Goal: Task Accomplishment & Management: Manage account settings

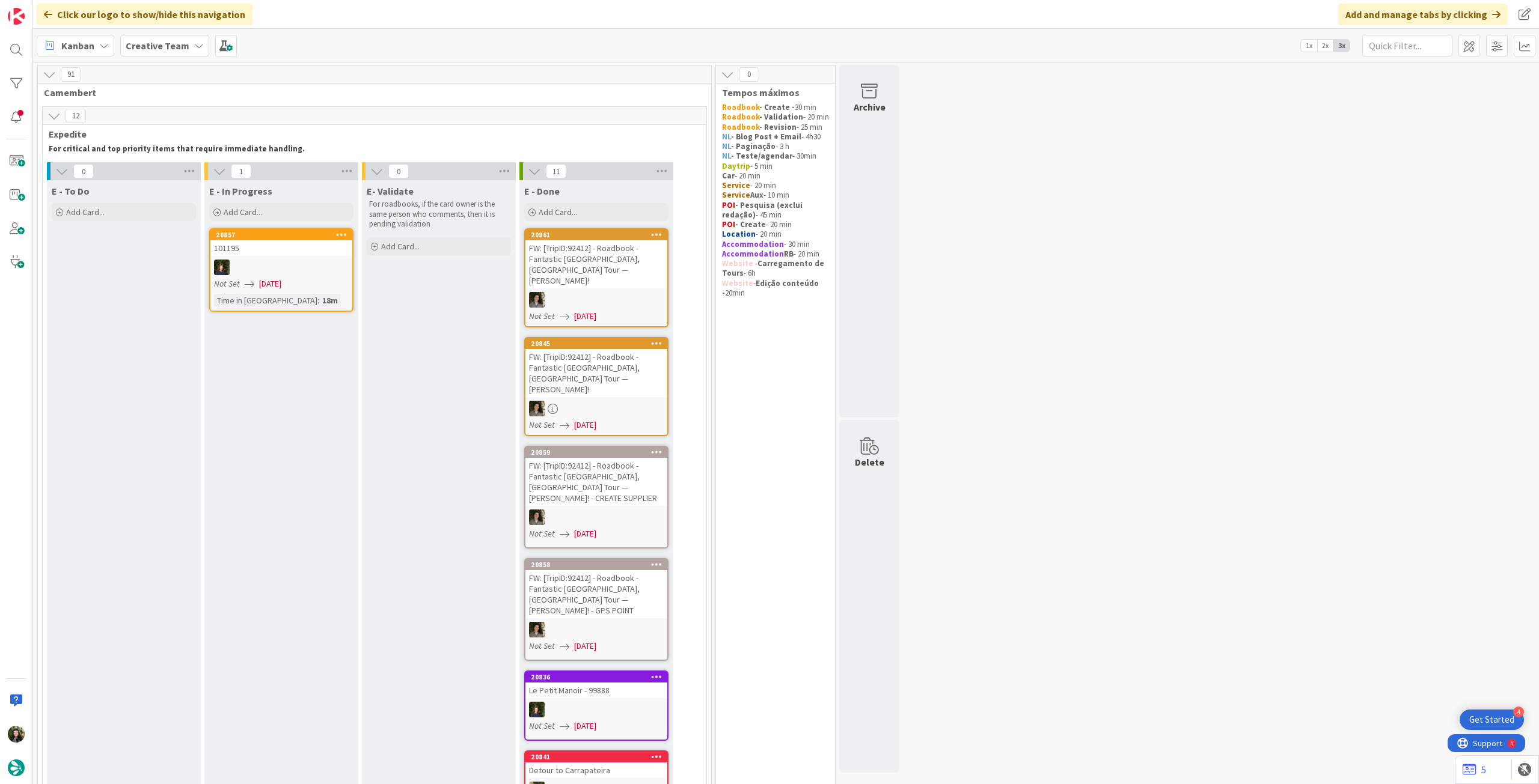
scroll to position [721, 0]
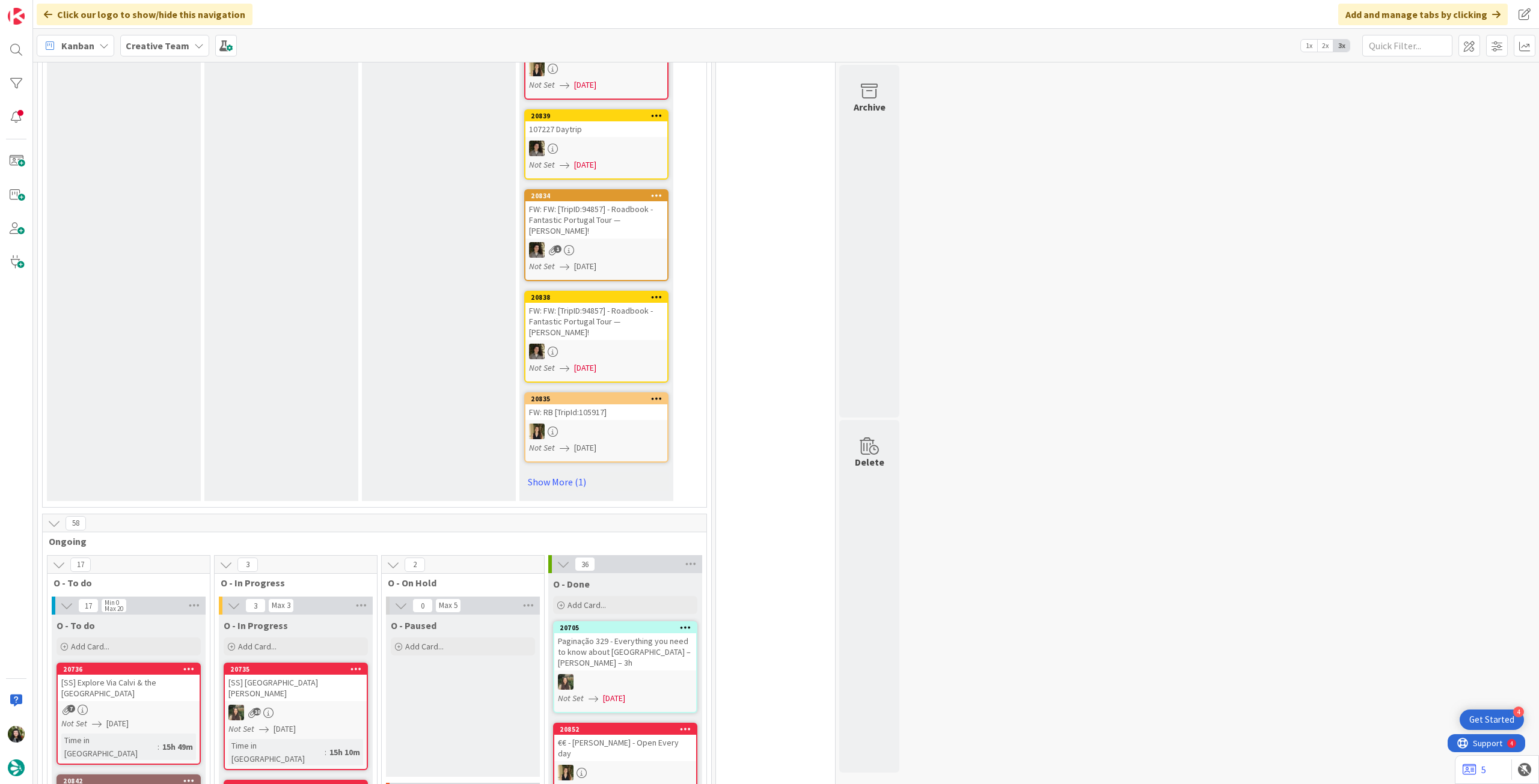
click at [157, 36] on div "Creative Team" at bounding box center [164, 45] width 89 height 21
click at [162, 167] on h4 "Creative Team - Análise" at bounding box center [216, 172] width 163 height 12
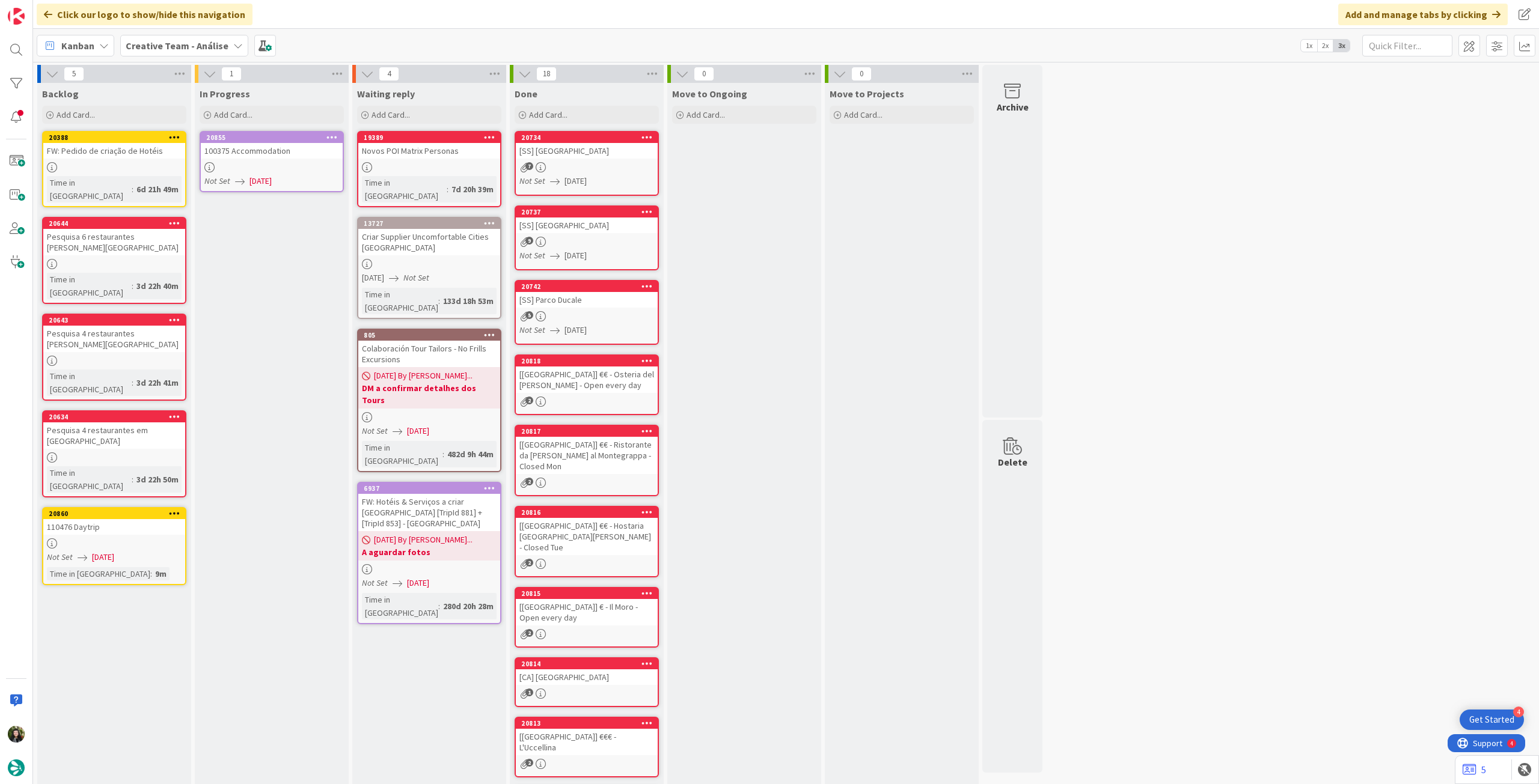
click at [285, 172] on link "20855 100375 Accommodation Not Set 12/08/2025" at bounding box center [272, 161] width 144 height 61
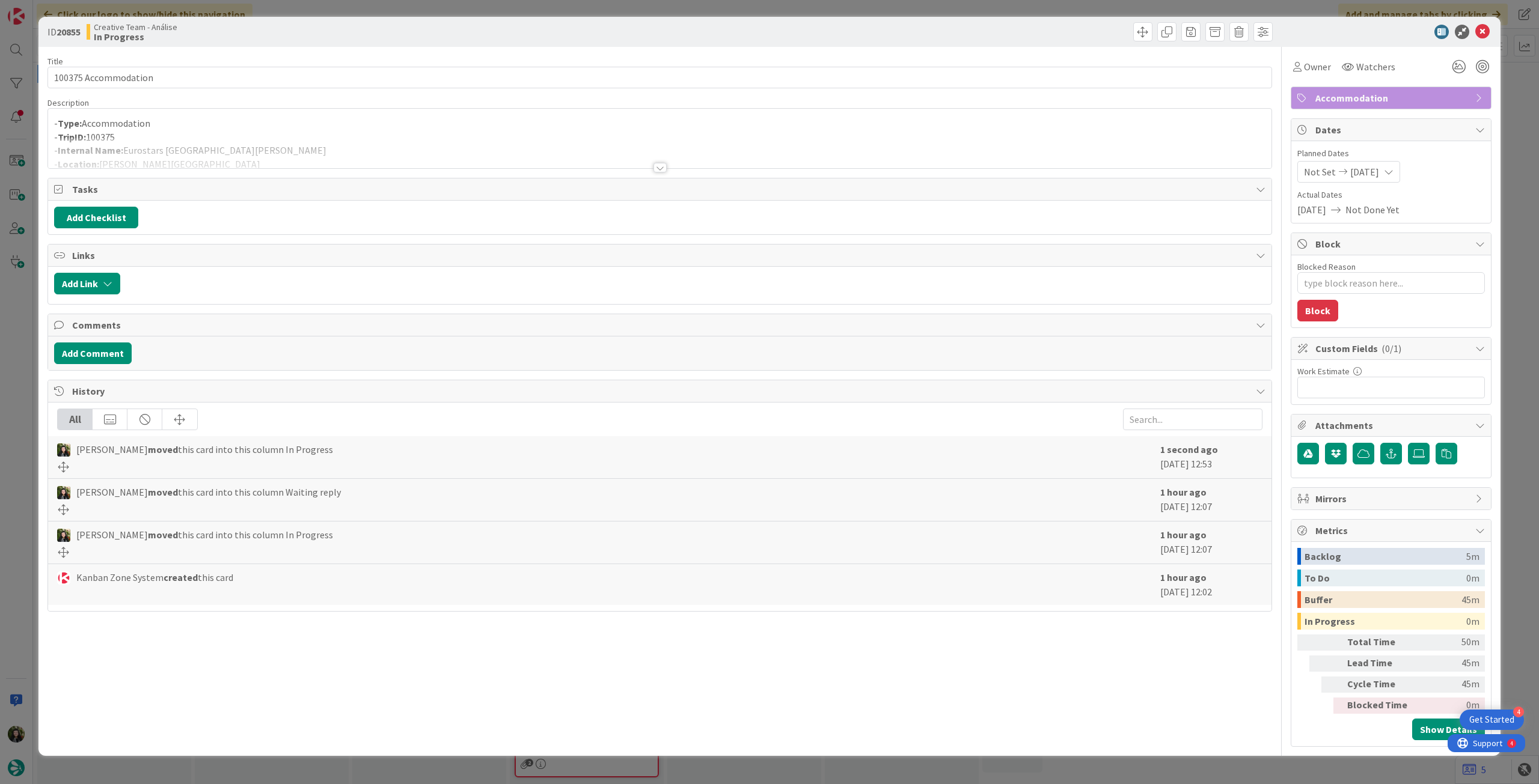
click at [172, 99] on div "Description" at bounding box center [660, 103] width 1225 height 11
click at [184, 165] on div at bounding box center [660, 153] width 1223 height 30
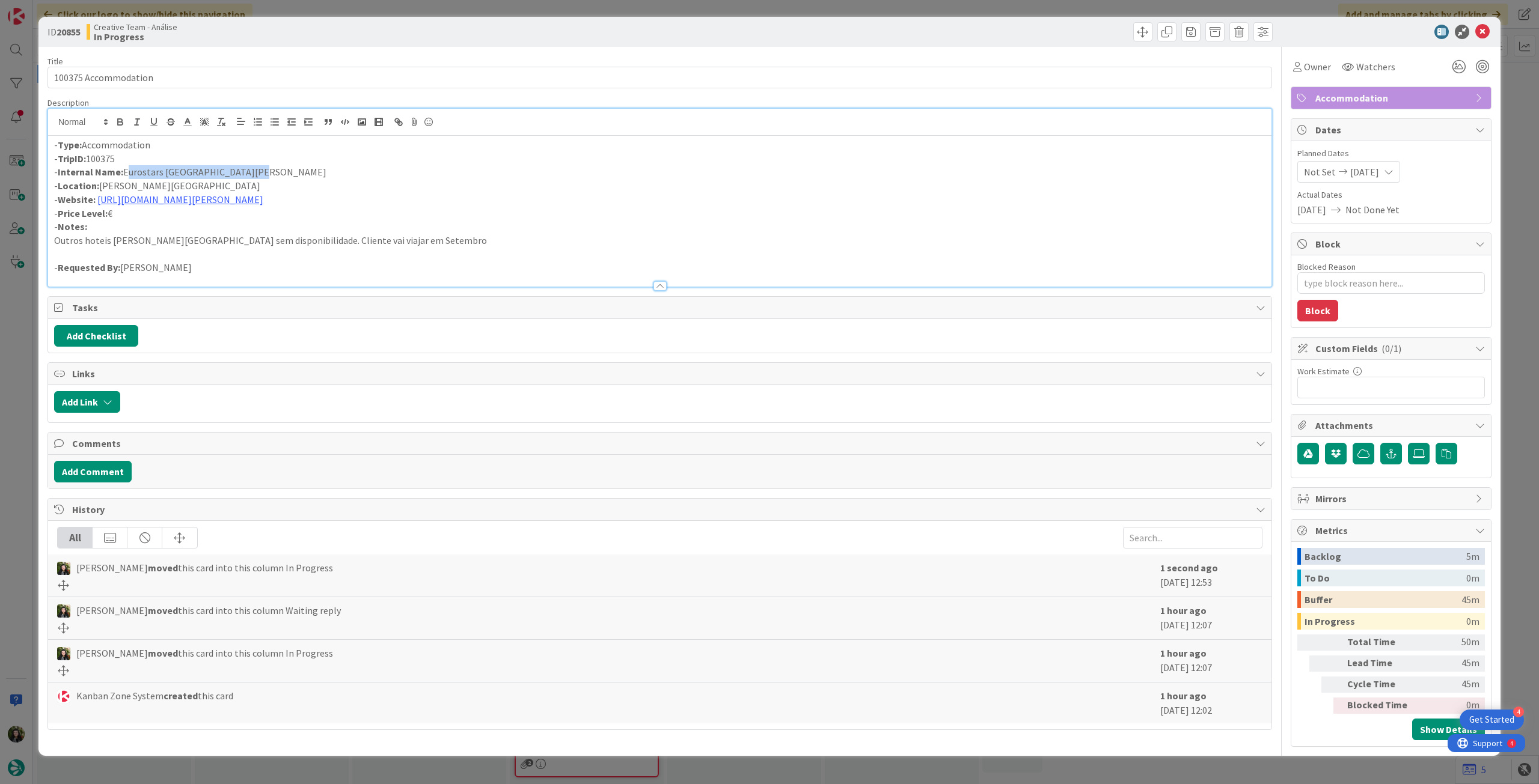
drag, startPoint x: 250, startPoint y: 169, endPoint x: 131, endPoint y: 165, distance: 119.1
click at [124, 170] on p "- Internal Name: Eurostars Gran Hotel Santiago" at bounding box center [660, 172] width 1212 height 14
copy p "Eurostars Gran Hotel Santiago"
click at [50, 147] on div "- Type: Accommodation - TripID: 100375 - Internal Name: Eurostars Gran Hotel Sa…" at bounding box center [660, 211] width 1223 height 151
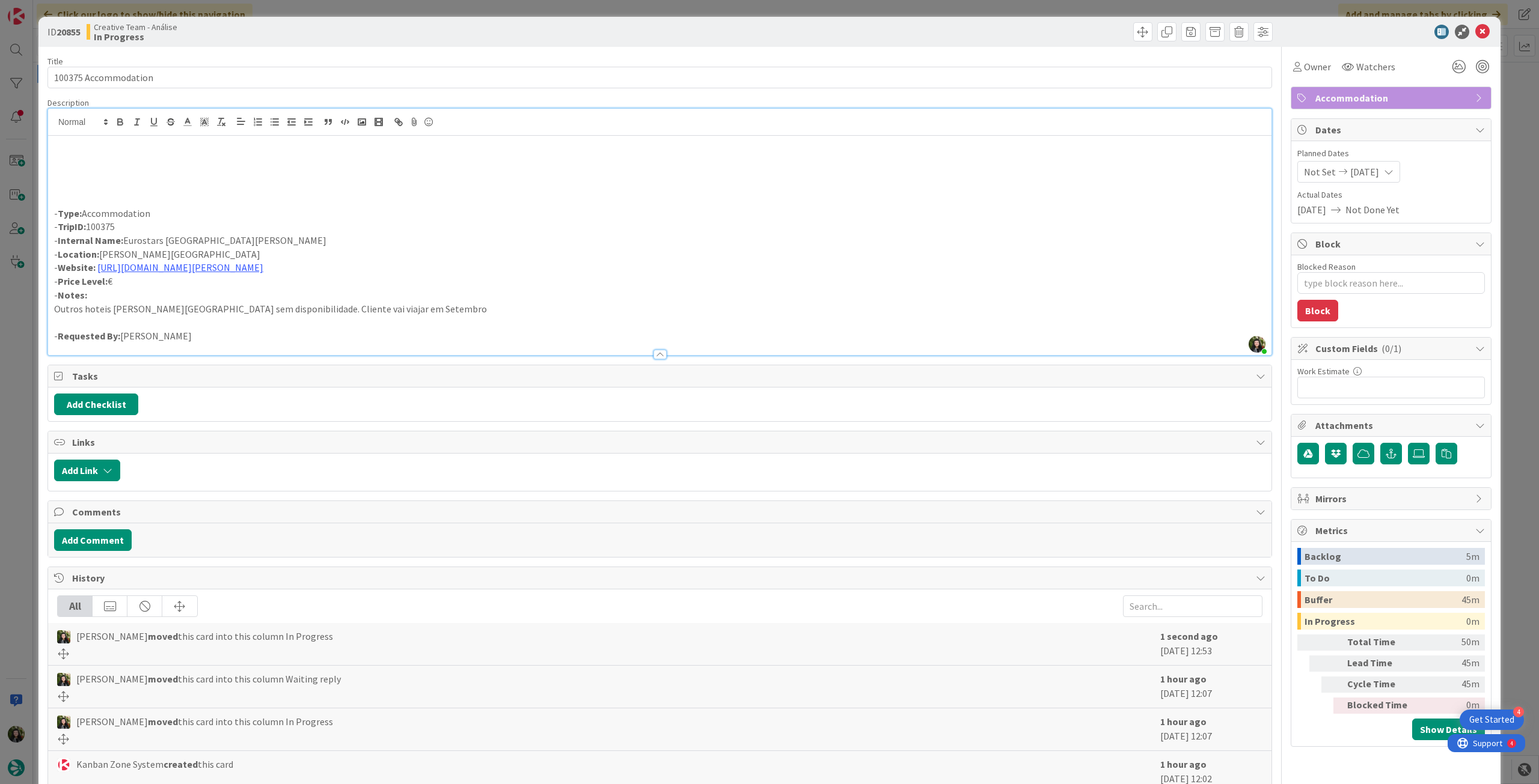
click at [96, 158] on p at bounding box center [660, 159] width 1212 height 14
type textarea "x"
click at [76, 158] on p "one shot para este file" at bounding box center [660, 159] width 1212 height 14
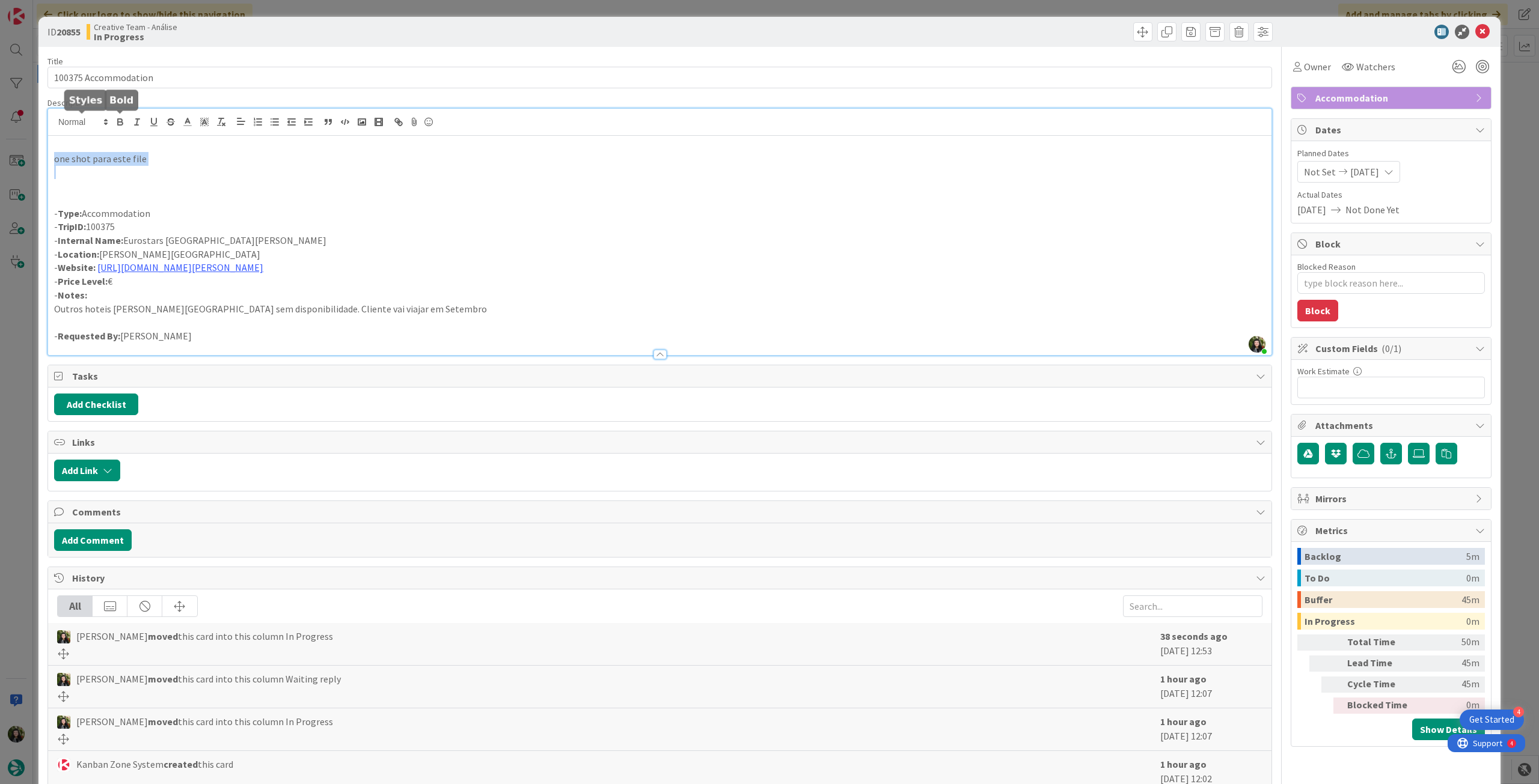
click at [118, 123] on icon "button" at bounding box center [121, 122] width 11 height 11
click at [238, 200] on p at bounding box center [660, 200] width 1212 height 14
click at [274, 188] on p at bounding box center [660, 186] width 1212 height 14
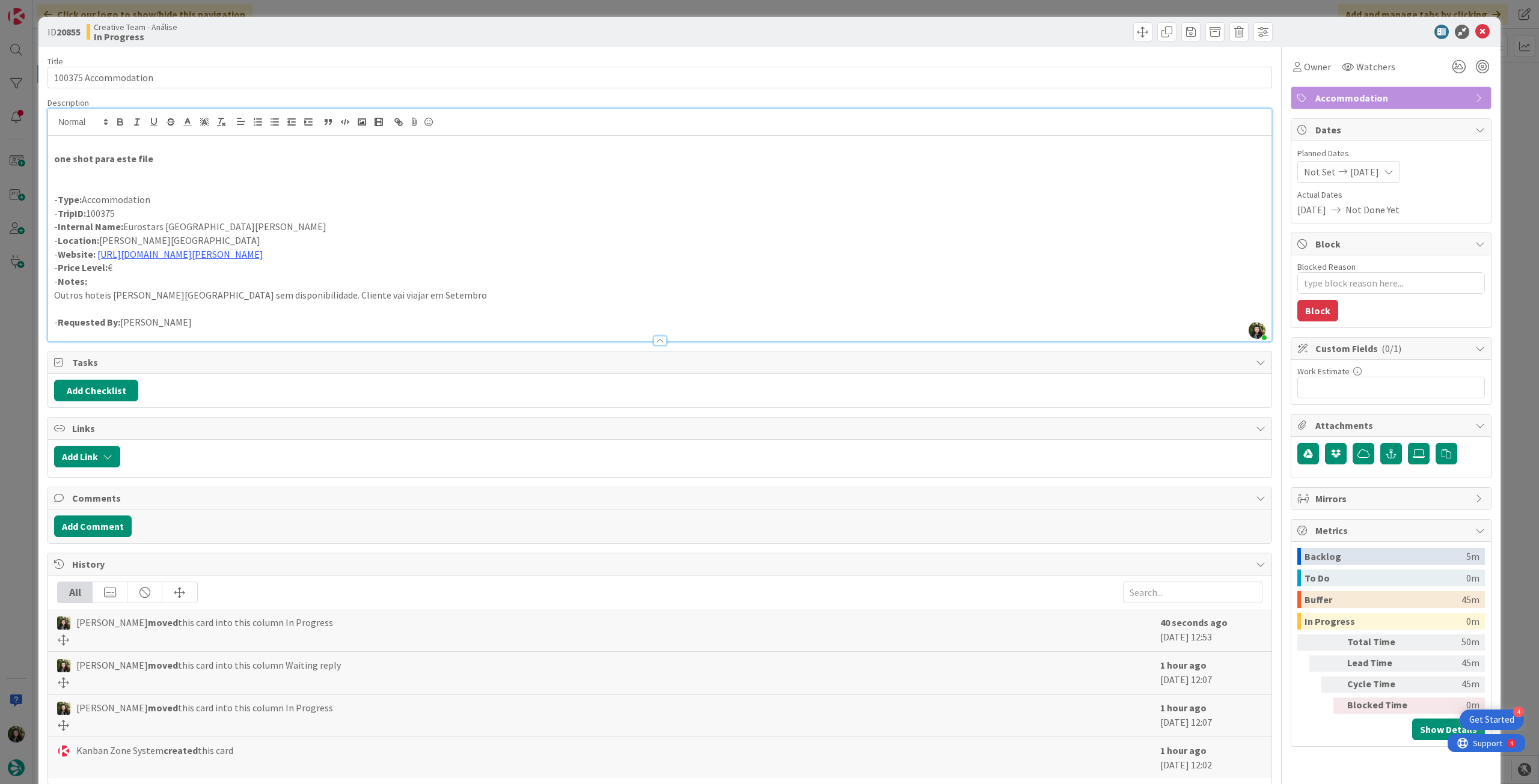
click at [1478, 34] on icon at bounding box center [1482, 32] width 14 height 14
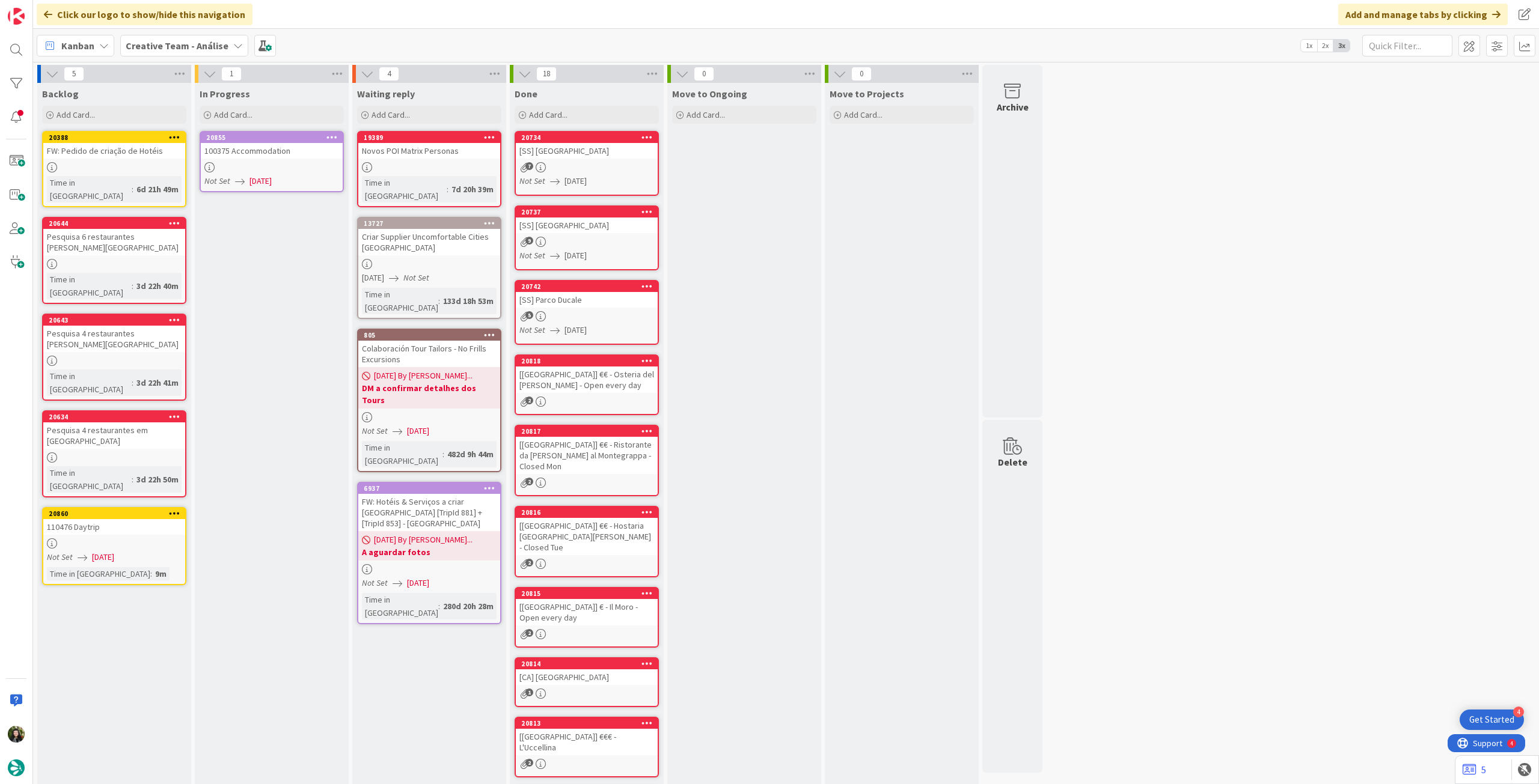
click at [329, 136] on icon at bounding box center [332, 137] width 12 height 8
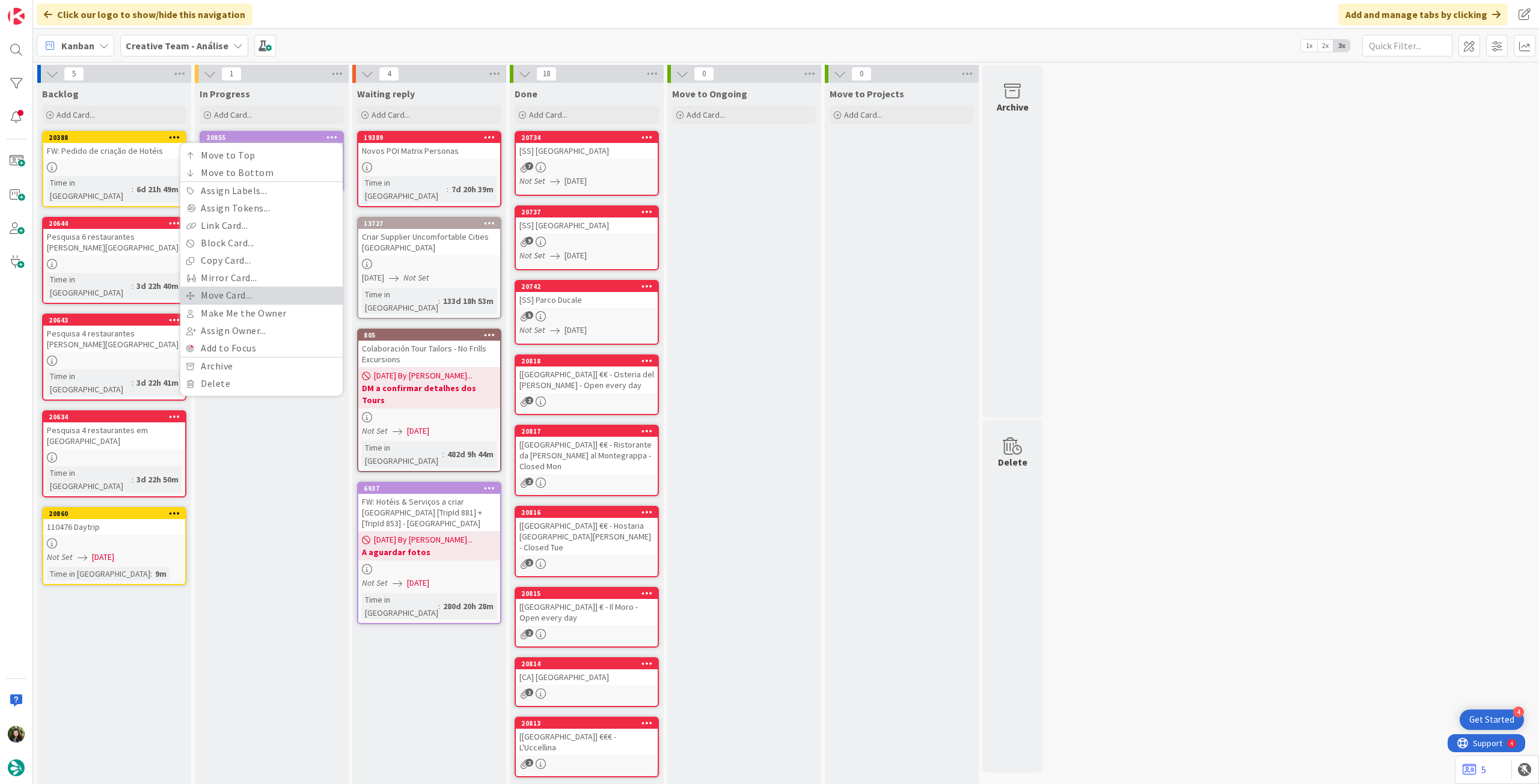
click at [239, 294] on link "Move Card..." at bounding box center [262, 295] width 163 height 17
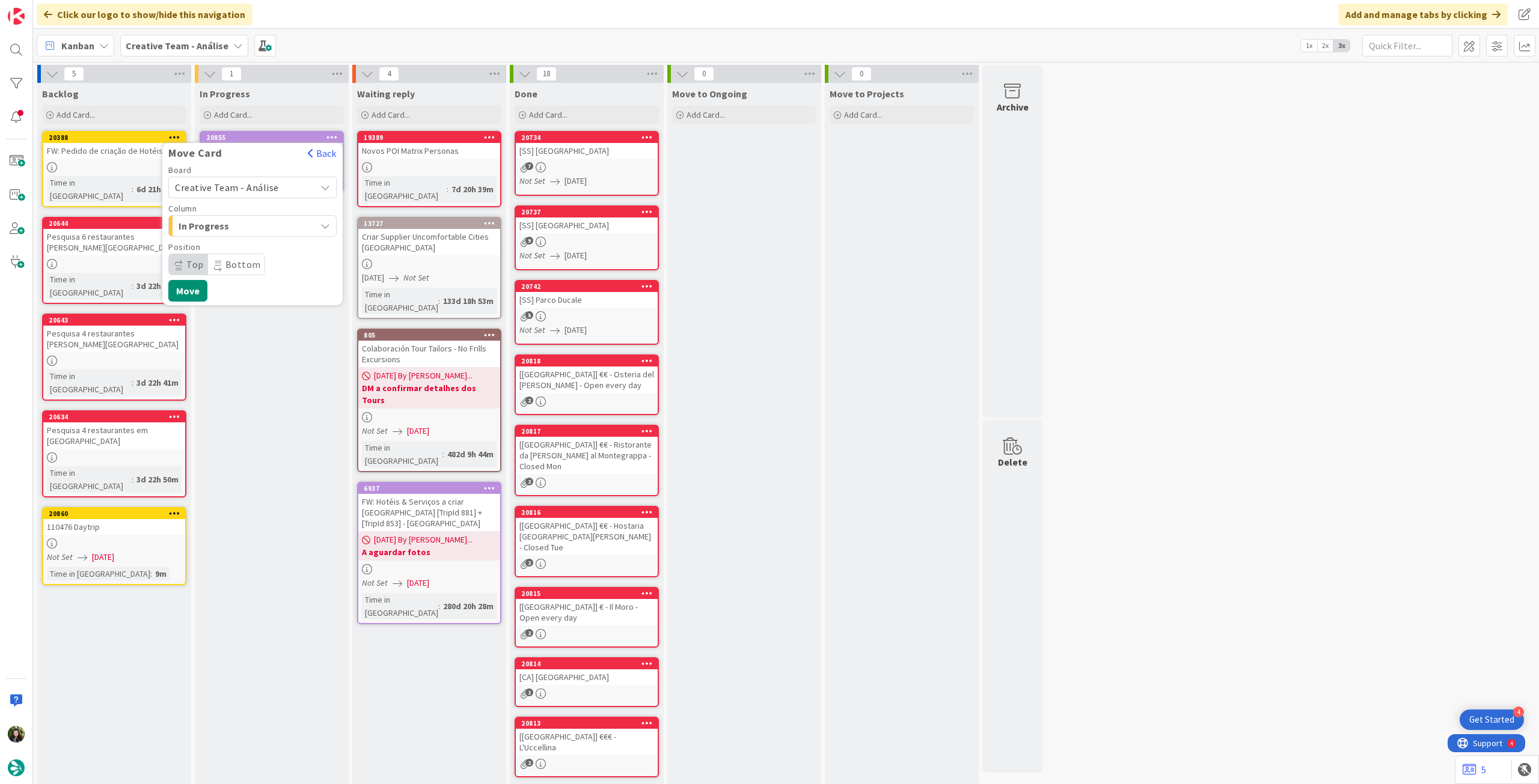
drag, startPoint x: 237, startPoint y: 186, endPoint x: 237, endPoint y: 196, distance: 10.0
click at [237, 186] on span "Creative Team - Análise" at bounding box center [227, 187] width 104 height 12
click at [236, 238] on span "Creative Team" at bounding box center [261, 244] width 139 height 18
click at [240, 219] on span "Select a Column..." at bounding box center [220, 226] width 90 height 16
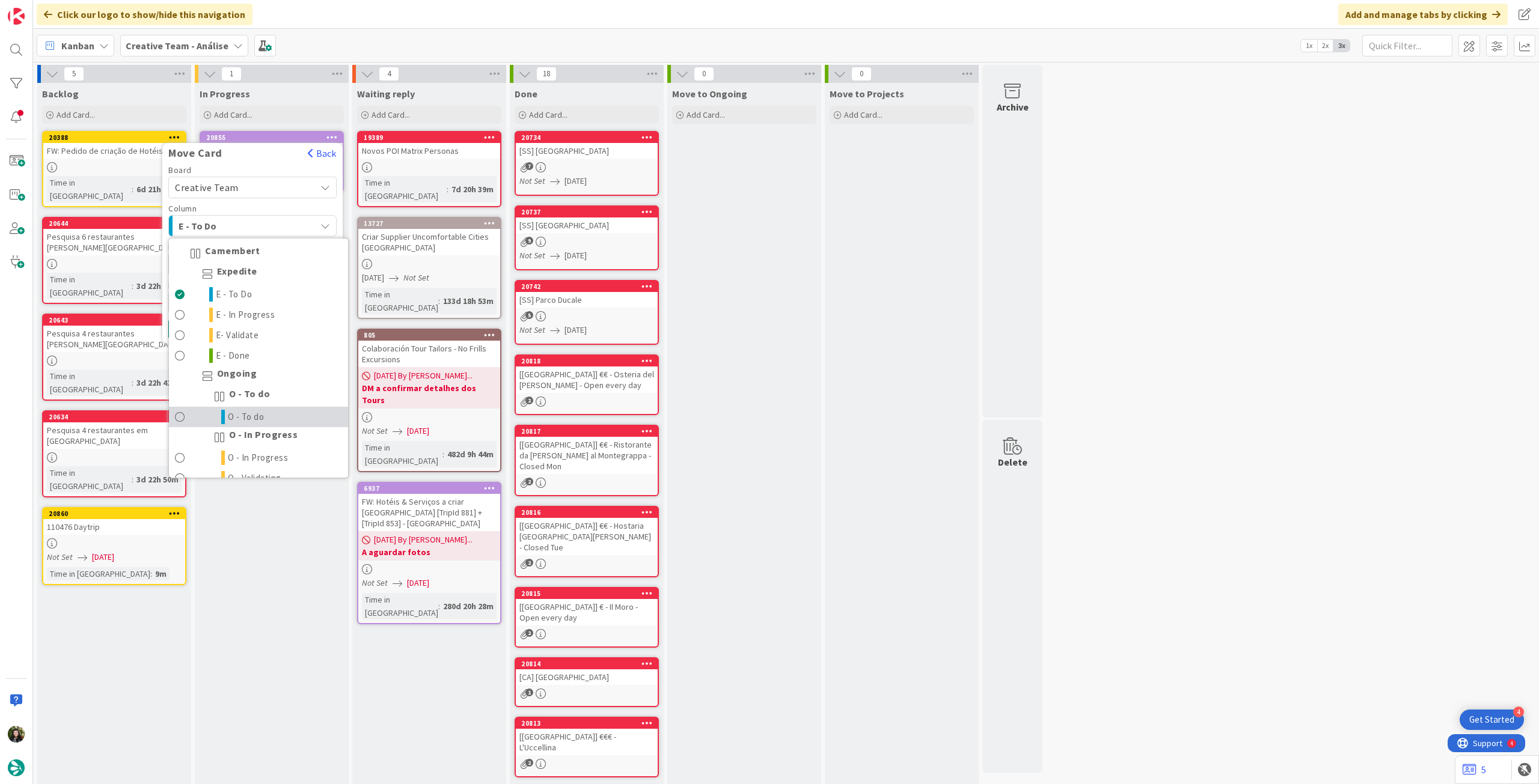
click at [254, 417] on span "O - To do" at bounding box center [246, 417] width 37 height 14
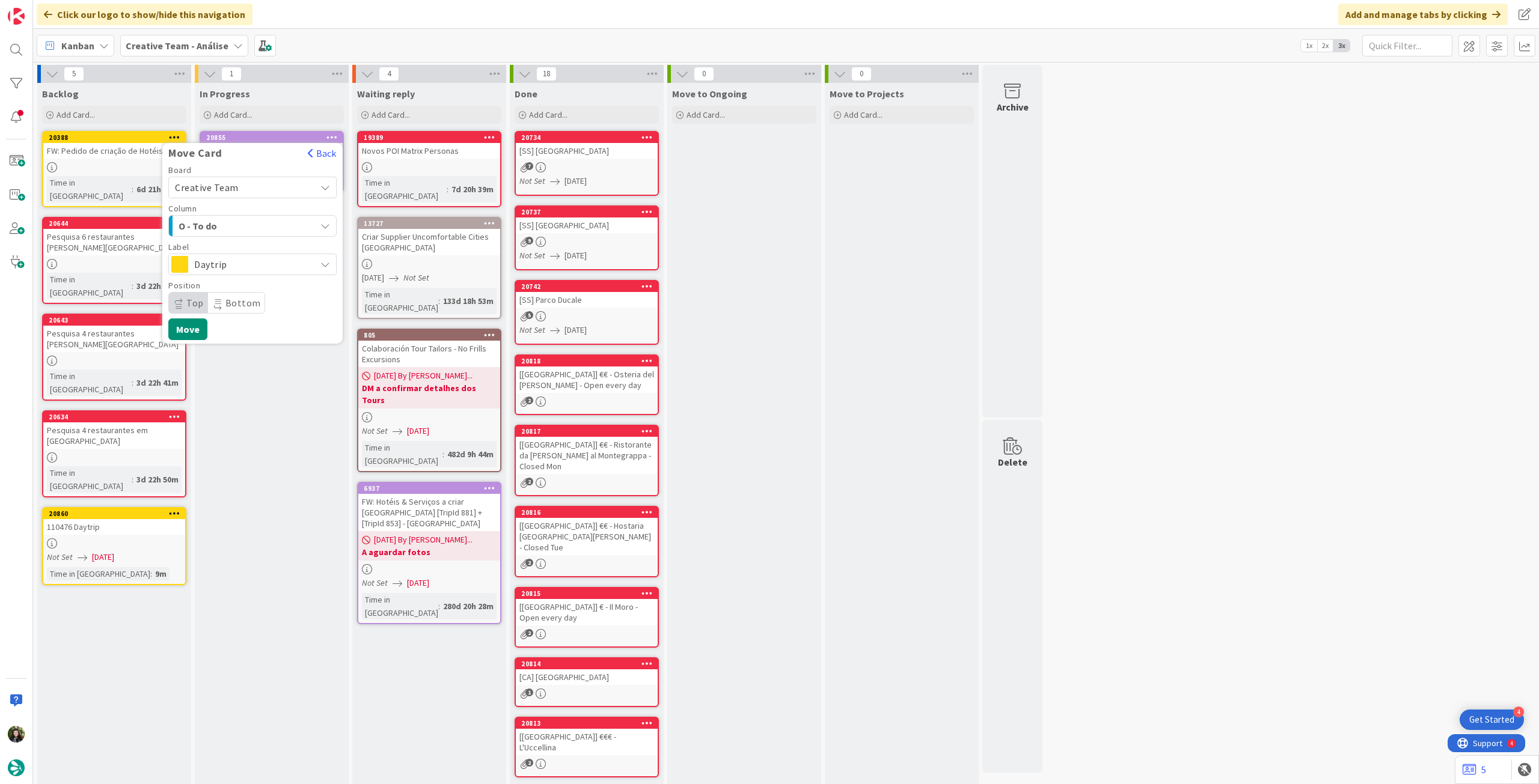
click at [218, 268] on span "Daytrip" at bounding box center [252, 265] width 115 height 17
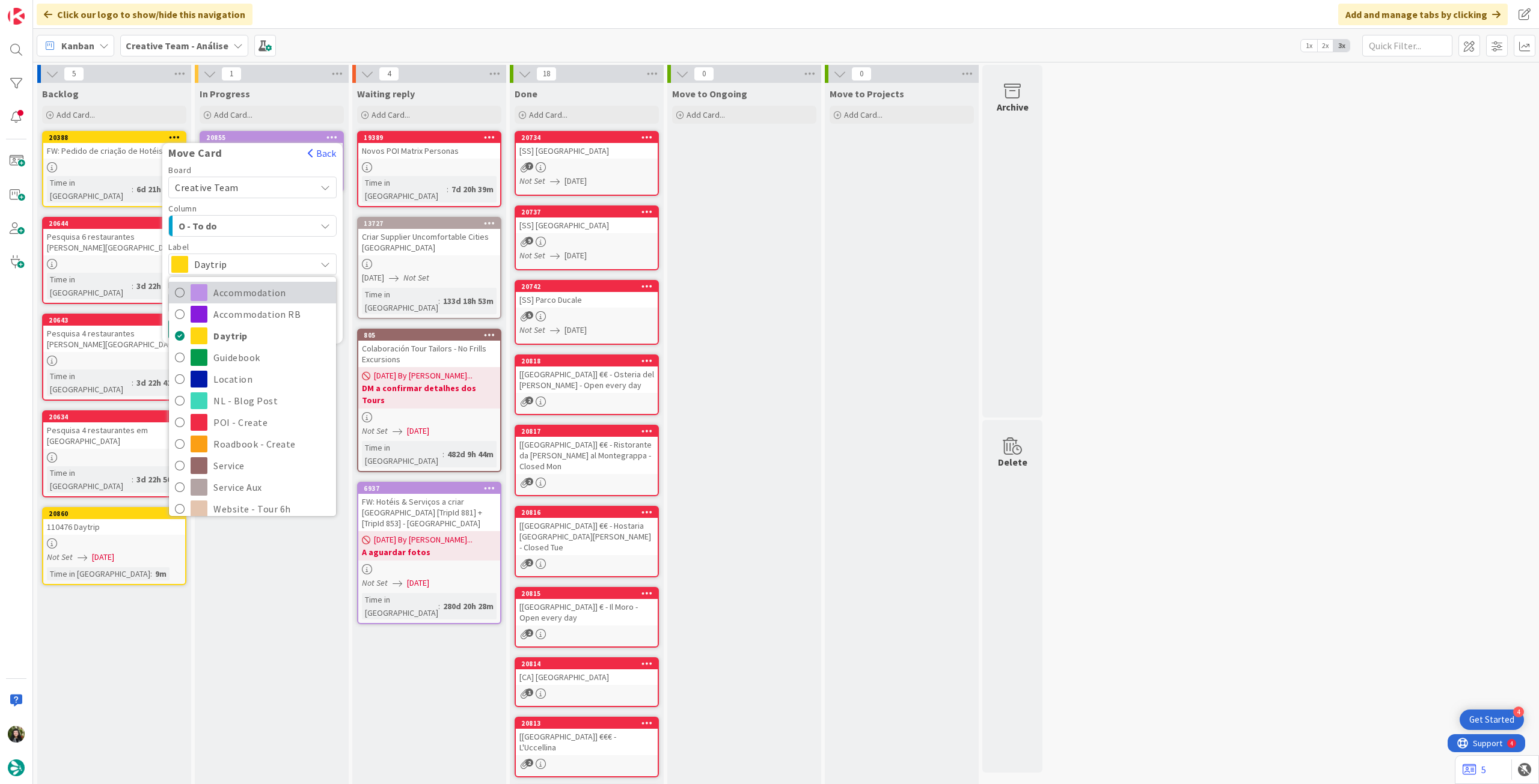
click at [218, 296] on span "Accommodation" at bounding box center [272, 293] width 116 height 18
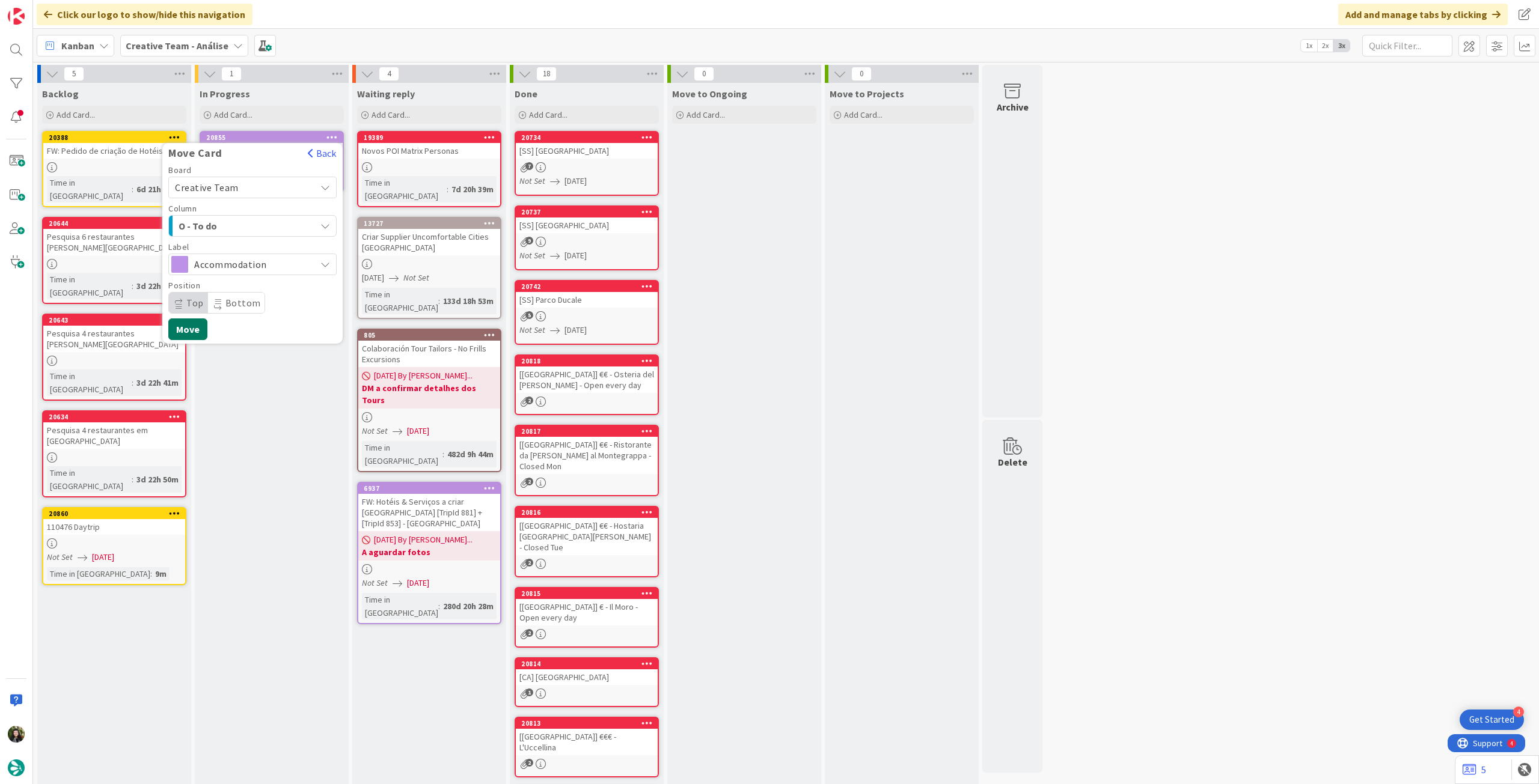
click at [194, 332] on button "Move" at bounding box center [187, 329] width 39 height 21
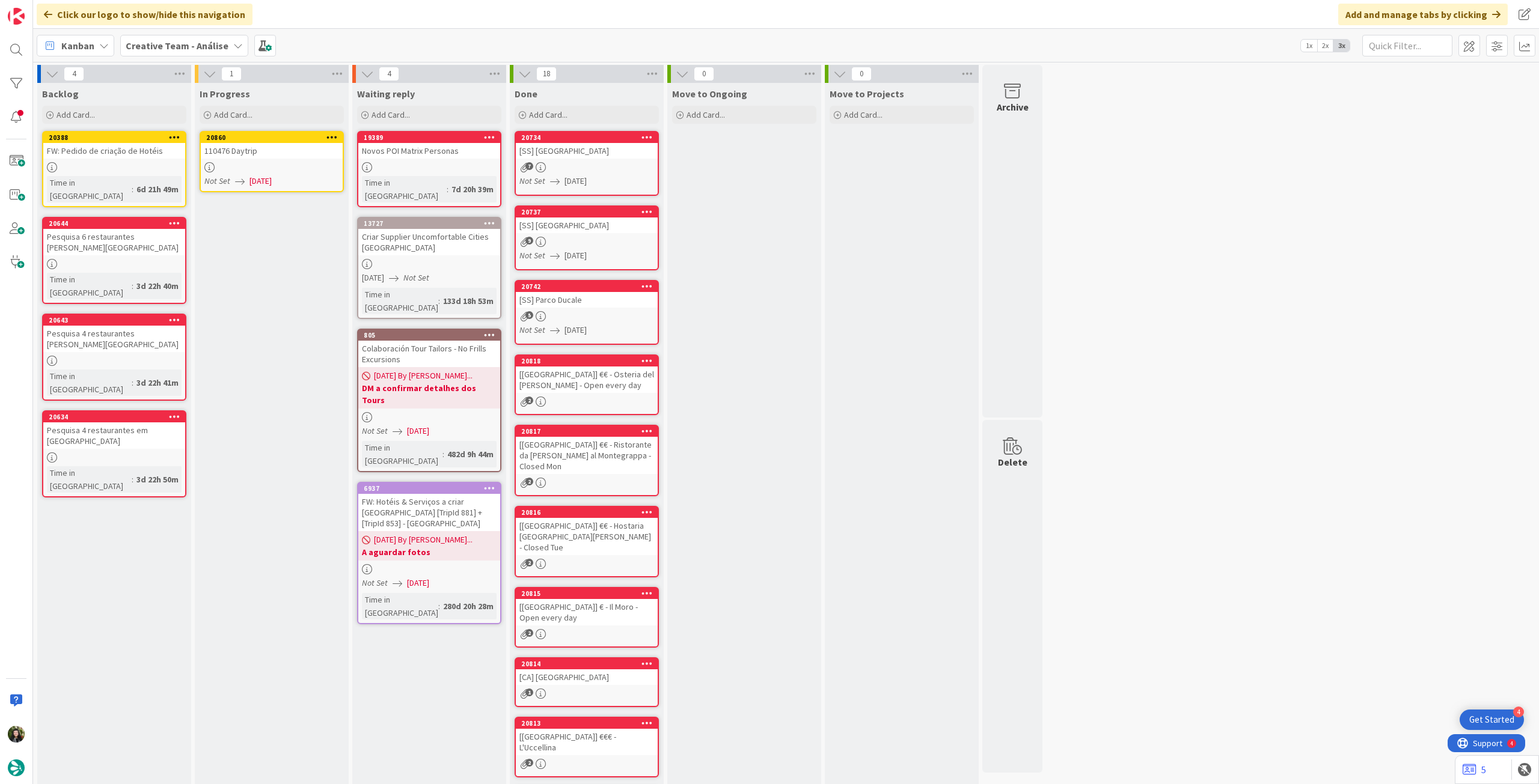
click at [269, 161] on link "20860 110476 Daytrip Not Set 12/08/2025" at bounding box center [272, 161] width 144 height 61
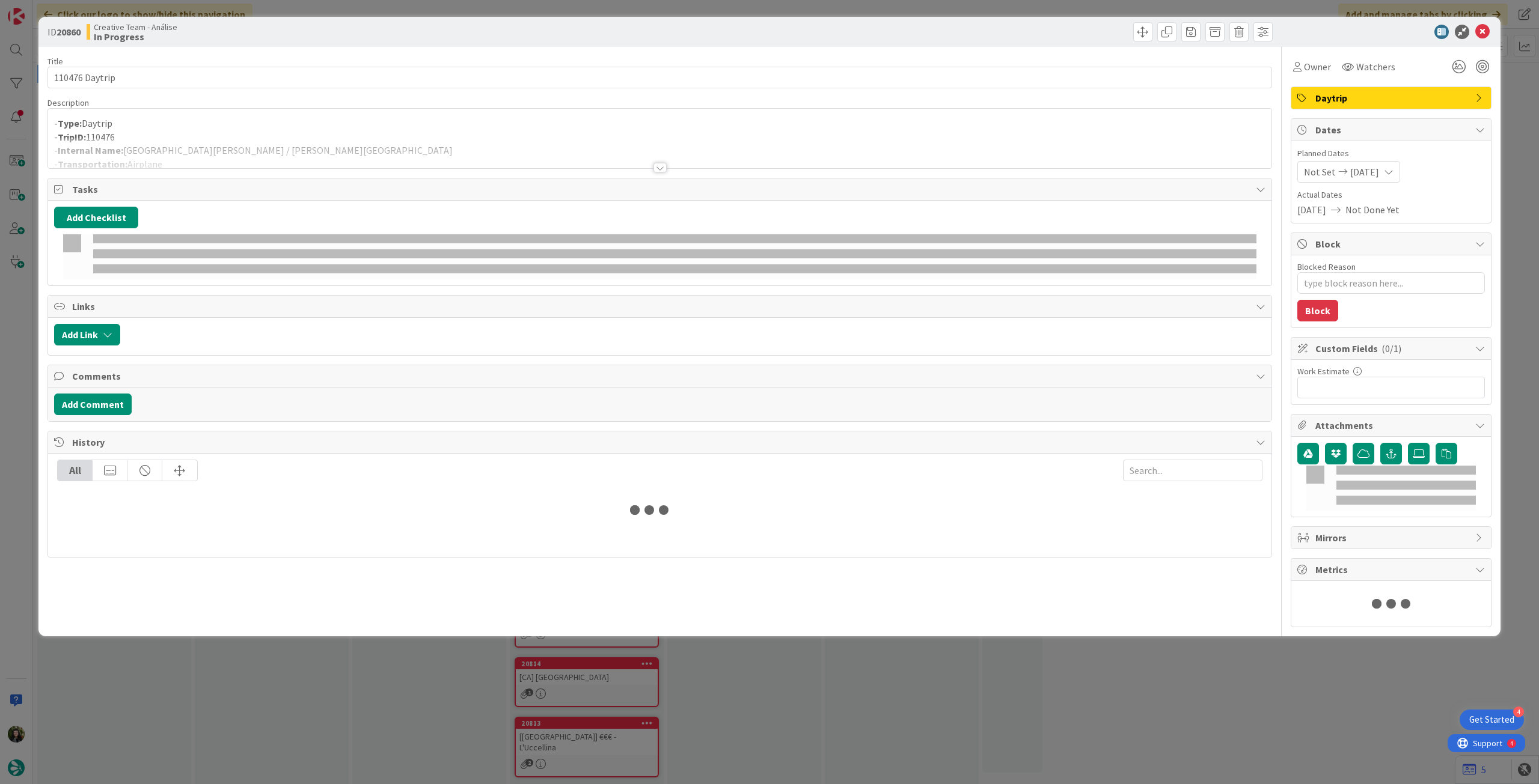
click at [267, 138] on div at bounding box center [660, 153] width 1223 height 30
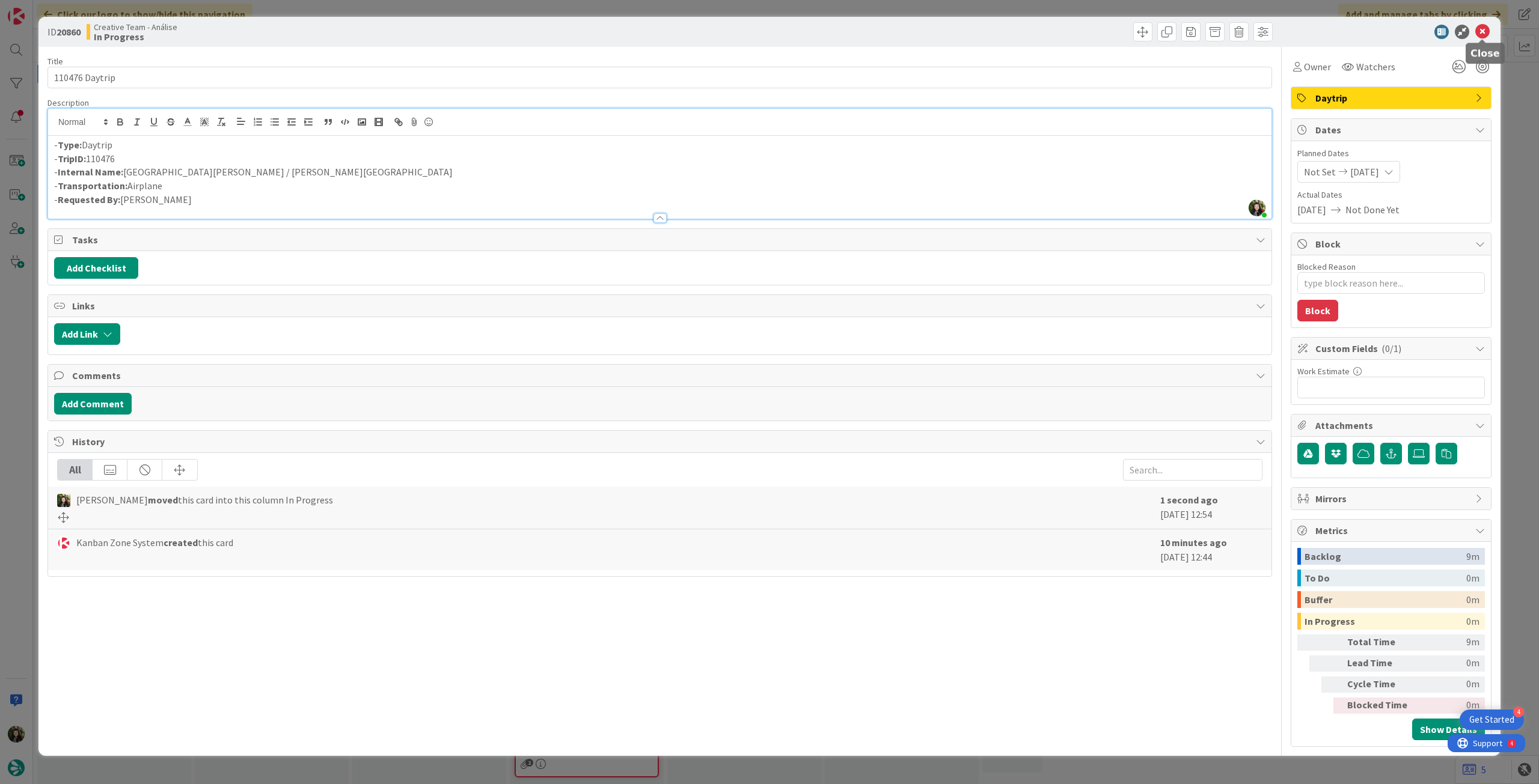
click at [1484, 37] on icon at bounding box center [1482, 32] width 14 height 14
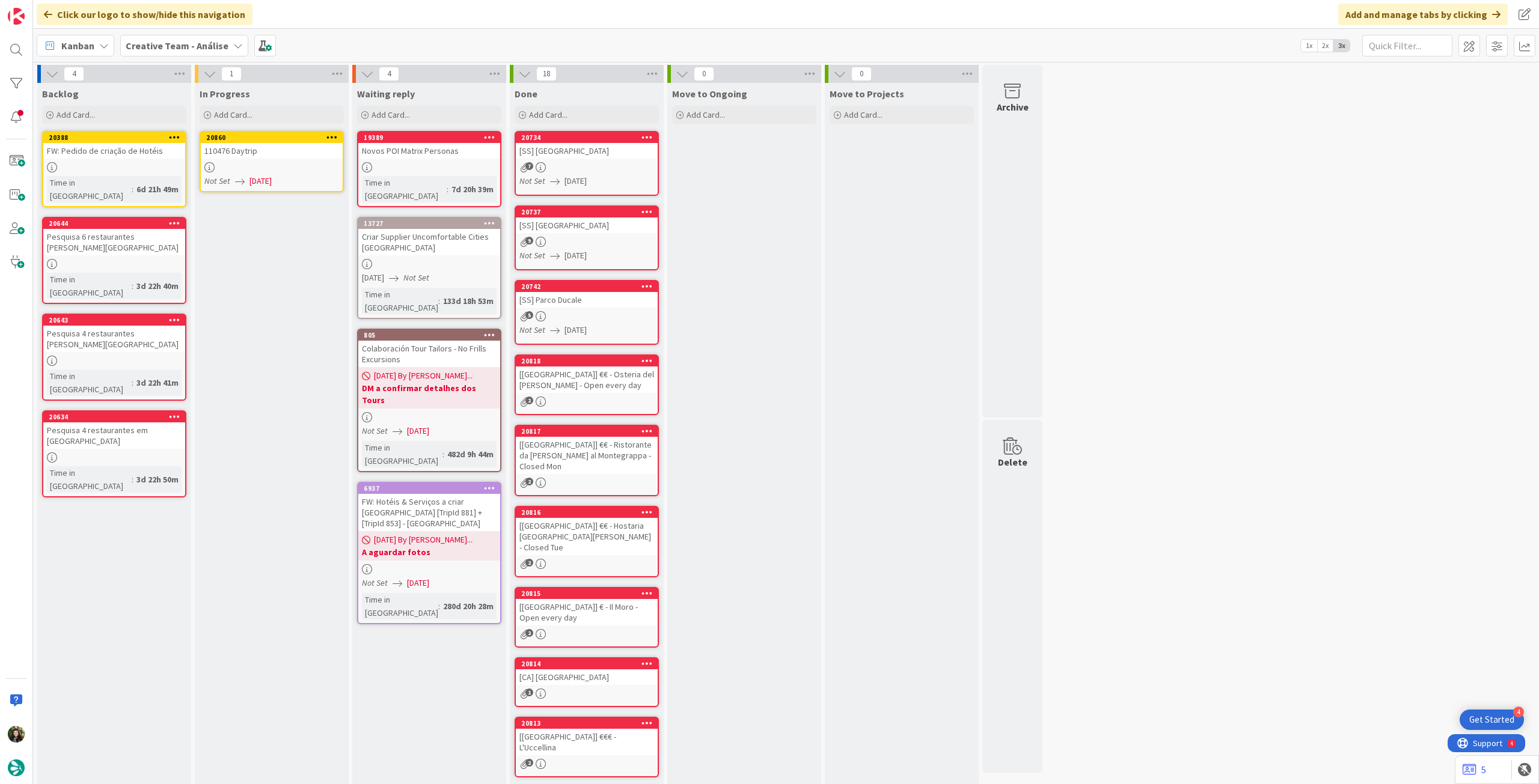
click at [331, 134] on icon at bounding box center [332, 137] width 12 height 8
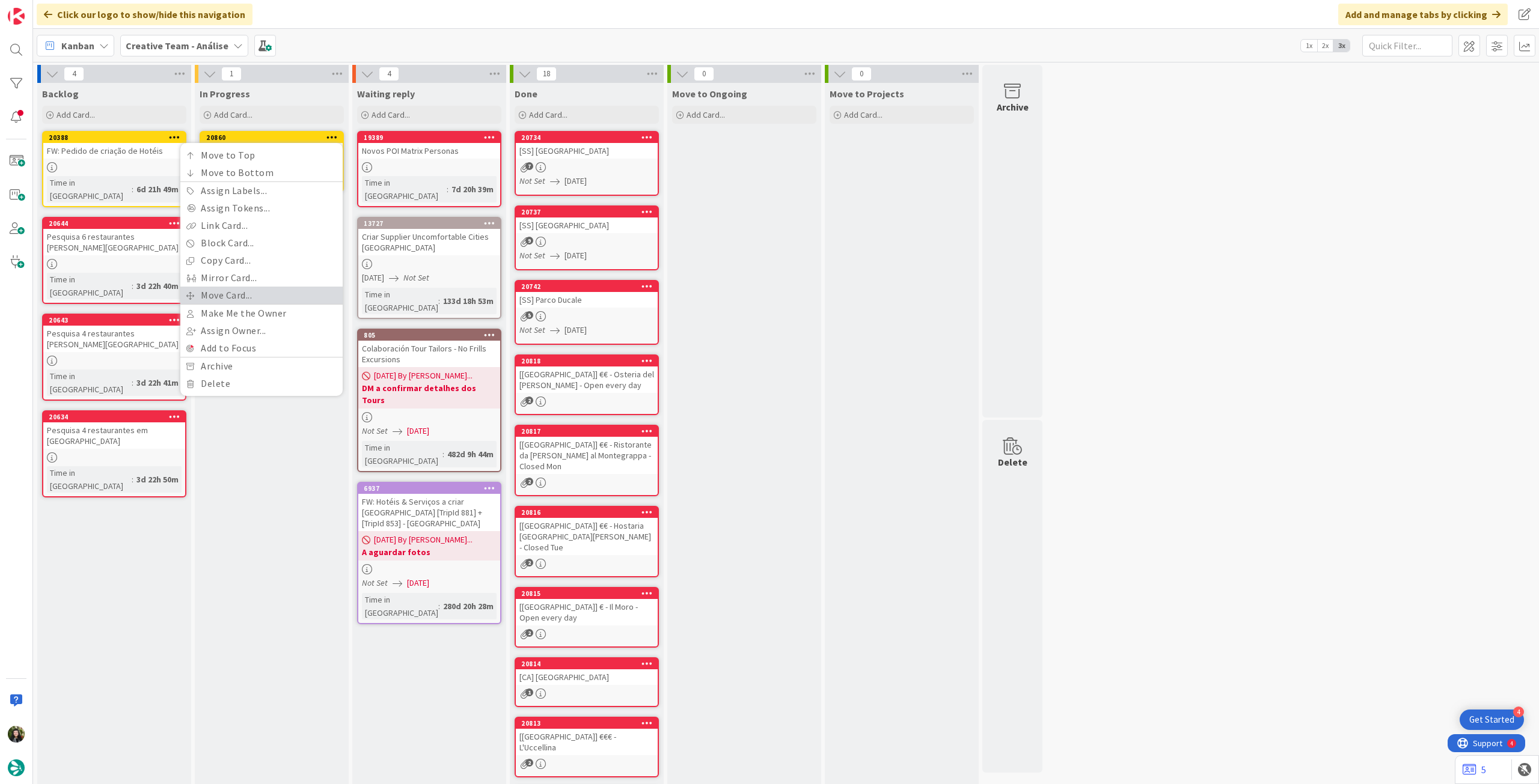
click at [264, 287] on link "Move Card..." at bounding box center [262, 295] width 163 height 17
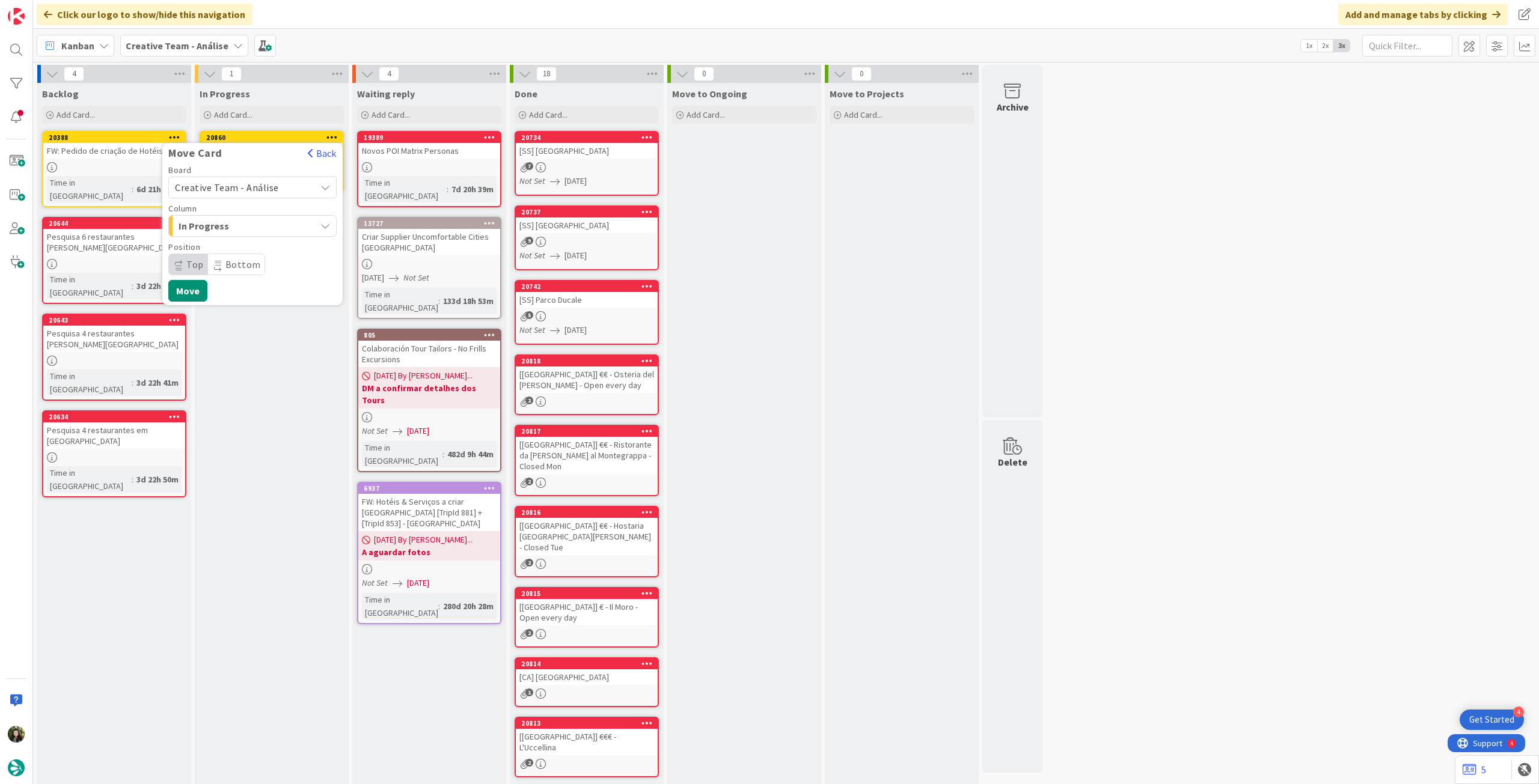
click at [243, 183] on span "Creative Team - Análise" at bounding box center [227, 187] width 104 height 12
click at [237, 238] on span "Creative Team" at bounding box center [261, 244] width 139 height 18
click at [239, 222] on span "Select a Column..." at bounding box center [220, 226] width 90 height 16
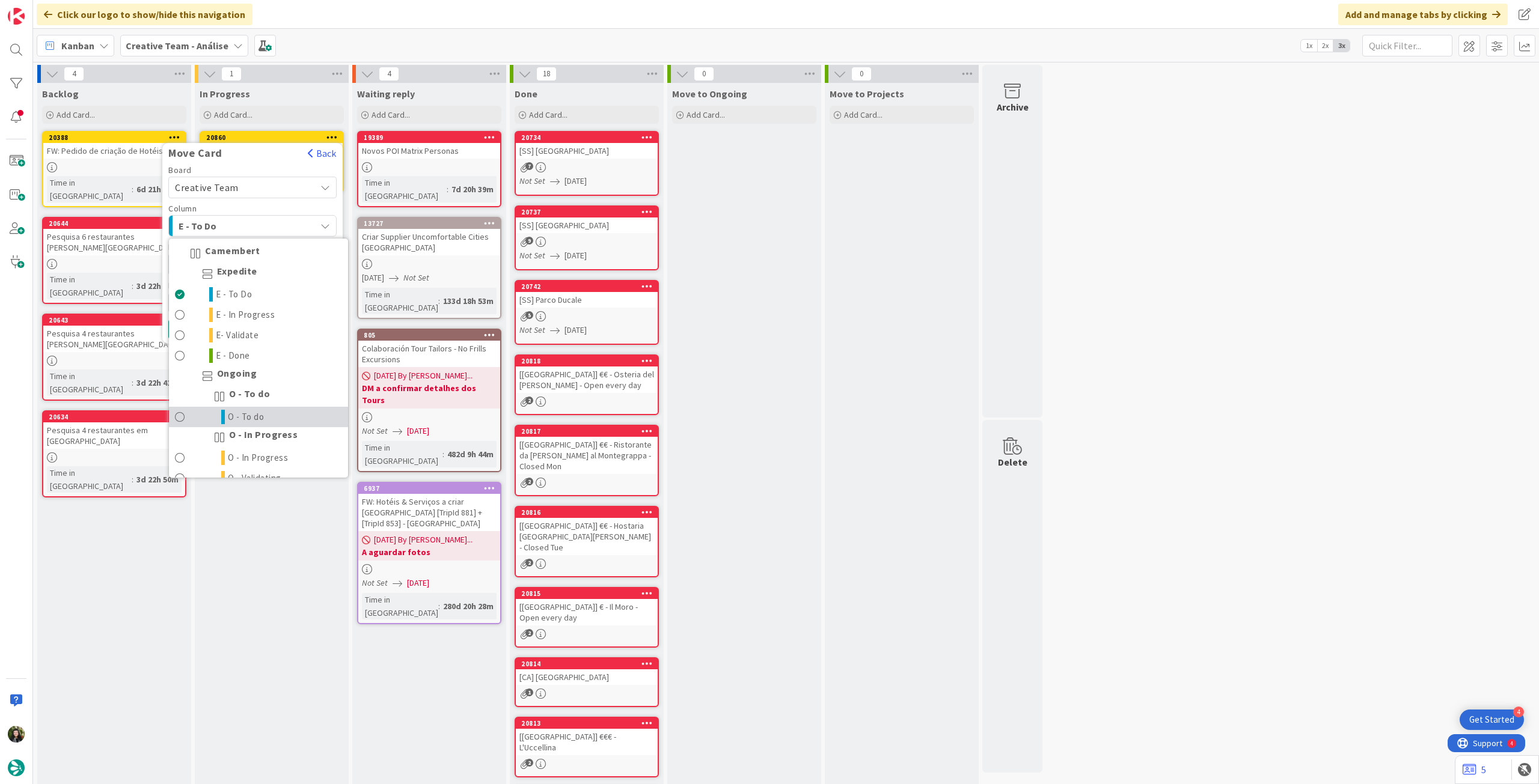
click at [241, 421] on span "O - To do" at bounding box center [246, 417] width 37 height 14
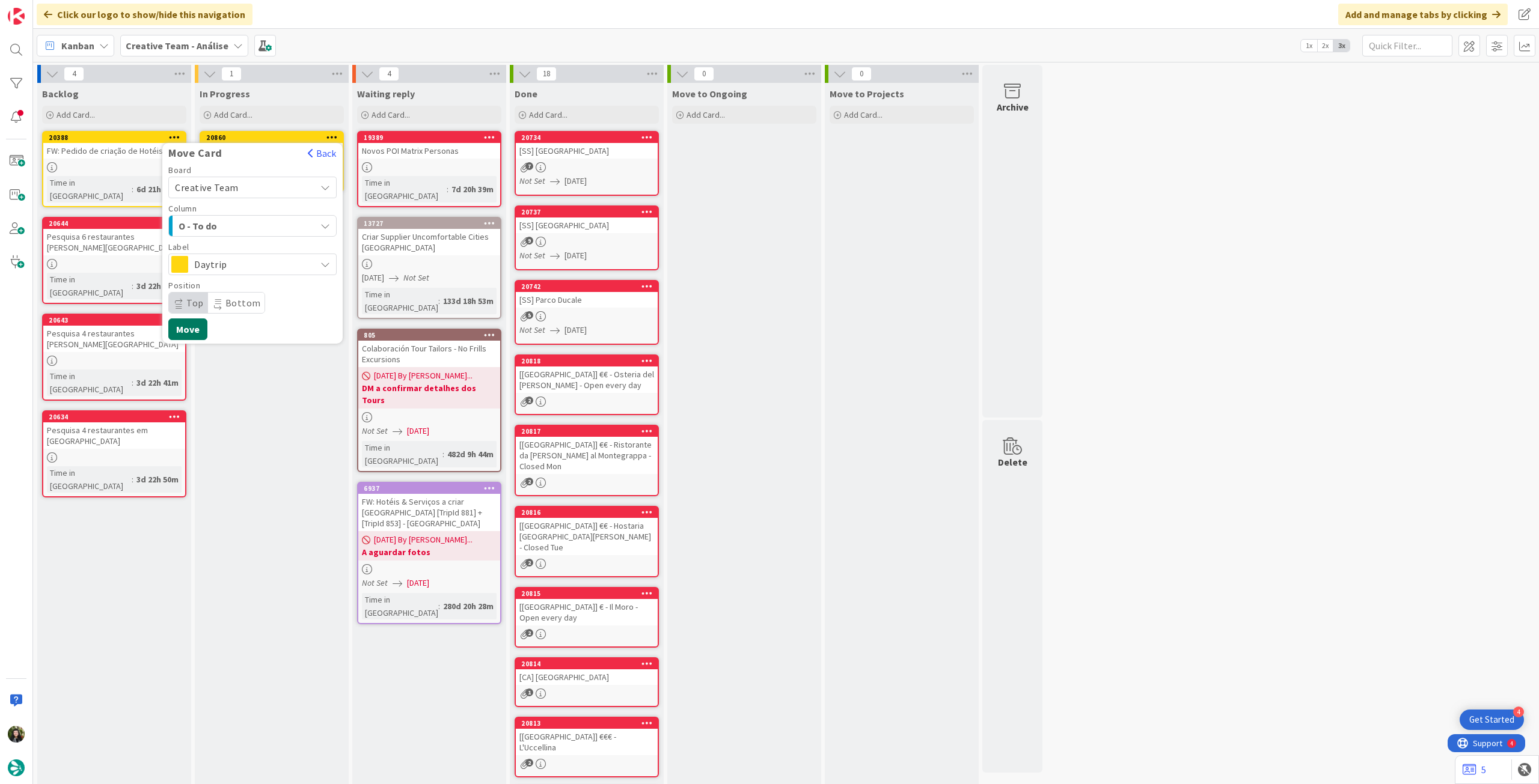
click at [192, 327] on button "Move" at bounding box center [187, 329] width 39 height 21
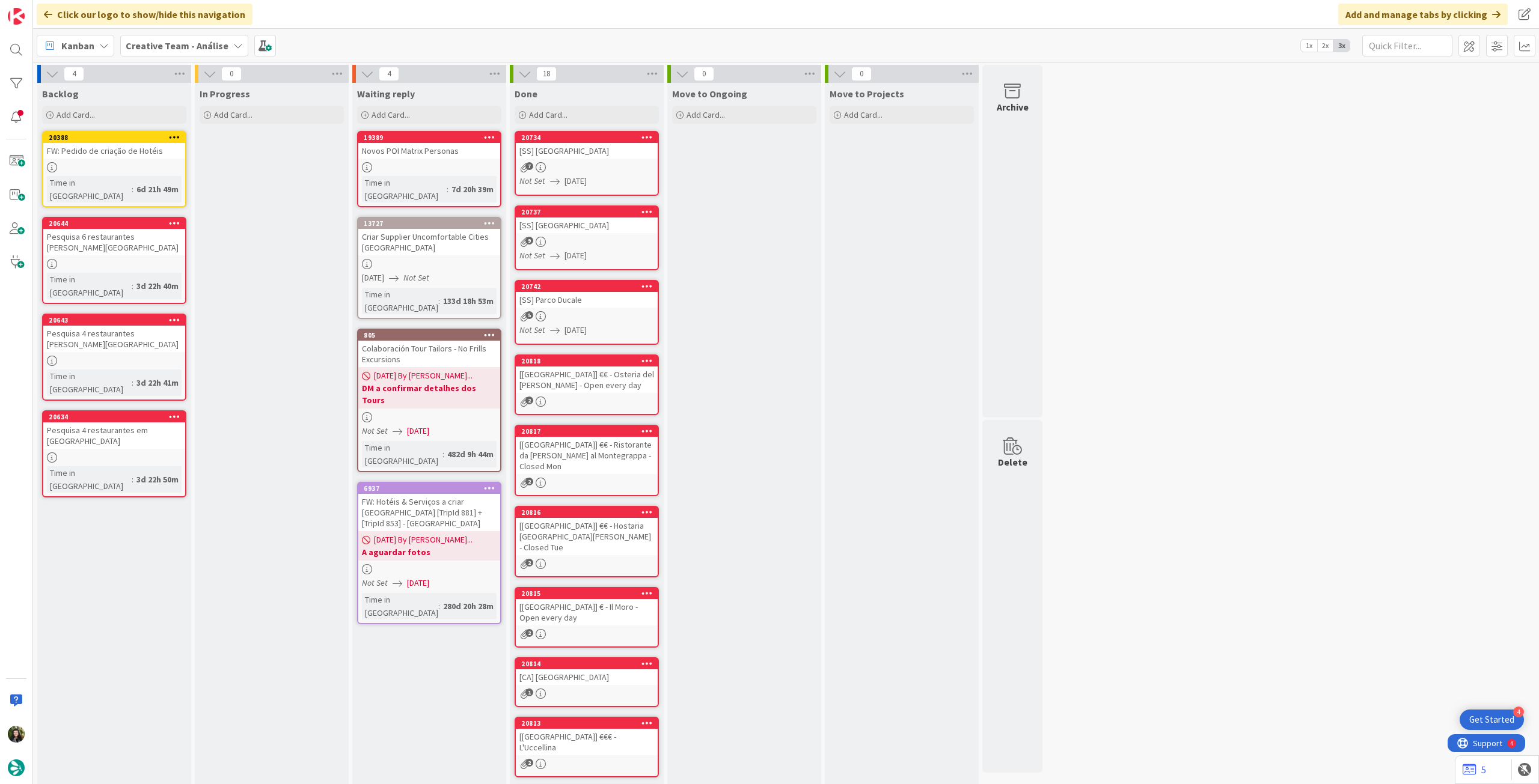
click at [177, 41] on b "Creative Team - Análise" at bounding box center [176, 45] width 103 height 12
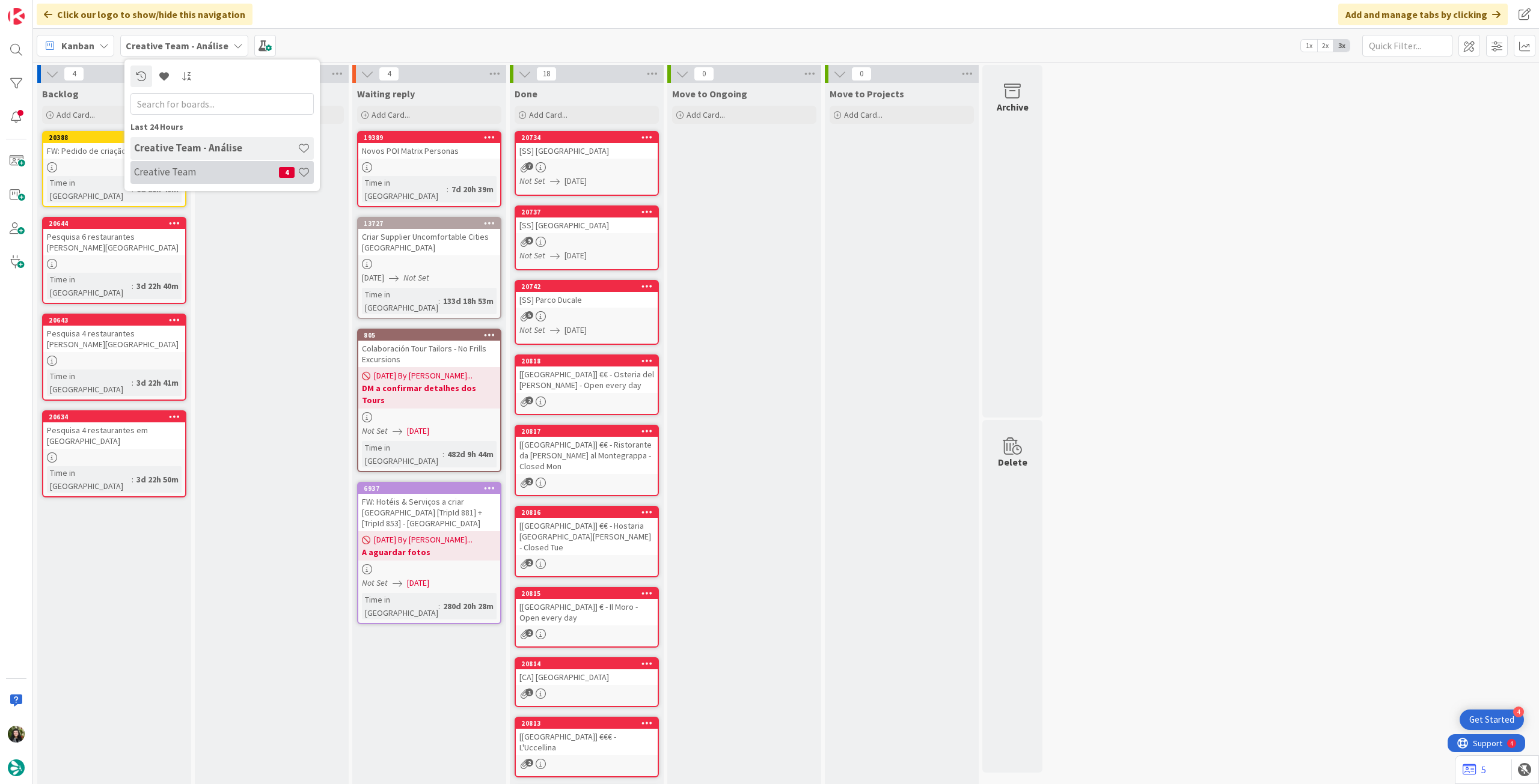
click at [203, 167] on h4 "Creative Team" at bounding box center [207, 172] width 145 height 12
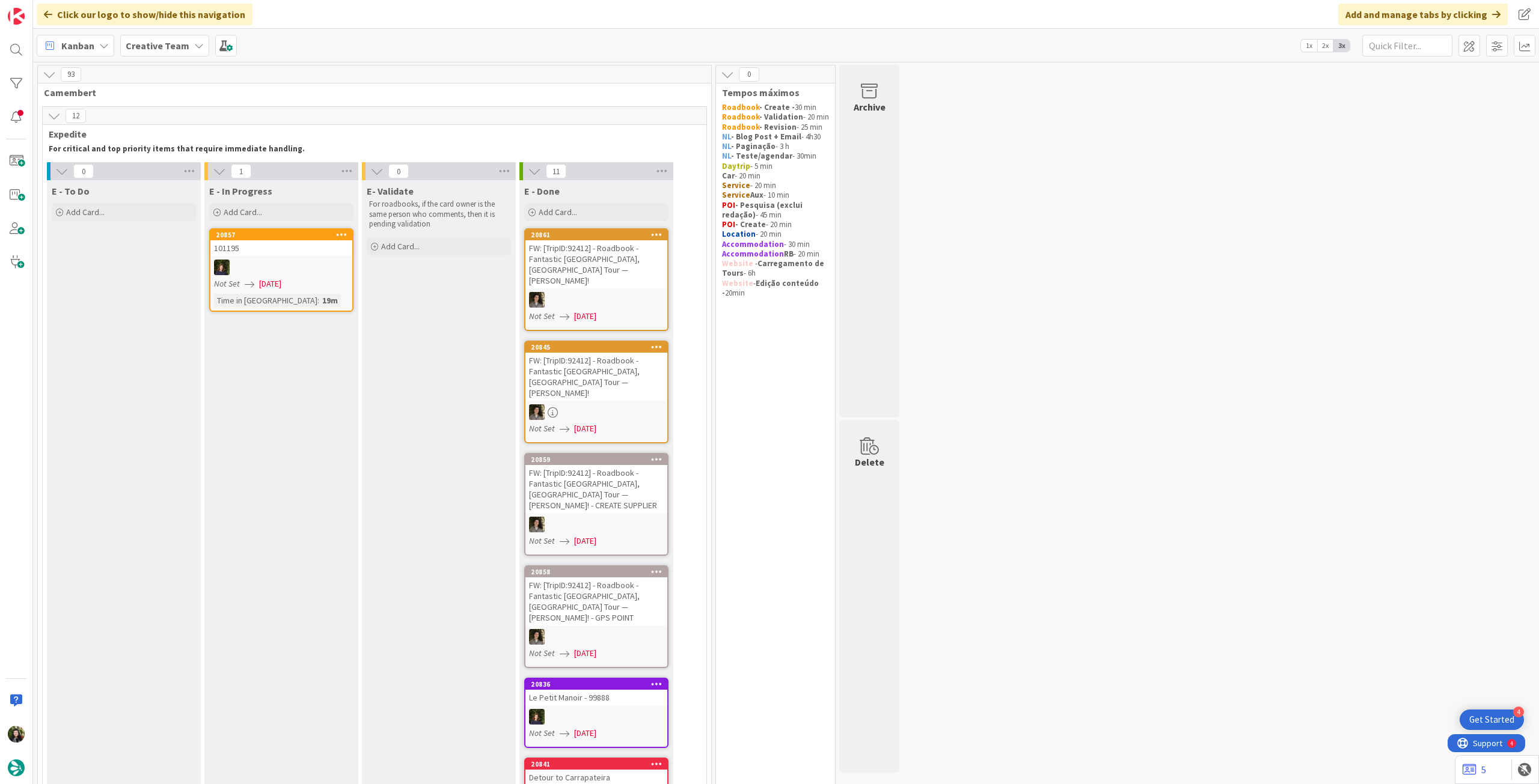
click at [141, 43] on b "Creative Team" at bounding box center [157, 45] width 63 height 12
click at [158, 170] on h4 "Creative Team - Análise" at bounding box center [216, 172] width 163 height 12
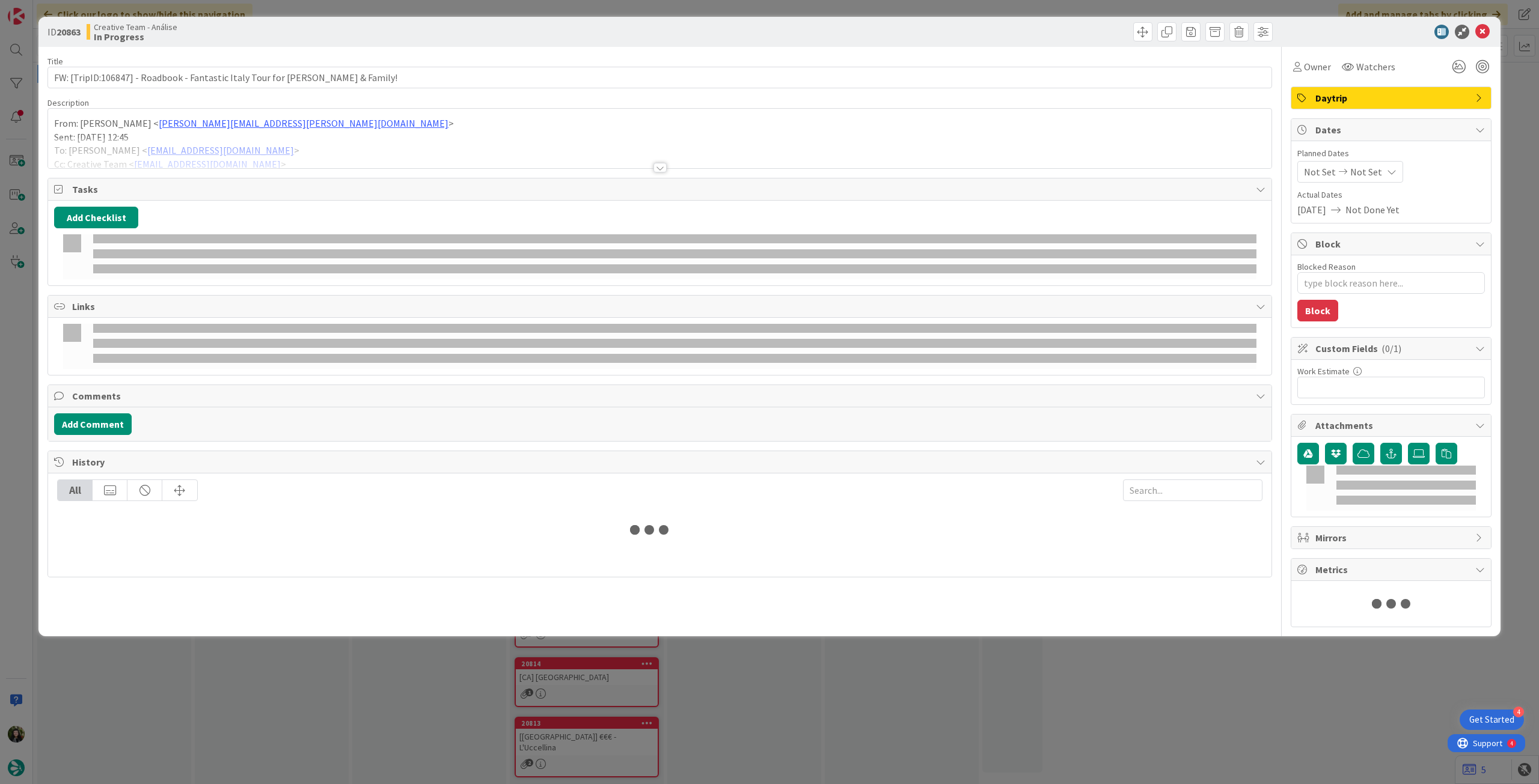
click at [320, 147] on div at bounding box center [660, 153] width 1223 height 30
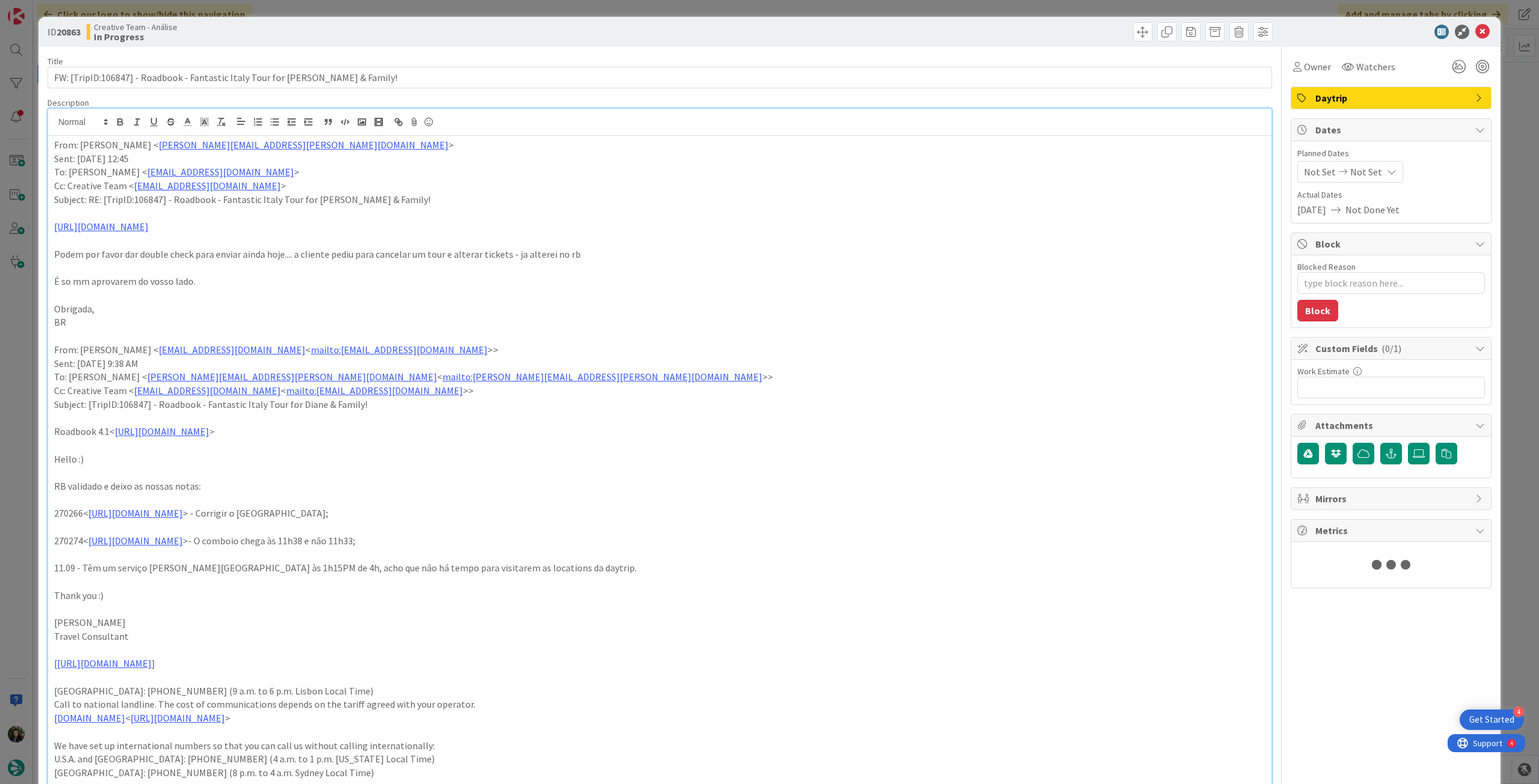
type textarea "x"
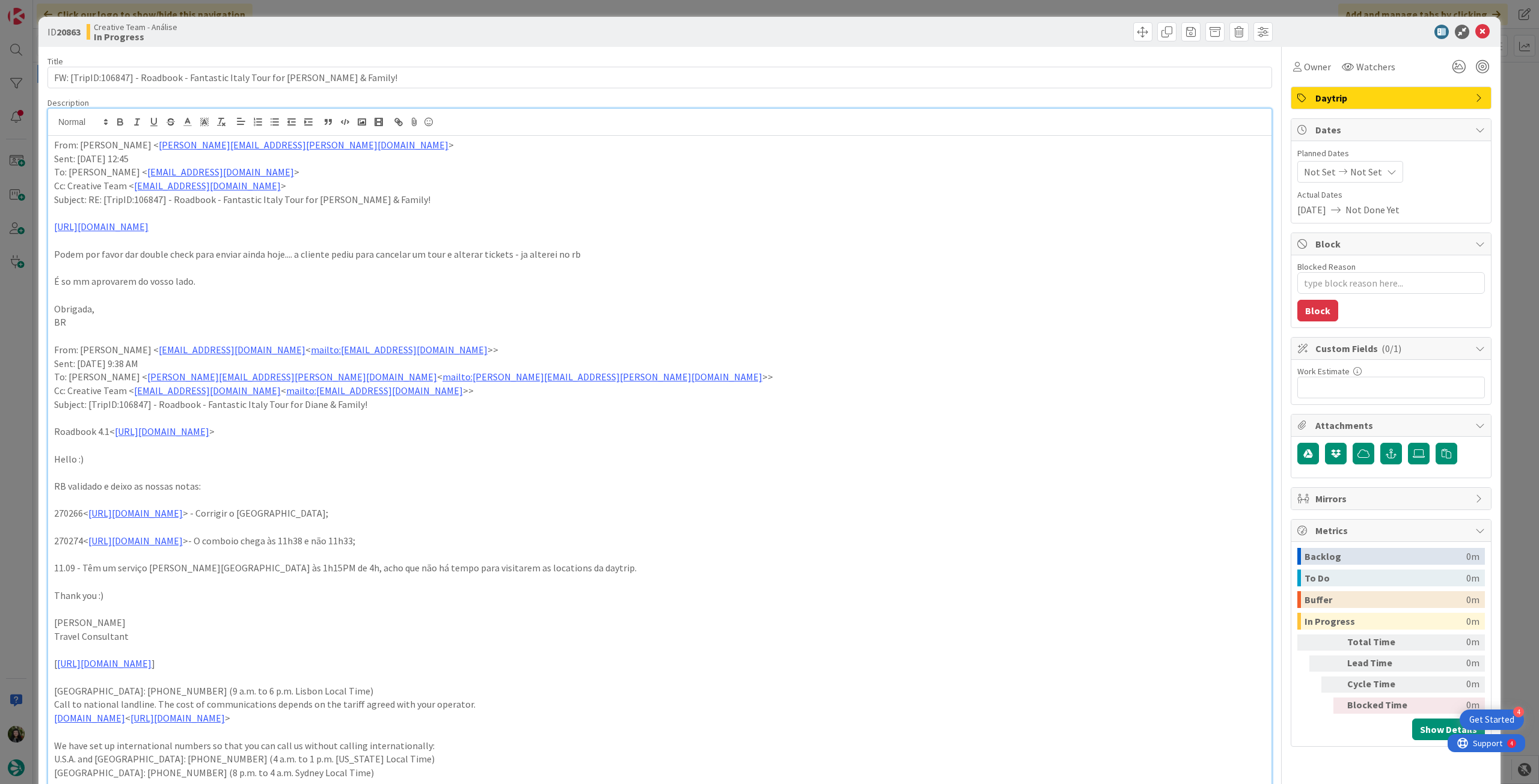
click at [1367, 172] on span "Not Set" at bounding box center [1366, 172] width 32 height 14
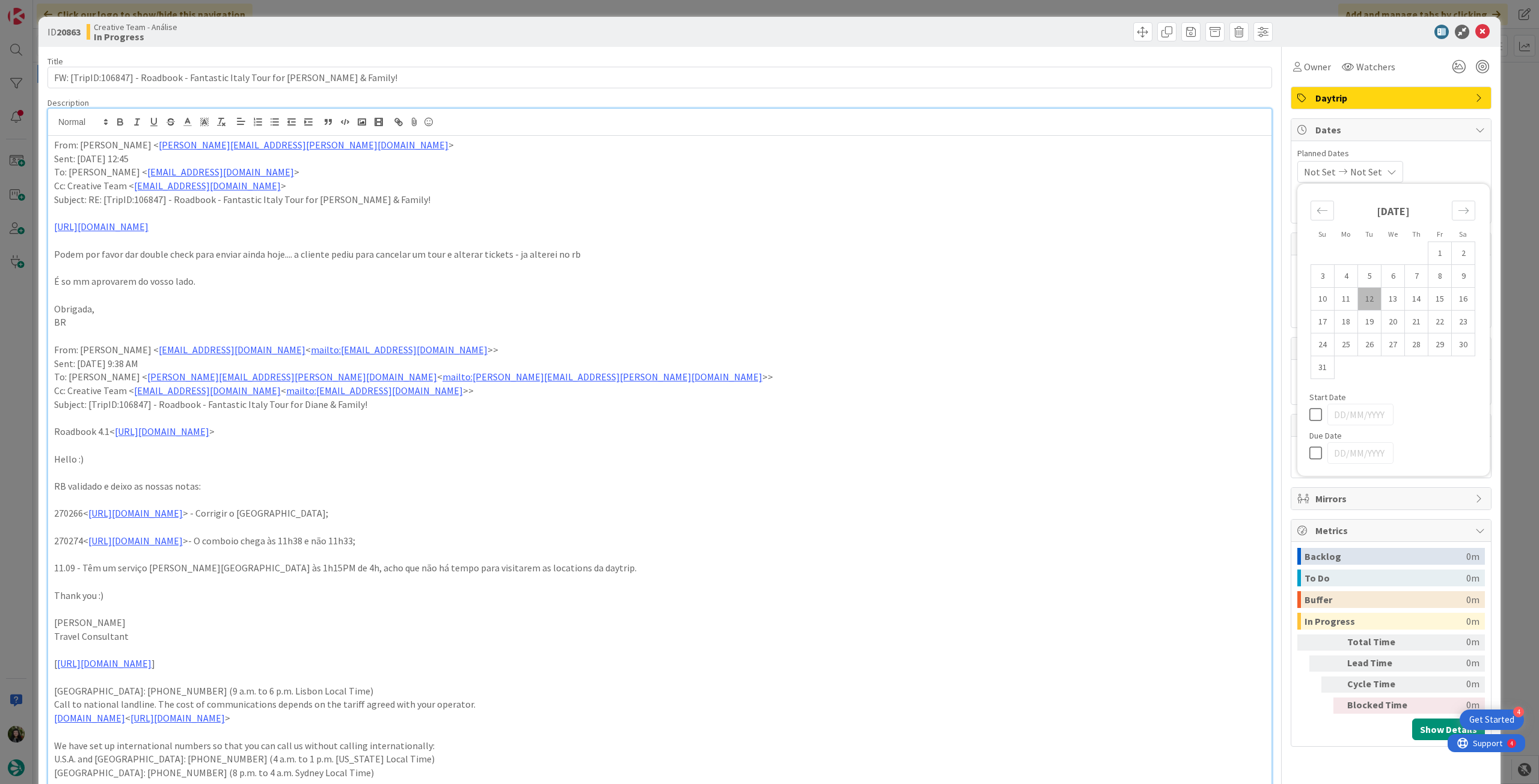
click at [1309, 454] on icon at bounding box center [1318, 453] width 18 height 14
type input "[DATE]"
click at [1476, 37] on icon at bounding box center [1482, 32] width 14 height 14
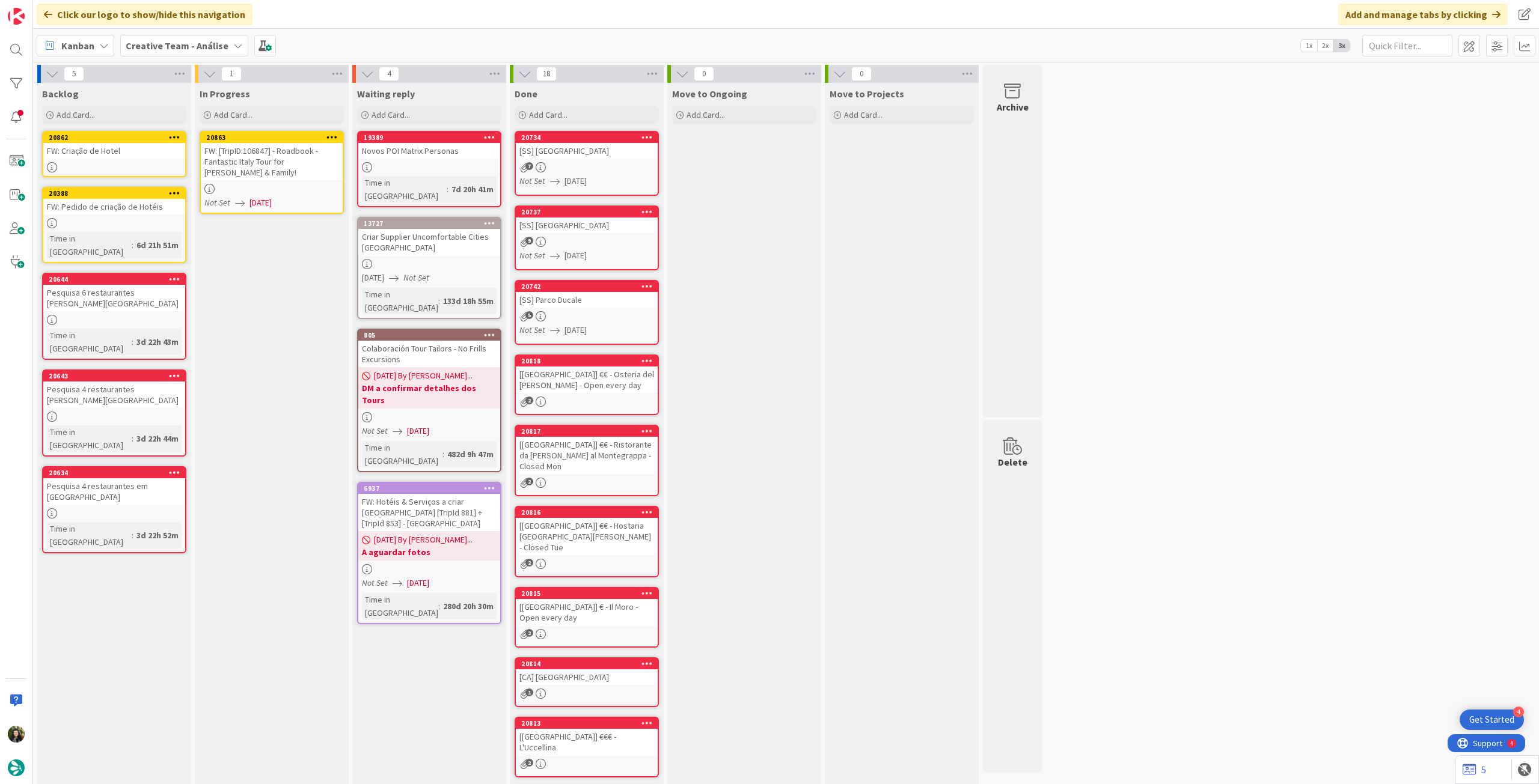
click at [329, 133] on icon at bounding box center [332, 137] width 12 height 8
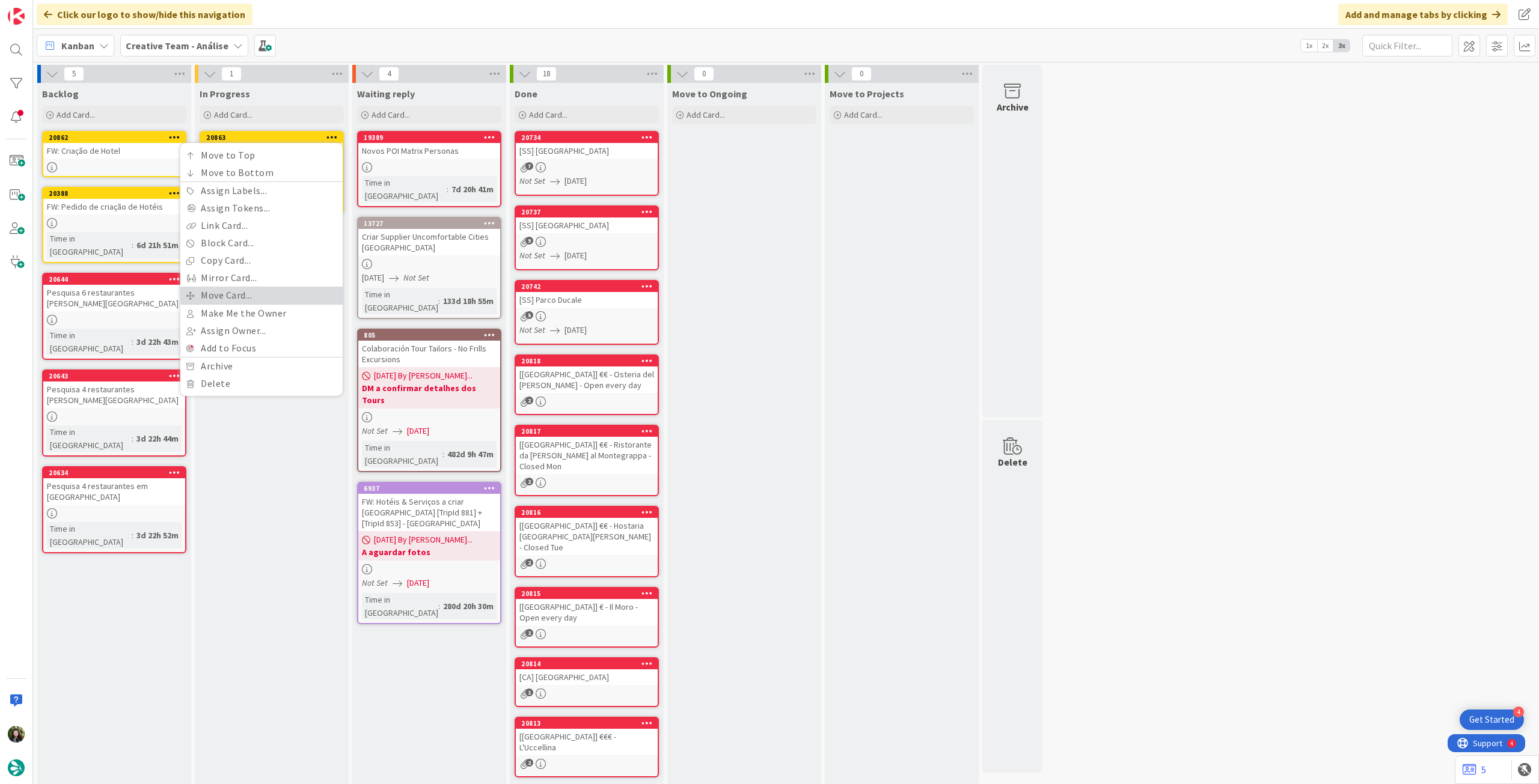
click at [271, 291] on link "Move Card..." at bounding box center [262, 295] width 163 height 17
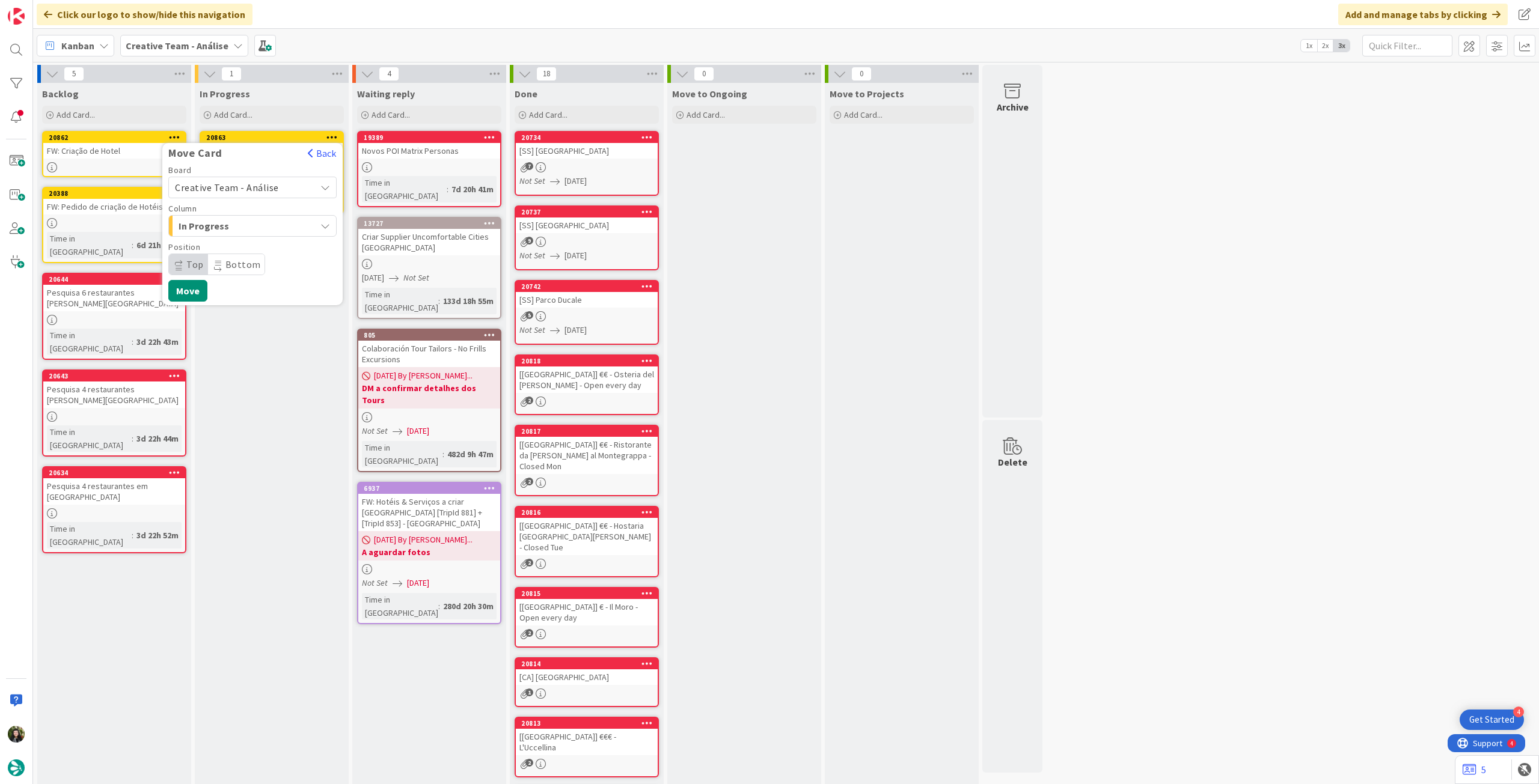
click at [255, 181] on span "Creative Team - Análise" at bounding box center [227, 187] width 104 height 12
click at [243, 245] on span "Creative Team" at bounding box center [261, 244] width 139 height 18
click at [247, 262] on span "Daytrip" at bounding box center [252, 265] width 115 height 17
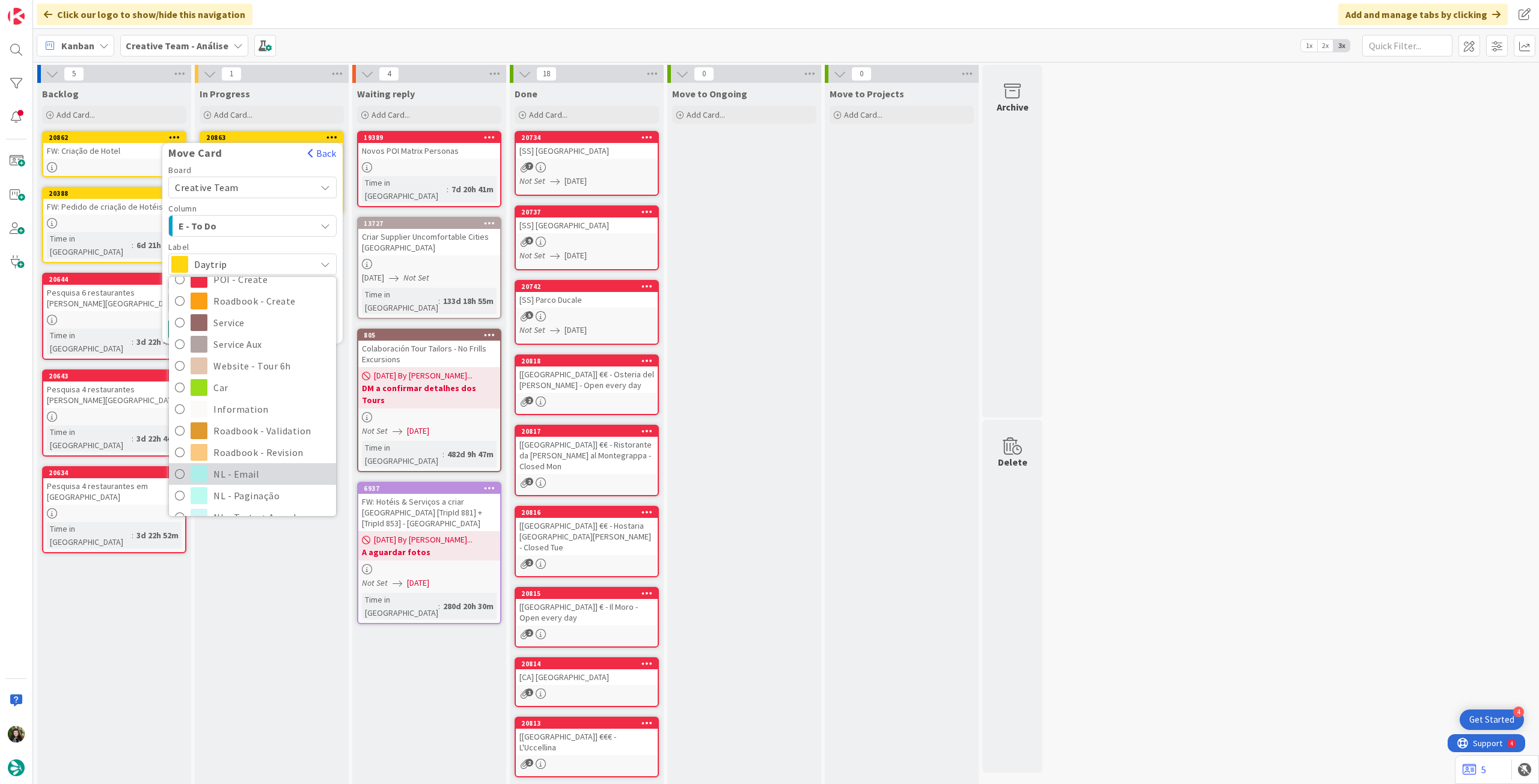
scroll to position [160, 0]
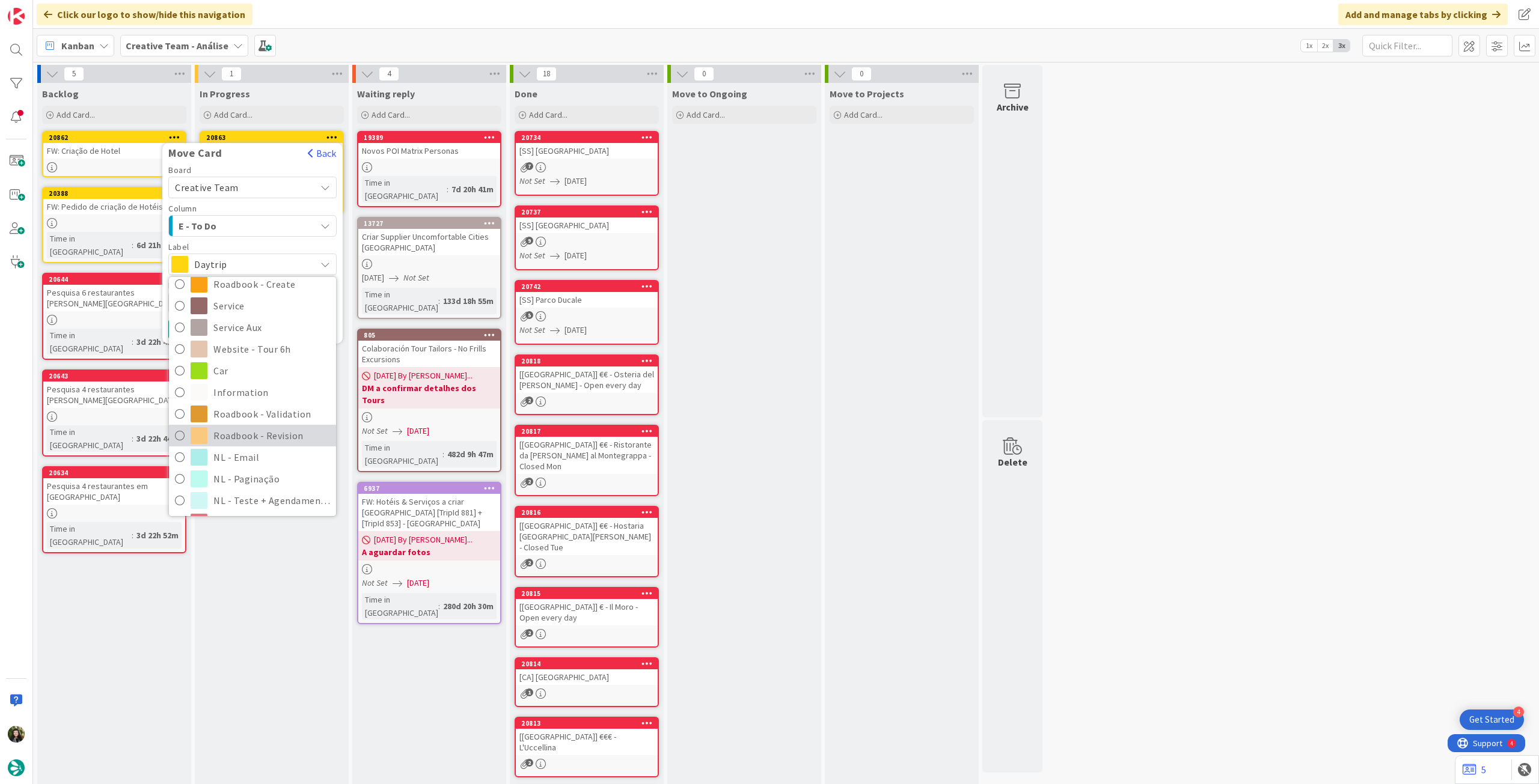
click at [267, 437] on span "Roadbook - Revision" at bounding box center [272, 435] width 116 height 18
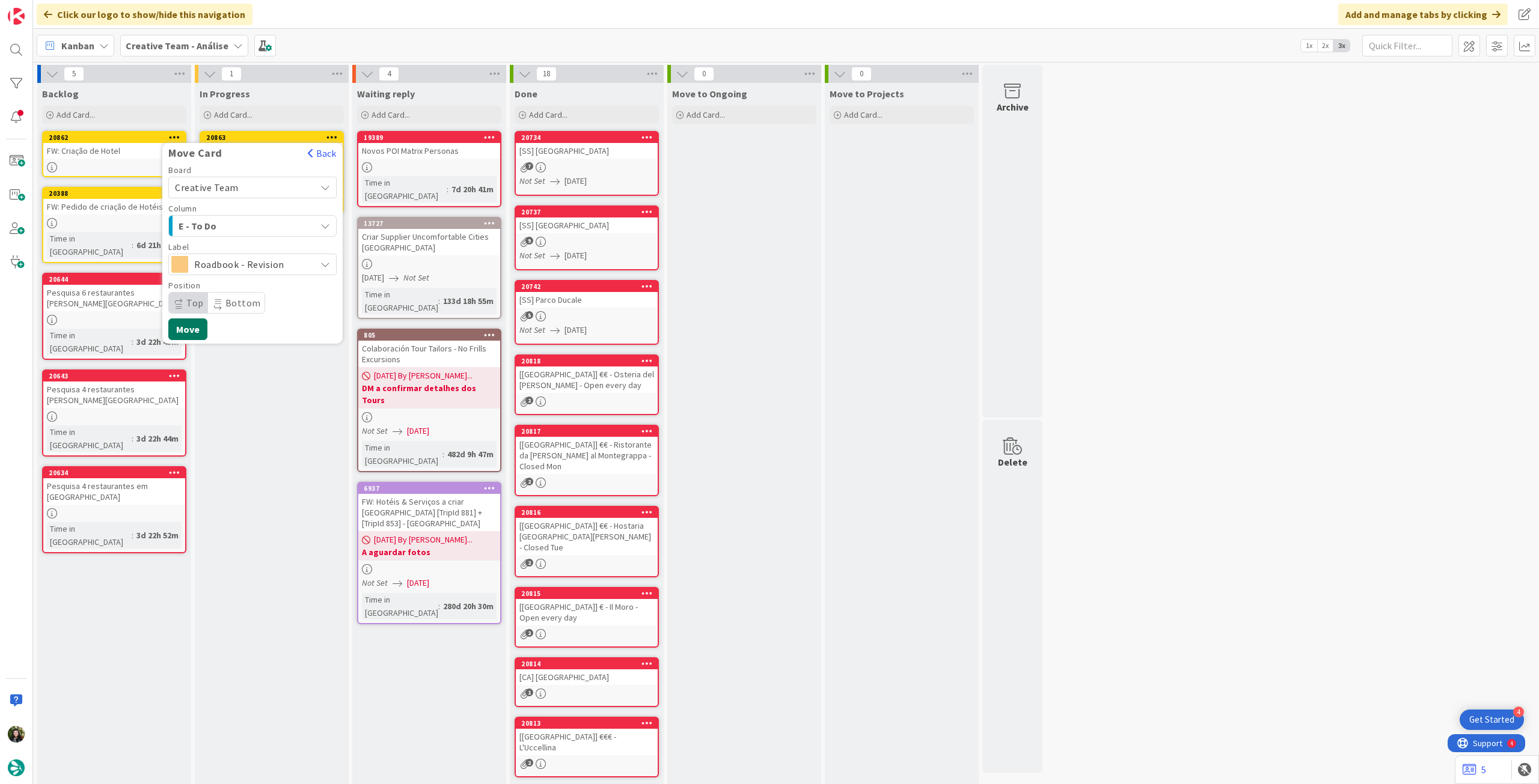
click at [193, 320] on button "Move" at bounding box center [187, 329] width 39 height 21
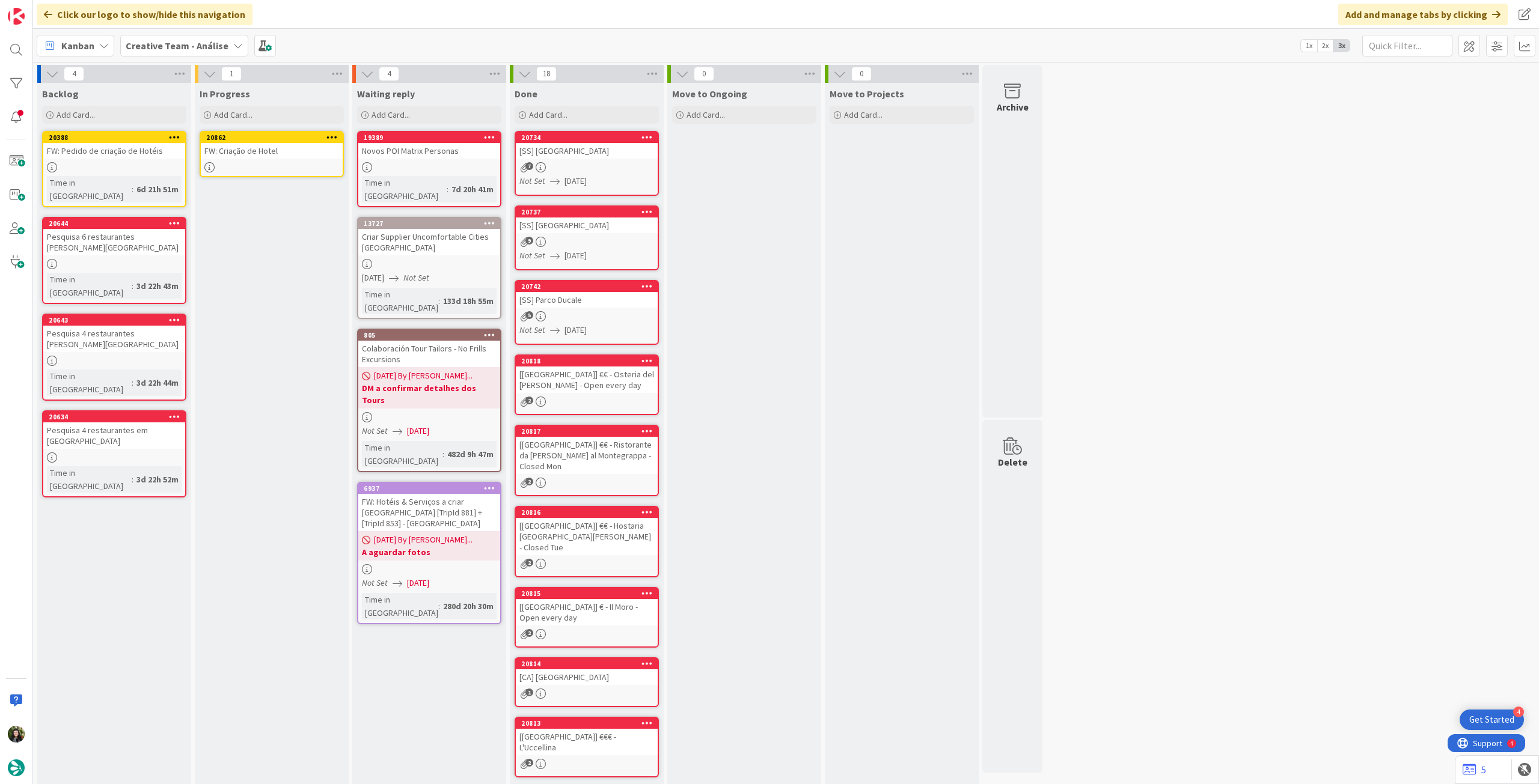
click at [255, 150] on div "FW: Criação de Hotel" at bounding box center [272, 151] width 142 height 16
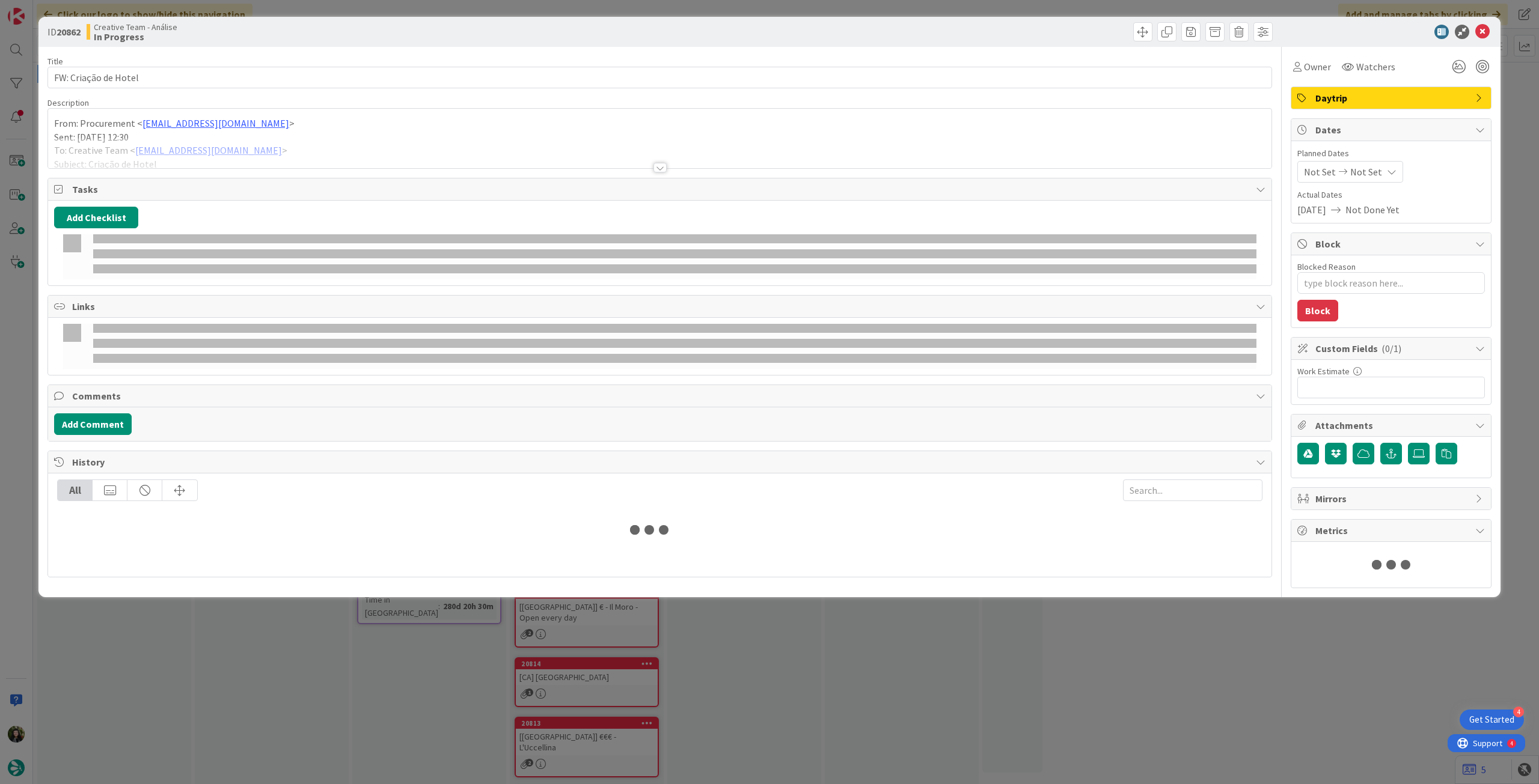
click at [1377, 166] on div "Not Set Not Set" at bounding box center [1350, 172] width 106 height 21
type textarea "x"
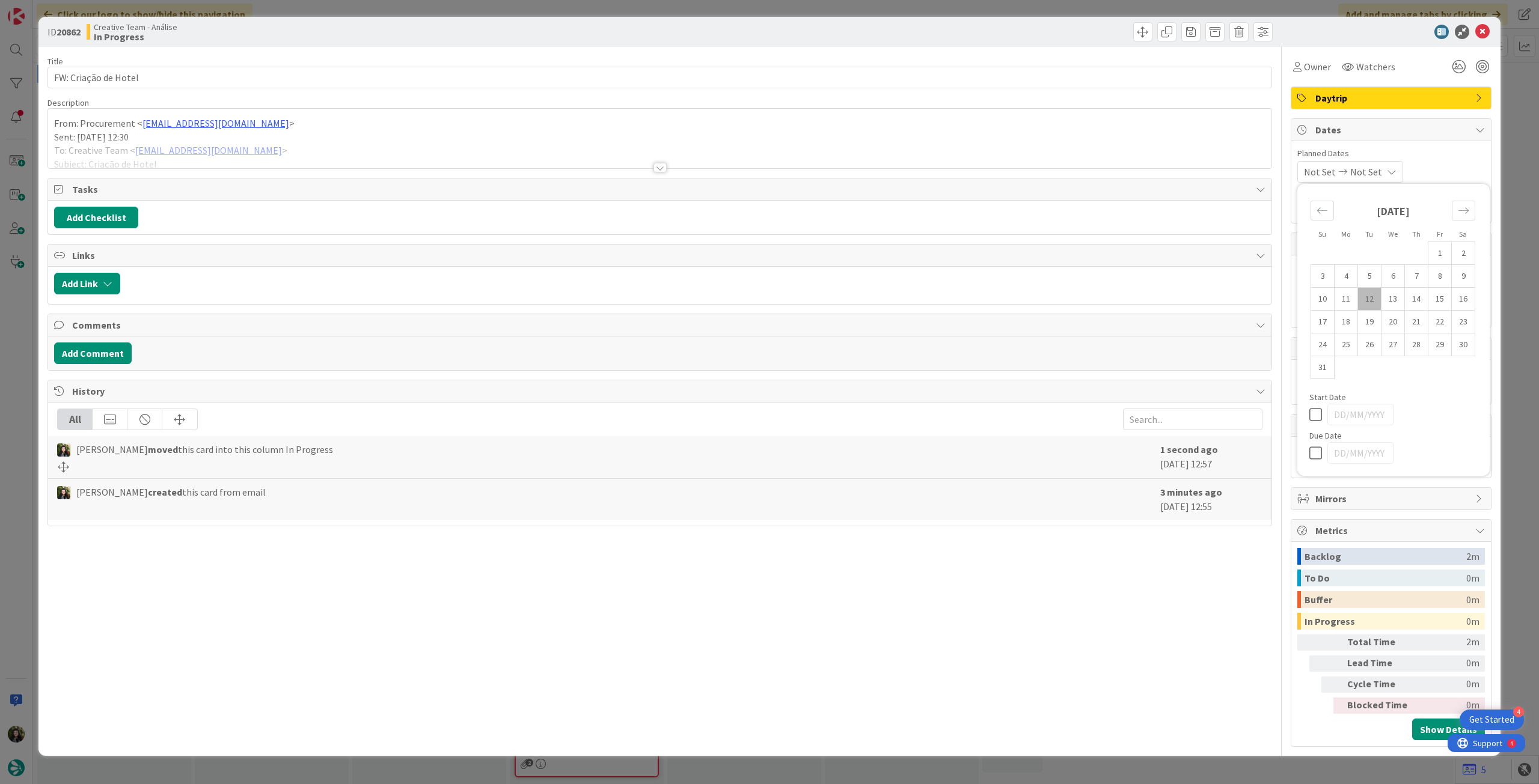
click at [1316, 455] on icon at bounding box center [1318, 453] width 18 height 14
type input "[DATE]"
click at [1485, 30] on icon at bounding box center [1482, 32] width 14 height 14
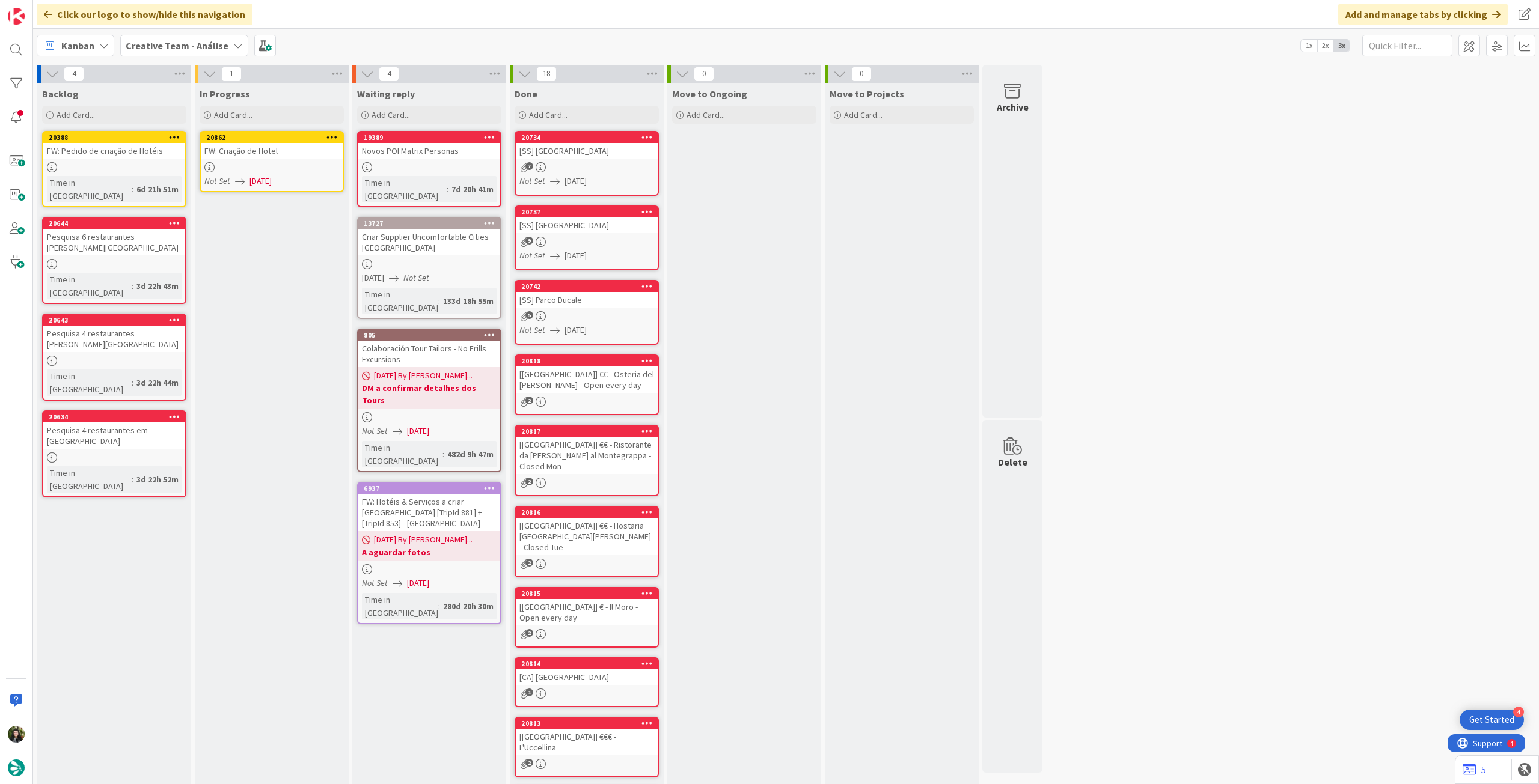
click at [333, 134] on icon at bounding box center [332, 137] width 12 height 8
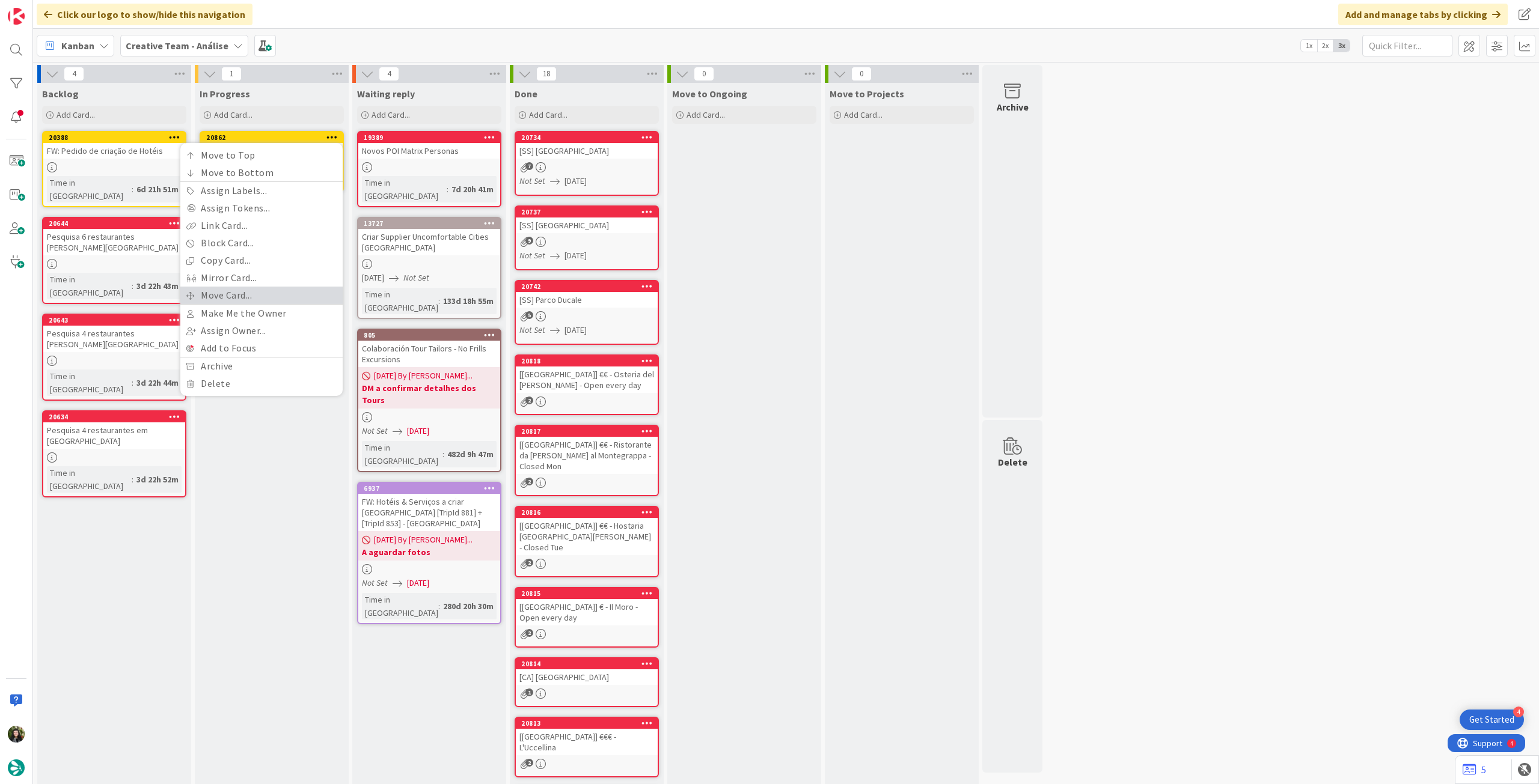
click at [264, 289] on link "Move Card..." at bounding box center [262, 295] width 163 height 17
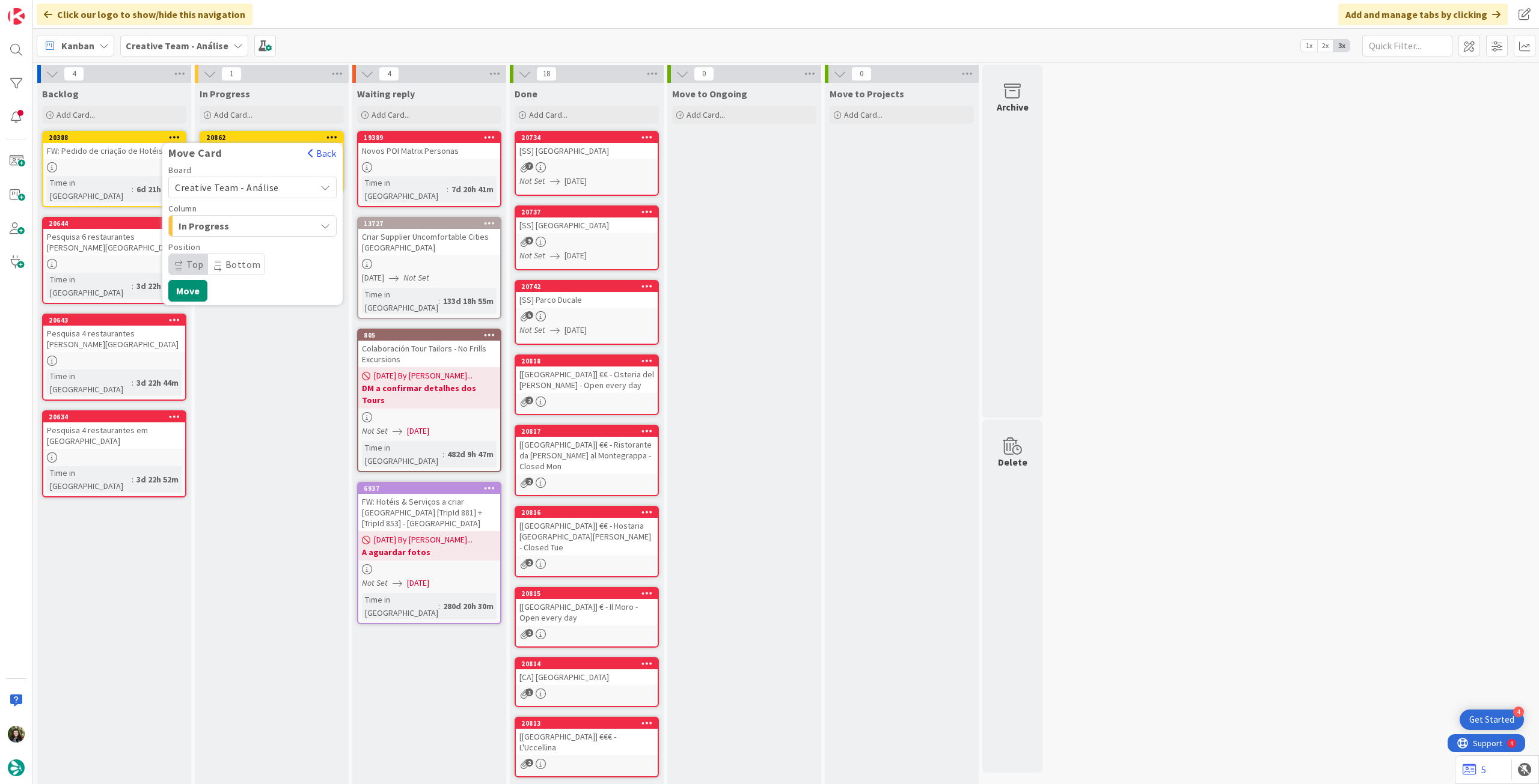
click at [256, 186] on span "Creative Team - Análise" at bounding box center [227, 187] width 104 height 12
click at [249, 238] on span "Creative Team" at bounding box center [261, 244] width 139 height 18
click at [249, 226] on span "Select a Column..." at bounding box center [220, 226] width 90 height 16
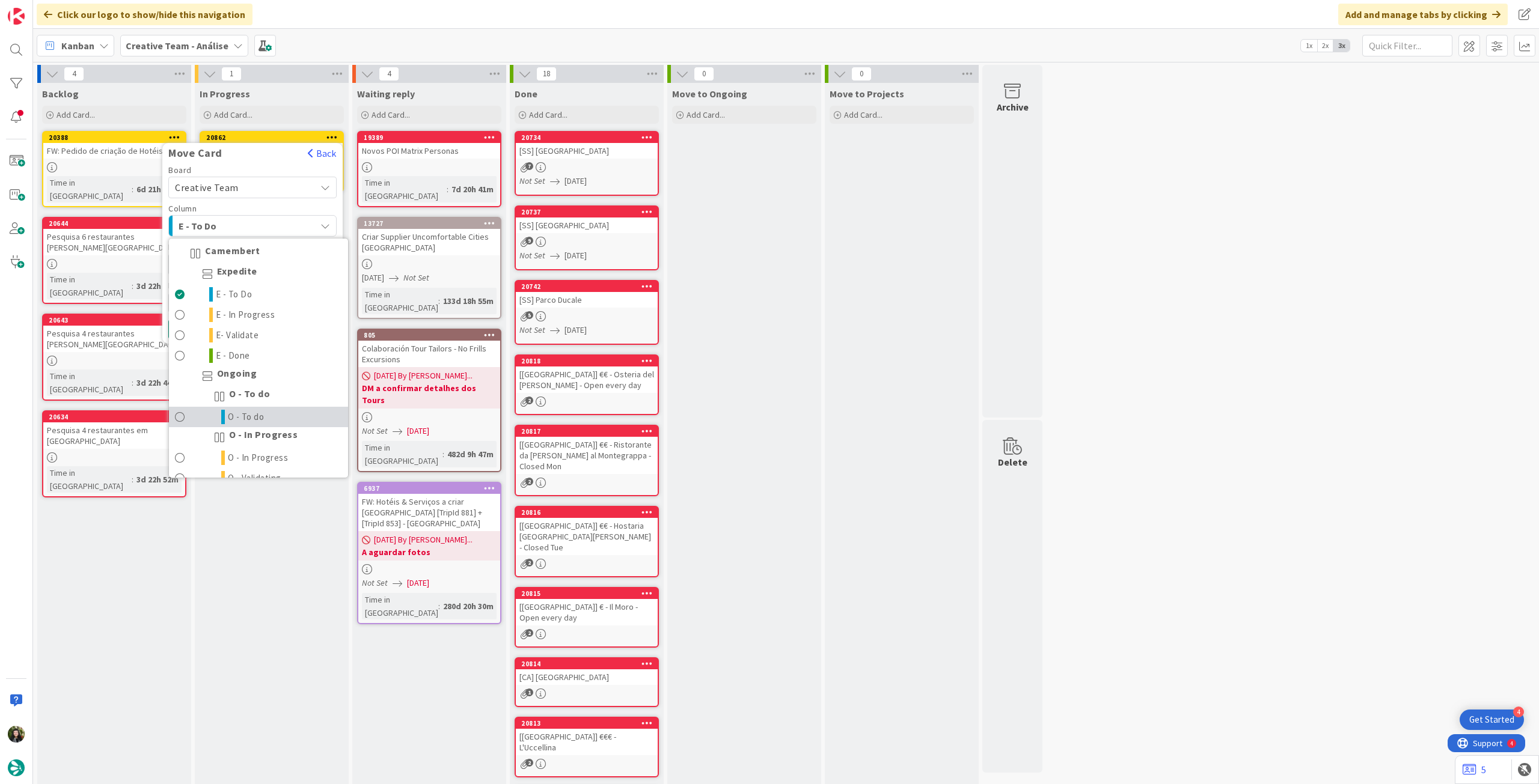
click at [271, 415] on link "O - To do" at bounding box center [258, 417] width 179 height 21
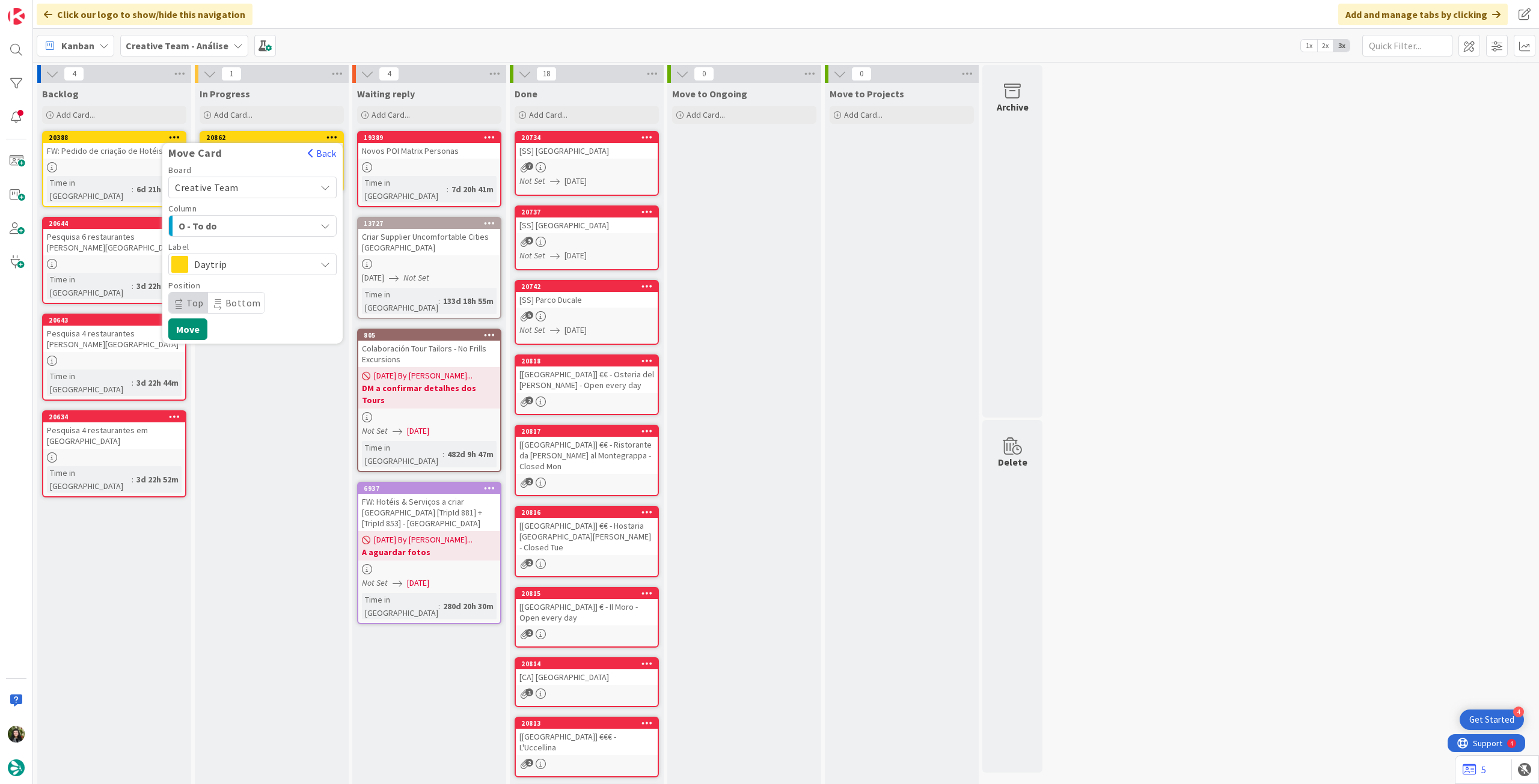
click at [236, 260] on span "Daytrip" at bounding box center [252, 265] width 115 height 17
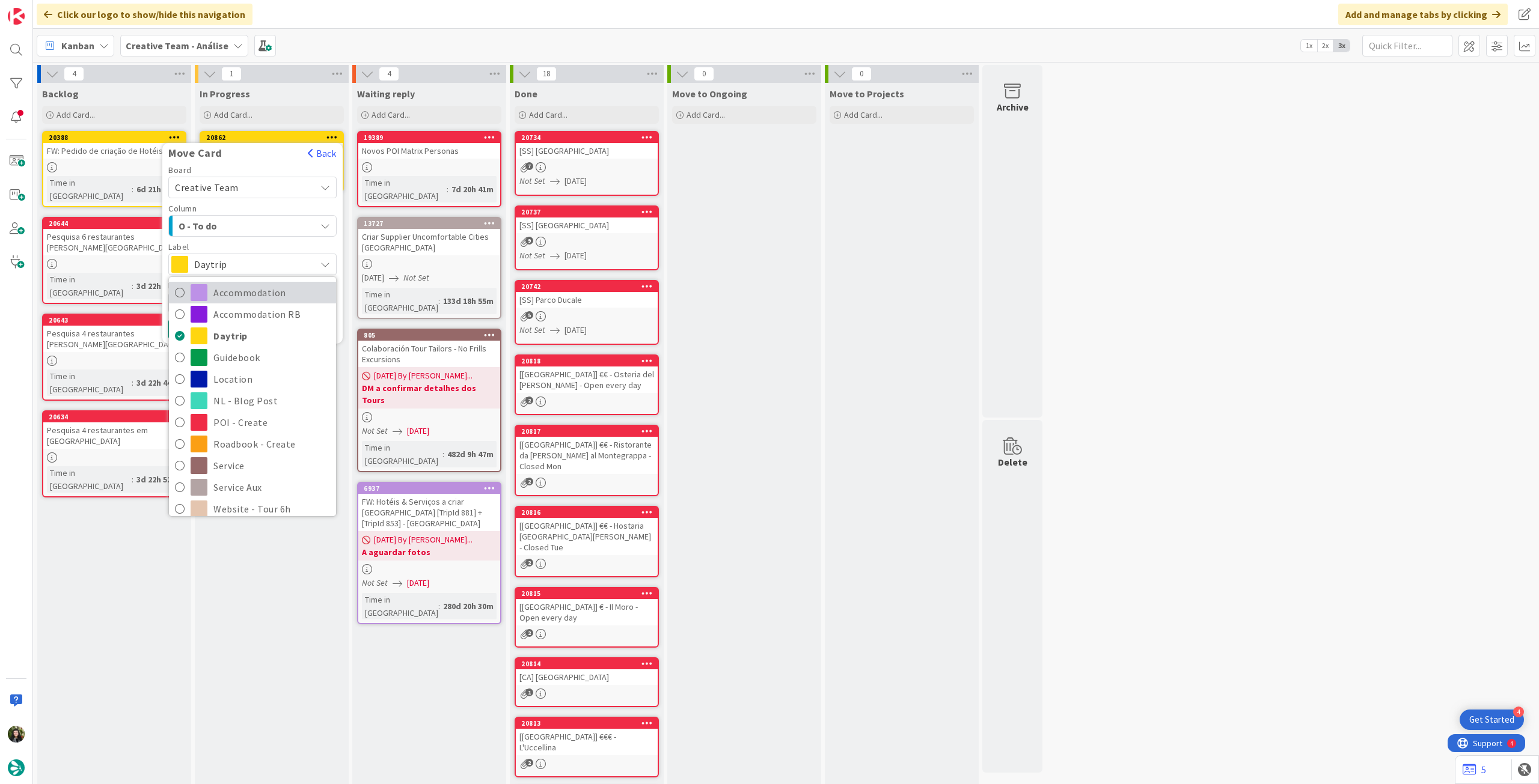
click at [233, 289] on span "Accommodation" at bounding box center [272, 293] width 116 height 18
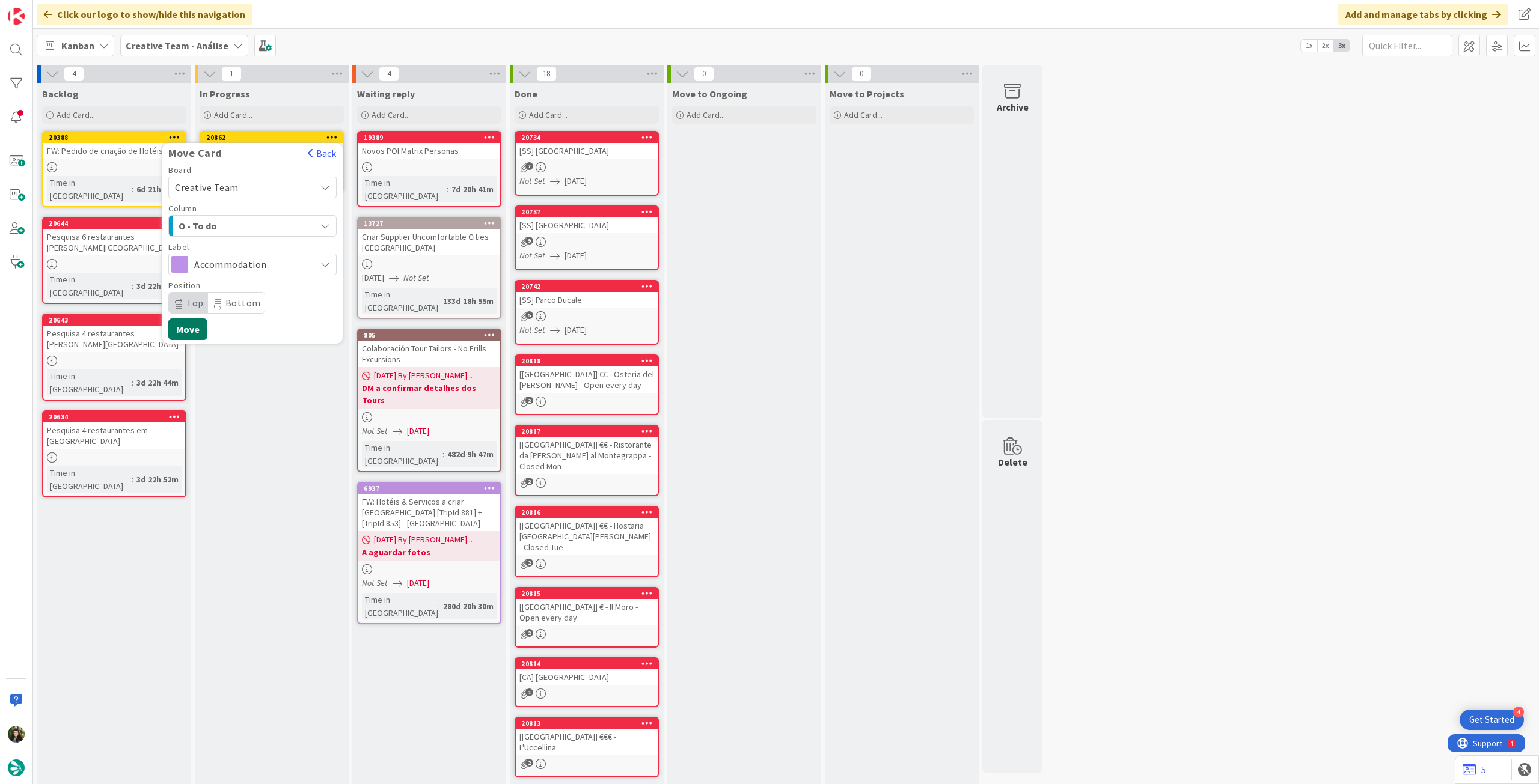
click at [187, 327] on button "Move" at bounding box center [187, 329] width 39 height 21
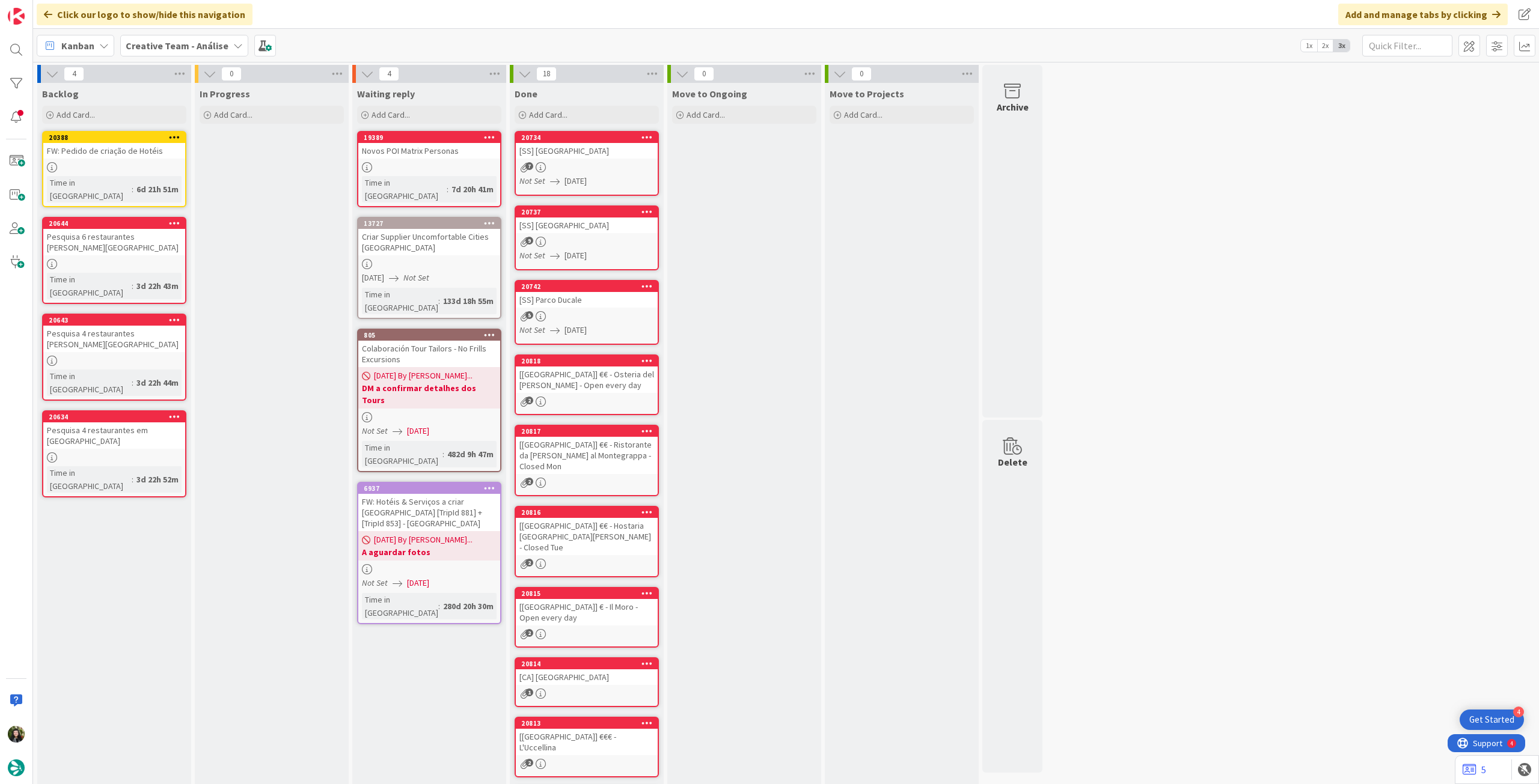
click at [165, 40] on b "Creative Team - Análise" at bounding box center [176, 45] width 103 height 12
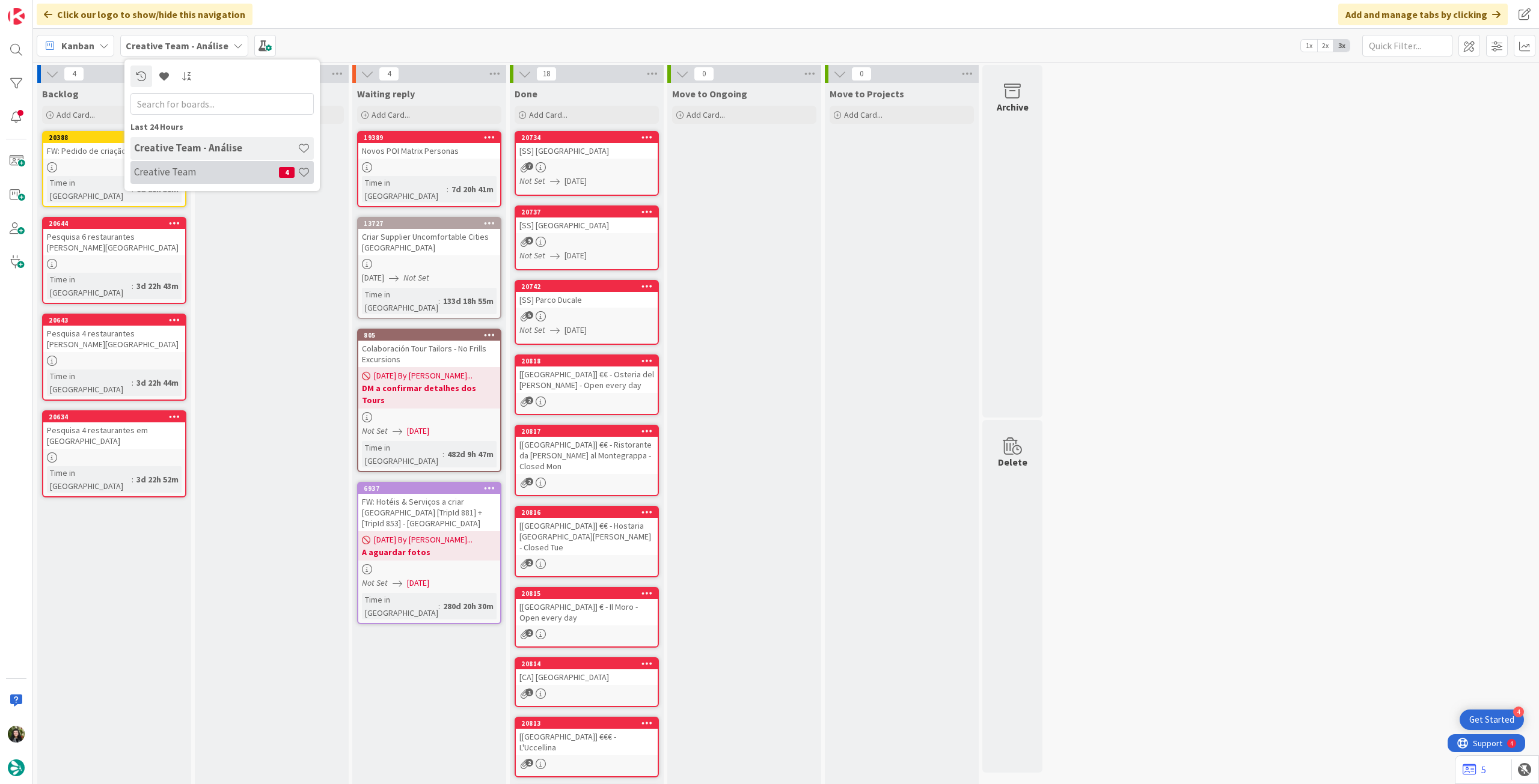
click at [186, 168] on h4 "Creative Team" at bounding box center [207, 172] width 145 height 12
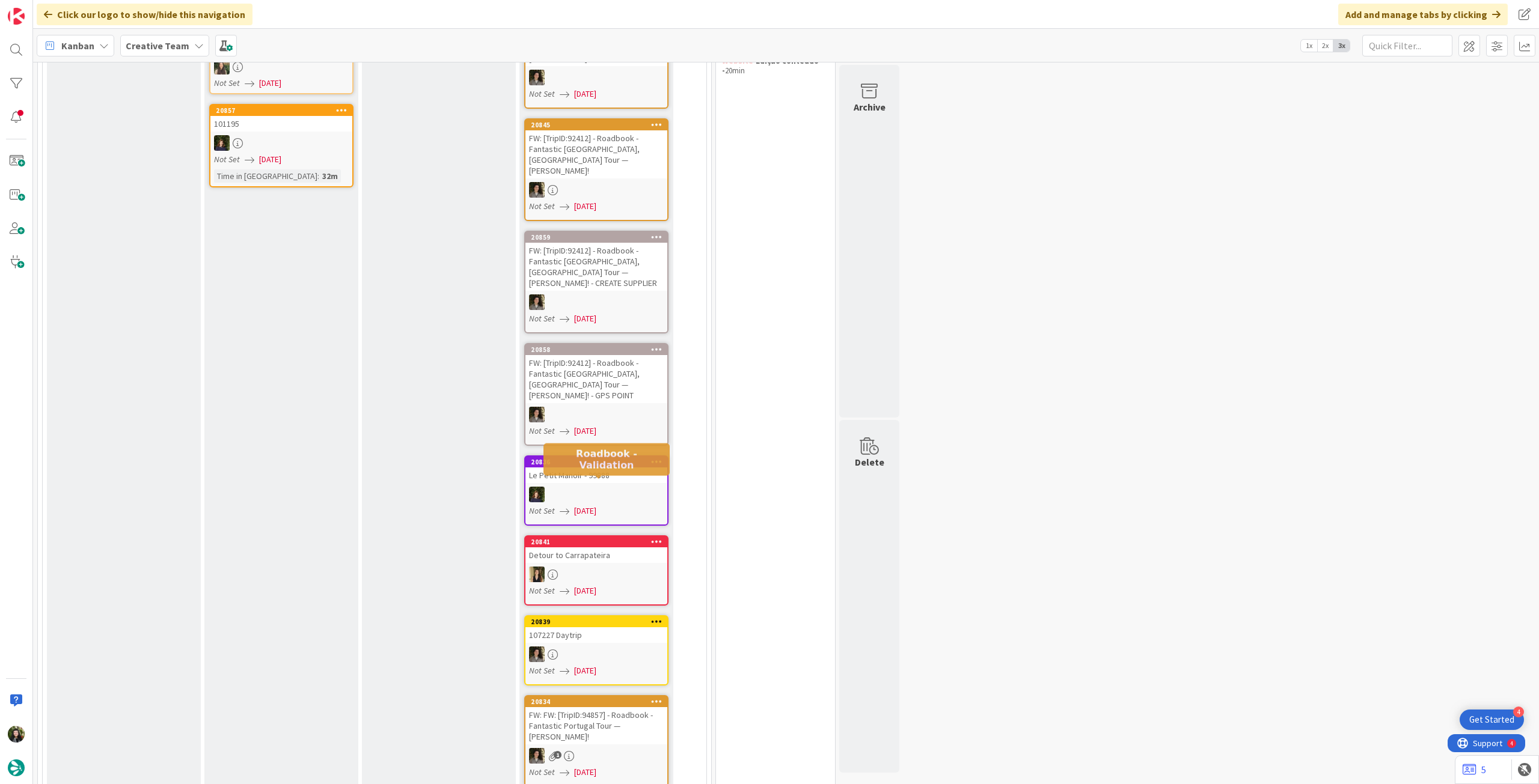
scroll to position [160, 0]
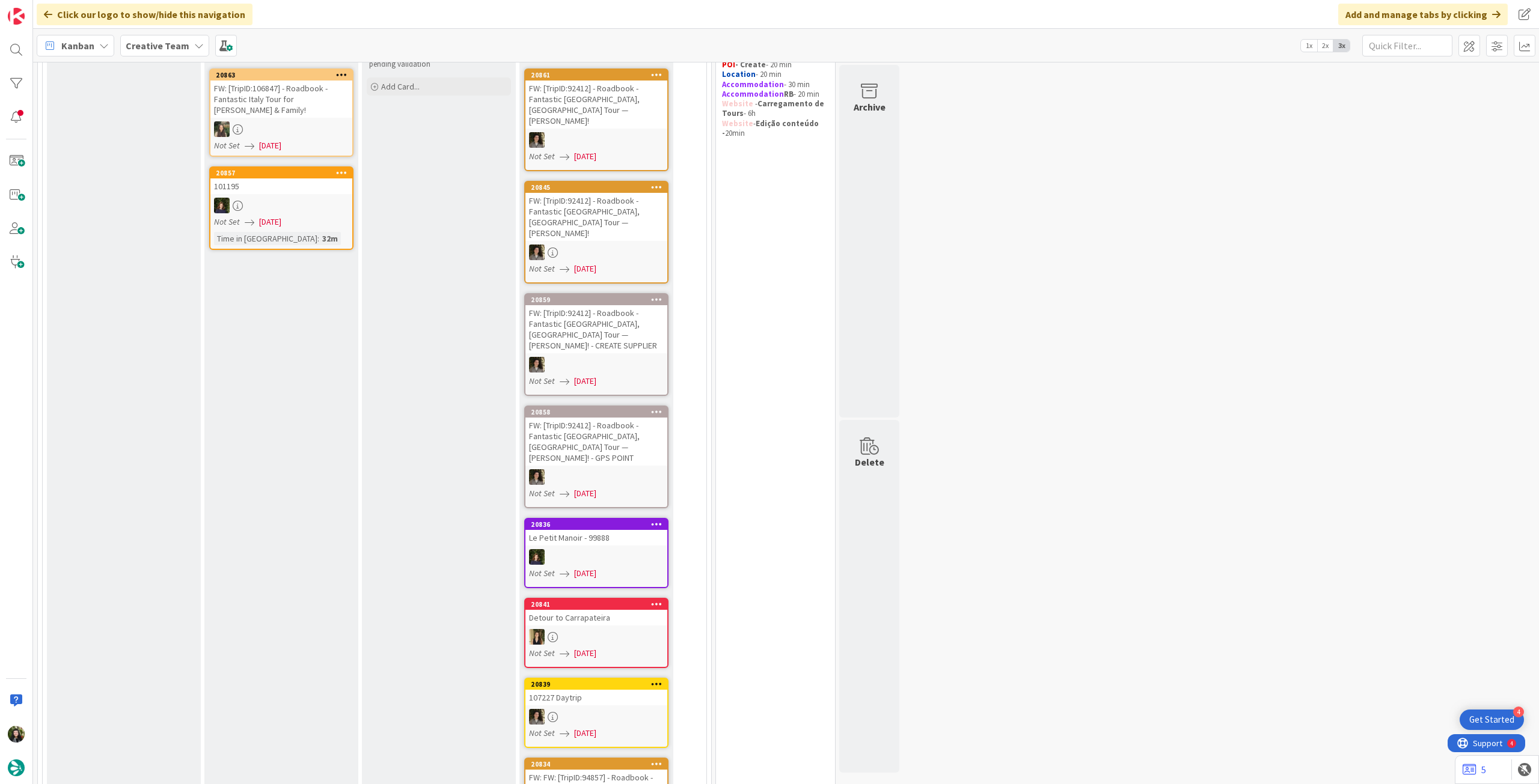
click at [176, 55] on div "Creative Team" at bounding box center [164, 45] width 89 height 21
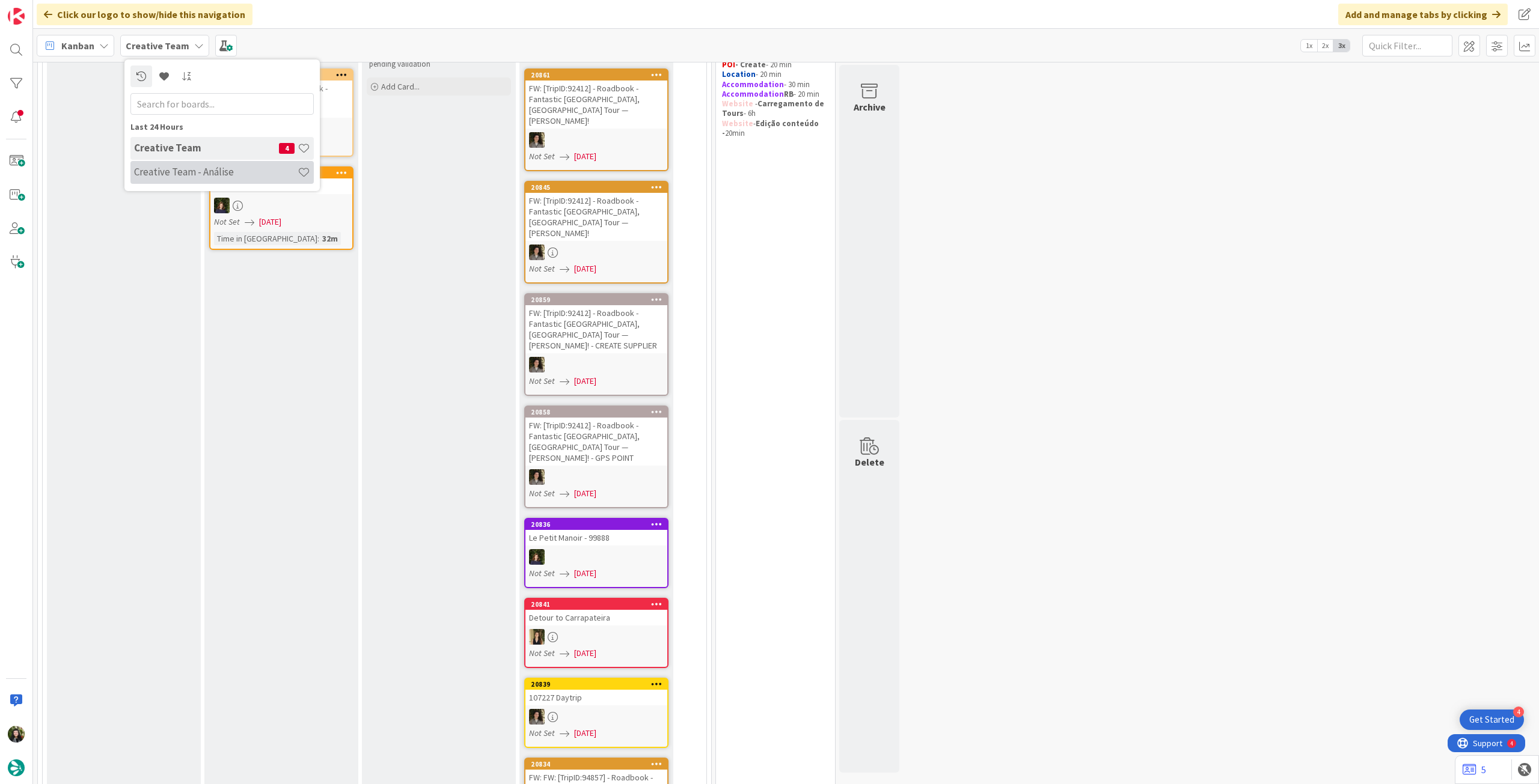
click at [174, 170] on h4 "Creative Team - Análise" at bounding box center [216, 172] width 163 height 12
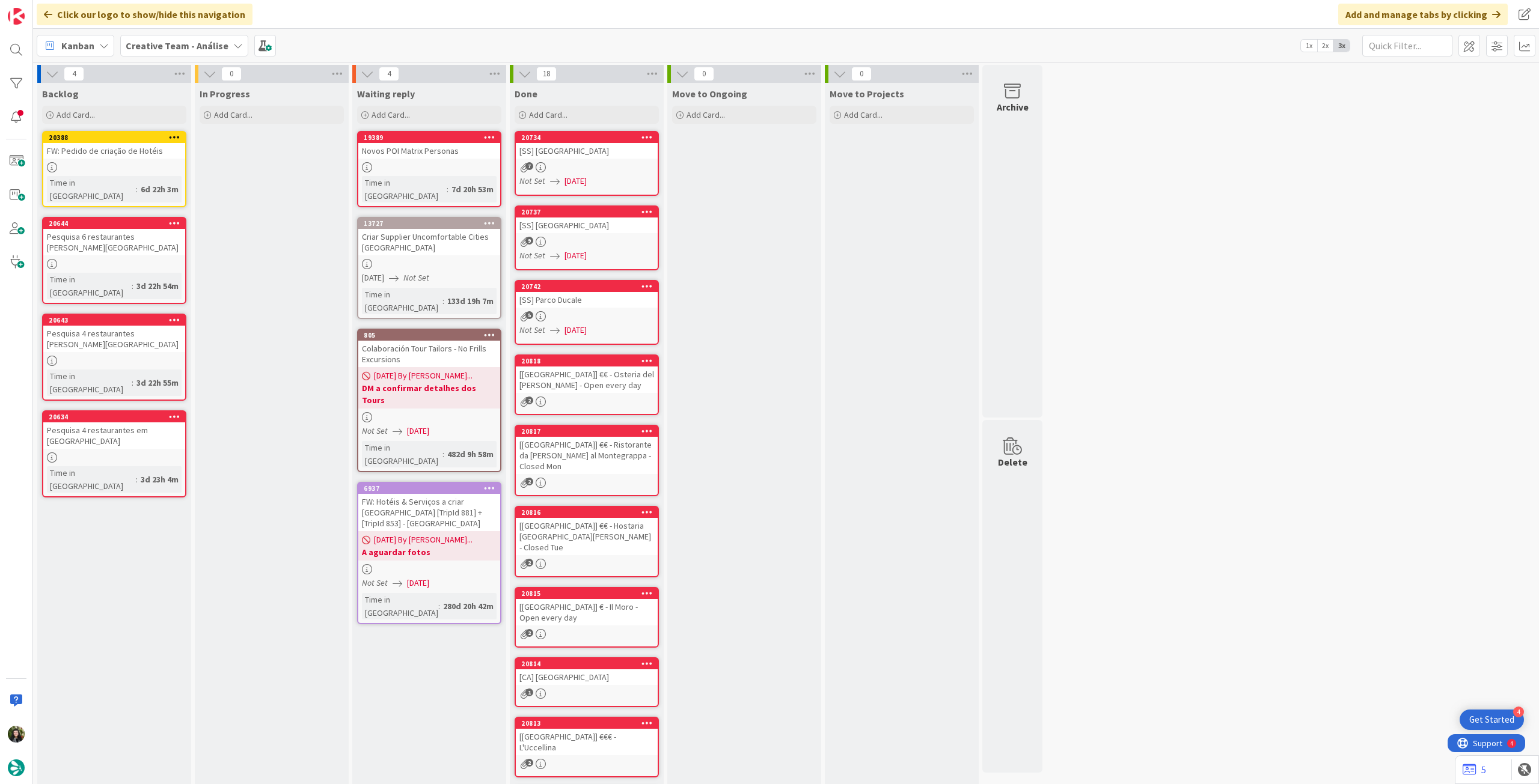
click at [170, 50] on b "Creative Team - Análise" at bounding box center [176, 45] width 103 height 12
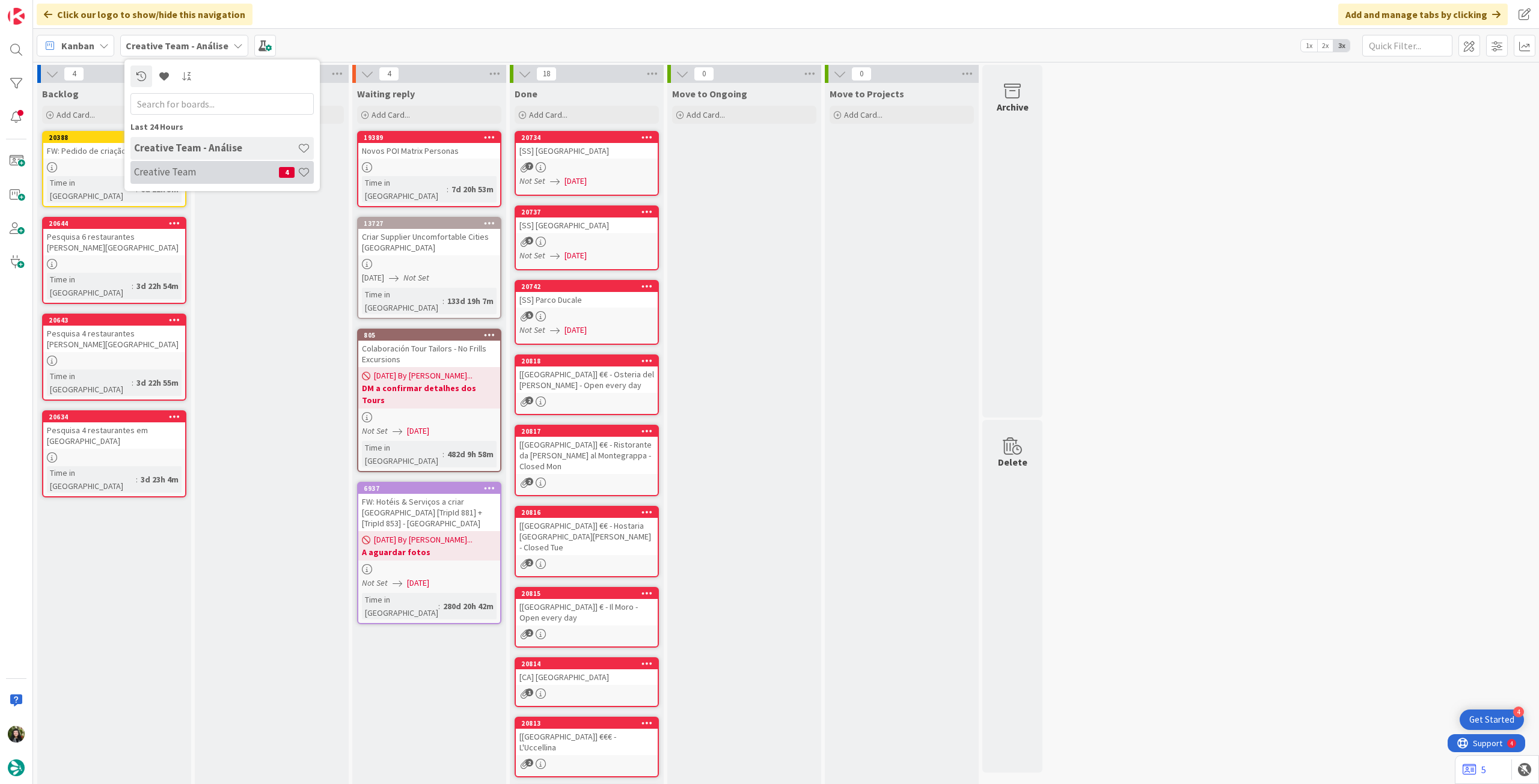
click at [173, 172] on h4 "Creative Team" at bounding box center [207, 172] width 145 height 12
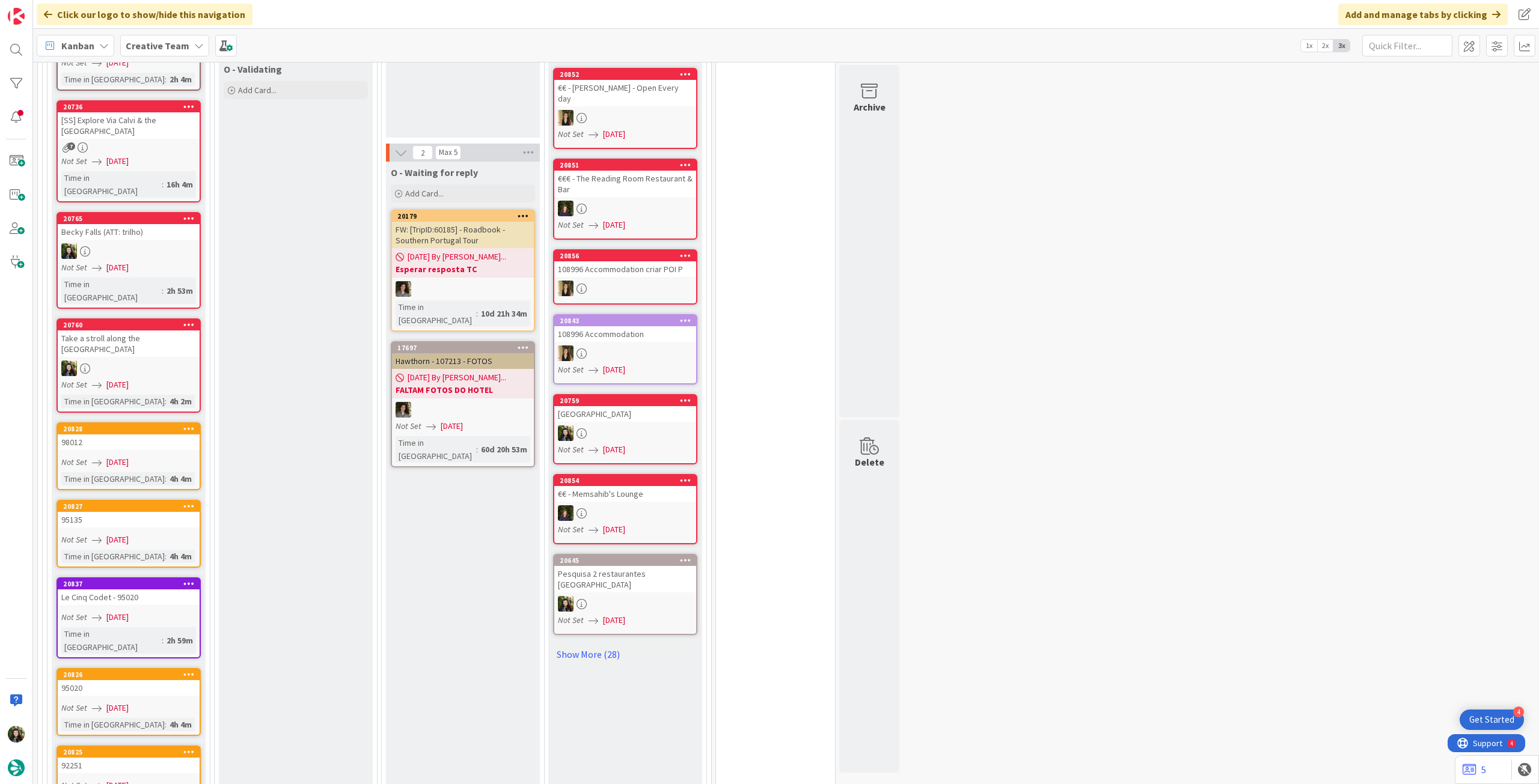
scroll to position [1442, 0]
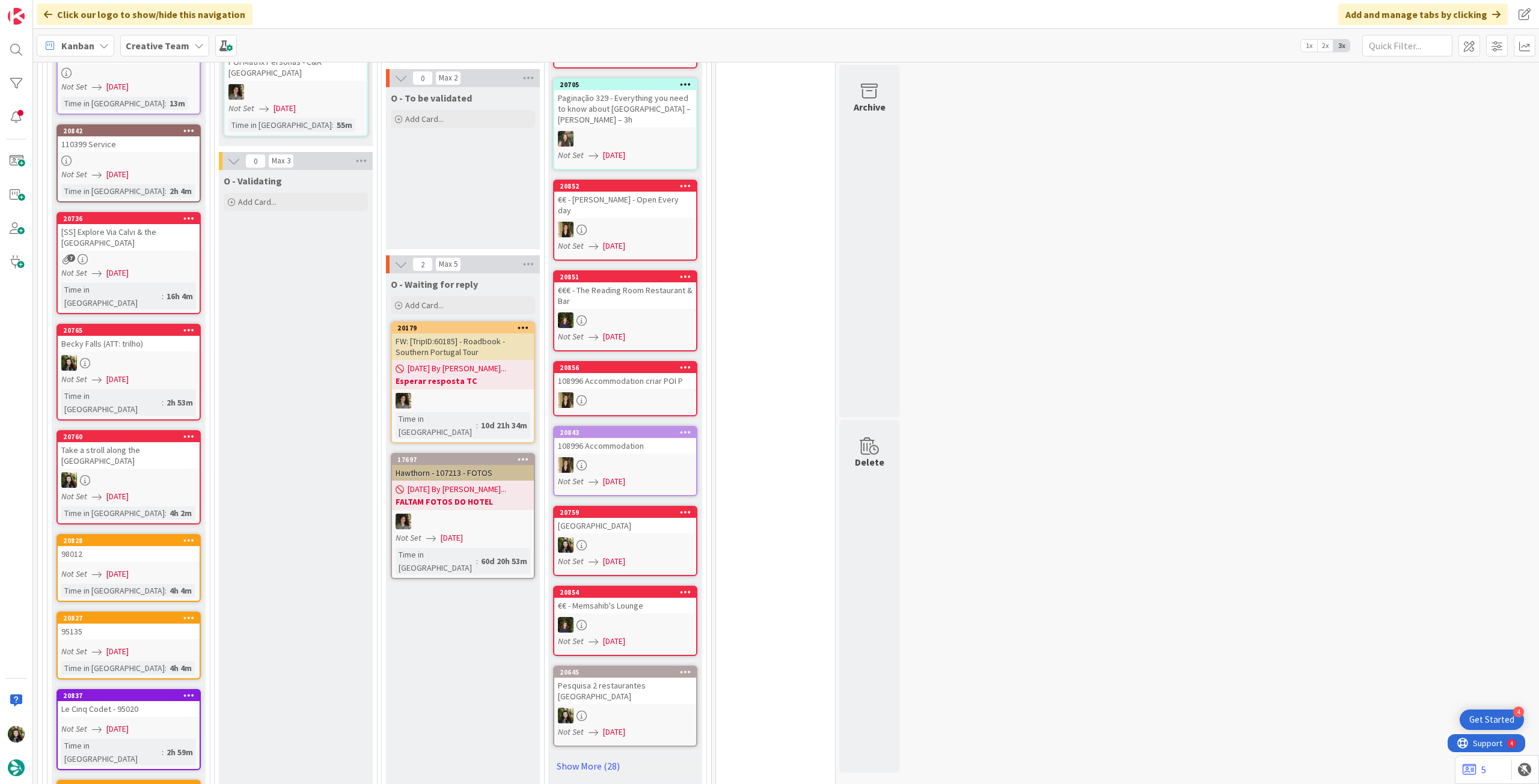
click at [154, 40] on b "Creative Team" at bounding box center [157, 45] width 63 height 12
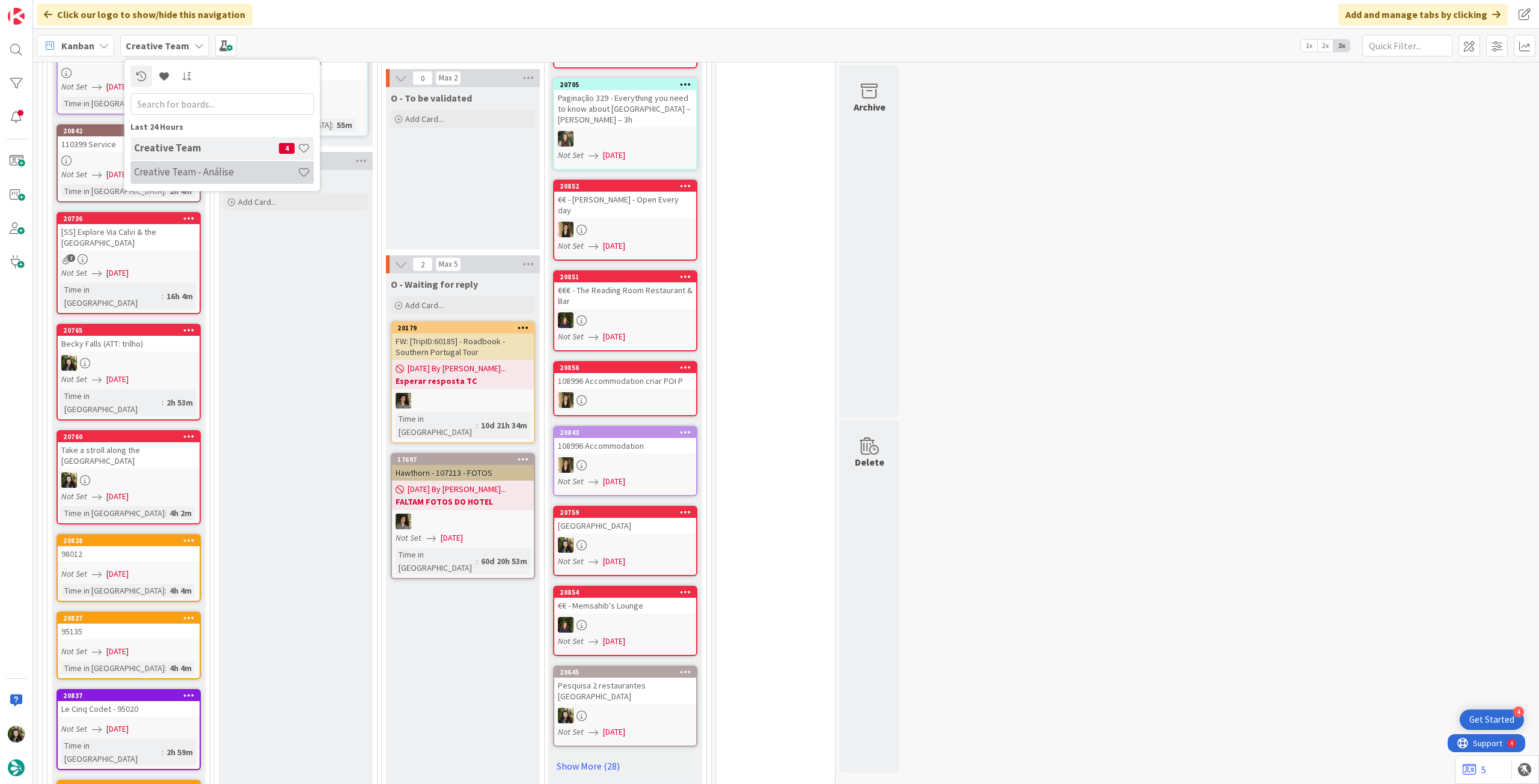
click at [176, 180] on div "Creative Team - Análise" at bounding box center [222, 172] width 183 height 23
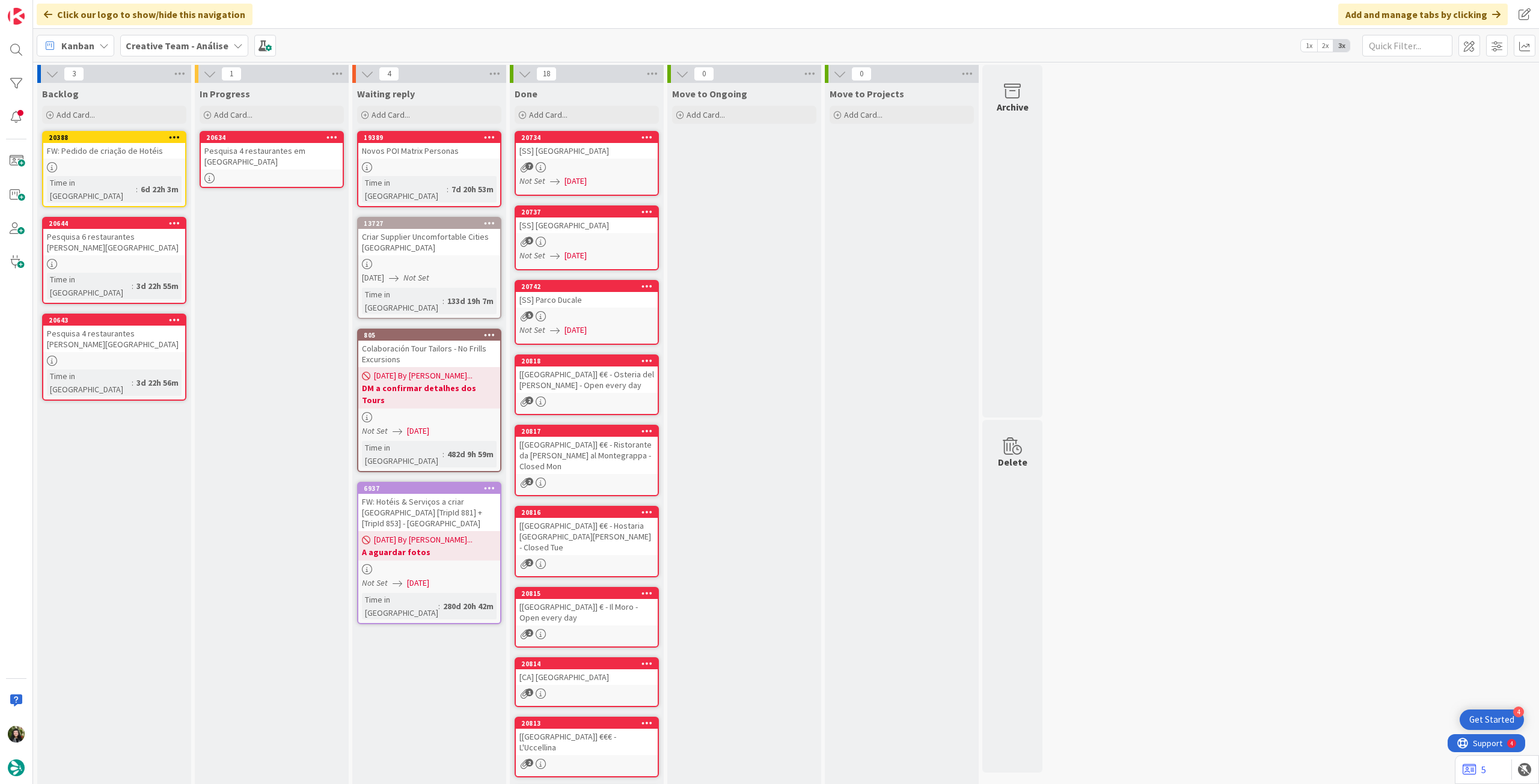
click at [274, 156] on div "Pesquisa 4 restaurantes em [GEOGRAPHIC_DATA]" at bounding box center [272, 156] width 142 height 26
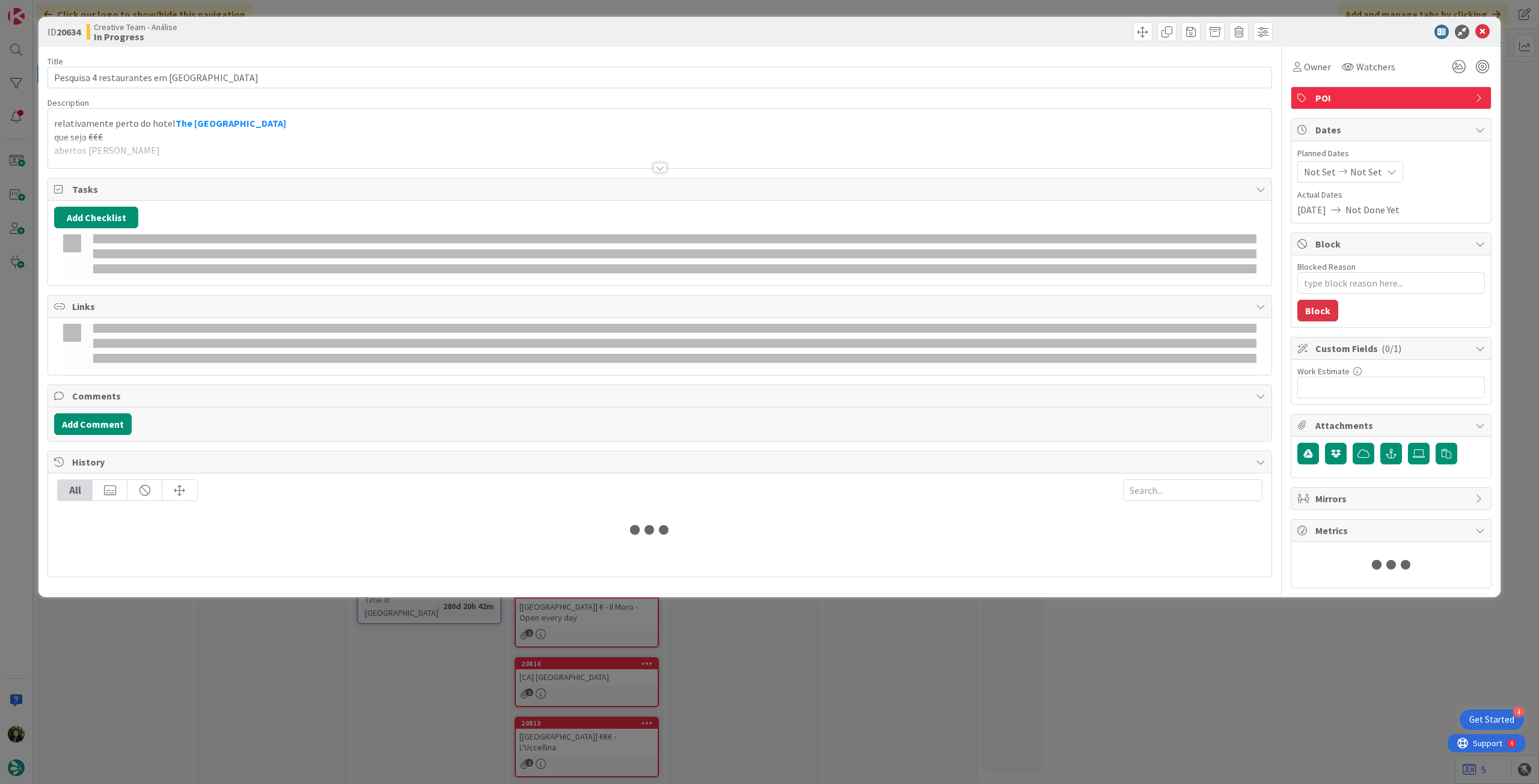
click at [1355, 167] on span "Not Set" at bounding box center [1366, 172] width 32 height 14
type textarea "x"
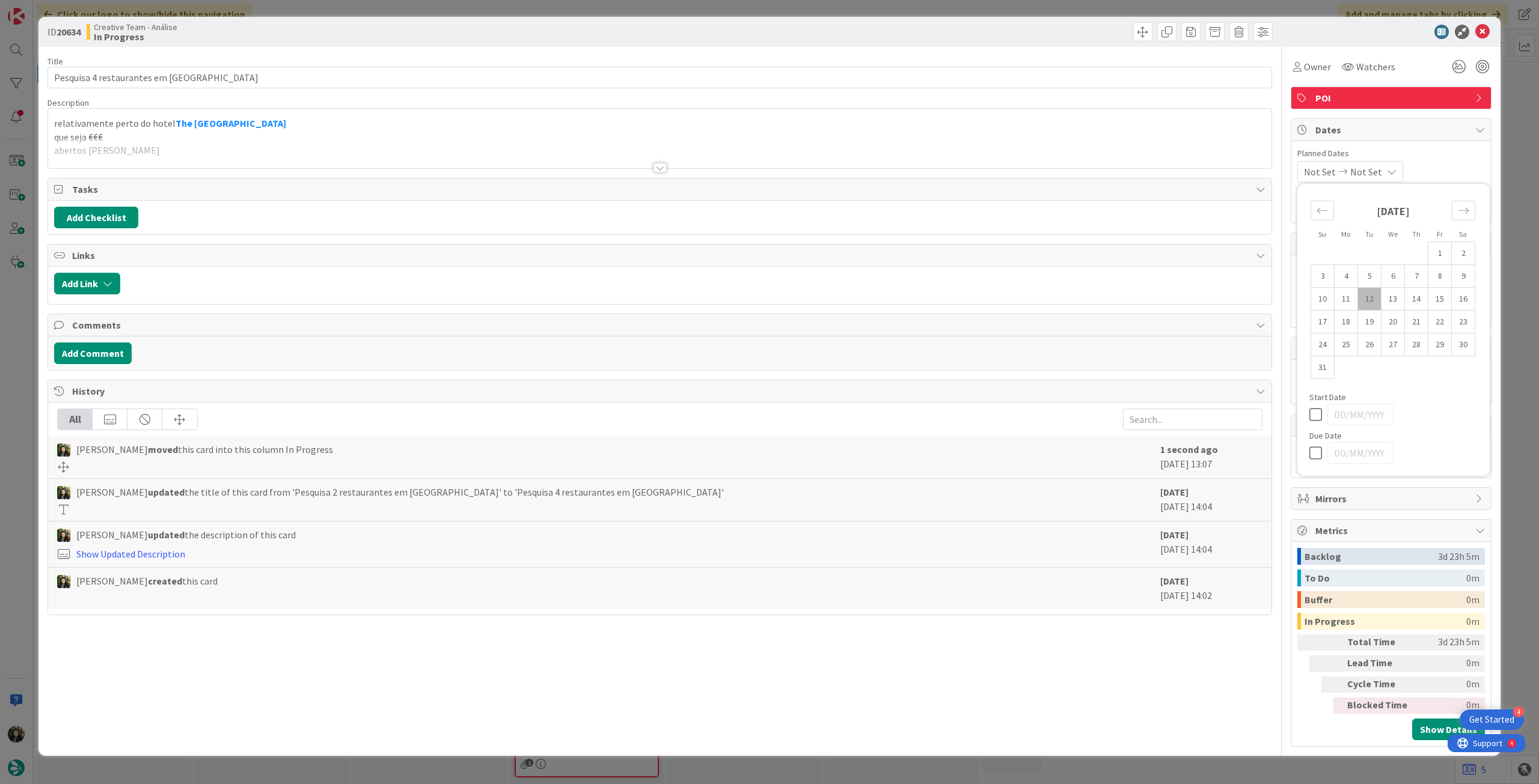
click at [1316, 458] on icon at bounding box center [1318, 453] width 18 height 14
type input "[DATE]"
click at [1480, 34] on icon at bounding box center [1482, 32] width 14 height 14
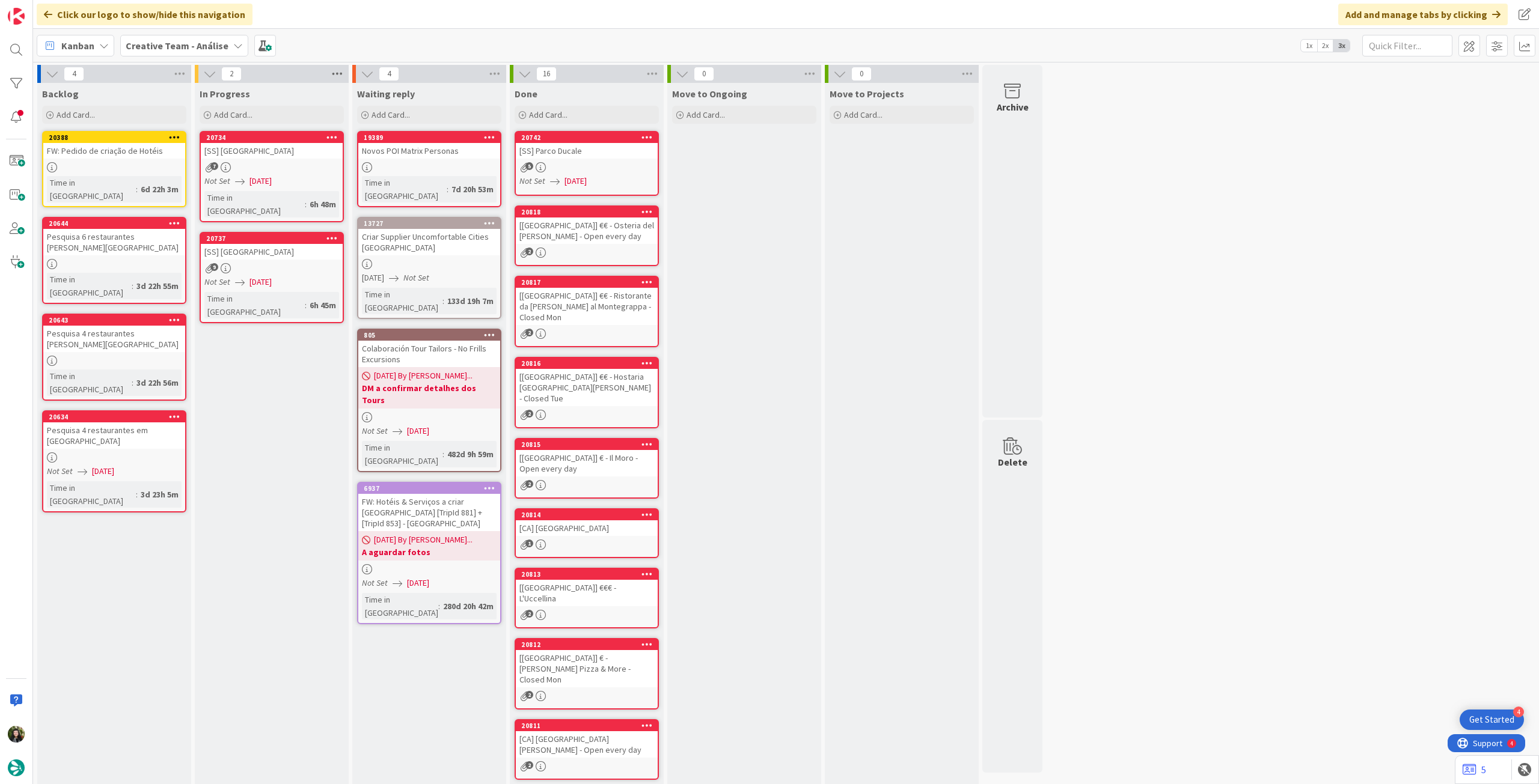
click at [333, 79] on icon at bounding box center [337, 74] width 16 height 18
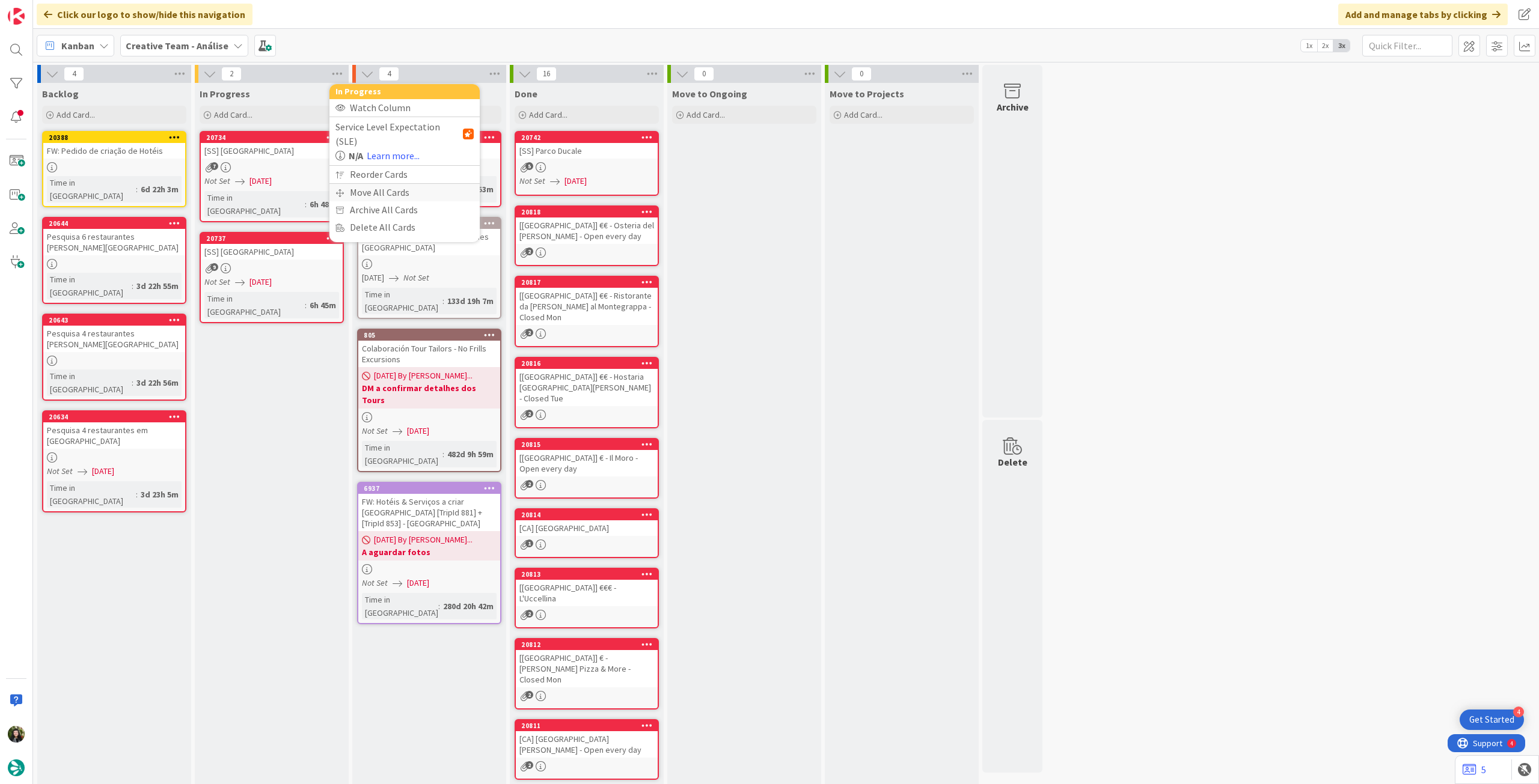
click at [359, 184] on div "Move All Cards" at bounding box center [405, 192] width 150 height 17
click at [393, 145] on div "Board Creative Team - Análise Column In Progress" at bounding box center [405, 145] width 139 height 71
click at [397, 130] on span "Creative Team - Análise" at bounding box center [390, 130] width 96 height 12
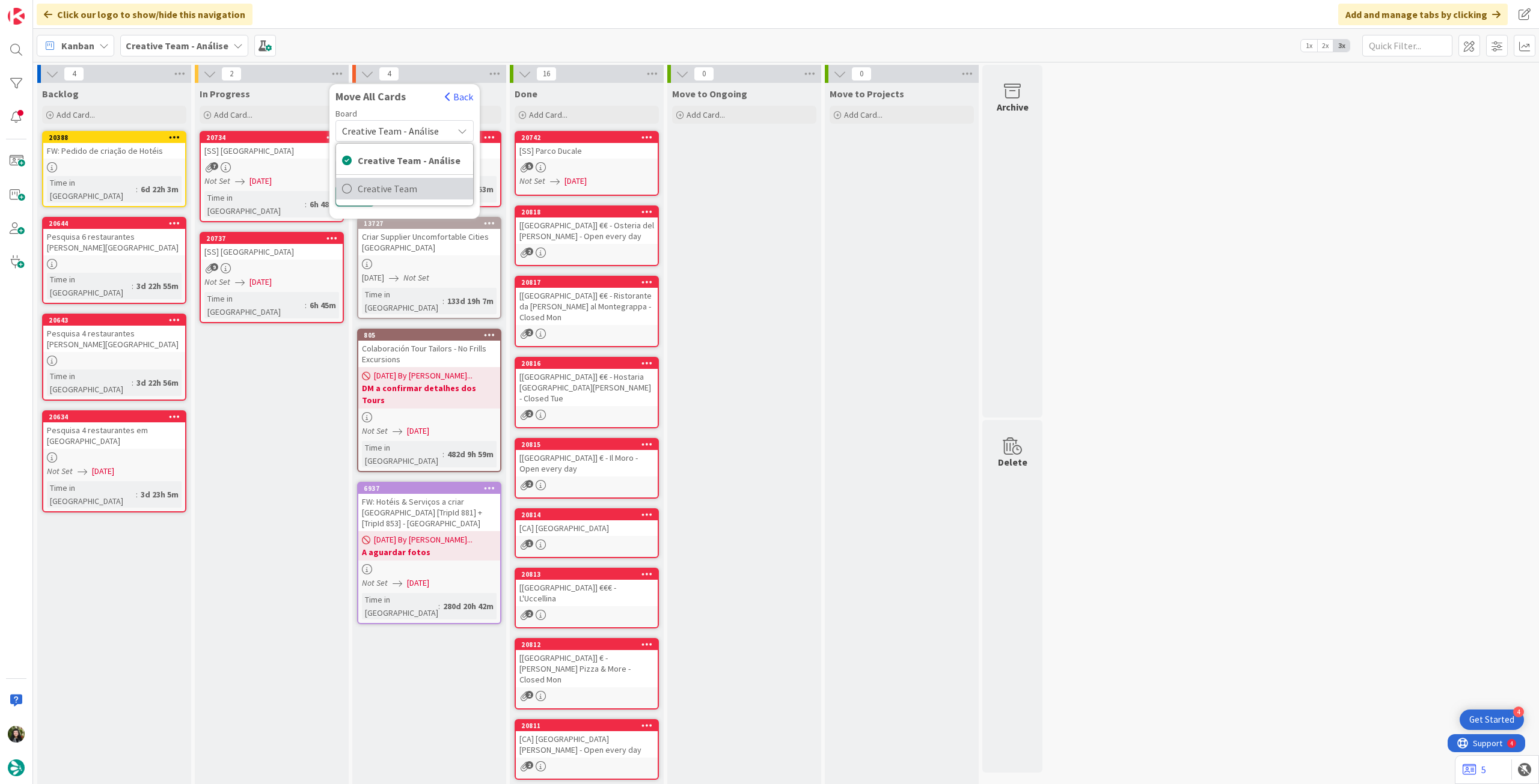
click at [402, 189] on span "Creative Team" at bounding box center [412, 189] width 110 height 18
click at [407, 169] on span "Select a Column..." at bounding box center [381, 169] width 79 height 16
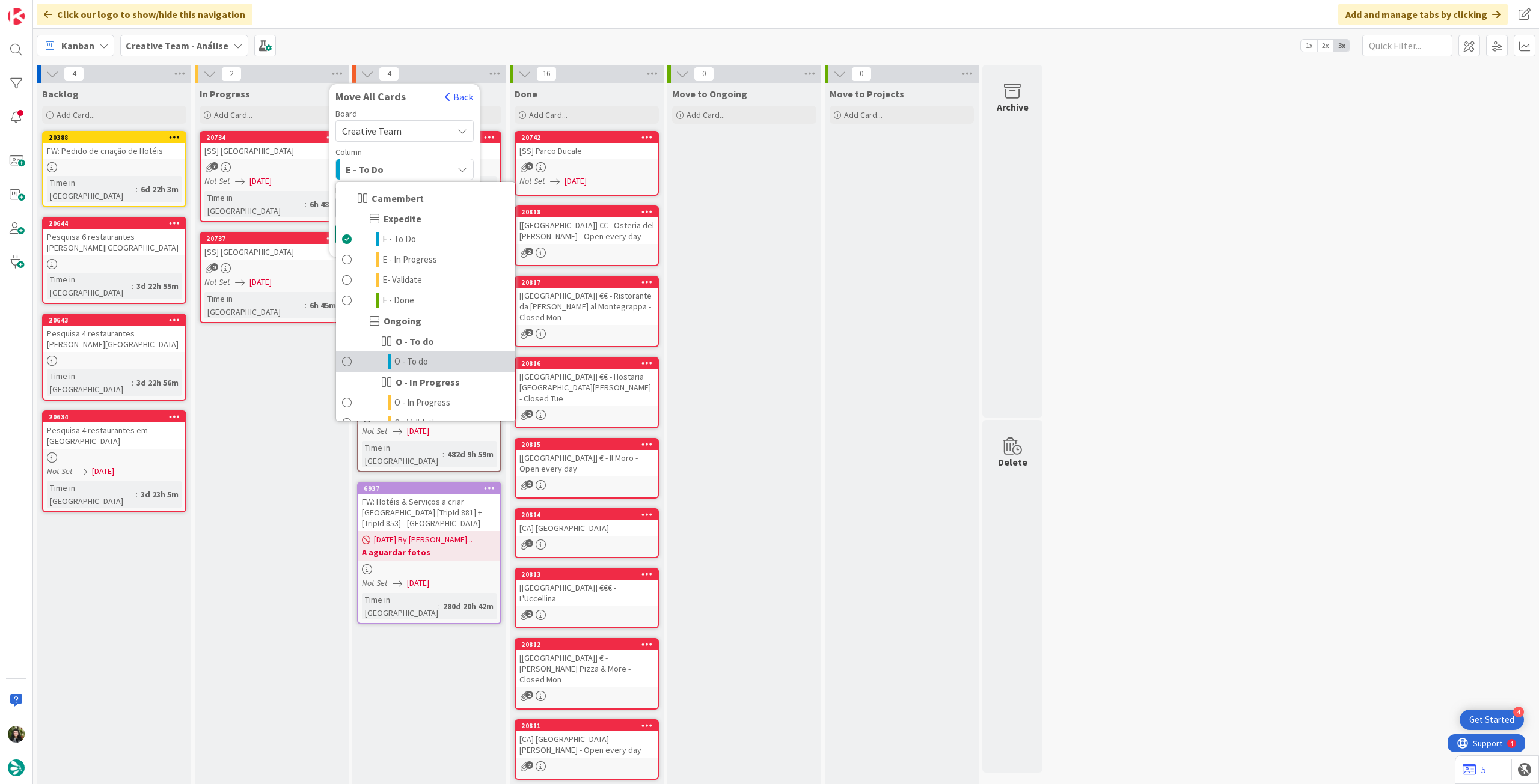
click at [434, 361] on link "O - To do" at bounding box center [426, 362] width 179 height 21
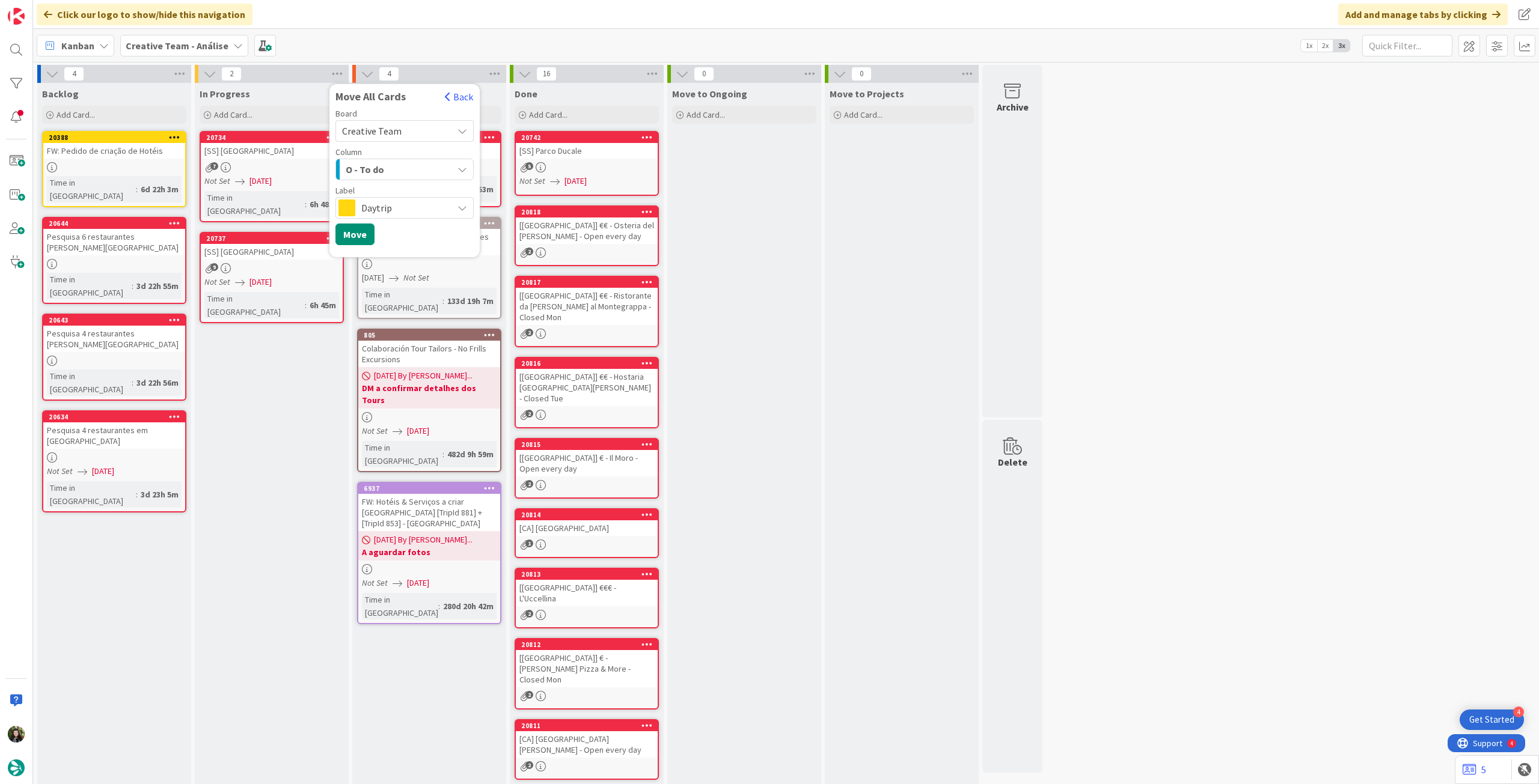
click at [384, 207] on span "Daytrip" at bounding box center [404, 208] width 85 height 17
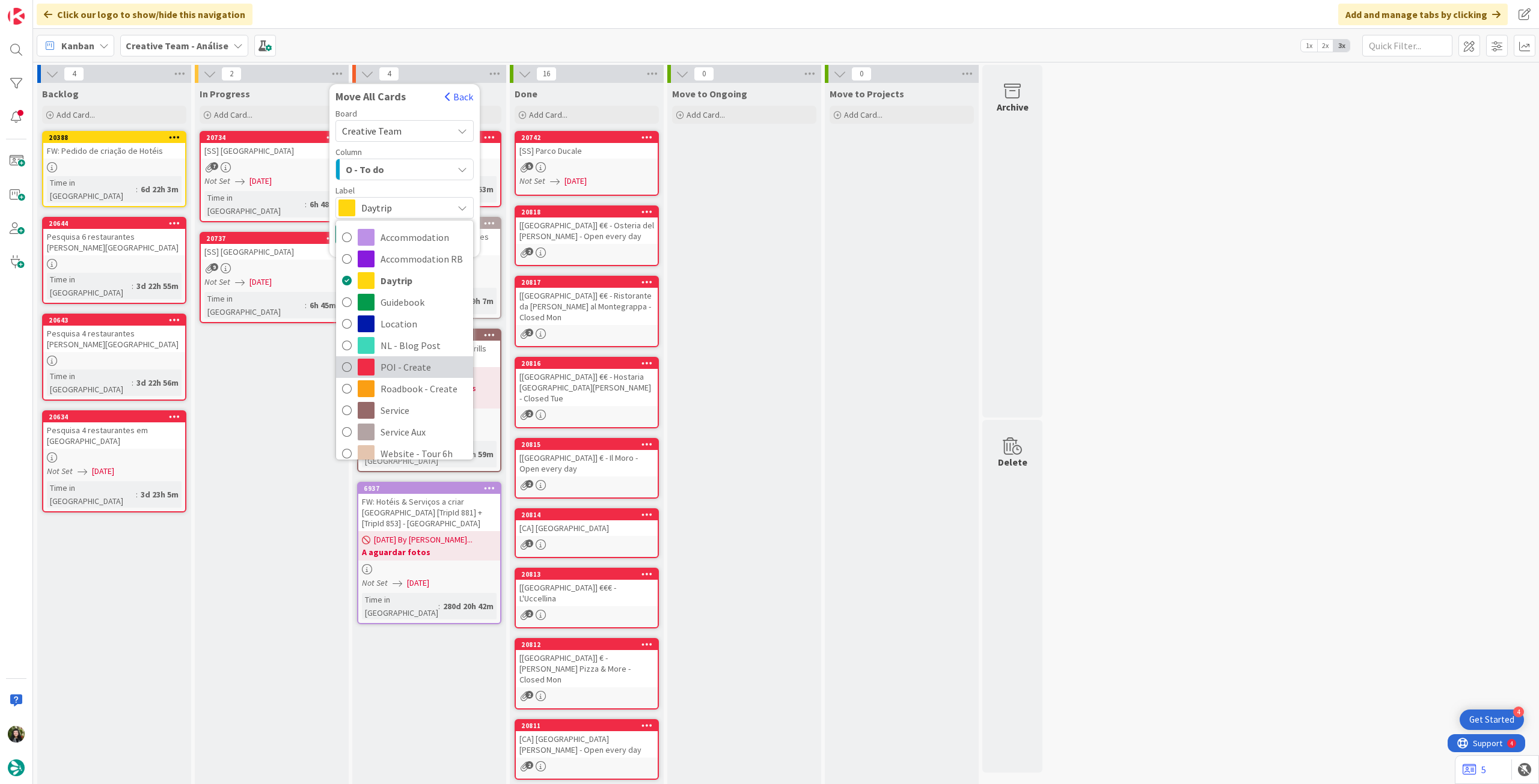
click at [423, 372] on span "POI - Create" at bounding box center [424, 367] width 87 height 18
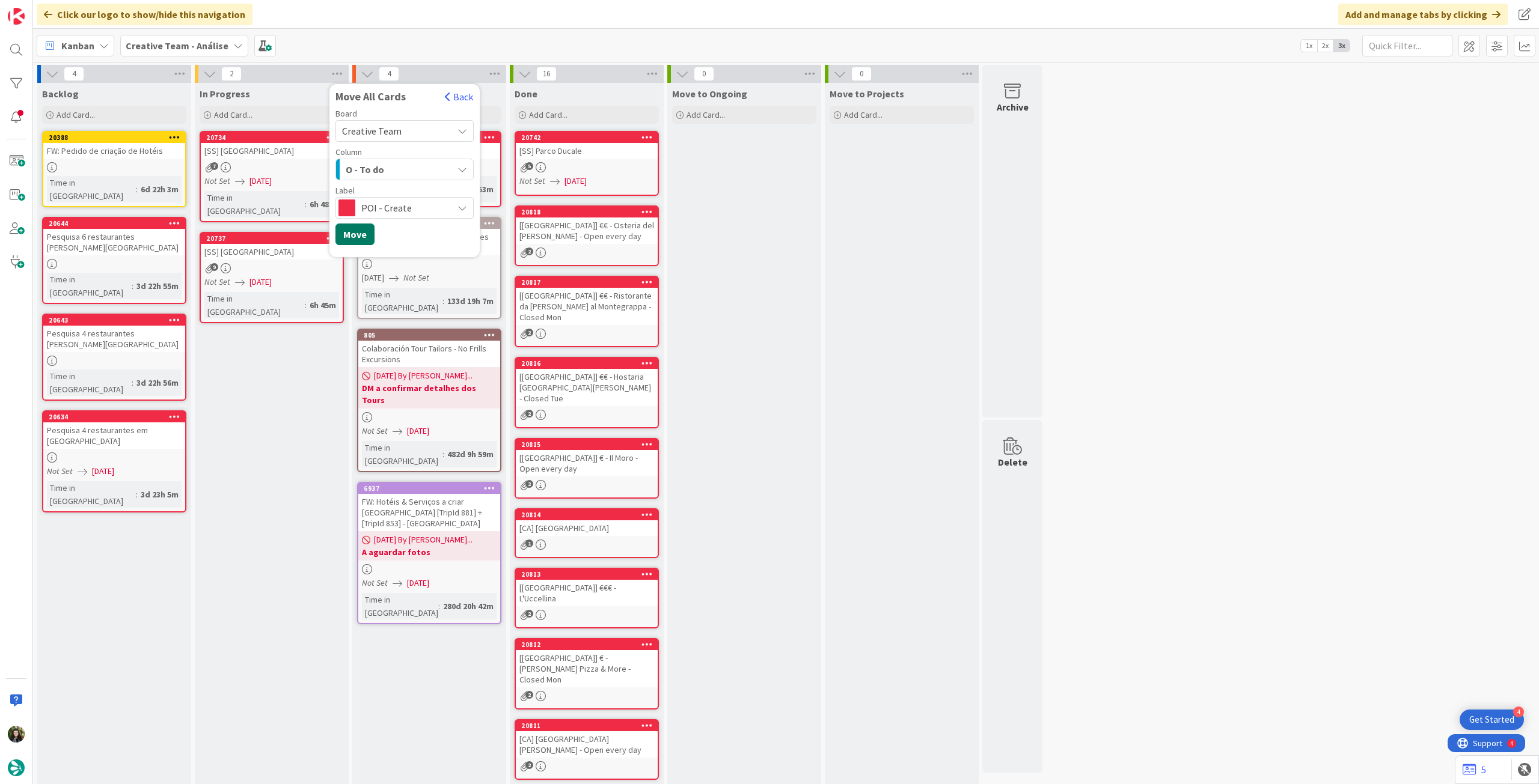
click at [358, 238] on button "Move" at bounding box center [355, 234] width 39 height 21
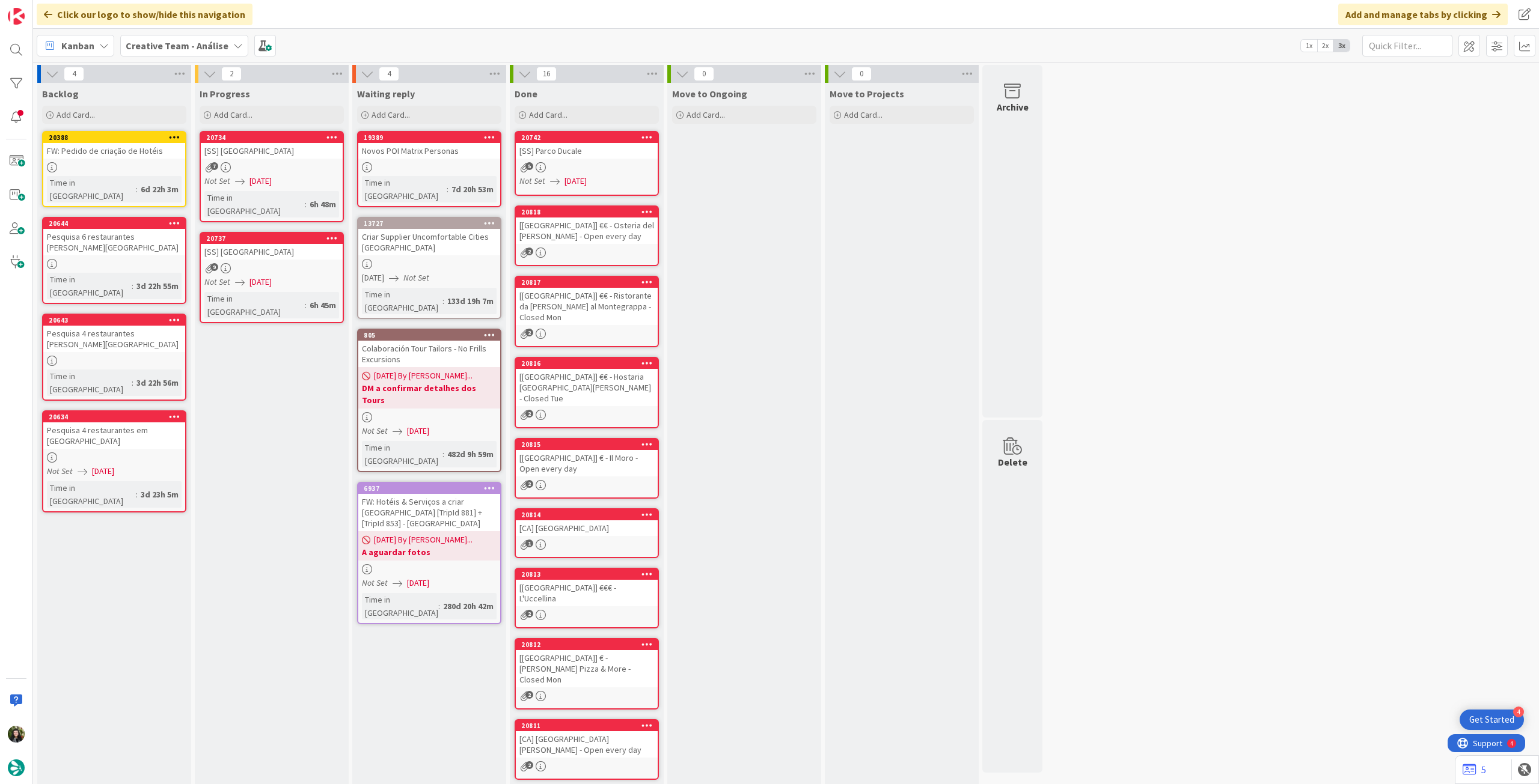
click at [160, 40] on b "Creative Team - Análise" at bounding box center [176, 45] width 103 height 12
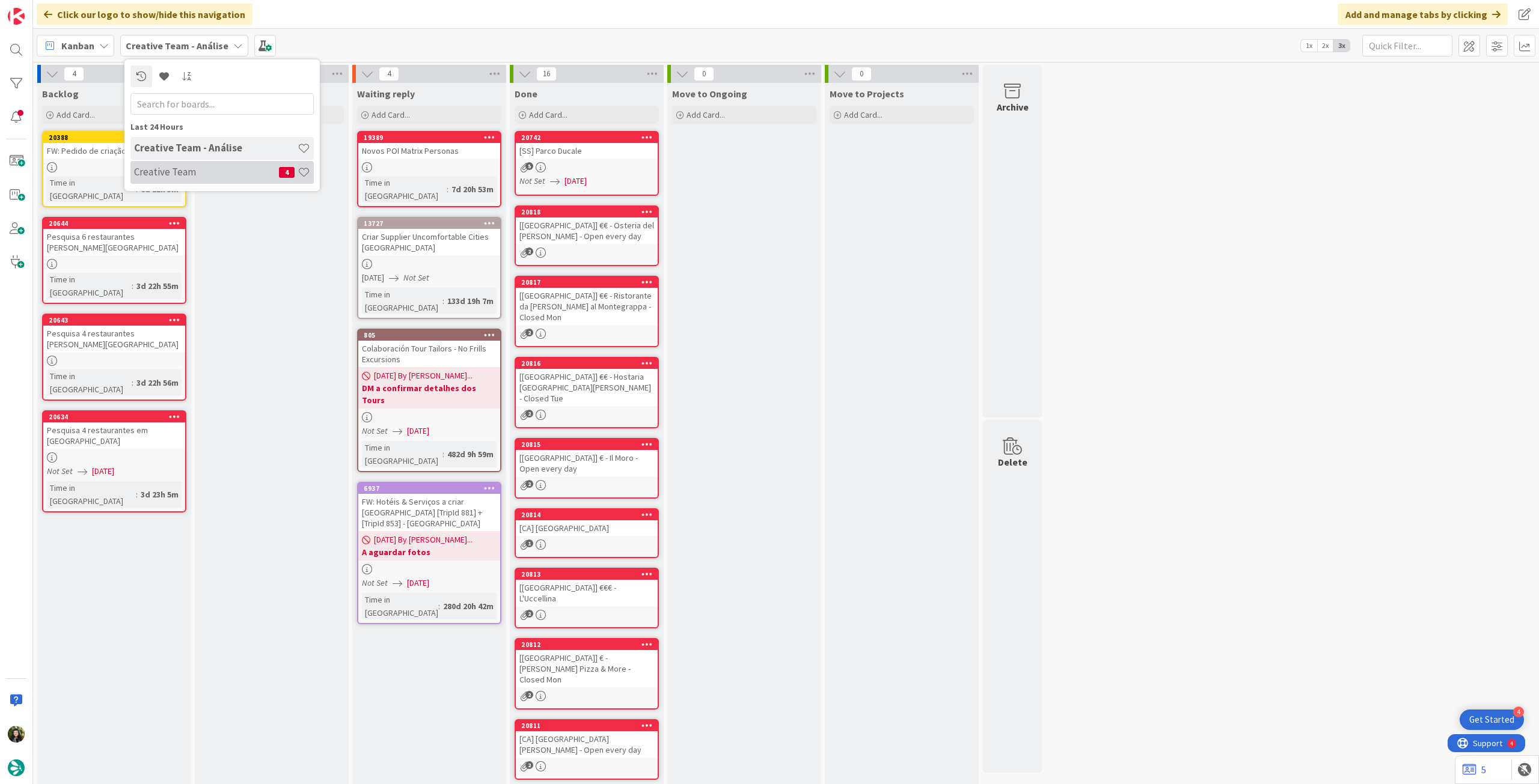
click at [202, 178] on div "Creative Team 4" at bounding box center [222, 172] width 183 height 23
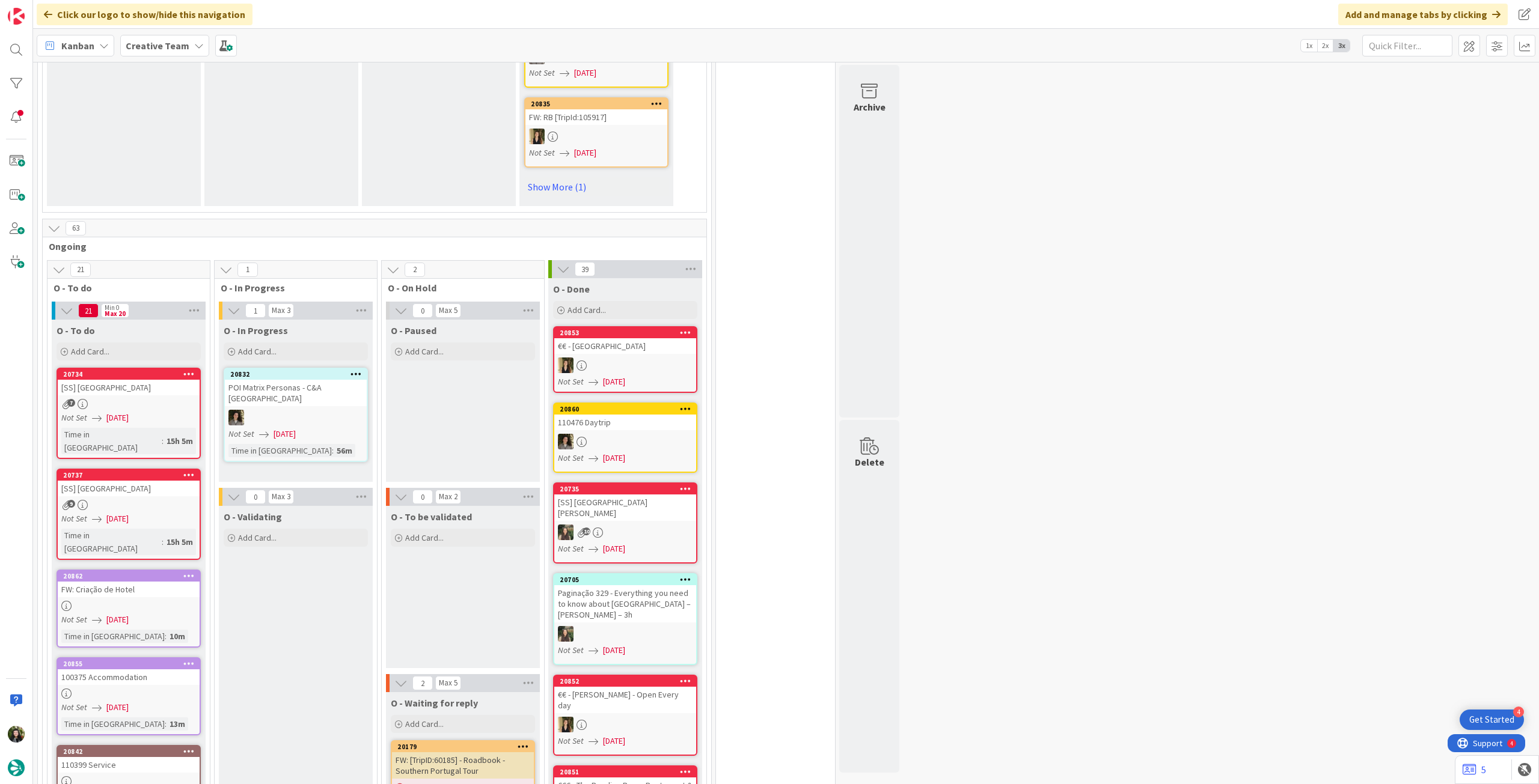
scroll to position [1042, 0]
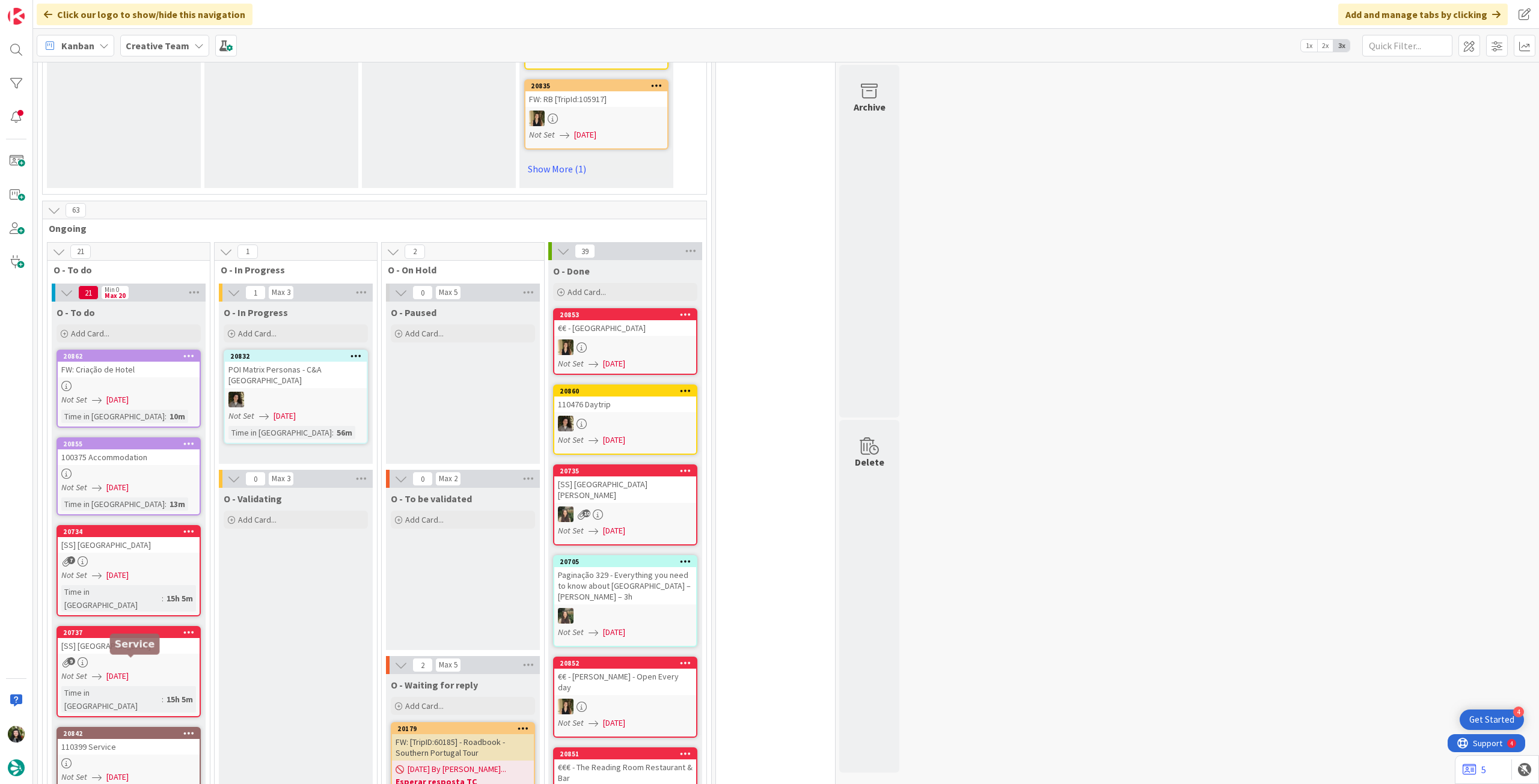
click at [166, 730] on div "20842" at bounding box center [132, 734] width 136 height 8
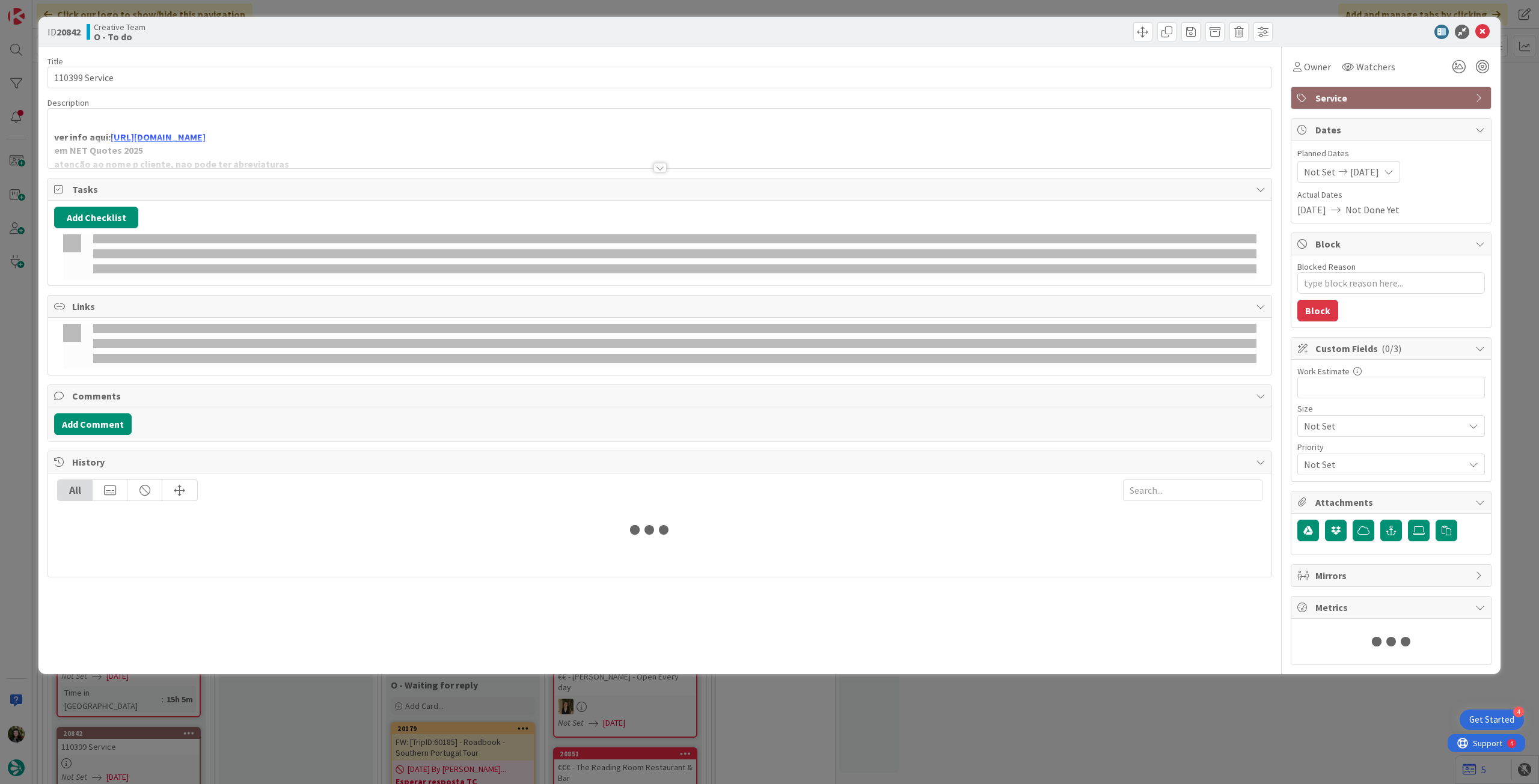
type textarea "x"
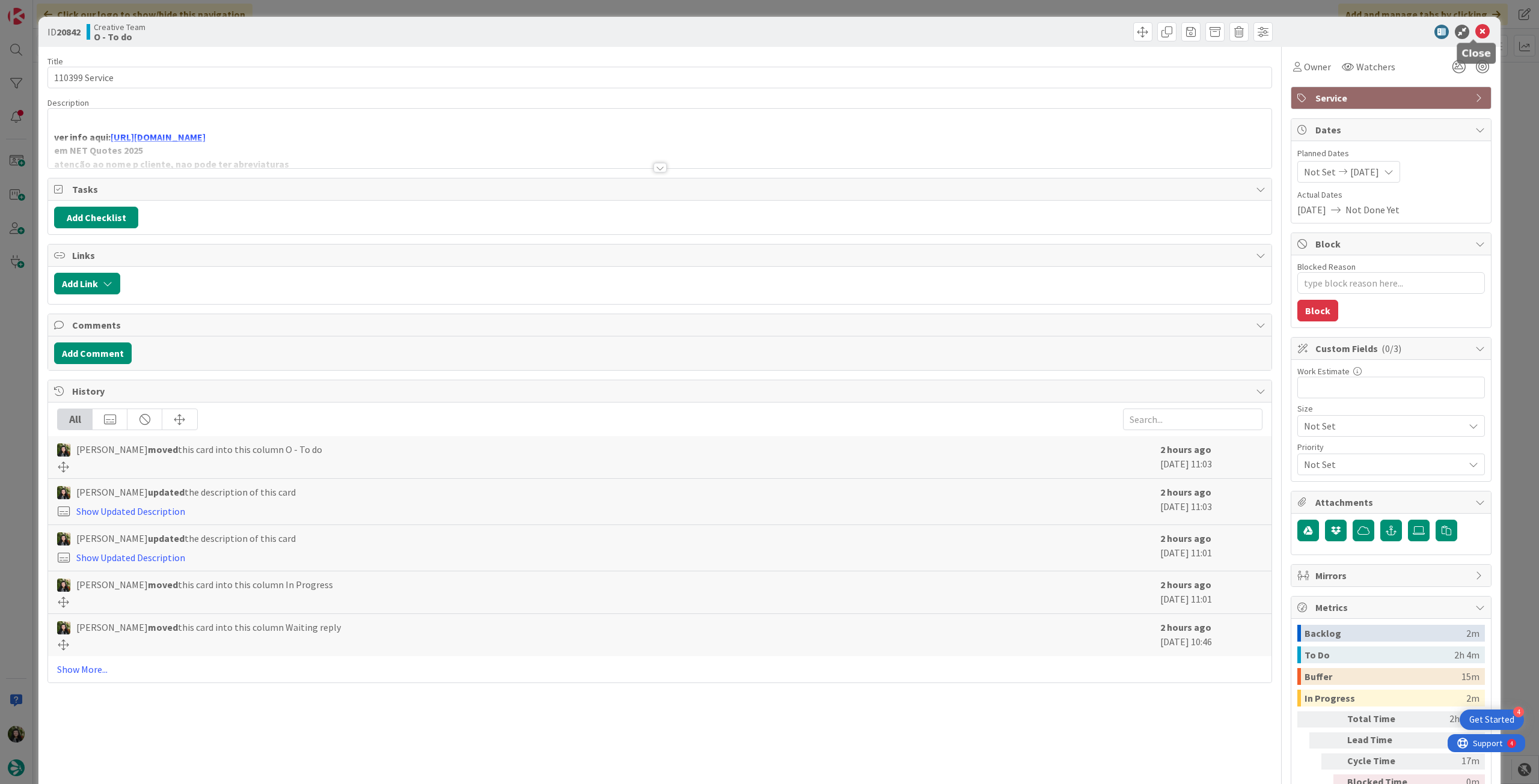
click at [1476, 33] on icon at bounding box center [1482, 32] width 14 height 14
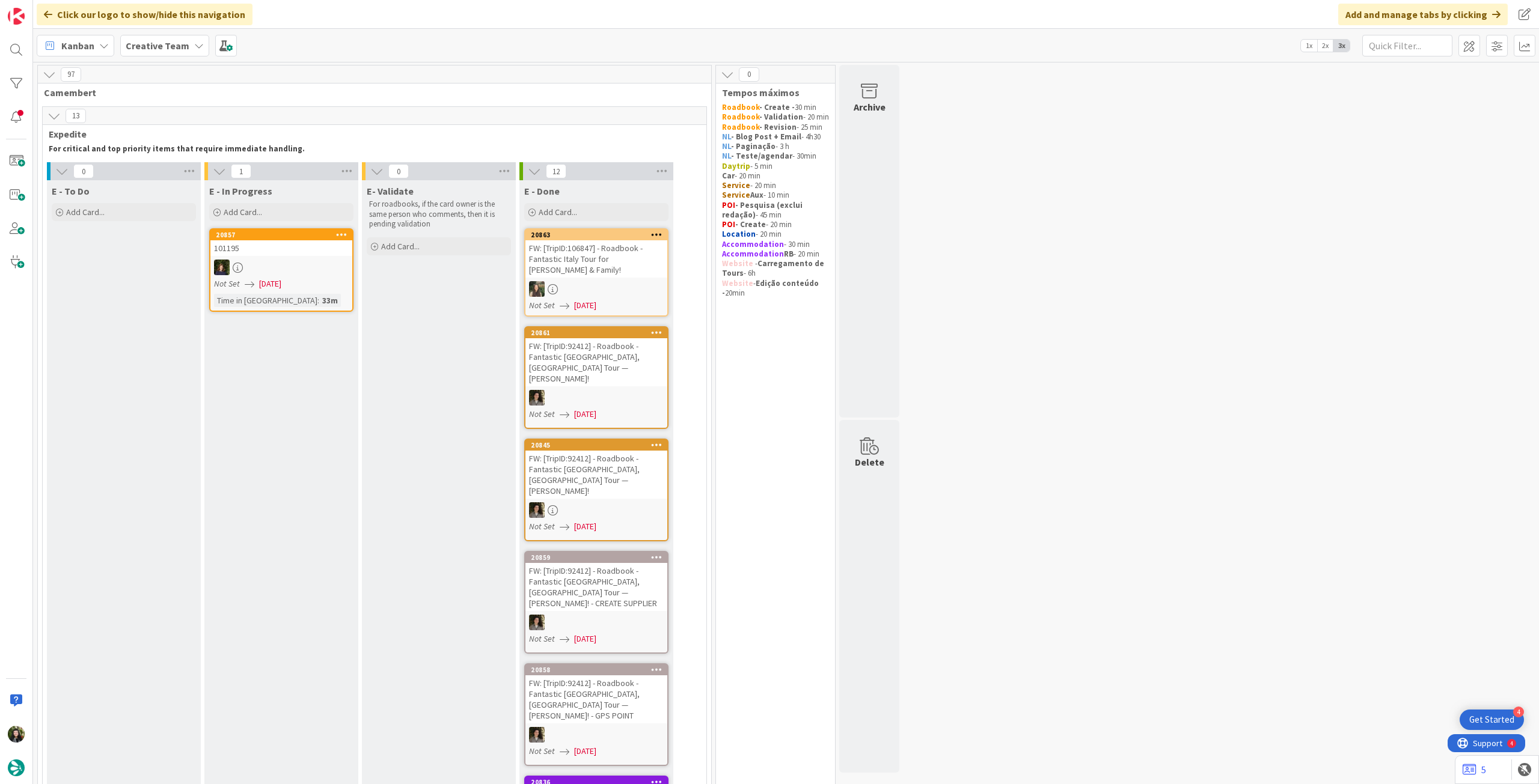
click at [567, 282] on div at bounding box center [596, 289] width 142 height 16
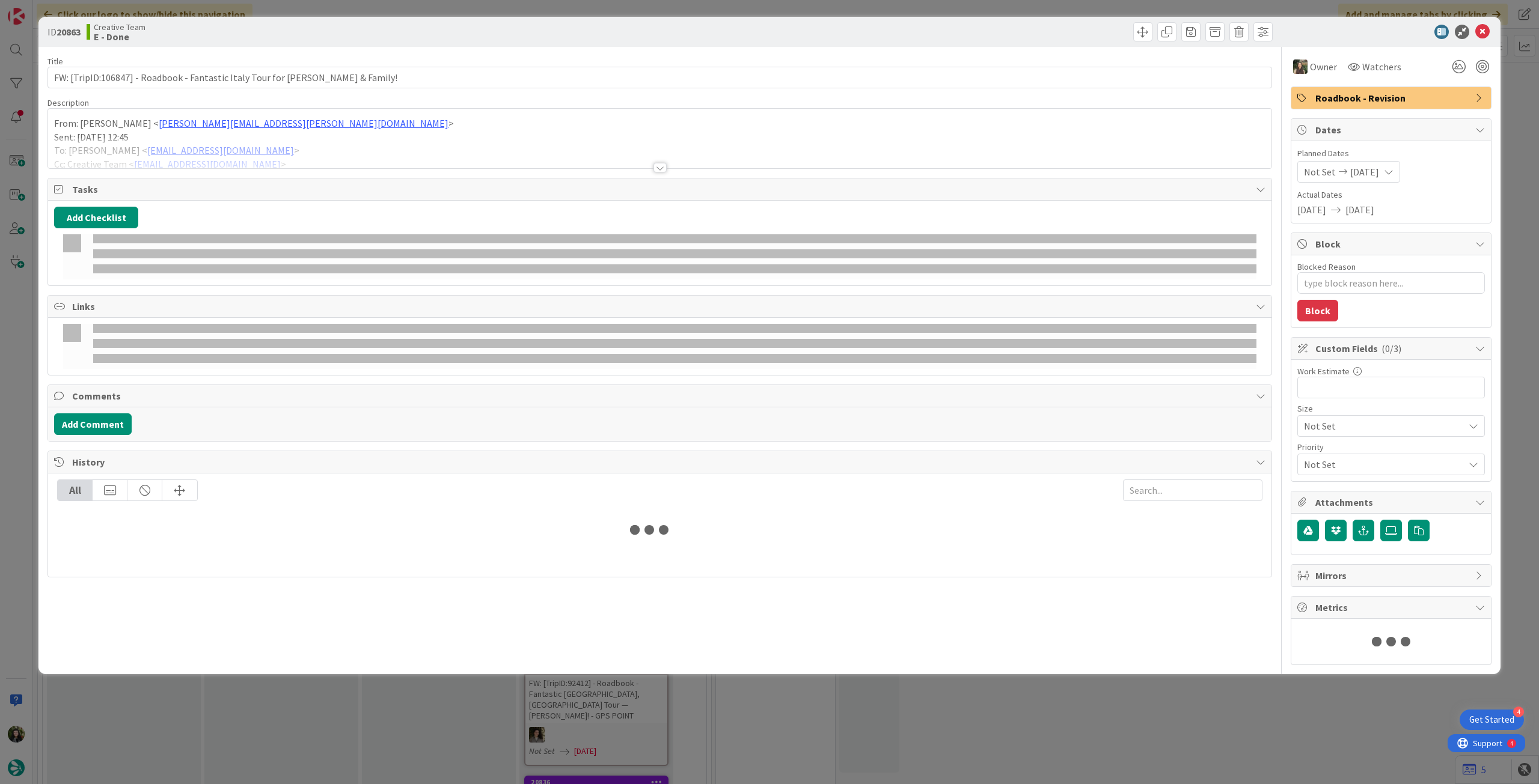
click at [421, 151] on div at bounding box center [660, 153] width 1223 height 30
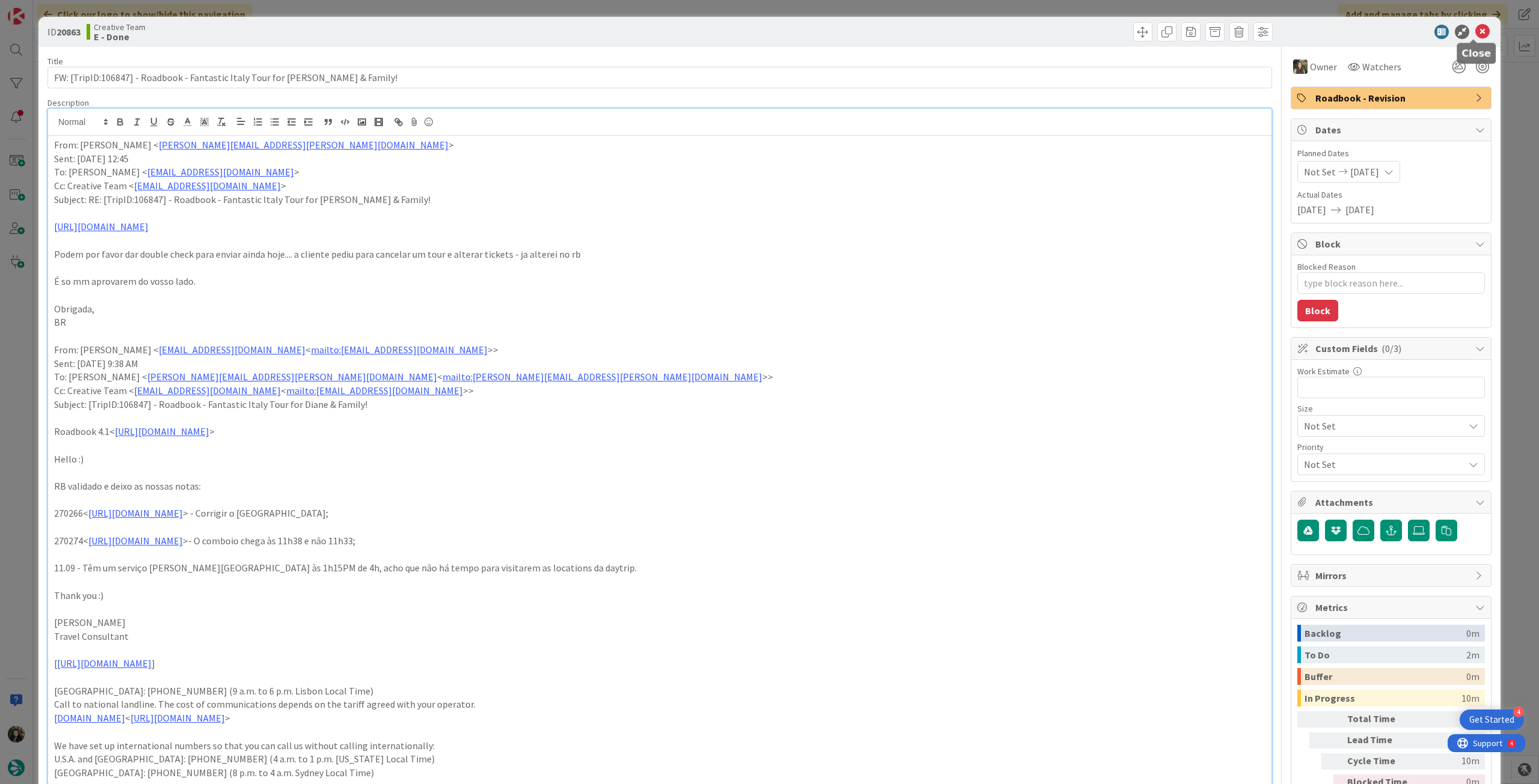
click at [1476, 30] on icon at bounding box center [1482, 32] width 14 height 14
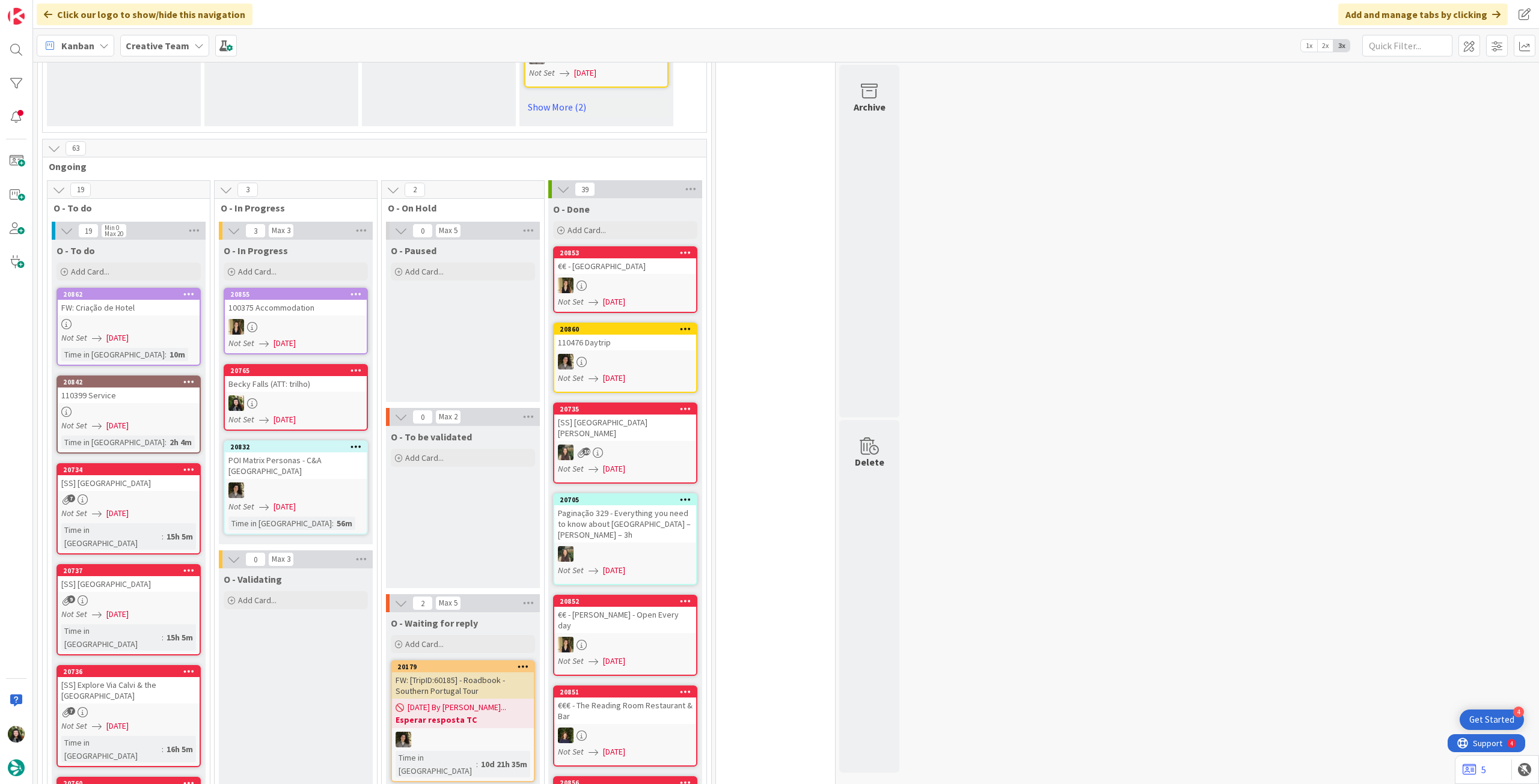
scroll to position [1042, 0]
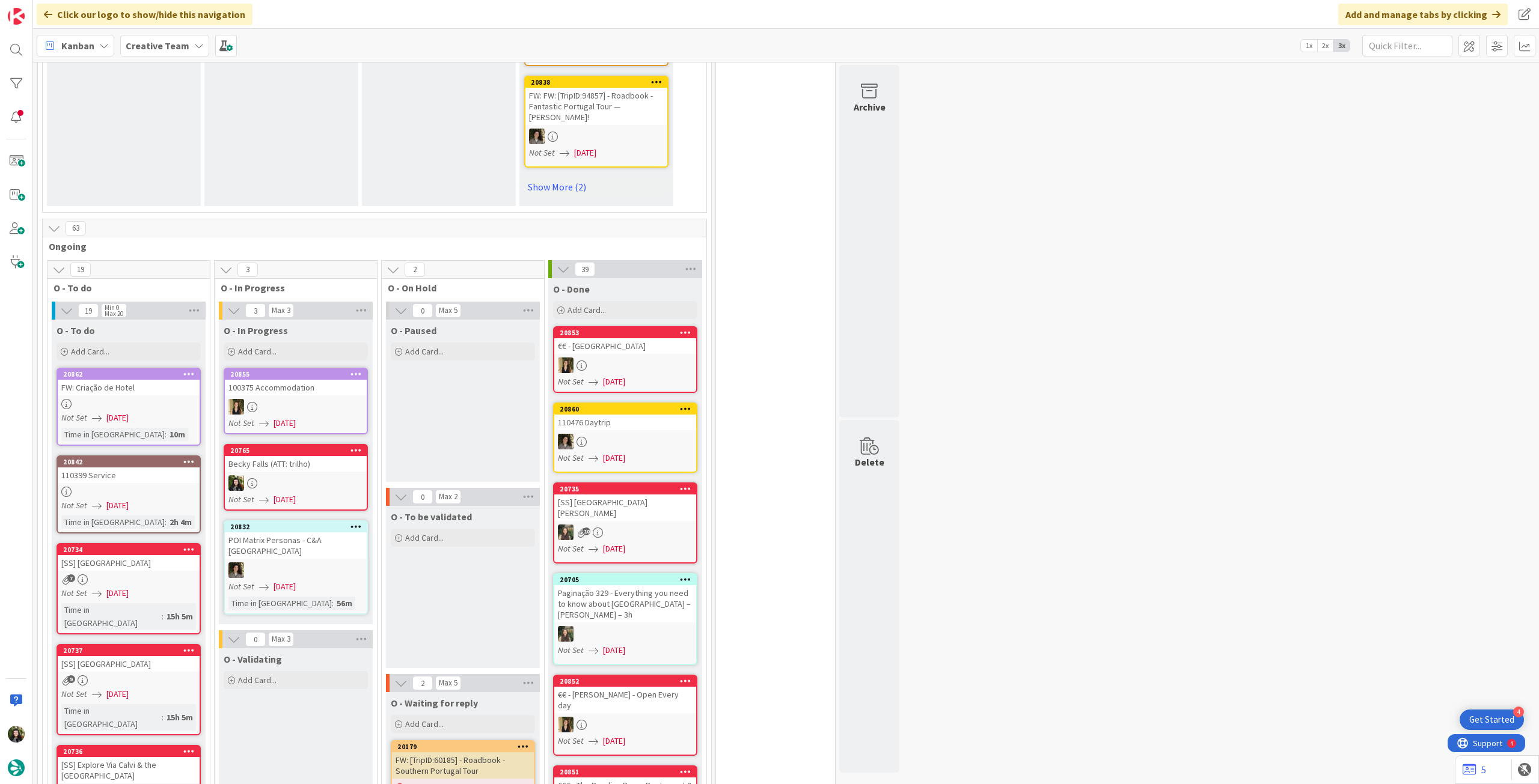
click at [334, 493] on div "Not Set [DATE]" at bounding box center [297, 499] width 139 height 12
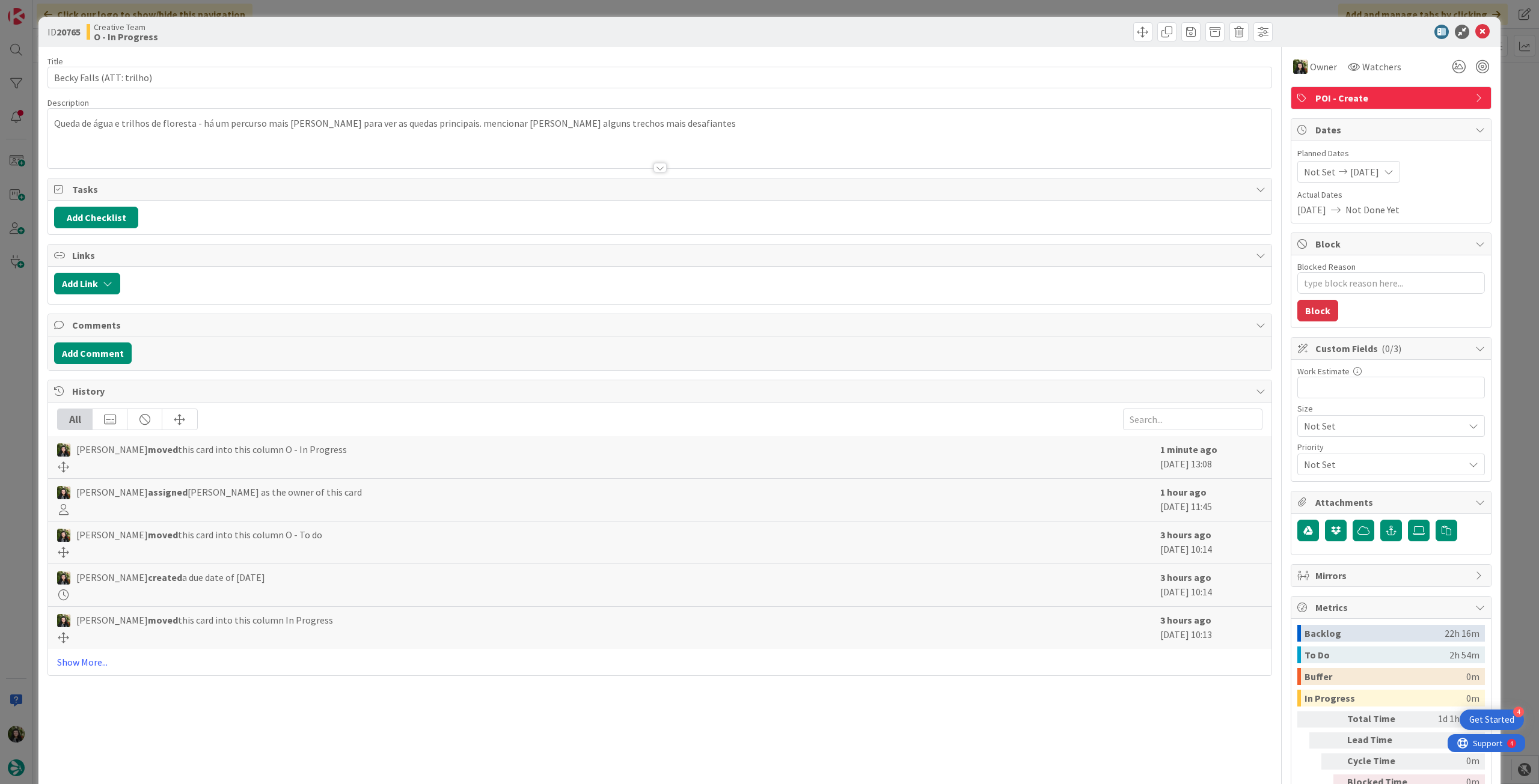
click at [131, 115] on div "Queda de água e trilhos de floresta - há um percurso mais [PERSON_NAME] para ve…" at bounding box center [660, 138] width 1223 height 59
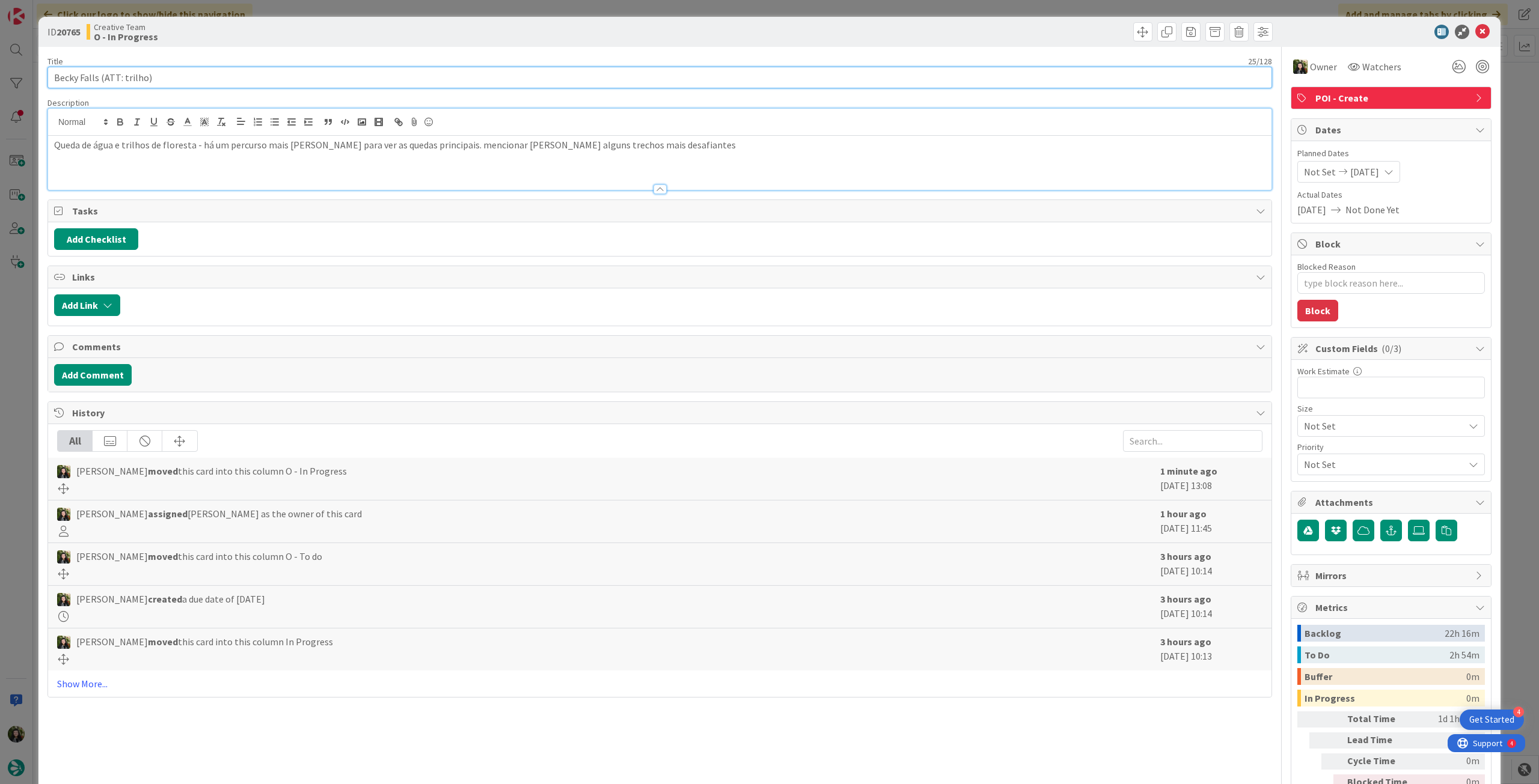
drag, startPoint x: 160, startPoint y: 81, endPoint x: 26, endPoint y: 70, distance: 134.5
click at [26, 70] on div "ID 20765 Creative Team O - In Progress Title 25 / 128 [PERSON_NAME] Falls (ATT:…" at bounding box center [769, 392] width 1539 height 784
click at [331, 158] on div "Queda de água e trilhos de floresta - há um percurso mais [PERSON_NAME] para ve…" at bounding box center [660, 163] width 1223 height 54
drag, startPoint x: 99, startPoint y: 76, endPoint x: 30, endPoint y: 76, distance: 69.0
click at [30, 76] on div "ID 20765 Creative Team O - In Progress Title 25 / 128 [PERSON_NAME] Falls (ATT:…" at bounding box center [769, 392] width 1539 height 784
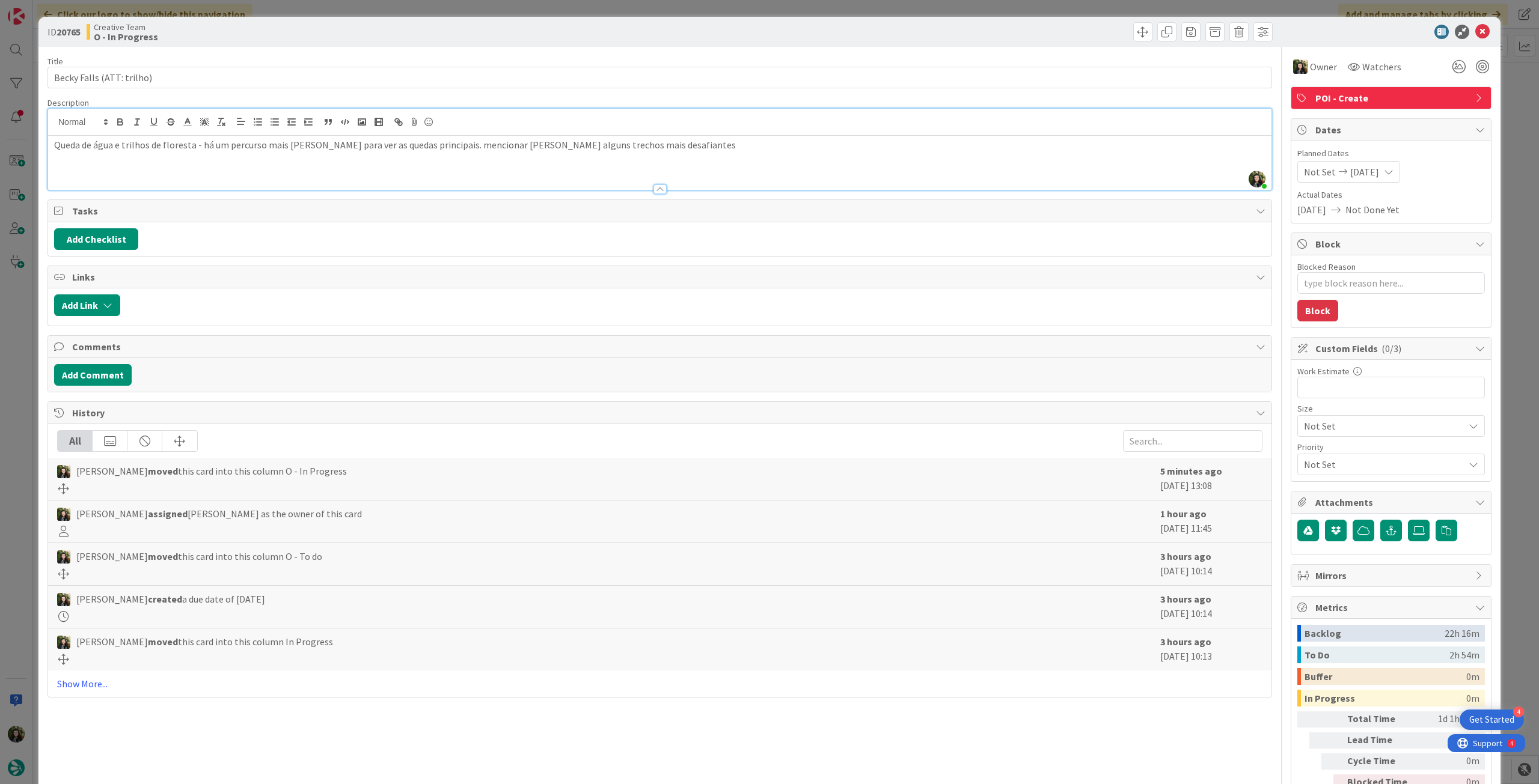
click at [589, 148] on p "Queda de água e trilhos de floresta - há um percurso mais [PERSON_NAME] para ve…" at bounding box center [660, 145] width 1212 height 14
click at [1476, 34] on icon at bounding box center [1482, 32] width 14 height 14
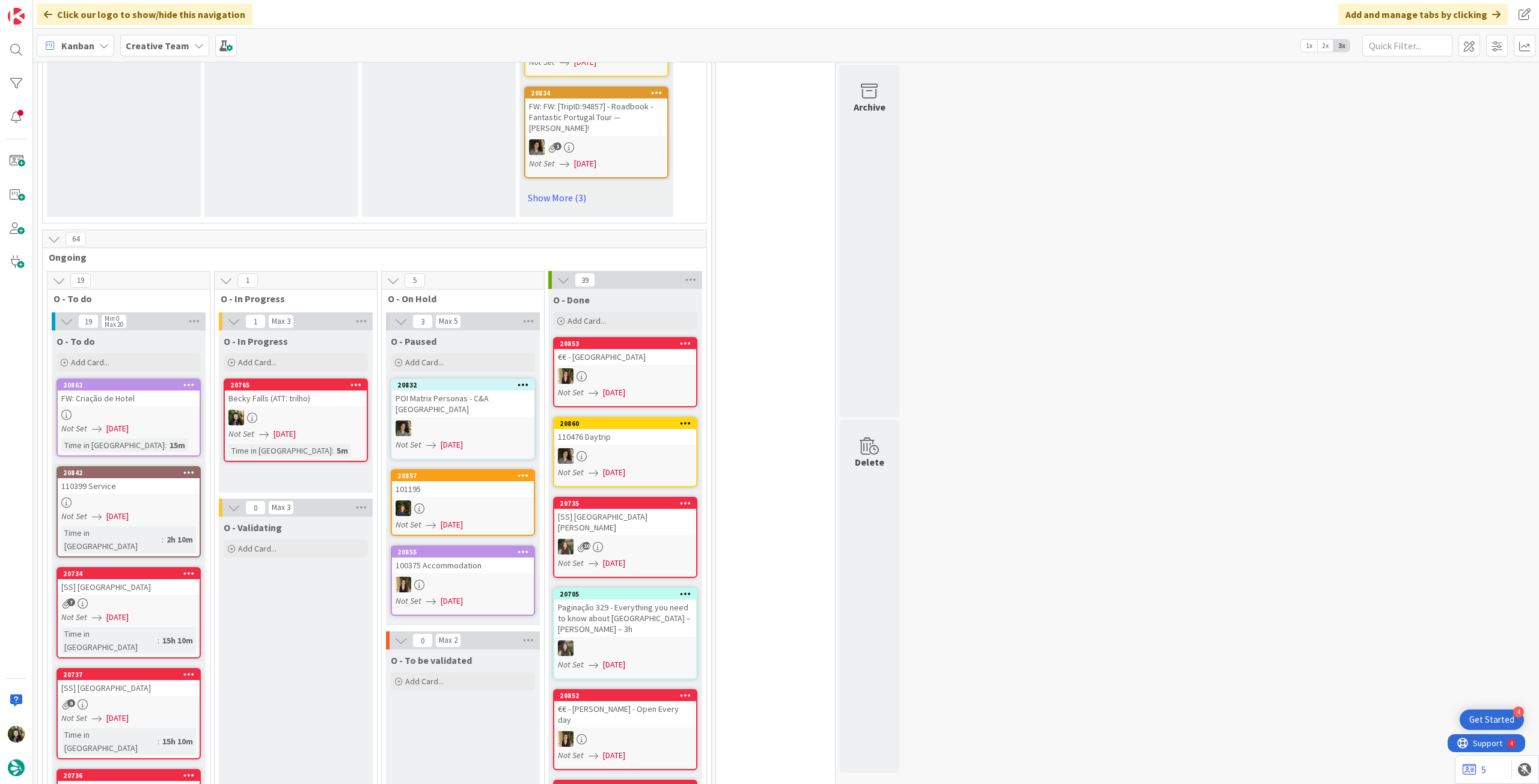
click at [346, 410] on div at bounding box center [296, 417] width 142 height 16
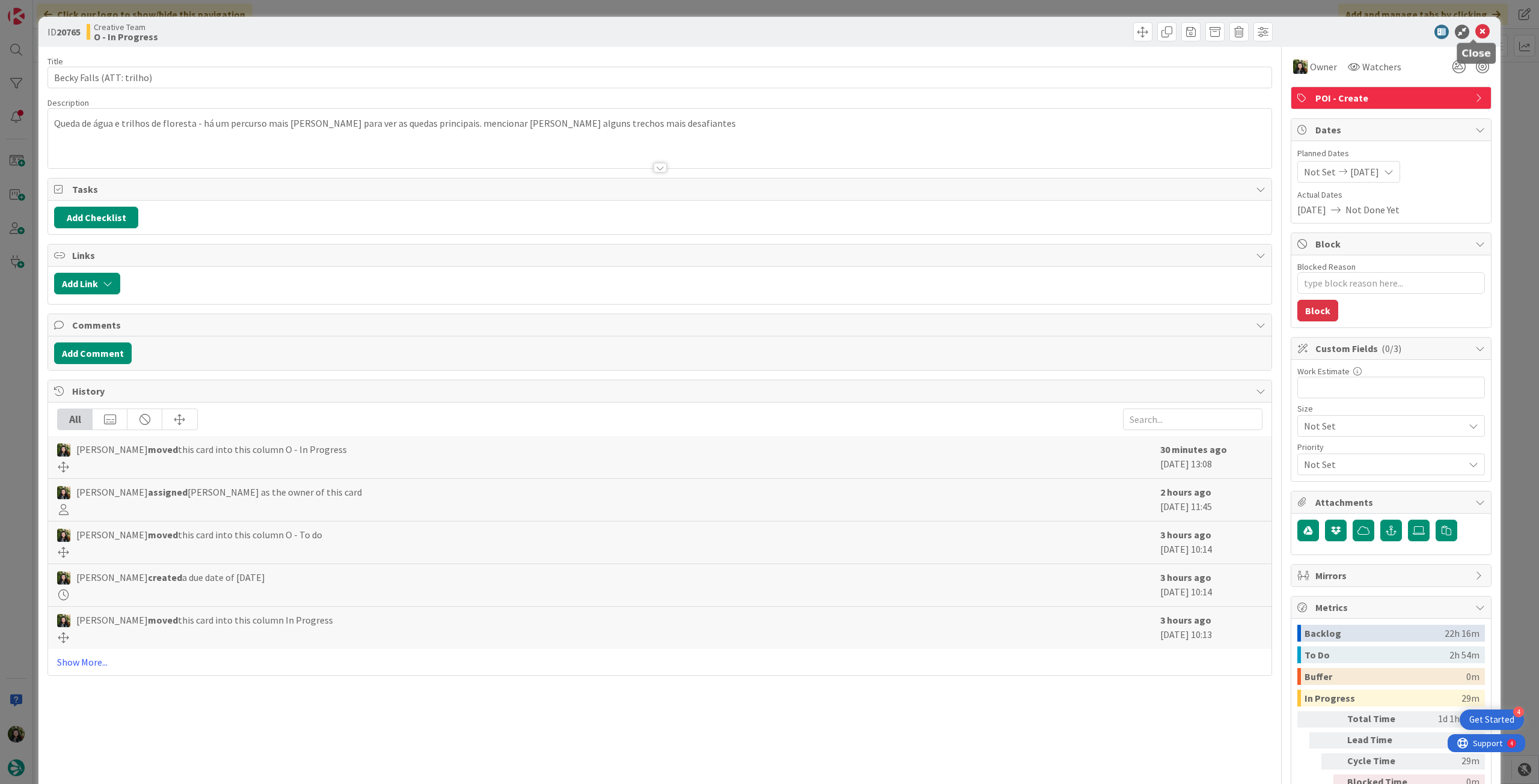
click at [1476, 30] on icon at bounding box center [1482, 32] width 14 height 14
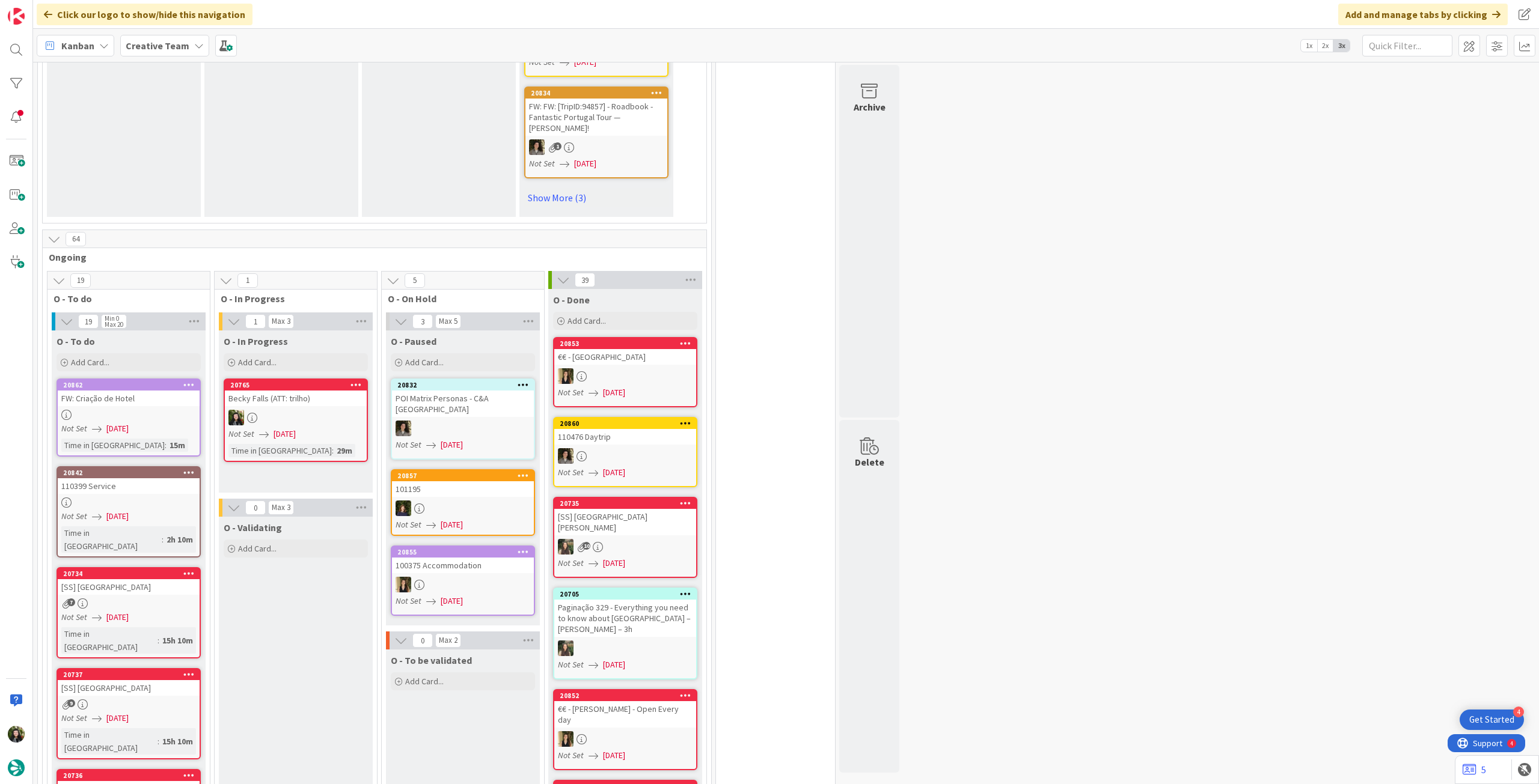
click at [161, 45] on b "Creative Team" at bounding box center [157, 45] width 63 height 12
click at [200, 251] on span "Ongoing" at bounding box center [370, 257] width 642 height 12
click at [163, 50] on b "Creative Team" at bounding box center [157, 45] width 63 height 12
click at [194, 176] on h4 "Creative Team - Análise" at bounding box center [216, 172] width 163 height 12
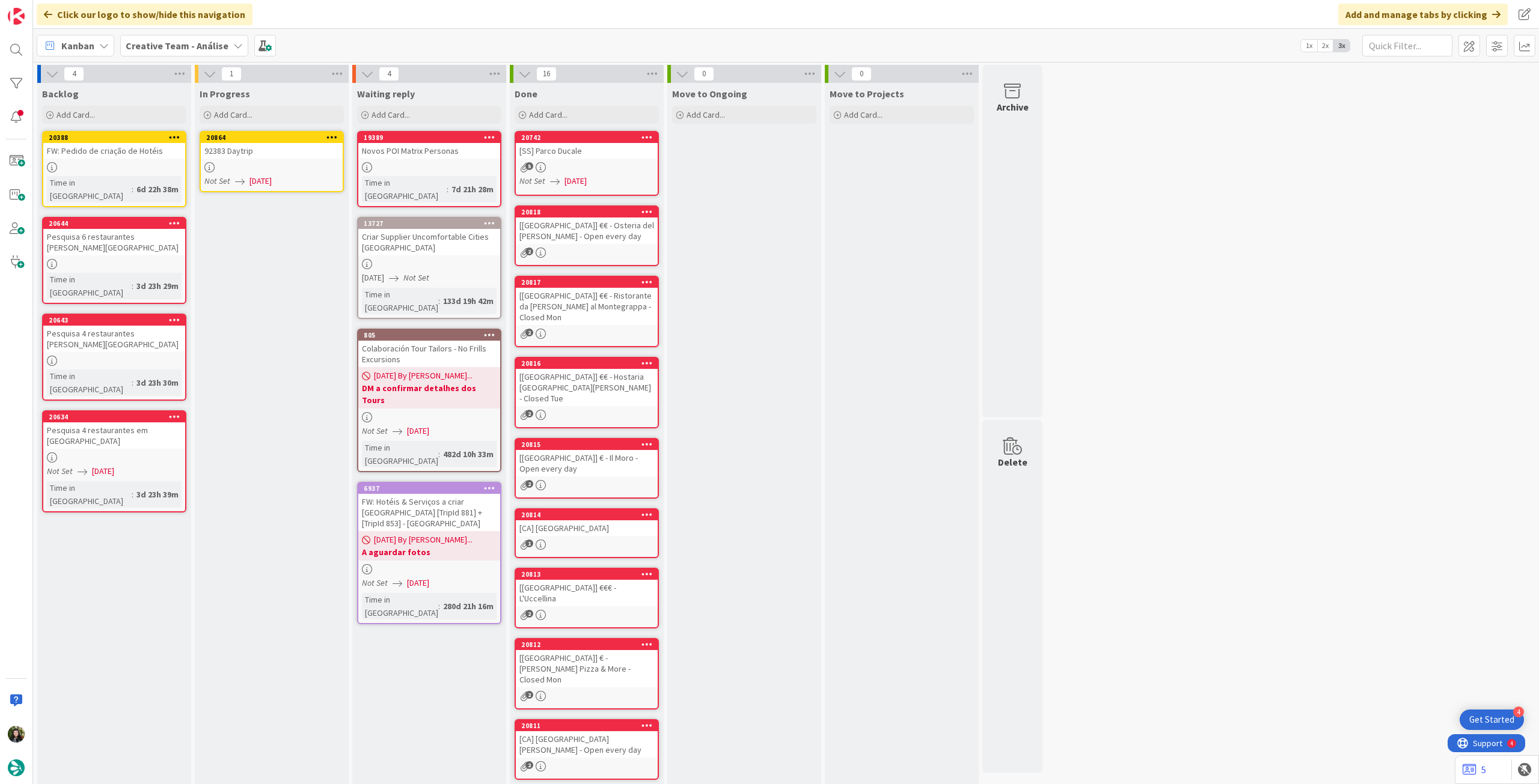
click at [279, 174] on link "20864 92383 Daytrip Not Set [DATE]" at bounding box center [272, 161] width 144 height 61
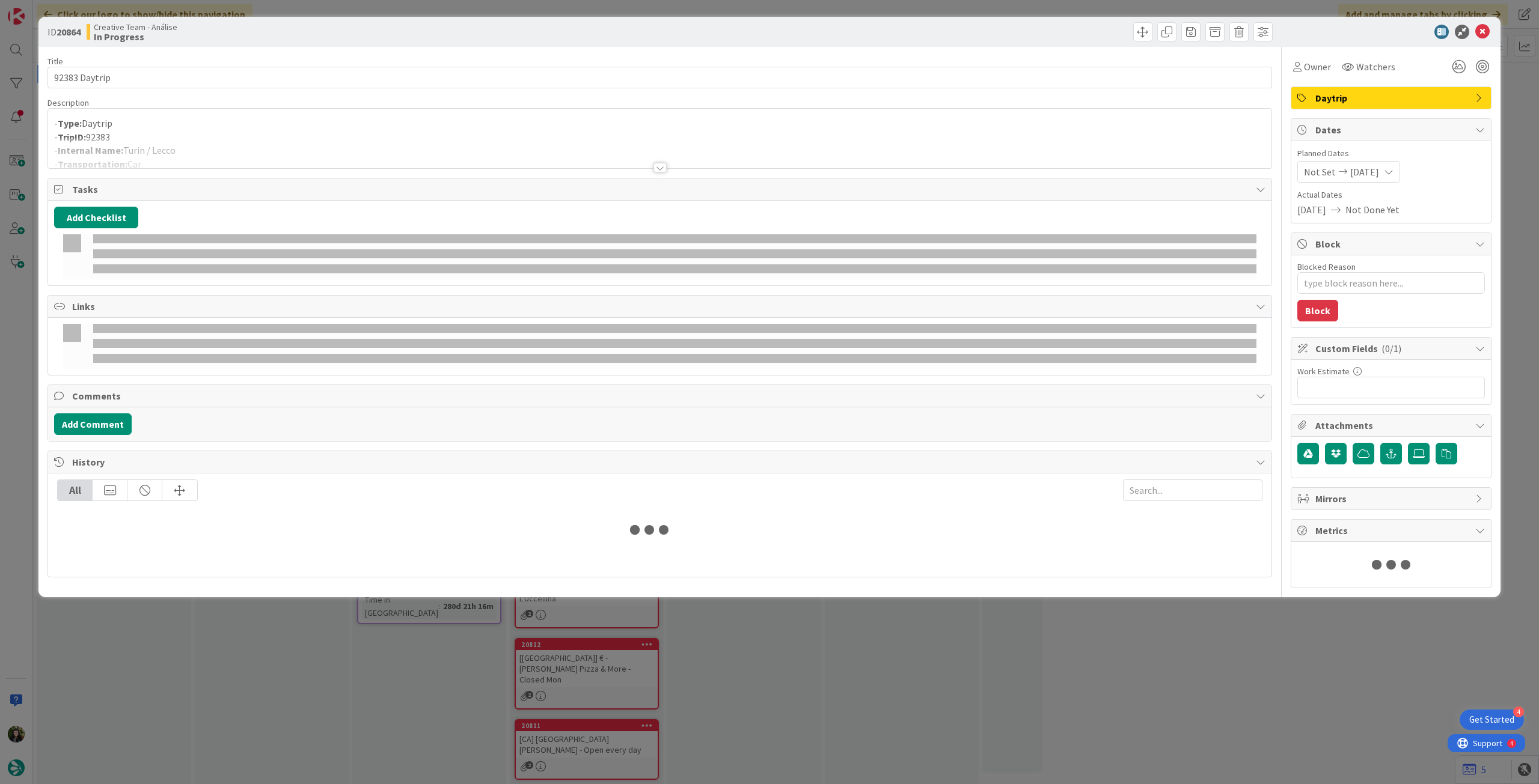
click at [283, 138] on div at bounding box center [660, 153] width 1223 height 30
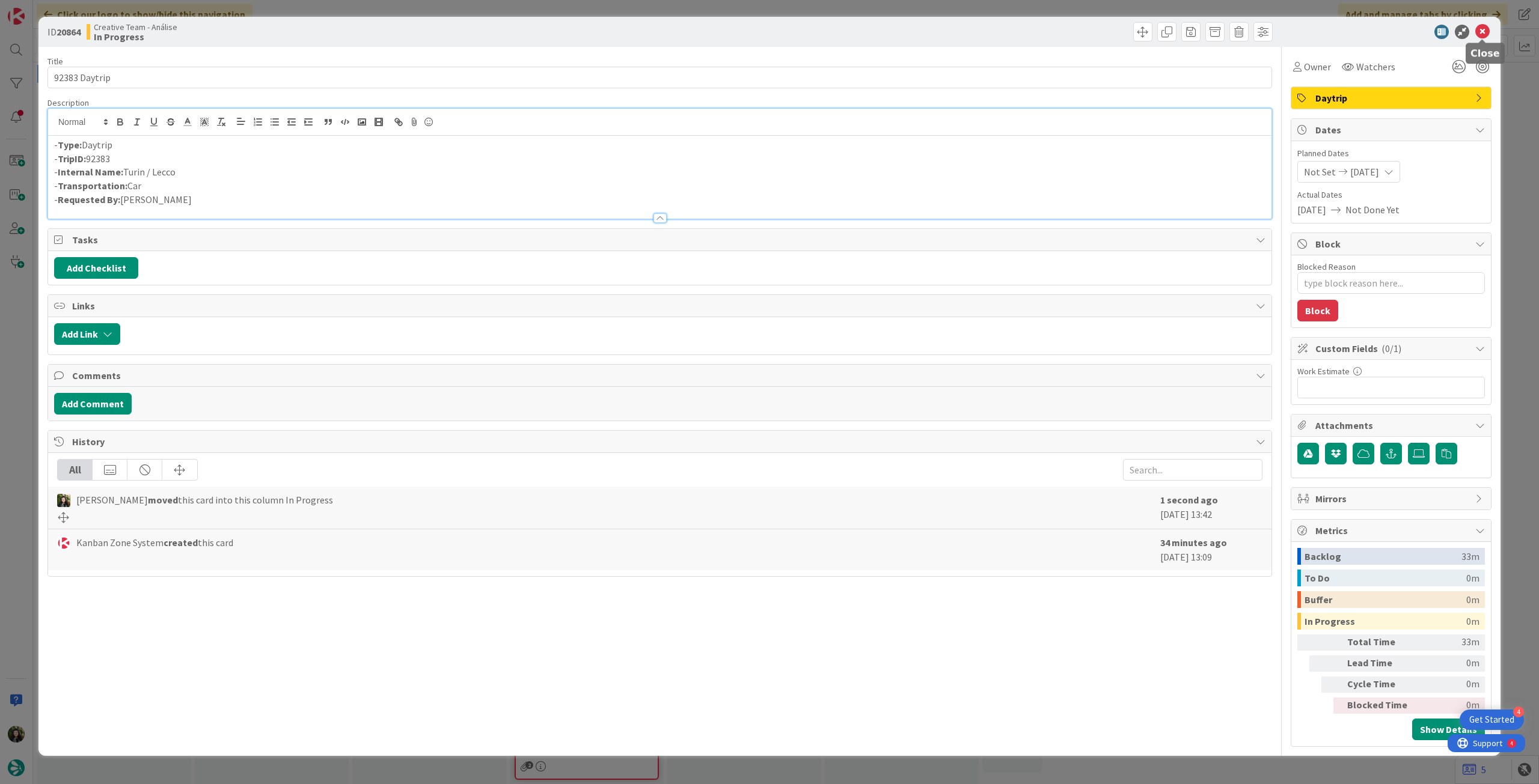
drag, startPoint x: 1480, startPoint y: 28, endPoint x: 1318, endPoint y: 46, distance: 163.0
click at [1481, 28] on icon at bounding box center [1482, 32] width 14 height 14
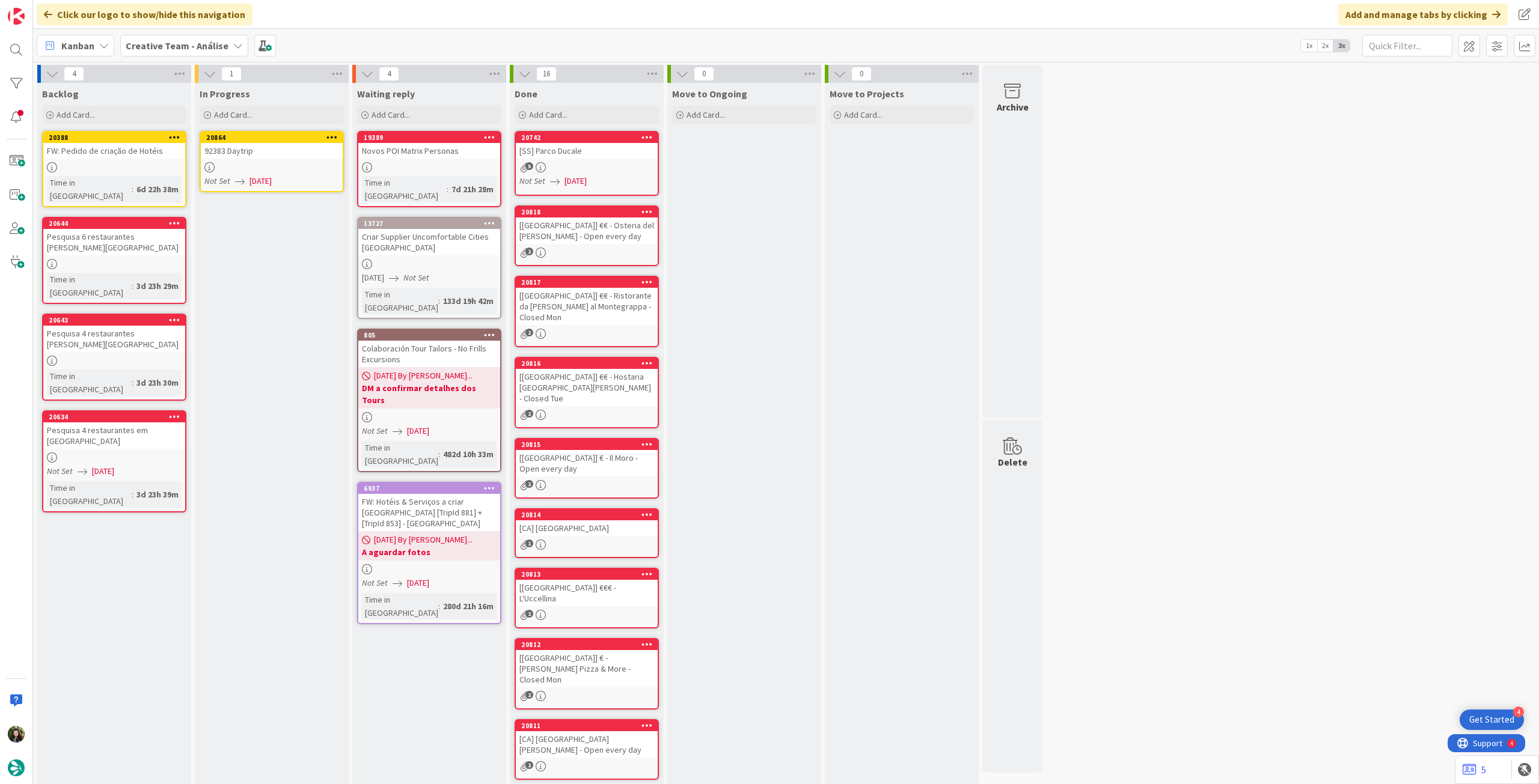
click at [331, 136] on icon at bounding box center [332, 137] width 12 height 8
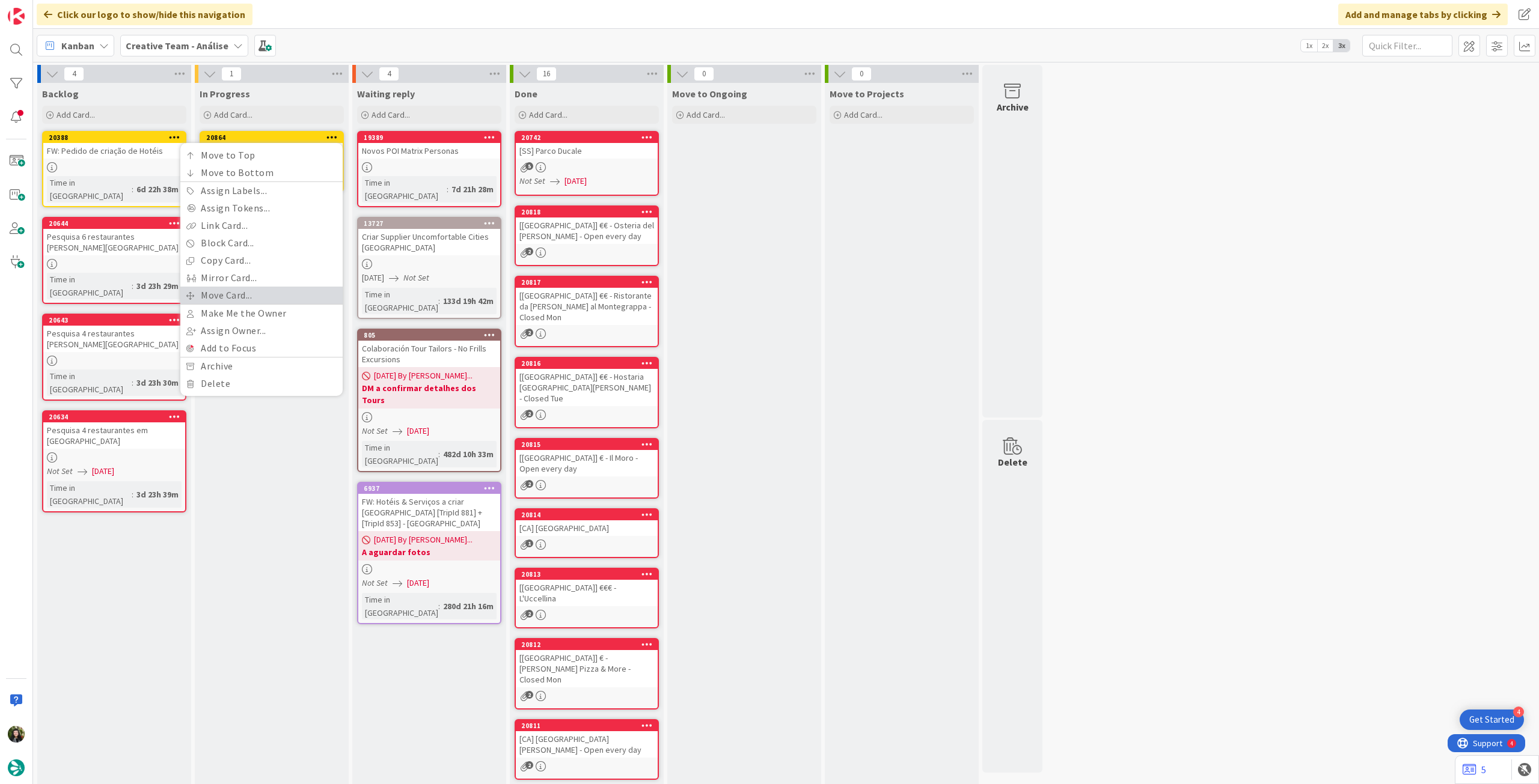
click at [276, 291] on link "Move Card..." at bounding box center [262, 295] width 163 height 17
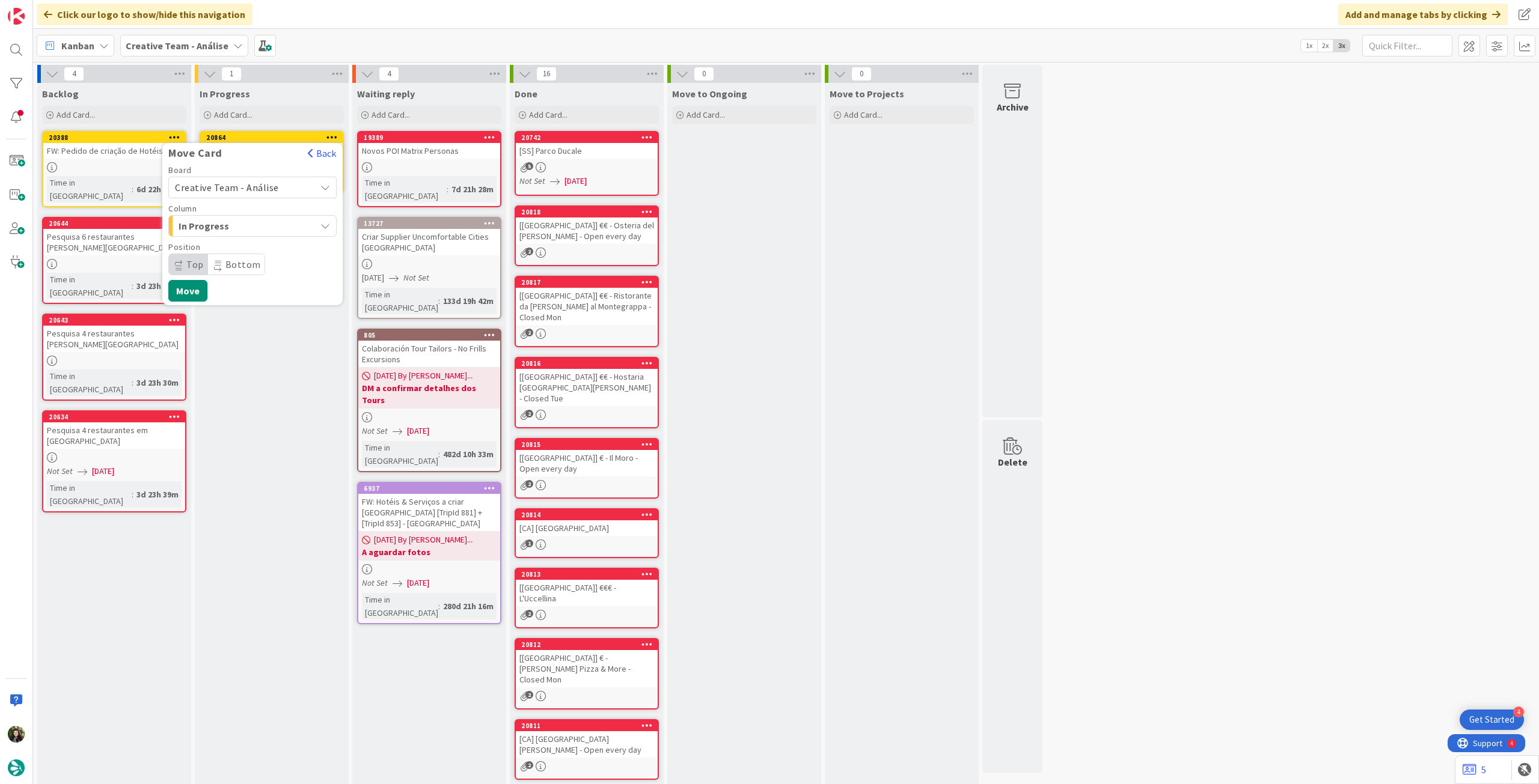
click at [262, 191] on span "Creative Team - Análise" at bounding box center [227, 187] width 104 height 12
click at [258, 237] on span "Creative Team" at bounding box center [261, 244] width 139 height 18
click at [259, 228] on span "Select a Column..." at bounding box center [220, 226] width 90 height 16
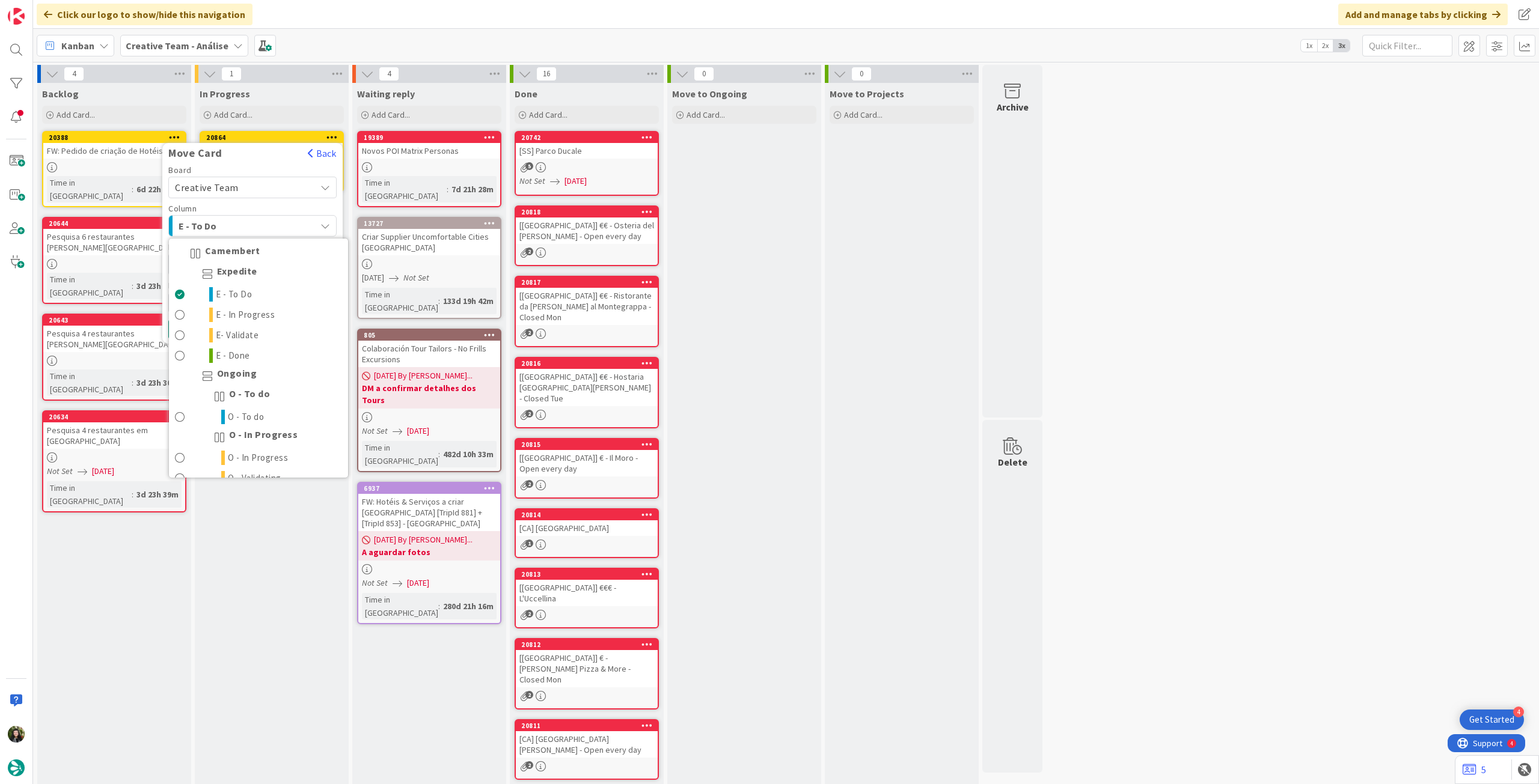
click at [264, 406] on div "O - To do" at bounding box center [258, 397] width 179 height 21
click at [260, 411] on span "O - To do" at bounding box center [246, 417] width 37 height 14
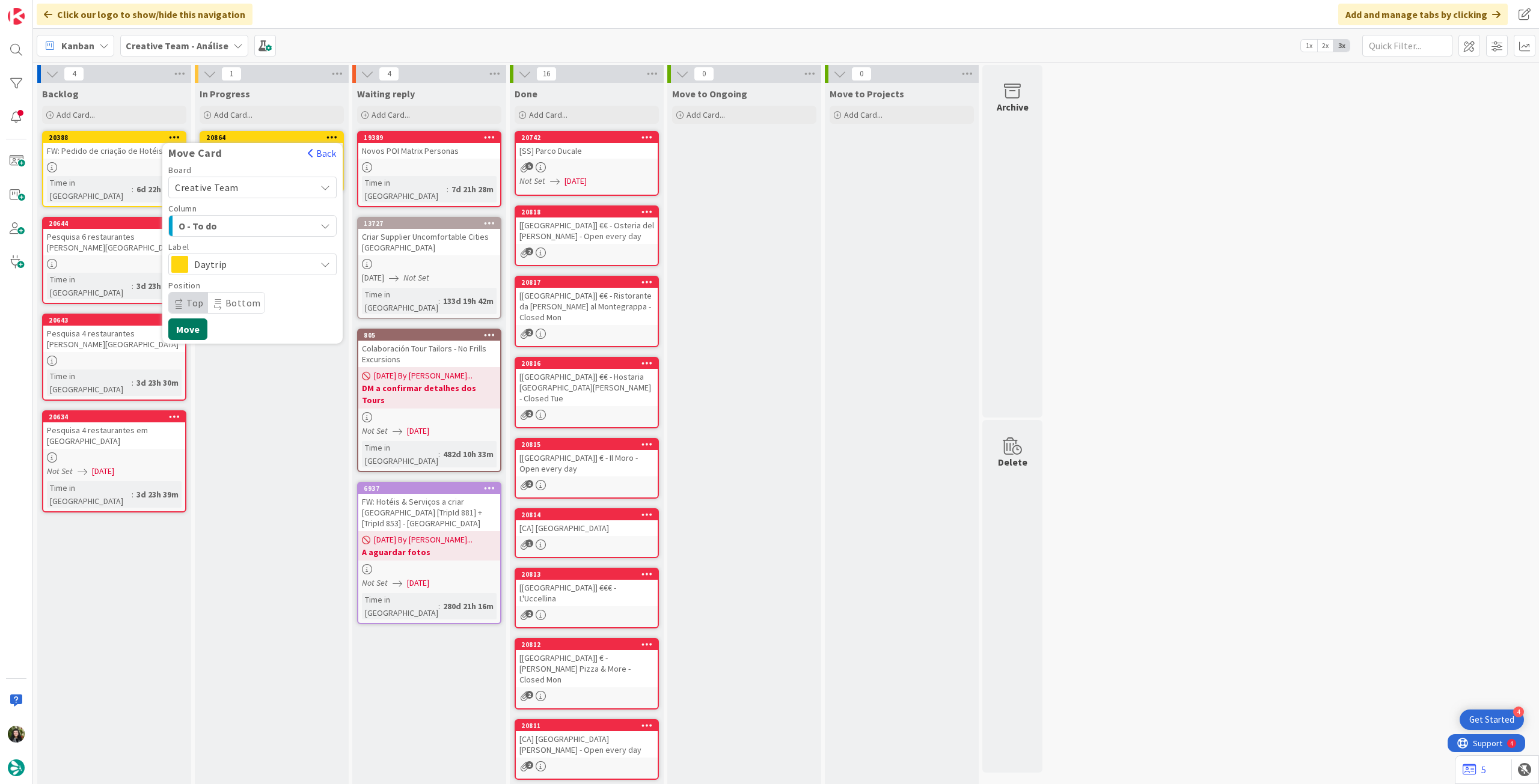
click at [203, 320] on button "Move" at bounding box center [187, 329] width 39 height 21
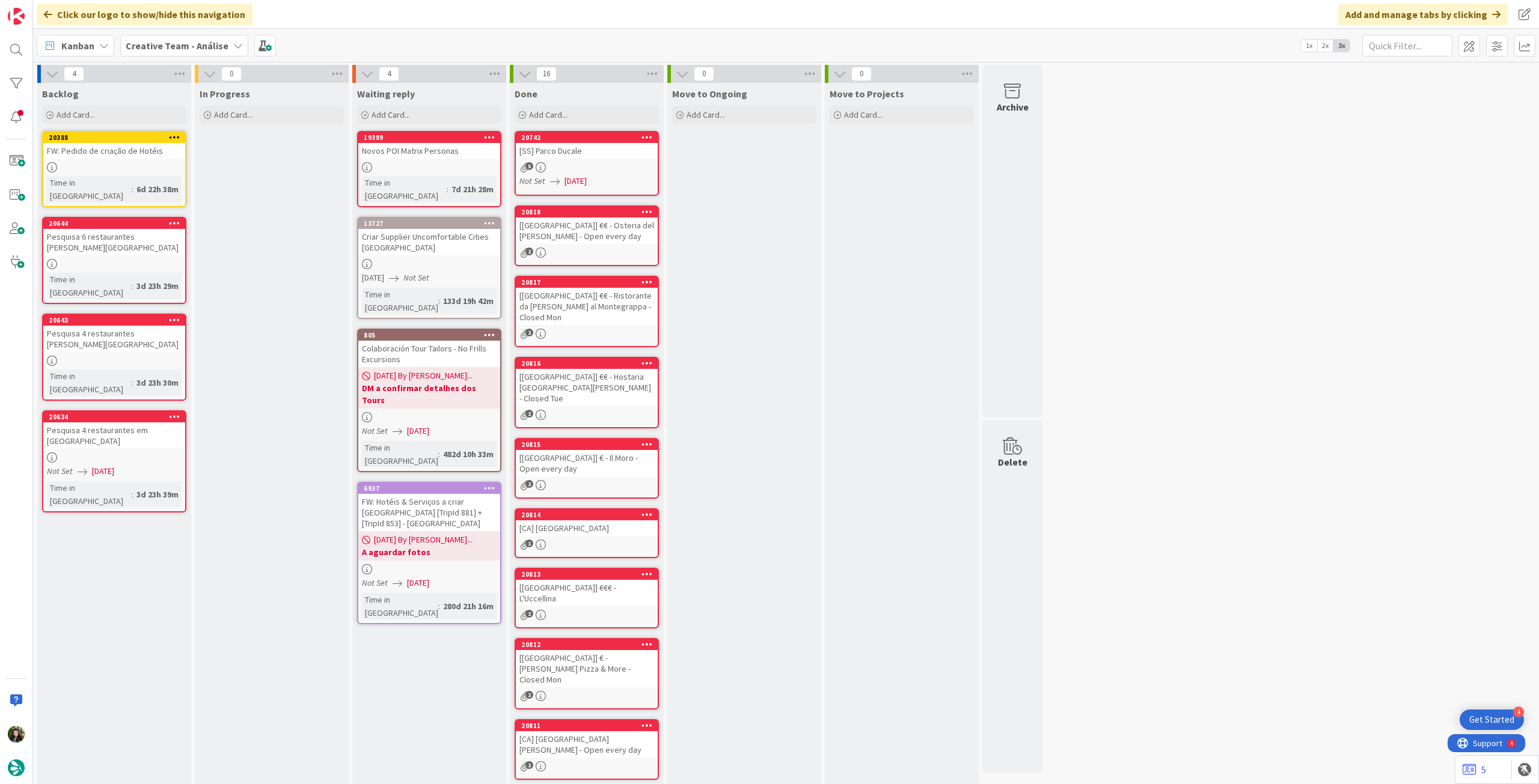
click at [178, 37] on div "Creative Team - Análise" at bounding box center [184, 45] width 128 height 21
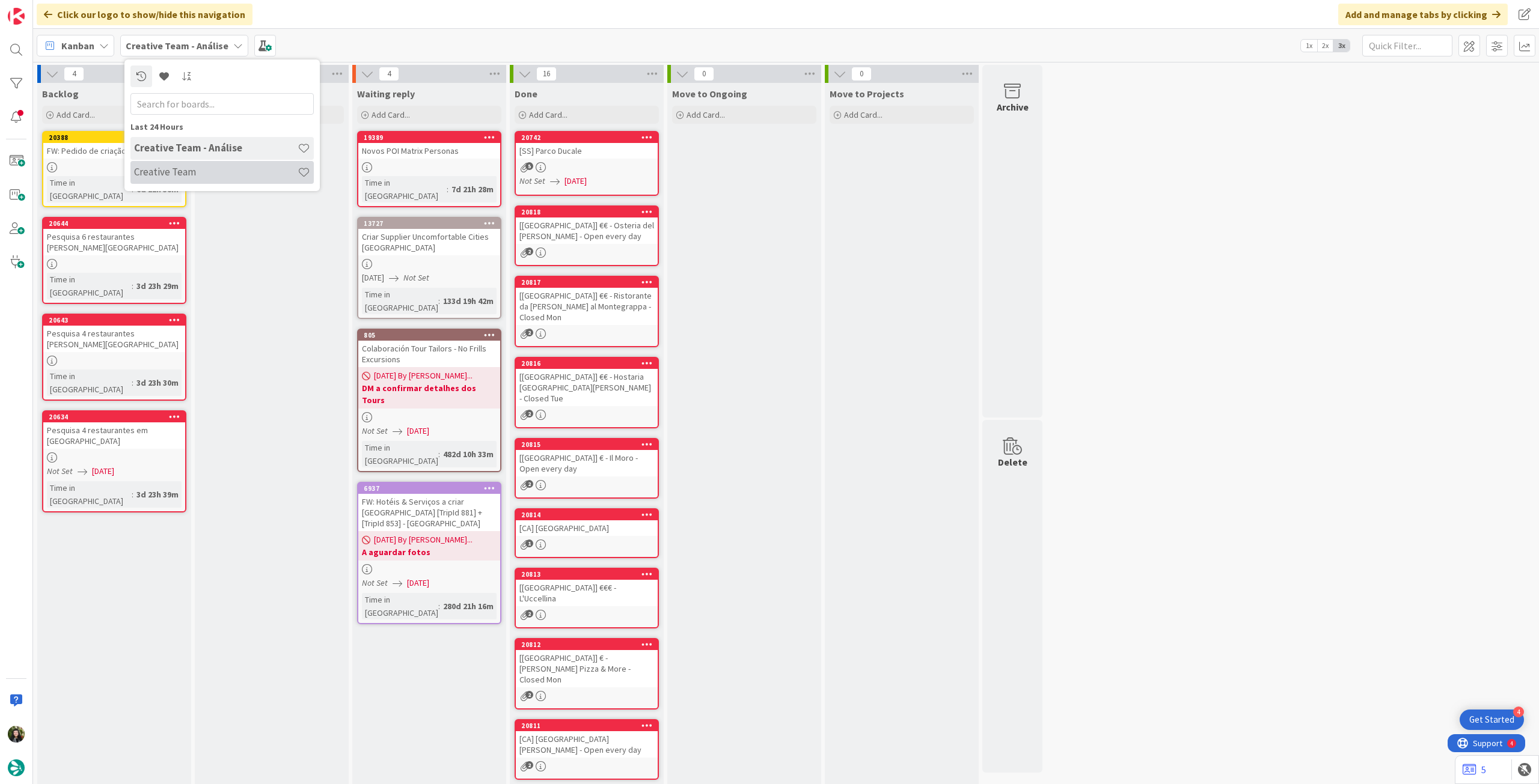
click at [186, 163] on div "Creative Team" at bounding box center [222, 172] width 183 height 23
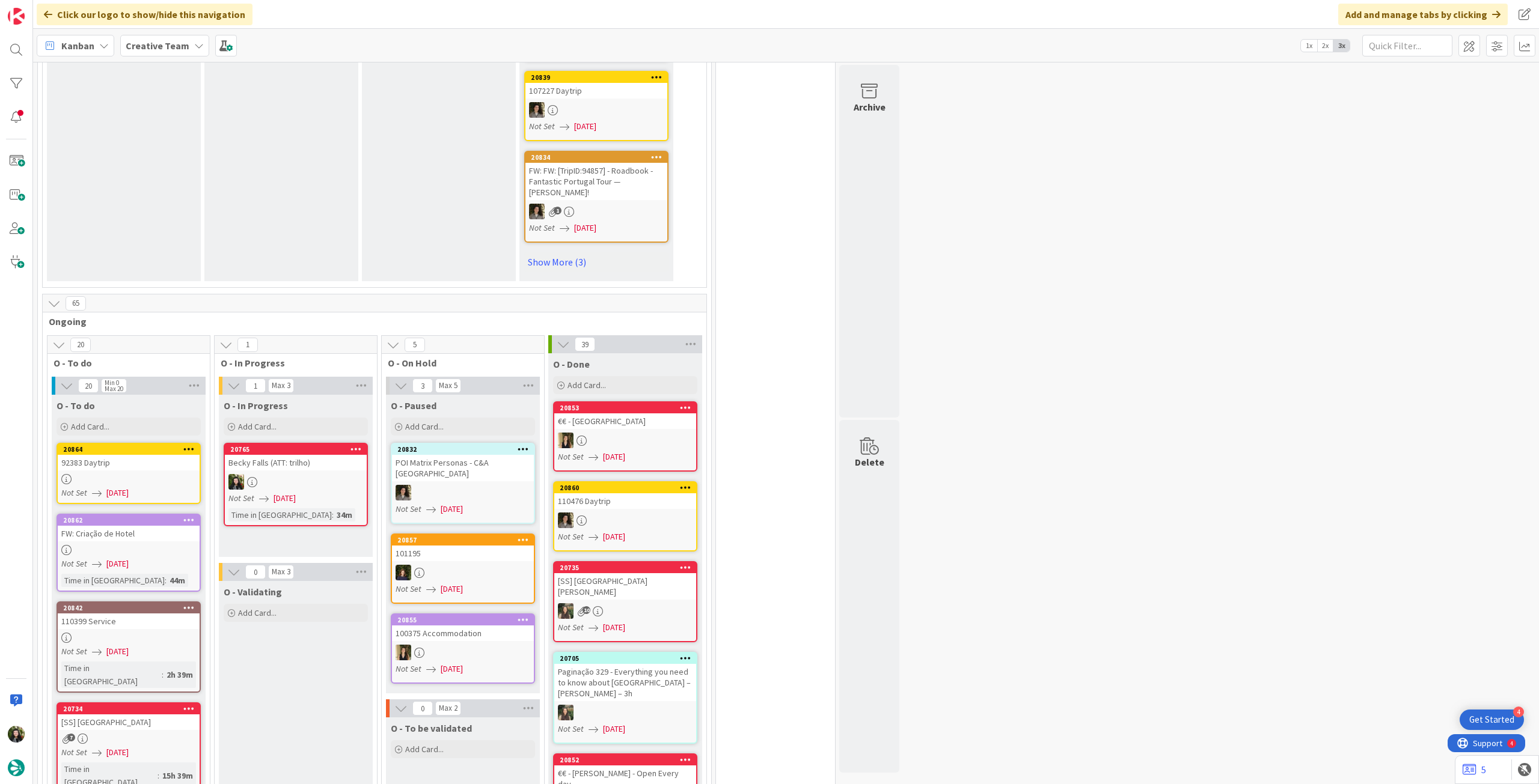
scroll to position [881, 0]
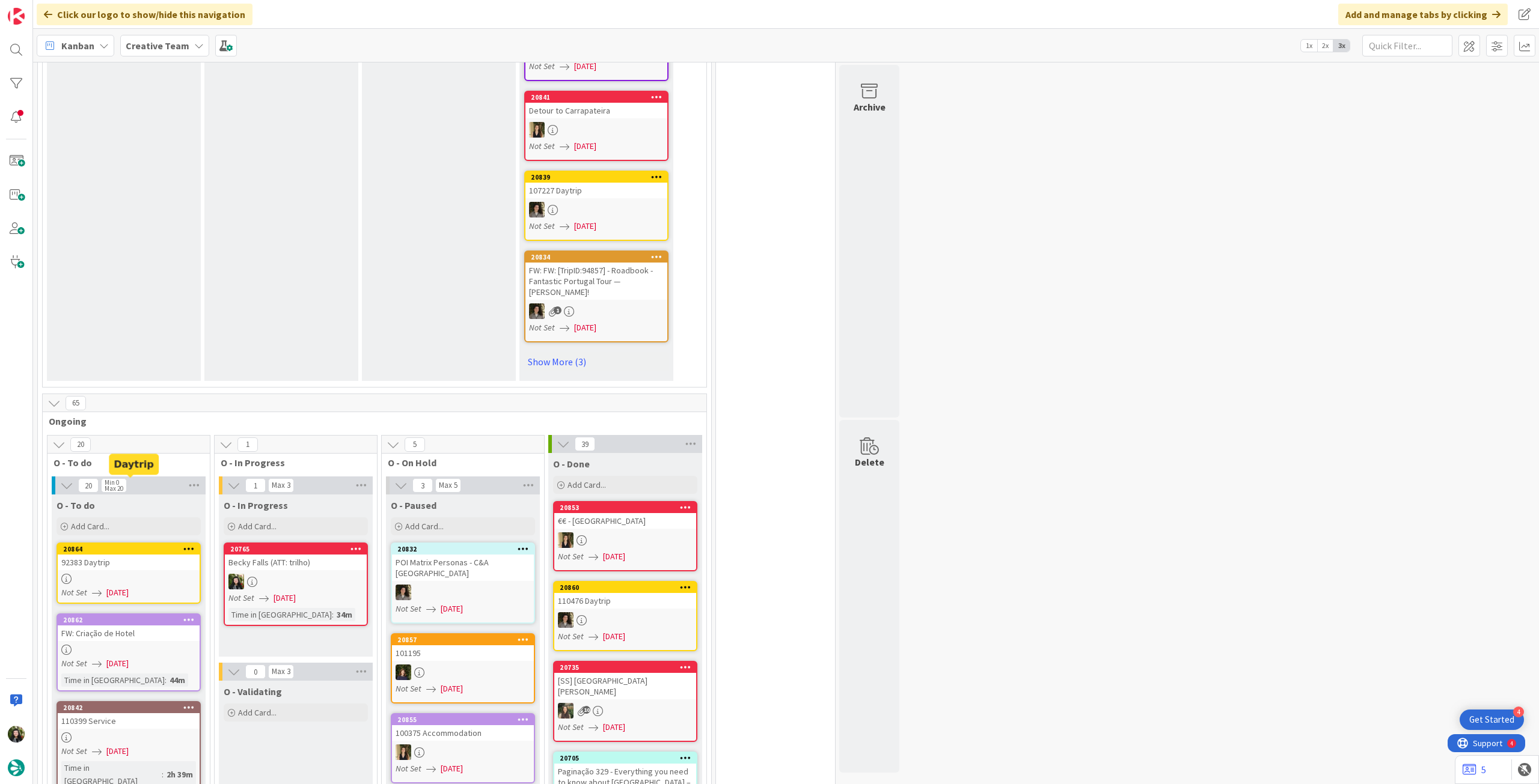
click at [121, 555] on div "92383 Daytrip" at bounding box center [129, 562] width 142 height 16
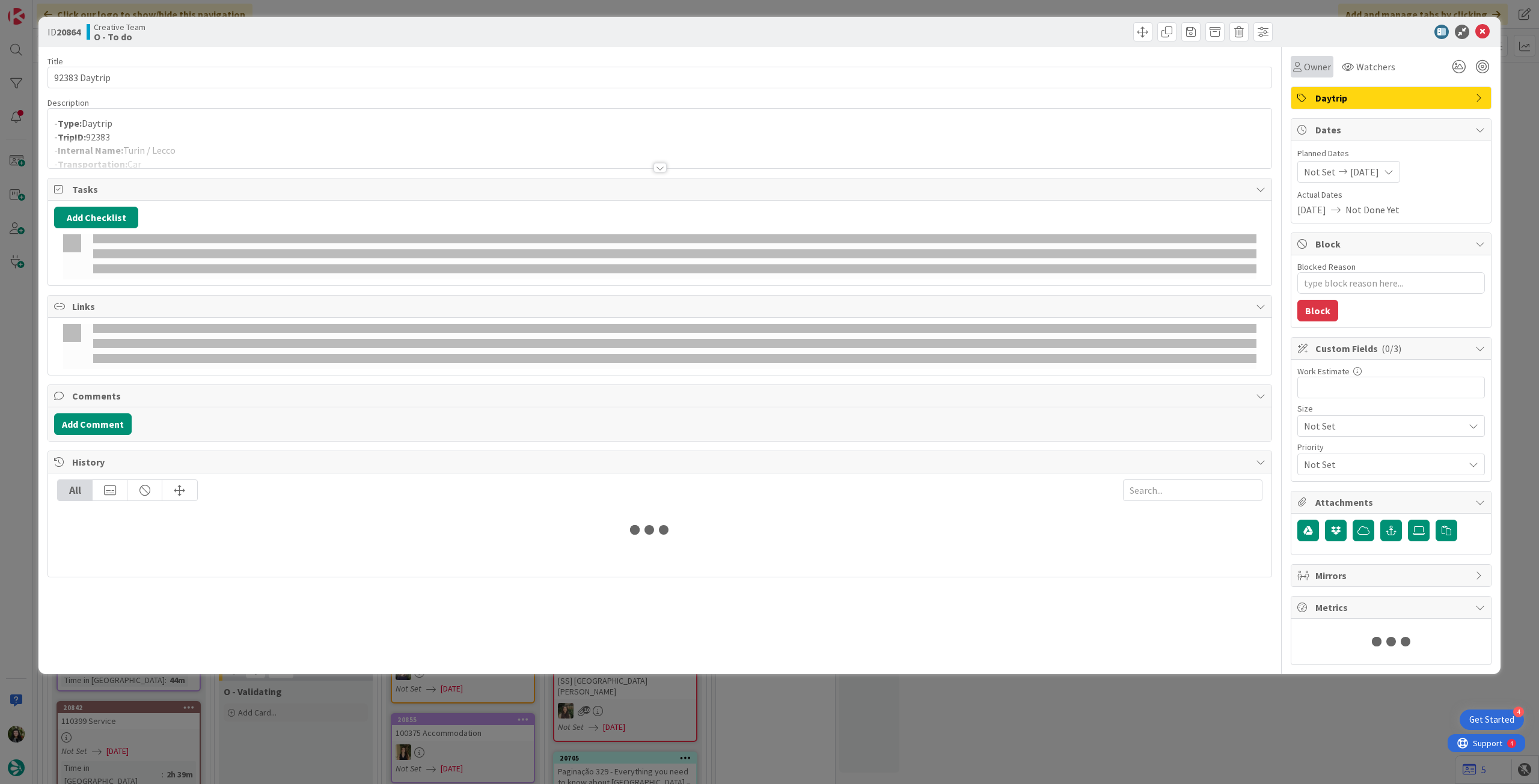
click at [1293, 72] on div "Owner" at bounding box center [1312, 66] width 38 height 14
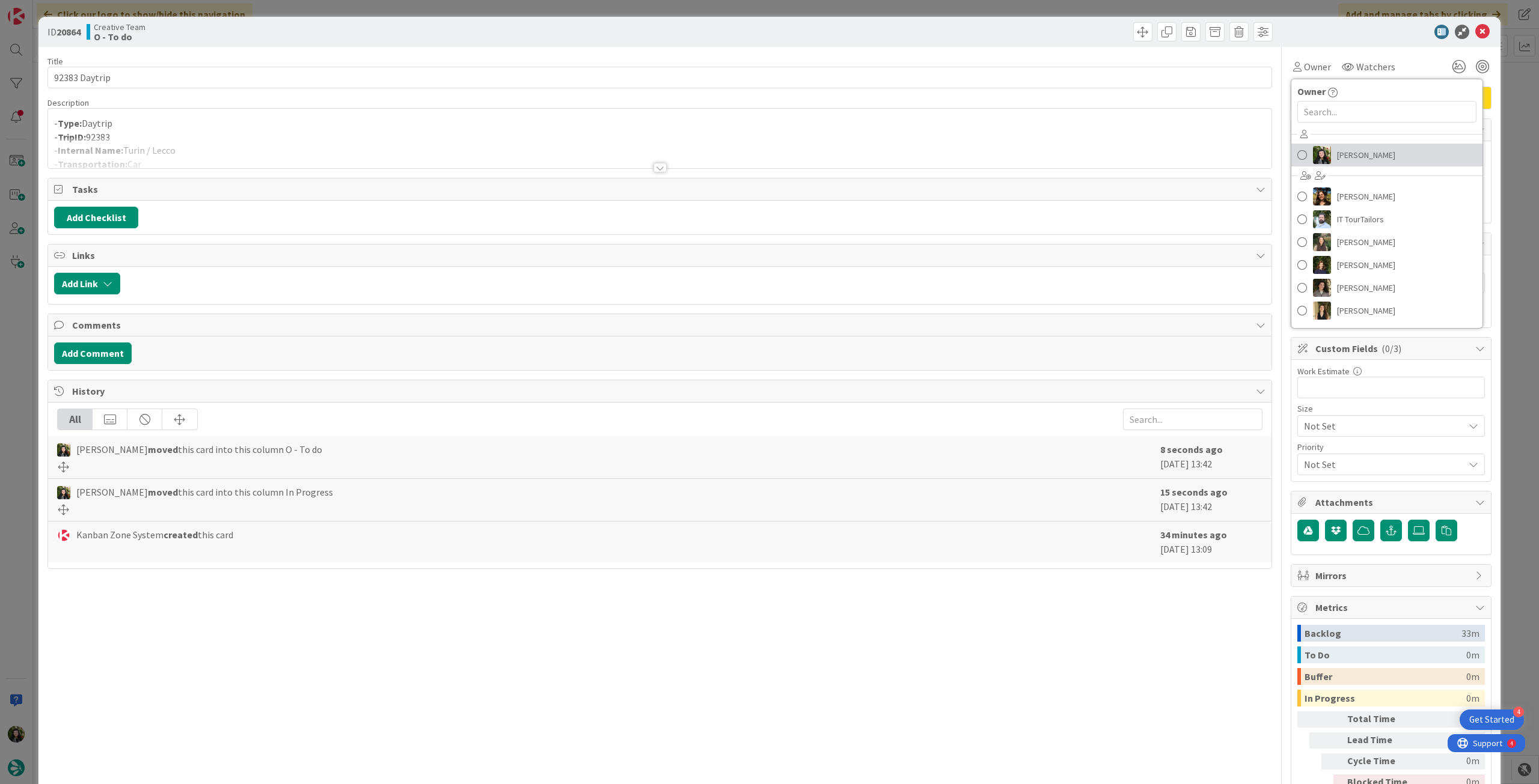
click at [1337, 158] on span "[PERSON_NAME]" at bounding box center [1366, 155] width 59 height 18
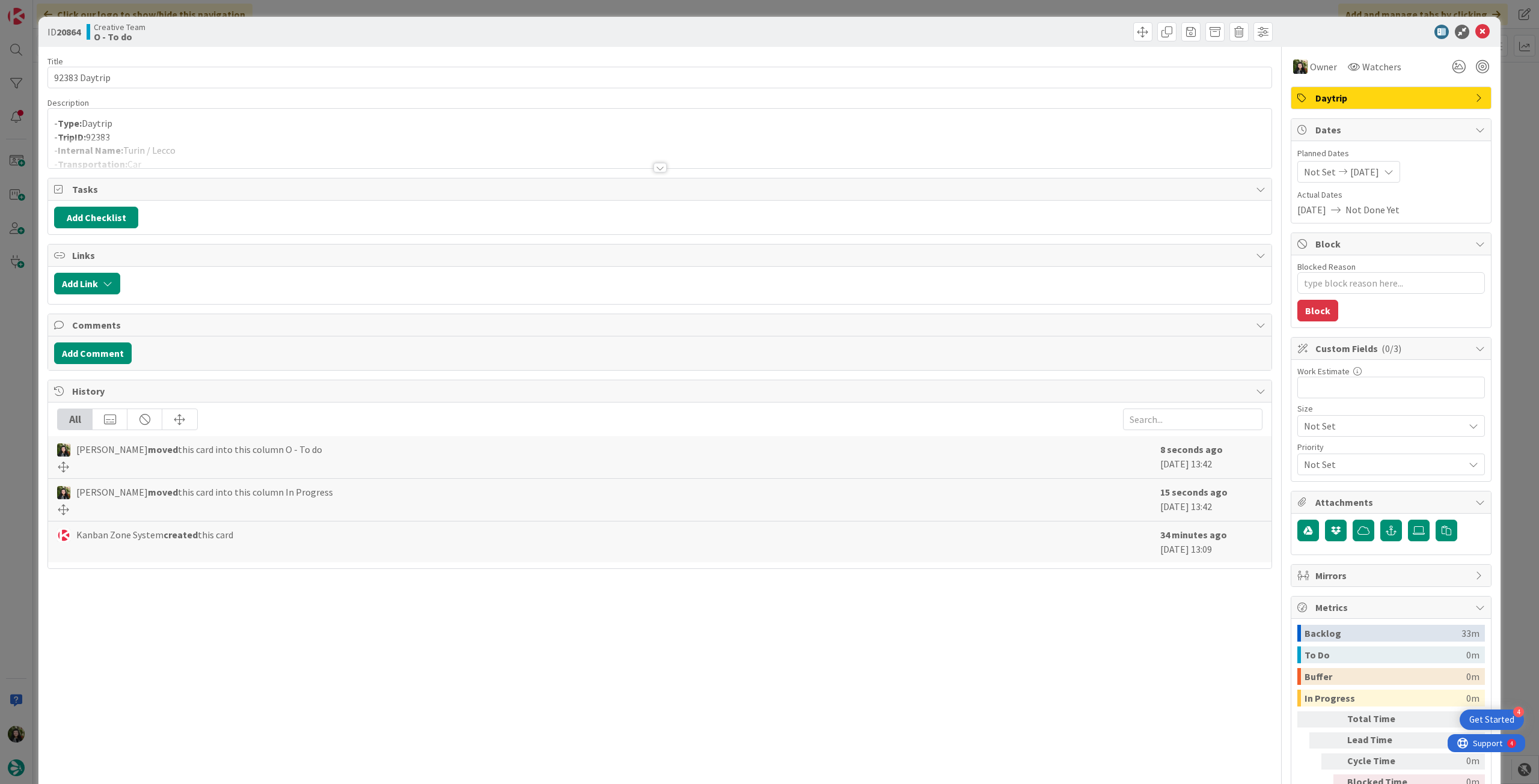
click at [1476, 32] on icon at bounding box center [1482, 32] width 14 height 14
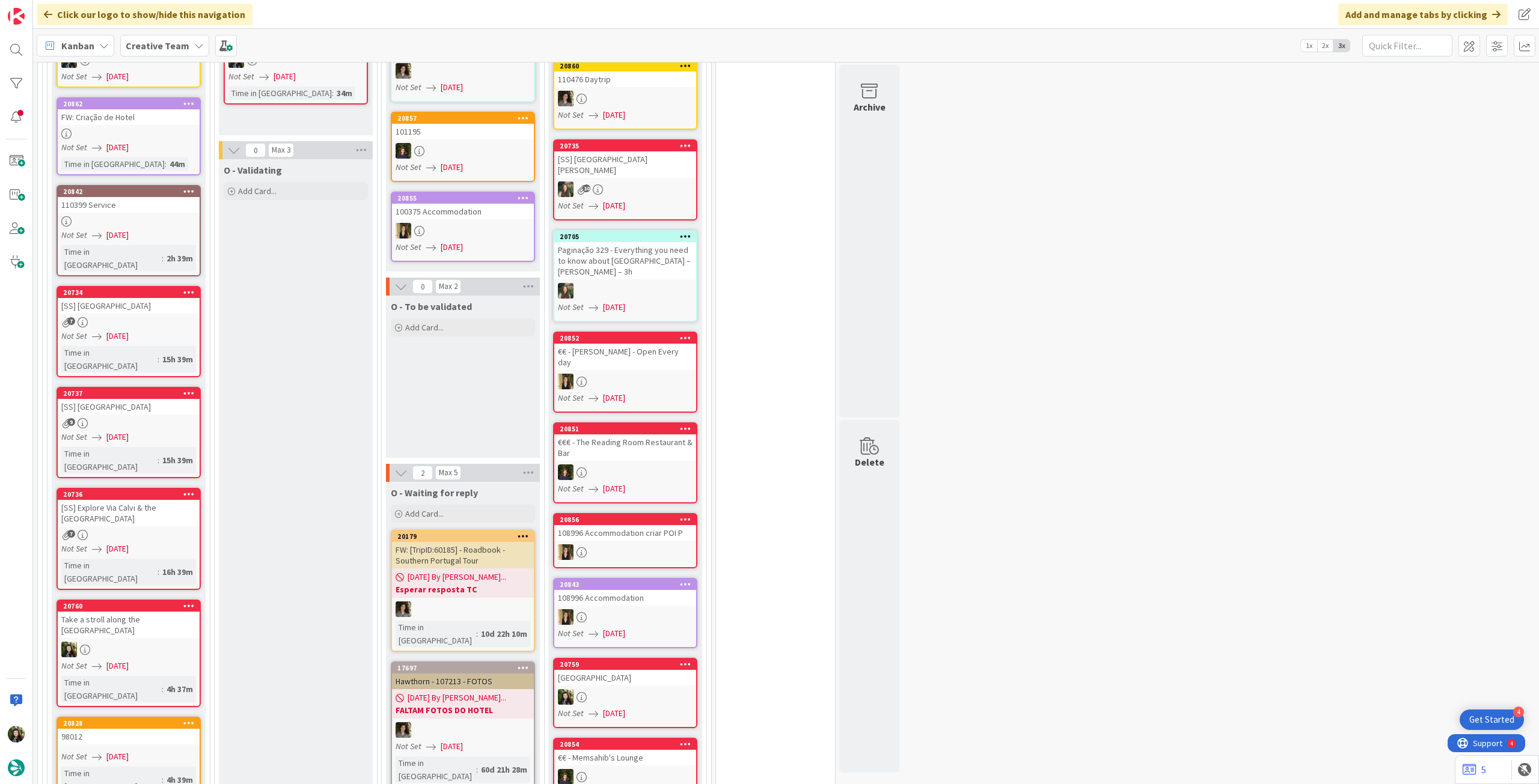
scroll to position [1602, 0]
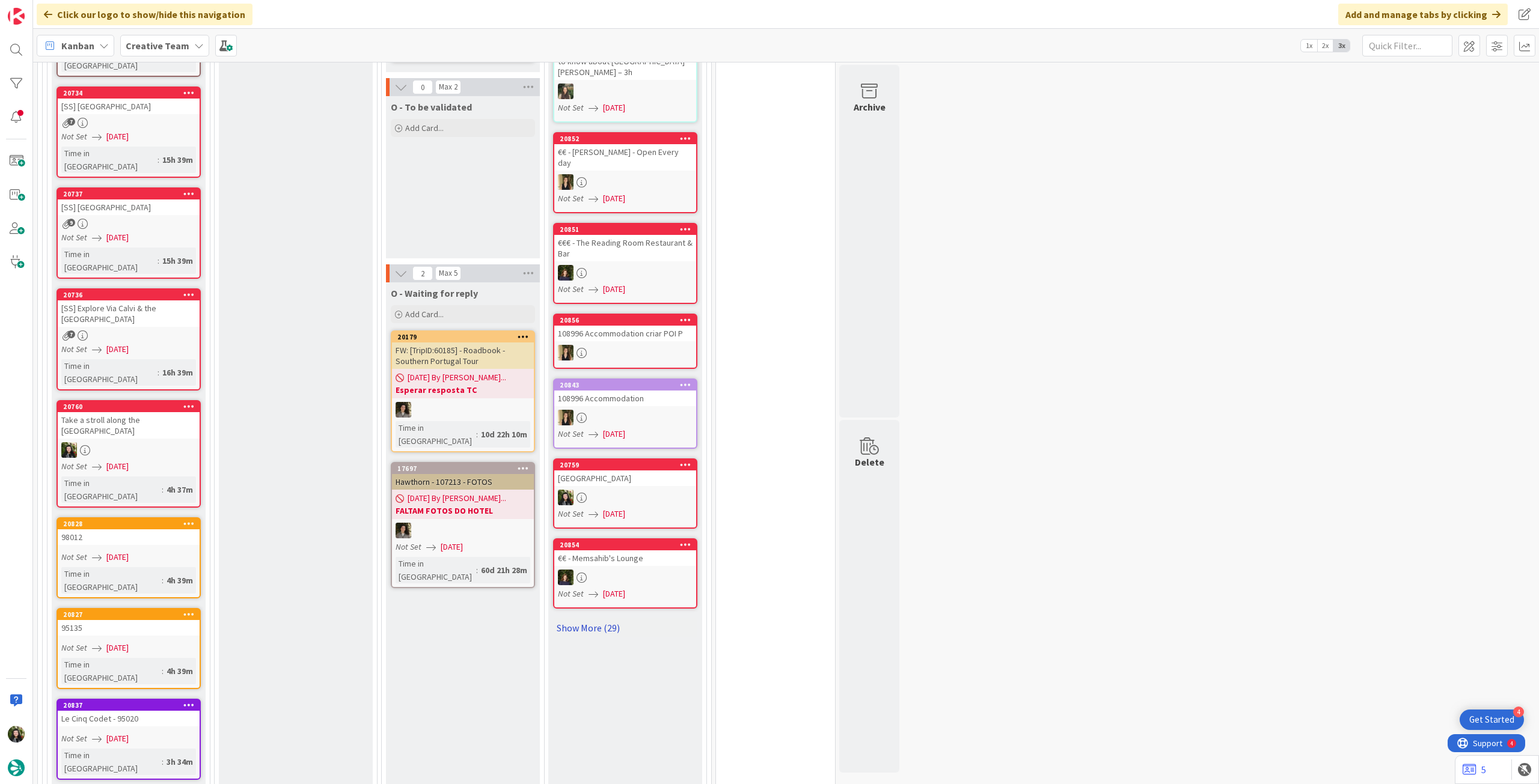
click at [611, 619] on link "Show More (29)" at bounding box center [625, 628] width 144 height 19
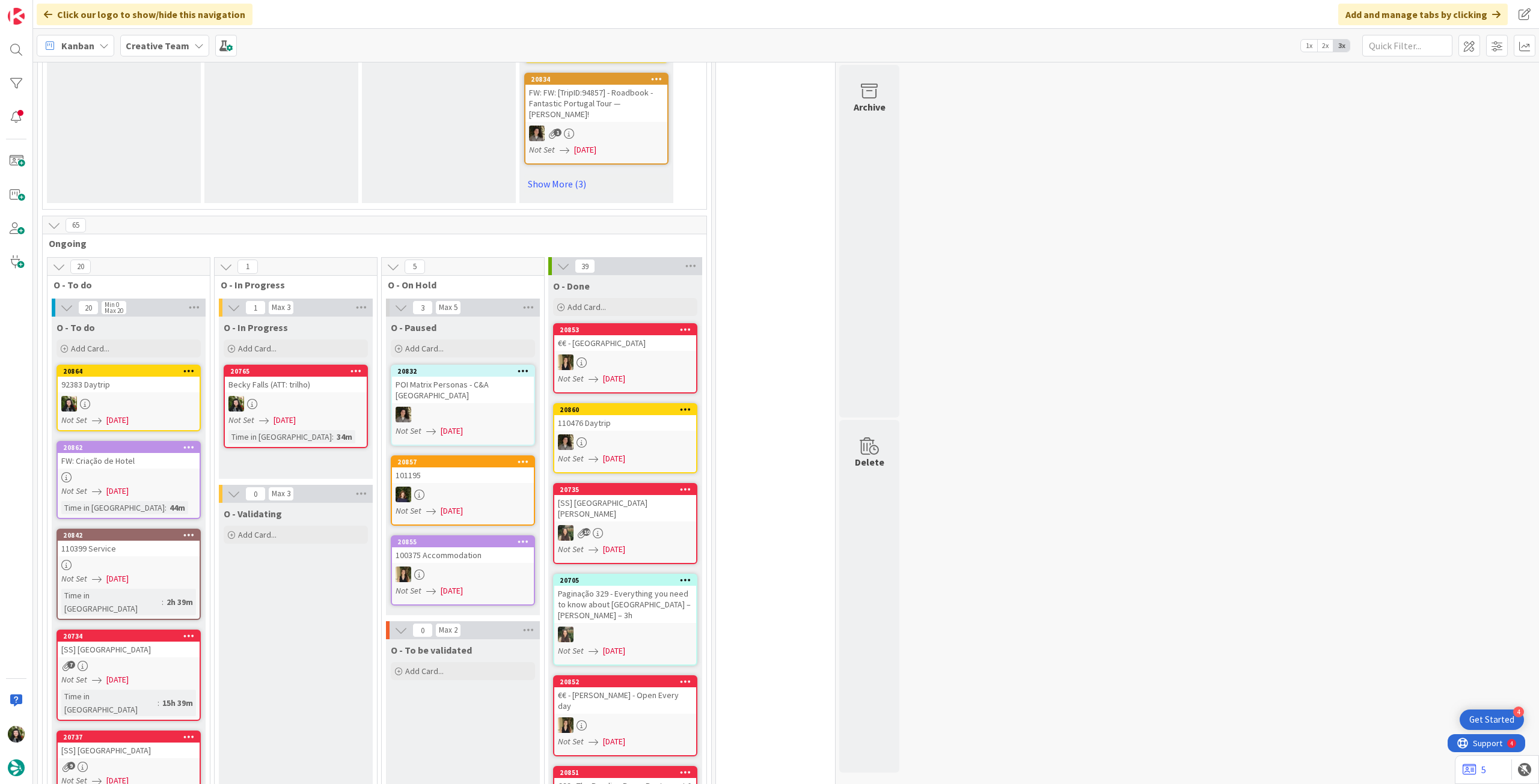
scroll to position [1042, 0]
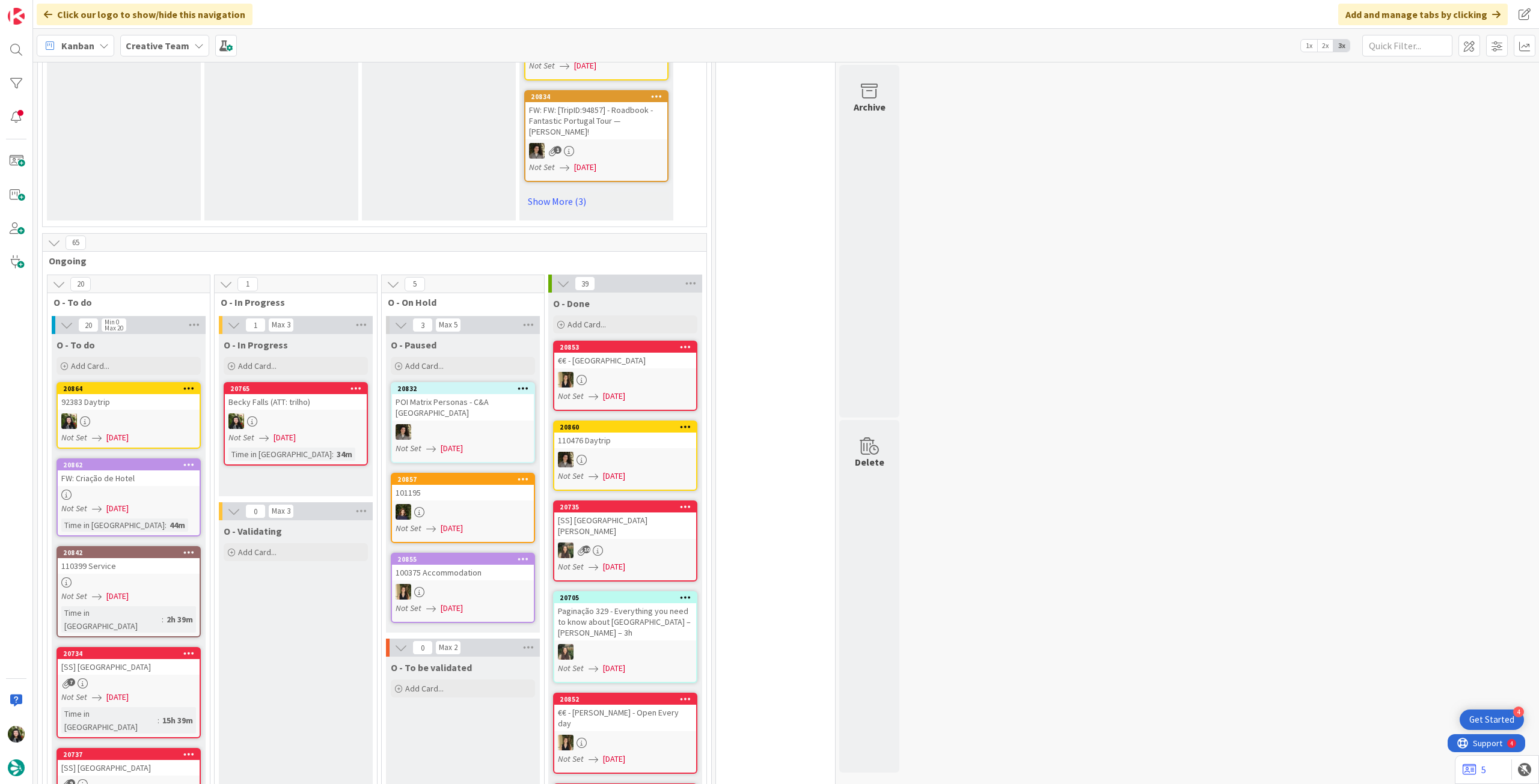
click at [154, 40] on b "Creative Team" at bounding box center [157, 45] width 63 height 12
click at [219, 184] on div "Creative Team 1 Creative Team - Análise" at bounding box center [222, 161] width 183 height 48
click at [221, 179] on div "Creative Team - Análise" at bounding box center [222, 172] width 183 height 23
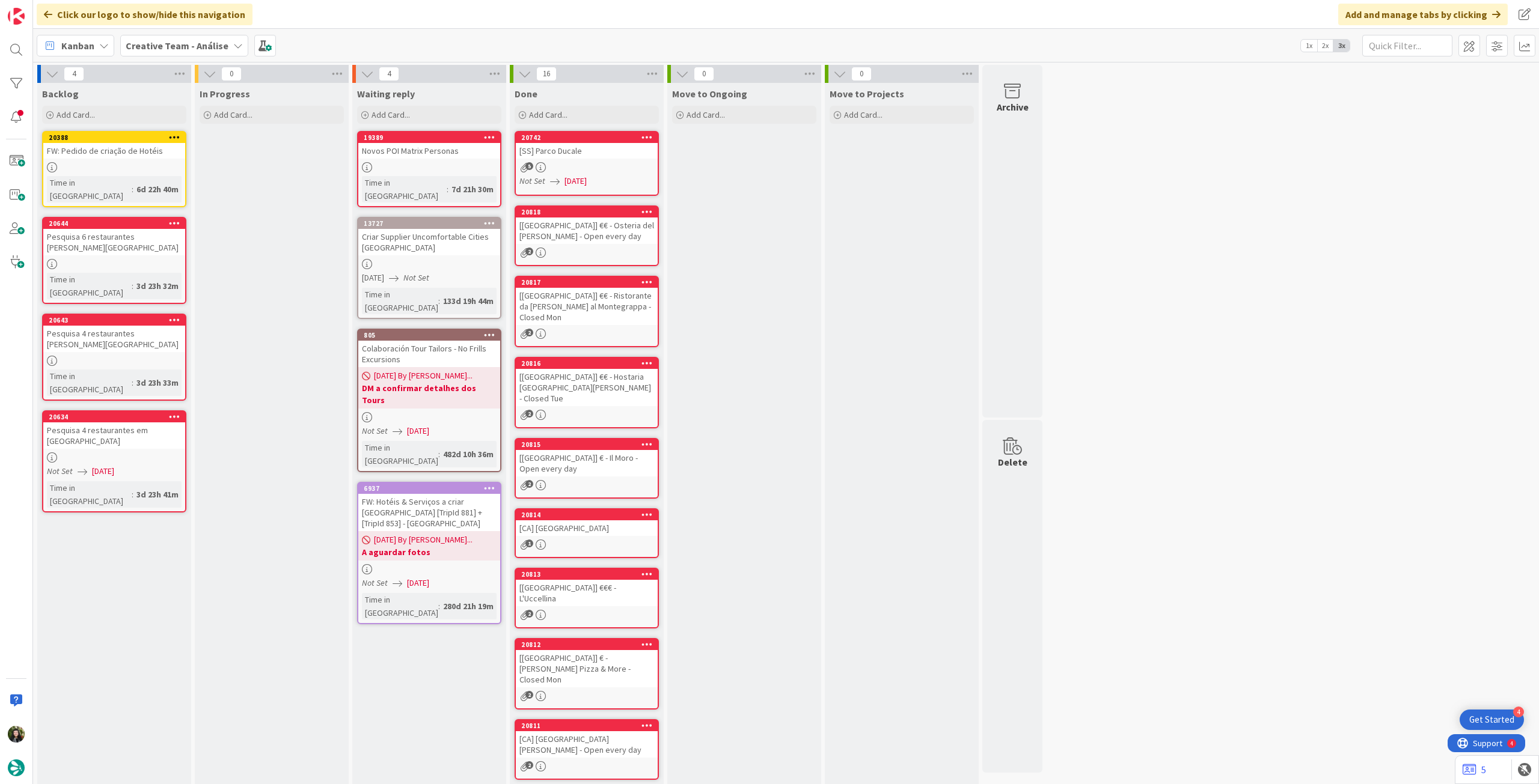
click at [145, 40] on b "Creative Team - Análise" at bounding box center [176, 45] width 103 height 12
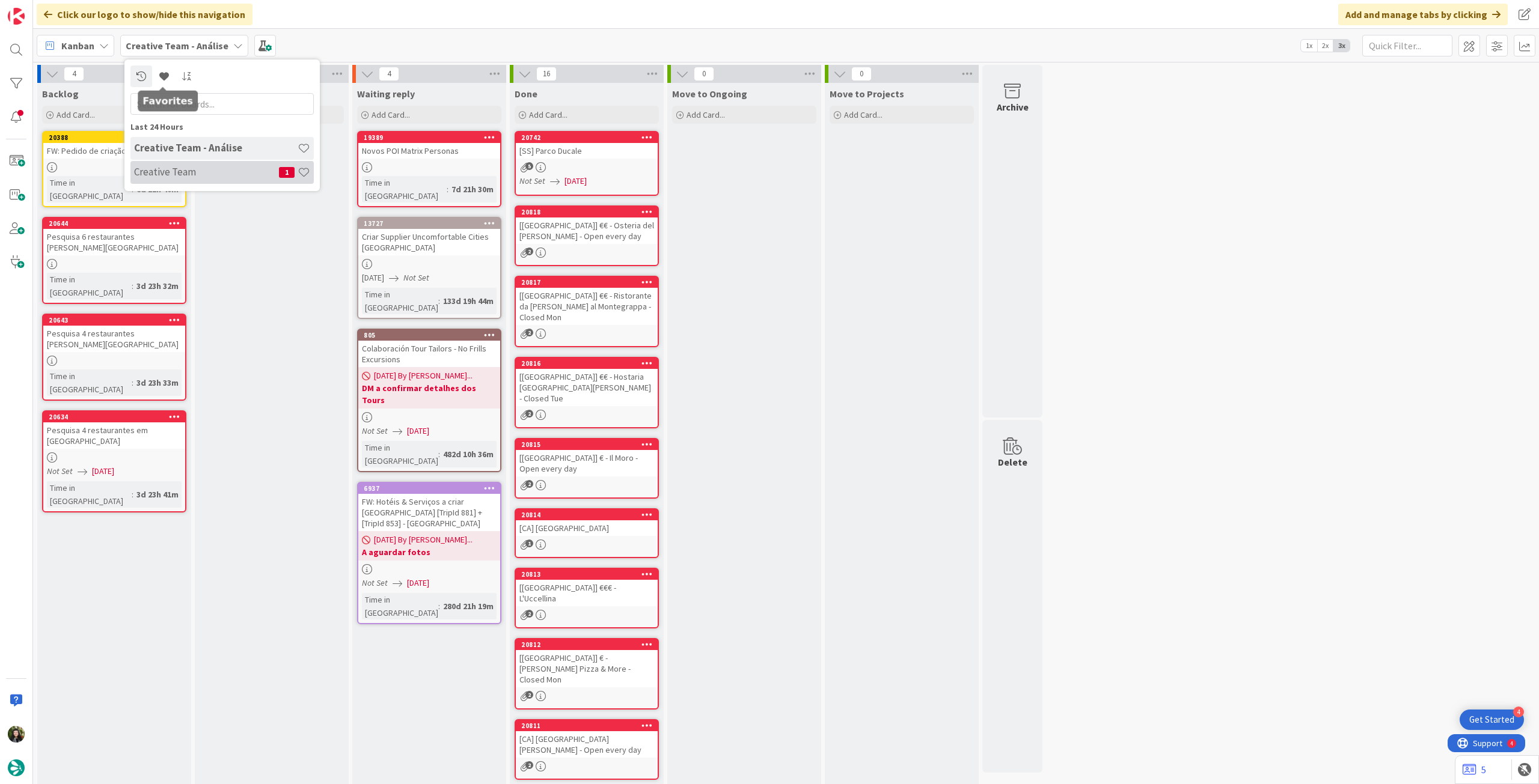
click at [183, 181] on div "Creative Team 1" at bounding box center [222, 172] width 183 height 23
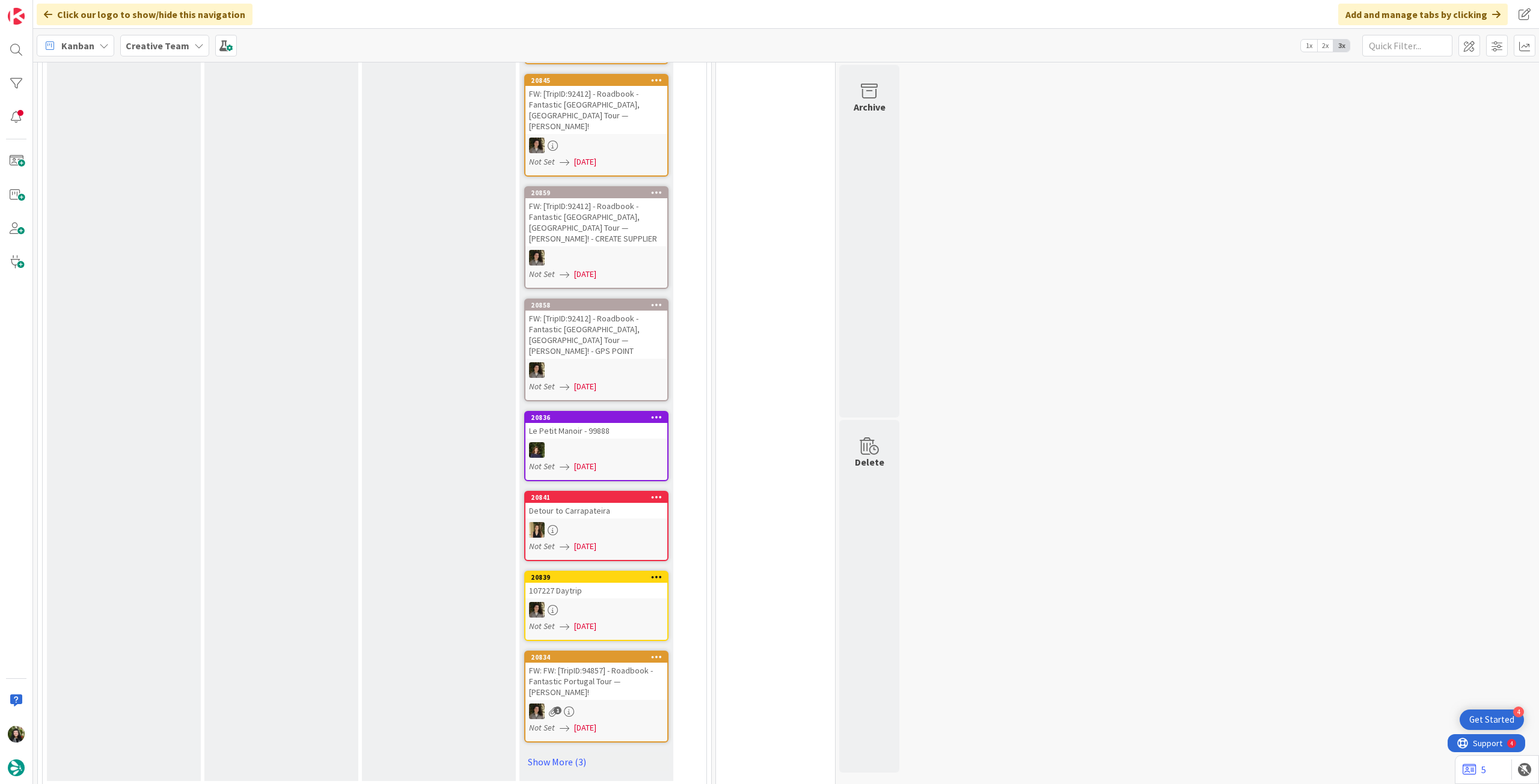
scroll to position [1042, 0]
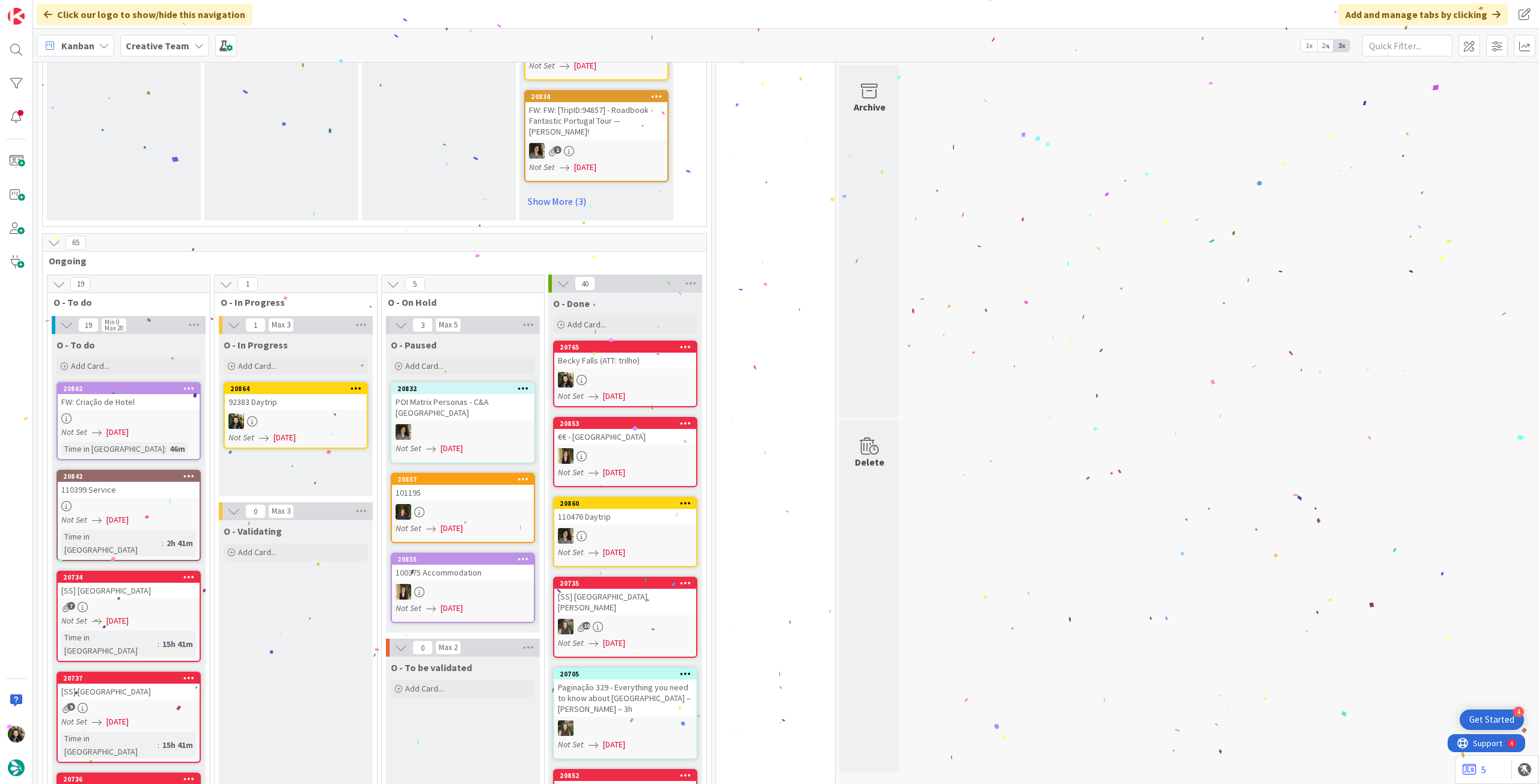
click at [328, 382] on link "20864 92383 Daytrip Not Set [DATE]" at bounding box center [295, 415] width 144 height 67
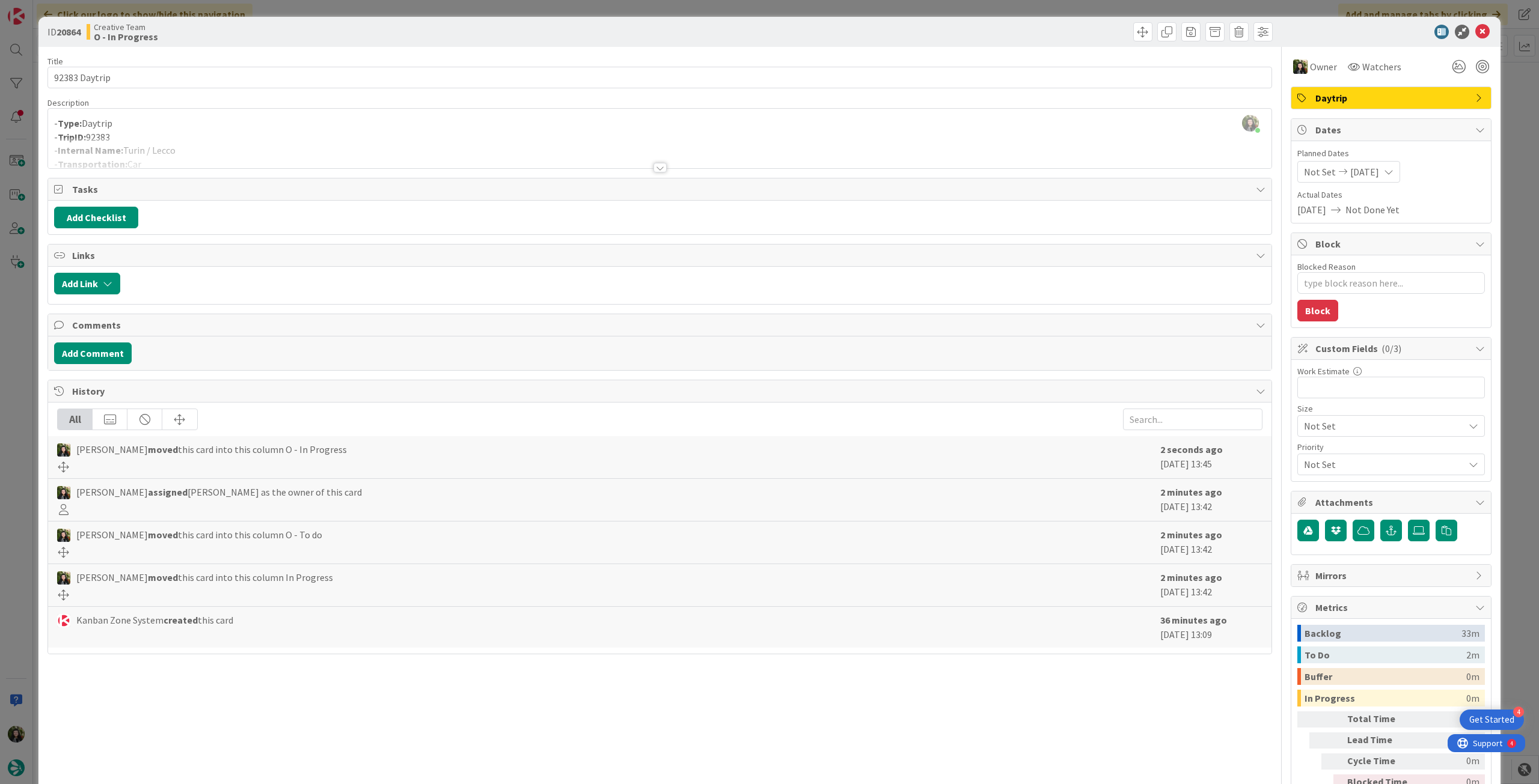
click at [225, 158] on div at bounding box center [660, 153] width 1223 height 30
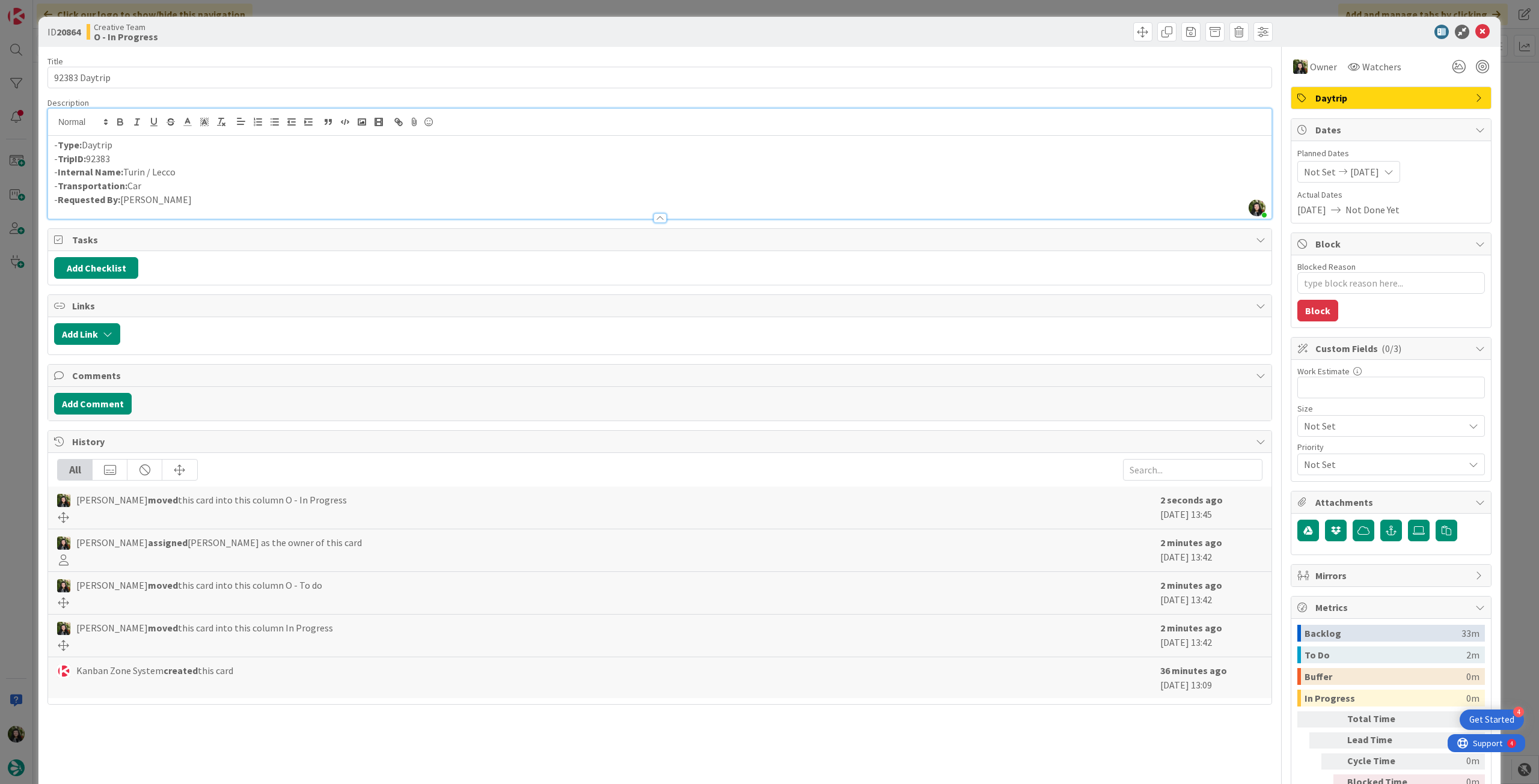
drag, startPoint x: 178, startPoint y: 174, endPoint x: 125, endPoint y: 170, distance: 53.2
click at [125, 170] on p "- Internal Name: [GEOGRAPHIC_DATA] / Lecco" at bounding box center [660, 172] width 1212 height 14
copy p "Turin / Lecco"
click at [1479, 33] on icon at bounding box center [1482, 32] width 14 height 14
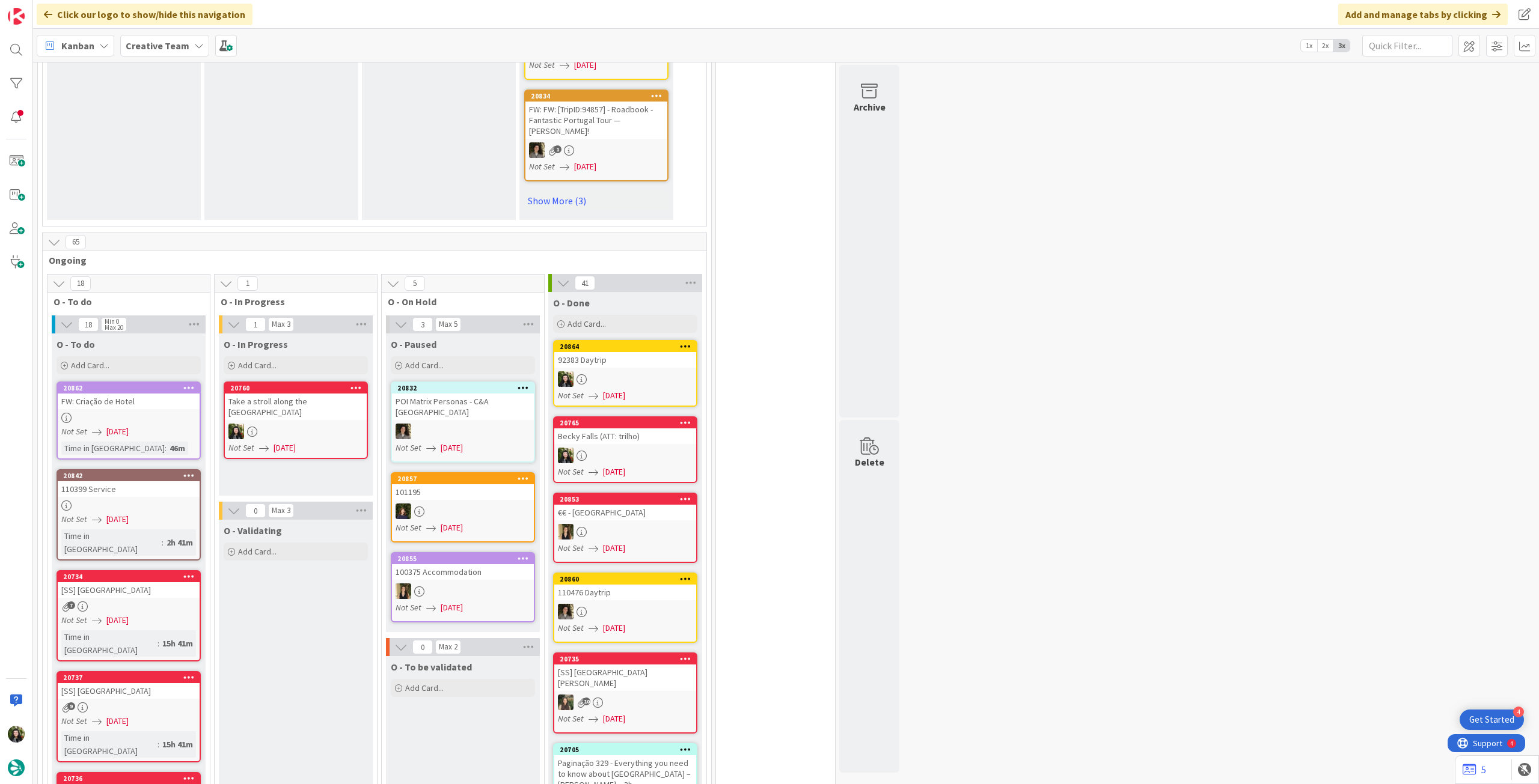
scroll to position [1042, 0]
click at [314, 424] on div at bounding box center [296, 432] width 142 height 16
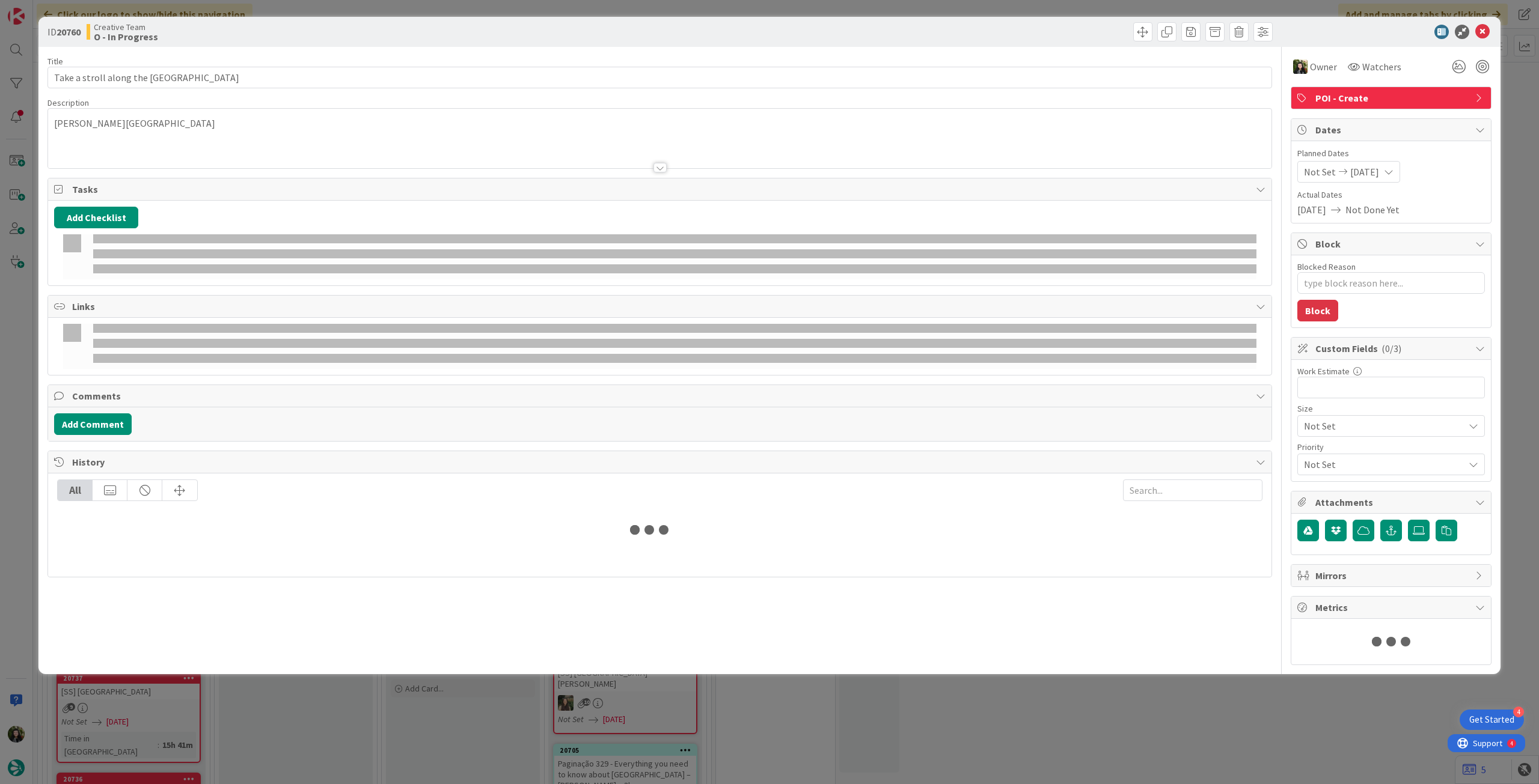
type textarea "x"
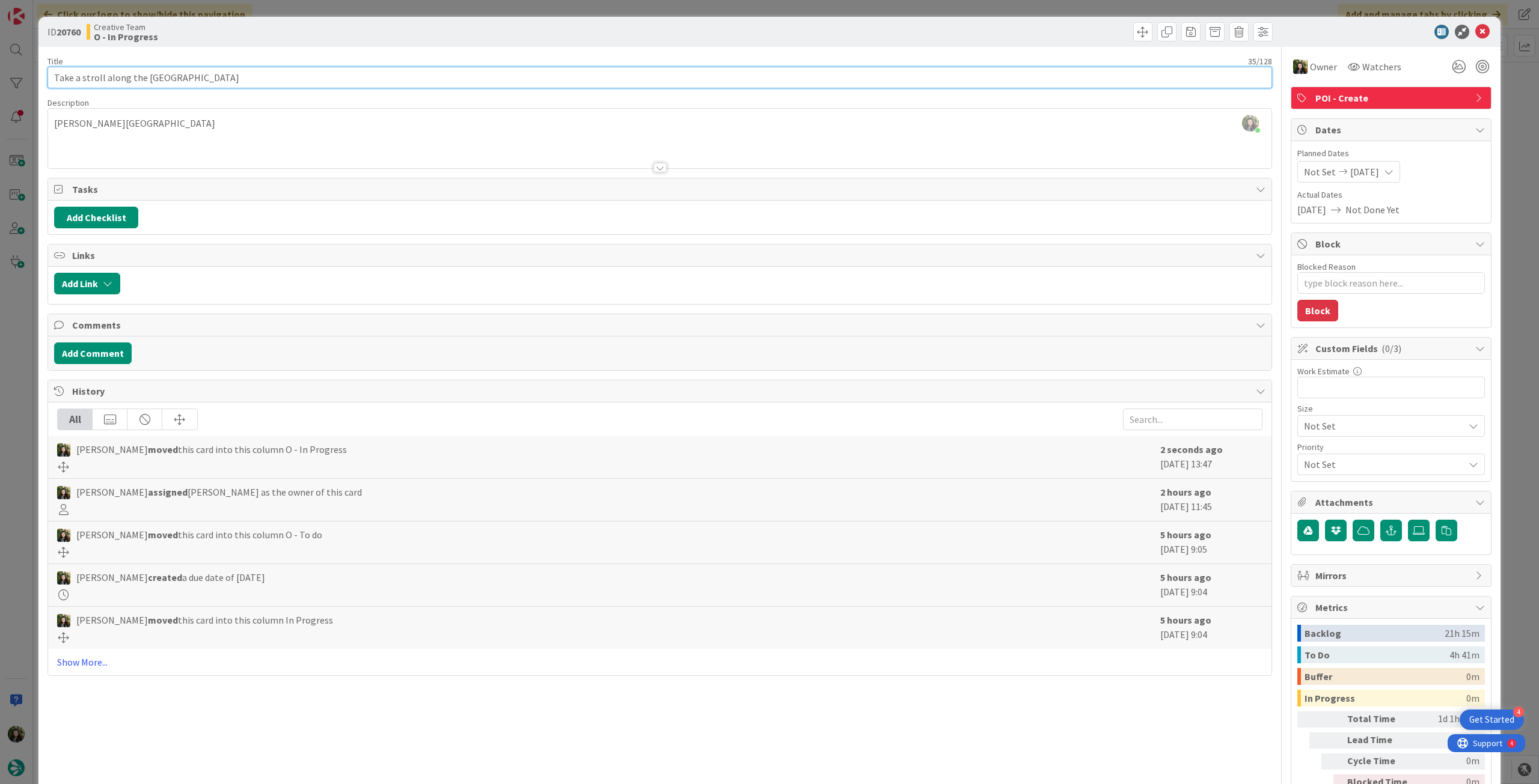
drag, startPoint x: 200, startPoint y: 80, endPoint x: 0, endPoint y: 75, distance: 200.1
click at [0, 75] on div "ID 20760 Creative Team O - In Progress Title 35 / 128 Take a stroll along the […" at bounding box center [769, 392] width 1539 height 784
paste input "Wander down"
type input "Wander down the [GEOGRAPHIC_DATA]"
type textarea "x"
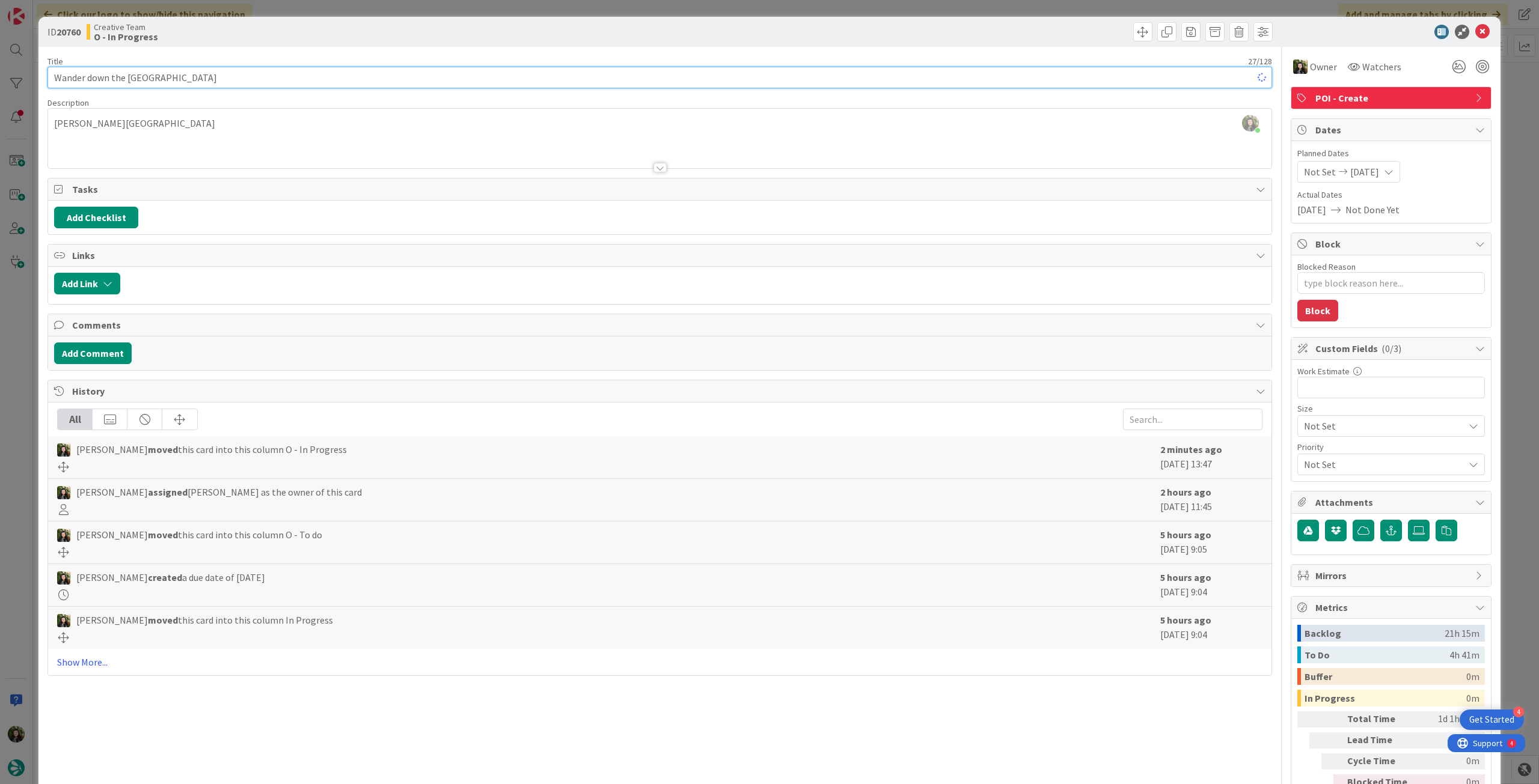
type input "Wander down the [GEOGRAPHIC_DATA]"
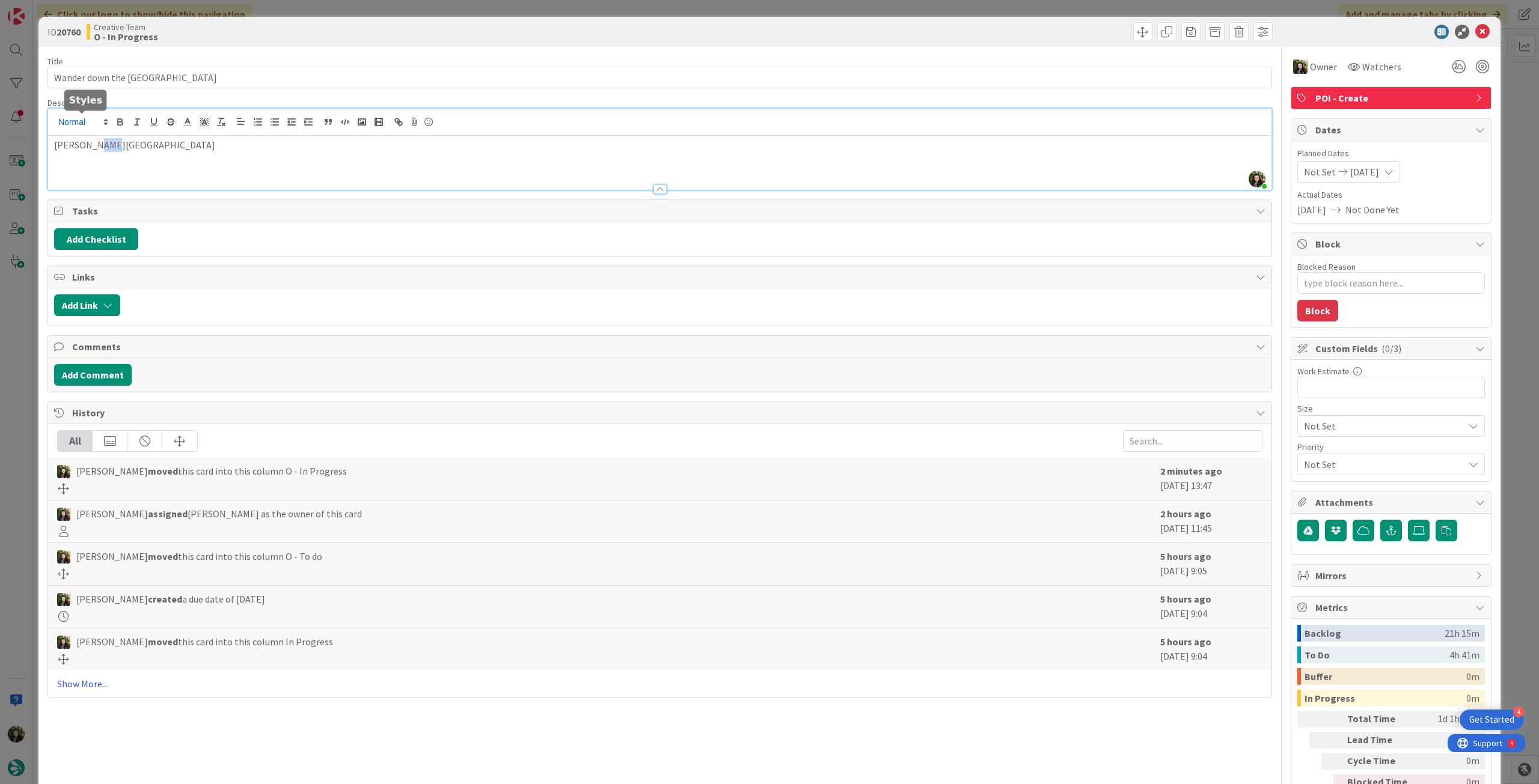
drag, startPoint x: 122, startPoint y: 121, endPoint x: 96, endPoint y: 121, distance: 26.0
click at [96, 121] on div "[PERSON_NAME] joined 2 m ago [PERSON_NAME][GEOGRAPHIC_DATA]" at bounding box center [660, 149] width 1223 height 81
drag, startPoint x: 70, startPoint y: 147, endPoint x: 144, endPoint y: 147, distance: 74.0
click at [144, 147] on p "[PERSON_NAME][GEOGRAPHIC_DATA]" at bounding box center [660, 145] width 1212 height 14
copy p "Thornbury"
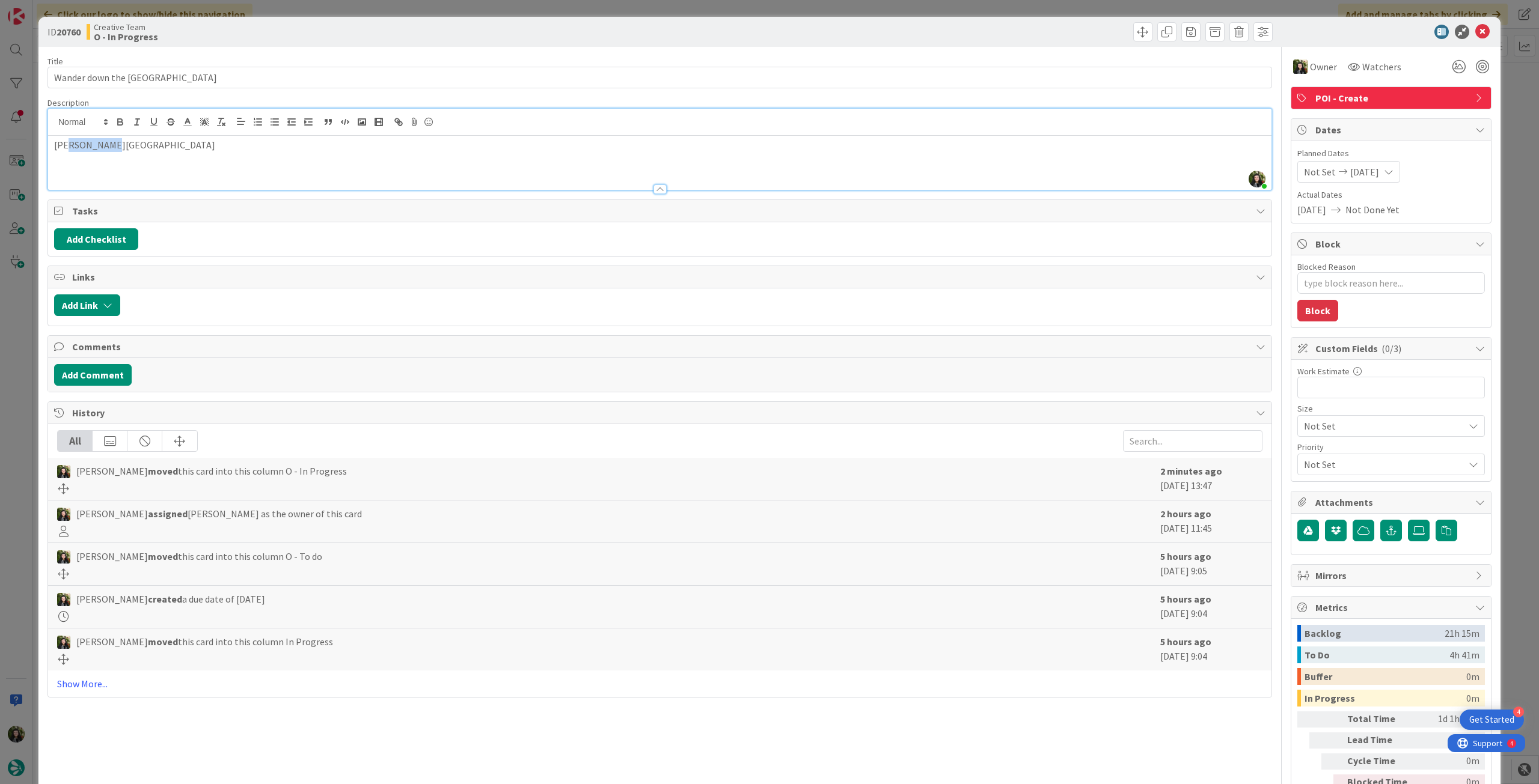
copy p "Thornbury"
click at [1478, 30] on icon at bounding box center [1482, 32] width 14 height 14
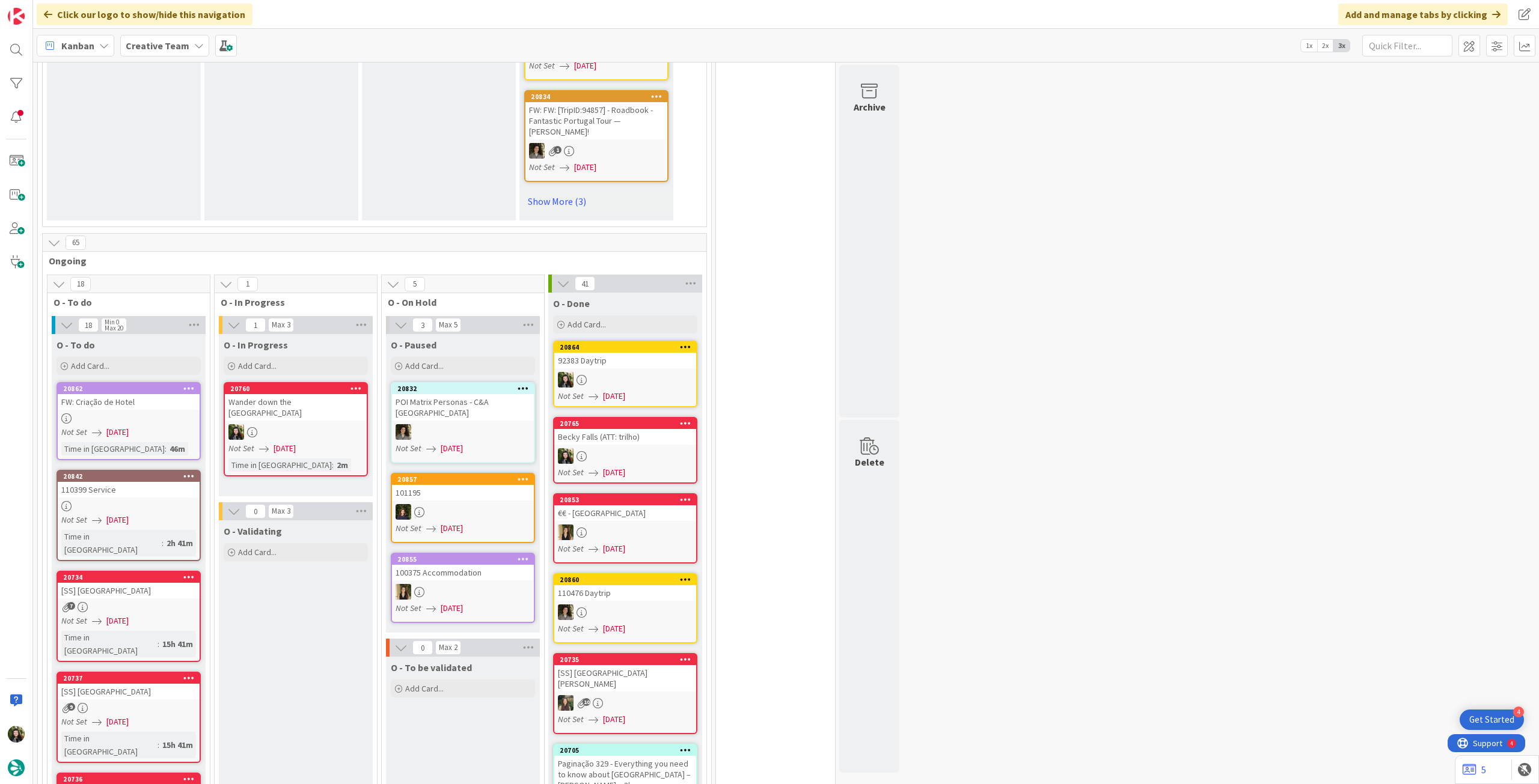
click at [301, 424] on div at bounding box center [296, 432] width 142 height 16
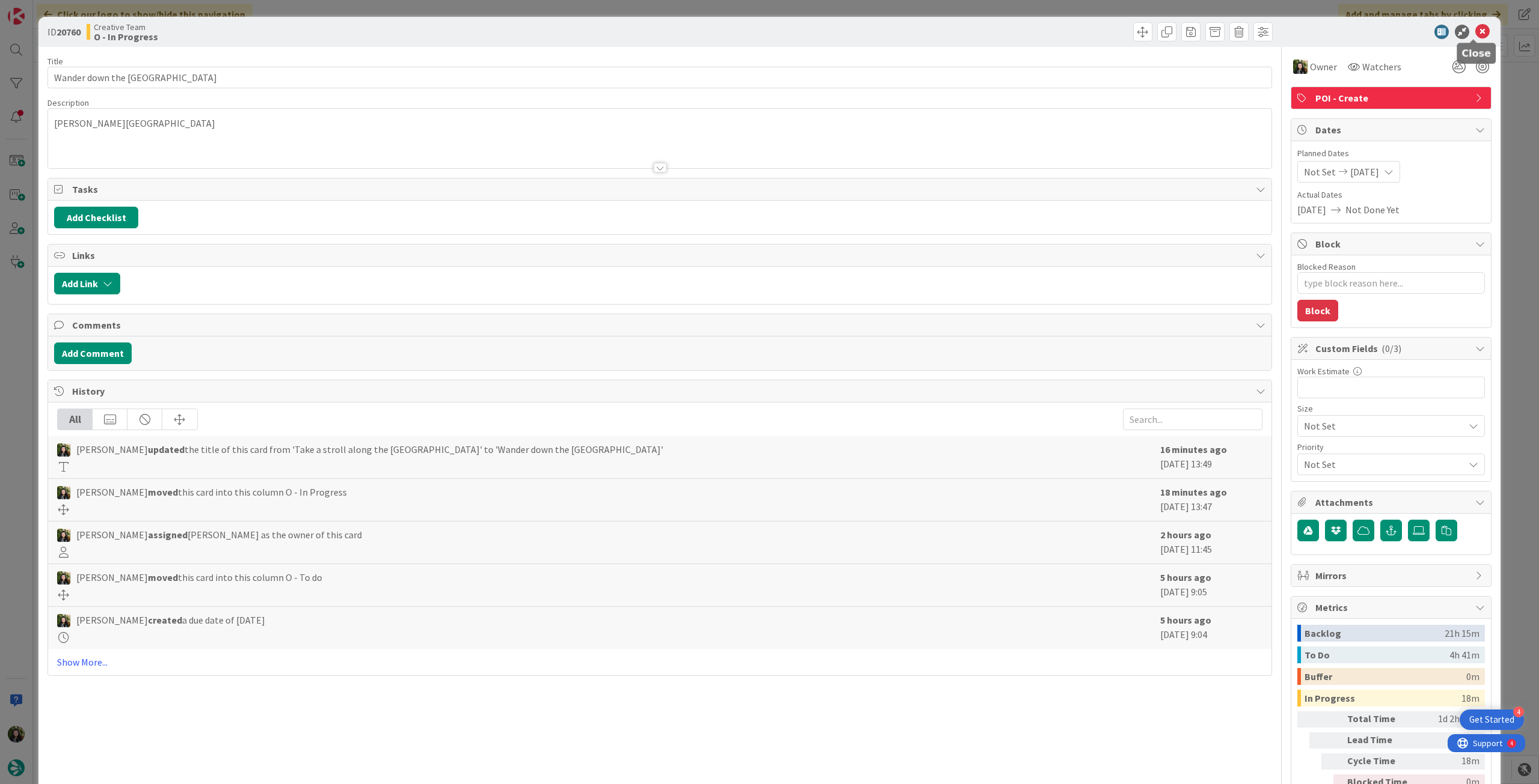
click at [1478, 32] on icon at bounding box center [1482, 32] width 14 height 14
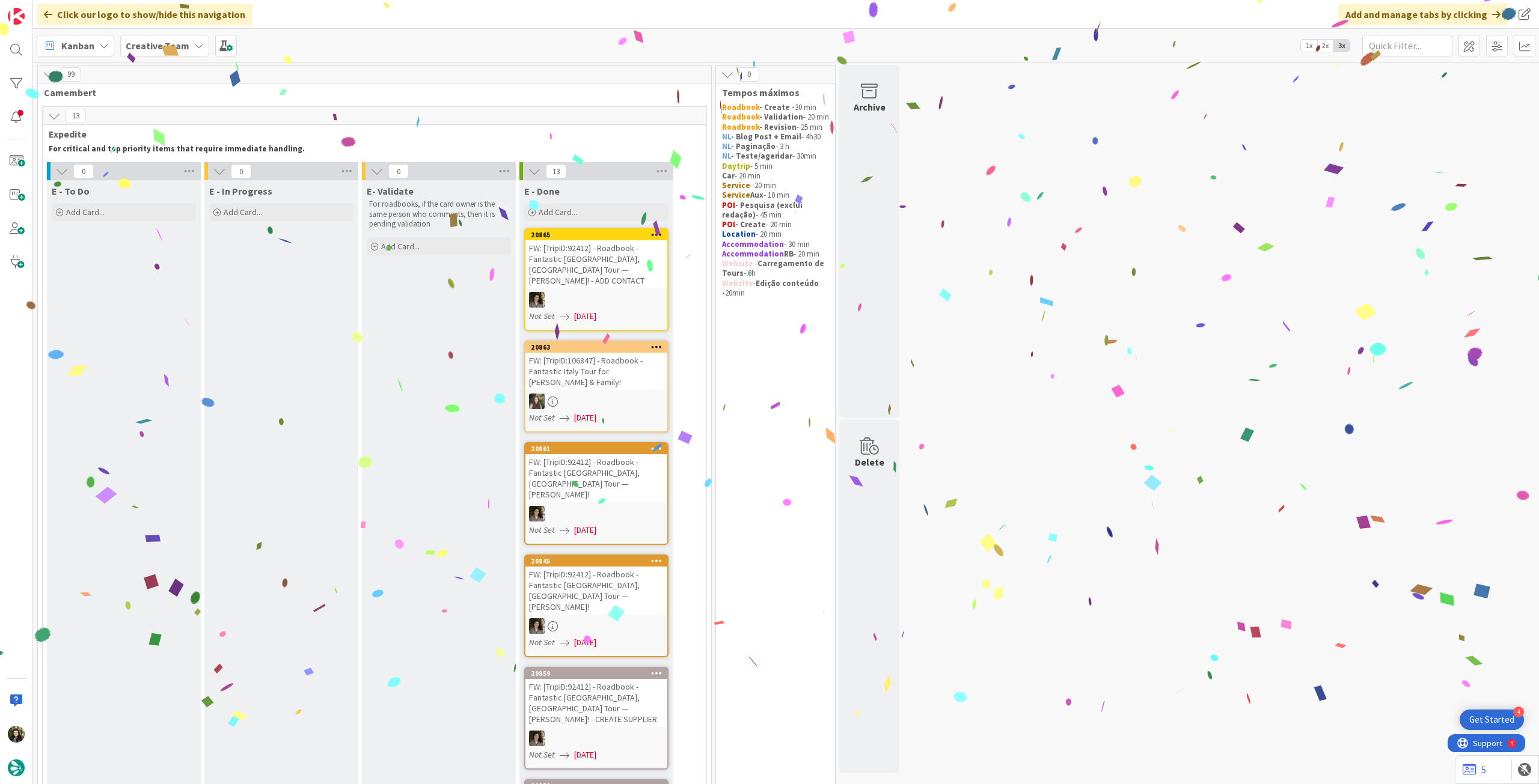
click at [161, 45] on b "Creative Team" at bounding box center [157, 45] width 63 height 12
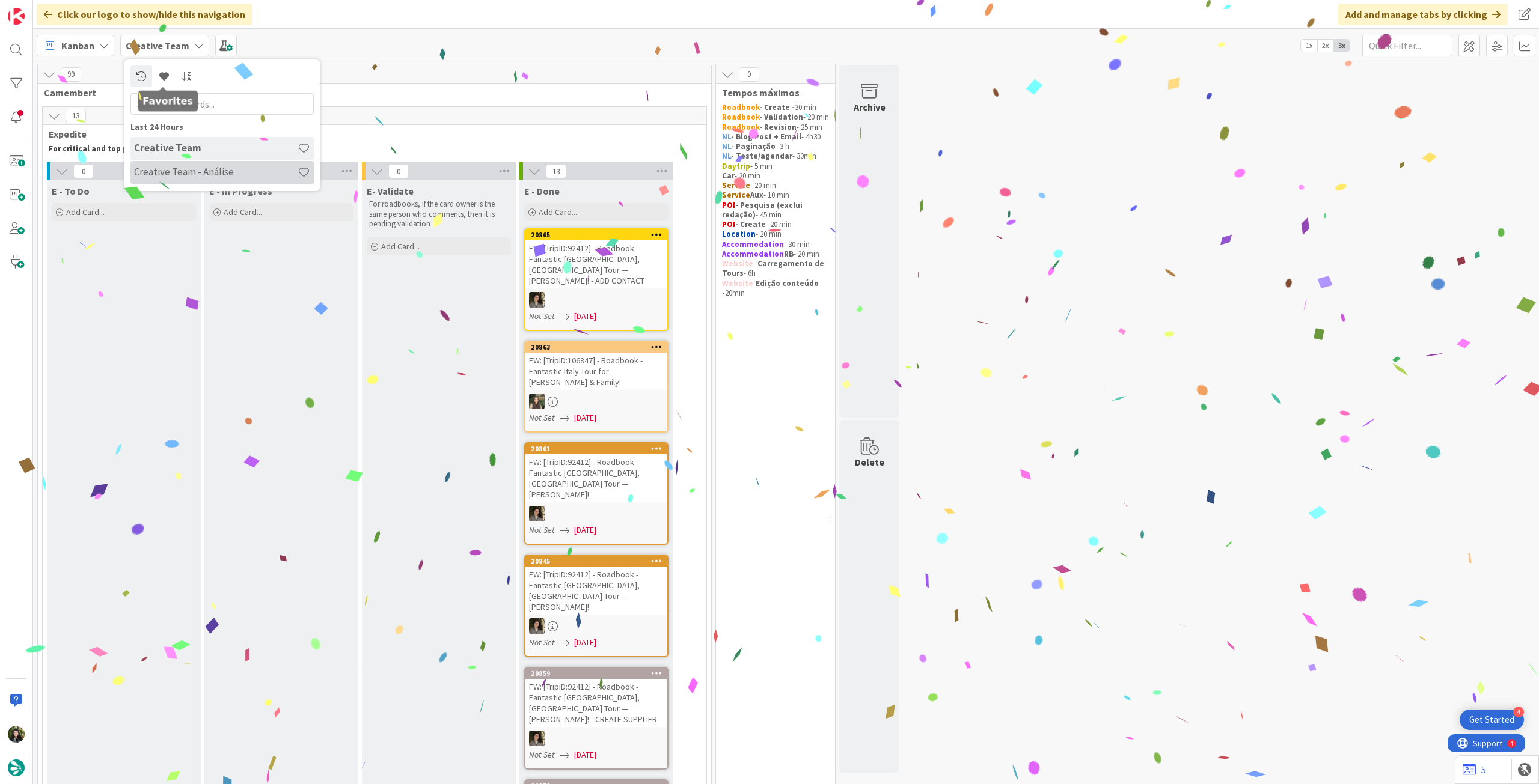
click at [200, 181] on div "Creative Team - Análise" at bounding box center [222, 172] width 183 height 23
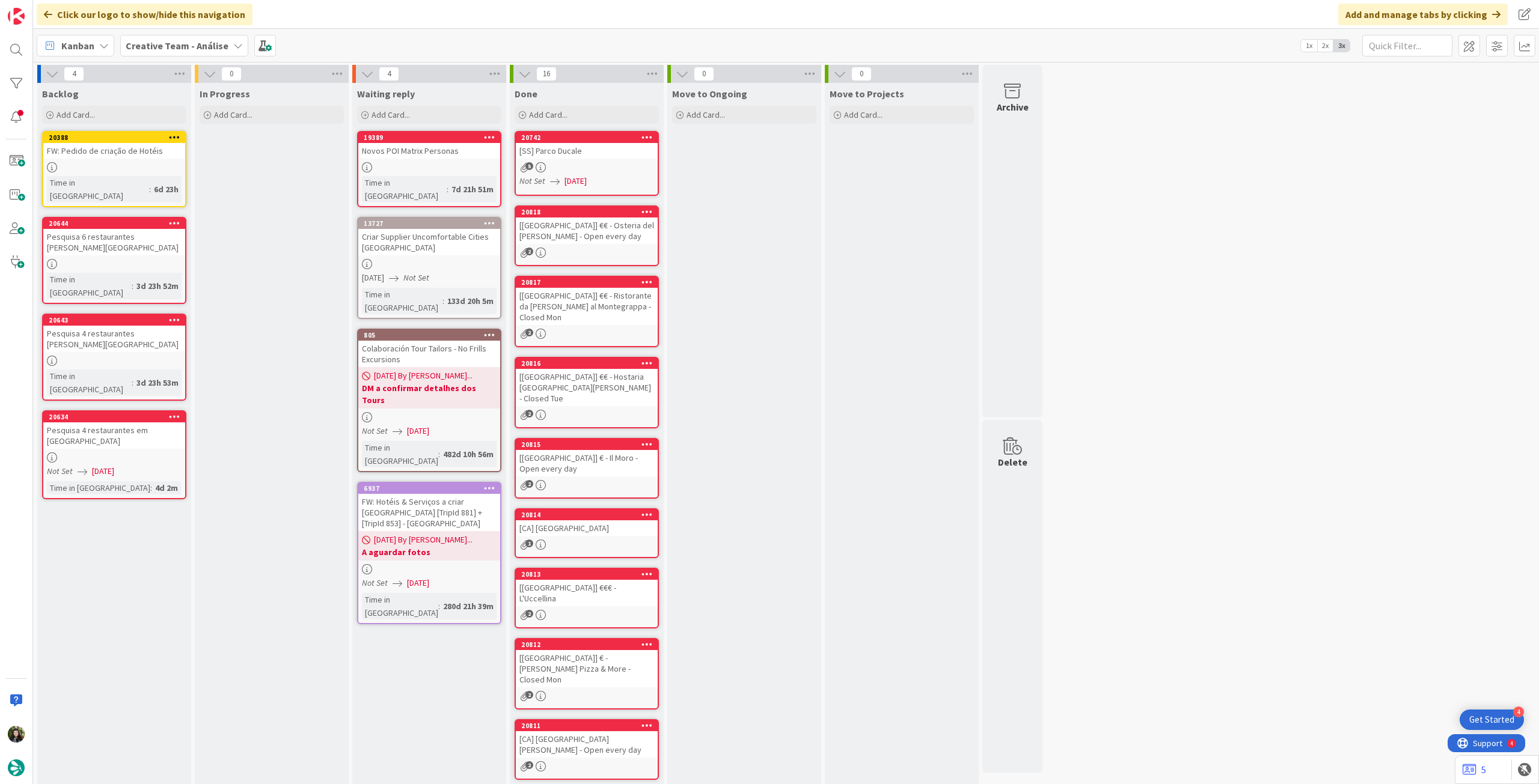
click at [194, 42] on b "Creative Team - Análise" at bounding box center [176, 45] width 103 height 12
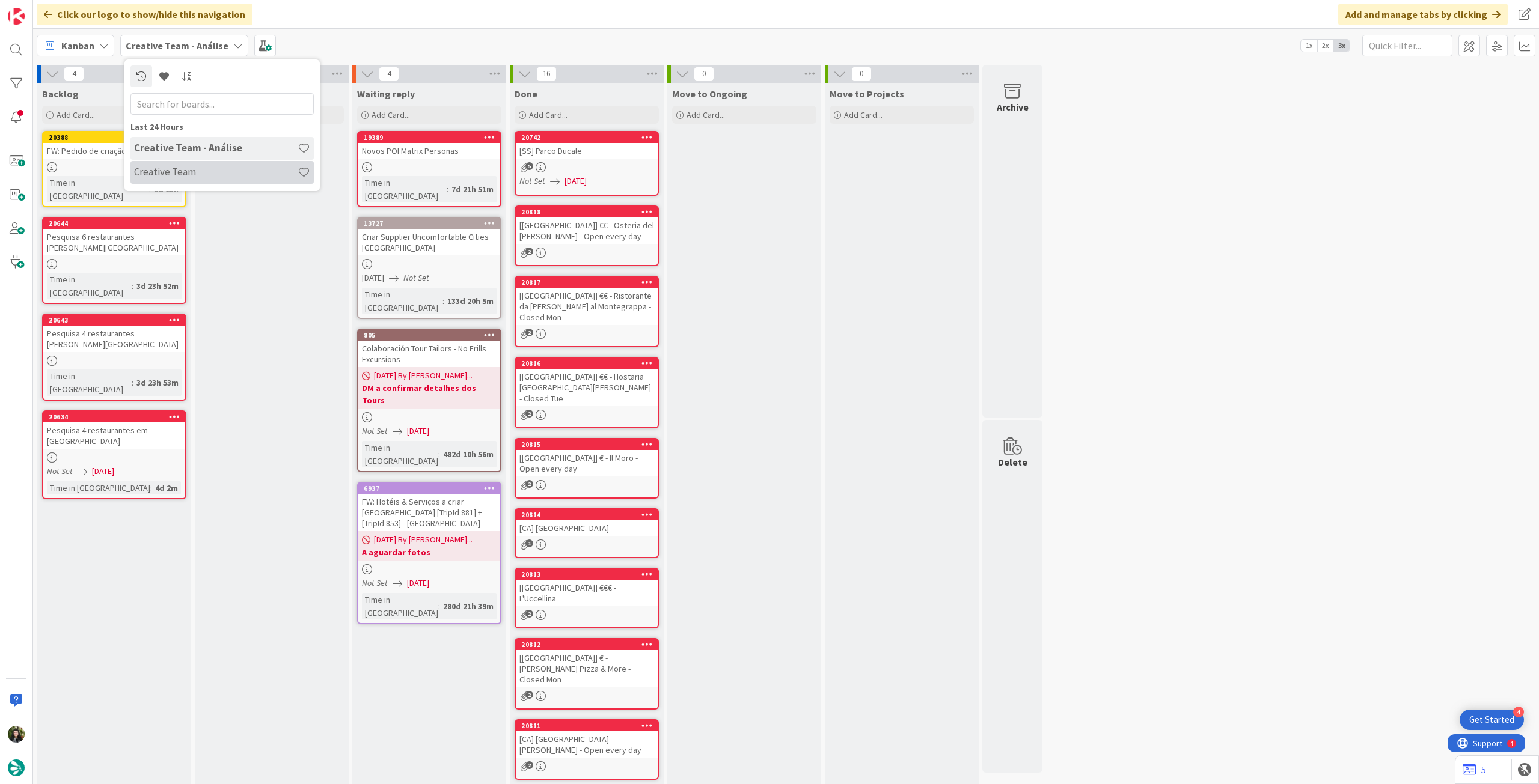
click at [198, 163] on div "Creative Team" at bounding box center [222, 172] width 183 height 23
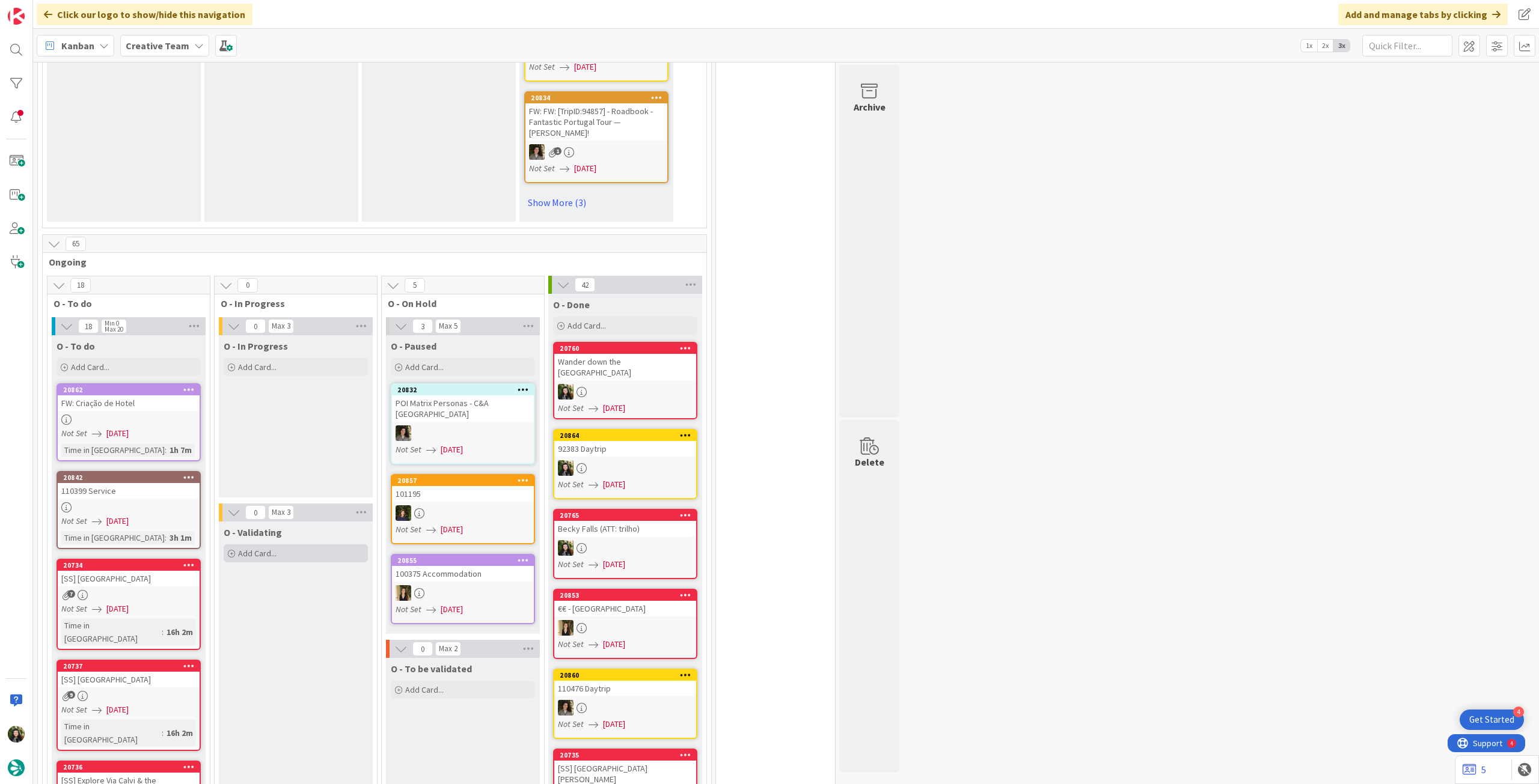
scroll to position [1042, 0]
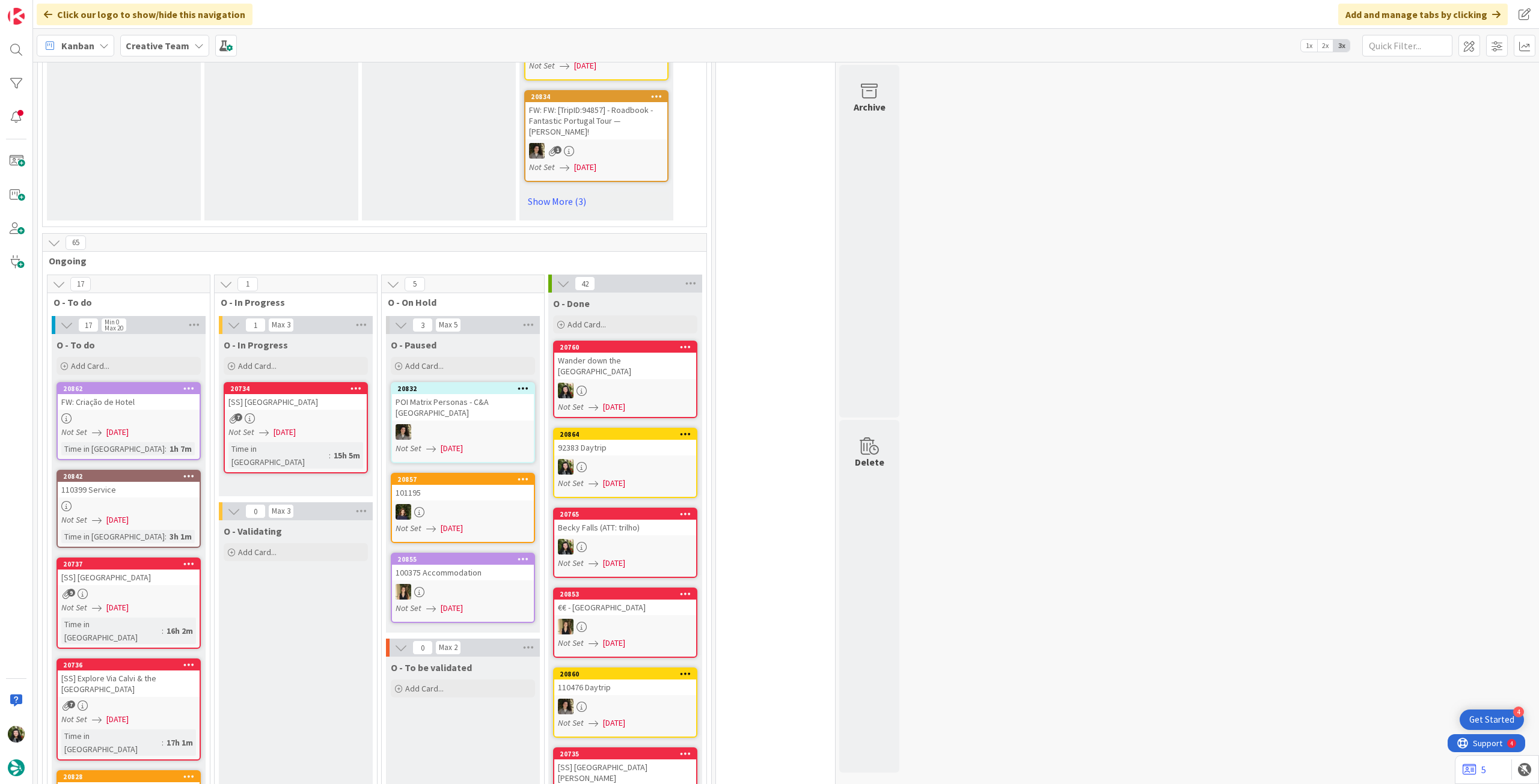
click at [297, 413] on div "7" at bounding box center [296, 418] width 142 height 10
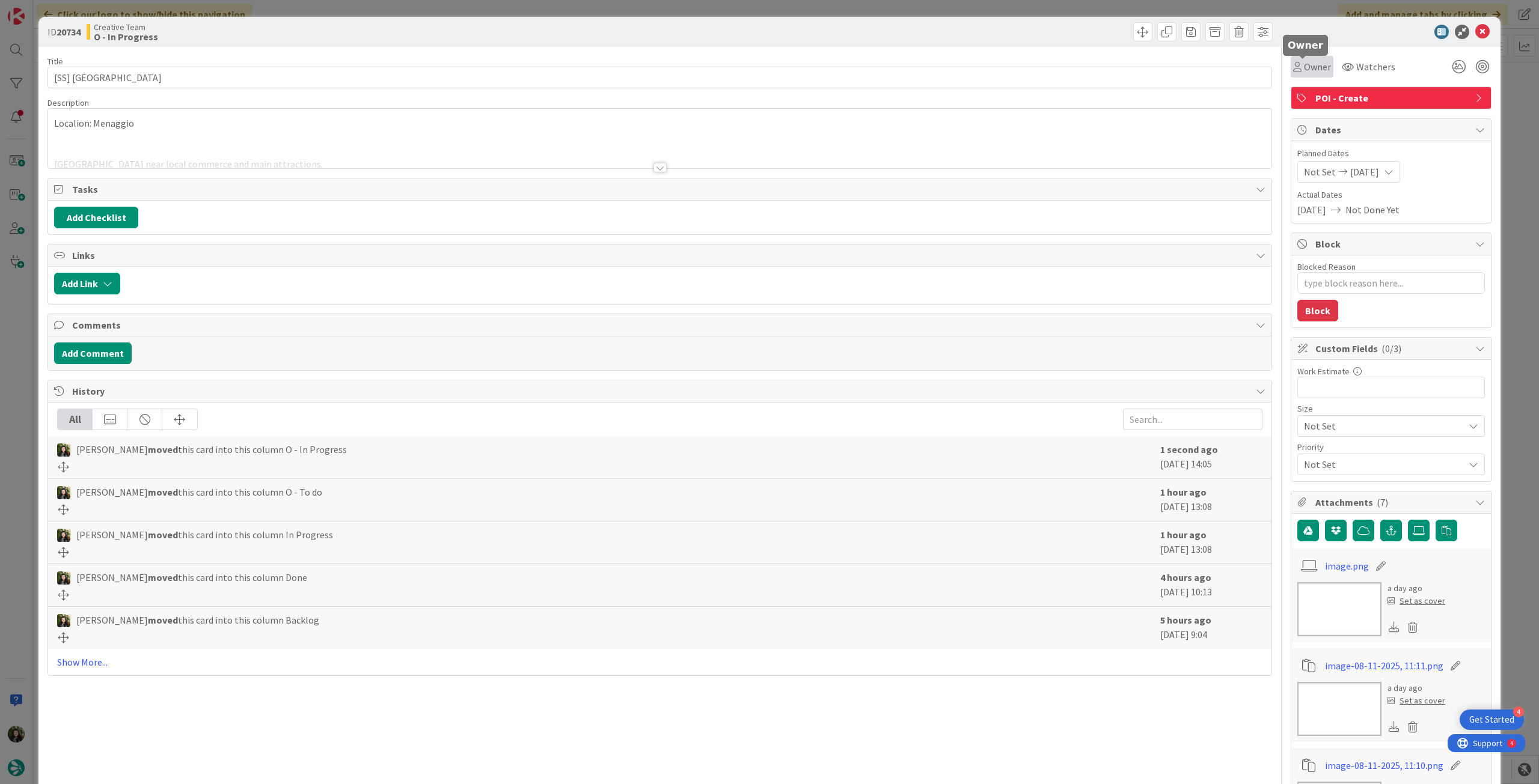
click at [1293, 68] on icon at bounding box center [1297, 67] width 8 height 10
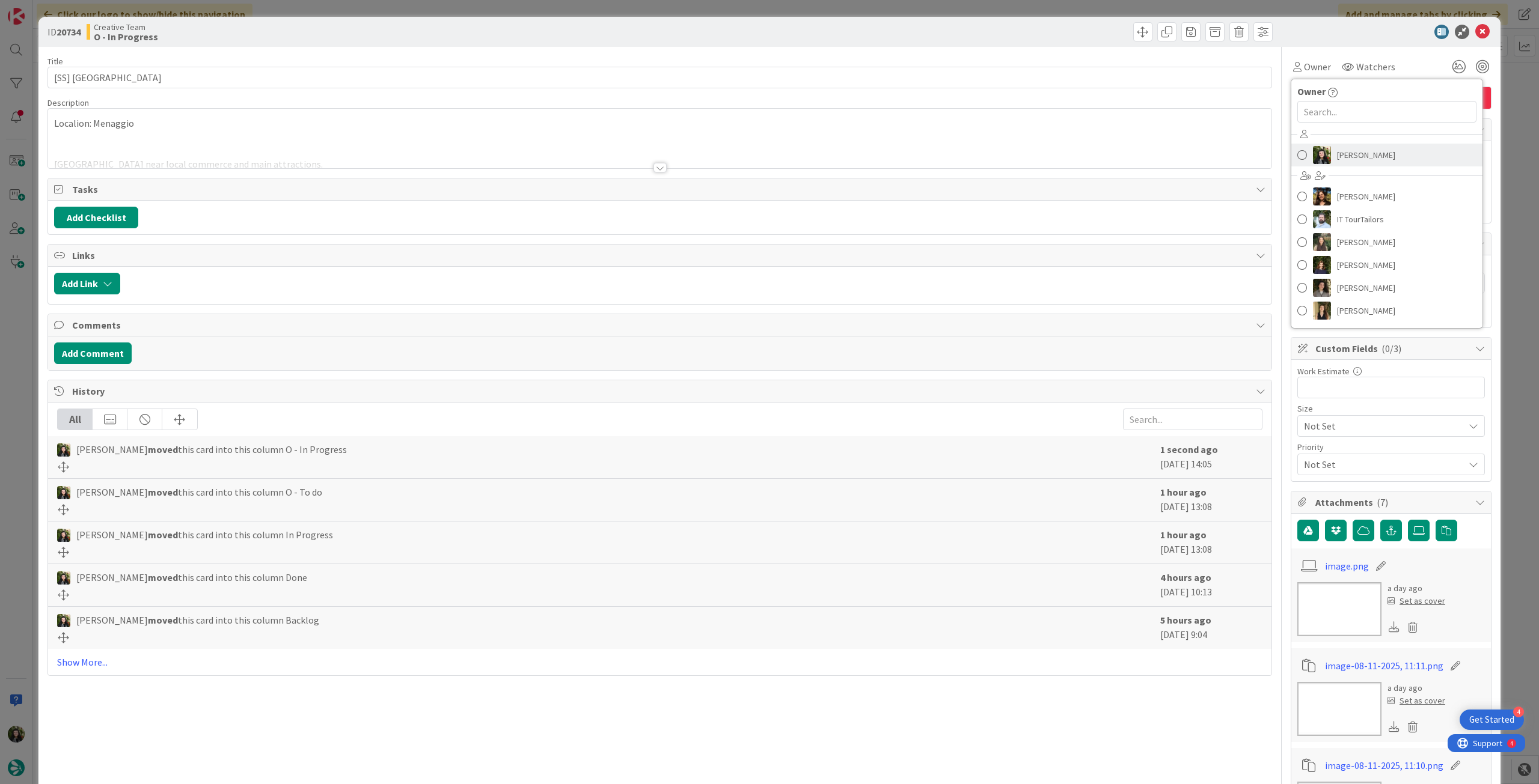
click at [1313, 163] on img at bounding box center [1322, 155] width 18 height 18
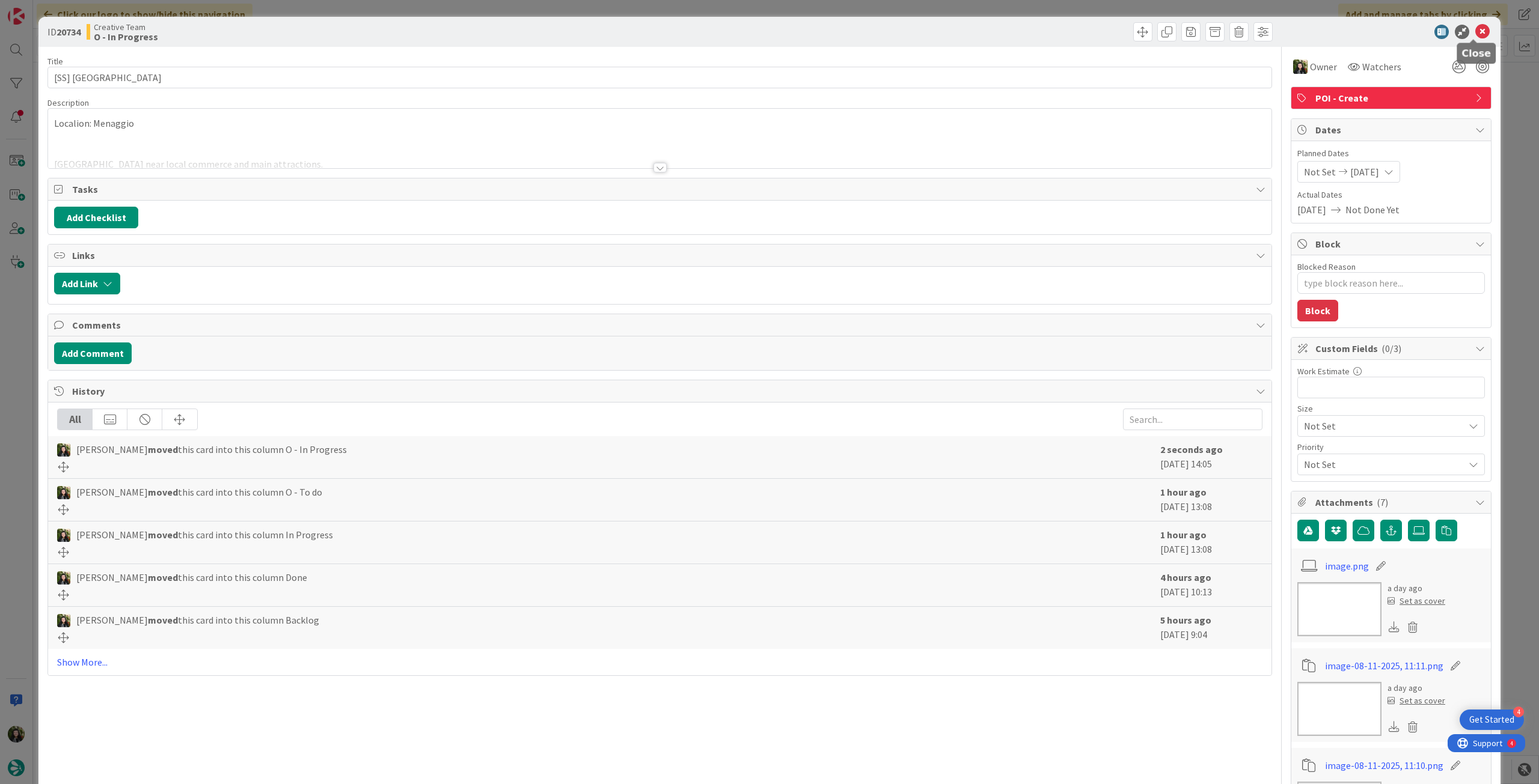
click at [1476, 30] on icon at bounding box center [1482, 32] width 14 height 14
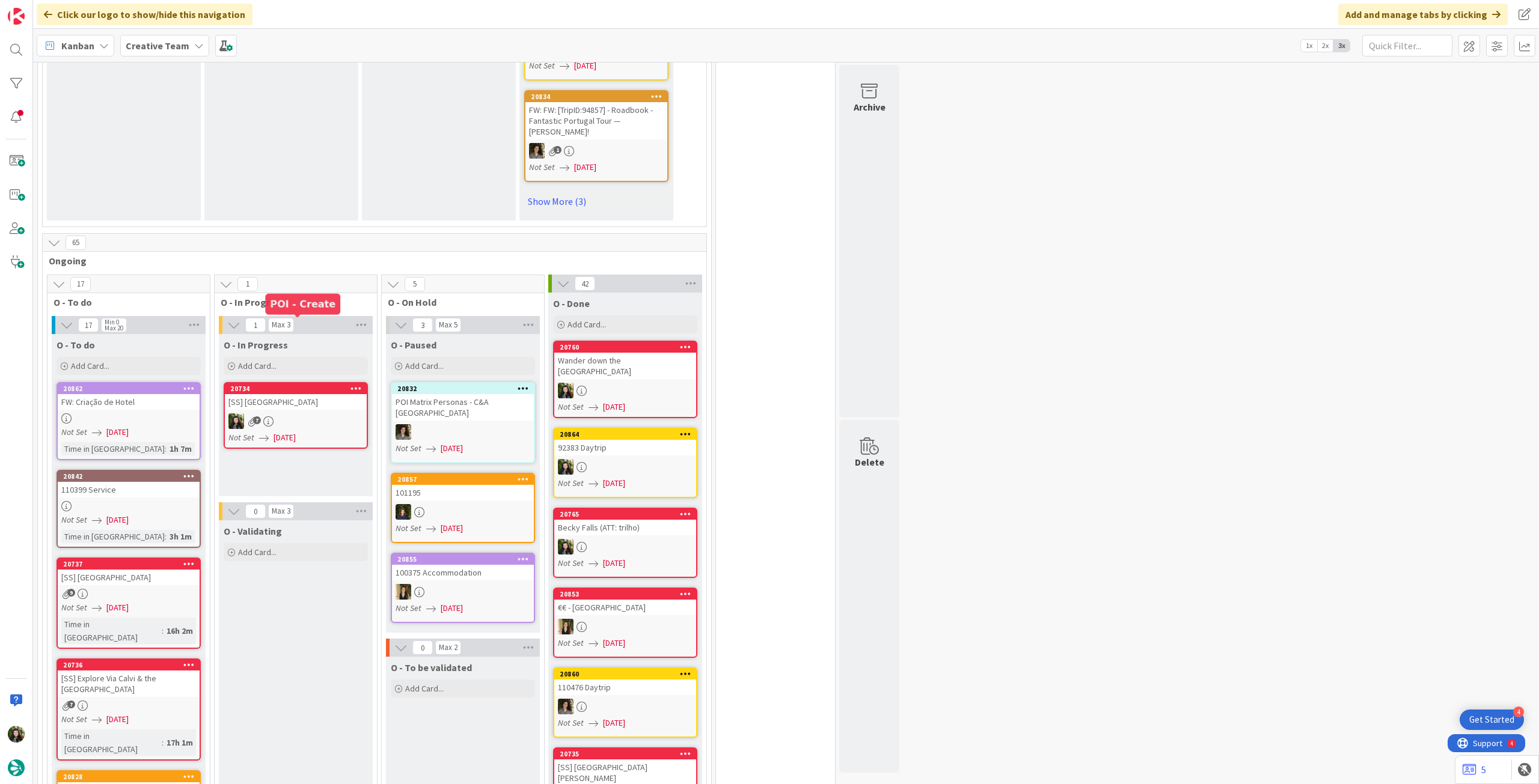
click at [296, 394] on div "[SS] [GEOGRAPHIC_DATA]" at bounding box center [296, 402] width 142 height 16
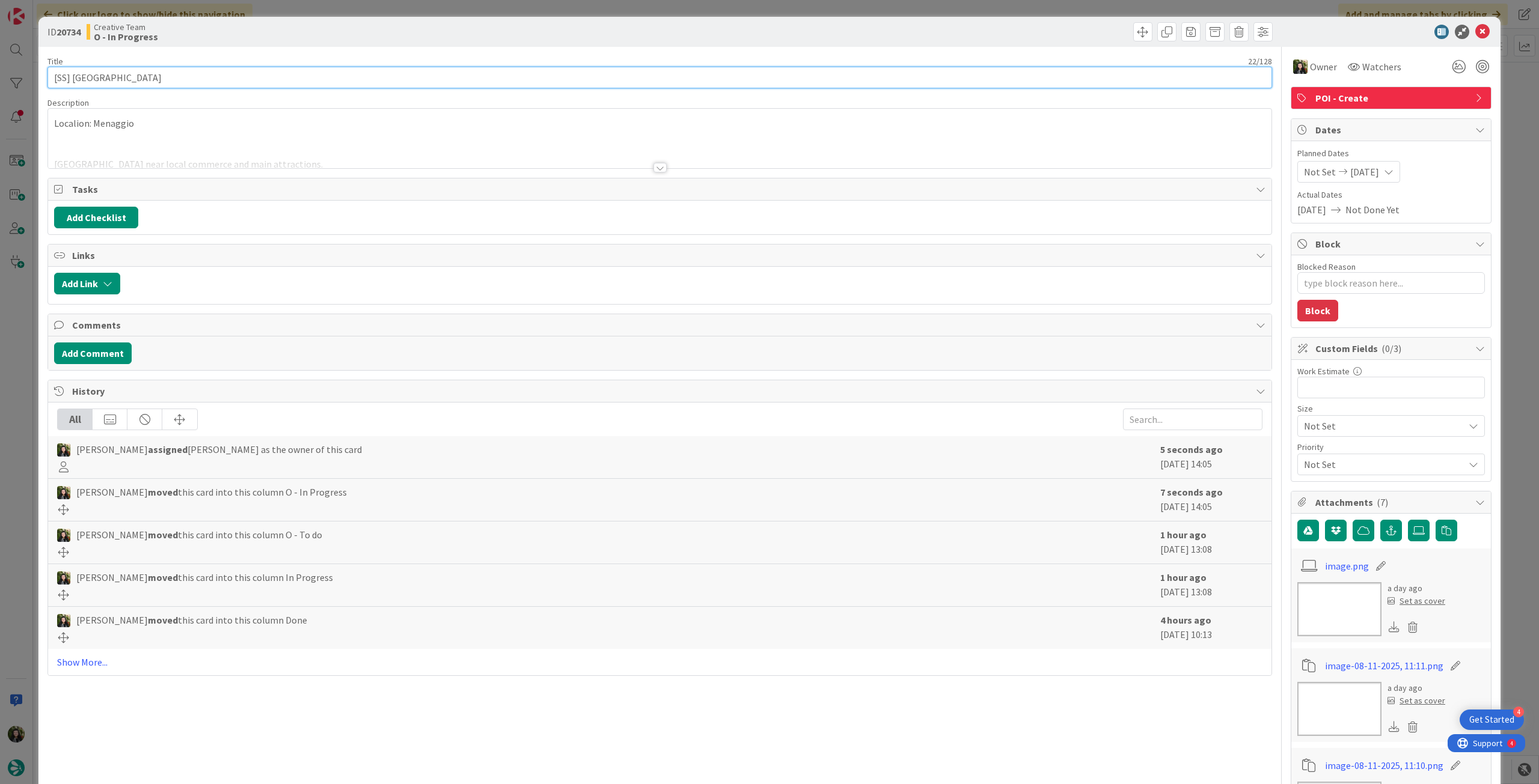
drag, startPoint x: 152, startPoint y: 73, endPoint x: 31, endPoint y: 70, distance: 121.0
click at [31, 70] on div "ID 20734 Creative Team O - In Progress Title 22 / 128 [SS] [GEOGRAPHIC_DATA] De…" at bounding box center [769, 392] width 1539 height 784
click at [191, 140] on div at bounding box center [660, 153] width 1223 height 30
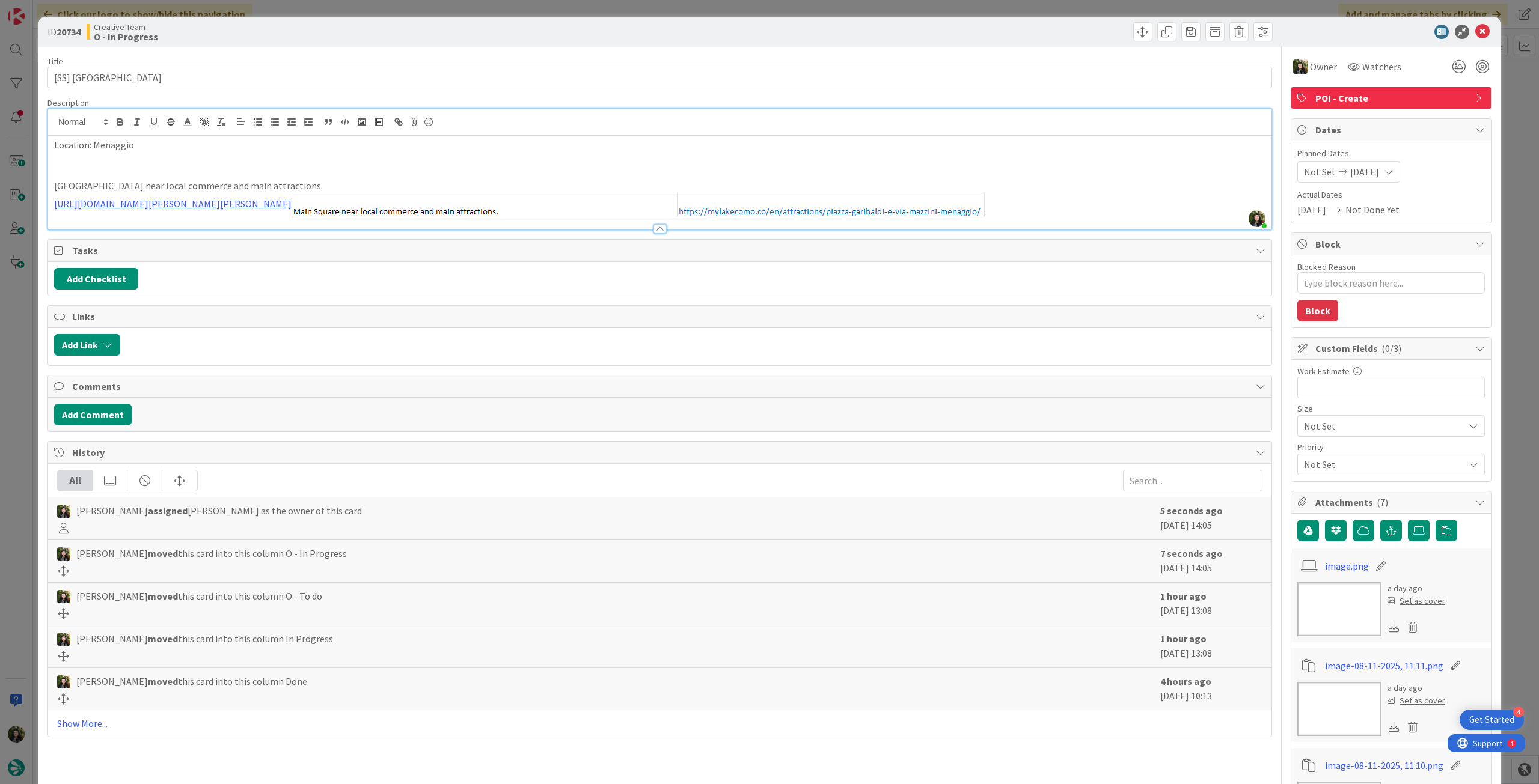
click at [88, 185] on p "[GEOGRAPHIC_DATA] near local commerce and main attractions." at bounding box center [660, 186] width 1212 height 14
click at [292, 205] on link "[URL][DOMAIN_NAME][PERSON_NAME][PERSON_NAME]" at bounding box center [173, 203] width 238 height 12
click at [220, 222] on link "[URL][DOMAIN_NAME][PERSON_NAME][PERSON_NAME]" at bounding box center [205, 227] width 120 height 16
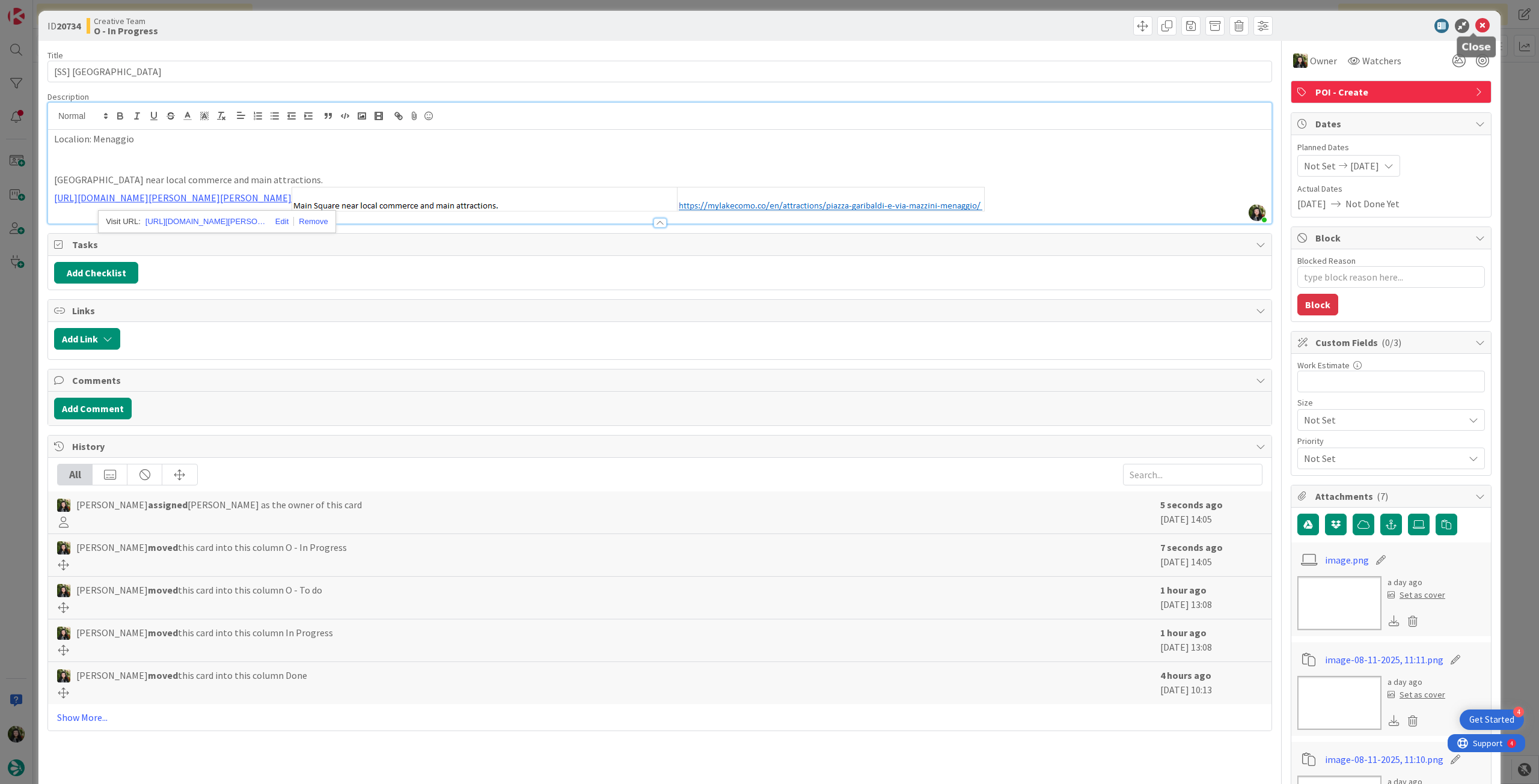
click at [1478, 30] on icon at bounding box center [1482, 25] width 14 height 14
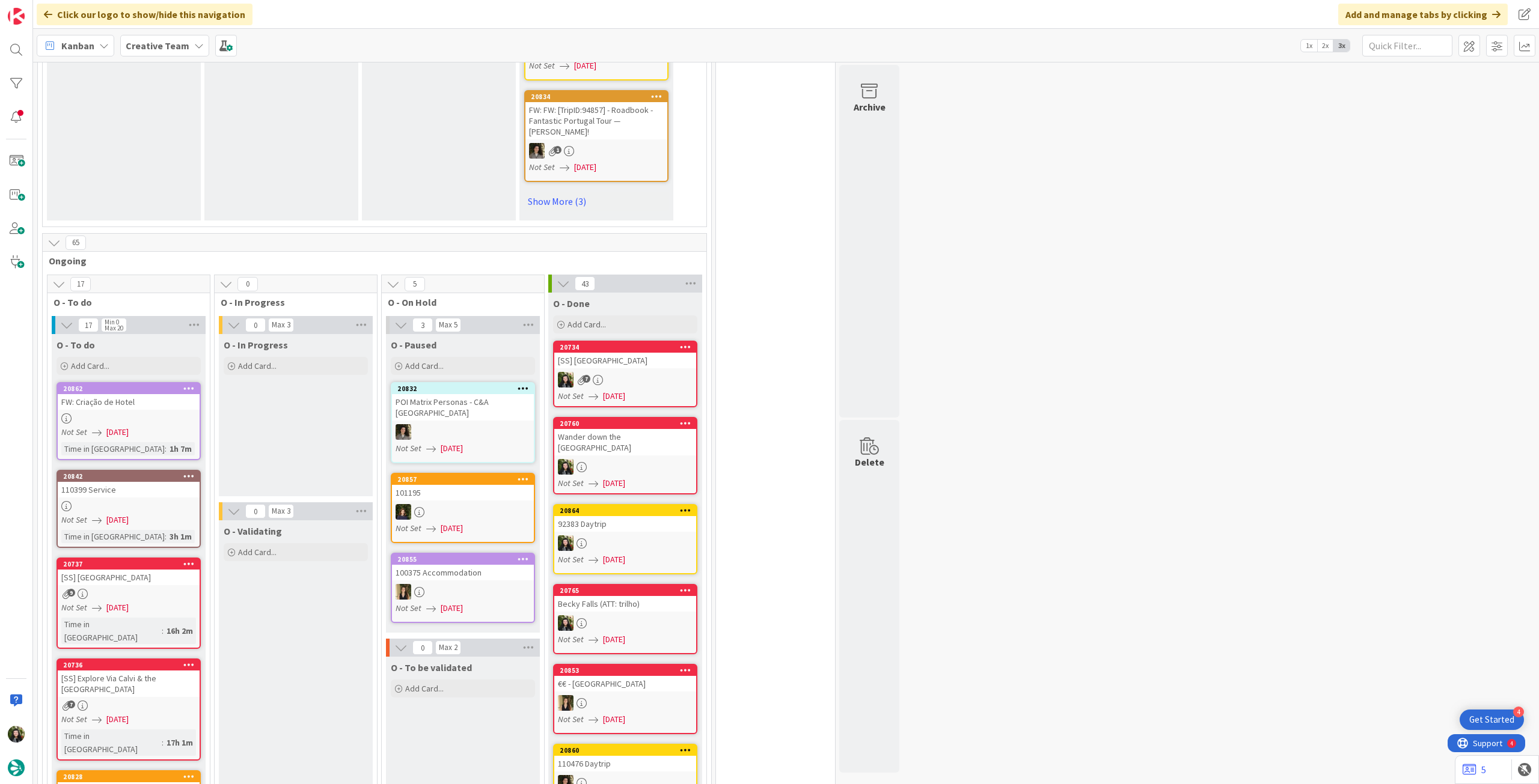
click at [628, 372] on div "7" at bounding box center [625, 380] width 142 height 16
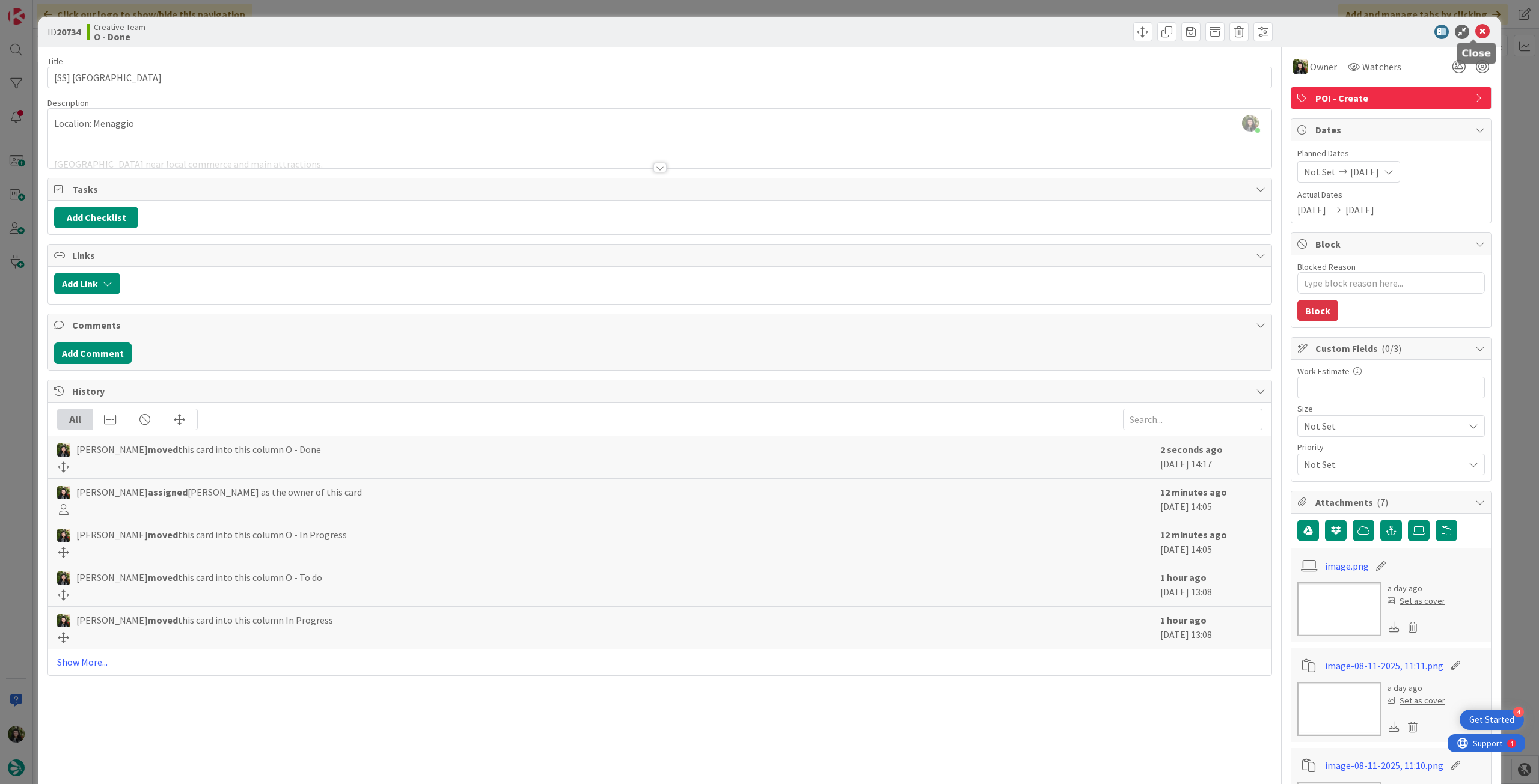
click at [1476, 34] on icon at bounding box center [1482, 32] width 14 height 14
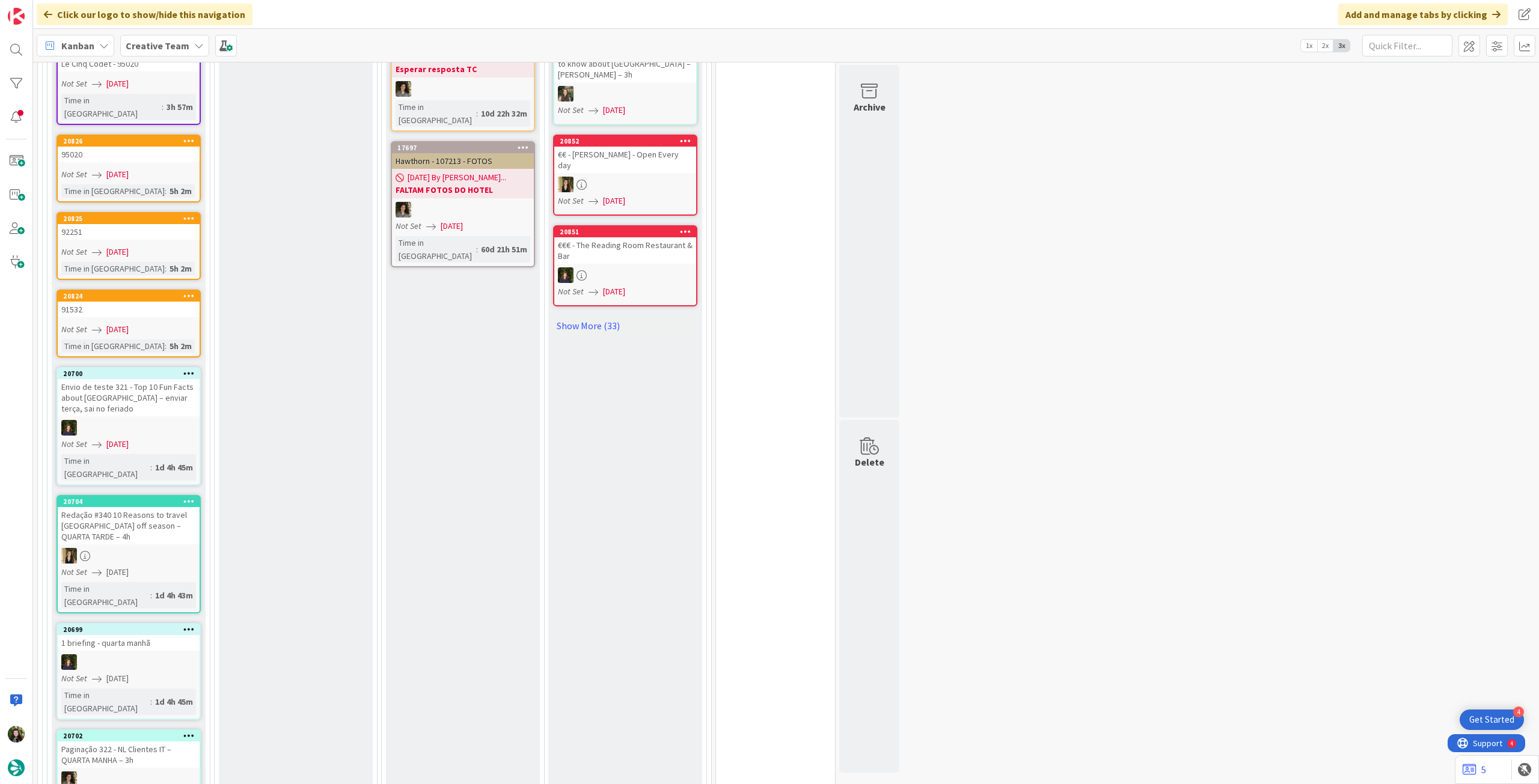
scroll to position [1522, 0]
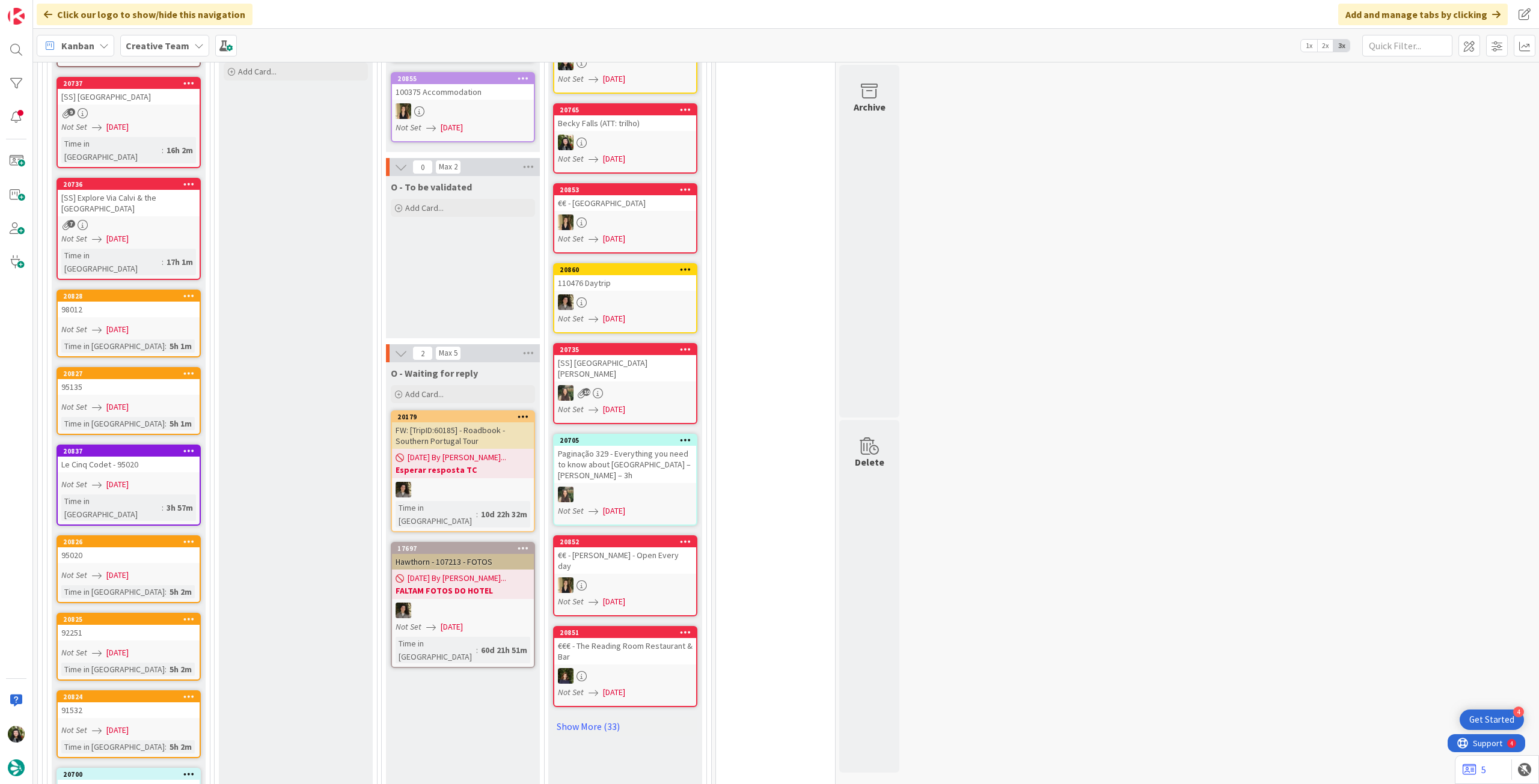
click at [173, 39] on span "Creative Team" at bounding box center [157, 45] width 63 height 14
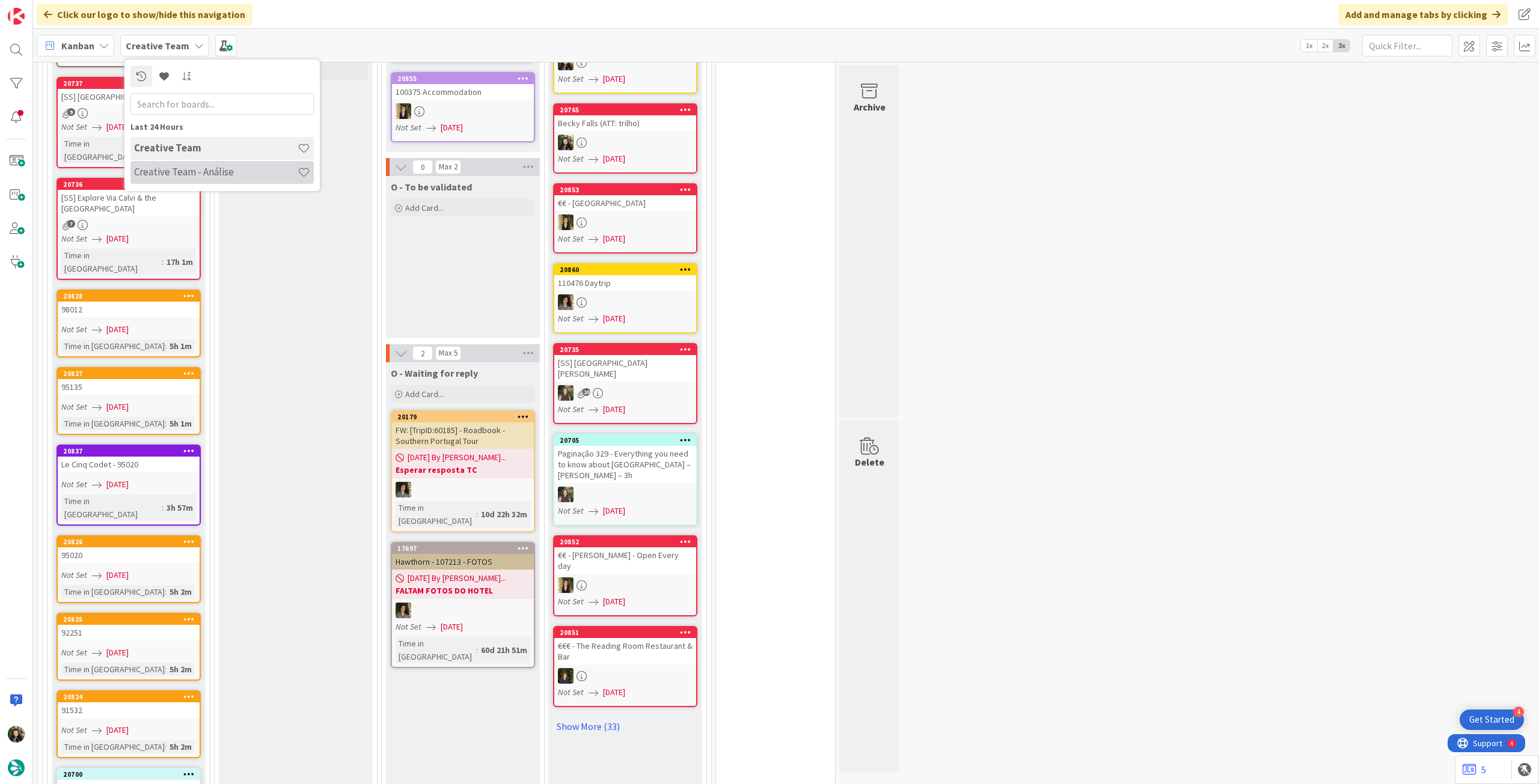
click at [181, 161] on div "Creative Team - Análise" at bounding box center [222, 172] width 183 height 23
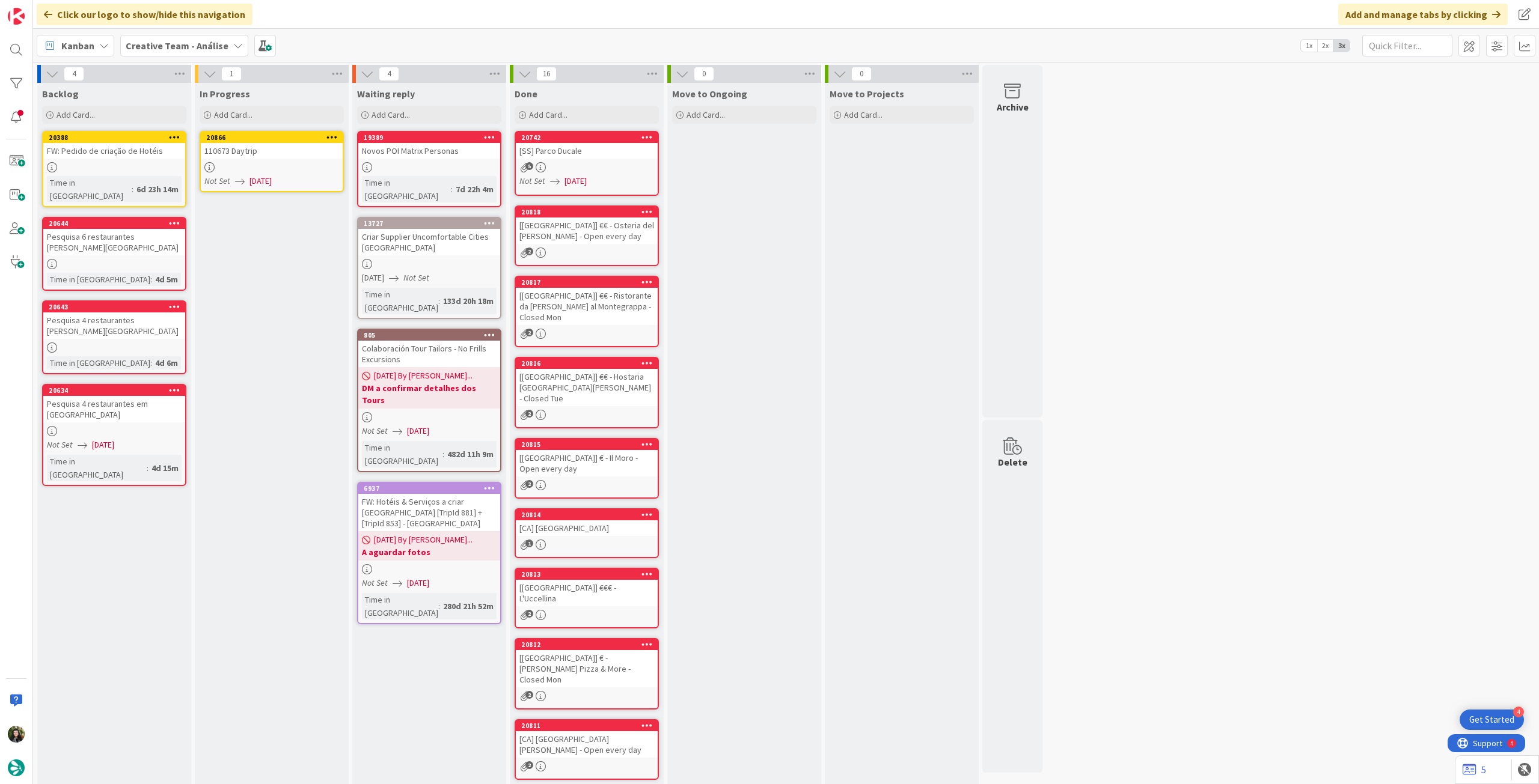
click at [276, 167] on div at bounding box center [272, 167] width 142 height 10
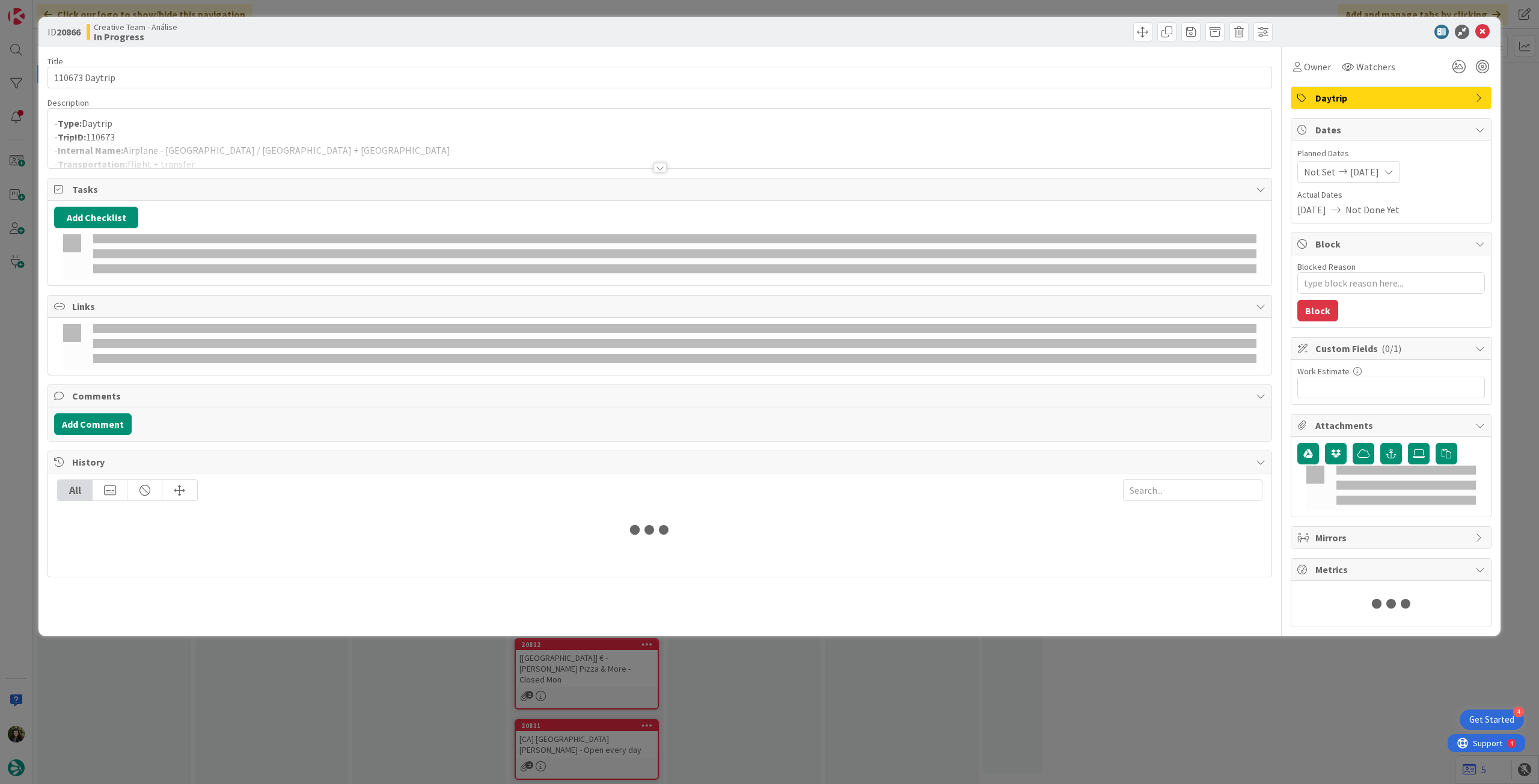
click at [343, 145] on div at bounding box center [660, 153] width 1223 height 30
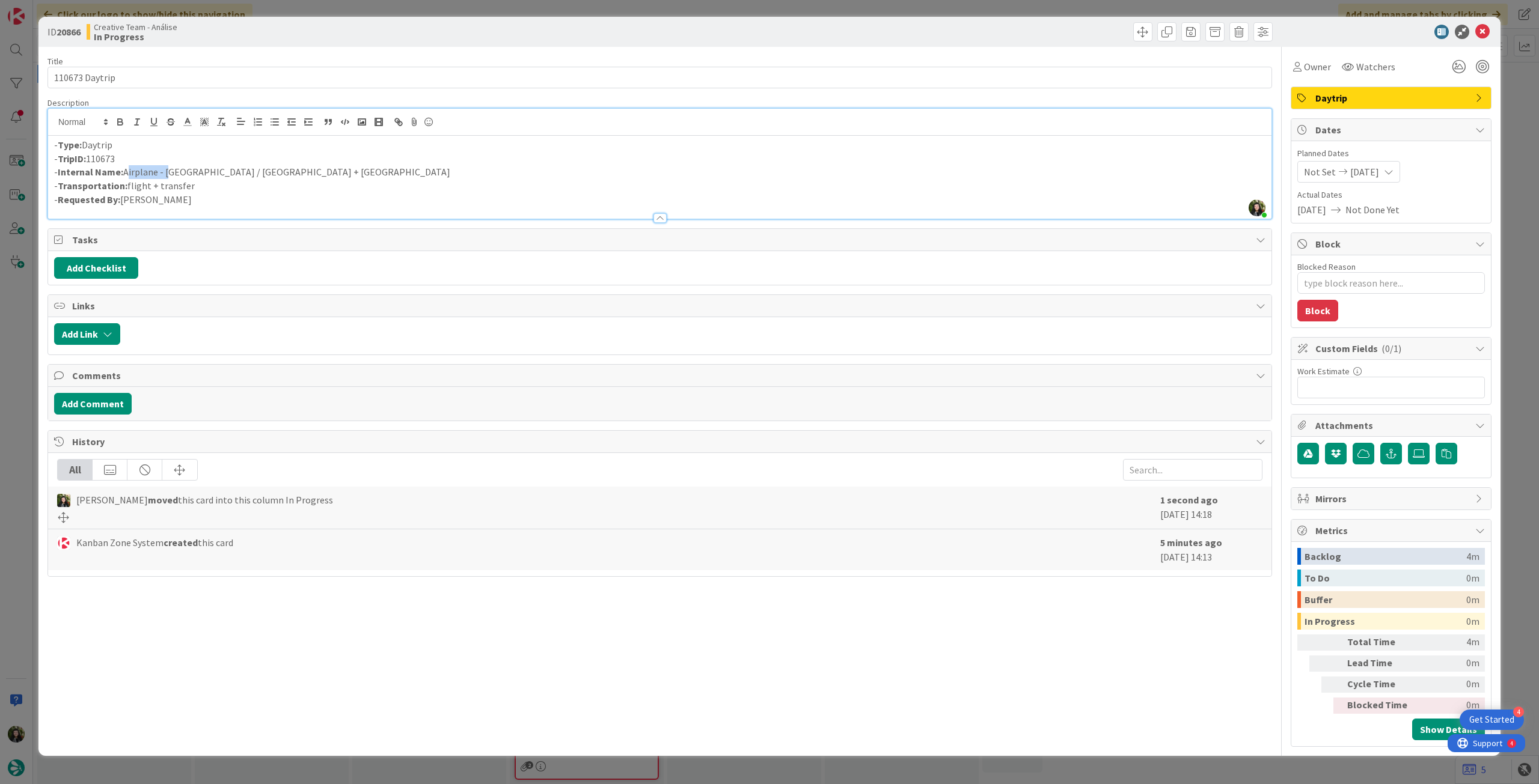
drag, startPoint x: 164, startPoint y: 170, endPoint x: 125, endPoint y: 170, distance: 39.0
click at [125, 170] on p "- Internal Name: Airplane - [GEOGRAPHIC_DATA] / [GEOGRAPHIC_DATA] + [GEOGRAPHIC…" at bounding box center [660, 172] width 1212 height 14
click at [172, 174] on p "- Internal Name: [GEOGRAPHIC_DATA] / [GEOGRAPHIC_DATA] + [GEOGRAPHIC_DATA]" at bounding box center [660, 172] width 1212 height 14
type textarea "x"
click at [243, 169] on p "- Internal Name: [GEOGRAPHIC_DATA] + Airplane to [GEOGRAPHIC_DATA] + [GEOGRAPHI…" at bounding box center [660, 172] width 1212 height 14
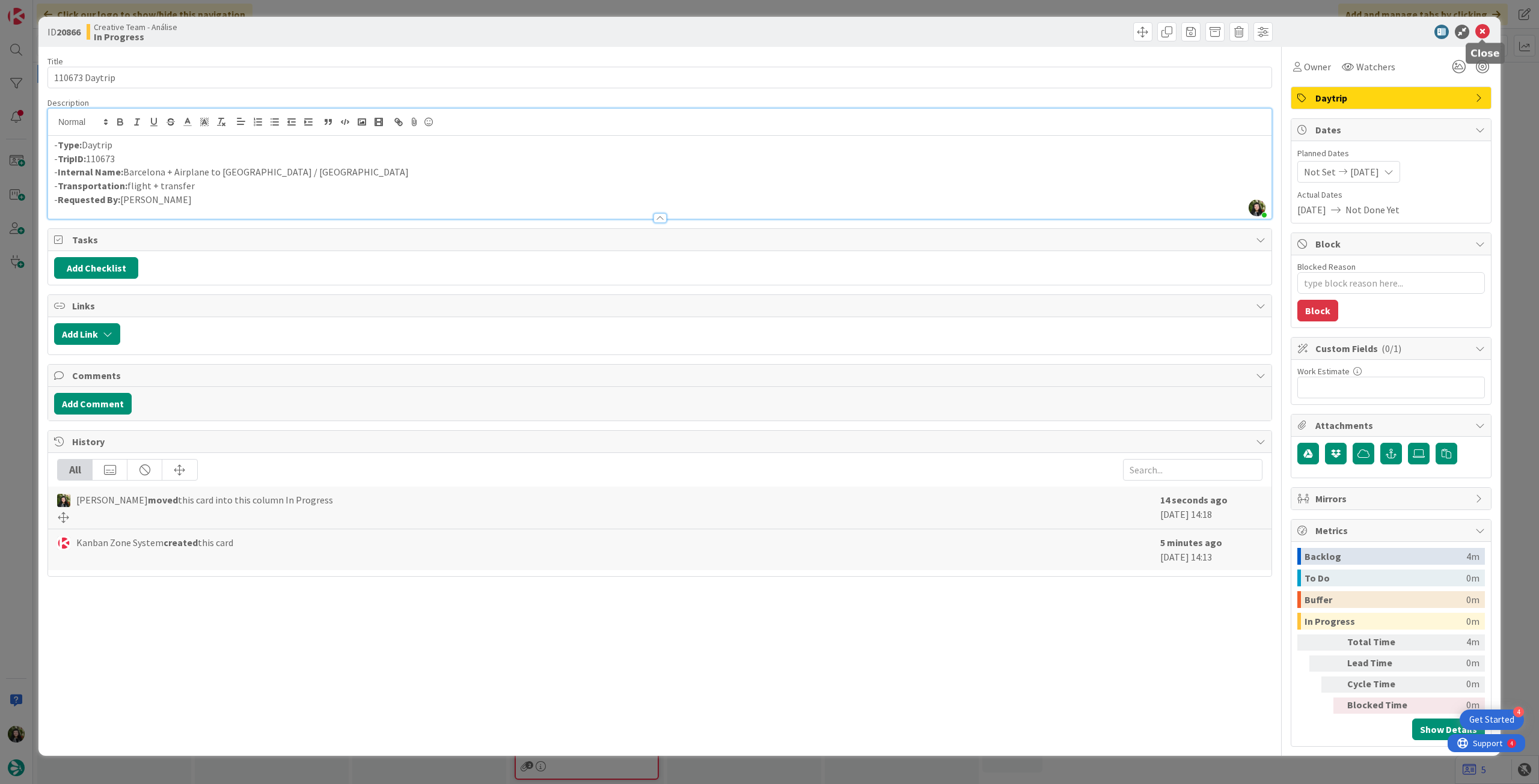
click at [1480, 28] on icon at bounding box center [1482, 32] width 14 height 14
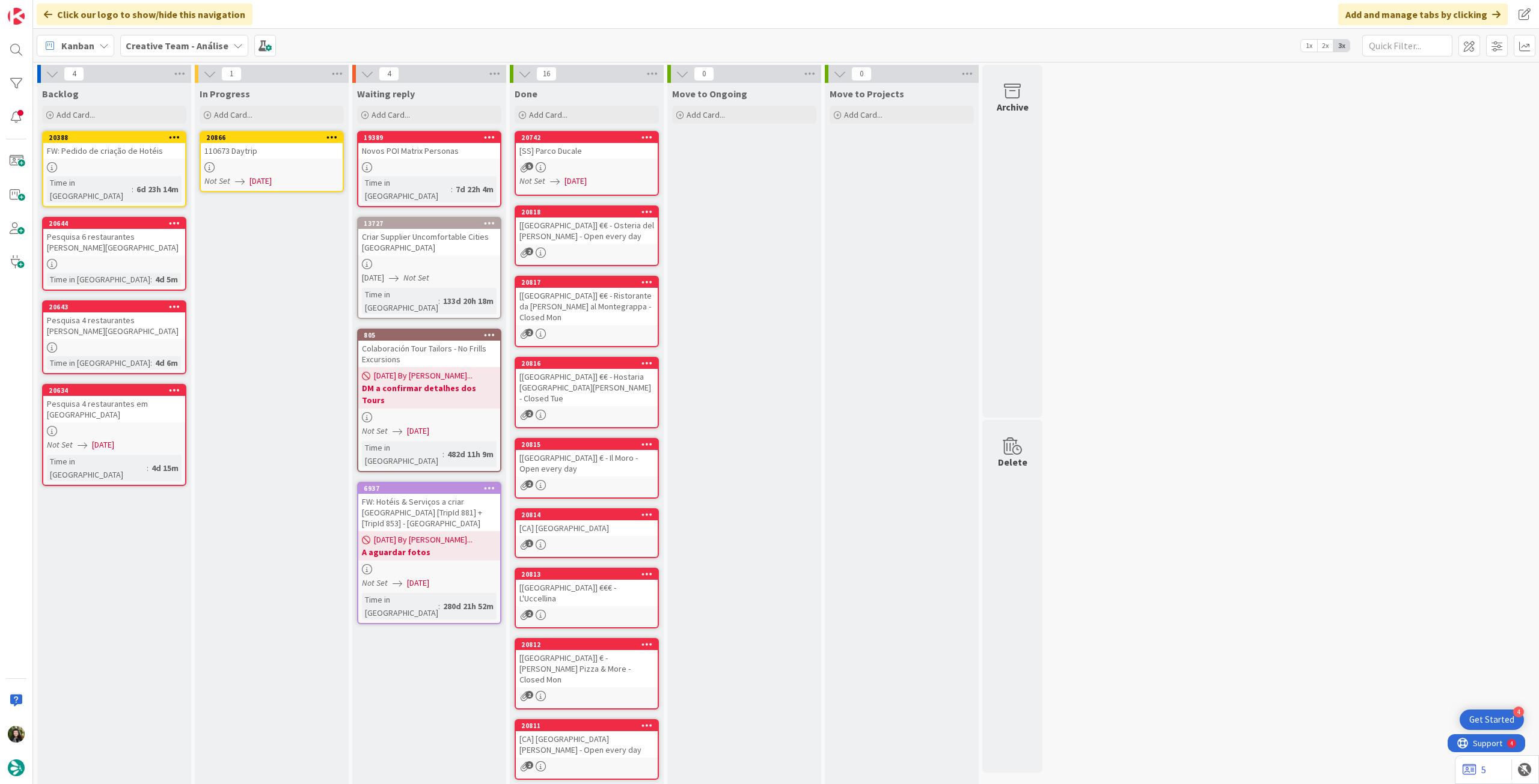
click at [333, 133] on icon at bounding box center [332, 137] width 12 height 8
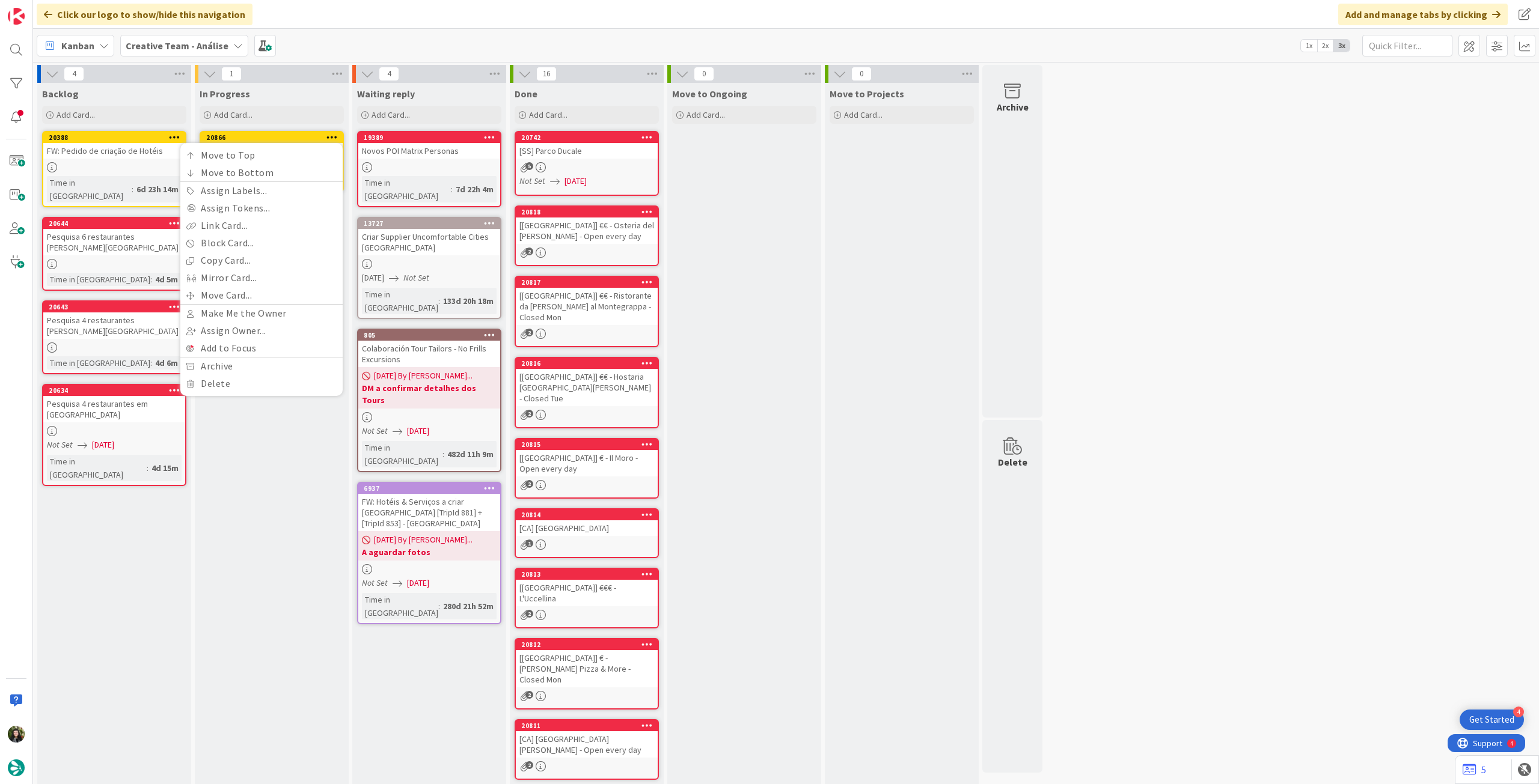
click at [332, 134] on icon at bounding box center [332, 137] width 12 height 8
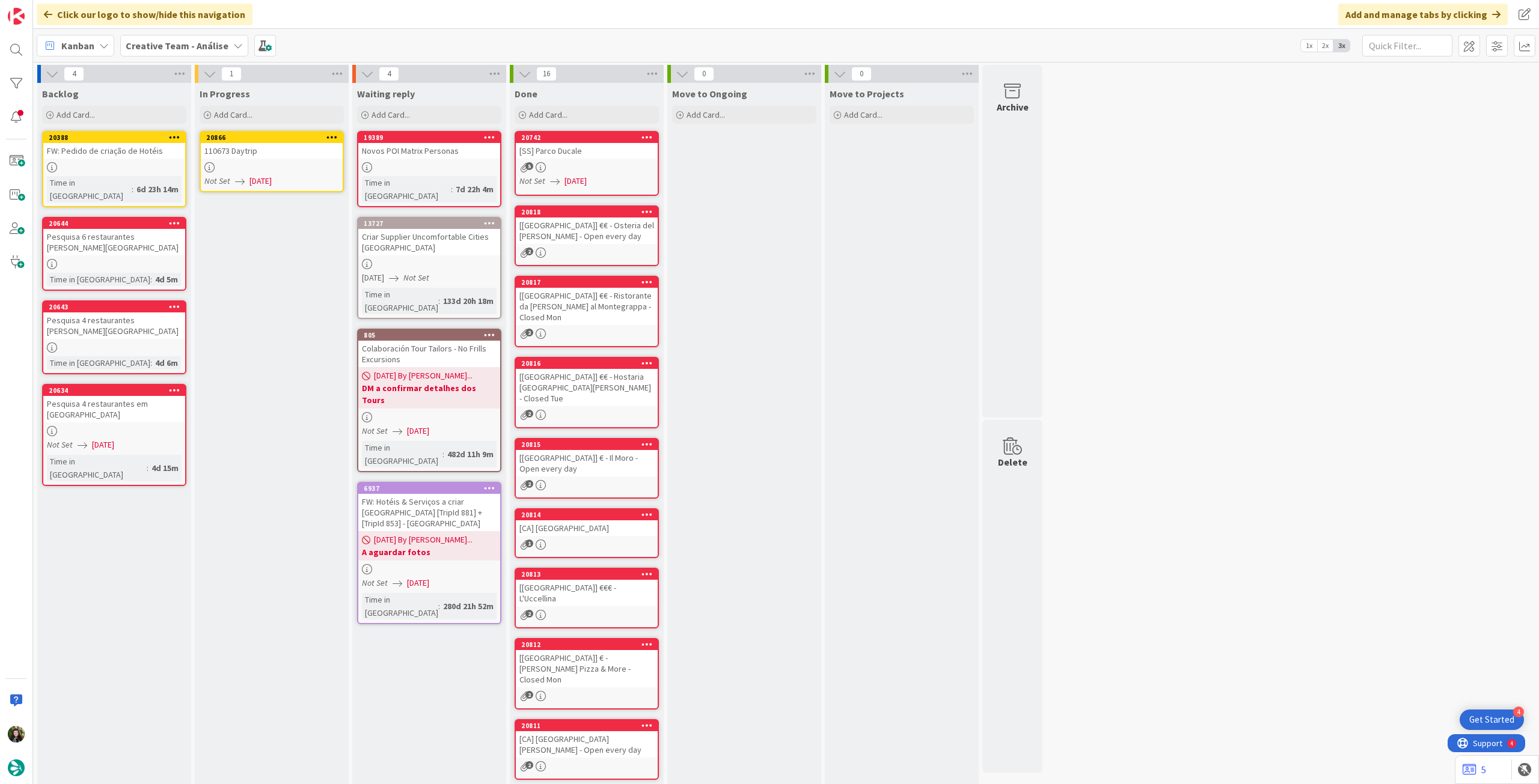
click at [332, 134] on icon at bounding box center [332, 137] width 12 height 8
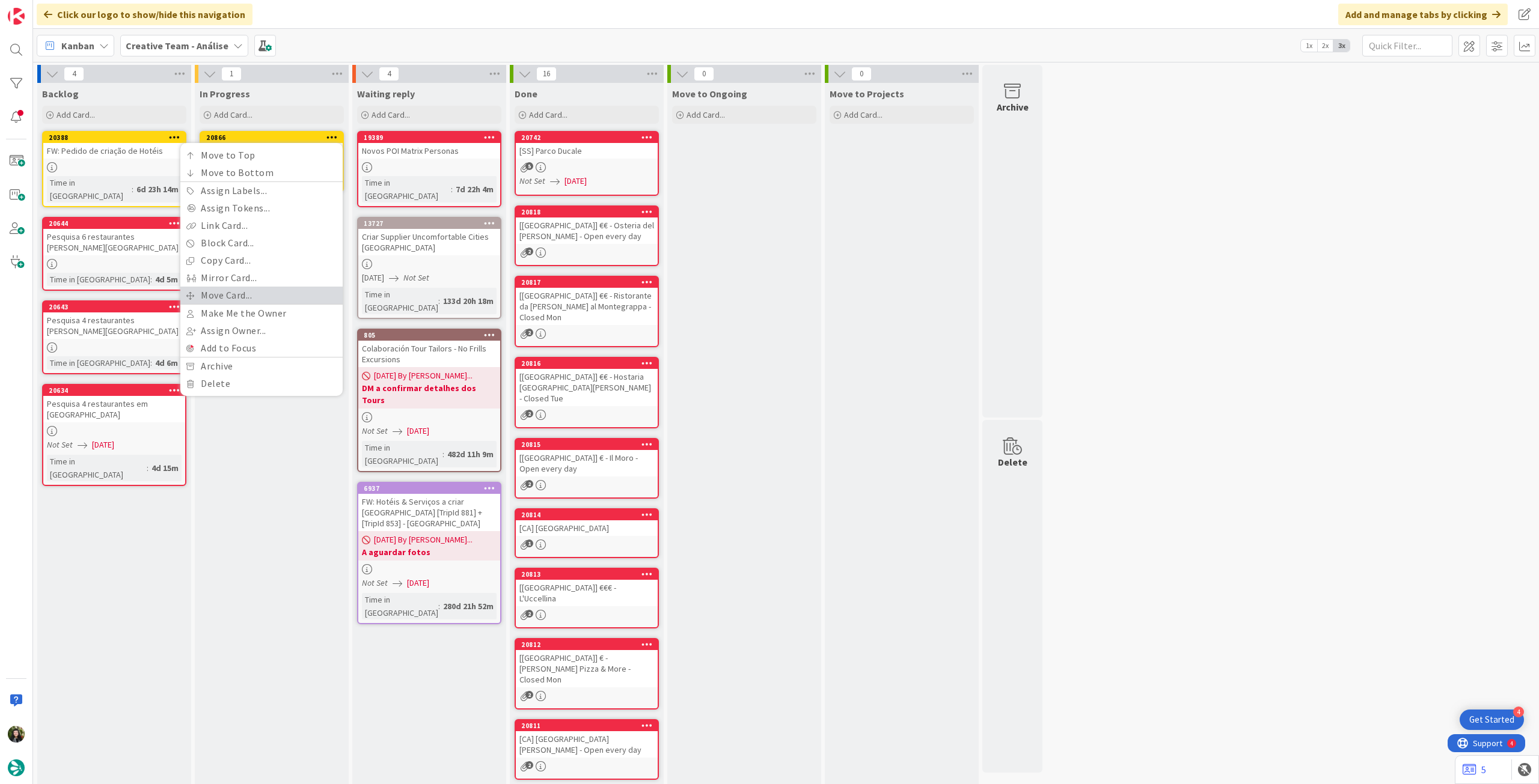
click at [233, 289] on link "Move Card..." at bounding box center [262, 295] width 163 height 17
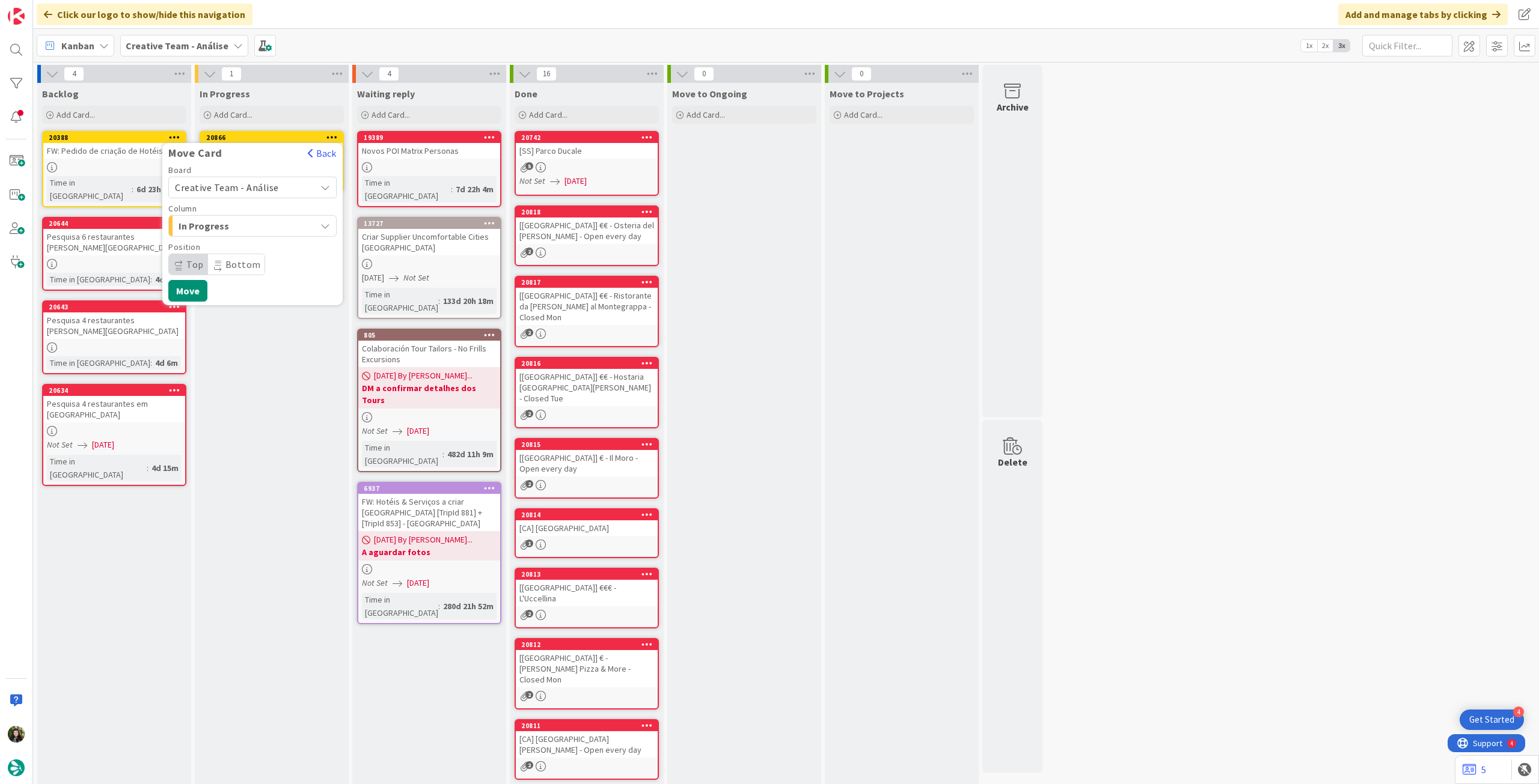
click at [241, 190] on span "Creative Team - Análise" at bounding box center [227, 187] width 104 height 12
click at [233, 238] on span "Creative Team" at bounding box center [261, 244] width 139 height 18
click at [242, 215] on button "Select a Column..." at bounding box center [252, 225] width 168 height 21
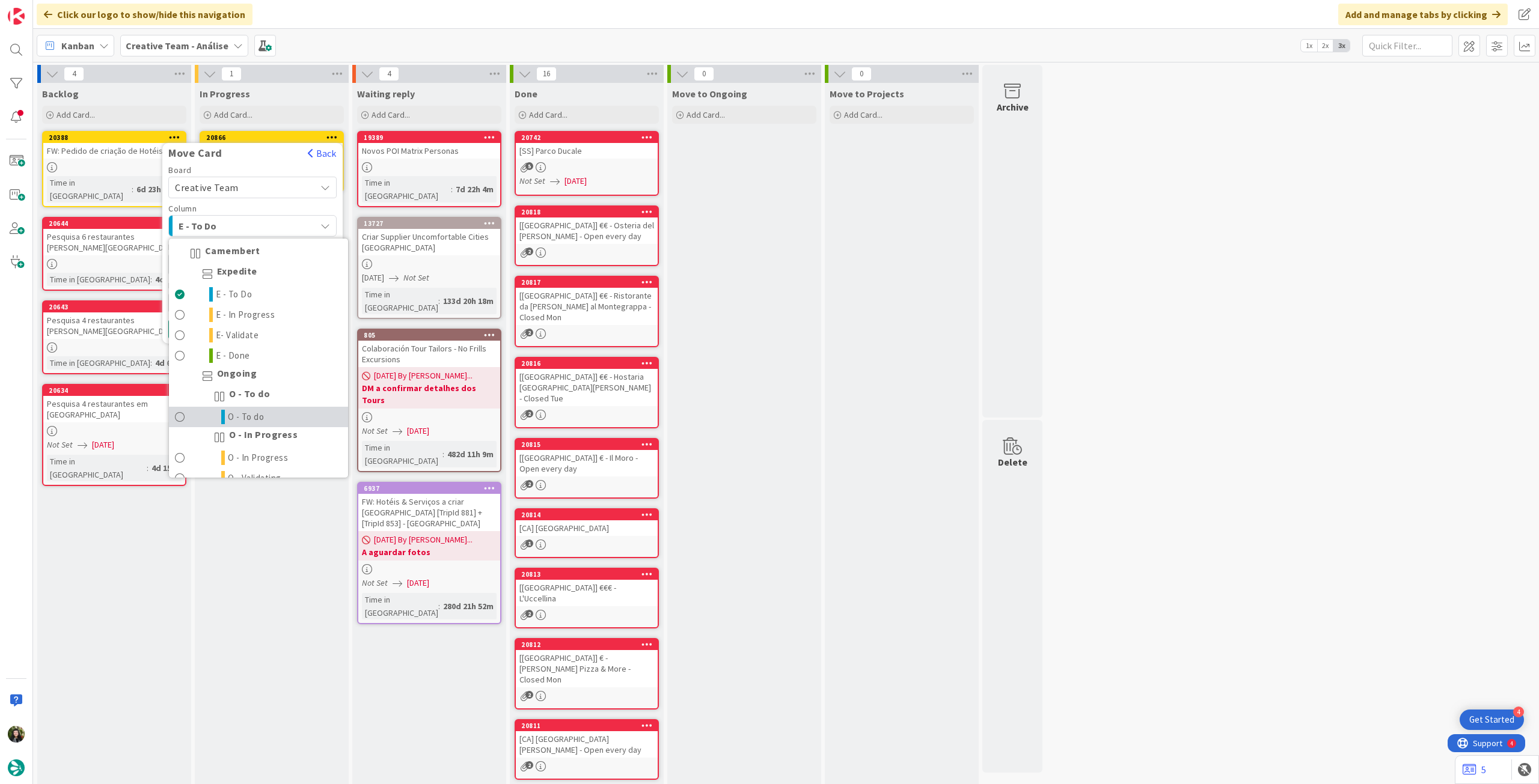
click at [252, 414] on span "O - To do" at bounding box center [246, 417] width 37 height 14
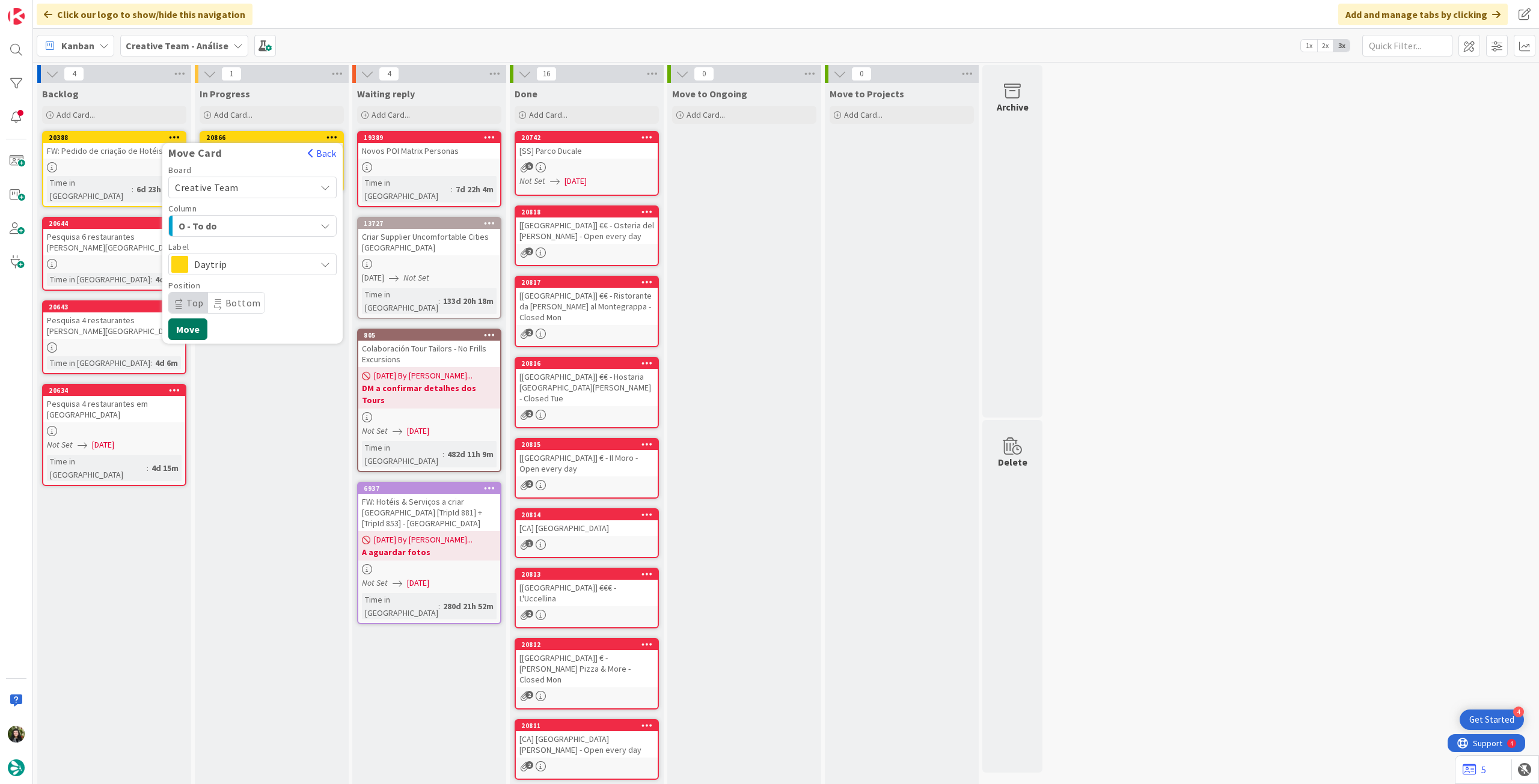
click at [196, 323] on button "Move" at bounding box center [187, 329] width 39 height 21
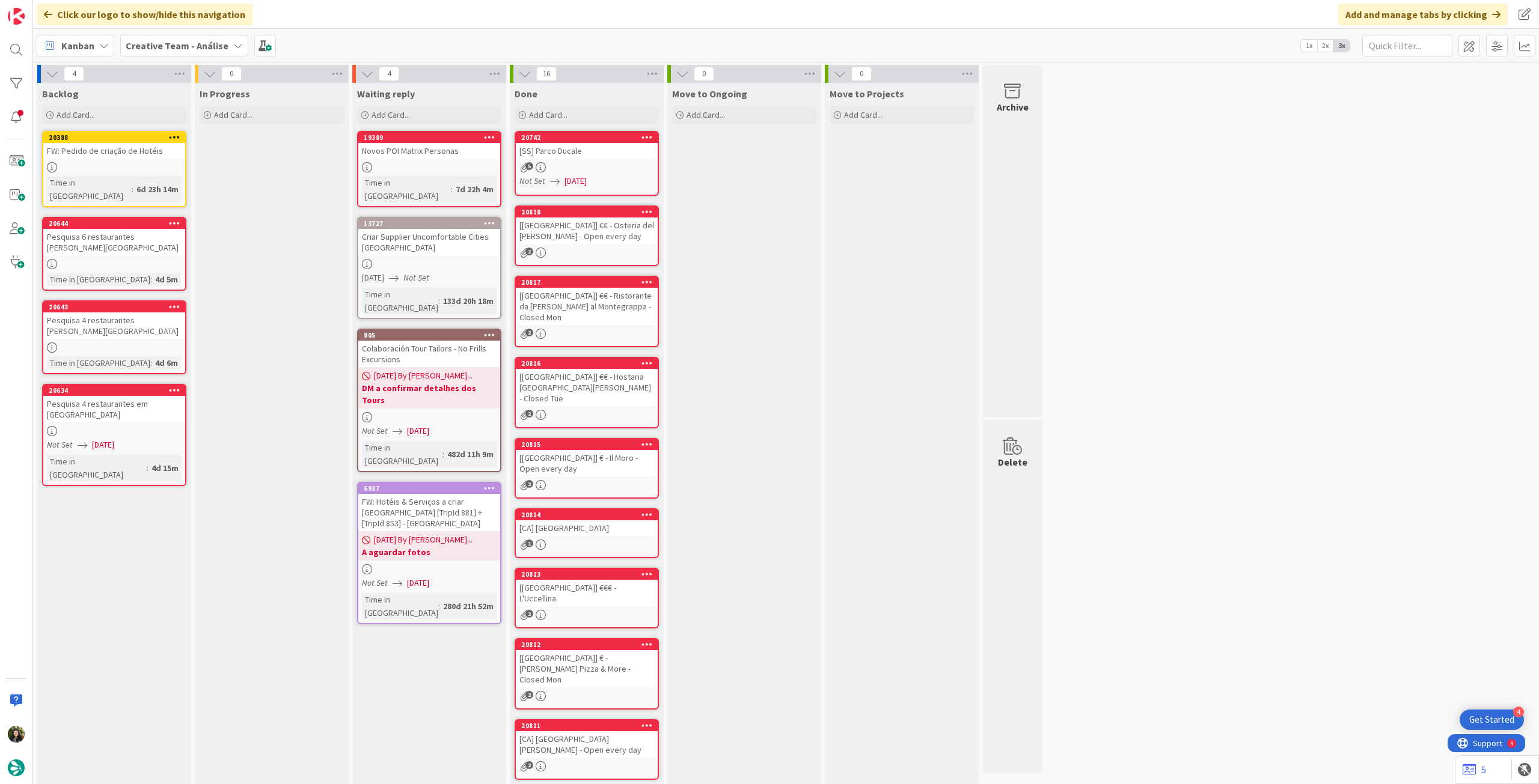
click at [177, 50] on b "Creative Team - Análise" at bounding box center [176, 45] width 103 height 12
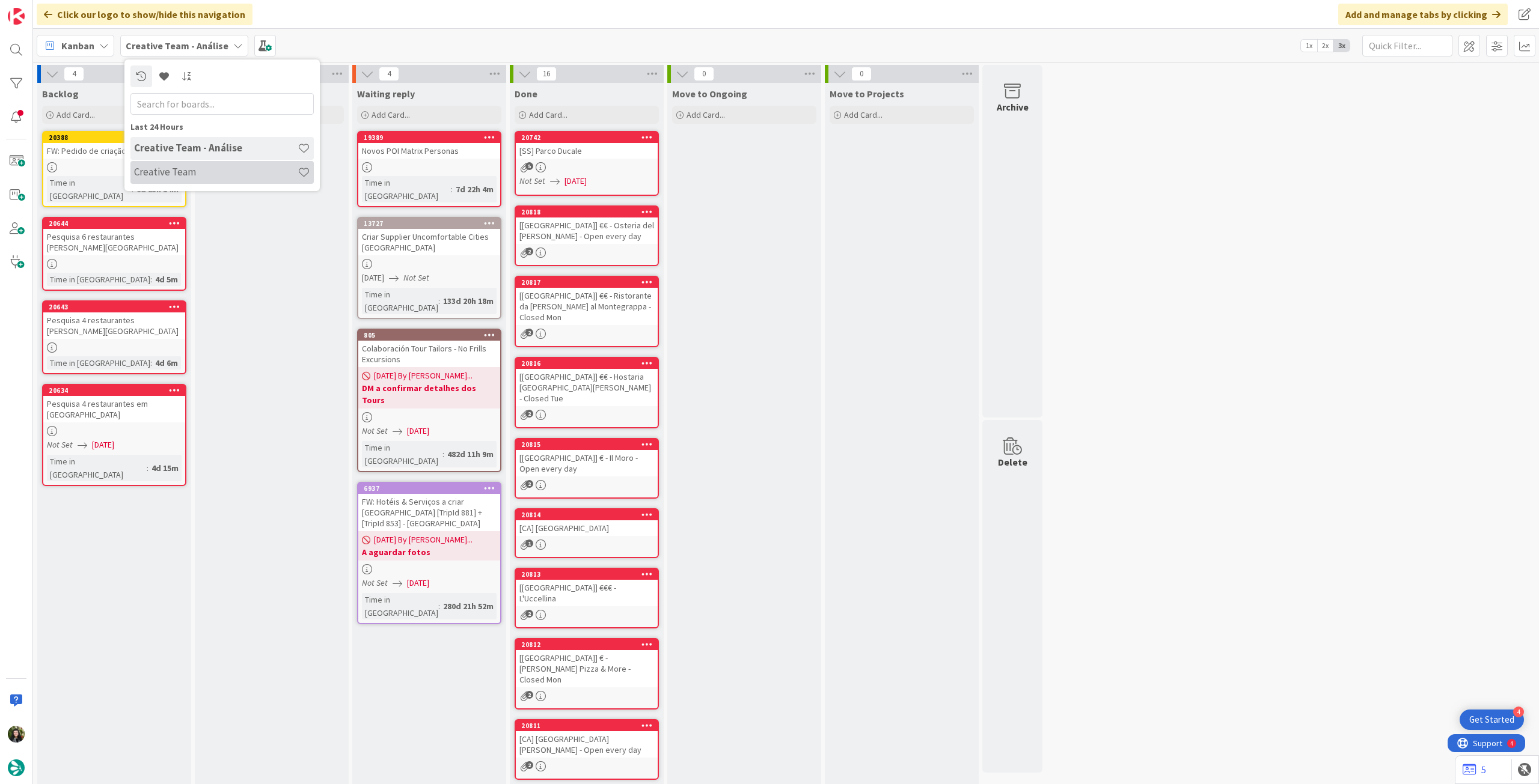
click at [194, 171] on h4 "Creative Team" at bounding box center [216, 172] width 163 height 12
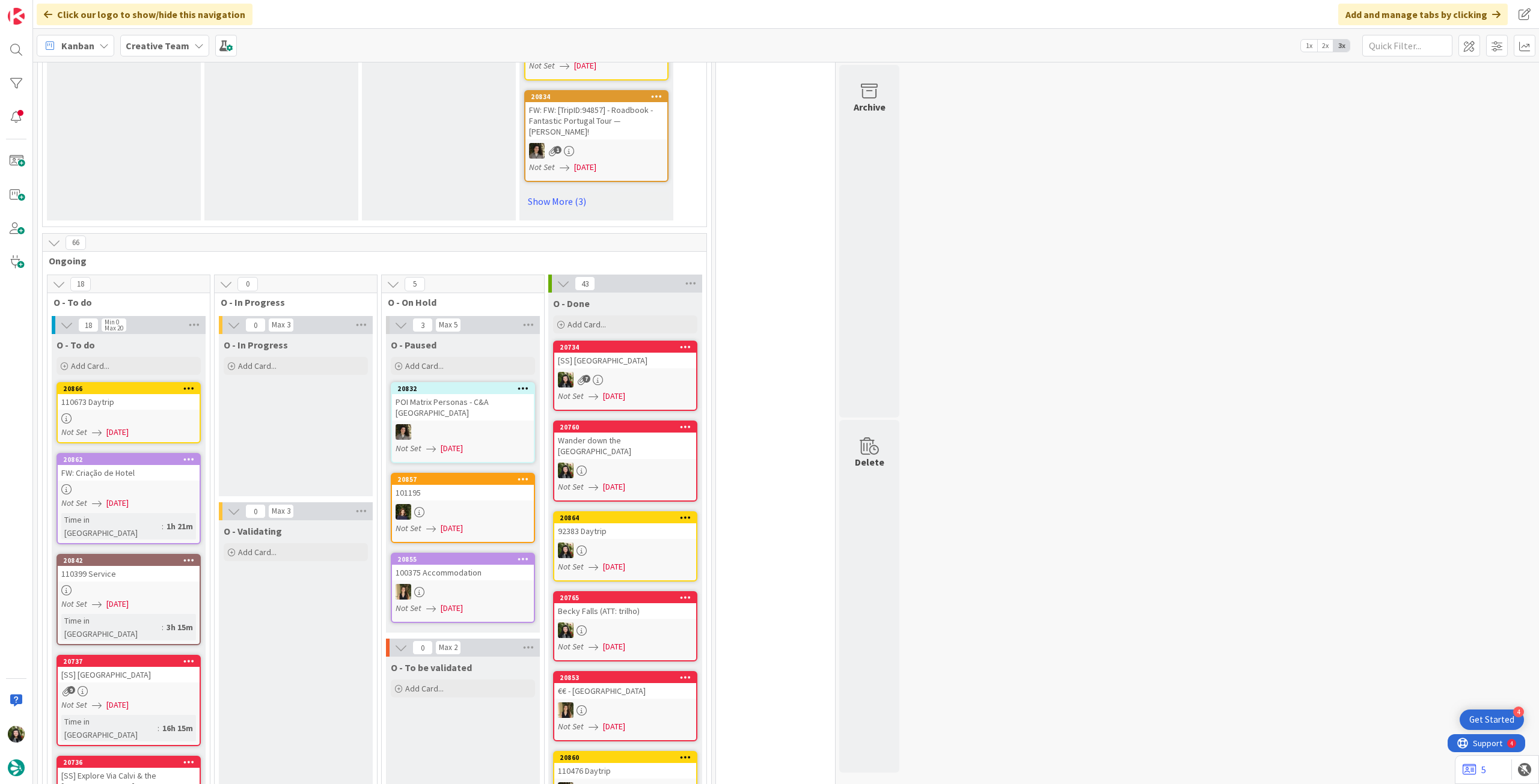
click at [151, 413] on div at bounding box center [129, 418] width 142 height 10
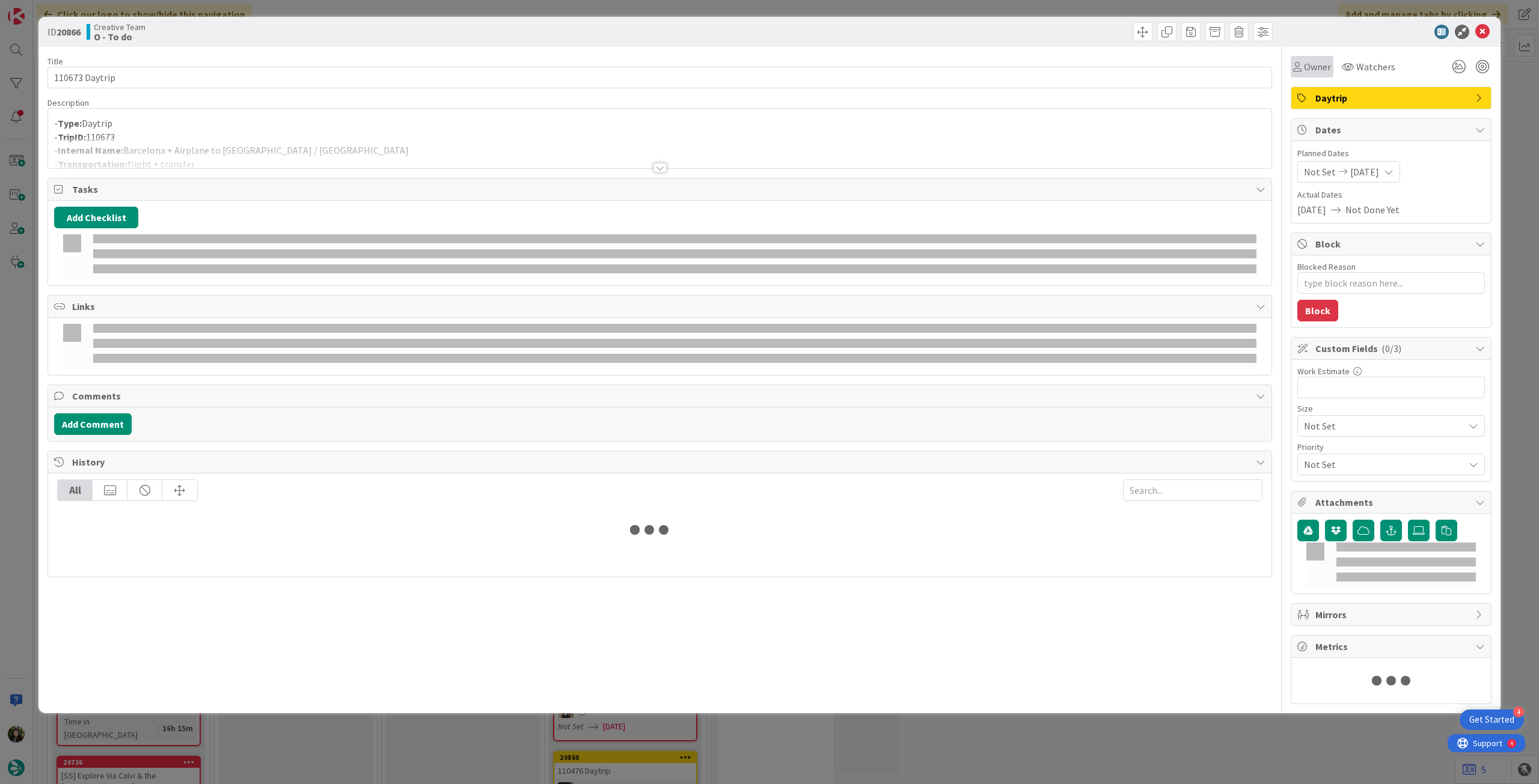
click at [1312, 68] on span "Owner" at bounding box center [1317, 66] width 27 height 14
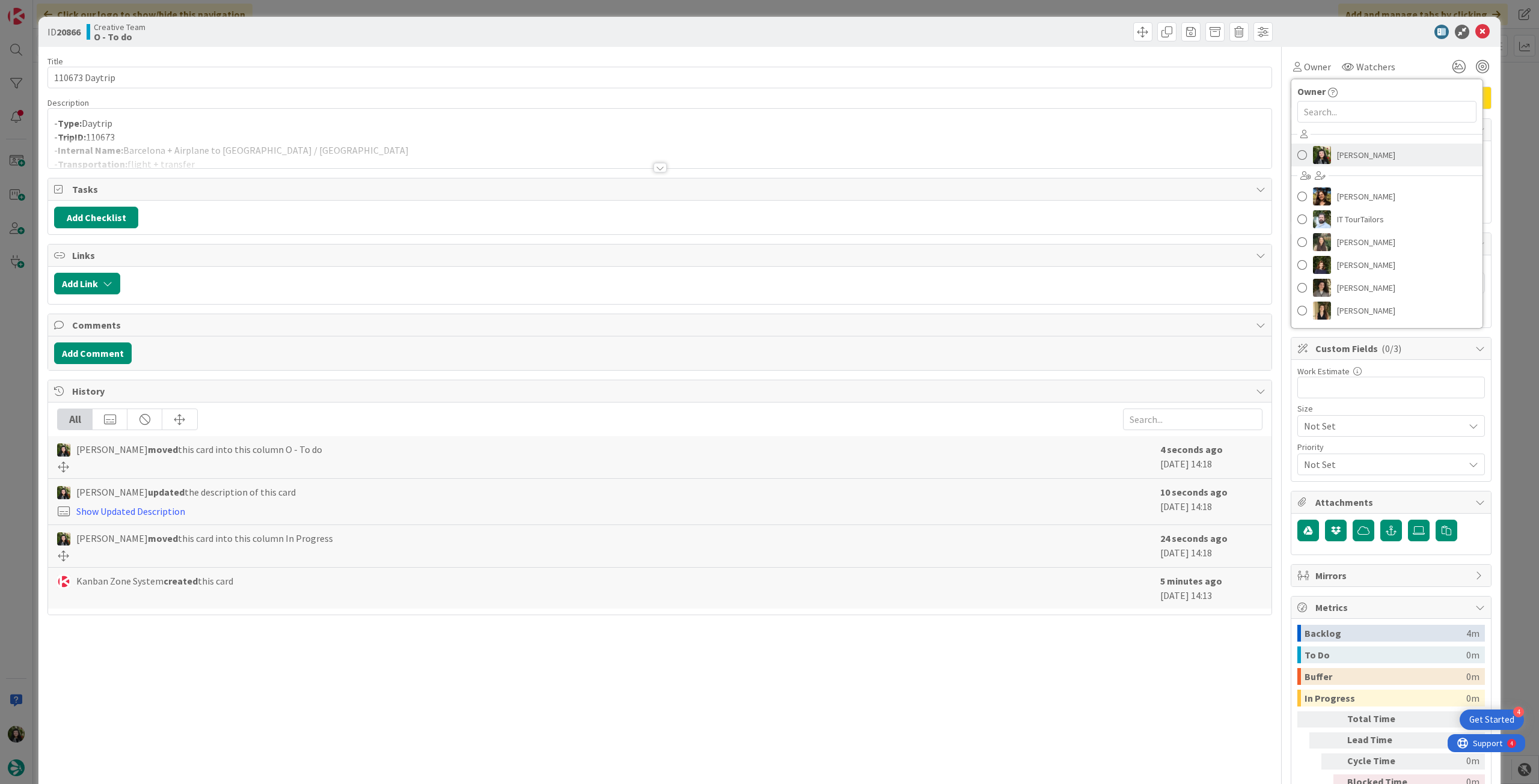
click at [1374, 157] on span "[PERSON_NAME]" at bounding box center [1366, 155] width 59 height 18
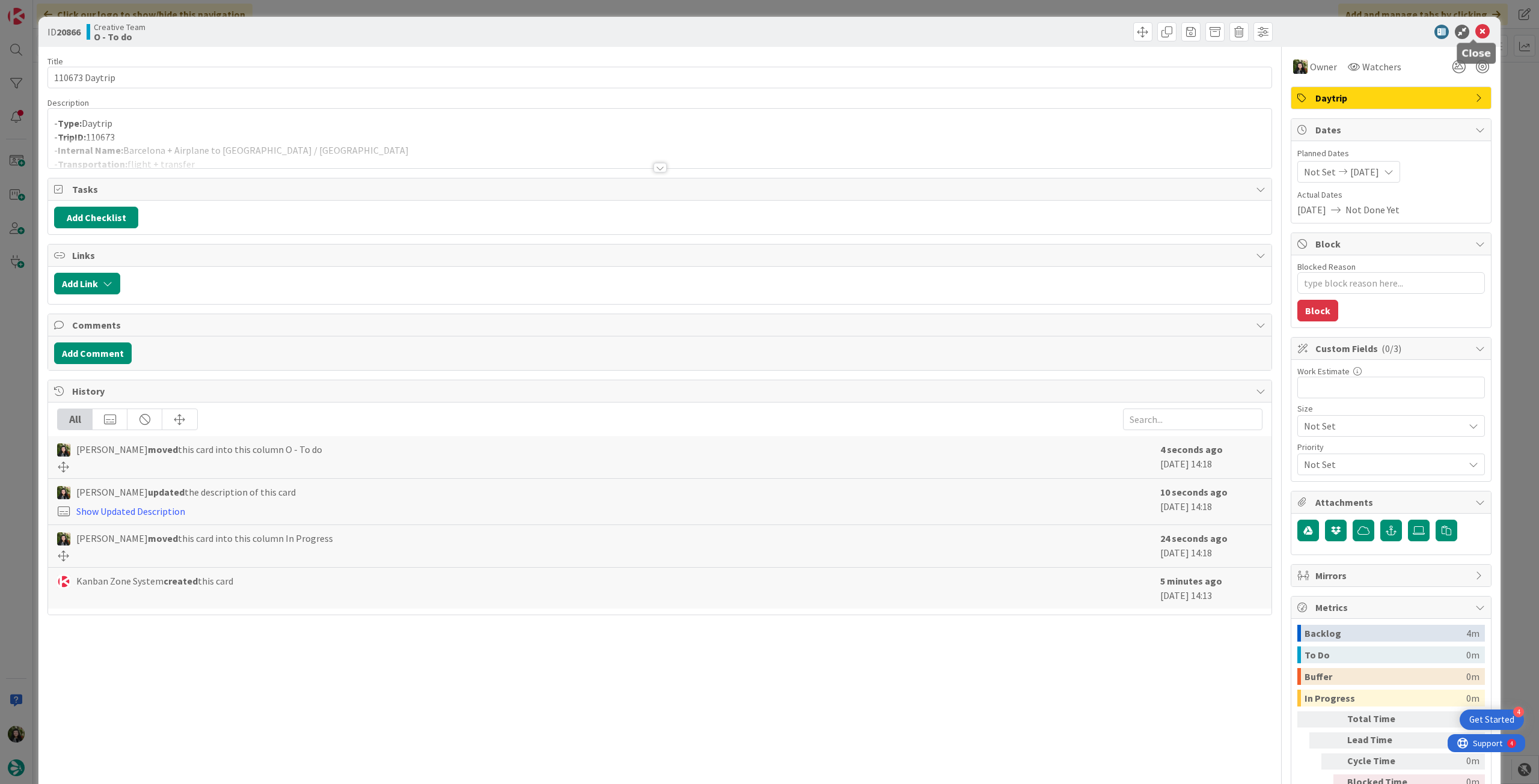
click at [1476, 31] on icon at bounding box center [1482, 32] width 14 height 14
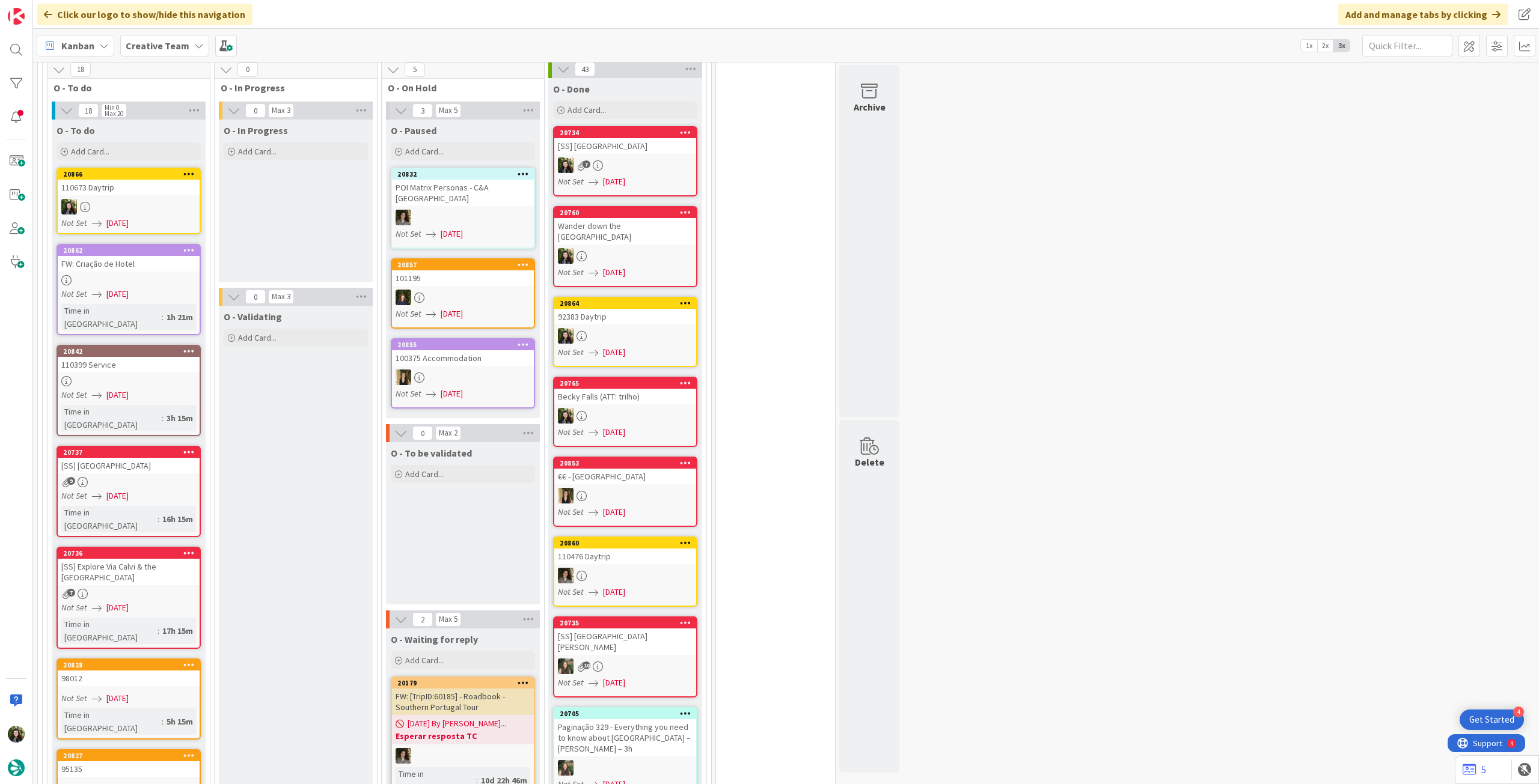
scroll to position [1122, 0]
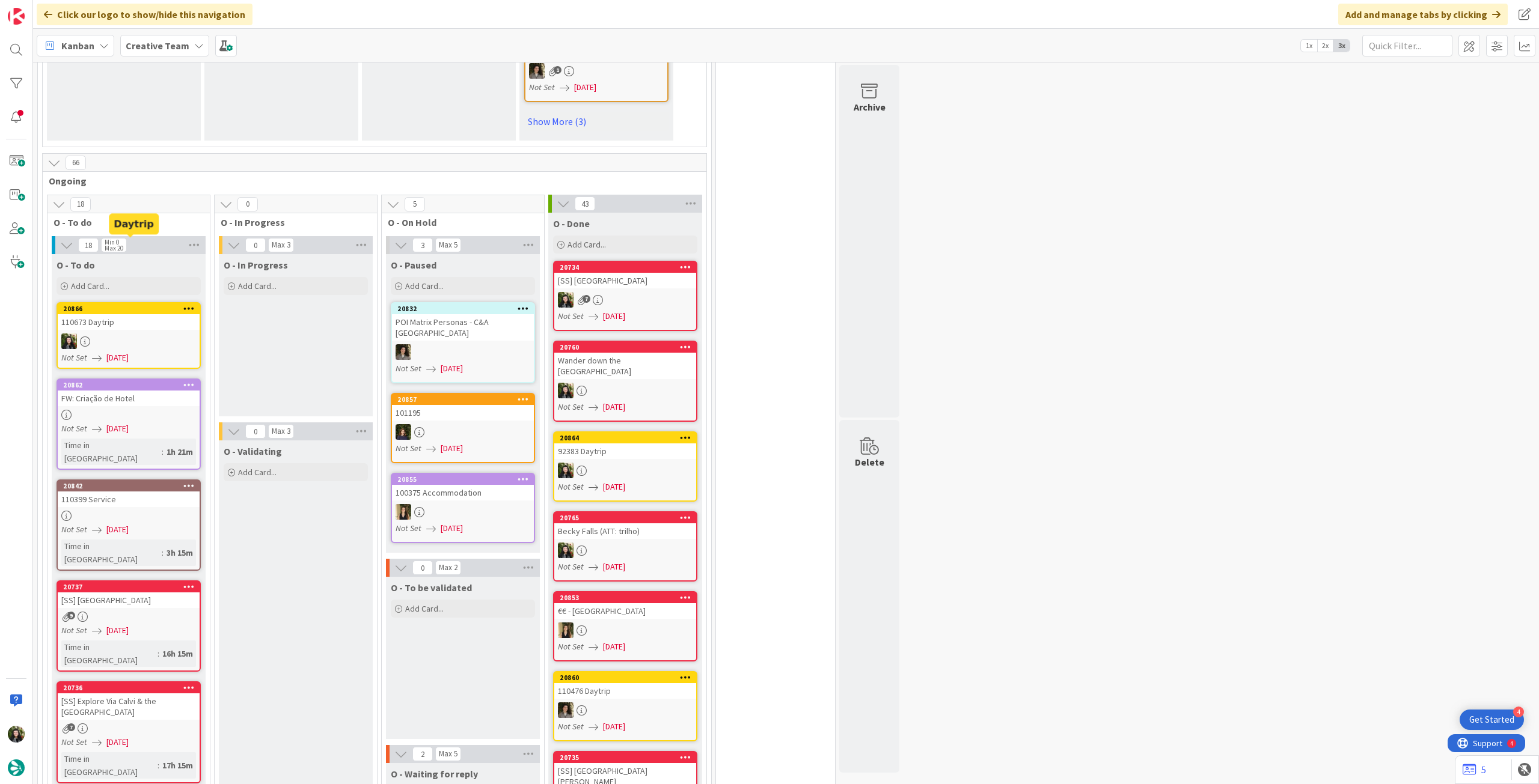
click at [134, 259] on div "O - To do" at bounding box center [128, 265] width 144 height 12
click at [131, 277] on div "Add Card..." at bounding box center [128, 286] width 144 height 18
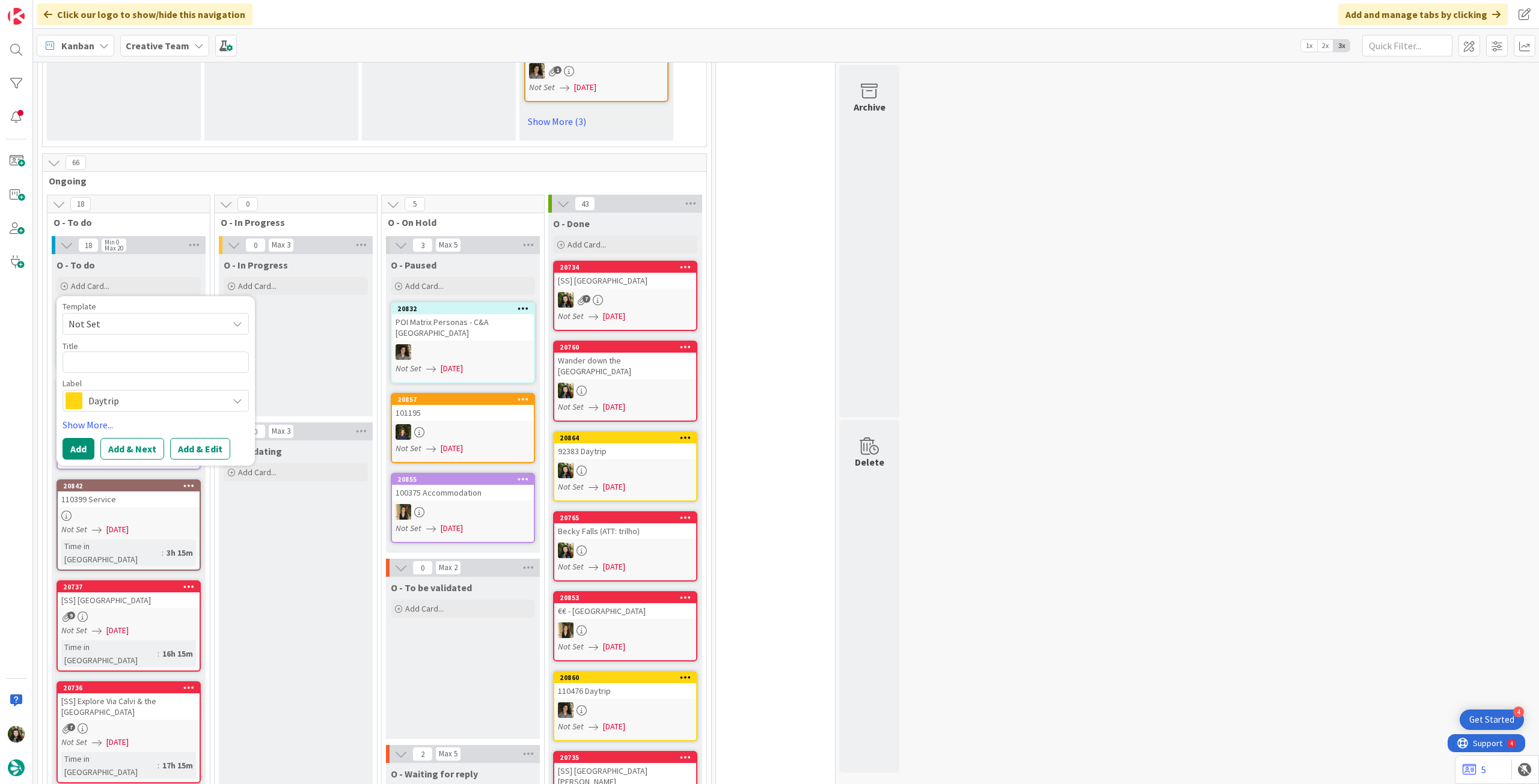
click at [160, 390] on div "Daytrip" at bounding box center [156, 400] width 186 height 21
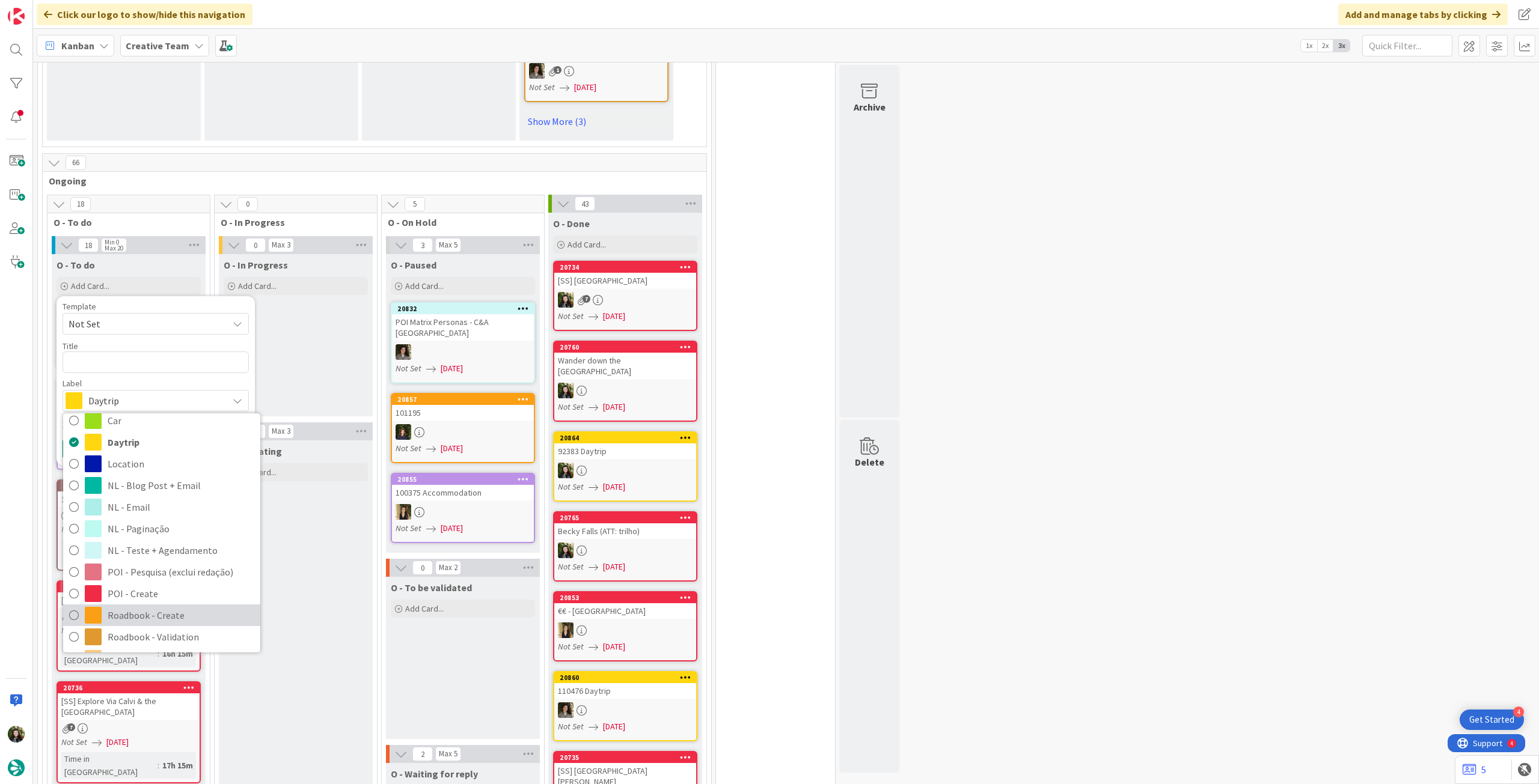
scroll to position [80, 0]
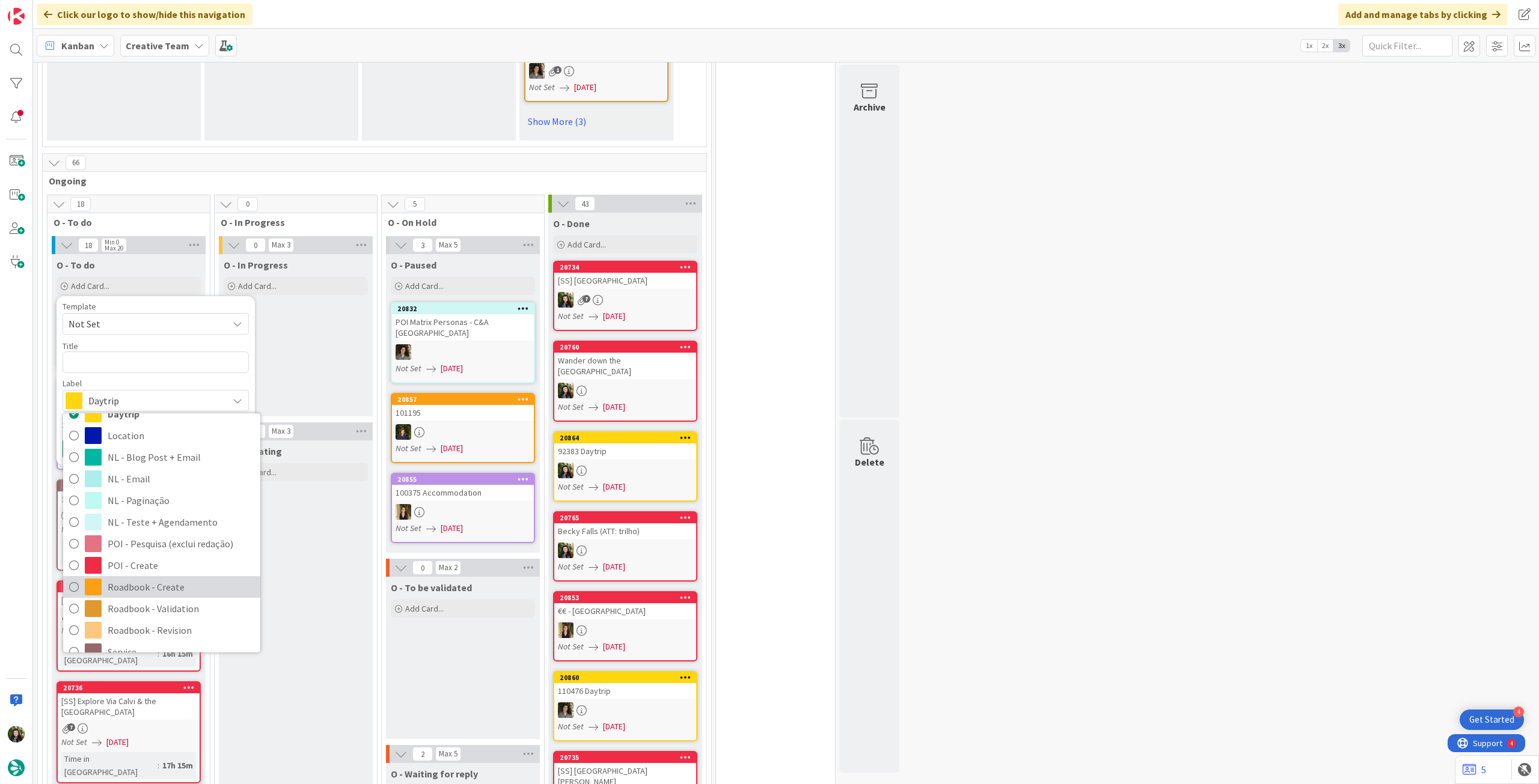
click at [166, 578] on span "Roadbook - Create" at bounding box center [181, 587] width 147 height 18
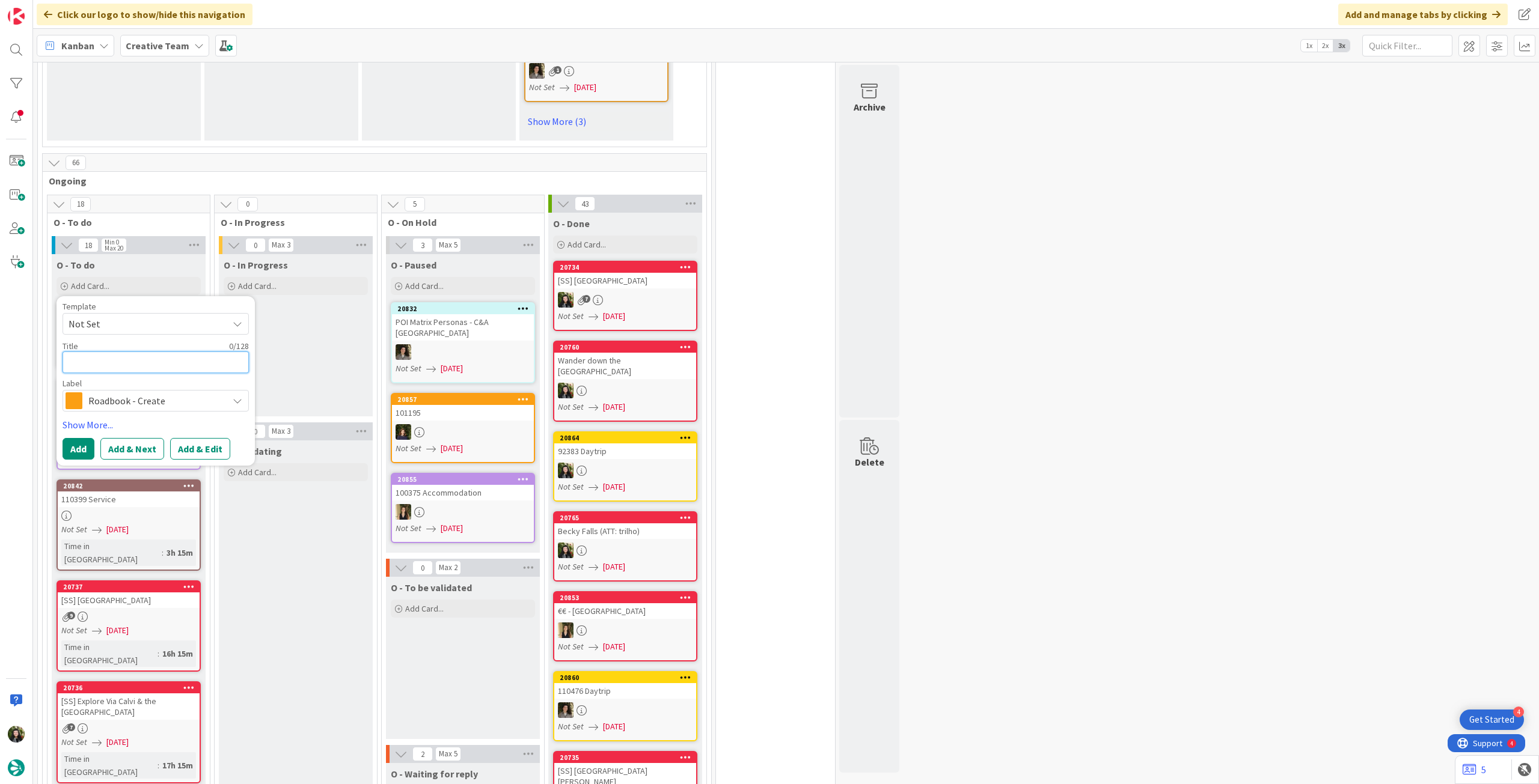
click at [136, 351] on textarea at bounding box center [156, 362] width 186 height 21
paste textarea "99654"
type textarea "x"
type textarea "99654"
click at [85, 453] on button "Add" at bounding box center [79, 463] width 32 height 21
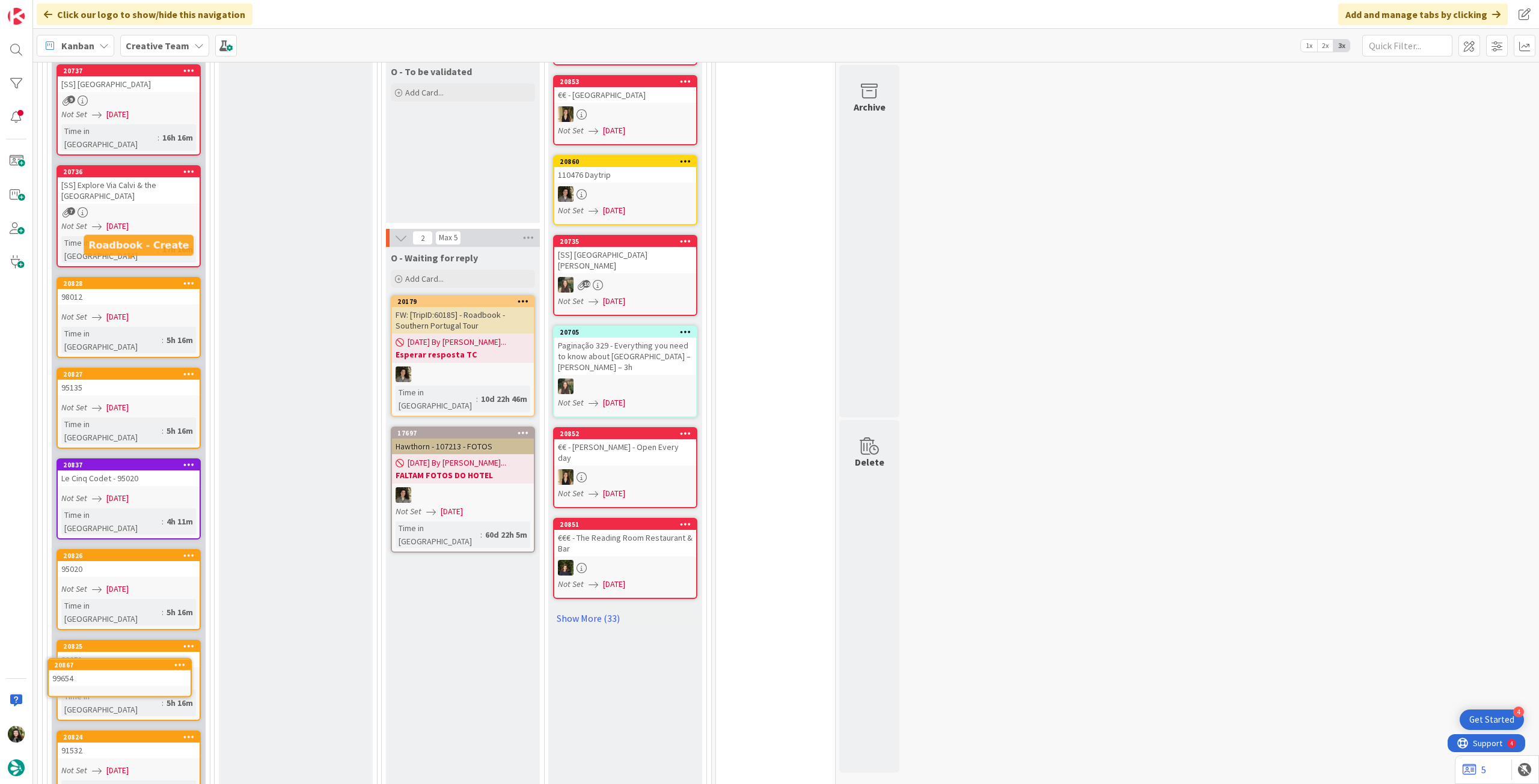
scroll to position [1649, 0]
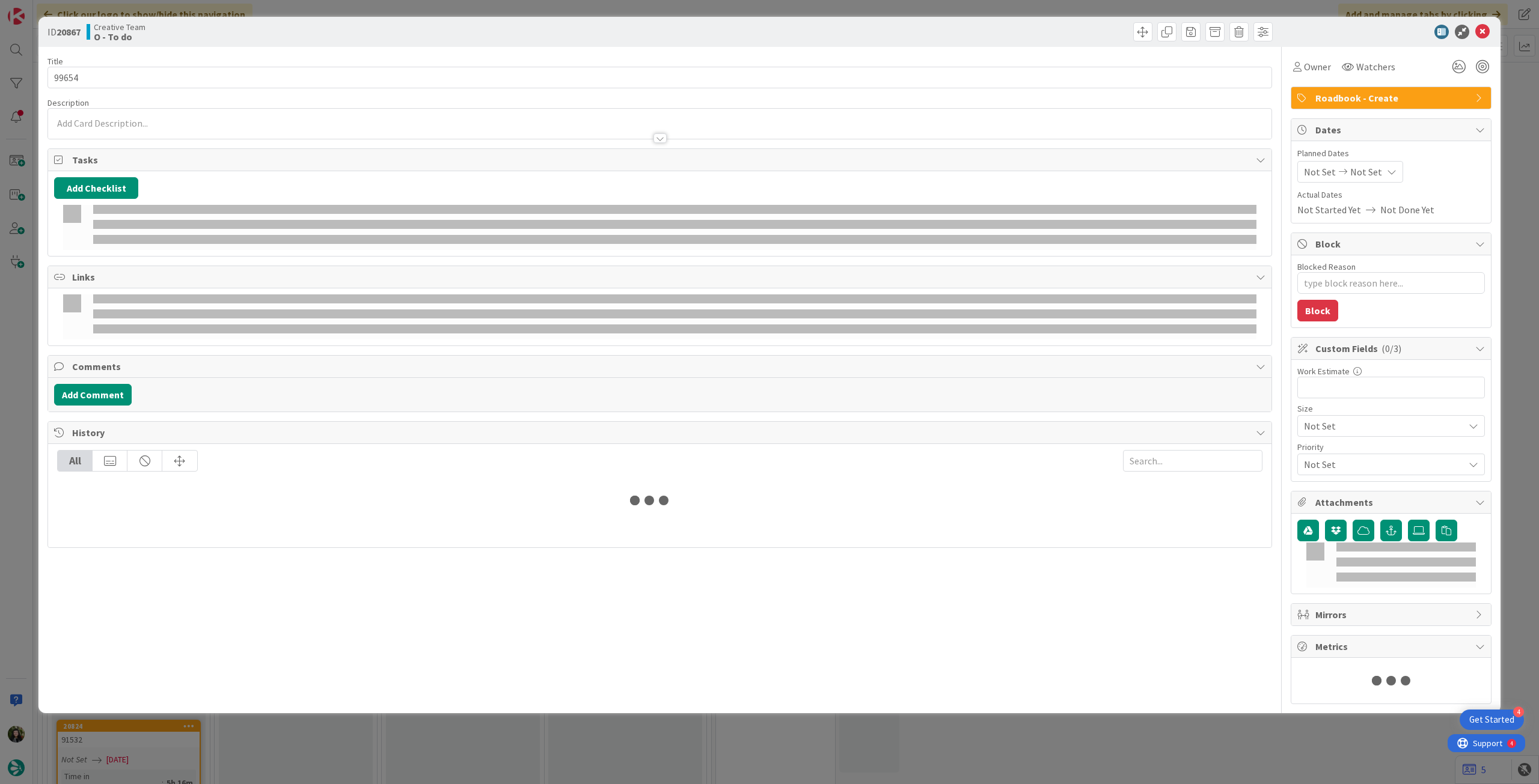
type textarea "x"
type input "99654"
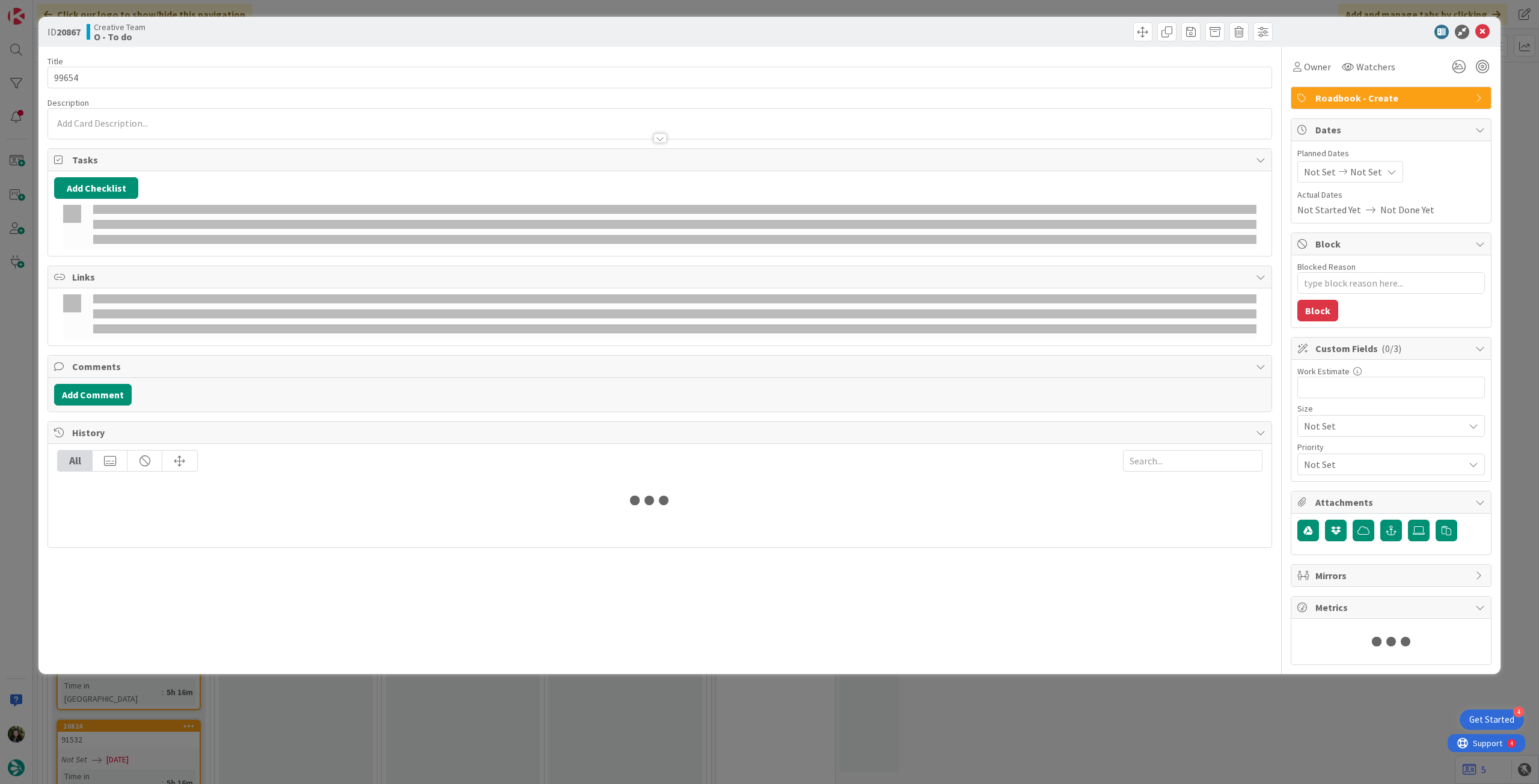
type textarea "x"
type input "99654"
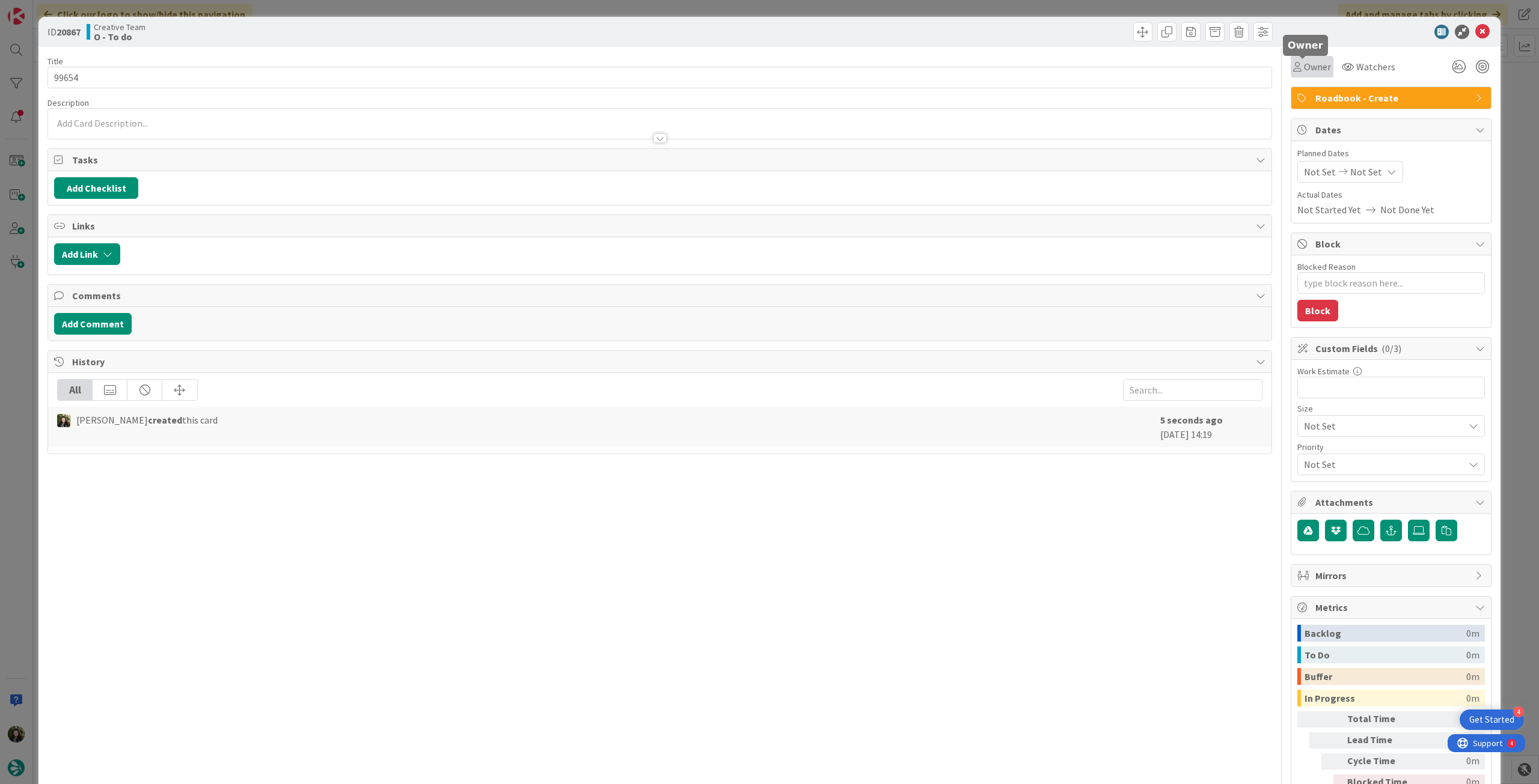
click at [1304, 69] on span "Owner" at bounding box center [1317, 66] width 27 height 14
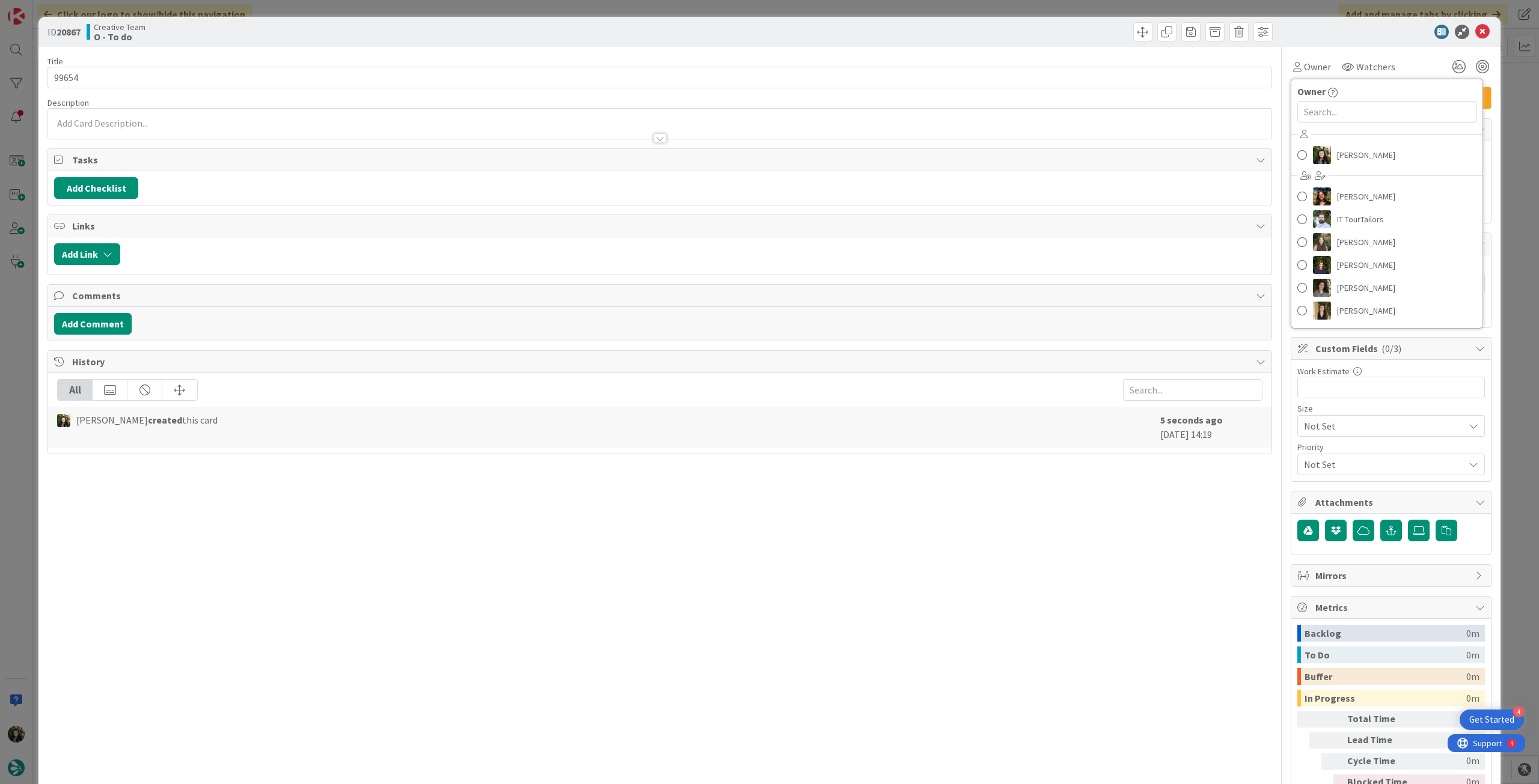
click at [1386, 27] on div at bounding box center [1385, 32] width 213 height 14
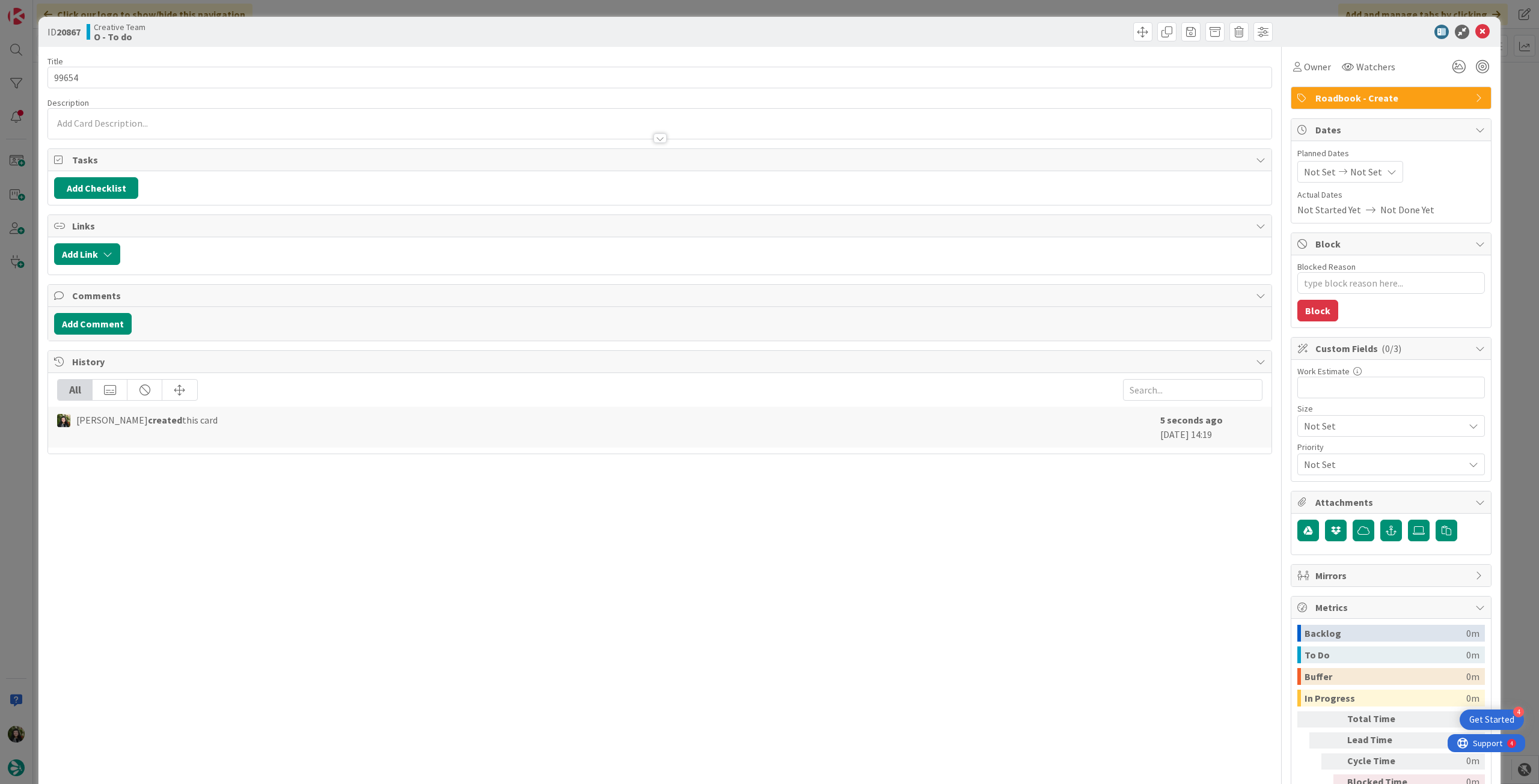
click at [1387, 167] on icon at bounding box center [1392, 172] width 10 height 10
click at [1311, 454] on icon at bounding box center [1318, 453] width 18 height 14
type input "[DATE]"
type textarea "x"
type input "99654"
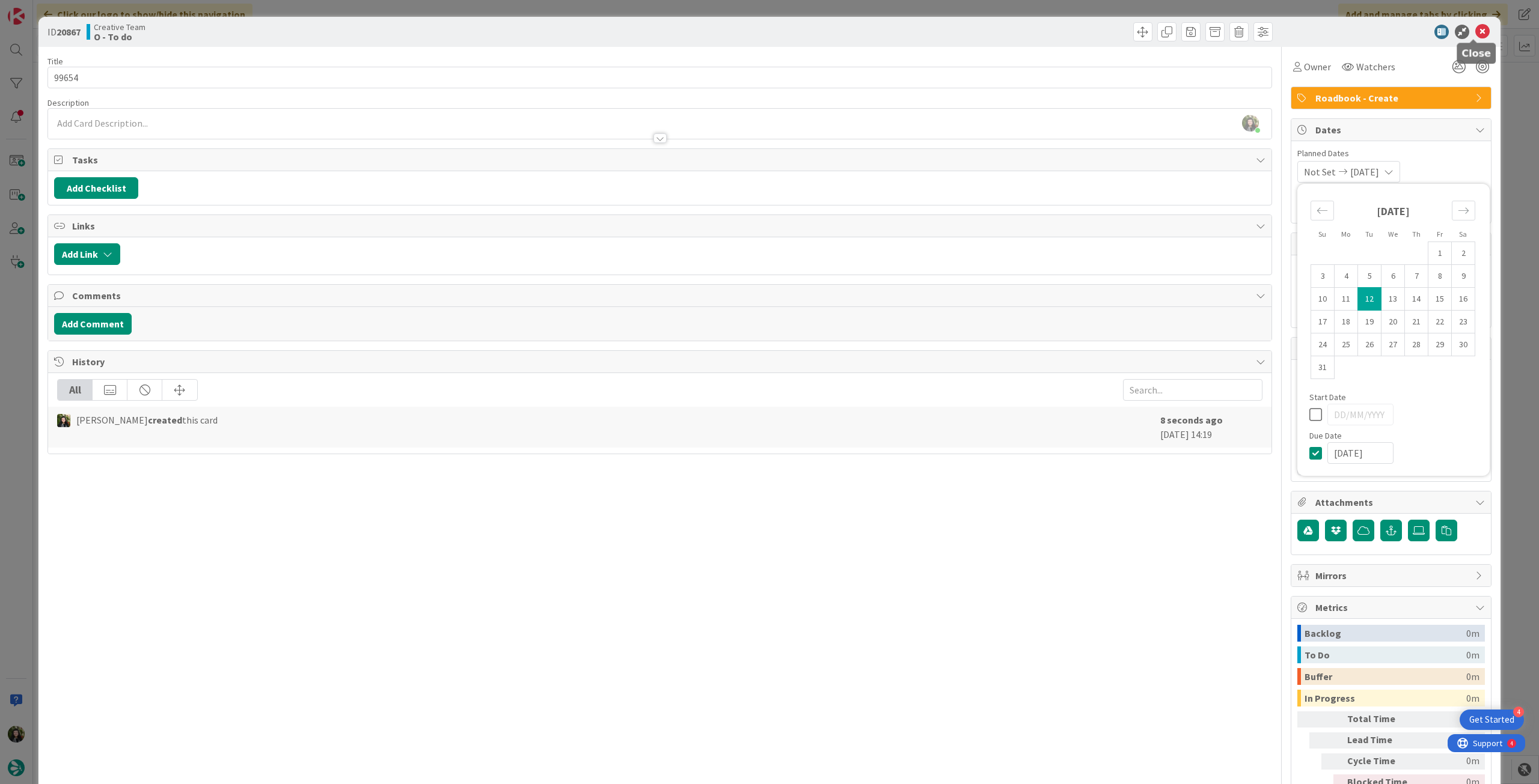
click at [1476, 30] on icon at bounding box center [1482, 32] width 14 height 14
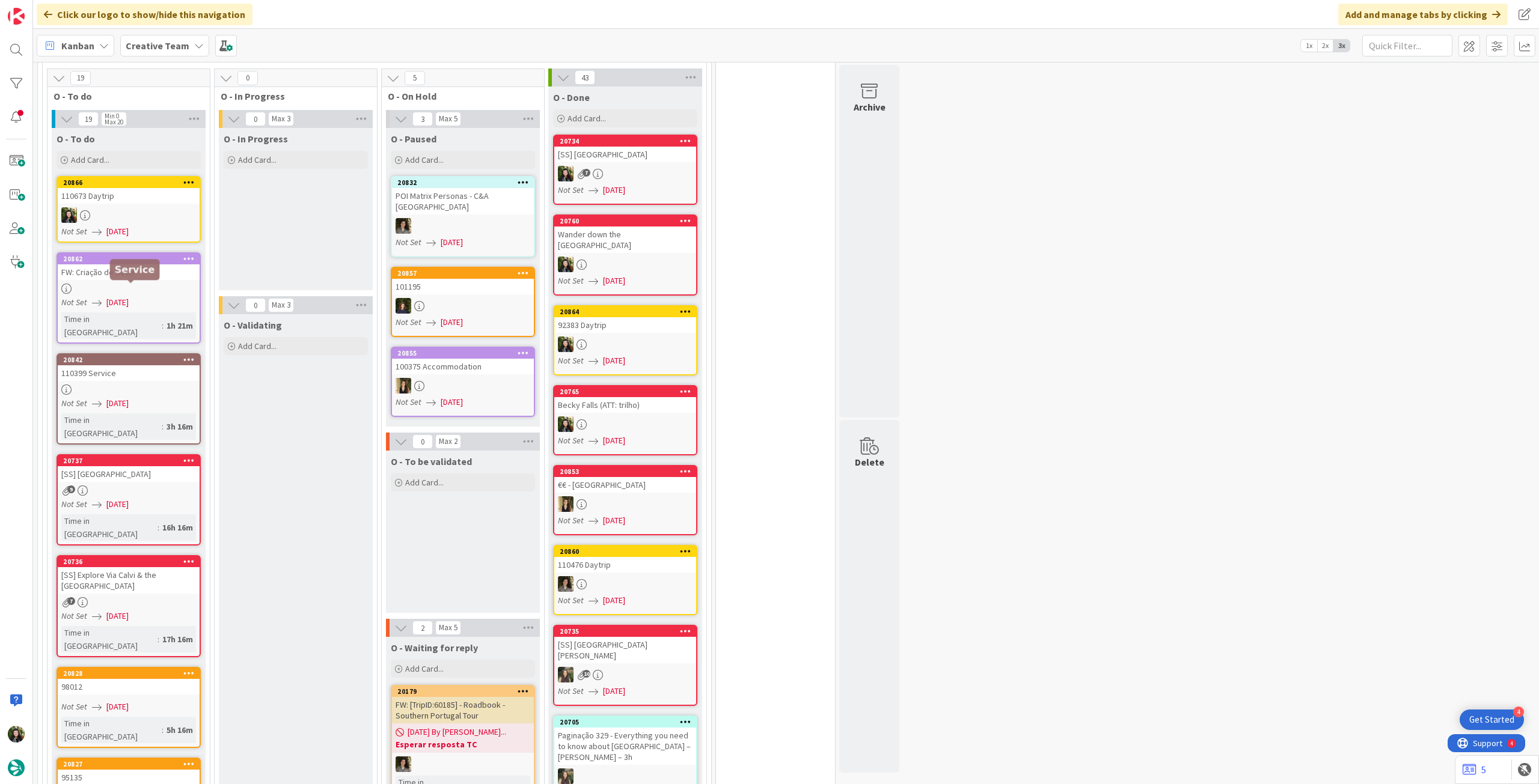
scroll to position [1088, 0]
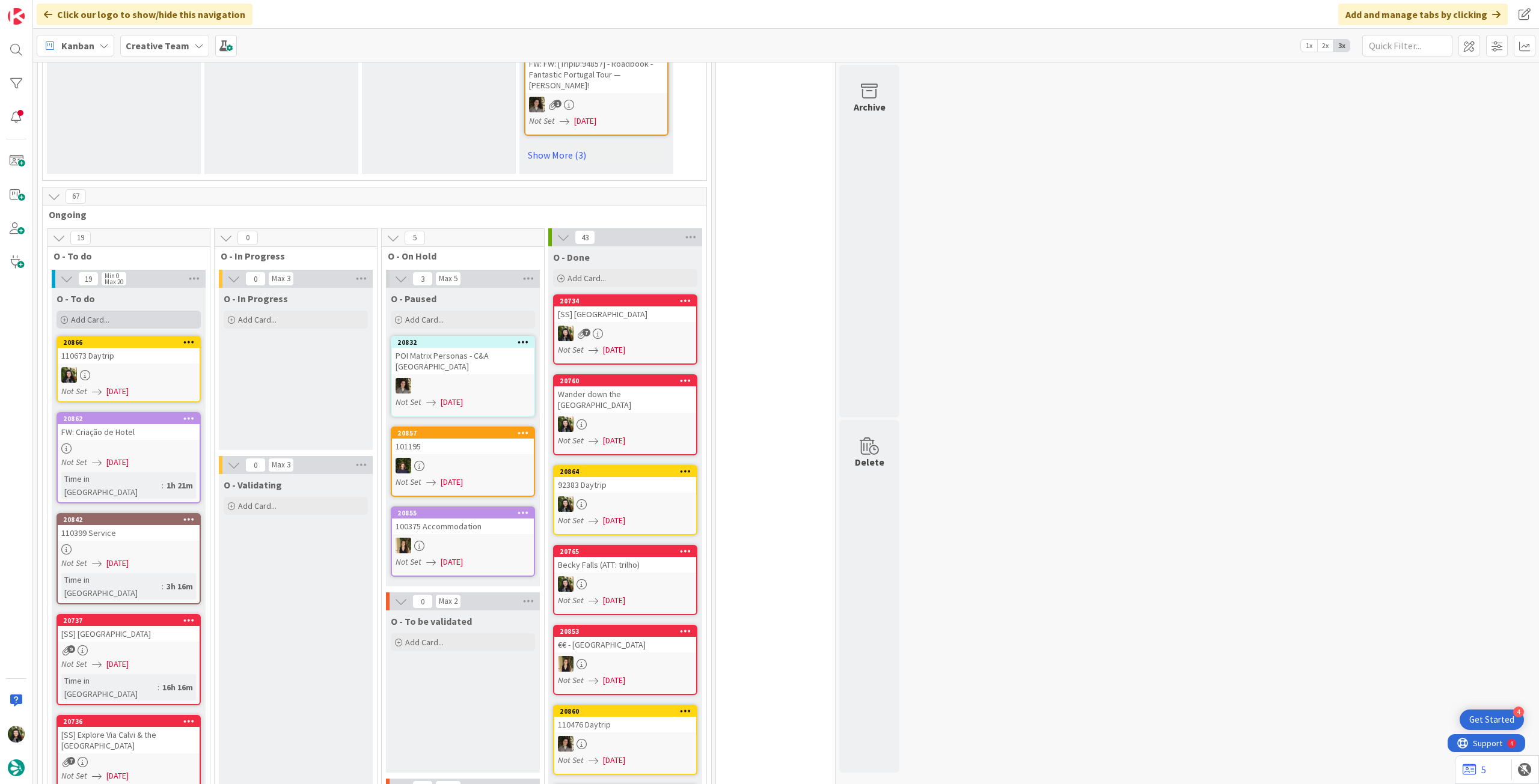
click at [127, 311] on div "Add Card..." at bounding box center [128, 320] width 144 height 18
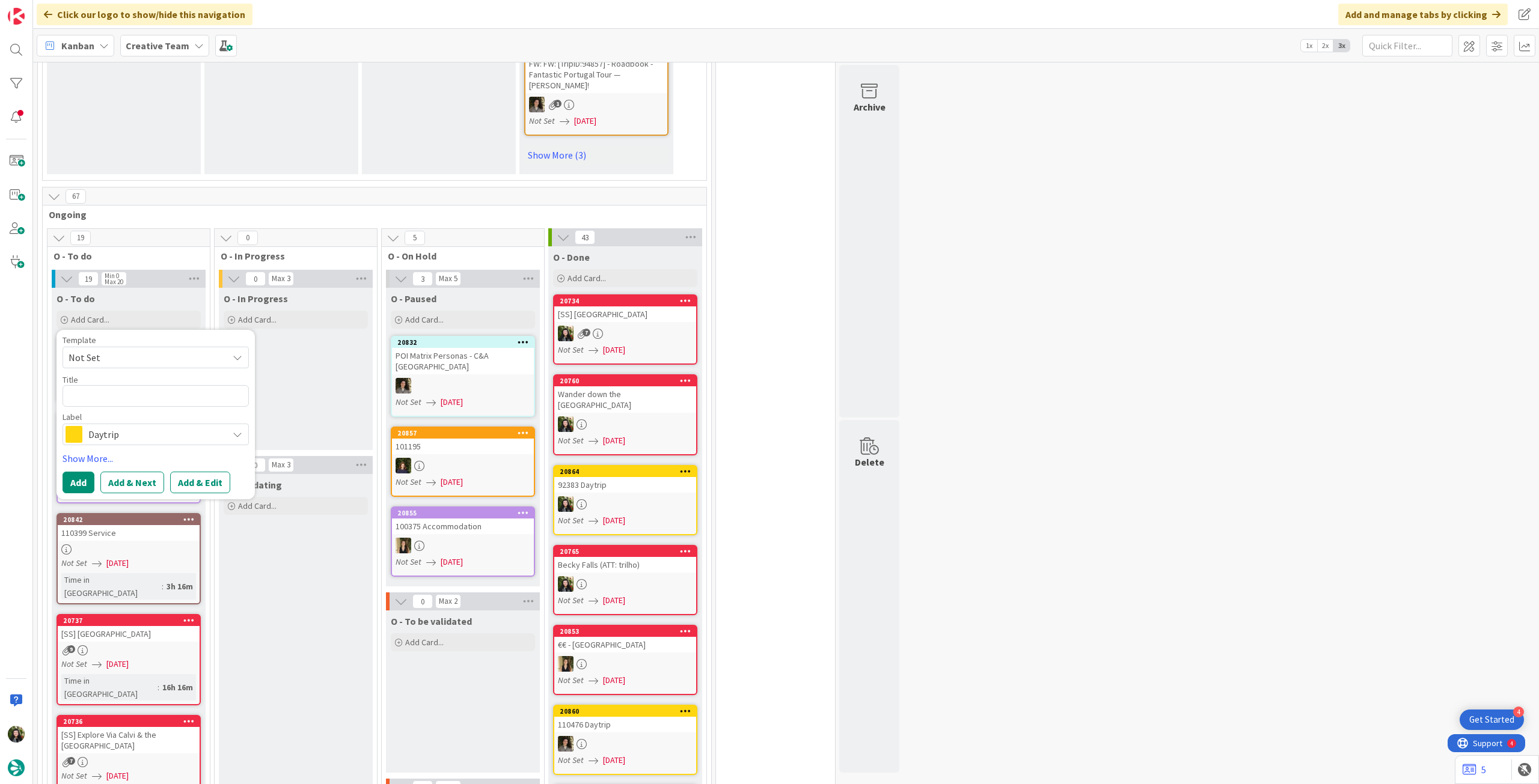
click at [135, 426] on span "Daytrip" at bounding box center [155, 434] width 134 height 17
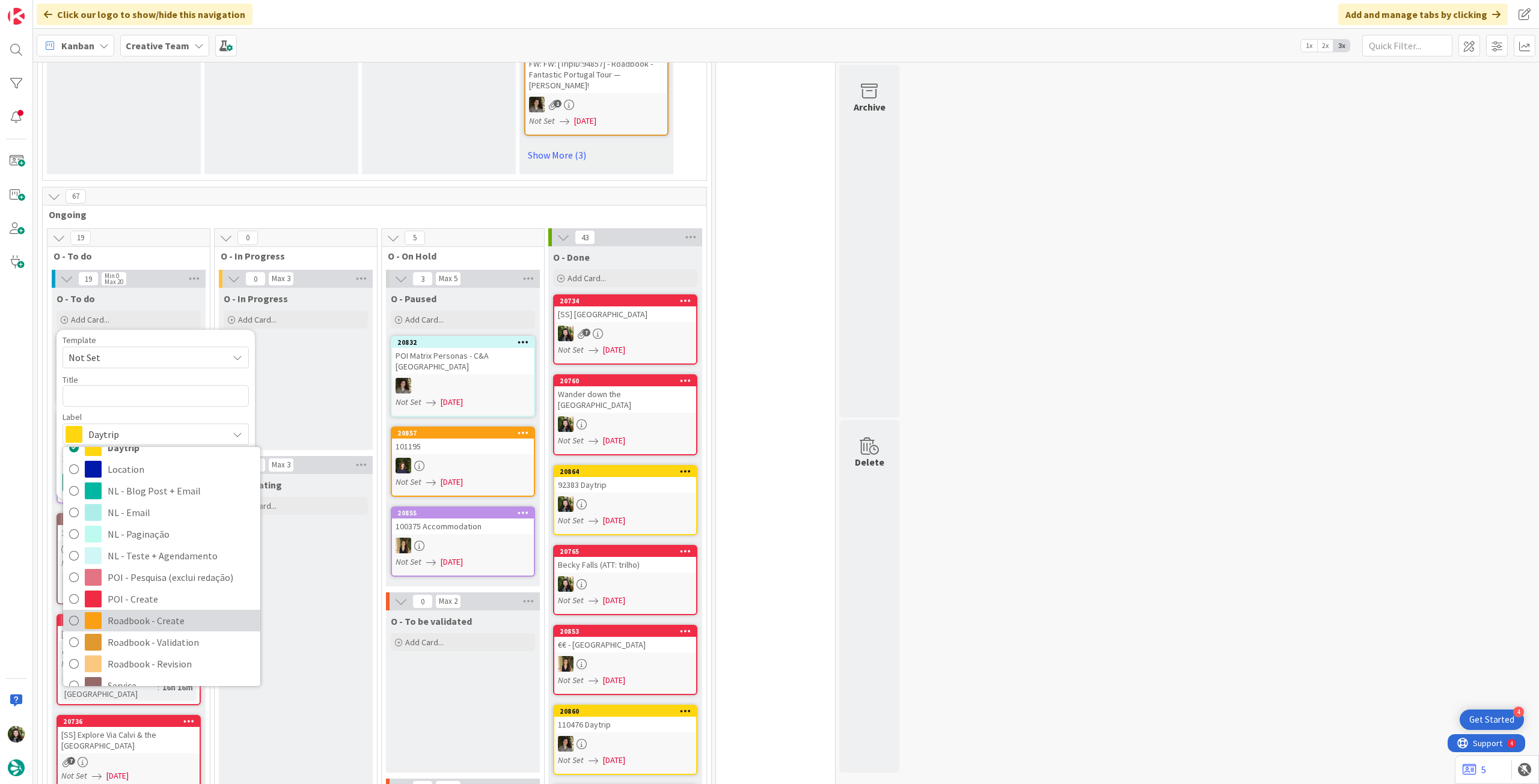
click at [163, 612] on span "Roadbook - Create" at bounding box center [181, 621] width 147 height 18
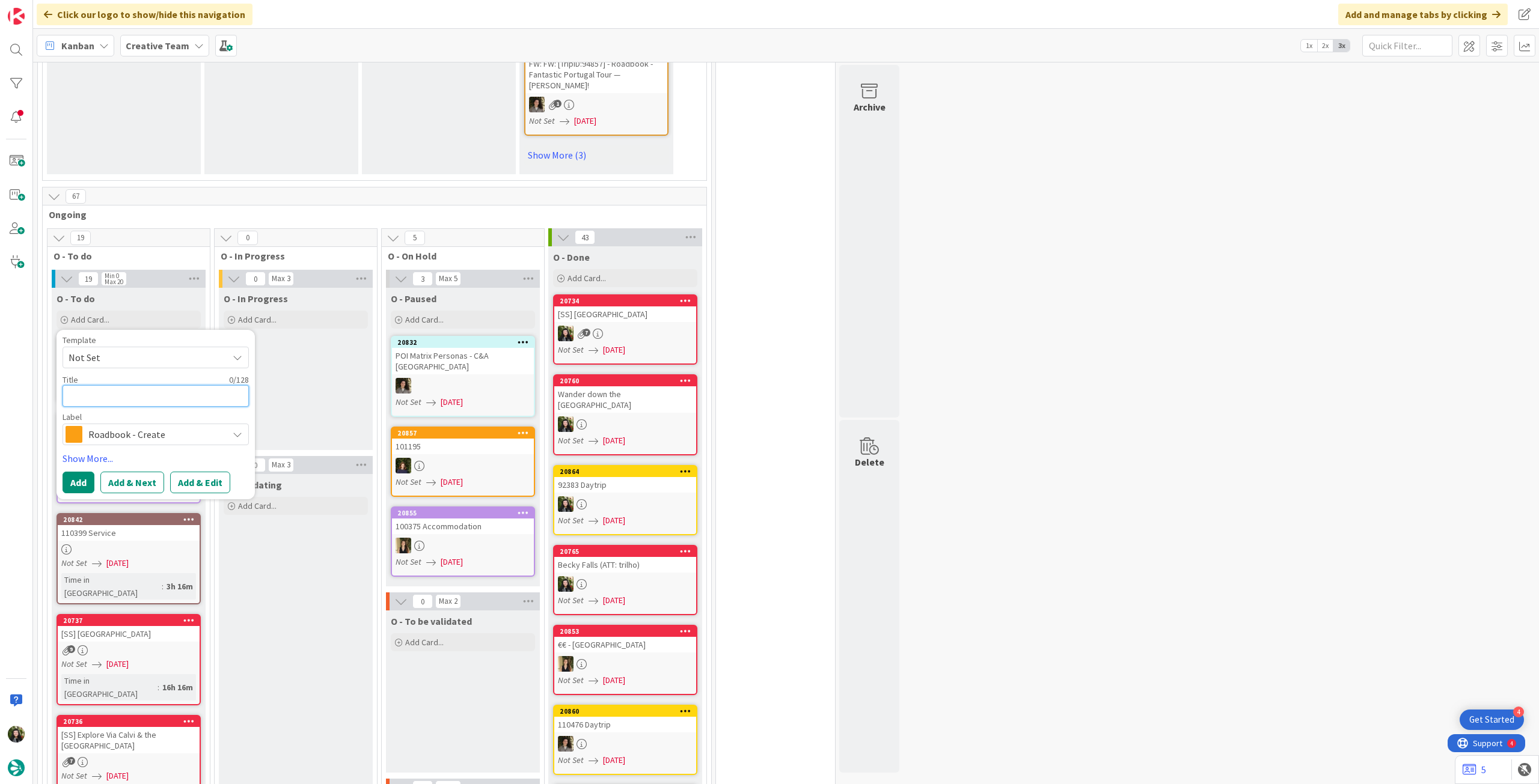
click at [135, 385] on textarea at bounding box center [156, 395] width 186 height 21
paste textarea "96596"
type textarea "x"
type textarea "96596"
click at [77, 472] on button "Add" at bounding box center [79, 482] width 32 height 21
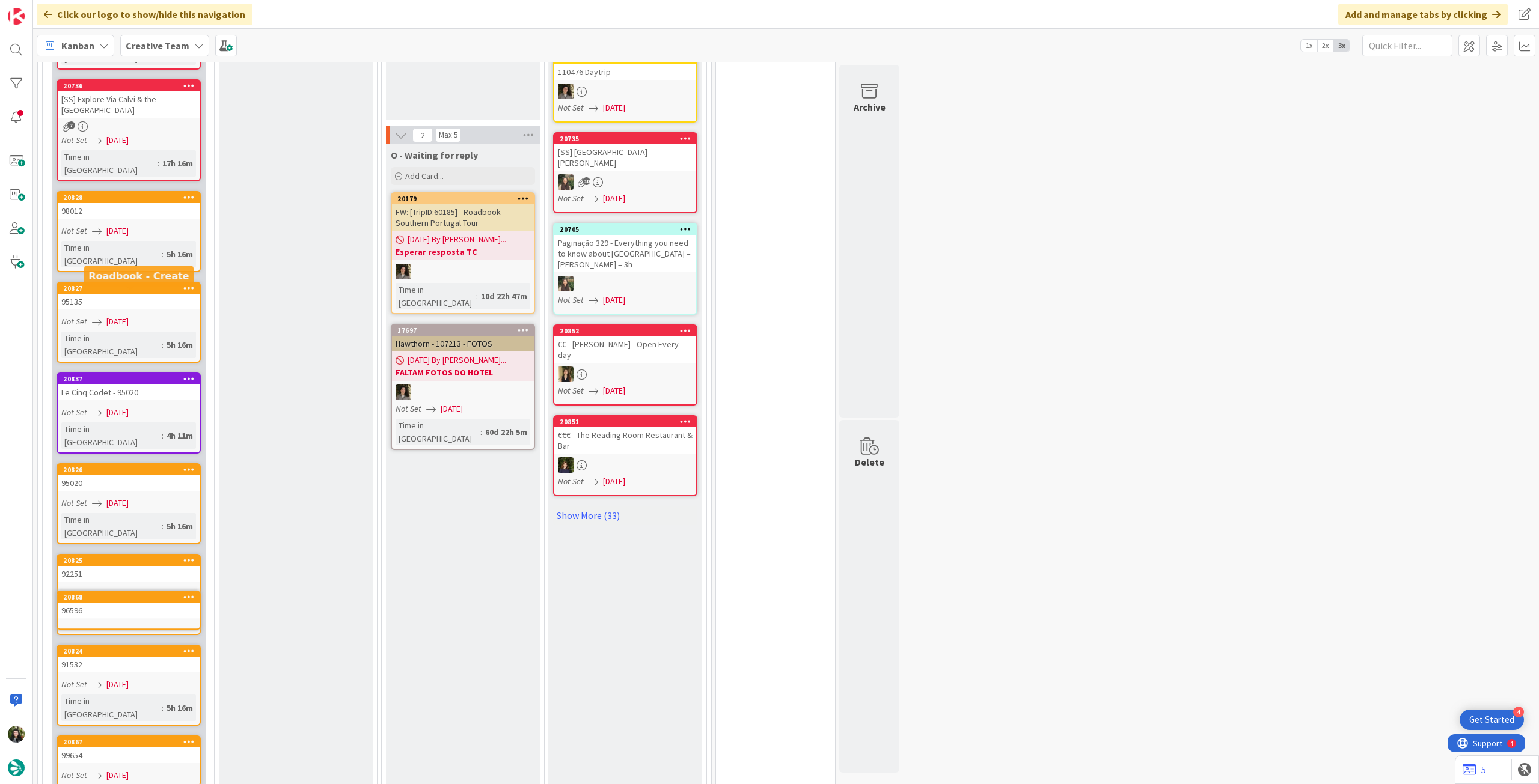
scroll to position [1757, 0]
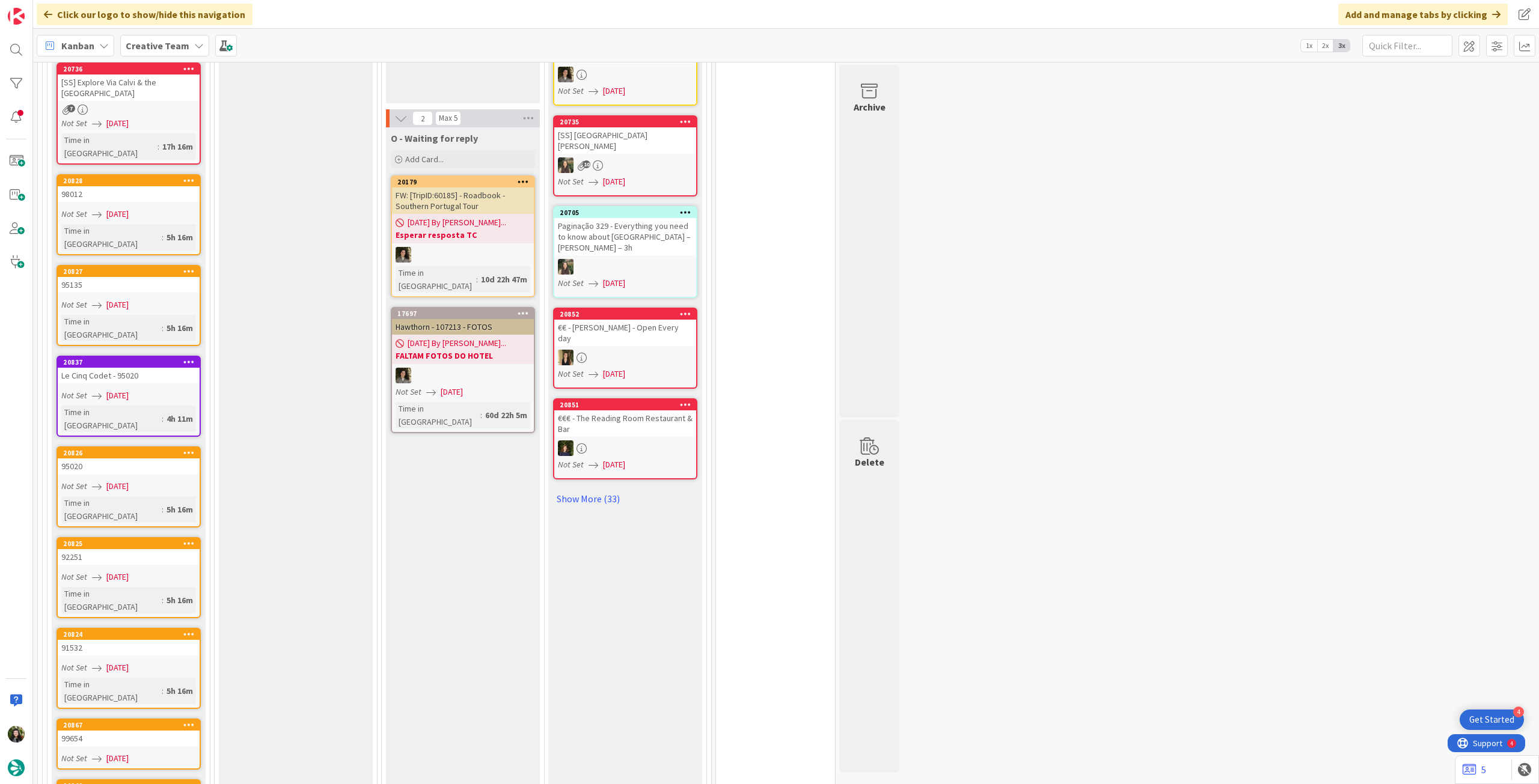
click at [126, 783] on div "96596" at bounding box center [129, 799] width 142 height 16
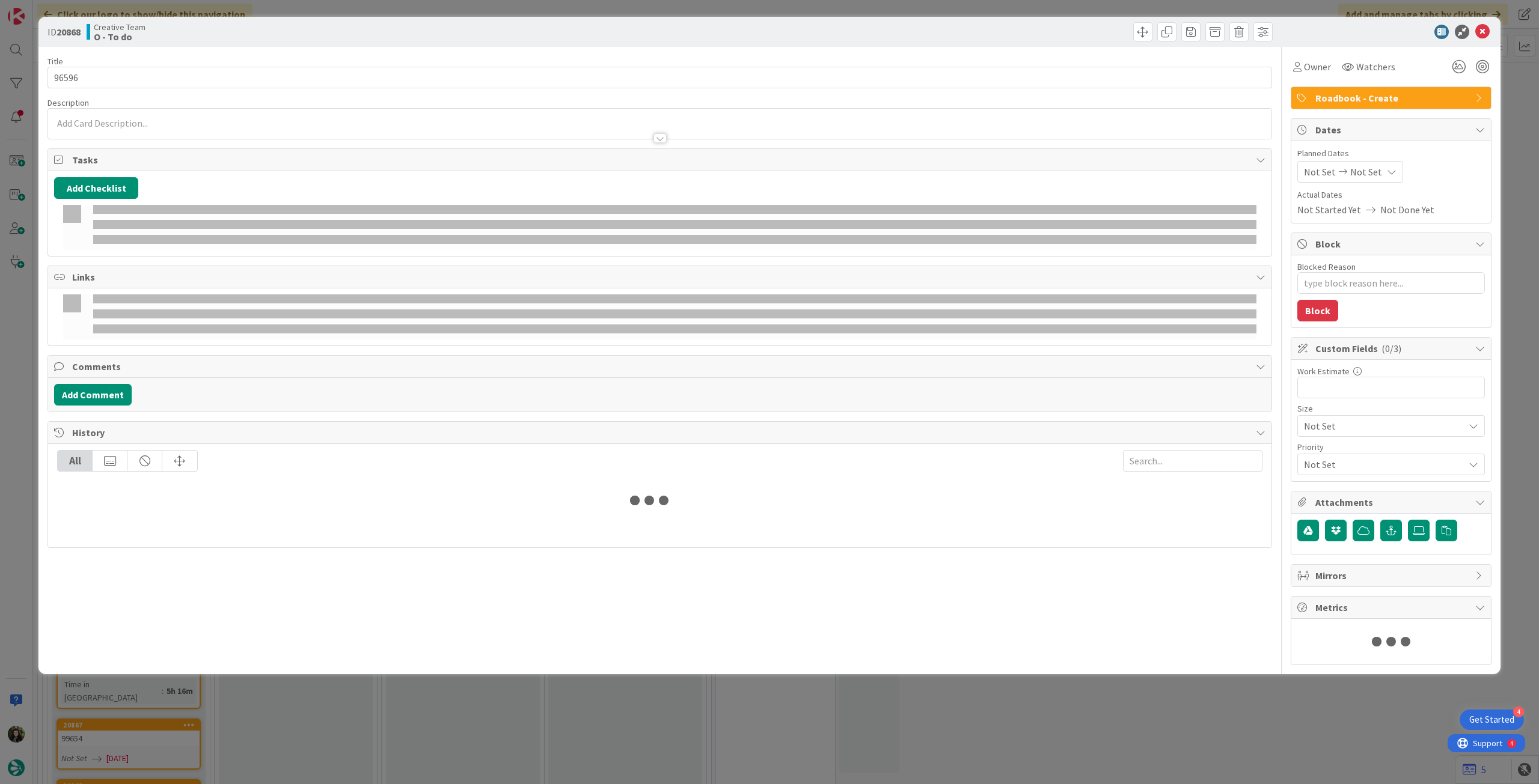
type textarea "x"
click at [1372, 158] on span "Planned Dates" at bounding box center [1391, 154] width 187 height 12
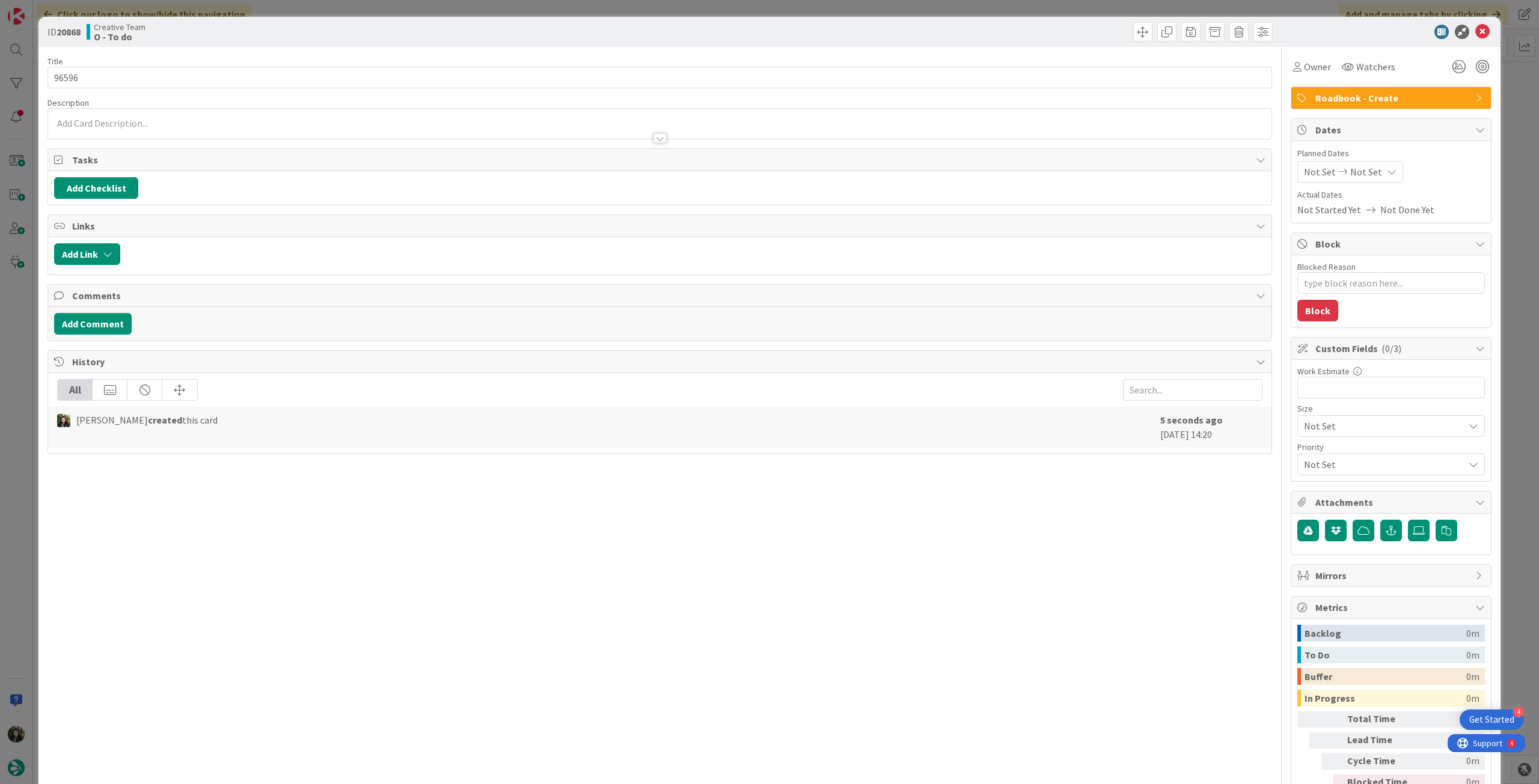
click at [1367, 181] on div "Not Set Not Set" at bounding box center [1350, 172] width 106 height 21
click at [1309, 446] on icon at bounding box center [1318, 453] width 18 height 14
type input "[DATE]"
click at [1476, 30] on icon at bounding box center [1482, 32] width 14 height 14
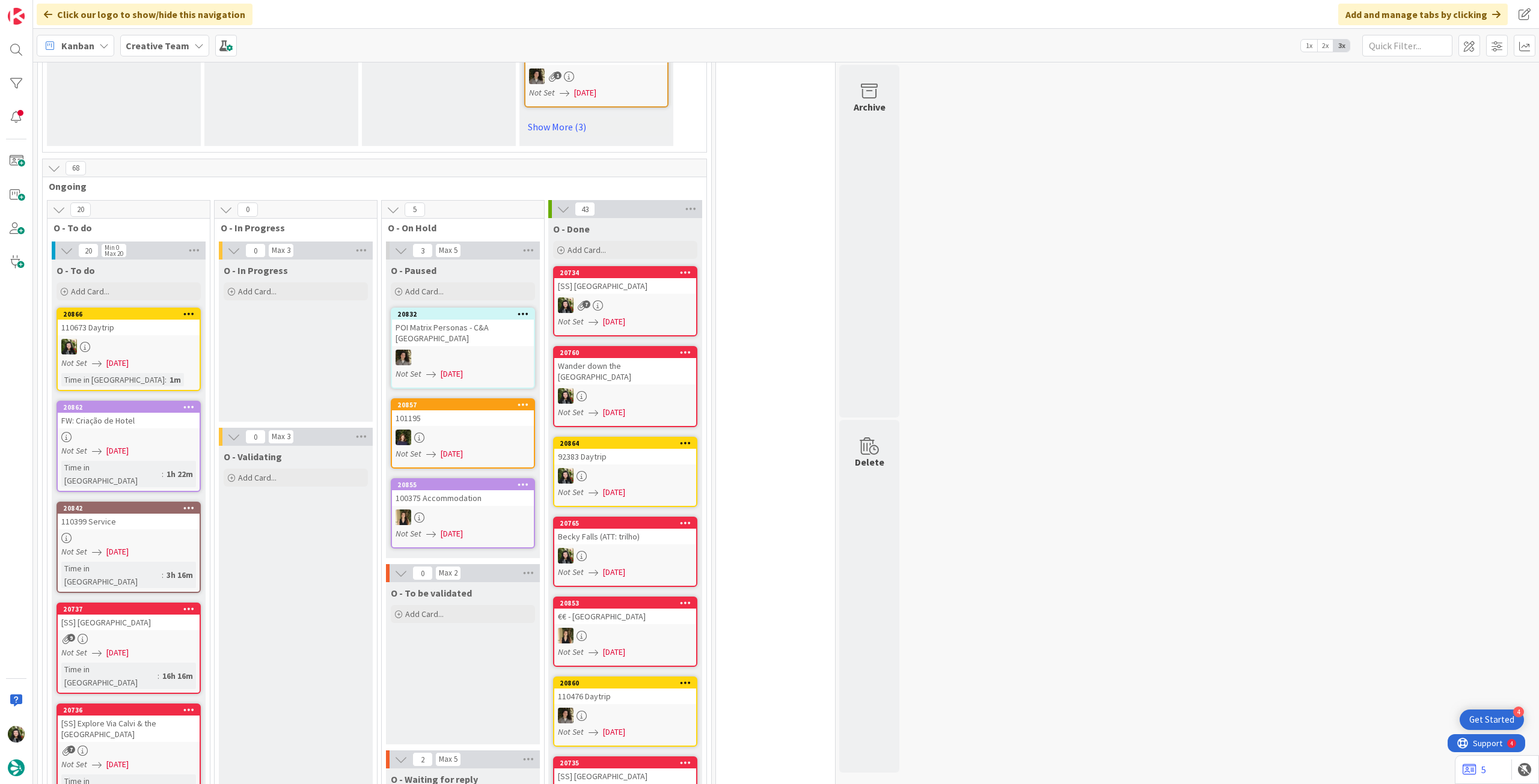
click at [156, 50] on b "Creative Team" at bounding box center [157, 45] width 63 height 12
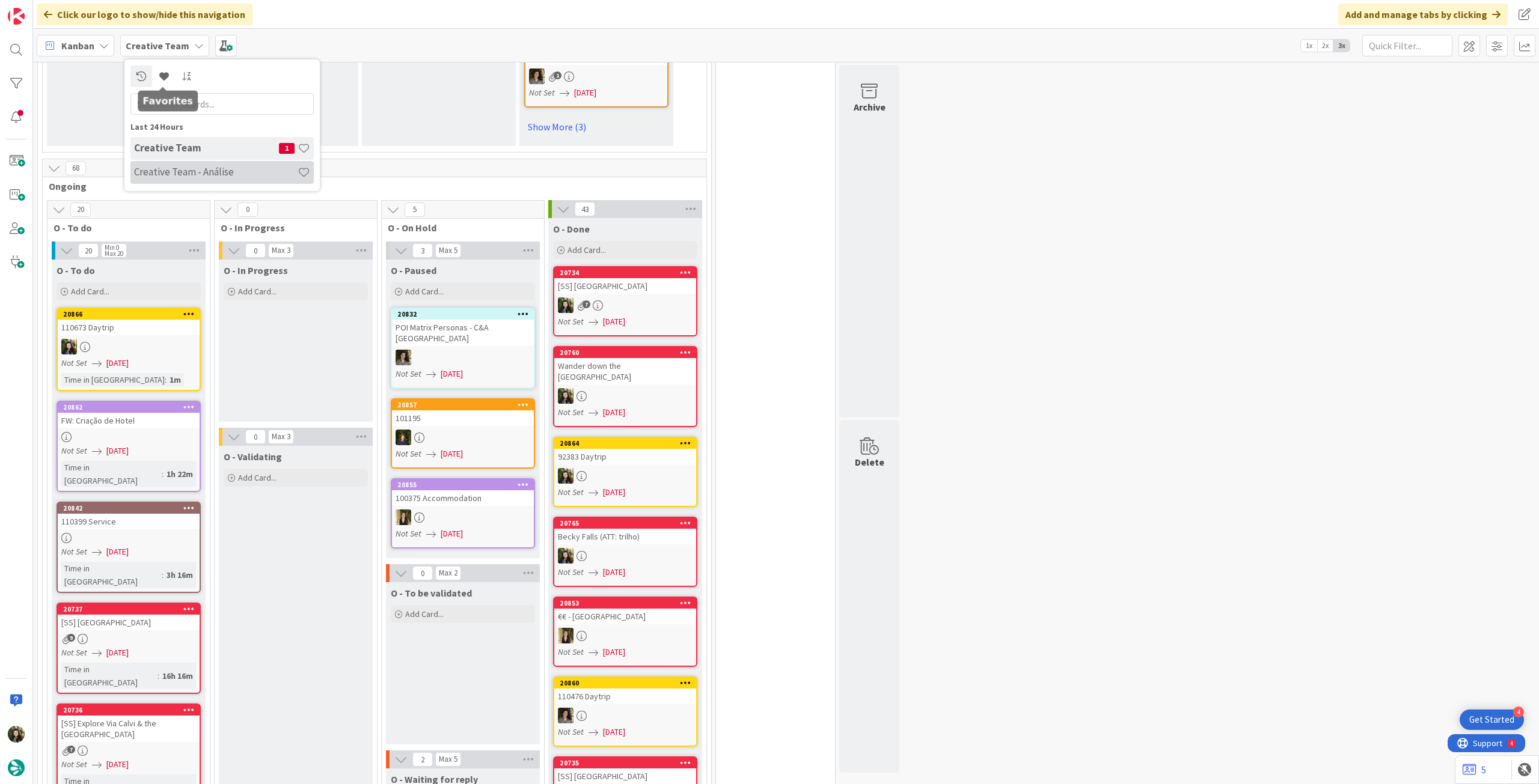
click at [184, 182] on div "Creative Team - Análise" at bounding box center [222, 172] width 183 height 23
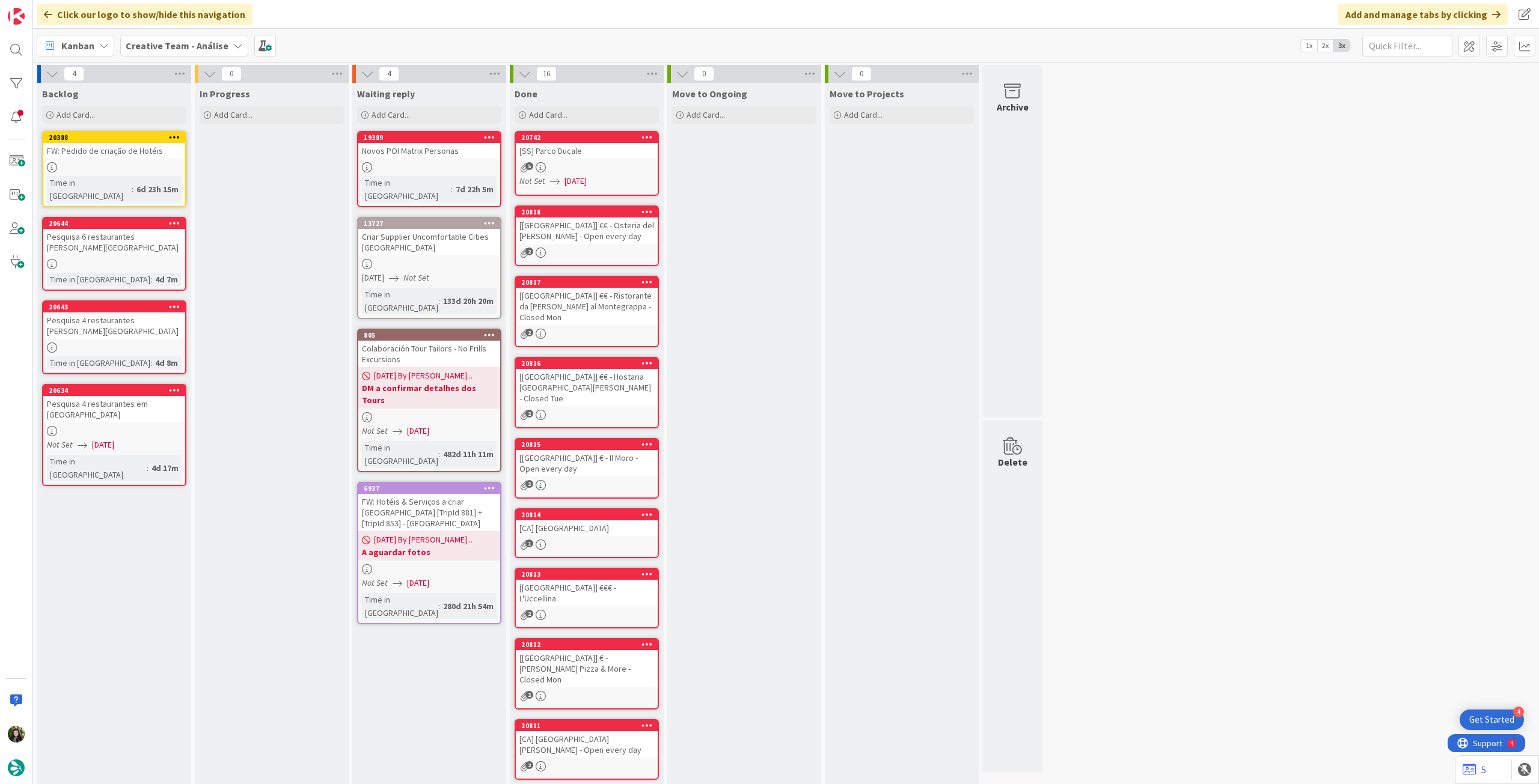
click at [190, 43] on b "Creative Team - Análise" at bounding box center [176, 45] width 103 height 12
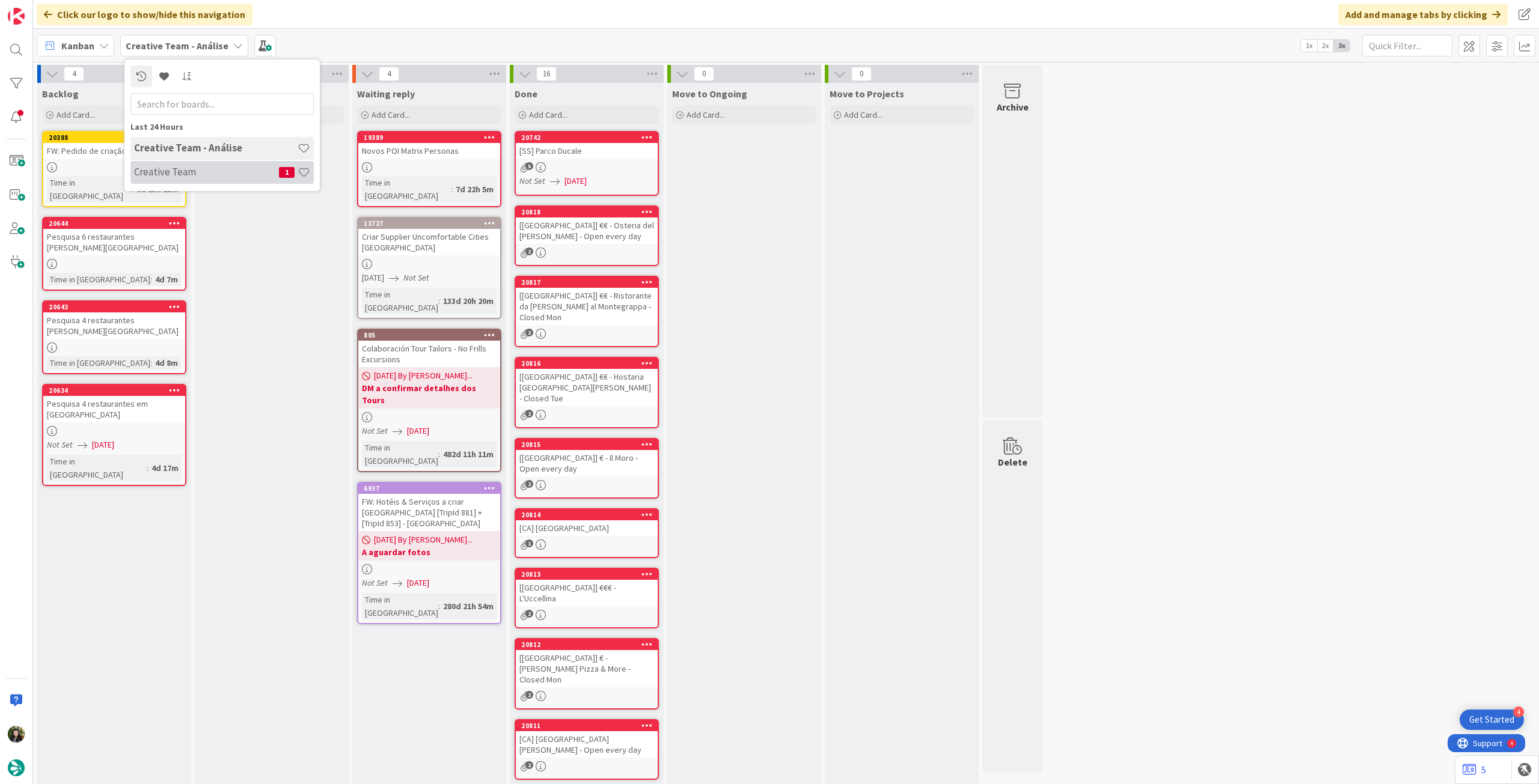
click at [189, 176] on h4 "Creative Team" at bounding box center [207, 172] width 145 height 12
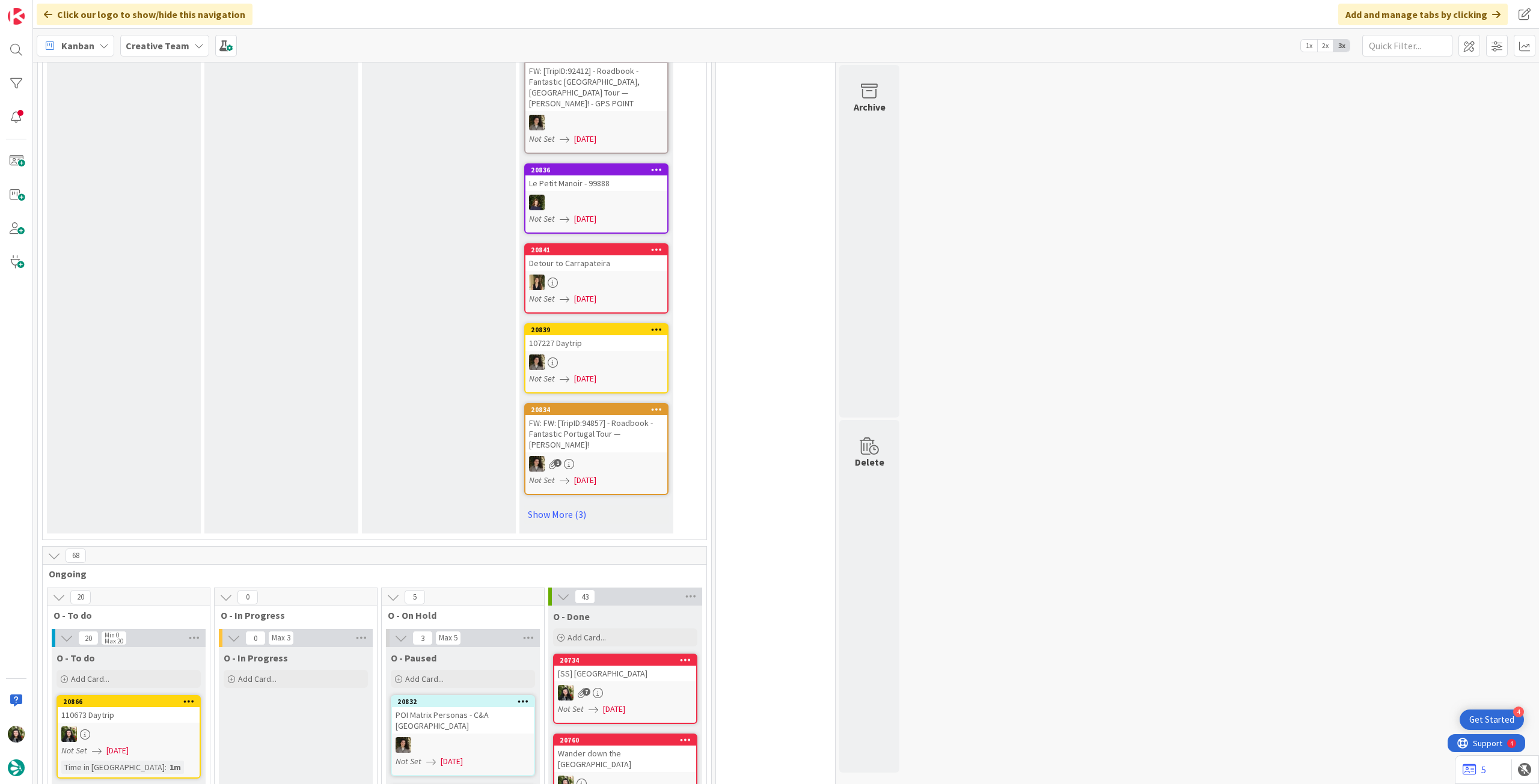
scroll to position [962, 0]
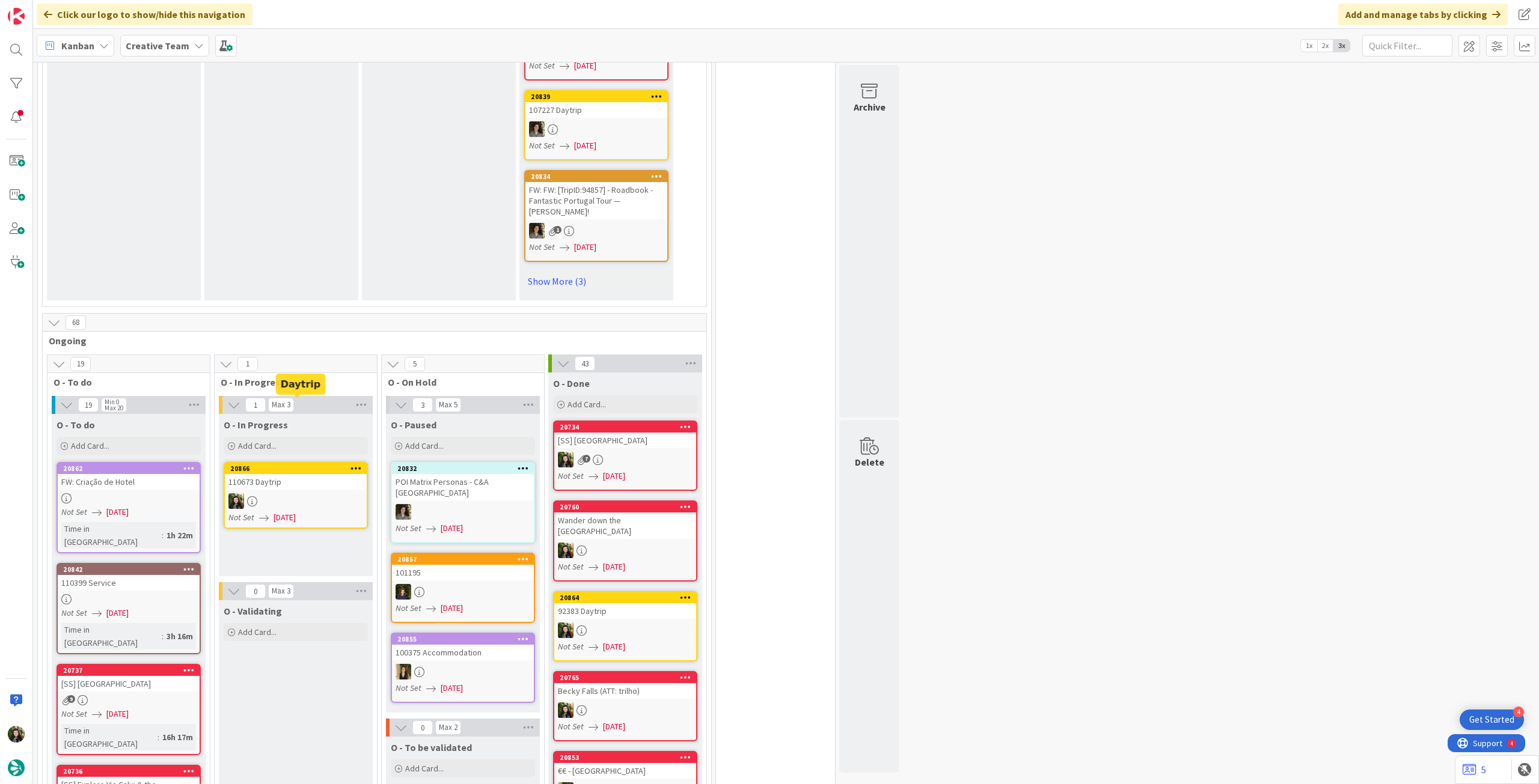
click at [303, 474] on div "110673 Daytrip" at bounding box center [296, 482] width 142 height 16
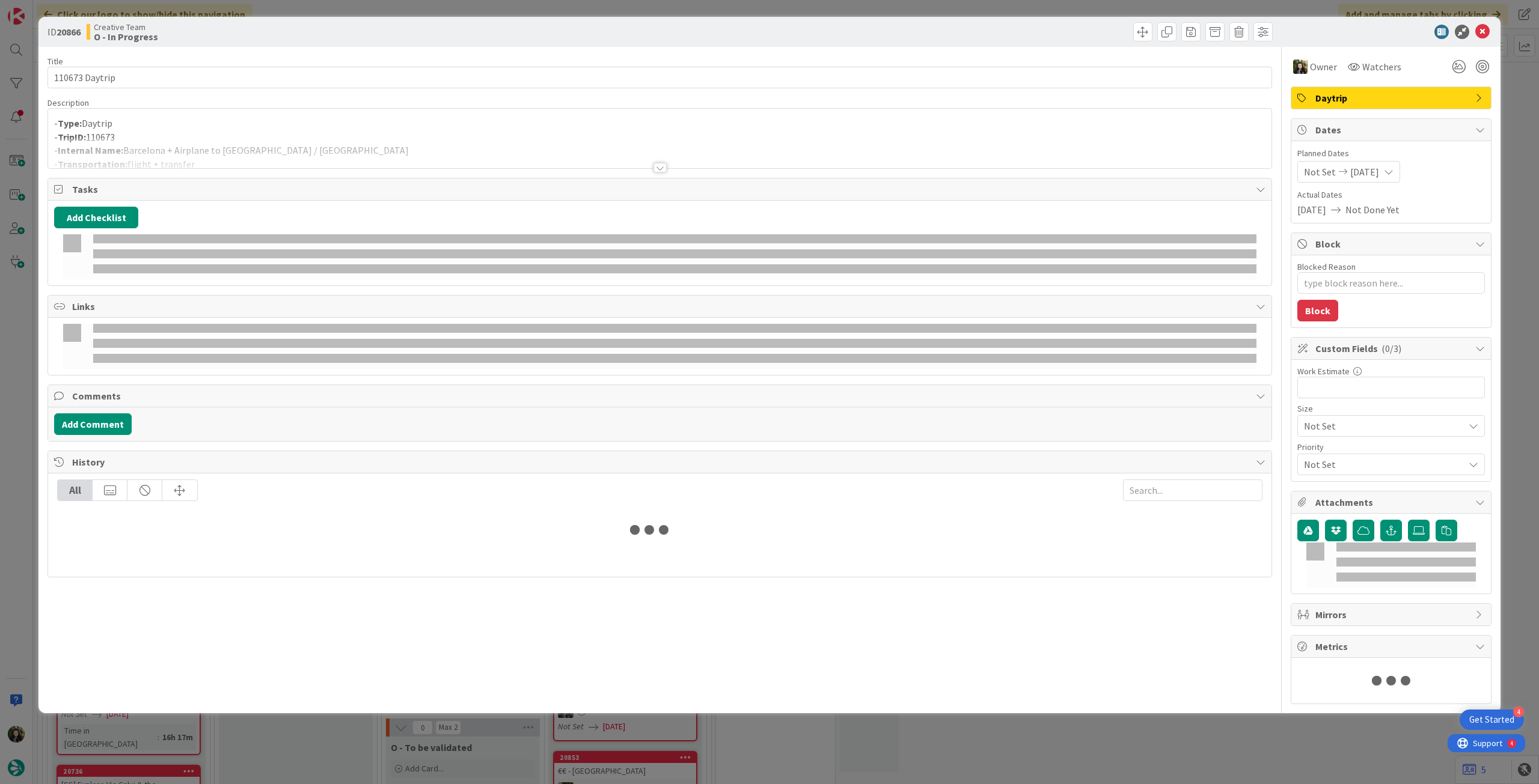
click at [205, 145] on div at bounding box center [660, 153] width 1223 height 30
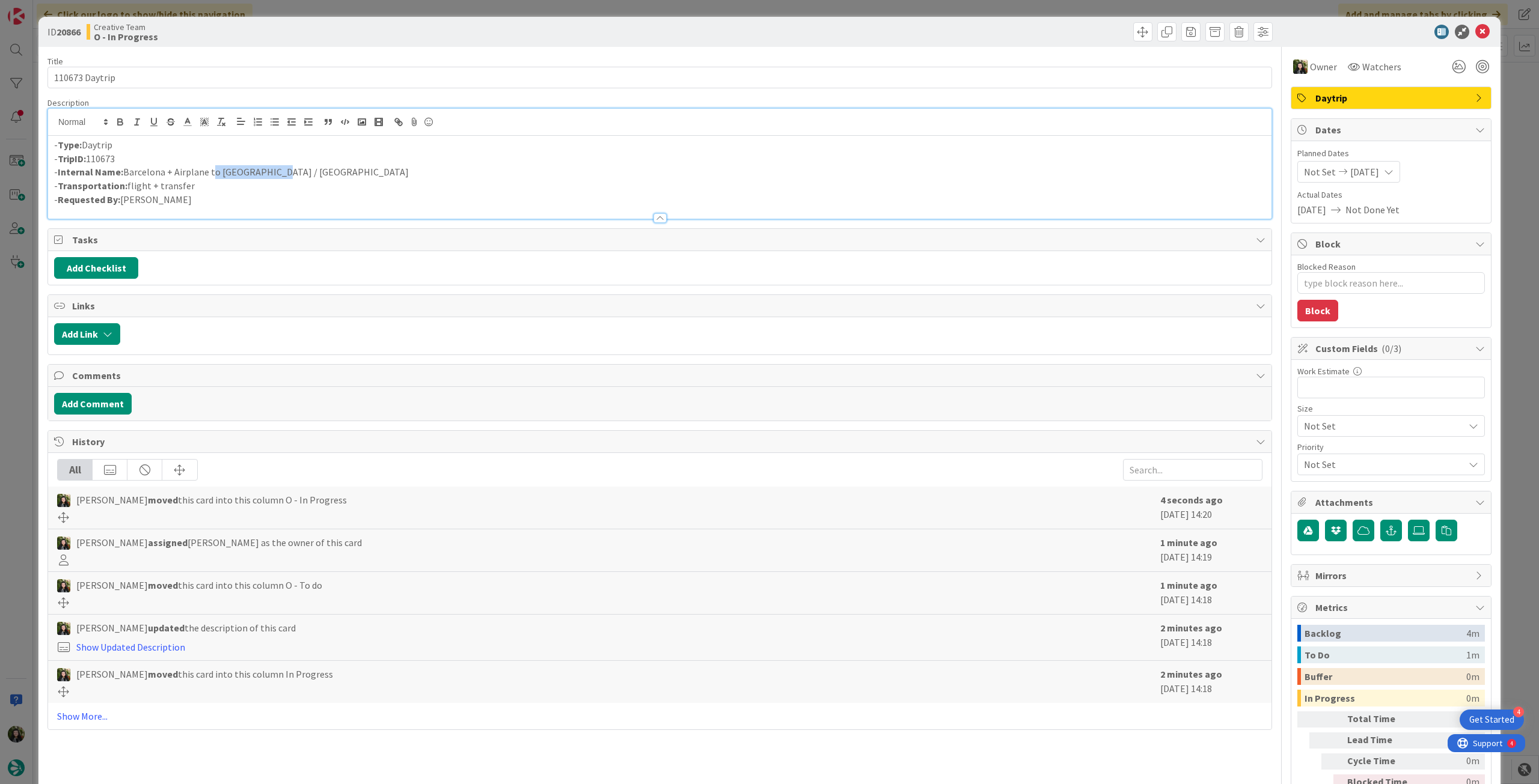
drag, startPoint x: 294, startPoint y: 172, endPoint x: 208, endPoint y: 172, distance: 86.0
click at [208, 172] on p "- Internal Name: [GEOGRAPHIC_DATA] + Airplane to [GEOGRAPHIC_DATA] / [GEOGRAPHI…" at bounding box center [660, 172] width 1212 height 14
click at [171, 172] on p "- Internal Name: [GEOGRAPHIC_DATA] + Airplane to [GEOGRAPHIC_DATA] / [GEOGRAPHI…" at bounding box center [660, 172] width 1212 height 14
drag, startPoint x: 124, startPoint y: 174, endPoint x: 294, endPoint y: 165, distance: 170.2
click at [280, 173] on p "- Internal Name: [GEOGRAPHIC_DATA] + Airplane to [GEOGRAPHIC_DATA] / [GEOGRAPHI…" at bounding box center [660, 172] width 1212 height 14
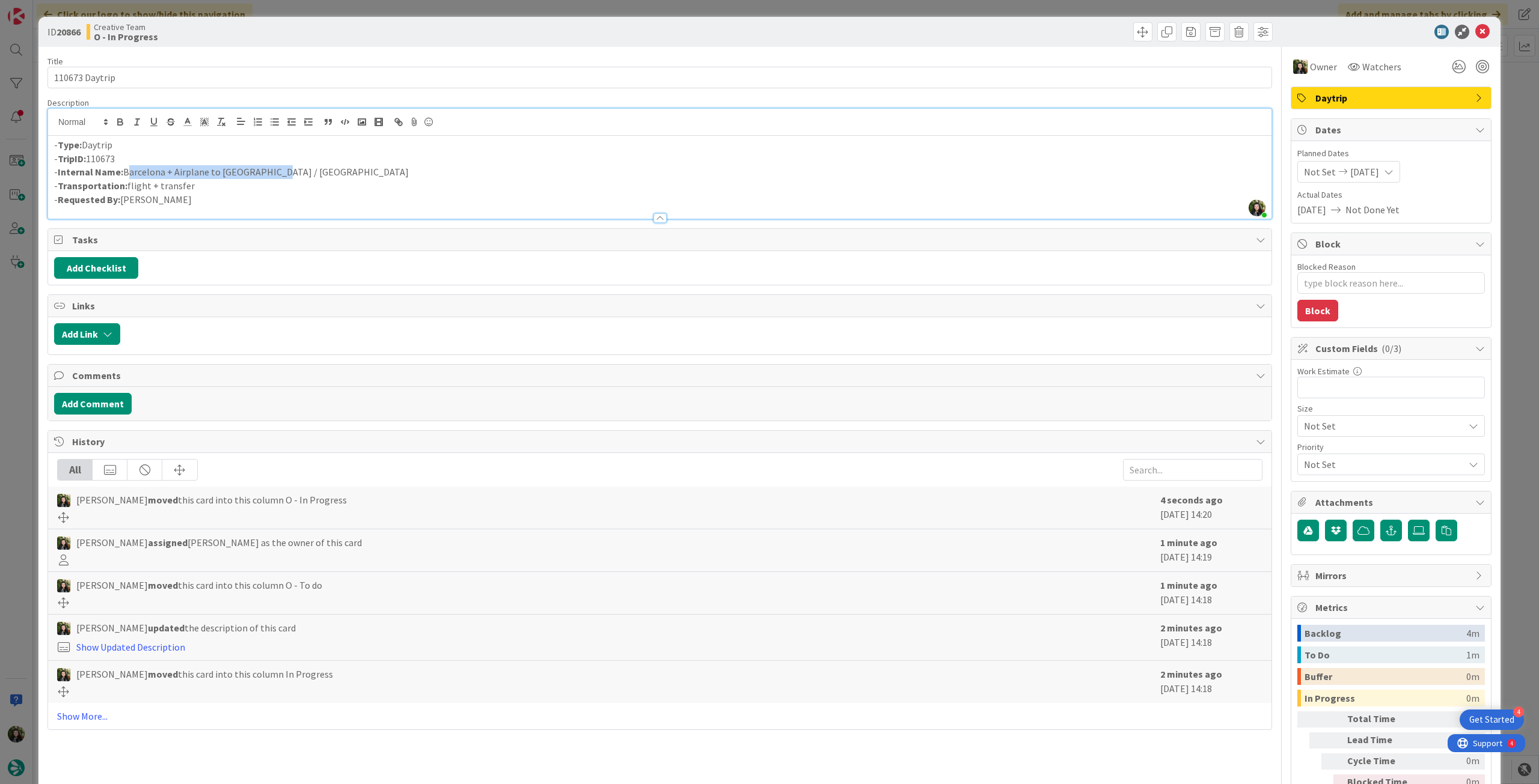
copy p "Barcelona + Airplane to [GEOGRAPHIC_DATA] / [GEOGRAPHIC_DATA]"
click at [1479, 30] on icon at bounding box center [1482, 32] width 14 height 14
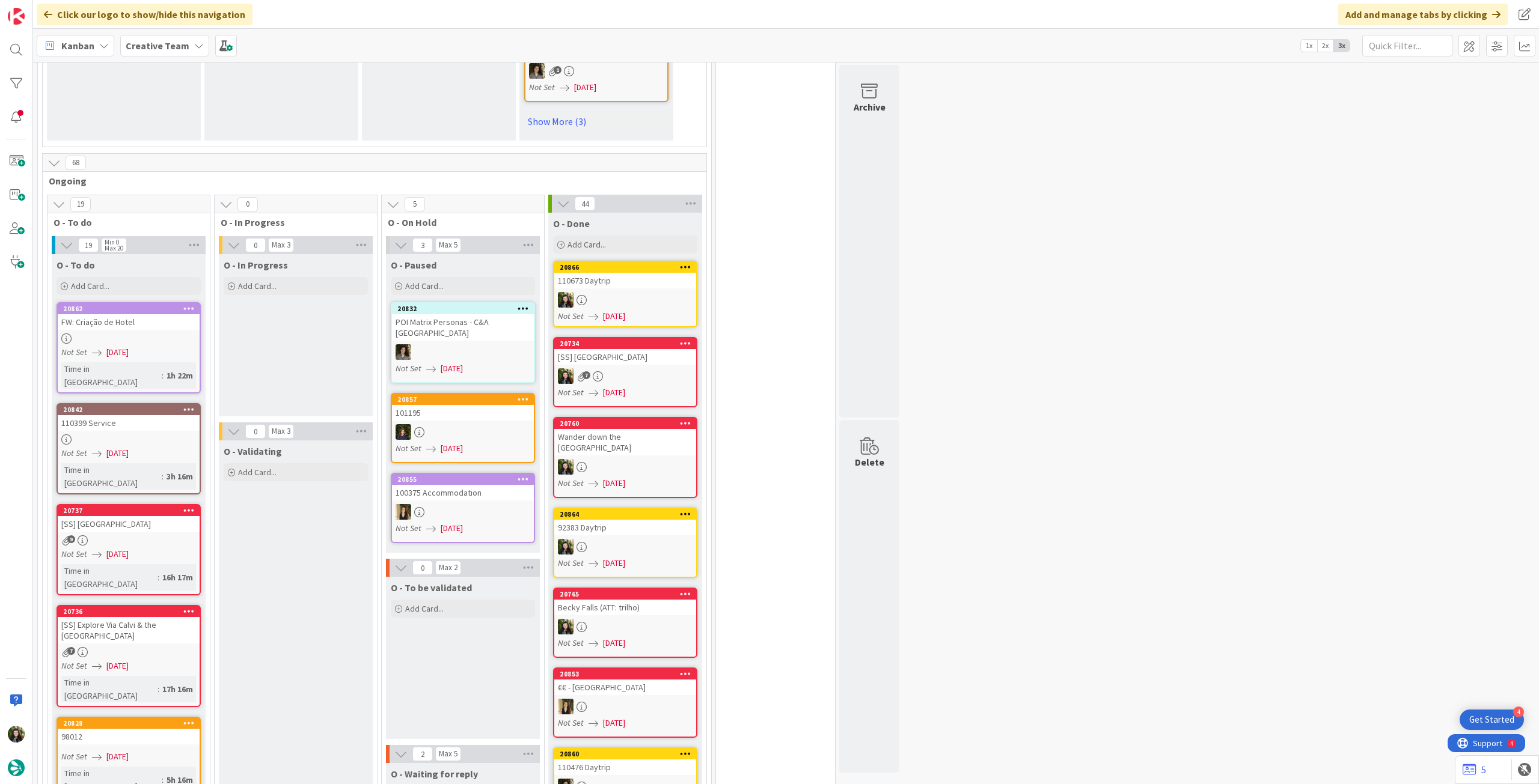
scroll to position [1042, 0]
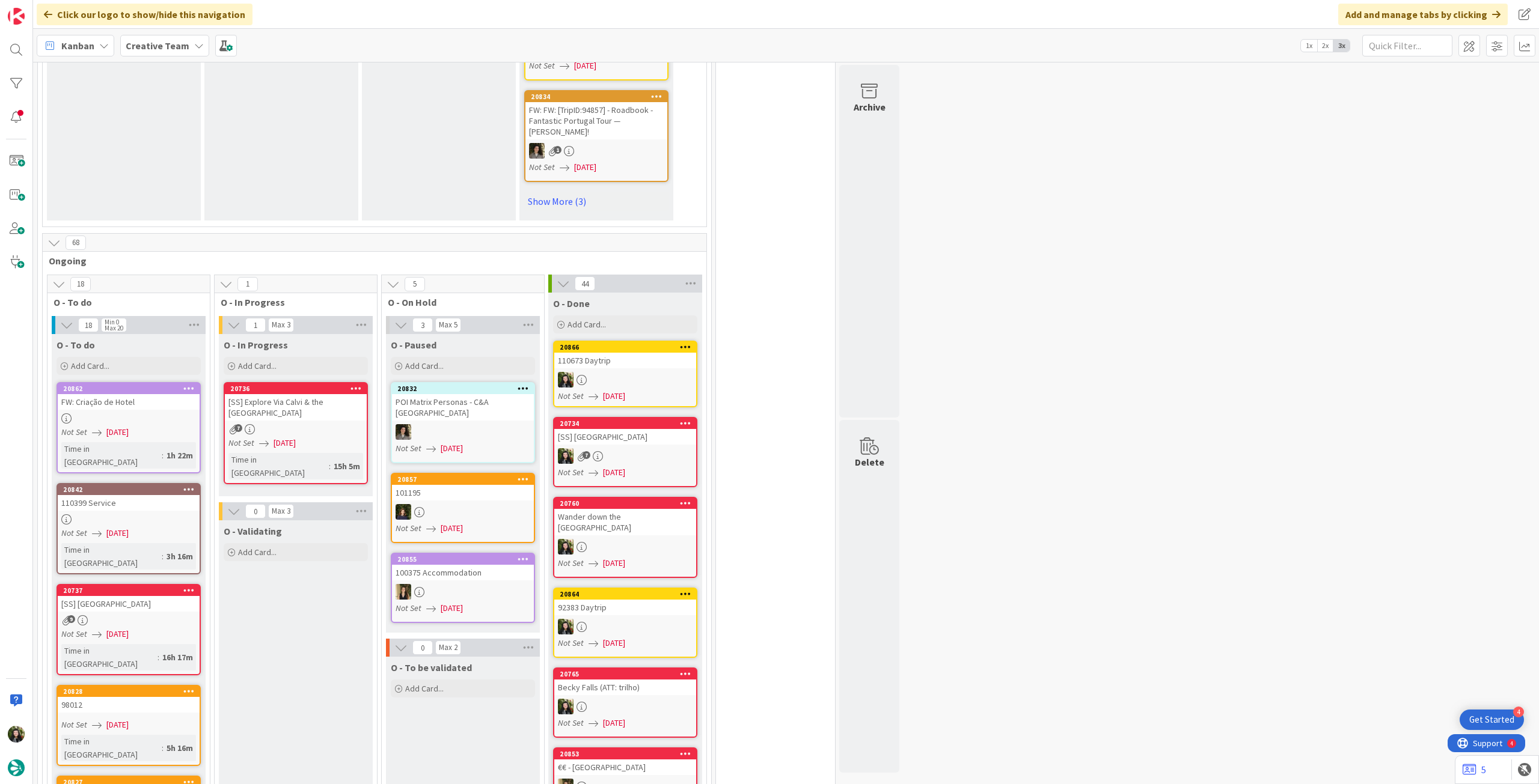
click at [292, 394] on div "[SS] Explore Via Calvi & the [GEOGRAPHIC_DATA]" at bounding box center [296, 407] width 142 height 26
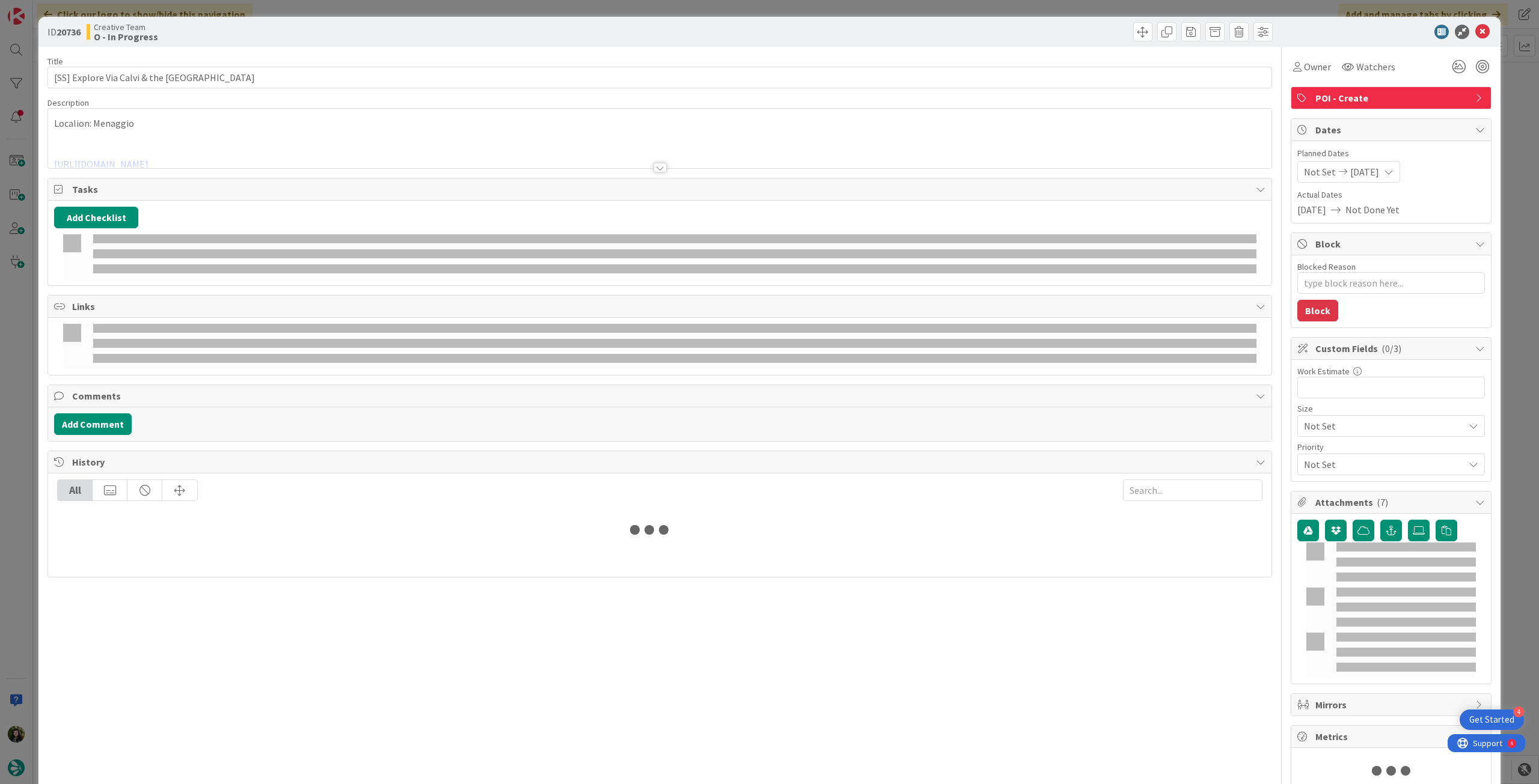
type textarea "x"
type input "[SS] Explore Via Calvi & the [GEOGRAPHIC_DATA]"
type textarea "x"
type input "[SS] Explore Via Calvi & the [GEOGRAPHIC_DATA]"
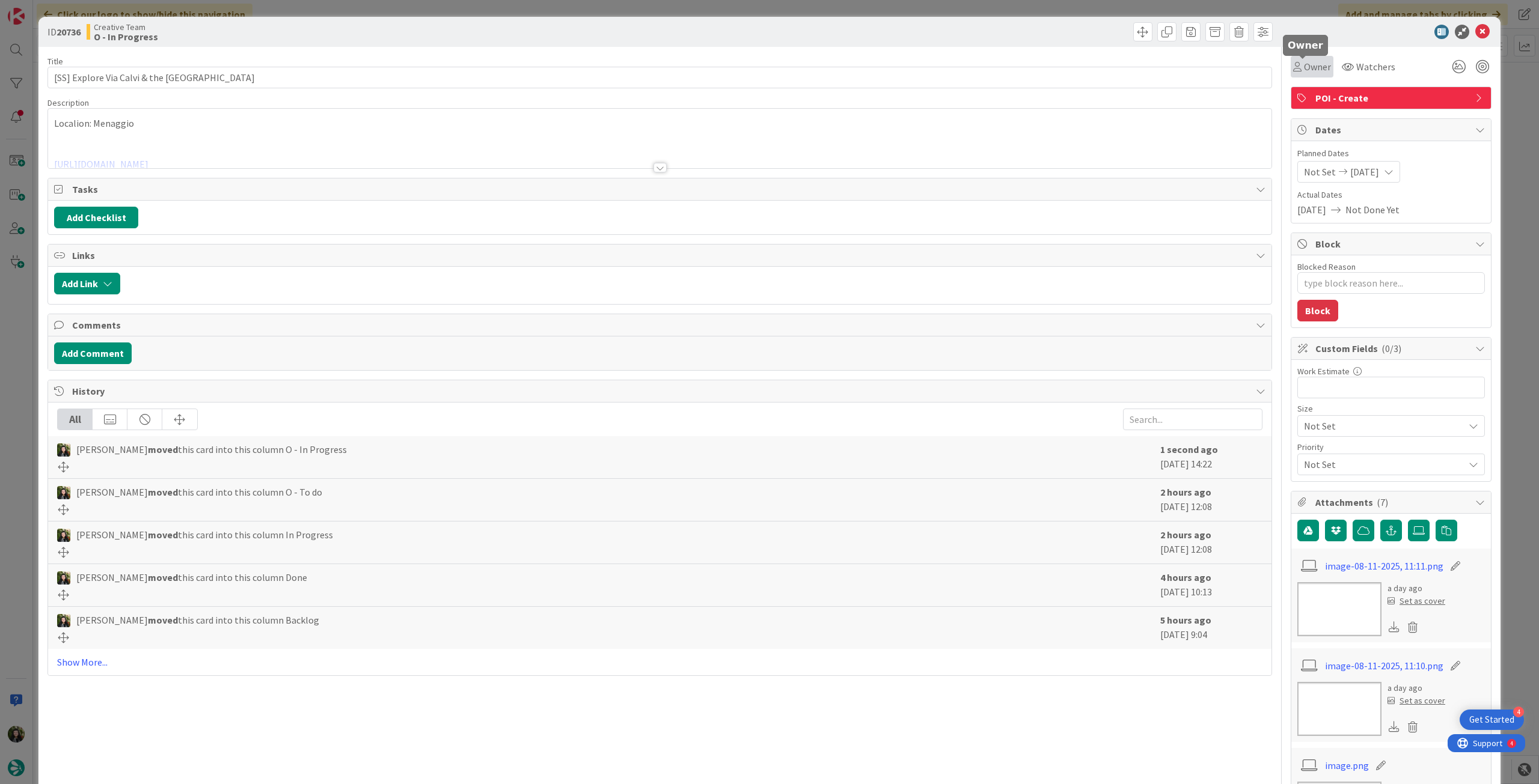
click at [1309, 66] on span "Owner" at bounding box center [1317, 66] width 27 height 14
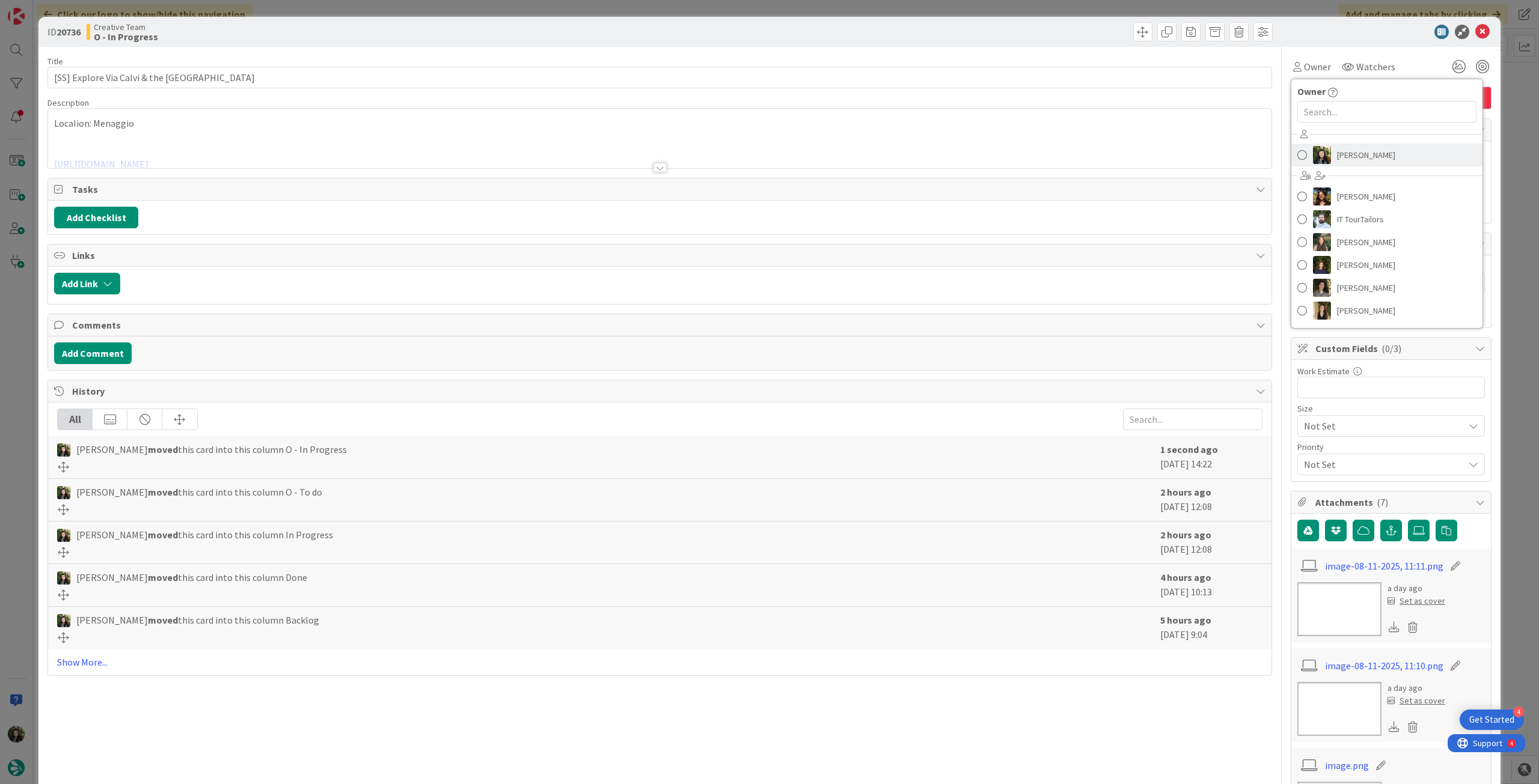
click at [1316, 157] on img at bounding box center [1322, 155] width 18 height 18
type textarea "x"
type input "[SS] Explore Via Calvi & the [GEOGRAPHIC_DATA]"
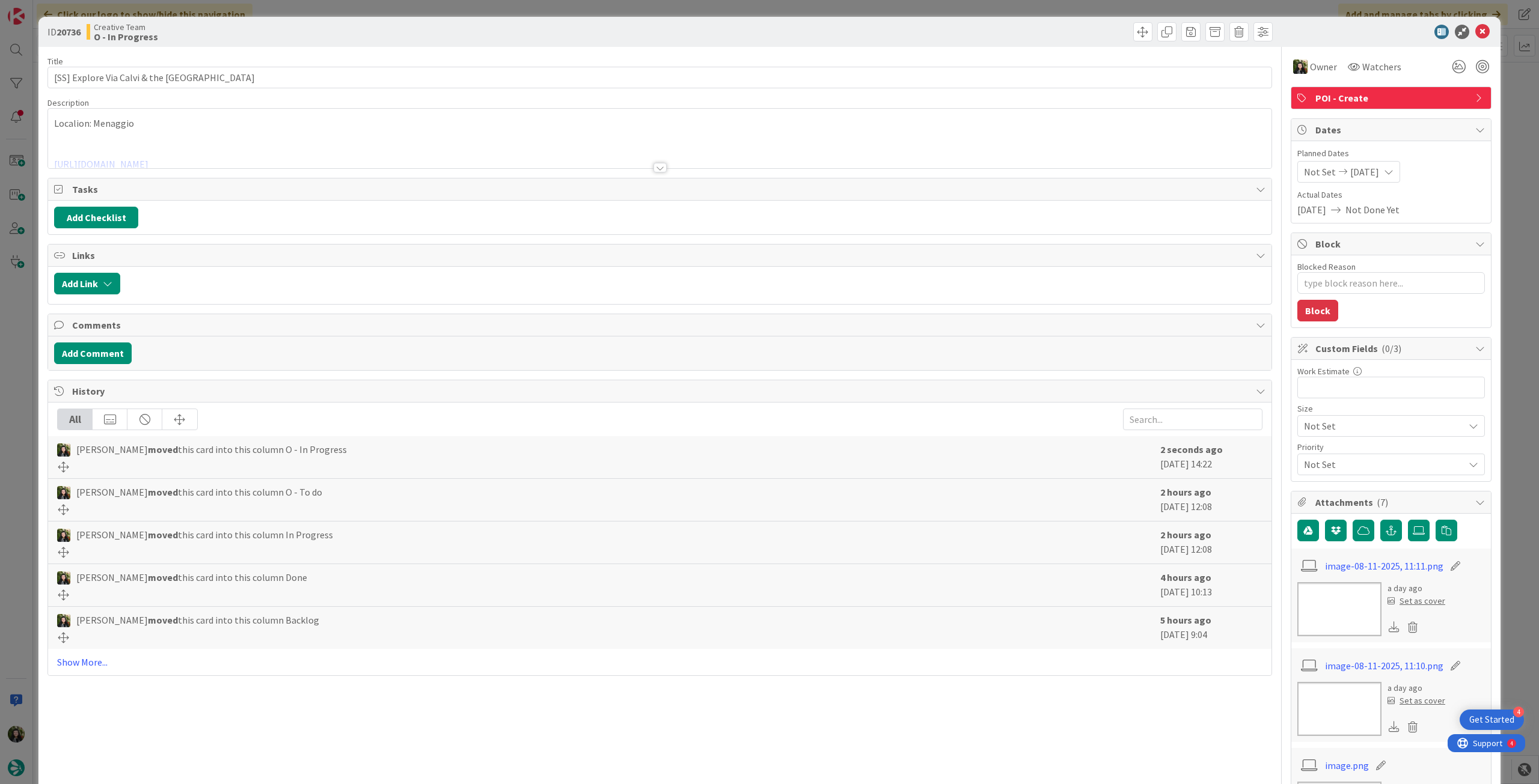
type textarea "x"
type input "[SS] Explore Via Calvi & the [GEOGRAPHIC_DATA]"
click at [201, 144] on div at bounding box center [660, 153] width 1223 height 30
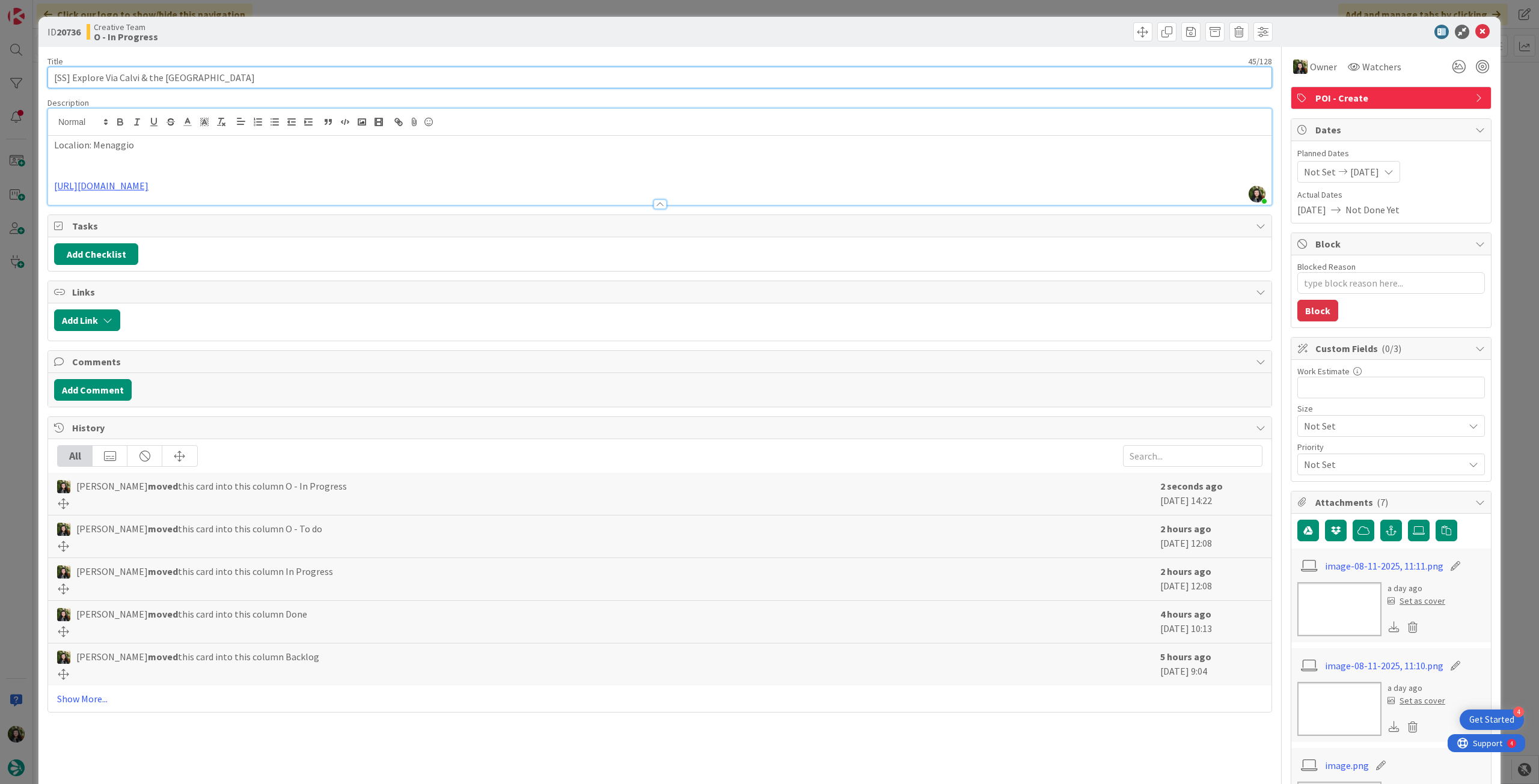
drag, startPoint x: 241, startPoint y: 76, endPoint x: 72, endPoint y: 78, distance: 169.0
click at [72, 78] on input "[SS] Explore Via Calvi & the [GEOGRAPHIC_DATA]" at bounding box center [660, 77] width 1225 height 21
click at [148, 186] on link "[URL][DOMAIN_NAME]" at bounding box center [101, 185] width 94 height 12
click at [172, 208] on link "[URL][DOMAIN_NAME]" at bounding box center [139, 209] width 83 height 16
drag, startPoint x: 234, startPoint y: 83, endPoint x: 73, endPoint y: 76, distance: 161.2
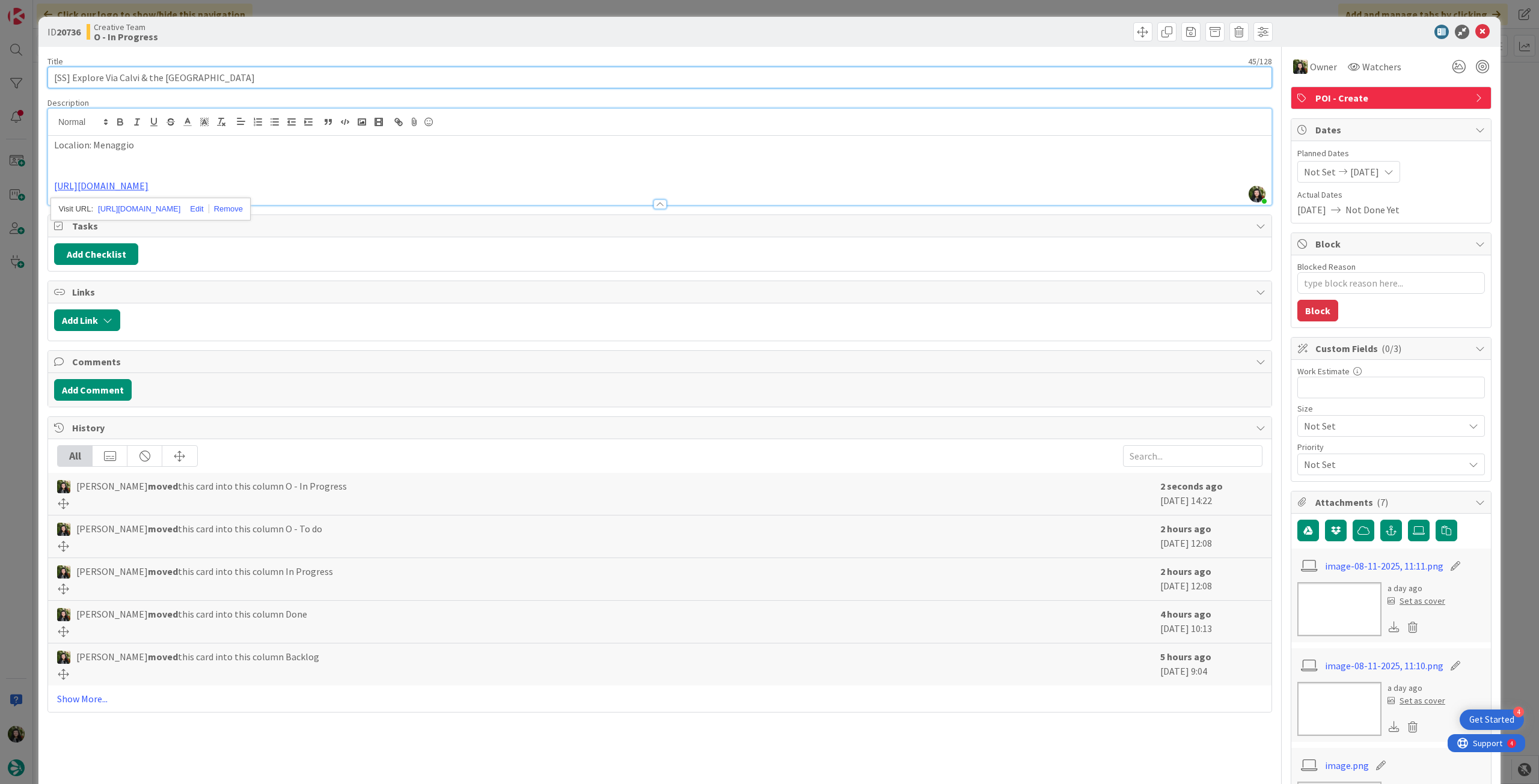
click at [73, 76] on input "[SS] Explore Via Calvi & the [GEOGRAPHIC_DATA]" at bounding box center [660, 77] width 1225 height 21
type textarea "x"
type input "[SS] Explore Via Calvi & the [GEOGRAPHIC_DATA]"
type textarea "x"
type input "[SS] Explore Via Calvi & the [GEOGRAPHIC_DATA]"
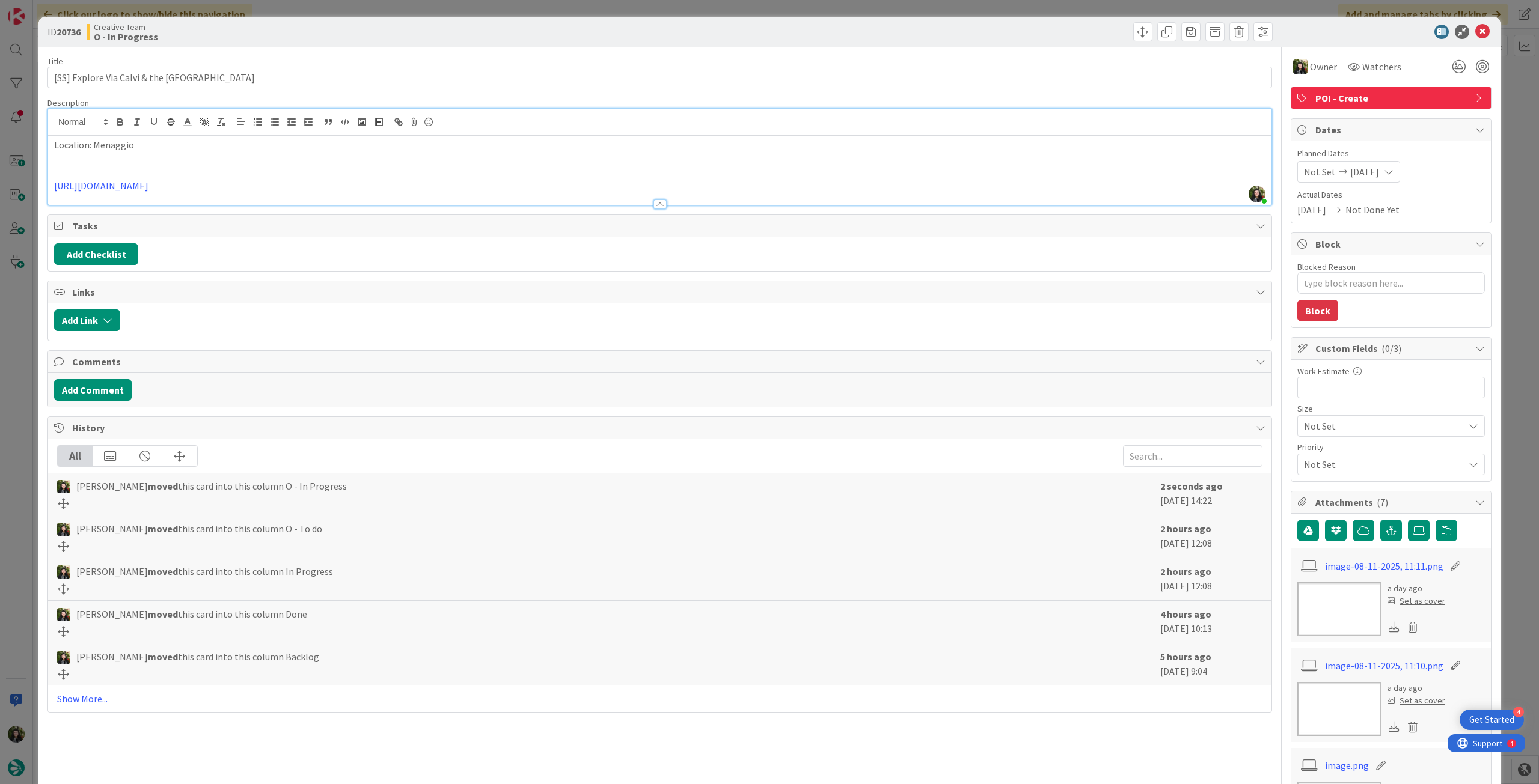
click at [1478, 28] on icon at bounding box center [1482, 32] width 14 height 14
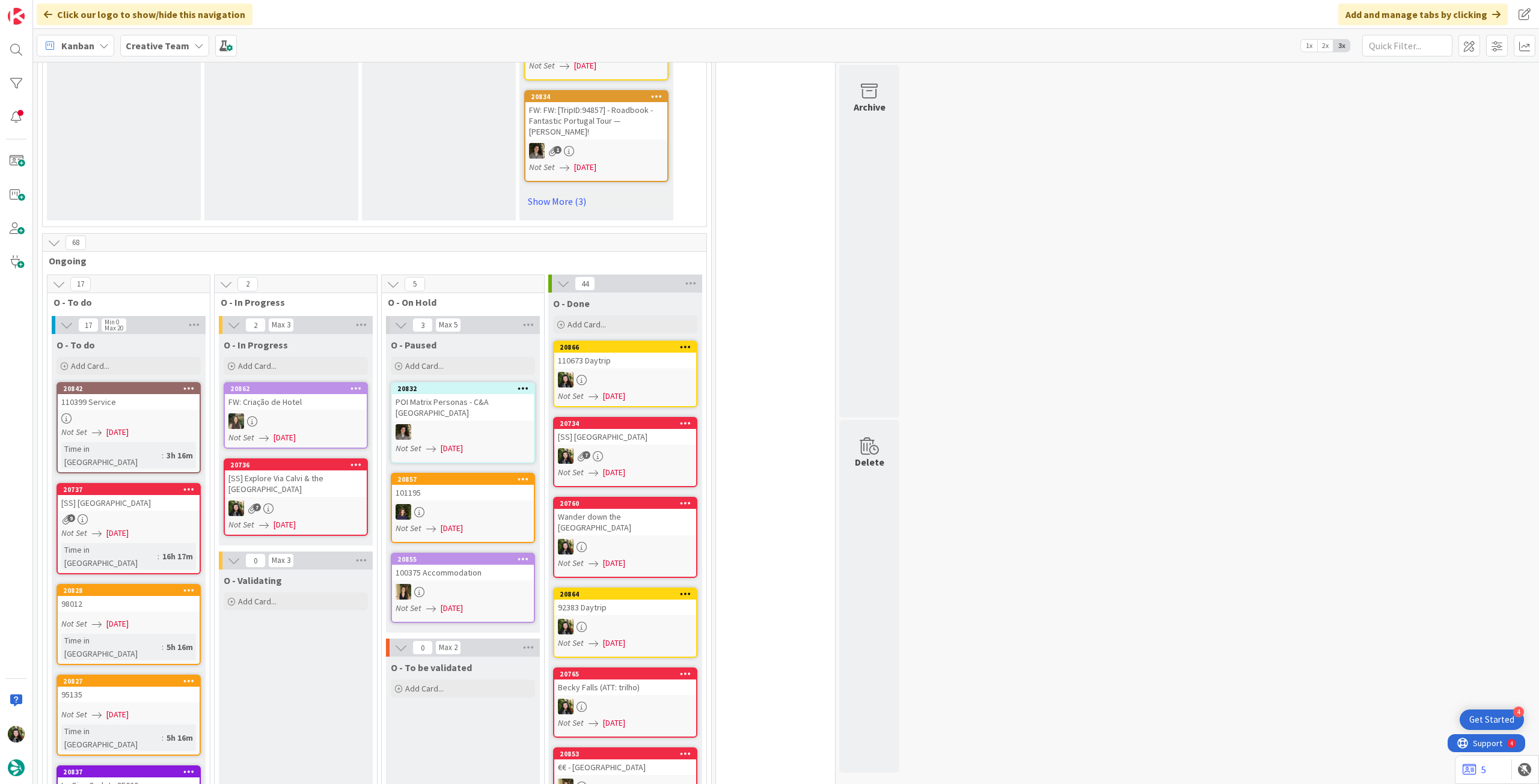
click at [292, 413] on div at bounding box center [296, 421] width 142 height 16
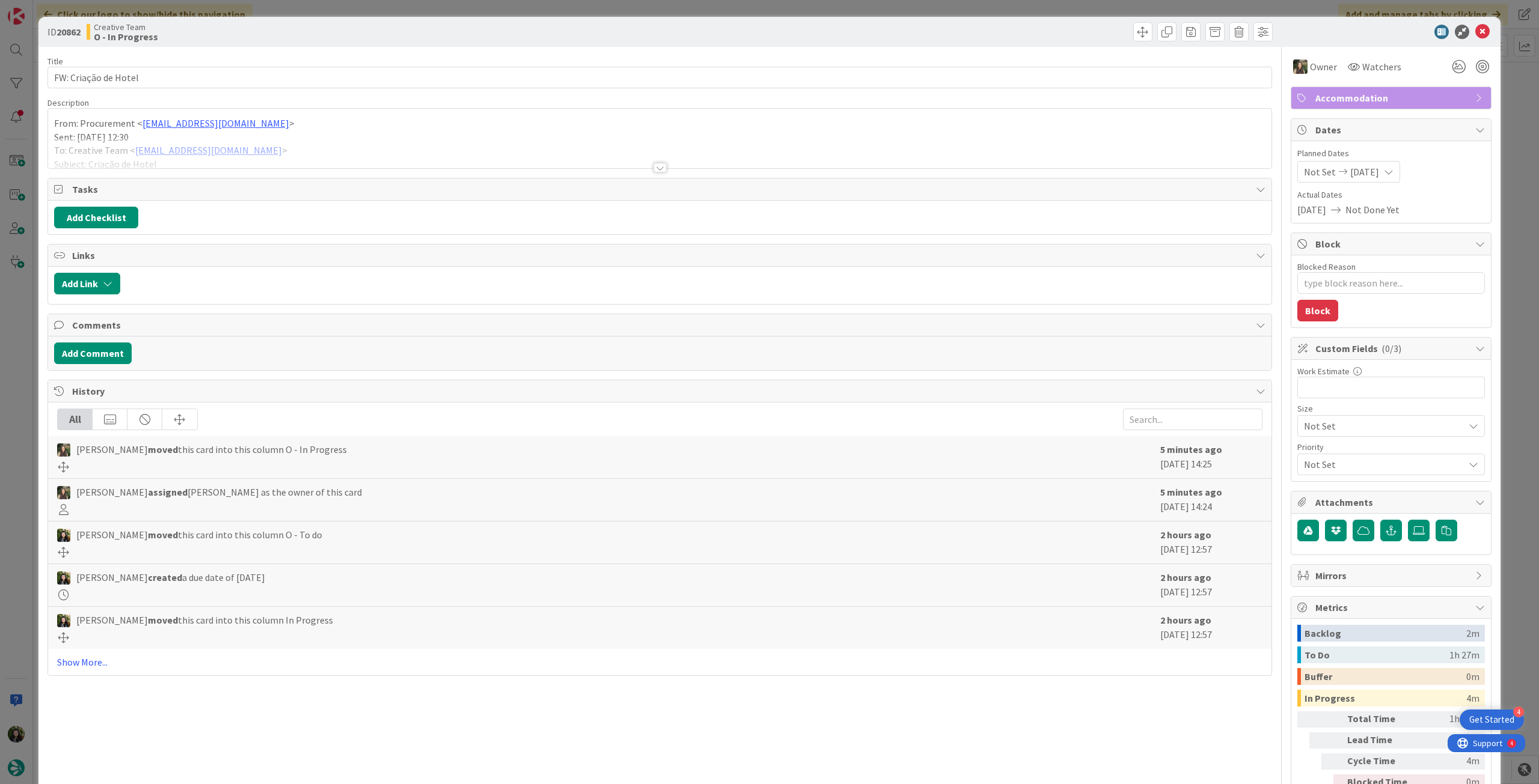
click at [603, 157] on div at bounding box center [660, 153] width 1223 height 30
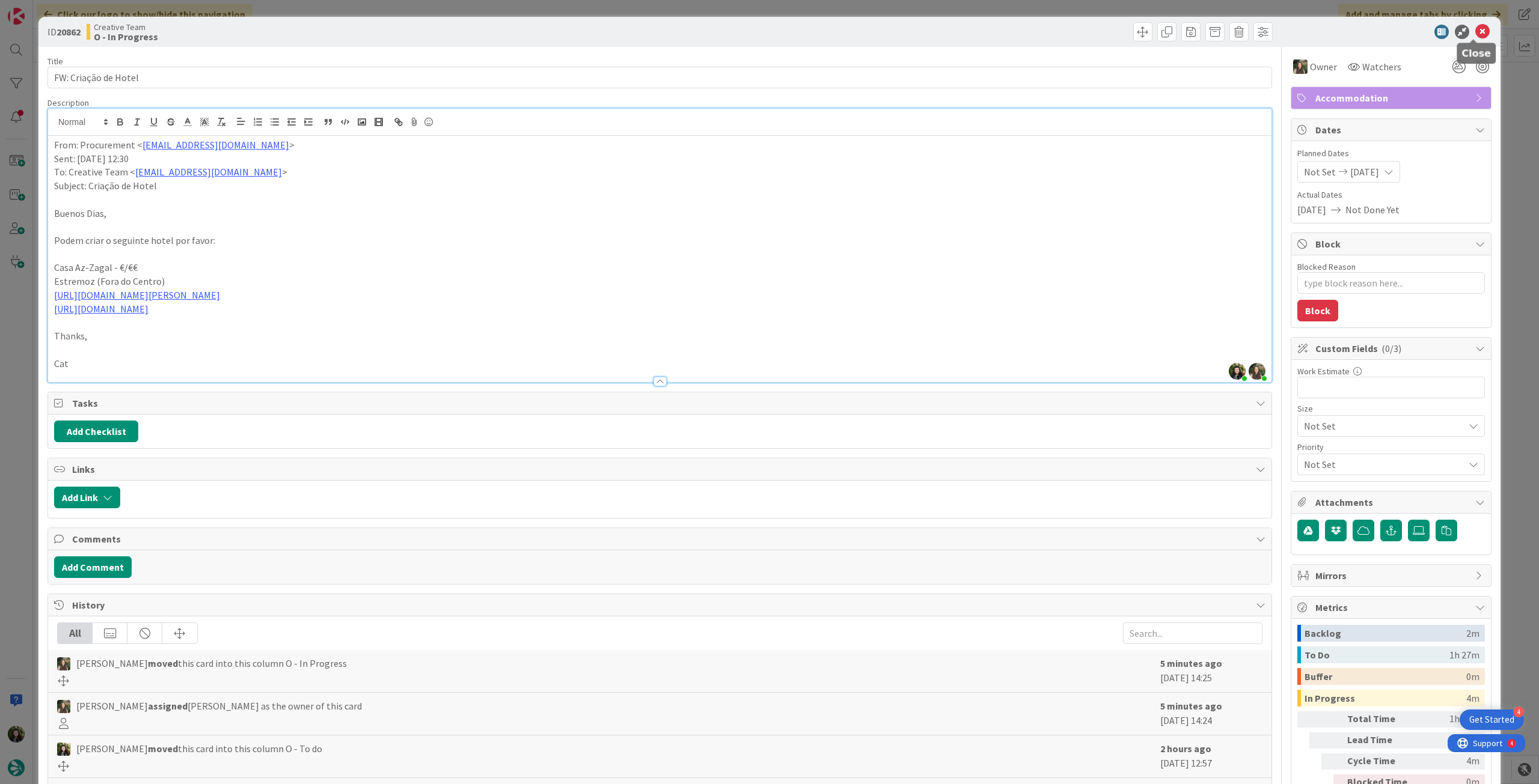
click at [1476, 33] on icon at bounding box center [1482, 32] width 14 height 14
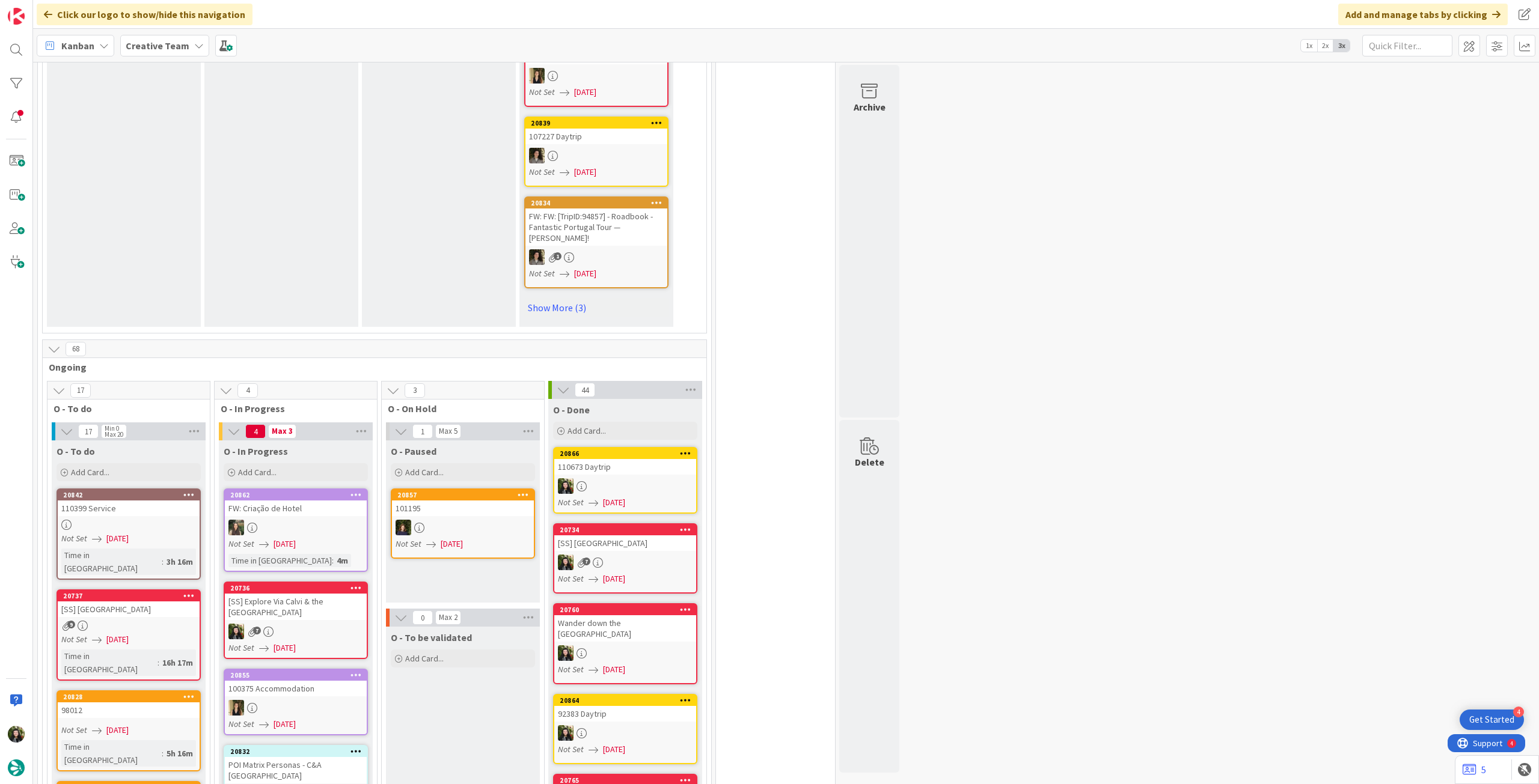
scroll to position [1042, 0]
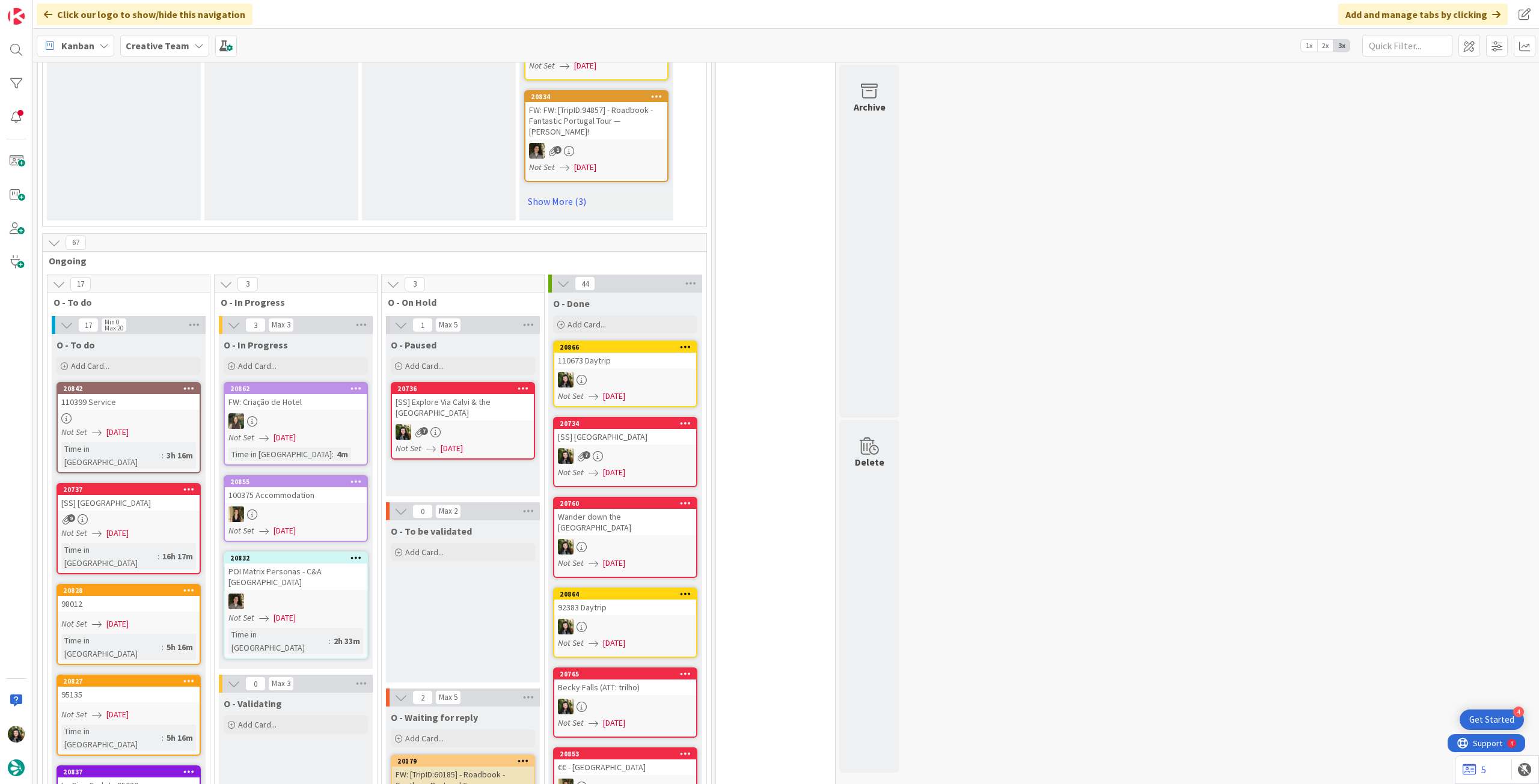
click at [166, 48] on b "Creative Team" at bounding box center [157, 45] width 63 height 12
click at [192, 162] on div "Creative Team - Análise" at bounding box center [222, 172] width 183 height 23
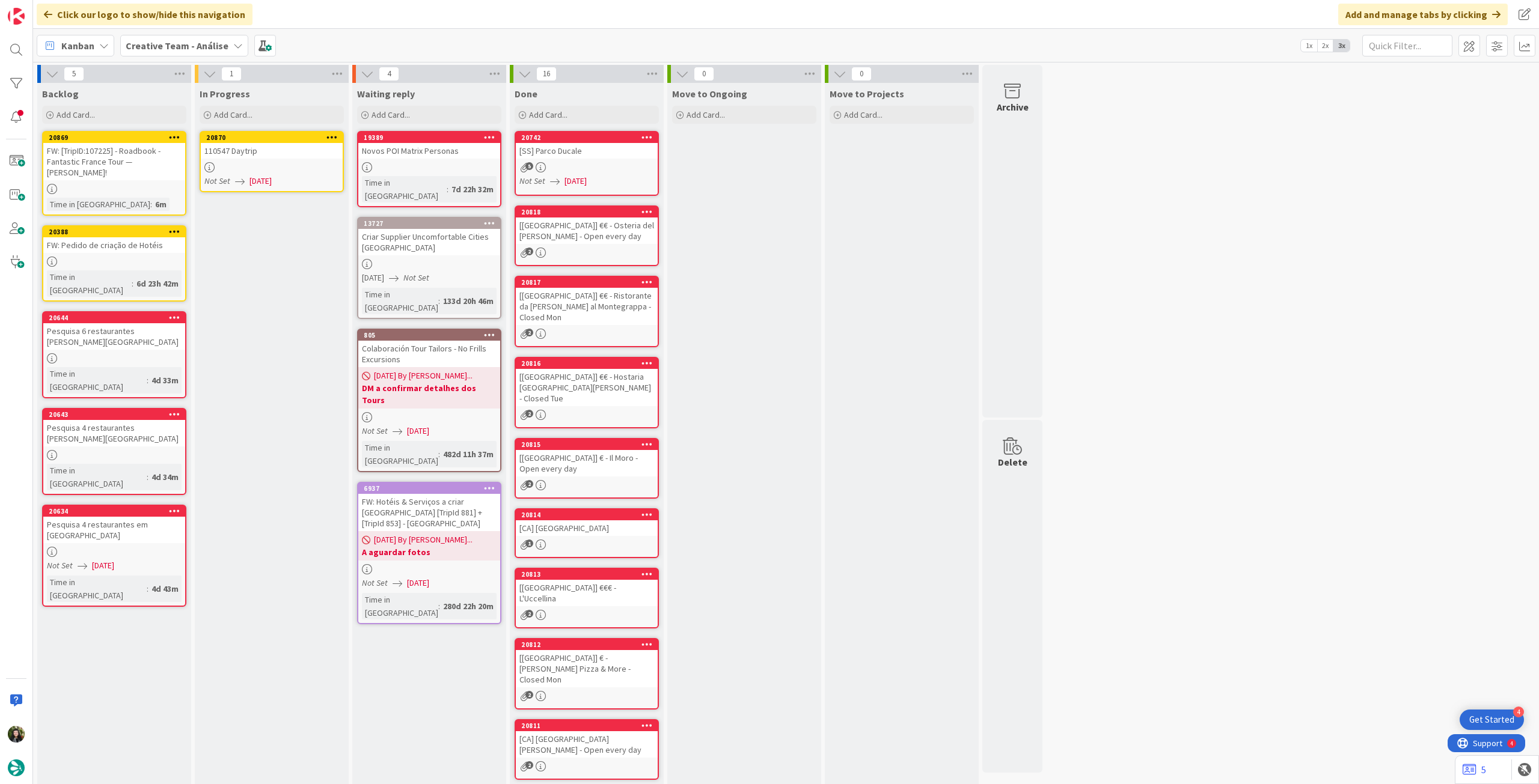
click at [272, 176] on span "[DATE]" at bounding box center [261, 181] width 22 height 12
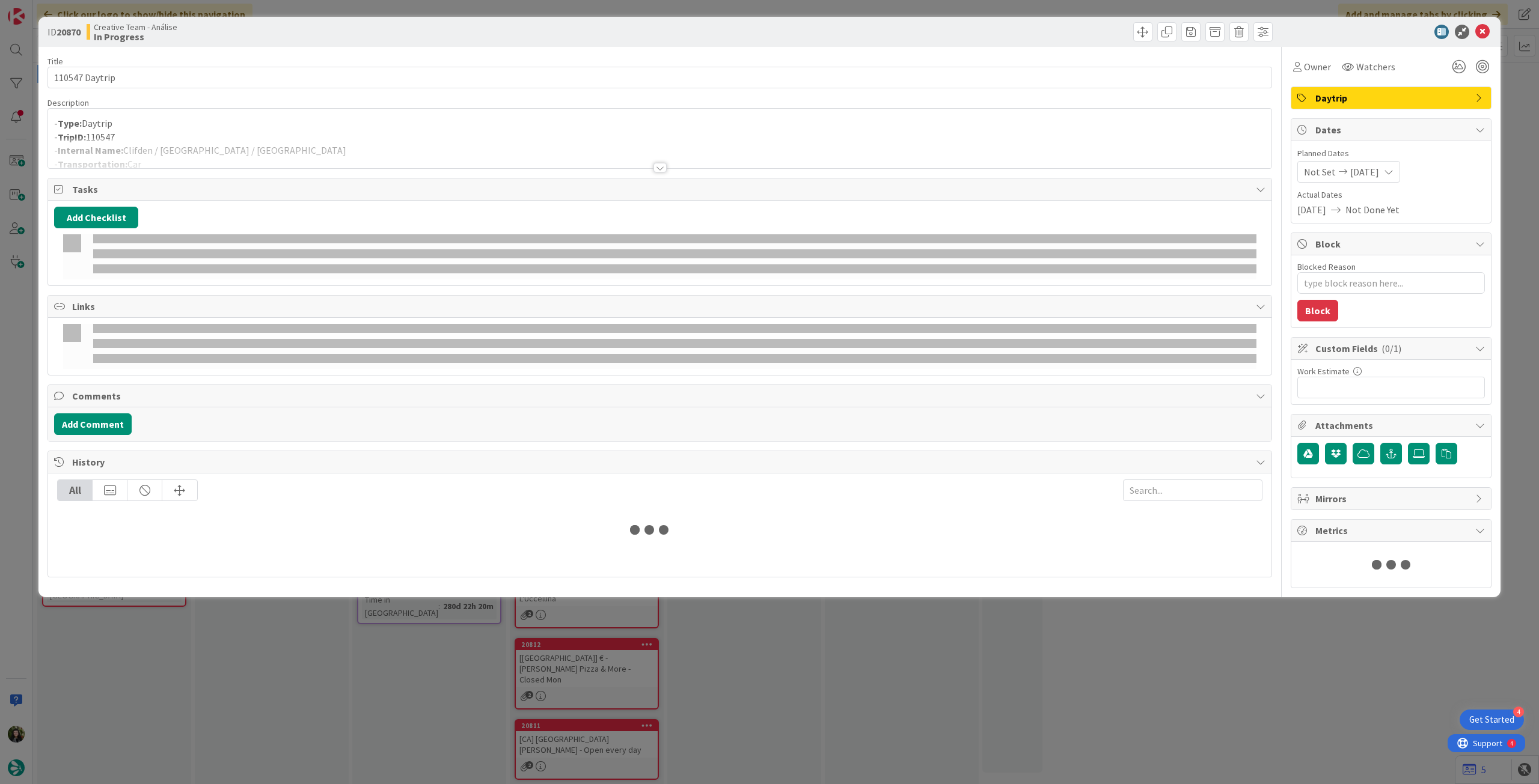
drag, startPoint x: 370, startPoint y: 140, endPoint x: 379, endPoint y: 142, distance: 9.2
click at [374, 141] on div at bounding box center [660, 153] width 1223 height 30
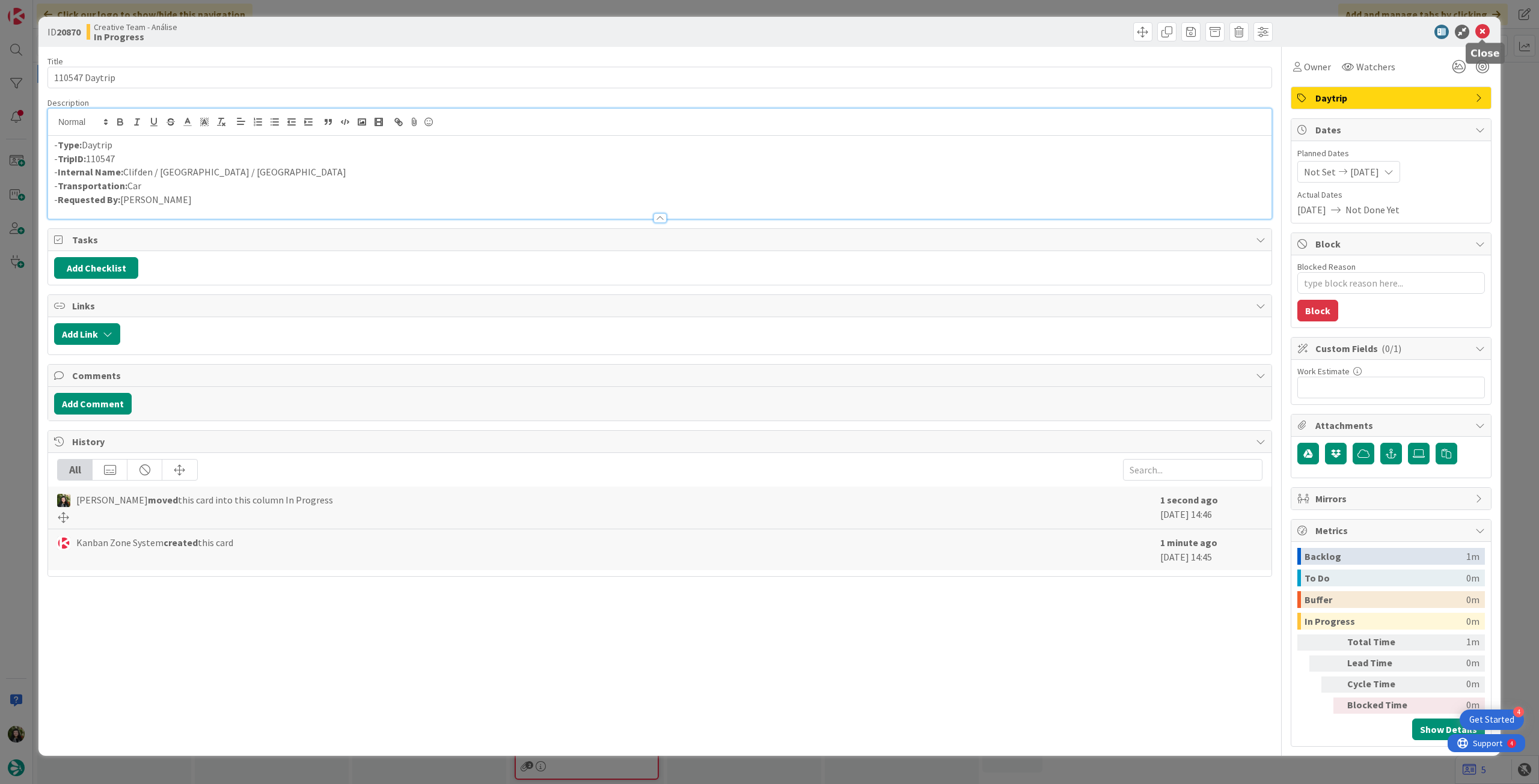
click at [1487, 33] on icon at bounding box center [1482, 32] width 14 height 14
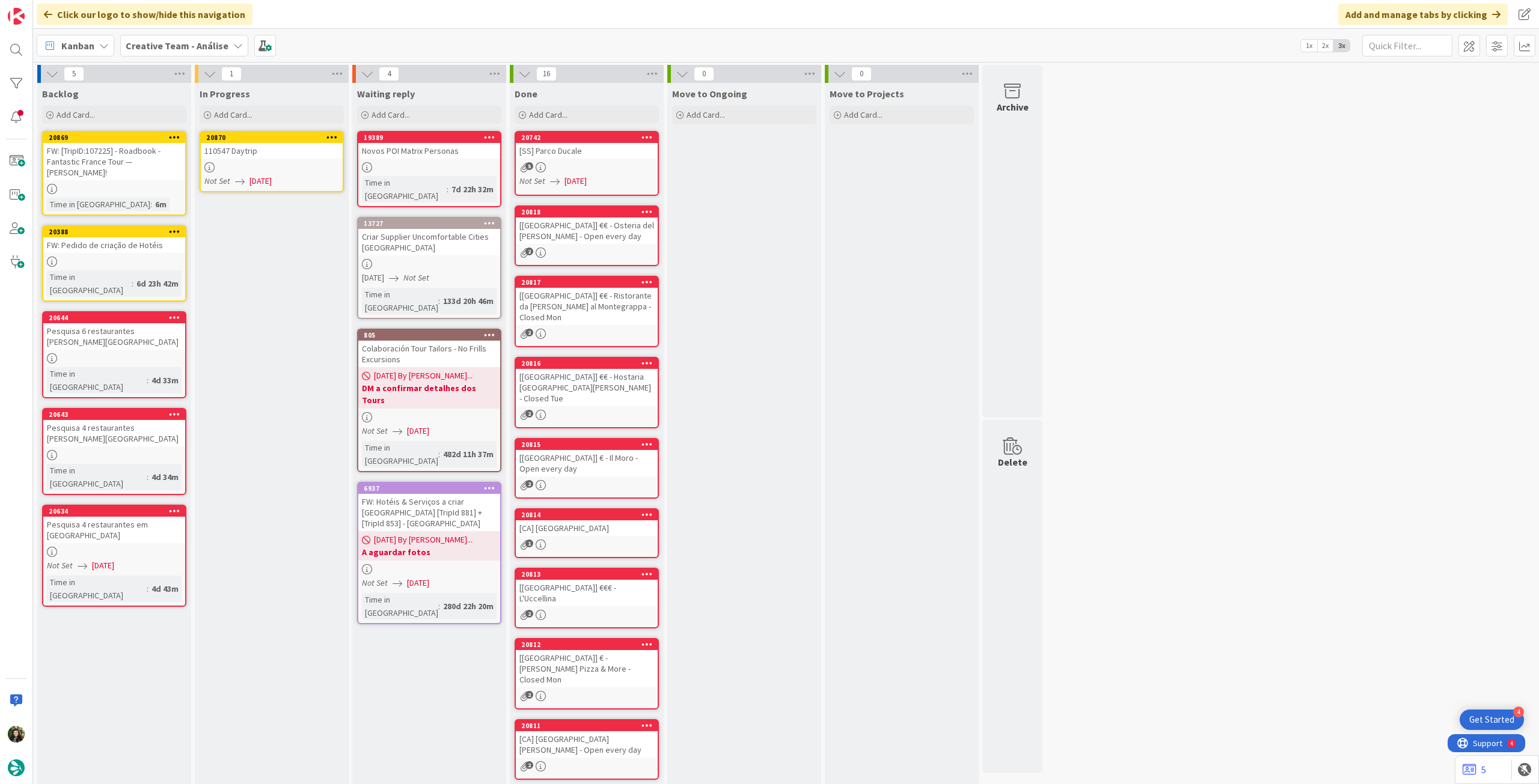
click at [327, 136] on icon at bounding box center [332, 137] width 12 height 8
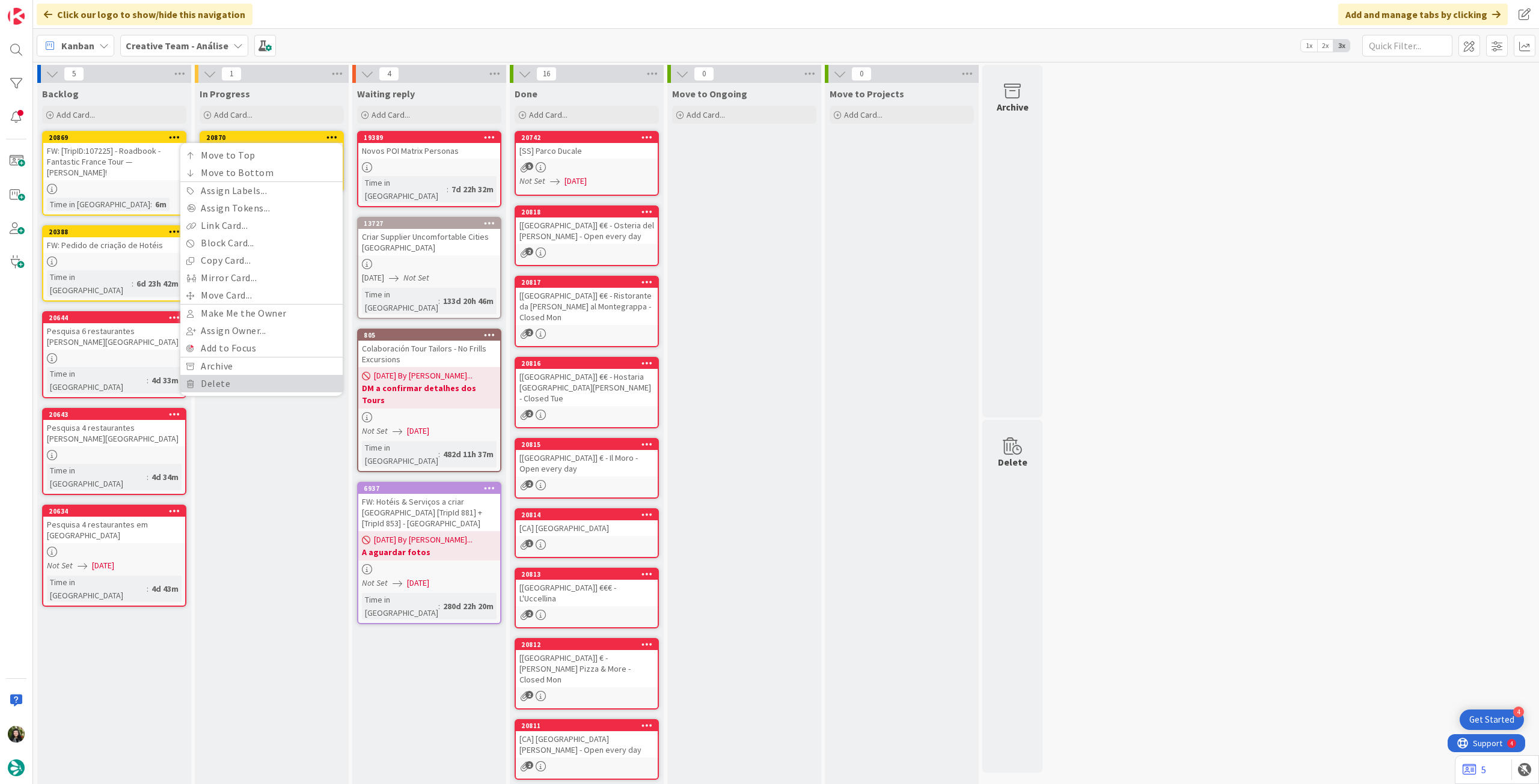
click at [237, 379] on link "Delete" at bounding box center [262, 383] width 163 height 17
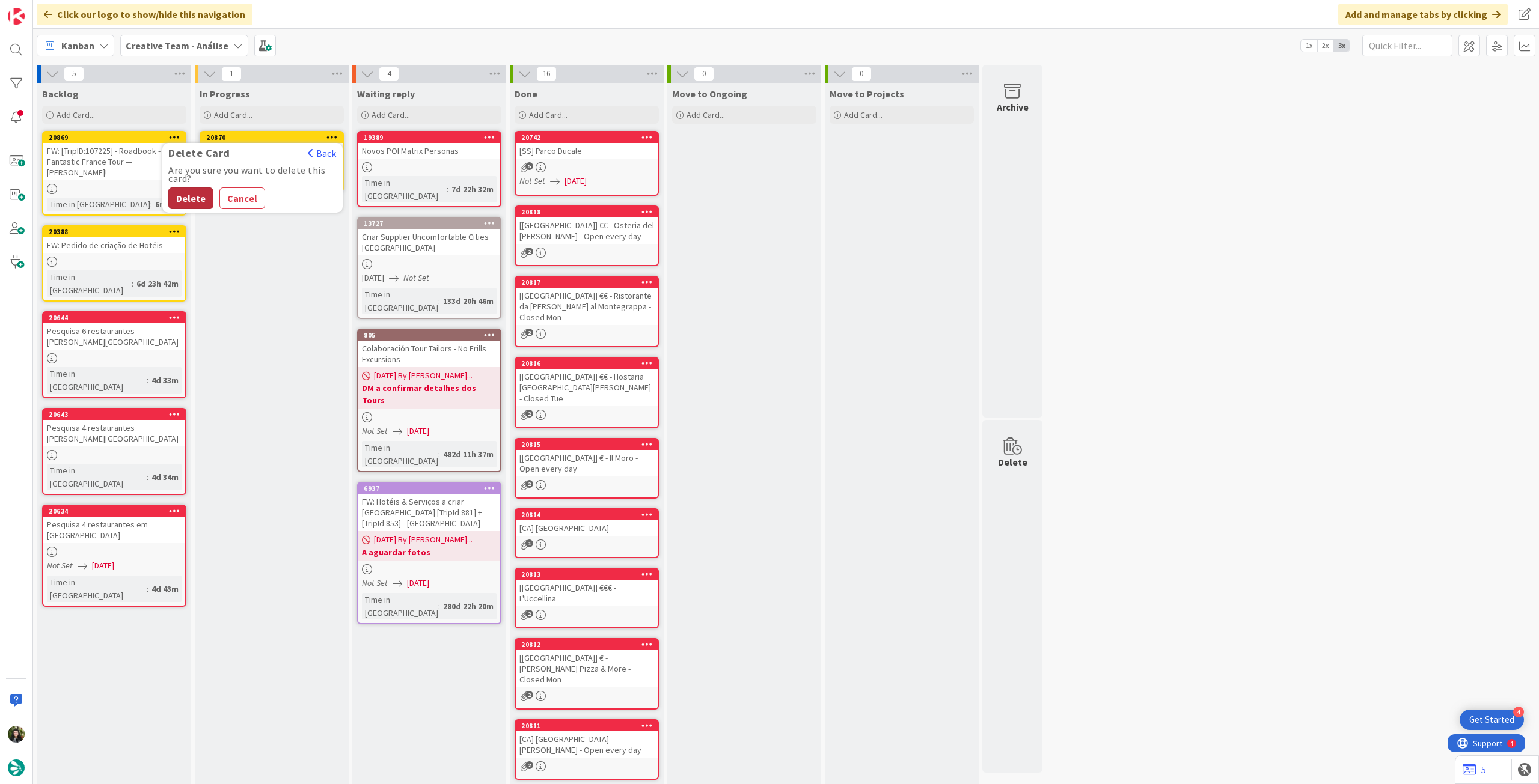
click at [181, 201] on button "Delete" at bounding box center [190, 198] width 45 height 21
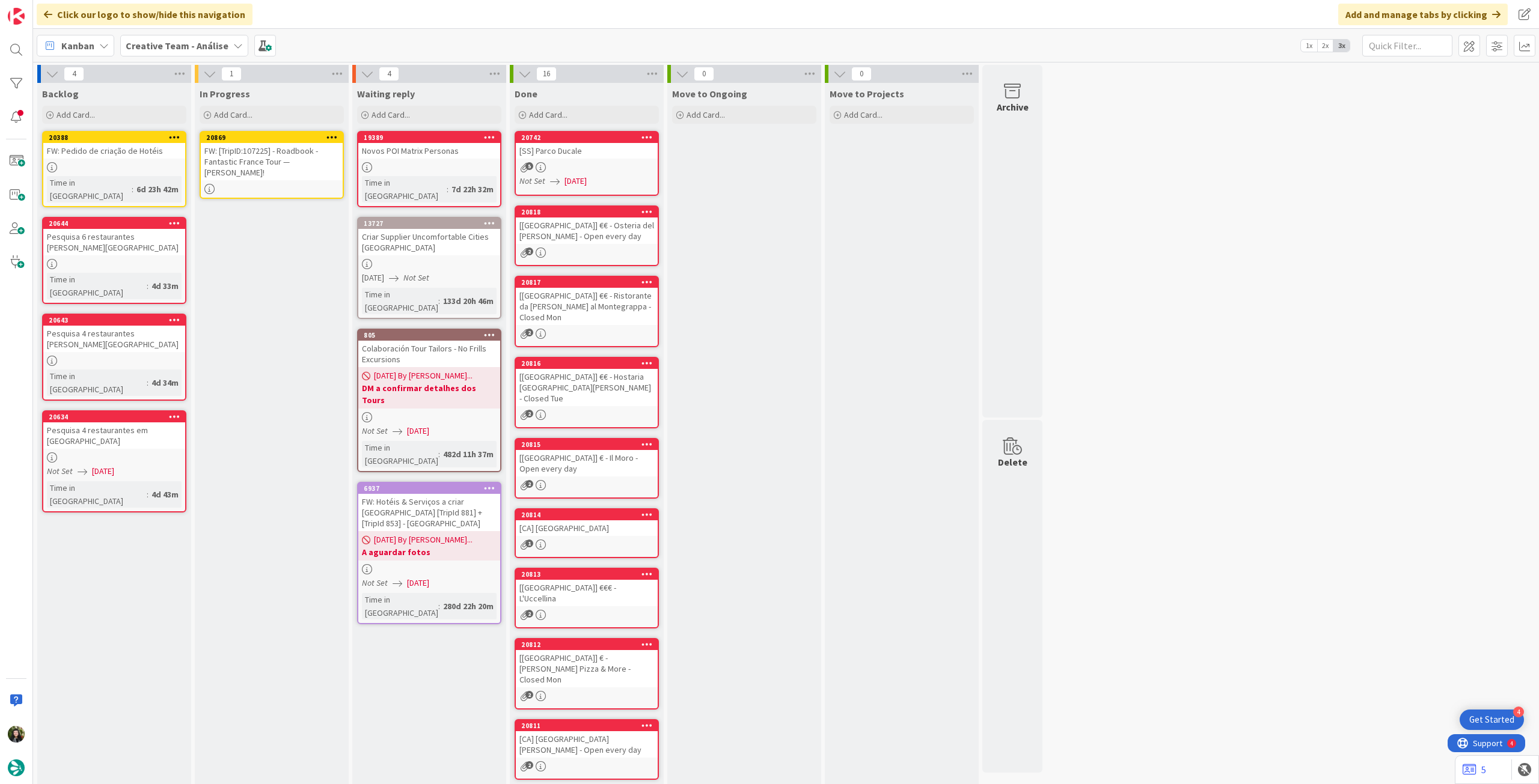
click at [274, 167] on div "FW: [TripID:107225] - Roadbook - Fantastic France Tour — [PERSON_NAME]!" at bounding box center [272, 162] width 142 height 37
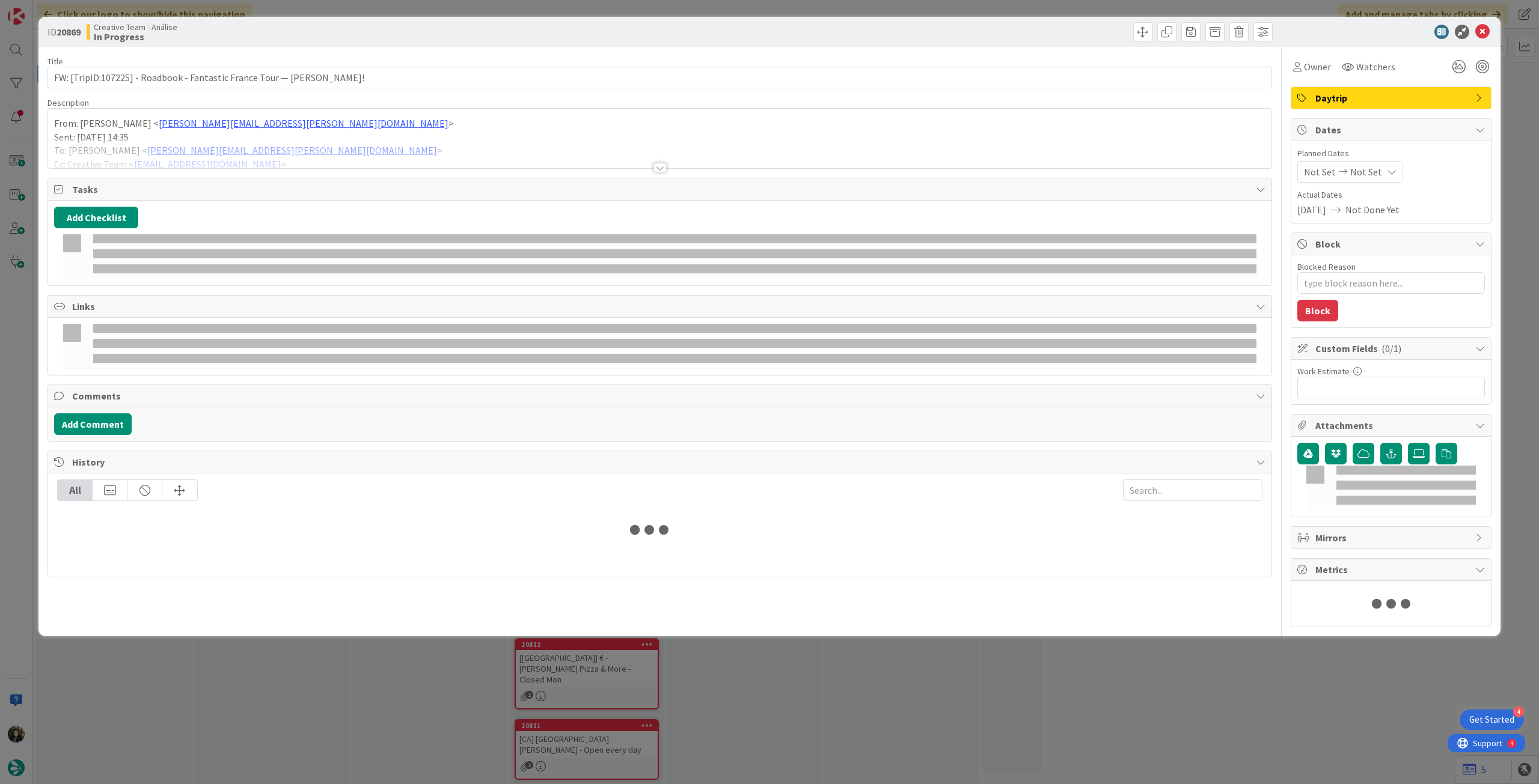
click at [266, 143] on div at bounding box center [660, 153] width 1223 height 30
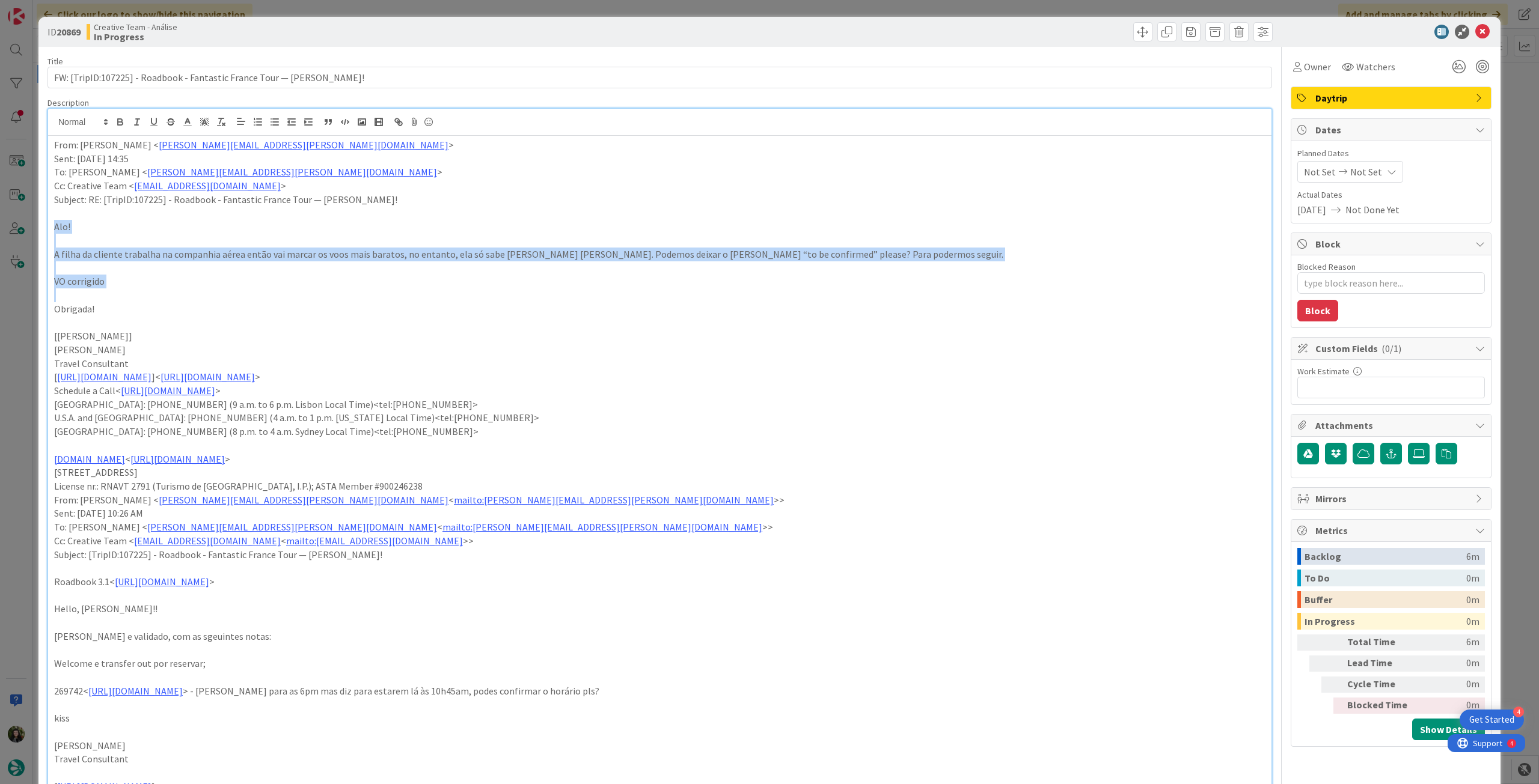
drag, startPoint x: 48, startPoint y: 228, endPoint x: 143, endPoint y: 299, distance: 118.6
click at [143, 299] on div "From: [PERSON_NAME] < [PERSON_NAME][EMAIL_ADDRESS][PERSON_NAME][DOMAIN_NAME] > …" at bounding box center [660, 586] width 1223 height 902
click at [118, 120] on icon "button" at bounding box center [120, 121] width 4 height 3
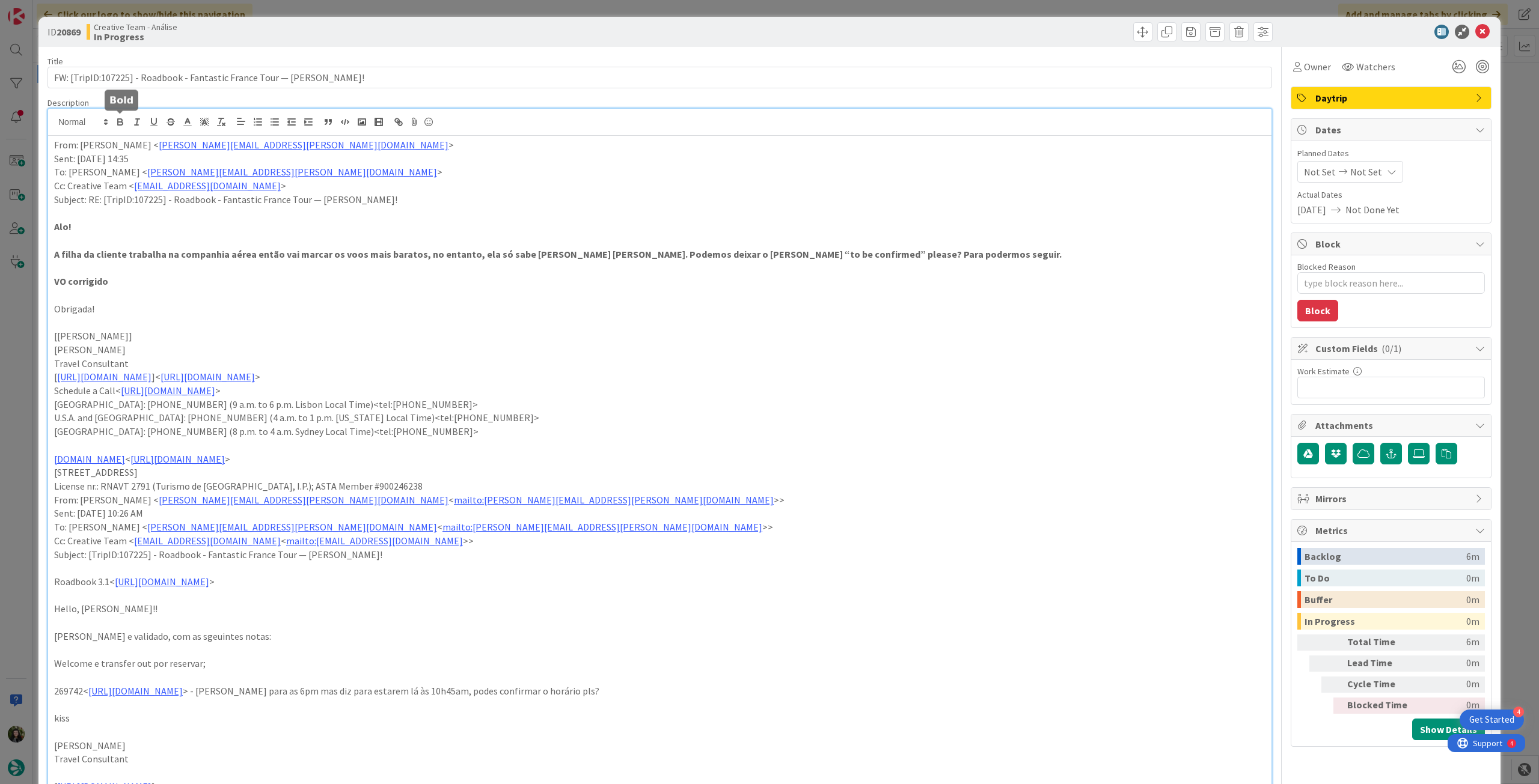
click at [551, 341] on p "[[PERSON_NAME]]" at bounding box center [660, 336] width 1212 height 14
click at [1360, 165] on span "Not Set" at bounding box center [1366, 172] width 32 height 14
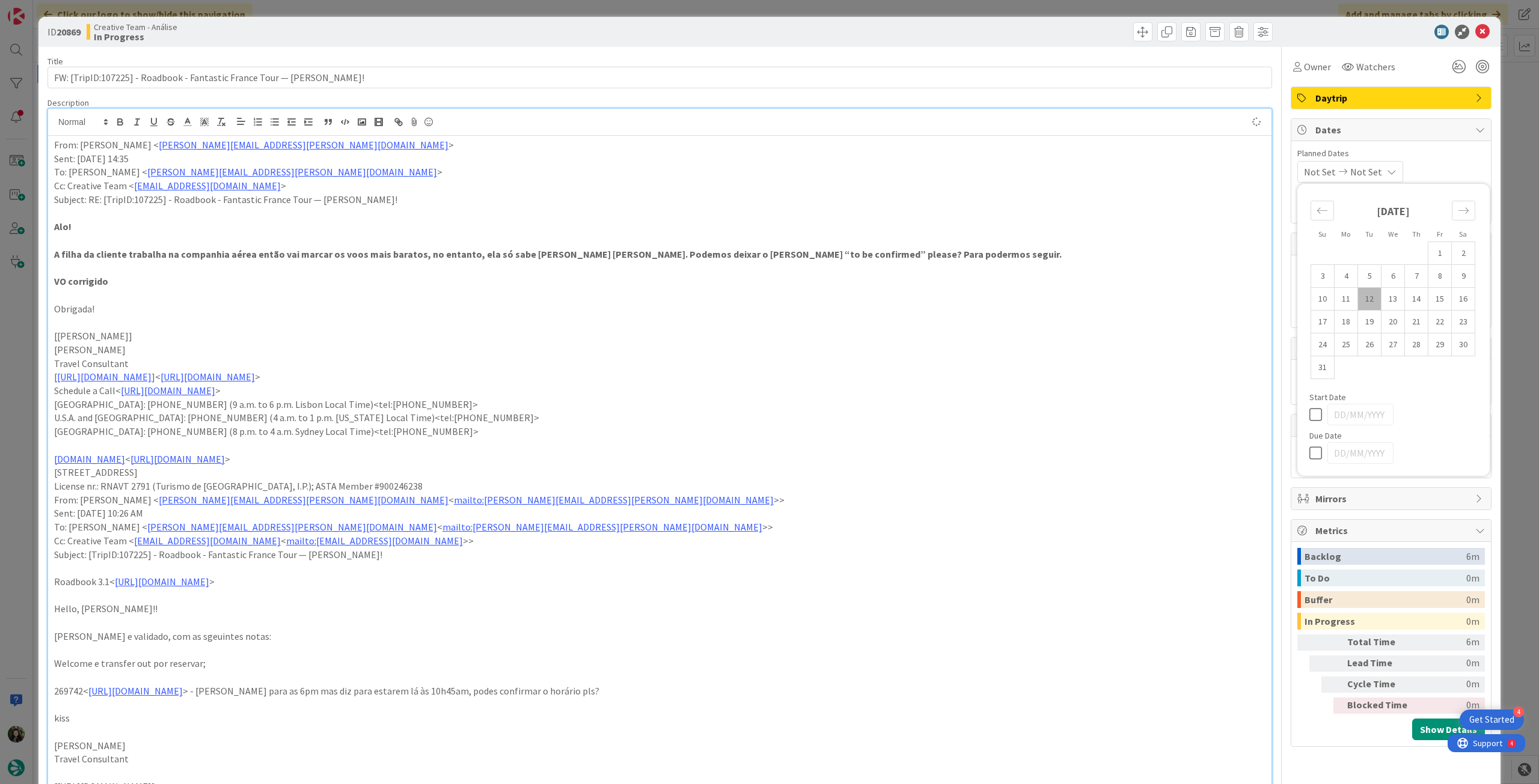
type textarea "x"
click at [1309, 453] on icon at bounding box center [1318, 453] width 18 height 14
type input "[DATE]"
click at [1476, 33] on icon at bounding box center [1482, 32] width 14 height 14
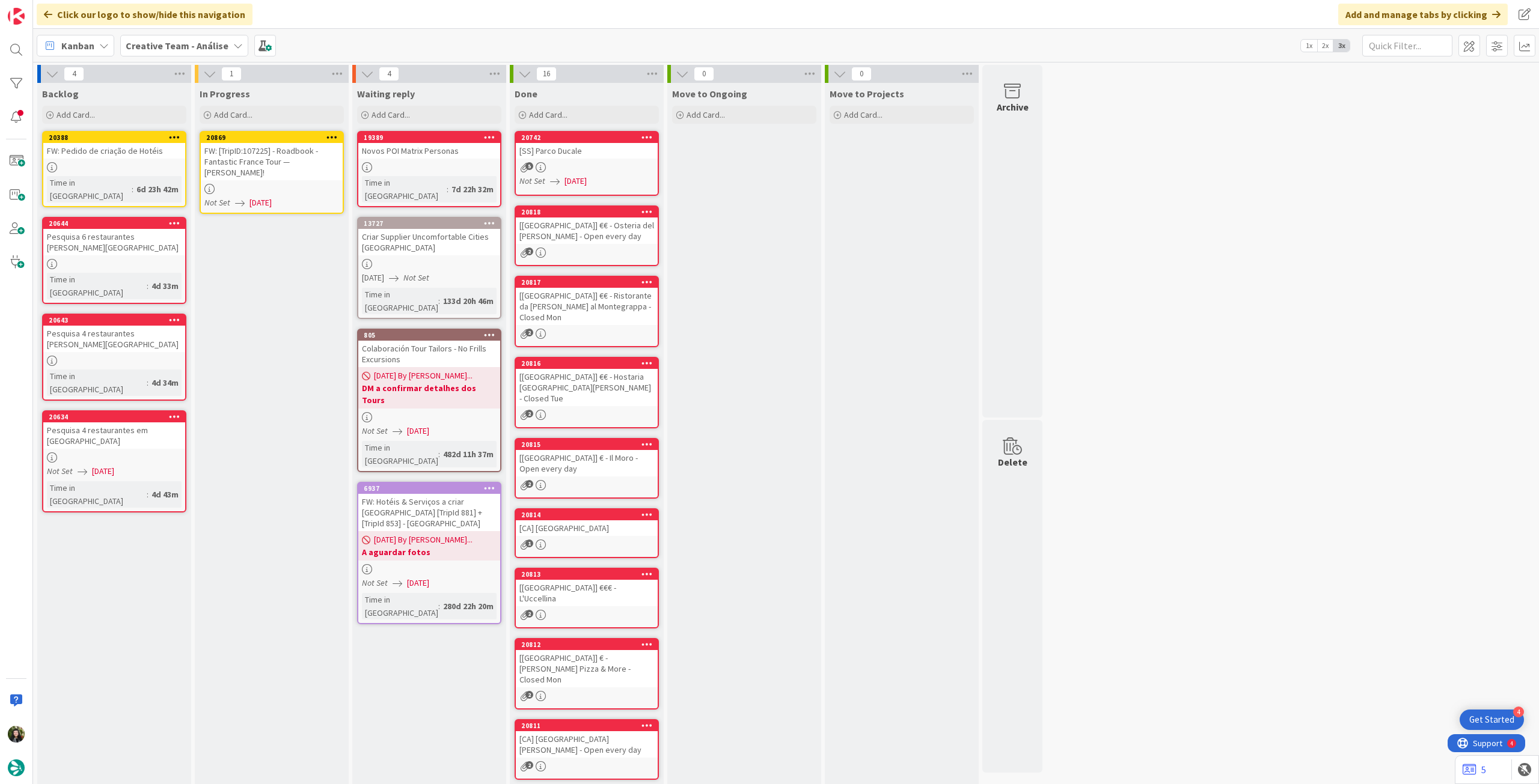
click at [332, 135] on icon at bounding box center [332, 137] width 12 height 8
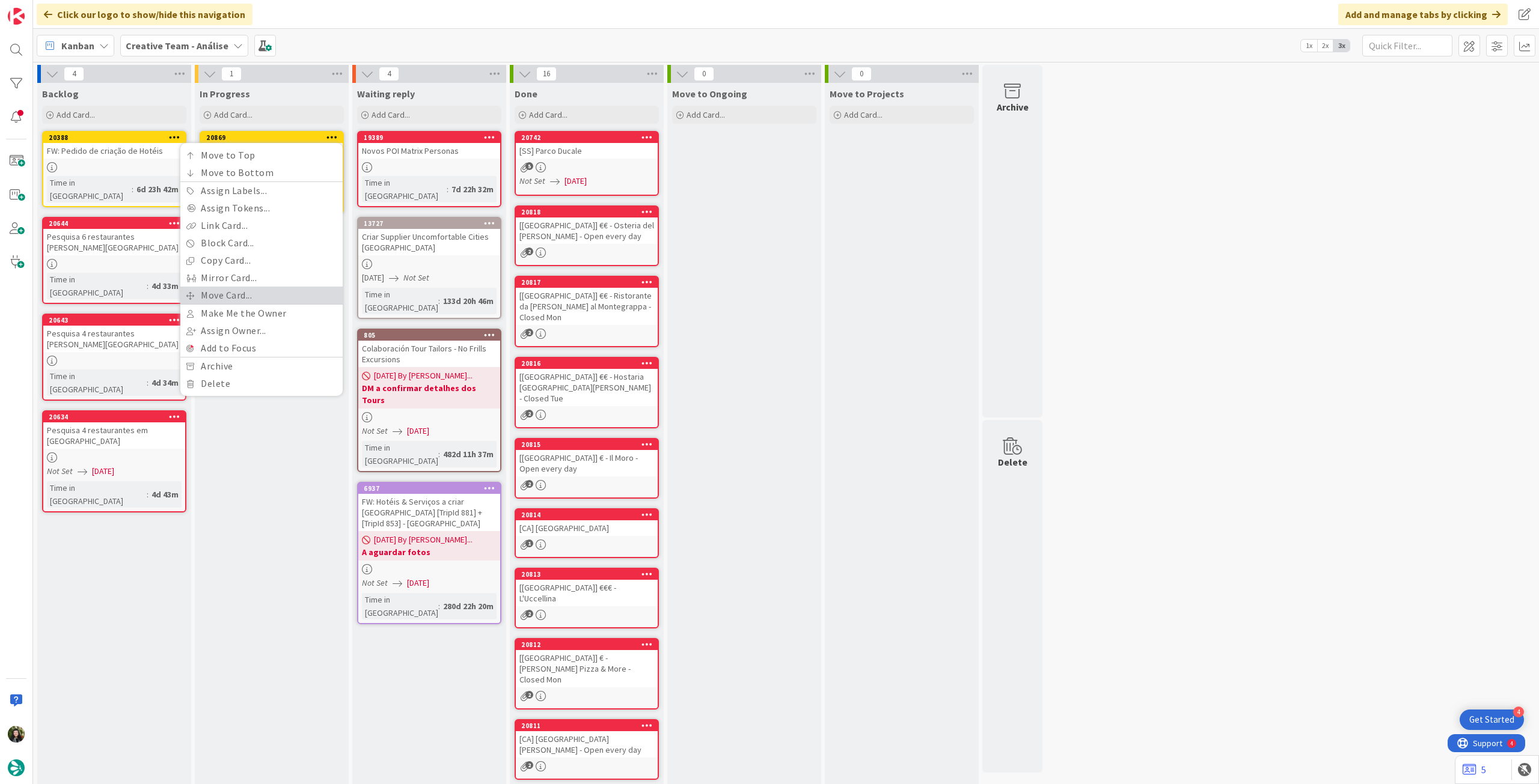
click at [236, 290] on link "Move Card..." at bounding box center [262, 295] width 163 height 17
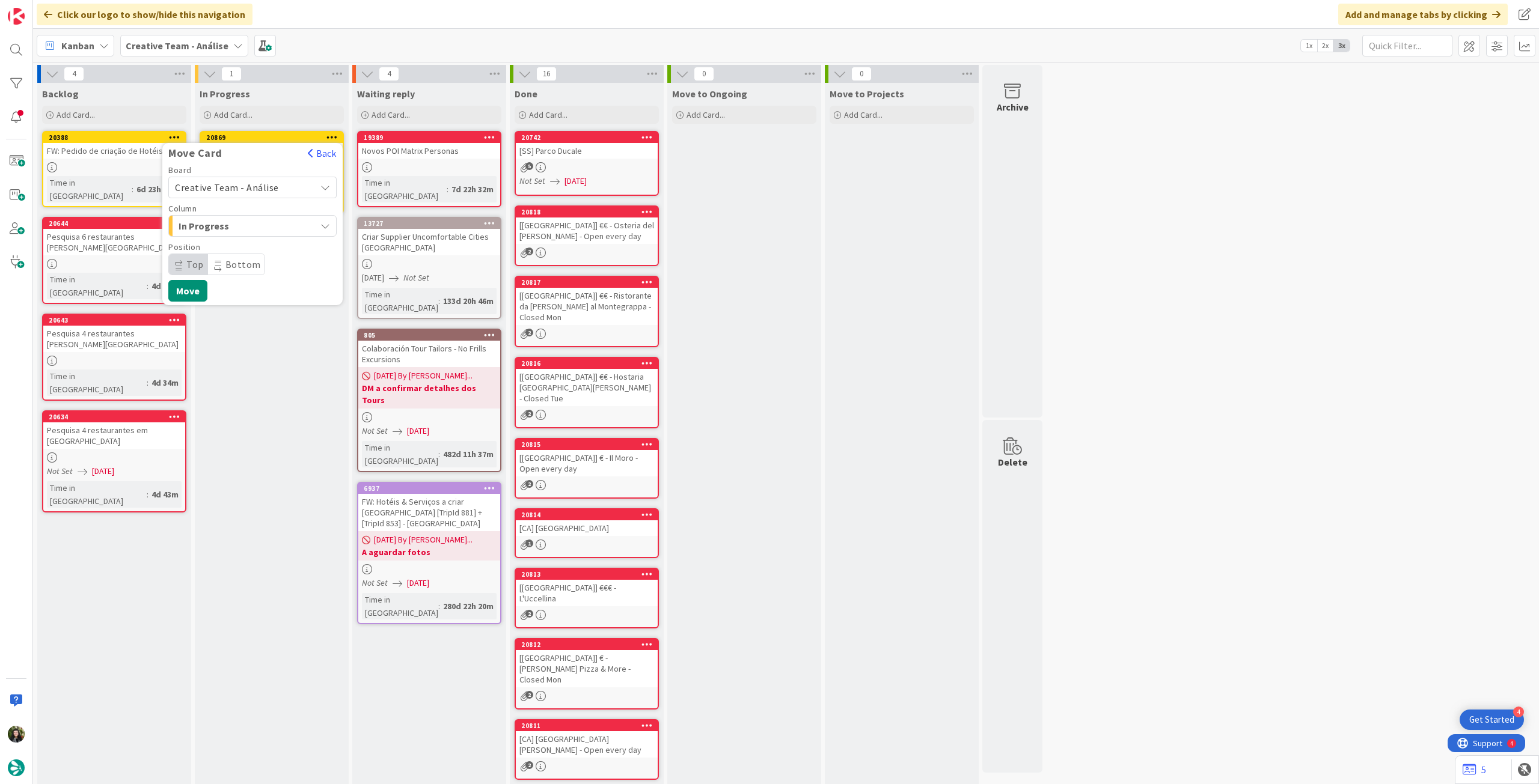
click at [219, 189] on span "Creative Team - Análise" at bounding box center [227, 187] width 104 height 12
click at [221, 248] on span "Creative Team" at bounding box center [261, 244] width 139 height 18
click at [227, 261] on span "Daytrip" at bounding box center [252, 265] width 115 height 17
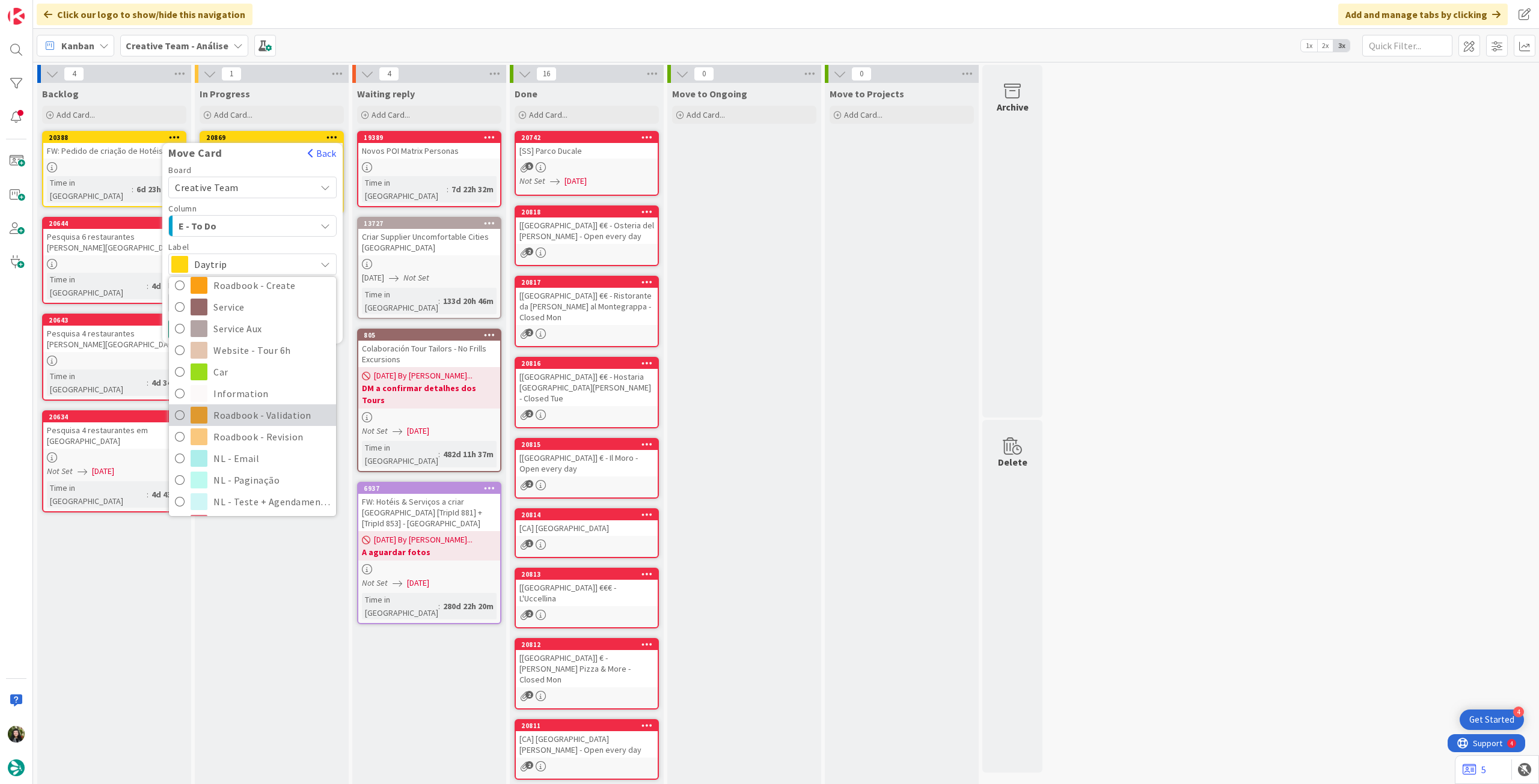
scroll to position [160, 0]
click at [266, 431] on span "Roadbook - Revision" at bounding box center [272, 435] width 116 height 18
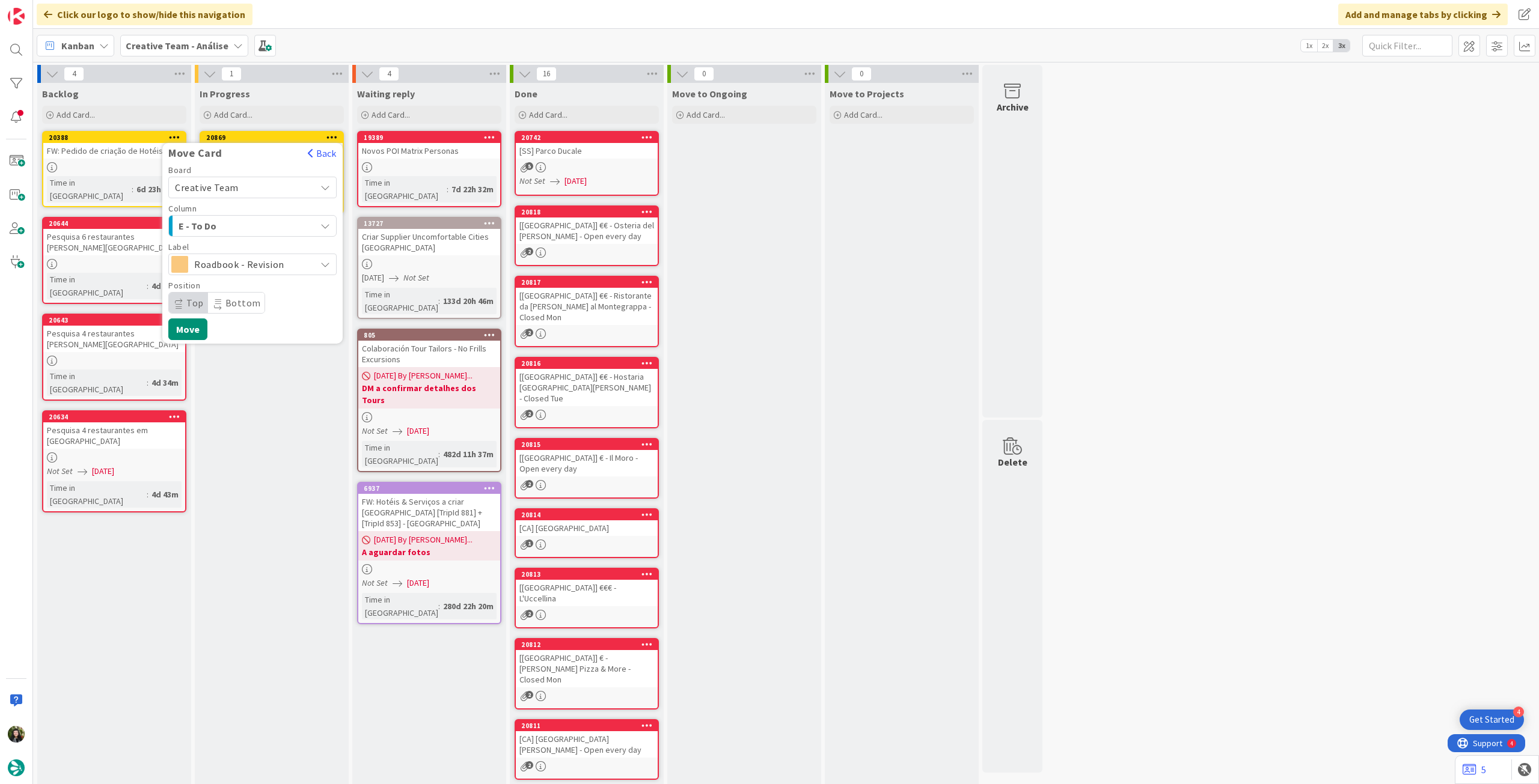
click at [233, 262] on span "Roadbook - Revision" at bounding box center [252, 265] width 115 height 17
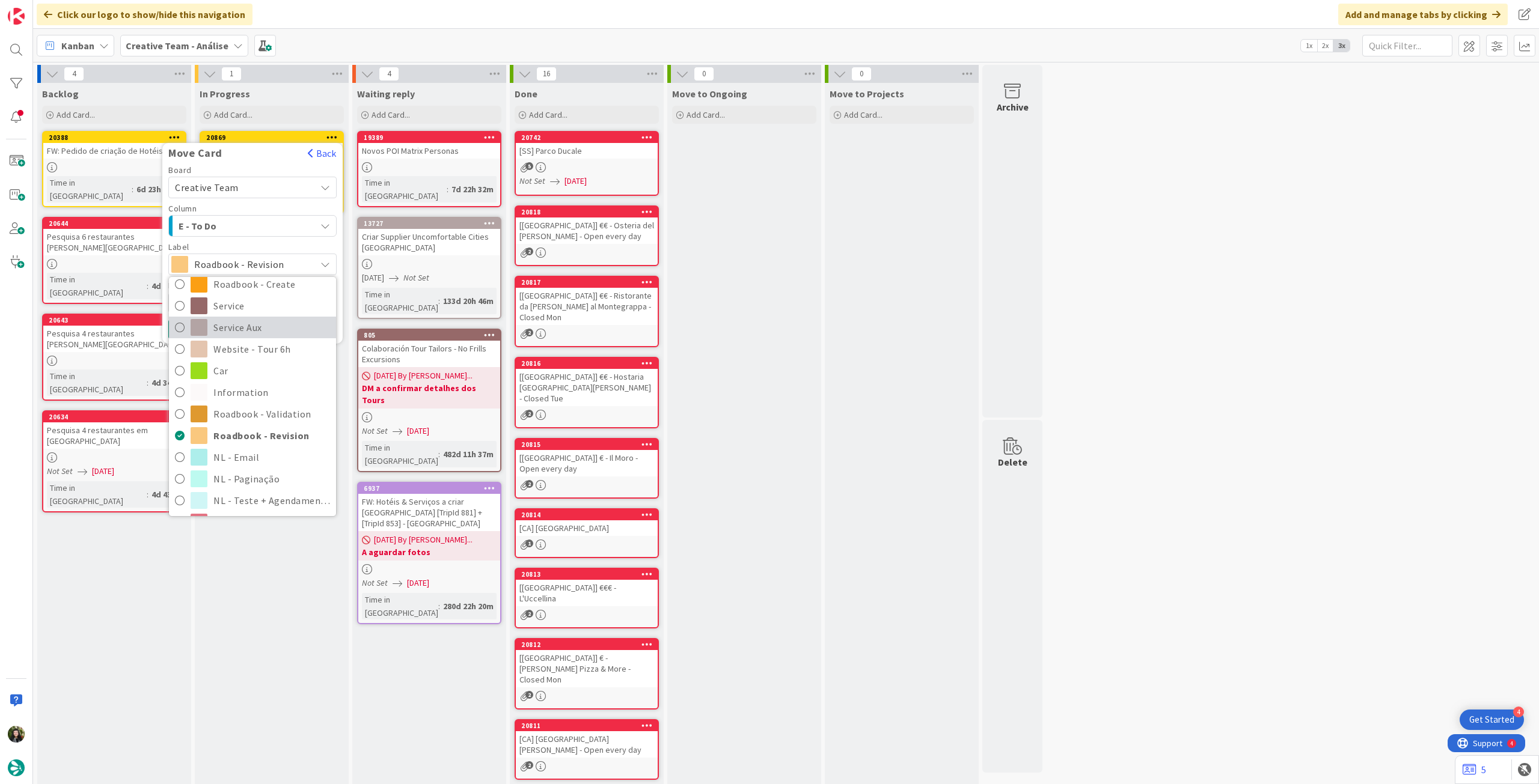
click at [255, 324] on span "Service Aux" at bounding box center [272, 327] width 116 height 18
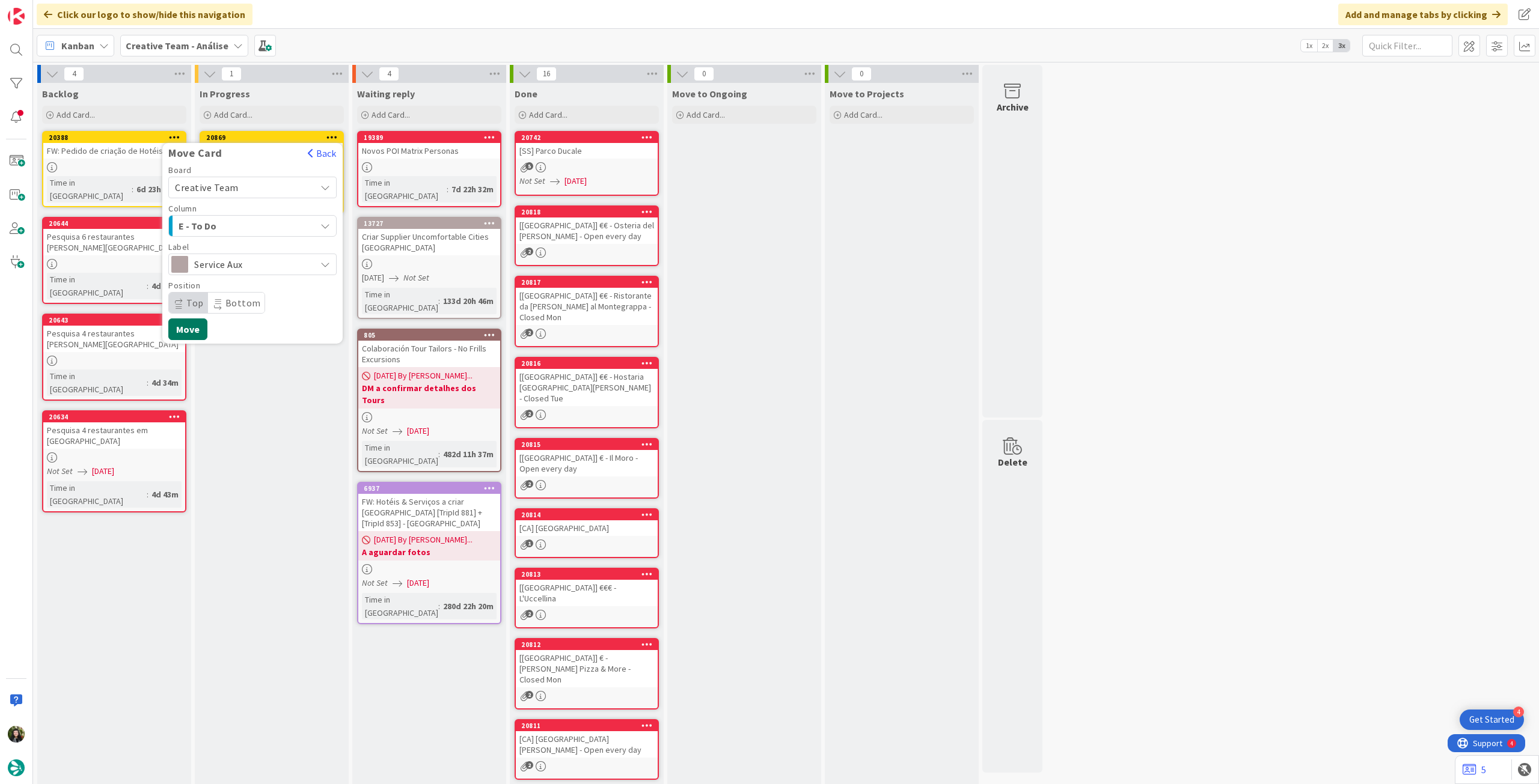
click at [187, 322] on button "Move" at bounding box center [187, 329] width 39 height 21
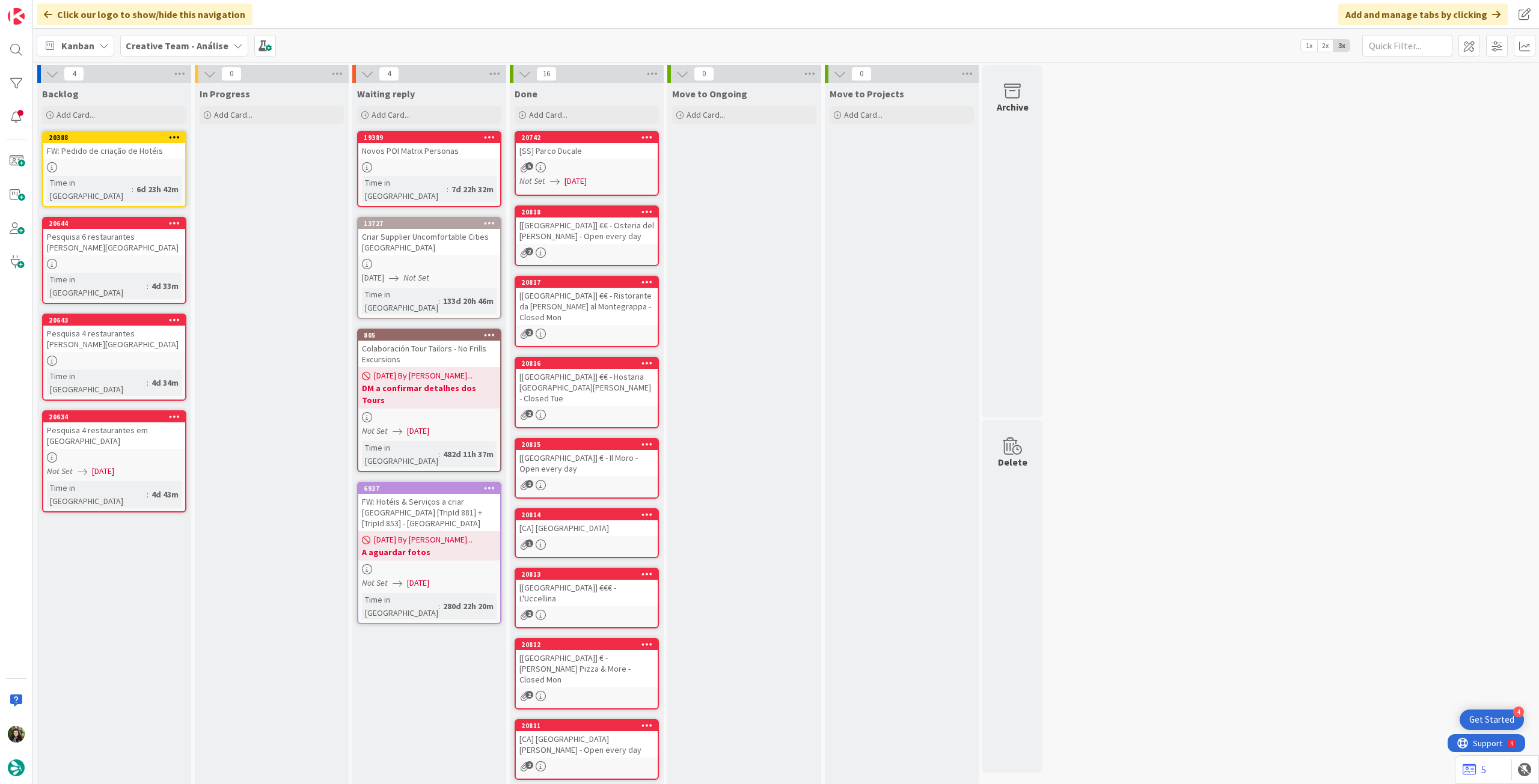
click at [148, 35] on div "Creative Team - Análise" at bounding box center [184, 45] width 128 height 21
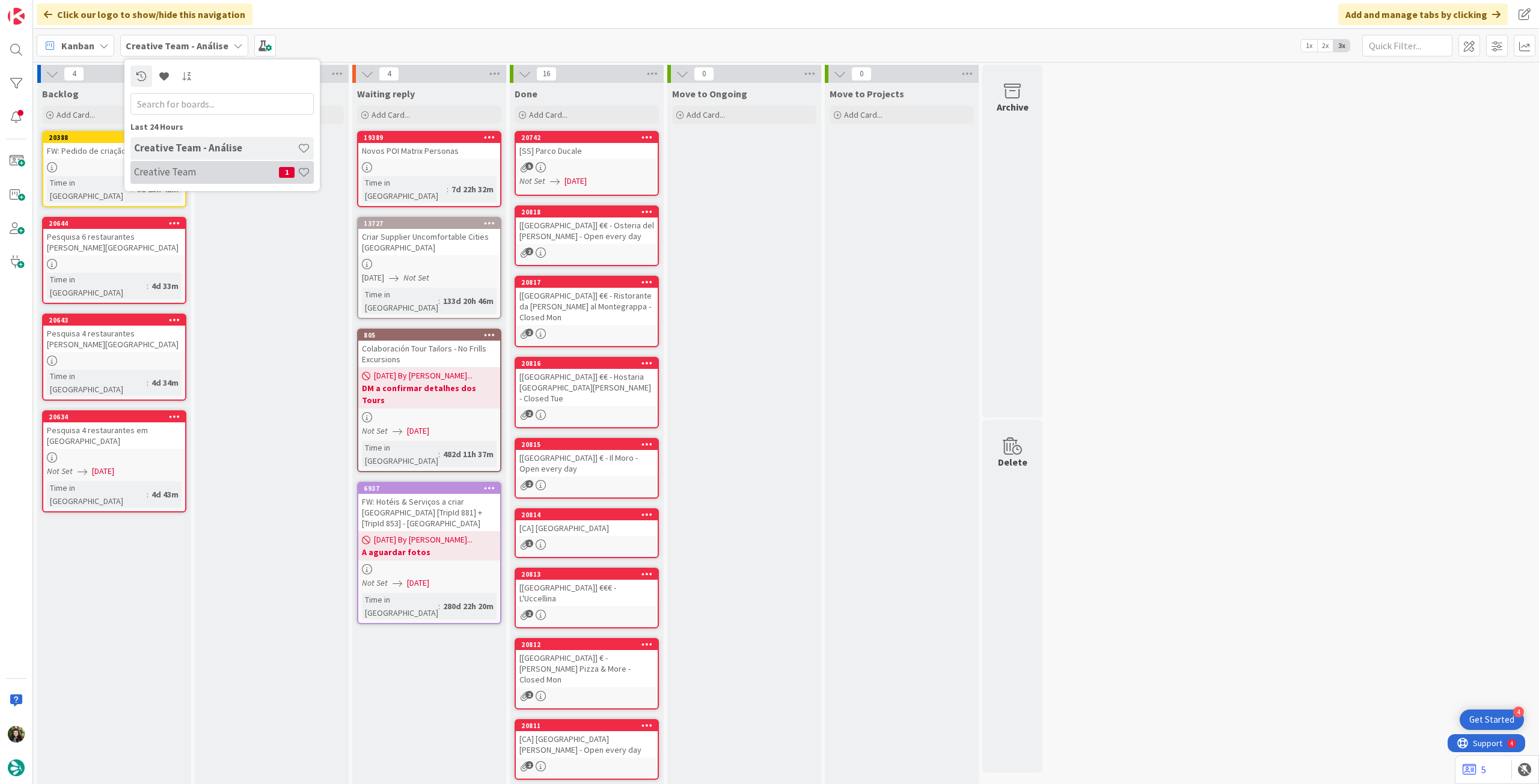
click at [170, 172] on h4 "Creative Team" at bounding box center [207, 172] width 145 height 12
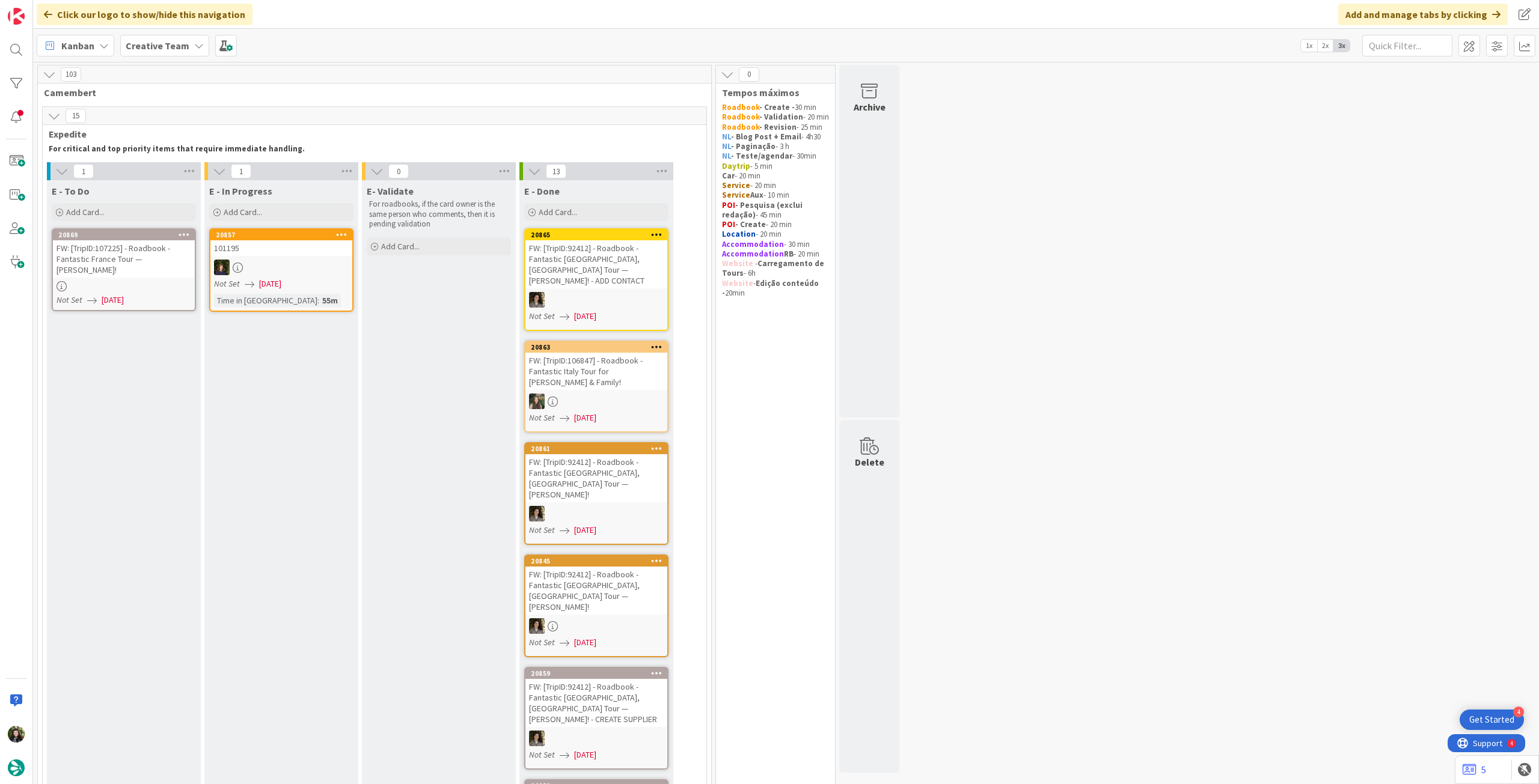
click at [155, 260] on div "FW: [TripID:107225] - Roadbook - Fantastic France Tour — [PERSON_NAME]!" at bounding box center [124, 259] width 142 height 37
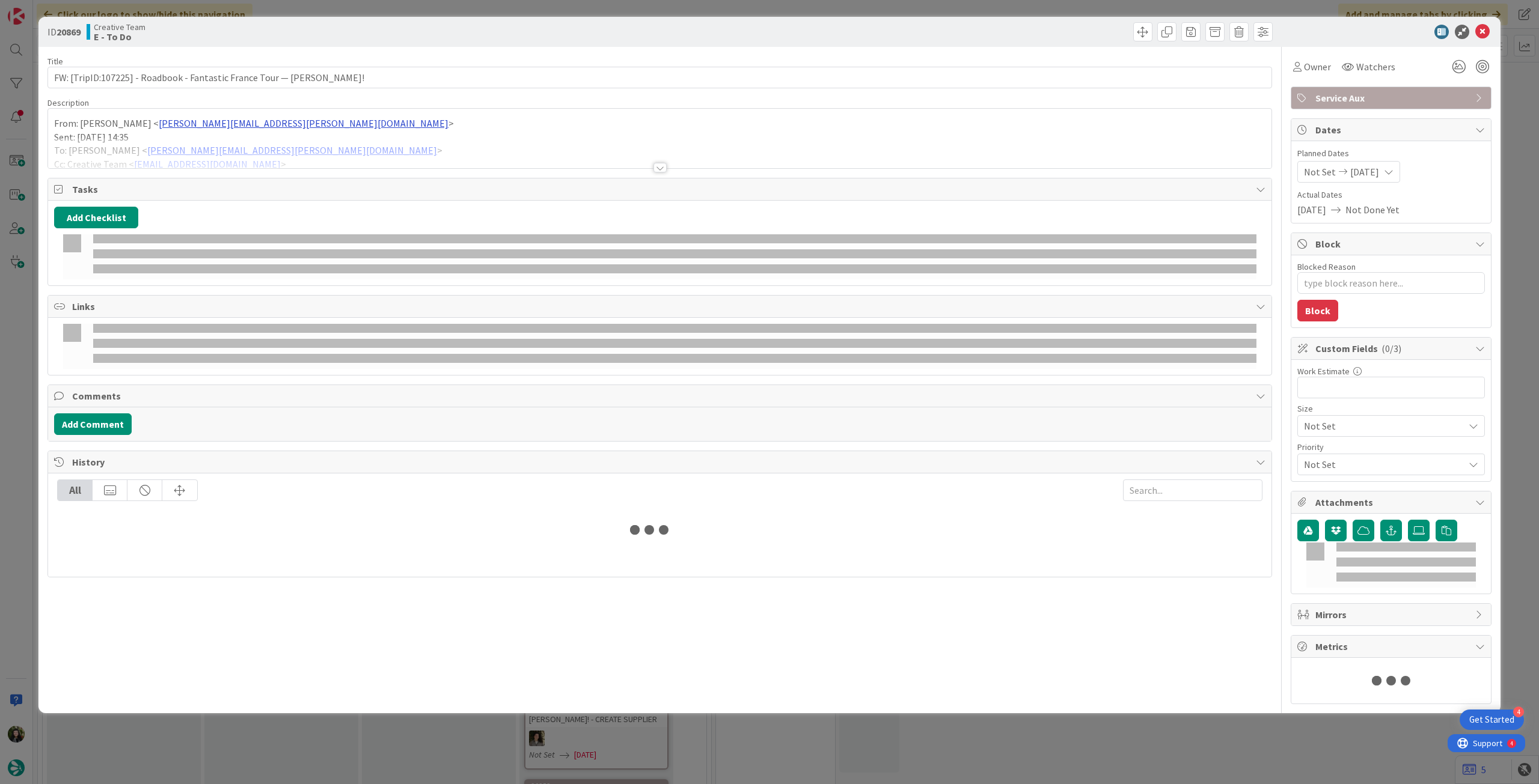
click at [230, 147] on div at bounding box center [660, 153] width 1223 height 30
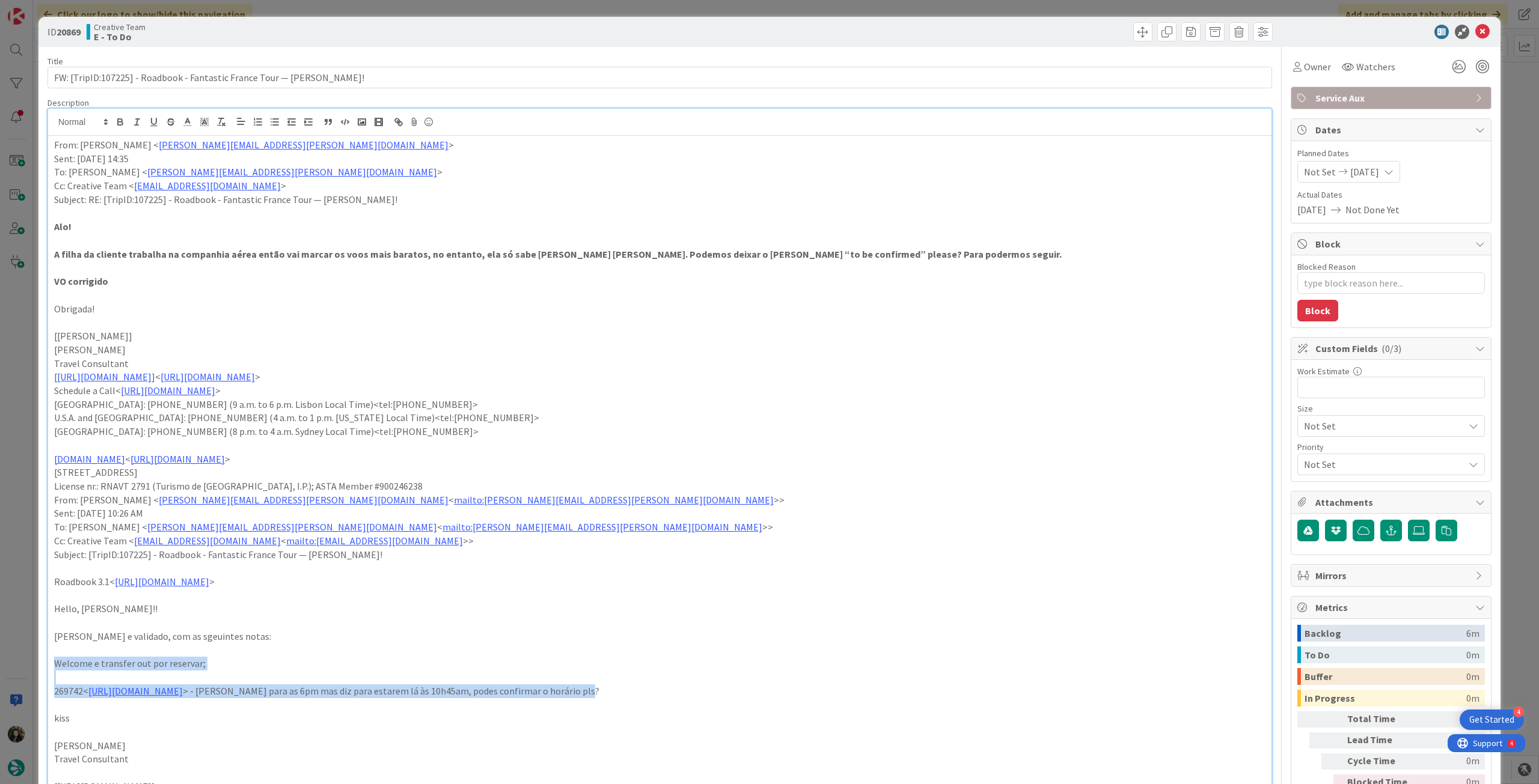
drag, startPoint x: 54, startPoint y: 663, endPoint x: 762, endPoint y: 691, distance: 708.6
click at [762, 691] on div "From: [PERSON_NAME] < [PERSON_NAME][EMAIL_ADDRESS][PERSON_NAME][DOMAIN_NAME] > …" at bounding box center [660, 586] width 1223 height 902
click at [113, 124] on button "button" at bounding box center [120, 122] width 17 height 14
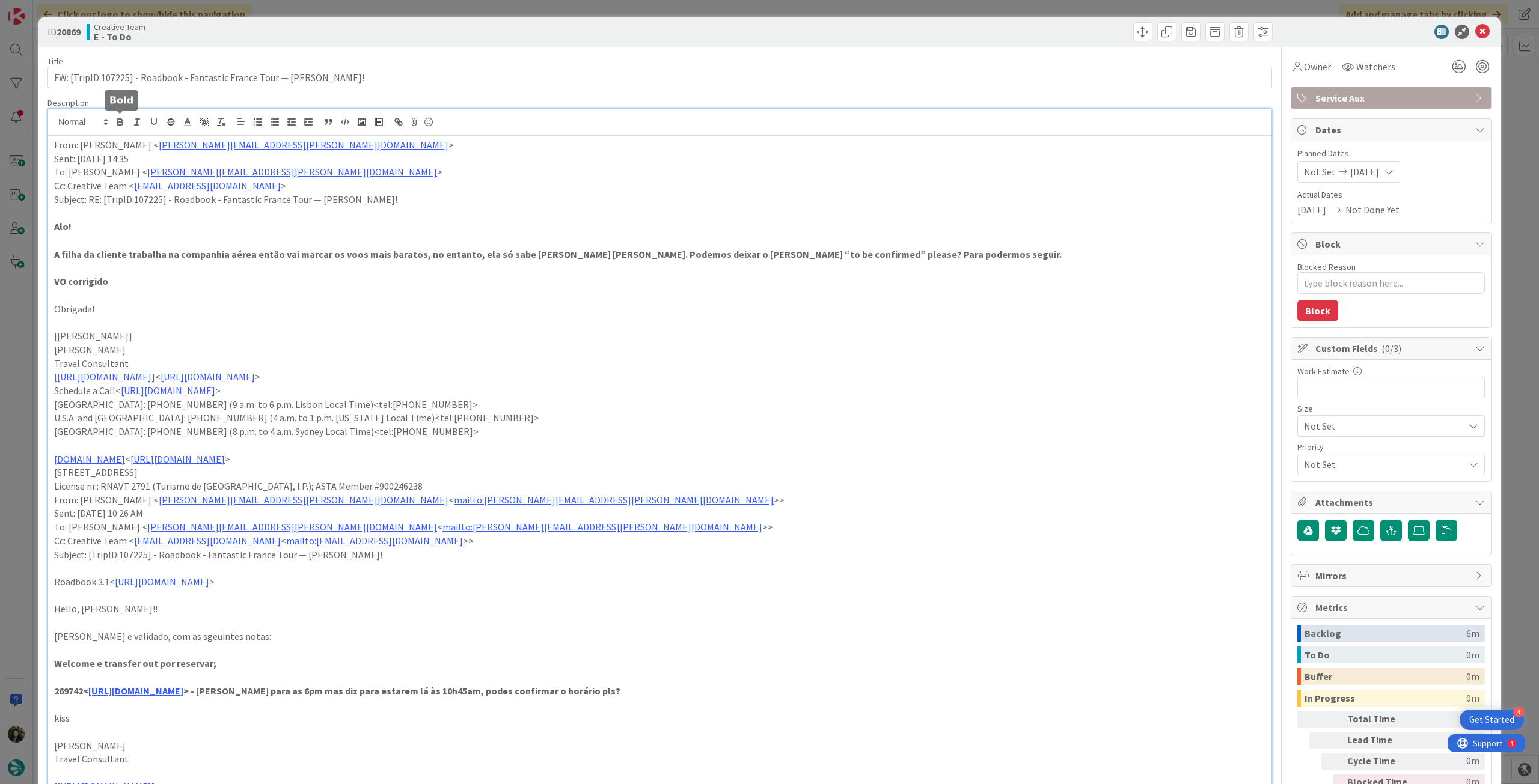
click at [817, 443] on p at bounding box center [660, 446] width 1212 height 14
click at [1476, 32] on icon at bounding box center [1482, 32] width 14 height 14
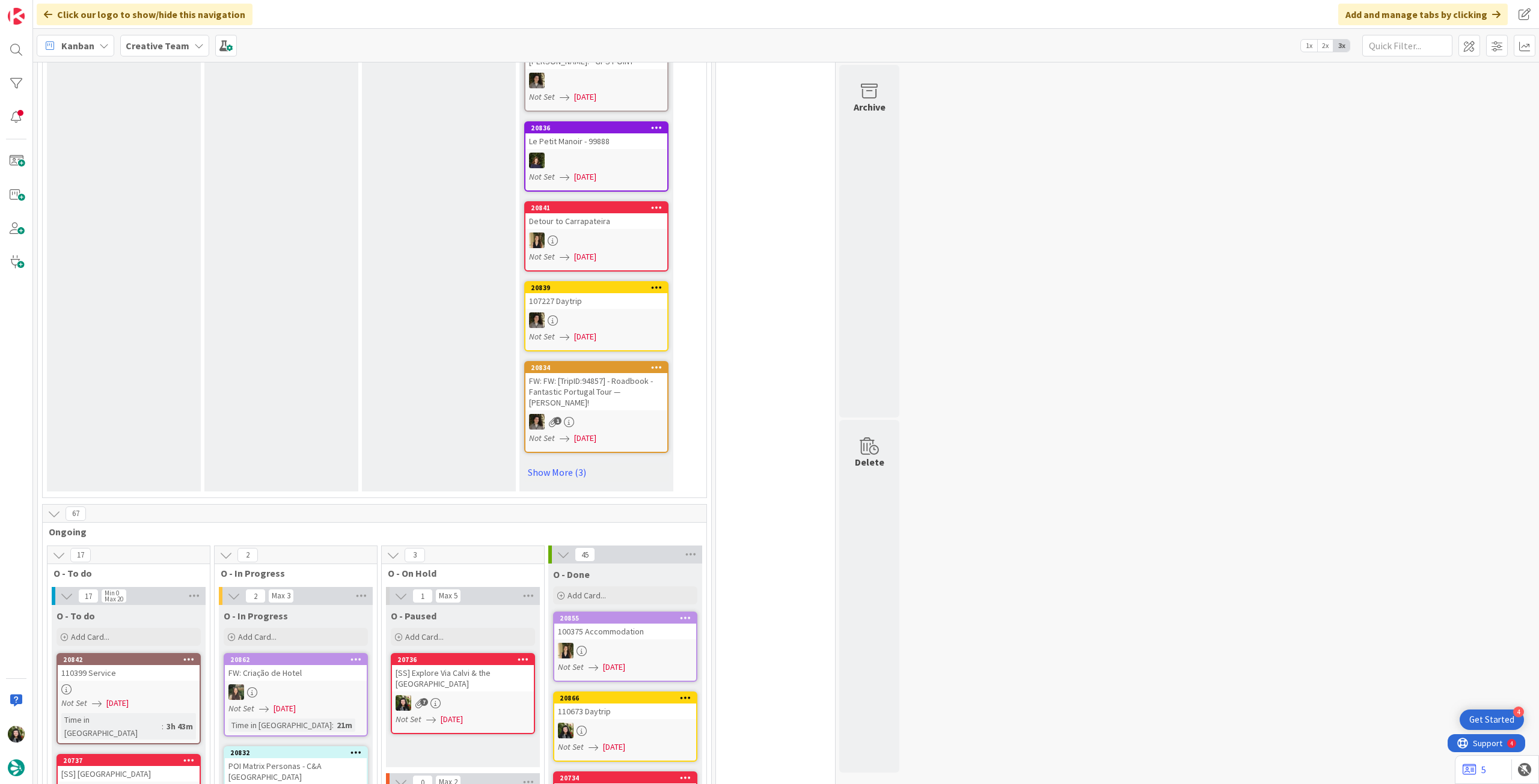
scroll to position [881, 0]
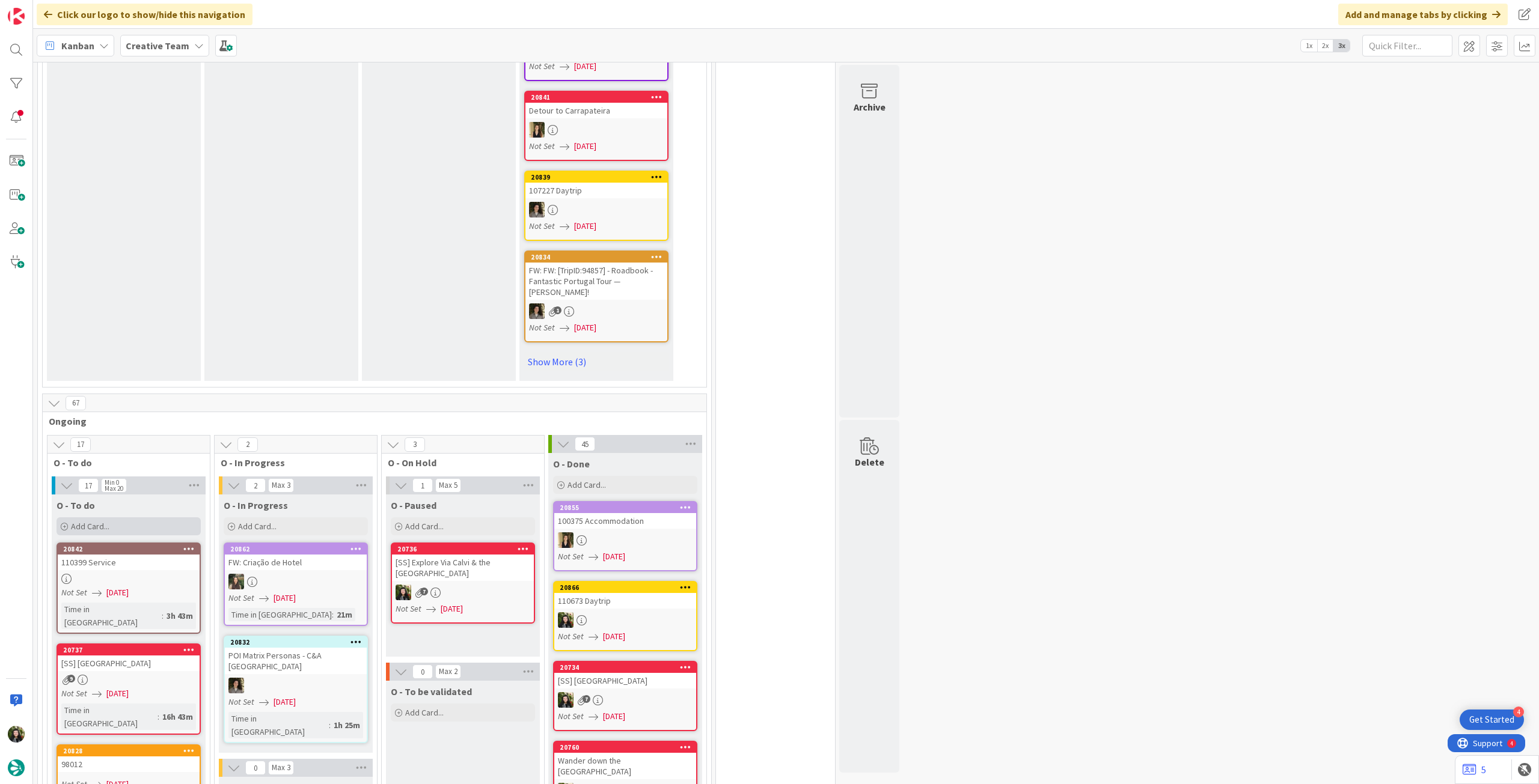
click at [124, 517] on div "Add Card..." at bounding box center [128, 526] width 144 height 18
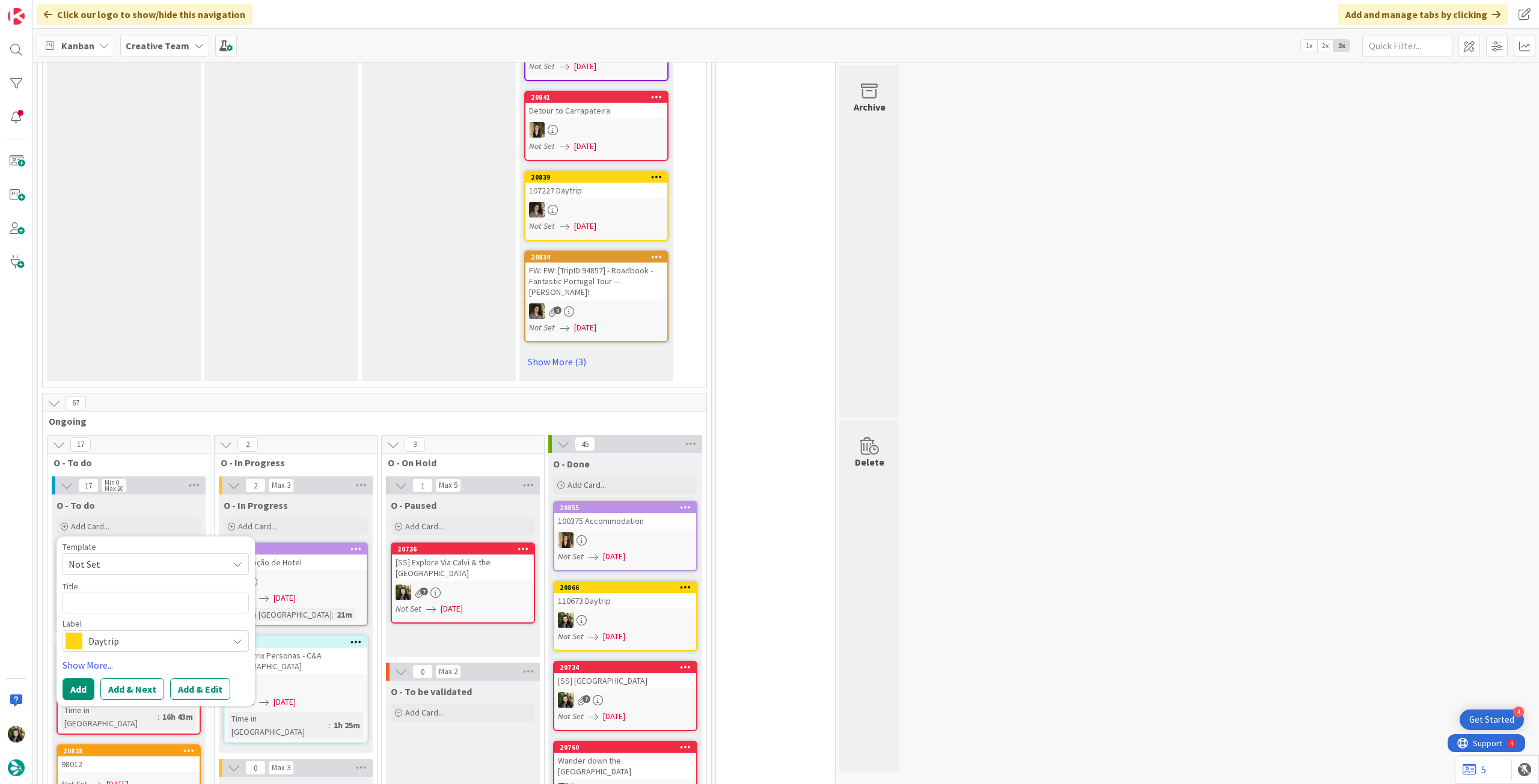
type textarea "x"
type textarea "Clifden / [GEOGRAPHIC_DATA] / [GEOGRAPHIC_DATA]"
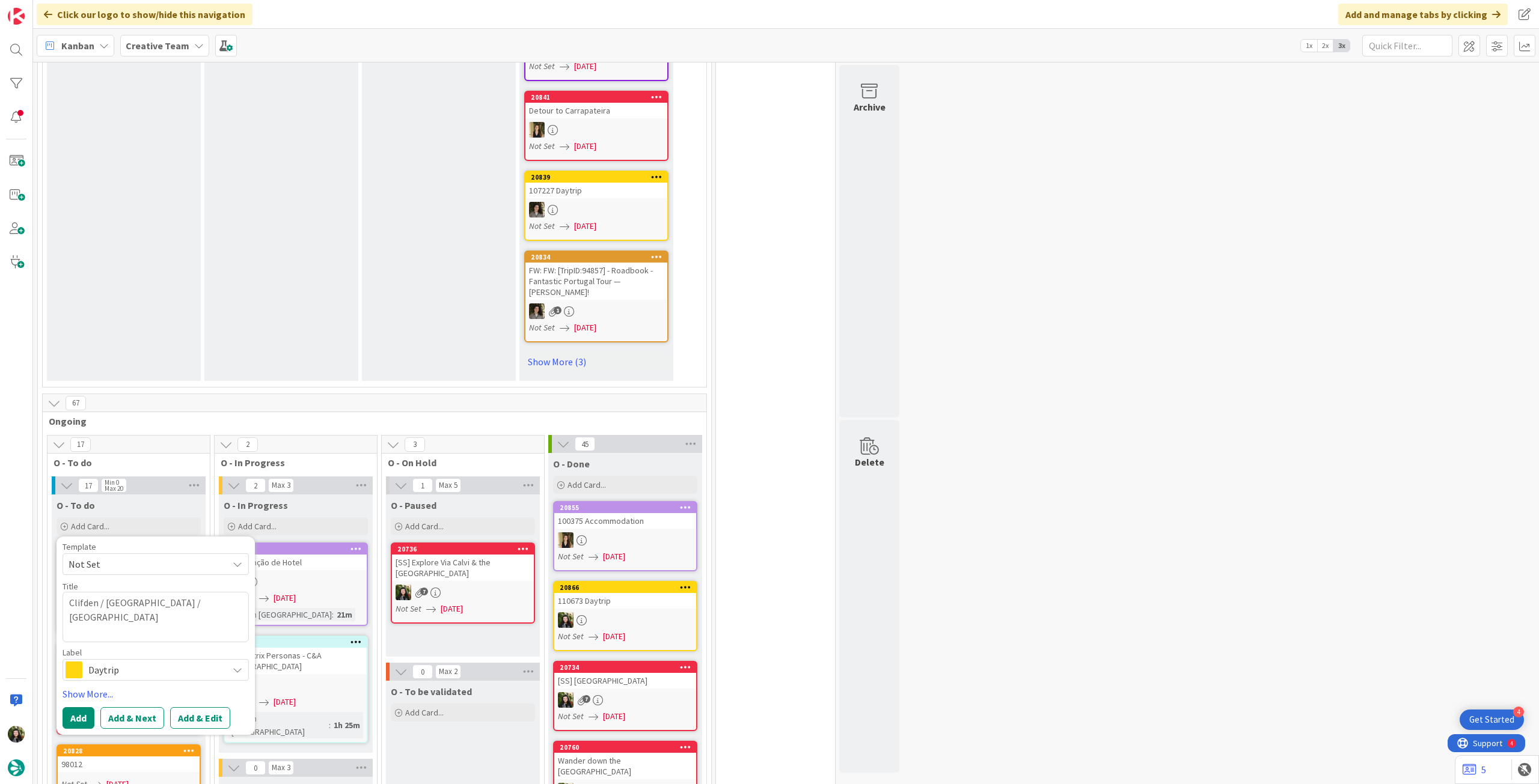
drag, startPoint x: 158, startPoint y: 539, endPoint x: 276, endPoint y: 541, distance: 118.0
type textarea "x"
type textarea "Clifden / [GEOGRAPHIC_DATA] / D"
type textarea "x"
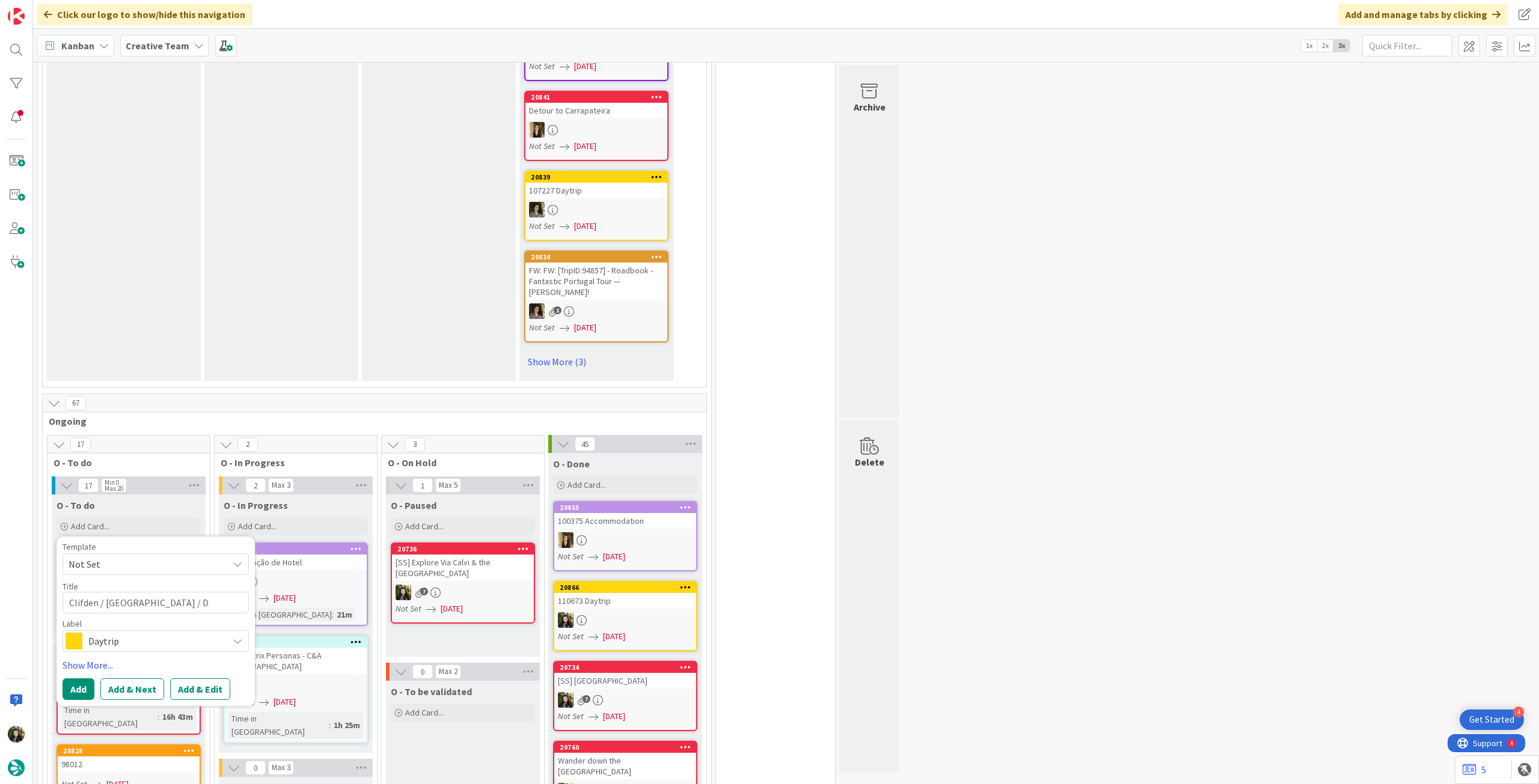
type textarea "Clifden / [GEOGRAPHIC_DATA] / Du"
type textarea "x"
type textarea "Clifden / [GEOGRAPHIC_DATA] / Dub"
type textarea "x"
type textarea "Clifden / [GEOGRAPHIC_DATA] / Dubl"
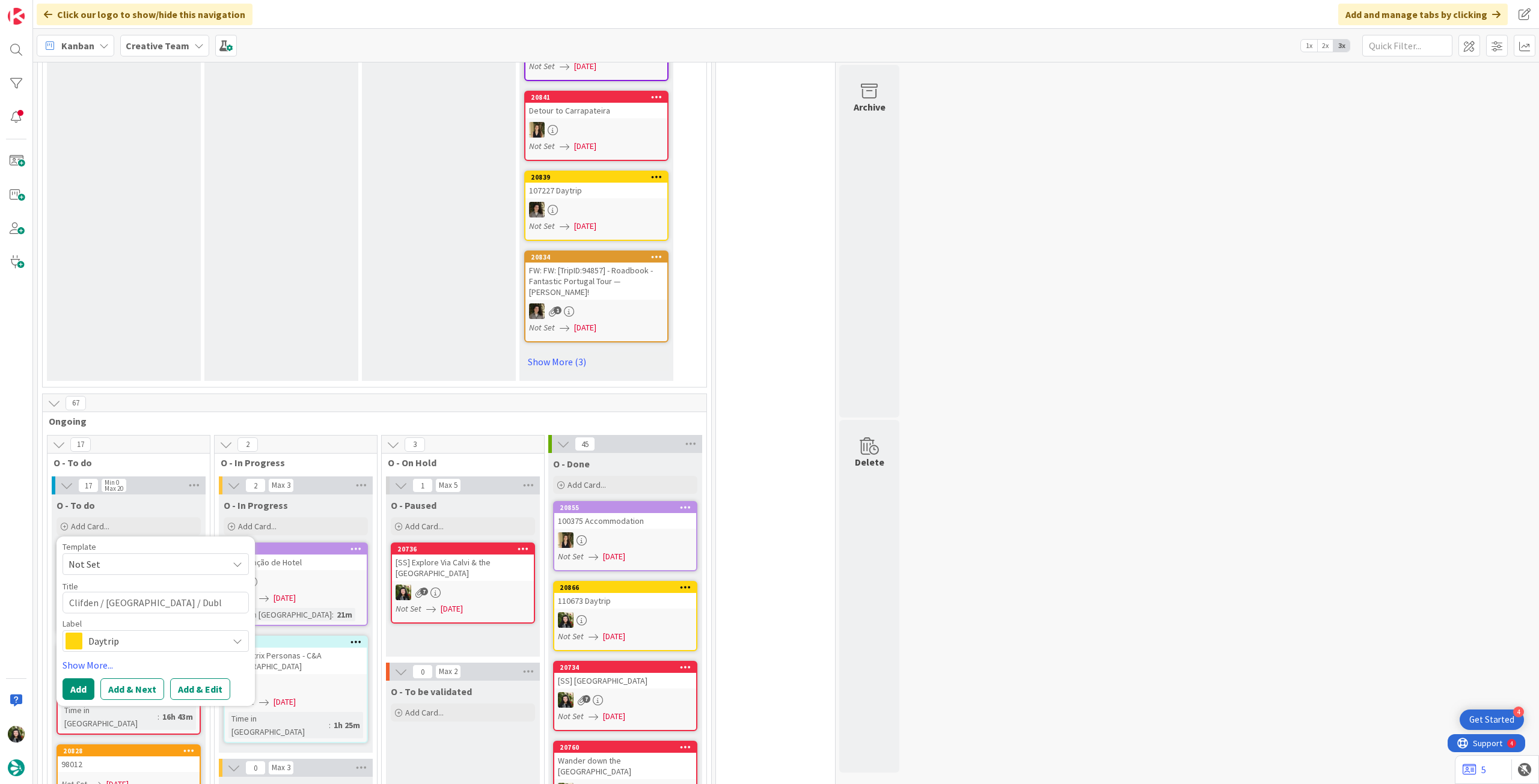
type textarea "x"
type textarea "Clifden / [GEOGRAPHIC_DATA] / [GEOGRAPHIC_DATA]"
type textarea "x"
type textarea "Clifden / [GEOGRAPHIC_DATA] / [GEOGRAPHIC_DATA]"
click at [73, 679] on button "Add" at bounding box center [79, 689] width 32 height 21
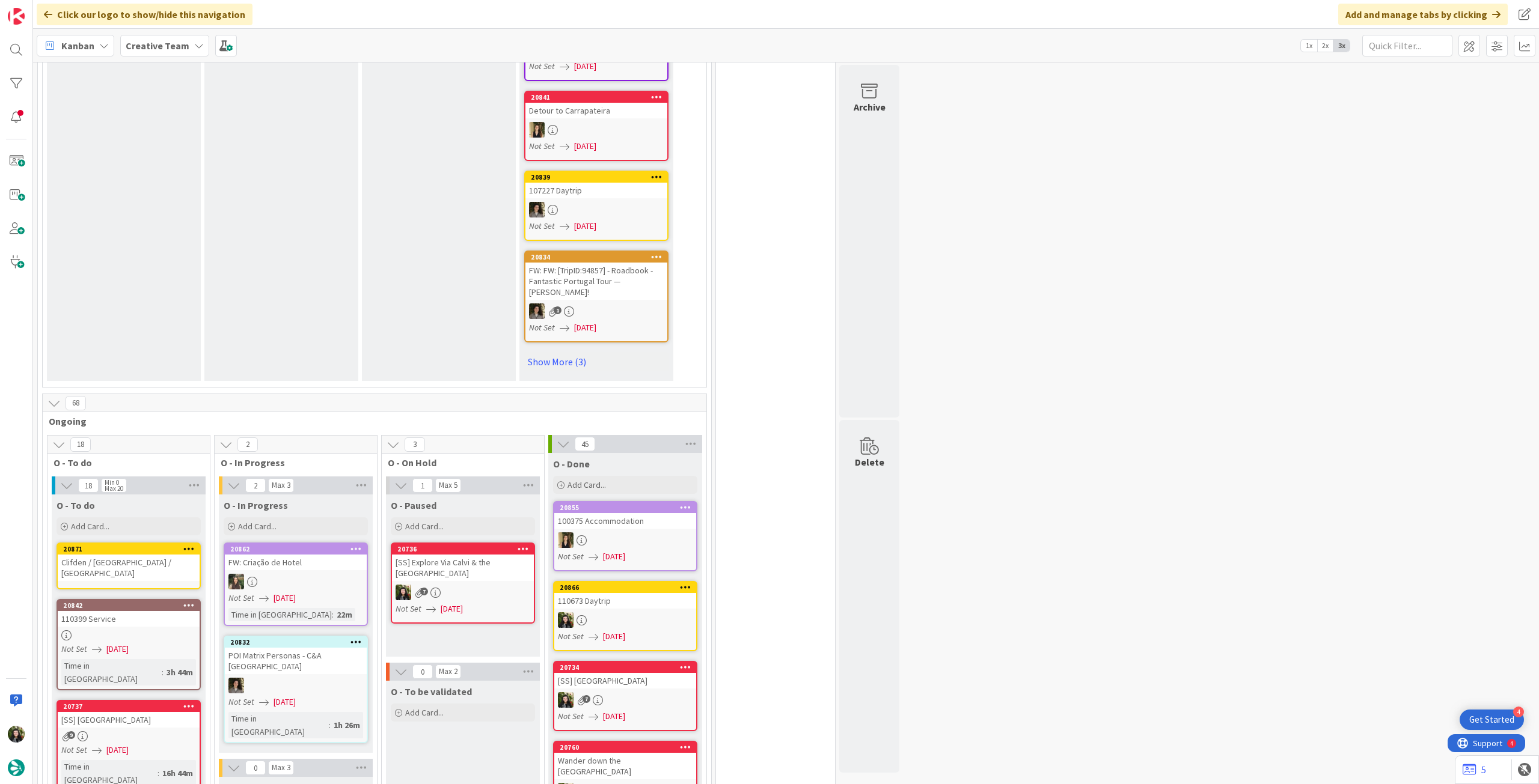
click at [114, 555] on div "Clifden / [GEOGRAPHIC_DATA] / [GEOGRAPHIC_DATA]" at bounding box center [129, 568] width 142 height 26
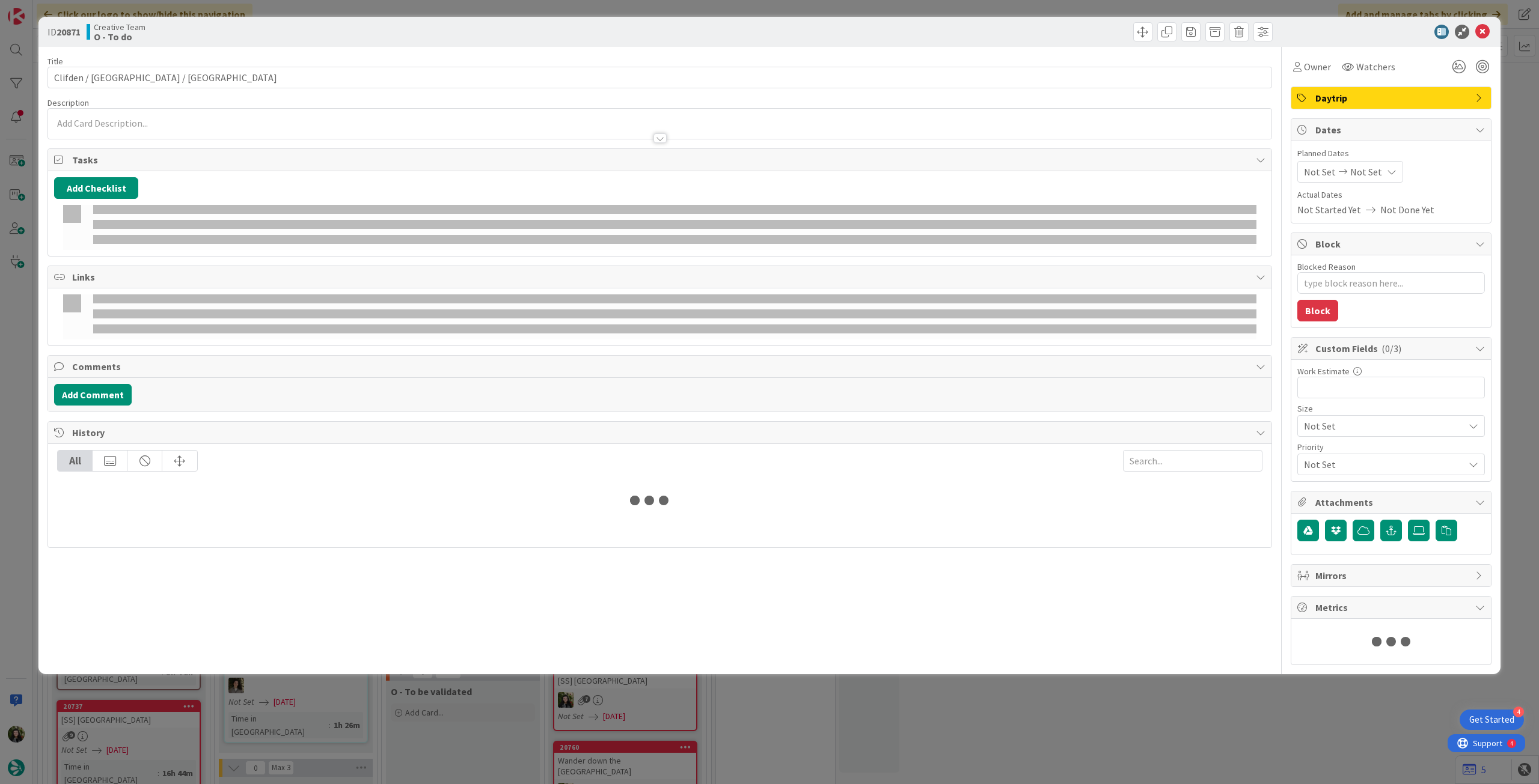
click at [196, 128] on div at bounding box center [660, 132] width 1223 height 12
type textarea "x"
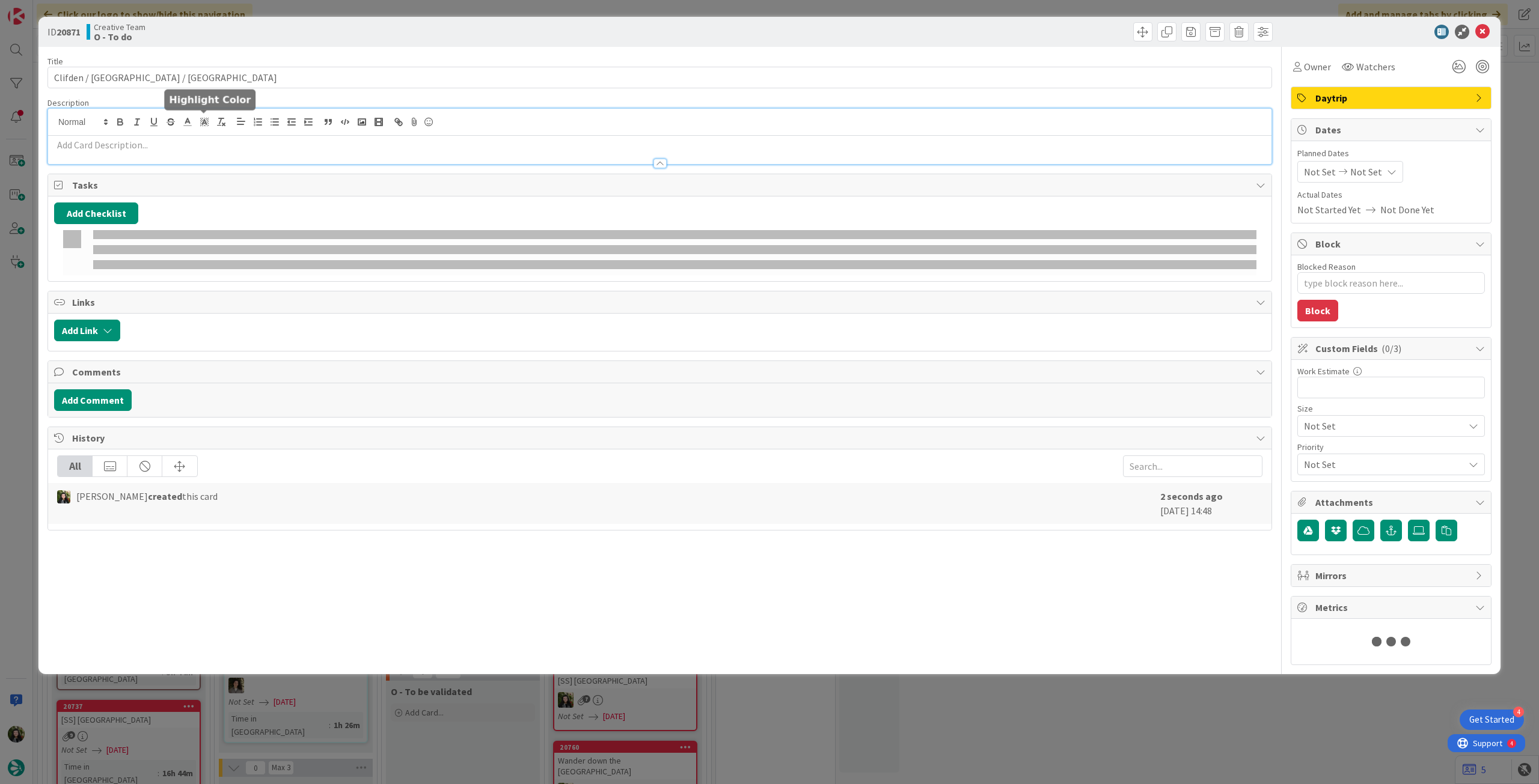
click at [188, 142] on p at bounding box center [660, 145] width 1212 height 14
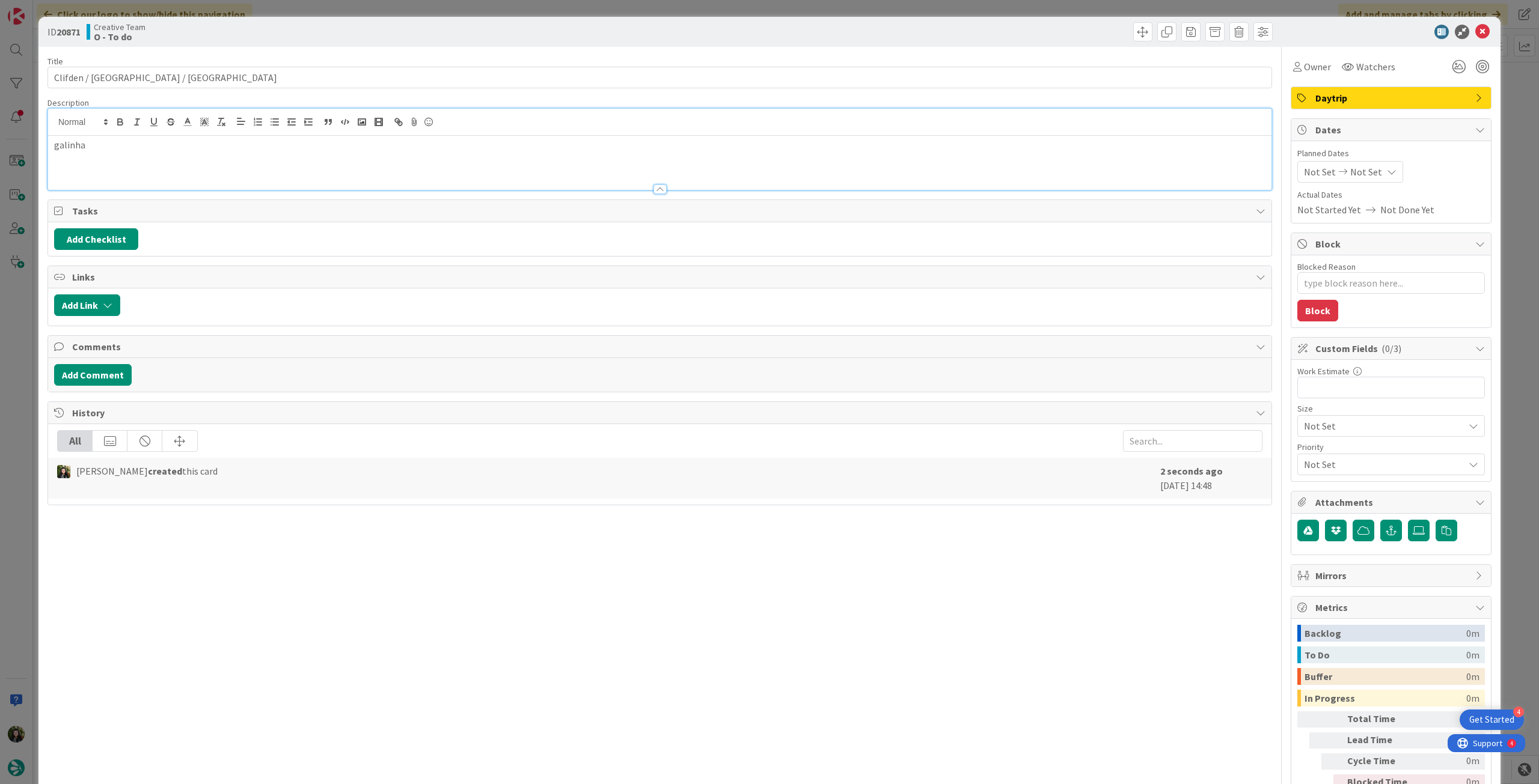
click at [1367, 174] on div "Not Set Not Set" at bounding box center [1350, 172] width 106 height 21
type textarea "x"
click at [1309, 450] on icon at bounding box center [1318, 453] width 18 height 14
type input "[DATE]"
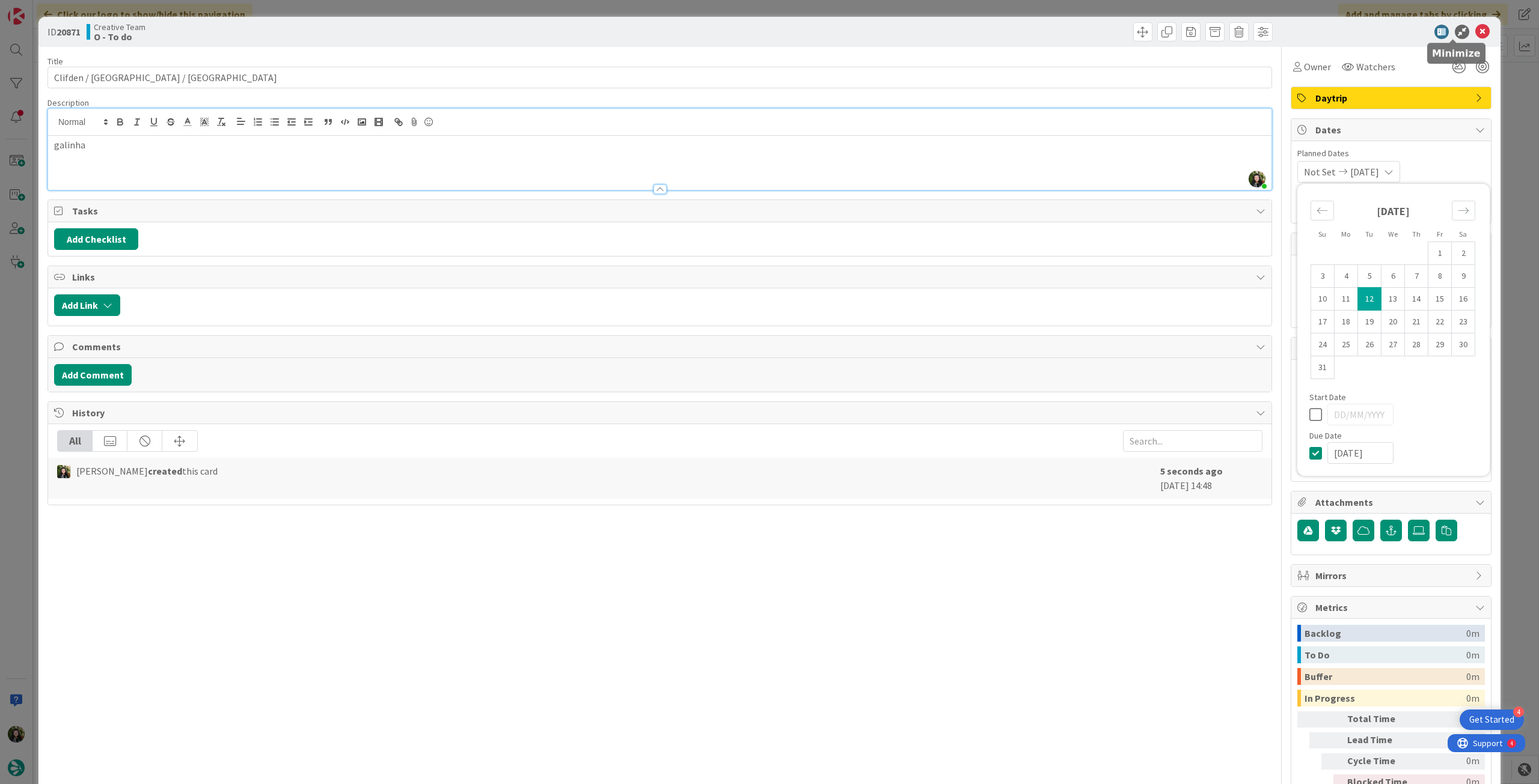
drag, startPoint x: 1473, startPoint y: 25, endPoint x: 1396, endPoint y: 96, distance: 104.7
click at [1476, 25] on icon at bounding box center [1482, 32] width 14 height 14
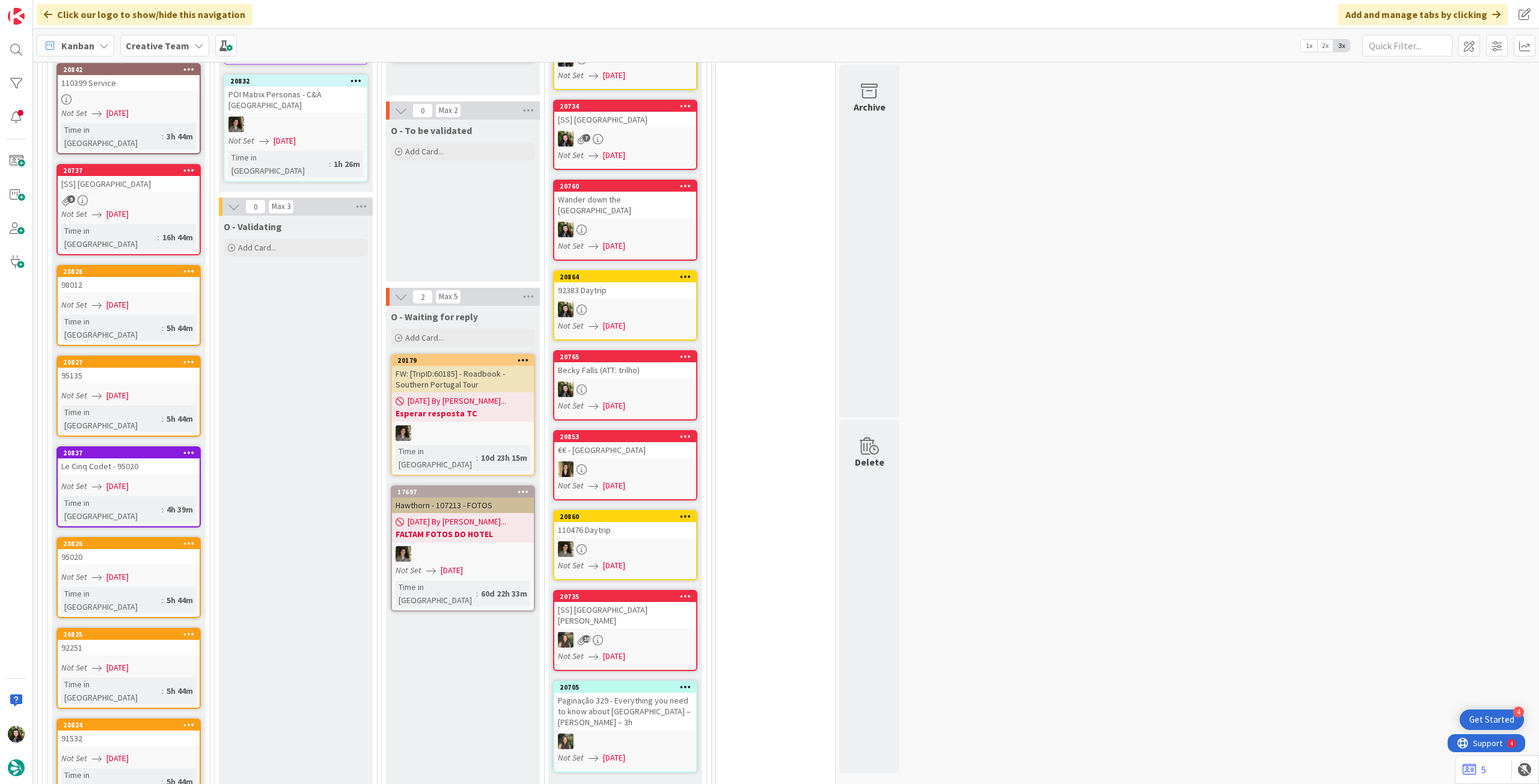
scroll to position [1042, 0]
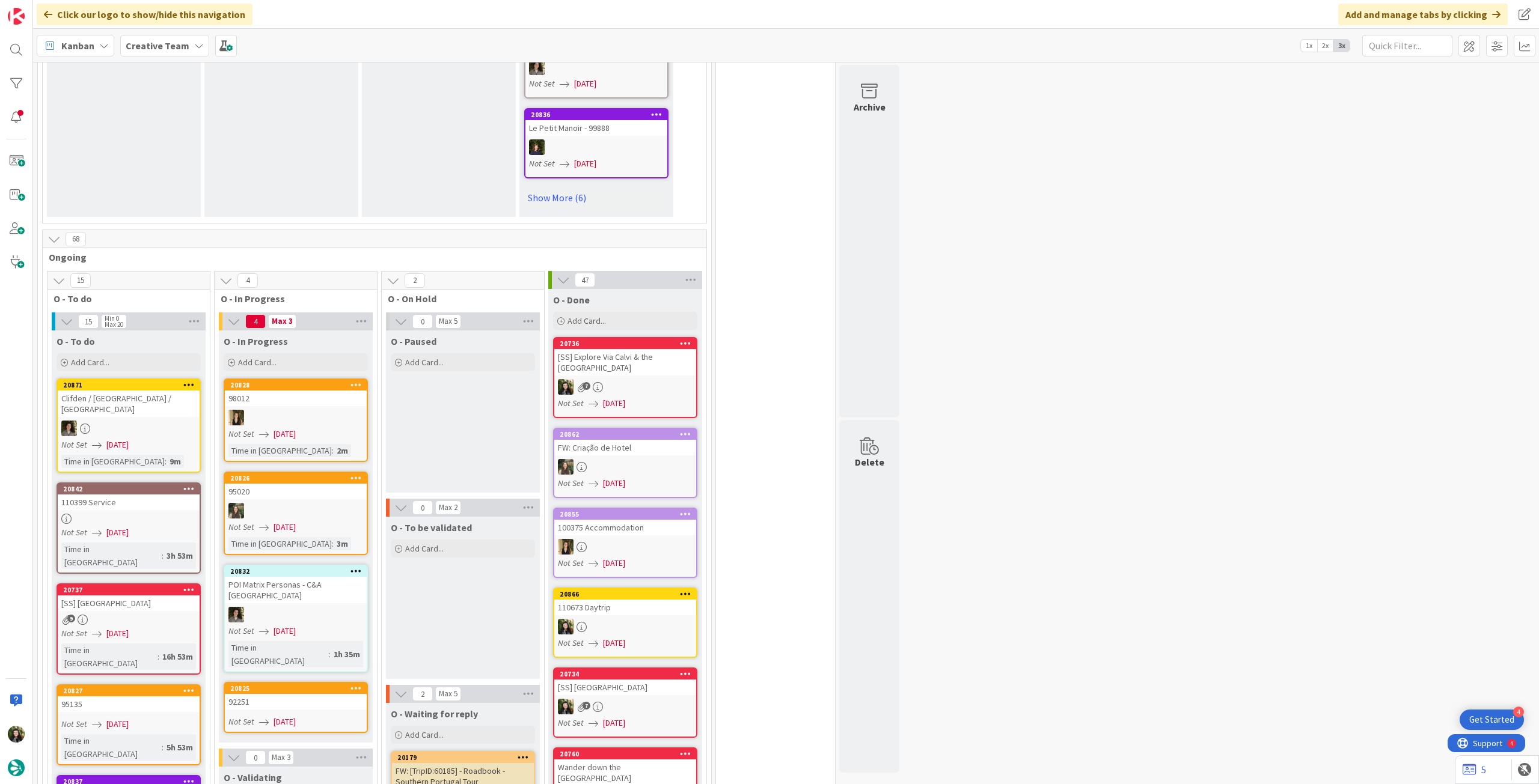
click at [172, 53] on div "Creative Team" at bounding box center [164, 45] width 89 height 21
click at [170, 167] on h4 "Creative Team - Análise" at bounding box center [216, 172] width 163 height 12
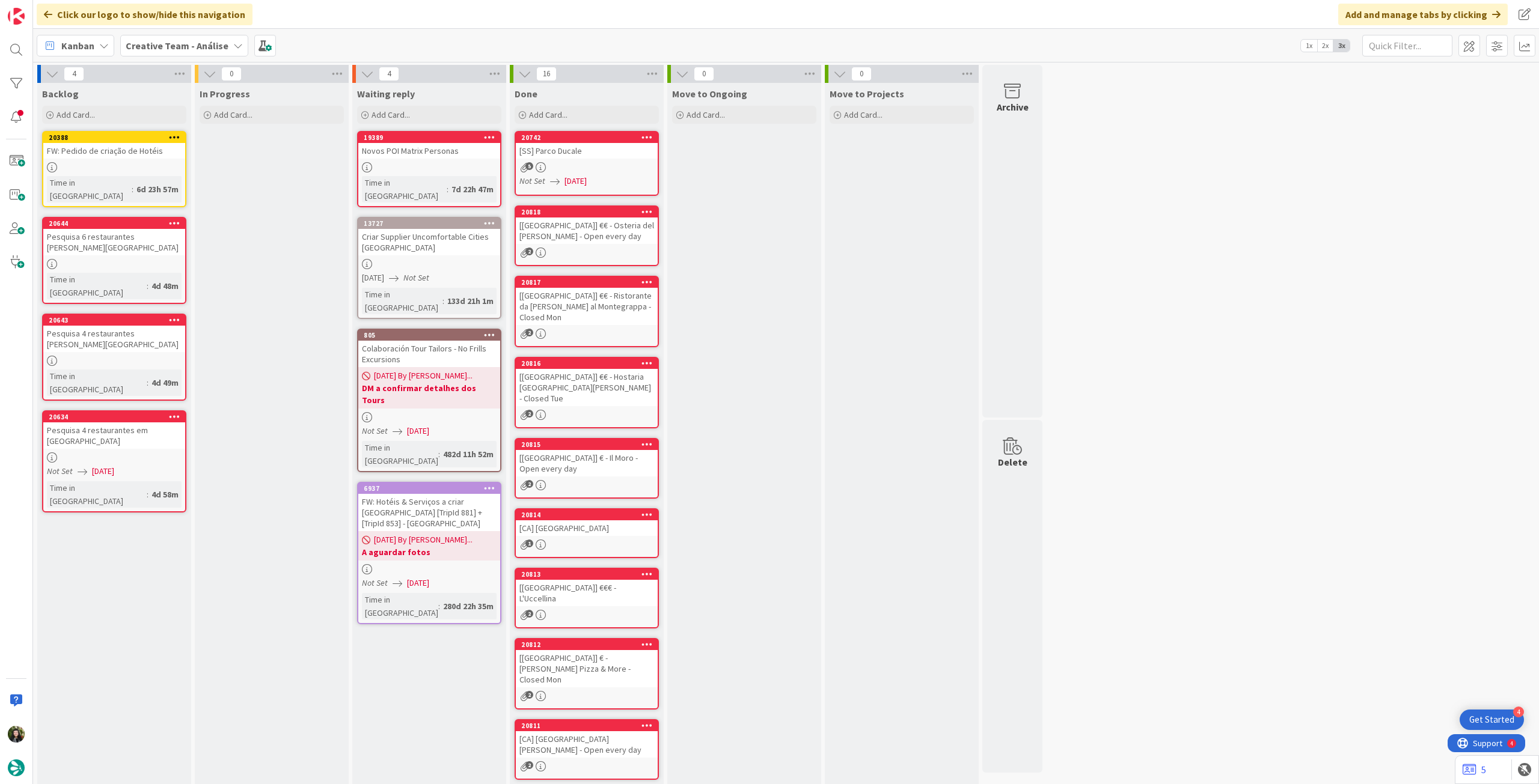
click at [171, 45] on b "Creative Team - Análise" at bounding box center [176, 45] width 103 height 12
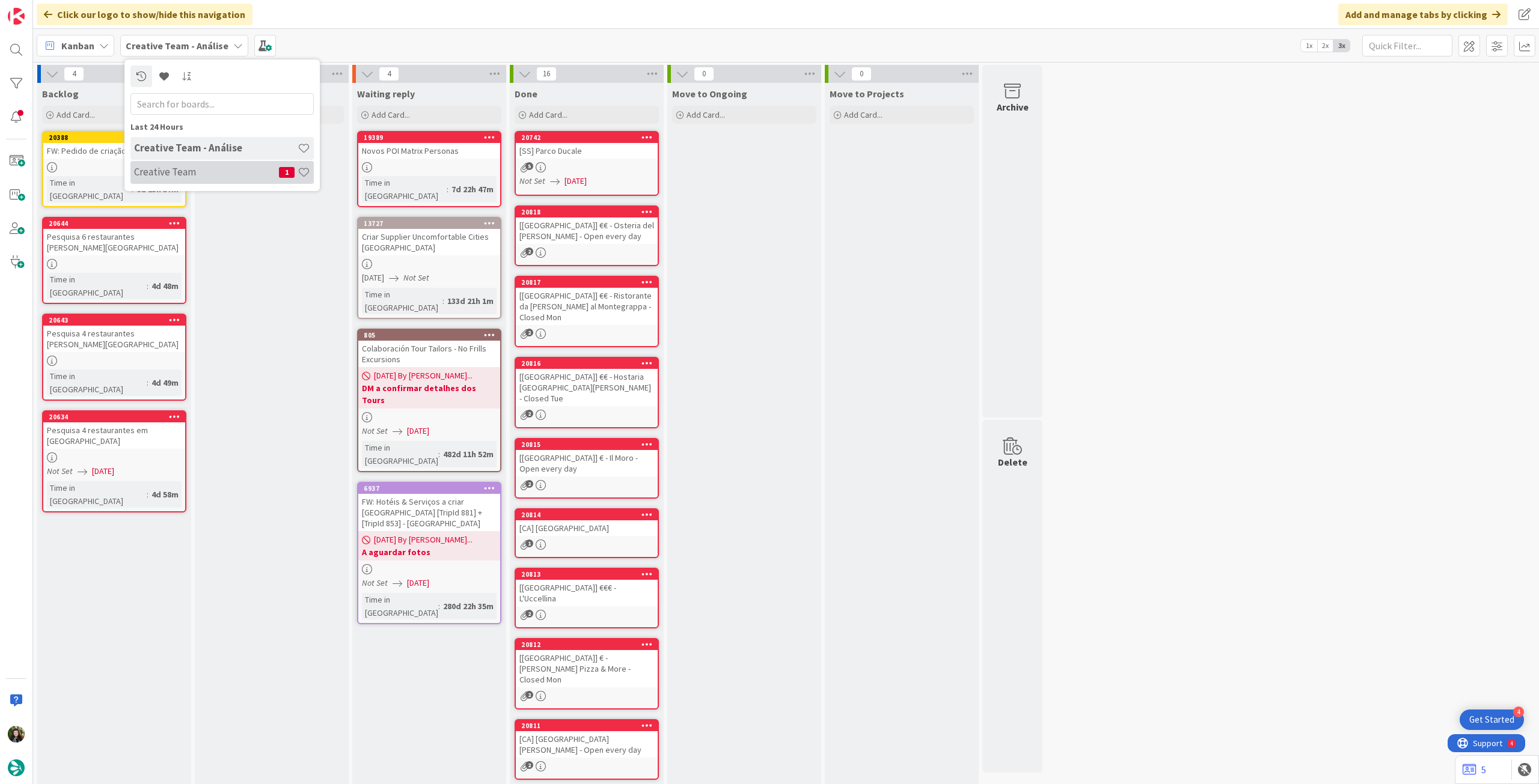
click at [176, 169] on h4 "Creative Team" at bounding box center [207, 172] width 145 height 12
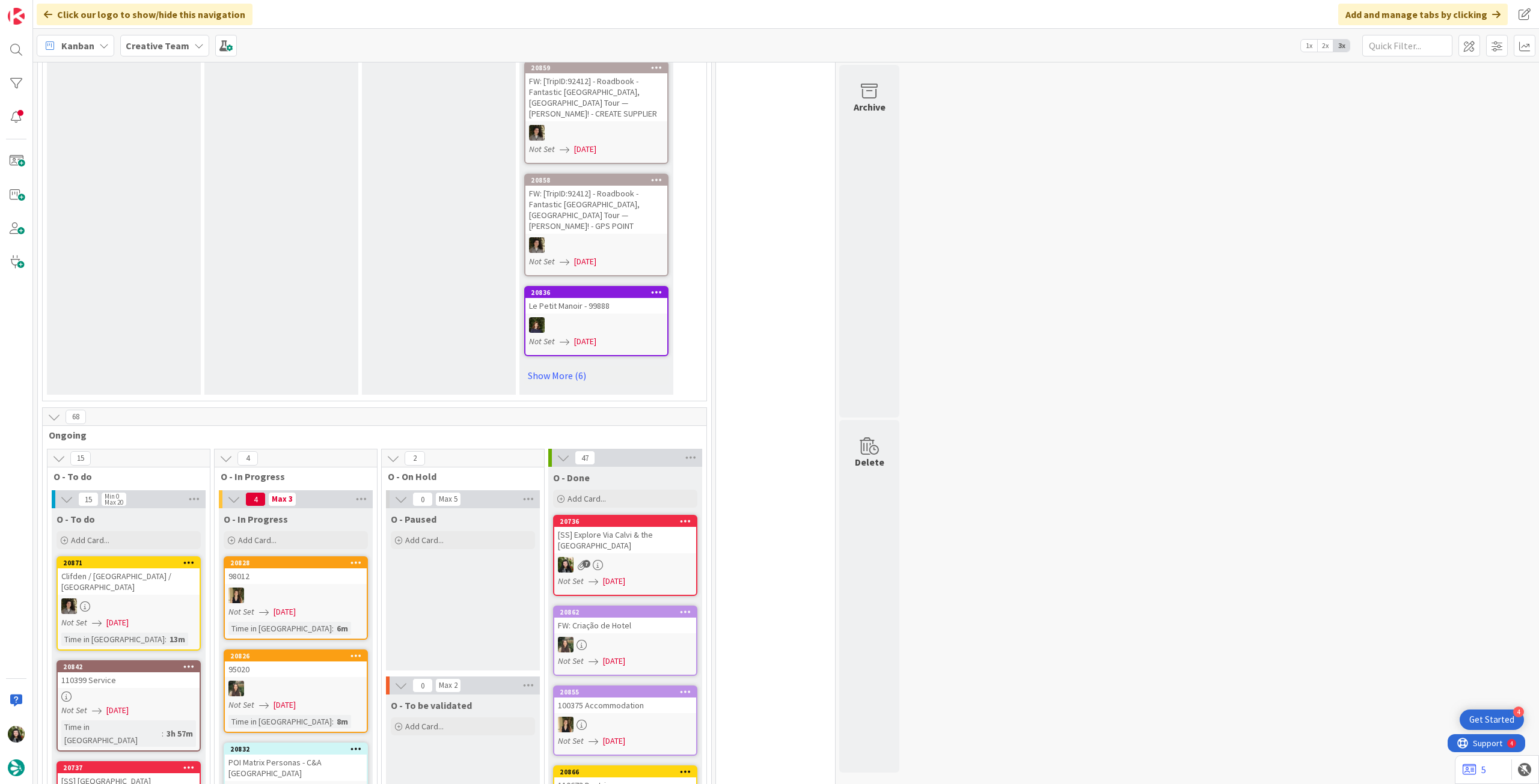
scroll to position [962, 0]
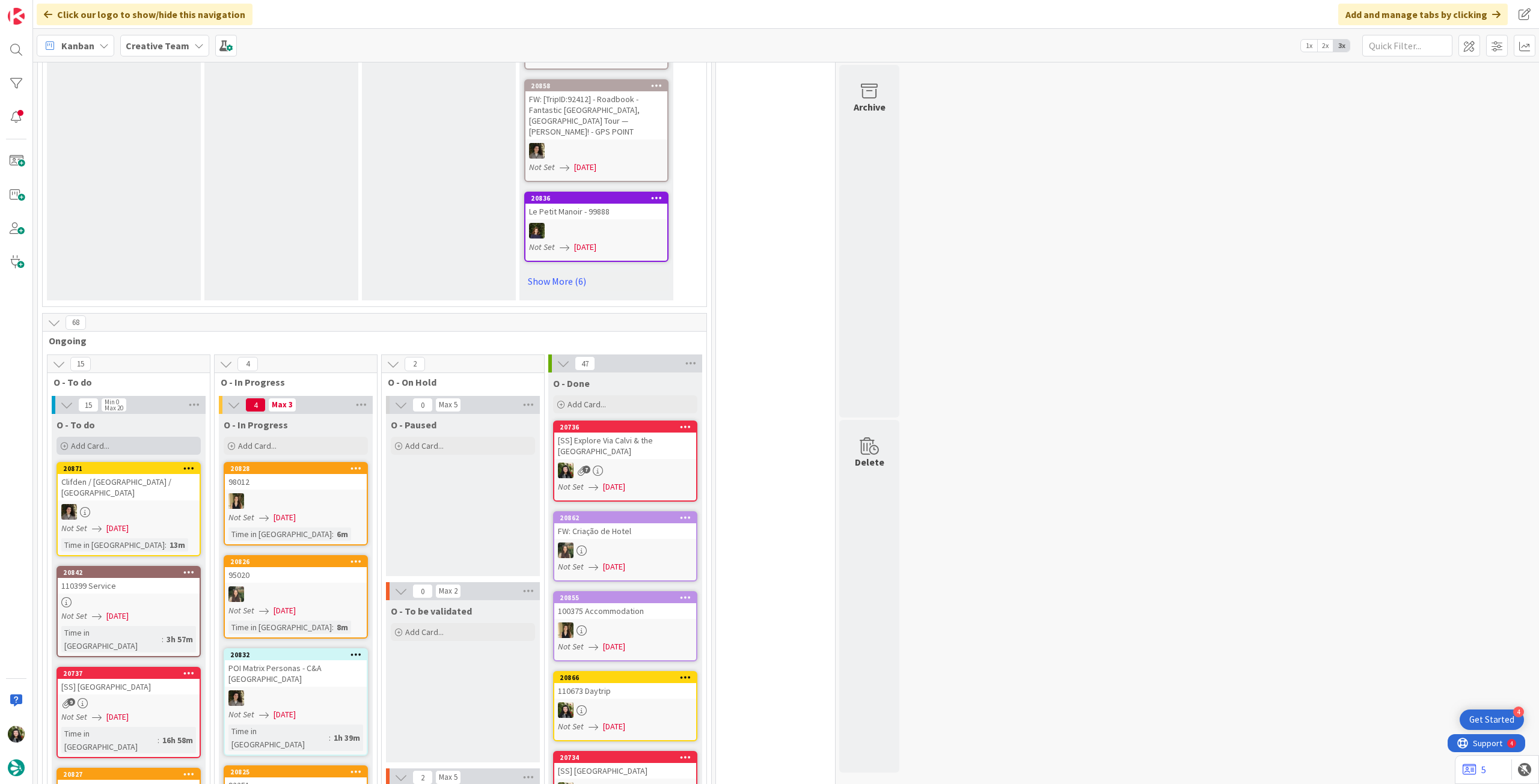
click at [161, 437] on div "Add Card..." at bounding box center [128, 446] width 144 height 18
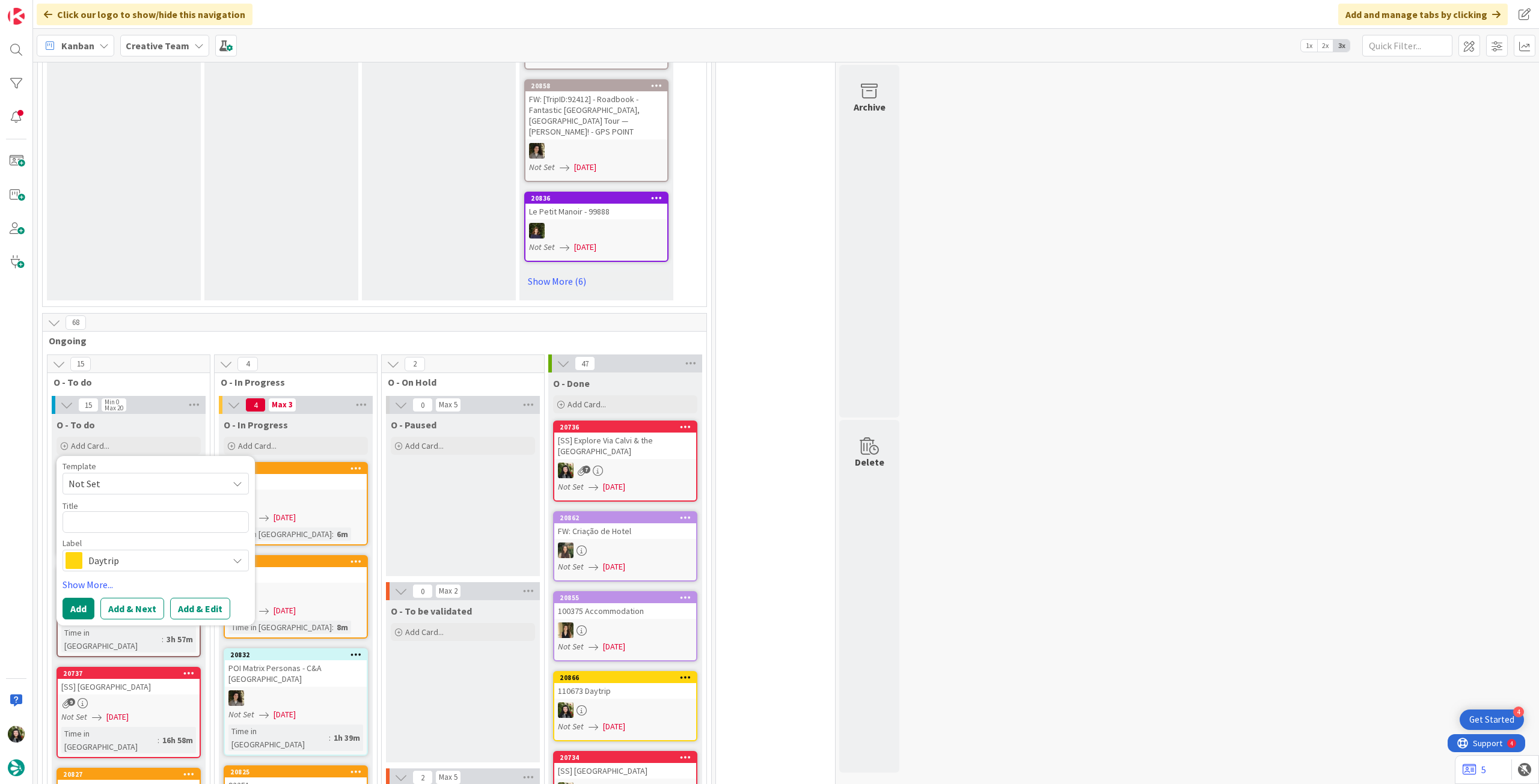
click at [148, 553] on span "Daytrip" at bounding box center [155, 561] width 134 height 17
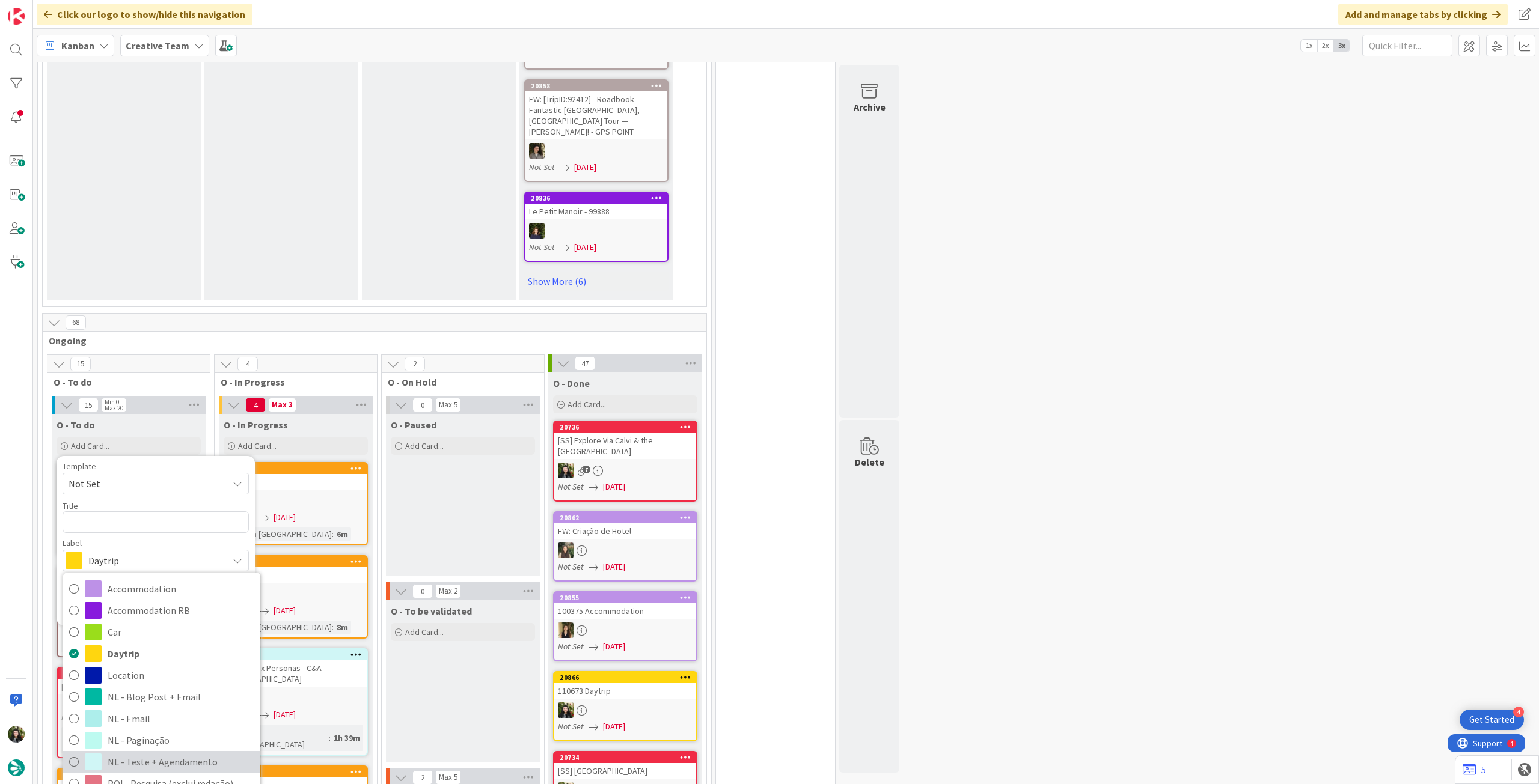
click at [171, 753] on span "NL - Teste + Agendamento" at bounding box center [181, 762] width 147 height 18
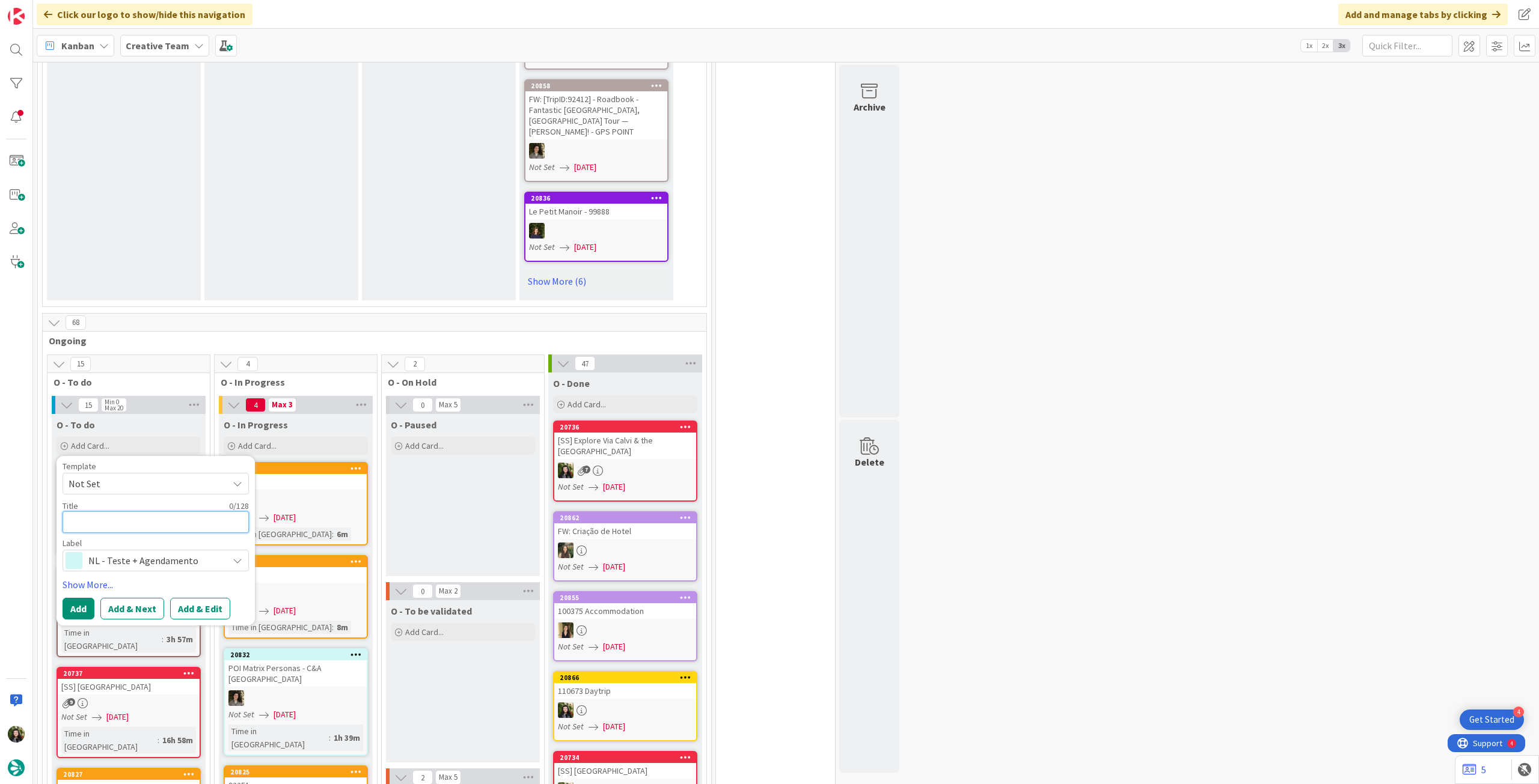
click at [168, 511] on textarea at bounding box center [156, 522] width 186 height 21
type textarea "x"
type textarea "A"
type textarea "x"
type textarea "Al"
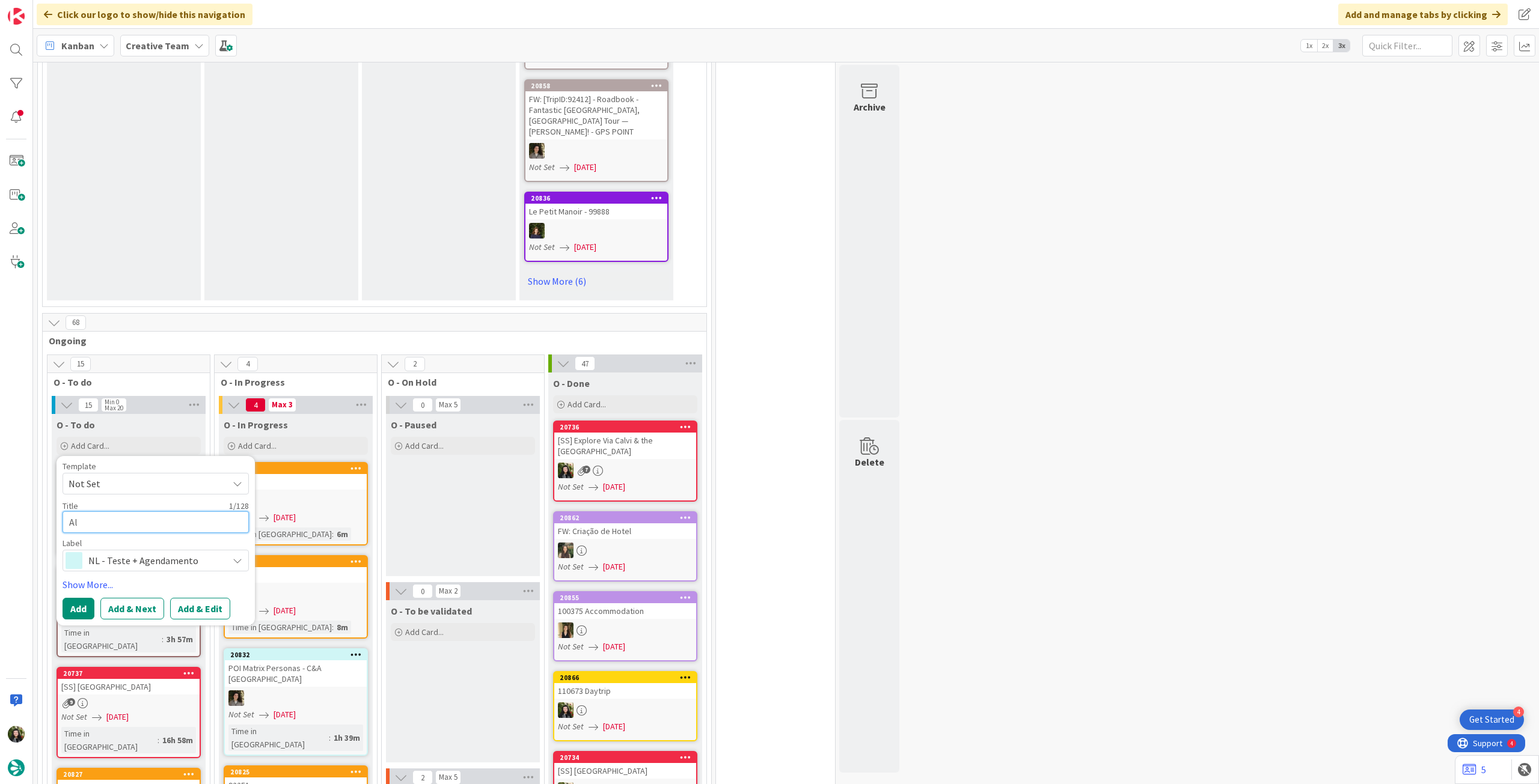
type textarea "x"
type textarea "Alt"
type textarea "x"
type textarea "Alte"
type textarea "x"
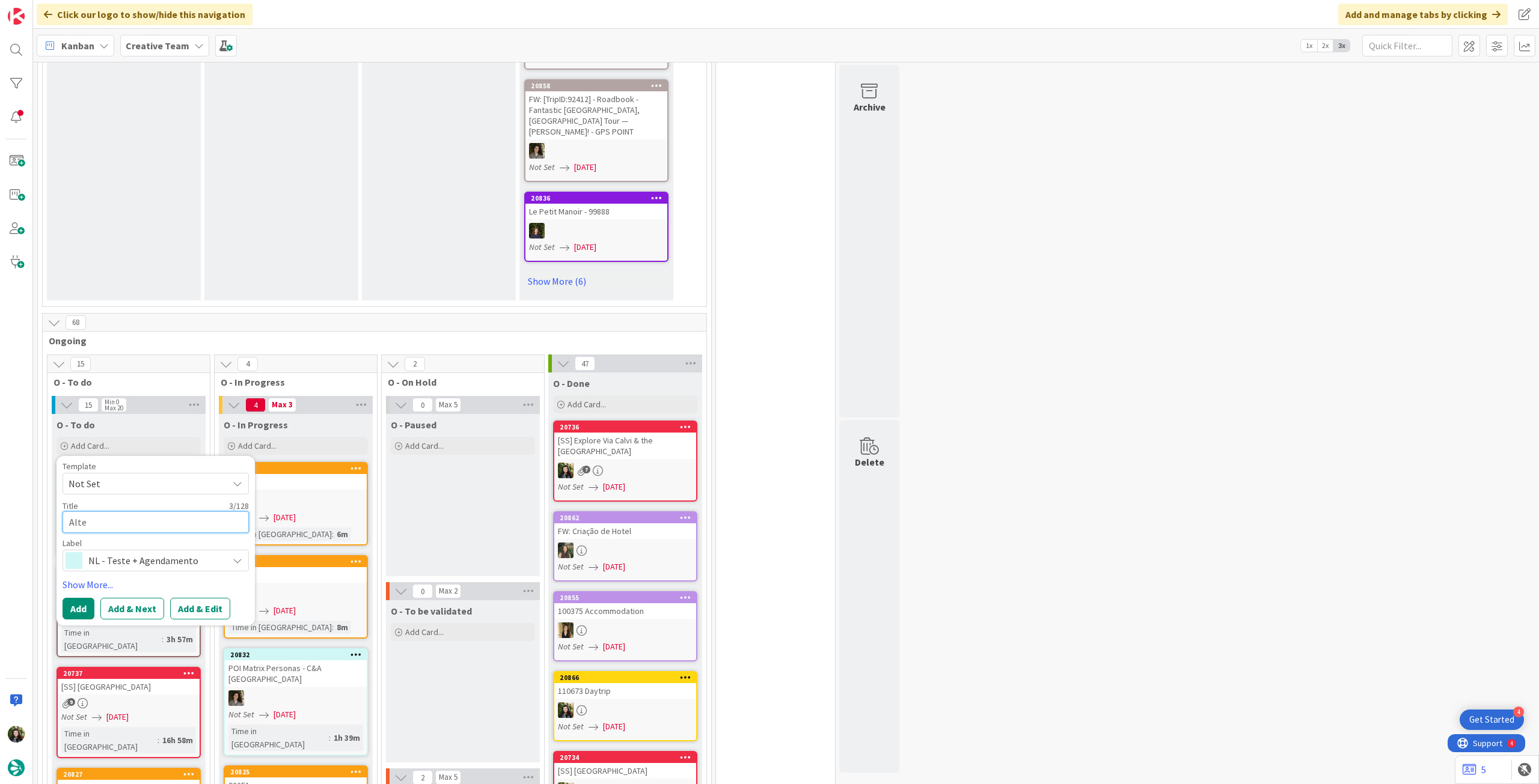
type textarea "Alter"
type textarea "x"
type textarea "Altera"
type textarea "x"
type textarea "Alteraç"
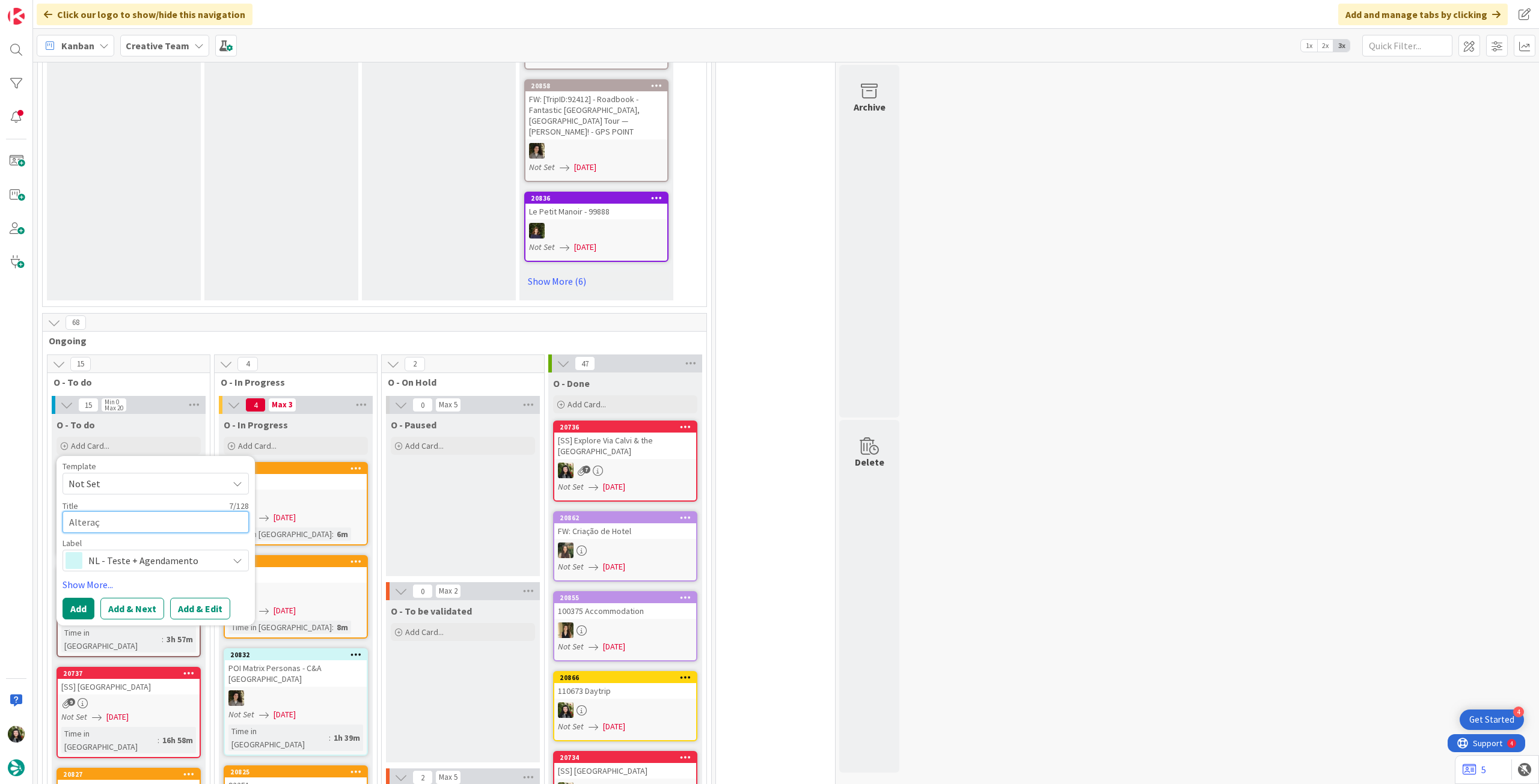
type textarea "x"
type textarea "Alteraçõ"
type textarea "x"
type textarea "Alteraçõe"
type textarea "x"
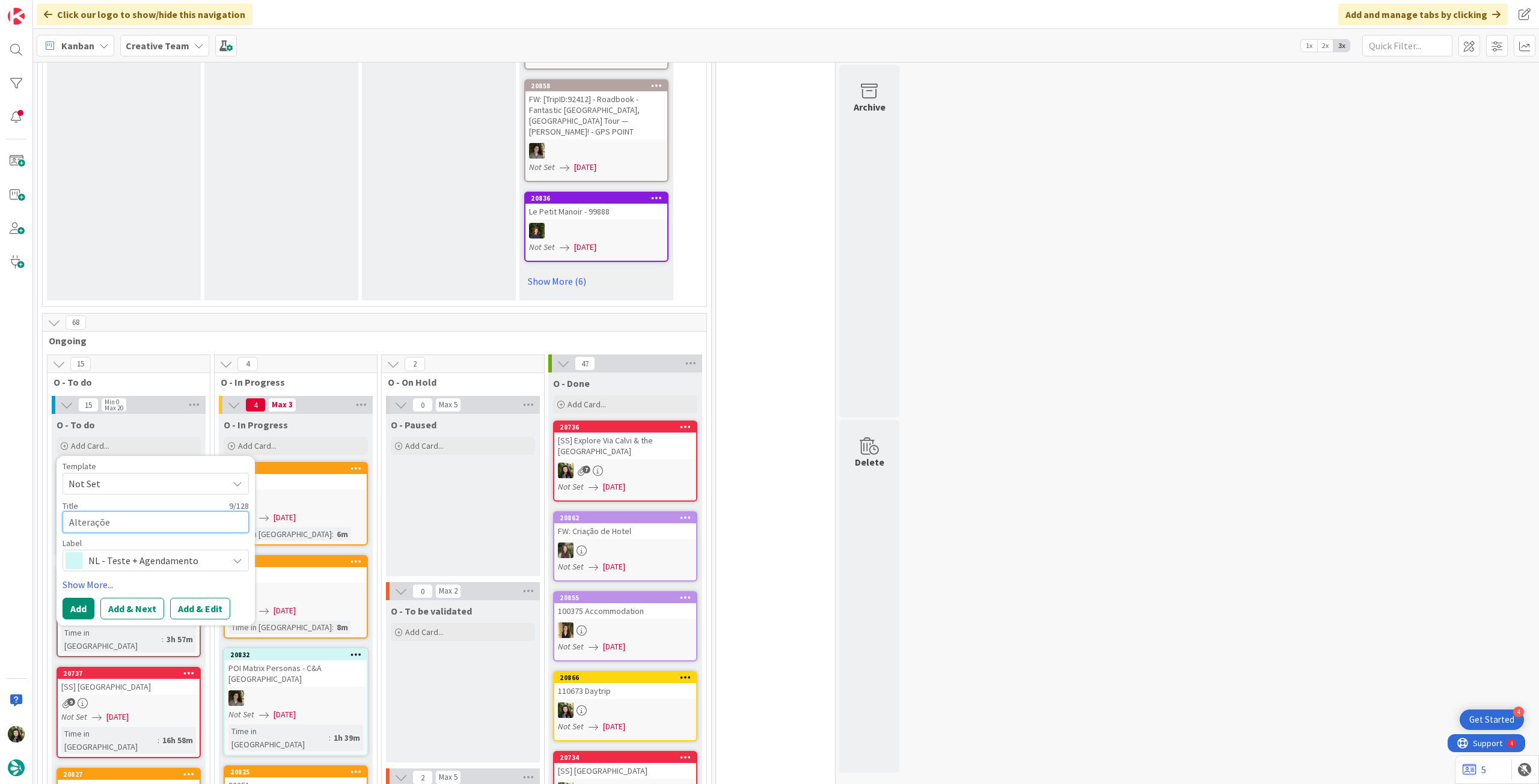
type textarea "Alterações"
type textarea "x"
type textarea "Alterações"
type textarea "x"
type textarea "Alterações R"
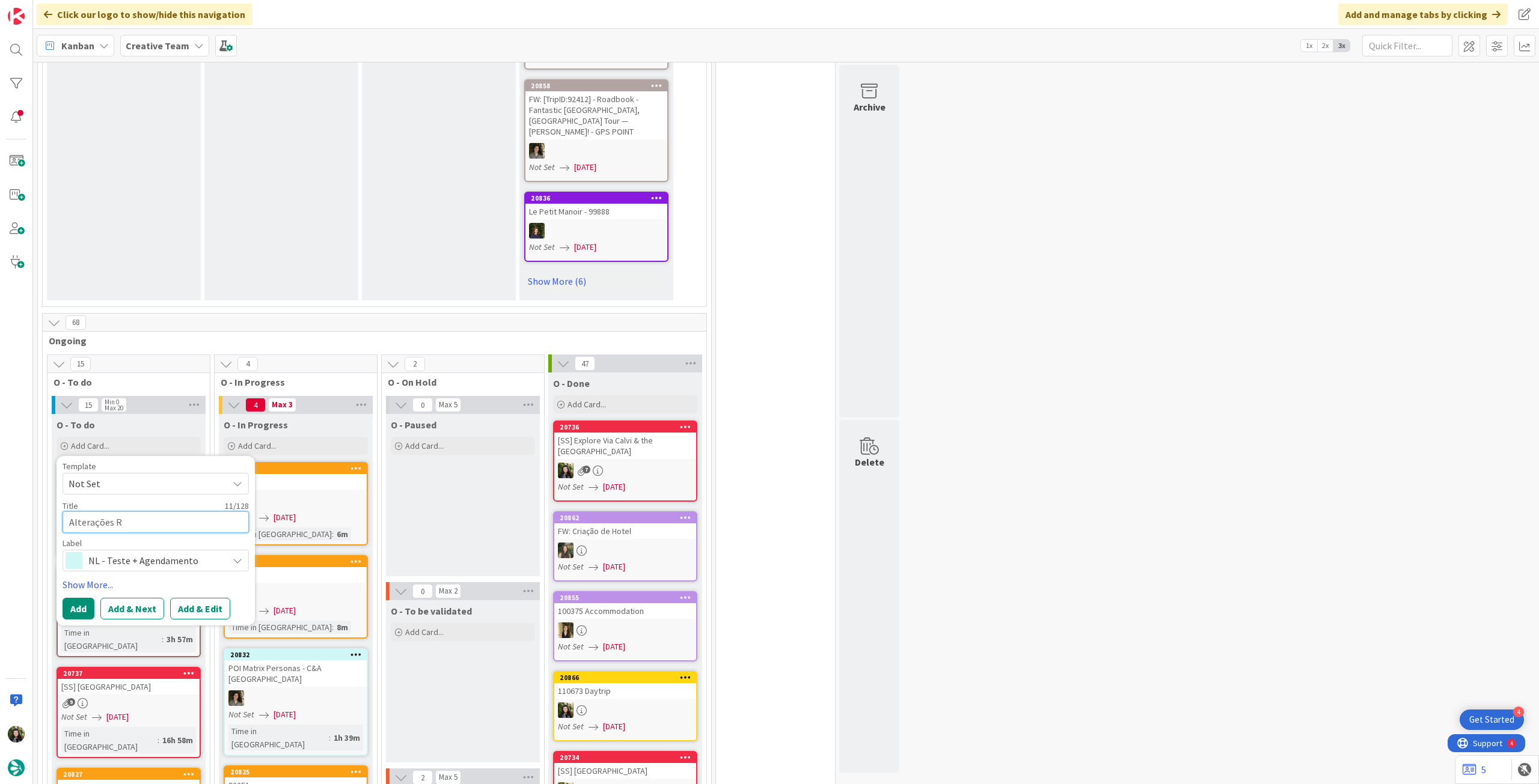
type textarea "x"
type textarea "Alterações Ren"
type textarea "x"
type textarea "Alterações Rent"
type textarea "x"
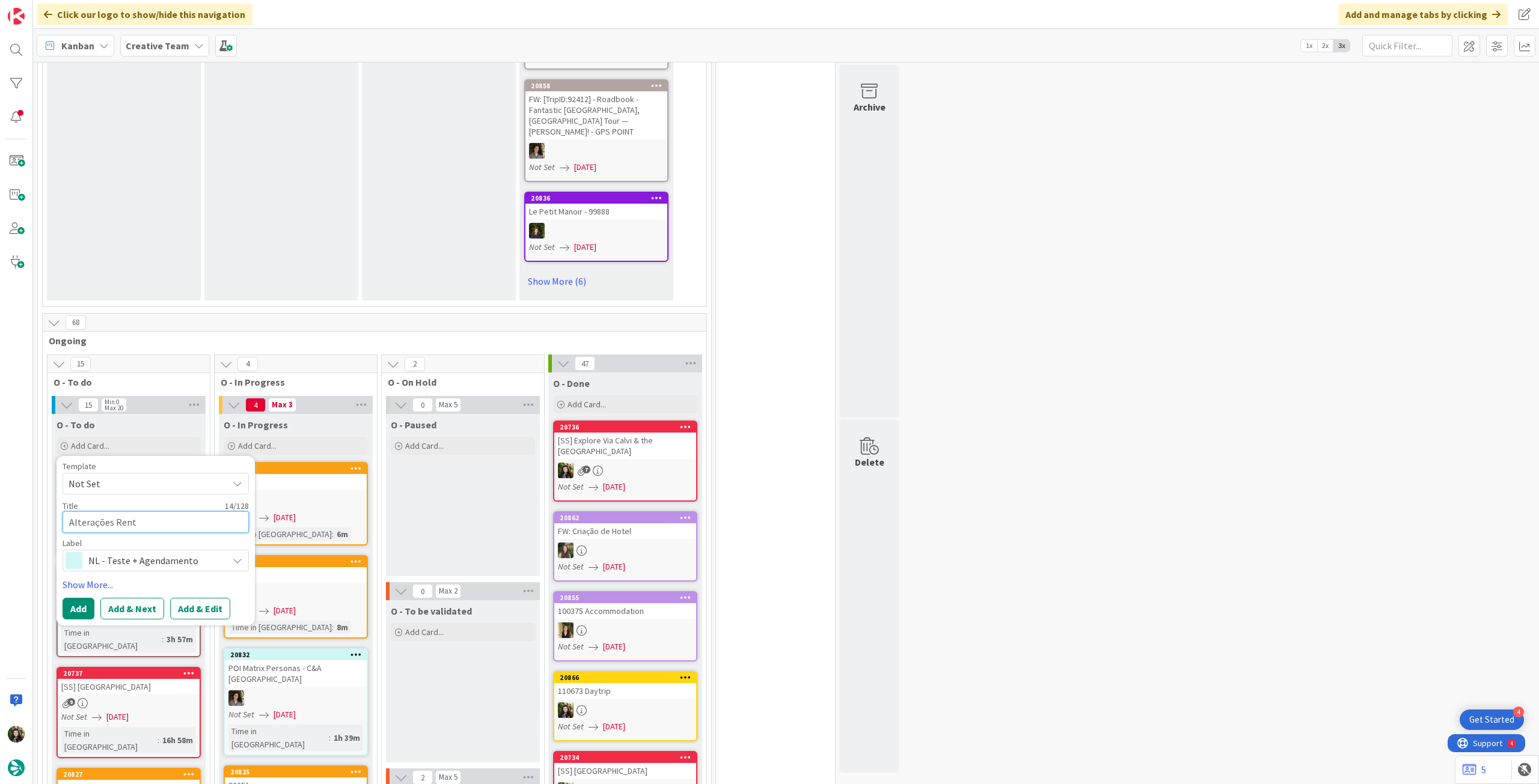
type textarea "Alterações Renta"
type textarea "x"
type textarea "Alterações Rental"
type textarea "x"
type textarea "Alterações Rental"
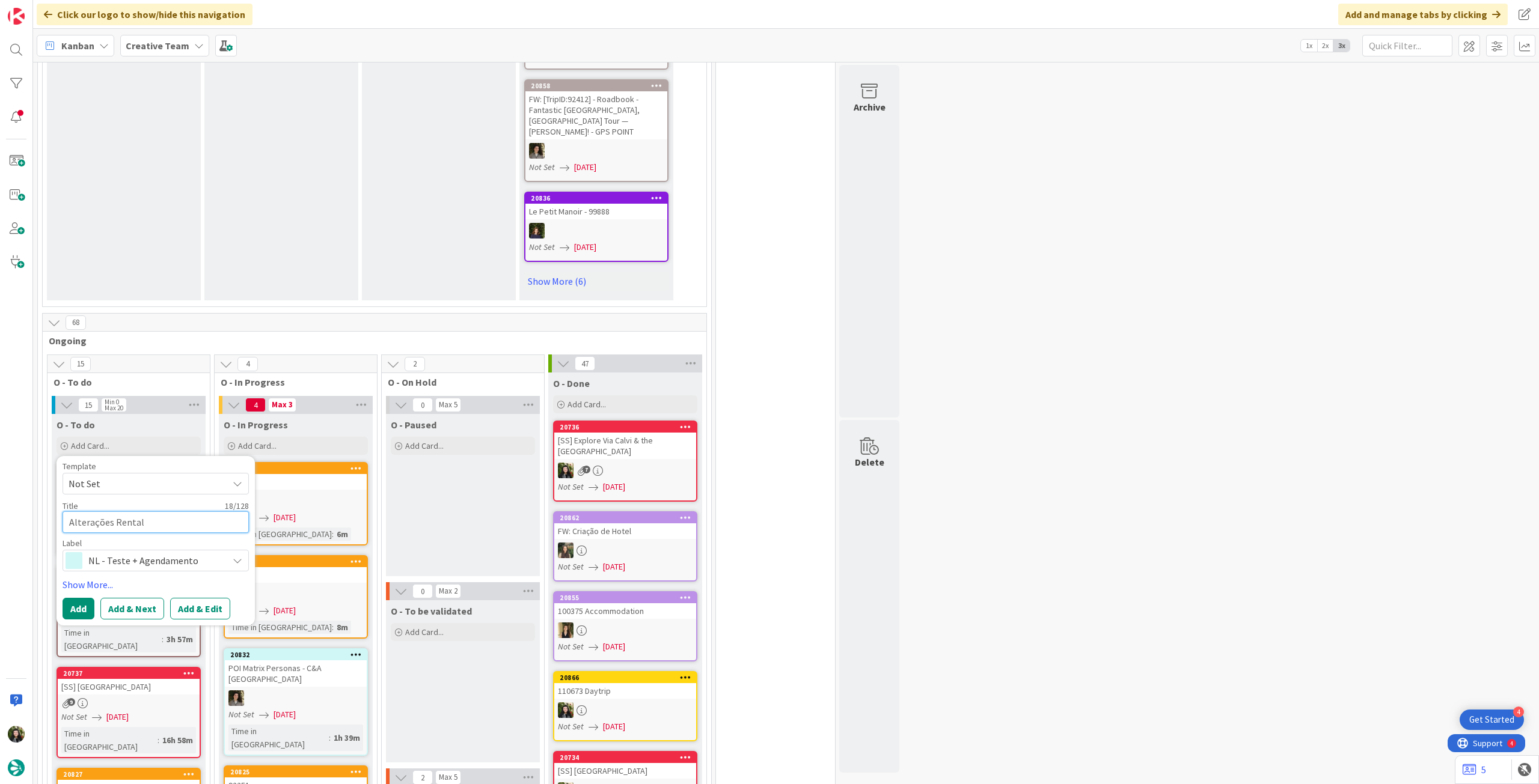
type textarea "x"
type textarea "Alterações Rental C"
type textarea "x"
type textarea "Alterações Rental Ca"
type textarea "x"
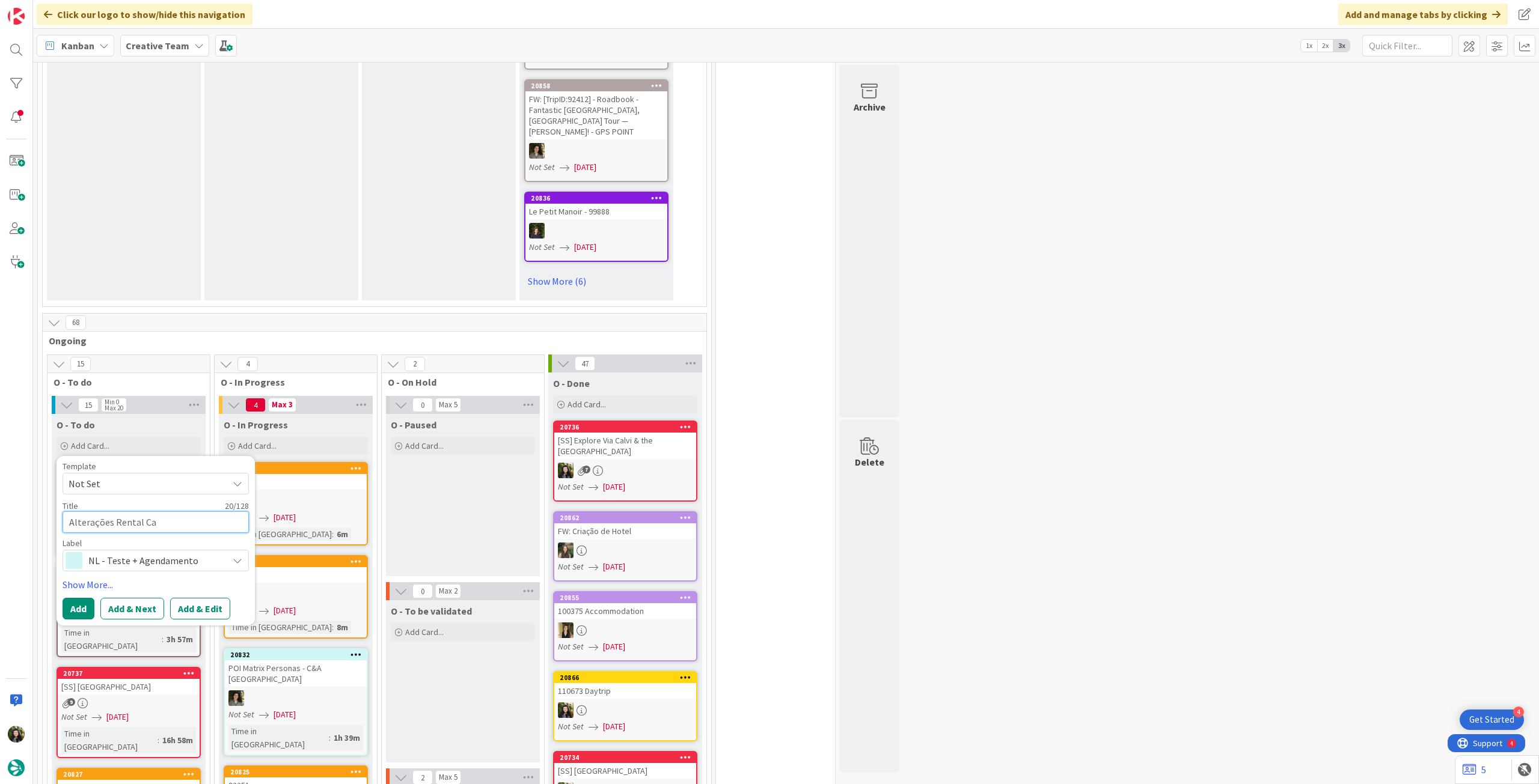
type textarea "Alterações Rental Car"
type textarea "x"
type textarea "Alterações Rental Car"
type textarea "x"
type textarea "Alterações Rental Car M"
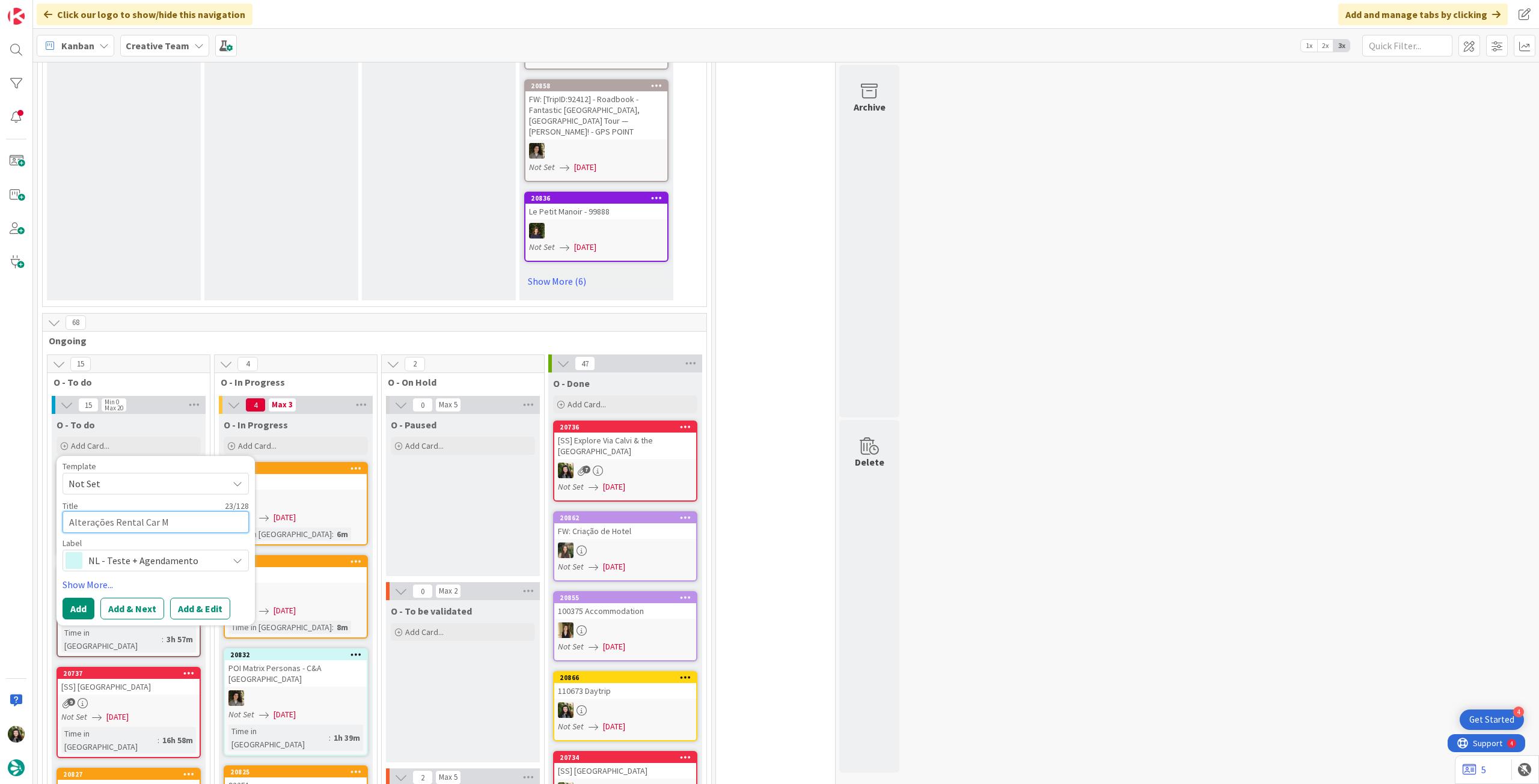
type textarea "x"
type textarea "Alterações Rental Car Man"
type textarea "x"
type textarea "Alterações Rental Car Manu"
type textarea "x"
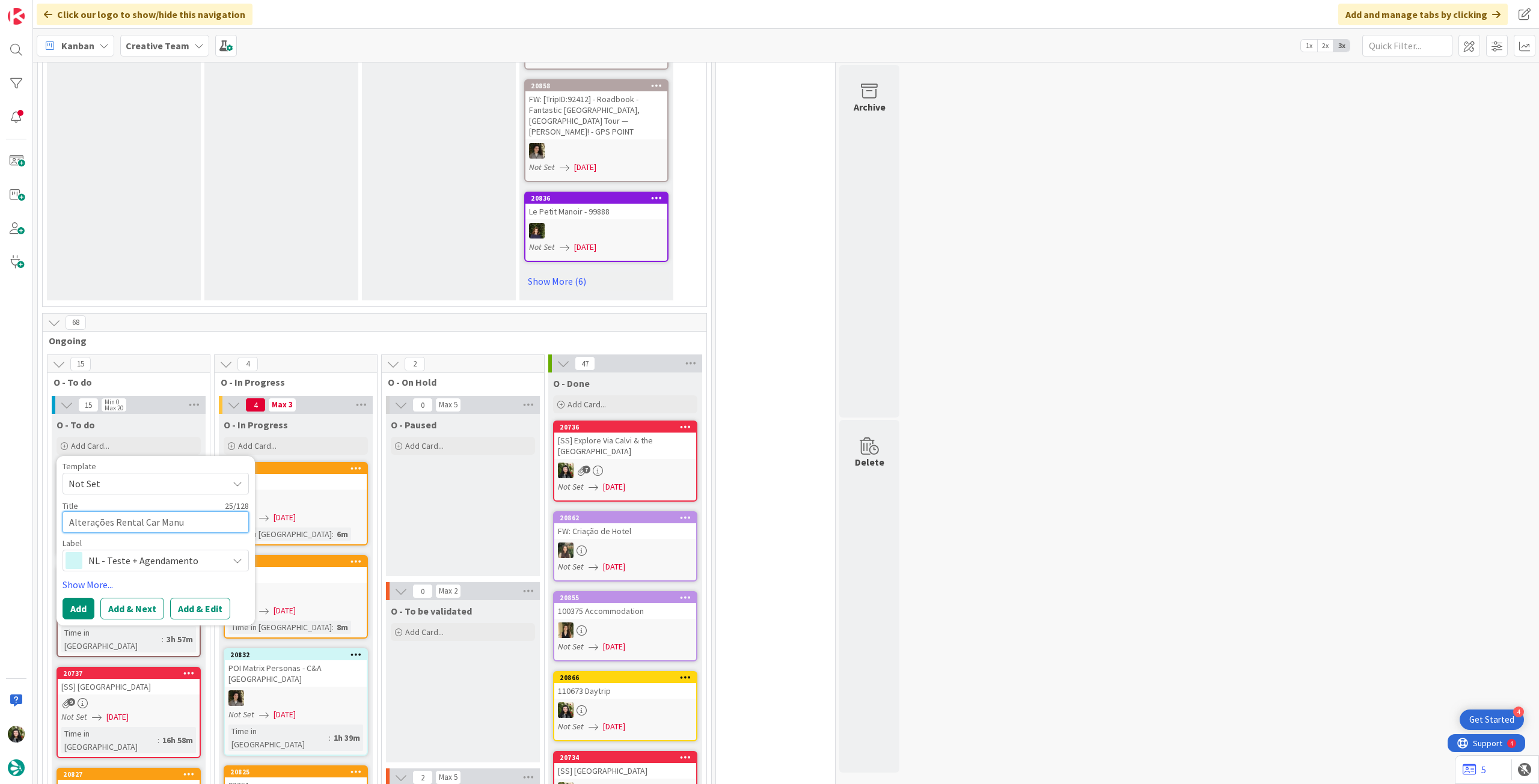
type textarea "Alterações Rental Car Manua"
type textarea "x"
type textarea "Alterações Rental Car Manual"
click at [85, 598] on button "Add" at bounding box center [79, 608] width 32 height 21
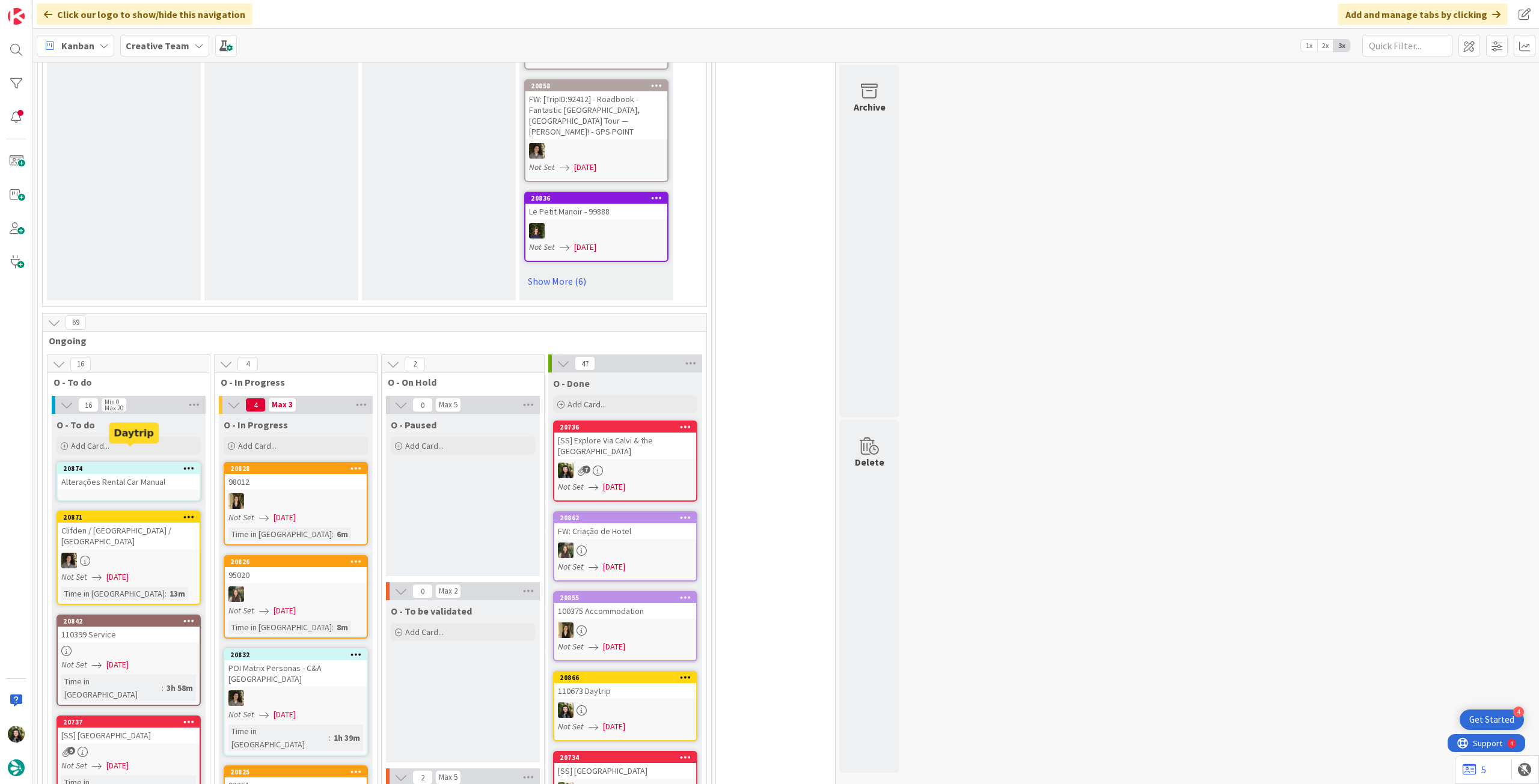
click at [126, 462] on link "20874 Alterações Rental Car Manual" at bounding box center [128, 482] width 144 height 39
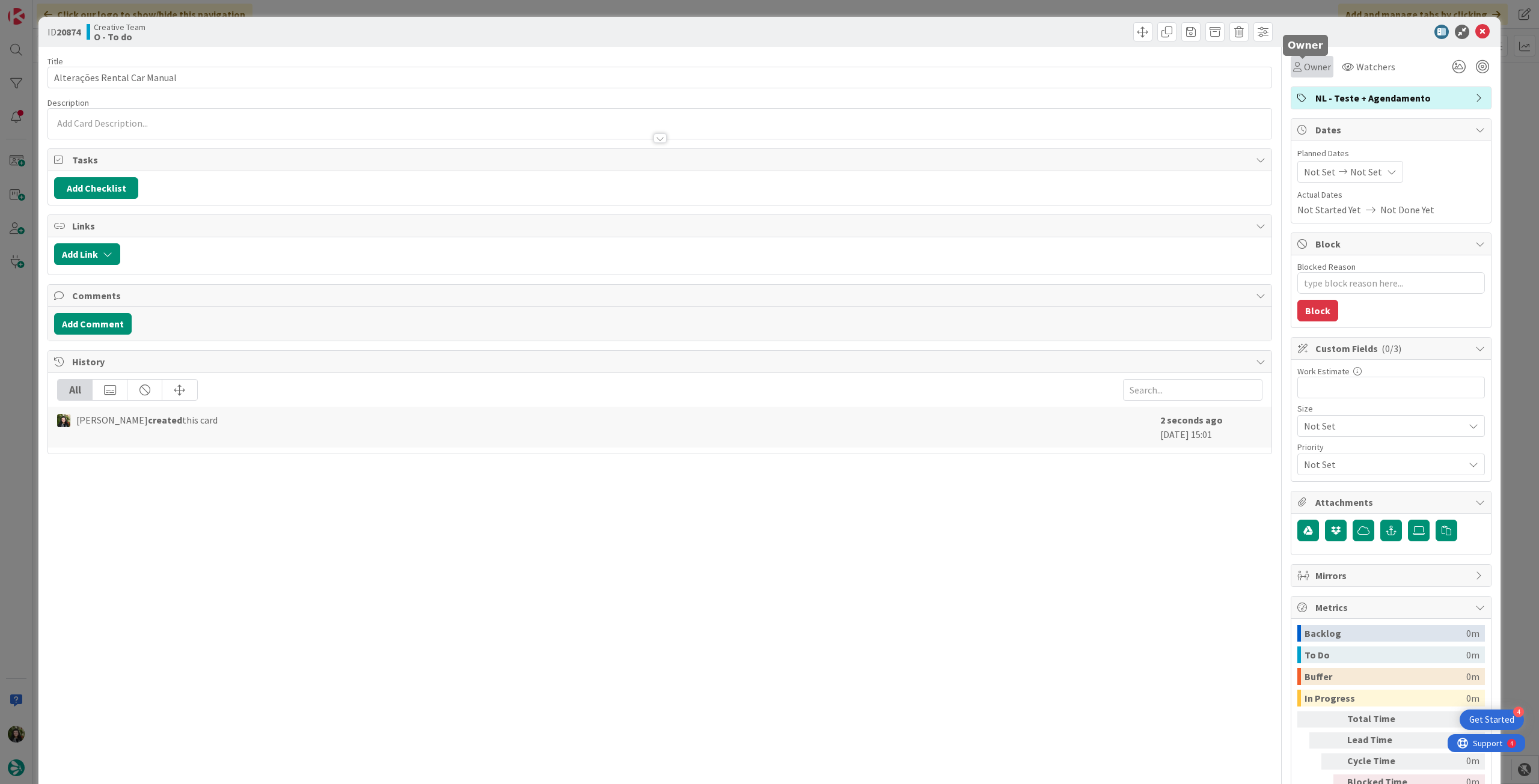
click at [1304, 68] on span "Owner" at bounding box center [1317, 66] width 27 height 14
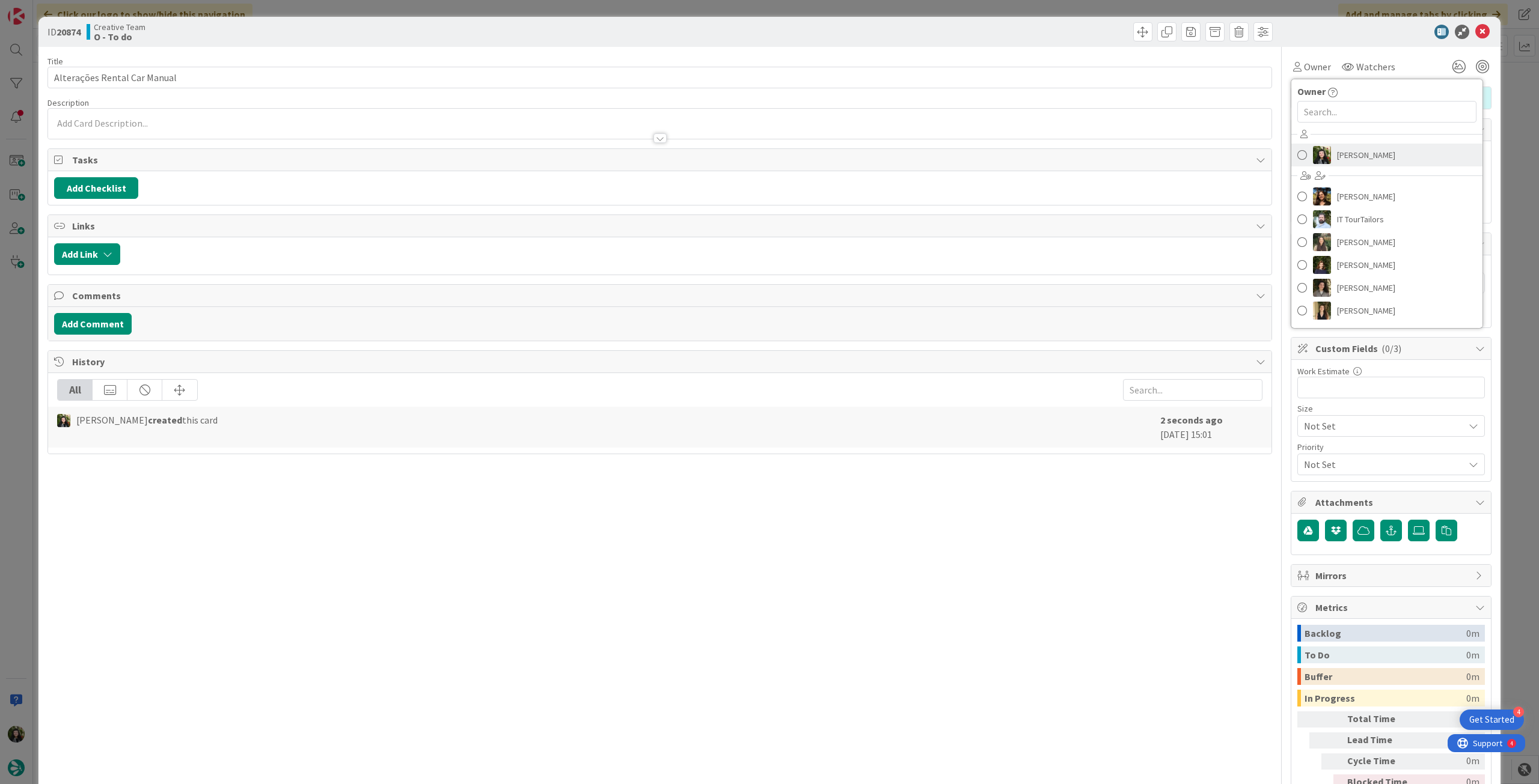
click at [1340, 154] on span "[PERSON_NAME]" at bounding box center [1366, 155] width 59 height 18
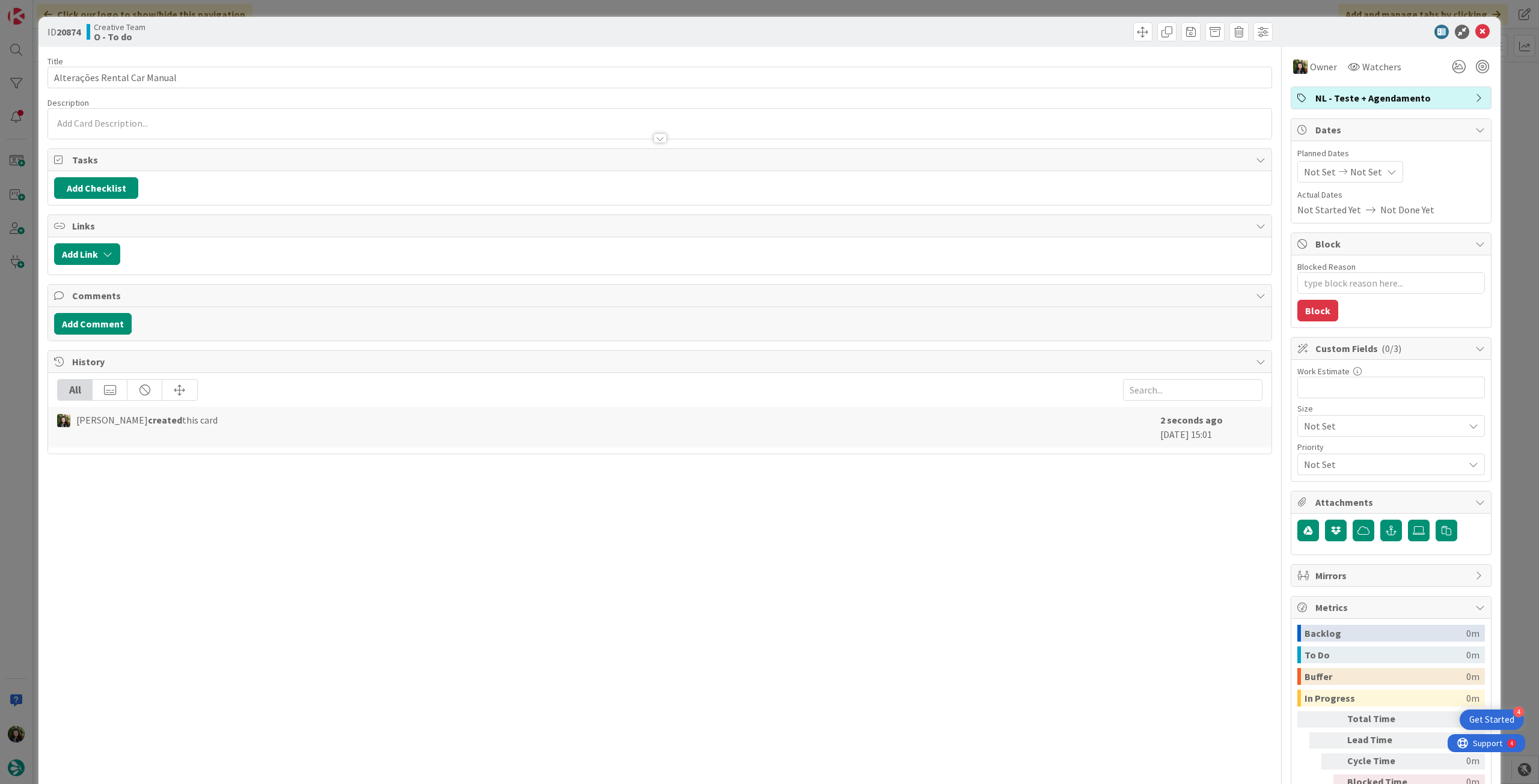
click at [1367, 167] on span "Not Set" at bounding box center [1366, 172] width 32 height 14
type textarea "x"
click at [1313, 455] on icon at bounding box center [1318, 453] width 18 height 14
type input "[DATE]"
click at [1476, 28] on icon at bounding box center [1482, 32] width 14 height 14
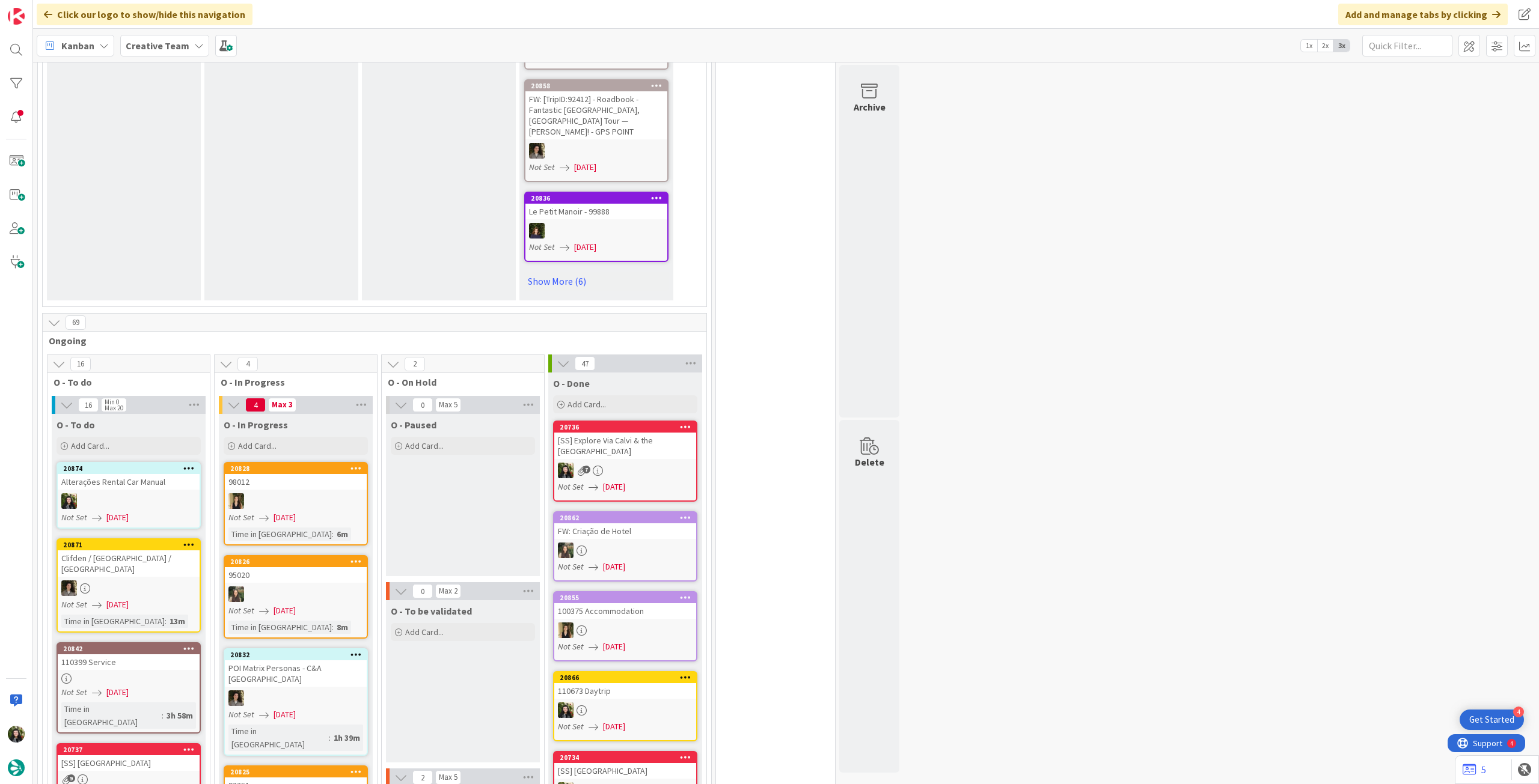
click at [141, 37] on div "Creative Team" at bounding box center [164, 45] width 89 height 21
click at [210, 172] on h4 "Creative Team - Análise" at bounding box center [216, 172] width 163 height 12
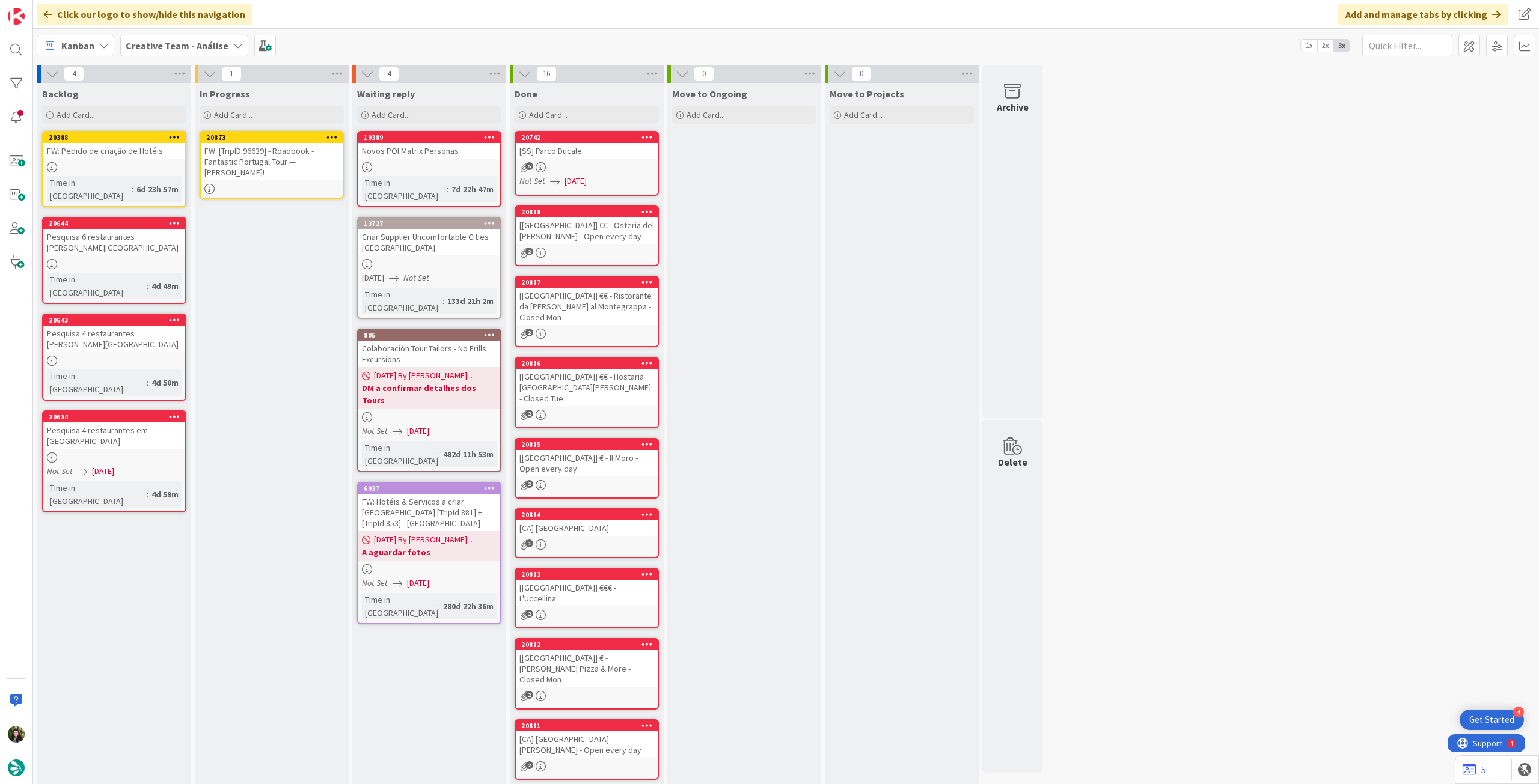
click at [256, 157] on div "FW: [TripID:96639] - Roadbook - Fantastic Portugal Tour — [PERSON_NAME]!" at bounding box center [272, 162] width 142 height 37
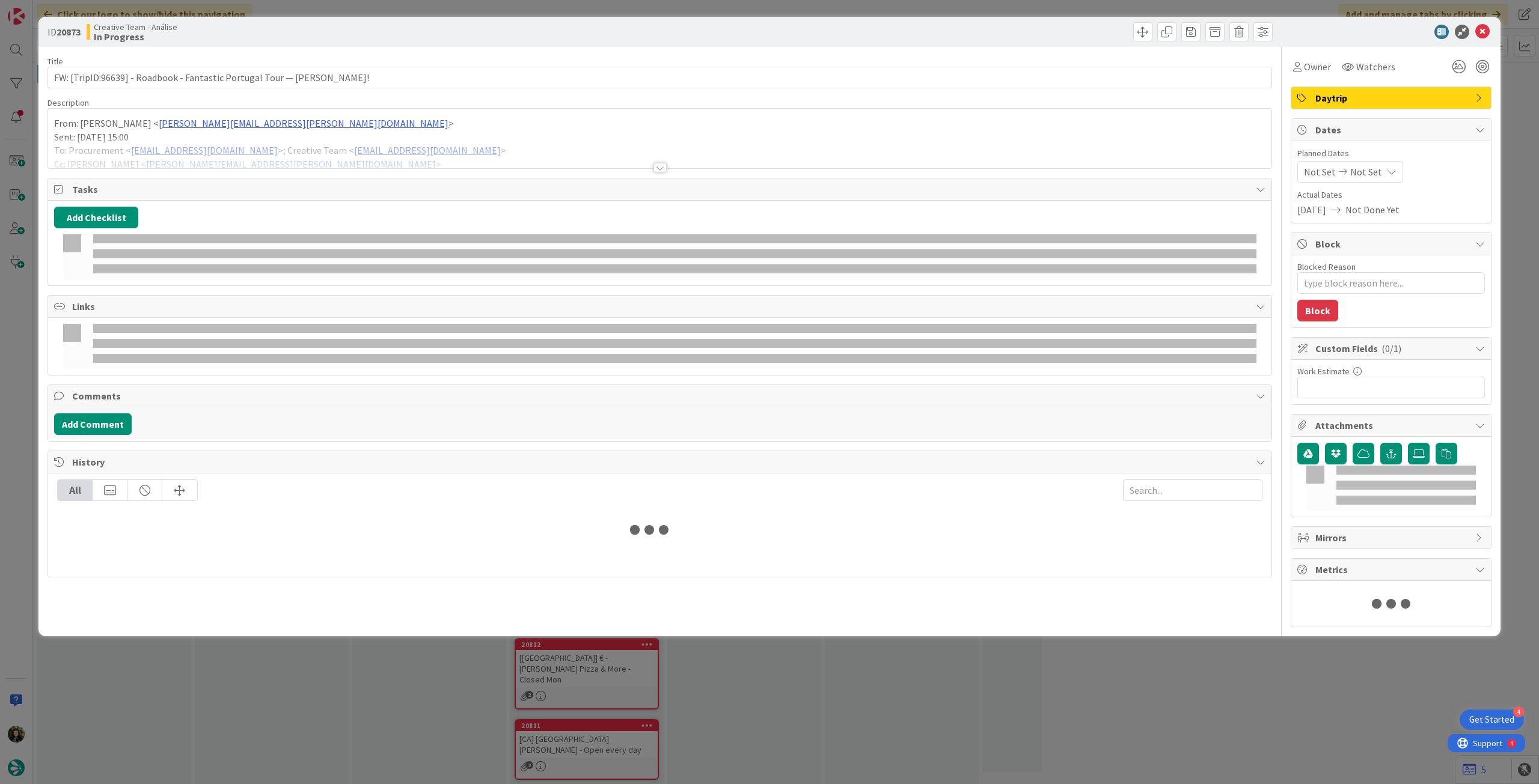
click at [263, 138] on div at bounding box center [660, 153] width 1223 height 30
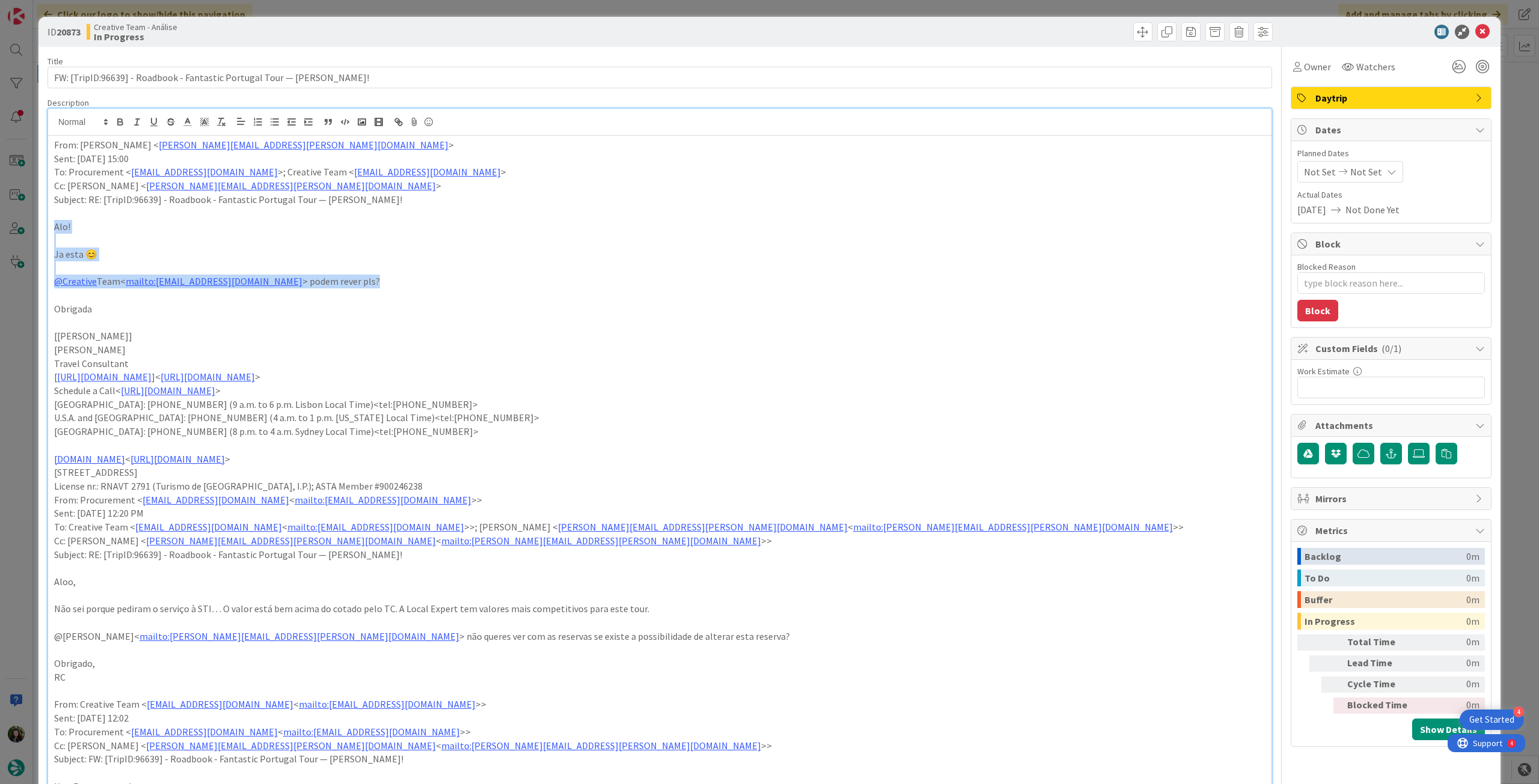
drag, startPoint x: 93, startPoint y: 246, endPoint x: 19, endPoint y: 229, distance: 75.9
click at [19, 229] on div "ID 20873 Creative Team - Análise In Progress Title 74 / 128 FW: [TripID:96639] …" at bounding box center [769, 392] width 1539 height 784
click at [120, 120] on icon "button" at bounding box center [121, 122] width 11 height 11
click at [591, 292] on p at bounding box center [660, 296] width 1212 height 14
click at [1365, 172] on span "Not Set" at bounding box center [1366, 172] width 32 height 14
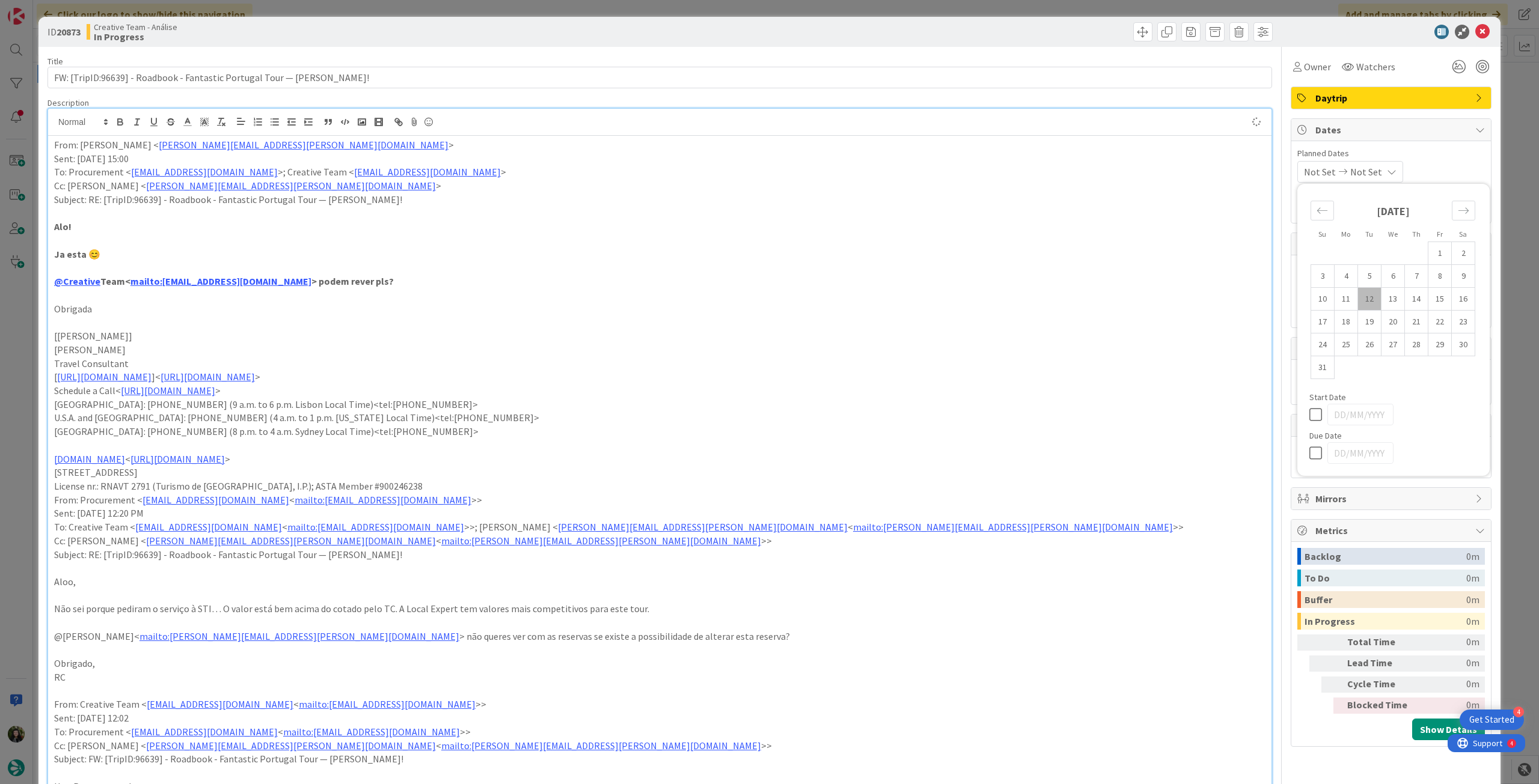
type textarea "x"
click at [1309, 454] on icon at bounding box center [1318, 453] width 18 height 14
type input "[DATE]"
click at [1478, 35] on icon at bounding box center [1482, 32] width 14 height 14
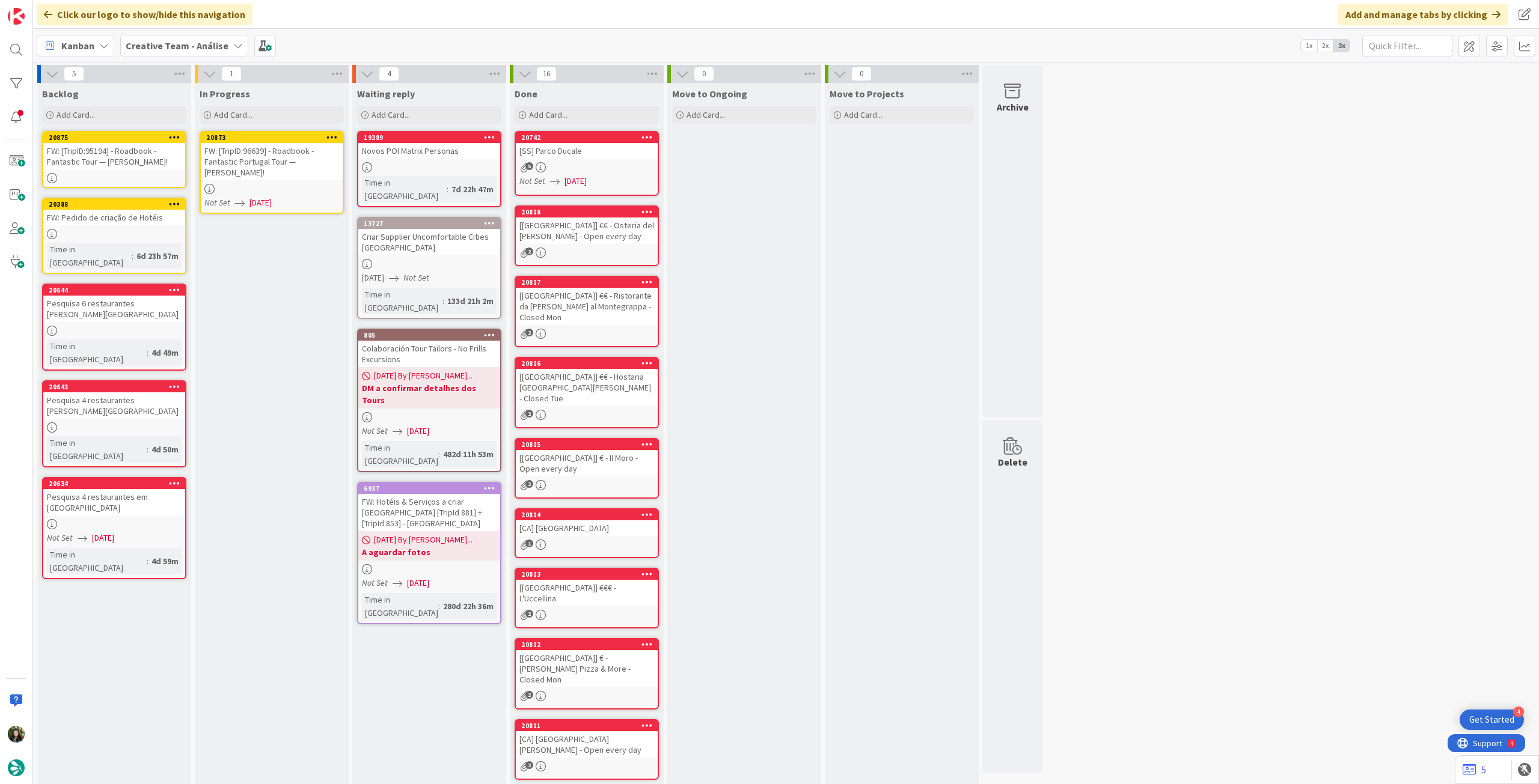
click at [334, 135] on icon at bounding box center [332, 137] width 12 height 8
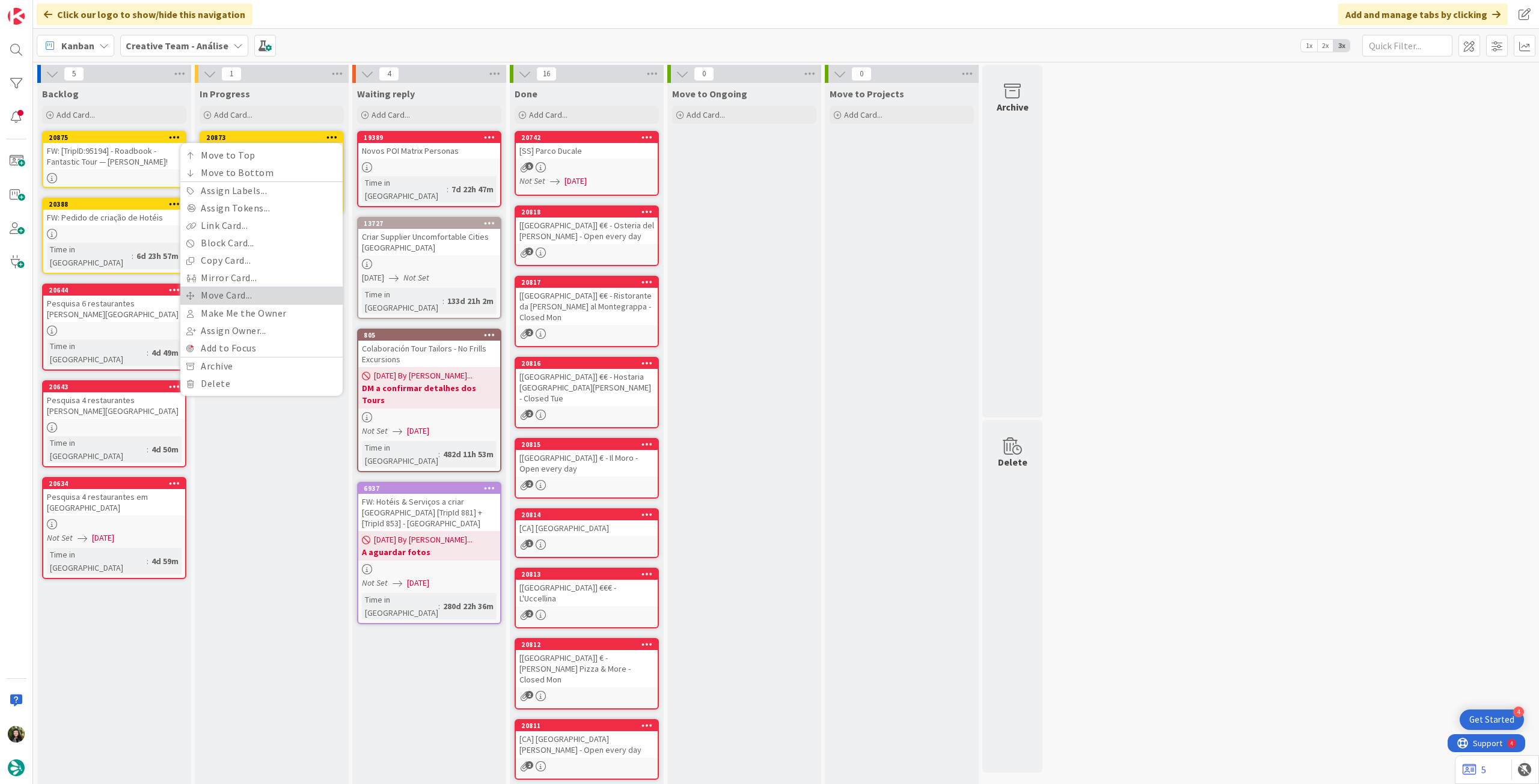
click at [256, 301] on link "Move Card..." at bounding box center [262, 295] width 163 height 17
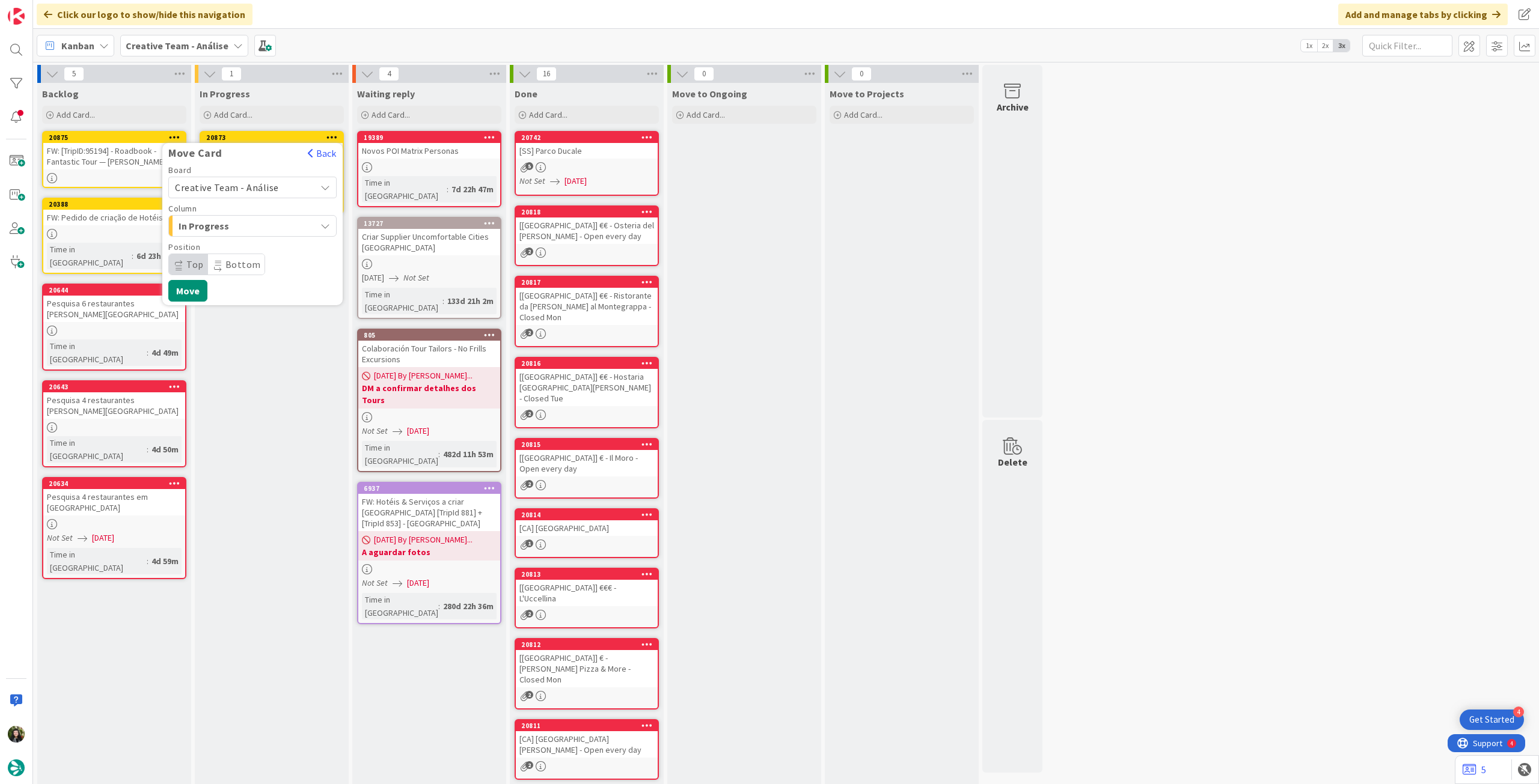
click at [255, 188] on span "Creative Team - Análise" at bounding box center [227, 187] width 104 height 12
click at [245, 238] on span "Creative Team" at bounding box center [261, 244] width 139 height 18
click at [240, 256] on span "Daytrip" at bounding box center [252, 265] width 115 height 17
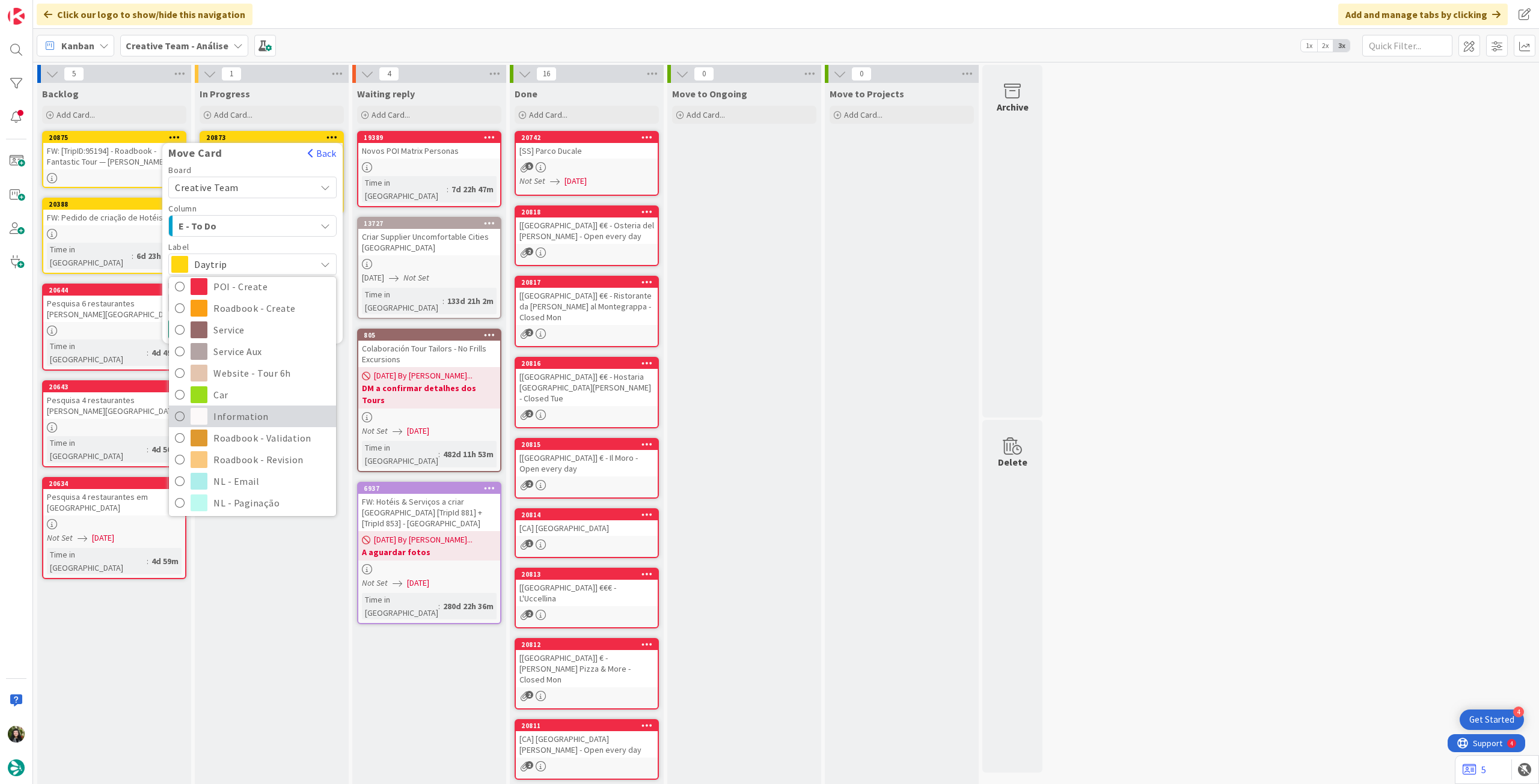
scroll to position [160, 0]
click at [249, 460] on span "Roadbook - Revision" at bounding box center [272, 457] width 116 height 18
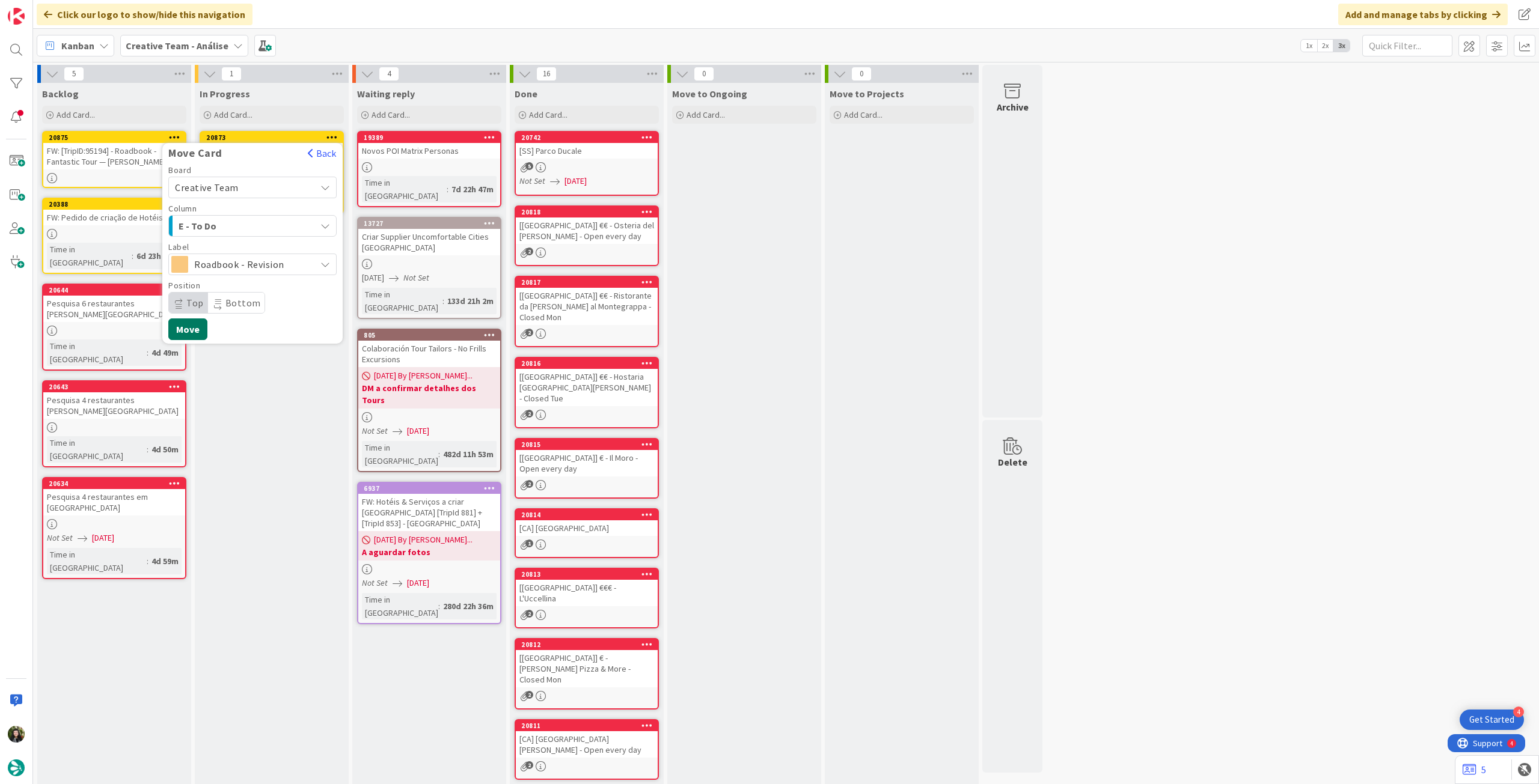
click at [200, 325] on button "Move" at bounding box center [187, 329] width 39 height 21
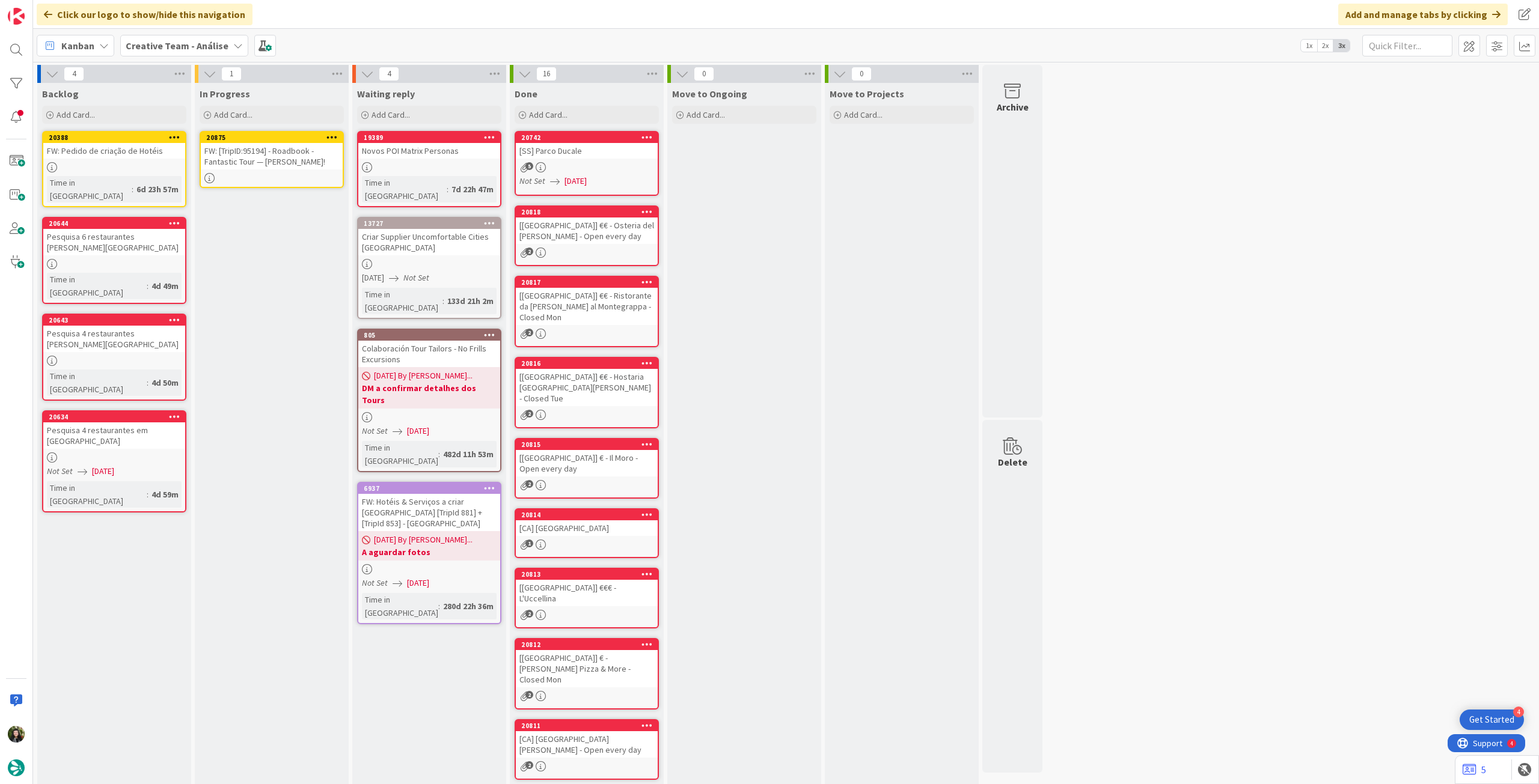
click at [256, 150] on div "FW: [TripID:95194] - Roadbook - Fantastic Tour — [PERSON_NAME]!" at bounding box center [272, 156] width 142 height 26
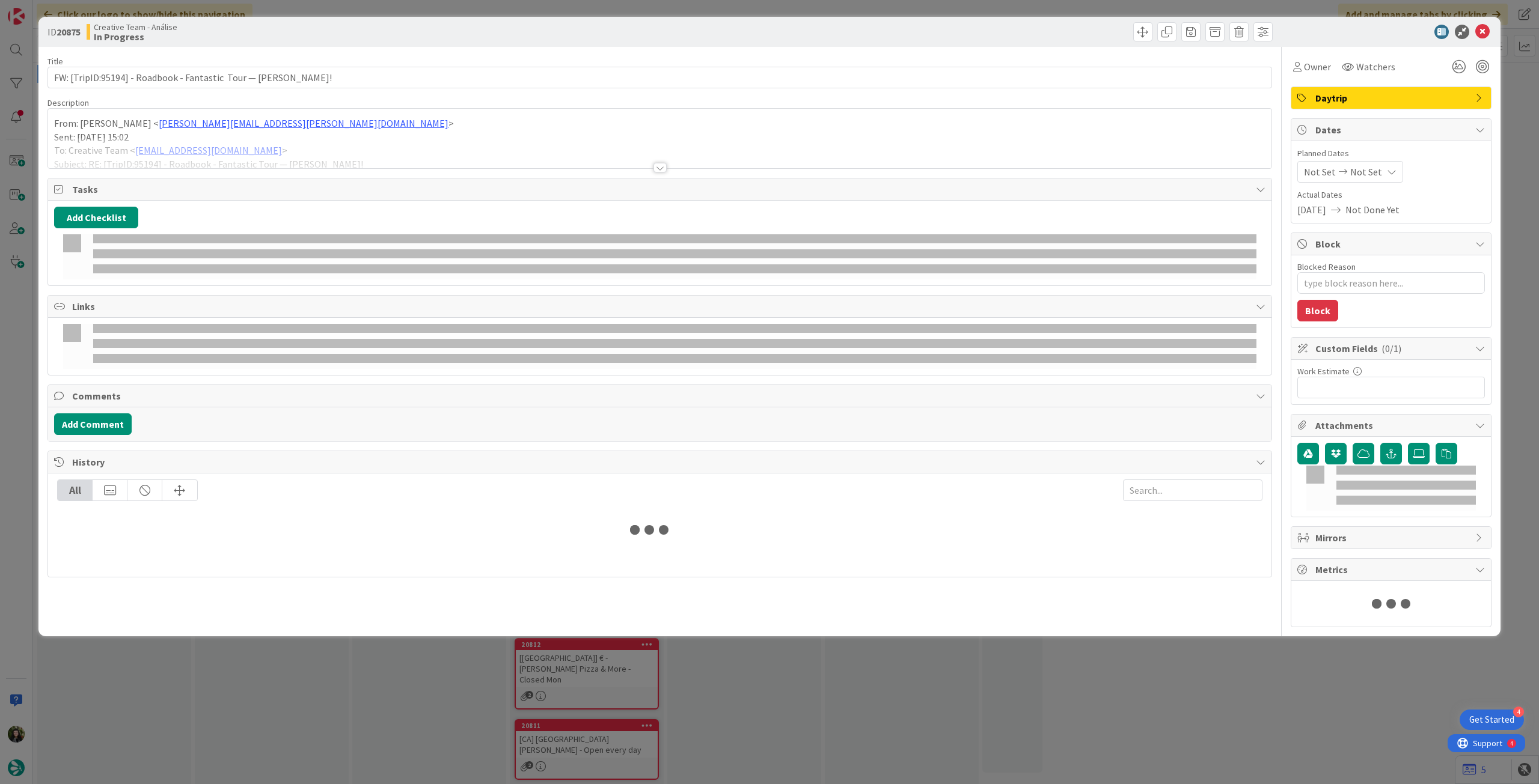
click at [257, 152] on div at bounding box center [660, 153] width 1223 height 30
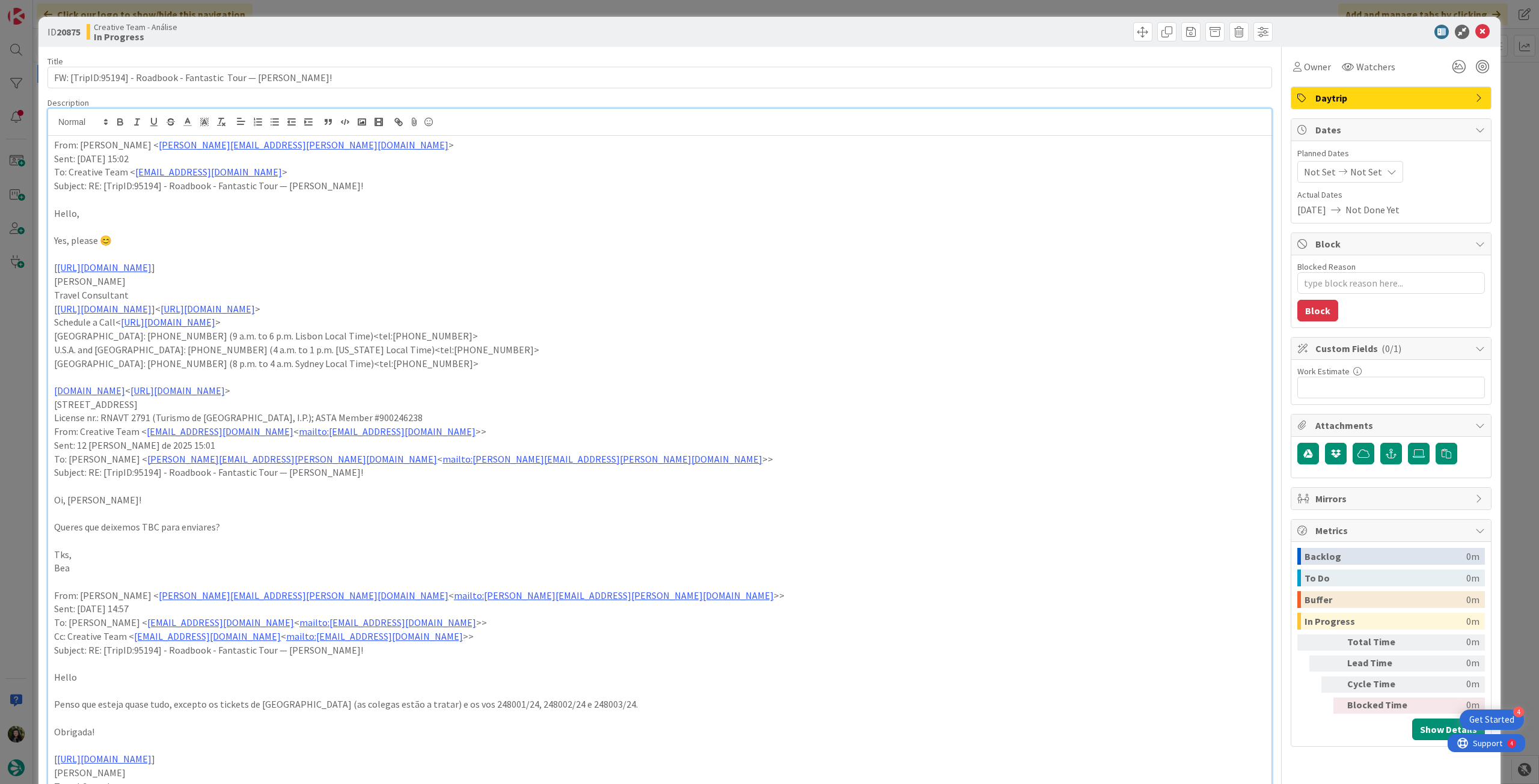
type textarea "x"
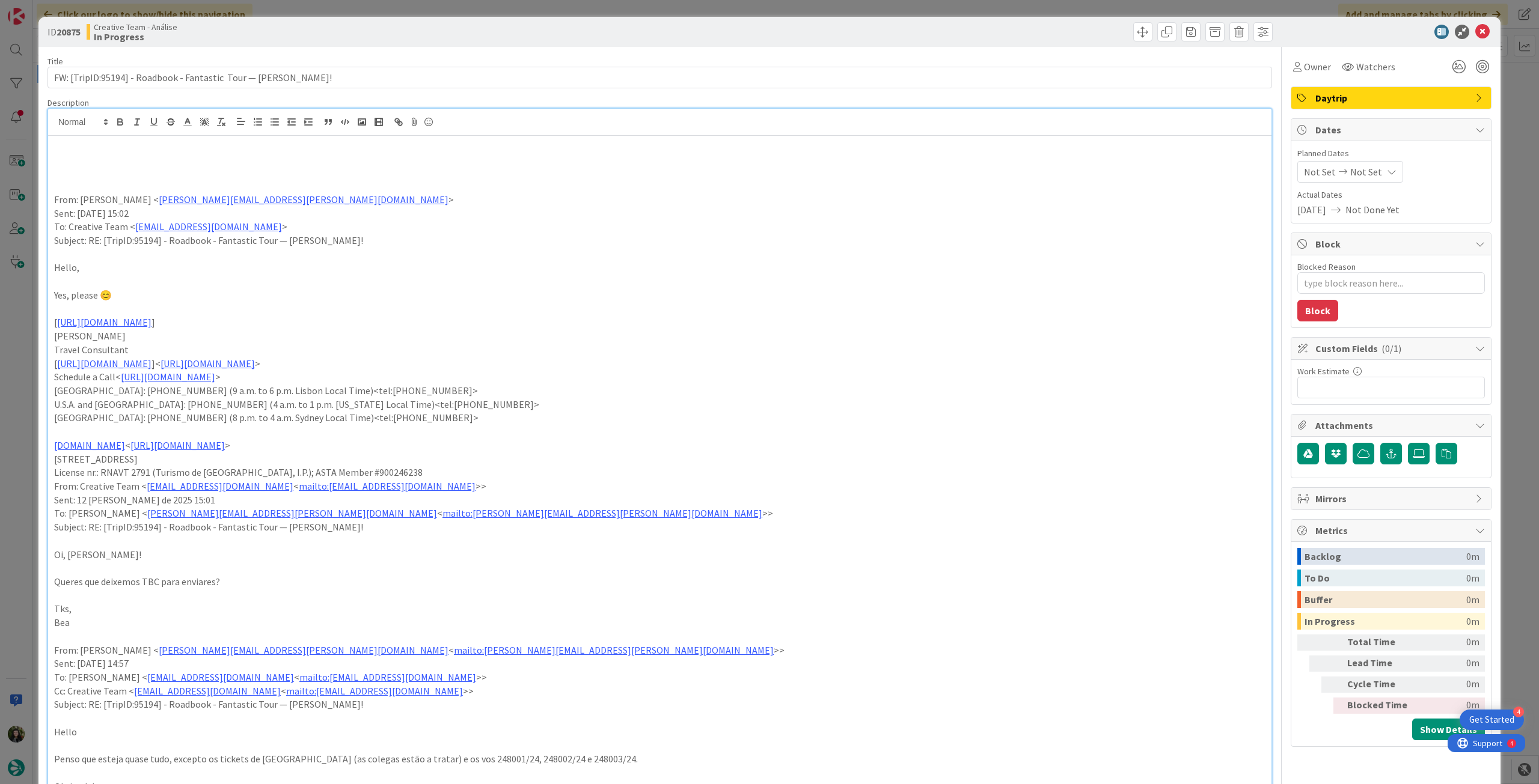
click at [75, 156] on p at bounding box center [660, 159] width 1212 height 14
drag, startPoint x: 134, startPoint y: 157, endPoint x: 11, endPoint y: 153, distance: 123.1
click at [11, 153] on div "ID 20875 Creative Team - Análise In Progress Title 64 / 128 FW: [TripID:95194] …" at bounding box center [769, 392] width 1539 height 784
click at [119, 122] on icon "button" at bounding box center [120, 123] width 5 height 3
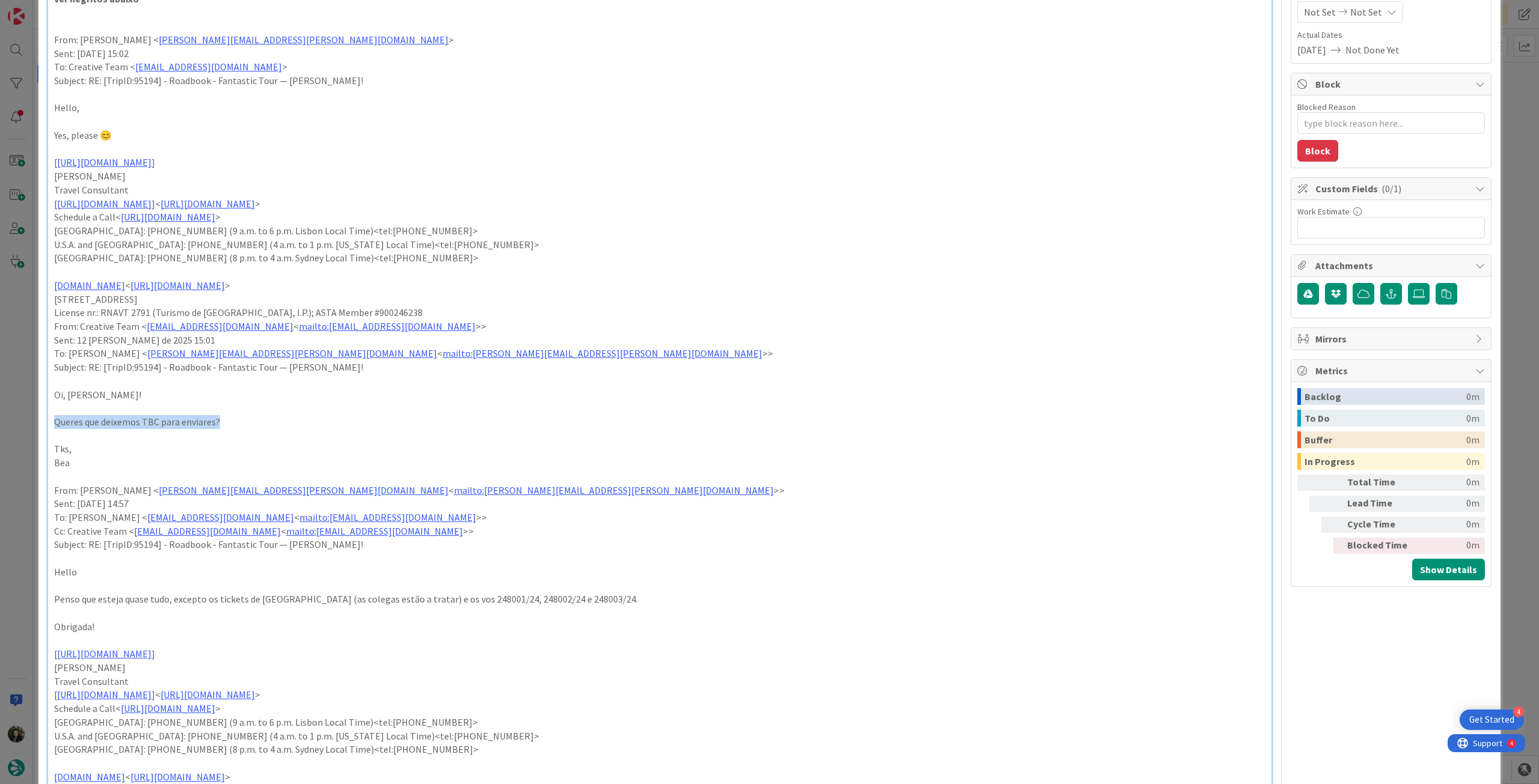
drag, startPoint x: 165, startPoint y: 419, endPoint x: 1, endPoint y: 420, distance: 164.0
click at [1, 420] on div "ID 20875 Creative Team - Análise In Progress Title 64 / 128 FW: [TripID:95194] …" at bounding box center [769, 392] width 1539 height 784
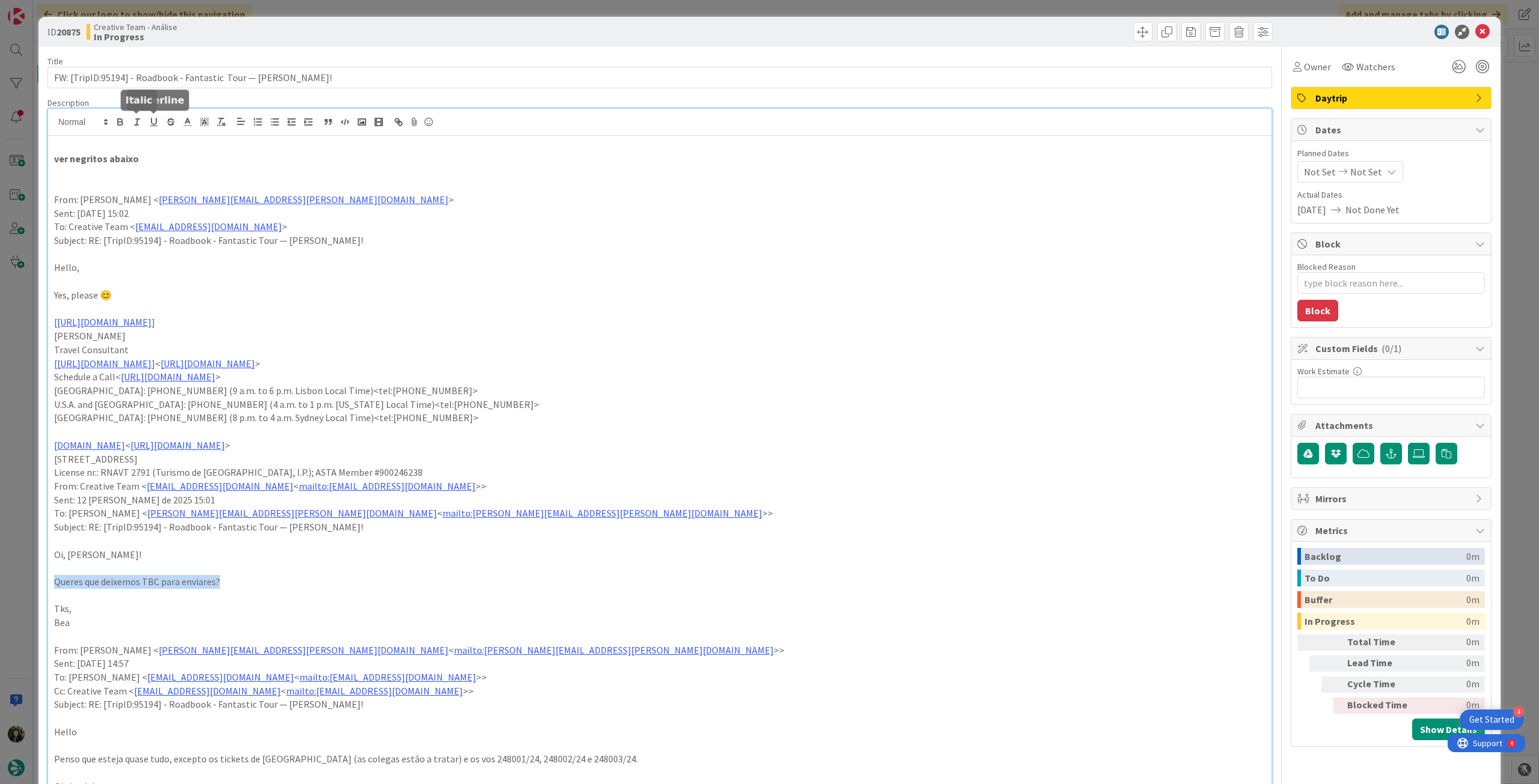
click at [124, 122] on icon "button" at bounding box center [121, 122] width 11 height 11
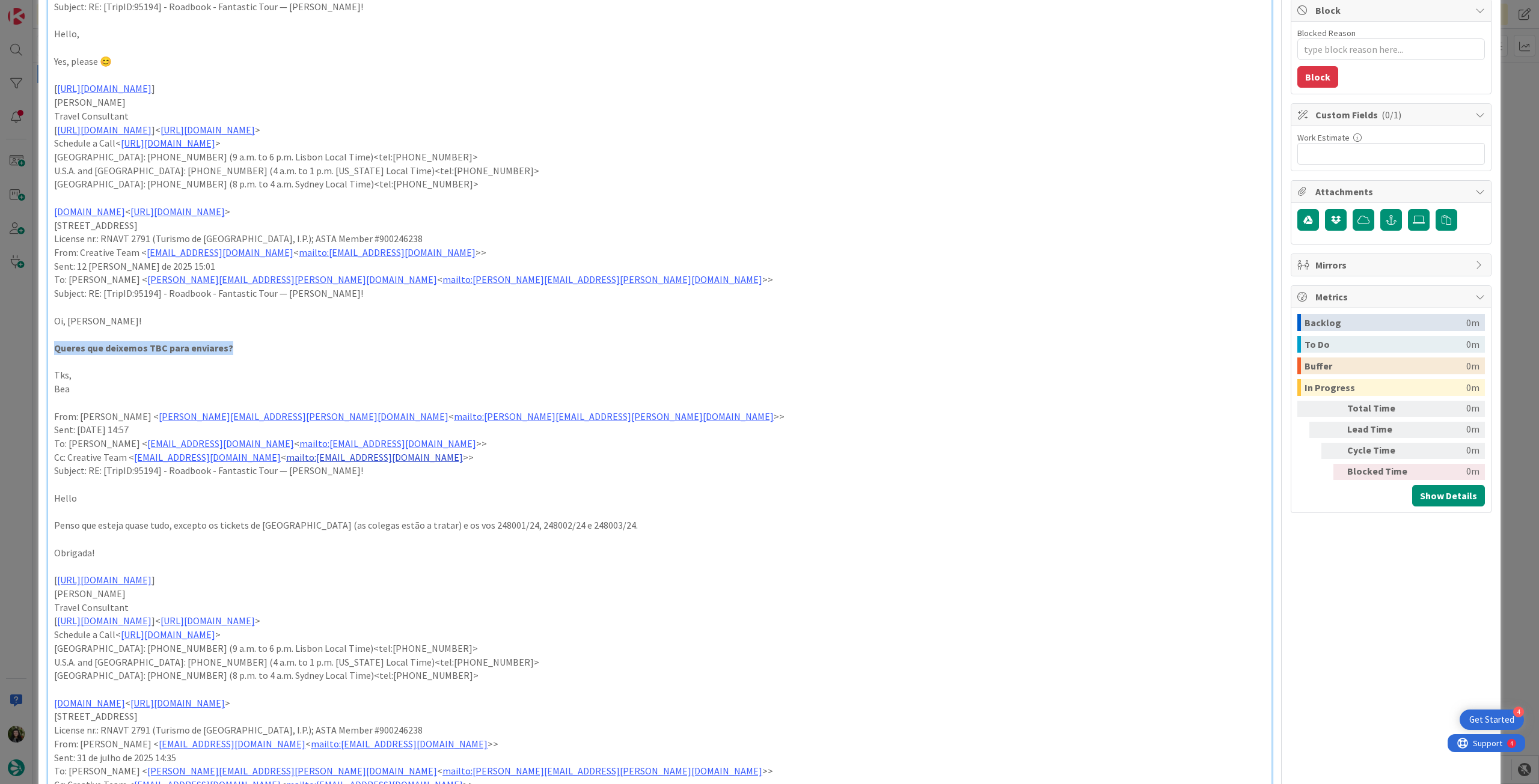
scroll to position [320, 0]
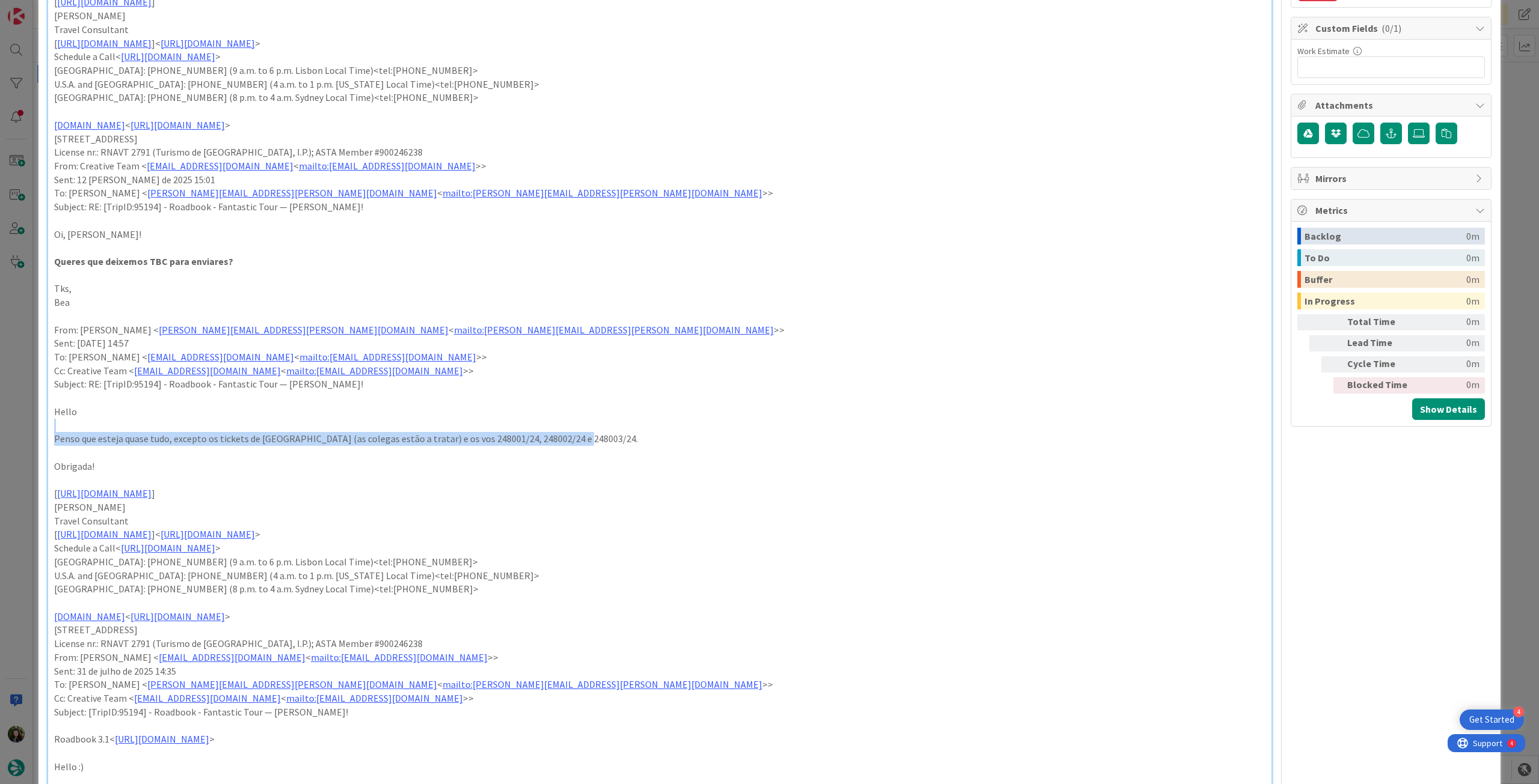
drag, startPoint x: 595, startPoint y: 439, endPoint x: 43, endPoint y: 431, distance: 552.1
click at [43, 431] on div "ID 20875 Creative Team - Análise In Progress Title 64 / 128 FW: [TripID:95194] …" at bounding box center [769, 697] width 1462 height 2002
click at [234, 419] on p at bounding box center [660, 426] width 1212 height 14
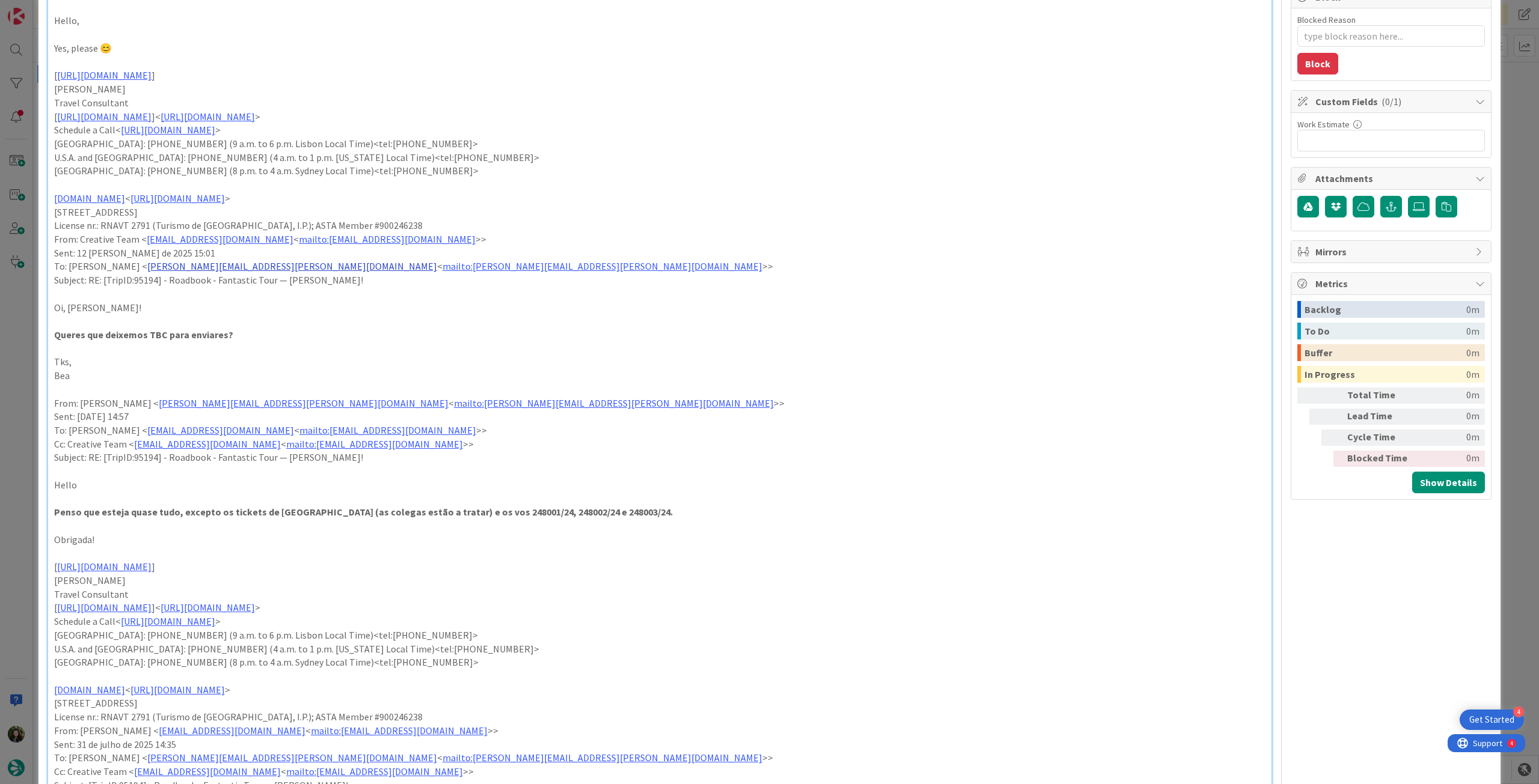
scroll to position [160, 0]
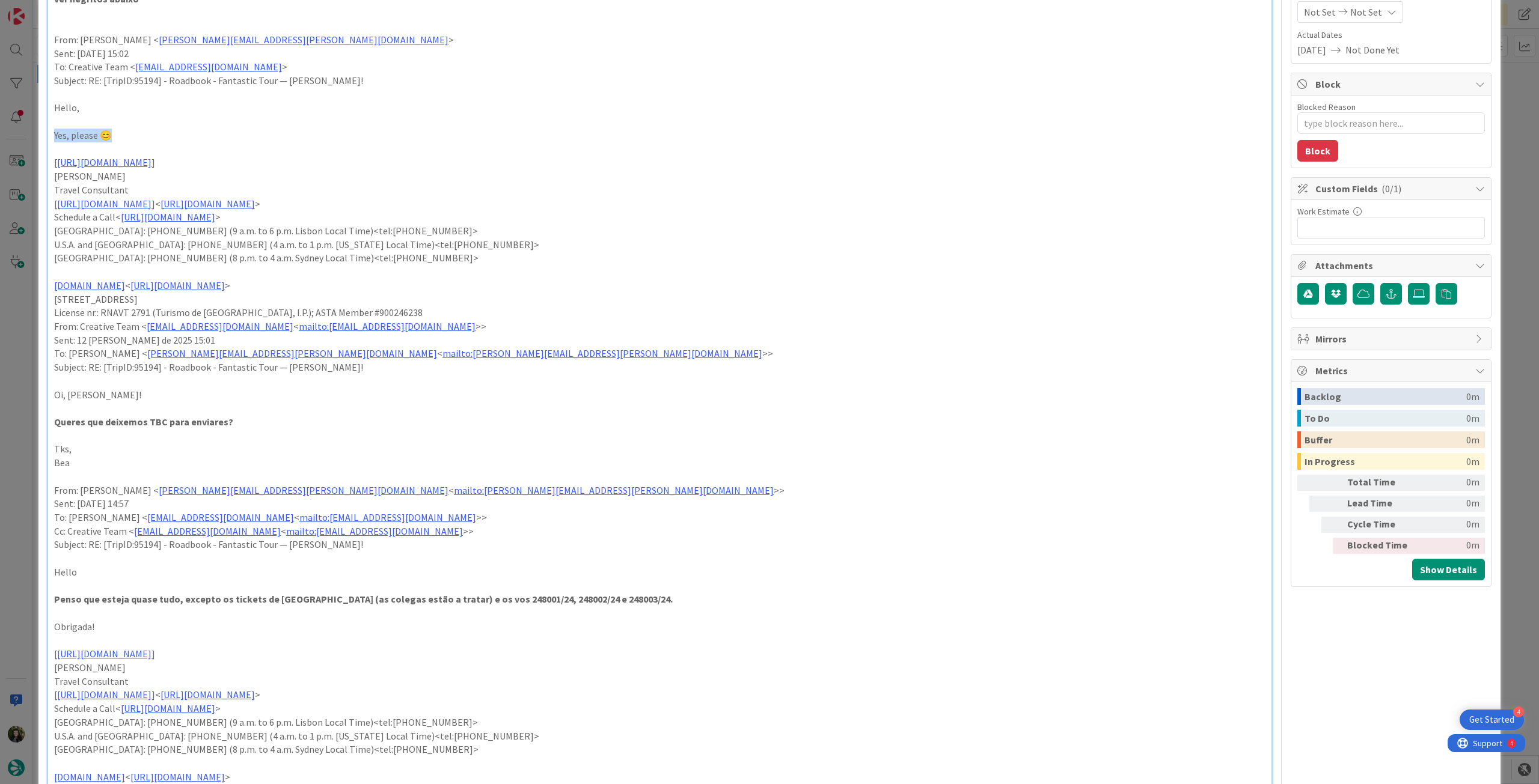
drag, startPoint x: 110, startPoint y: 133, endPoint x: 21, endPoint y: 133, distance: 89.0
click at [21, 133] on div "ID 20875 Creative Team - Análise In Progress Title 64 / 128 FW: [TripID:95194] …" at bounding box center [769, 392] width 1539 height 784
click at [580, 329] on p "From: Creative Team < [EMAIL_ADDRESS][DOMAIN_NAME] < mailto:[EMAIL_ADDRESS][DOM…" at bounding box center [660, 327] width 1212 height 14
type textarea "x"
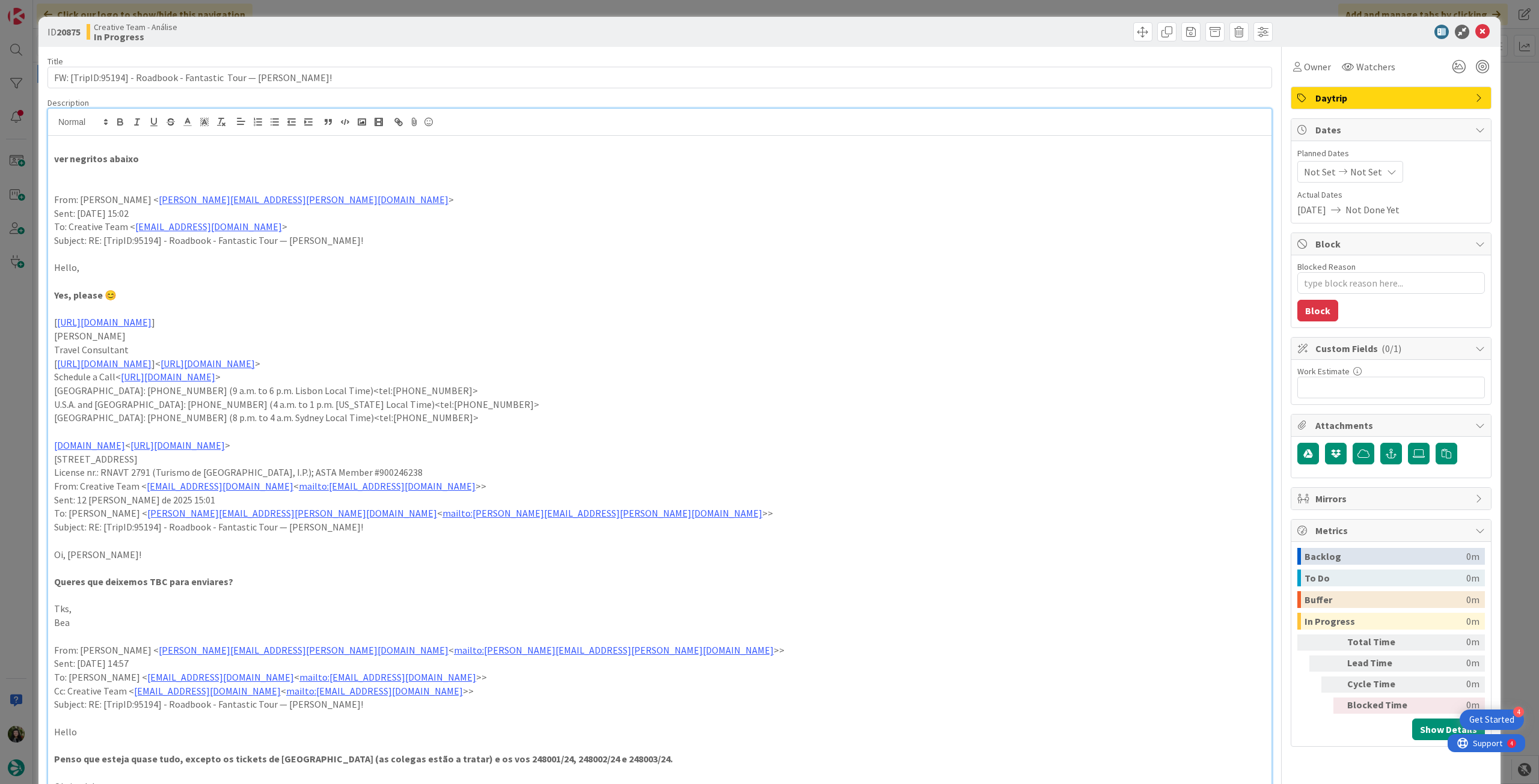
click at [1366, 167] on span "Not Set" at bounding box center [1366, 172] width 32 height 14
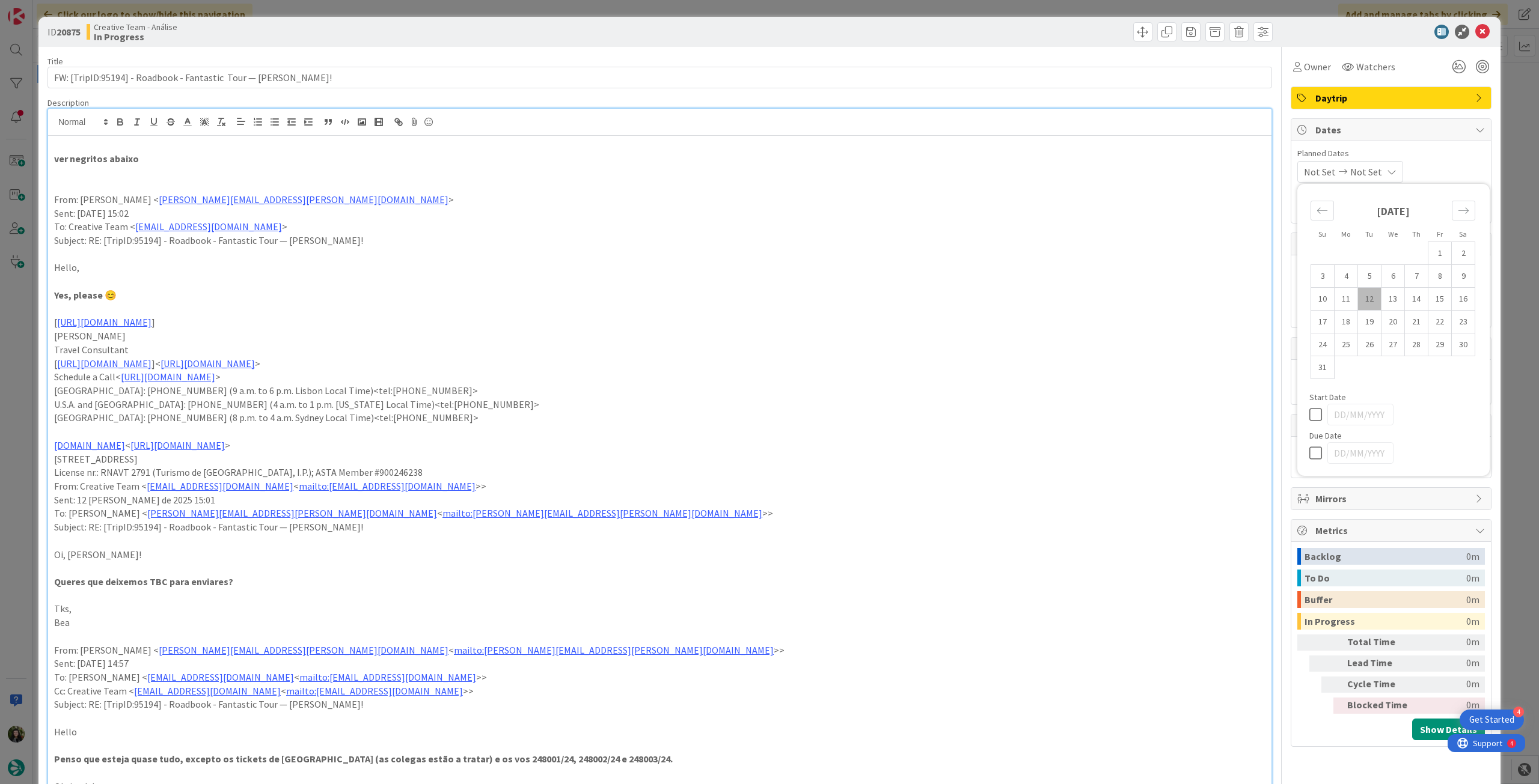
click at [1309, 451] on icon at bounding box center [1318, 453] width 18 height 14
type input "[DATE]"
click at [1476, 28] on icon at bounding box center [1482, 32] width 14 height 14
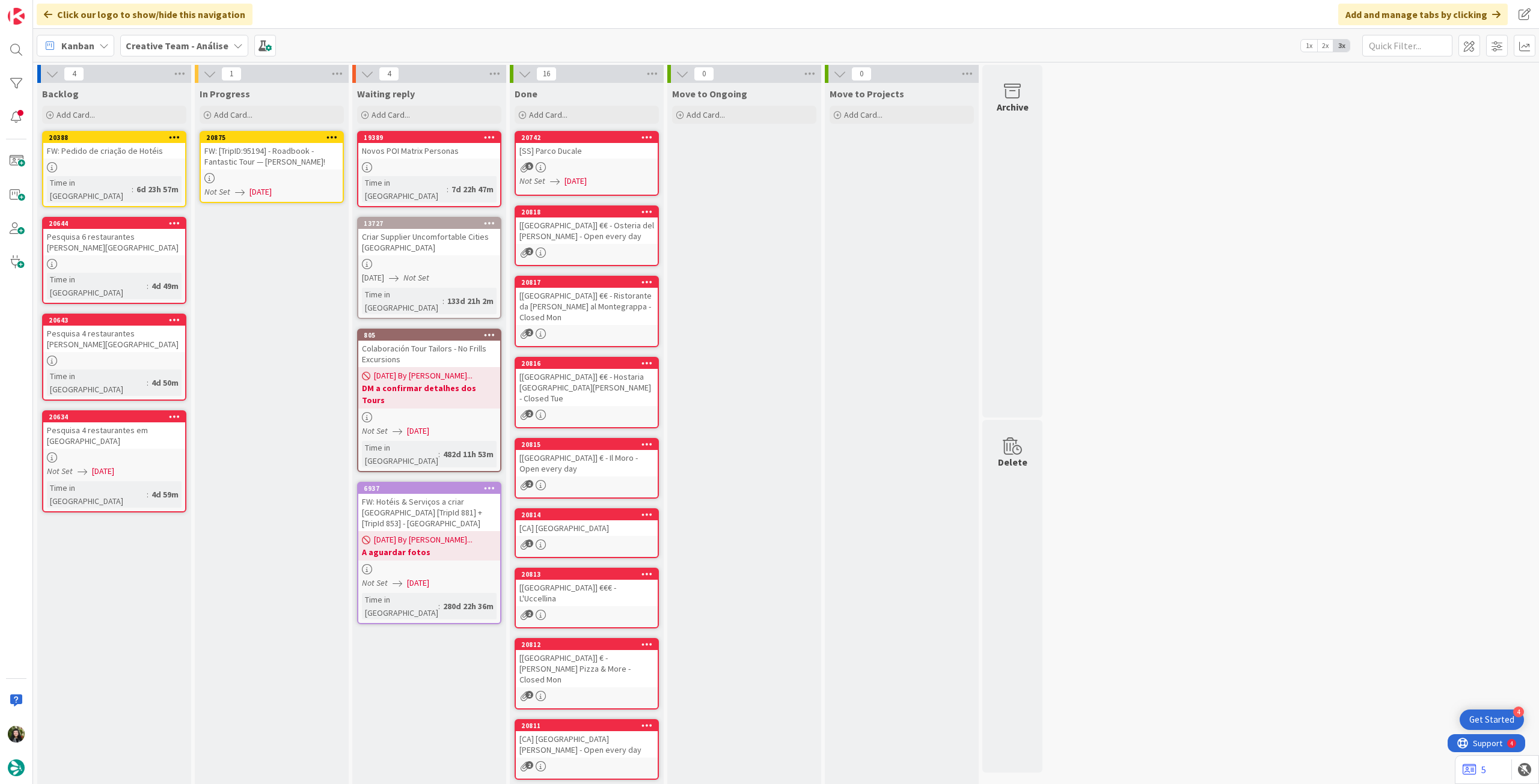
click at [335, 134] on icon at bounding box center [332, 137] width 12 height 8
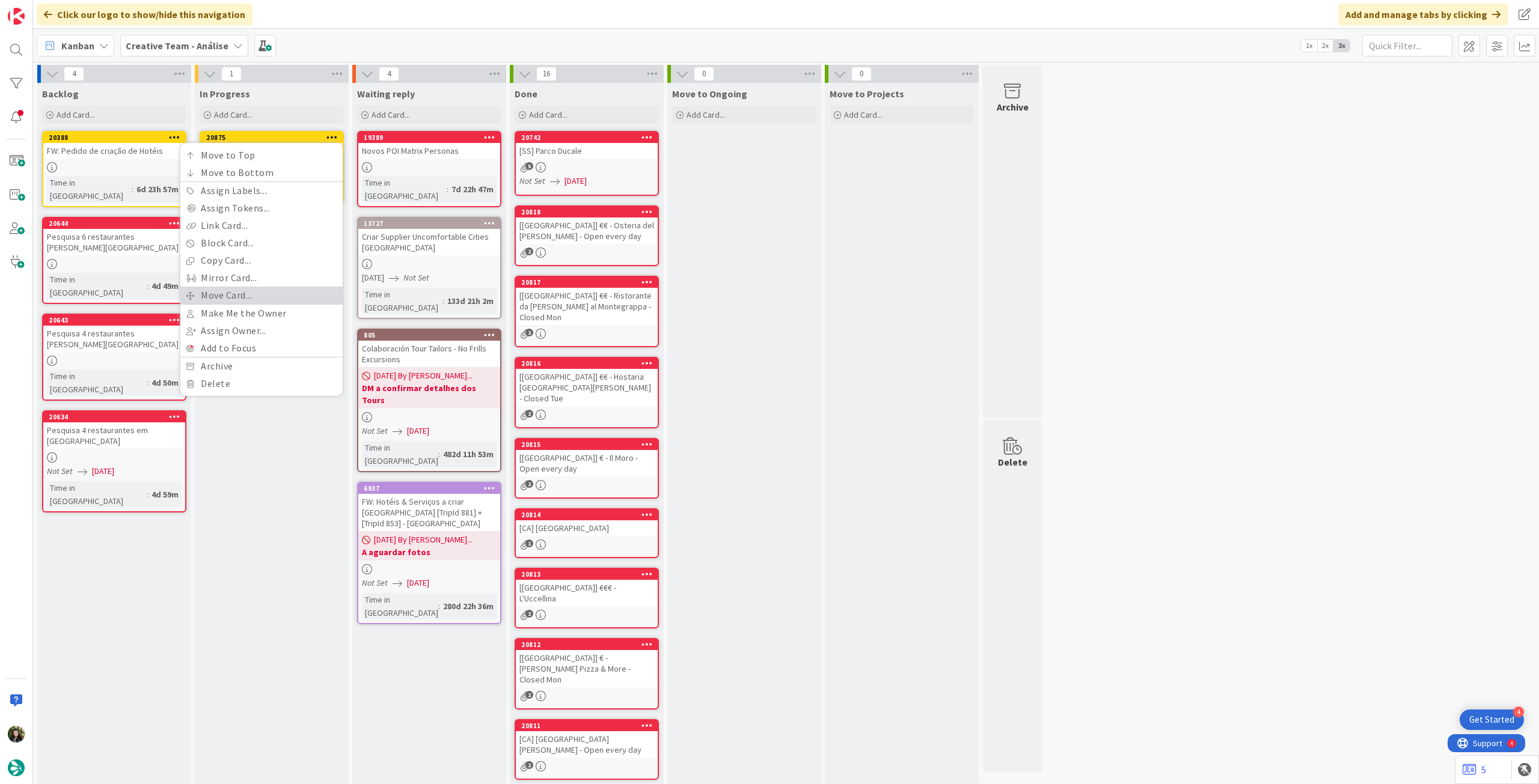
click at [272, 287] on link "Move Card..." at bounding box center [262, 295] width 163 height 17
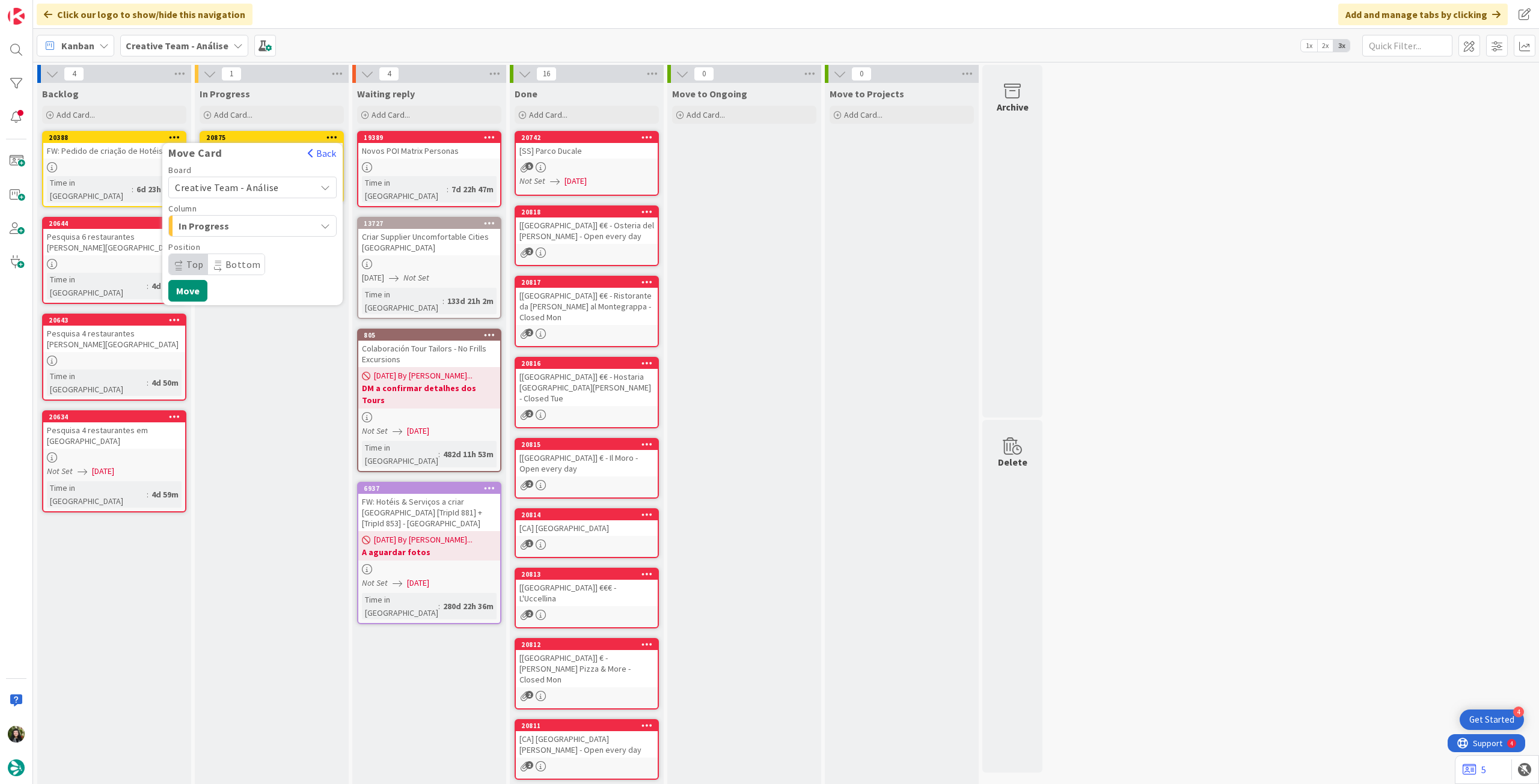
click at [244, 191] on span "Creative Team - Análise" at bounding box center [227, 187] width 104 height 12
click at [239, 241] on span "Creative Team" at bounding box center [261, 244] width 139 height 18
click at [235, 260] on span "Daytrip" at bounding box center [252, 265] width 115 height 17
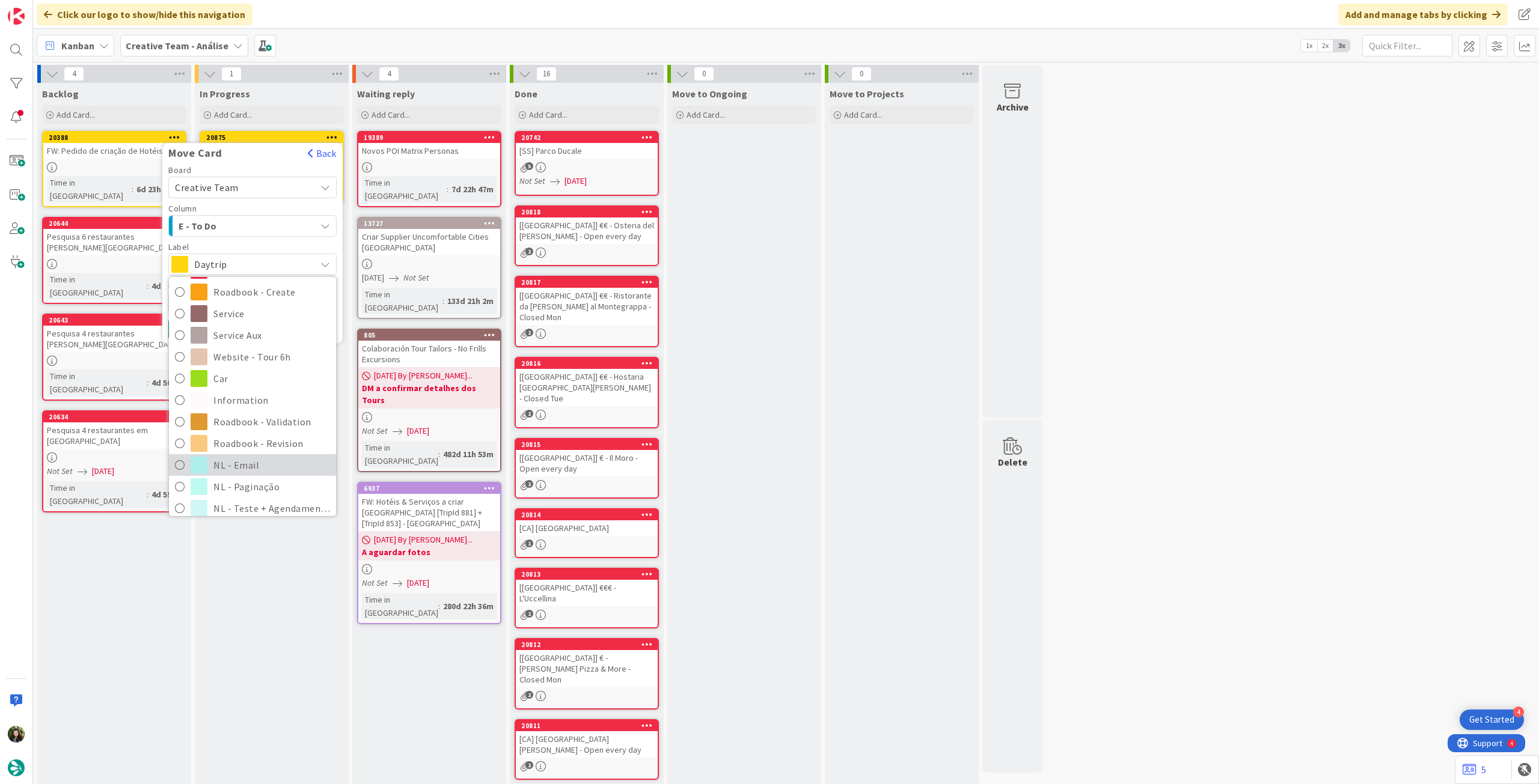
scroll to position [160, 0]
click at [279, 429] on span "Roadbook - Revision" at bounding box center [272, 435] width 116 height 18
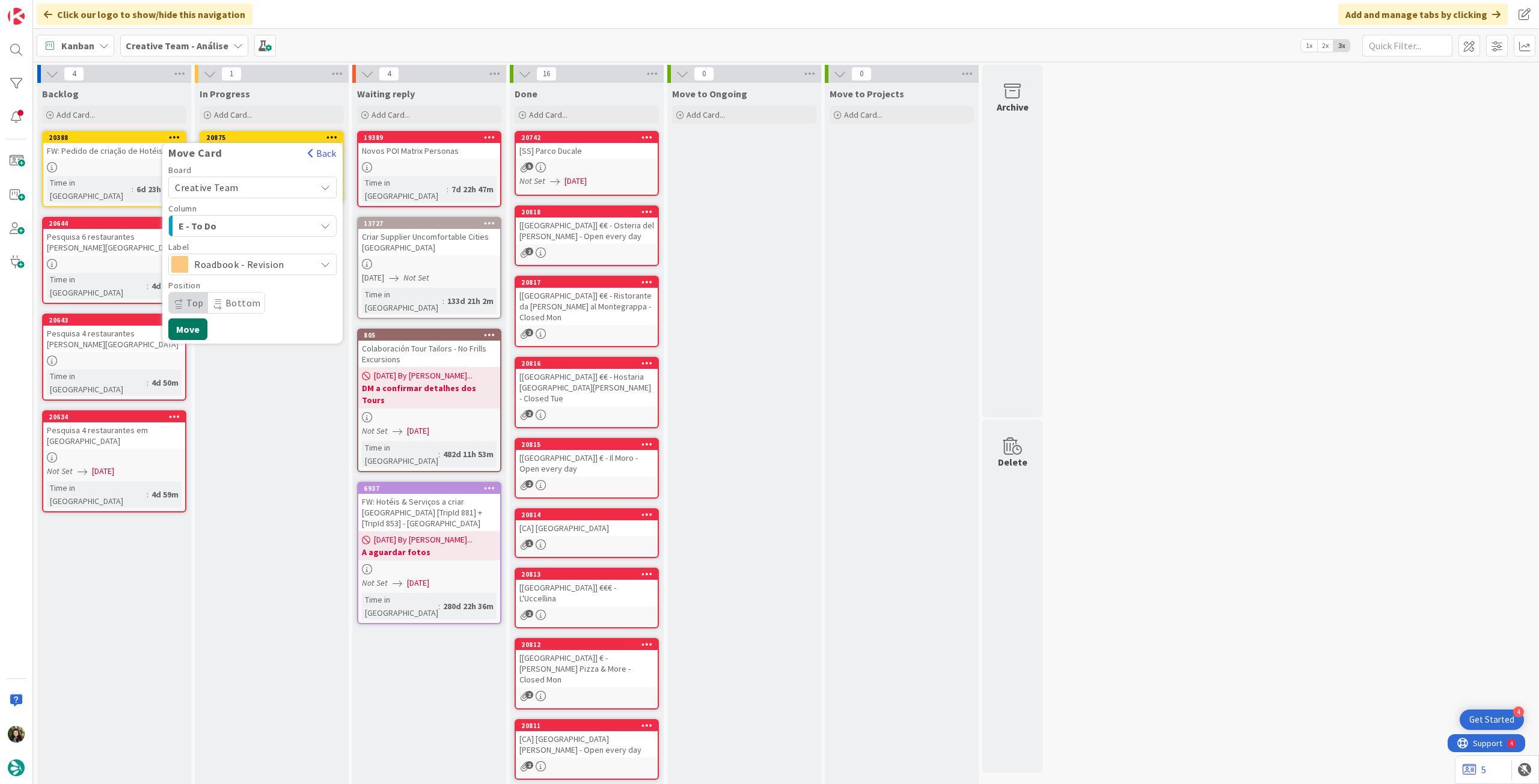
click at [187, 322] on button "Move" at bounding box center [187, 329] width 39 height 21
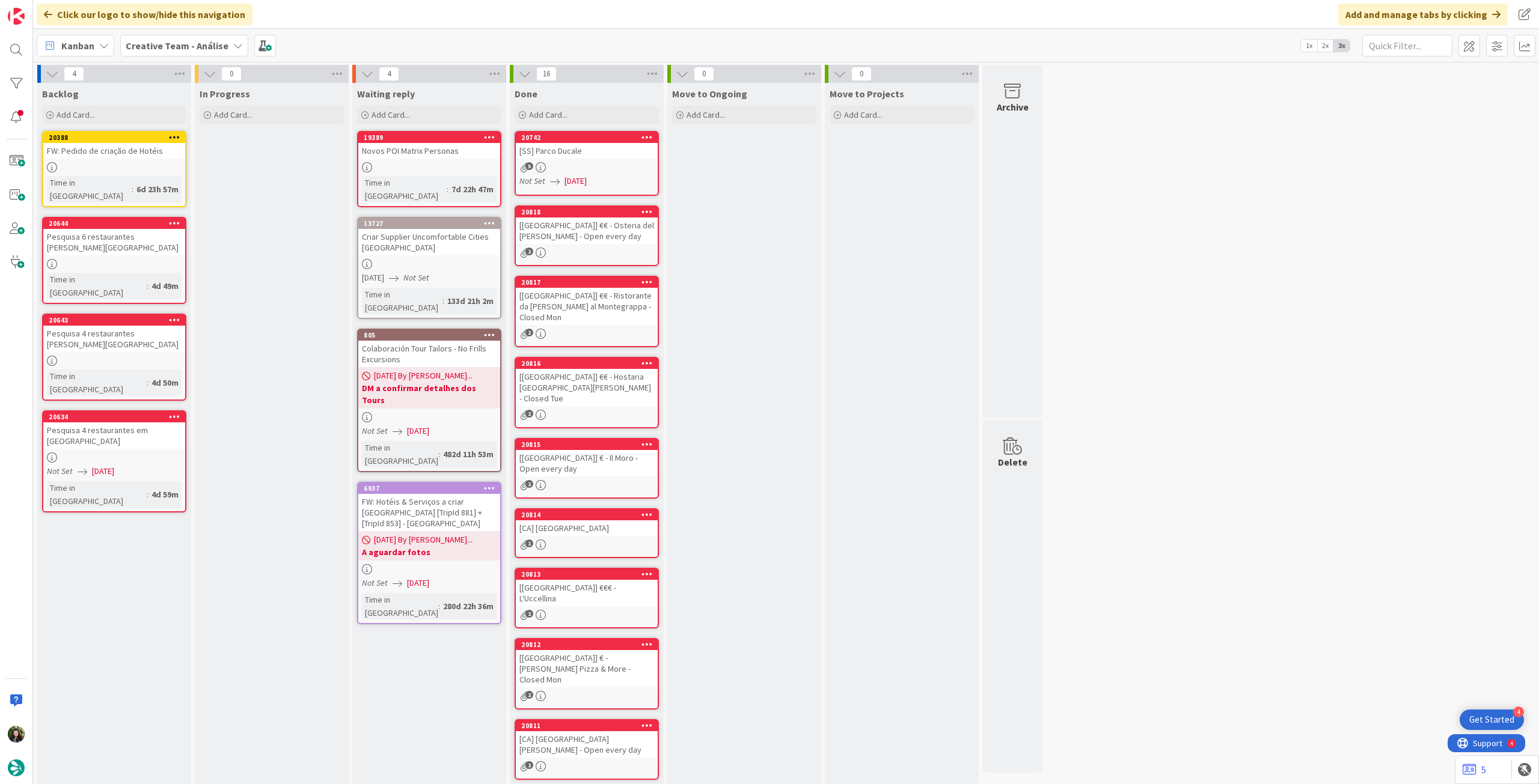
click at [181, 41] on b "Creative Team - Análise" at bounding box center [176, 45] width 103 height 12
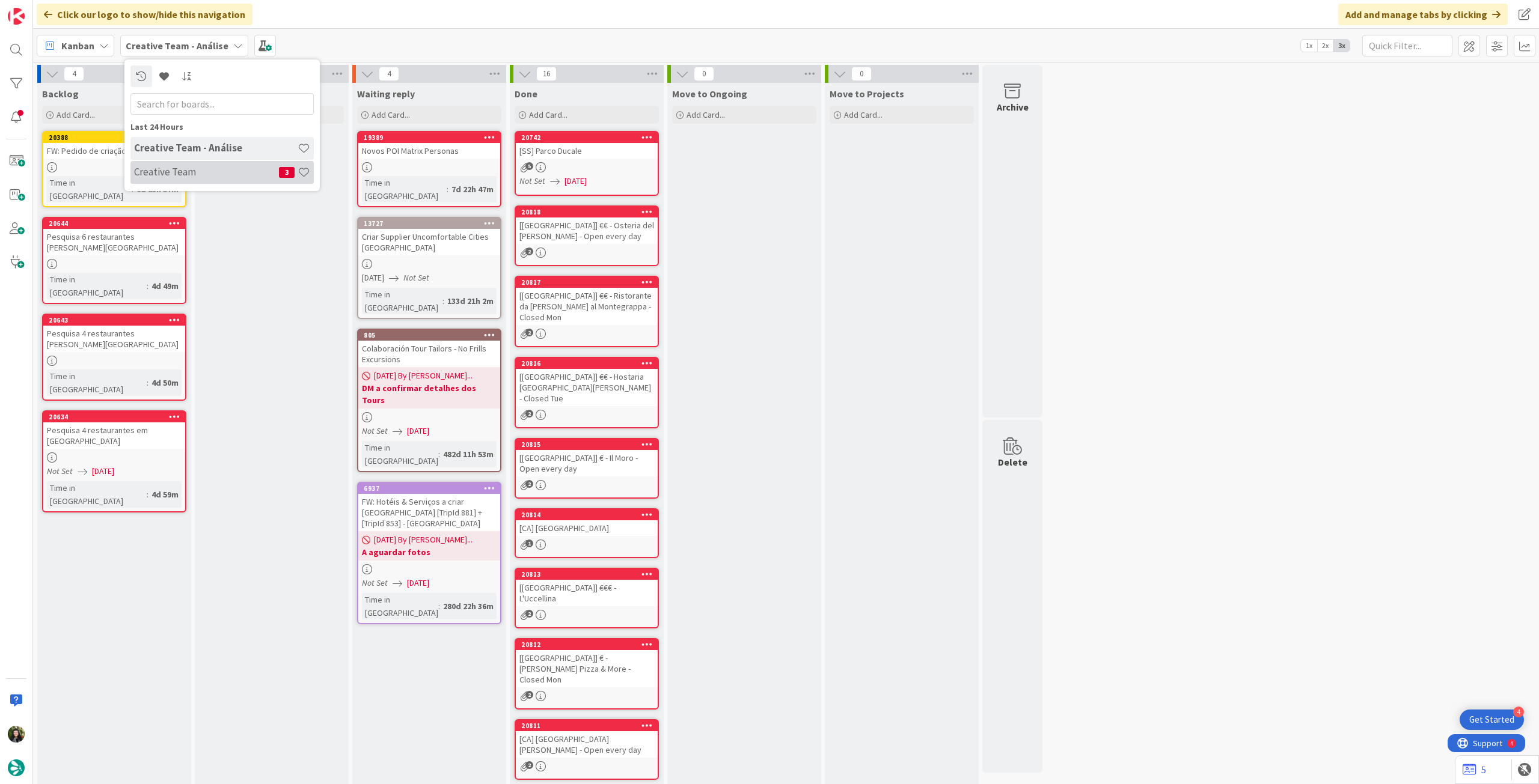
click at [205, 170] on h4 "Creative Team" at bounding box center [207, 172] width 145 height 12
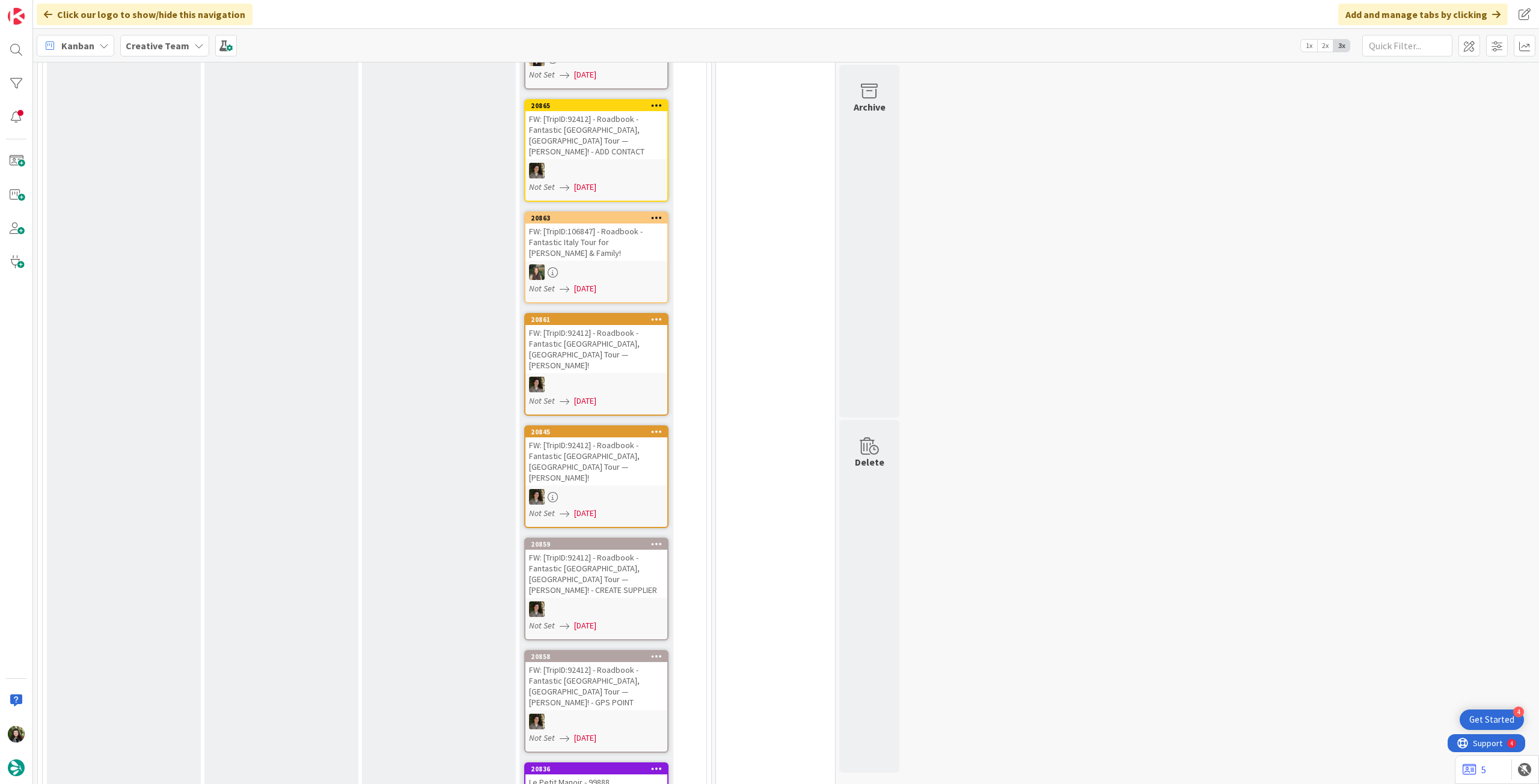
scroll to position [641, 0]
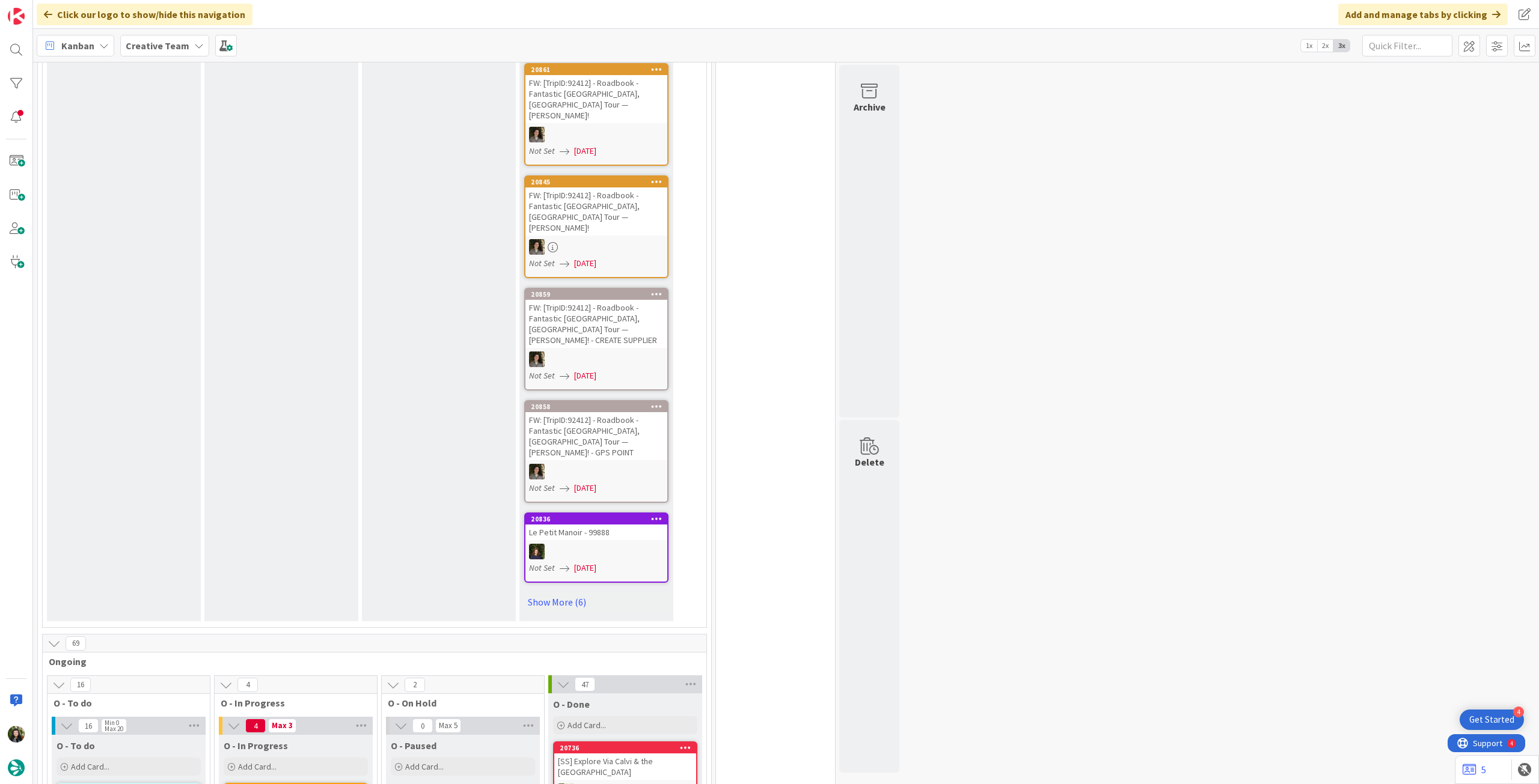
click at [149, 44] on b "Creative Team" at bounding box center [157, 45] width 63 height 12
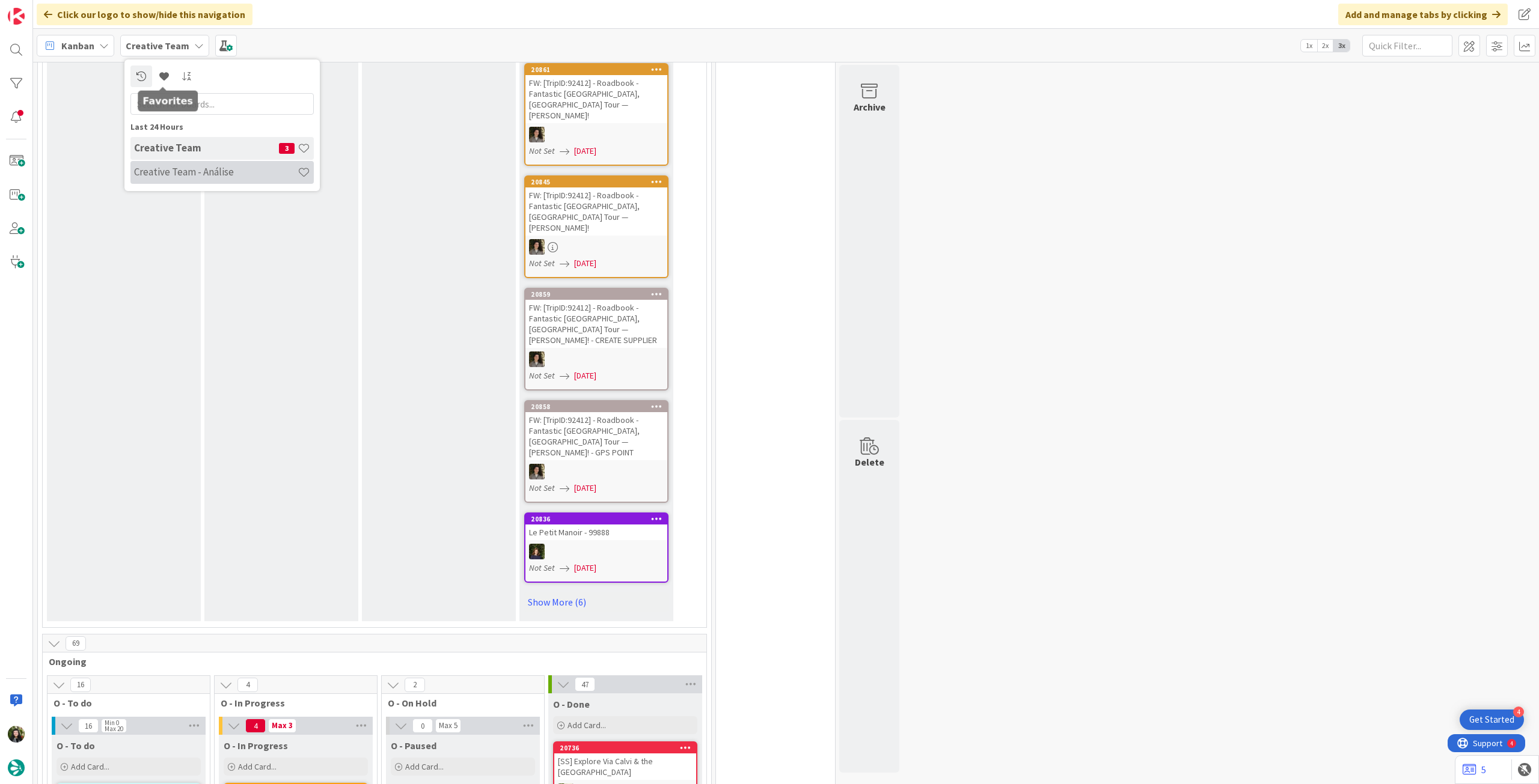
click at [178, 161] on div "Creative Team - Análise" at bounding box center [222, 172] width 183 height 23
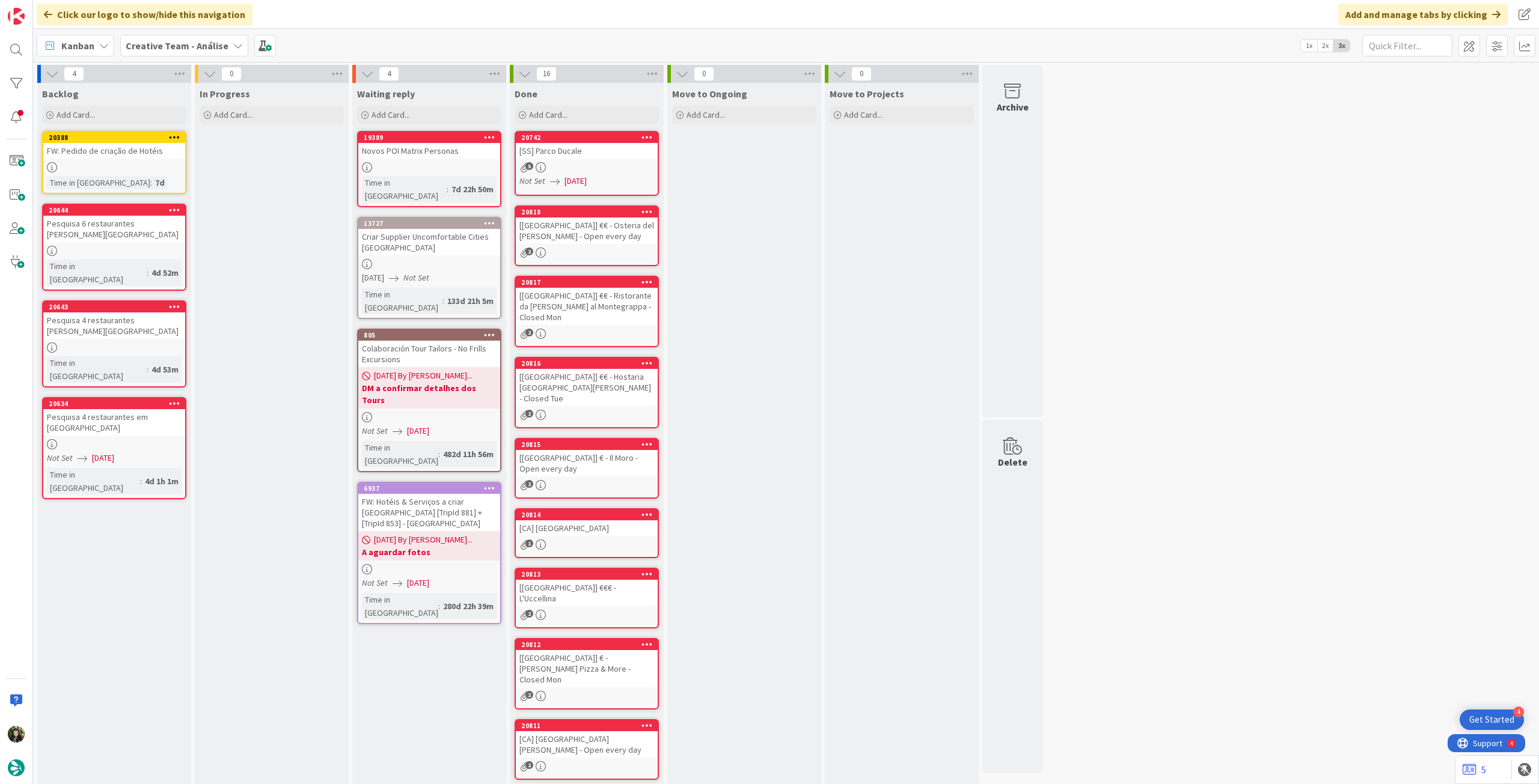
click at [143, 51] on span "Creative Team - Análise" at bounding box center [176, 45] width 103 height 14
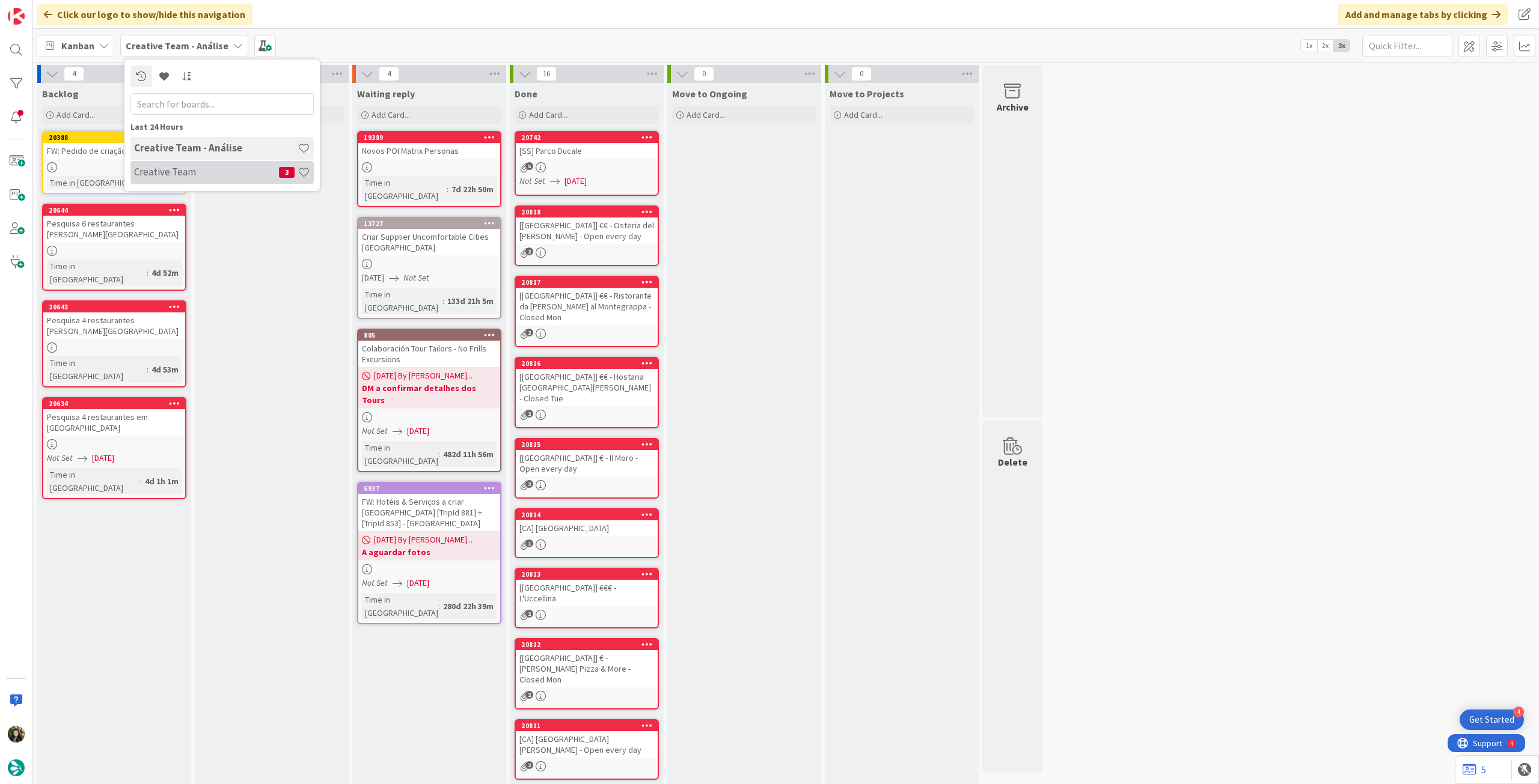
click at [192, 169] on h4 "Creative Team" at bounding box center [207, 172] width 145 height 12
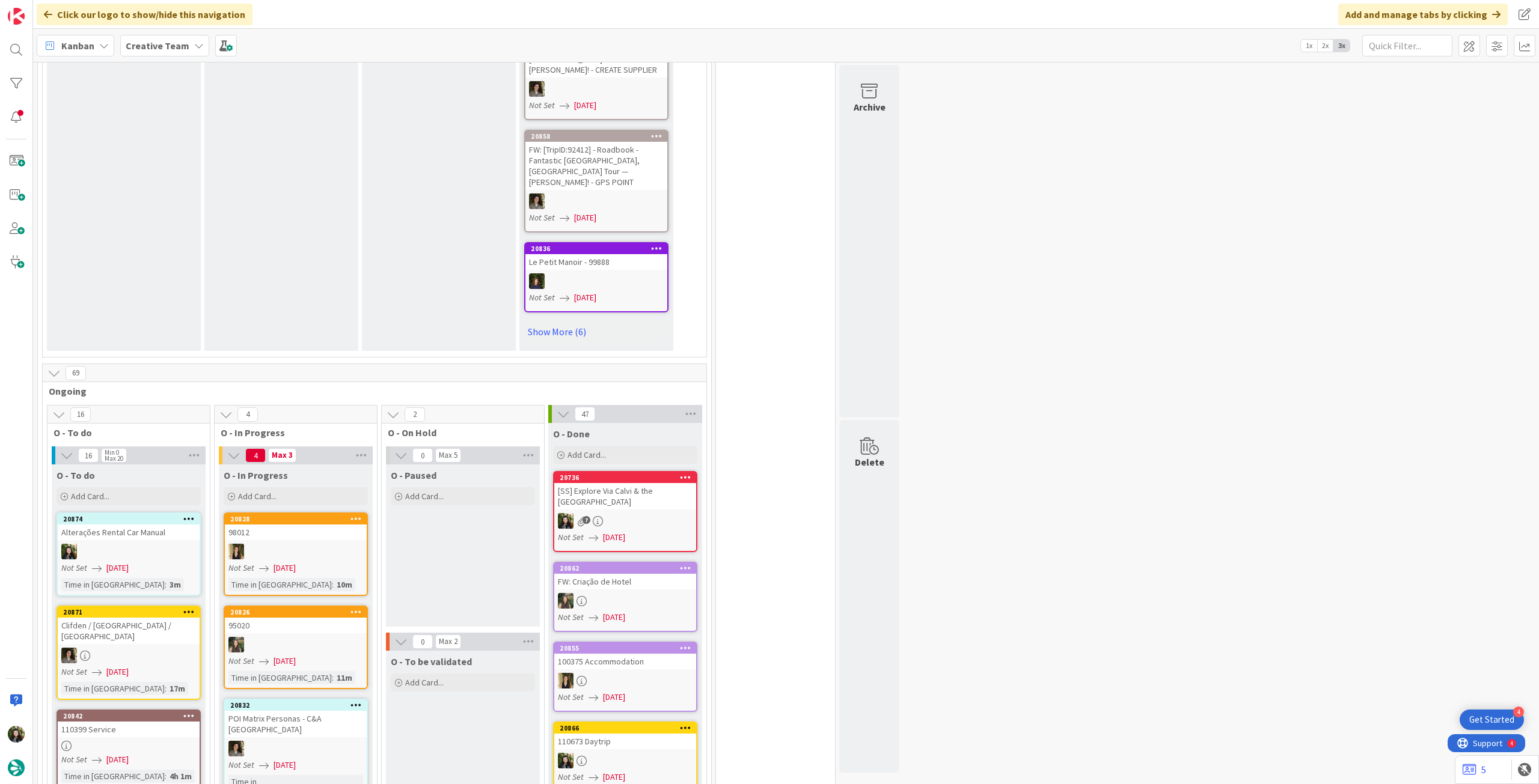
scroll to position [801, 0]
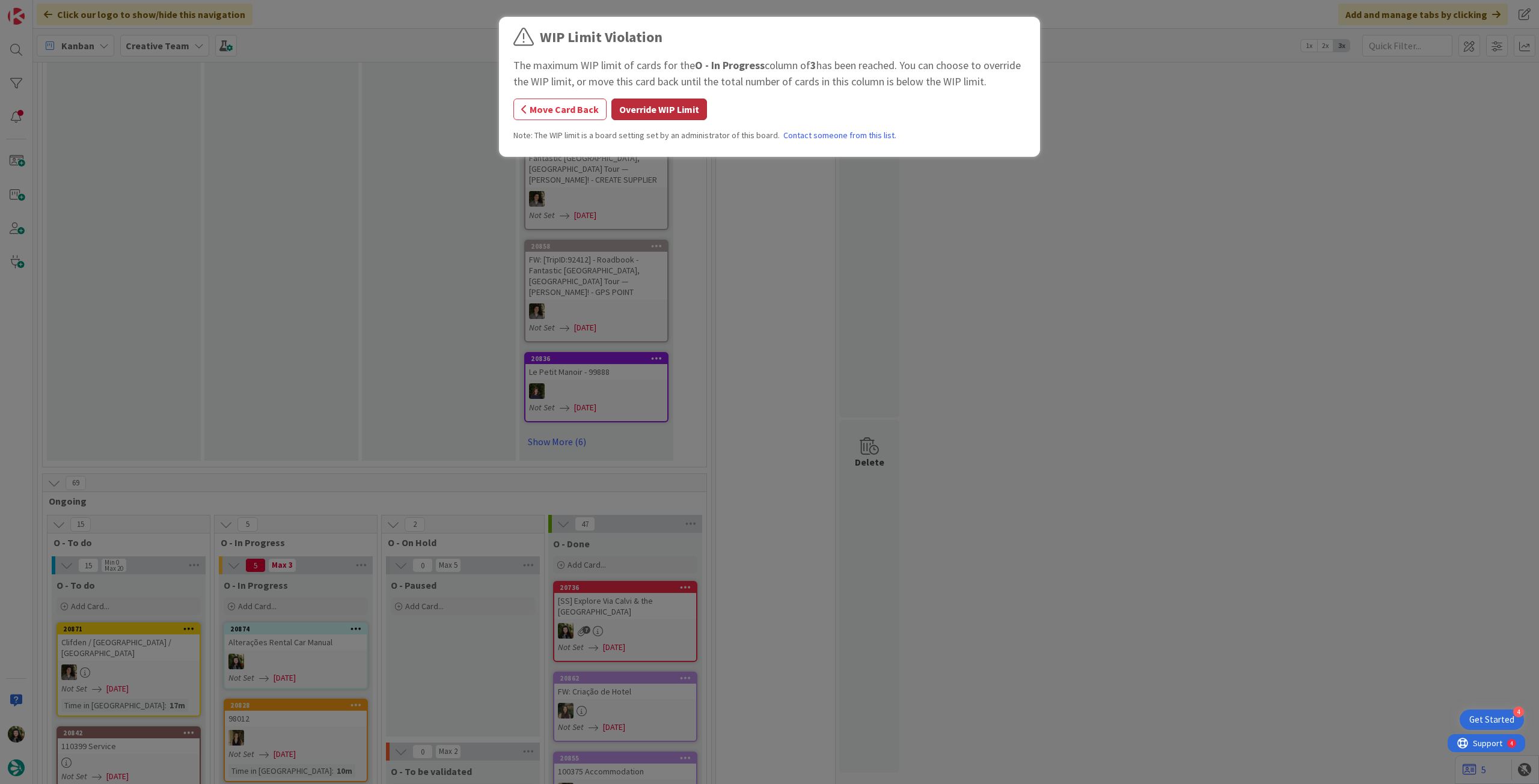
click at [691, 104] on button "Override WIP Limit" at bounding box center [659, 109] width 96 height 21
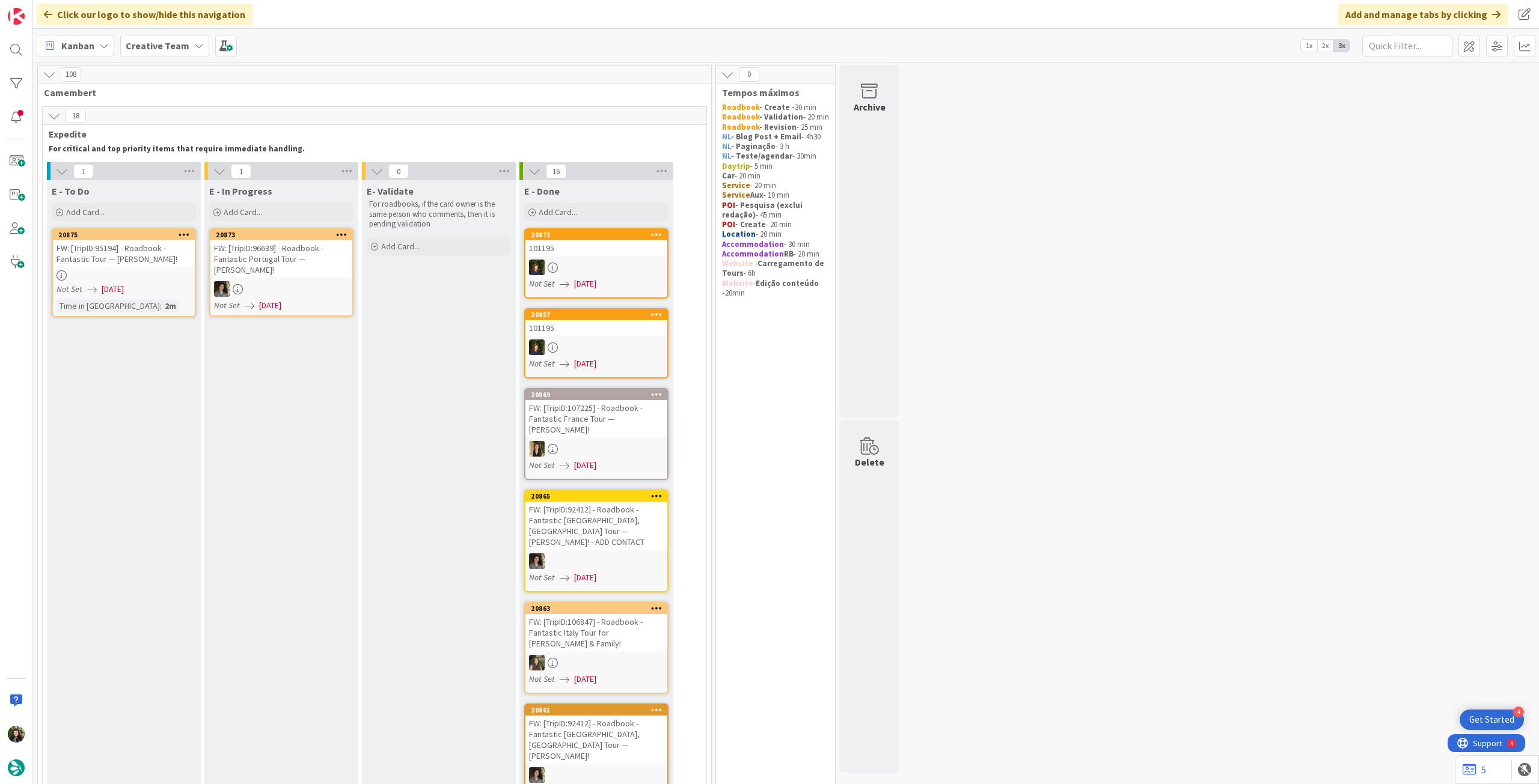
scroll to position [0, 0]
click at [130, 211] on div "Add Card..." at bounding box center [123, 212] width 144 height 18
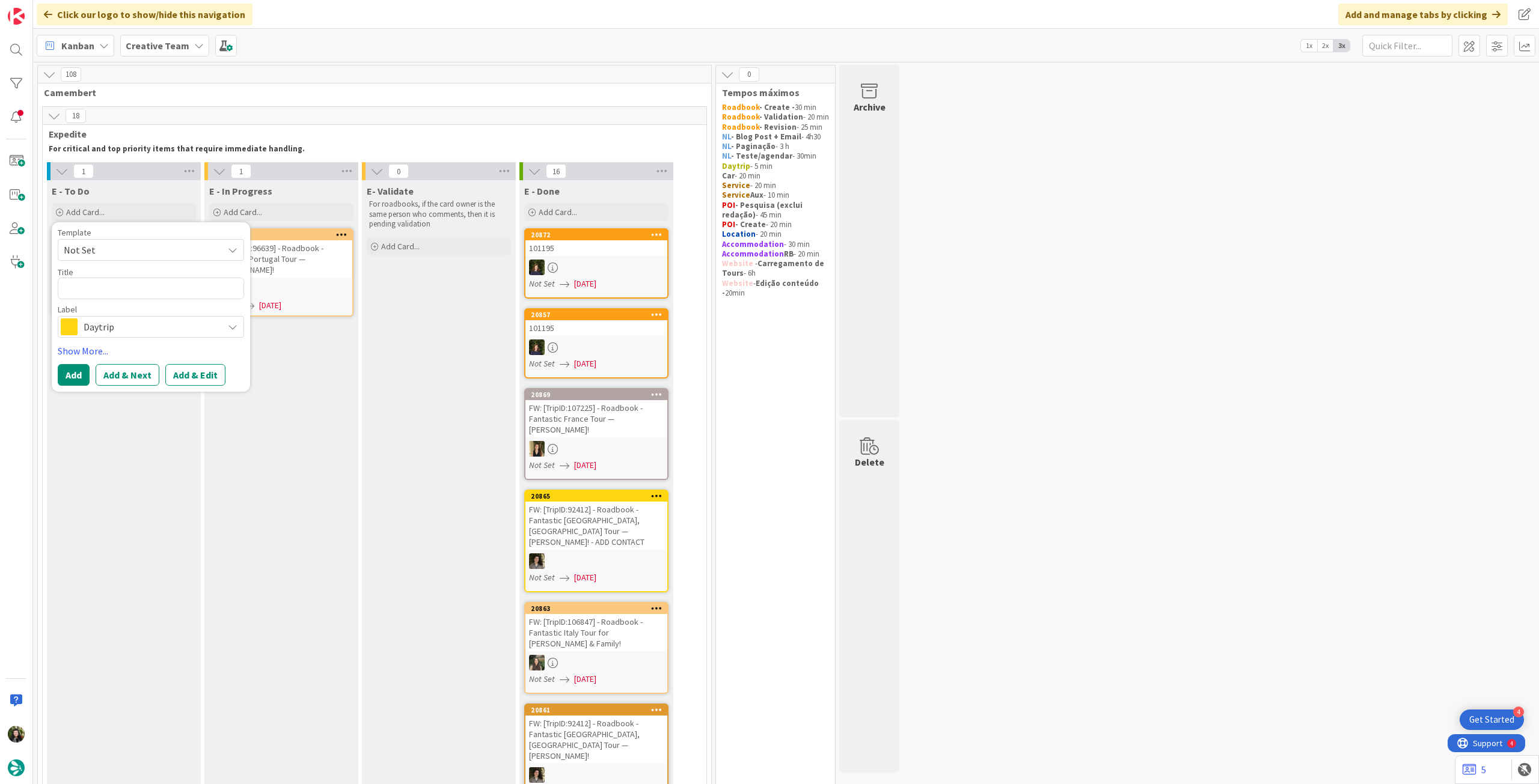
click at [149, 329] on span "Daytrip" at bounding box center [150, 327] width 134 height 17
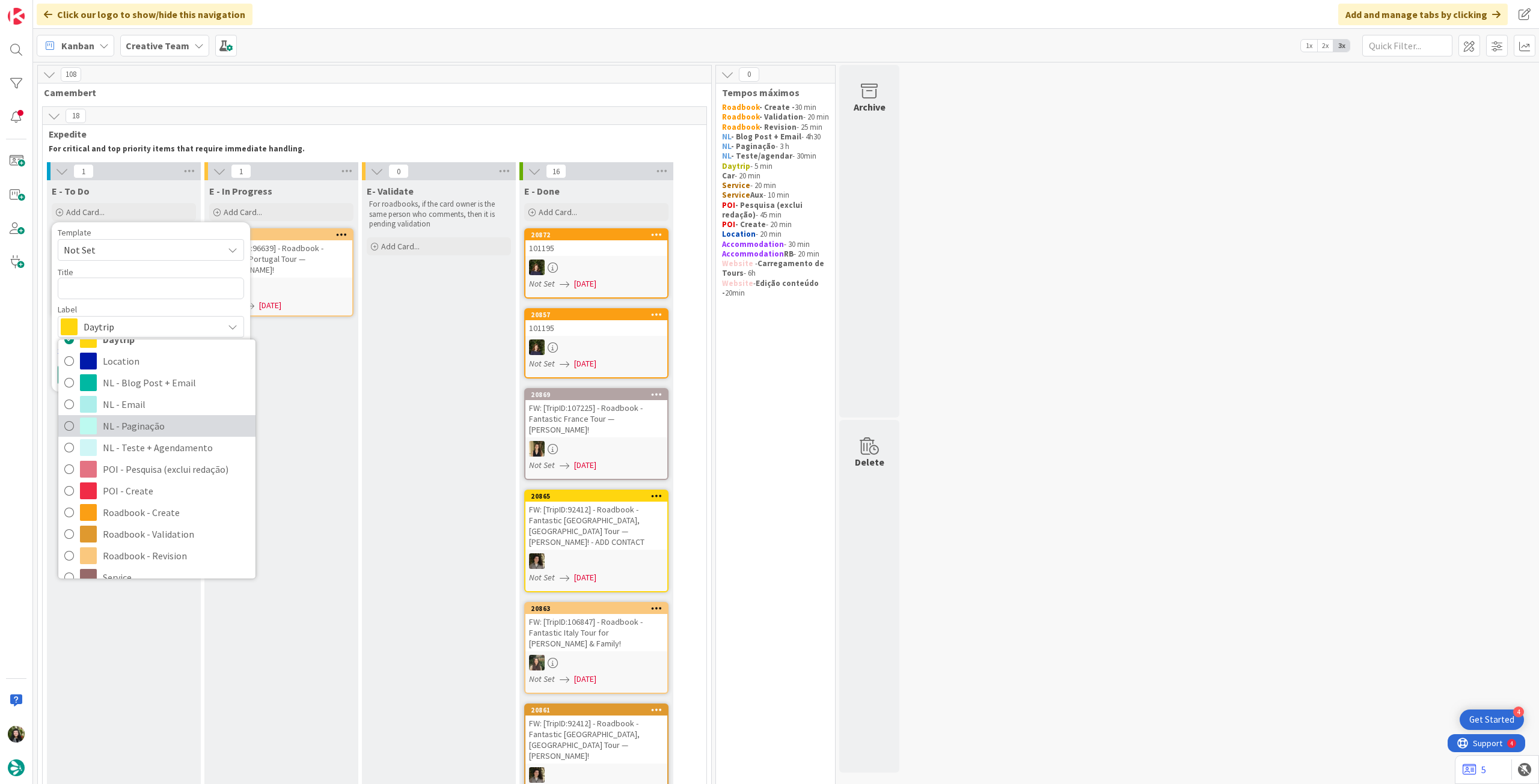
scroll to position [160, 0]
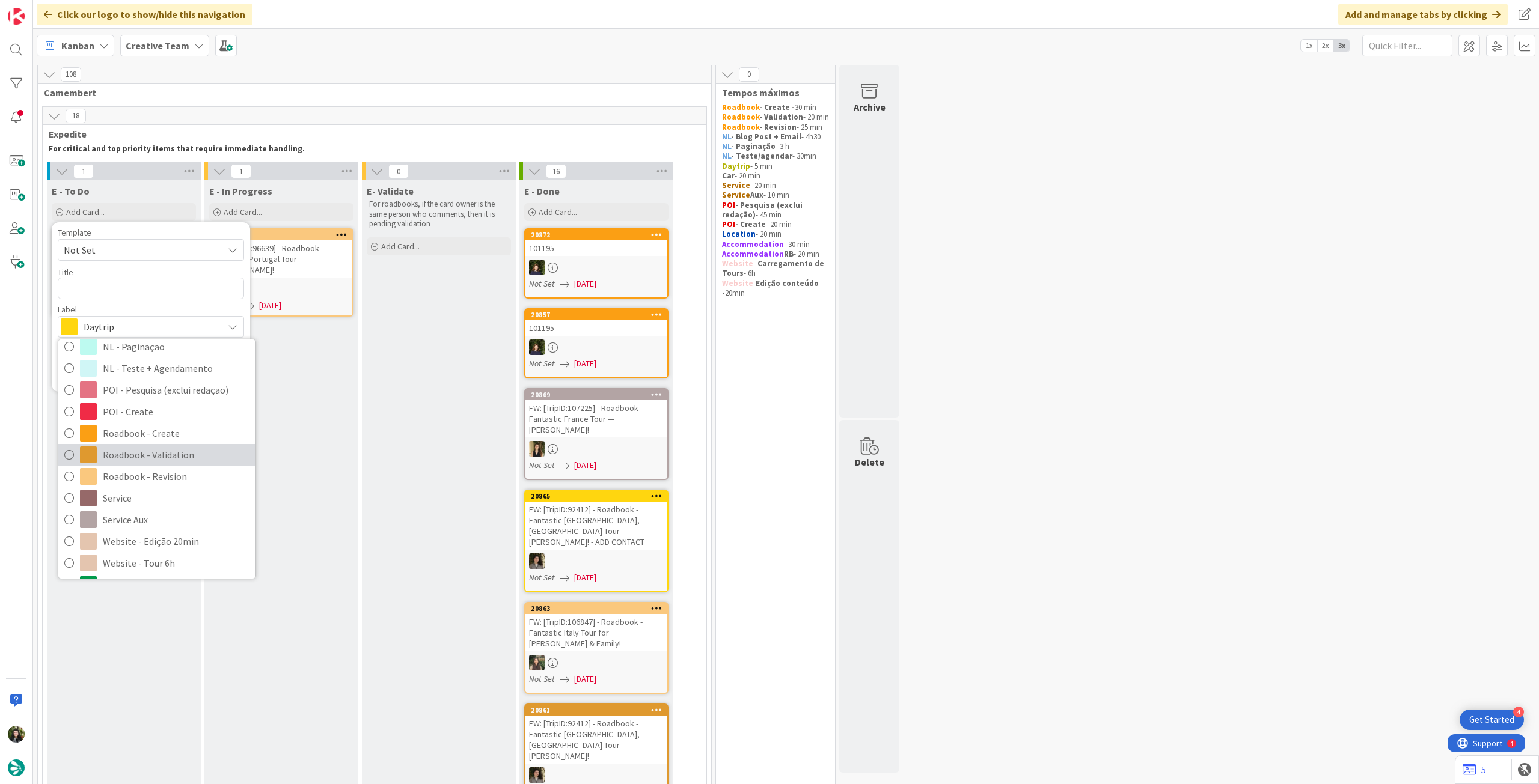
click at [175, 452] on span "Roadbook - Validation" at bounding box center [176, 455] width 147 height 18
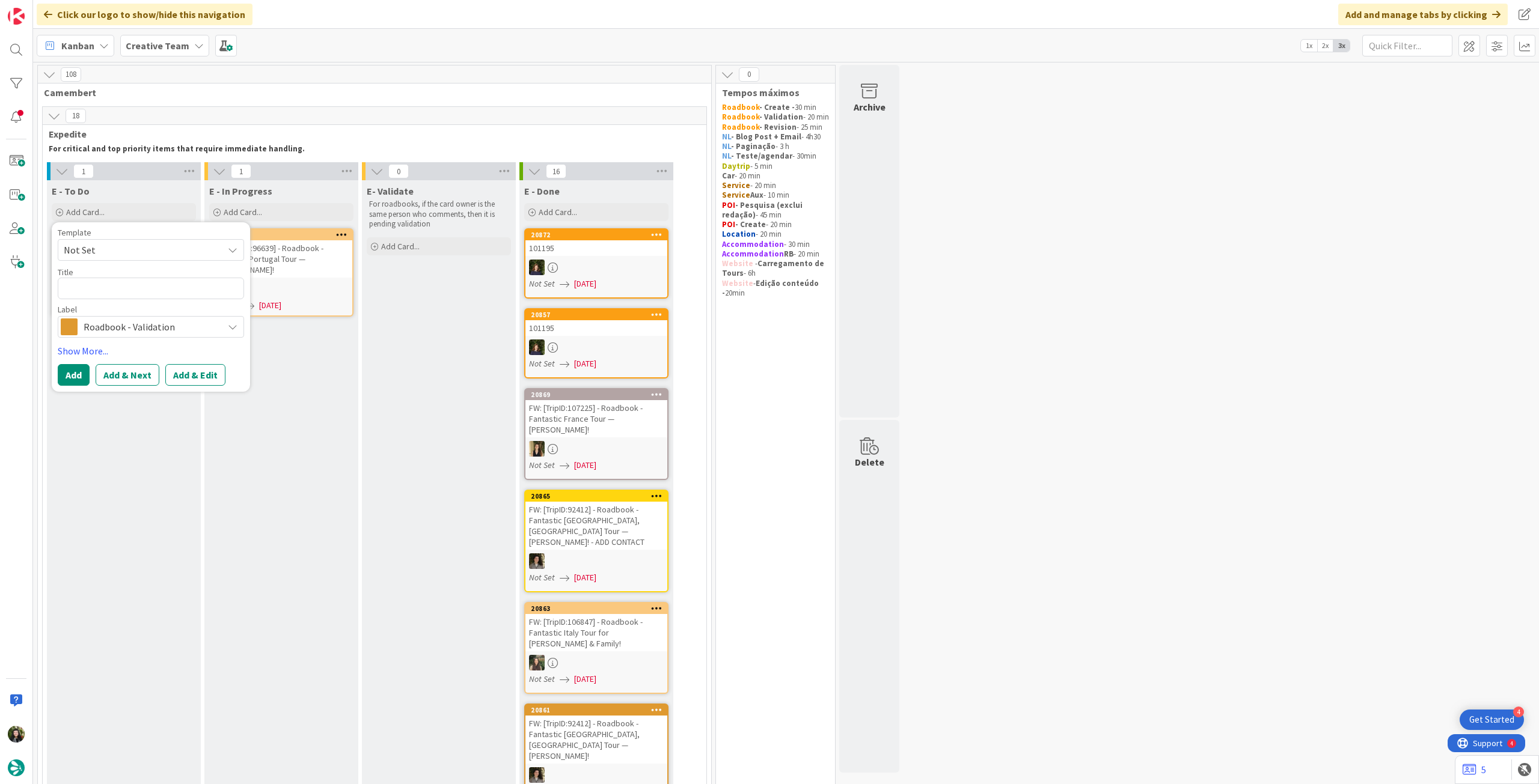
click at [101, 333] on span "Roadbook - Validation" at bounding box center [150, 327] width 134 height 17
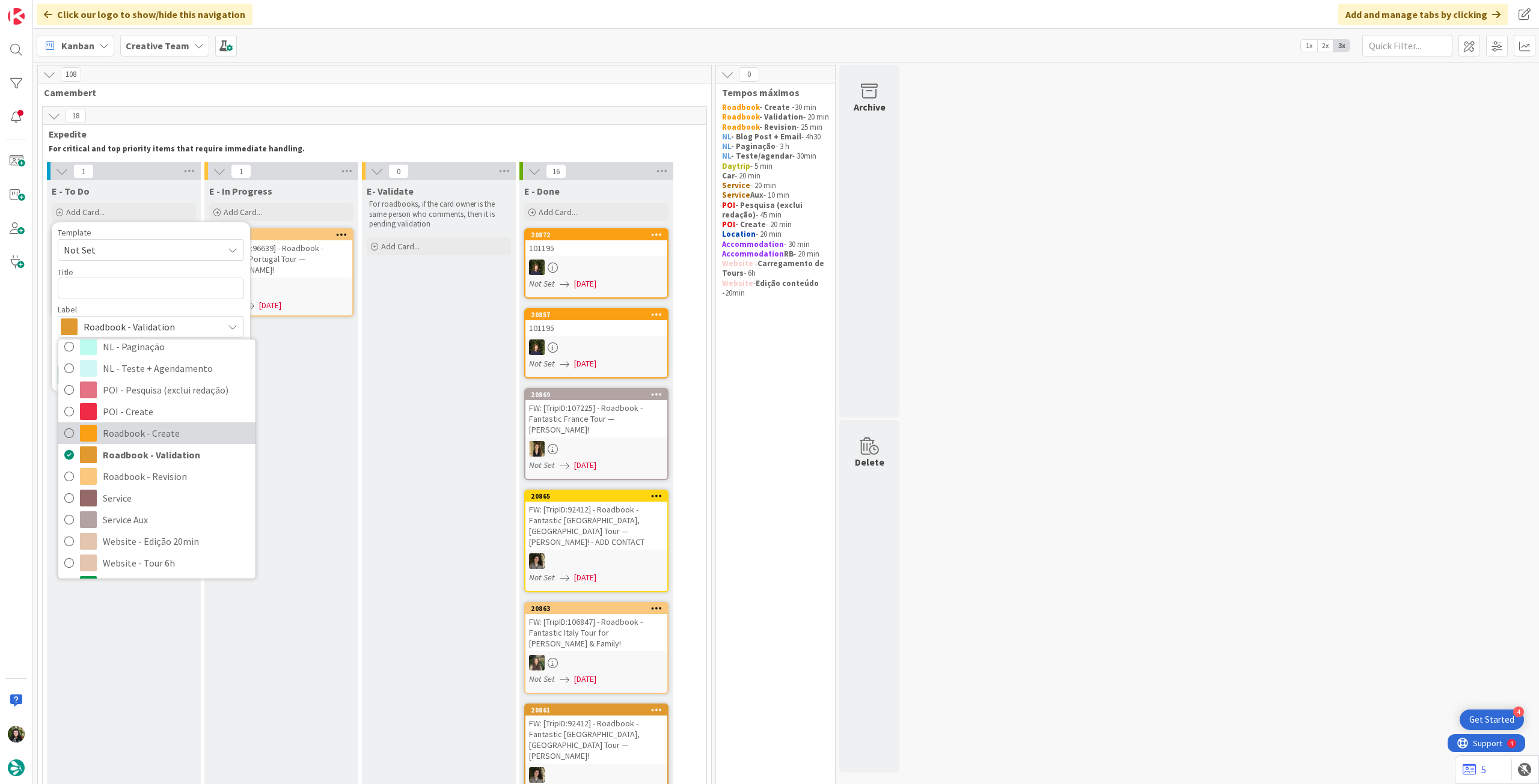
click at [128, 426] on span "Roadbook - Create" at bounding box center [176, 433] width 147 height 18
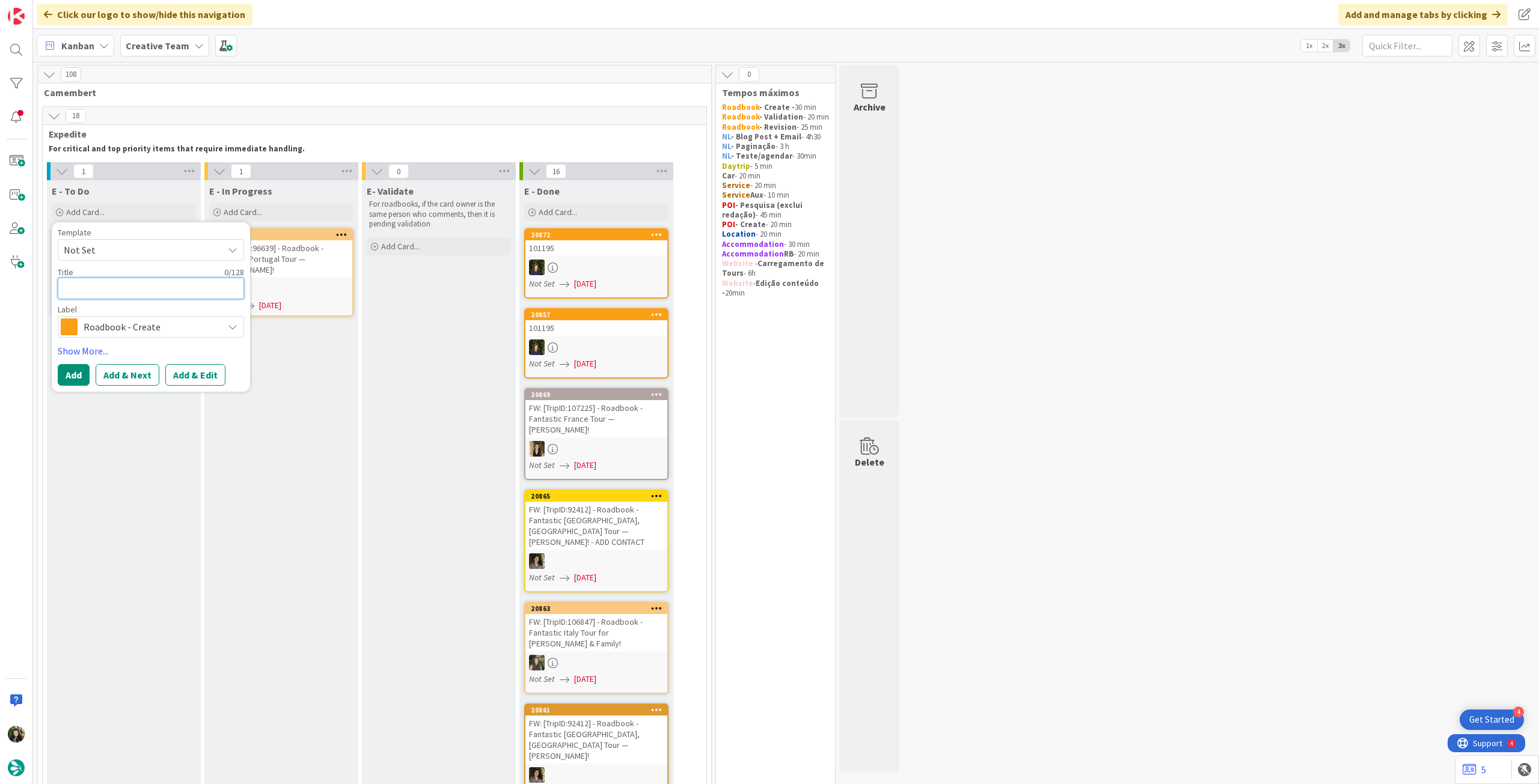
click at [124, 294] on textarea at bounding box center [151, 288] width 186 height 21
paste textarea "105311"
type textarea "x"
type textarea "105311"
type textarea "x"
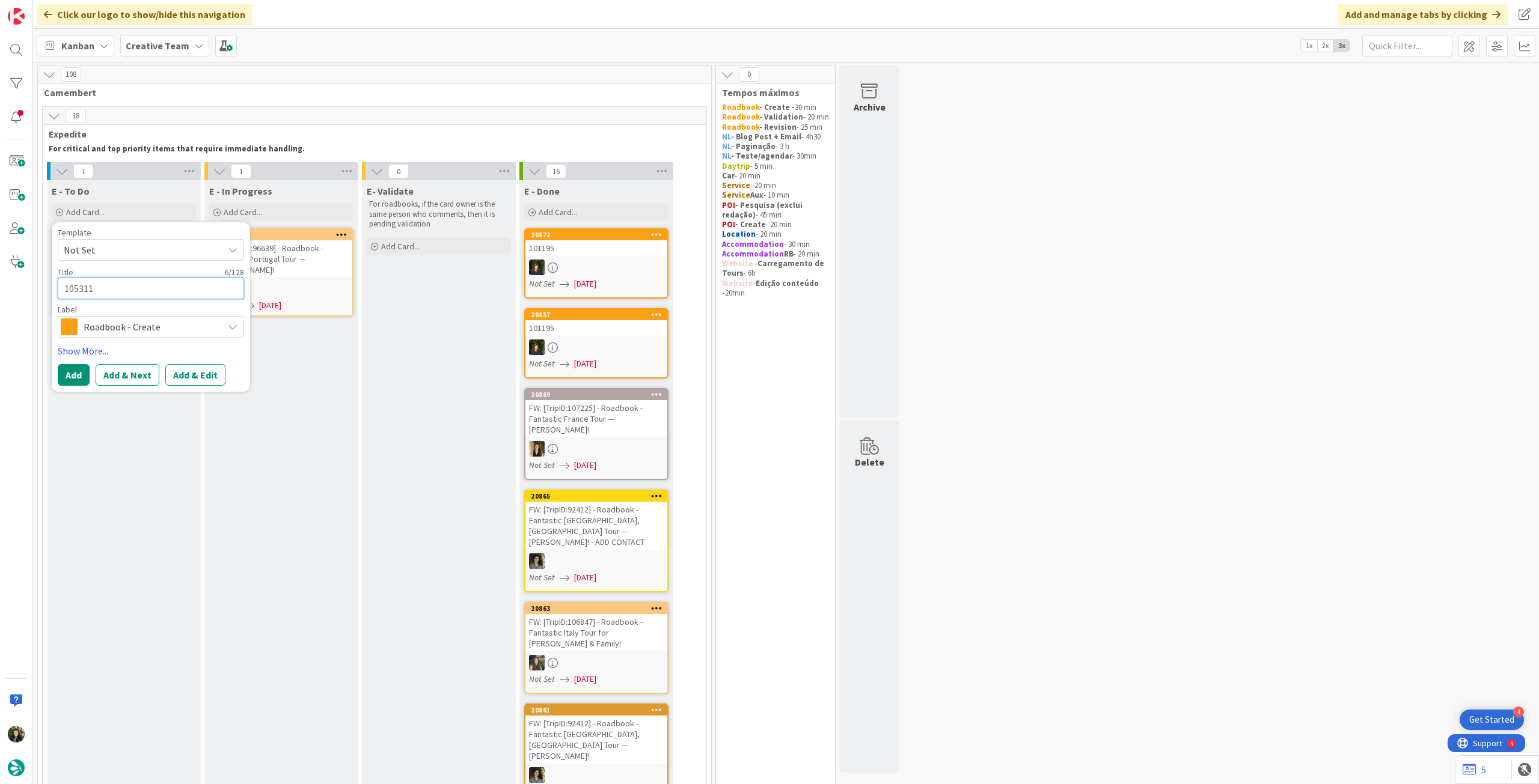
type textarea "105311"
type textarea "x"
type textarea "105311 -"
type textarea "x"
type textarea "105311 -"
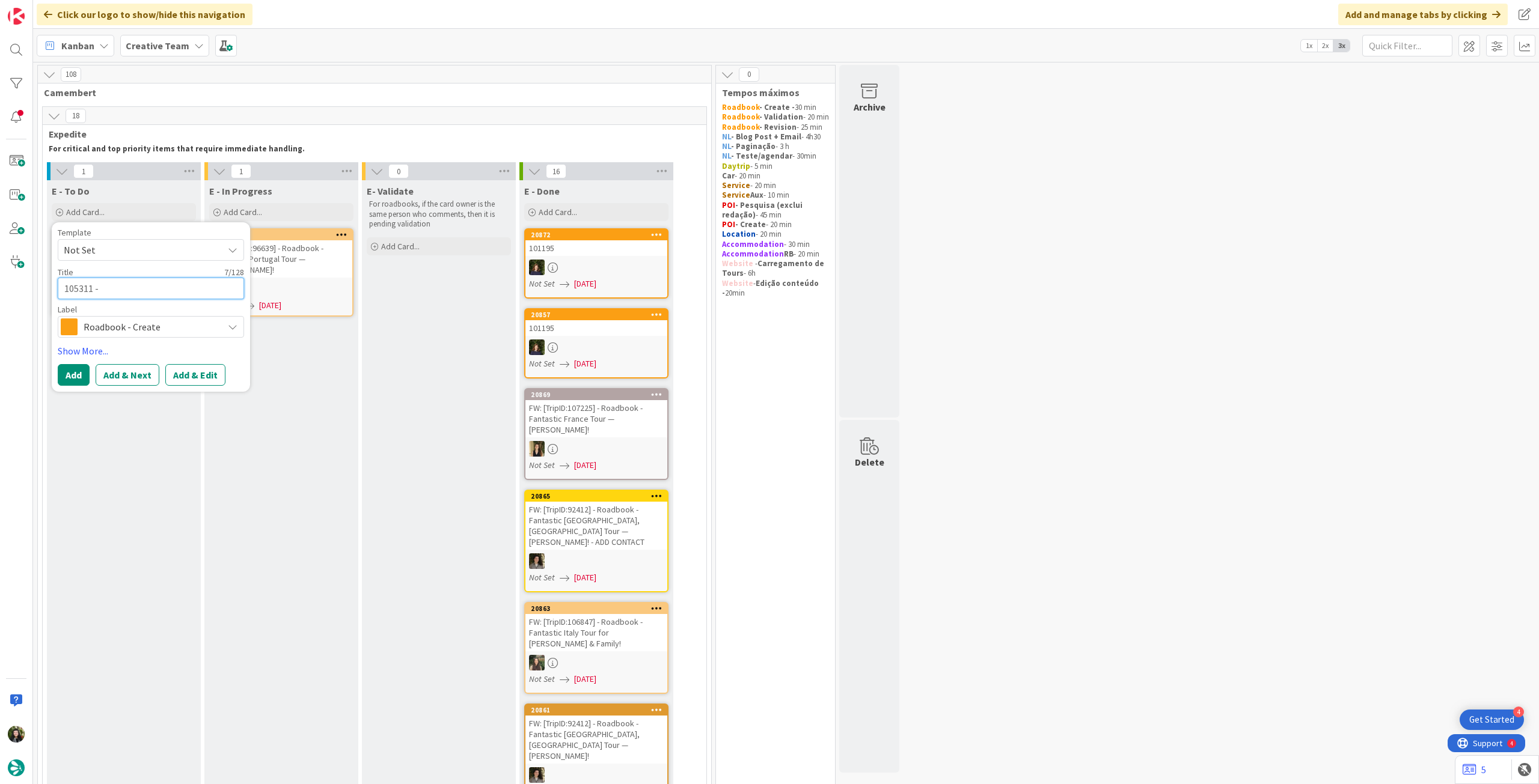
type textarea "x"
type textarea "105311 - v"
type textarea "x"
type textarea "105311 - ve"
type textarea "x"
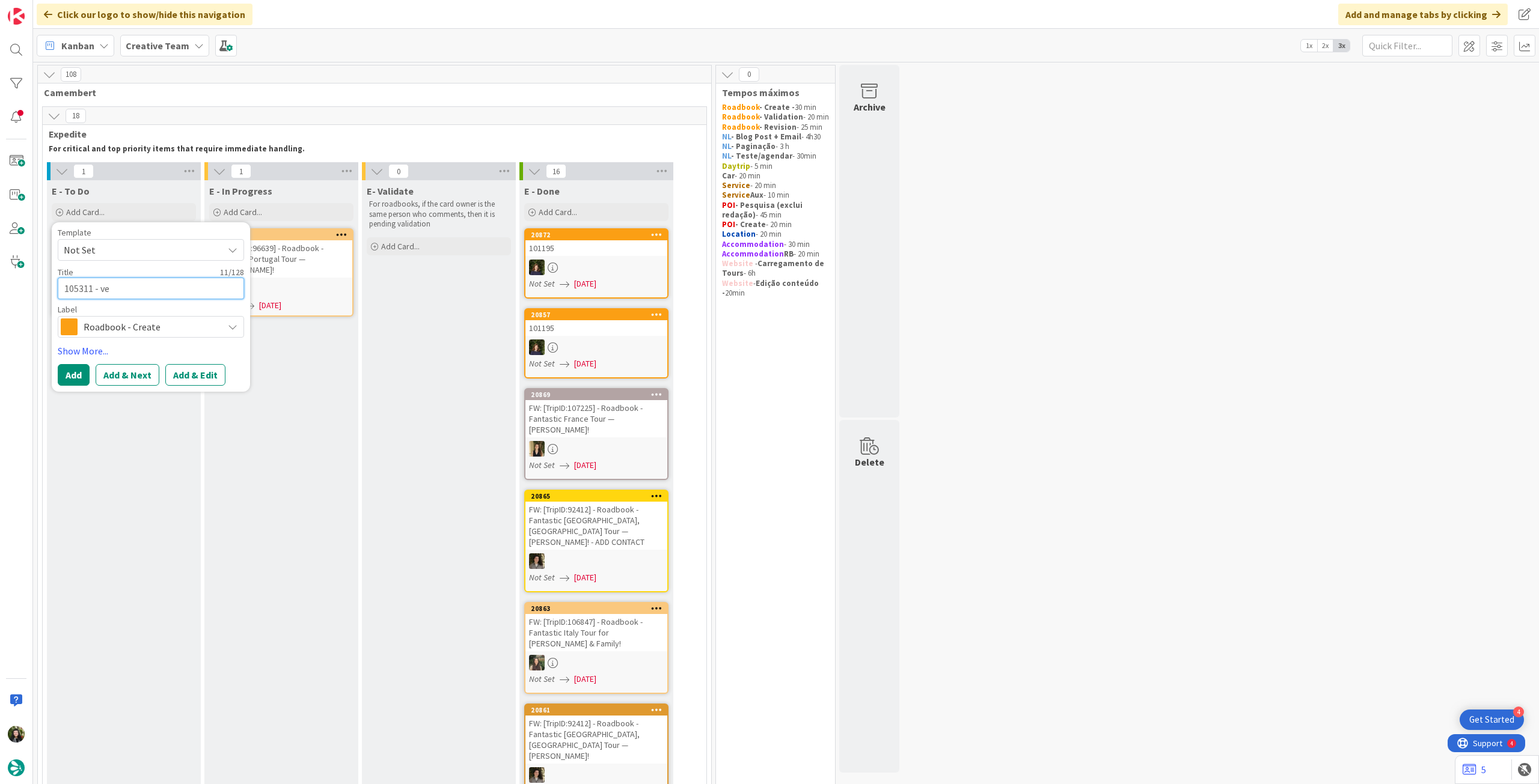
type textarea "105311 - ver"
type textarea "x"
type textarea "105311 - ver"
type textarea "x"
type textarea "105311 - ver c"
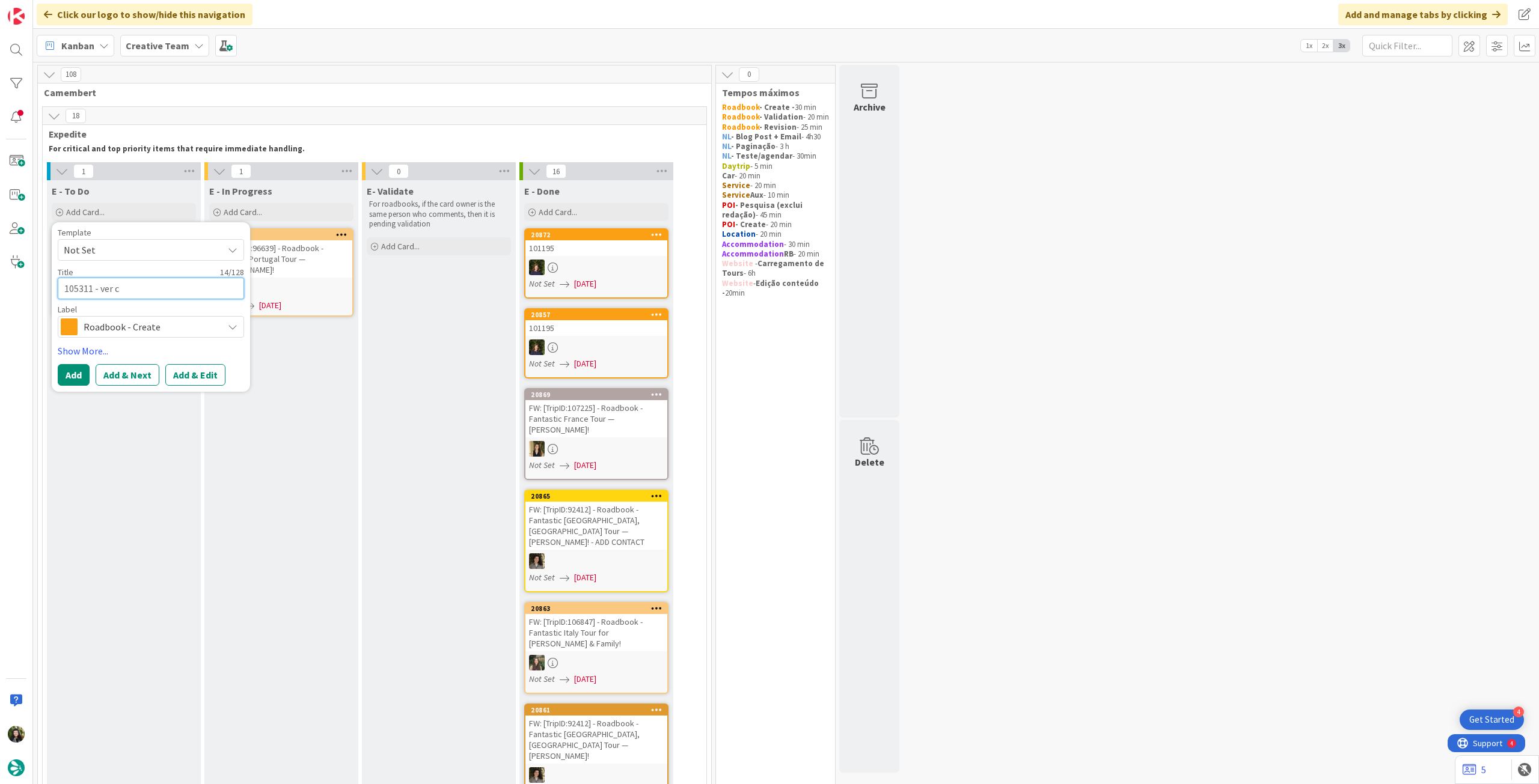
type textarea "x"
type textarea "105311 - ver ca"
type textarea "x"
type textarea "105311 - ver car"
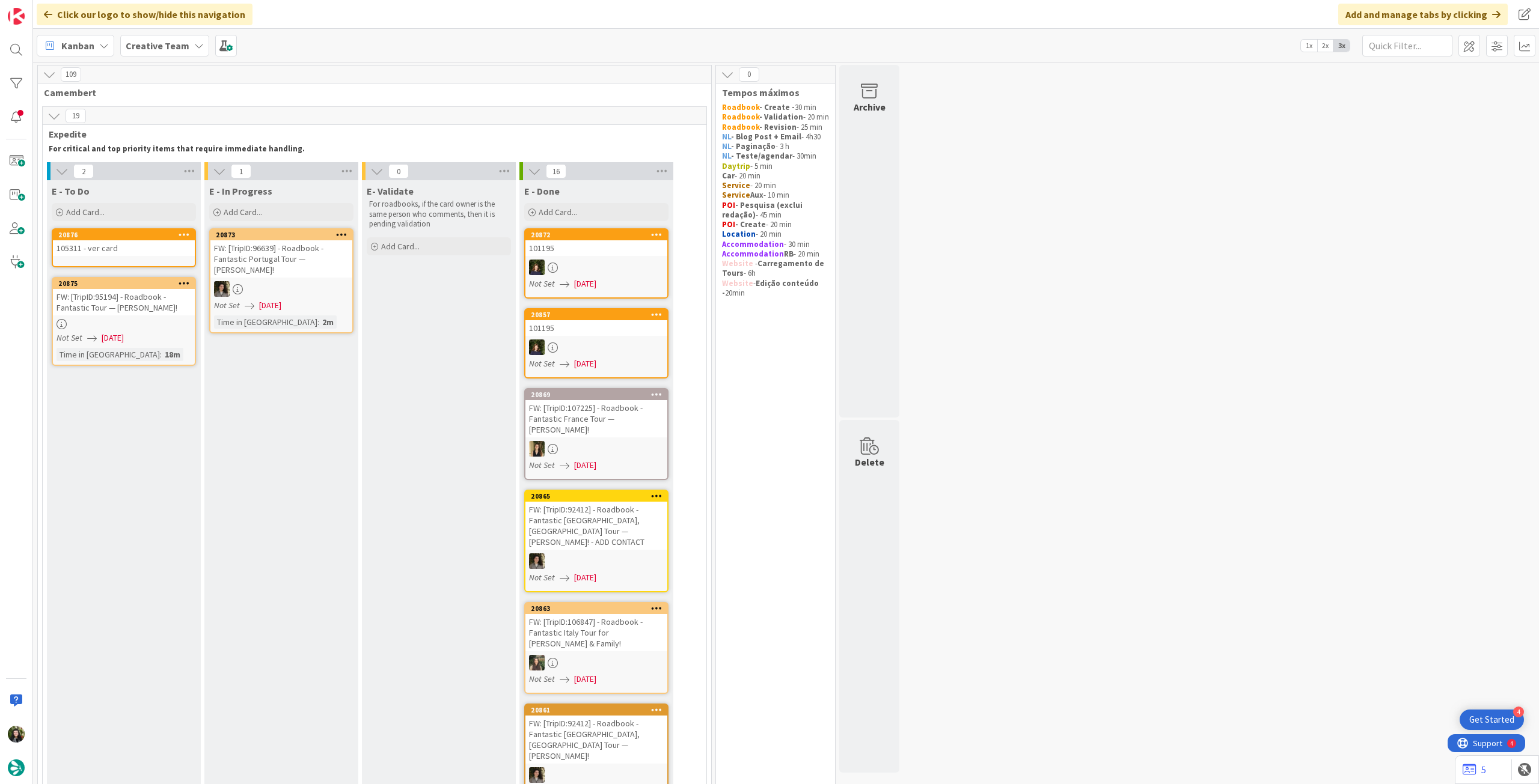
click at [139, 249] on div "105311 - ver card" at bounding box center [124, 248] width 142 height 16
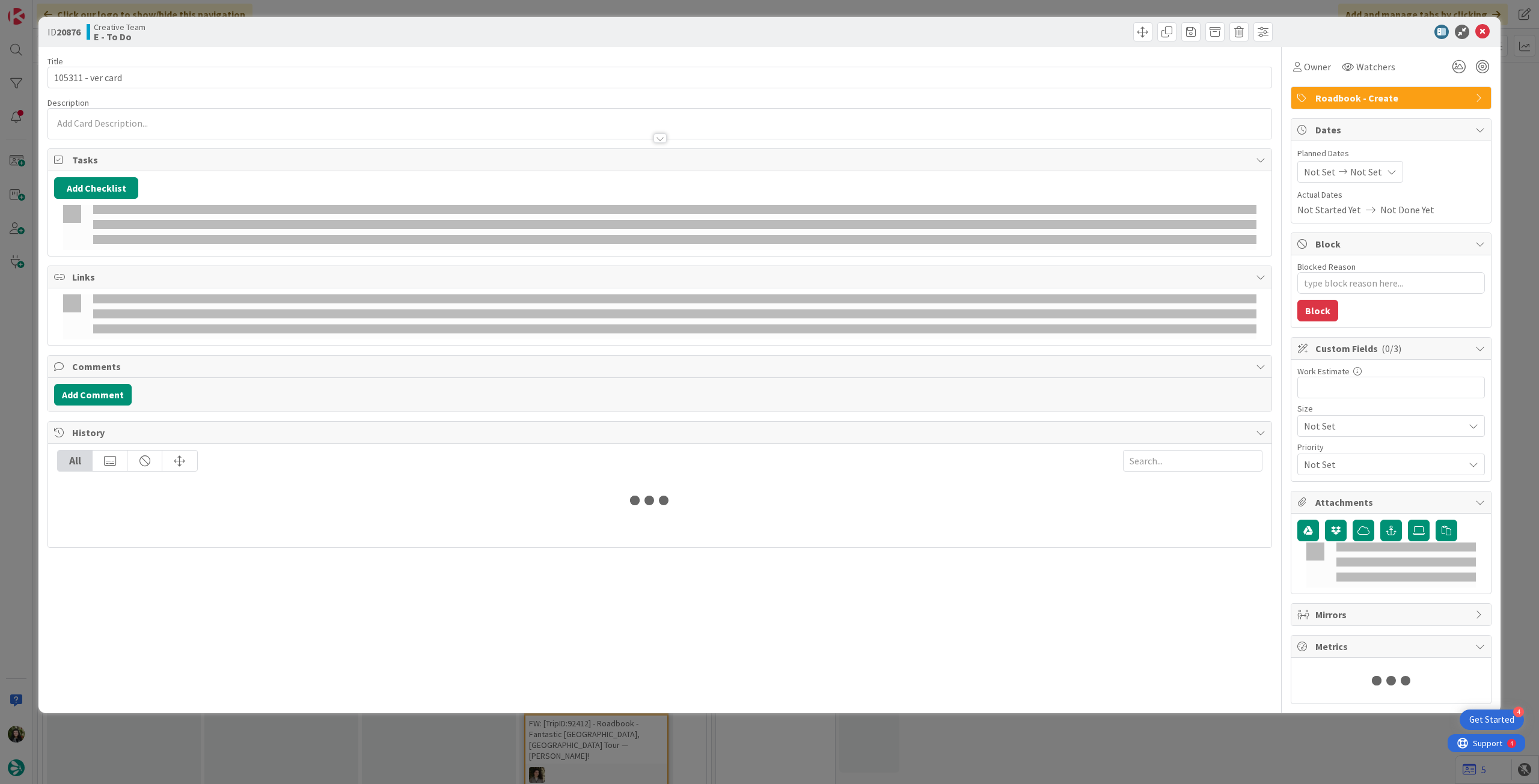
type textarea "x"
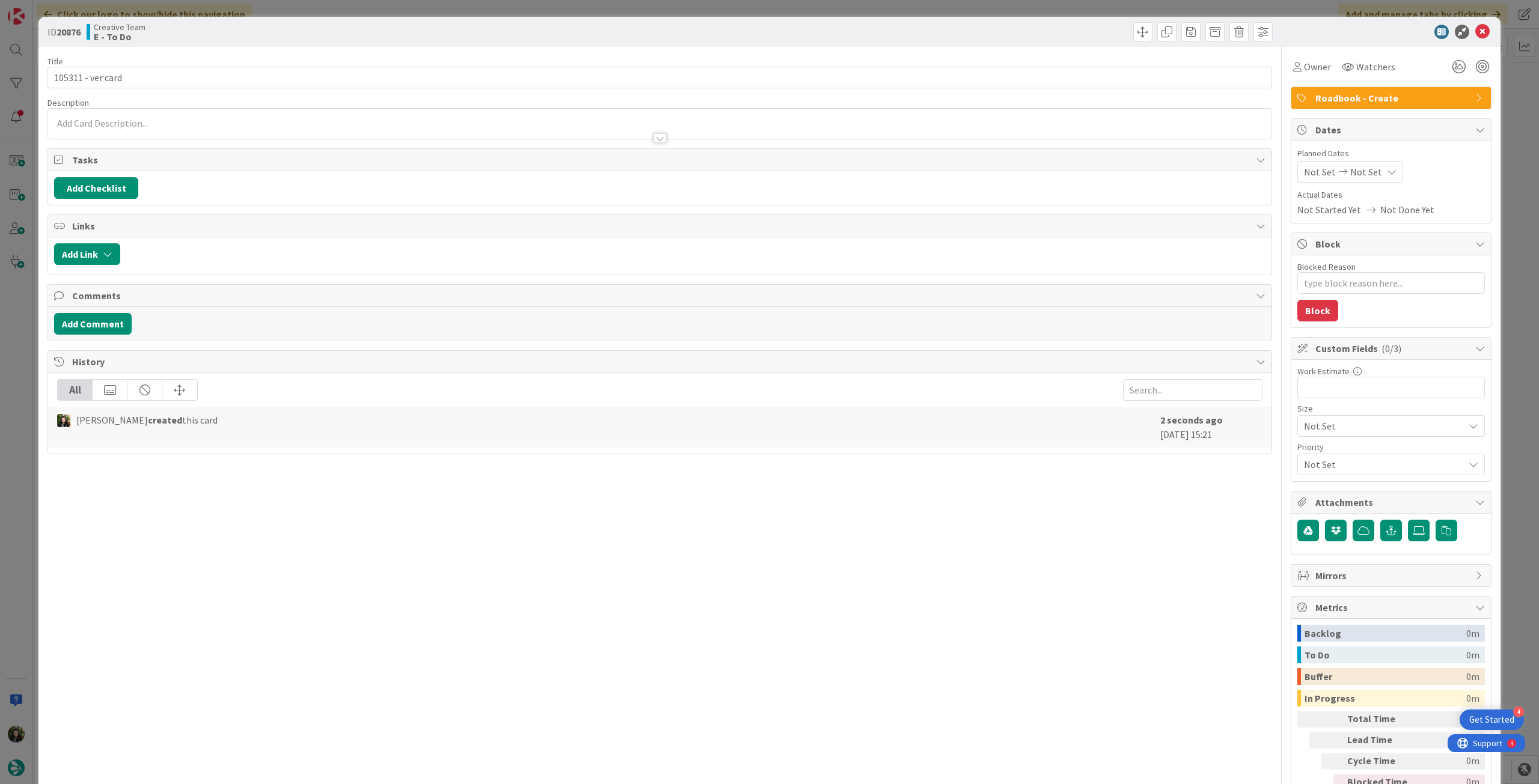
click at [172, 125] on div at bounding box center [660, 124] width 1223 height 30
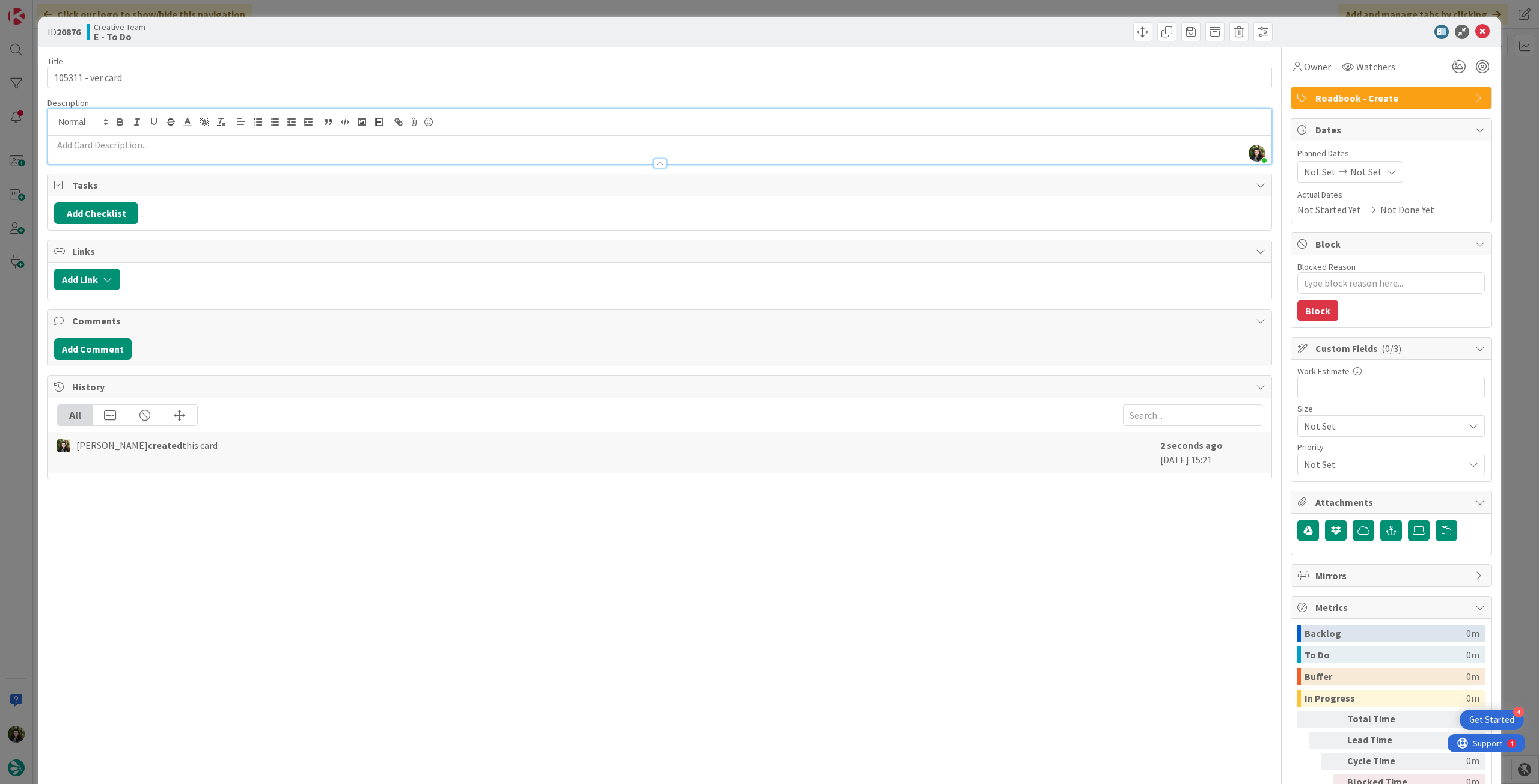
click at [165, 141] on p at bounding box center [660, 145] width 1212 height 14
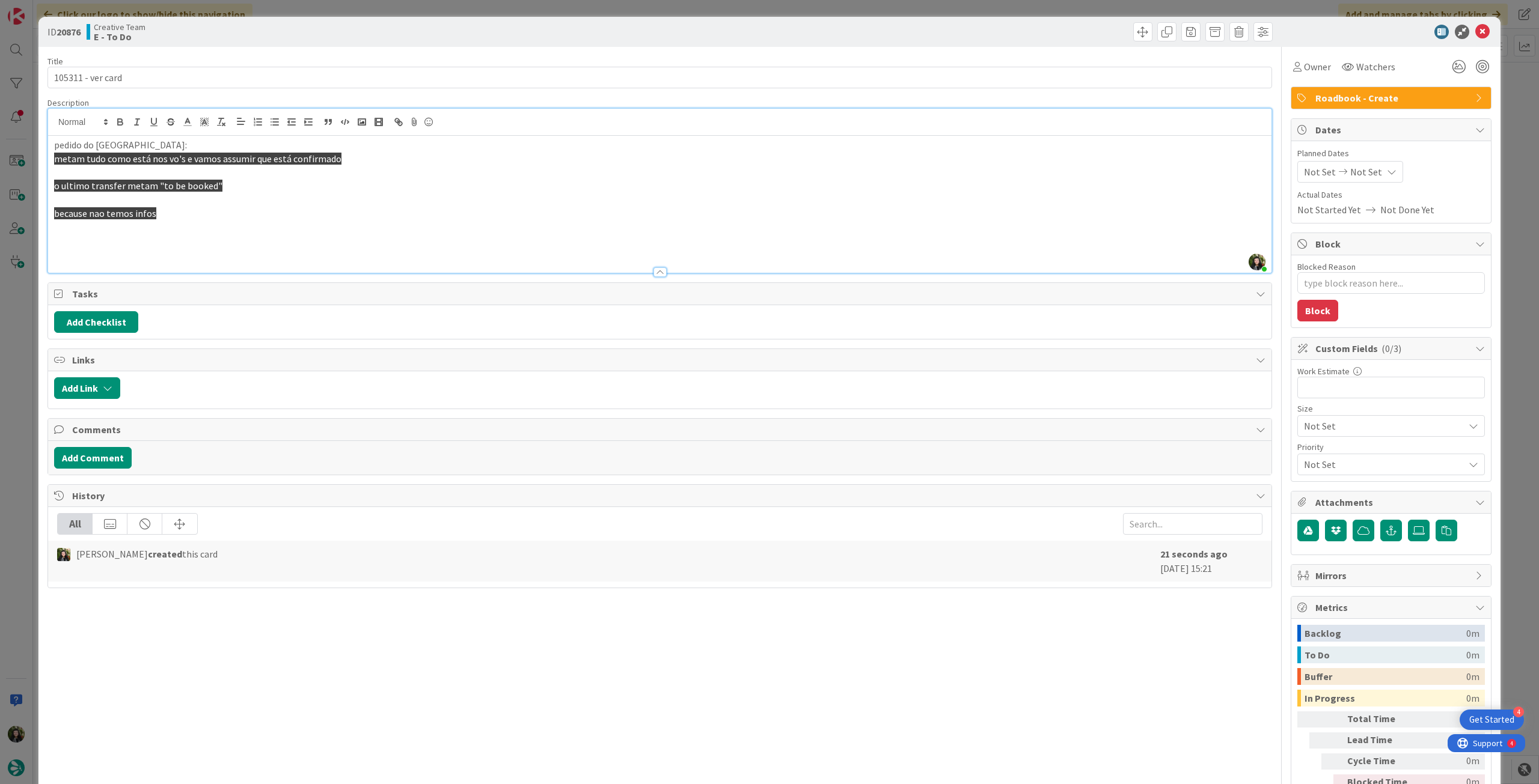
click at [154, 247] on p "preciso de enviar hoje e pedir pagamento" at bounding box center [660, 240] width 1212 height 14
click at [154, 236] on span "preciso de enviar hoje e pedir pagamento" at bounding box center [139, 240] width 168 height 12
click at [252, 243] on p "preciso de enviar hoje e pedir pagamento" at bounding box center [660, 240] width 1212 height 14
drag, startPoint x: 299, startPoint y: 243, endPoint x: 0, endPoint y: 243, distance: 299.0
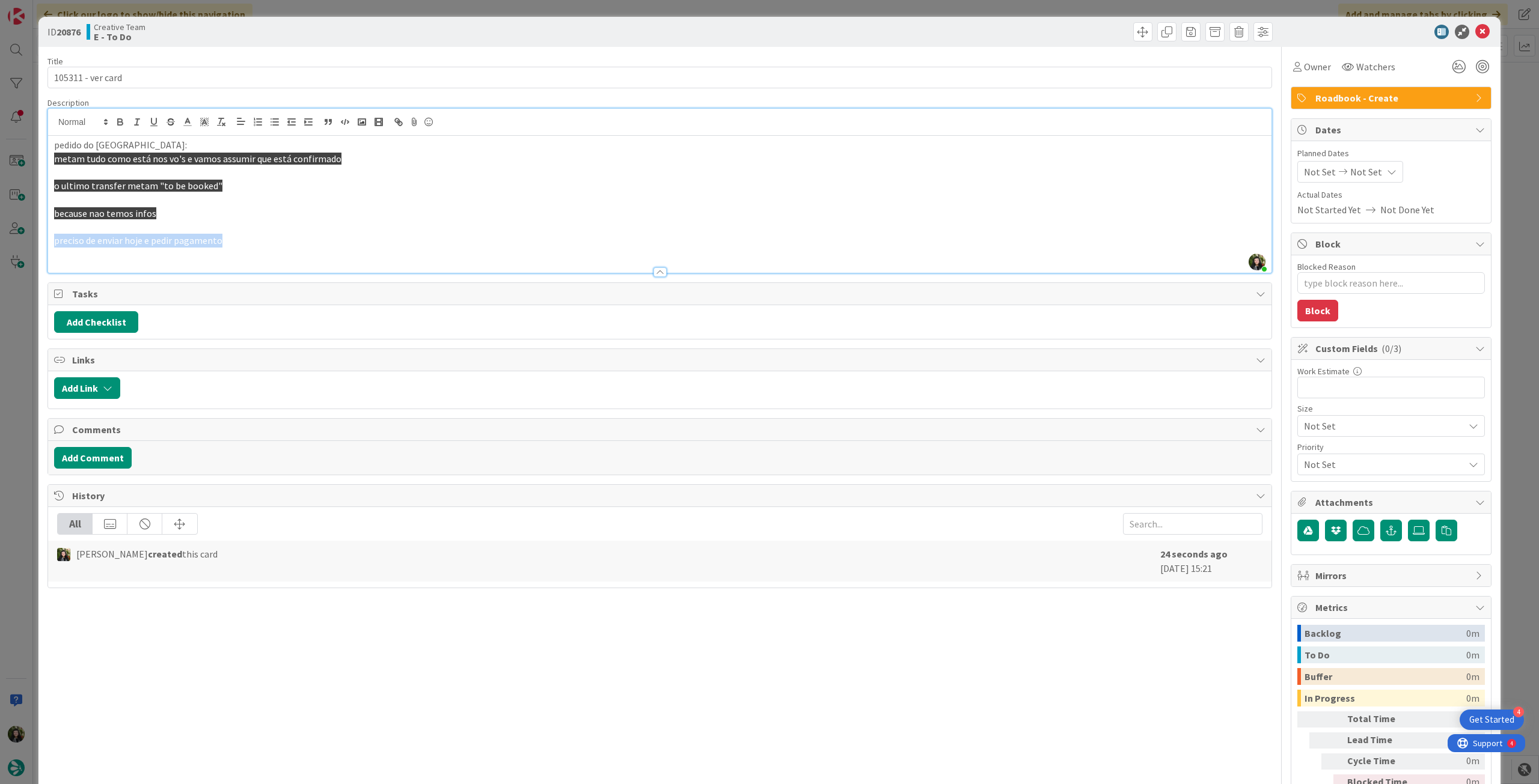
click at [0, 243] on div "ID 20876 Creative Team E - To Do Title 17 / 128 105311 - ver card Description […" at bounding box center [769, 392] width 1539 height 784
click at [219, 122] on line "button" at bounding box center [220, 121] width 2 height 6
click at [269, 227] on p at bounding box center [660, 227] width 1212 height 14
type textarea "x"
click at [1367, 174] on span "Not Set" at bounding box center [1366, 172] width 32 height 14
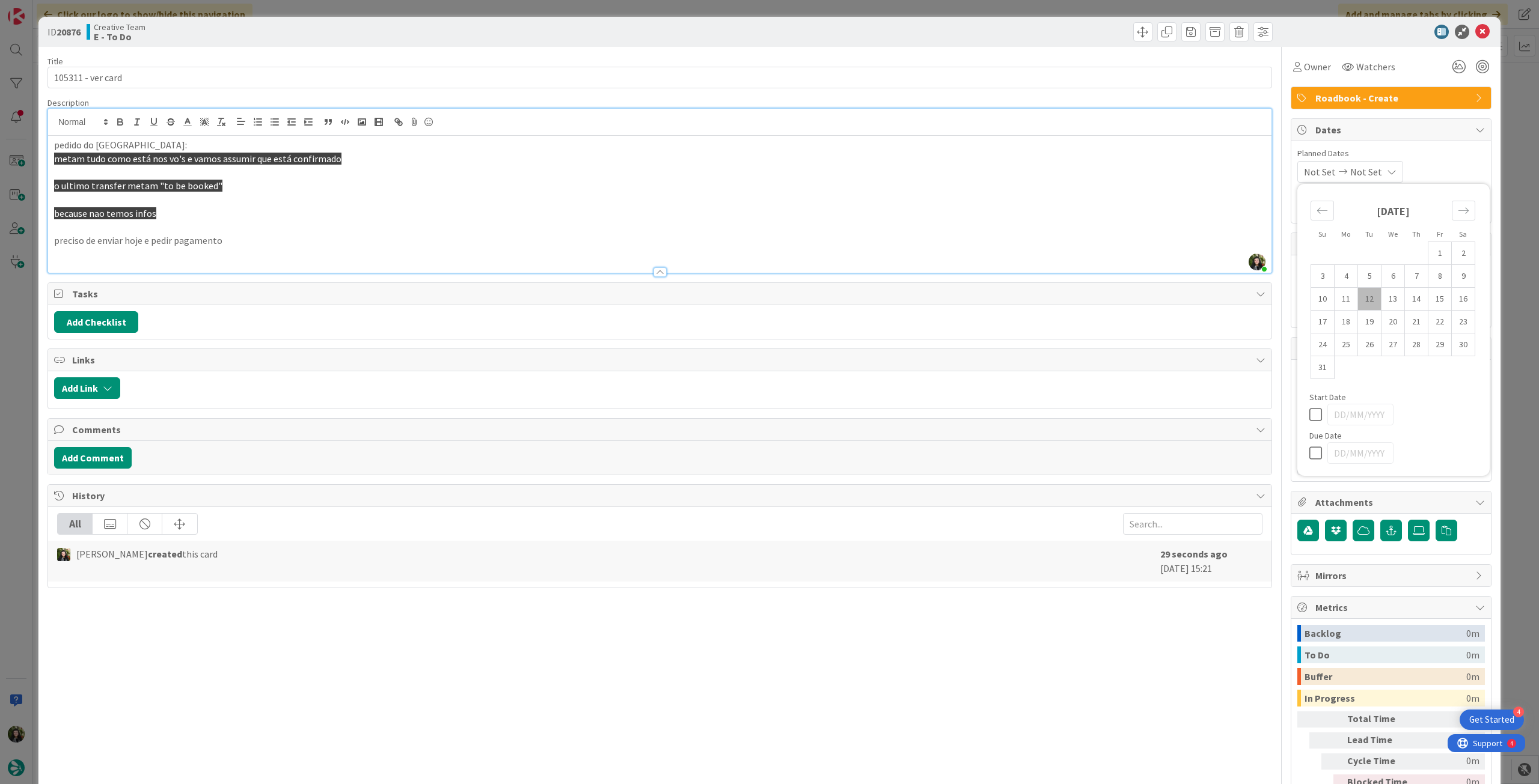
click at [1309, 459] on icon at bounding box center [1318, 453] width 18 height 14
type input "[DATE]"
click at [1476, 30] on icon at bounding box center [1482, 32] width 14 height 14
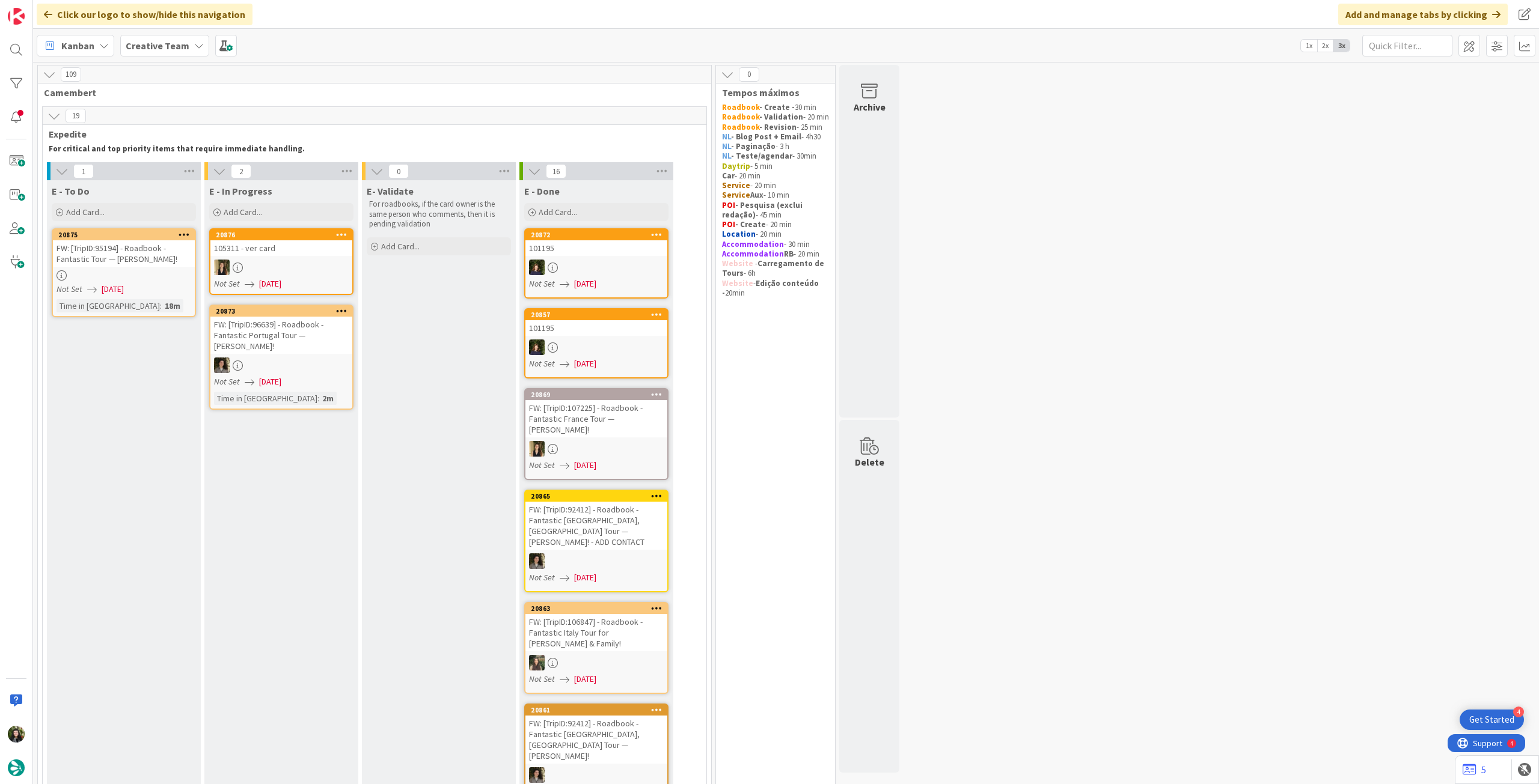
click at [300, 255] on div "105311 - ver card" at bounding box center [281, 248] width 142 height 16
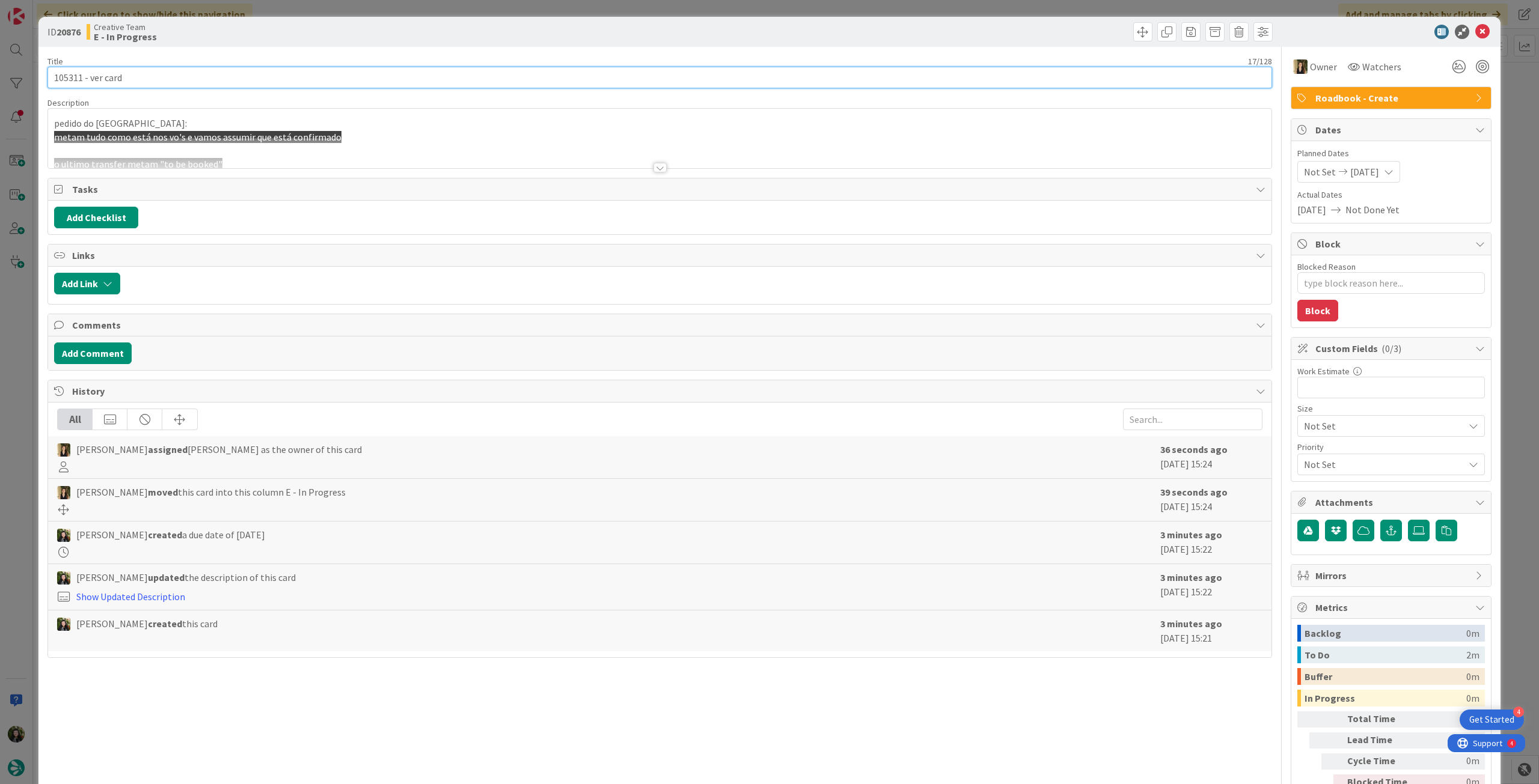
drag, startPoint x: 83, startPoint y: 79, endPoint x: 0, endPoint y: 67, distance: 83.9
click at [0, 67] on div "ID 20876 Creative Team E - In Progress Title 17 / 128 105311 - ver card Descrip…" at bounding box center [769, 392] width 1539 height 784
click at [1478, 32] on icon at bounding box center [1482, 32] width 14 height 14
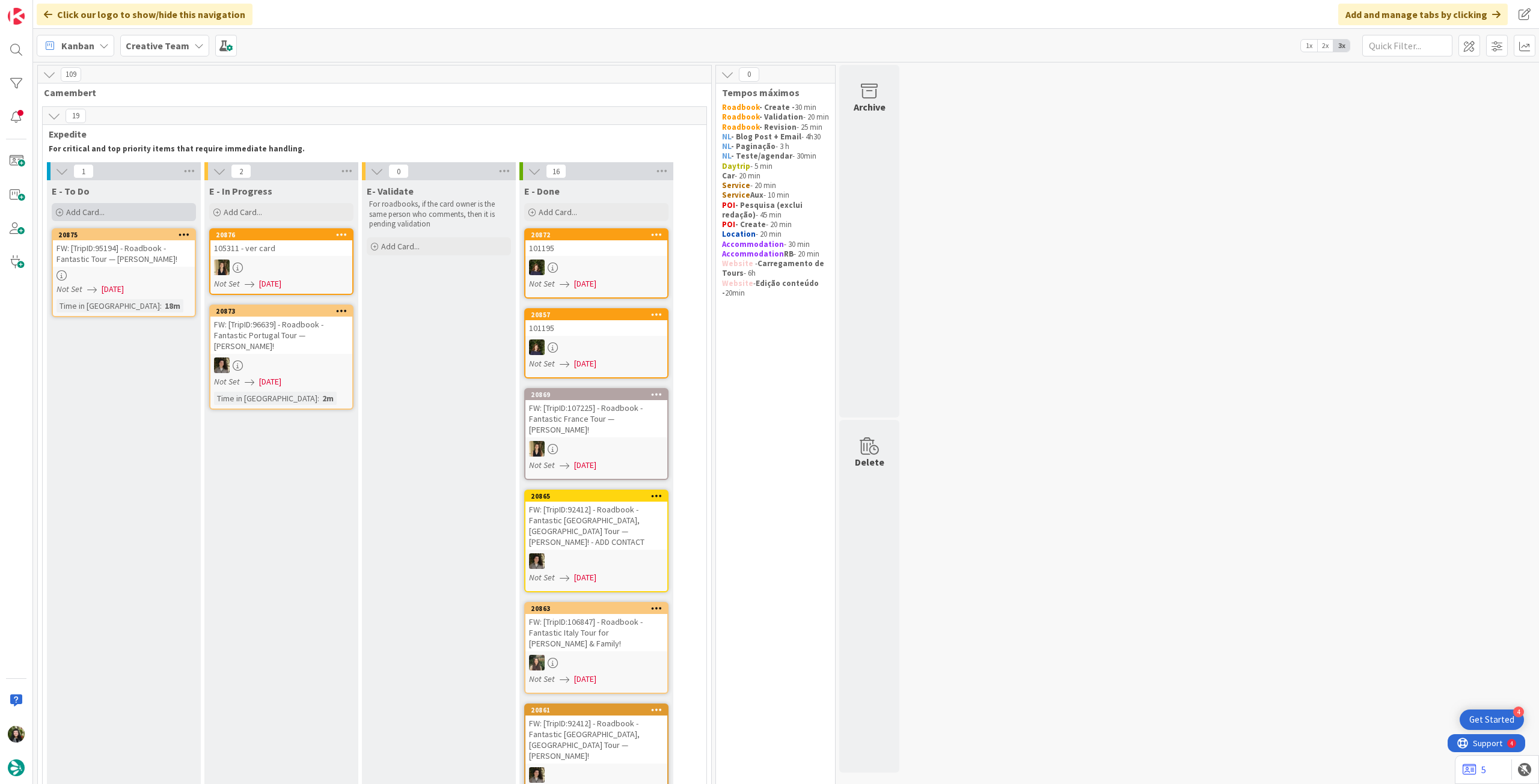
click at [159, 212] on div "Add Card..." at bounding box center [123, 212] width 144 height 18
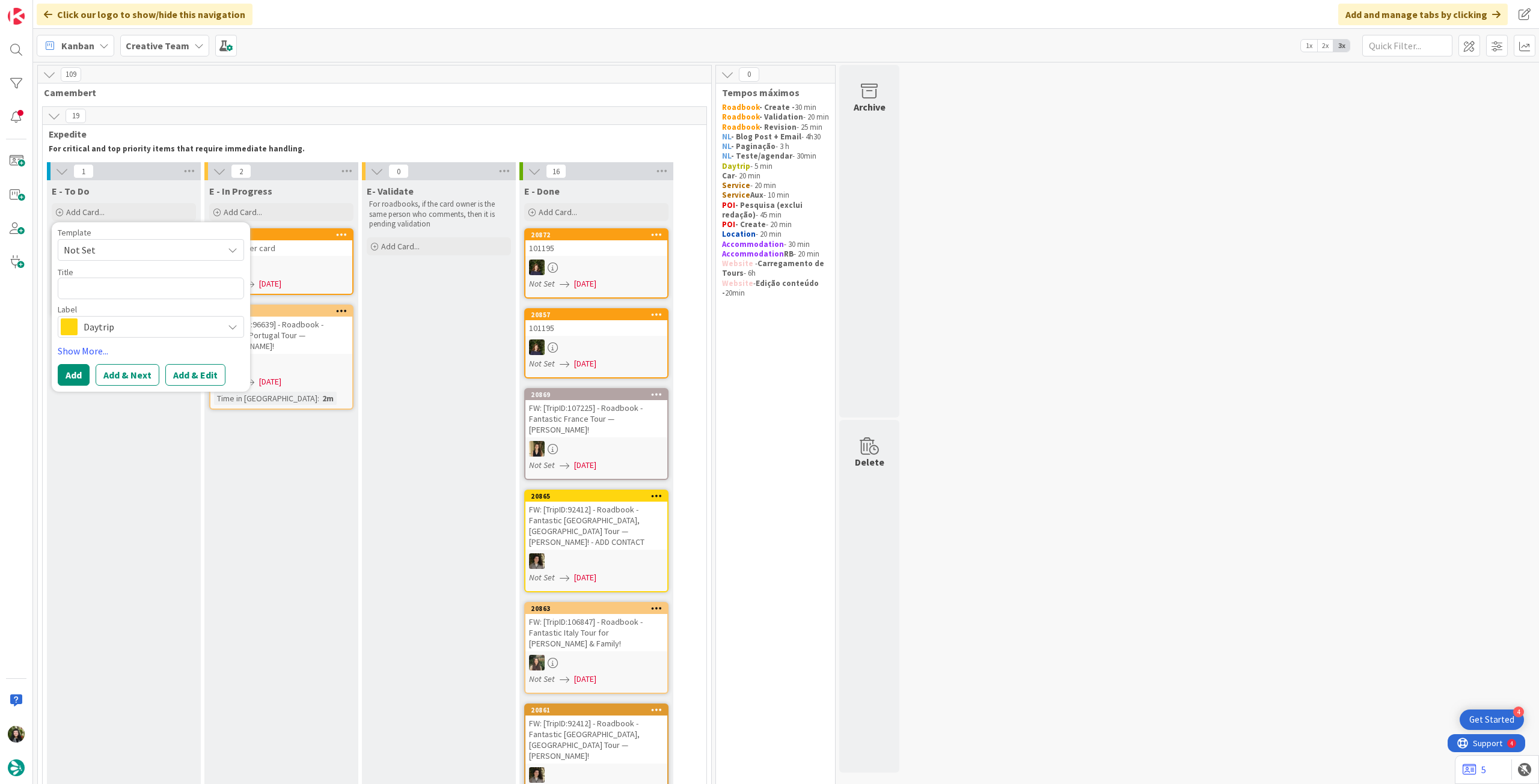
click at [139, 331] on span "Daytrip" at bounding box center [150, 327] width 134 height 17
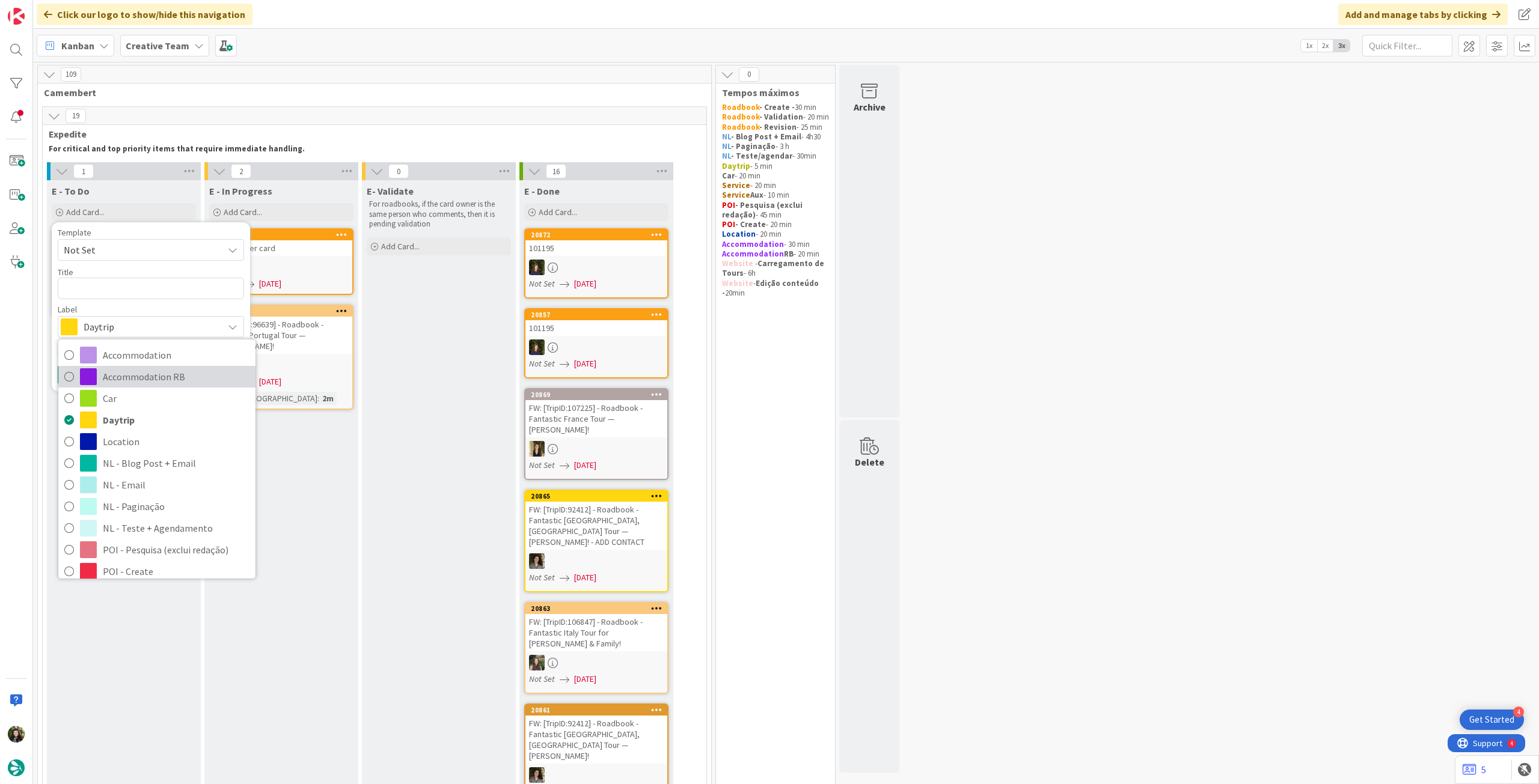
click at [152, 378] on span "Accommodation RB" at bounding box center [176, 377] width 147 height 18
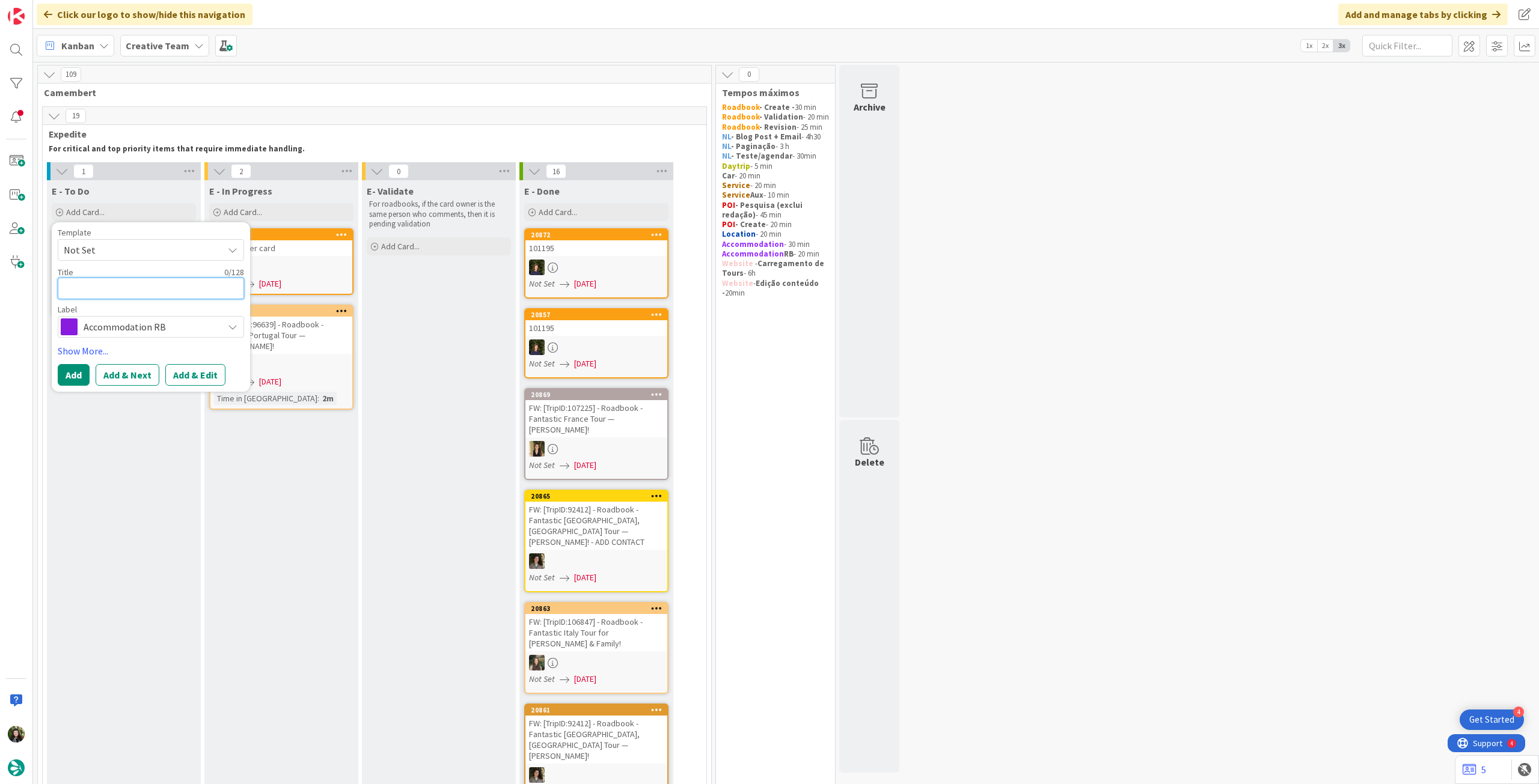
click at [139, 293] on textarea at bounding box center [151, 288] width 186 height 21
paste textarea "[GEOGRAPHIC_DATA][PERSON_NAME]"
type textarea "x"
type textarea "[GEOGRAPHIC_DATA][PERSON_NAME]"
click at [71, 374] on button "Add" at bounding box center [74, 375] width 32 height 21
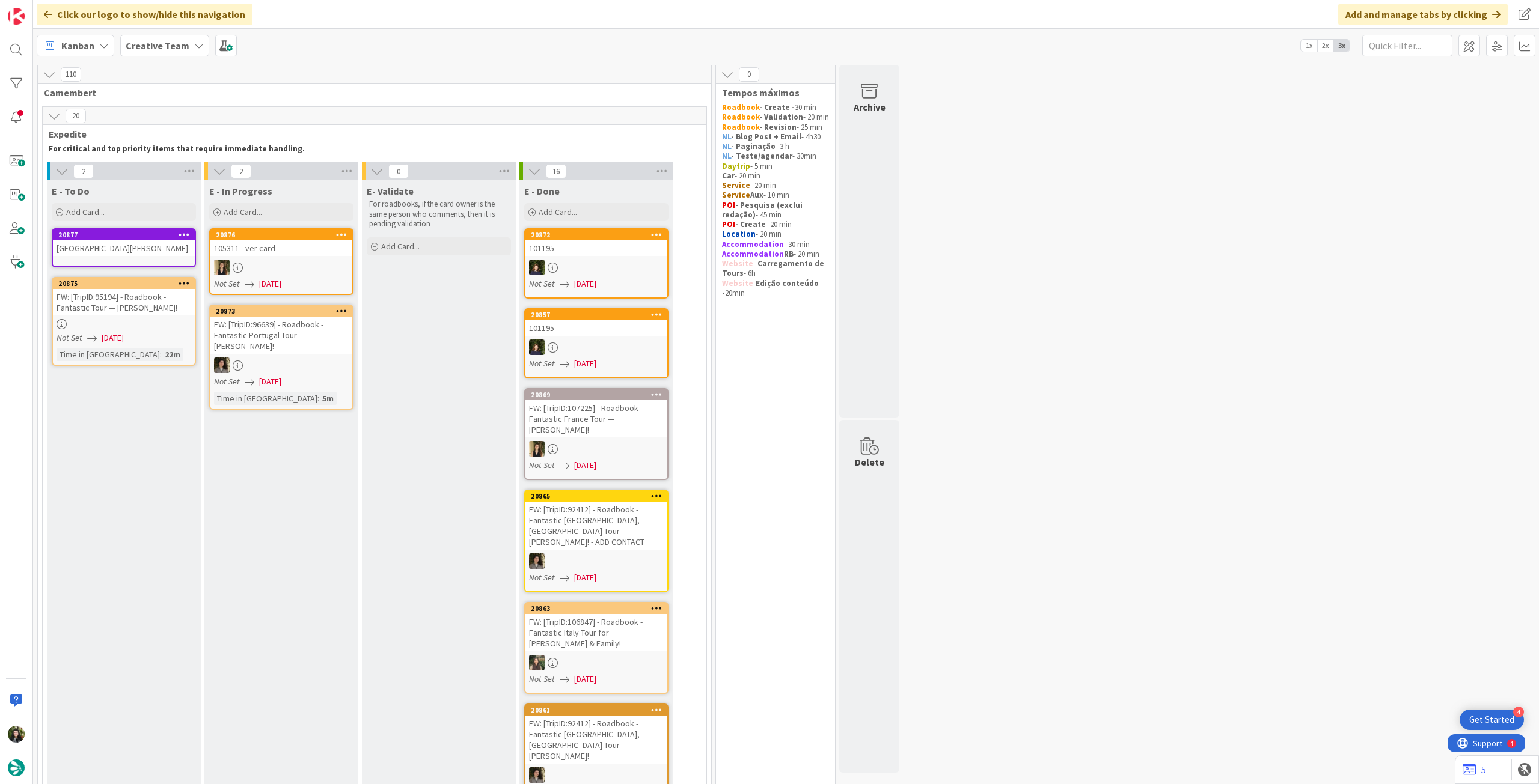
click at [123, 254] on div "[GEOGRAPHIC_DATA][PERSON_NAME]" at bounding box center [124, 248] width 142 height 16
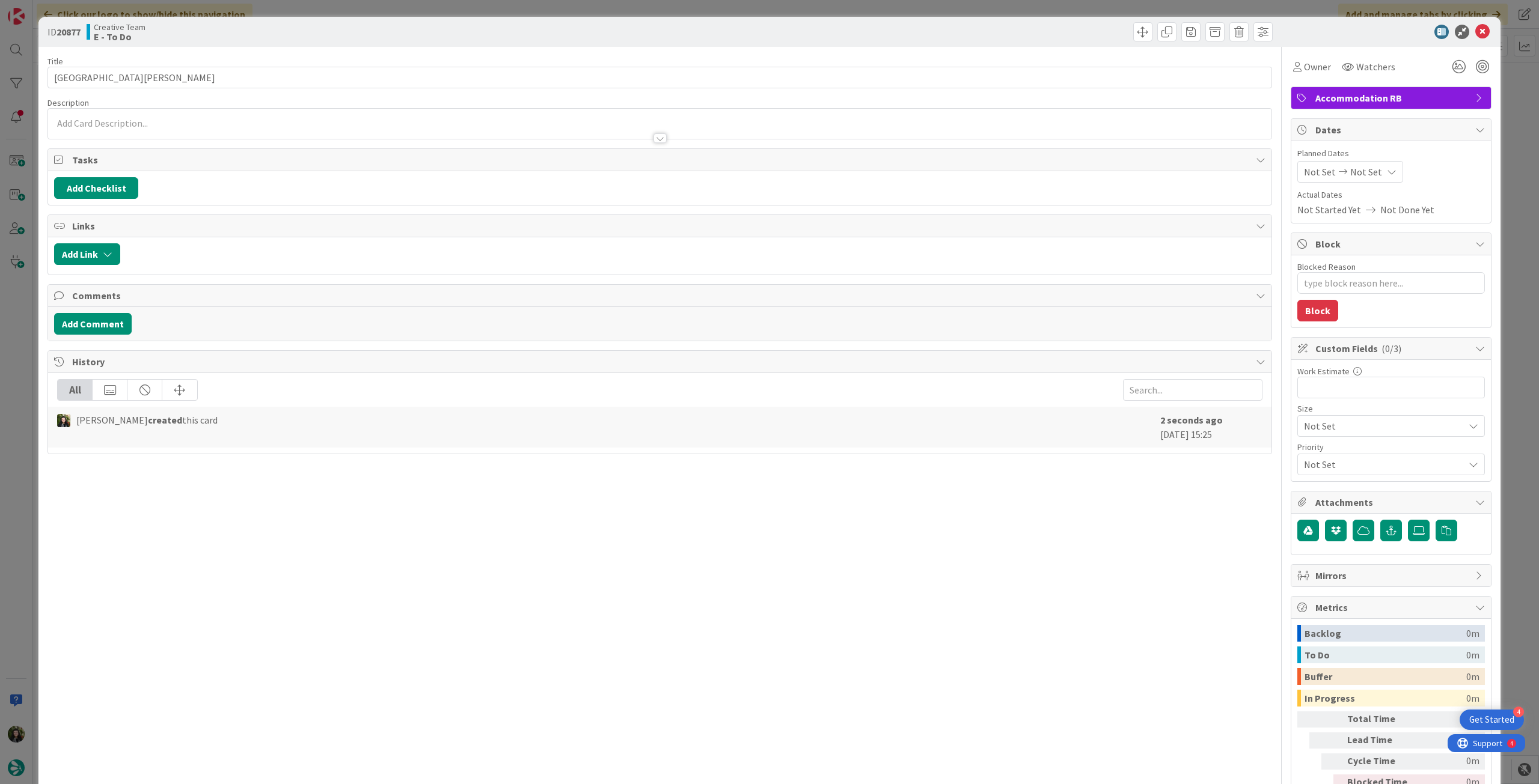
type textarea "x"
click at [1385, 166] on div "Not Set Not Set" at bounding box center [1350, 172] width 106 height 21
click at [1309, 450] on icon at bounding box center [1318, 453] width 18 height 14
type input "[DATE]"
click at [1476, 29] on icon at bounding box center [1482, 32] width 14 height 14
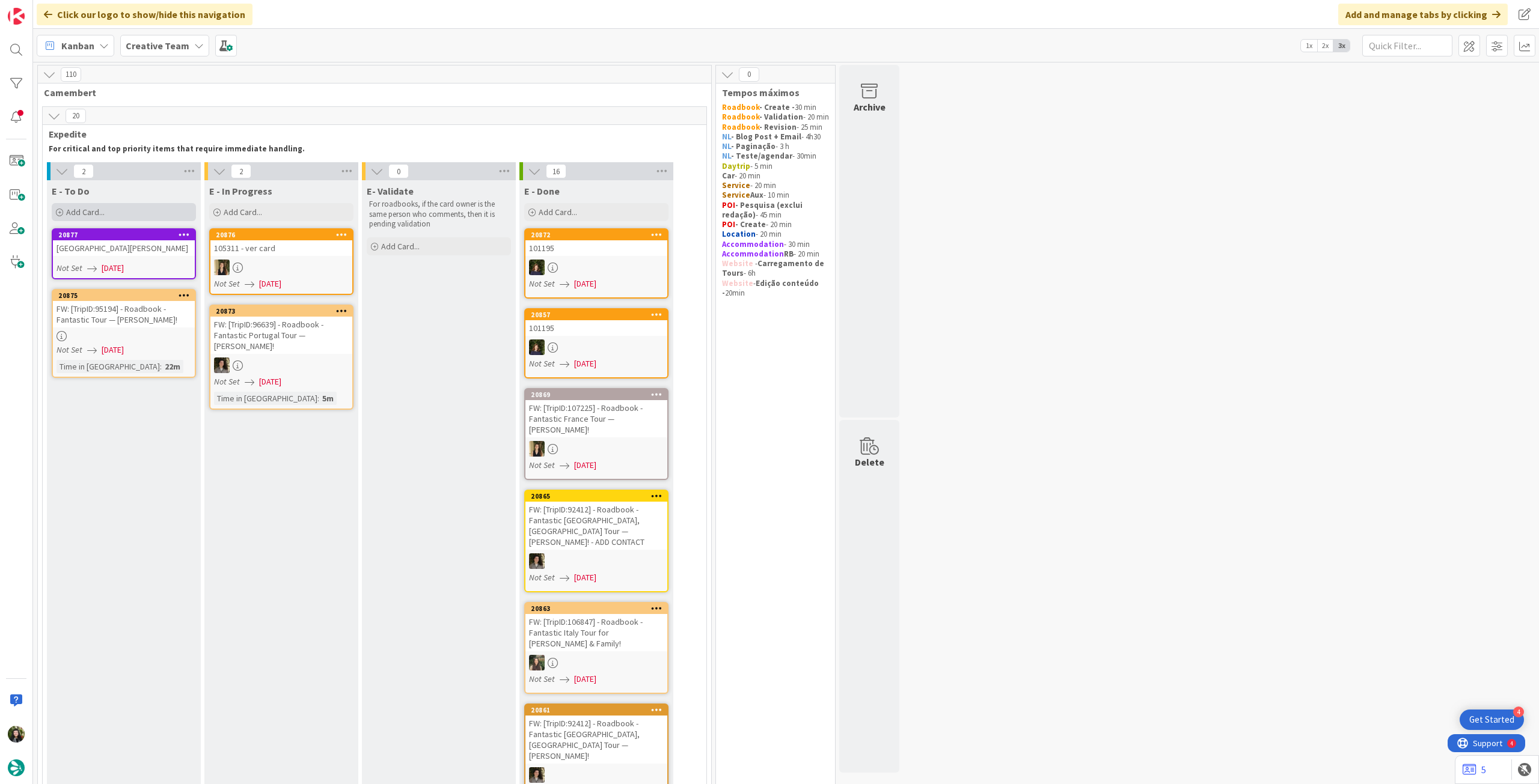
click at [124, 209] on div "Add Card..." at bounding box center [123, 212] width 144 height 18
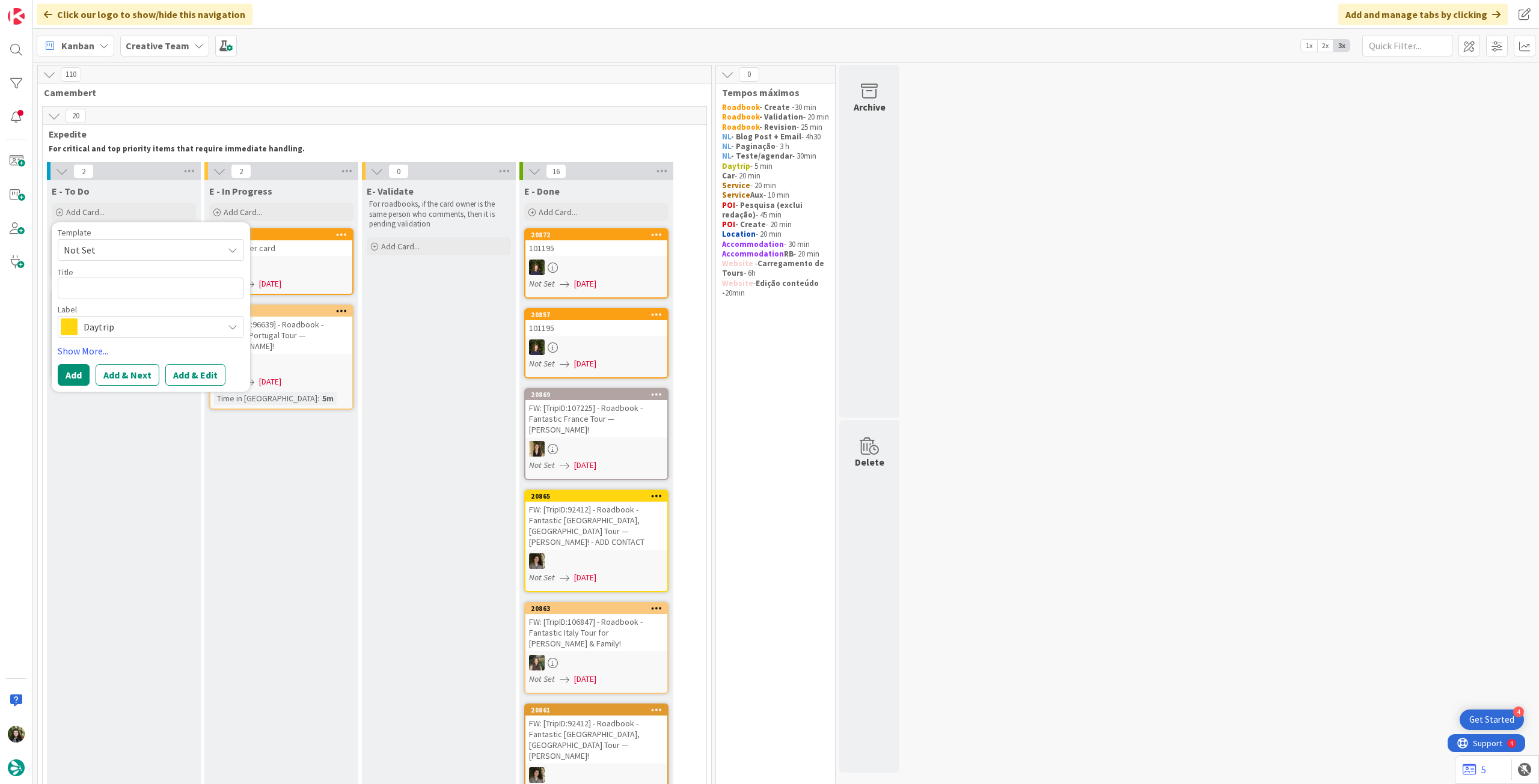
click at [134, 325] on span "Daytrip" at bounding box center [150, 327] width 134 height 17
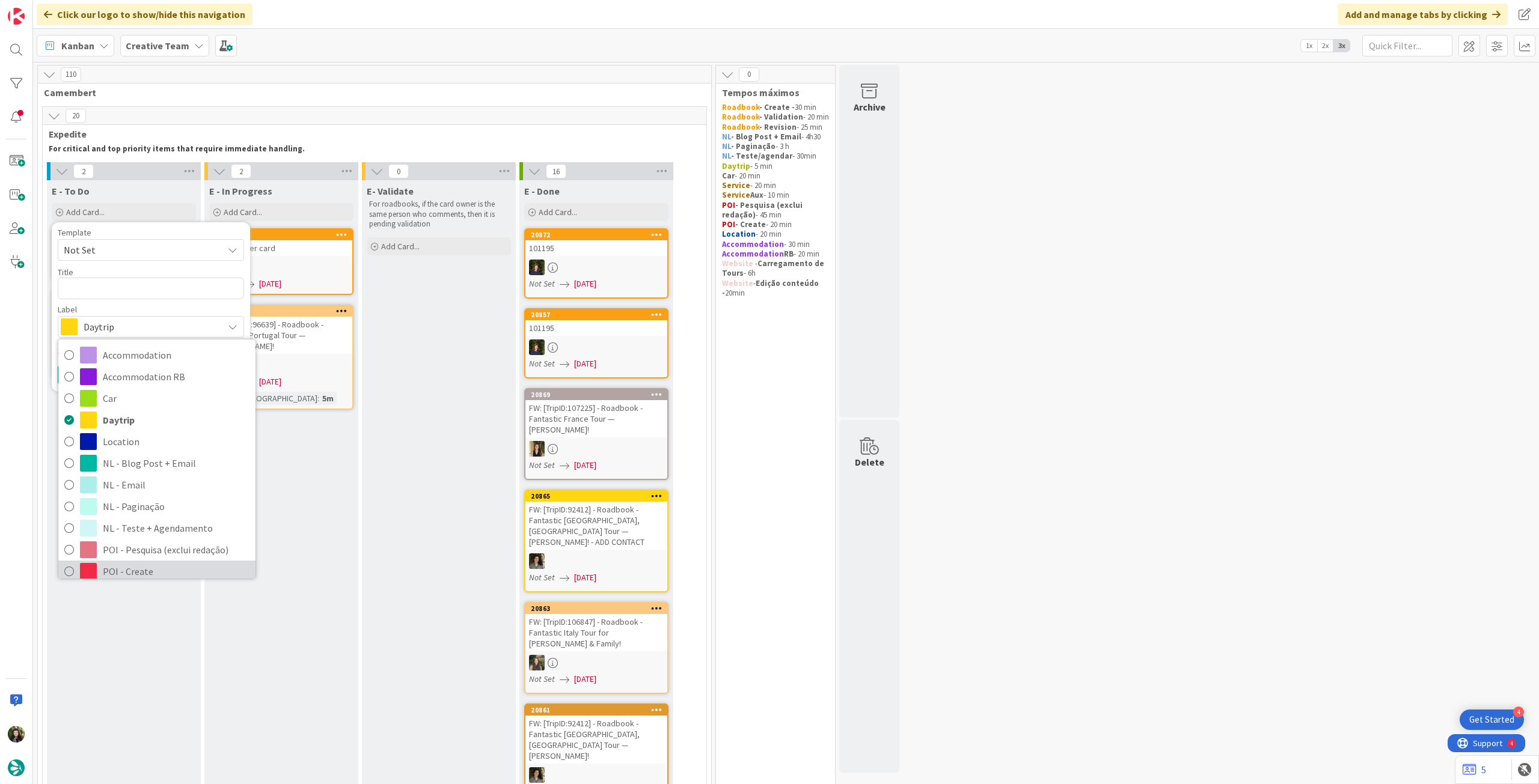
click at [127, 574] on span "POI - Create" at bounding box center [176, 571] width 147 height 18
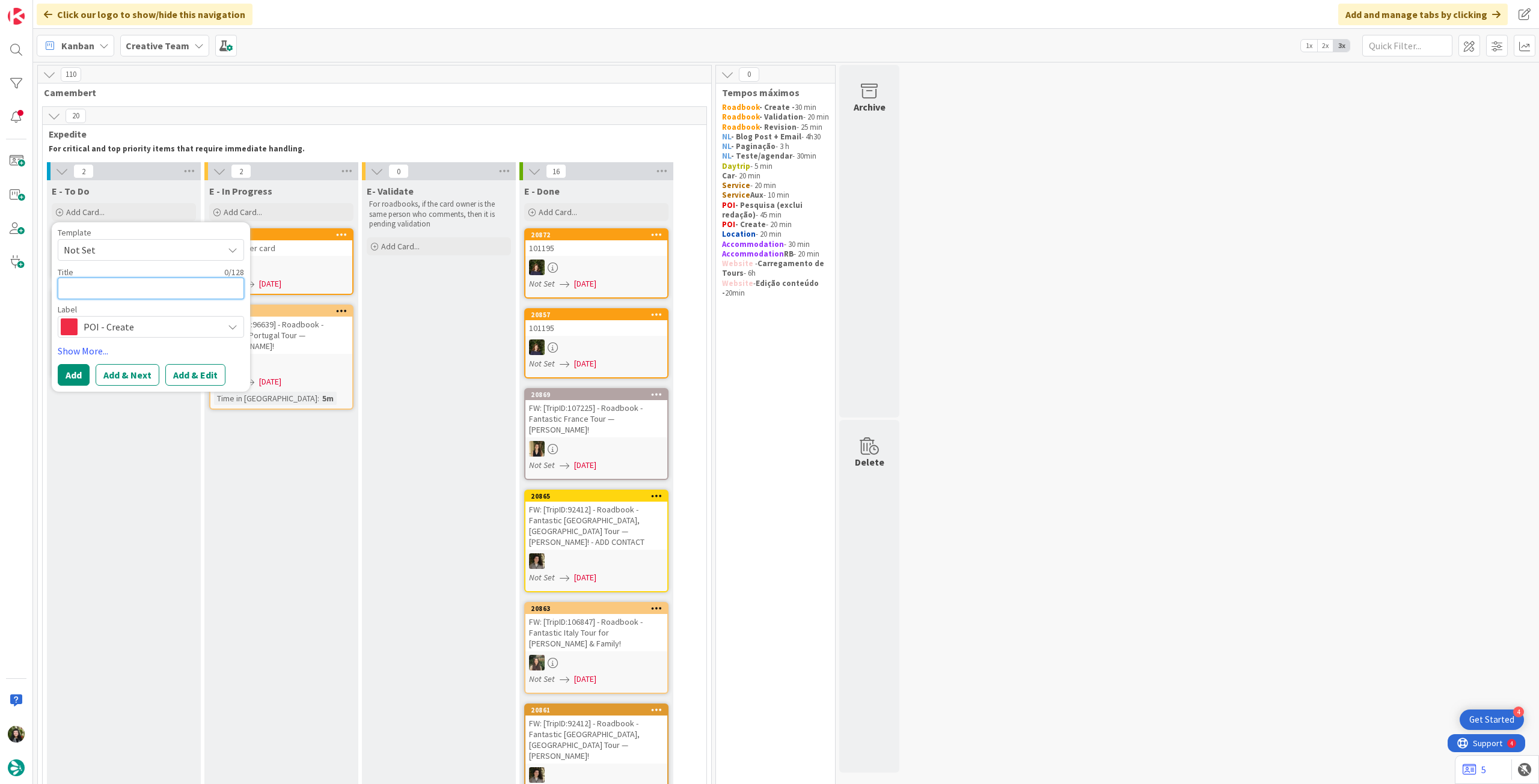
click at [119, 280] on textarea at bounding box center [151, 288] width 186 height 21
click at [111, 319] on span "POI - Create" at bounding box center [150, 327] width 134 height 17
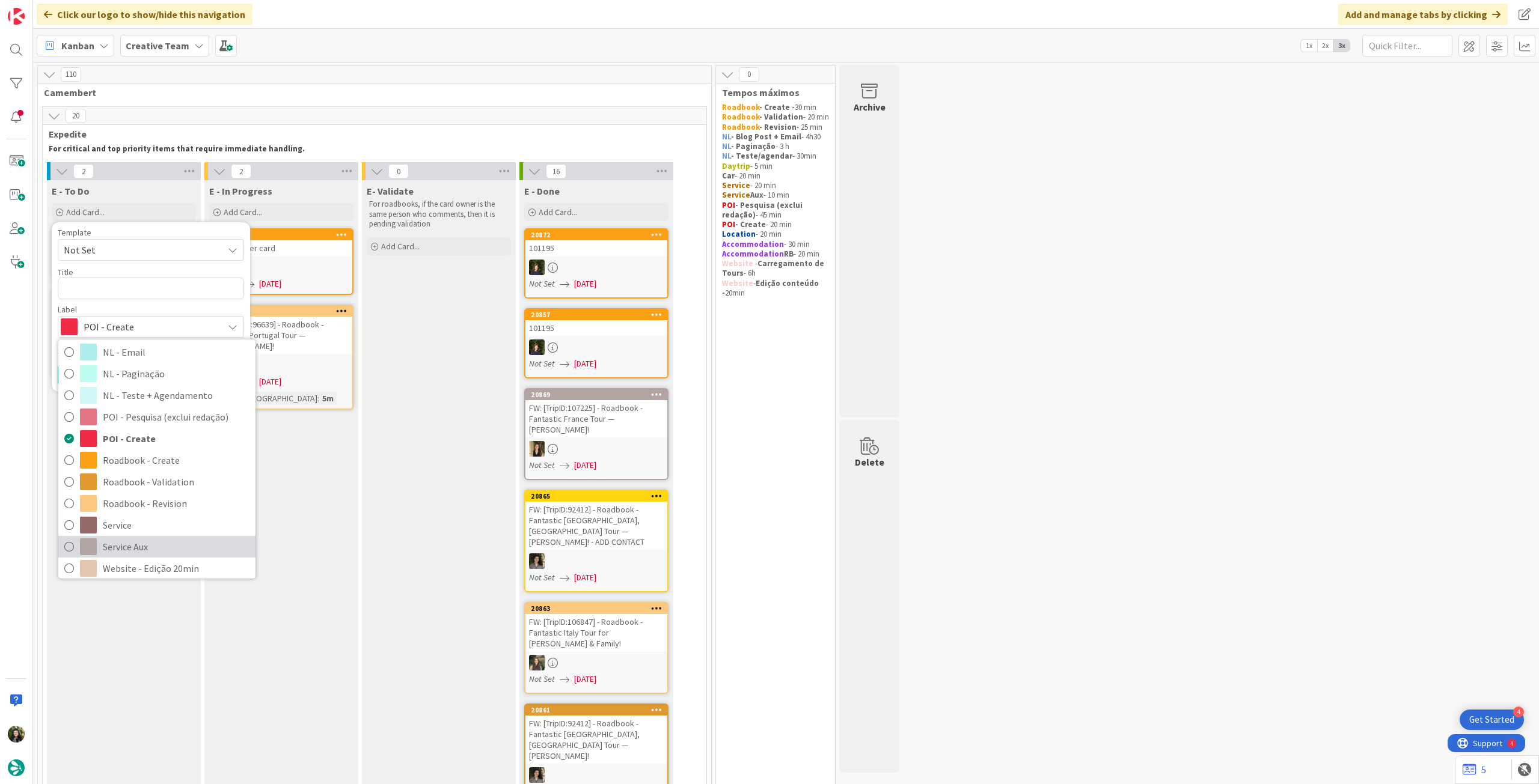
scroll to position [160, 0]
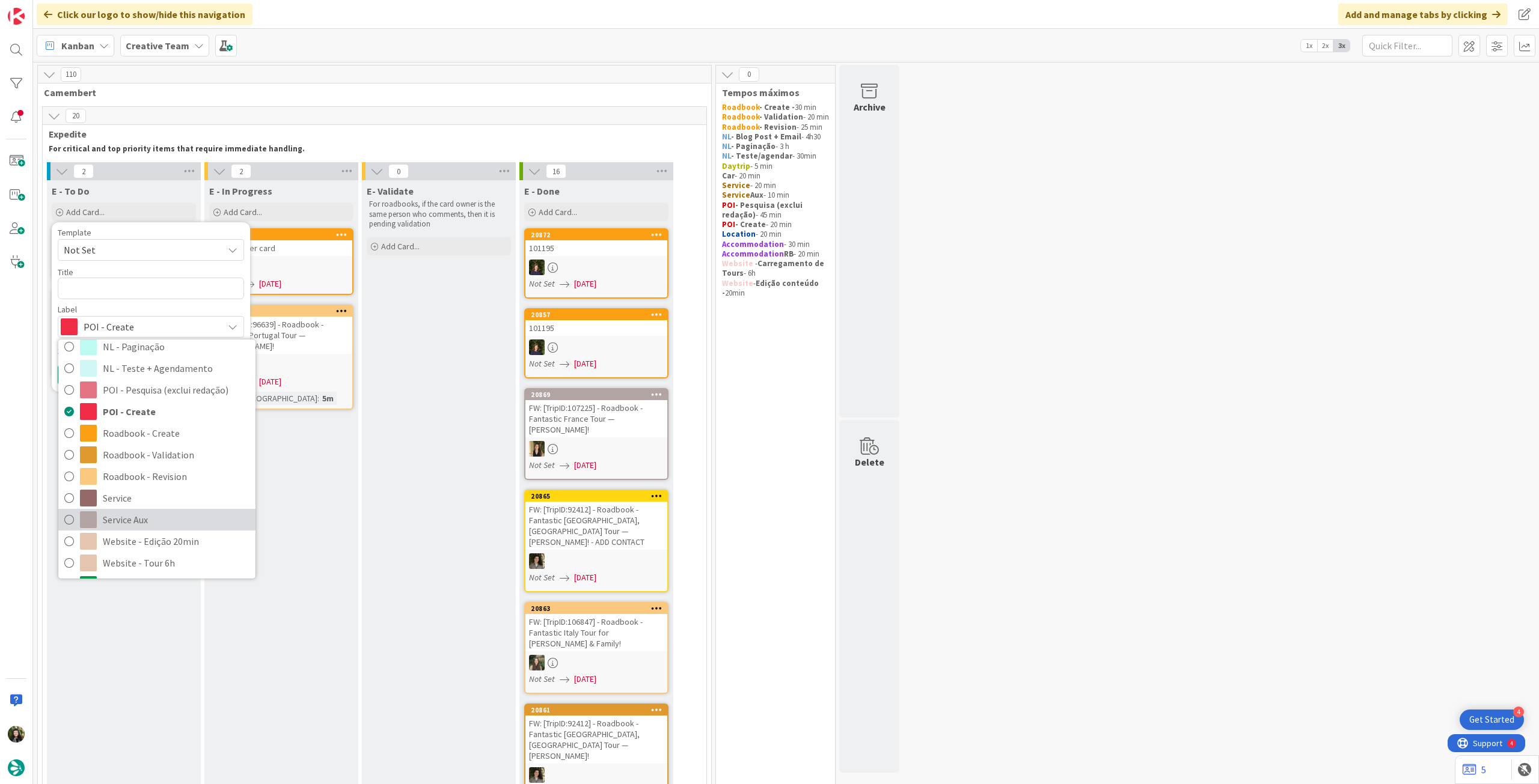
click at [152, 525] on span "Service Aux" at bounding box center [176, 519] width 147 height 18
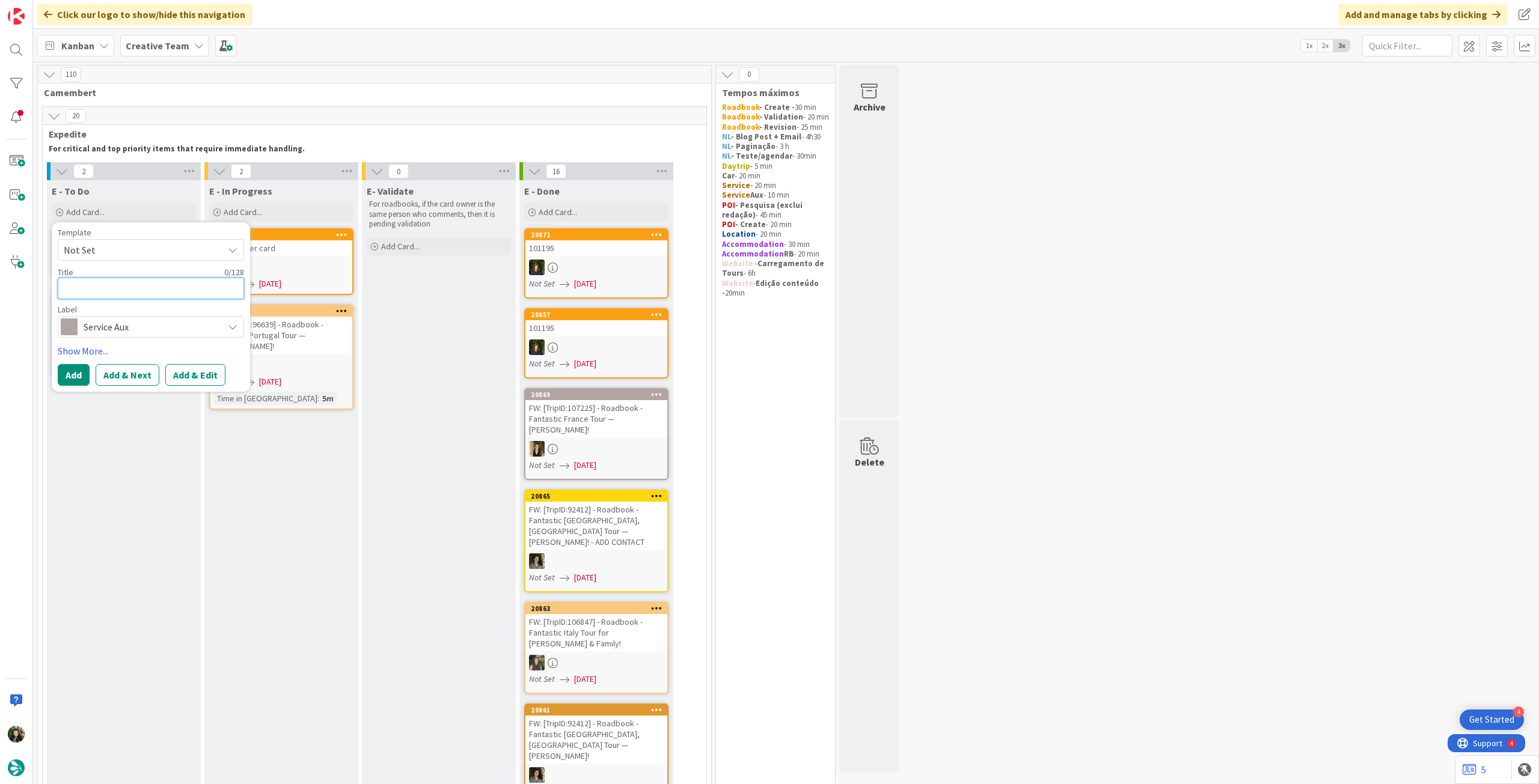
click at [115, 288] on textarea at bounding box center [151, 288] width 186 height 21
type textarea "x"
type textarea "PE"
type textarea "x"
type textarea "PEs"
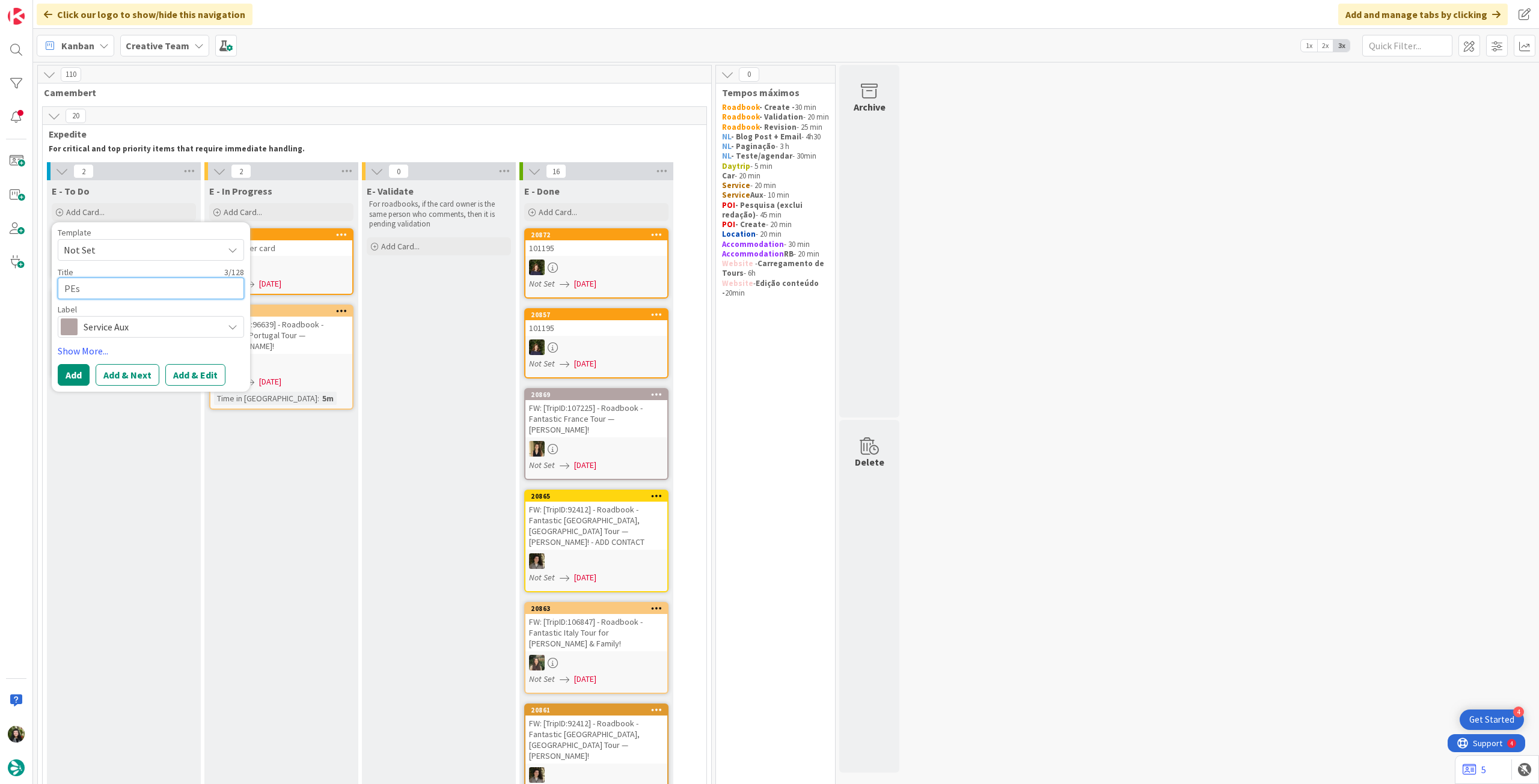
type textarea "x"
type textarea "PEsq"
type textarea "x"
type textarea "PEsqu"
type textarea "x"
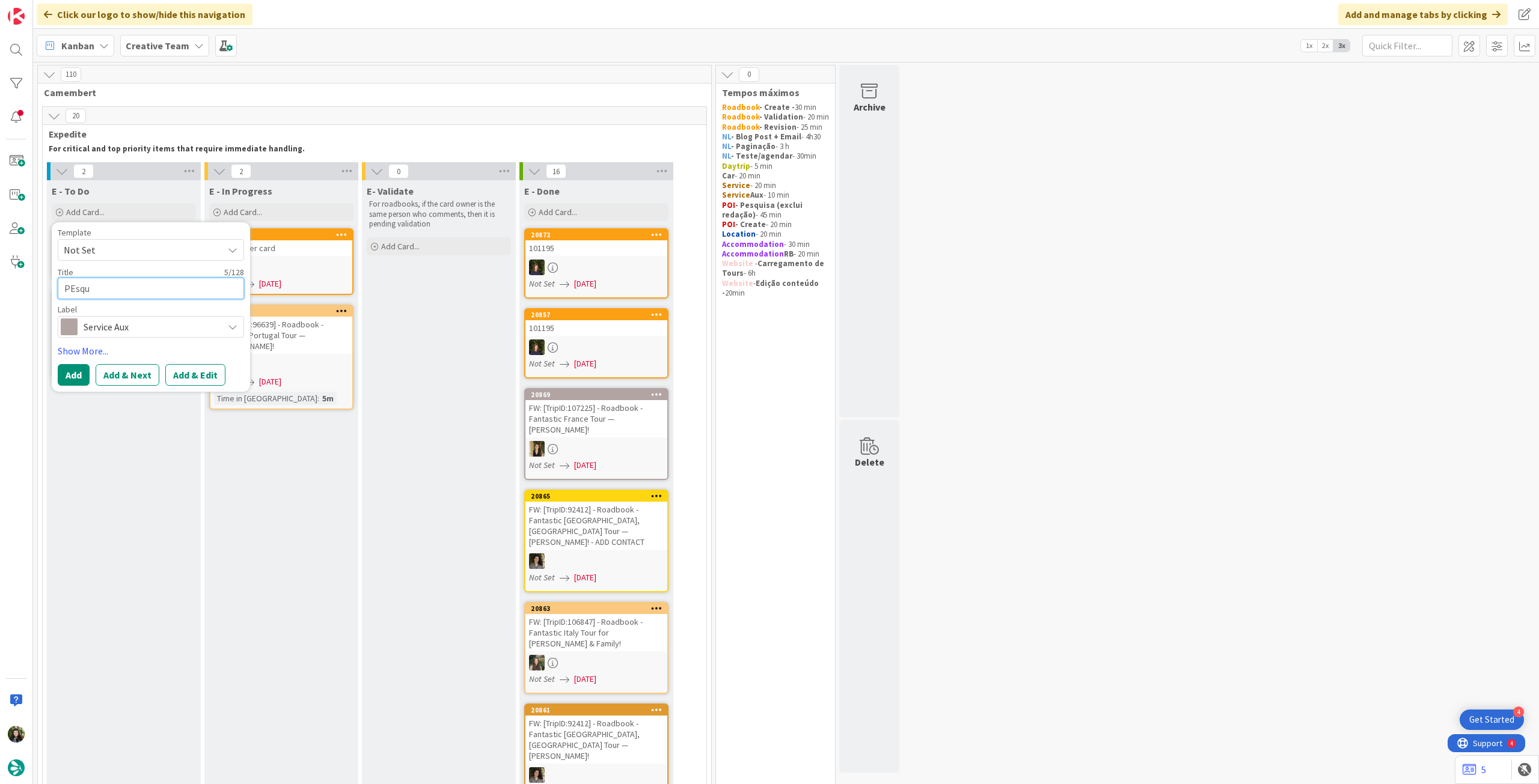
type textarea "PEsqui"
type textarea "x"
type textarea "PEsquis"
type textarea "x"
type textarea "PEsquisa"
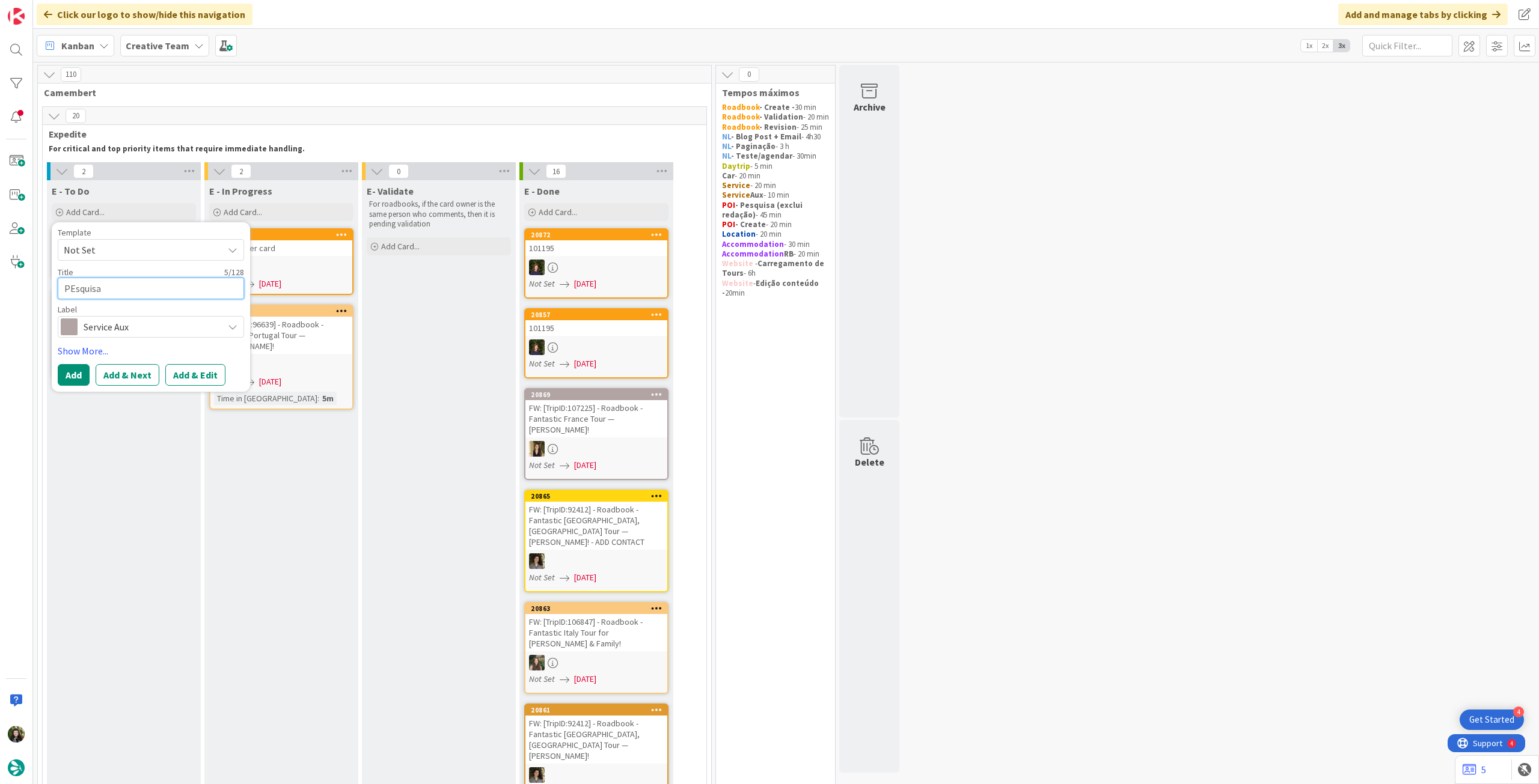
type textarea "x"
type textarea "PEsquisa"
type textarea "x"
type textarea "PEsquisa 2"
type textarea "x"
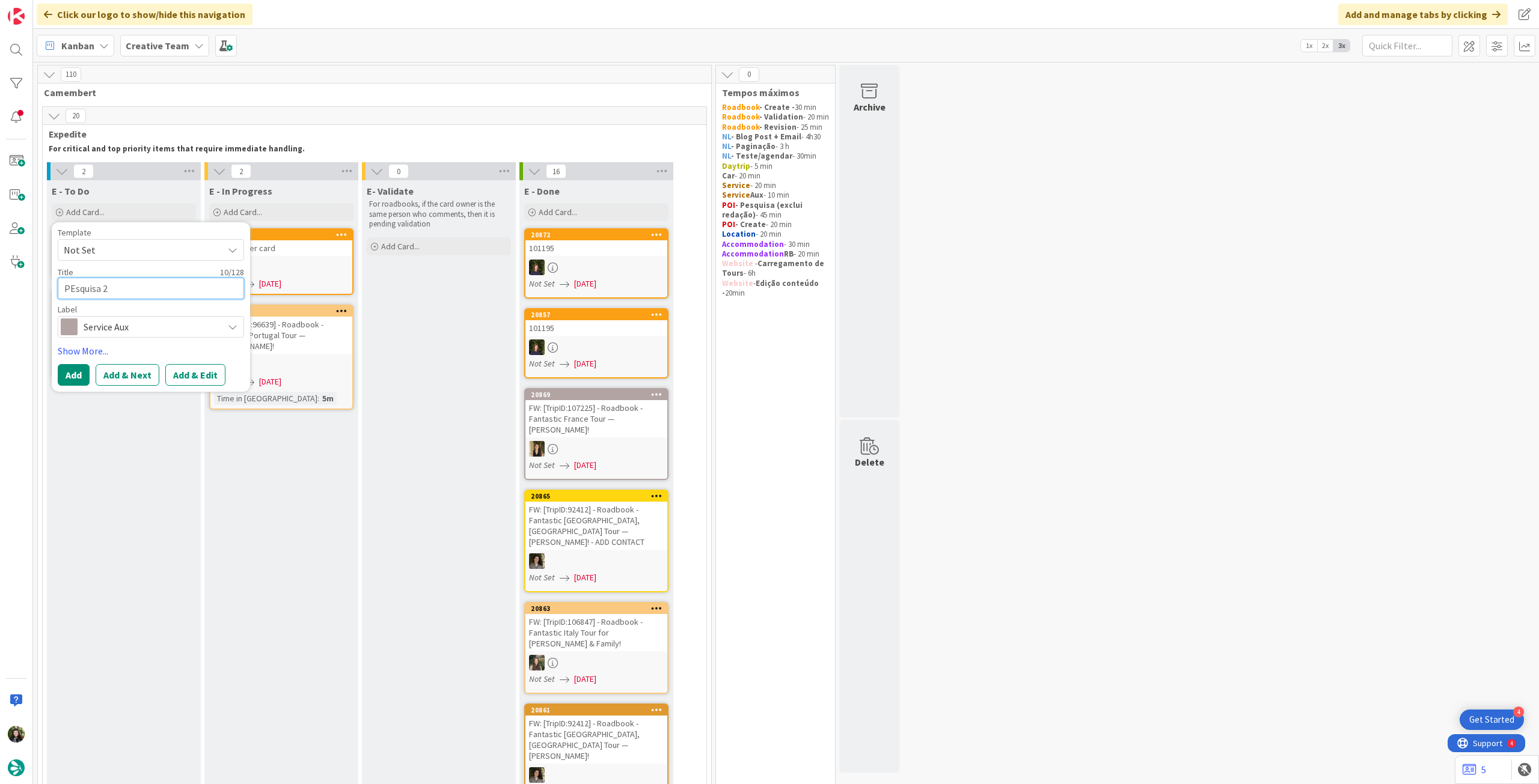
type textarea "PEsquisa"
type textarea "x"
type textarea "PEsquisa"
type textarea "x"
type textarea "PEsquis"
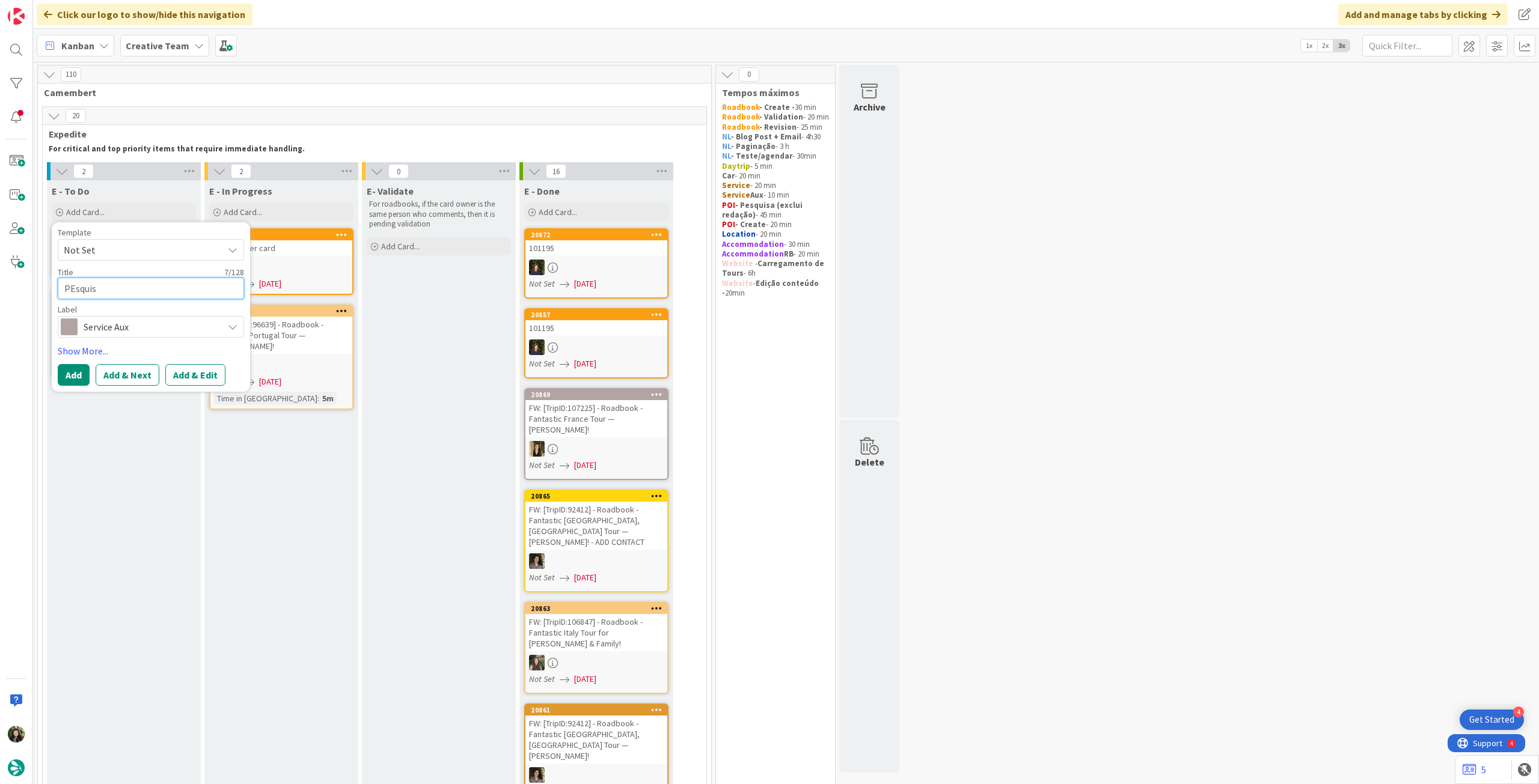
type textarea "x"
type textarea "PEsqui"
type textarea "x"
type textarea "PEsqu"
type textarea "x"
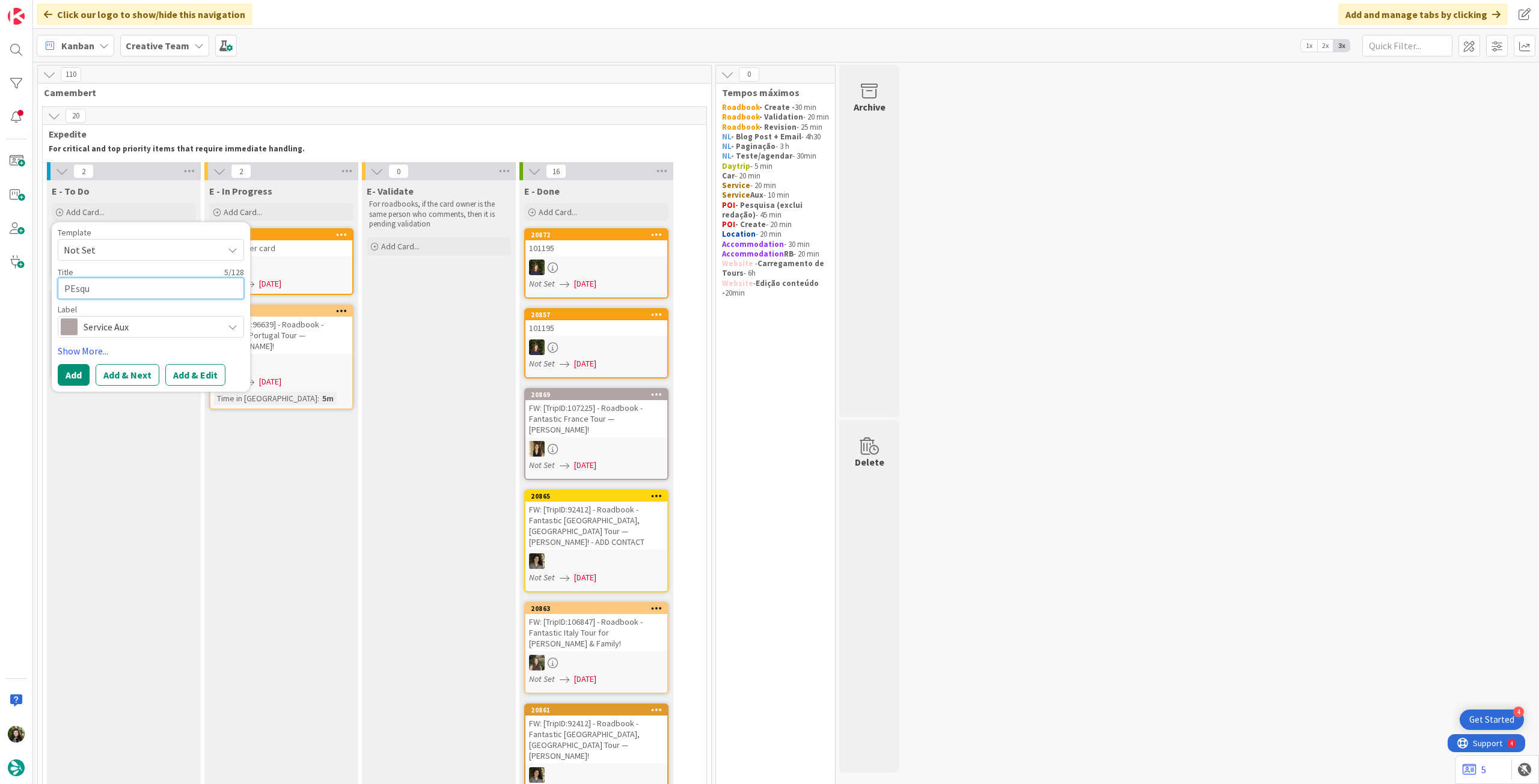
type textarea "PEsq"
type textarea "x"
type textarea "PEs"
type textarea "x"
type textarea "PE"
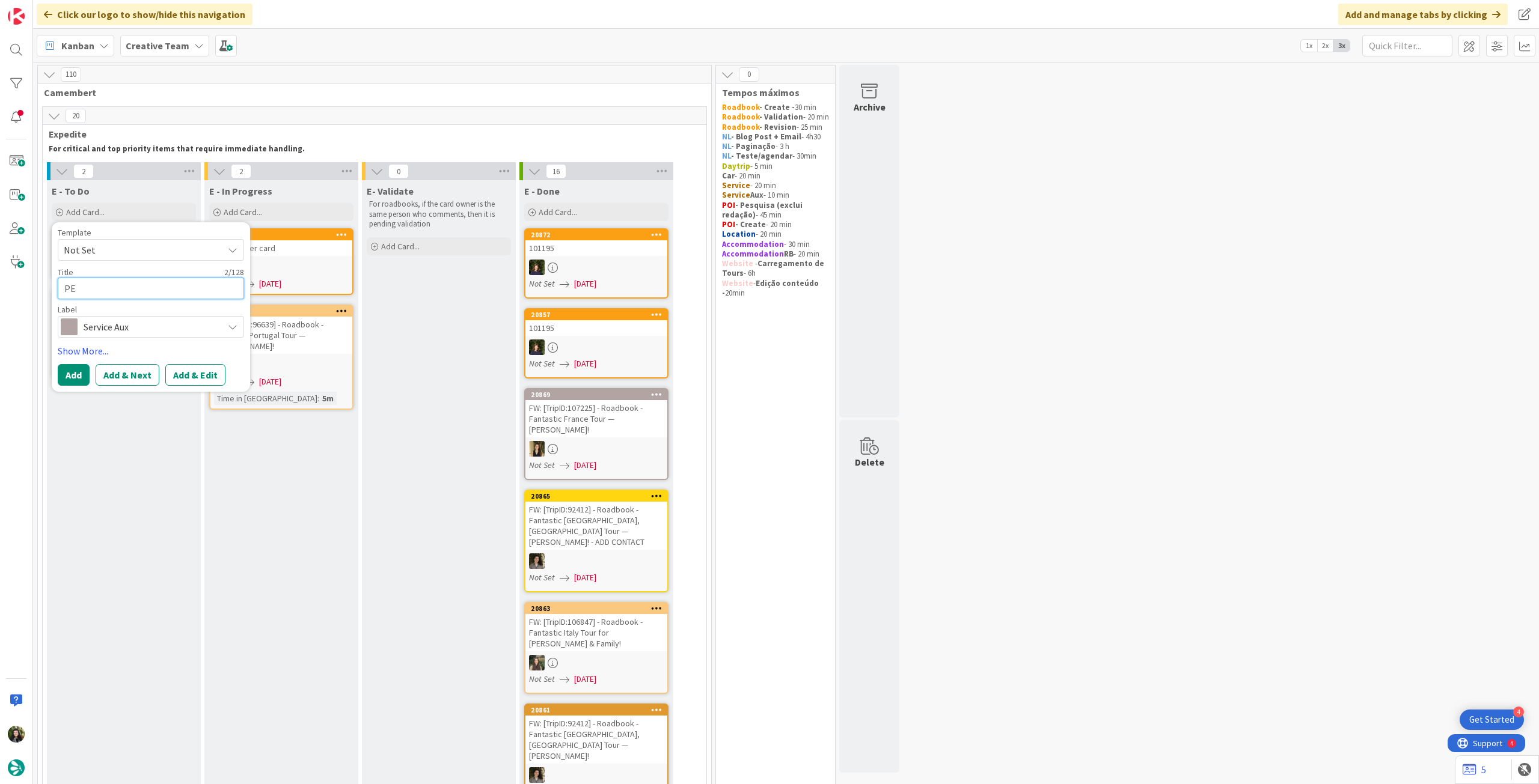
type textarea "x"
type textarea "Pe"
type textarea "x"
type textarea "Pes"
type textarea "x"
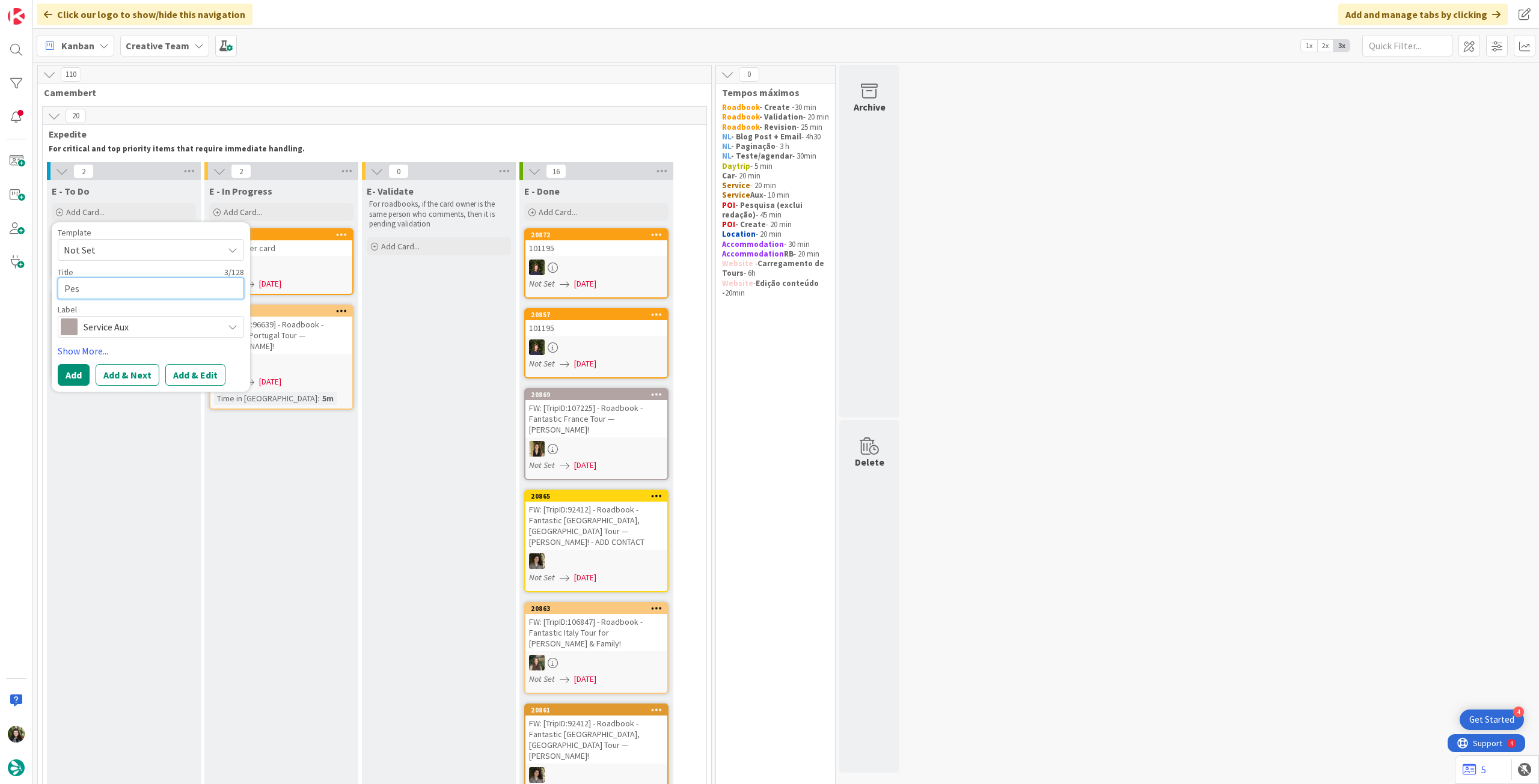
type textarea "Pesq"
type textarea "x"
type textarea "Pesqu"
type textarea "x"
type textarea "Pesqui"
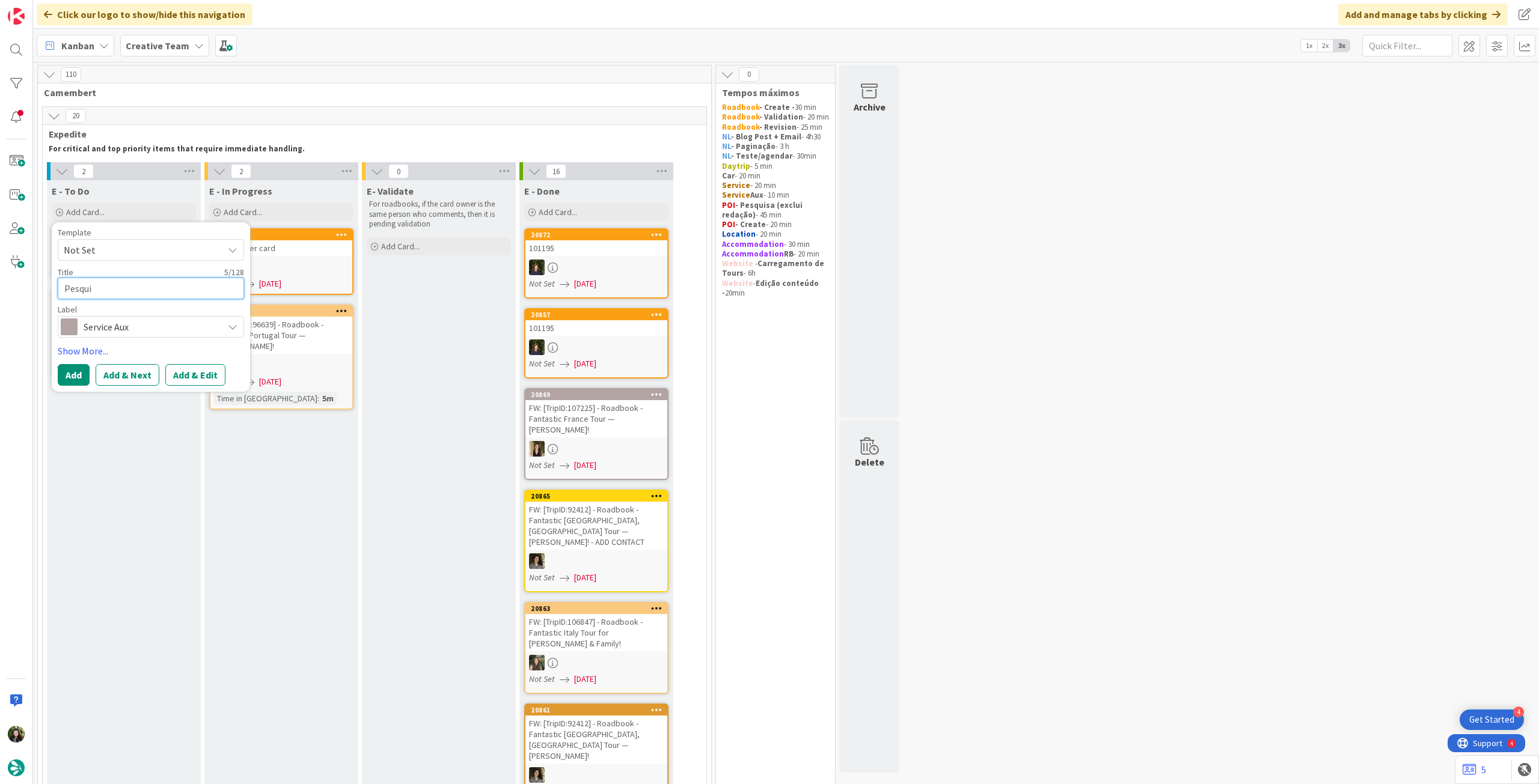
type textarea "x"
type textarea "Pesquia"
type textarea "x"
type textarea "Pesqui"
type textarea "x"
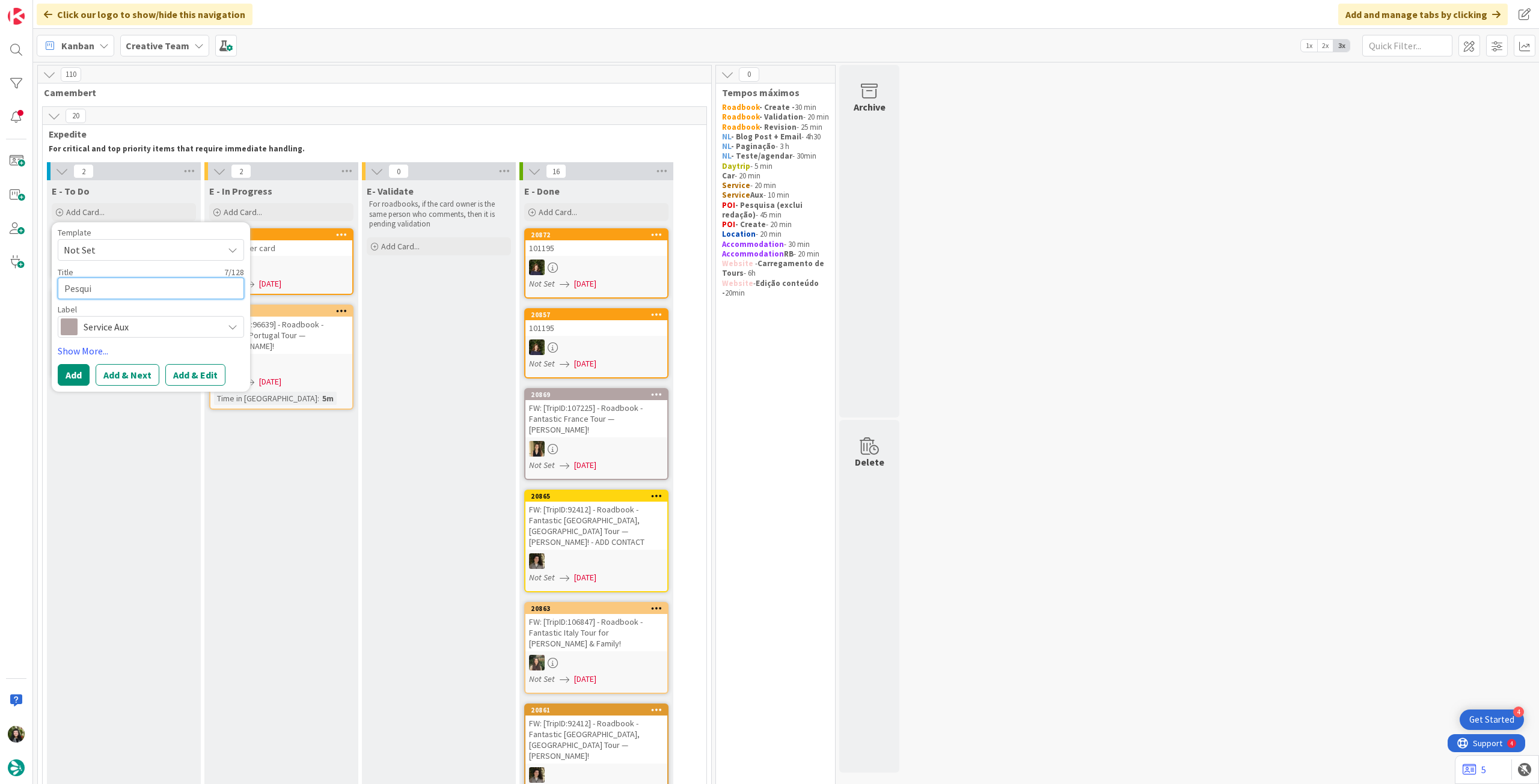
type textarea "Pesquis"
type textarea "x"
type textarea "Pesquisa"
type textarea "x"
type textarea "Pesquisa 1"
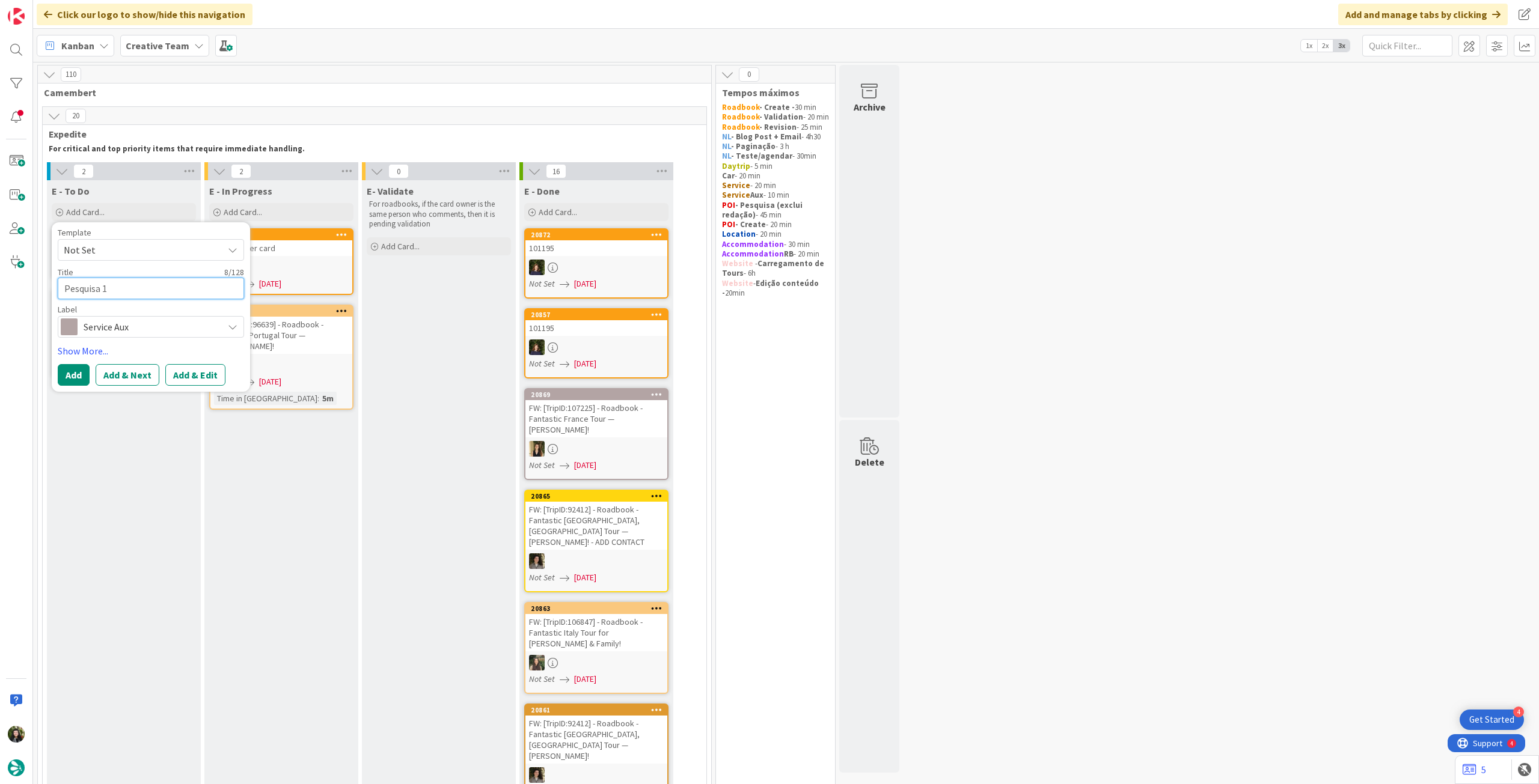
type textarea "x"
type textarea "Pesquisa 12"
type textarea "x"
type textarea "Pesquisa 1"
type textarea "x"
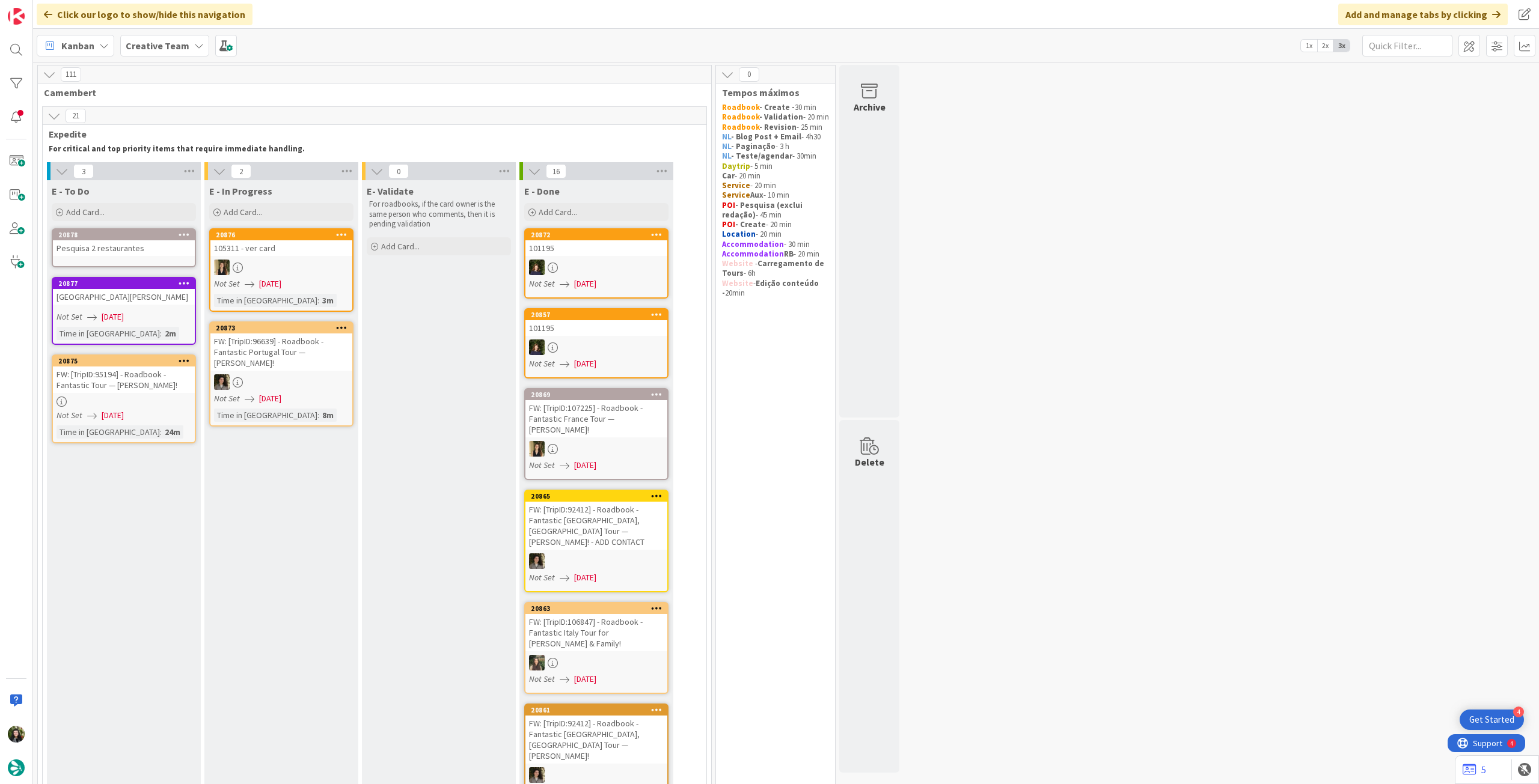
click at [120, 251] on div "Pesquisa 2 restaurantes" at bounding box center [124, 248] width 142 height 16
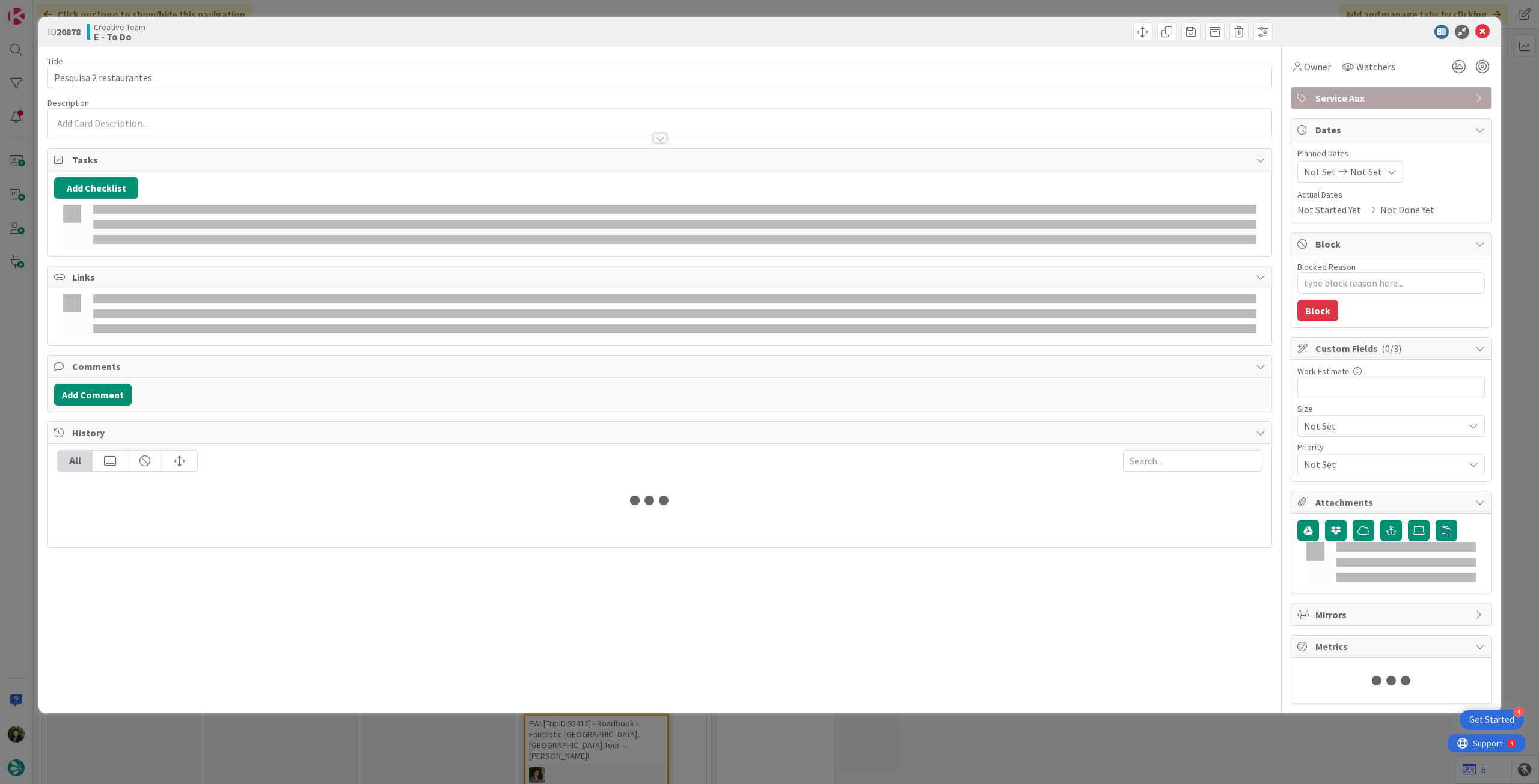
drag, startPoint x: 141, startPoint y: 123, endPoint x: 142, endPoint y: 130, distance: 7.1
click at [141, 123] on p at bounding box center [660, 123] width 1212 height 14
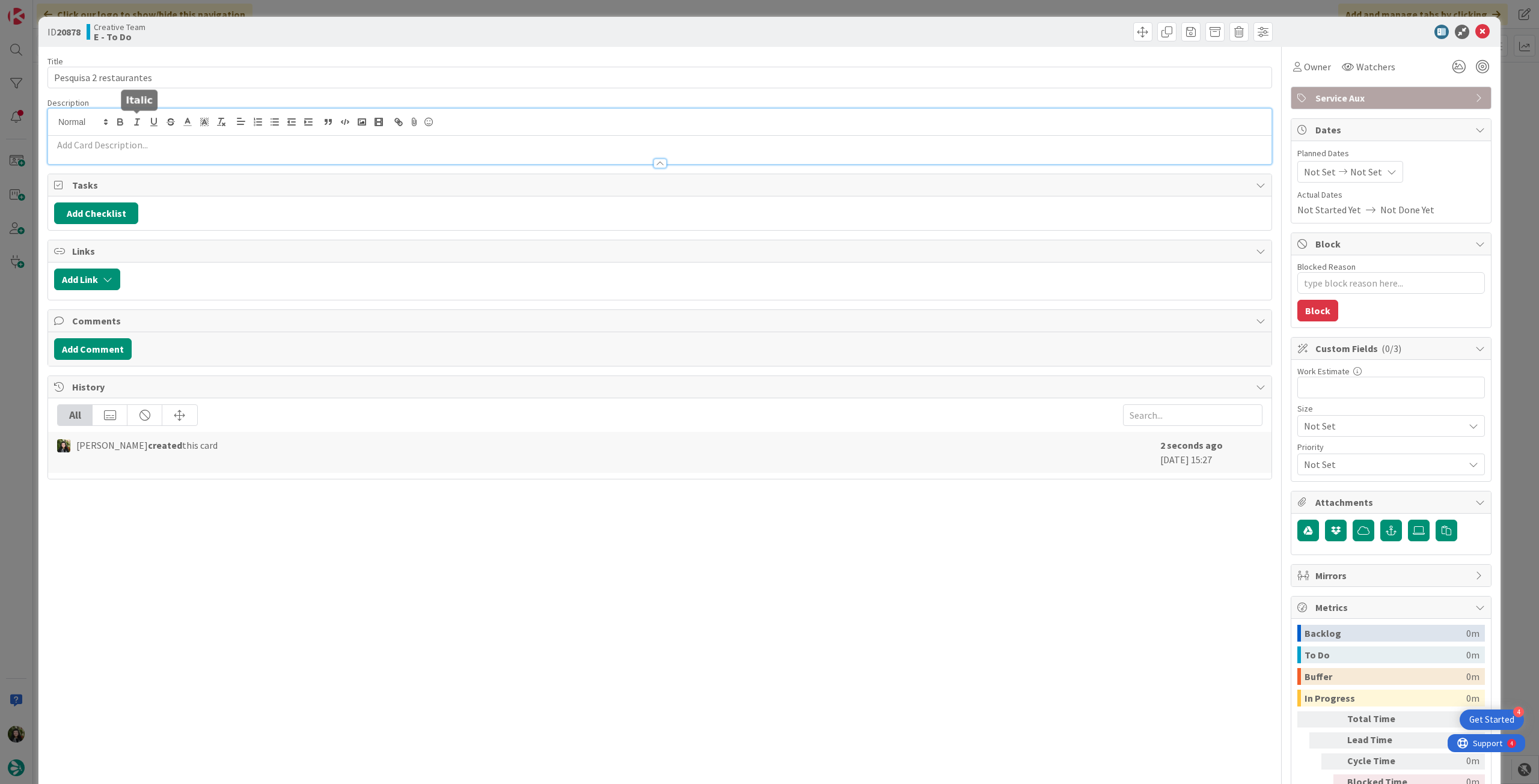
click at [142, 133] on div at bounding box center [660, 122] width 1223 height 27
click at [142, 138] on p at bounding box center [660, 145] width 1212 height 14
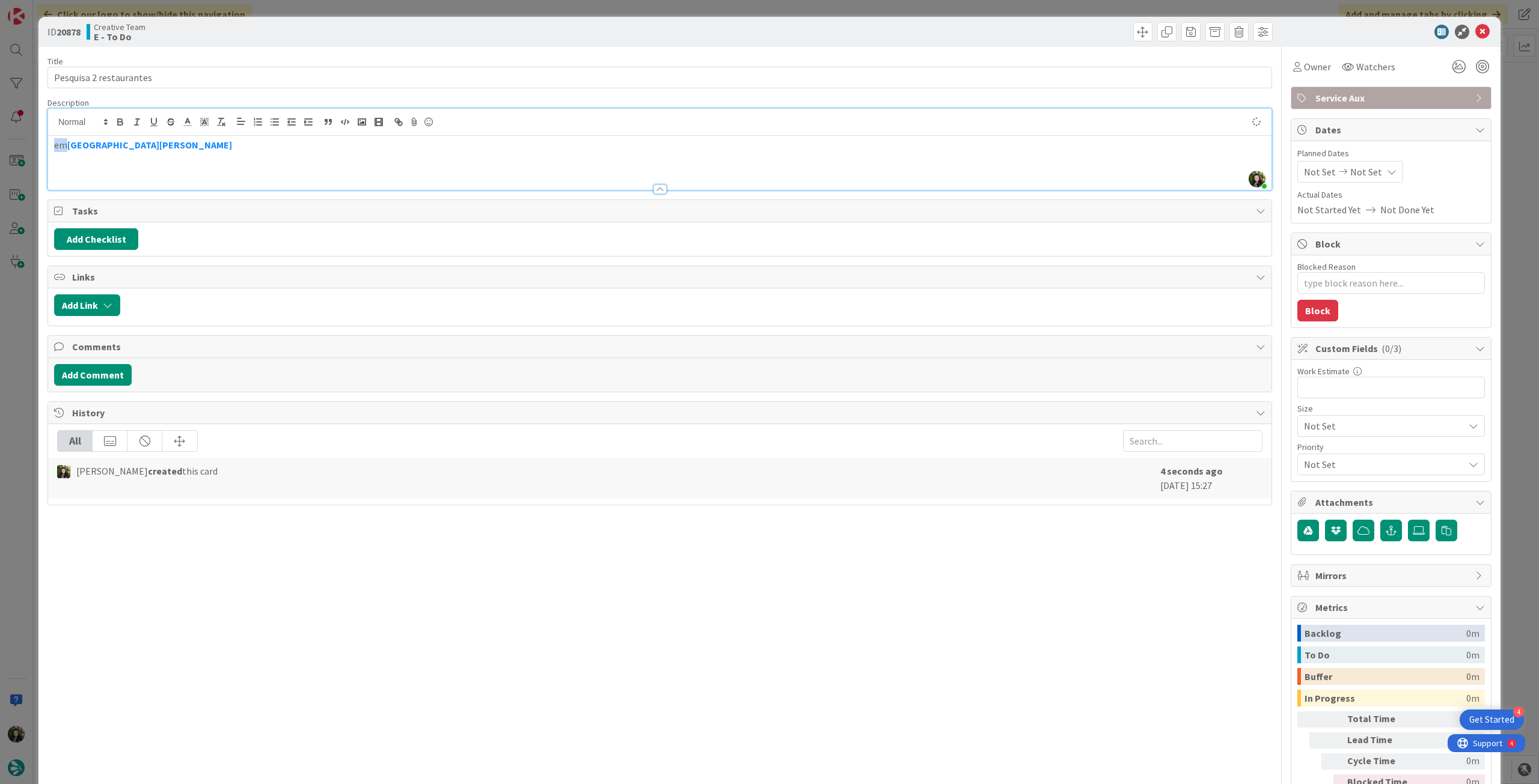
drag, startPoint x: 65, startPoint y: 143, endPoint x: 45, endPoint y: 143, distance: 20.0
click at [45, 144] on div "ID 20878 Creative Team E - To Do Title 23 / 128 Pesquisa 2 restaurantes Descrip…" at bounding box center [769, 424] width 1462 height 816
click at [53, 143] on div "que seja relativamento perto do [GEOGRAPHIC_DATA][PERSON_NAME]" at bounding box center [660, 163] width 1223 height 54
click at [68, 143] on p at bounding box center [660, 145] width 1212 height 14
click at [356, 158] on p "que seja relativamento perto do [GEOGRAPHIC_DATA][PERSON_NAME]" at bounding box center [660, 159] width 1212 height 14
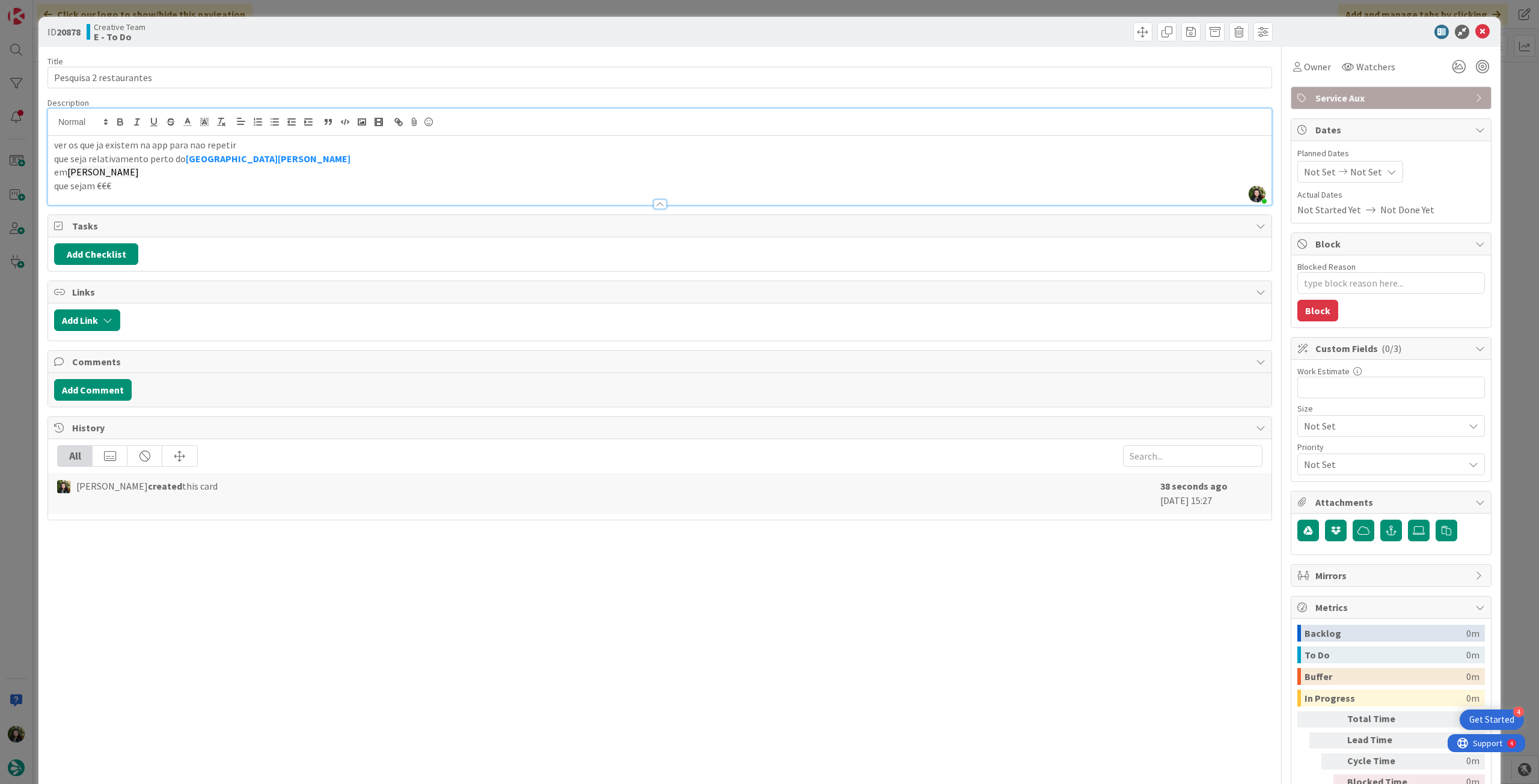
drag, startPoint x: 1352, startPoint y: 162, endPoint x: 1353, endPoint y: 180, distance: 18.0
click at [1352, 162] on div "Not Set Not Set" at bounding box center [1350, 172] width 106 height 21
click at [1309, 460] on div at bounding box center [1394, 453] width 168 height 21
click at [1309, 454] on icon at bounding box center [1318, 453] width 18 height 14
drag, startPoint x: 1471, startPoint y: 35, endPoint x: 1429, endPoint y: 59, distance: 48.4
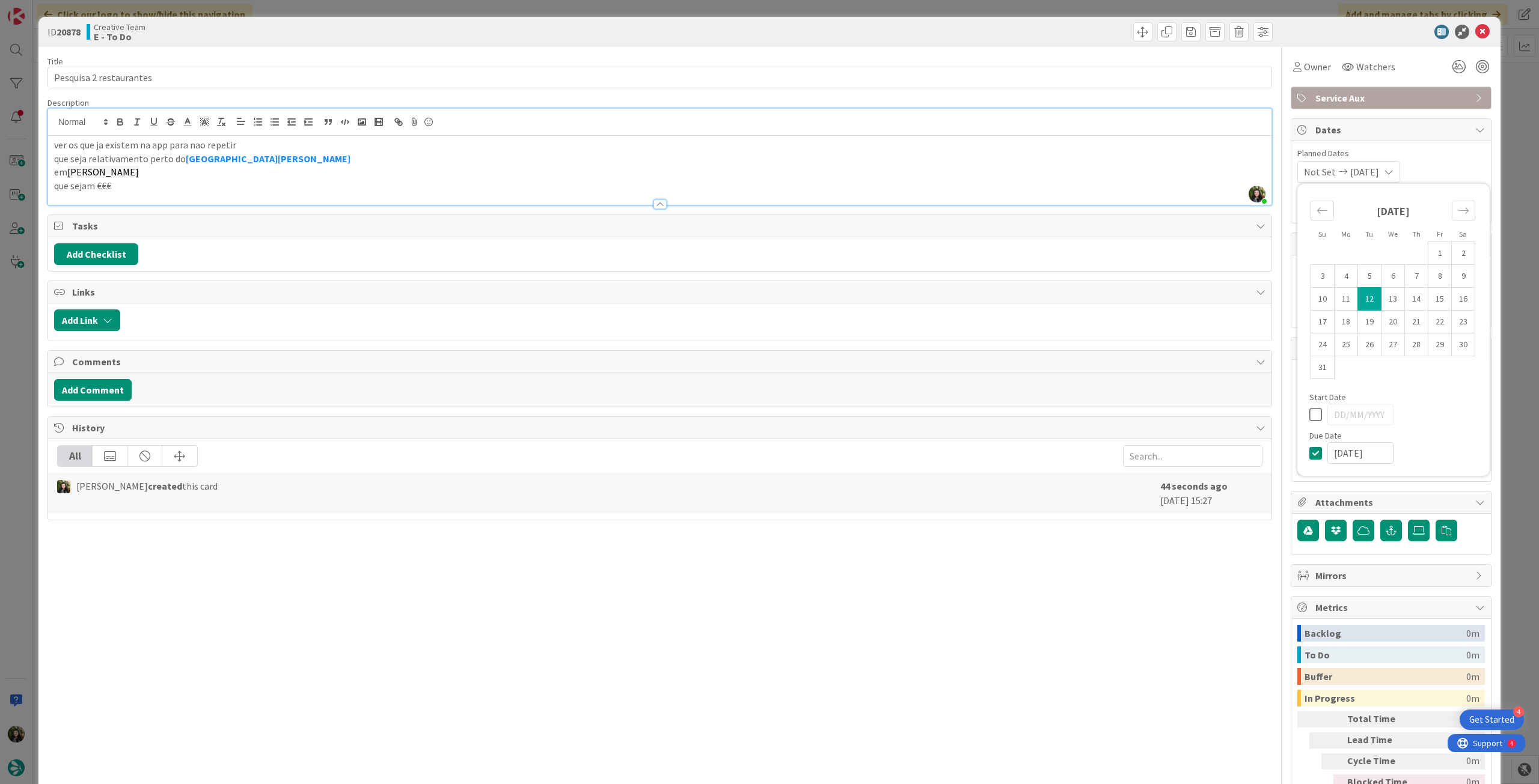
click at [1476, 38] on icon at bounding box center [1482, 32] width 14 height 14
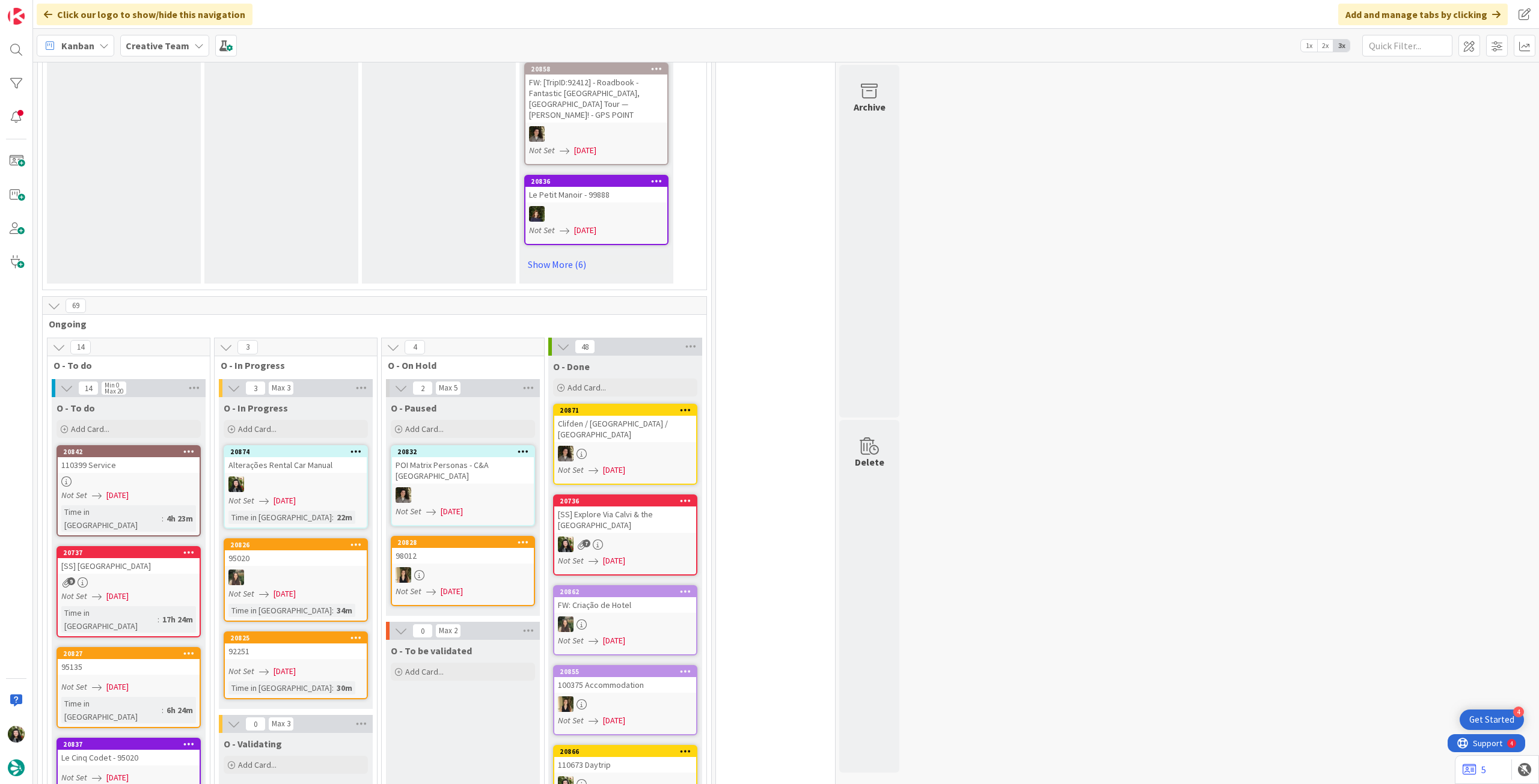
scroll to position [881, 0]
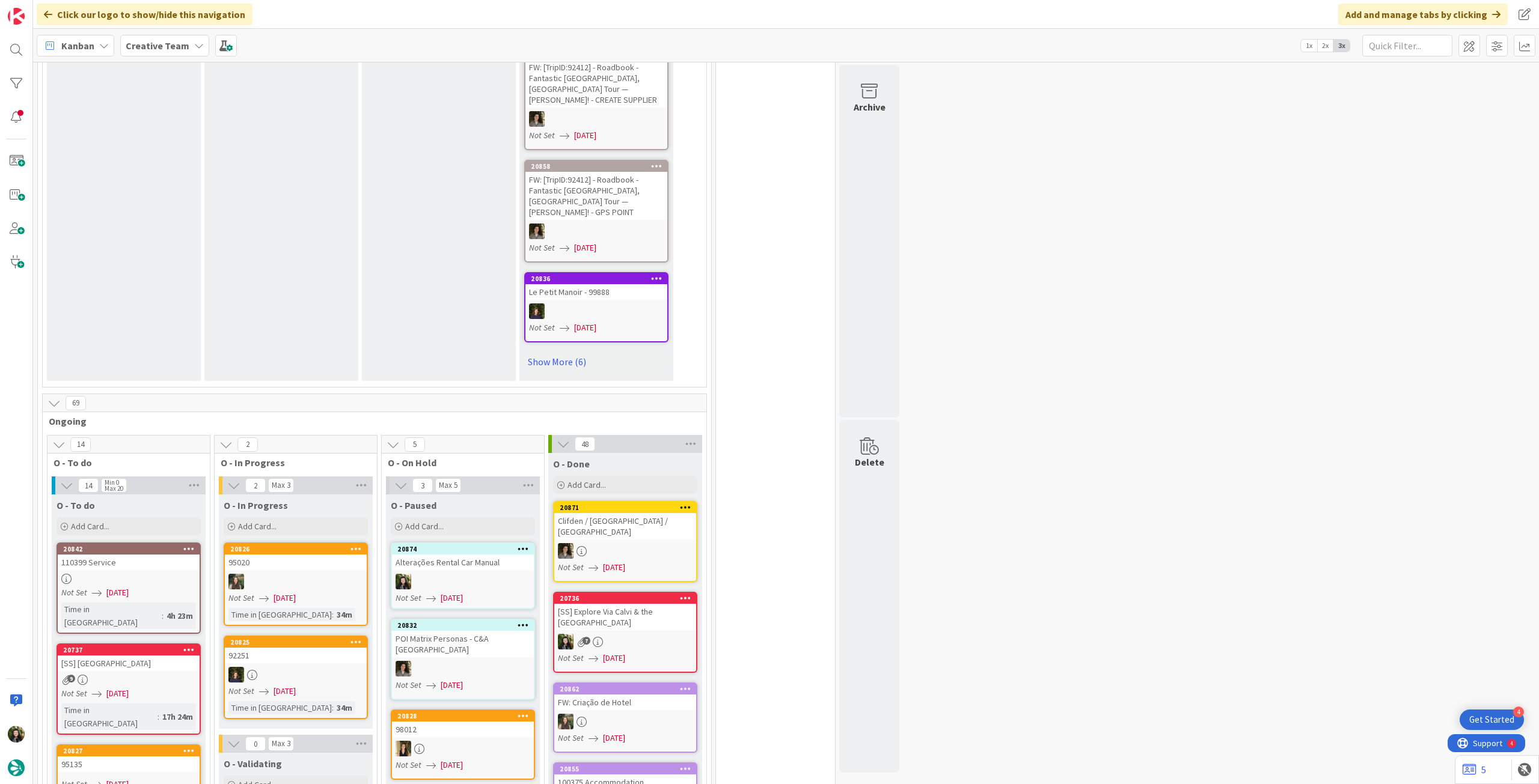
drag, startPoint x: 143, startPoint y: 45, endPoint x: 150, endPoint y: 62, distance: 18.4
click at [143, 47] on b "Creative Team" at bounding box center [157, 45] width 63 height 12
click at [163, 164] on div "Creative Team - Análise" at bounding box center [222, 172] width 183 height 23
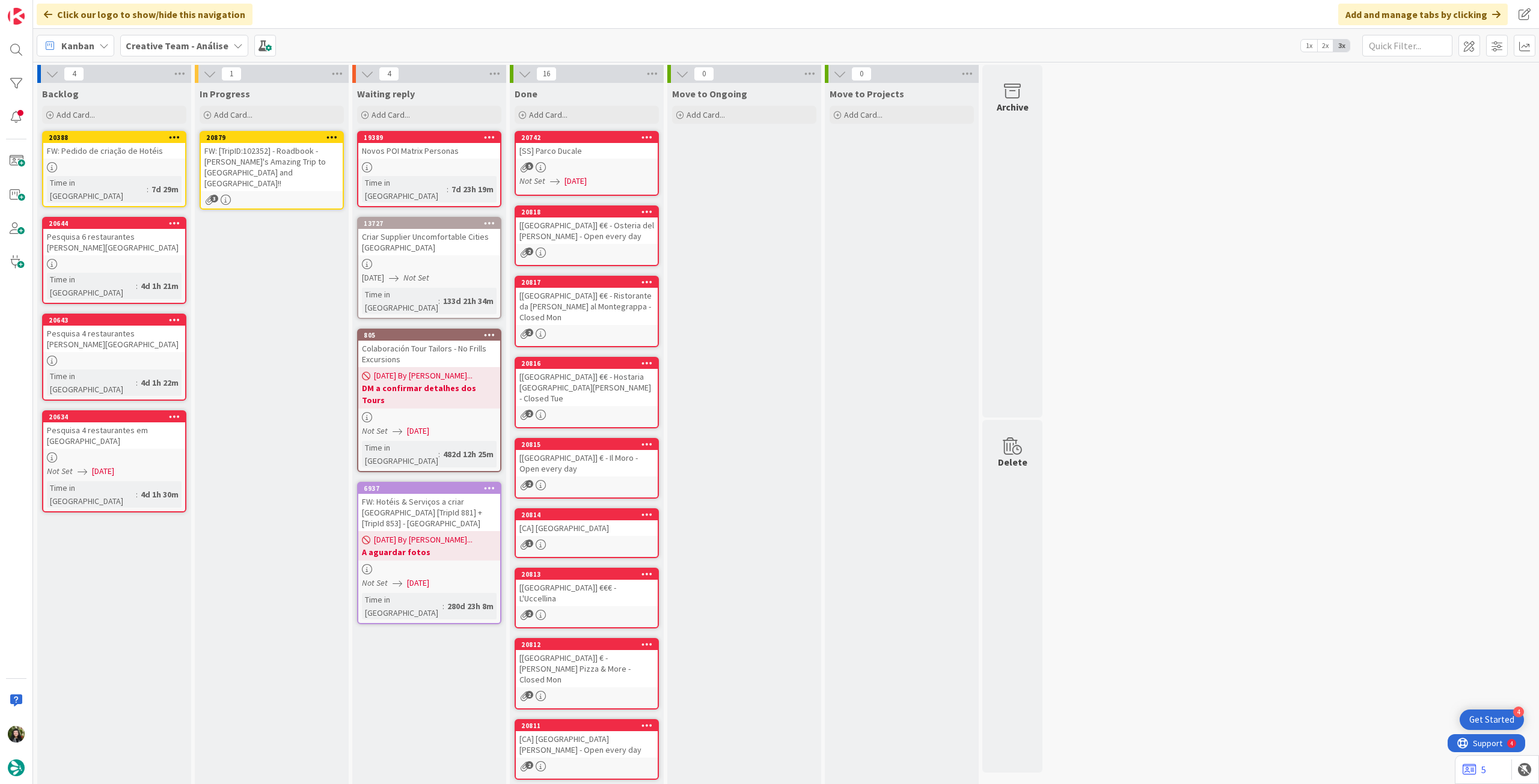
click at [266, 174] on div "FW: [TripID:102352] - Roadbook - [PERSON_NAME]'s Amazing Trip to [GEOGRAPHIC_DA…" at bounding box center [272, 167] width 142 height 48
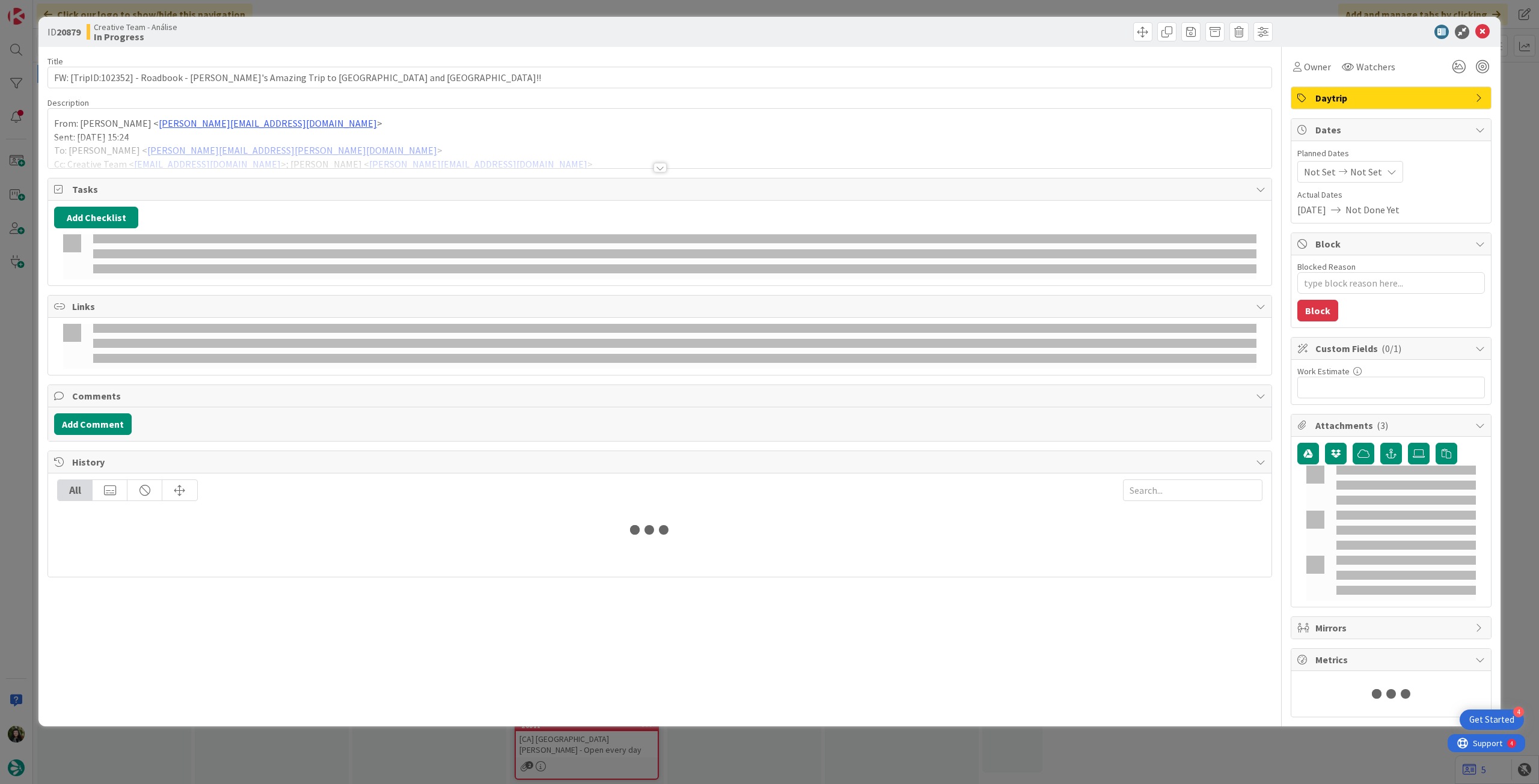
click at [279, 143] on div at bounding box center [660, 153] width 1223 height 30
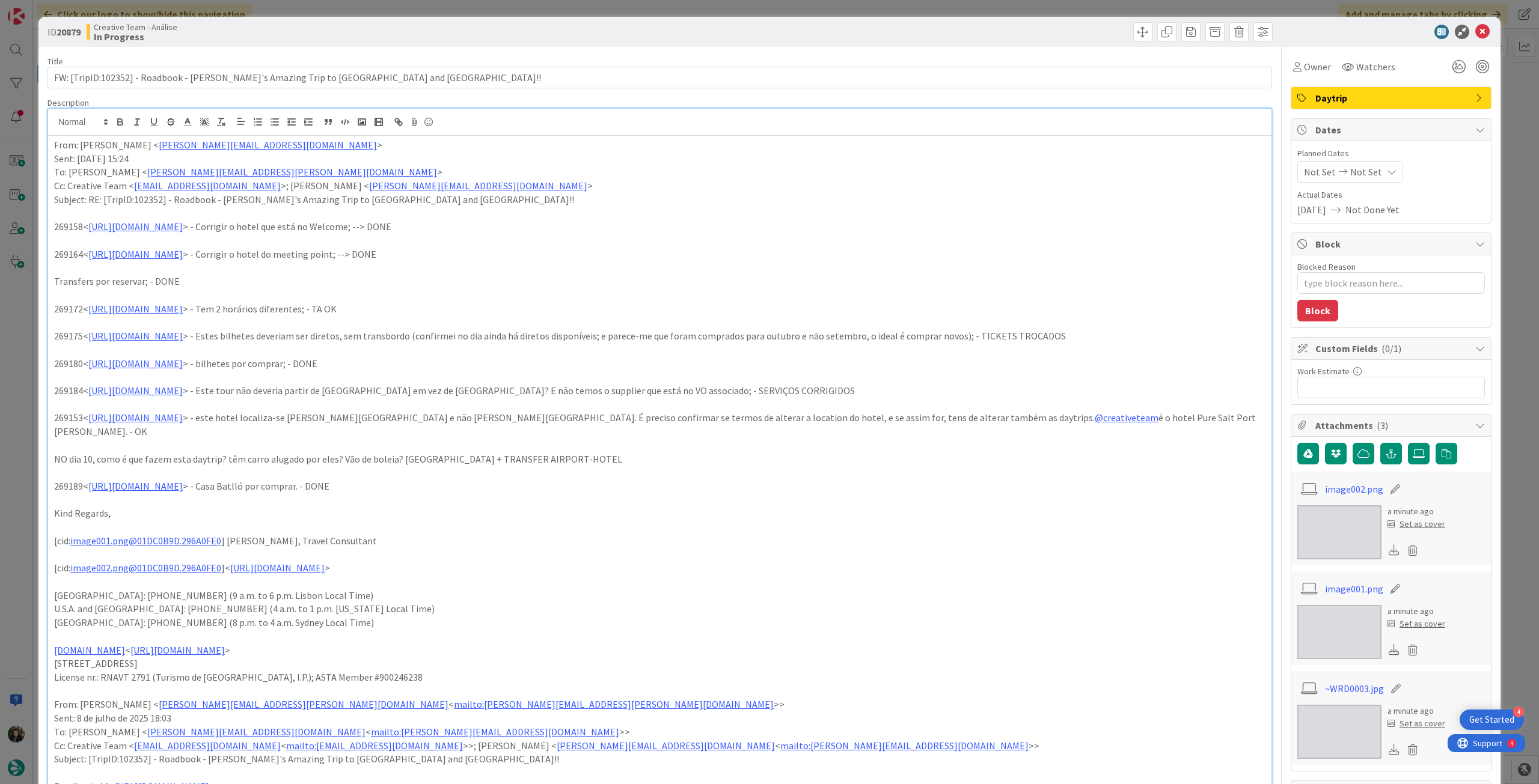
click at [1387, 175] on icon at bounding box center [1392, 172] width 10 height 10
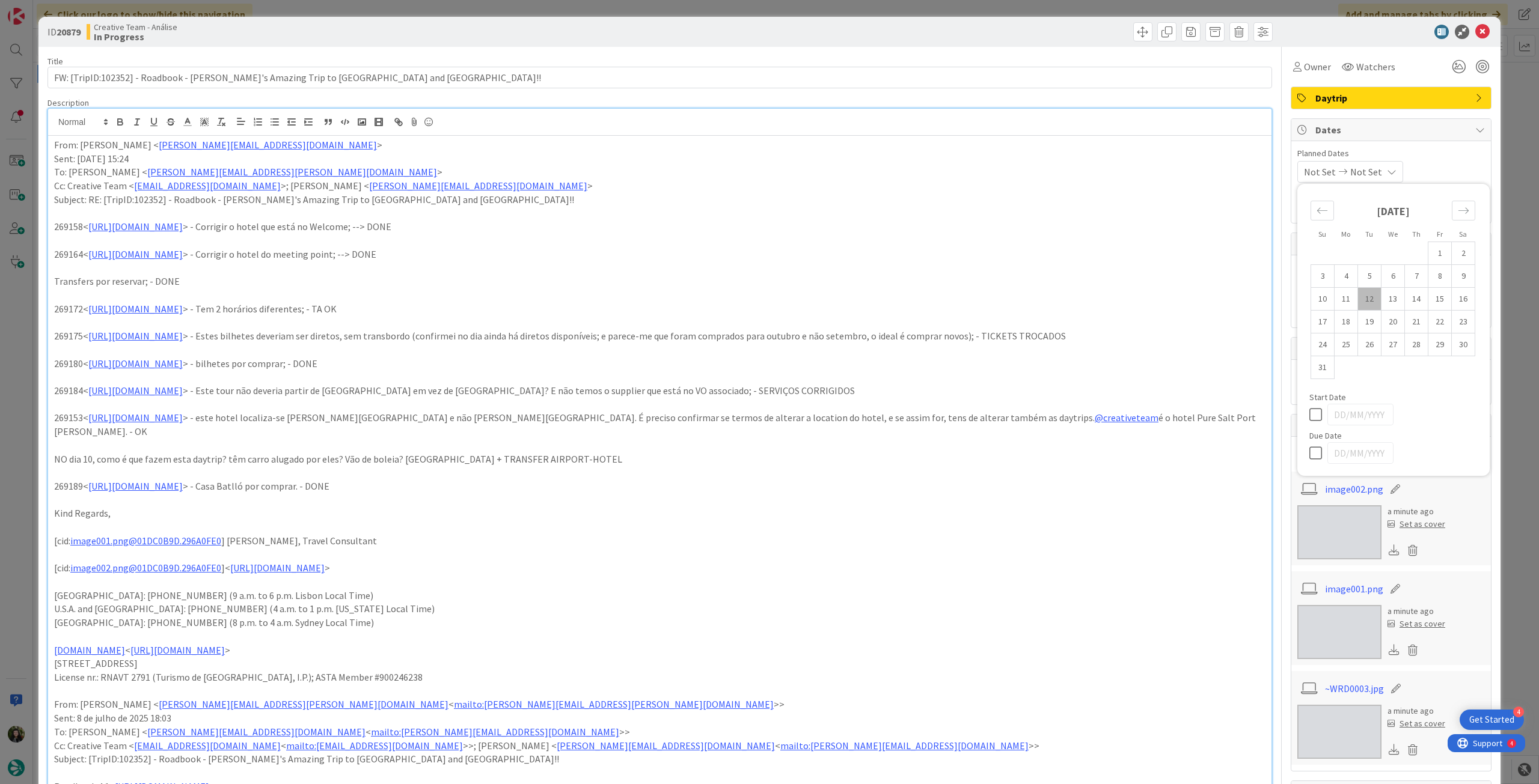
click at [1309, 454] on icon at bounding box center [1318, 453] width 18 height 14
click at [1476, 31] on icon at bounding box center [1482, 32] width 14 height 14
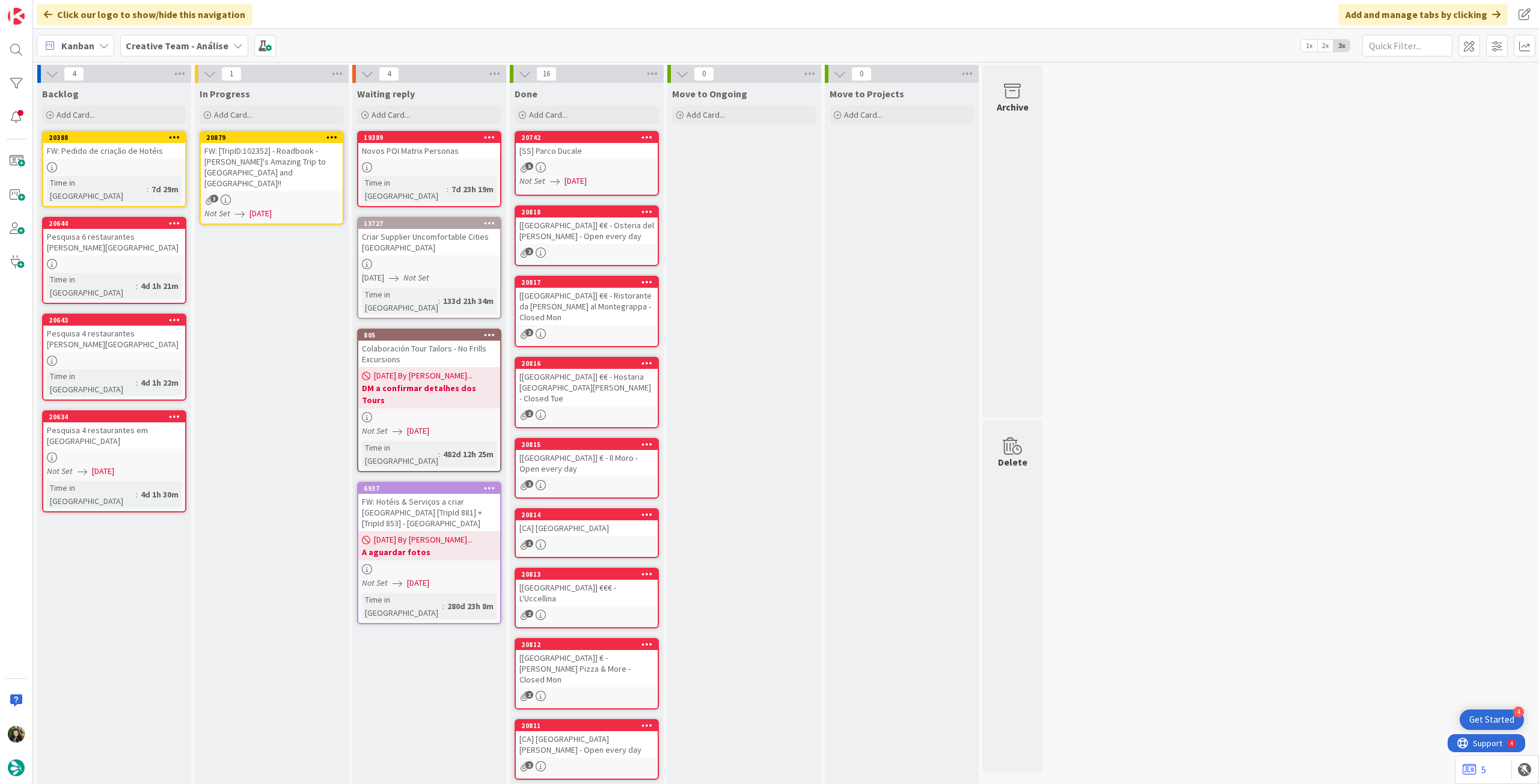
click at [333, 138] on icon at bounding box center [332, 137] width 12 height 8
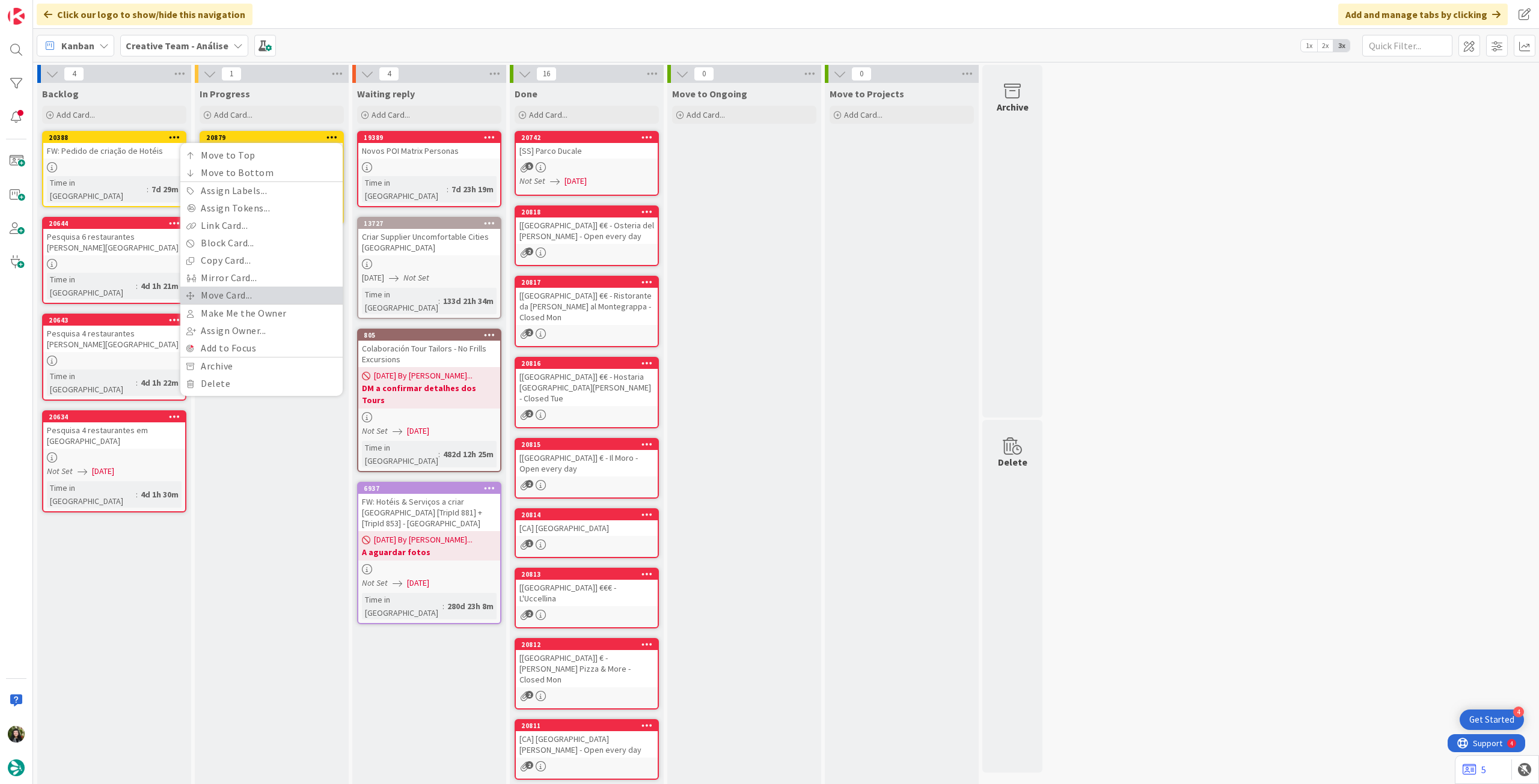
click at [249, 292] on link "Move Card..." at bounding box center [262, 295] width 163 height 17
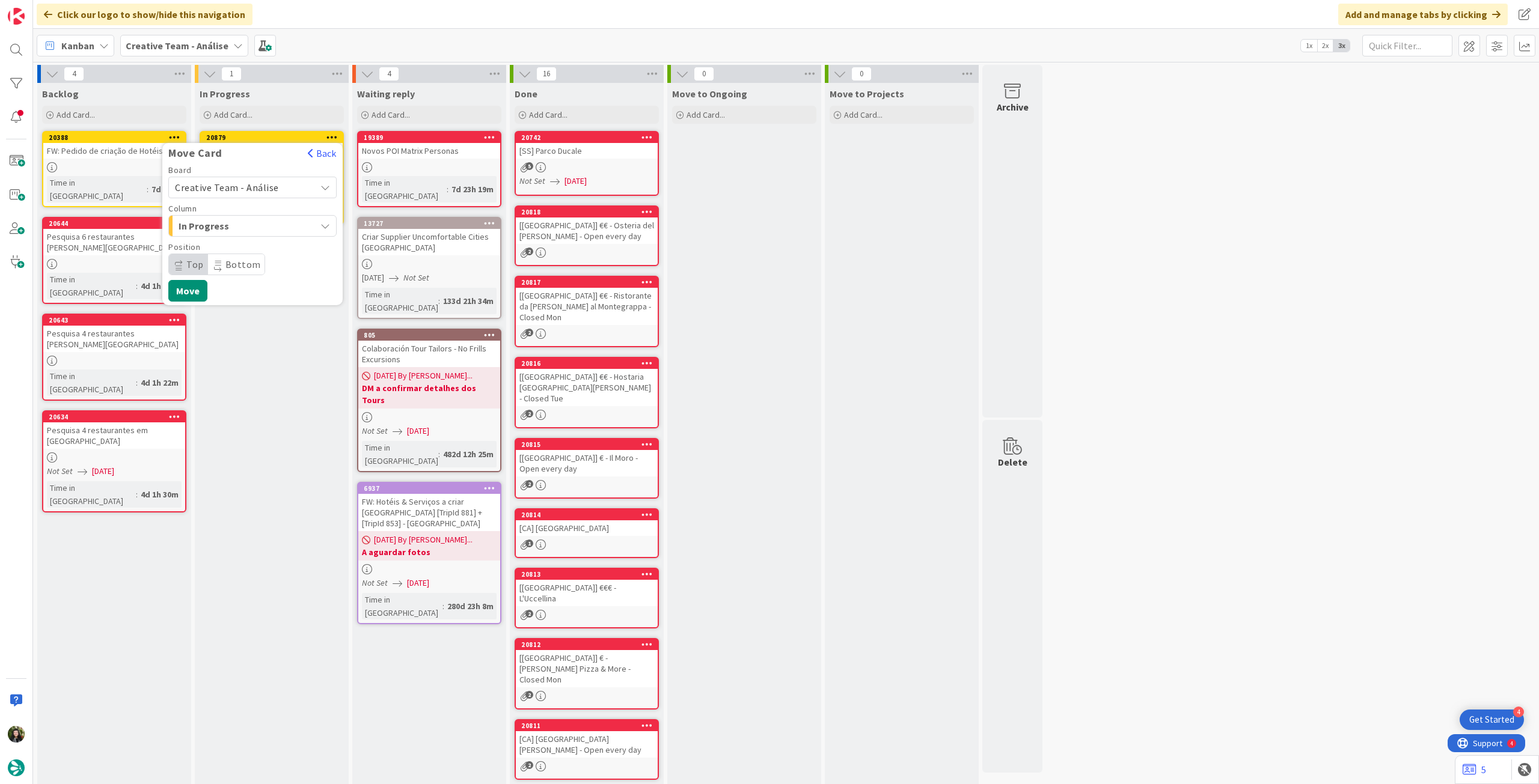
click at [230, 183] on span "Creative Team - Análise" at bounding box center [227, 187] width 104 height 12
click at [230, 231] on div "Creative Team - Análise Creative Team" at bounding box center [252, 230] width 168 height 61
click at [227, 240] on span "Creative Team" at bounding box center [261, 244] width 139 height 18
click at [246, 227] on span "Select a Column..." at bounding box center [220, 226] width 90 height 16
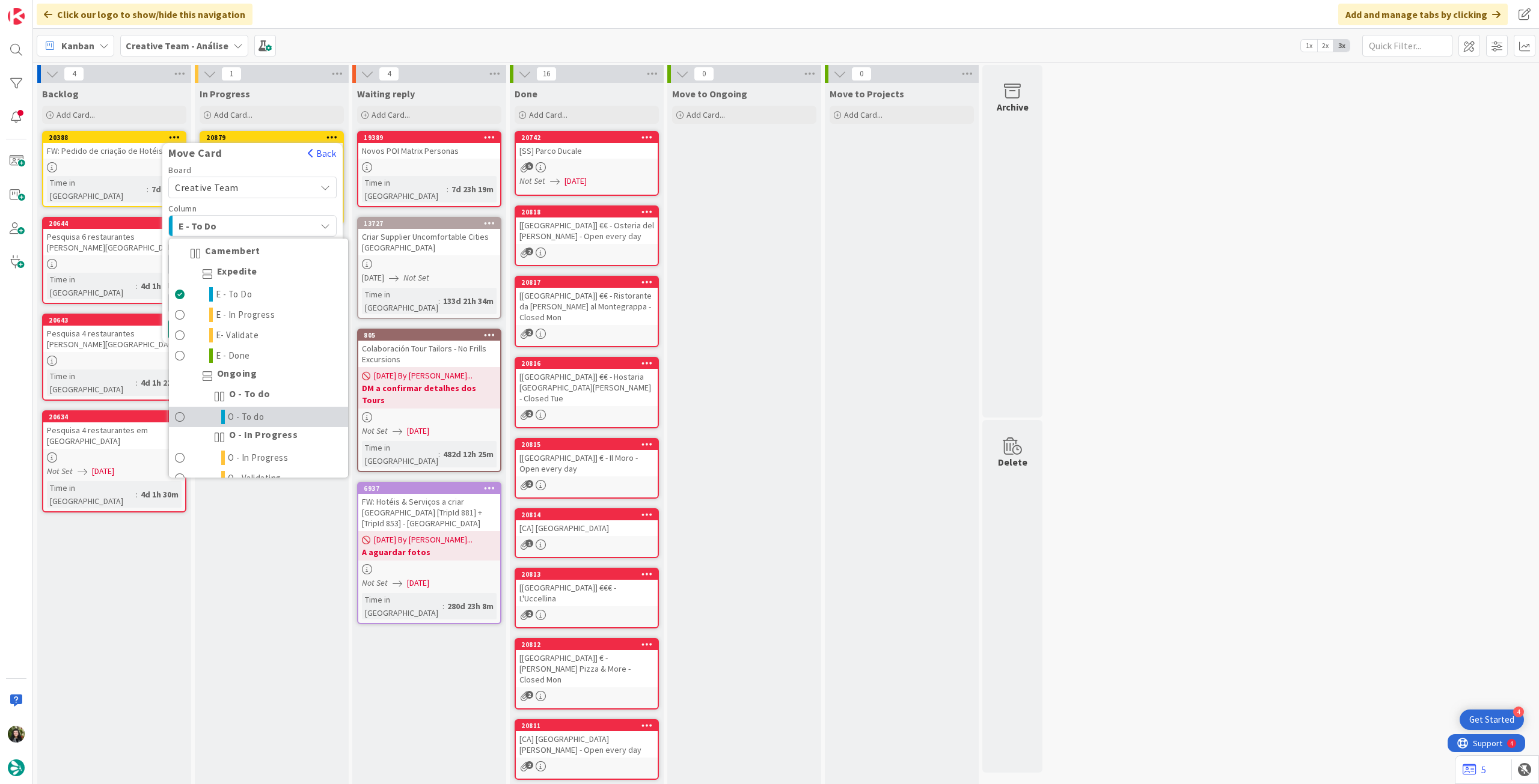
click at [260, 411] on span "O - To do" at bounding box center [246, 417] width 37 height 14
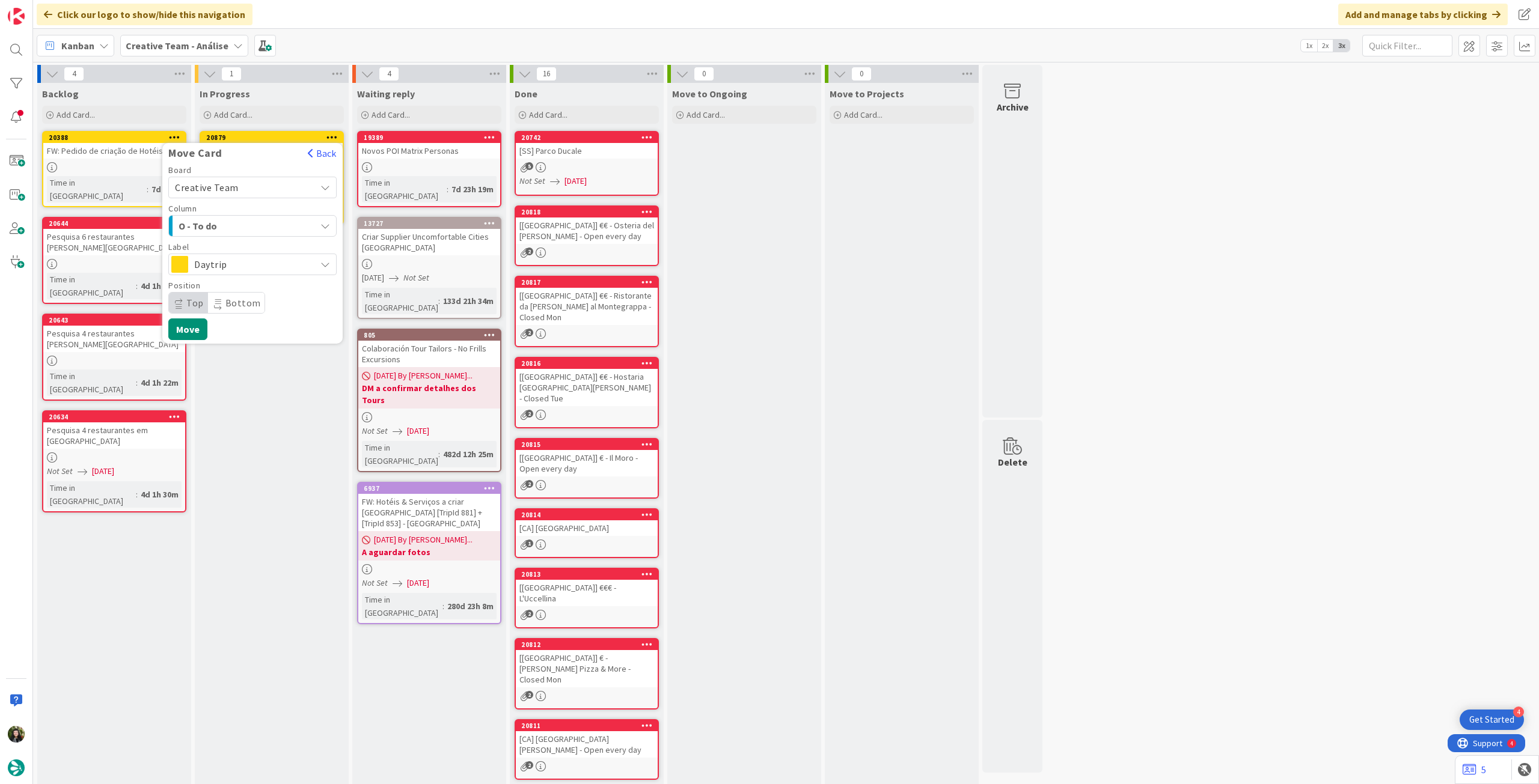
click at [252, 259] on span "Daytrip" at bounding box center [252, 265] width 115 height 17
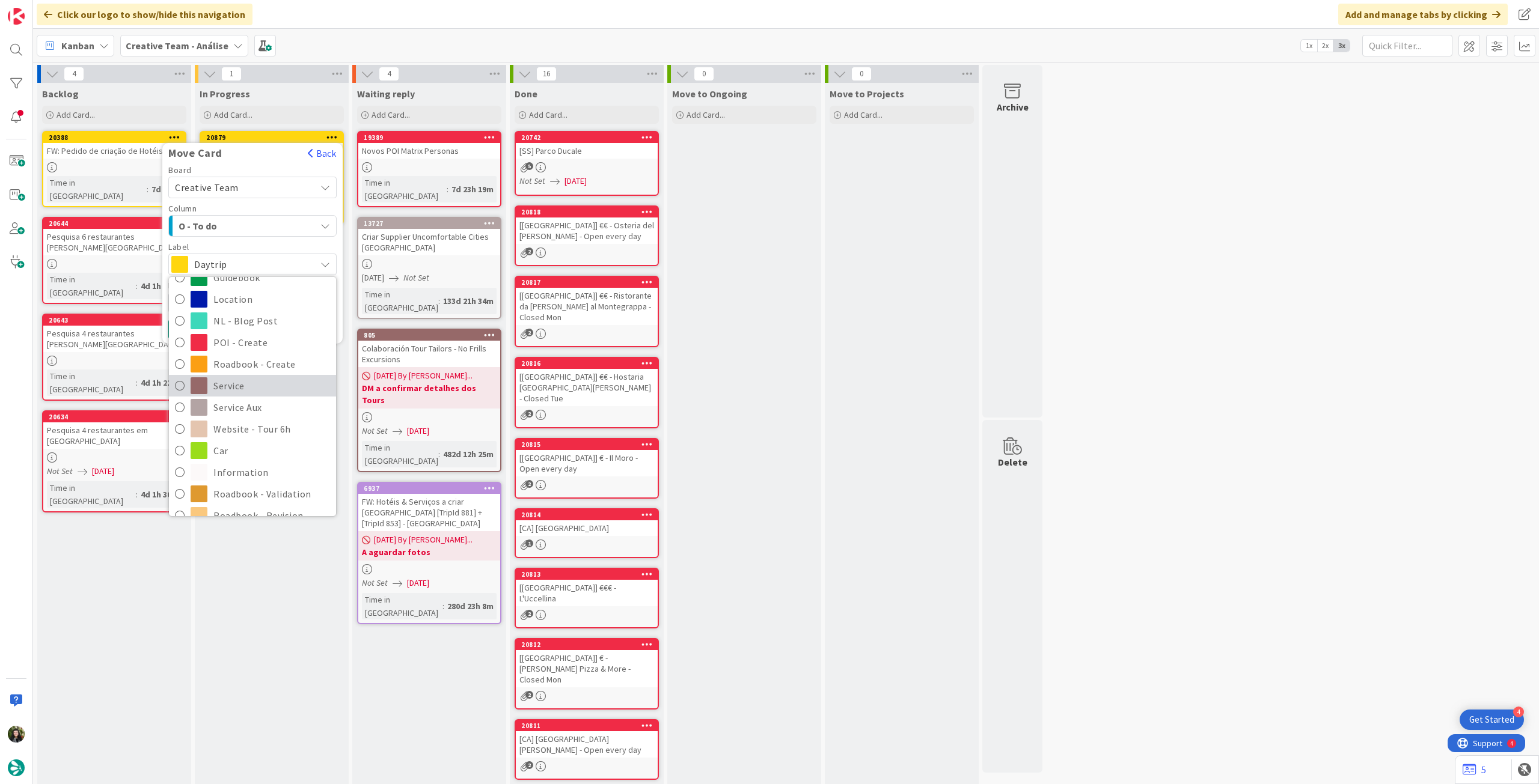
scroll to position [160, 0]
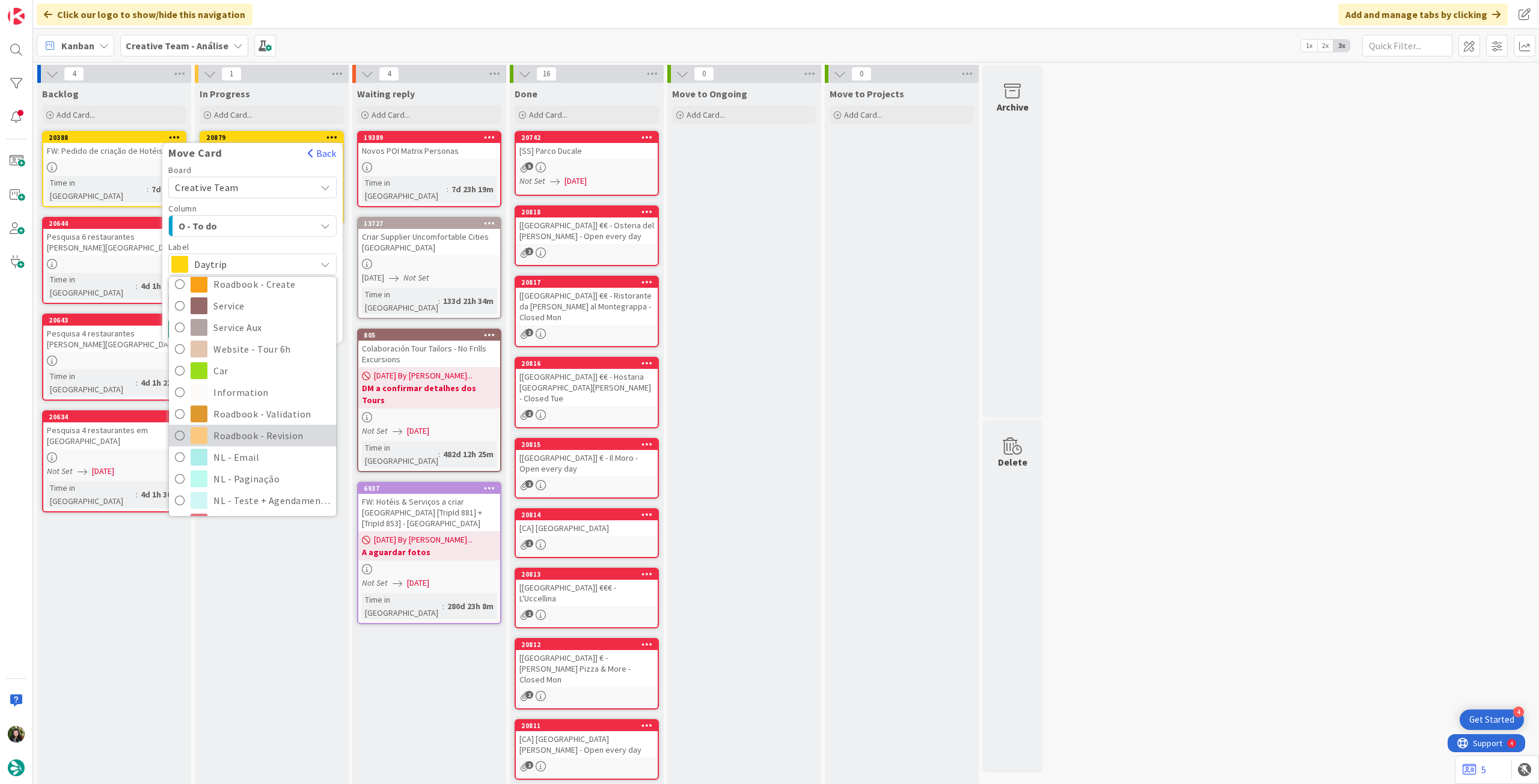
click at [280, 432] on span "Roadbook - Revision" at bounding box center [272, 435] width 116 height 18
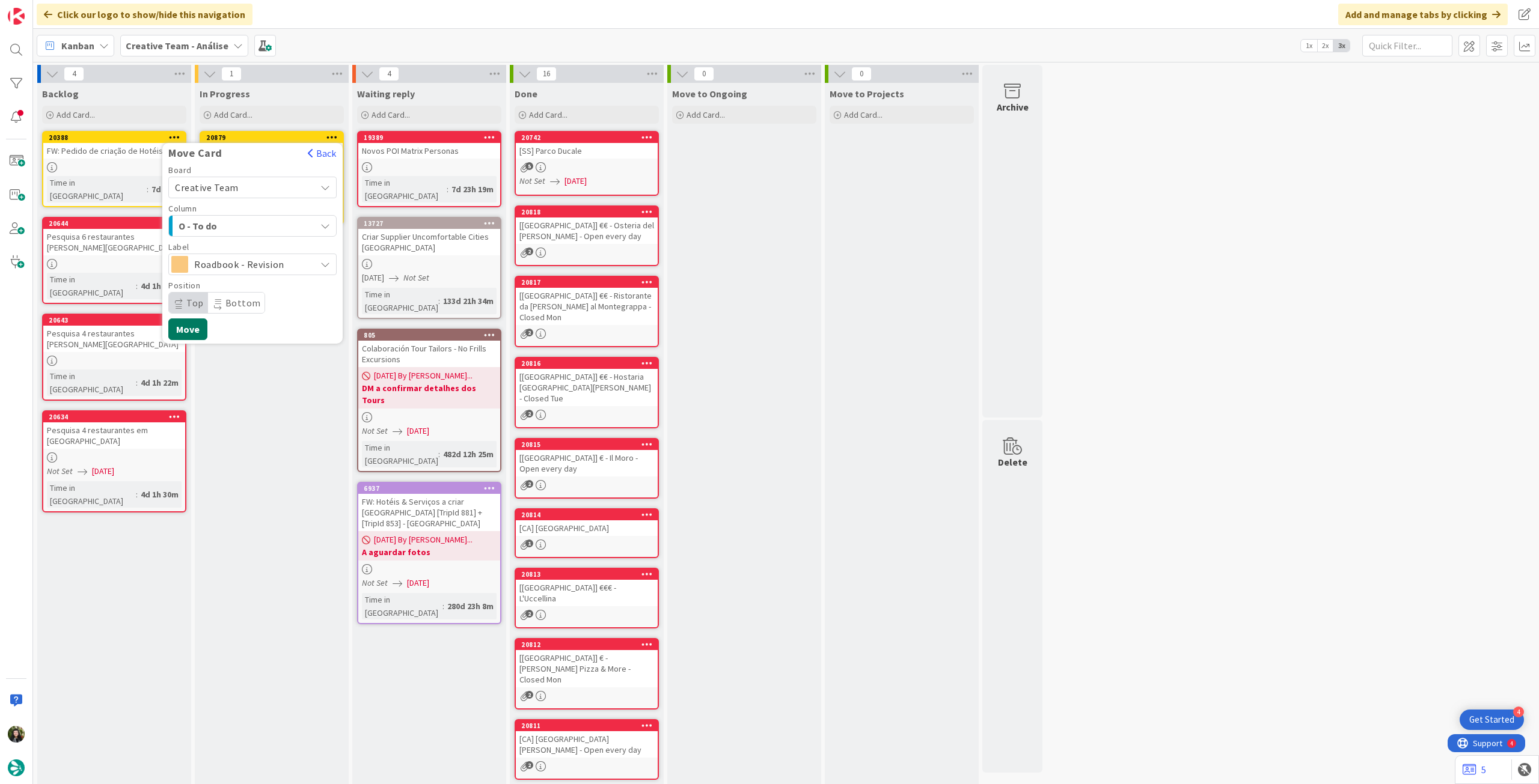
click at [188, 332] on button "Move" at bounding box center [187, 329] width 39 height 21
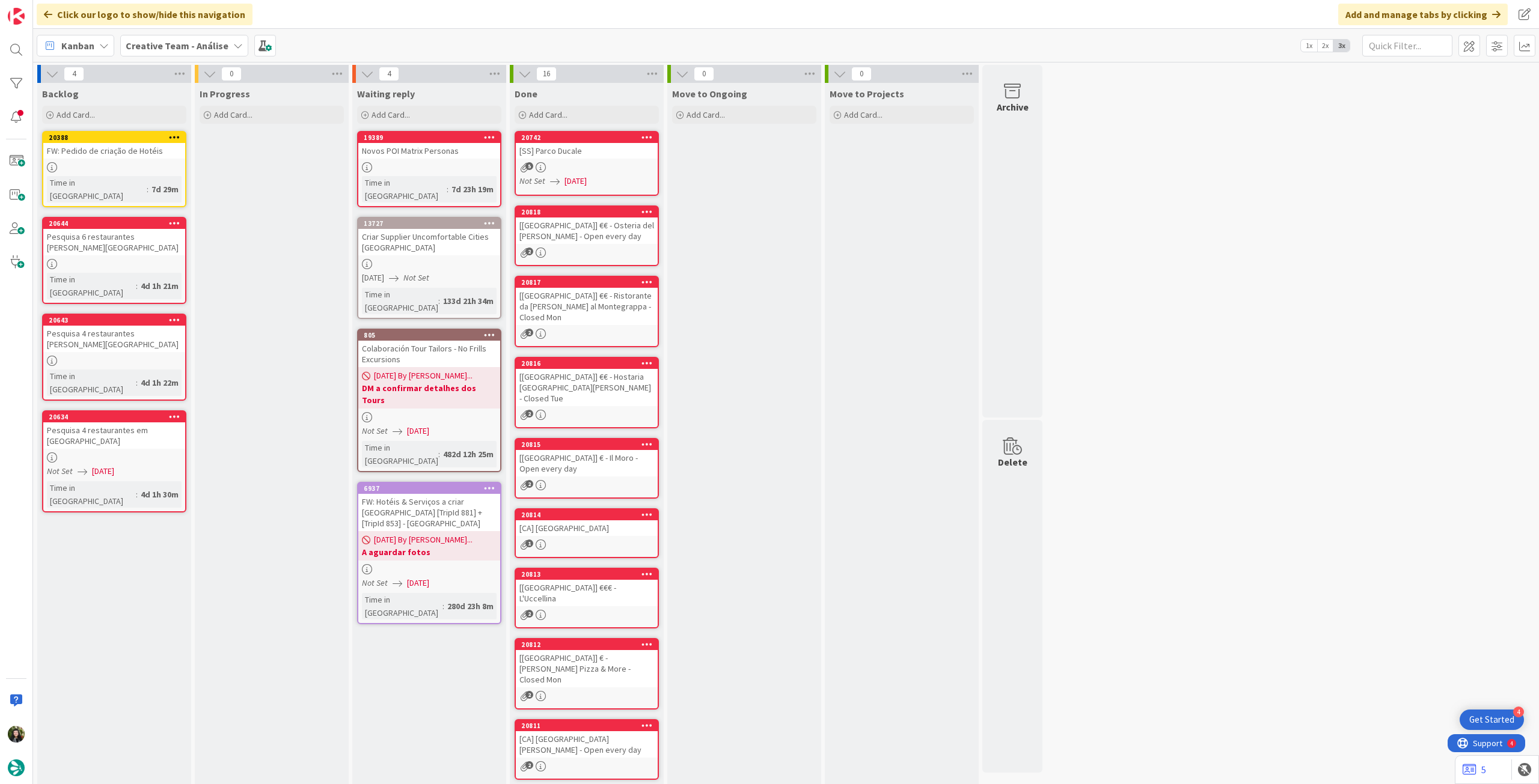
click at [181, 39] on span "Creative Team - Análise" at bounding box center [176, 45] width 103 height 14
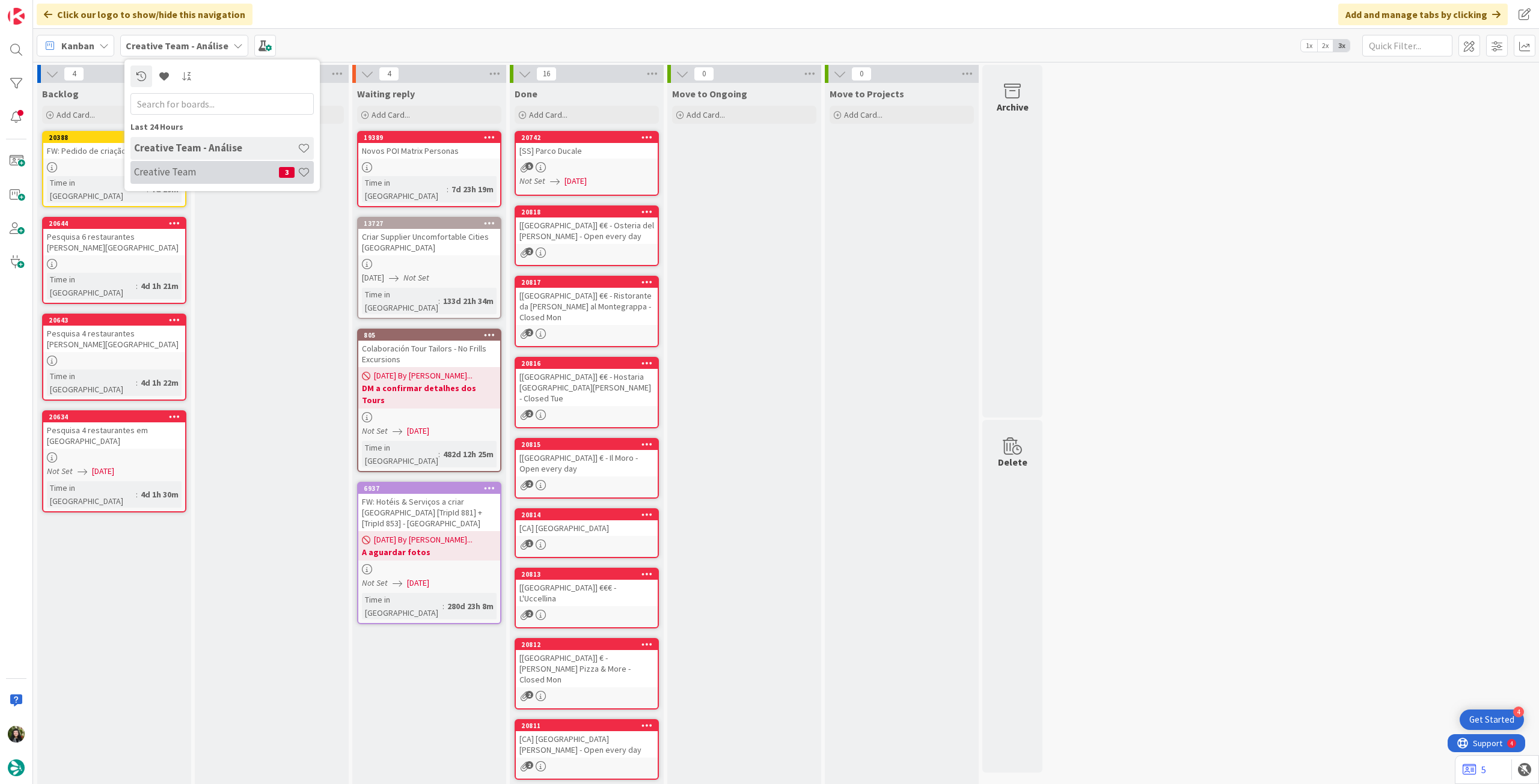
click at [196, 179] on div "Creative Team 3" at bounding box center [222, 172] width 183 height 23
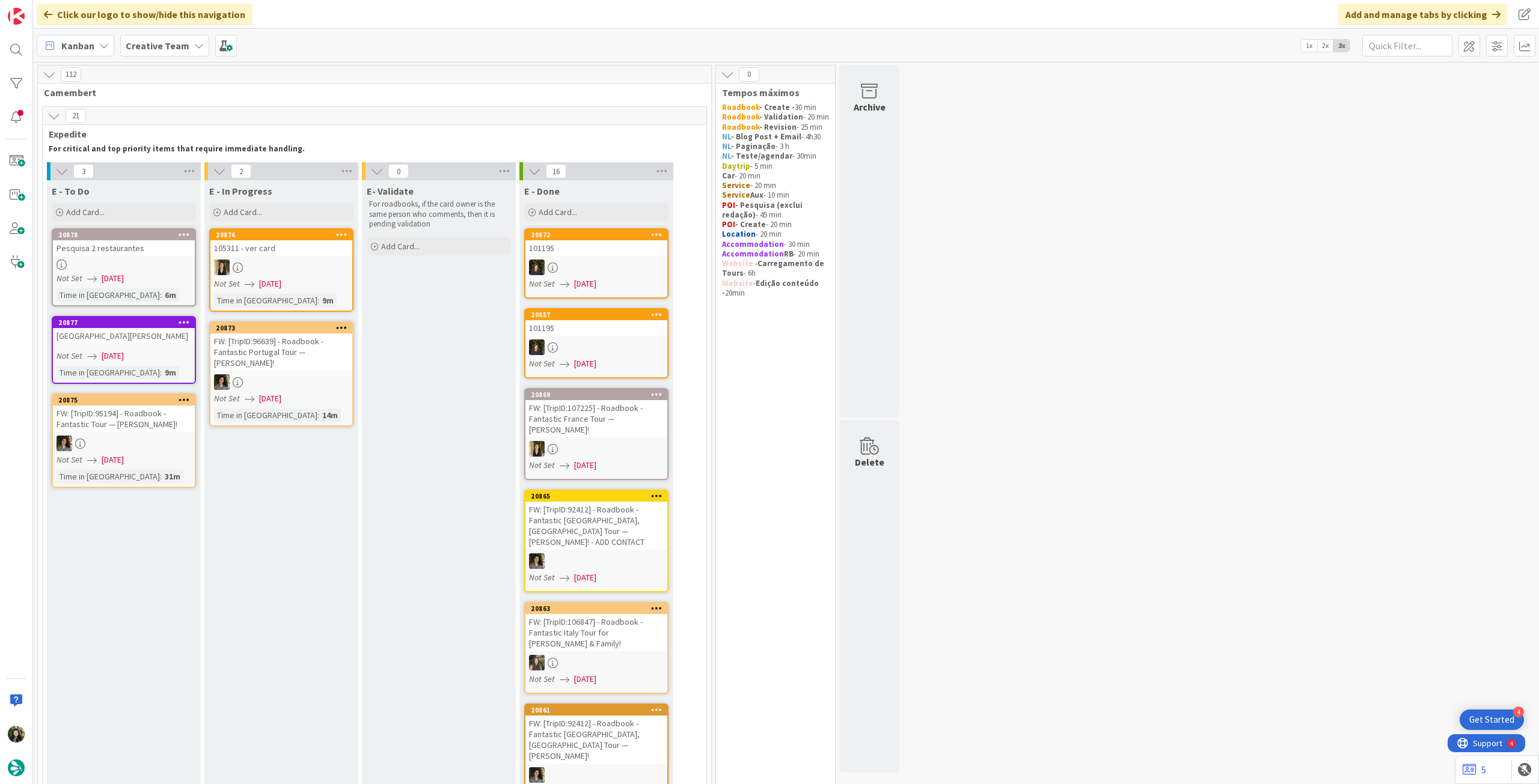
click at [141, 247] on div "Pesquisa 2 restaurantes" at bounding box center [124, 248] width 142 height 16
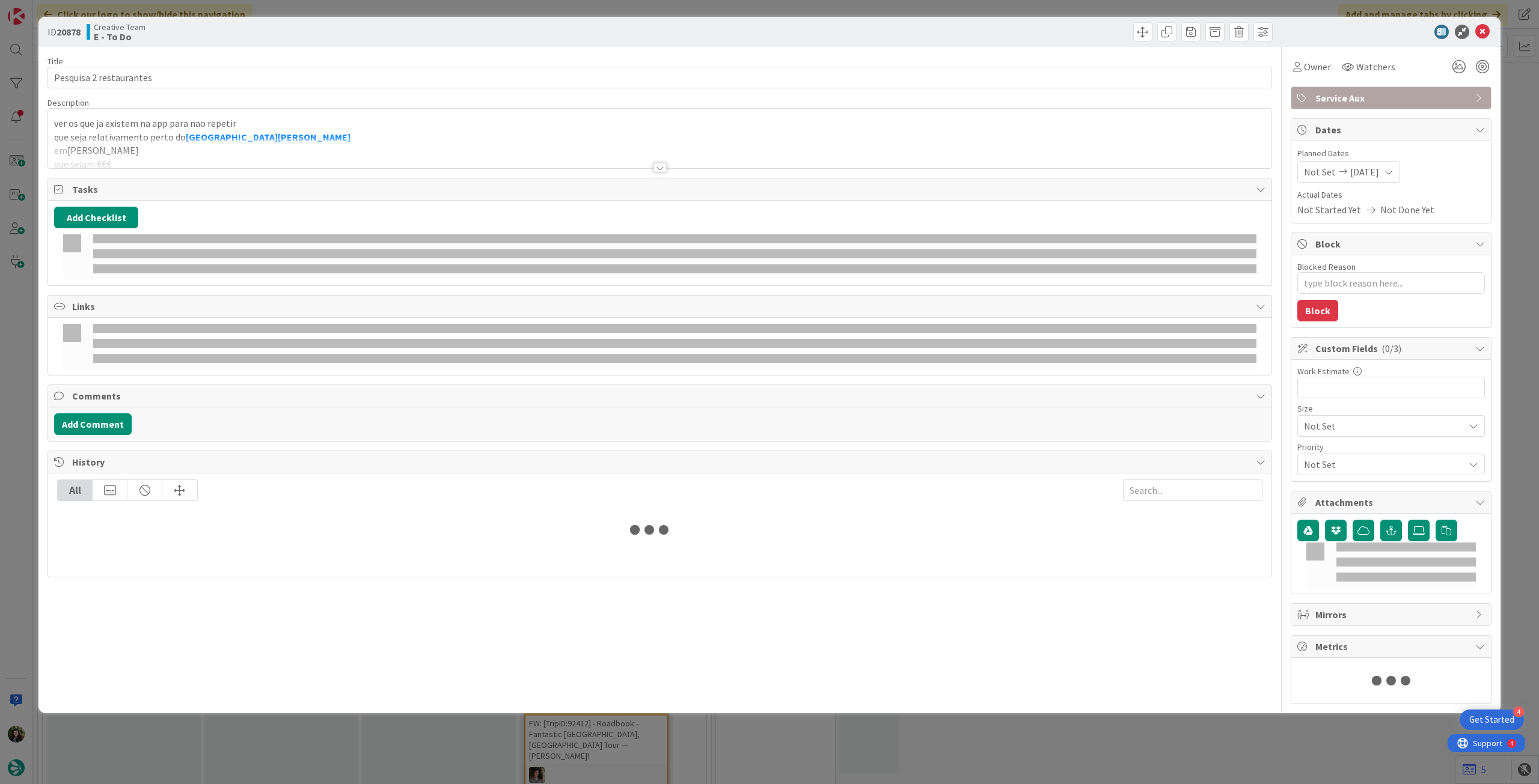
click at [261, 138] on div at bounding box center [660, 153] width 1223 height 30
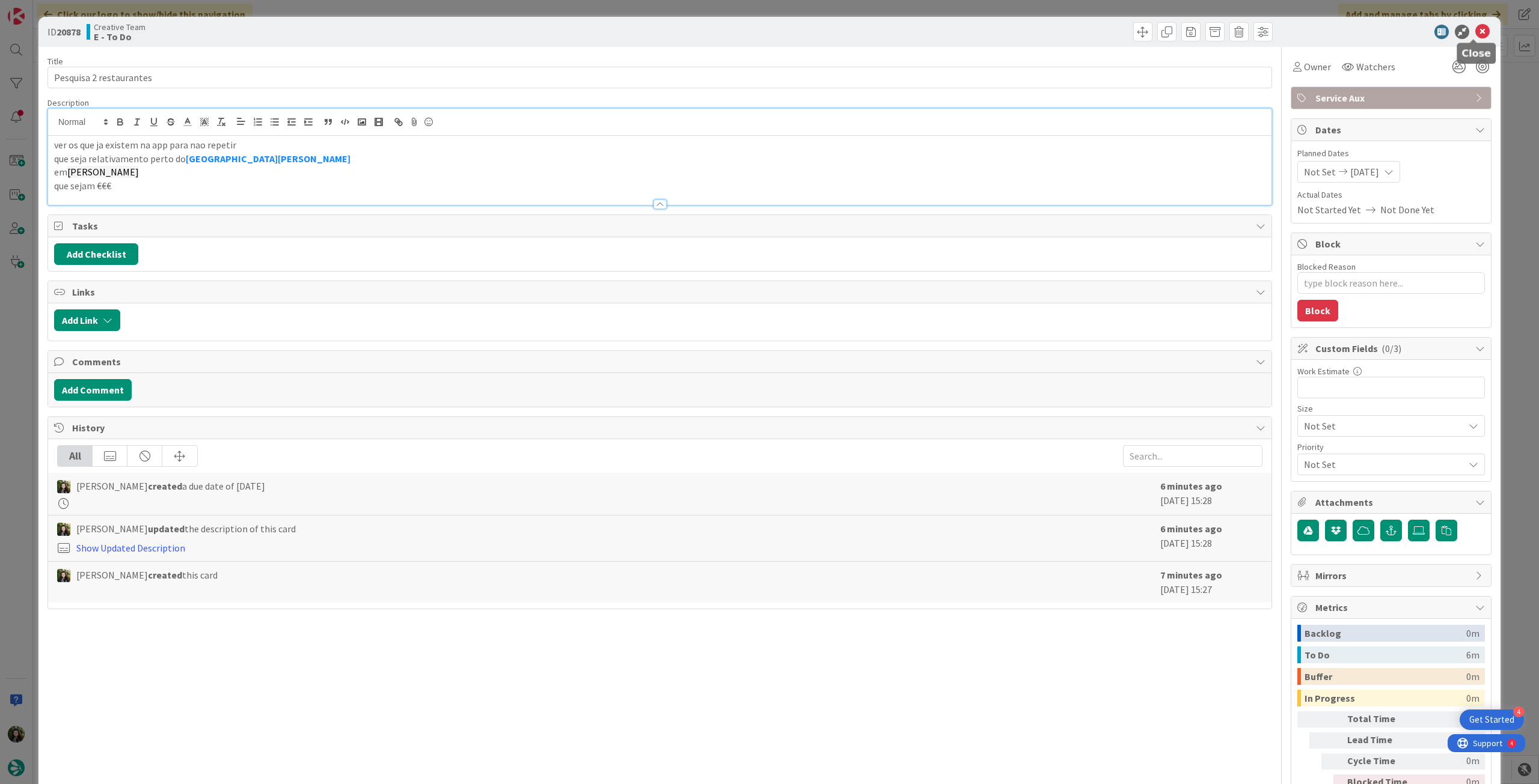
click at [1476, 30] on icon at bounding box center [1482, 32] width 14 height 14
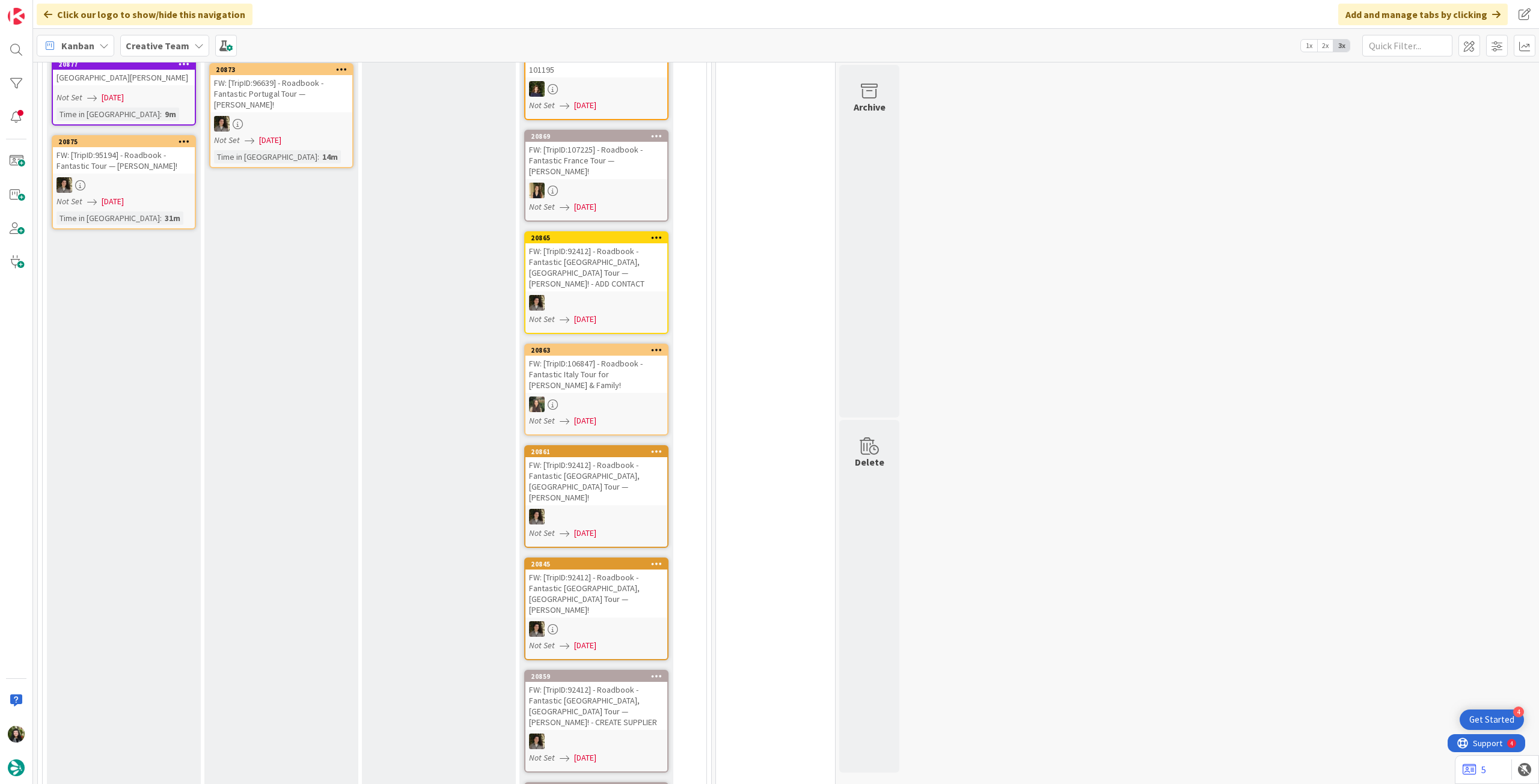
scroll to position [240, 0]
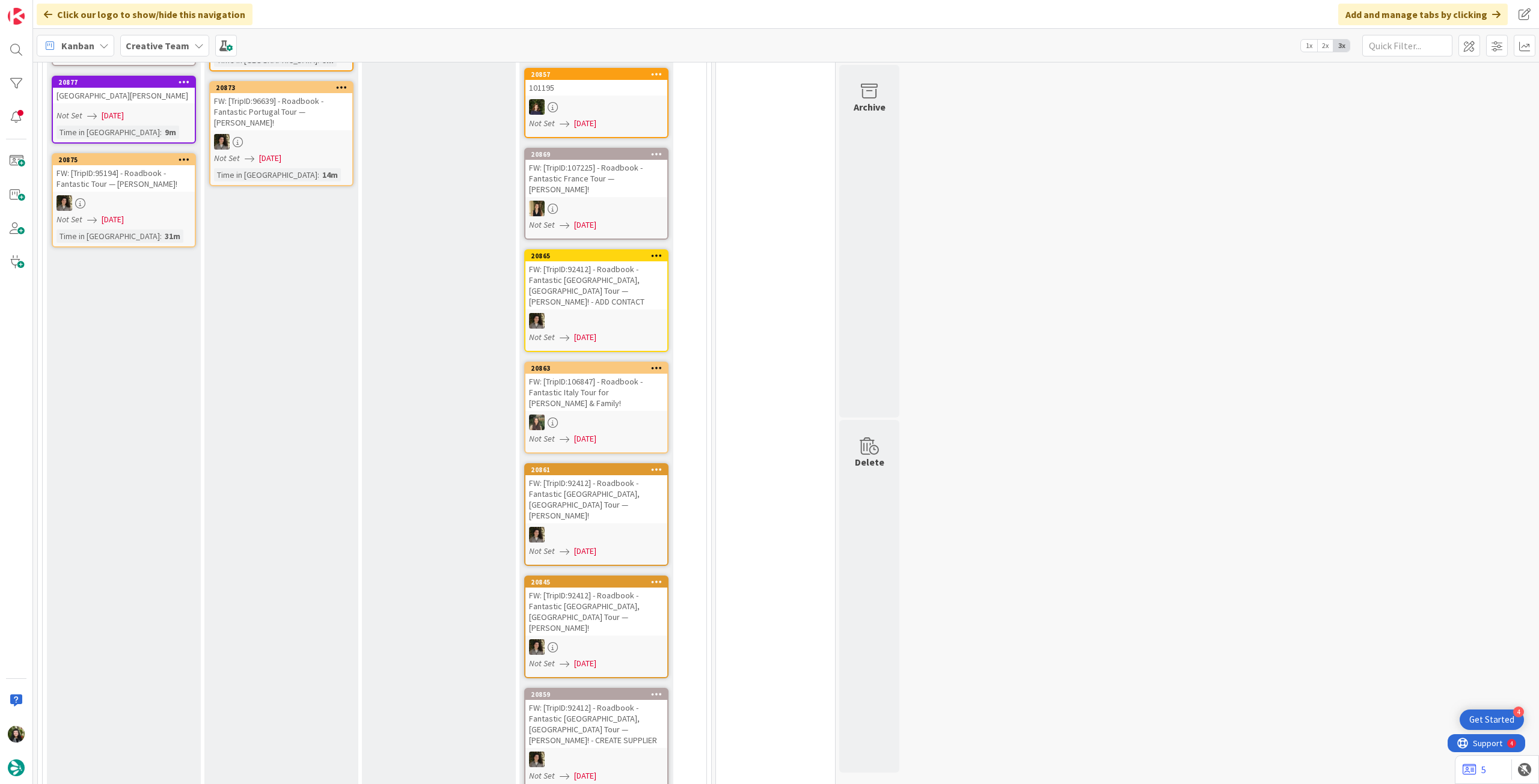
click at [179, 41] on b "Creative Team" at bounding box center [157, 45] width 63 height 12
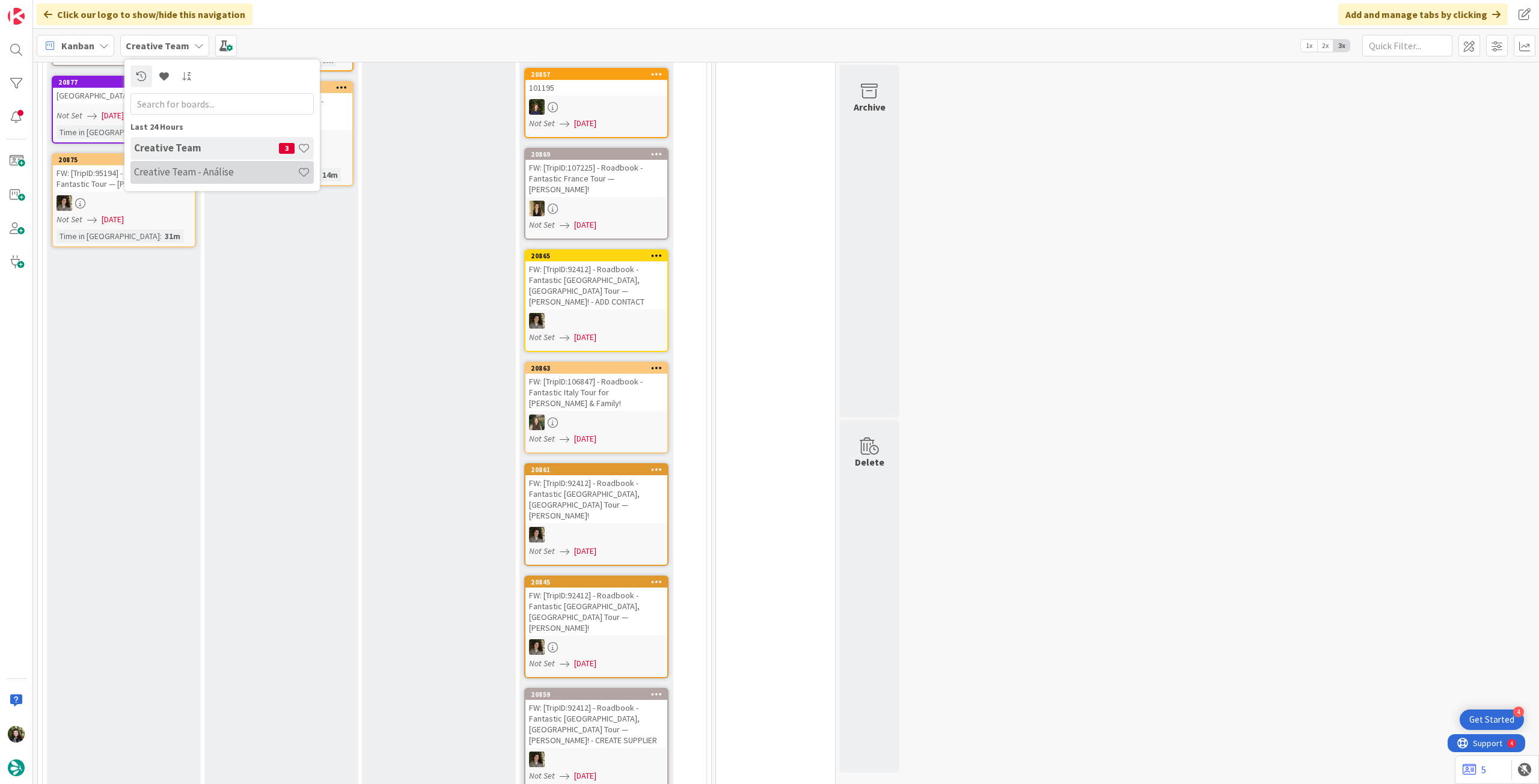
click at [213, 177] on h4 "Creative Team - Análise" at bounding box center [216, 172] width 163 height 12
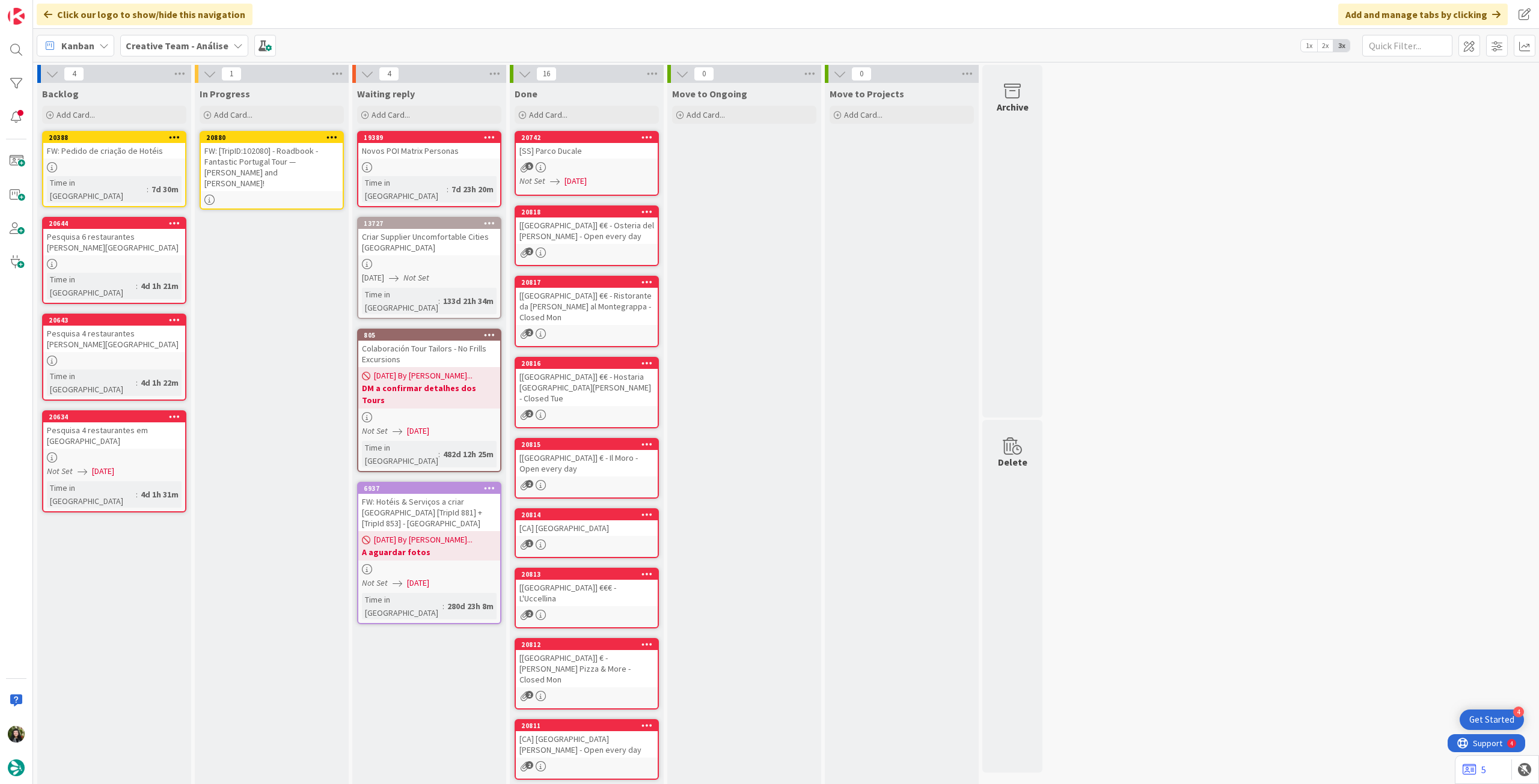
drag, startPoint x: 143, startPoint y: 165, endPoint x: 153, endPoint y: 165, distance: 10.0
click at [313, 165] on div "FW: [TripID:102080] - Roadbook - Fantastic Portugal Tour — [PERSON_NAME] and [P…" at bounding box center [272, 167] width 142 height 48
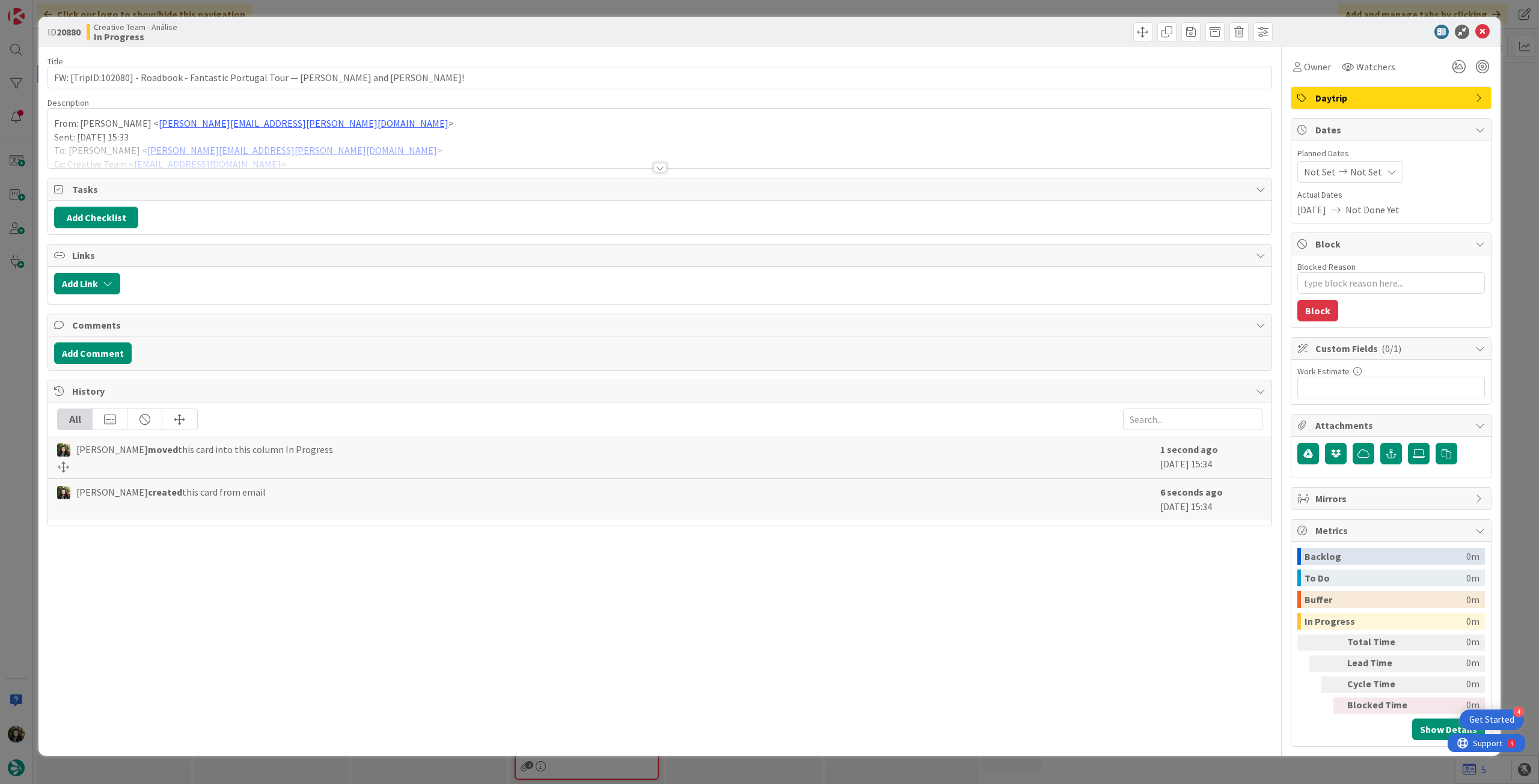
click at [1377, 158] on span "Planned Dates" at bounding box center [1391, 154] width 187 height 12
click at [1373, 174] on span "Not Set" at bounding box center [1366, 172] width 32 height 14
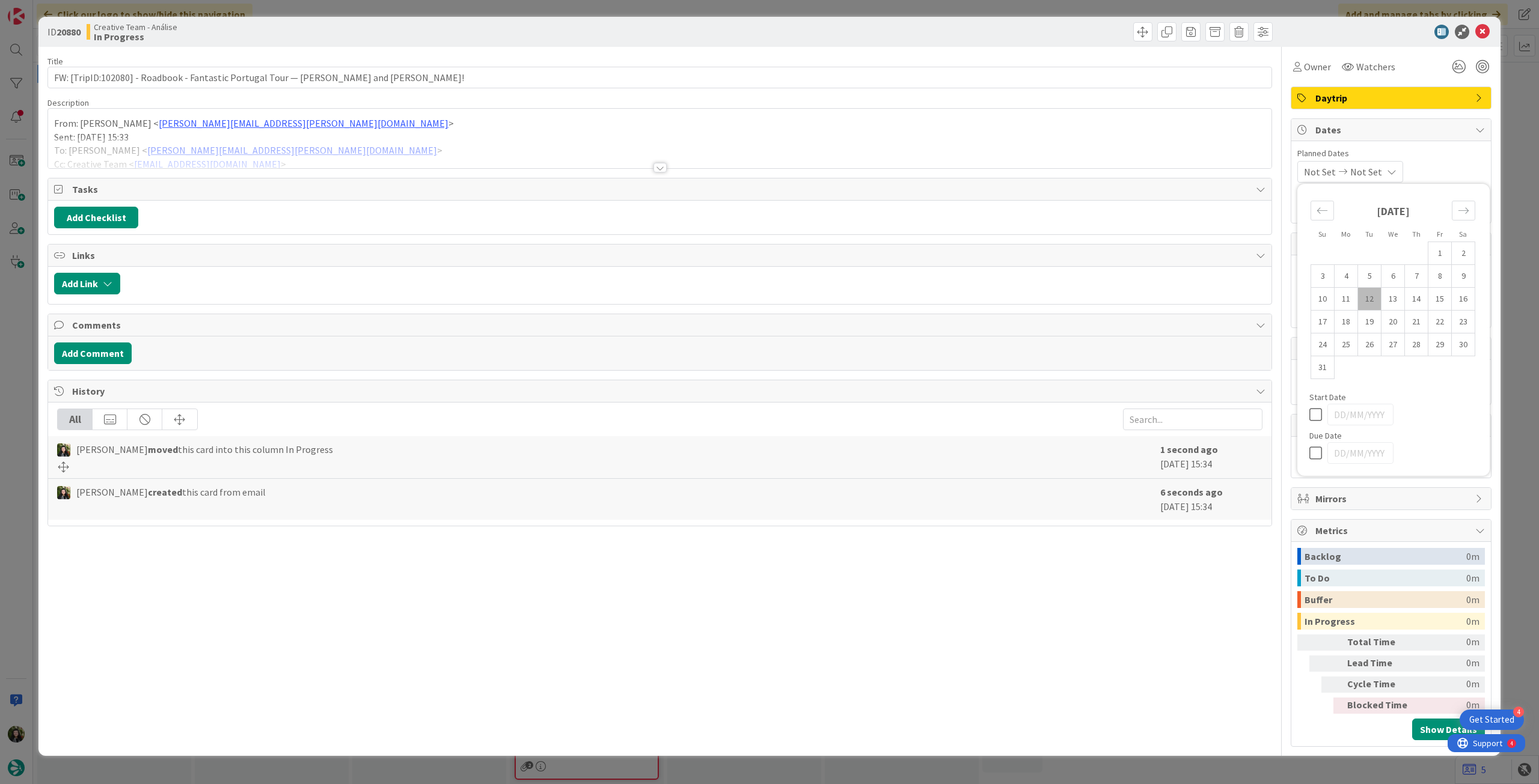
click at [1316, 453] on icon at bounding box center [1318, 453] width 18 height 14
click at [1483, 33] on icon at bounding box center [1482, 32] width 14 height 14
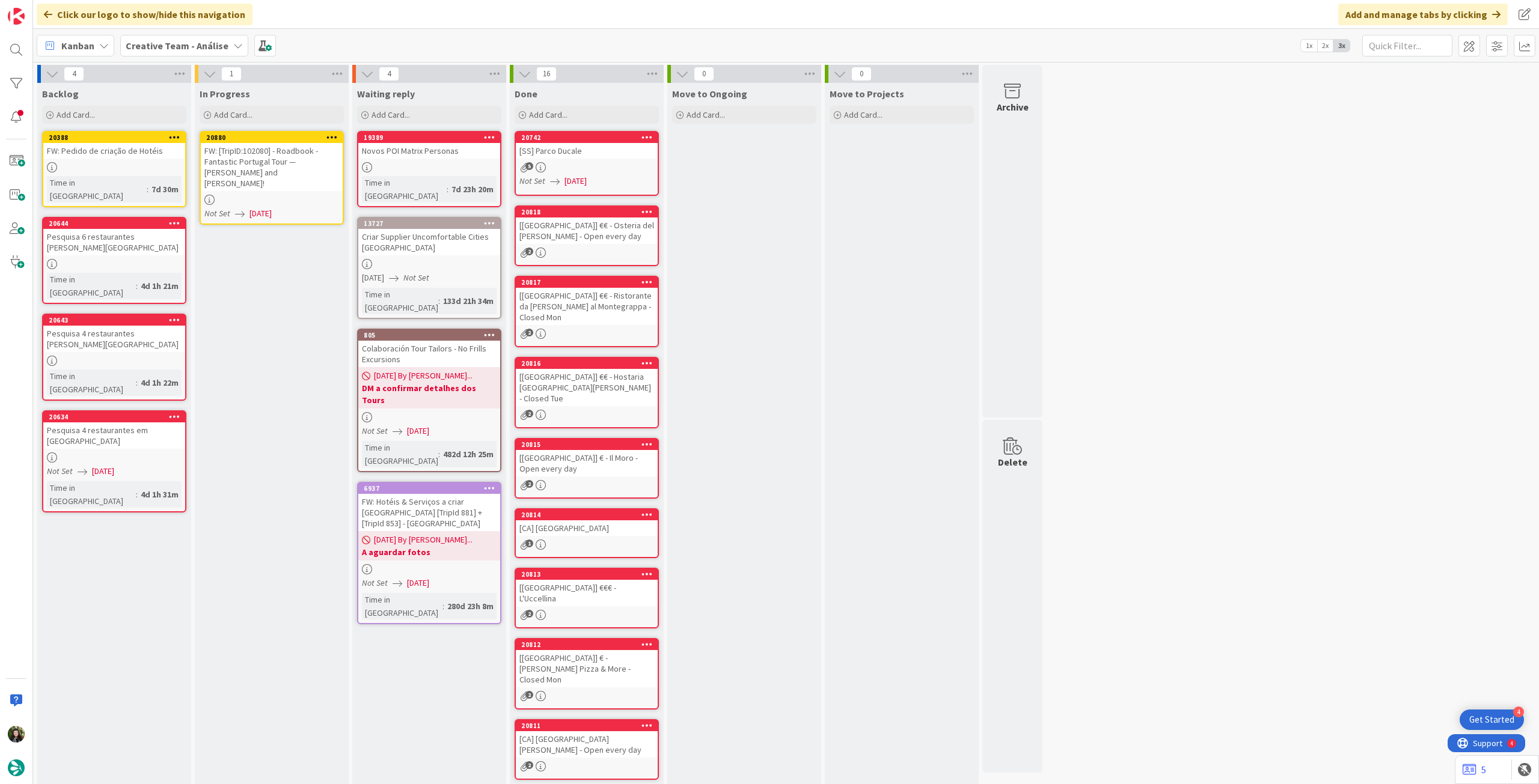
click at [332, 135] on icon at bounding box center [332, 137] width 12 height 8
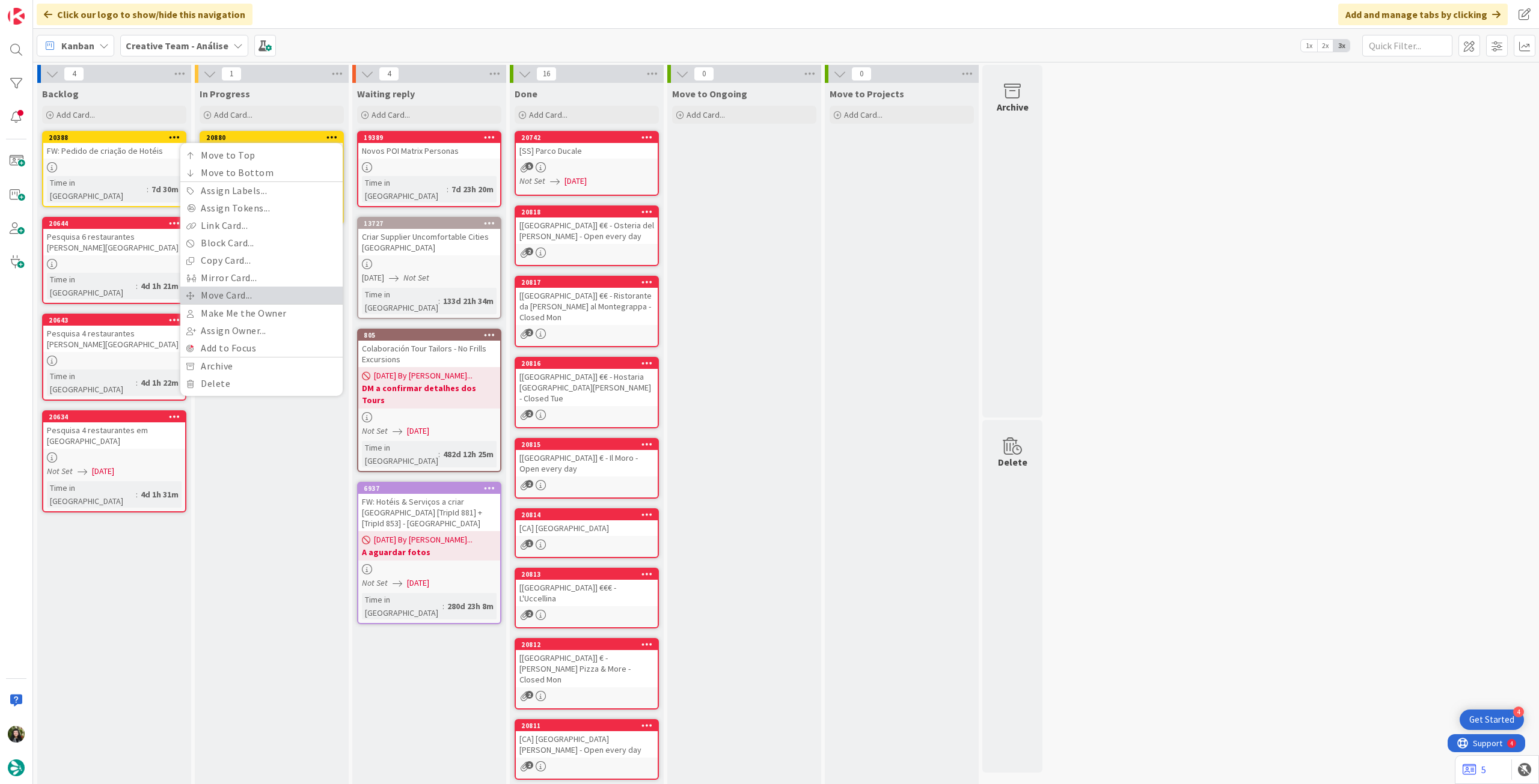
click at [254, 291] on link "Move Card..." at bounding box center [262, 295] width 163 height 17
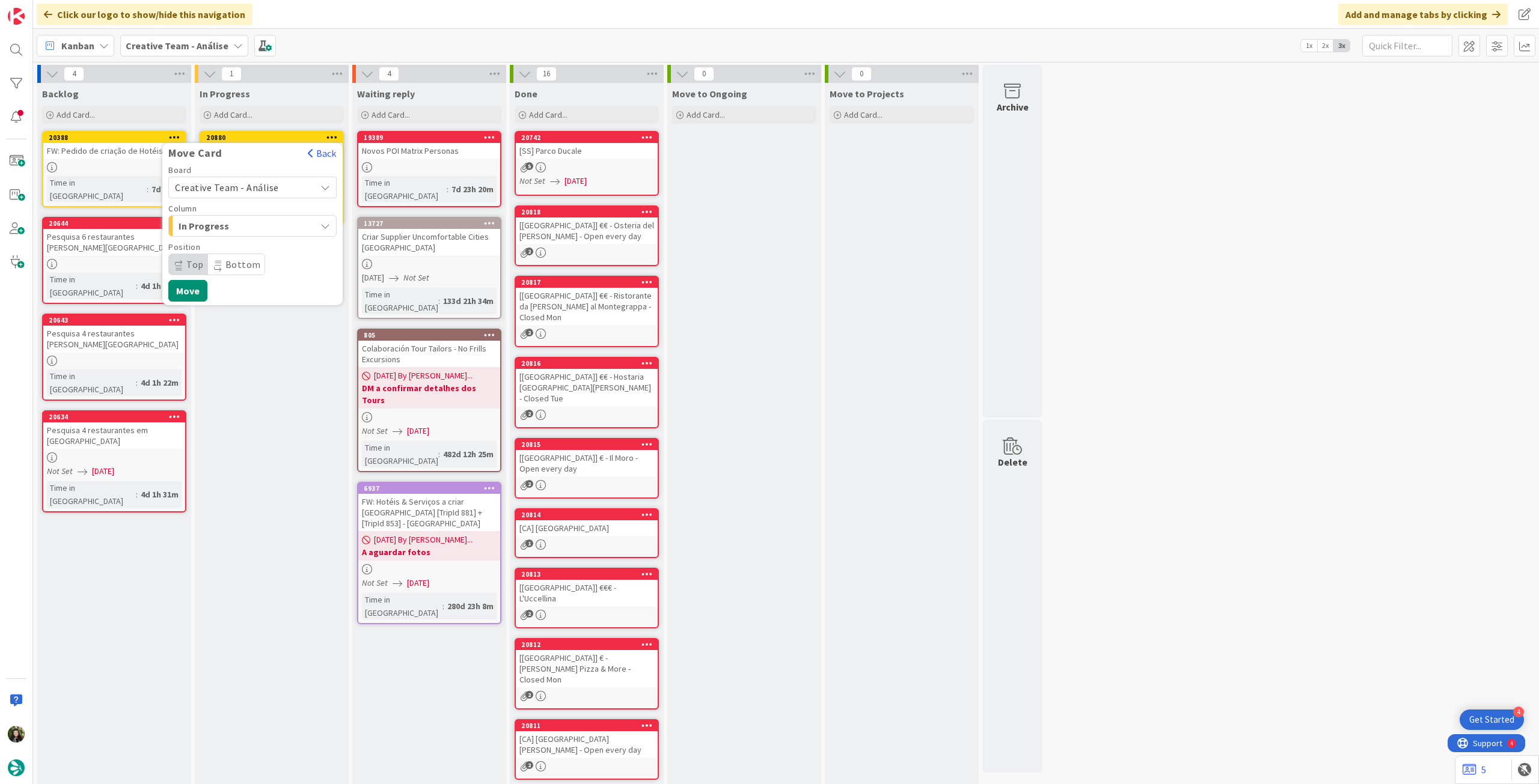
click at [239, 185] on span "Creative Team - Análise" at bounding box center [227, 187] width 104 height 12
click at [234, 236] on span "Creative Team" at bounding box center [261, 244] width 139 height 18
click at [231, 260] on span "Daytrip" at bounding box center [252, 265] width 115 height 17
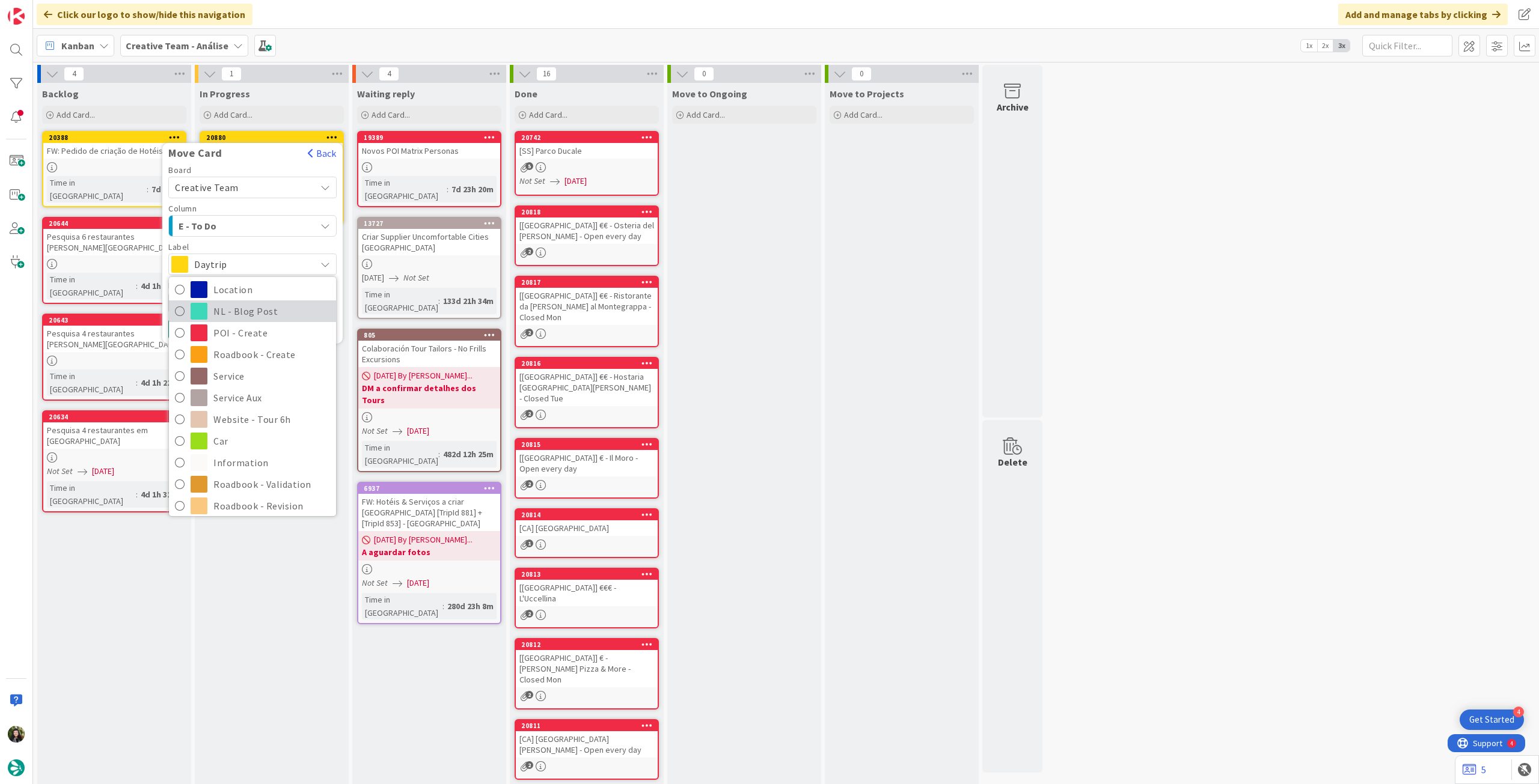
scroll to position [160, 0]
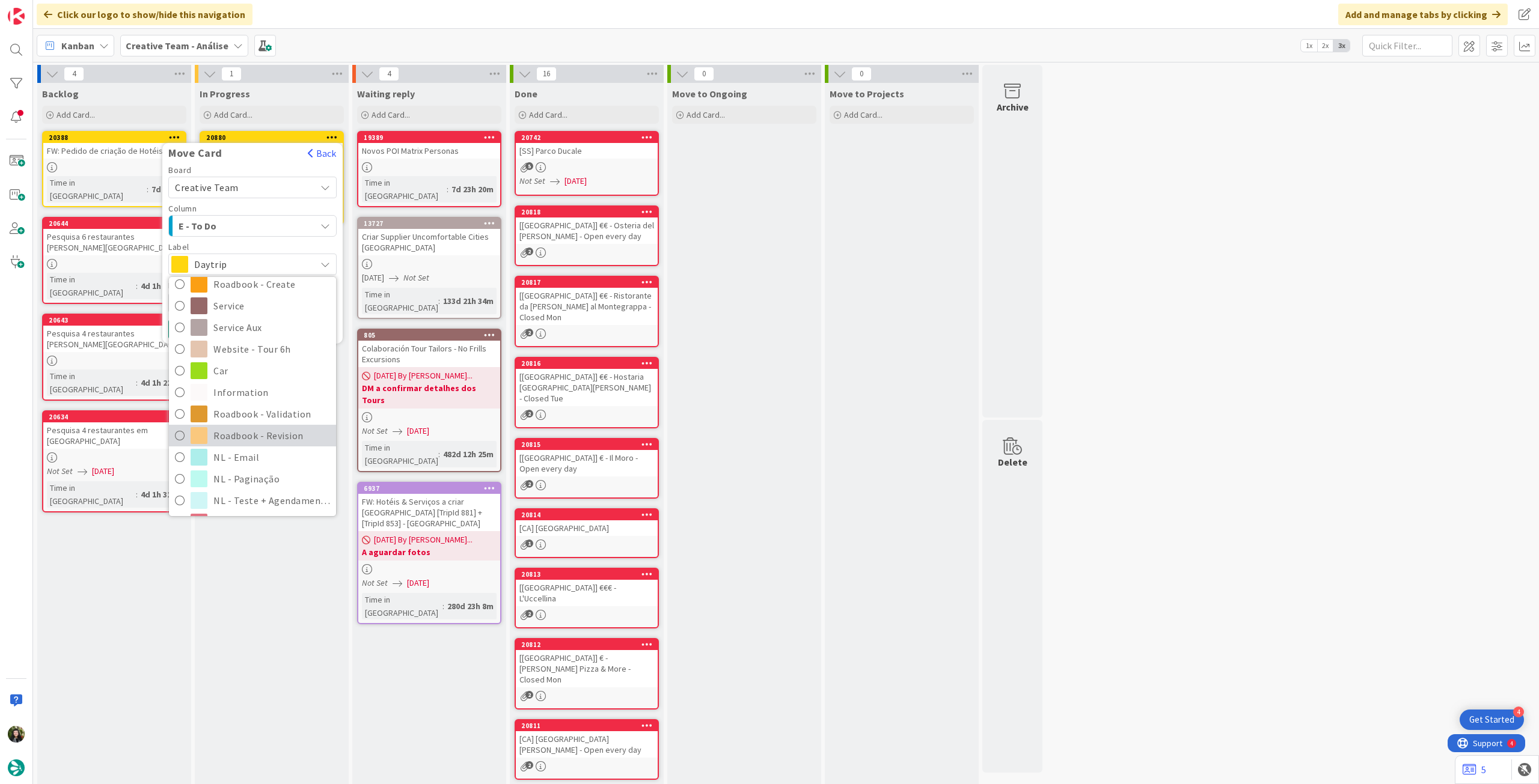
click at [279, 435] on span "Roadbook - Revision" at bounding box center [272, 435] width 116 height 18
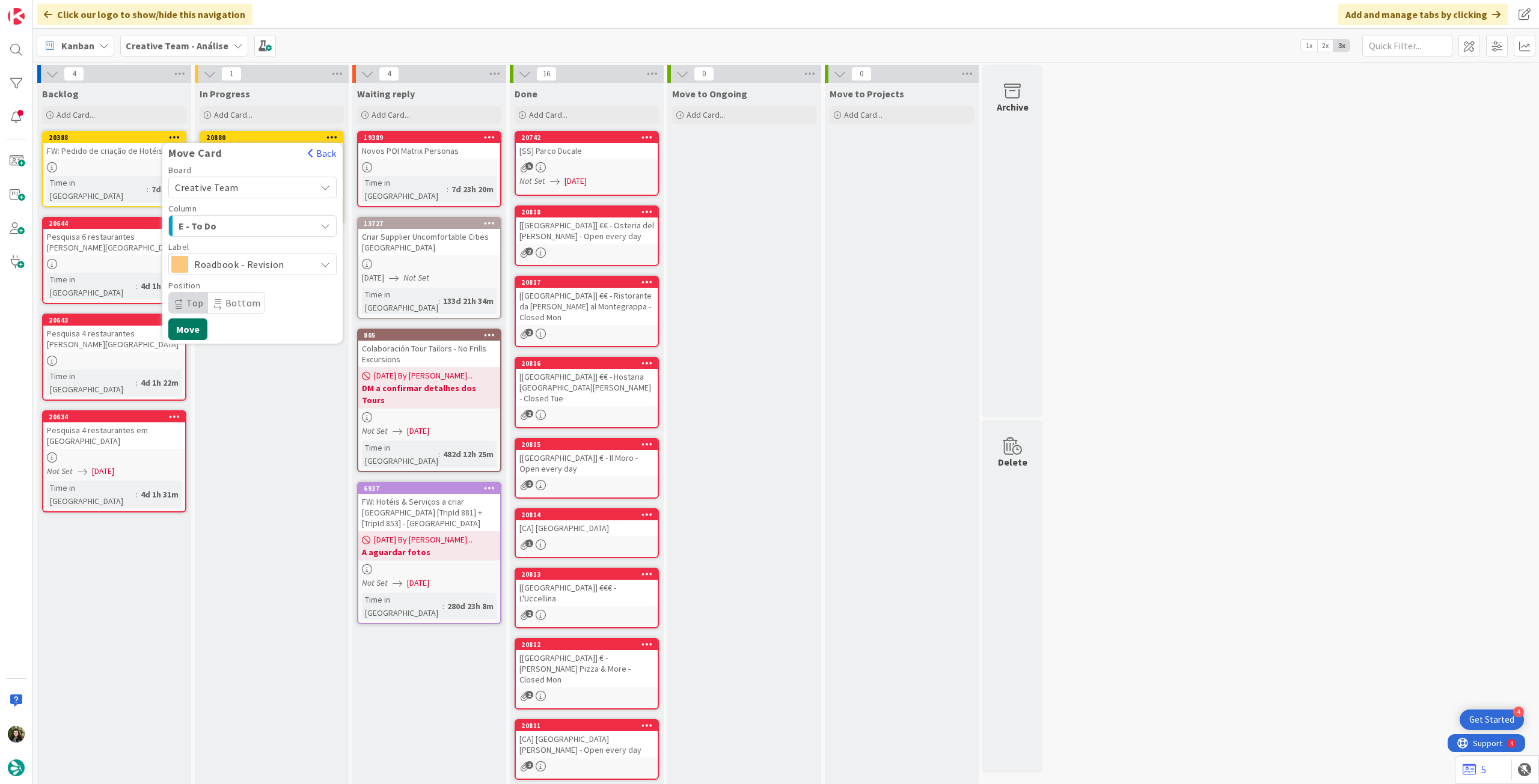
click at [191, 325] on button "Move" at bounding box center [187, 329] width 39 height 21
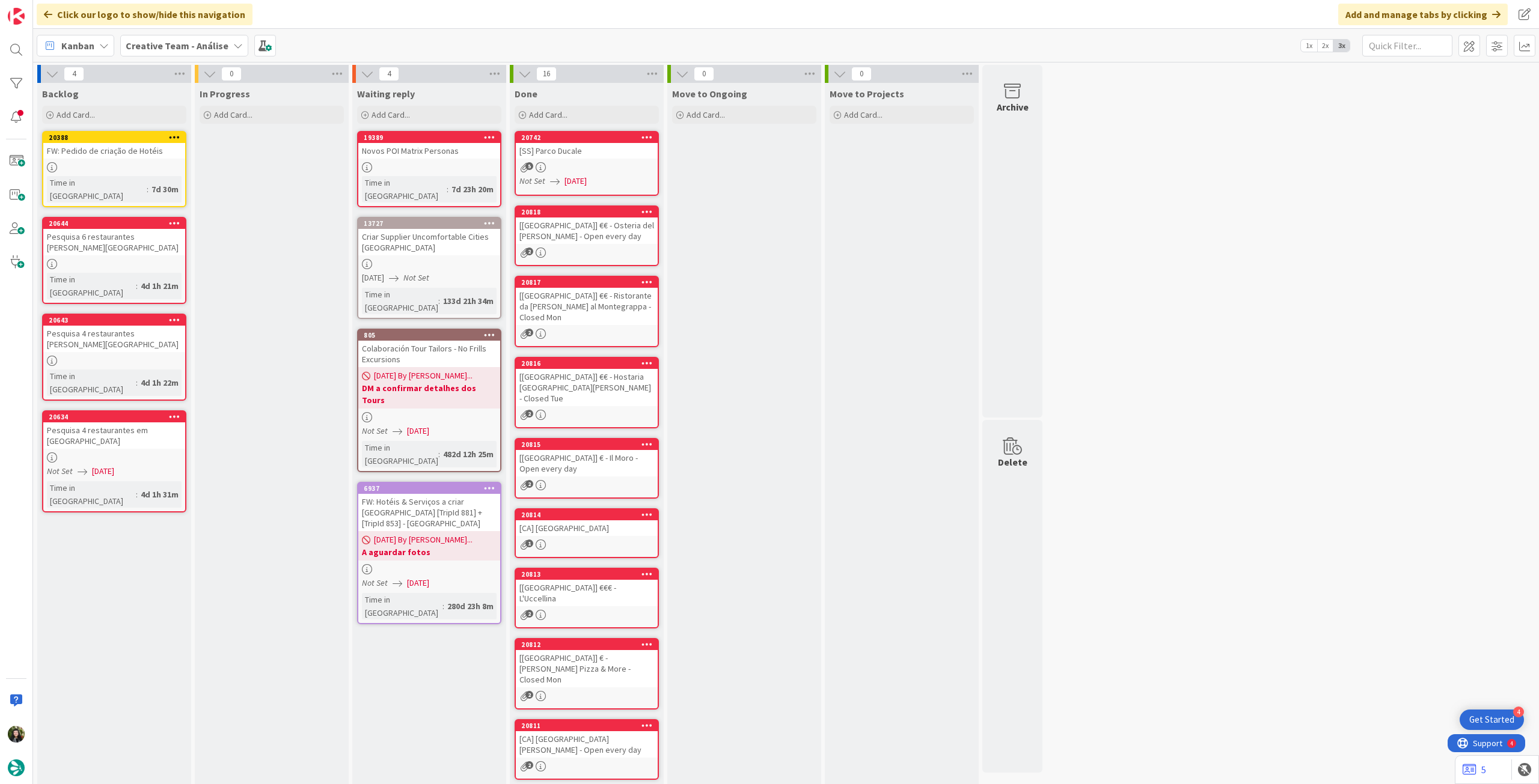
click at [183, 44] on b "Creative Team - Análise" at bounding box center [176, 45] width 103 height 12
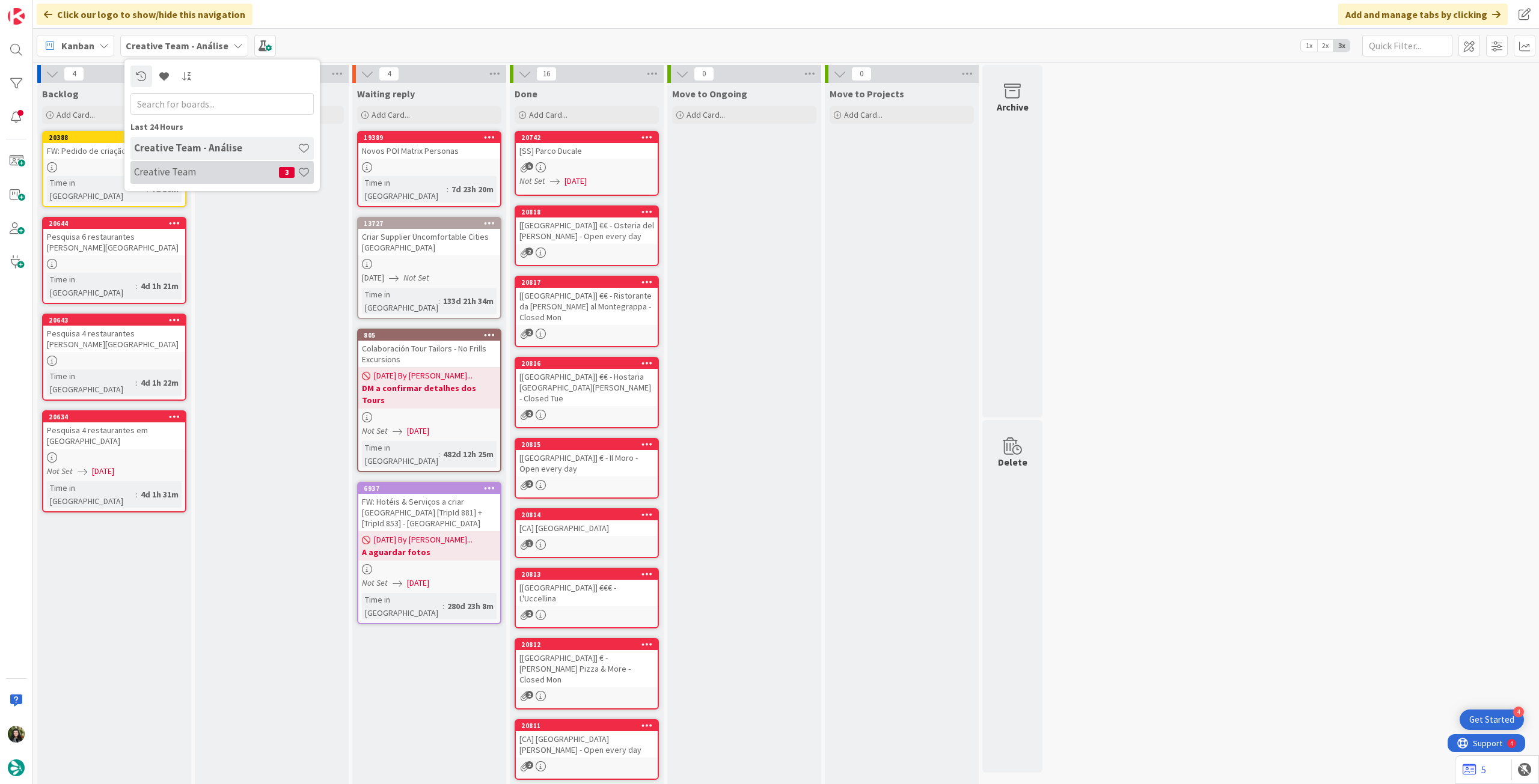
click at [183, 176] on h4 "Creative Team" at bounding box center [207, 172] width 145 height 12
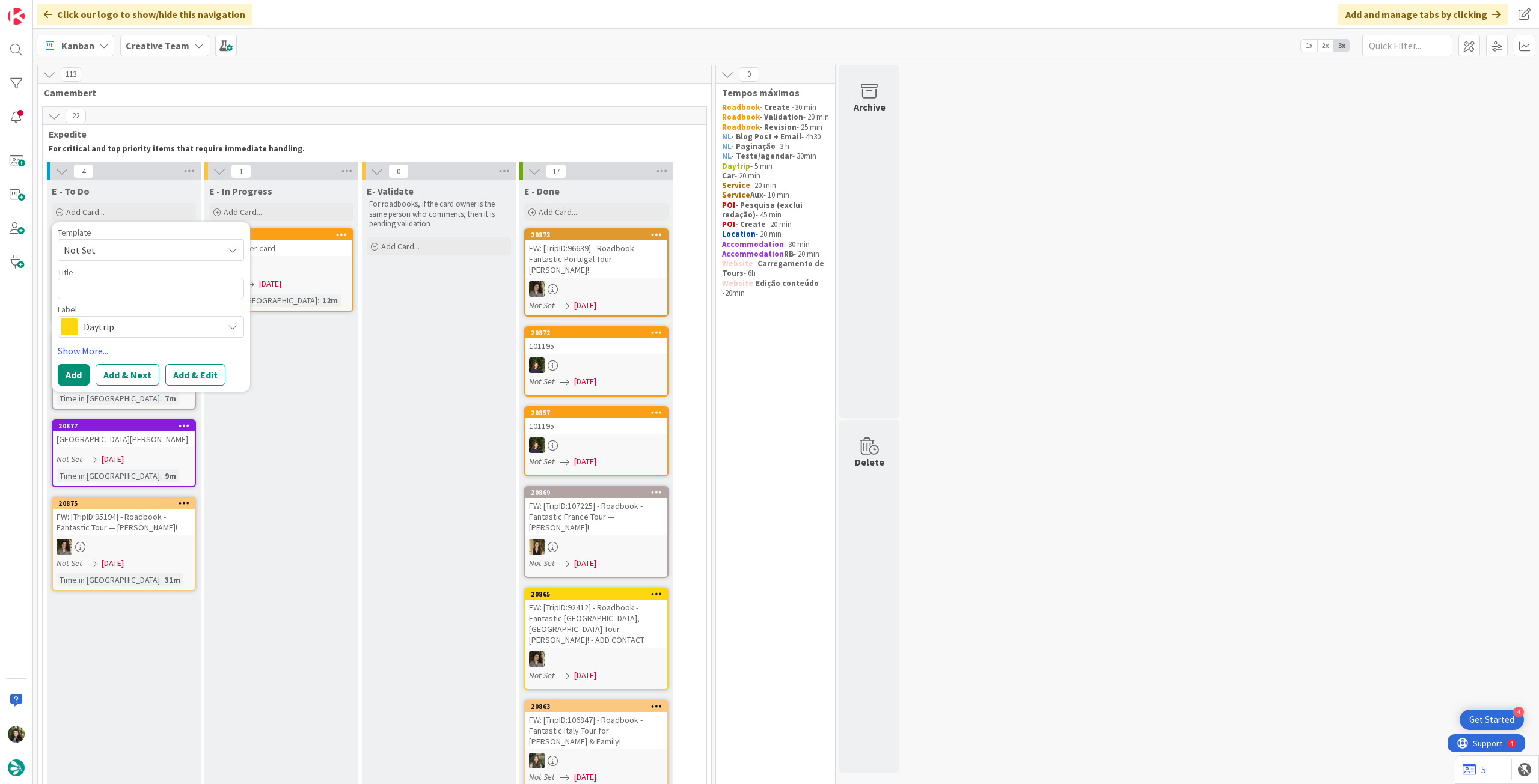
click at [133, 324] on span "Daytrip" at bounding box center [150, 327] width 134 height 17
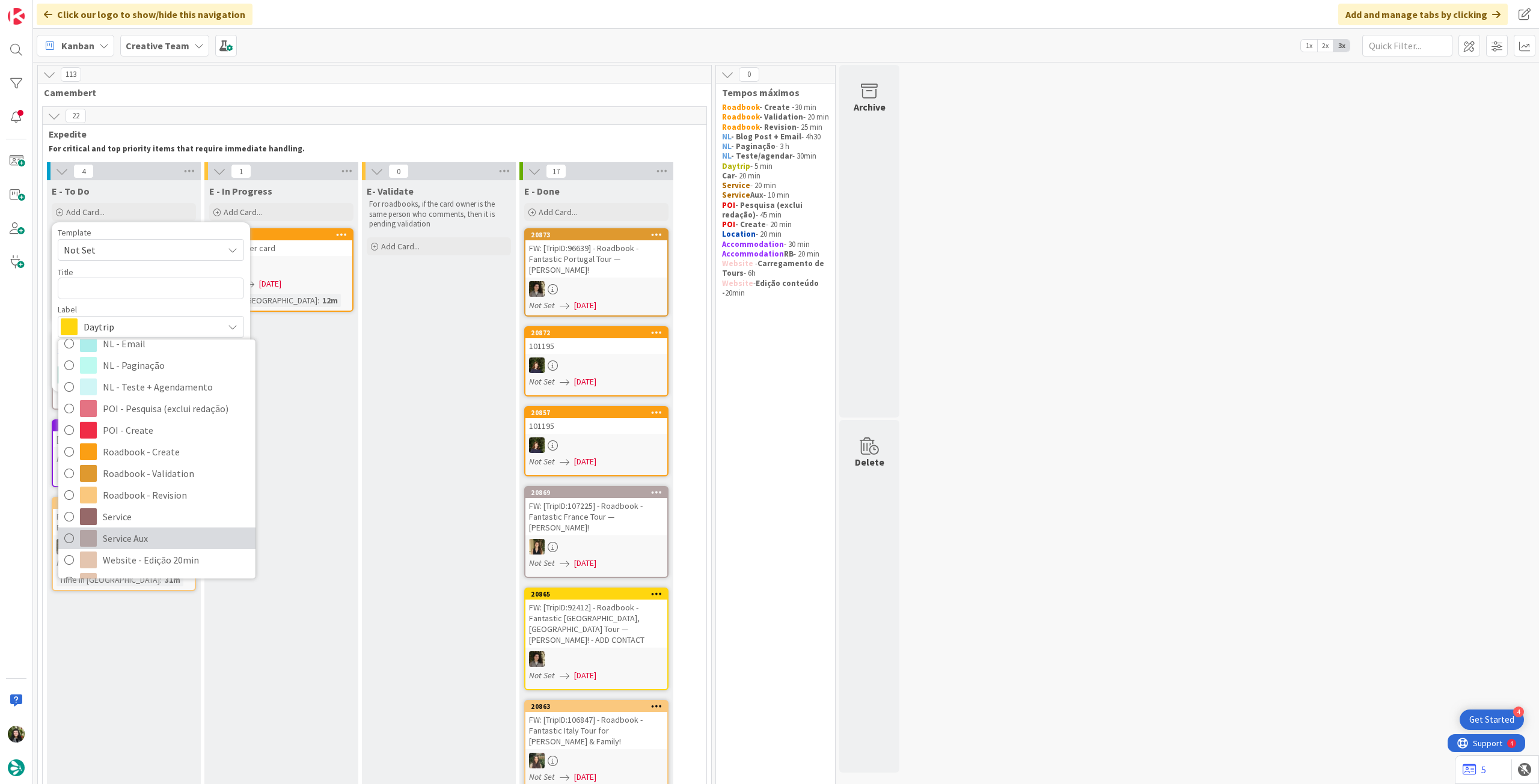
scroll to position [160, 0]
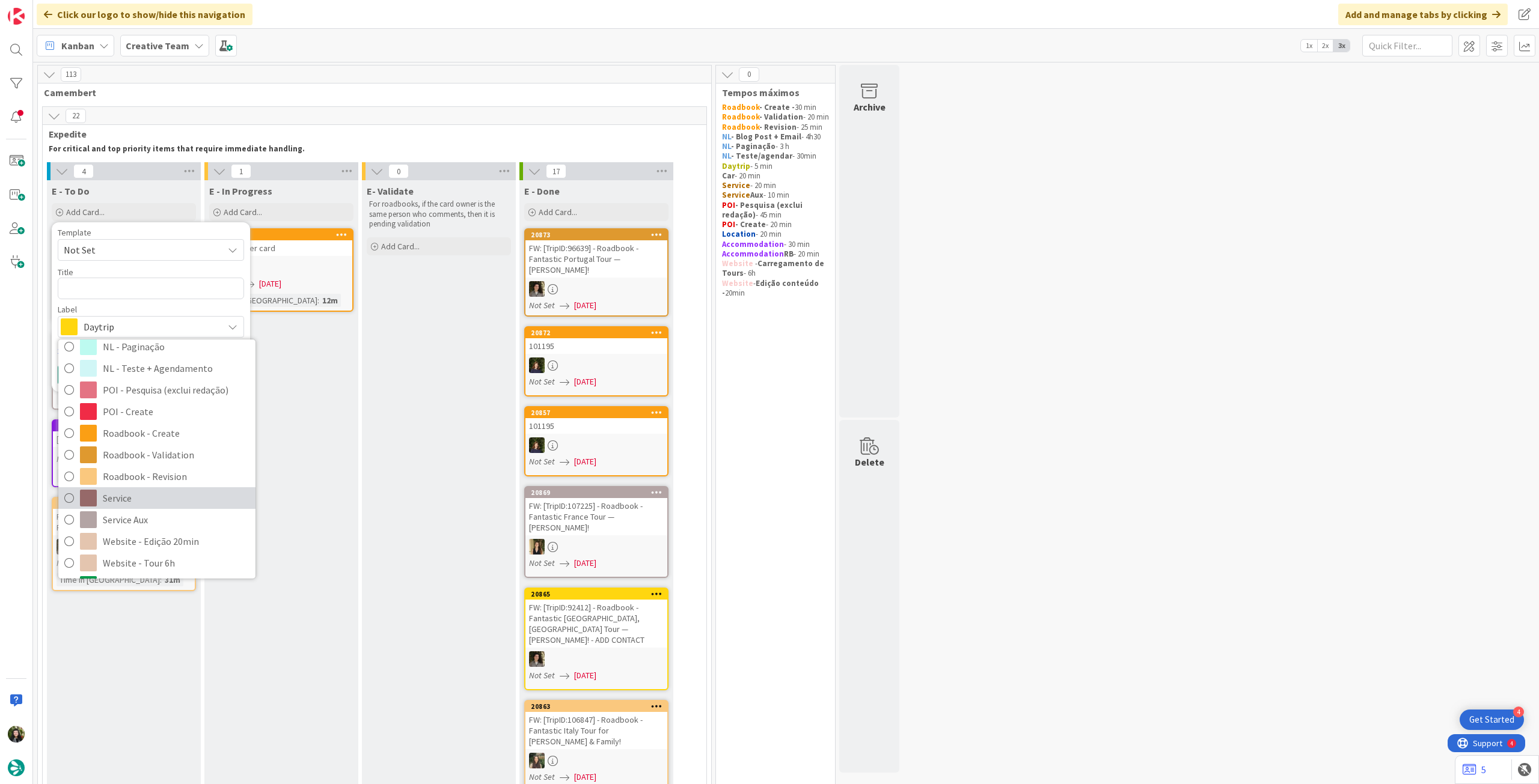
click at [153, 496] on span "Service" at bounding box center [176, 498] width 147 height 18
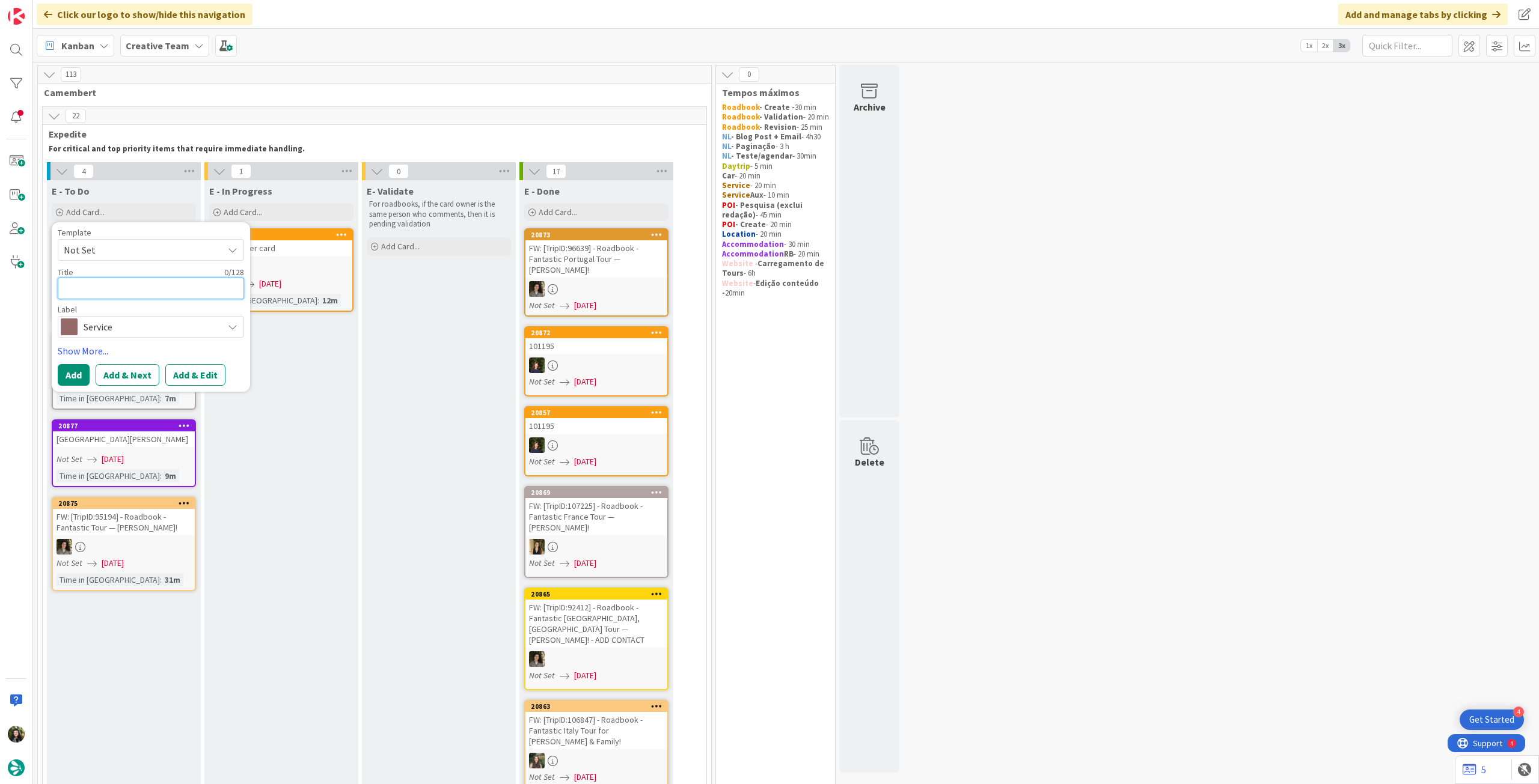
click at [125, 280] on textarea at bounding box center [151, 288] width 186 height 21
type textarea "4"
type textarea "x"
type textarea "4h"
type textarea "x"
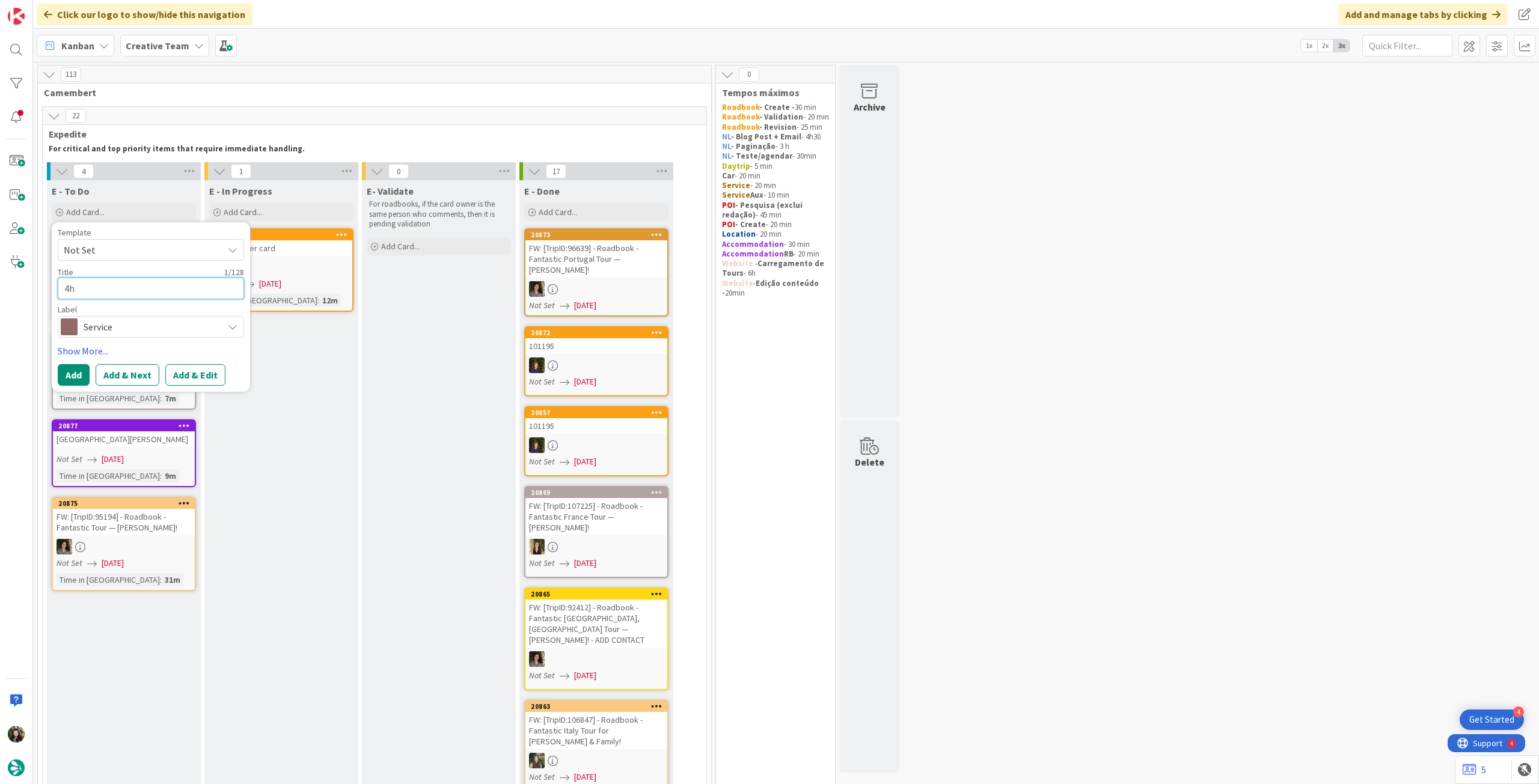
type textarea "4h"
type textarea "x"
type textarea "4h P"
type textarea "x"
type textarea "4h Pr"
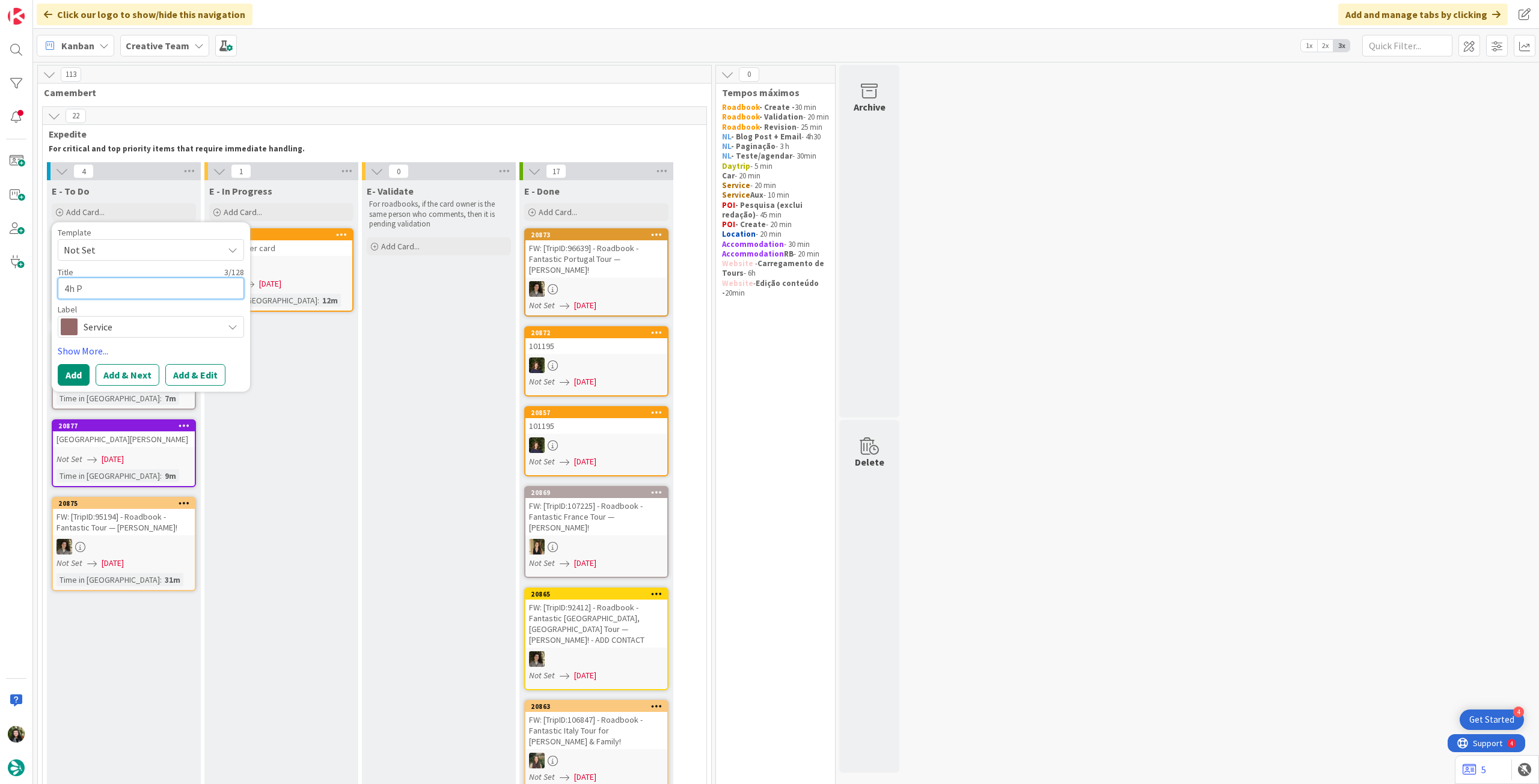
type textarea "x"
type textarea "4h Pri"
type textarea "x"
type textarea "4h Priv"
type textarea "x"
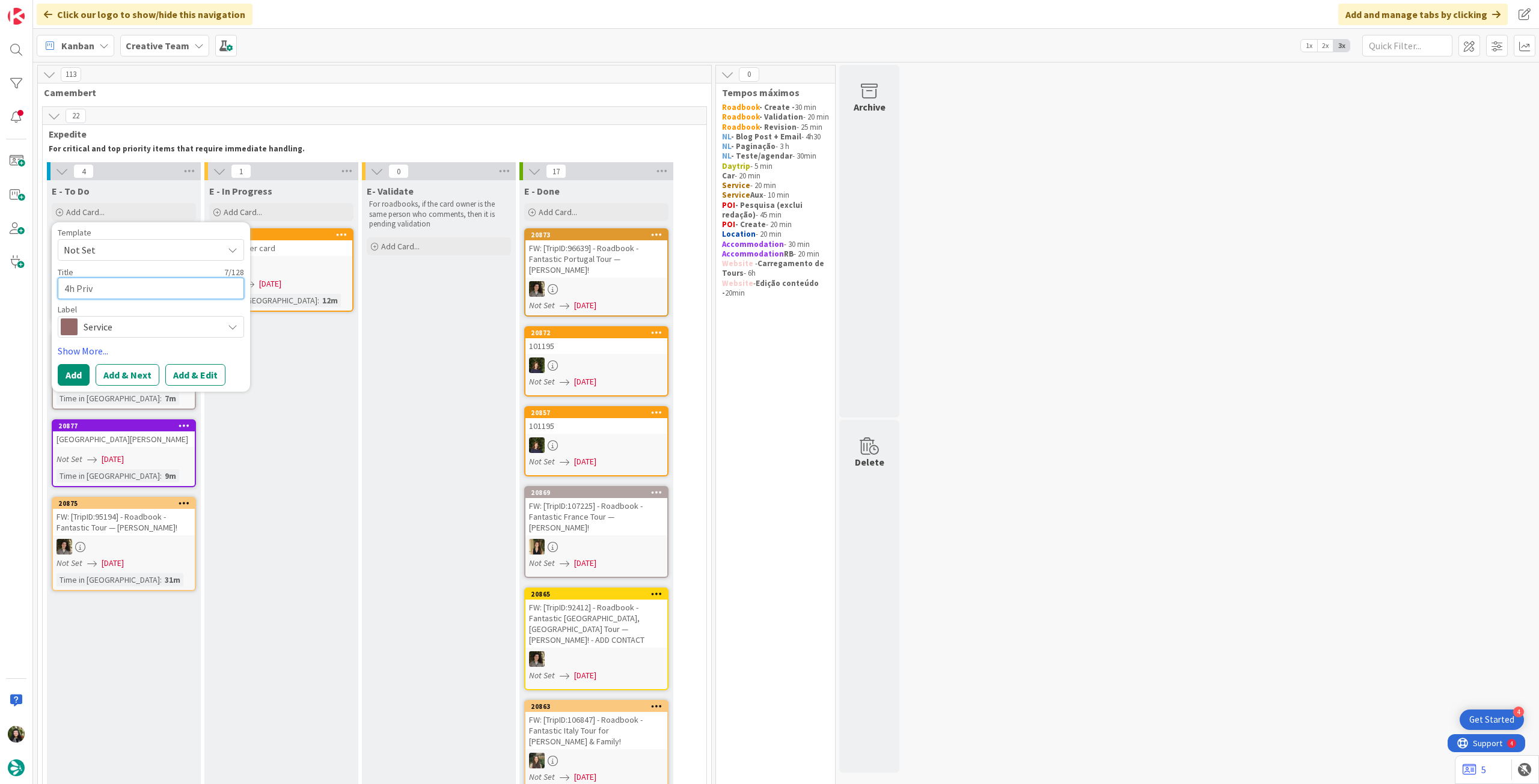
type textarea "4h Priva"
type textarea "x"
type textarea "4h Privat"
type textarea "x"
type textarea "4h Private"
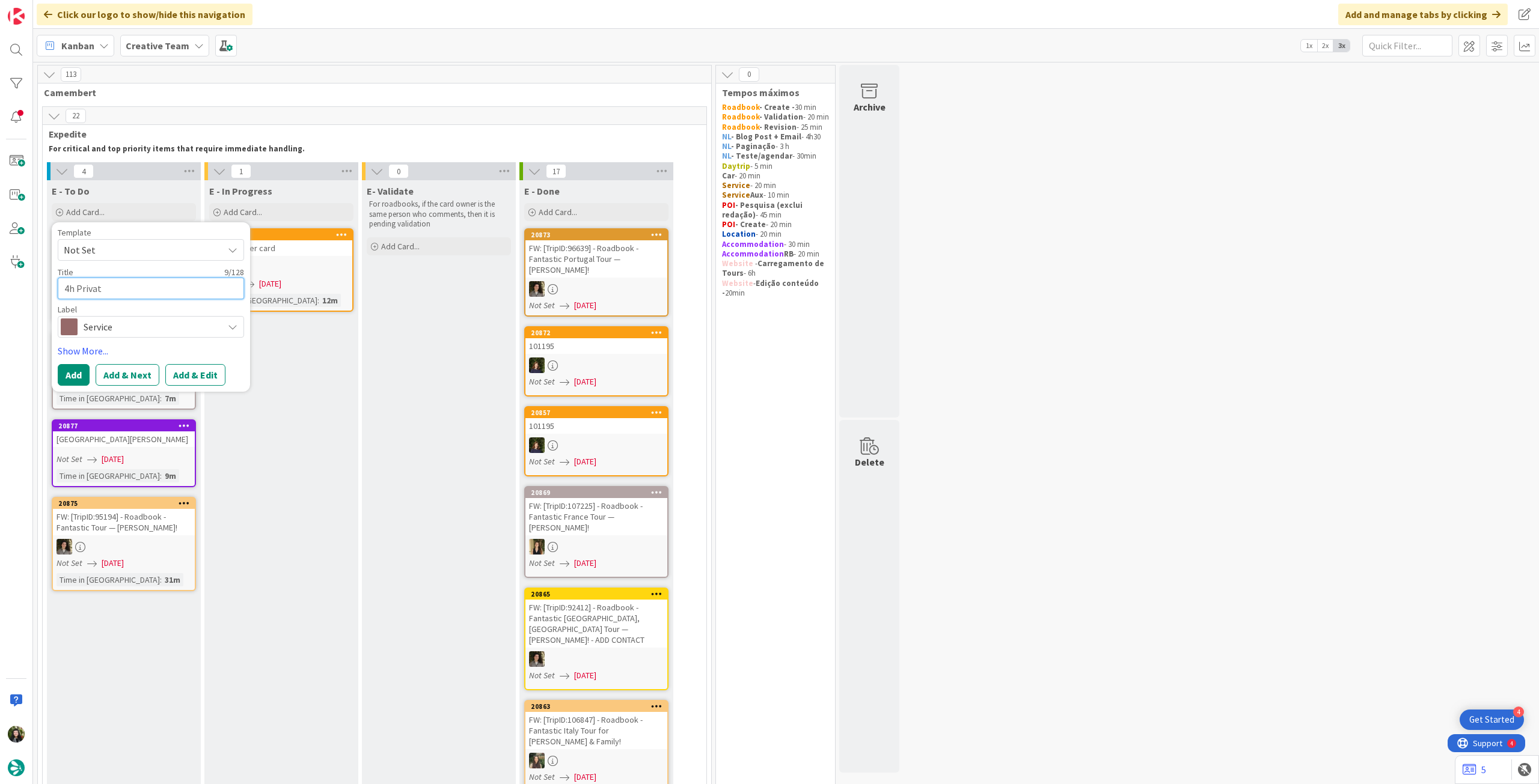
type textarea "x"
type textarea "4h Private"
type textarea "x"
type textarea "4h Private t"
type textarea "x"
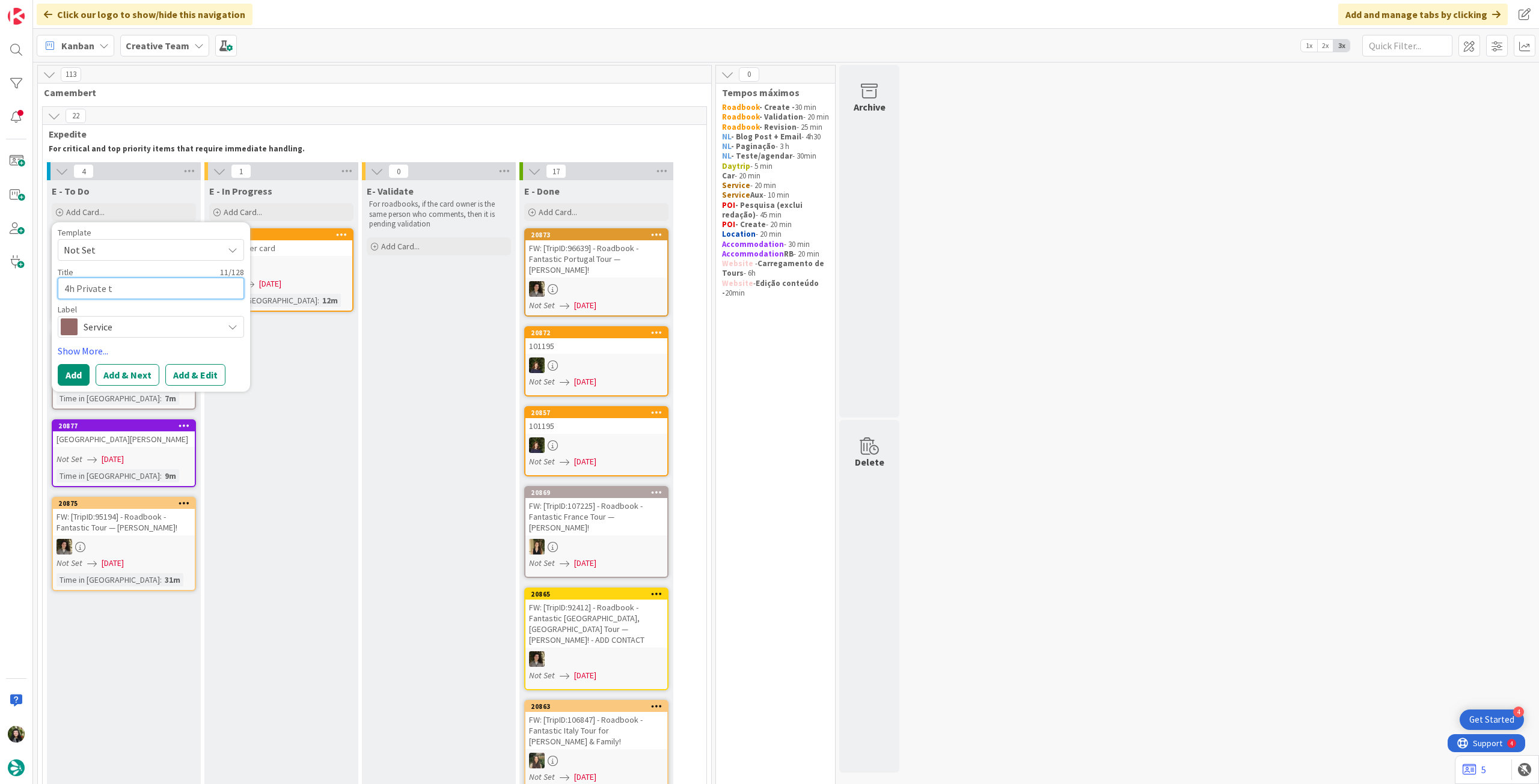
type textarea "4h Private to"
type textarea "x"
type textarea "4h Private tou"
type textarea "x"
type textarea "4h Private tour"
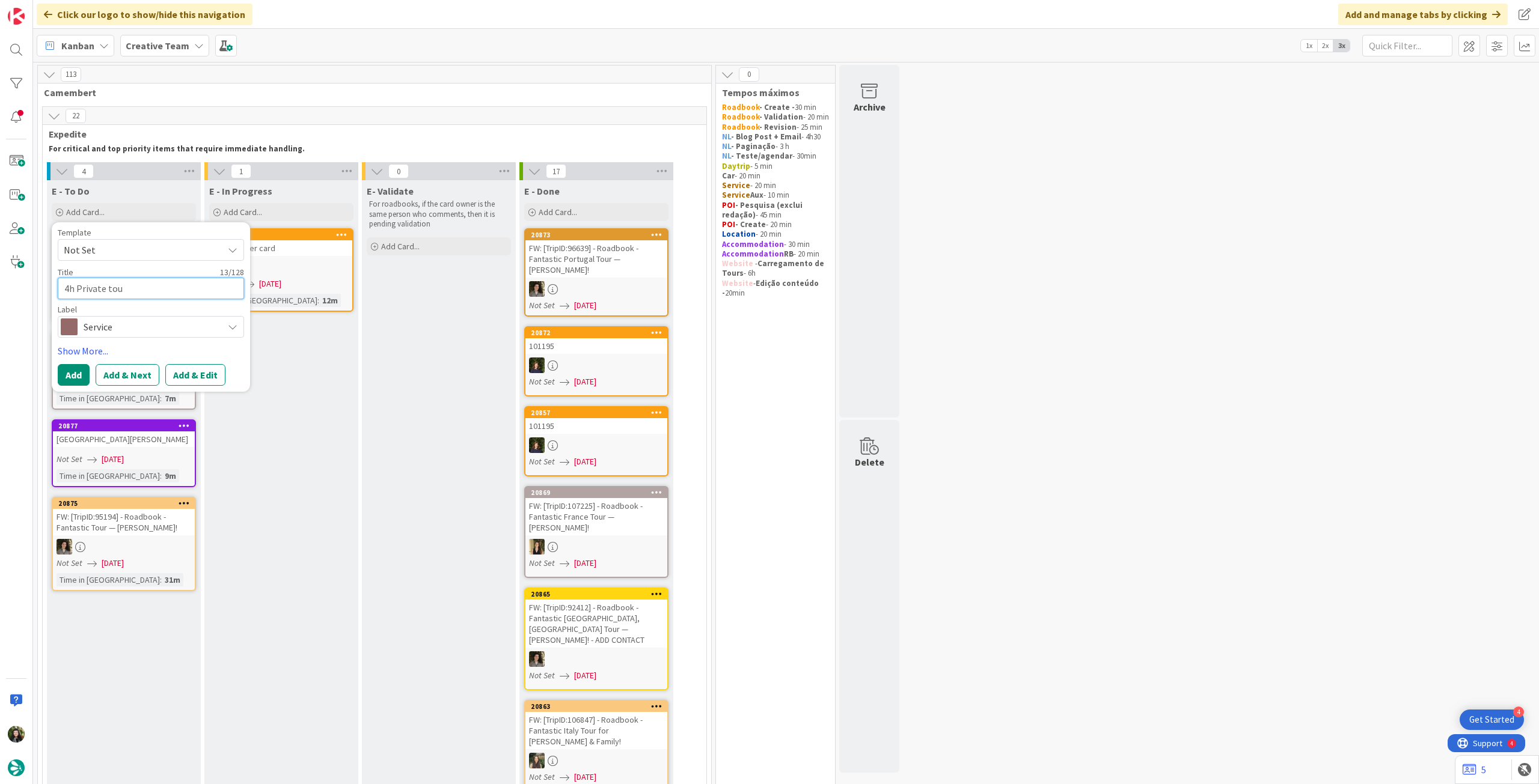
type textarea "x"
type textarea "4h Private tour"
type textarea "x"
type textarea "4h Private tour o"
type textarea "x"
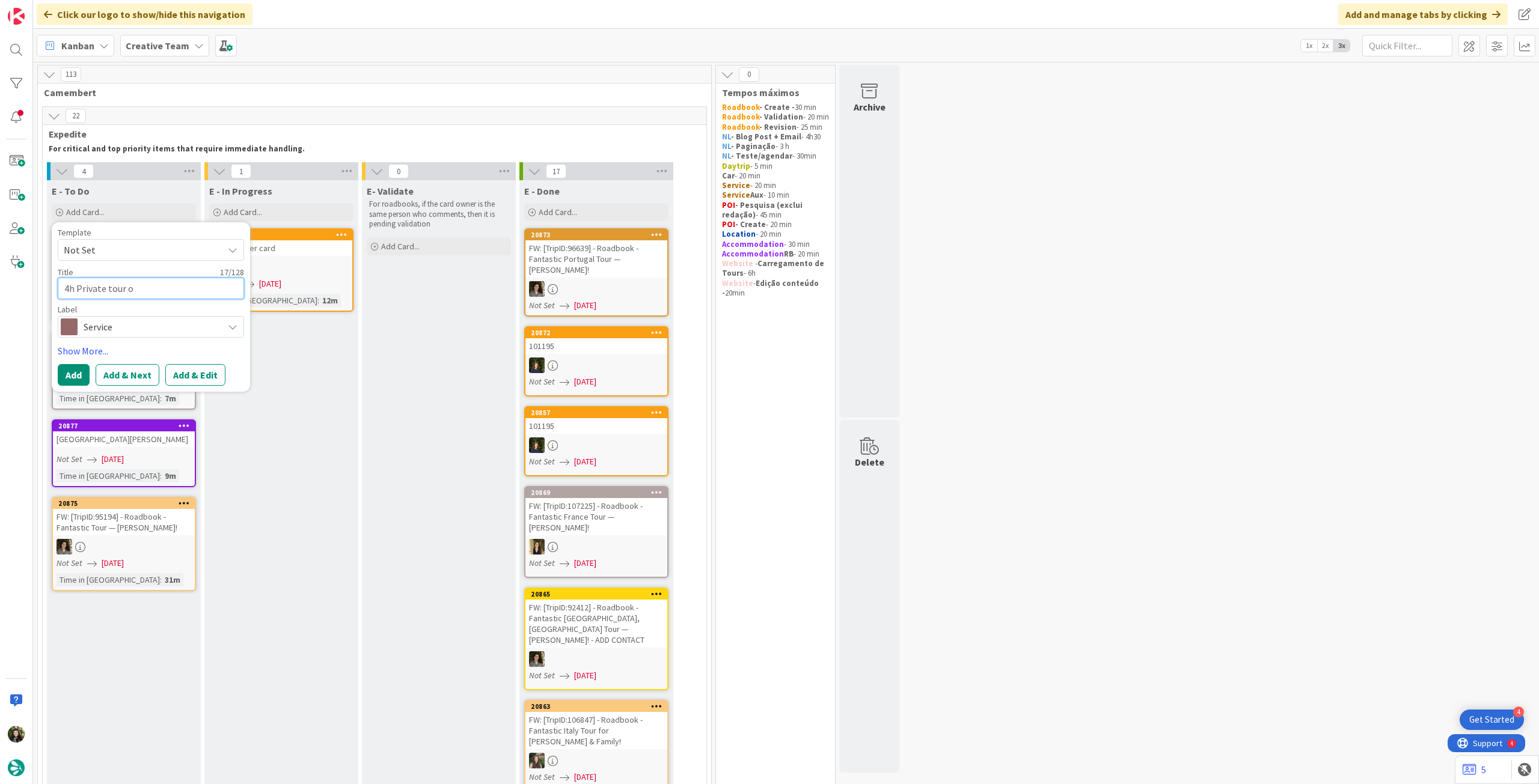
type textarea "4h Private tour of"
type textarea "x"
type textarea "4h Private tour of"
type textarea "x"
paste textarea "Rocamadour Village"
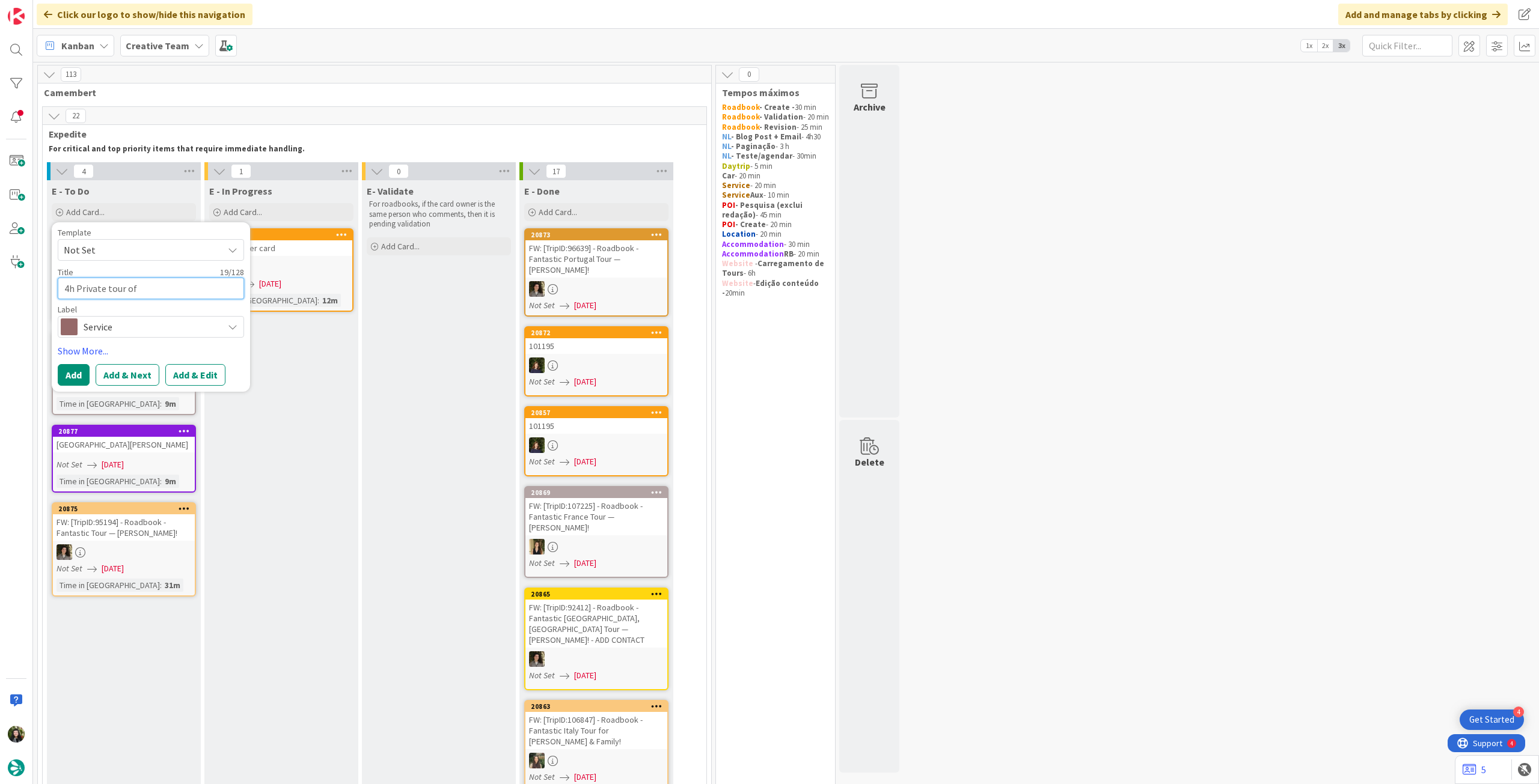
type textarea "4h Private tour of Rocamadour Village"
type textarea "x"
type textarea "4h Private tour of Rocamadour Village"
type textarea "x"
type textarea "4h Private tour of Rocamadour Village f"
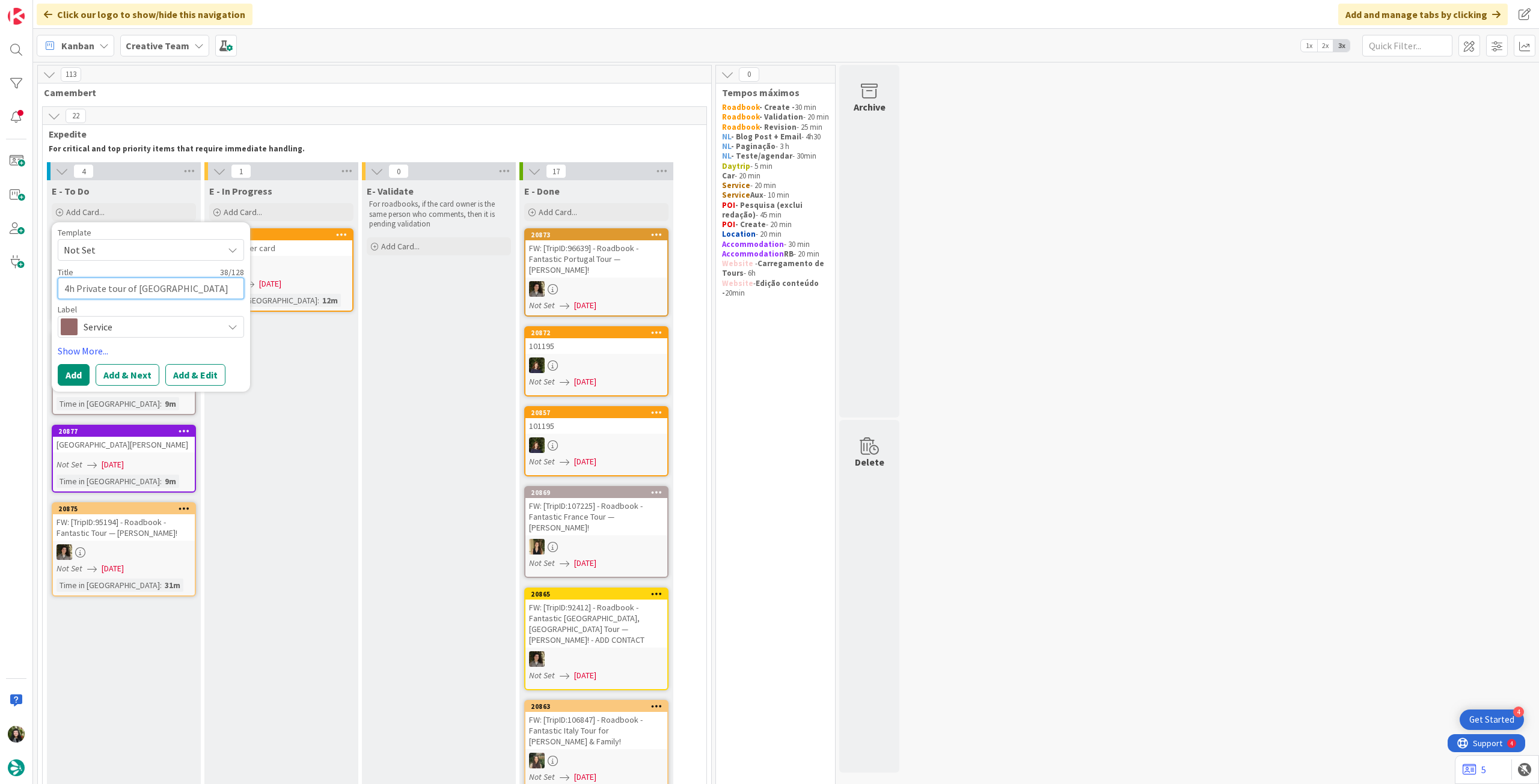
type textarea "x"
type textarea "4h Private tour of Rocamadour Village fo"
type textarea "x"
type textarea "4h Private tour of Rocamadour Village fom"
type textarea "x"
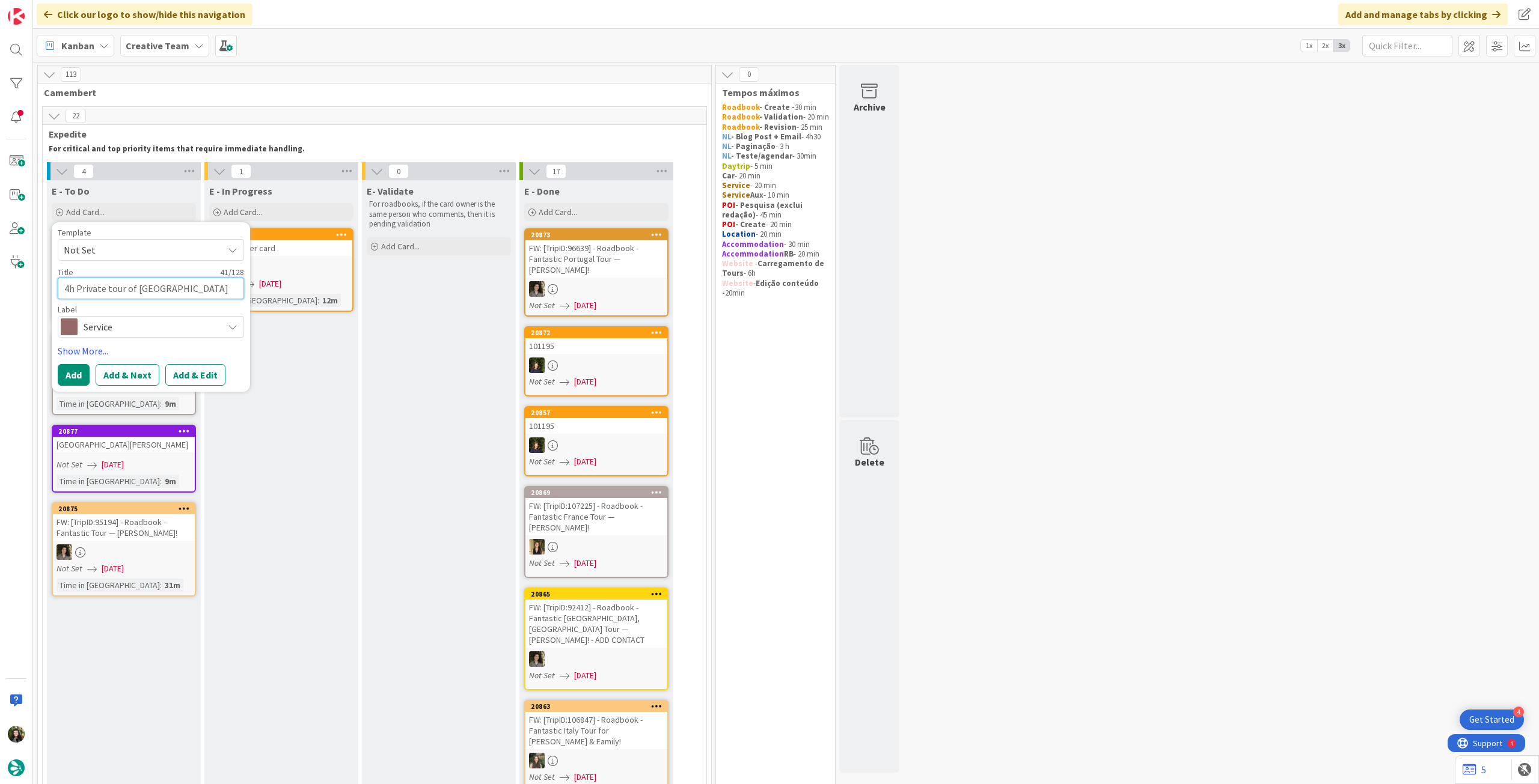
type textarea "4h Private tour of Rocamadour Village fo"
type textarea "x"
type textarea "4h Private tour of Rocamadour Village f"
type textarea "x"
type textarea "4h Private tour of Rocamadour Village fr"
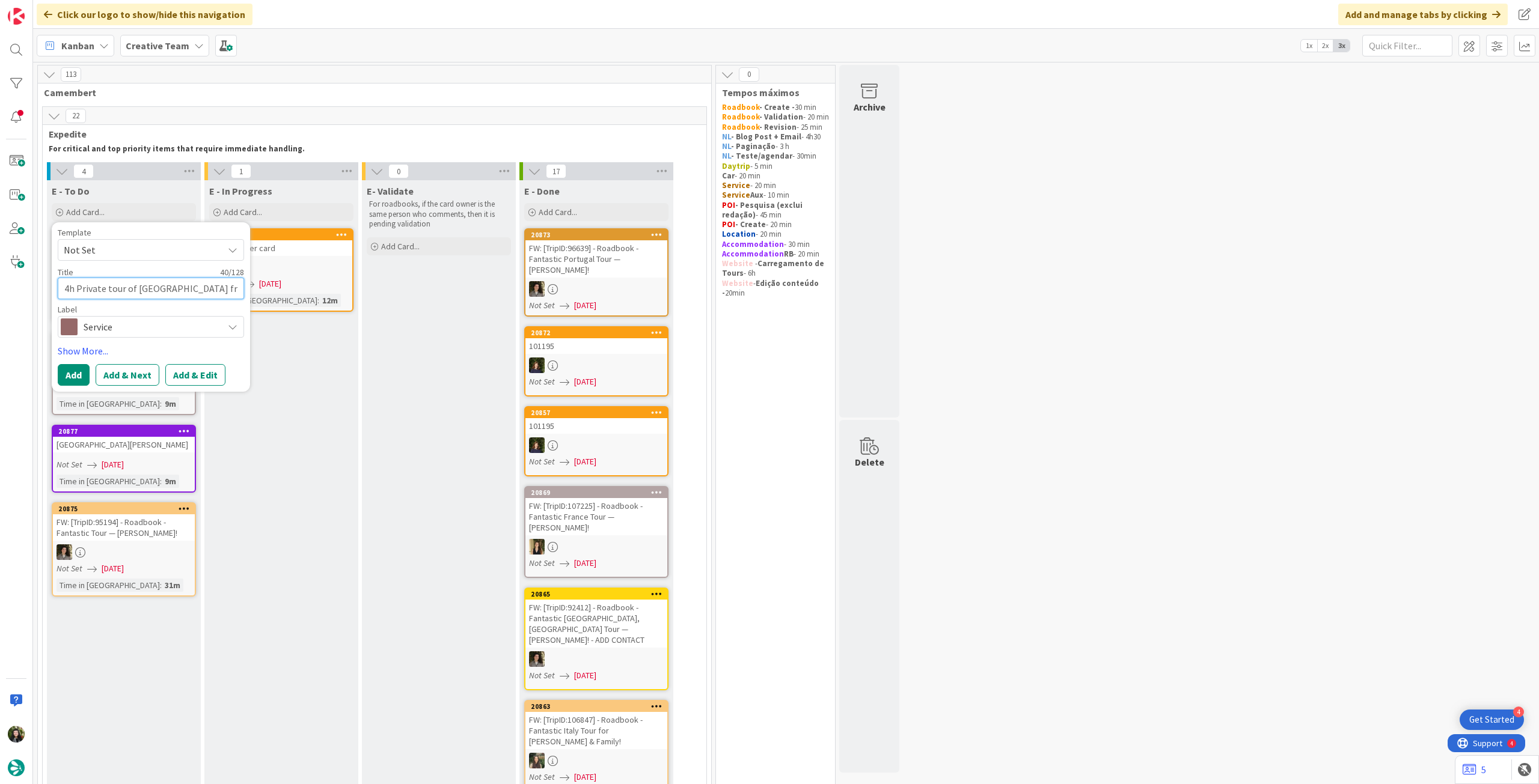
type textarea "x"
type textarea "4h Private tour of Rocamadour Village fro"
type textarea "x"
type textarea "4h Private tour of Rocamadour Village from"
type textarea "x"
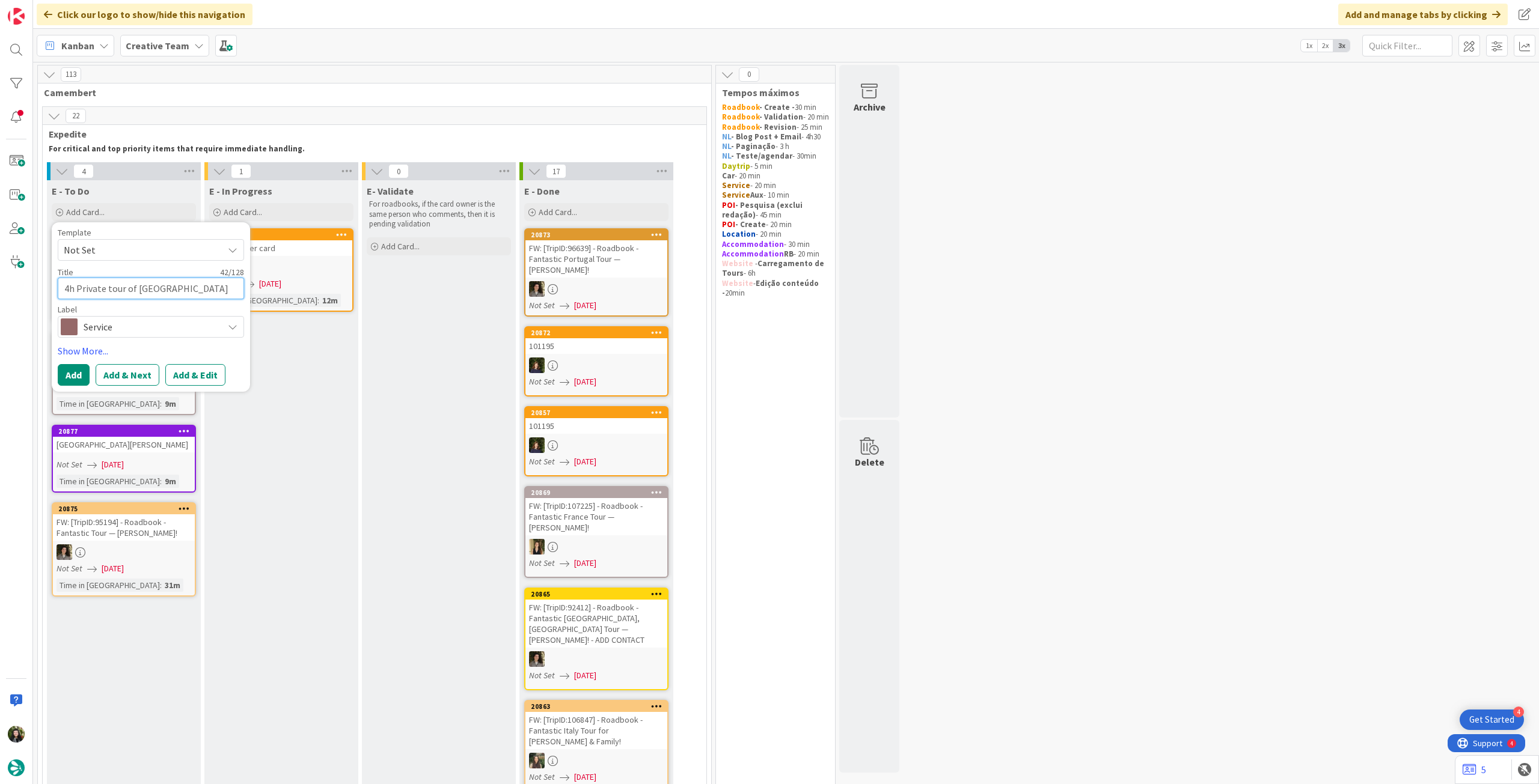
type textarea "4h Private tour of Rocamadour Village from"
type textarea "x"
paste textarea "Sarlat"
type textarea "4h Private tour of Rocamadour Village from Sarlat"
type textarea "x"
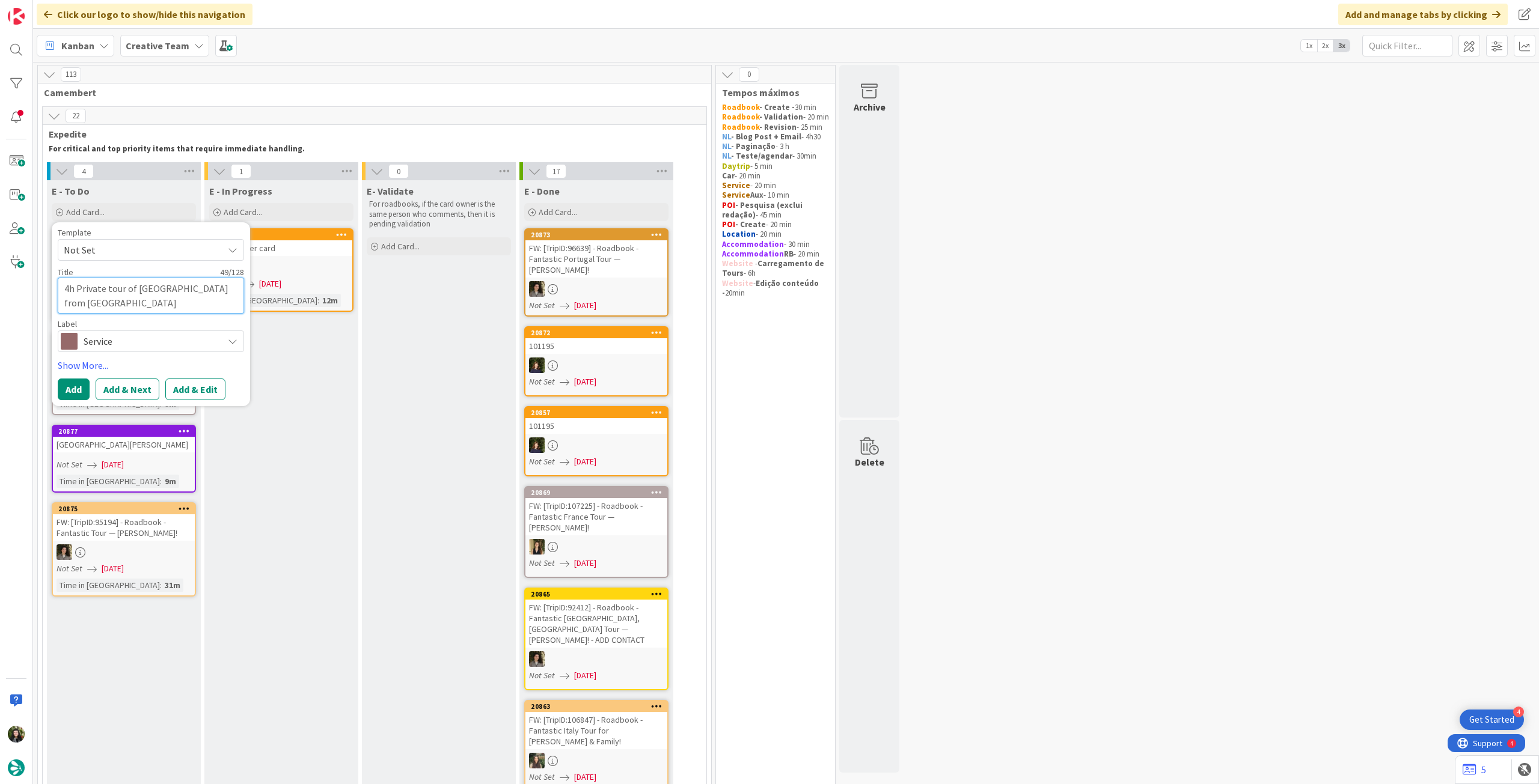
type textarea "4h Private tour of Rocamadour Village from Sarlat"
click at [77, 393] on button "Add" at bounding box center [74, 389] width 32 height 21
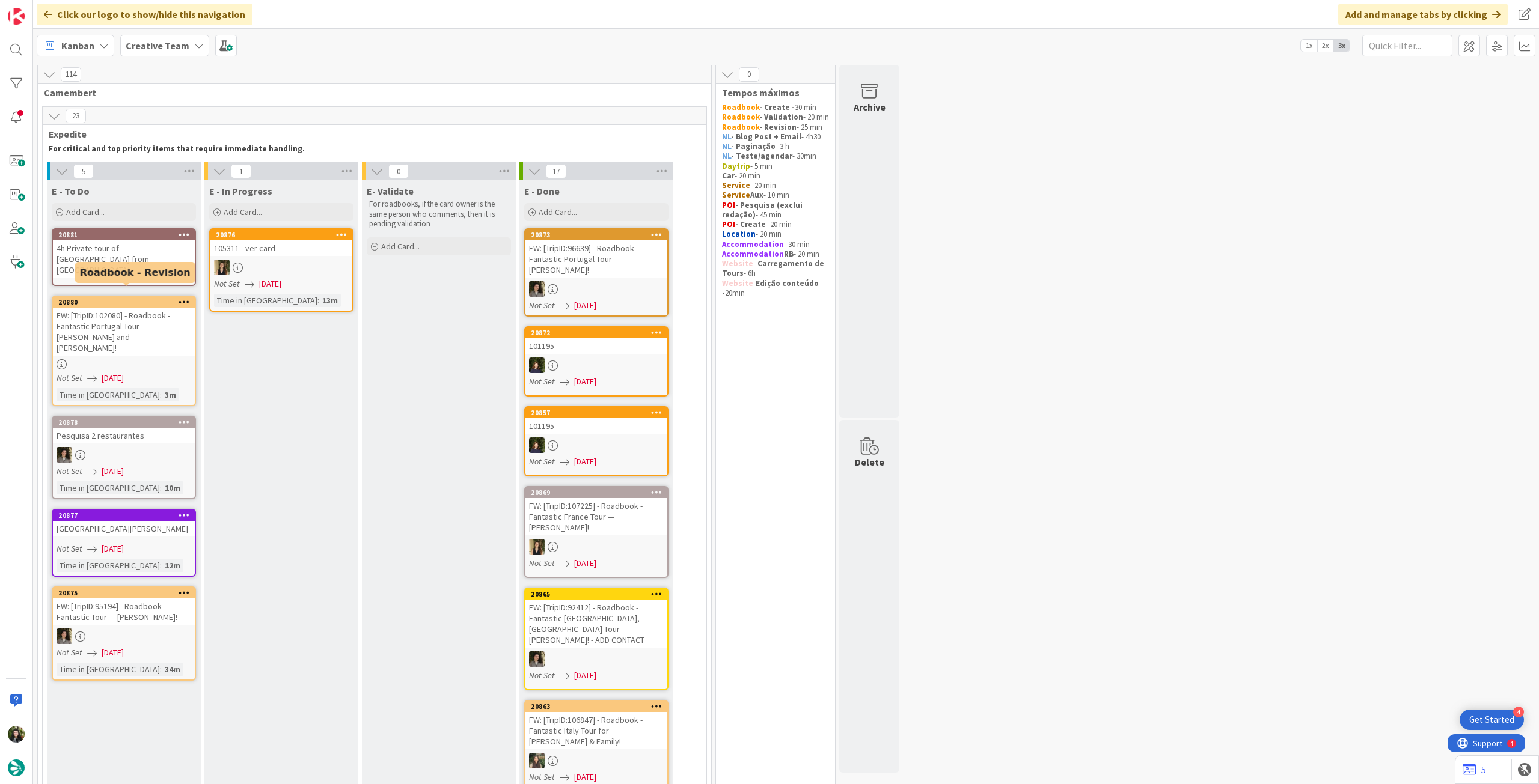
click at [111, 251] on div "4h Private tour of Rocamadour Village from Sarlat" at bounding box center [124, 259] width 142 height 37
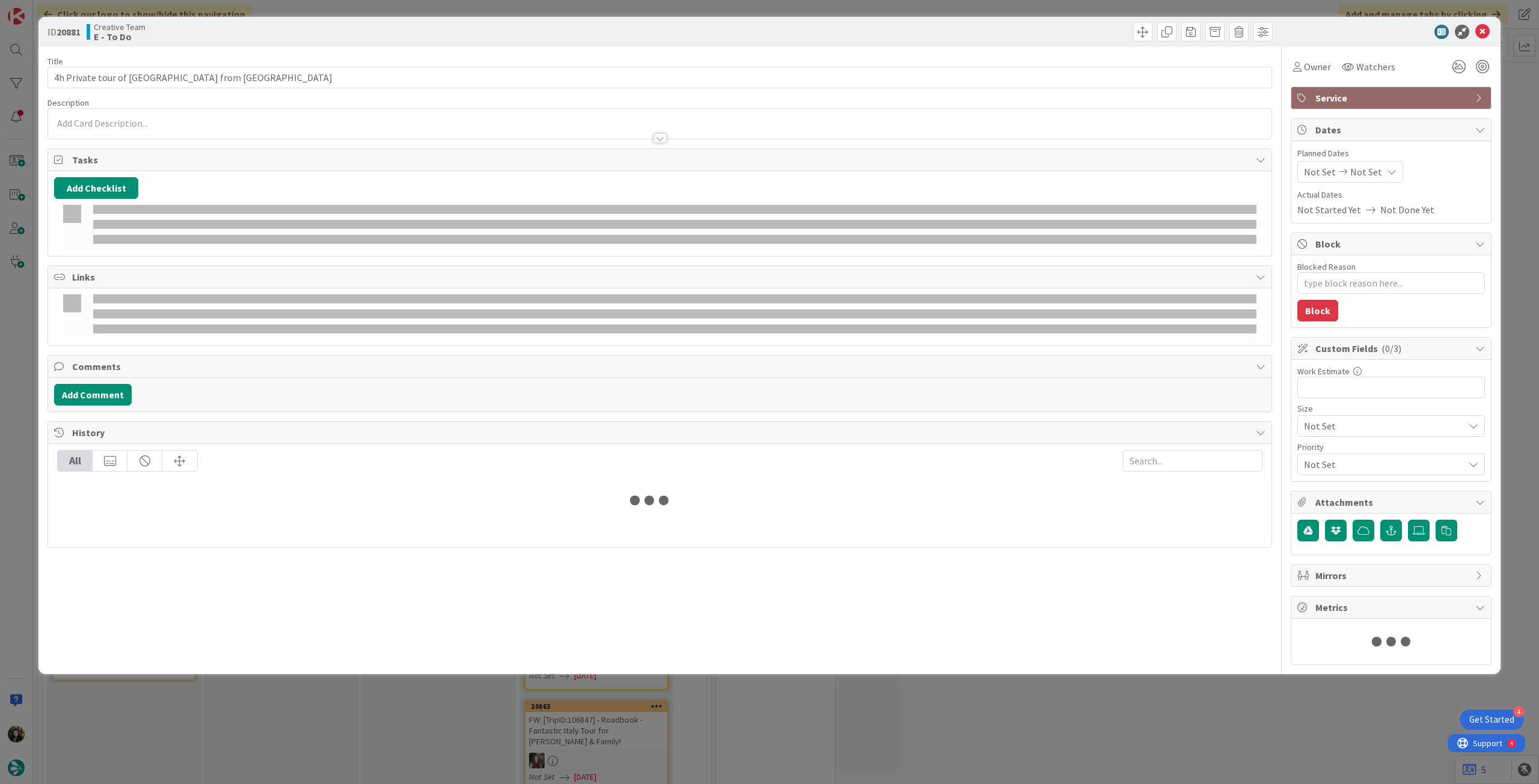
click at [167, 117] on p at bounding box center [660, 123] width 1212 height 14
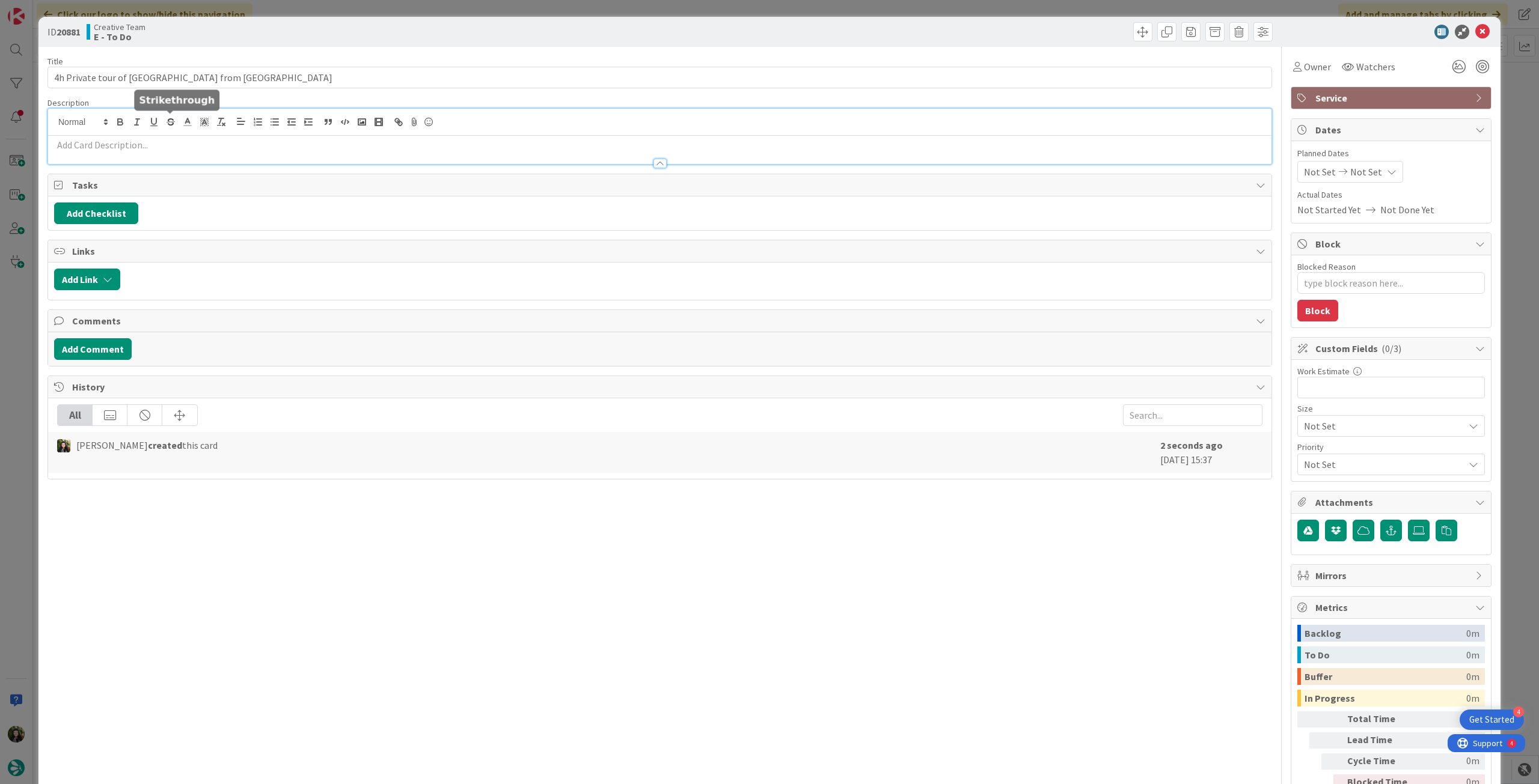
type textarea "x"
click at [167, 133] on div at bounding box center [660, 122] width 1223 height 27
click at [168, 149] on p at bounding box center [660, 145] width 1212 height 14
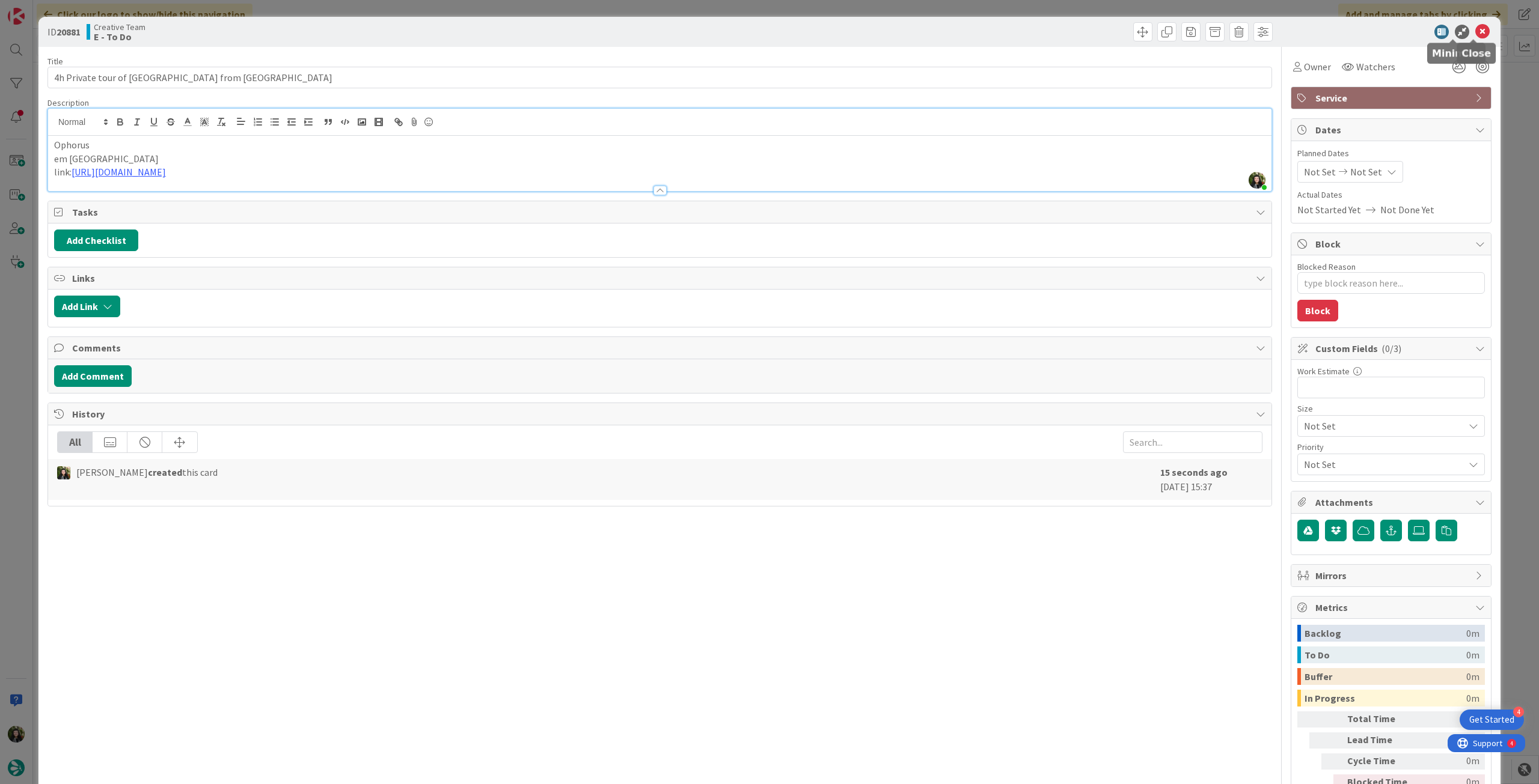
click at [1476, 26] on icon at bounding box center [1482, 32] width 14 height 14
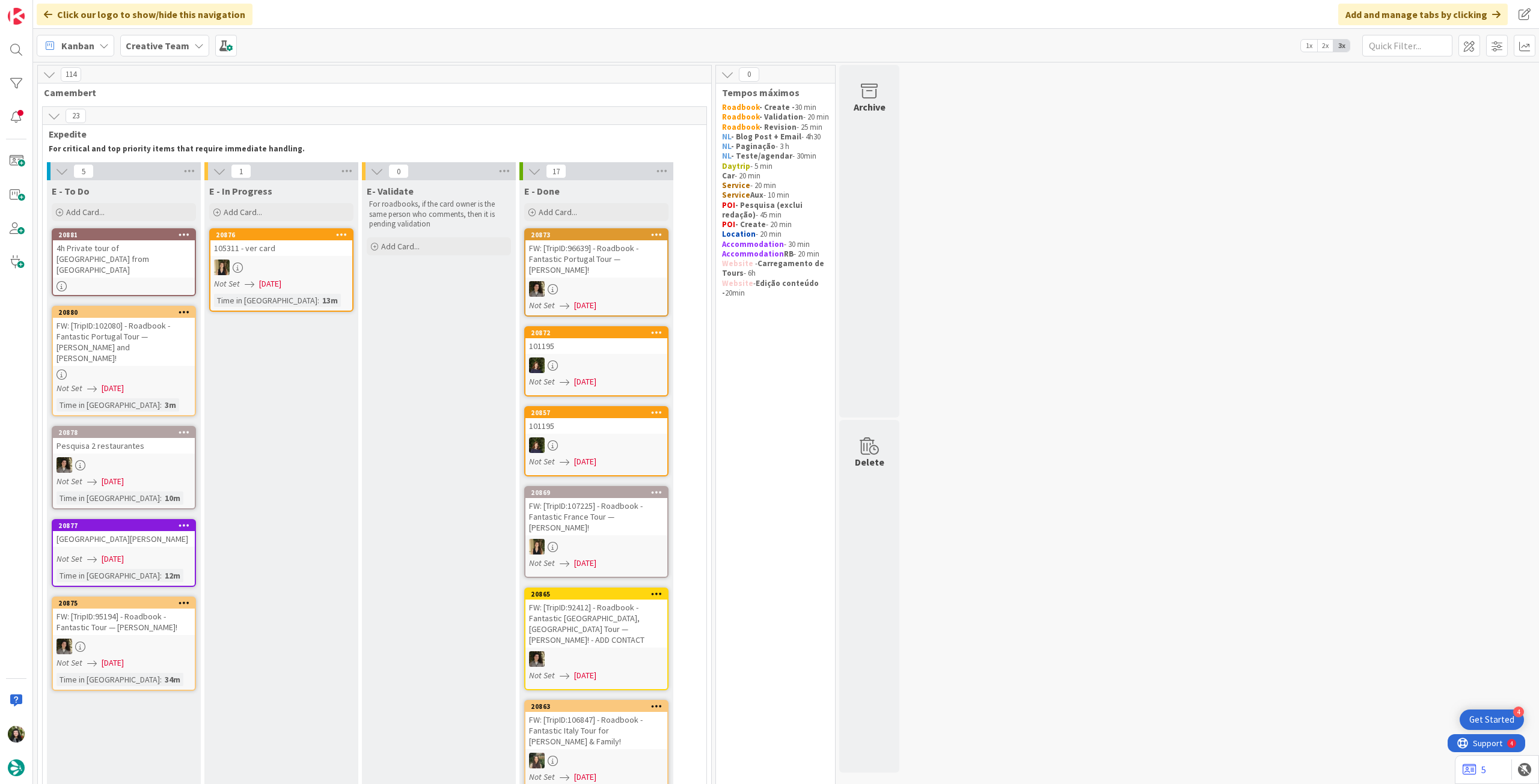
click at [124, 249] on div "4h Private tour of Rocamadour Village from Sarlat" at bounding box center [124, 259] width 142 height 37
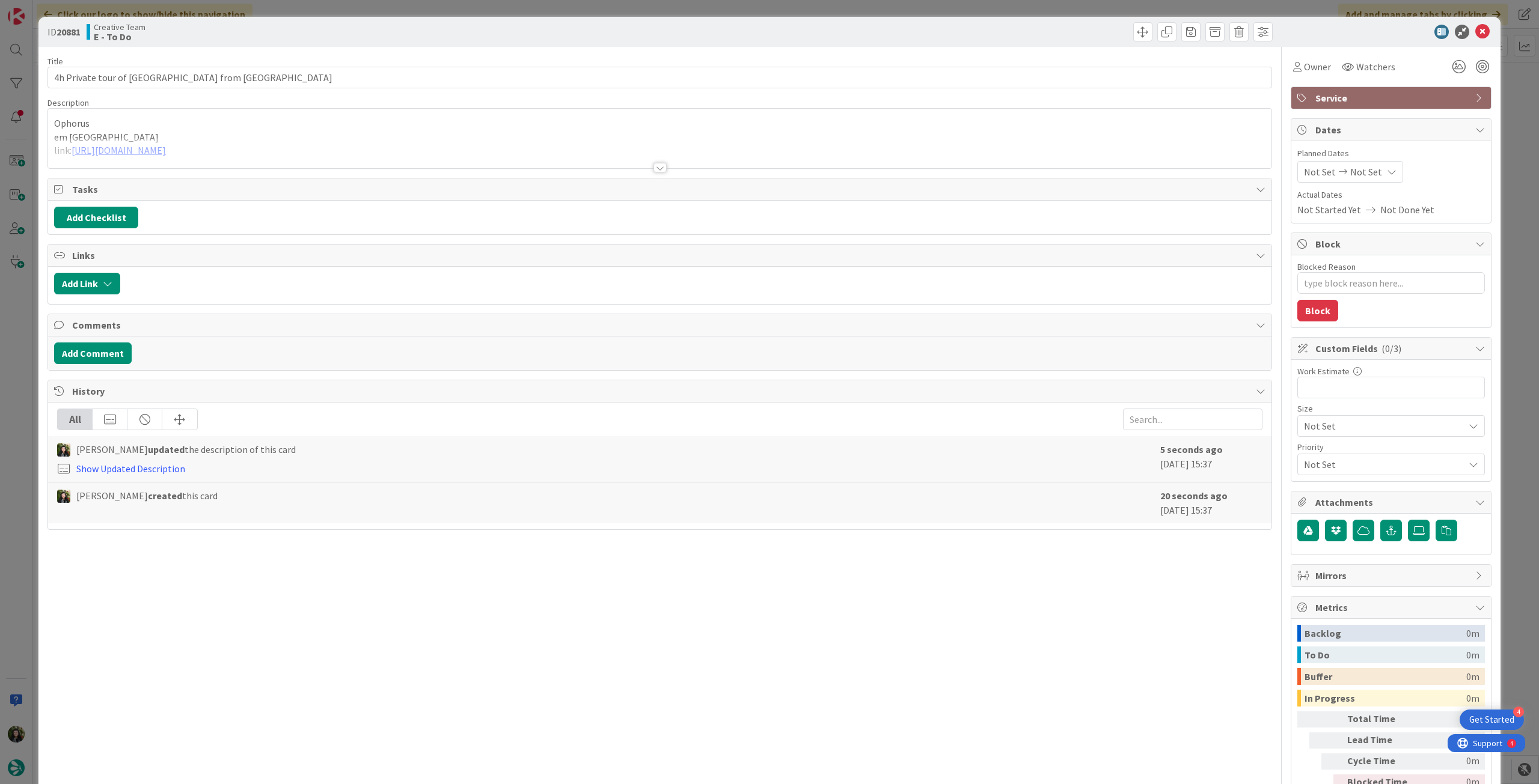
type textarea "x"
click at [1387, 167] on icon at bounding box center [1392, 172] width 10 height 10
click at [1309, 453] on icon at bounding box center [1318, 453] width 18 height 14
type input "[DATE]"
click at [1476, 32] on icon at bounding box center [1482, 32] width 14 height 14
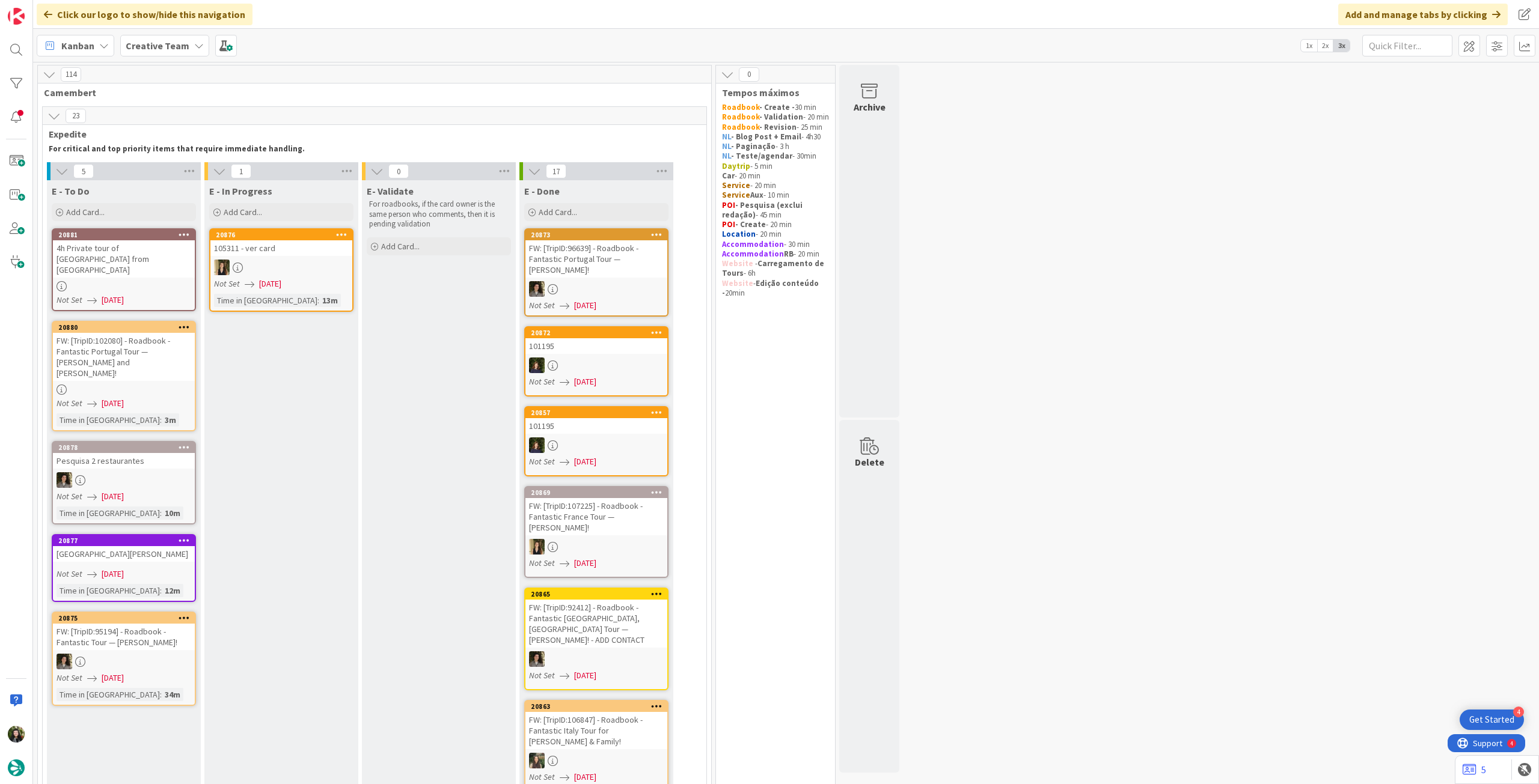
click at [77, 281] on div at bounding box center [124, 286] width 142 height 10
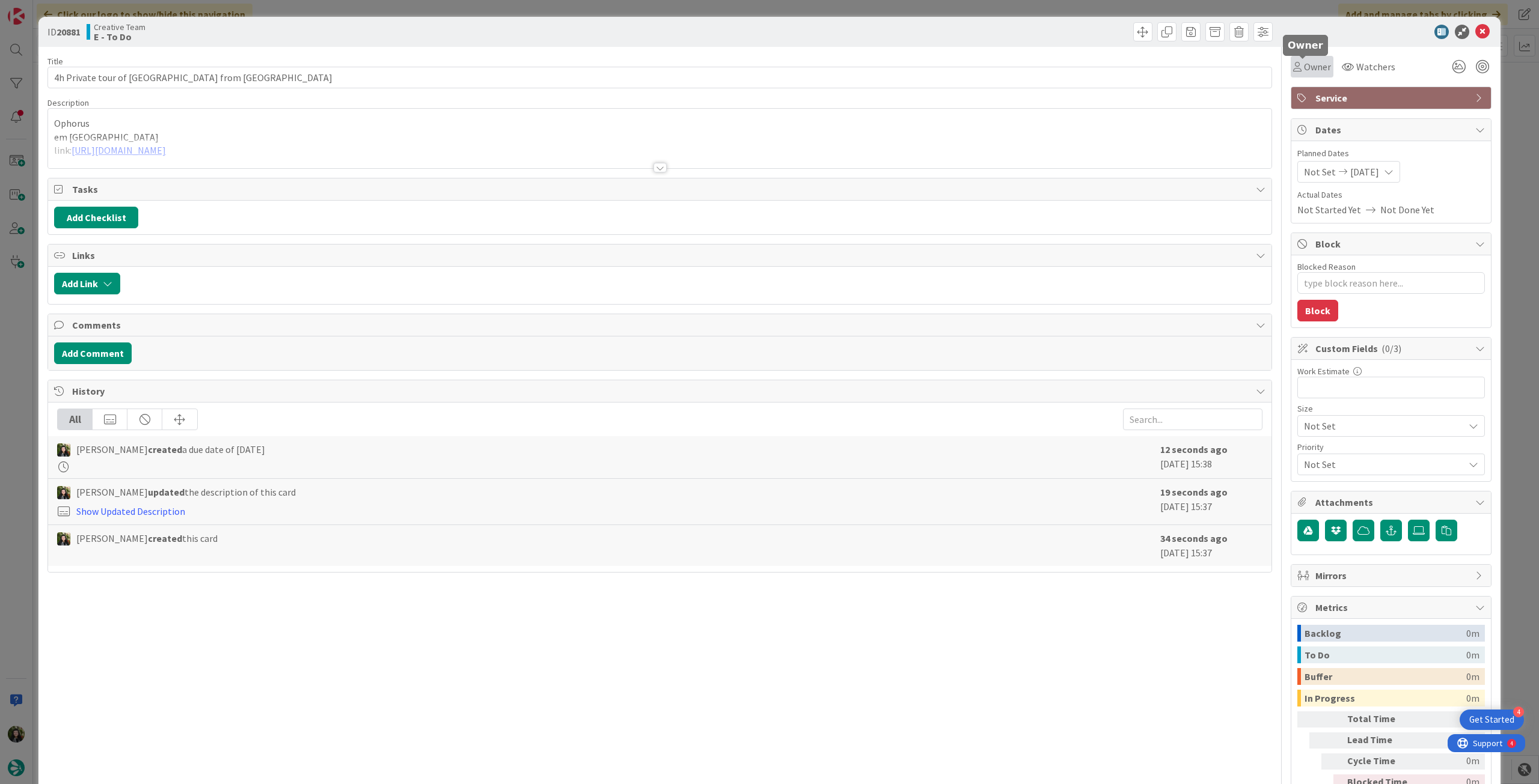
click at [1316, 63] on span "Owner" at bounding box center [1317, 66] width 27 height 14
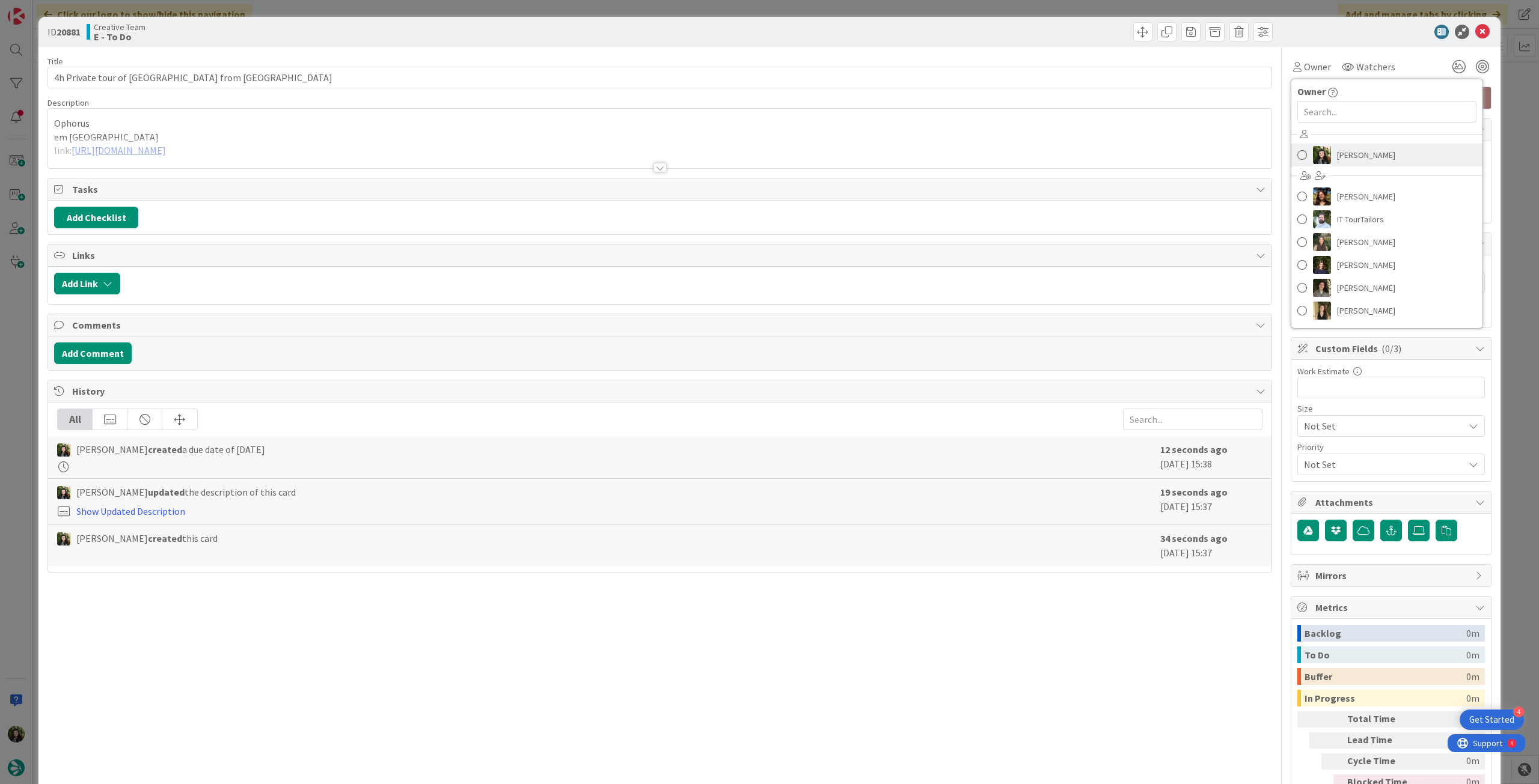
click at [1337, 157] on span "[PERSON_NAME]" at bounding box center [1366, 155] width 59 height 18
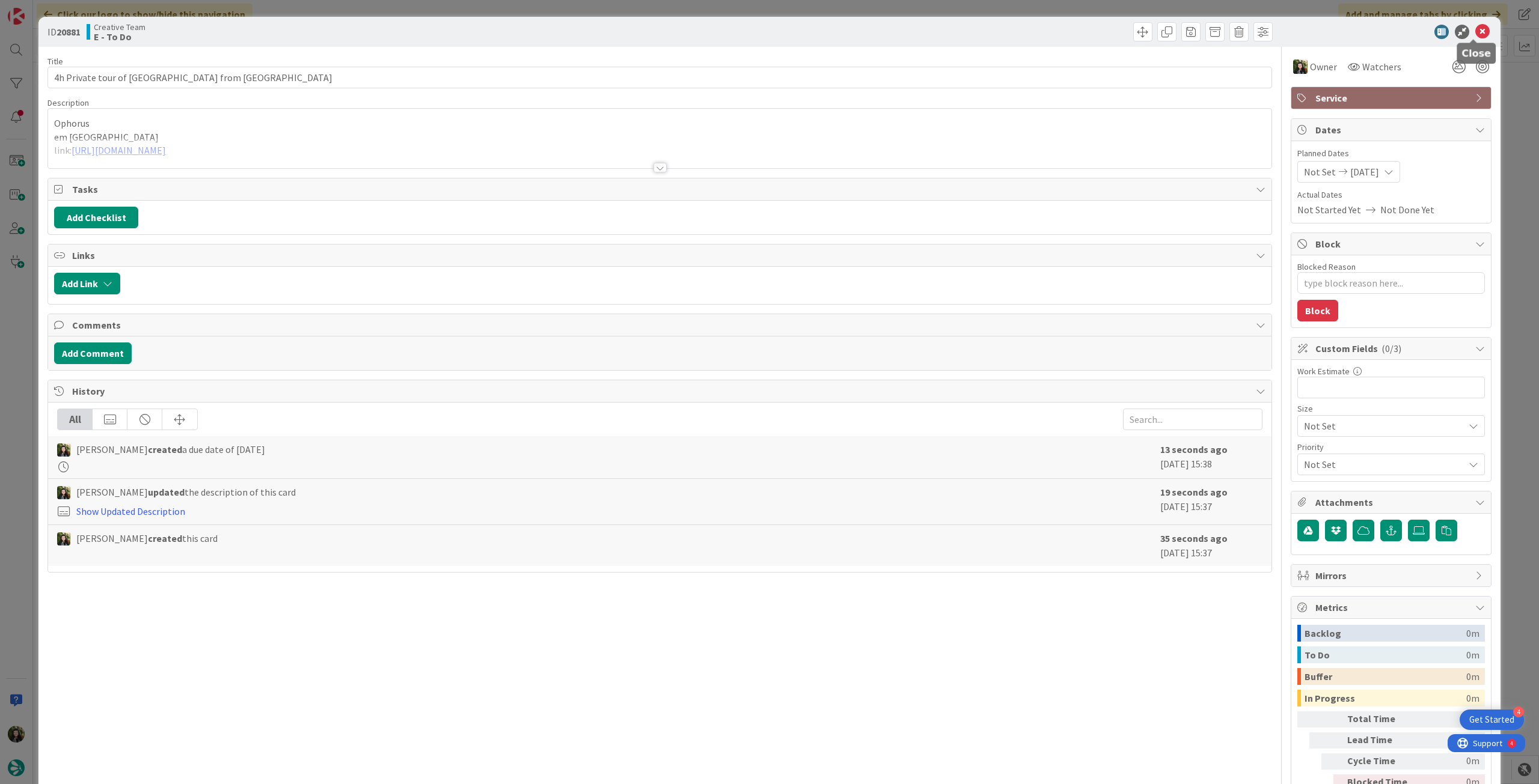
click at [1476, 26] on icon at bounding box center [1482, 32] width 14 height 14
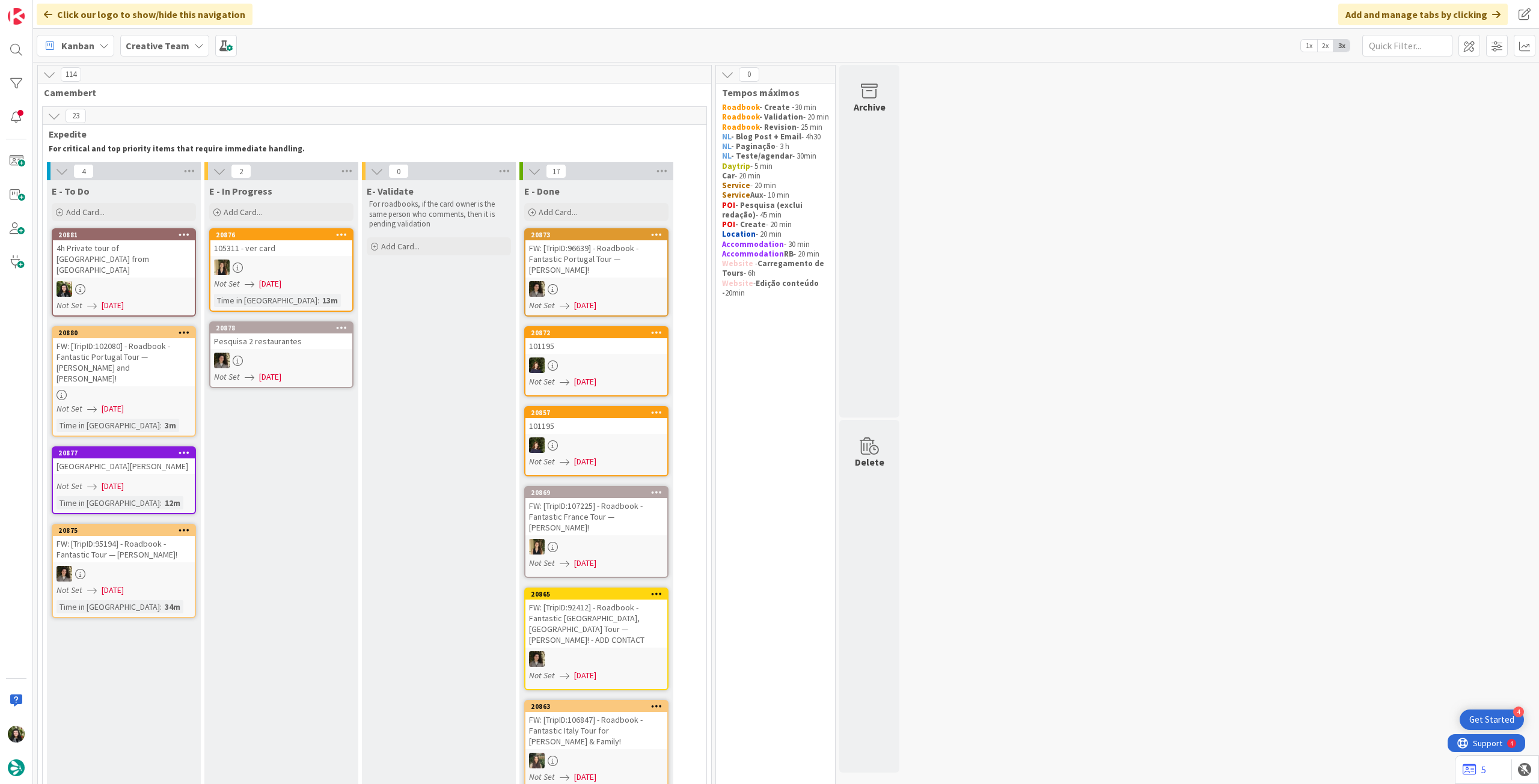
click at [599, 362] on div at bounding box center [596, 365] width 142 height 16
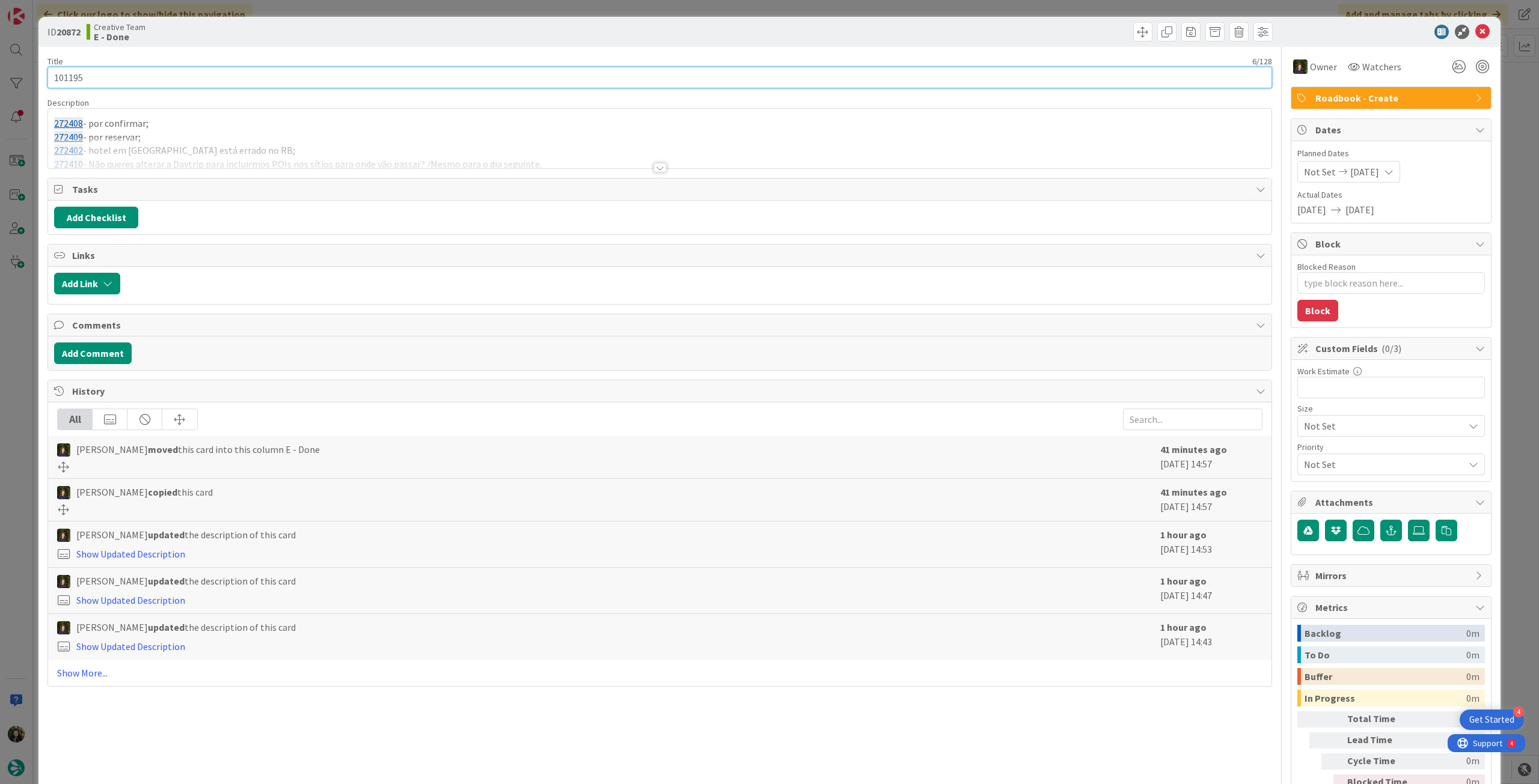
drag, startPoint x: 99, startPoint y: 76, endPoint x: 50, endPoint y: 72, distance: 49.2
click at [50, 72] on input "101195" at bounding box center [660, 77] width 1225 height 21
click at [1476, 28] on icon at bounding box center [1482, 32] width 14 height 14
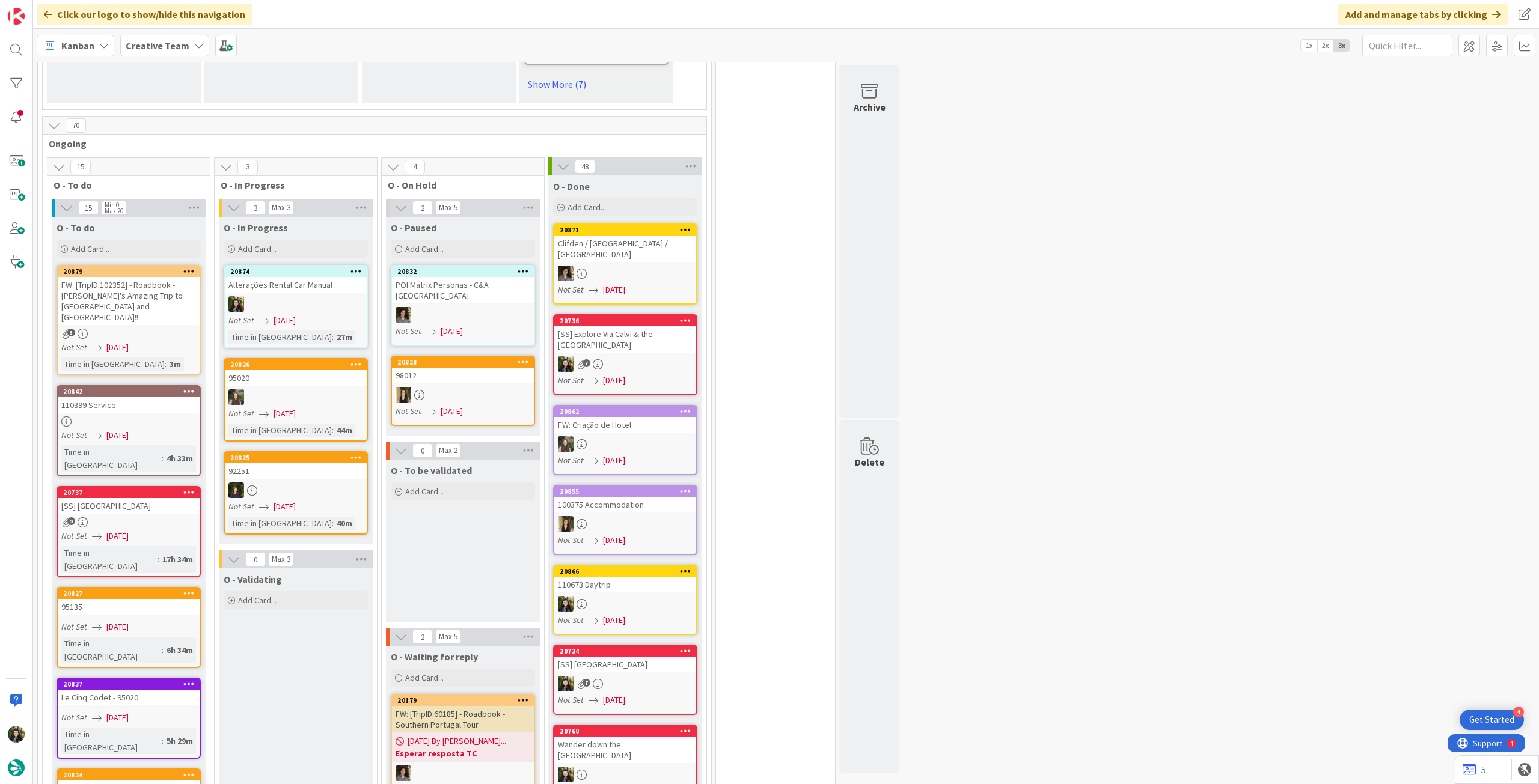
scroll to position [1282, 0]
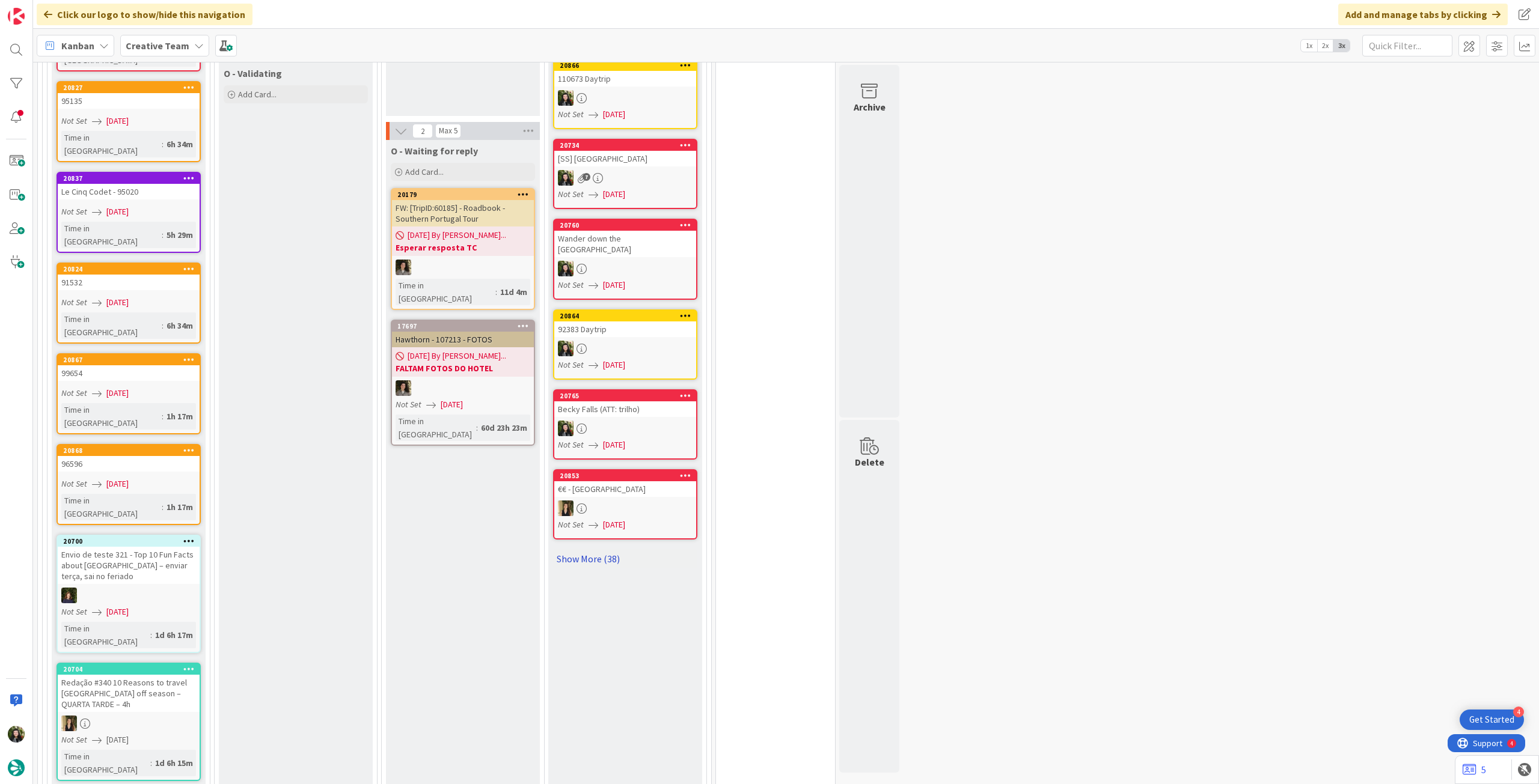
click at [604, 549] on link "Show More (38)" at bounding box center [625, 559] width 144 height 19
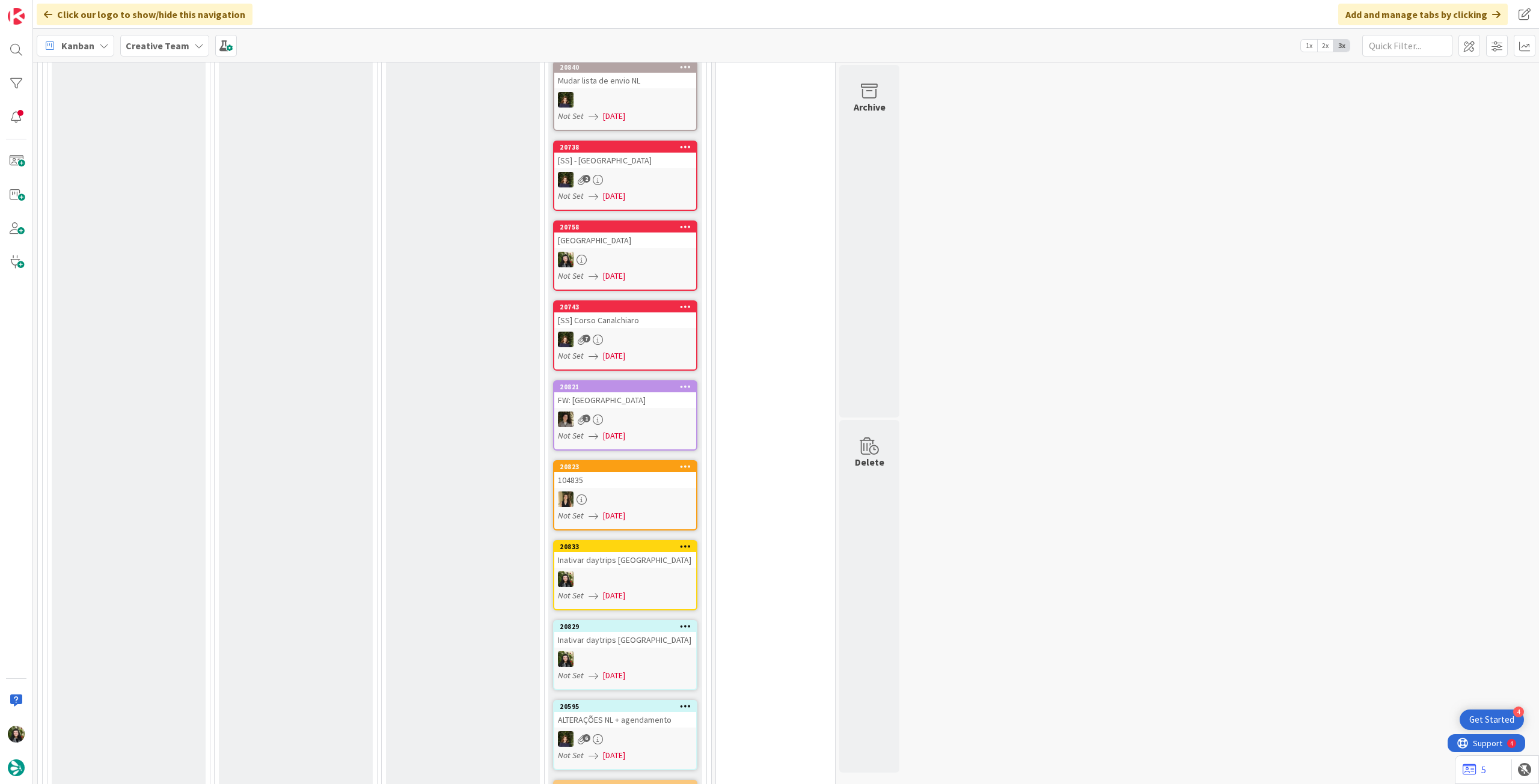
scroll to position [4167, 0]
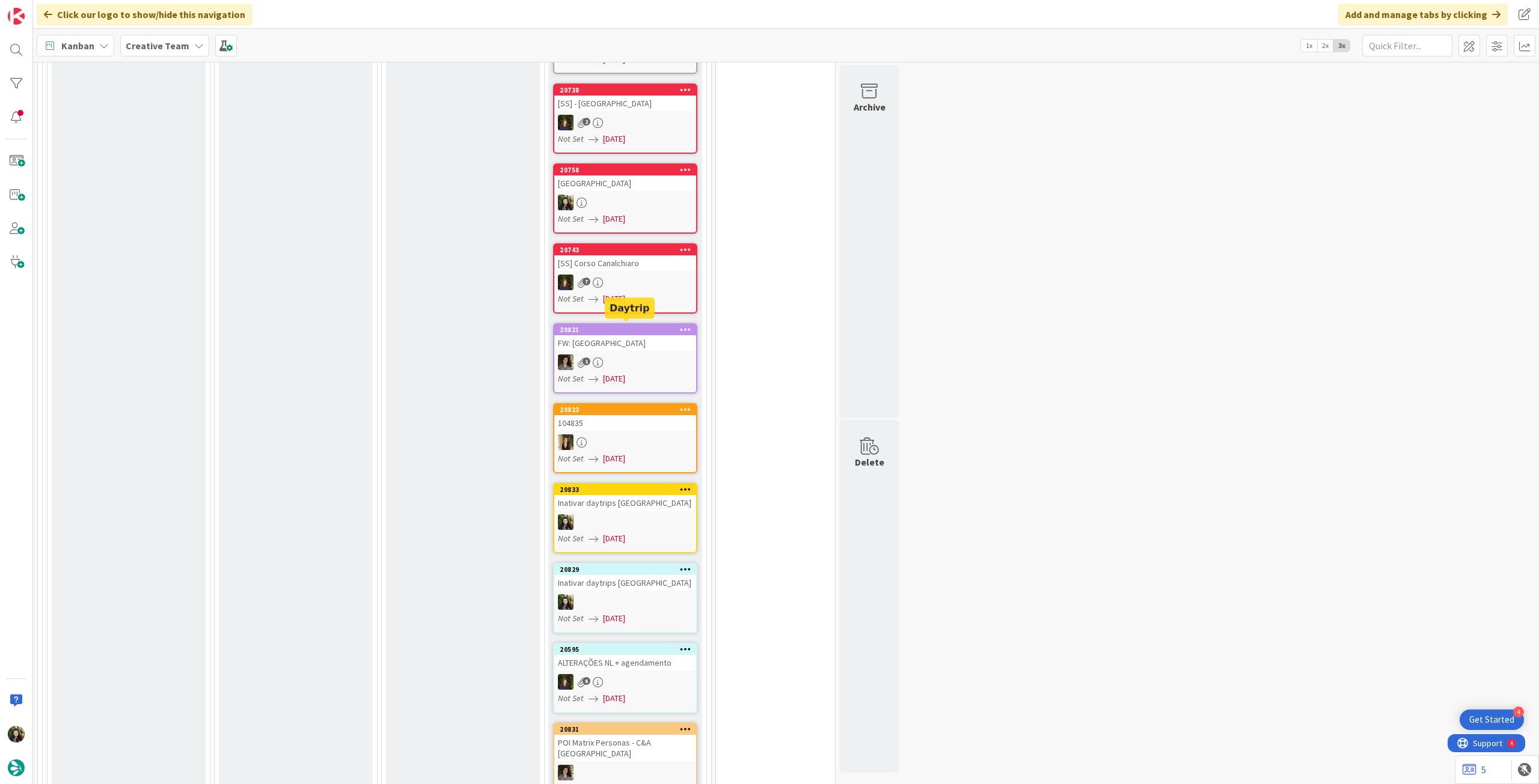
click at [621, 453] on span "[DATE]" at bounding box center [614, 459] width 22 height 12
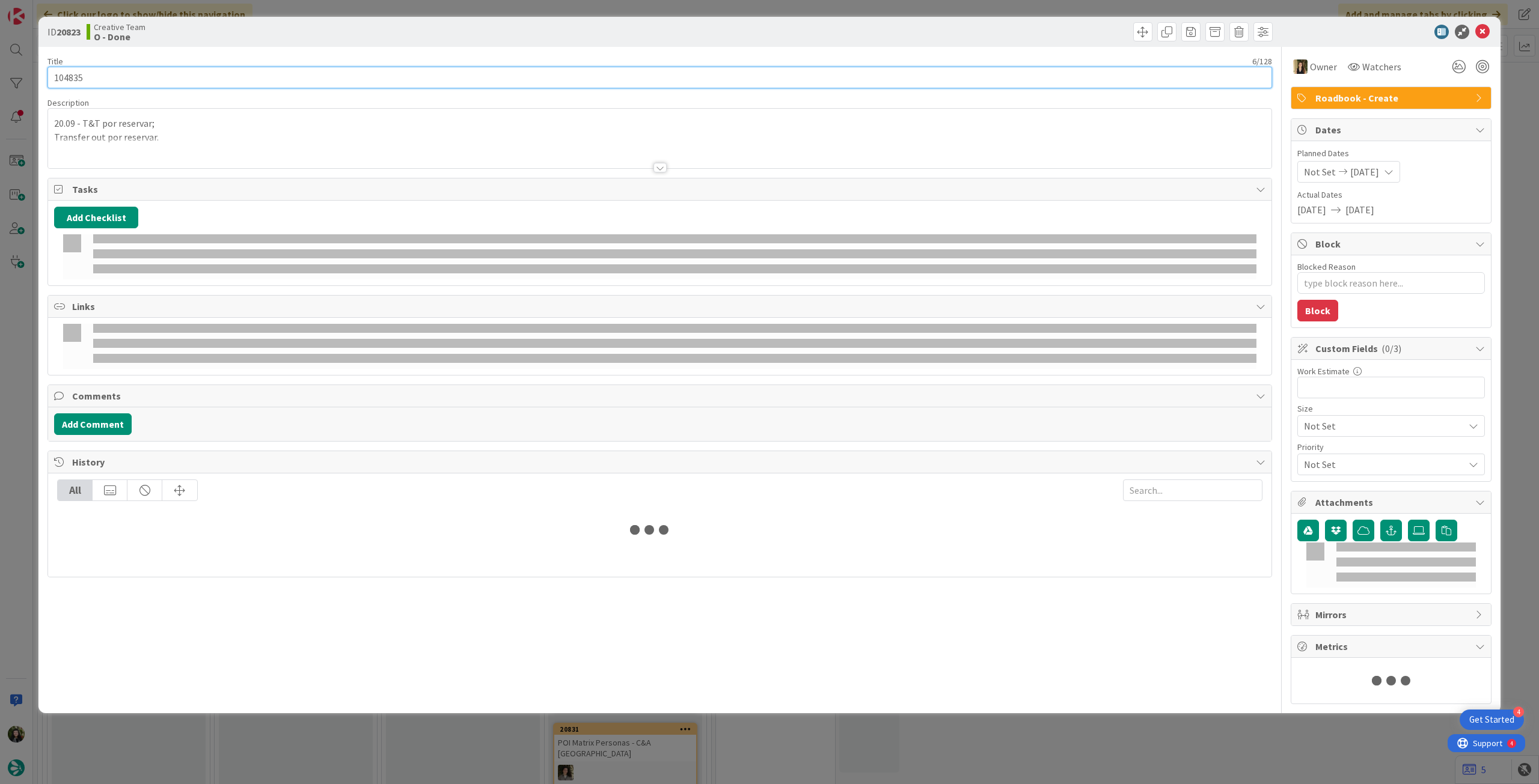
drag, startPoint x: 108, startPoint y: 77, endPoint x: 14, endPoint y: 68, distance: 94.4
click at [14, 68] on div "ID 20823 Creative Team O - Done Title 6 / 128 104835 Description 20.09 - T&T po…" at bounding box center [769, 392] width 1539 height 784
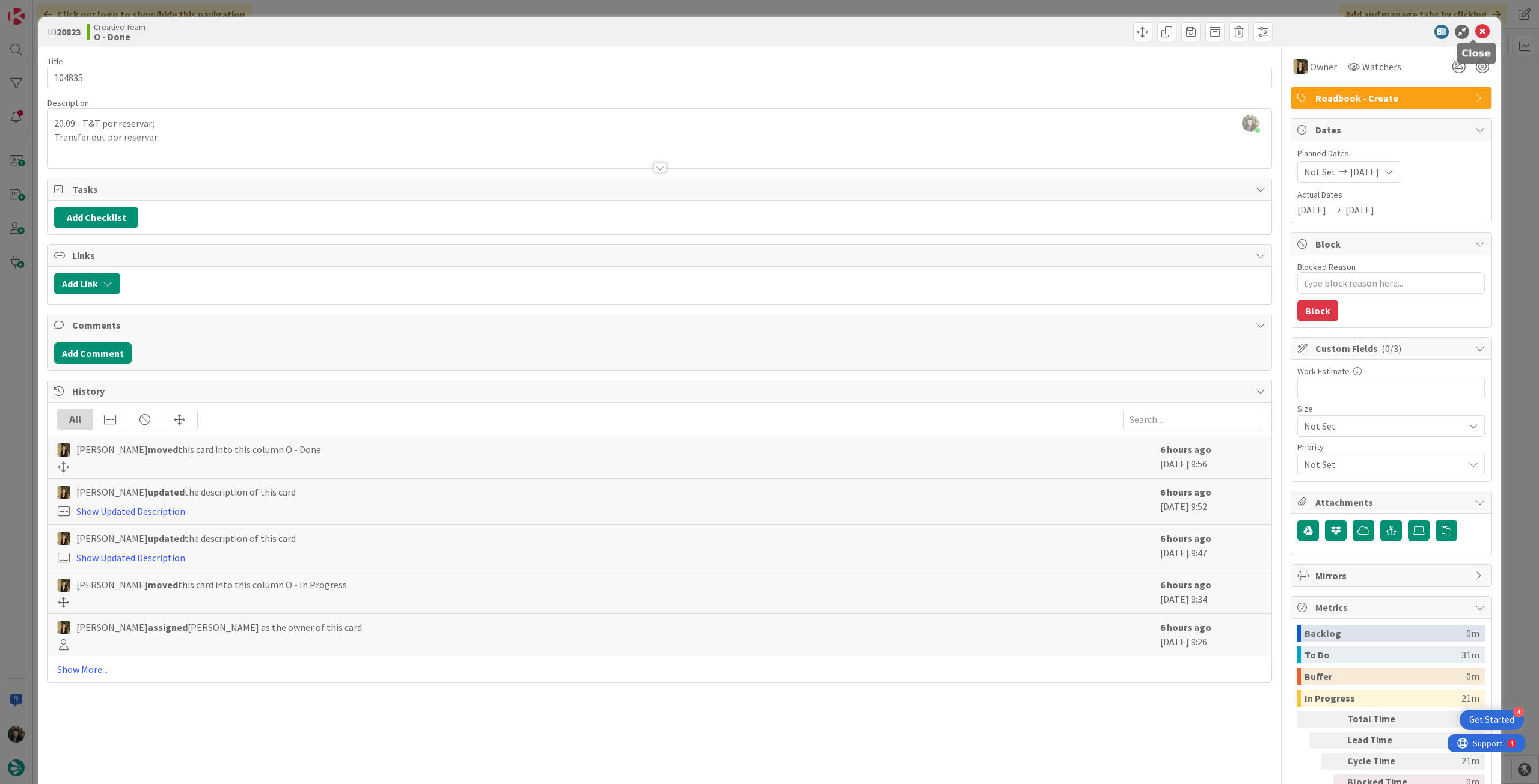
click at [1476, 30] on icon at bounding box center [1482, 32] width 14 height 14
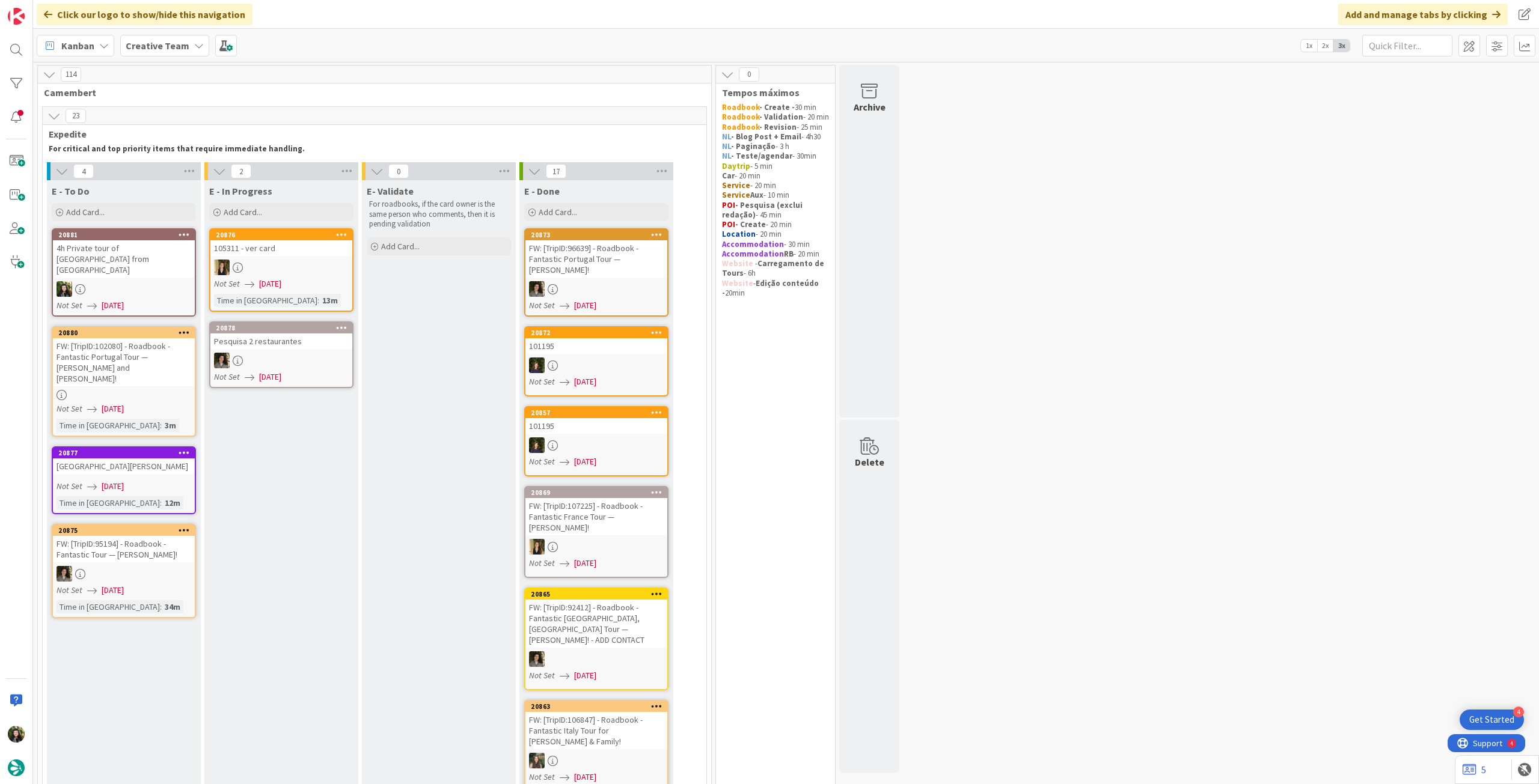
click at [603, 267] on div "FW: [TripID:96639] - Roadbook - Fantastic Portugal Tour — [PERSON_NAME]!" at bounding box center [596, 259] width 142 height 37
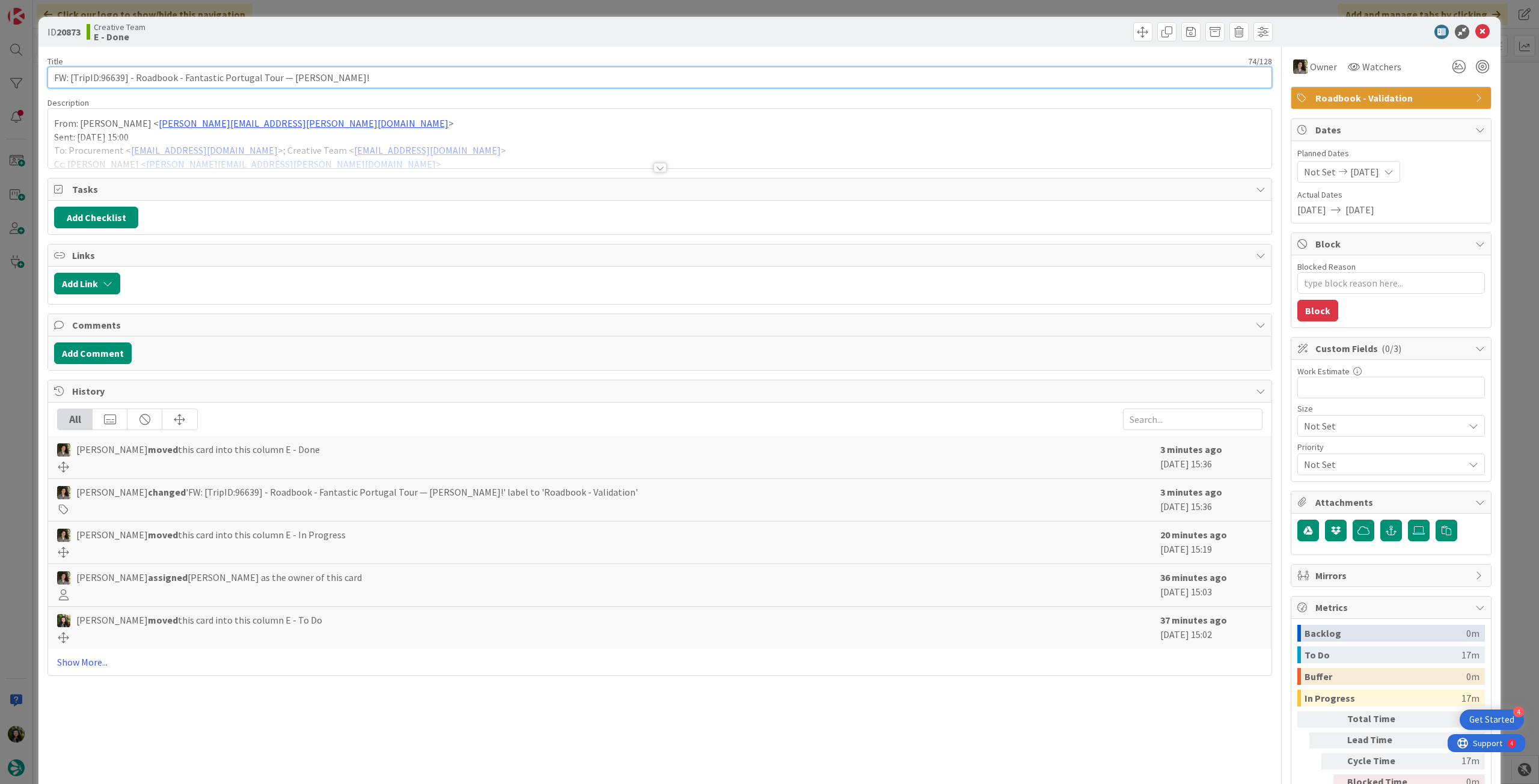
drag, startPoint x: 101, startPoint y: 78, endPoint x: 123, endPoint y: 78, distance: 22.0
click at [123, 78] on input "FW: [TripID:96639] - Roadbook - Fantastic Portugal Tour — [PERSON_NAME]!" at bounding box center [660, 77] width 1225 height 21
click at [1476, 30] on icon at bounding box center [1482, 32] width 14 height 14
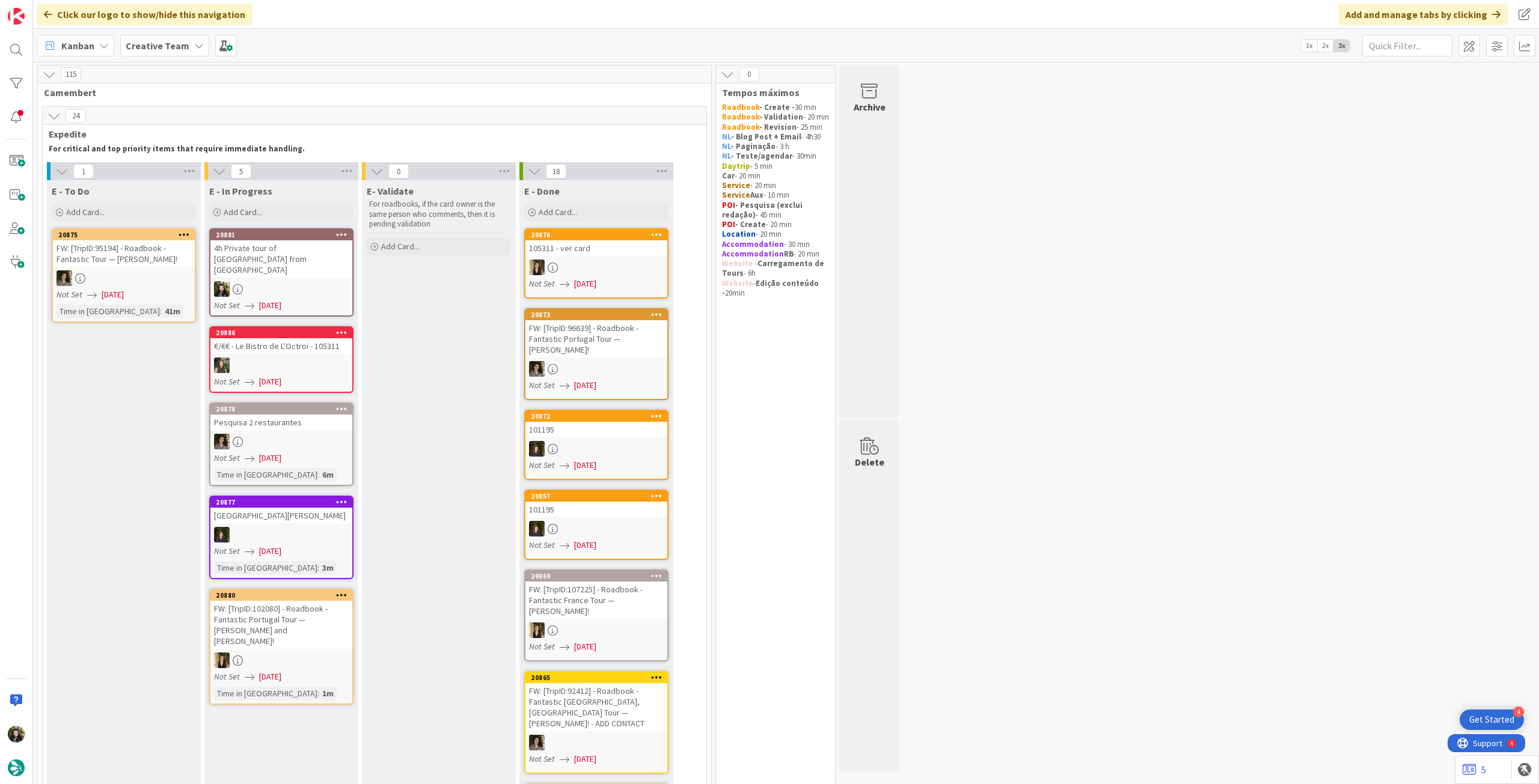
click at [276, 266] on div "4h Private tour of Rocamadour Village from Sarlat" at bounding box center [281, 259] width 142 height 37
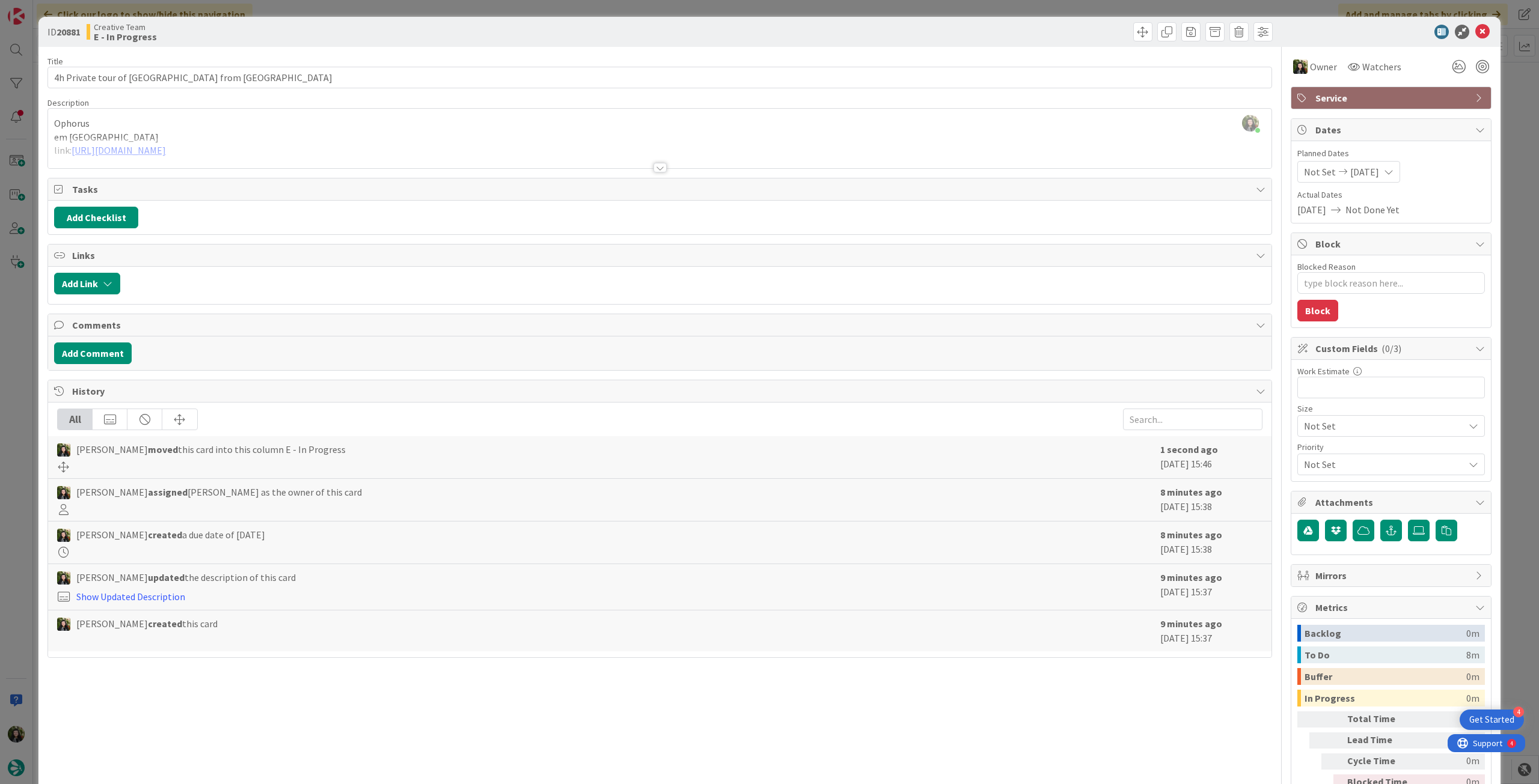
click at [219, 125] on div "Beatriz Cassona just joined Ophorus em Sarlat link: https://www.ophorus.com/pro…" at bounding box center [660, 138] width 1223 height 59
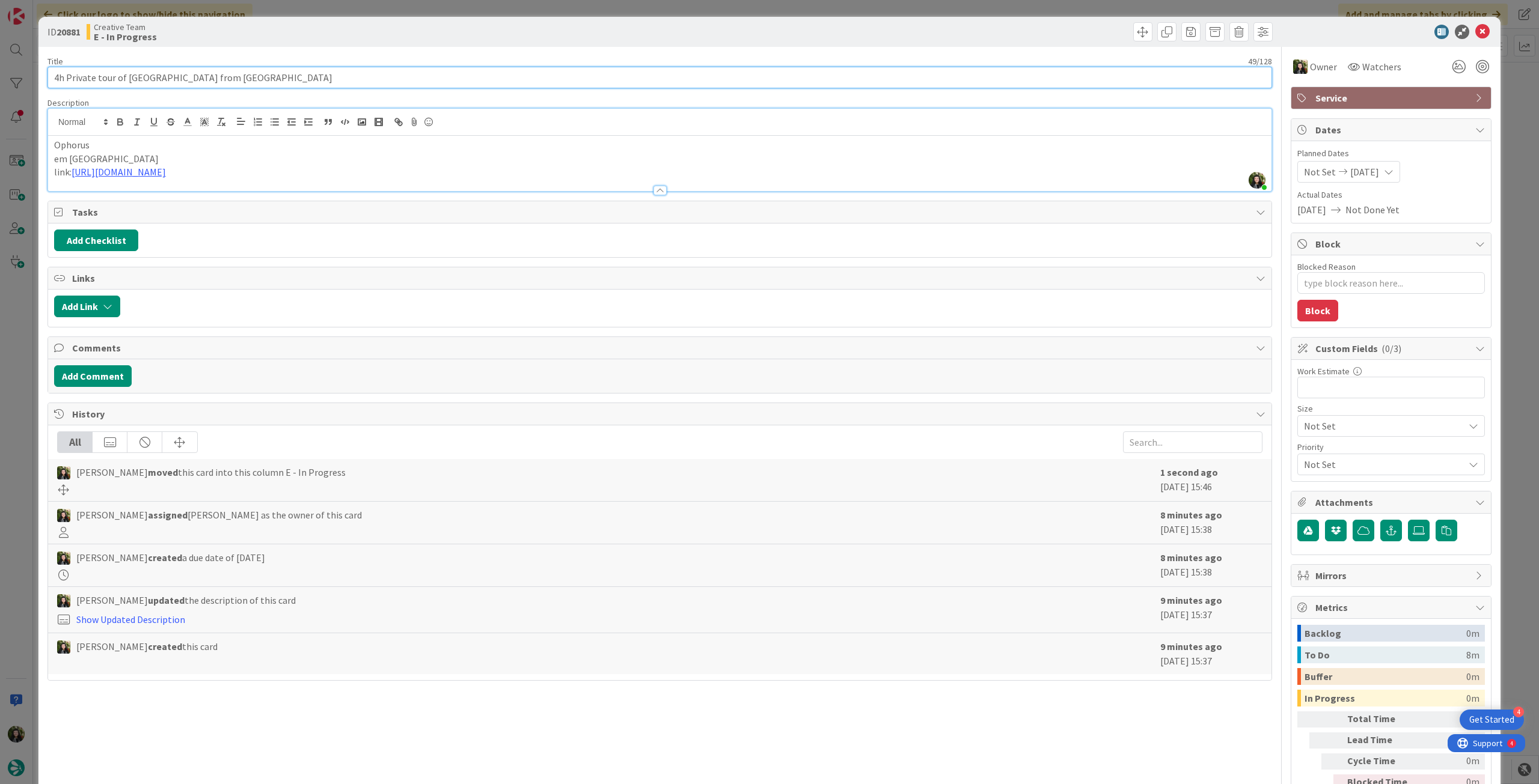
drag, startPoint x: 278, startPoint y: 82, endPoint x: 26, endPoint y: 85, distance: 252.0
click at [26, 85] on div "ID 20881 Creative Team E - In Progress Title 49 / 128 4h Private tour of Rocama…" at bounding box center [769, 392] width 1539 height 784
click at [1476, 27] on icon at bounding box center [1482, 32] width 14 height 14
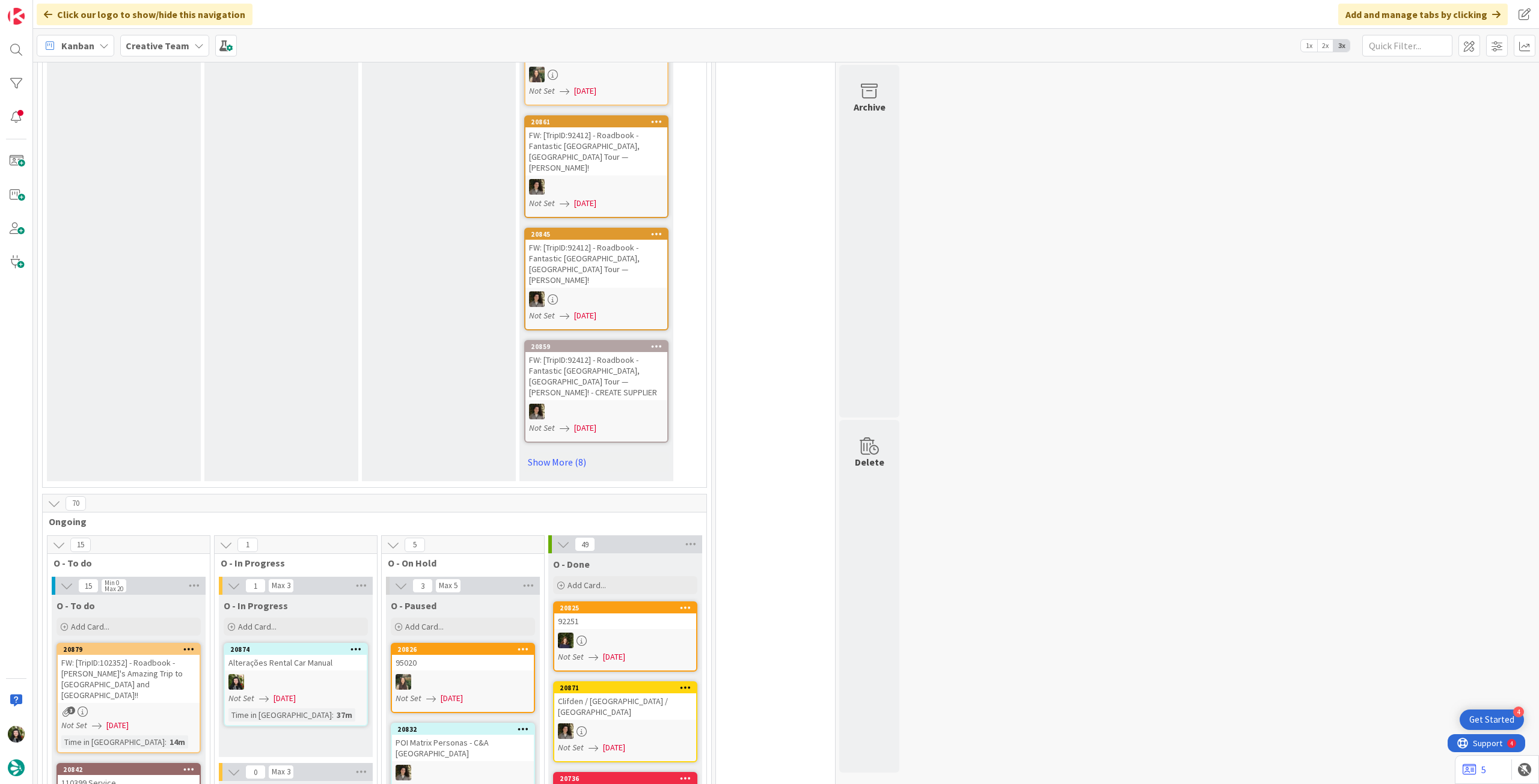
scroll to position [962, 0]
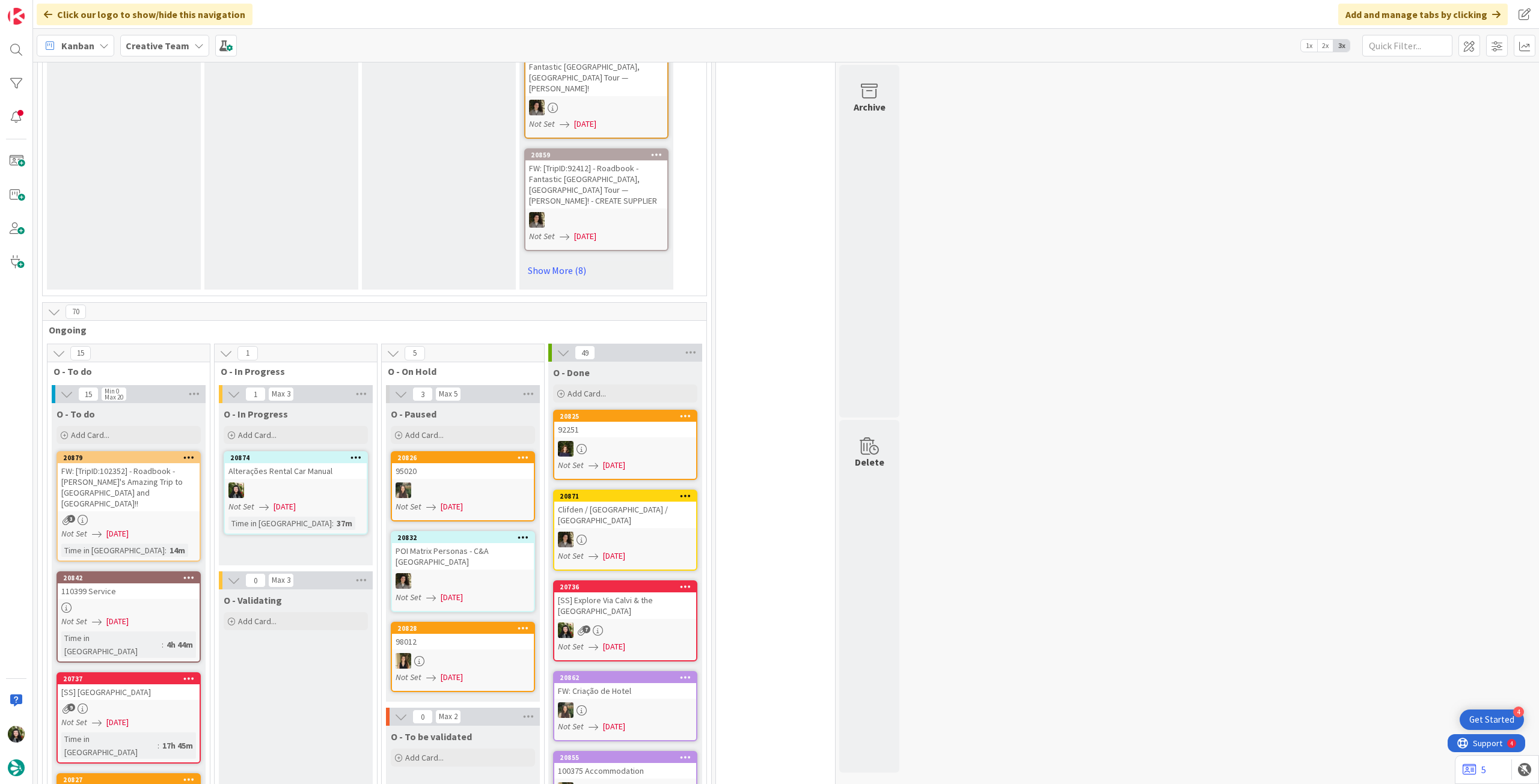
click at [319, 464] on div "Alterações Rental Car Manual" at bounding box center [296, 471] width 142 height 16
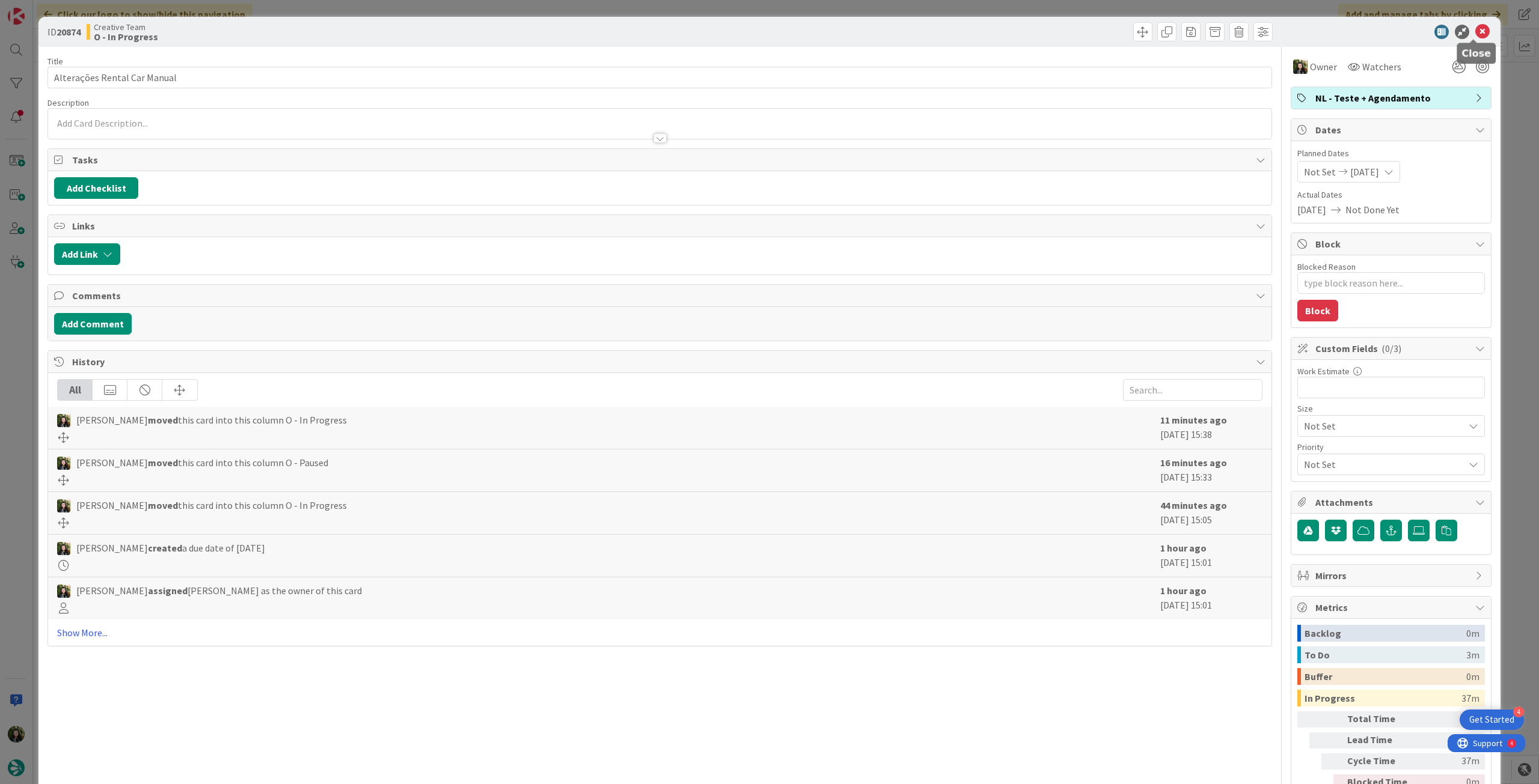
click at [1476, 34] on icon at bounding box center [1482, 32] width 14 height 14
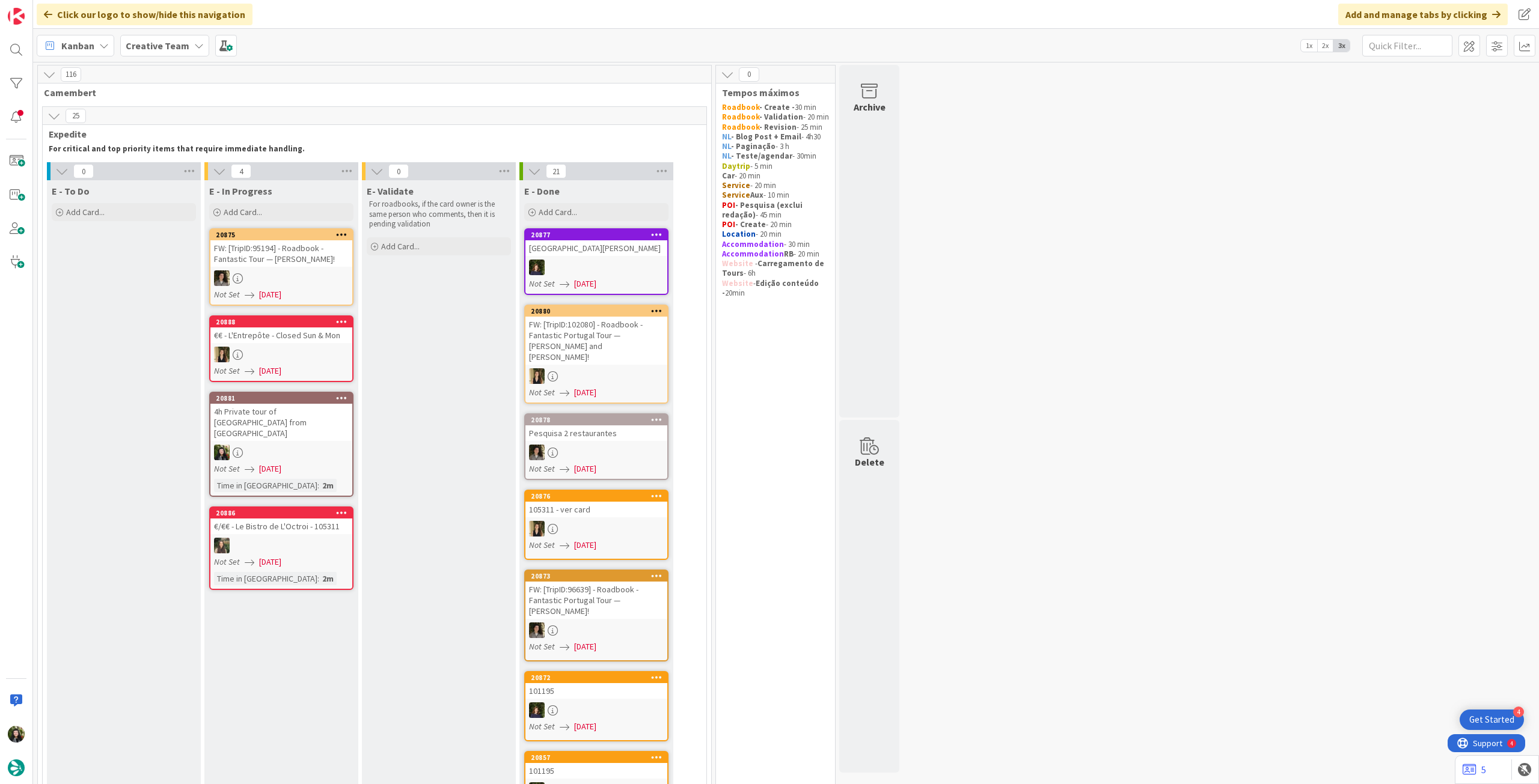
click at [165, 54] on div "Creative Team" at bounding box center [164, 45] width 89 height 21
click at [170, 171] on h4 "Creative Team - Análise" at bounding box center [216, 172] width 163 height 12
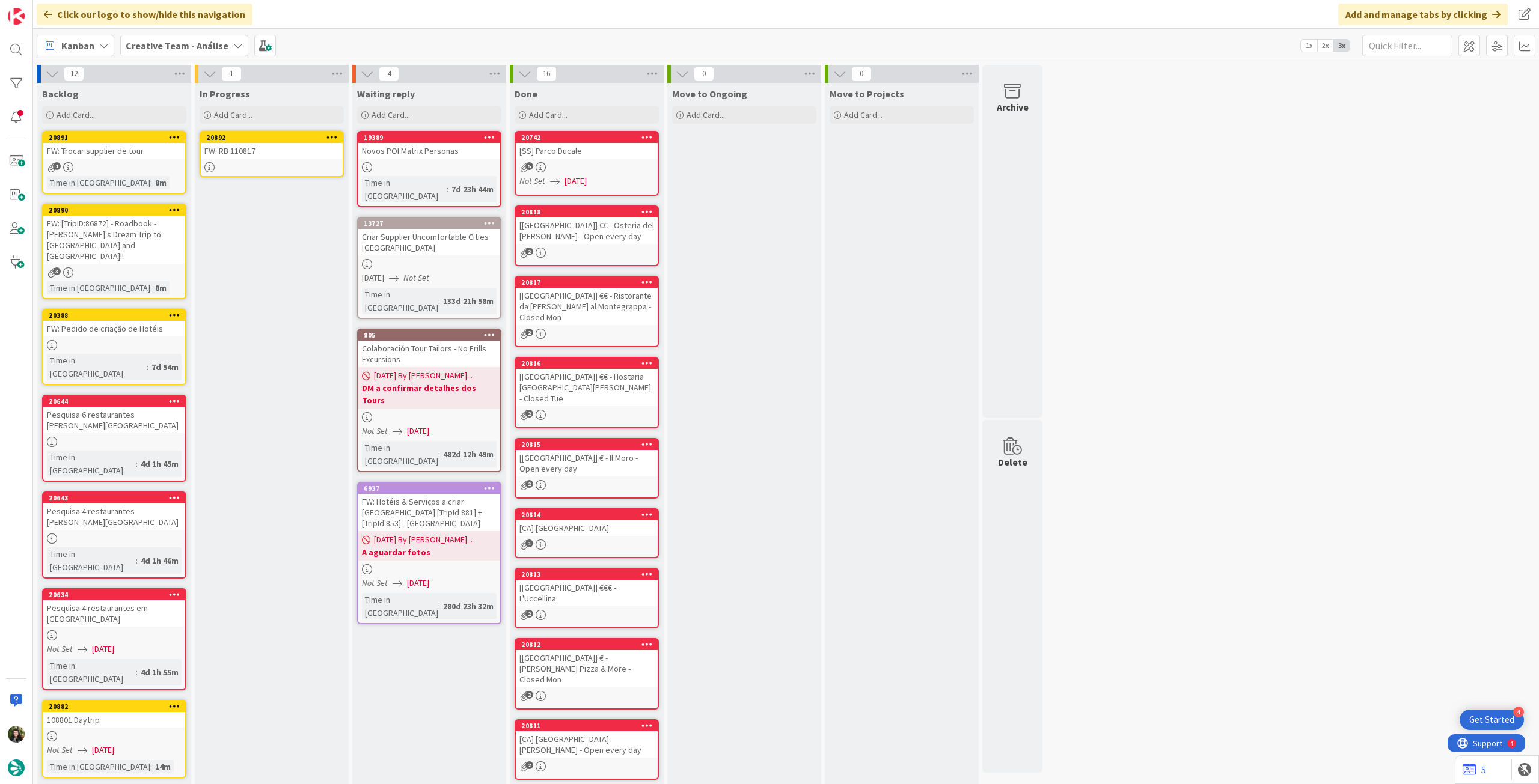
click at [241, 159] on link "20892 FW: RB 110817" at bounding box center [272, 154] width 144 height 46
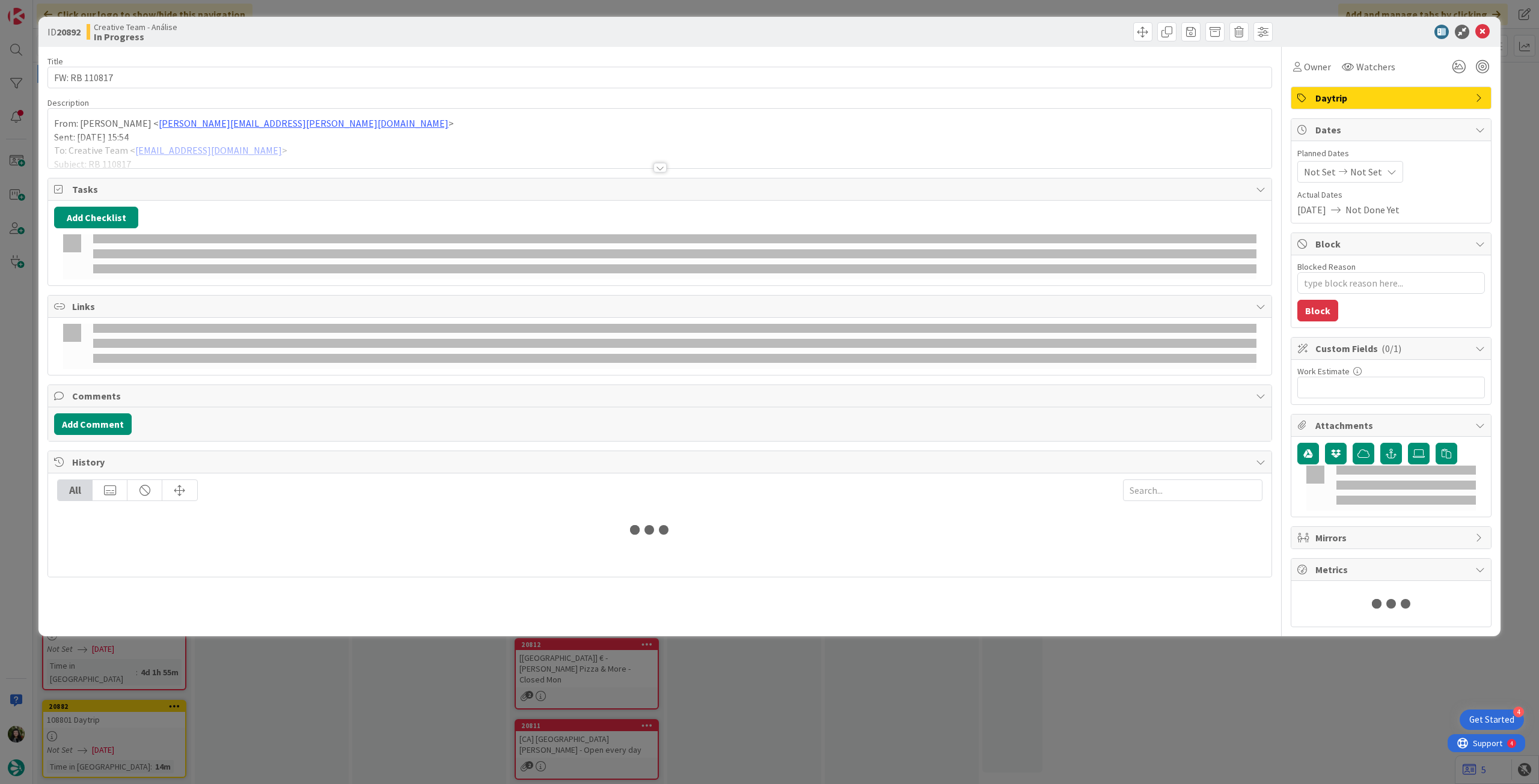
drag, startPoint x: 328, startPoint y: 145, endPoint x: 436, endPoint y: 143, distance: 108.0
click at [328, 145] on div at bounding box center [660, 153] width 1223 height 30
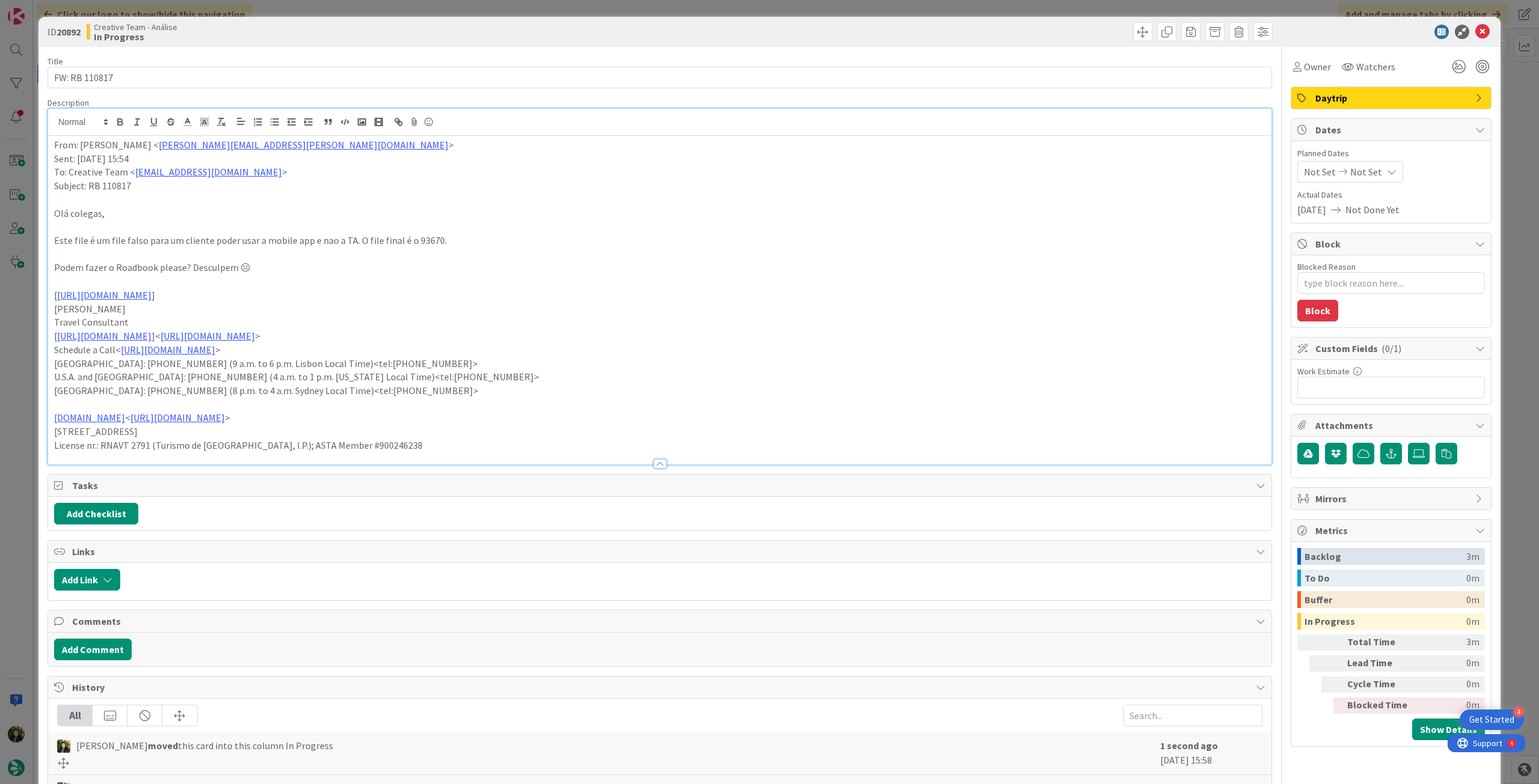
click at [1477, 30] on icon at bounding box center [1482, 32] width 14 height 14
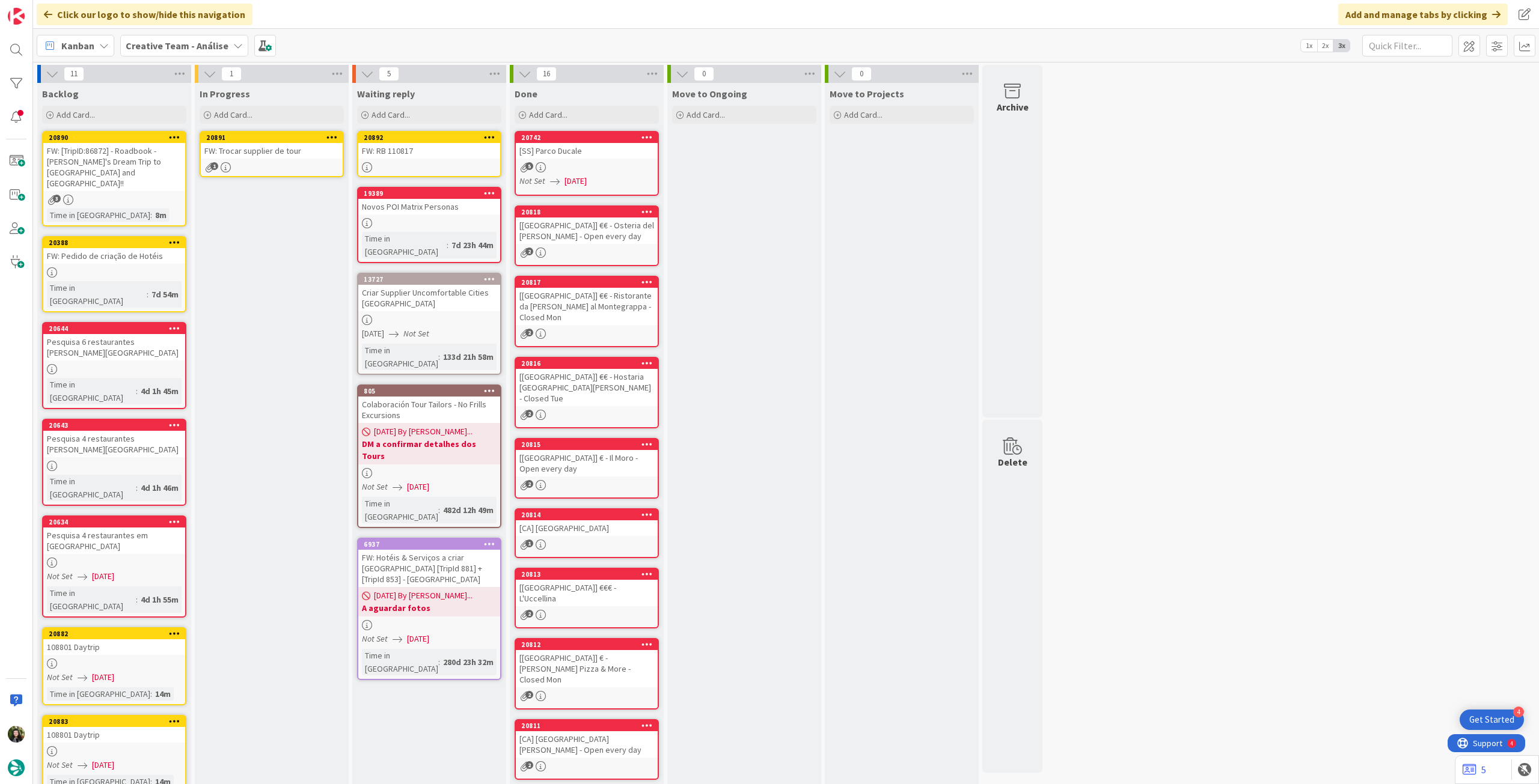
click at [318, 172] on div "1" at bounding box center [272, 167] width 142 height 10
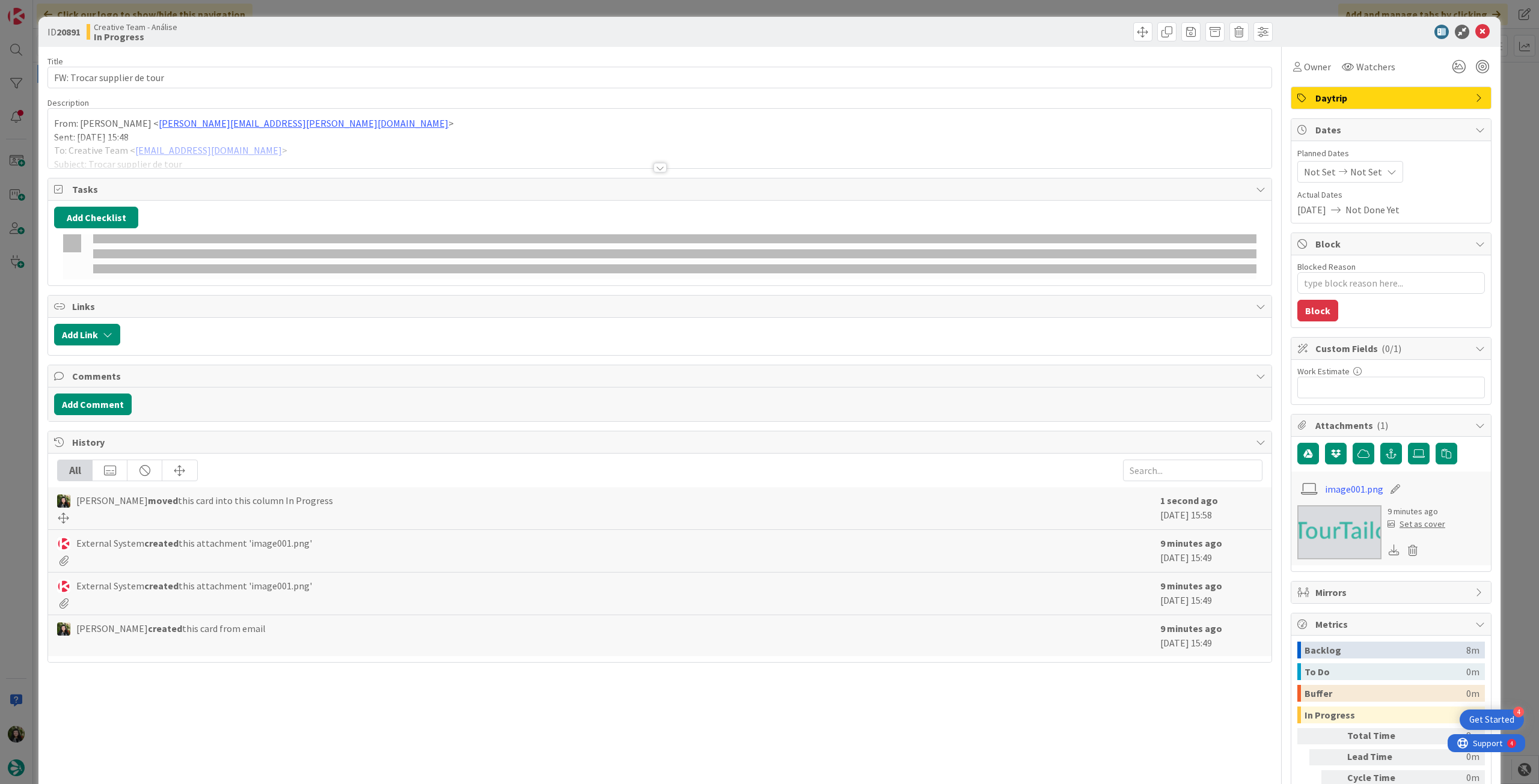
click at [607, 139] on div at bounding box center [660, 153] width 1223 height 30
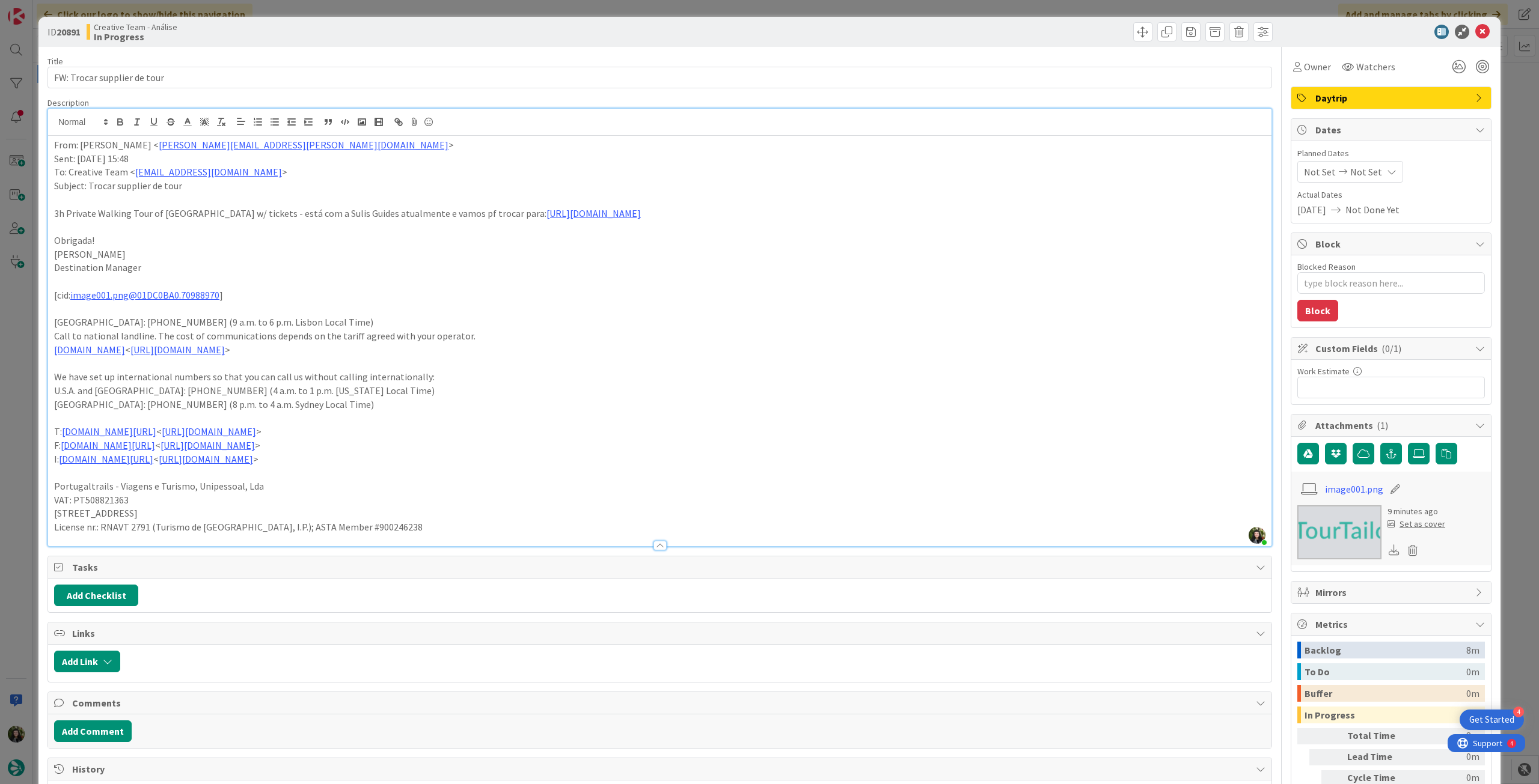
drag, startPoint x: 52, startPoint y: 217, endPoint x: 765, endPoint y: 214, distance: 713.0
click at [765, 214] on div "From: Rita Bernardo < rita.bernardo@tourtailors.com > Sent: Tuesday, August 12,…" at bounding box center [660, 341] width 1223 height 411
click at [114, 126] on button "button" at bounding box center [120, 122] width 17 height 14
click at [363, 230] on p at bounding box center [660, 227] width 1212 height 14
type textarea "x"
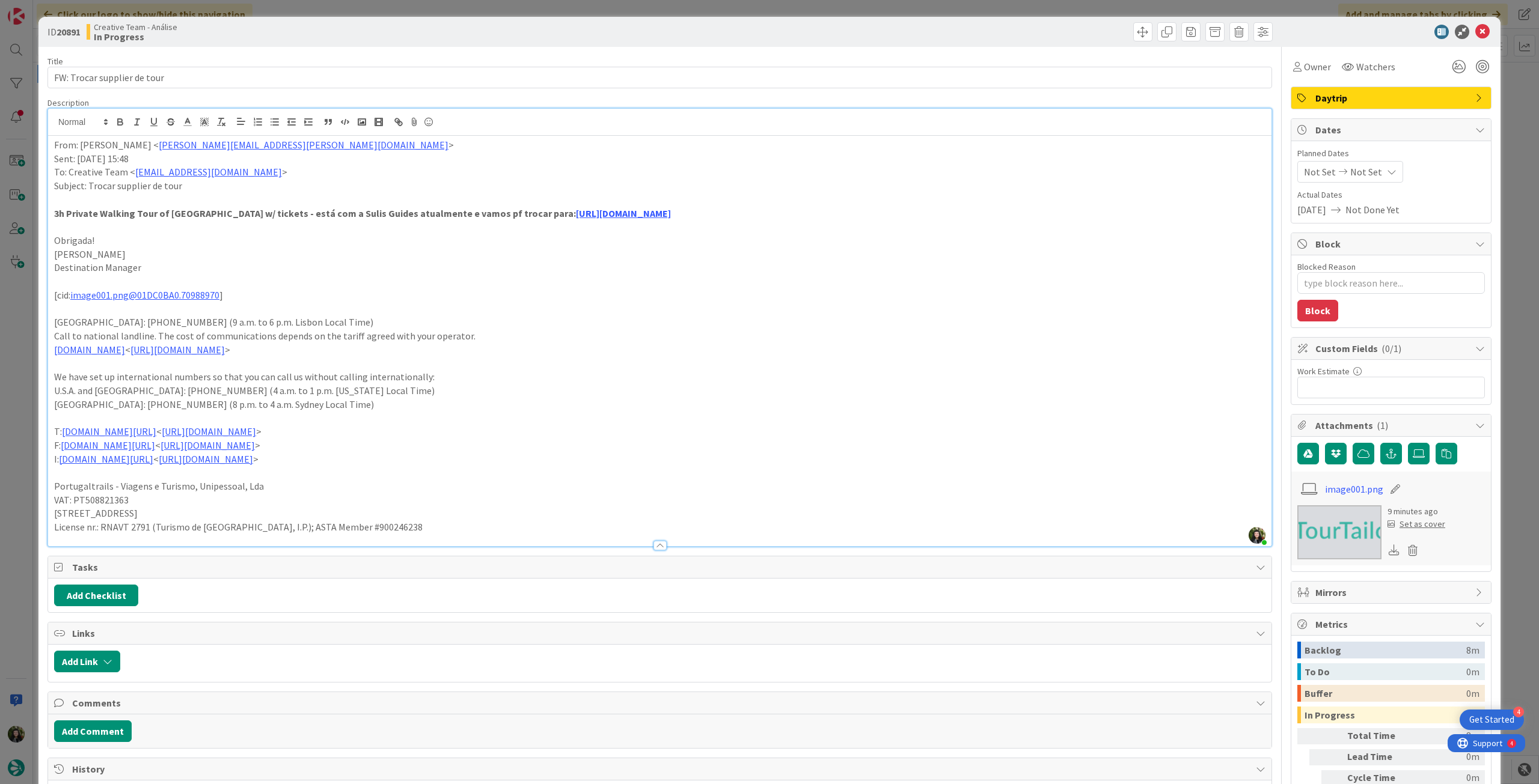
click at [1387, 169] on icon at bounding box center [1392, 172] width 10 height 10
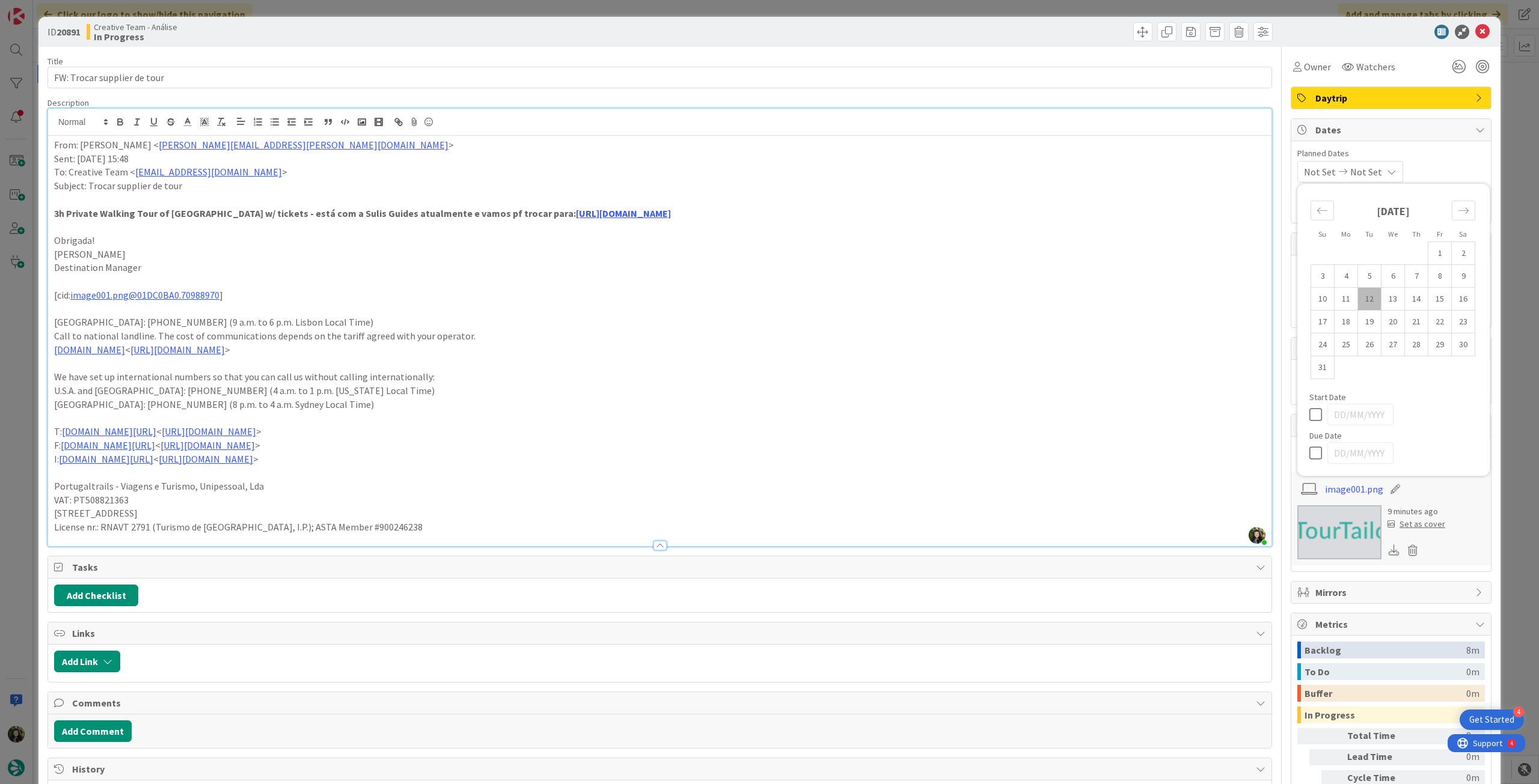
click at [1303, 454] on div "Su Mo Tu We Th Fr Sa July 2025 1 2 3 4 5 6 7 8 9 10 11 12 13 14 15 16 17 18 19 …" at bounding box center [1394, 330] width 181 height 280
click at [1309, 454] on icon at bounding box center [1318, 453] width 18 height 14
type input "[DATE]"
click at [1476, 34] on icon at bounding box center [1482, 32] width 14 height 14
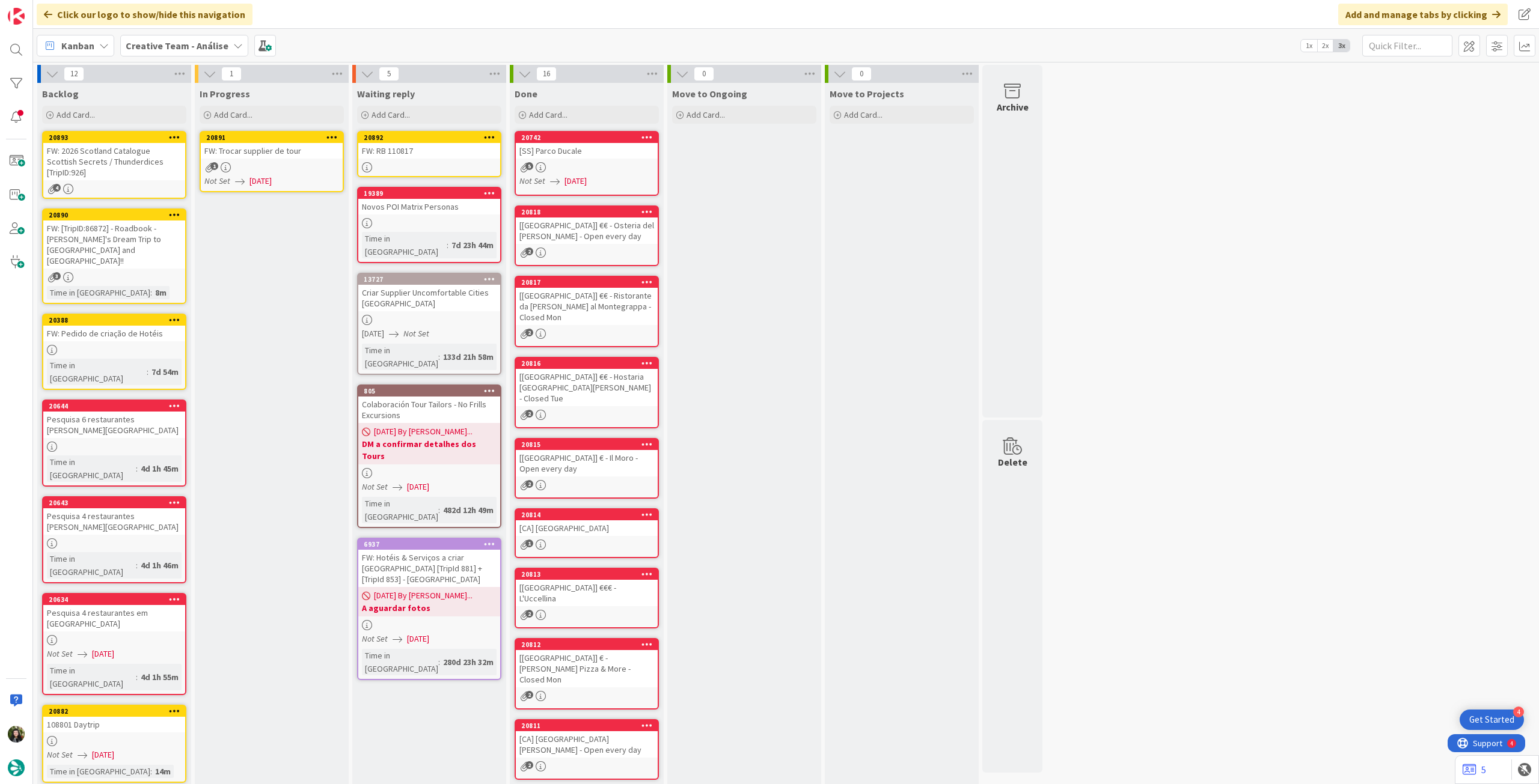
click at [331, 134] on icon at bounding box center [332, 137] width 12 height 8
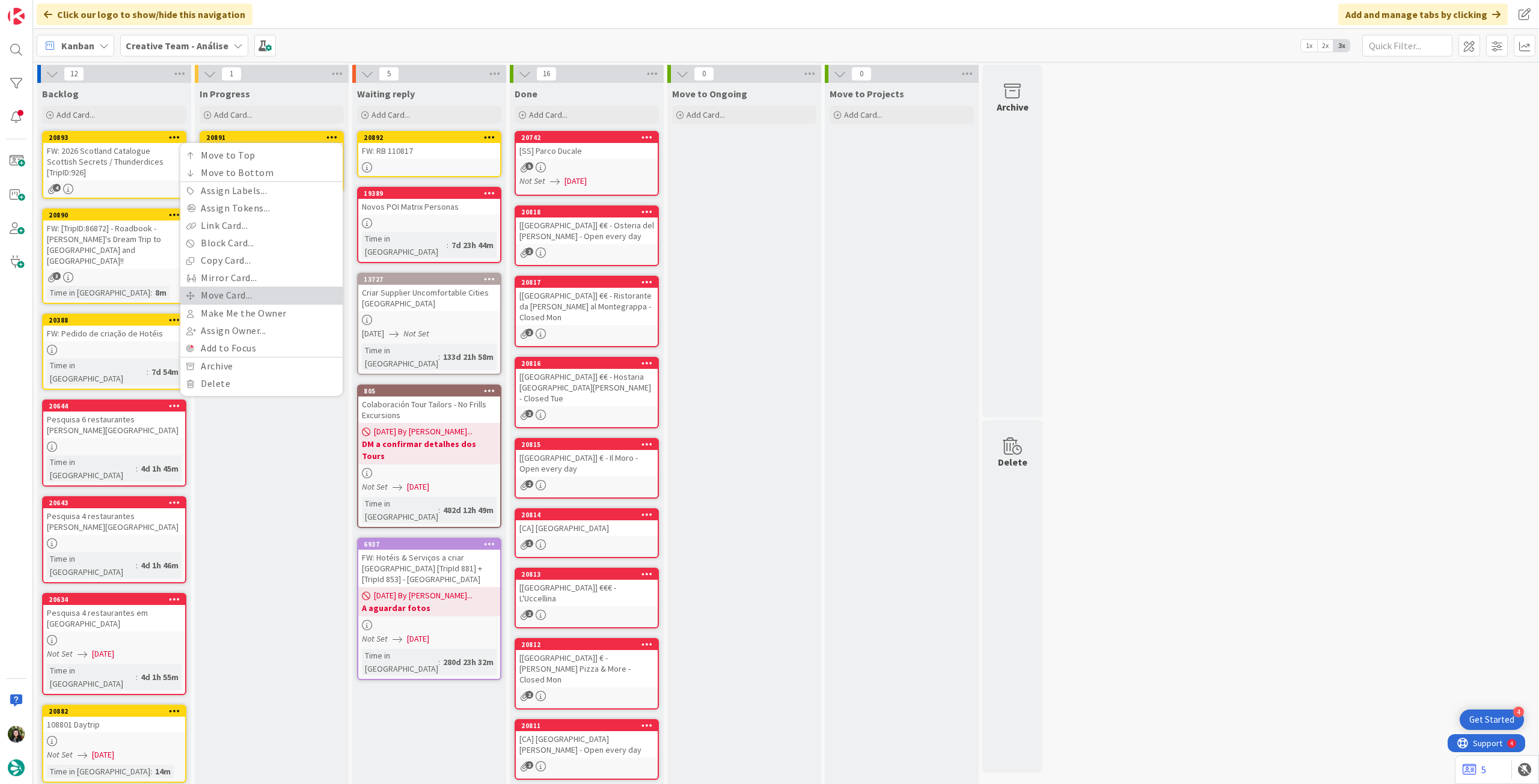
click at [256, 297] on link "Move Card..." at bounding box center [262, 295] width 163 height 17
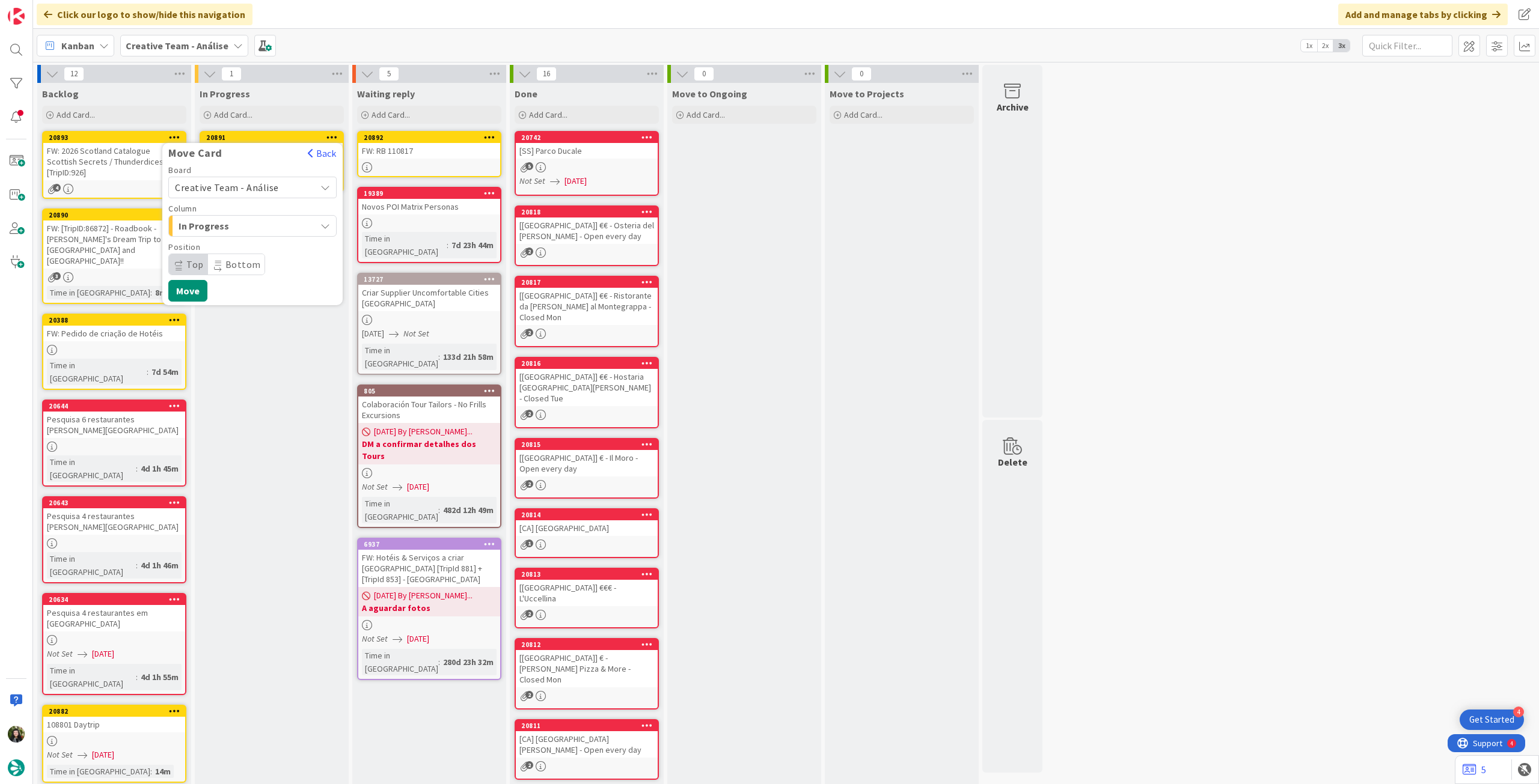
click at [216, 186] on span "Creative Team - Análise" at bounding box center [227, 187] width 104 height 12
click at [216, 247] on span "Creative Team" at bounding box center [261, 244] width 139 height 18
click at [220, 223] on span "Select a Column..." at bounding box center [220, 226] width 90 height 16
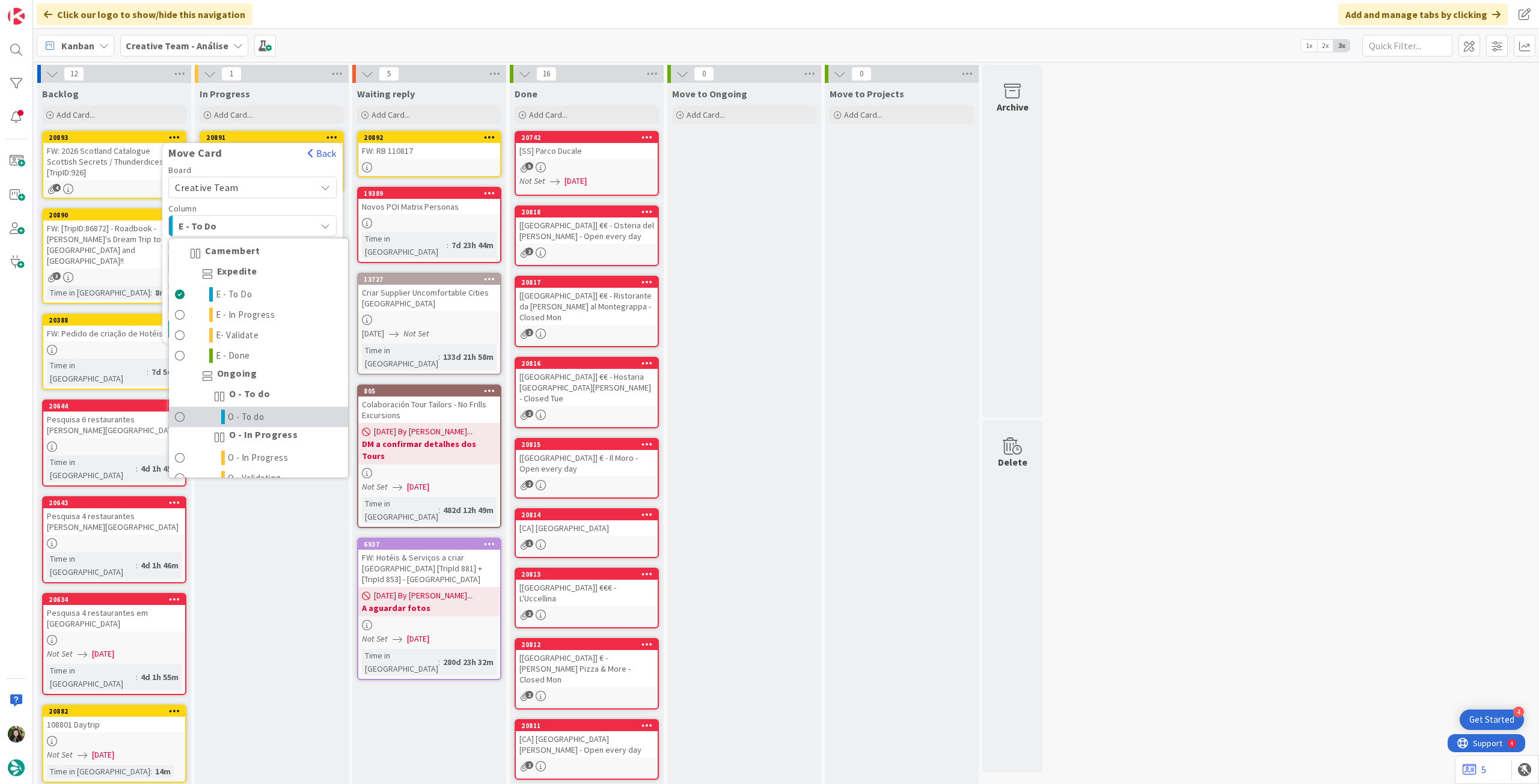
click at [282, 422] on link "O - To do" at bounding box center [258, 417] width 179 height 21
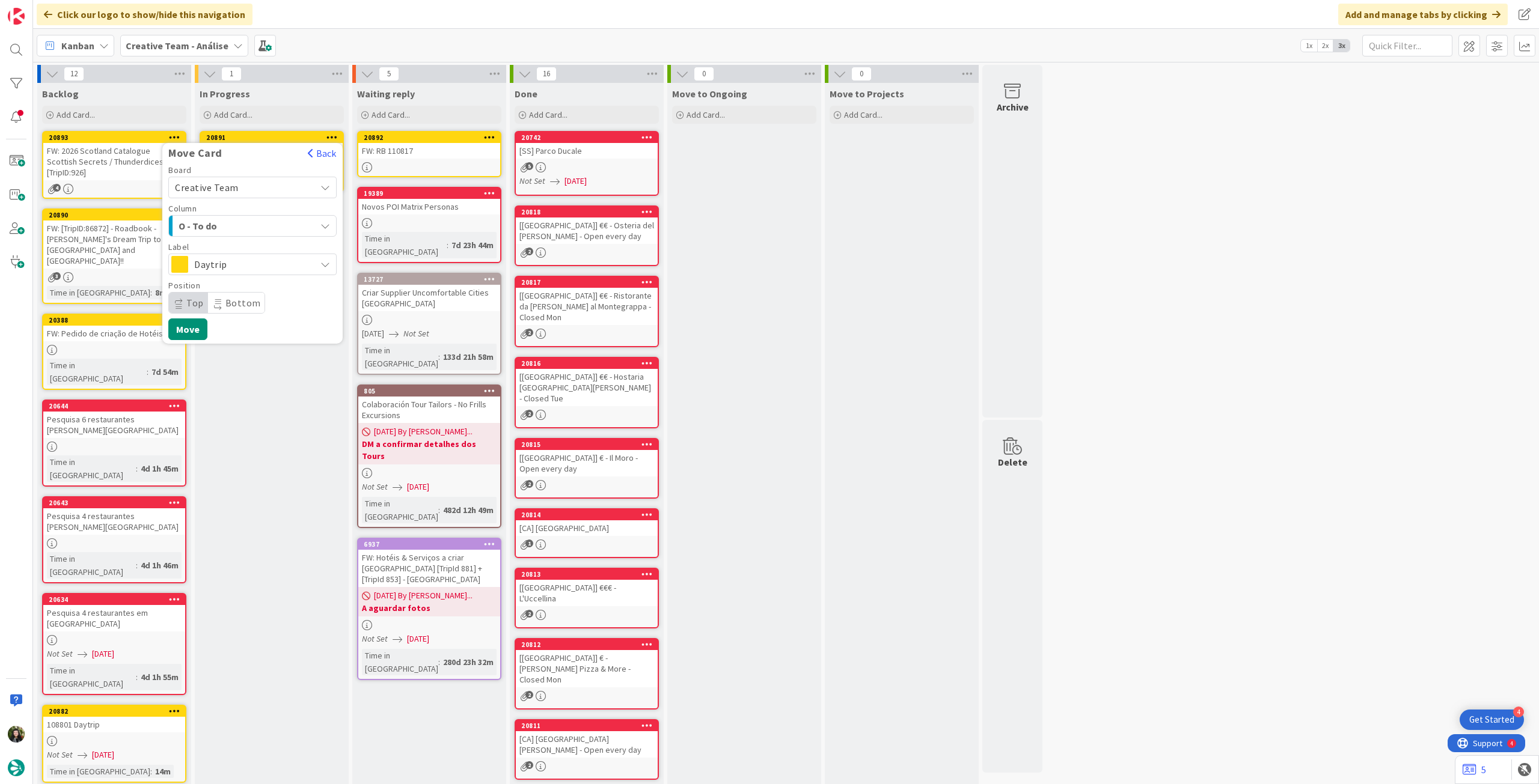
click at [254, 258] on span "Daytrip" at bounding box center [252, 265] width 115 height 17
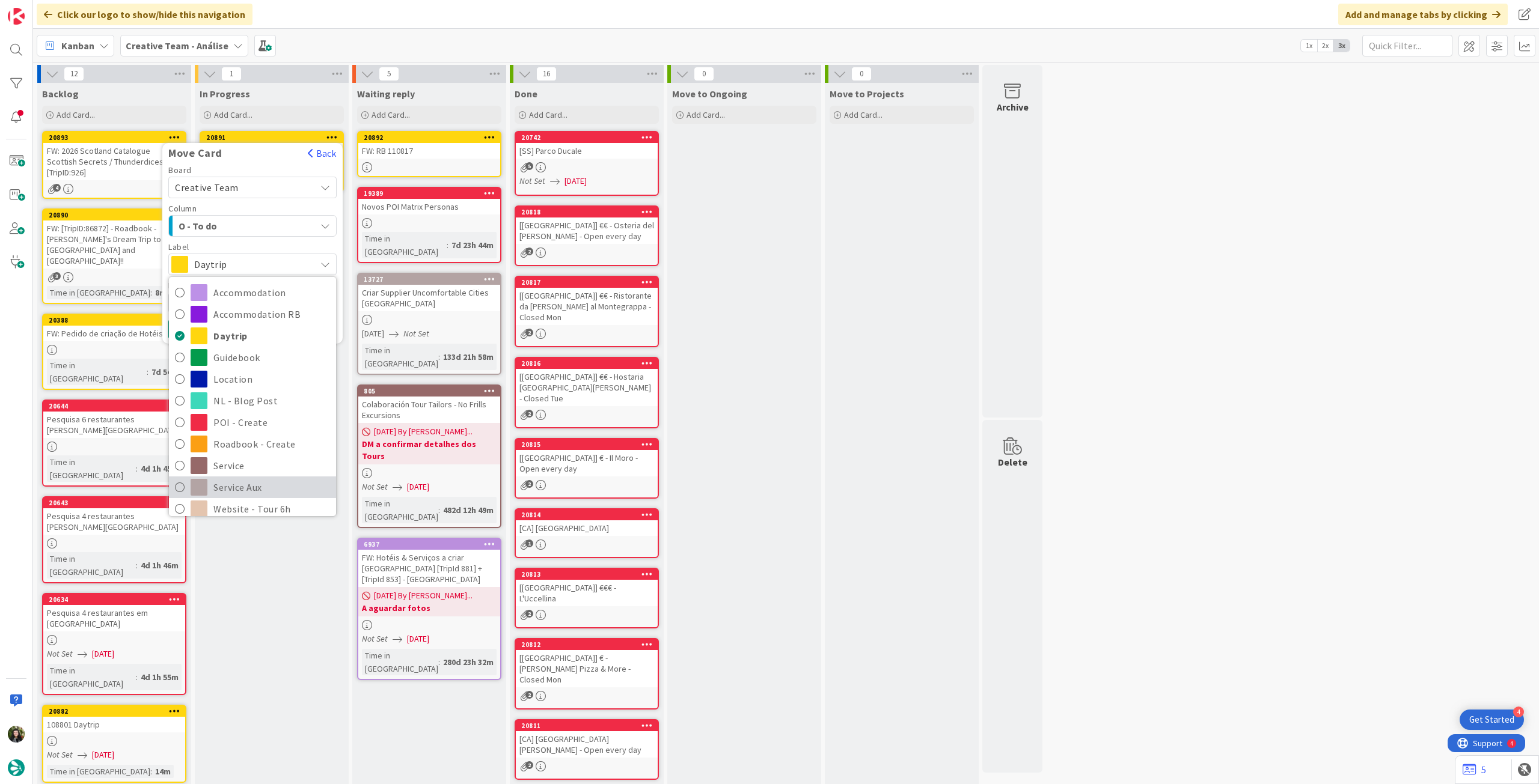
click at [247, 491] on span "Service Aux" at bounding box center [272, 487] width 116 height 18
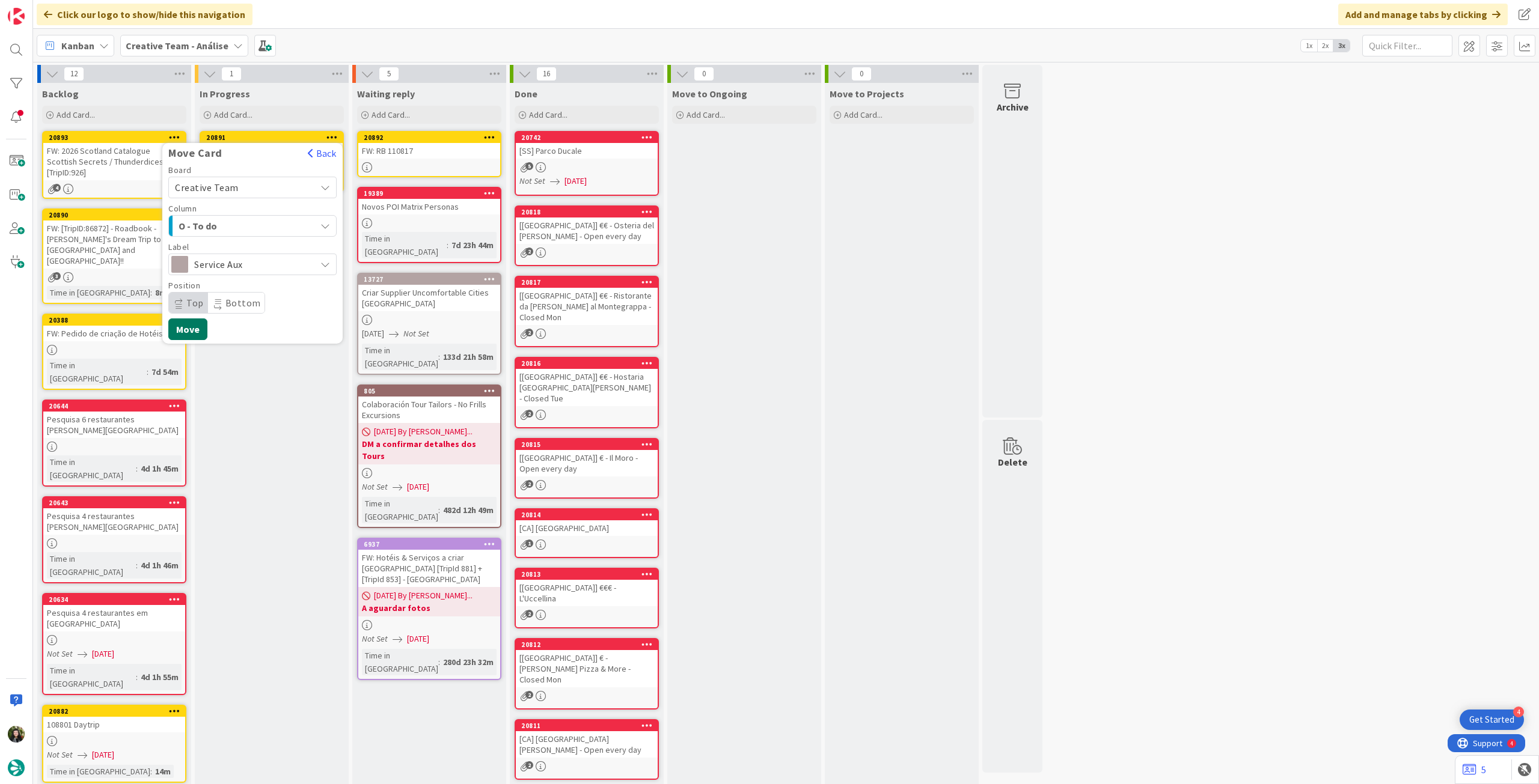
click at [189, 320] on button "Move" at bounding box center [187, 329] width 39 height 21
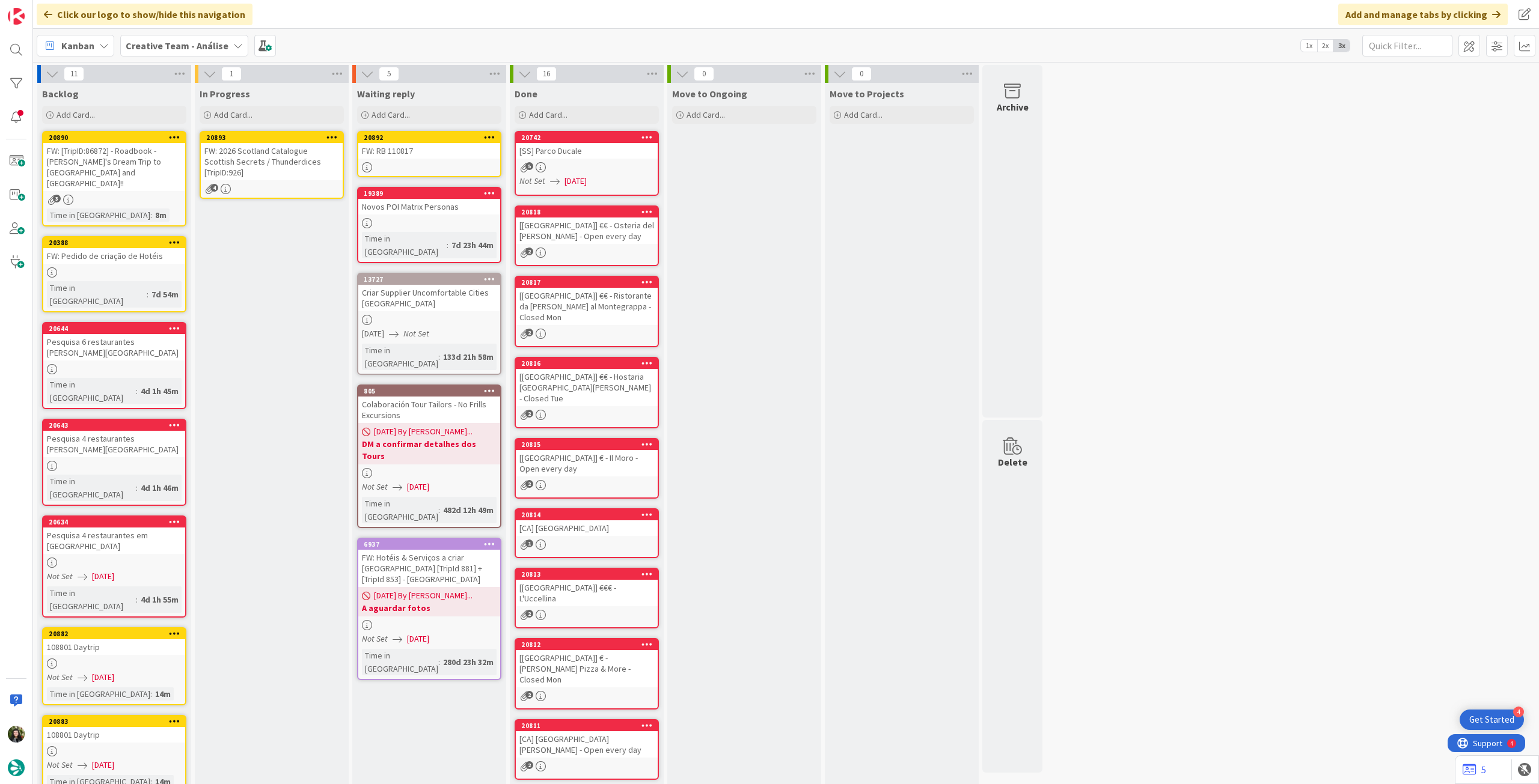
click at [243, 172] on link "20893 FW: 2026 Scotland Catalogue Scottish Secrets / Thunderdices [TripID:926] 4" at bounding box center [272, 165] width 144 height 68
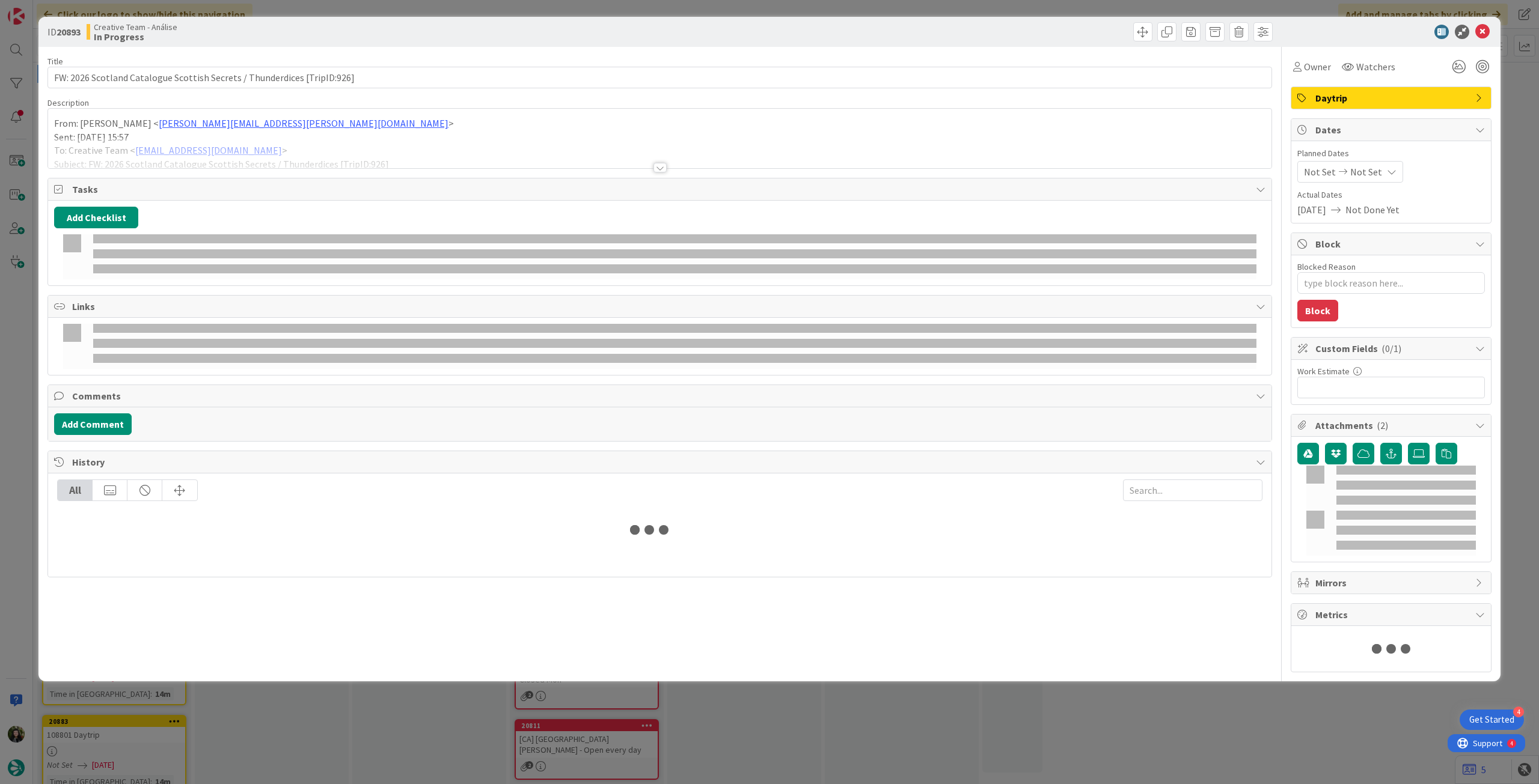
click at [292, 161] on div at bounding box center [660, 153] width 1223 height 30
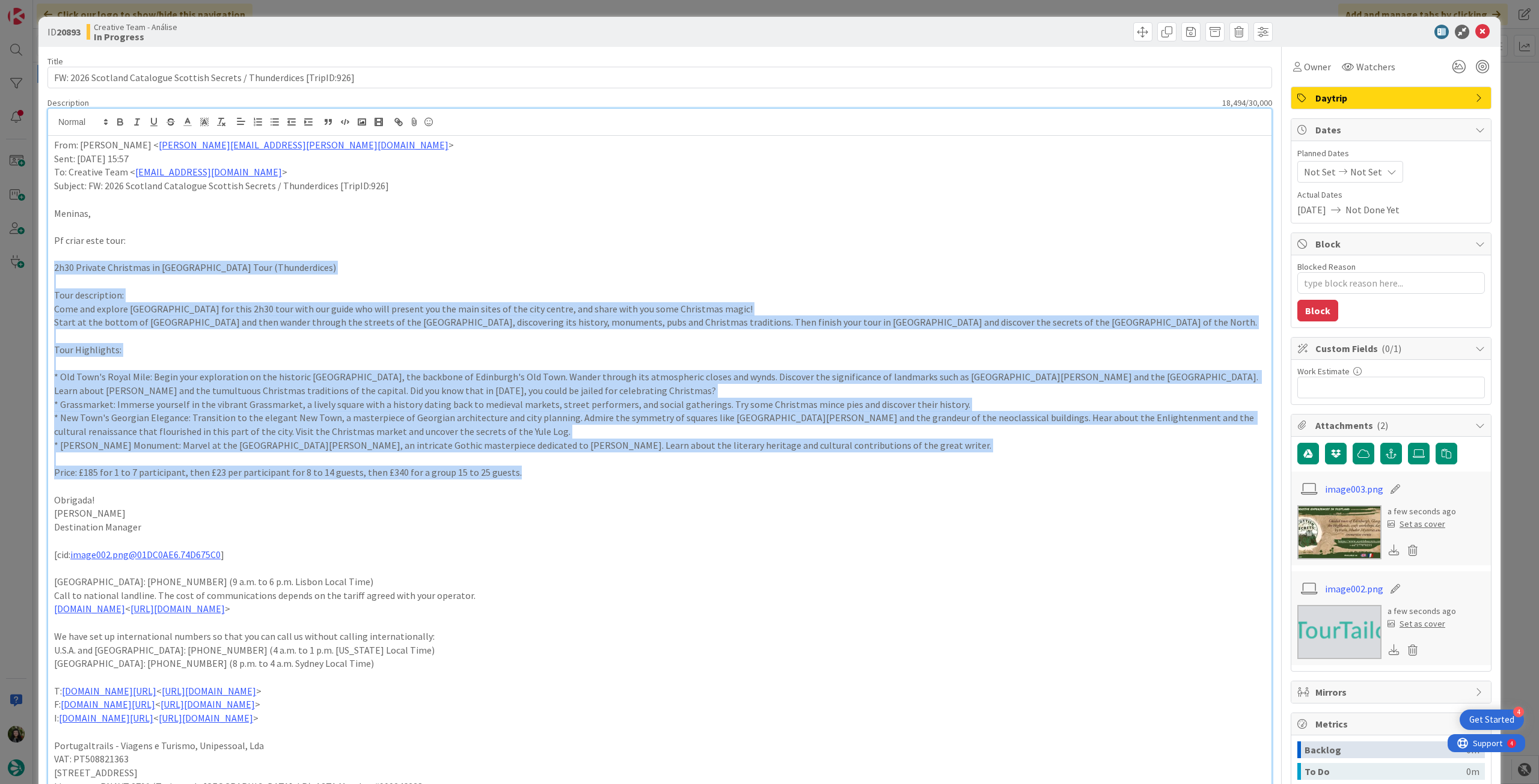
drag, startPoint x: 48, startPoint y: 271, endPoint x: 524, endPoint y: 466, distance: 514.4
click at [119, 122] on icon "button" at bounding box center [120, 123] width 5 height 3
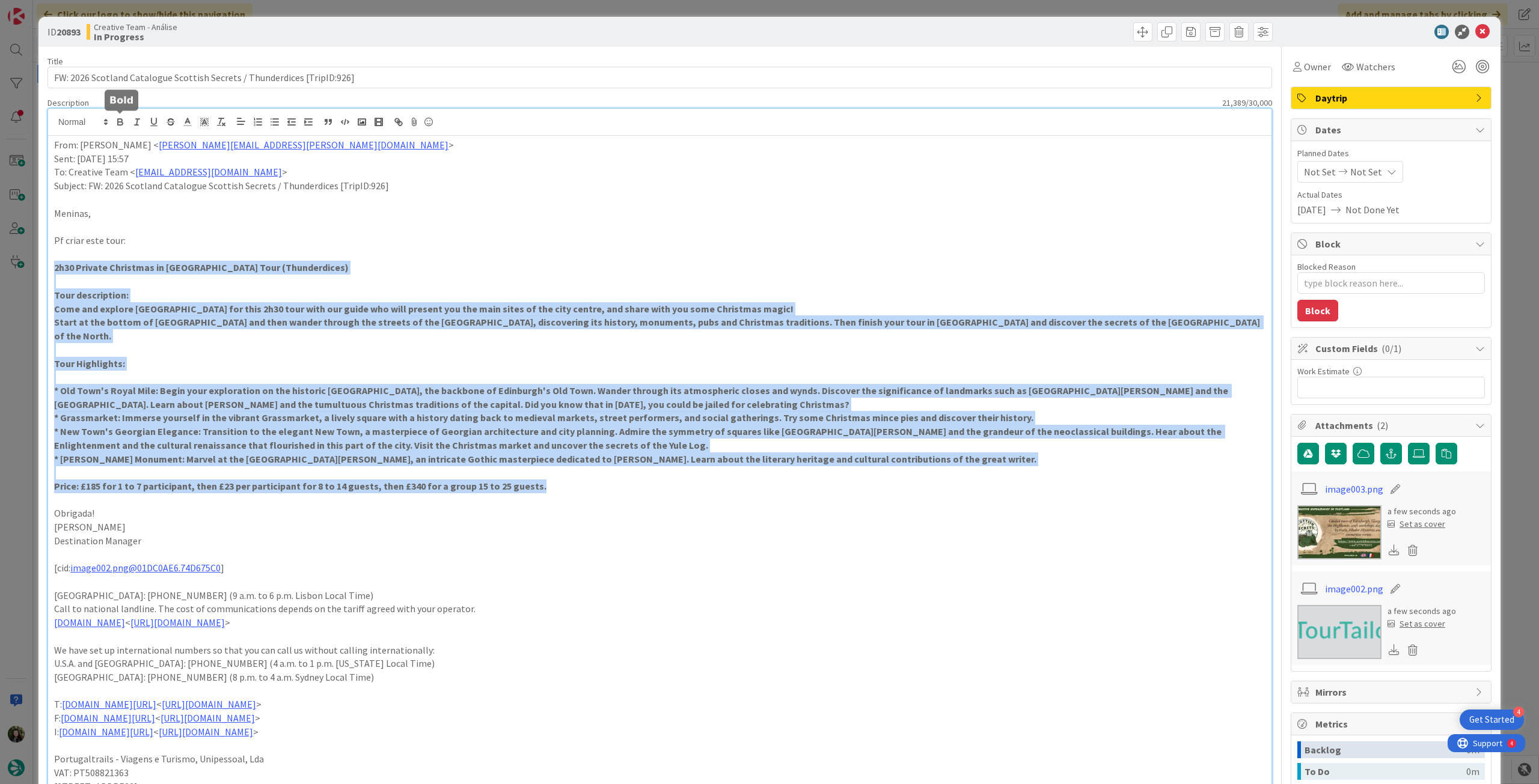
click at [524, 279] on p at bounding box center [660, 282] width 1212 height 14
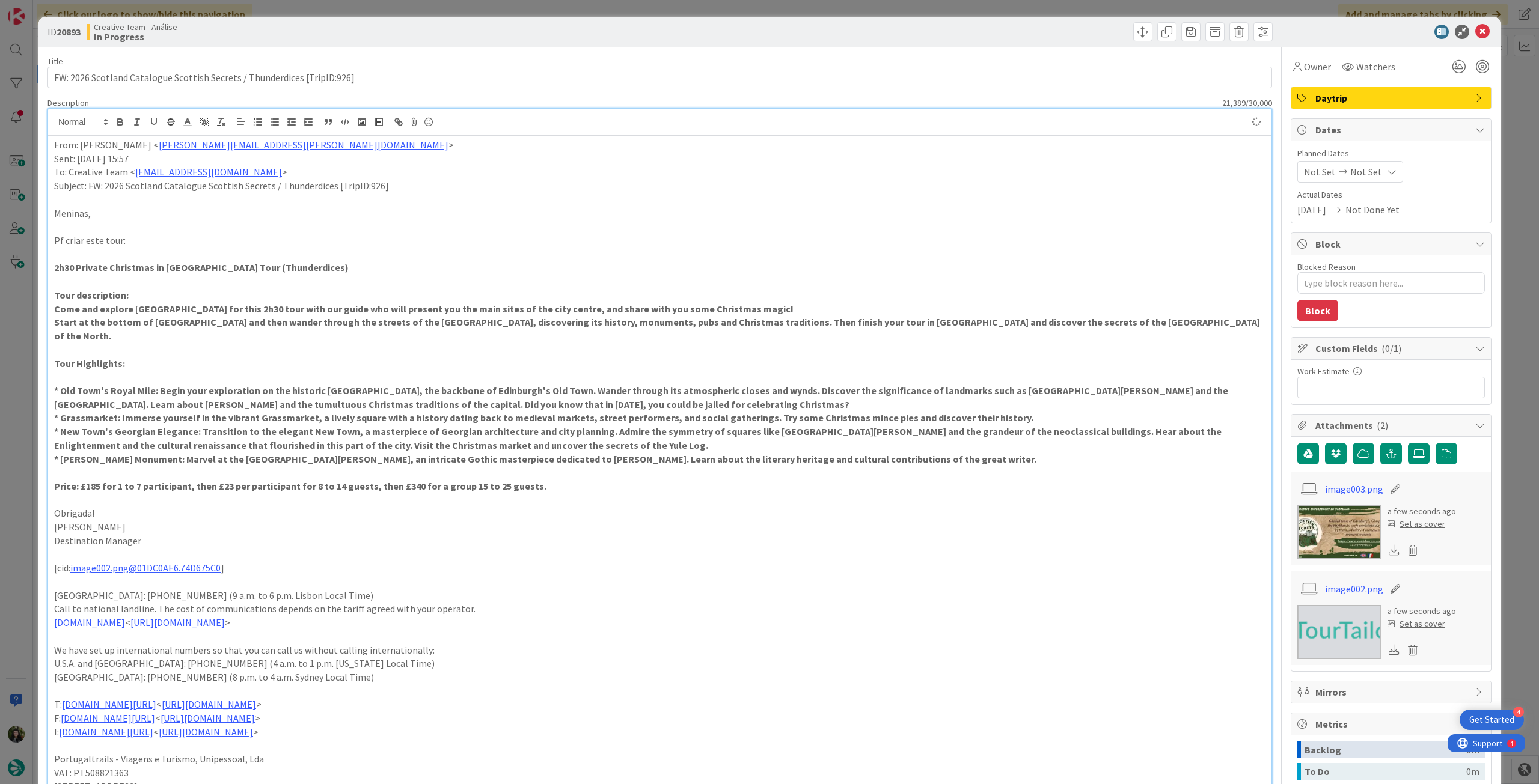
click at [1387, 171] on icon at bounding box center [1392, 172] width 10 height 10
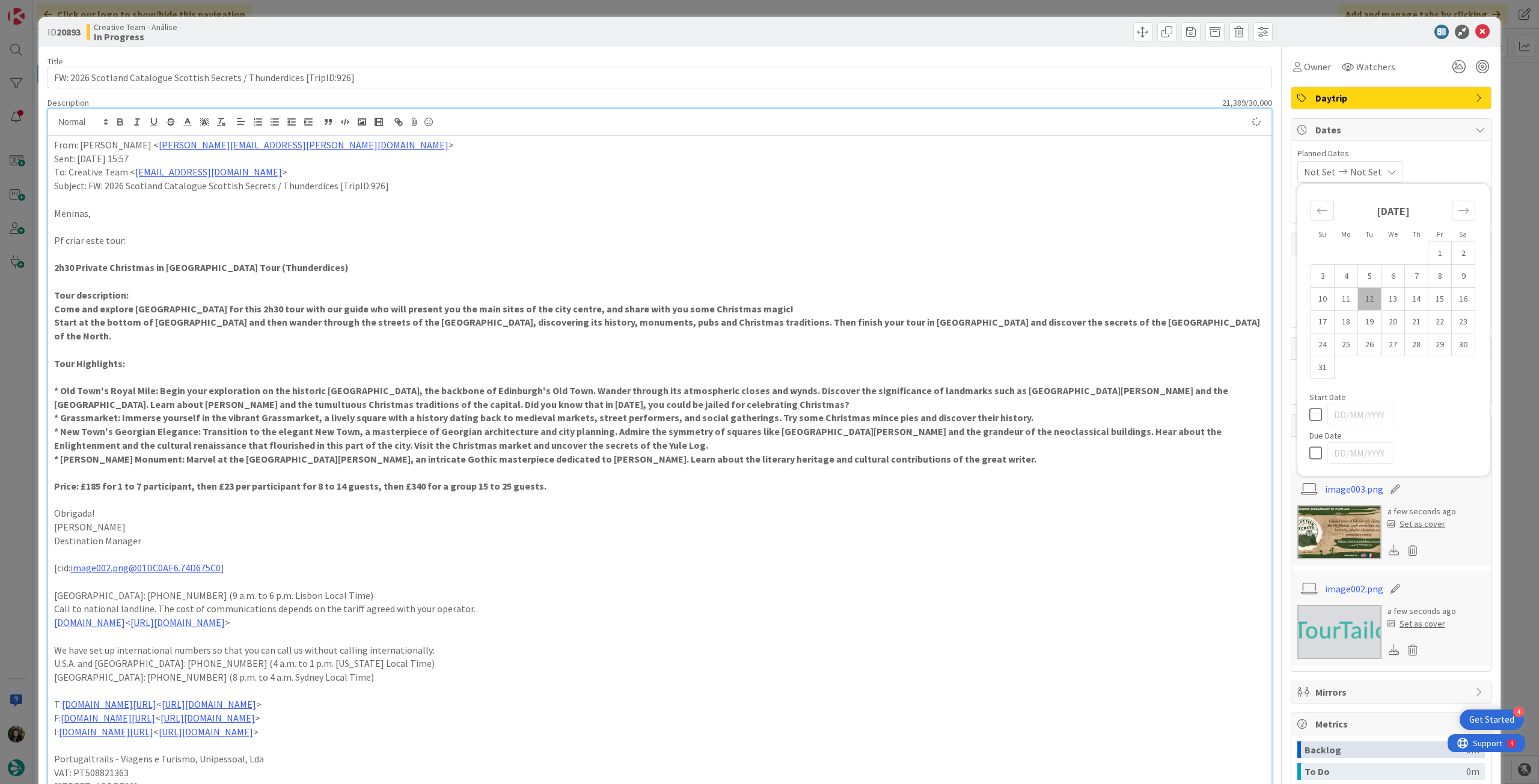
type textarea "x"
click at [1309, 458] on icon at bounding box center [1318, 453] width 18 height 14
type input "[DATE]"
click at [1476, 26] on icon at bounding box center [1482, 32] width 14 height 14
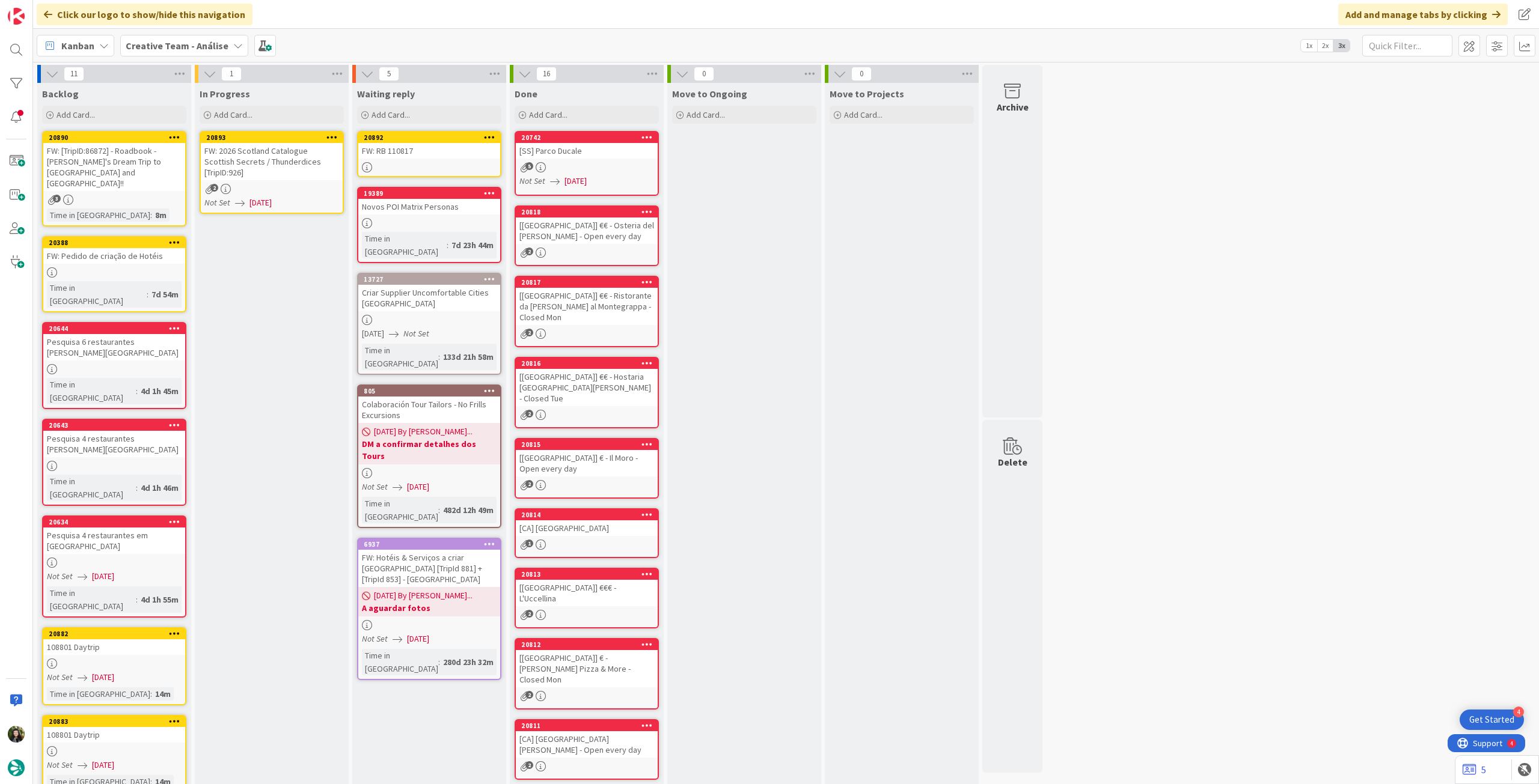
click at [330, 135] on icon at bounding box center [332, 137] width 12 height 8
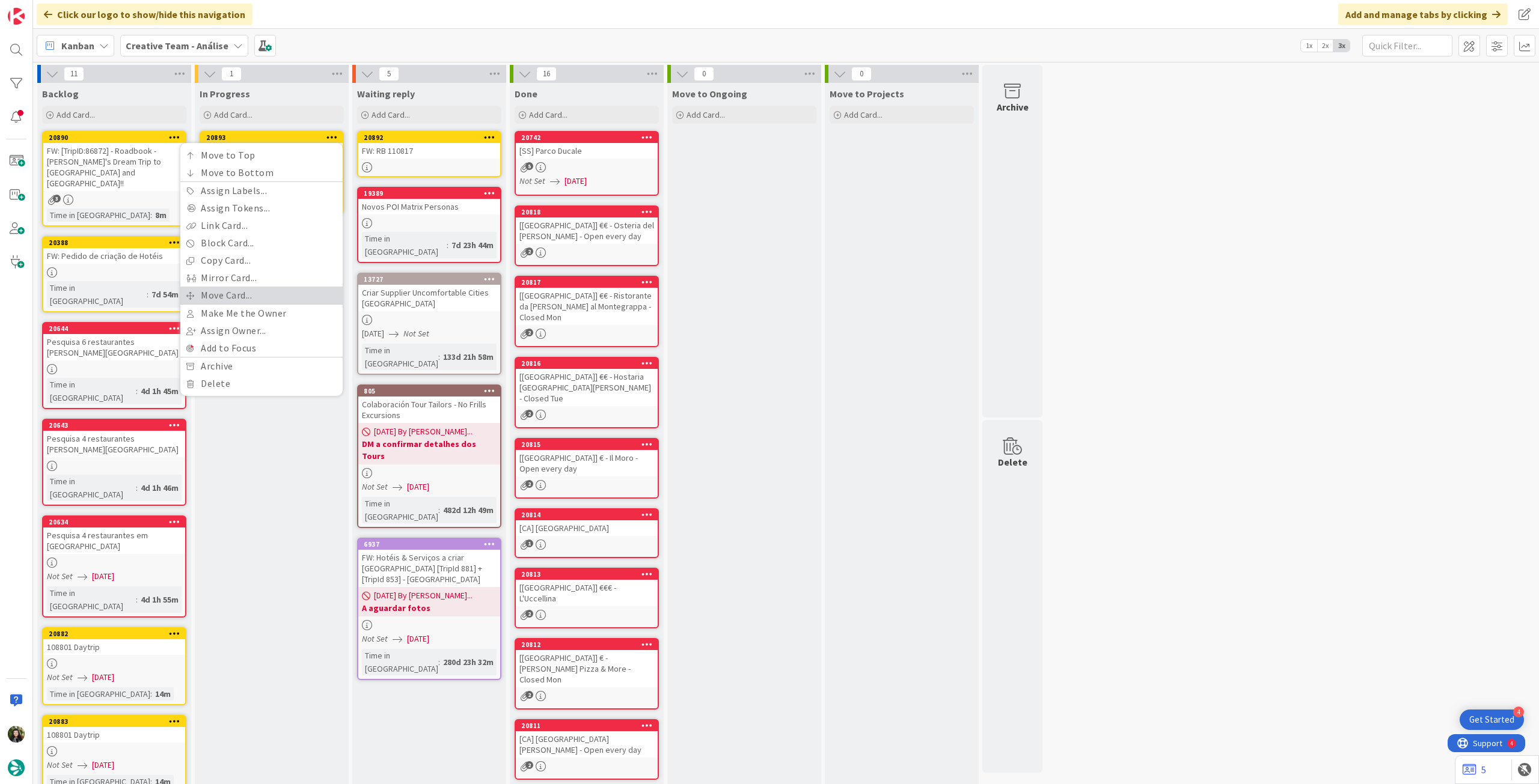
click at [273, 292] on link "Move Card..." at bounding box center [262, 295] width 163 height 17
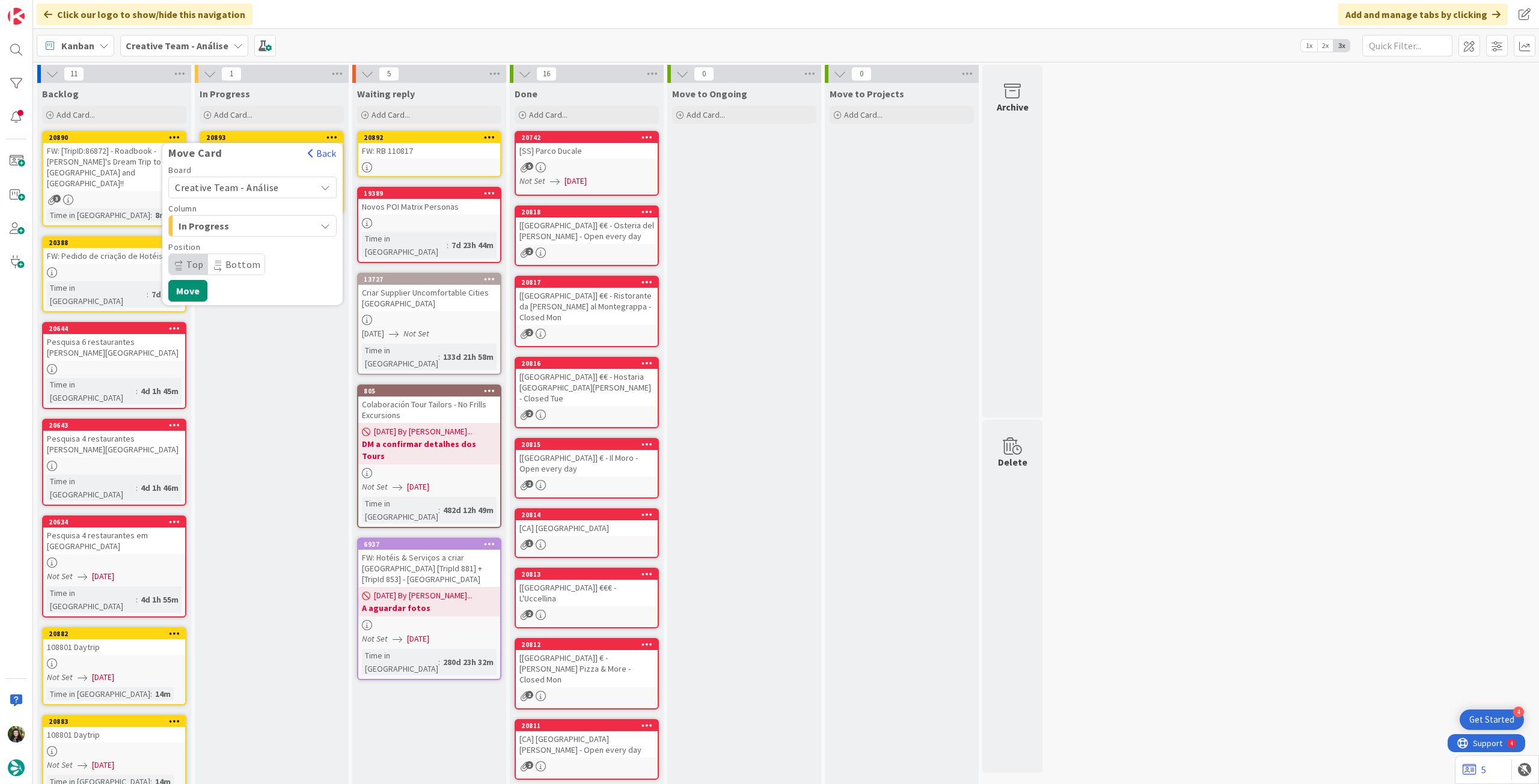
click at [256, 185] on span "Creative Team - Análise" at bounding box center [227, 187] width 104 height 12
click at [248, 235] on span "Creative Team" at bounding box center [261, 244] width 139 height 18
click at [251, 230] on span "Select a Column..." at bounding box center [220, 226] width 90 height 16
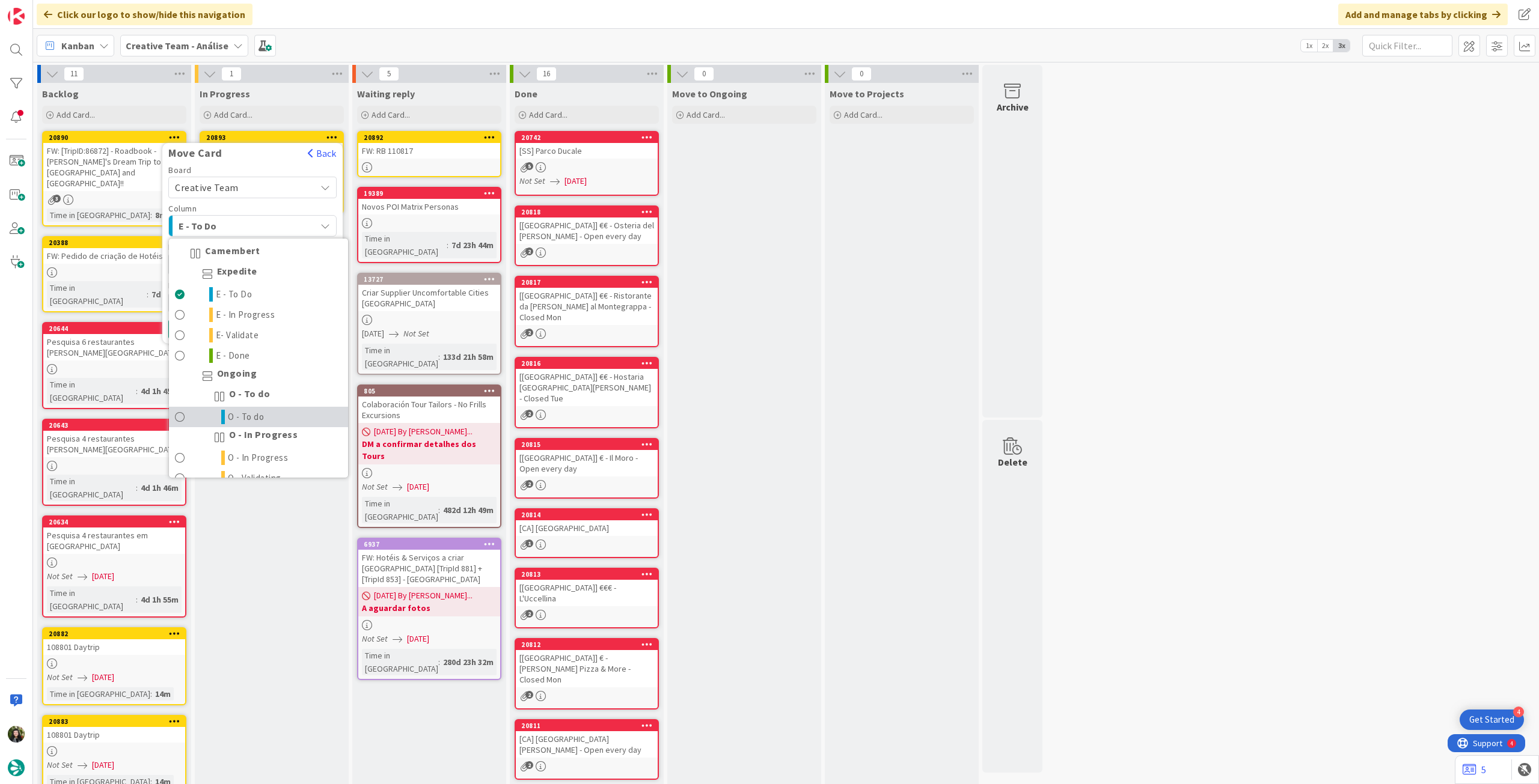
click at [274, 414] on link "O - To do" at bounding box center [258, 417] width 179 height 21
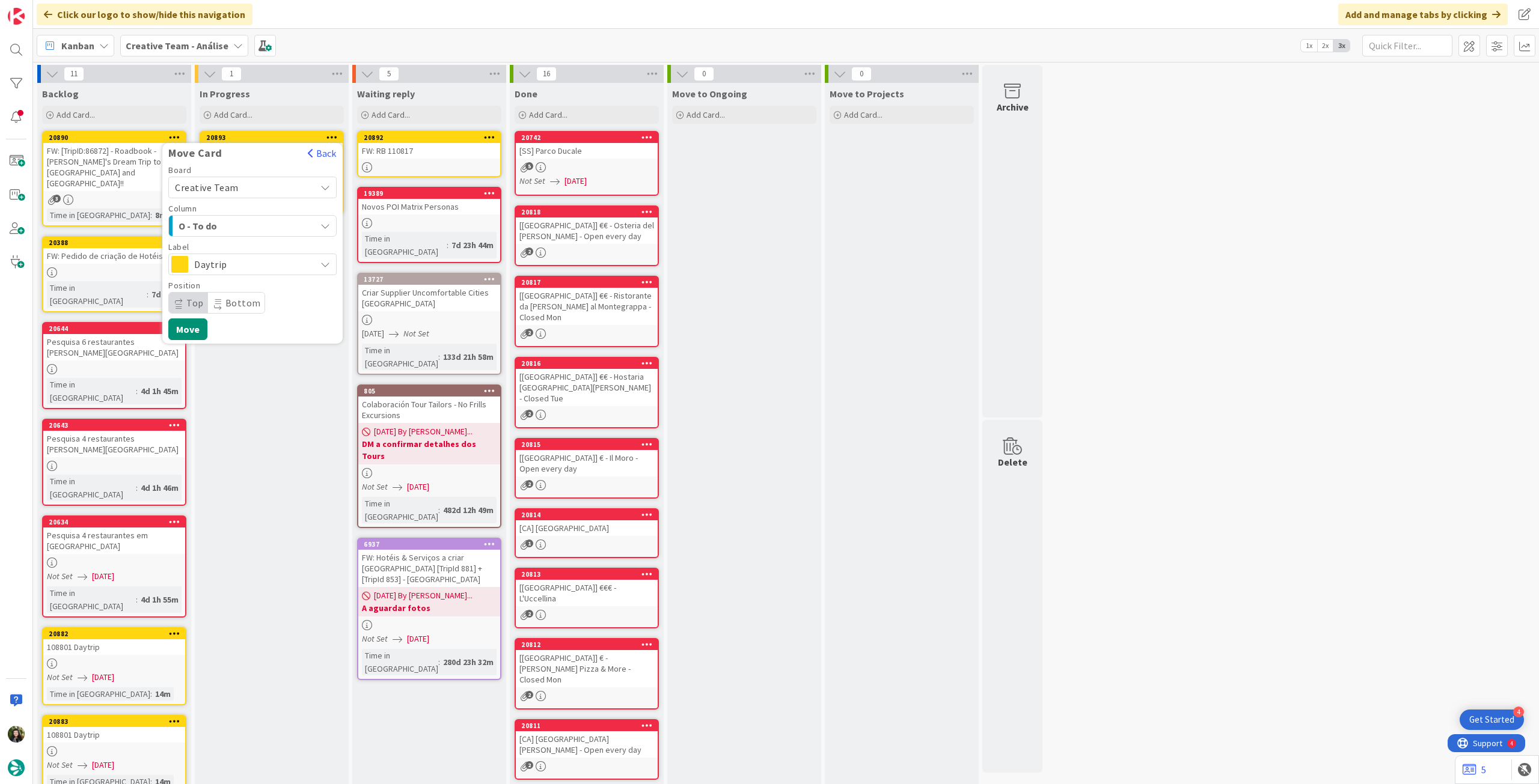
click at [238, 268] on span "Daytrip" at bounding box center [252, 265] width 115 height 17
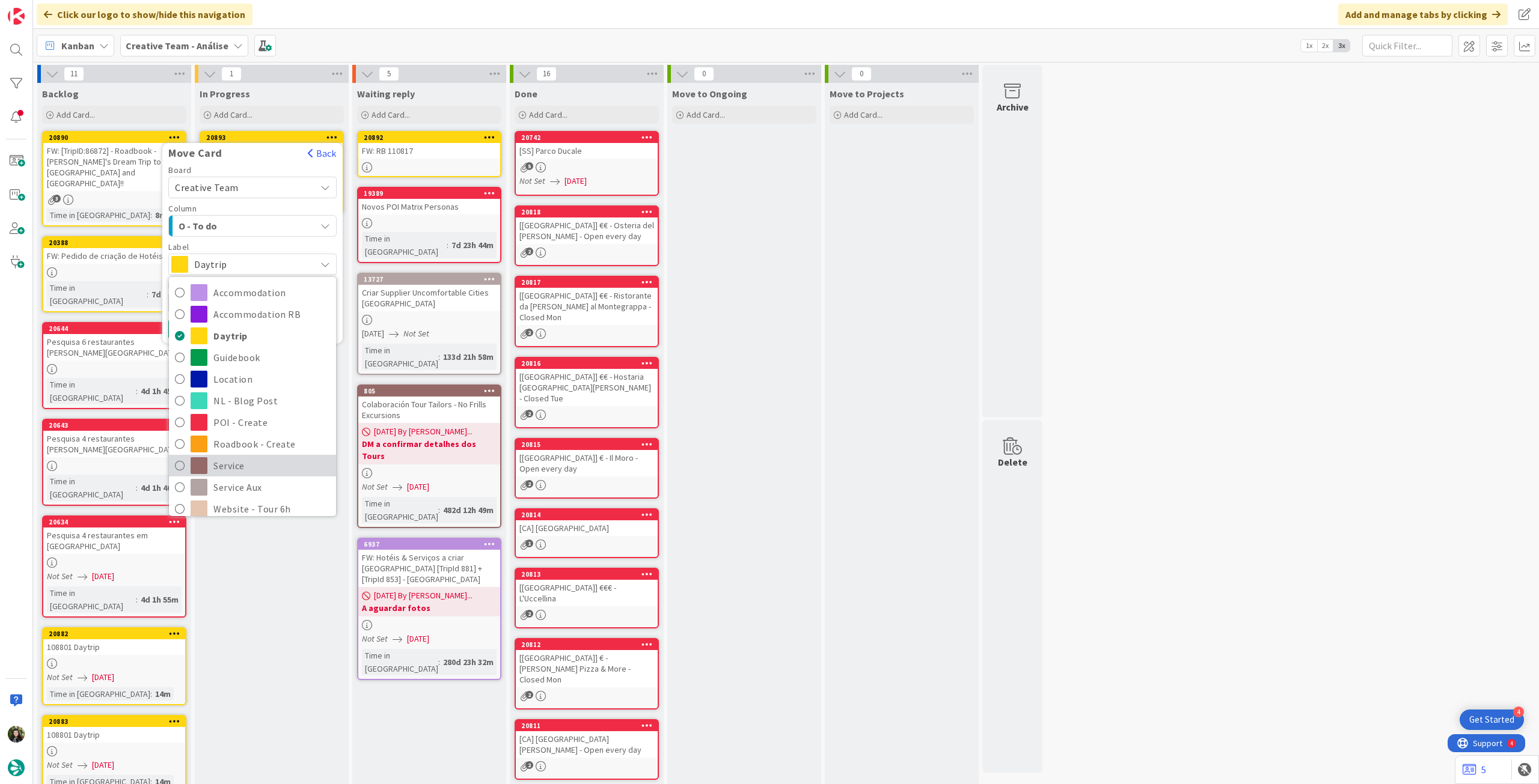
click at [254, 464] on span "Service" at bounding box center [272, 466] width 116 height 18
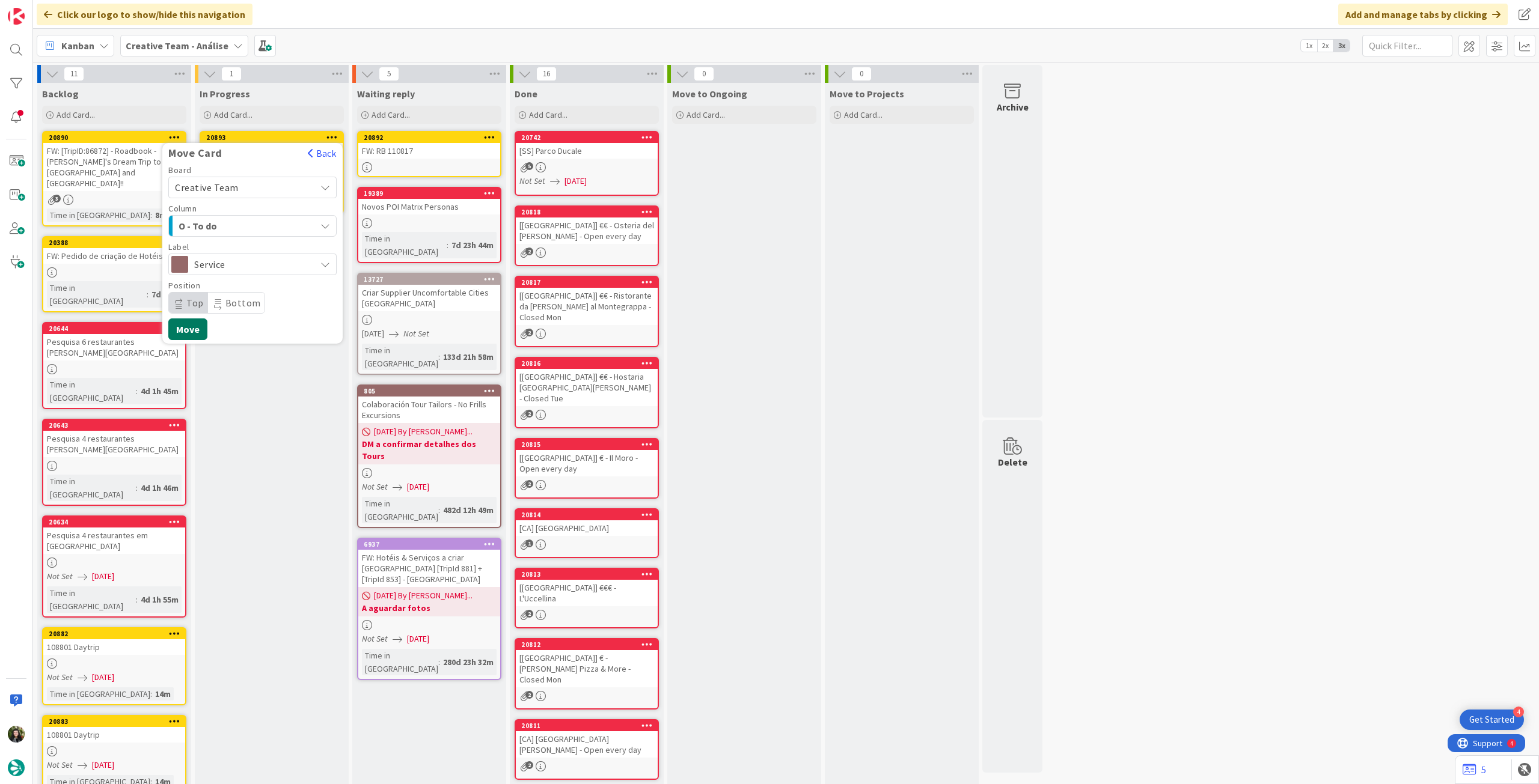
click at [186, 329] on button "Move" at bounding box center [187, 329] width 39 height 21
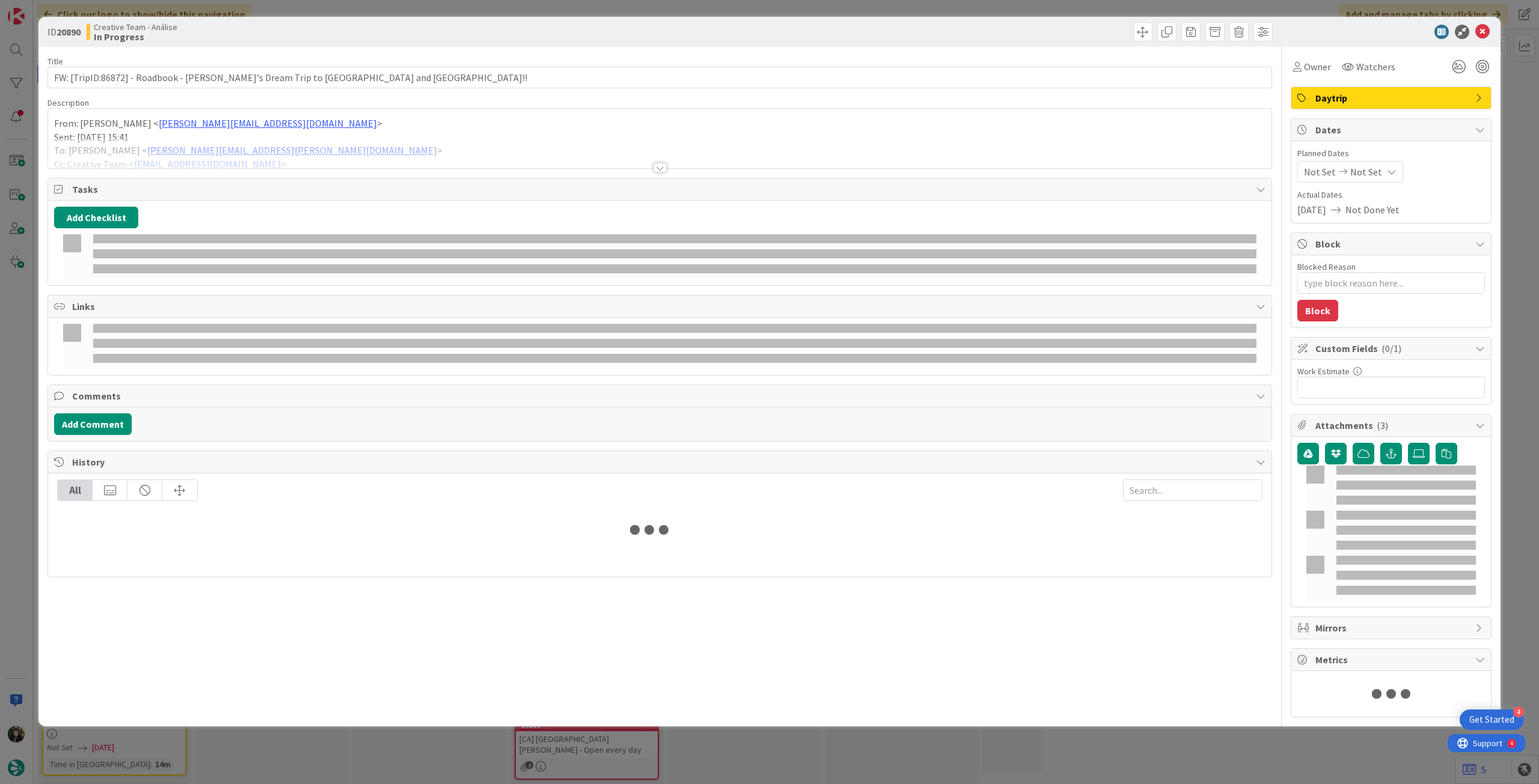
click at [255, 153] on div at bounding box center [660, 153] width 1223 height 30
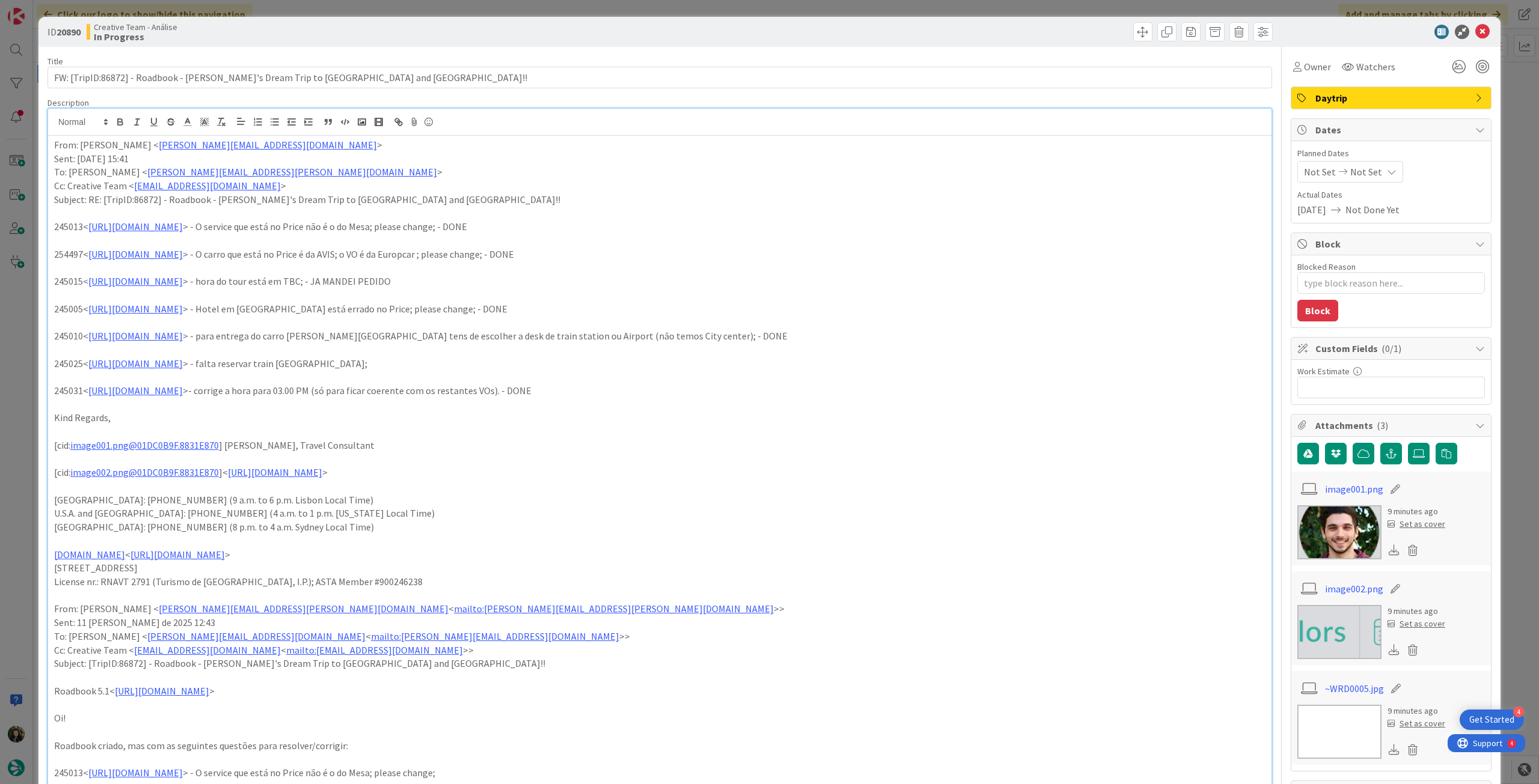
type textarea "x"
click at [1383, 169] on div "Not Set Not Set" at bounding box center [1350, 172] width 106 height 21
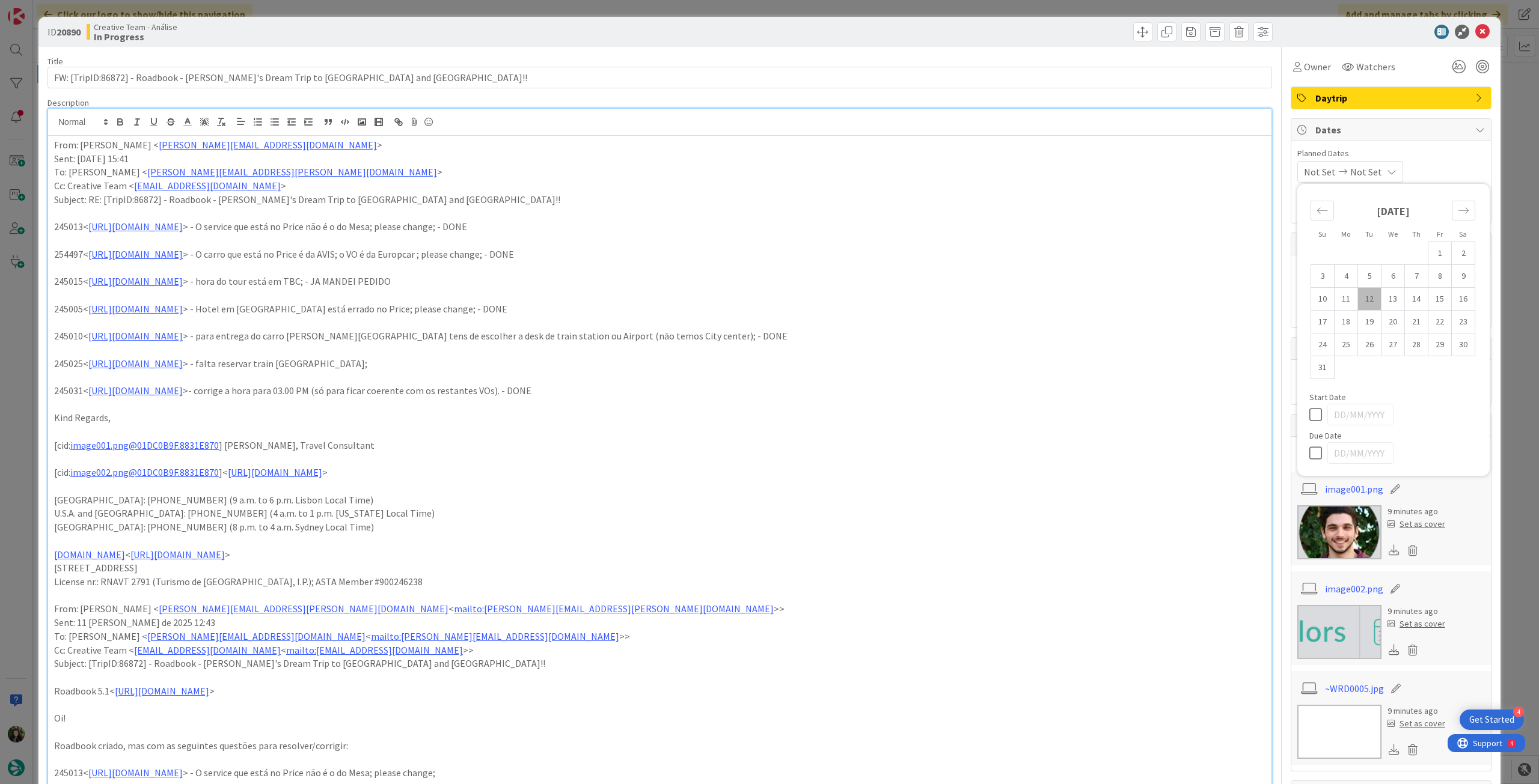
click at [1309, 456] on icon at bounding box center [1318, 453] width 18 height 14
type input "[DATE]"
click at [1476, 37] on icon at bounding box center [1482, 32] width 14 height 14
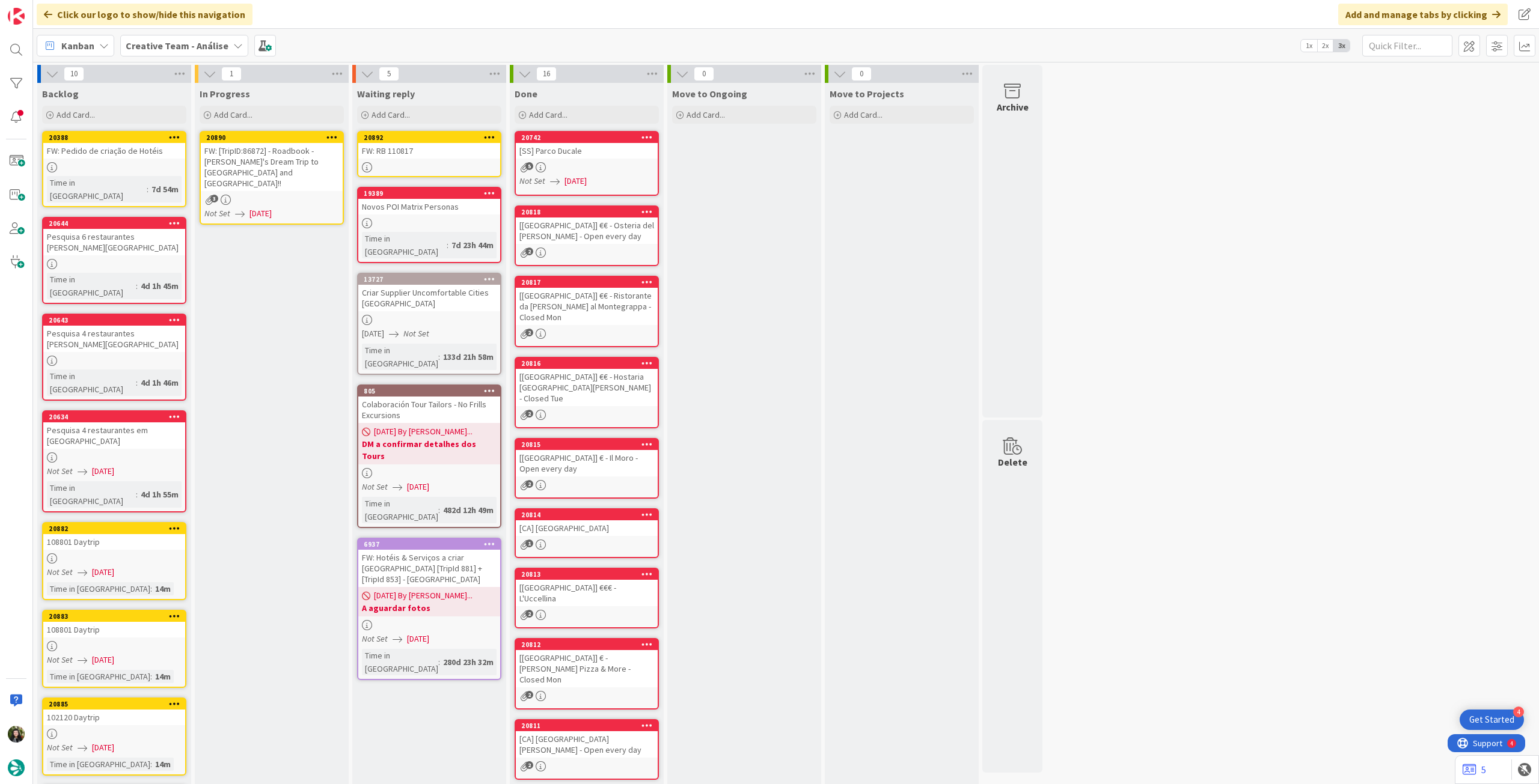
click at [336, 134] on icon at bounding box center [332, 137] width 12 height 8
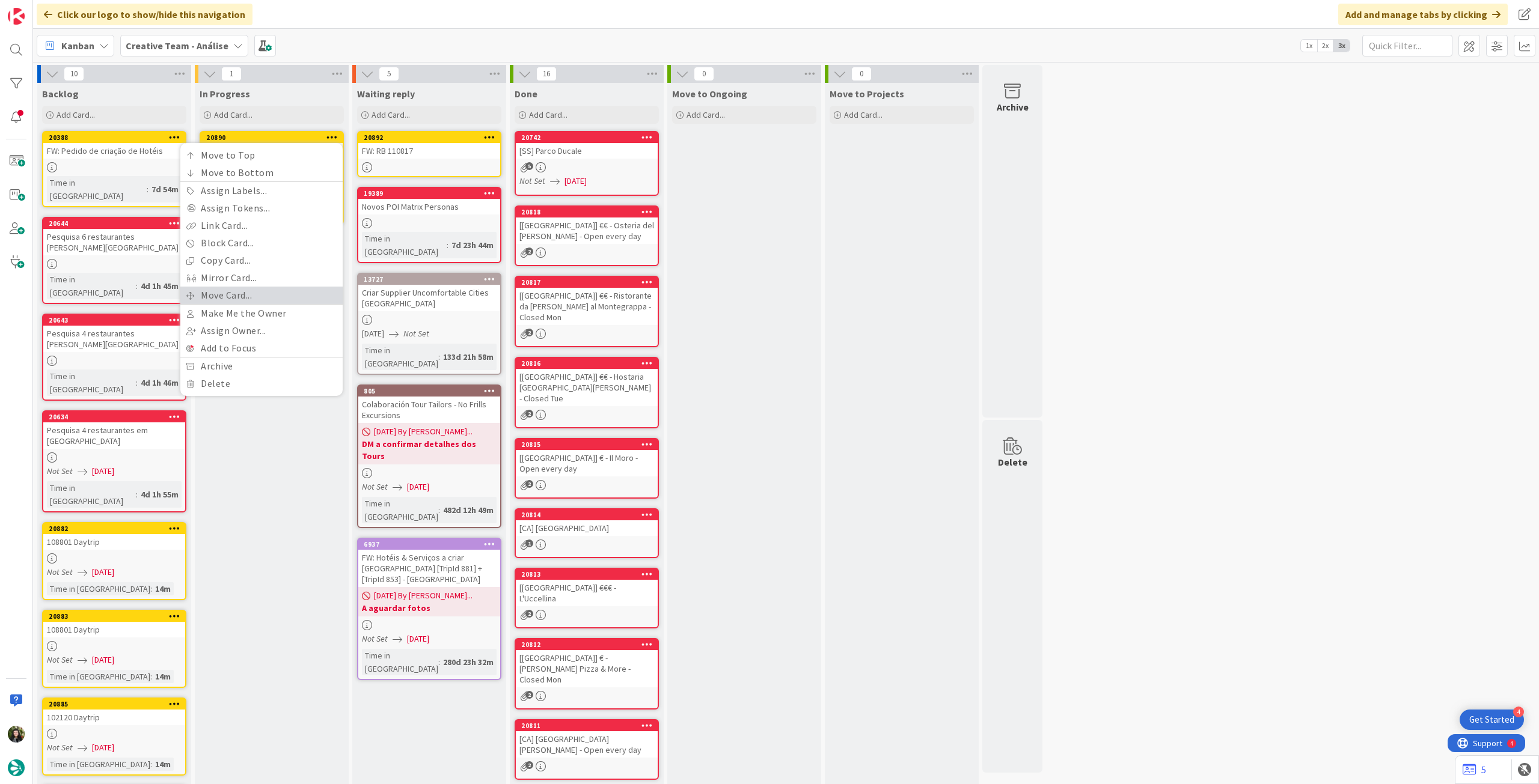
click at [247, 298] on link "Move Card..." at bounding box center [262, 295] width 163 height 17
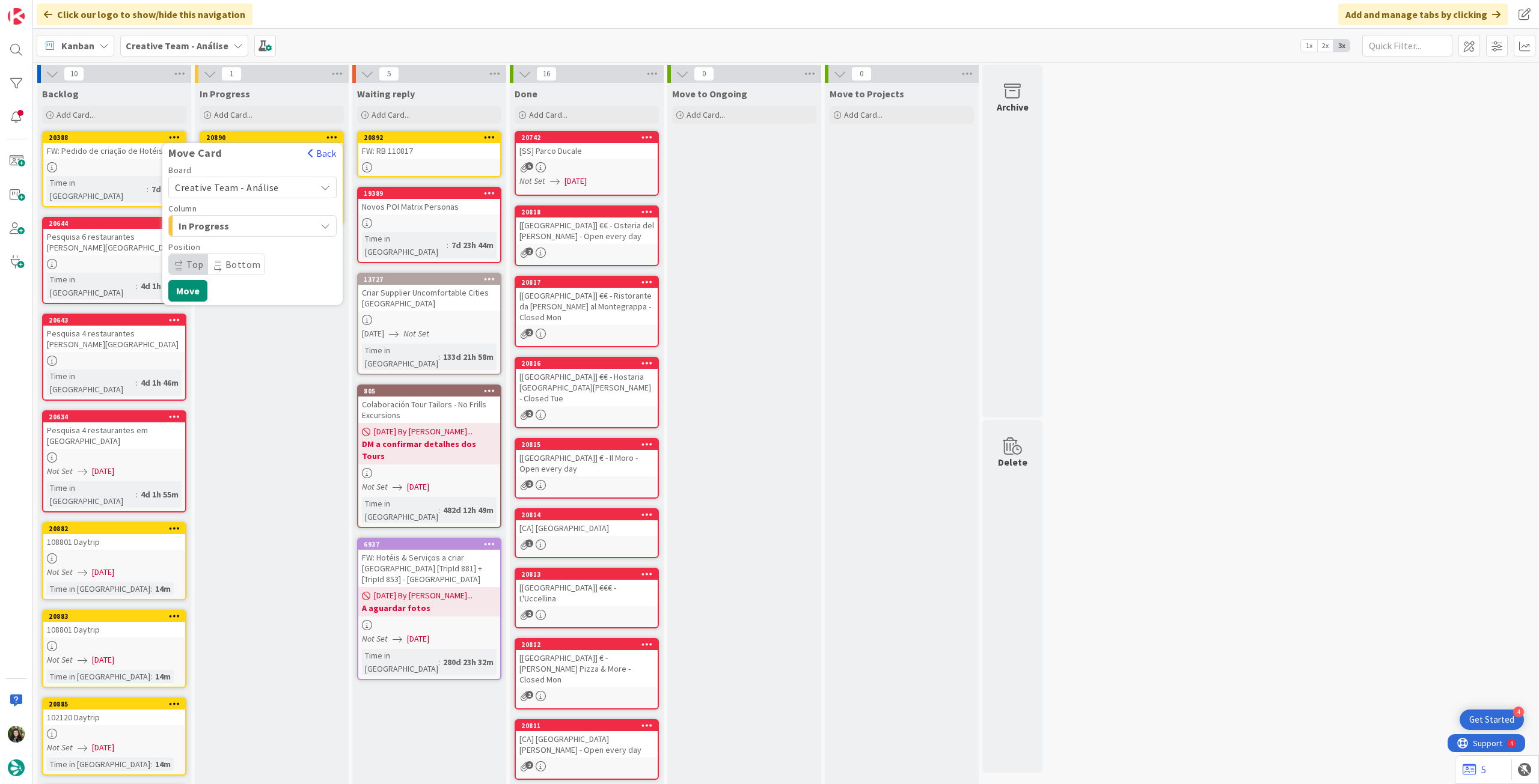
click at [252, 185] on span "Creative Team - Análise" at bounding box center [227, 187] width 104 height 12
click at [252, 249] on span "Creative Team" at bounding box center [261, 244] width 139 height 18
click at [256, 256] on span "Daytrip" at bounding box center [252, 265] width 115 height 17
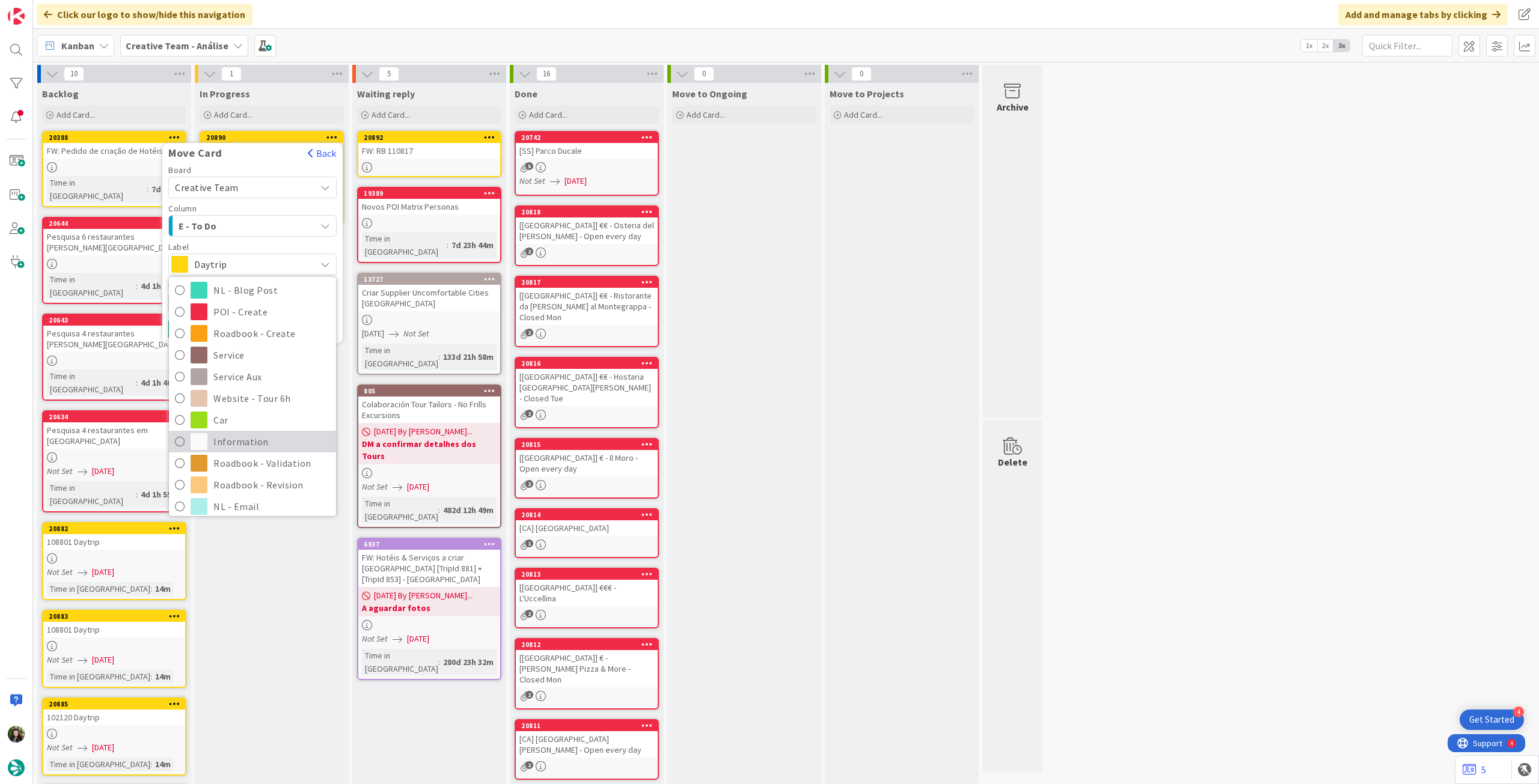
scroll to position [160, 0]
click at [278, 437] on span "Roadbook - Revision" at bounding box center [272, 435] width 116 height 18
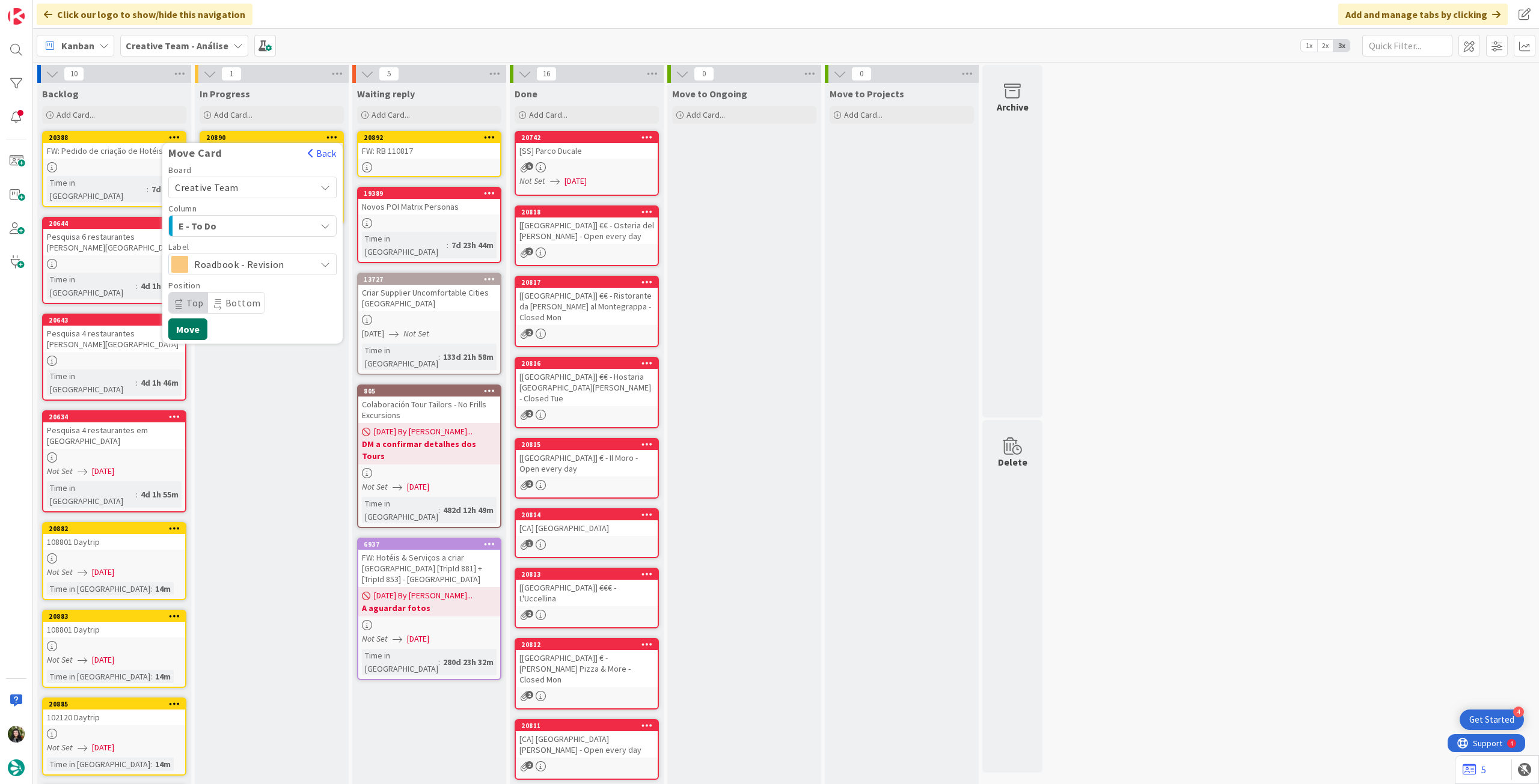
click at [184, 326] on button "Move" at bounding box center [187, 329] width 39 height 21
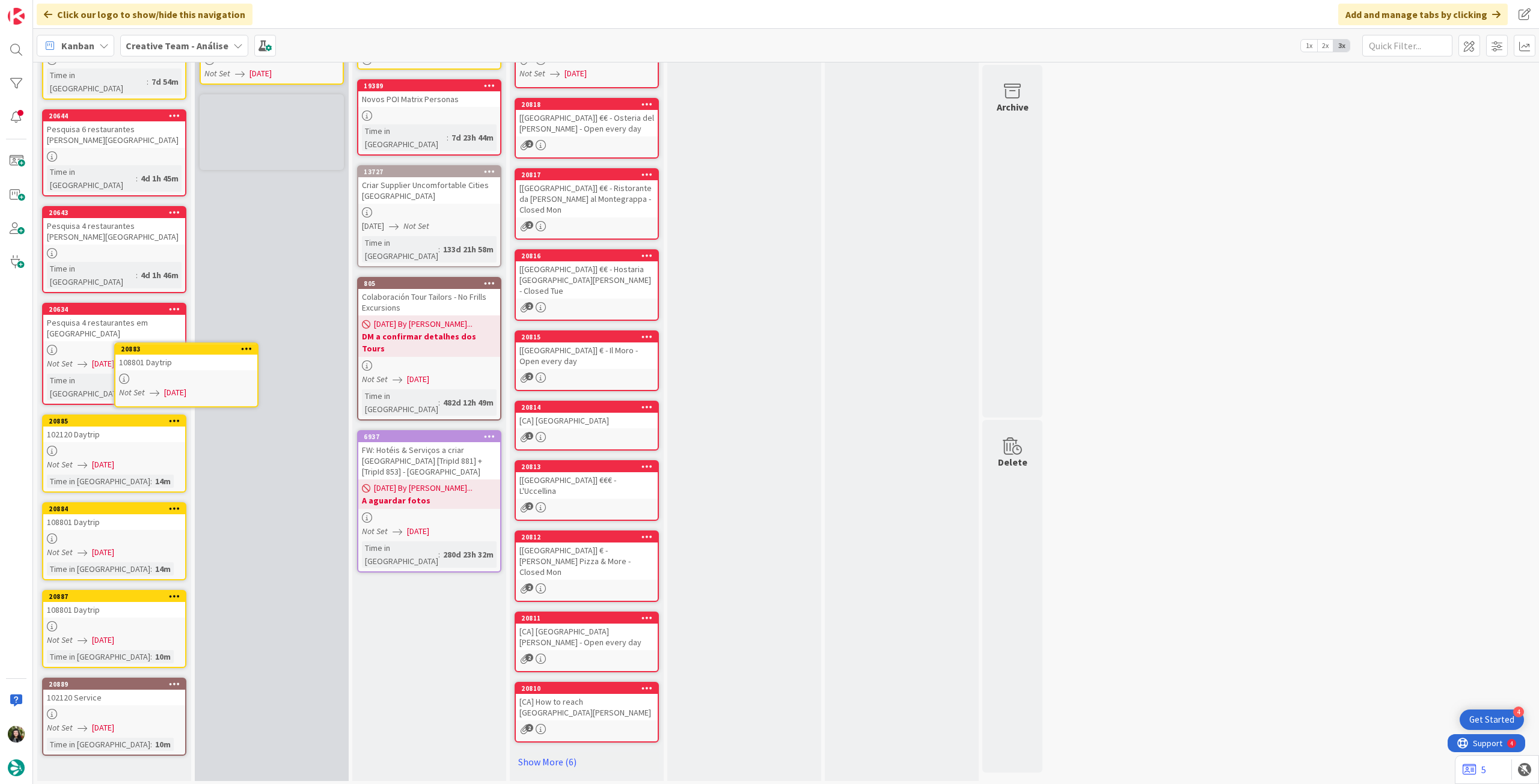
scroll to position [56, 0]
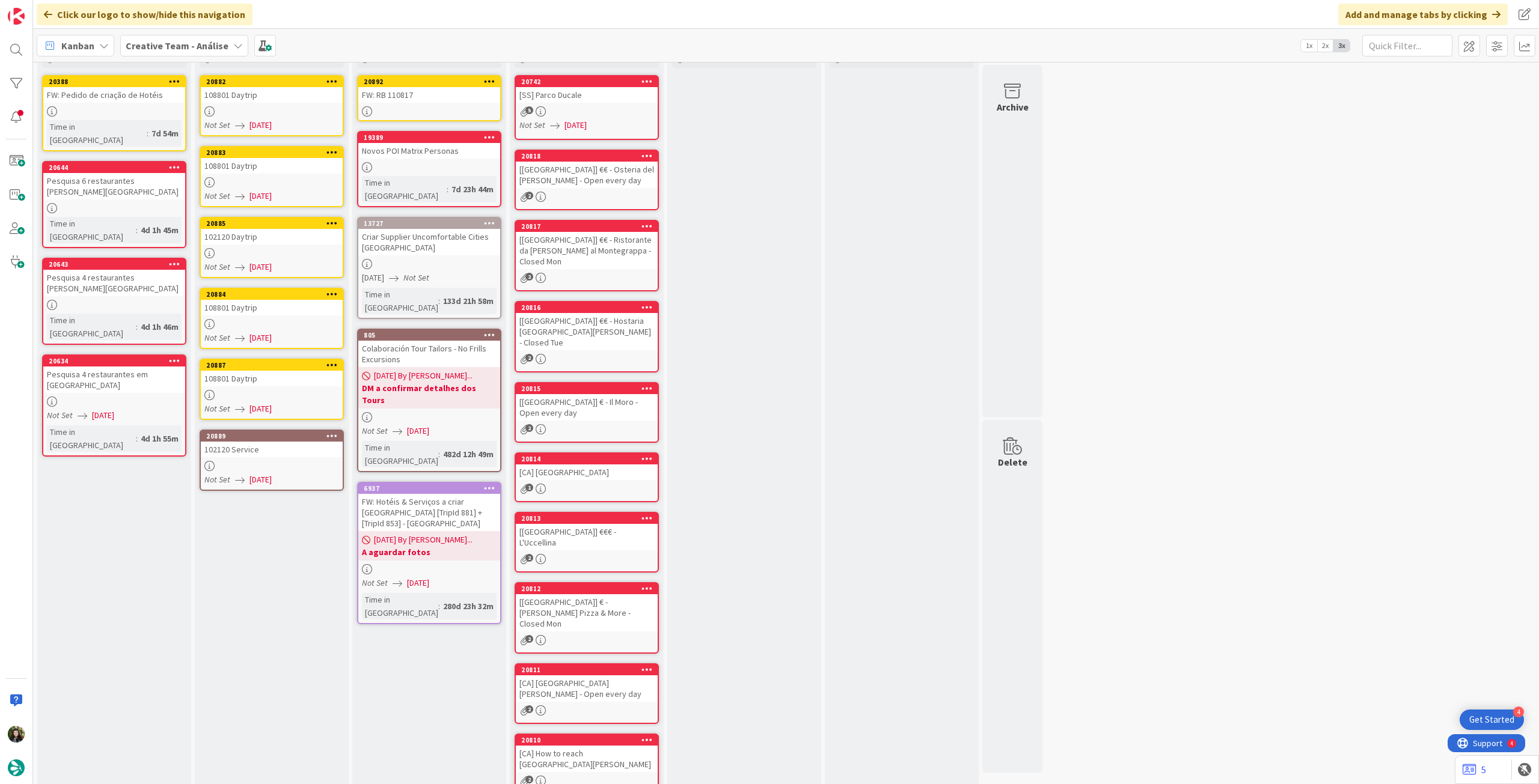
click at [176, 52] on span "Creative Team - Análise" at bounding box center [176, 45] width 103 height 14
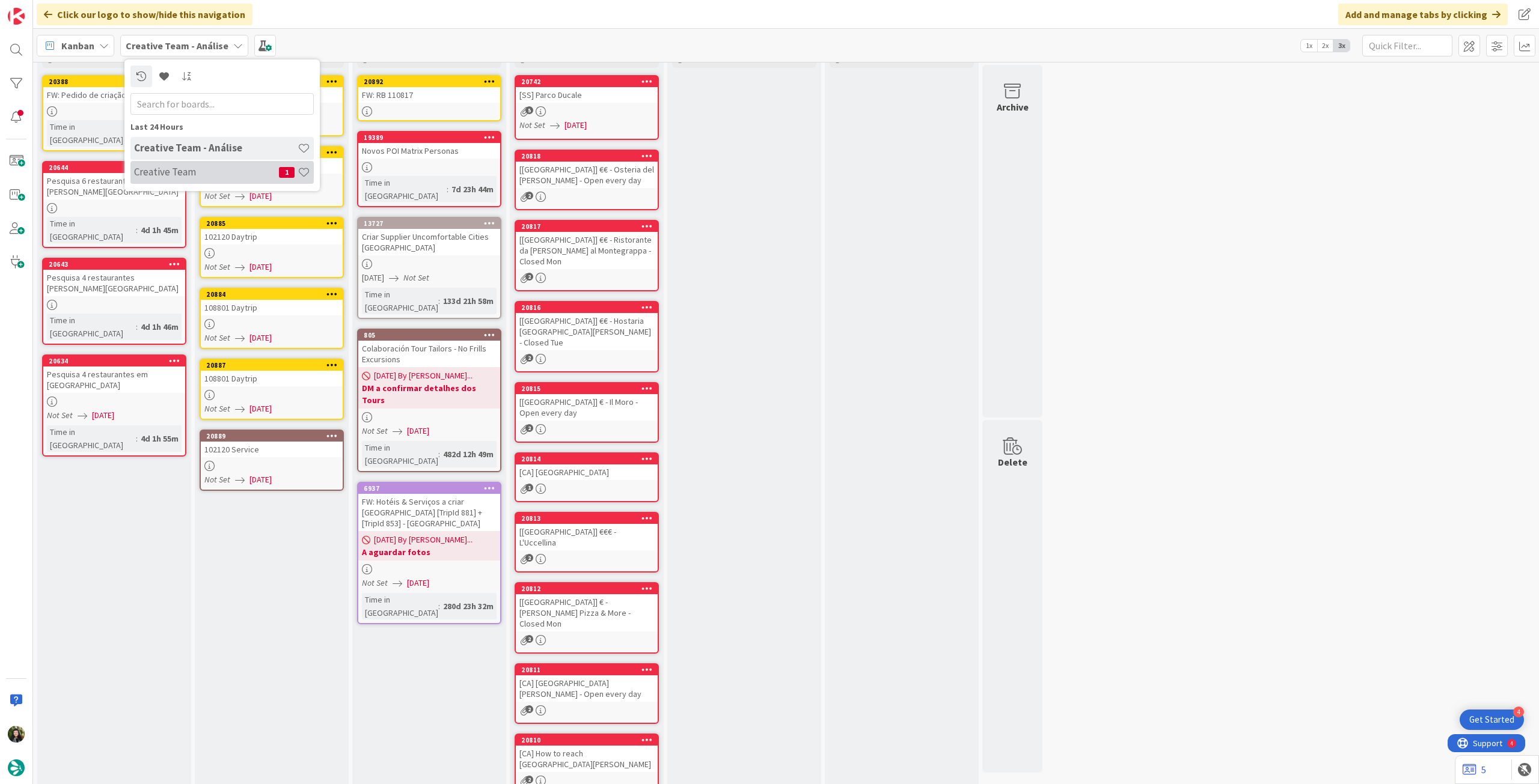
click at [174, 176] on h4 "Creative Team" at bounding box center [207, 172] width 145 height 12
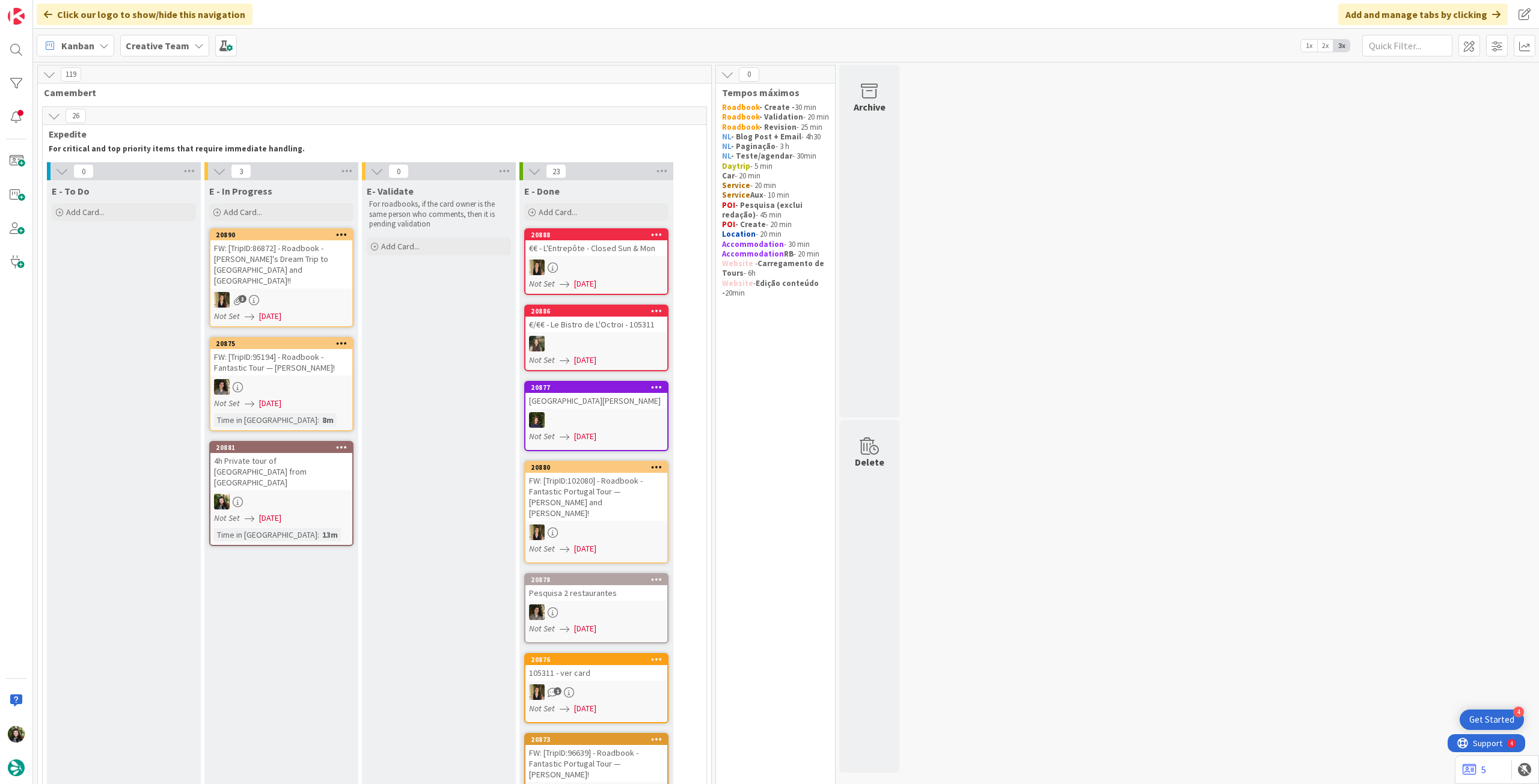
click at [169, 40] on b "Creative Team" at bounding box center [157, 45] width 63 height 12
click at [196, 166] on h4 "Creative Team - Análise" at bounding box center [216, 172] width 163 height 12
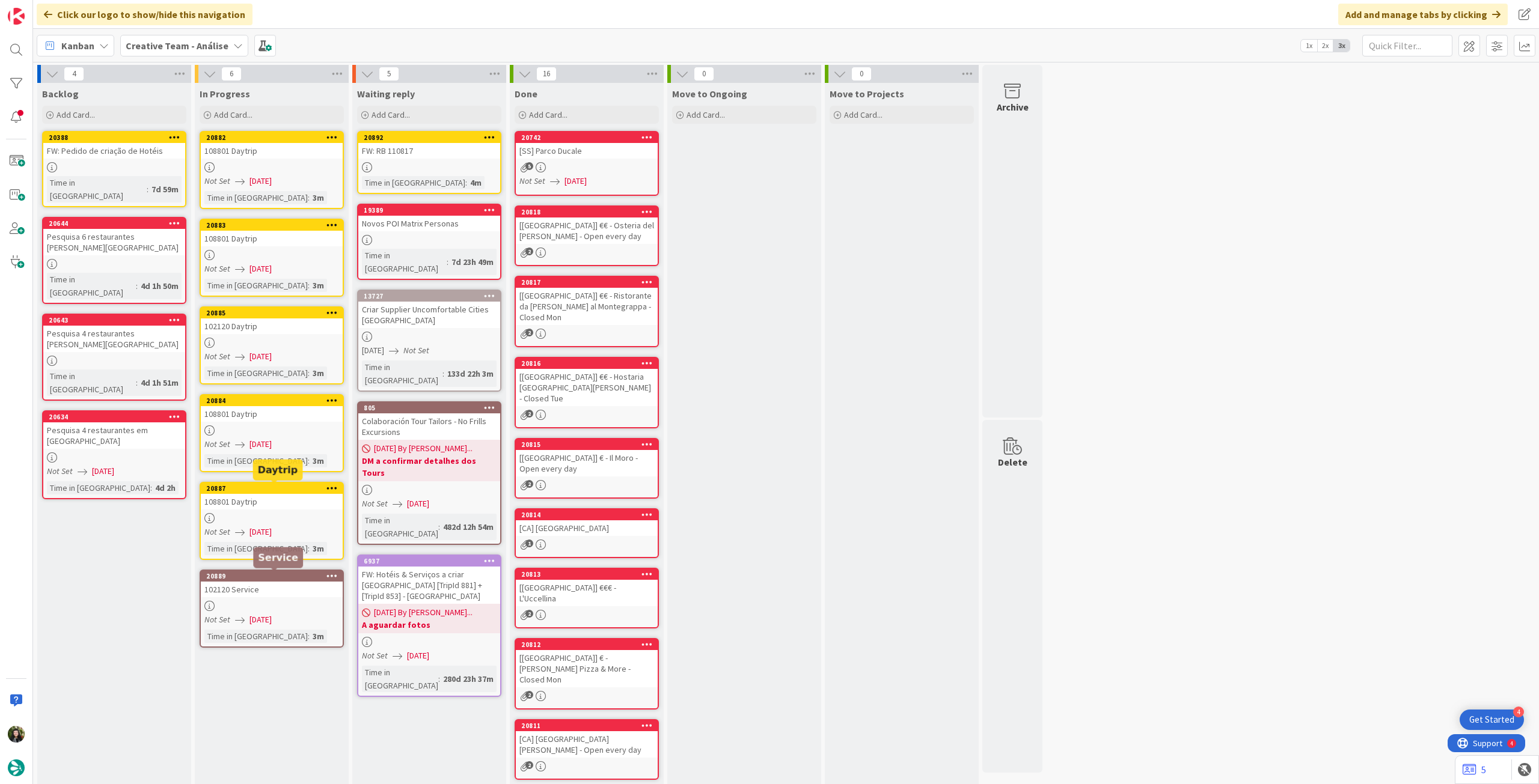
click at [267, 586] on div "102120 Service" at bounding box center [272, 589] width 142 height 16
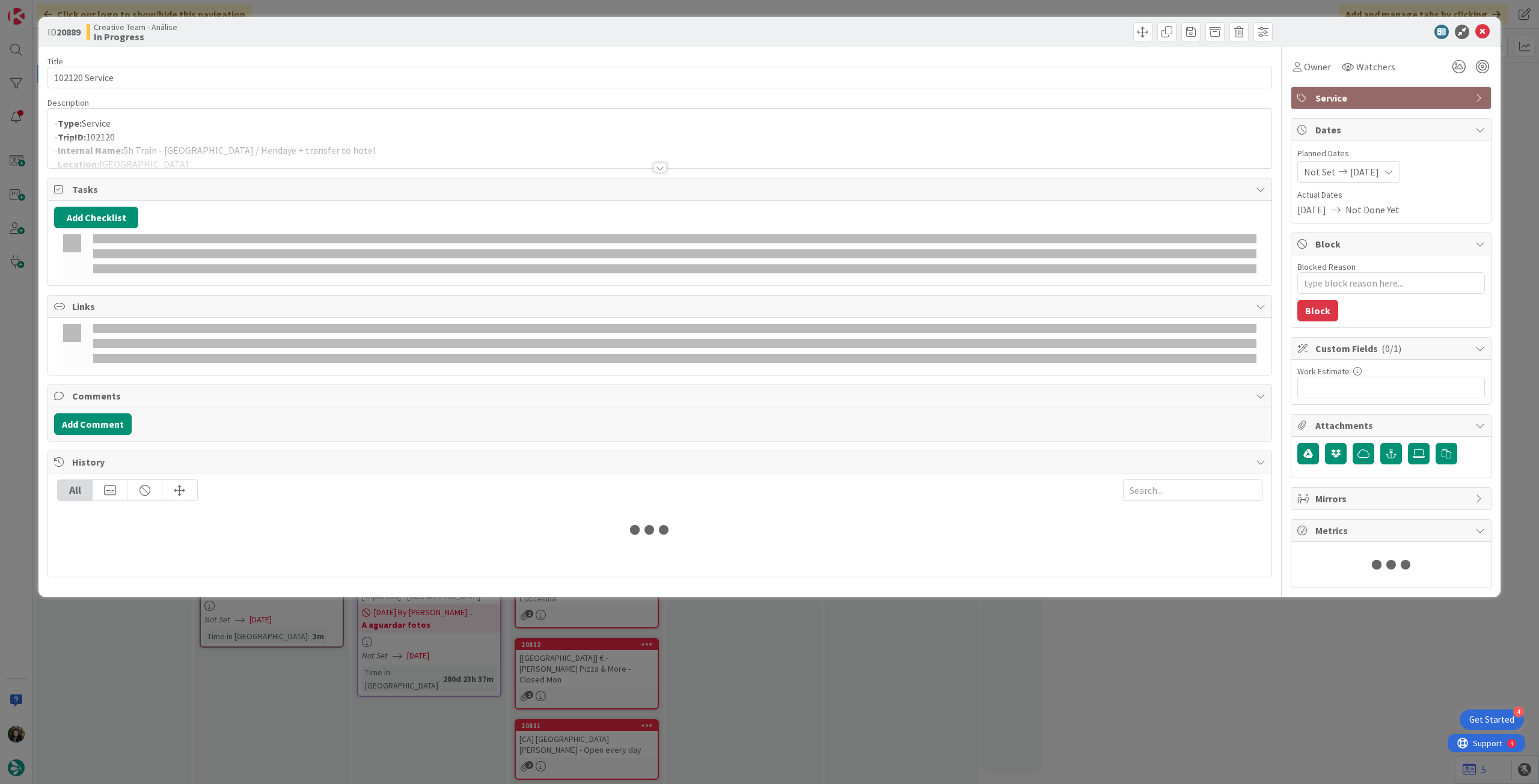
click at [219, 179] on div "Tasks" at bounding box center [660, 189] width 1223 height 22
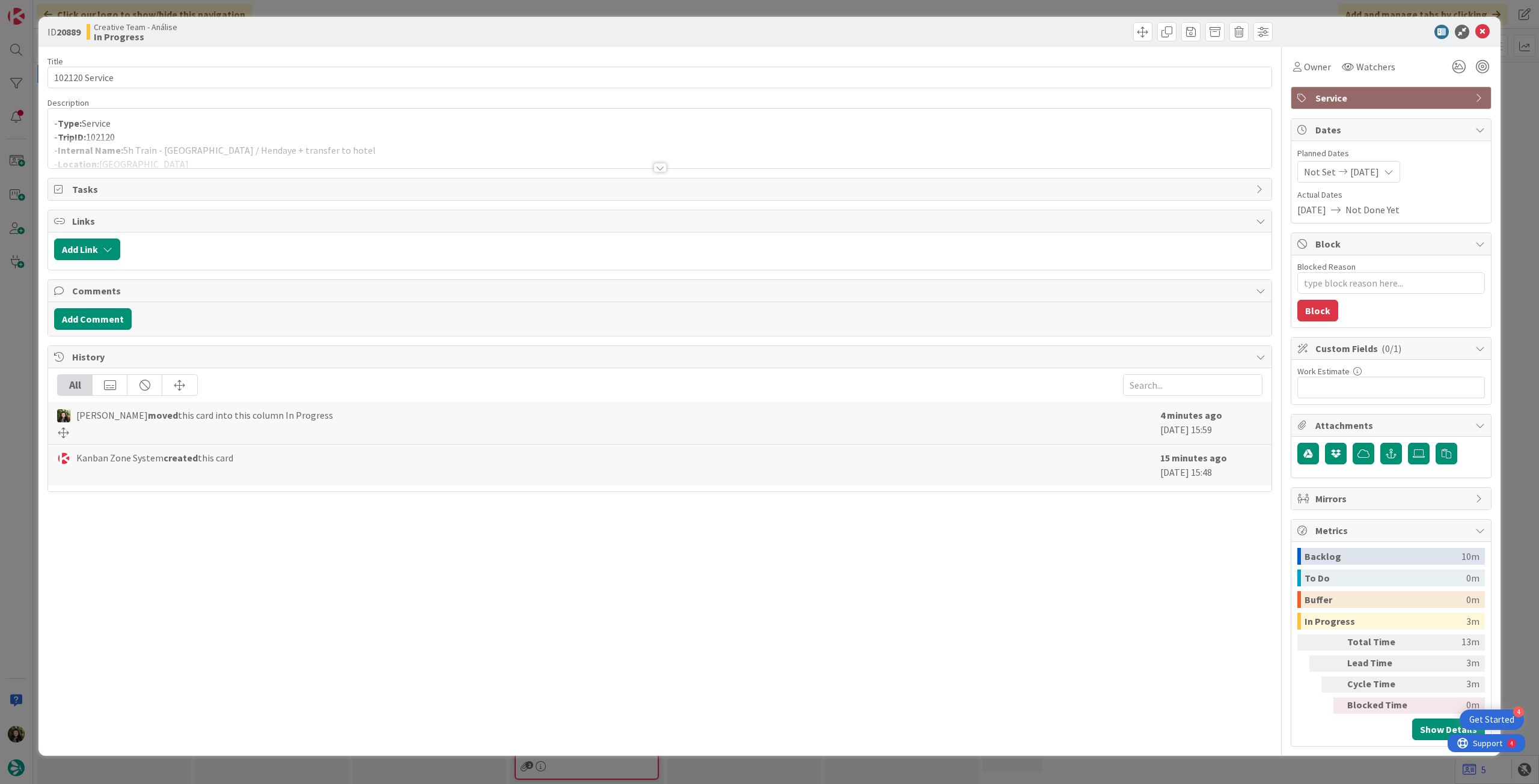
click at [213, 158] on div at bounding box center [660, 153] width 1223 height 30
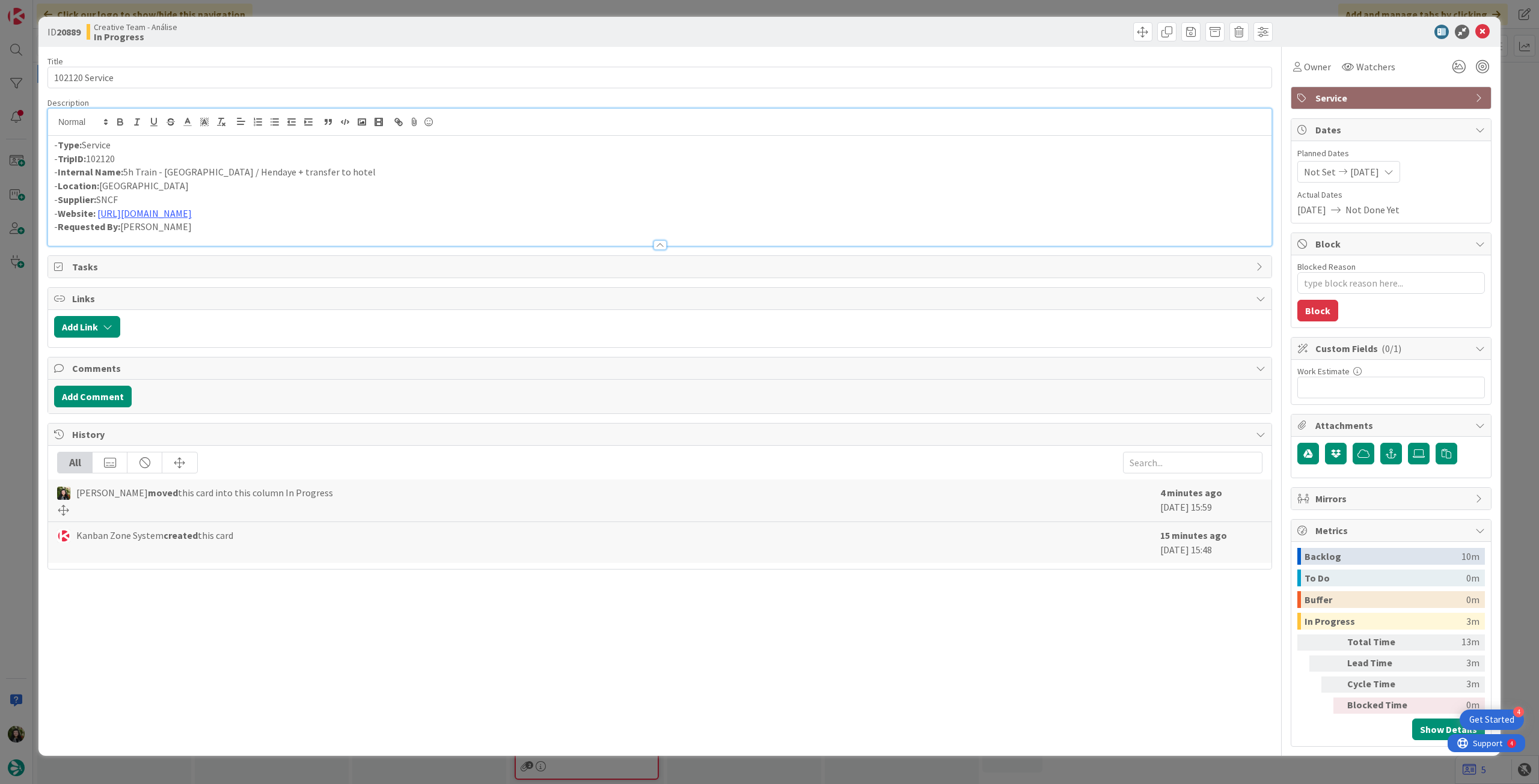
click at [52, 142] on div "- Type: Service - TripID: 102120 - Internal Name: 5h Train - Paris / Hendaye + …" at bounding box center [660, 191] width 1223 height 110
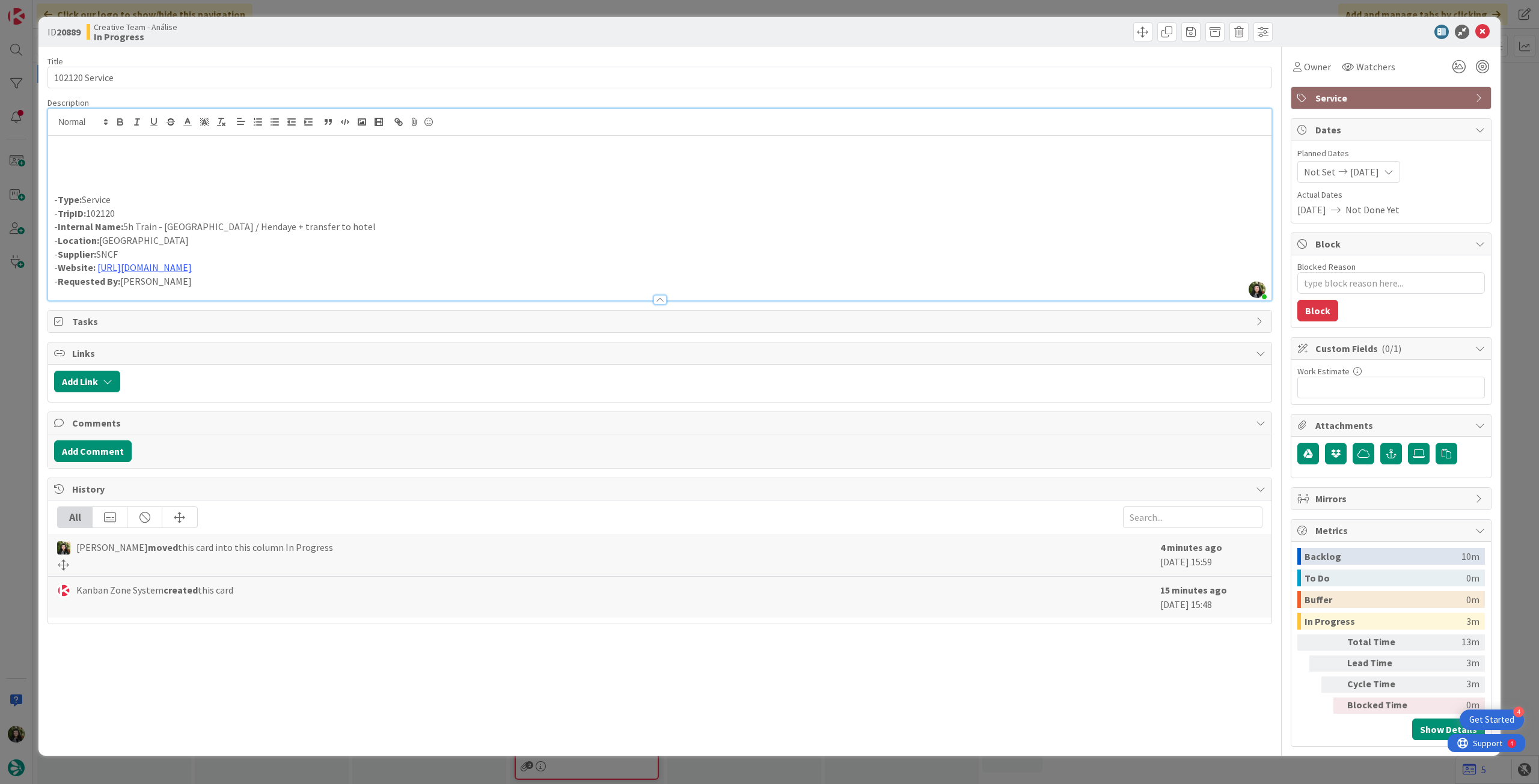
click at [85, 162] on p at bounding box center [660, 159] width 1212 height 14
drag, startPoint x: 227, startPoint y: 225, endPoint x: 409, endPoint y: 225, distance: 182.0
click at [409, 225] on p "- Internal Name: 5h Train - Paris / Hendaye + transfer to hotel" at bounding box center [660, 227] width 1212 height 14
drag, startPoint x: 227, startPoint y: 153, endPoint x: 27, endPoint y: 154, distance: 200.0
click at [27, 154] on div "ID 20889 Creative Team - Análise In Progress Title 14 / 128 102120 Service Desc…" at bounding box center [769, 392] width 1539 height 784
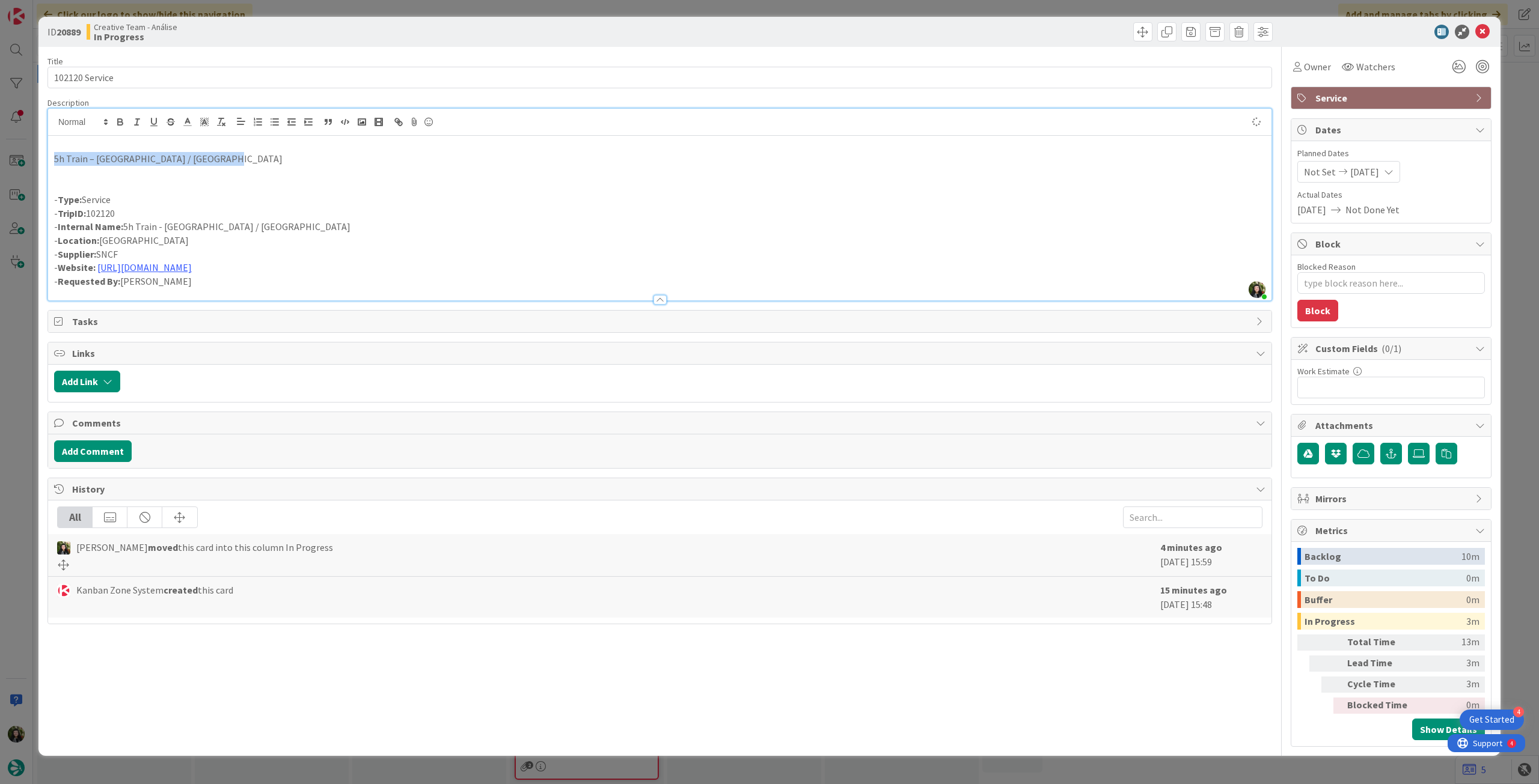
copy p "5h Train – Paris Montparnasse / Hendaye"
drag, startPoint x: 214, startPoint y: 220, endPoint x: 126, endPoint y: 220, distance: 88.0
click at [126, 220] on p "- Internal Name: 5h Train - Paris / Hendaye" at bounding box center [660, 227] width 1212 height 14
drag, startPoint x: 242, startPoint y: 159, endPoint x: 41, endPoint y: 158, distance: 201.0
click at [42, 158] on div "ID 20889 Creative Team - Análise In Progress Title 14 / 128 102120 Service Desc…" at bounding box center [769, 386] width 1462 height 739
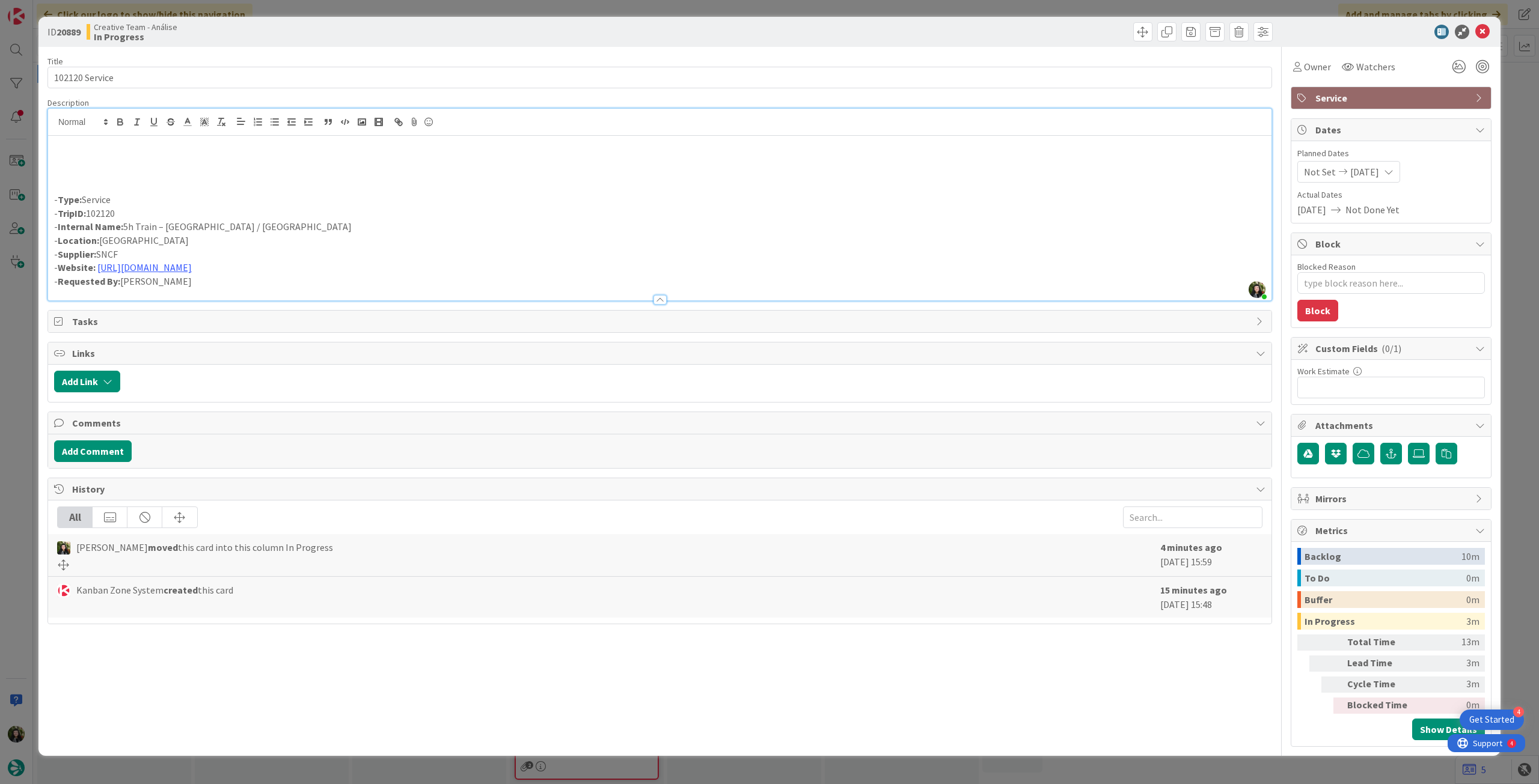
click at [59, 184] on p at bounding box center [660, 186] width 1212 height 14
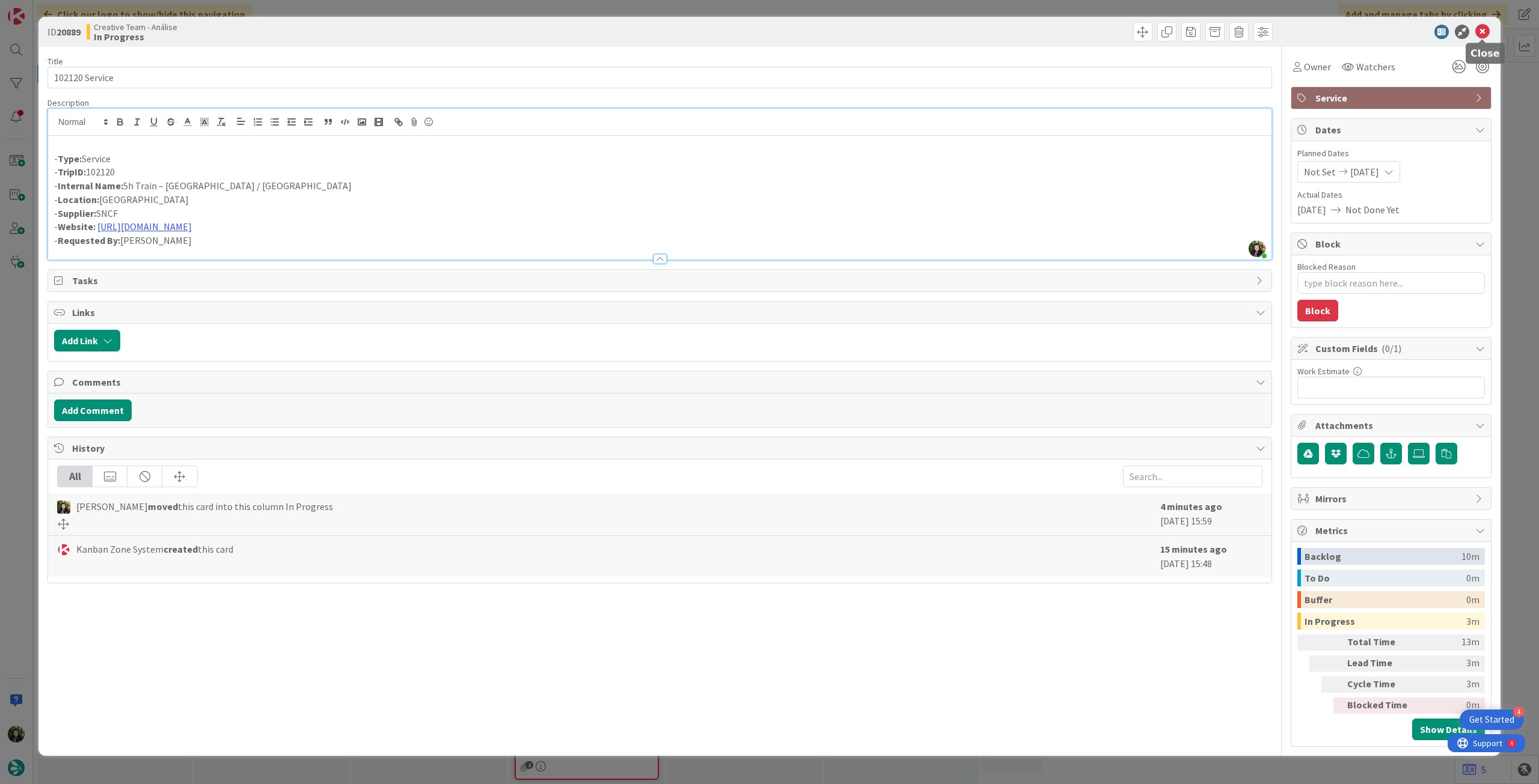
click at [1485, 35] on icon at bounding box center [1482, 32] width 14 height 14
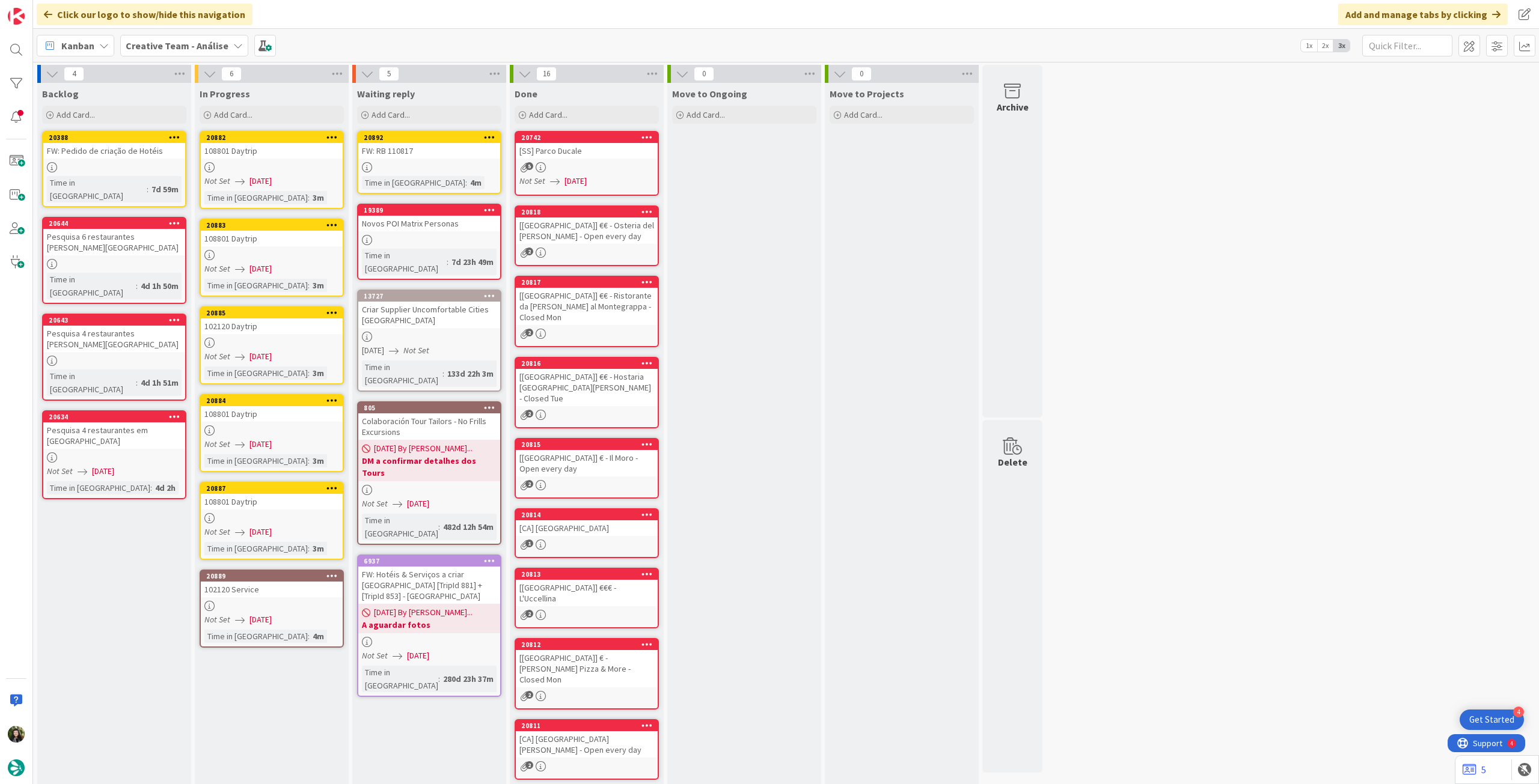
click at [333, 572] on icon at bounding box center [332, 576] width 12 height 8
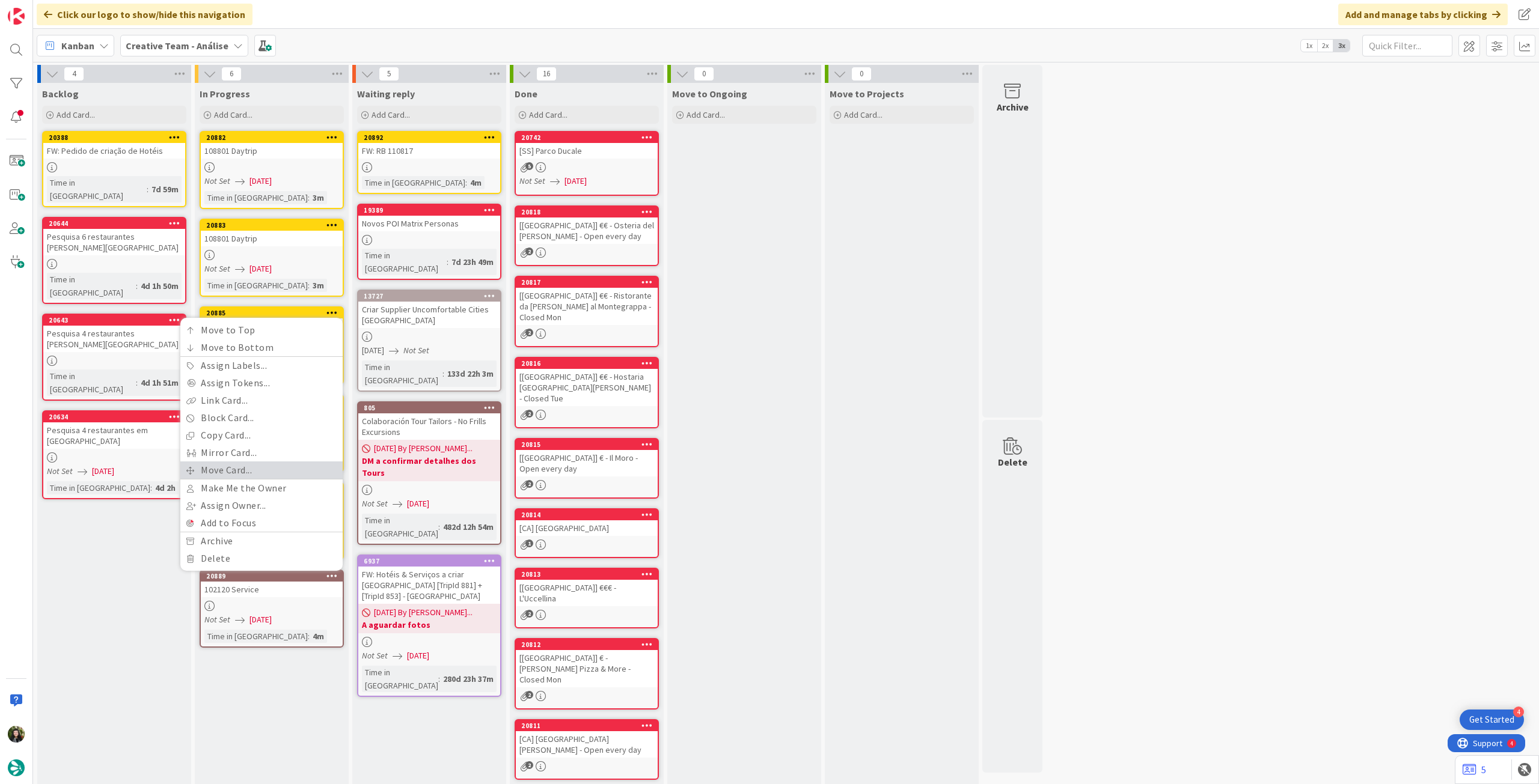
click at [261, 463] on link "Move Card..." at bounding box center [262, 470] width 163 height 17
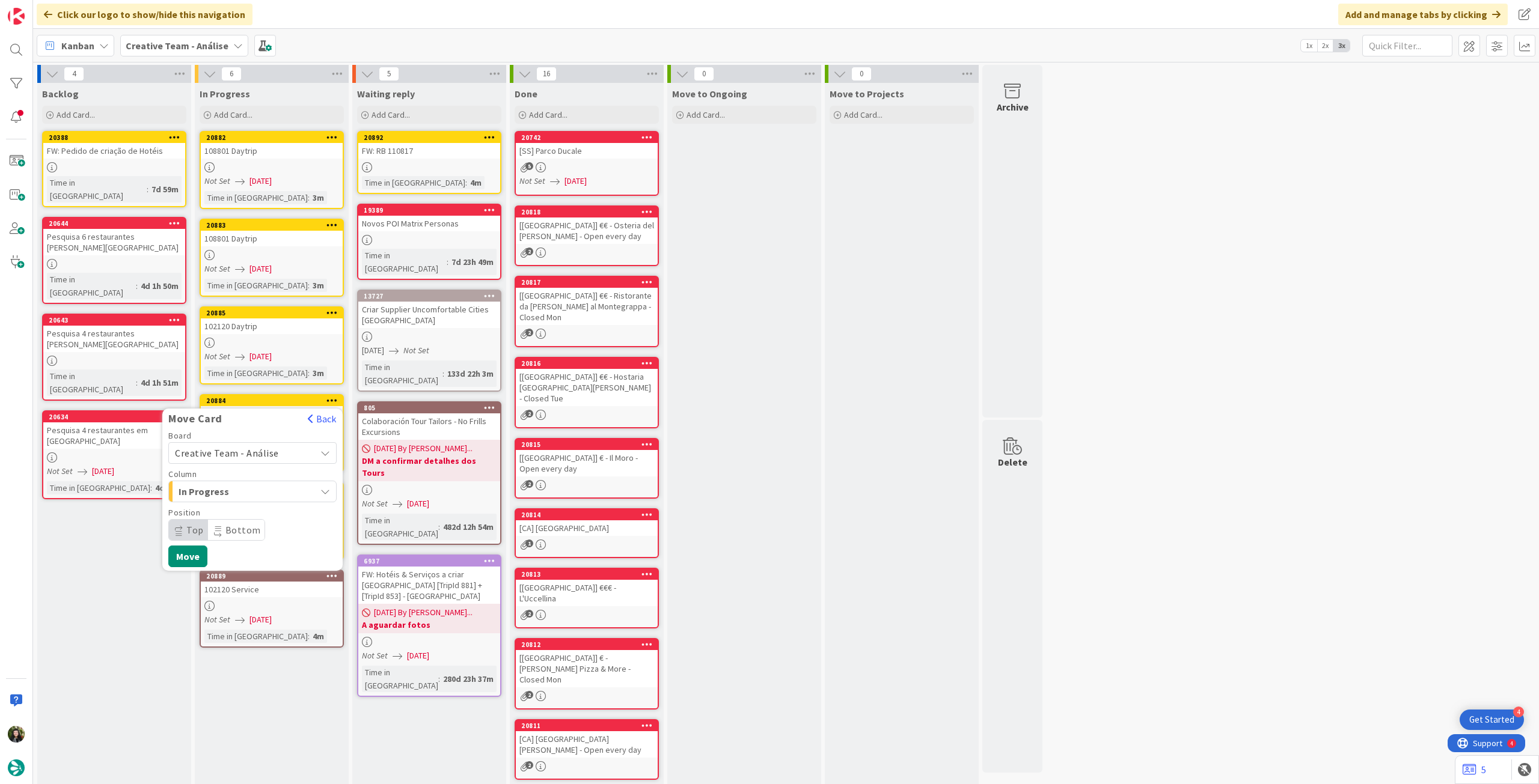
click at [263, 449] on span "Creative Team - Análise" at bounding box center [227, 453] width 104 height 12
click at [254, 511] on span "Creative Team" at bounding box center [261, 510] width 139 height 18
click at [256, 456] on span "E - To Do" at bounding box center [223, 453] width 90 height 16
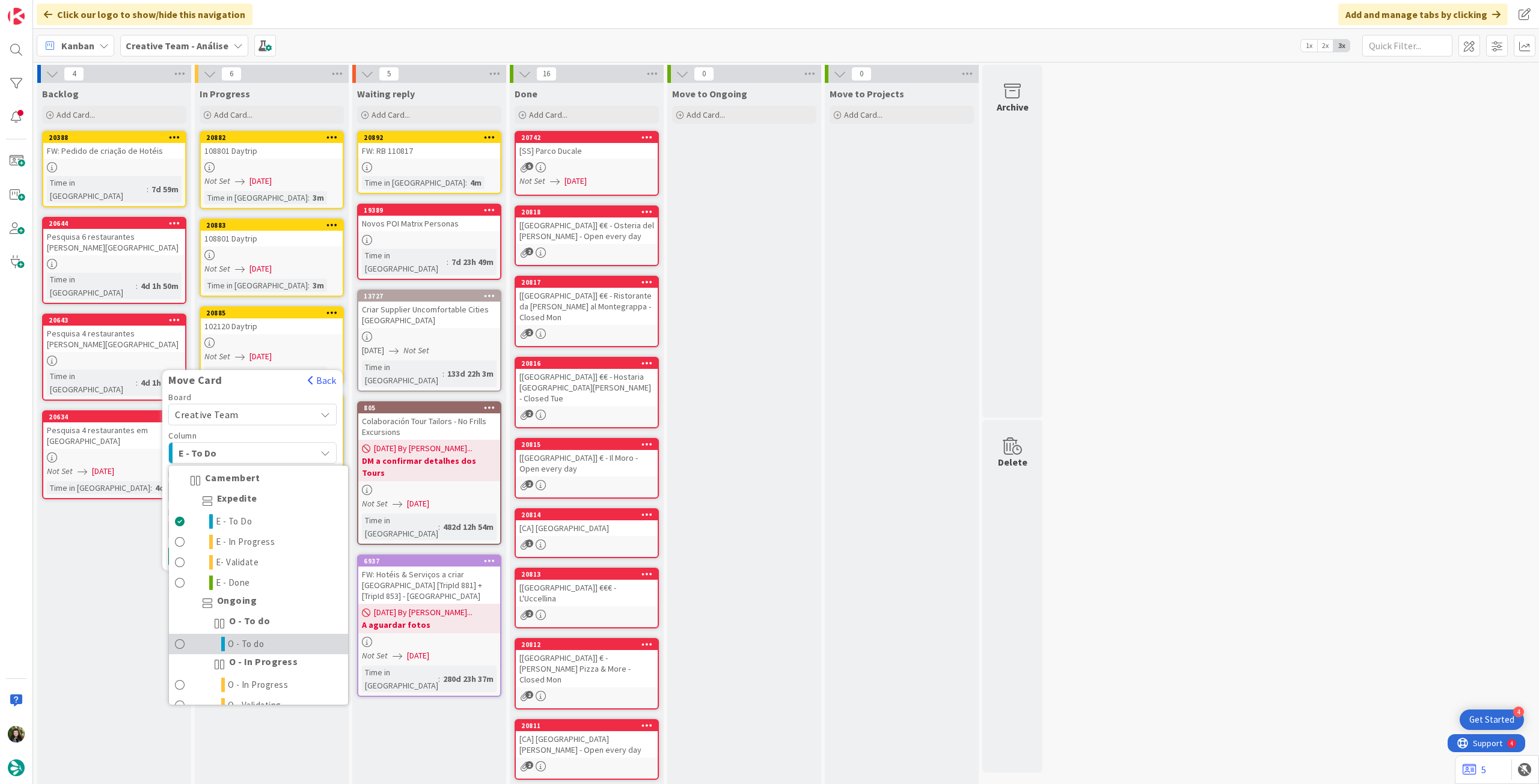
click at [276, 643] on link "O - To do" at bounding box center [258, 644] width 179 height 21
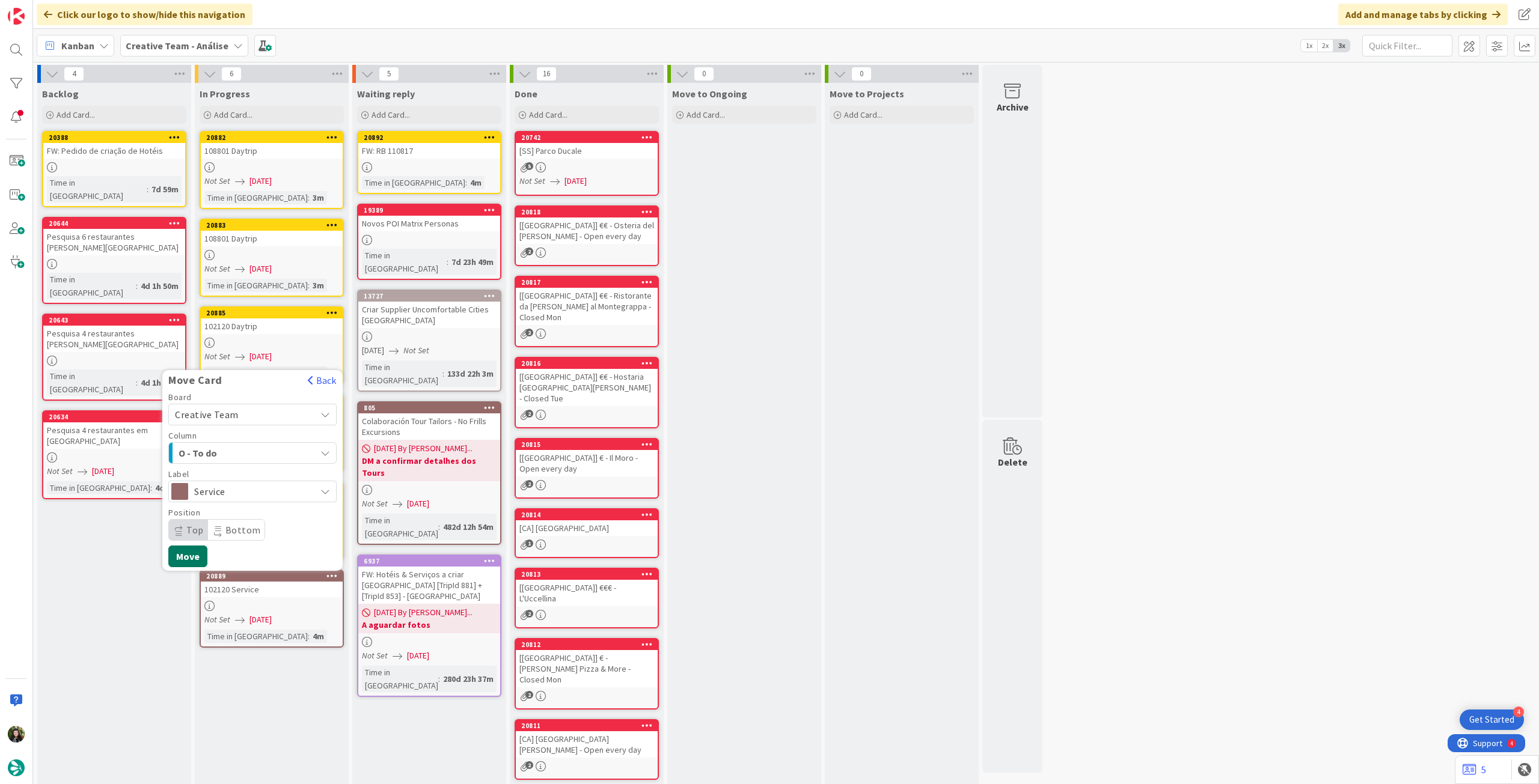
click at [192, 553] on button "Move" at bounding box center [187, 556] width 39 height 21
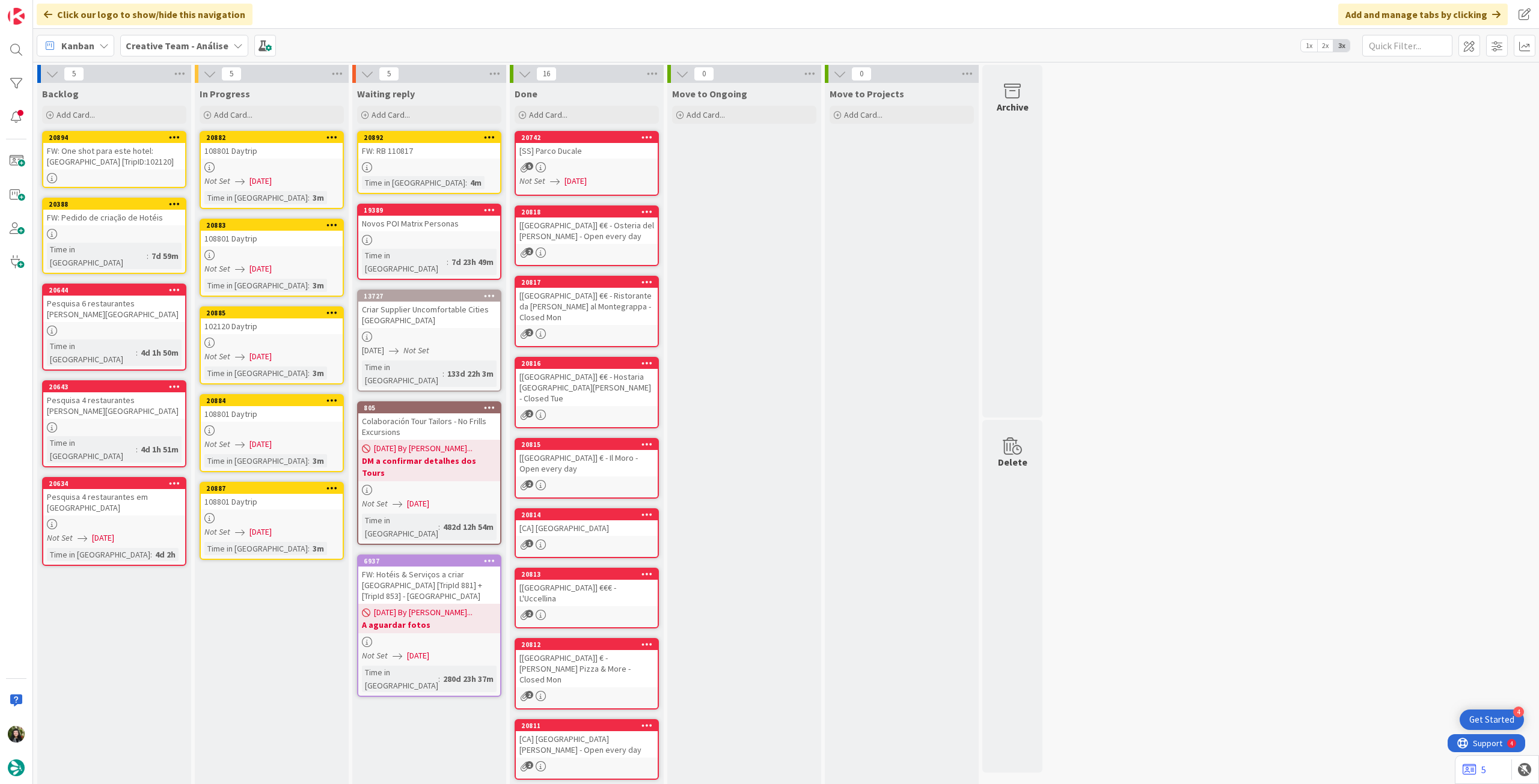
click at [175, 50] on b "Creative Team - Análise" at bounding box center [176, 45] width 103 height 12
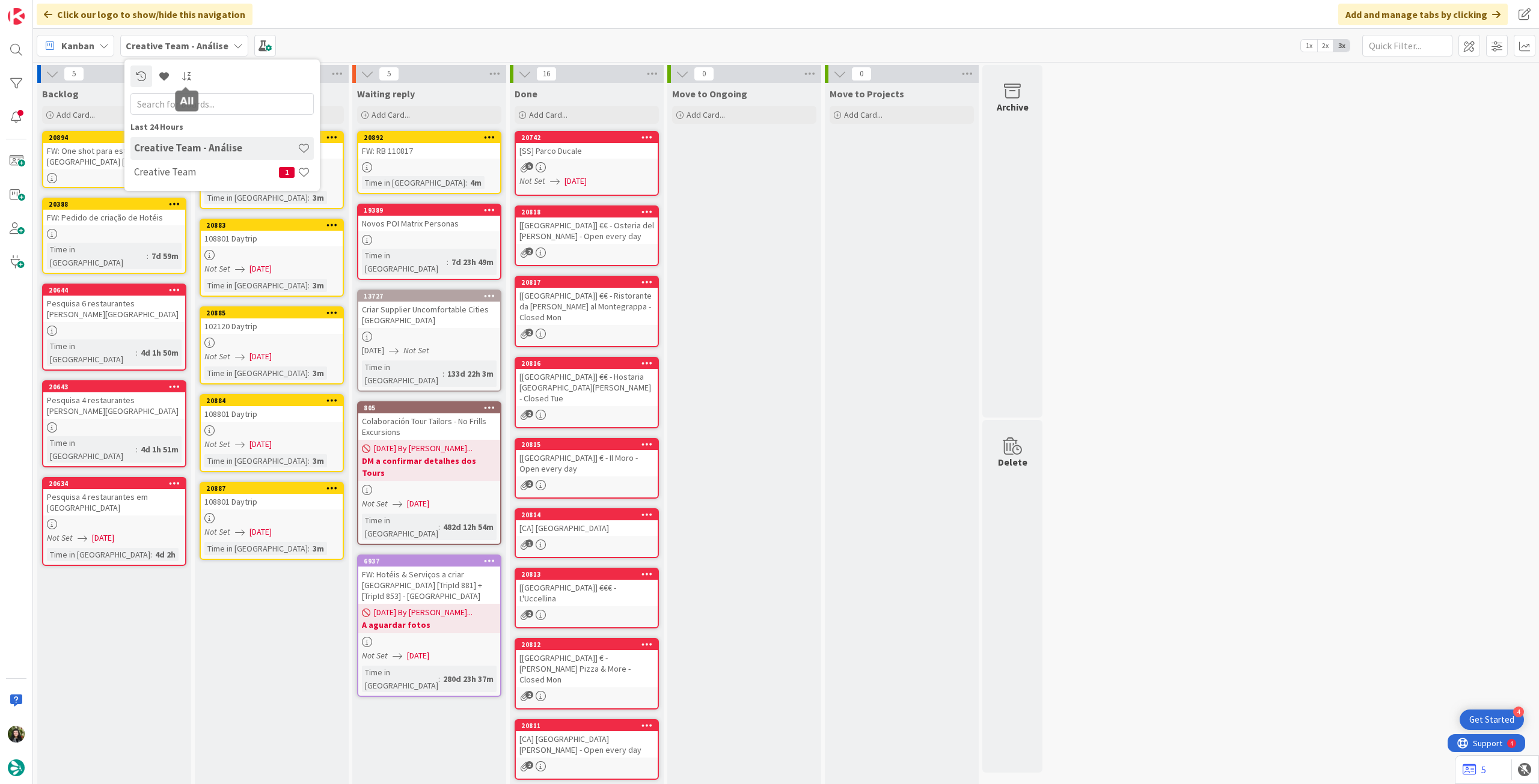
click at [194, 189] on div "Last 24 Hours Creative Team - Análise Creative Team 1" at bounding box center [222, 125] width 195 height 132
click at [194, 178] on h4 "Creative Team" at bounding box center [207, 172] width 145 height 12
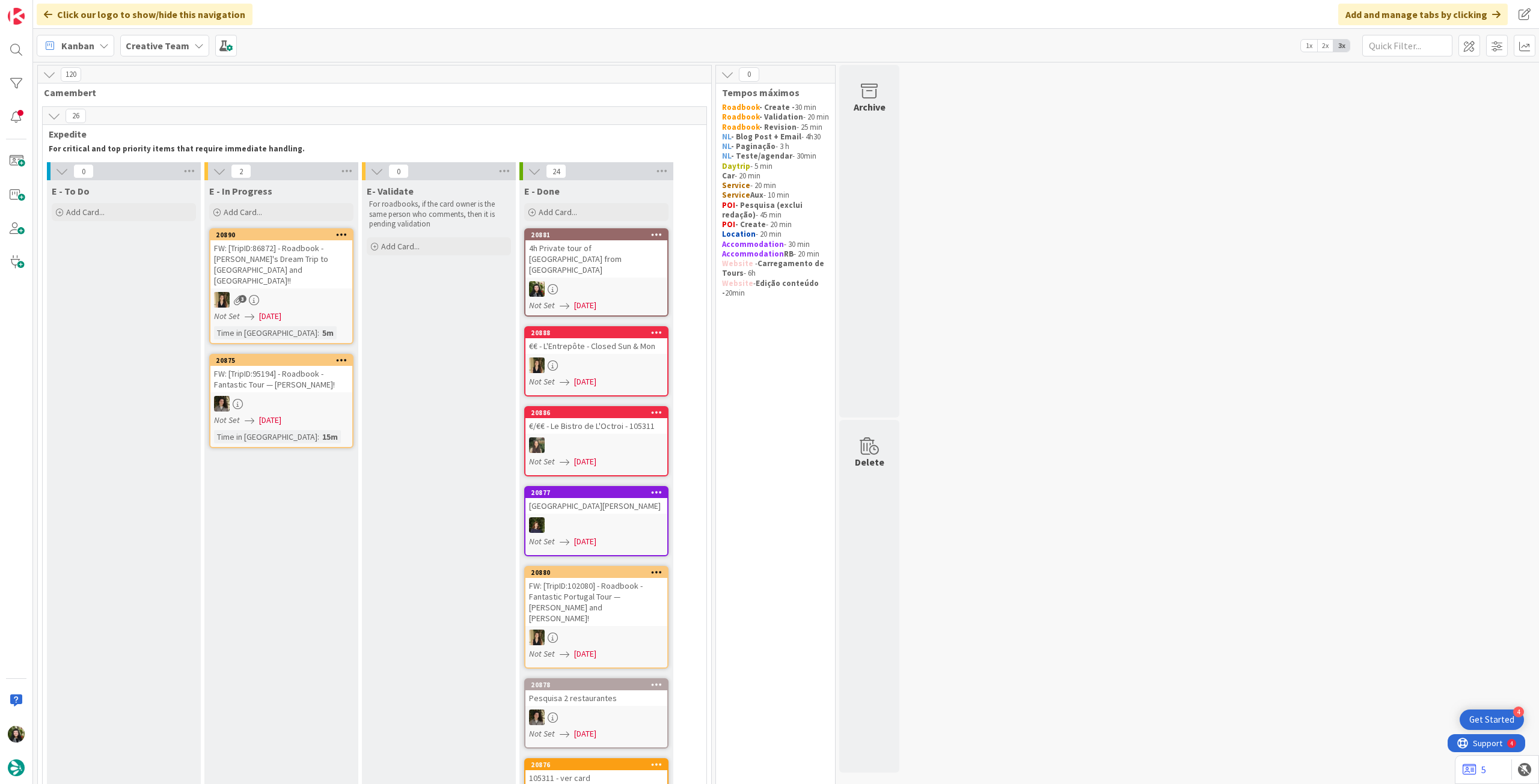
click at [174, 52] on span "Creative Team" at bounding box center [157, 45] width 63 height 14
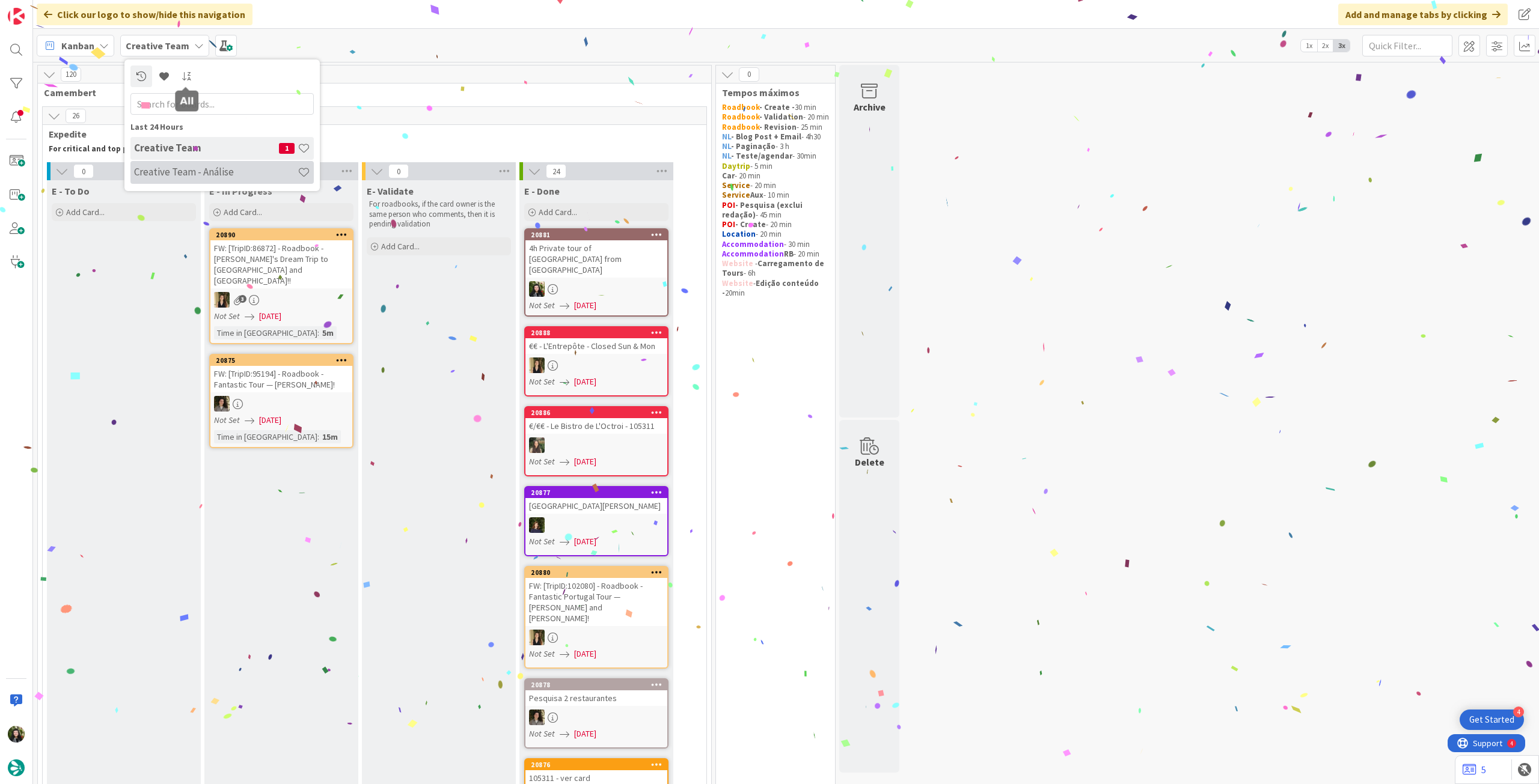
click at [188, 172] on h4 "Creative Team - Análise" at bounding box center [216, 172] width 163 height 12
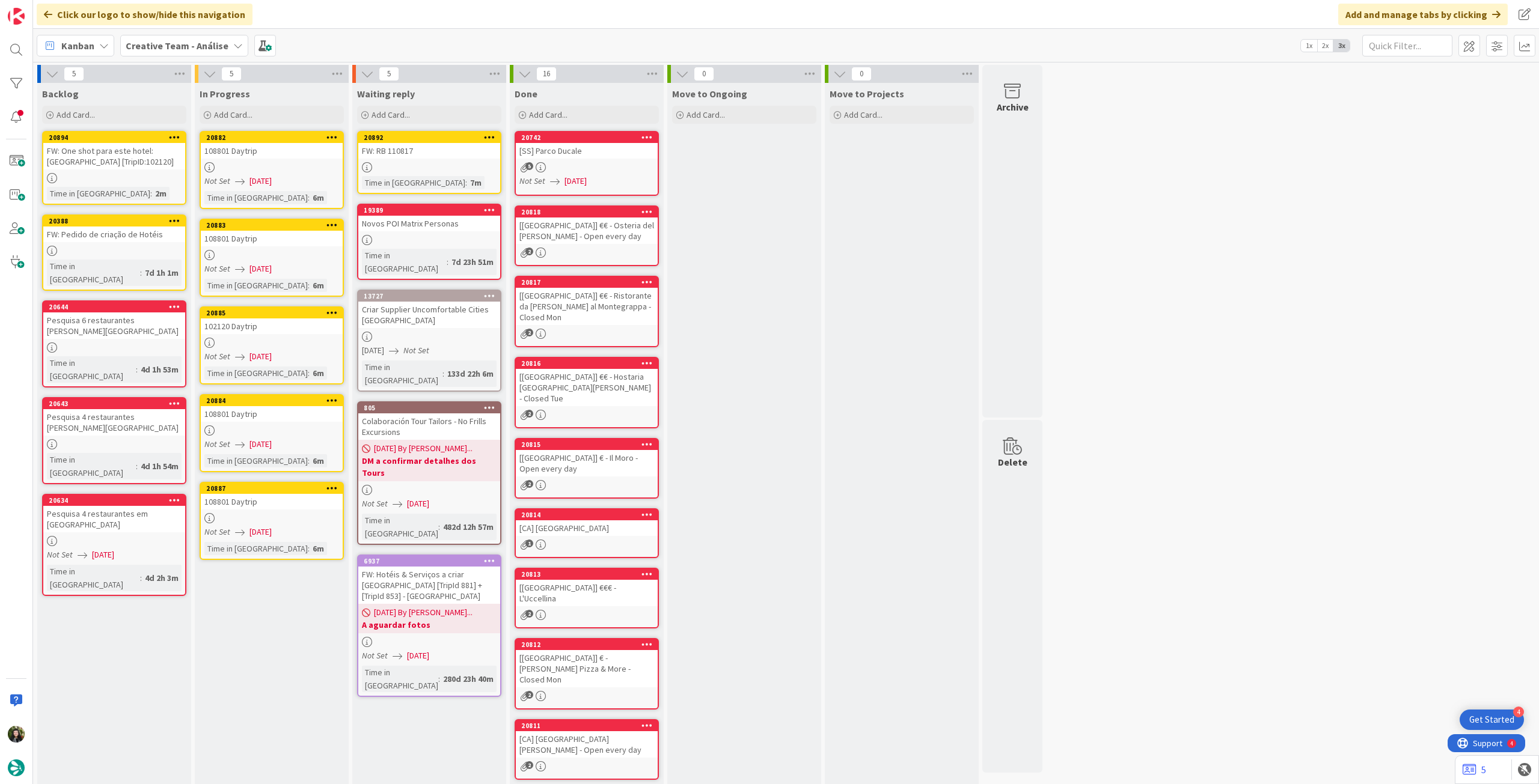
click at [265, 164] on div at bounding box center [272, 167] width 142 height 10
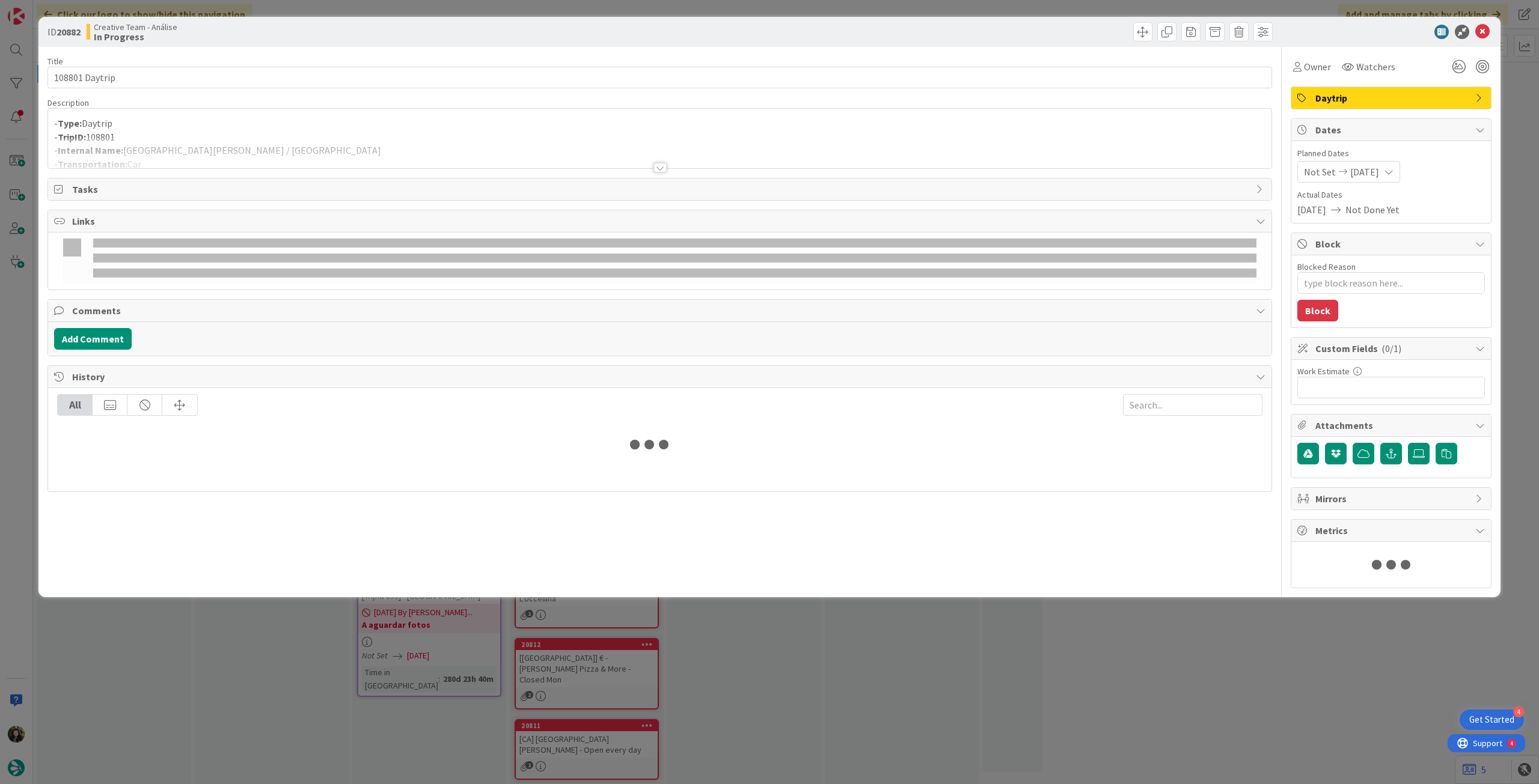
click at [294, 127] on p "- Type: Daytrip" at bounding box center [660, 123] width 1212 height 14
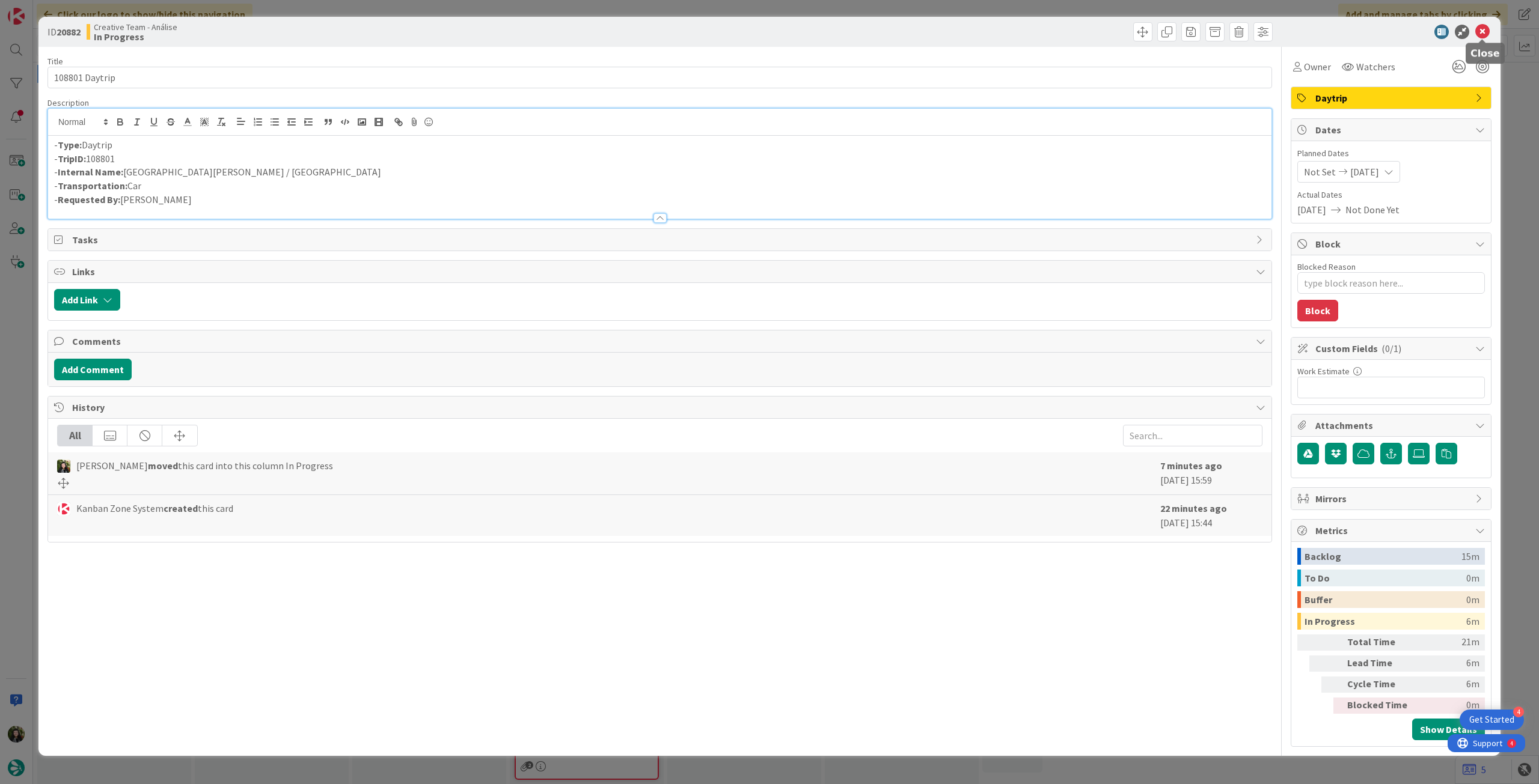
click at [1484, 28] on icon at bounding box center [1482, 32] width 14 height 14
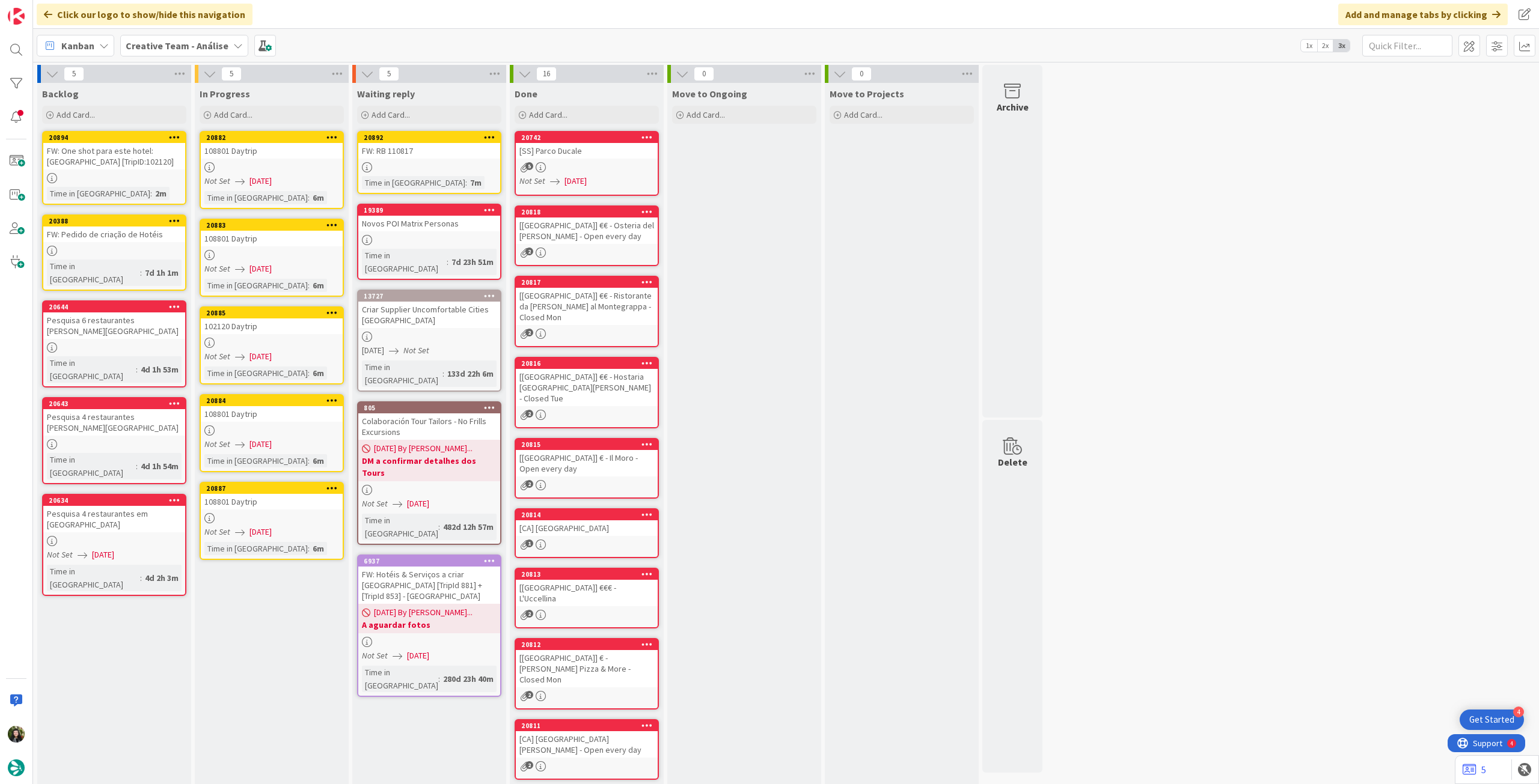
click at [303, 252] on div at bounding box center [272, 255] width 142 height 10
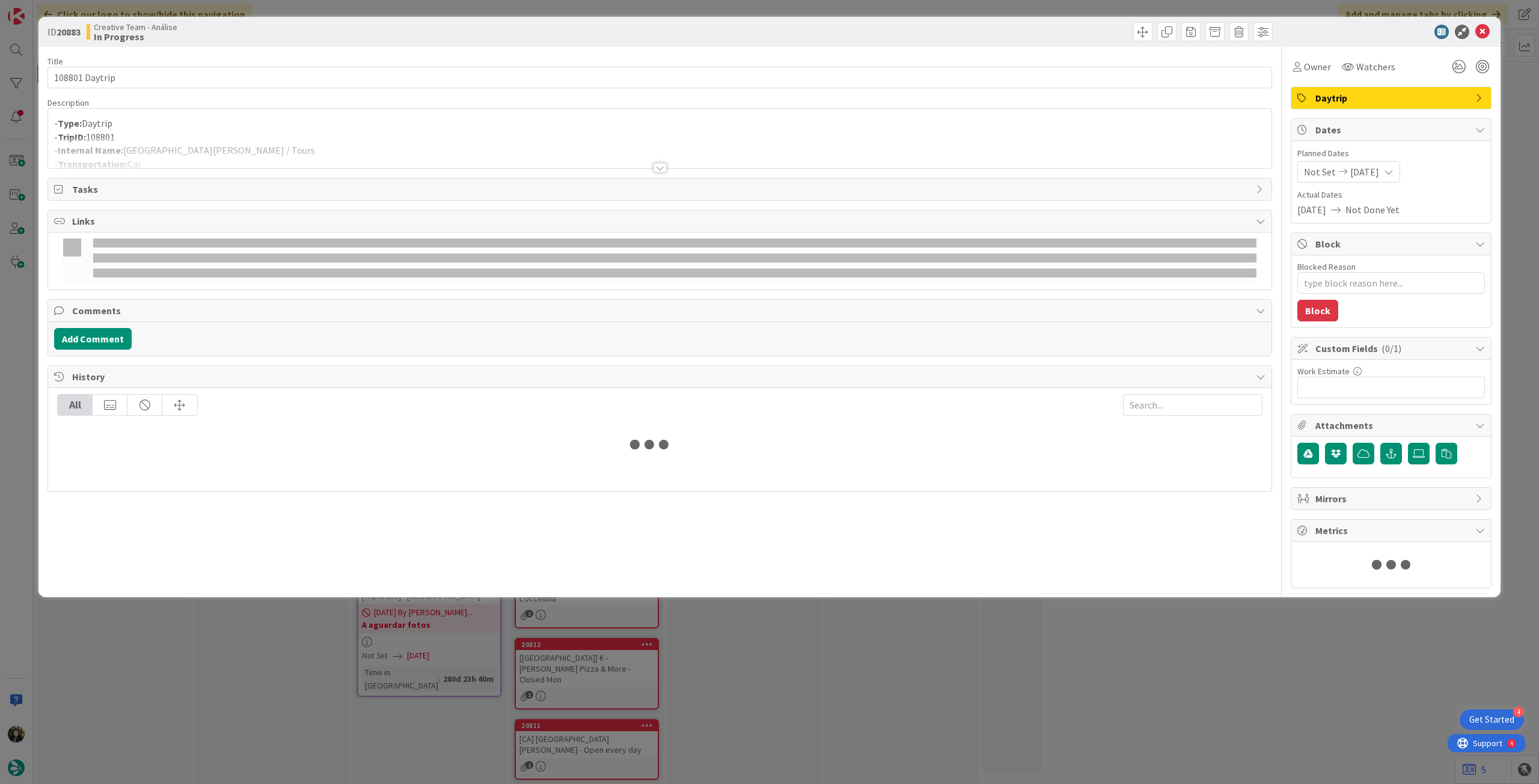
click at [296, 153] on div at bounding box center [660, 153] width 1223 height 30
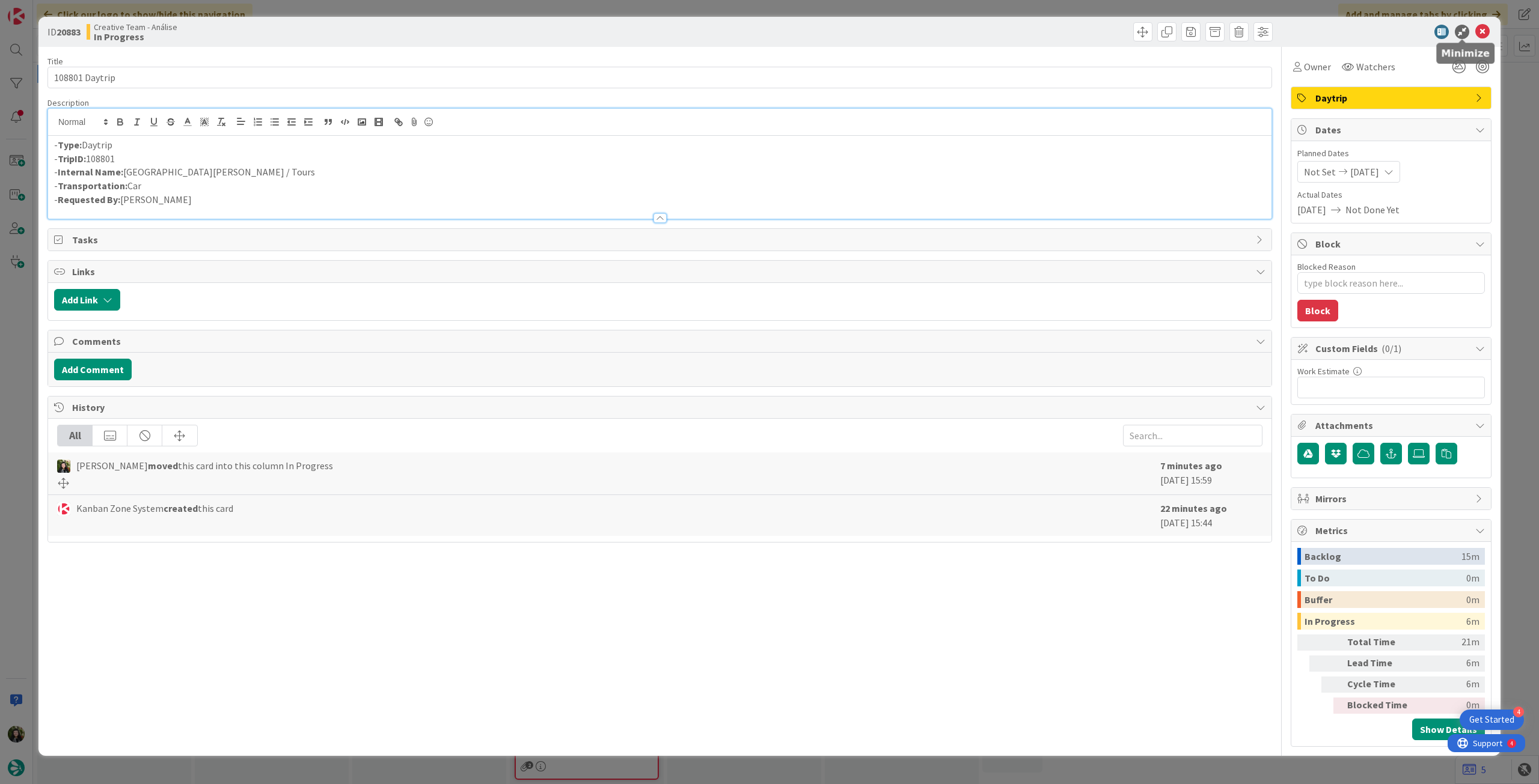
click at [1485, 28] on icon at bounding box center [1482, 32] width 14 height 14
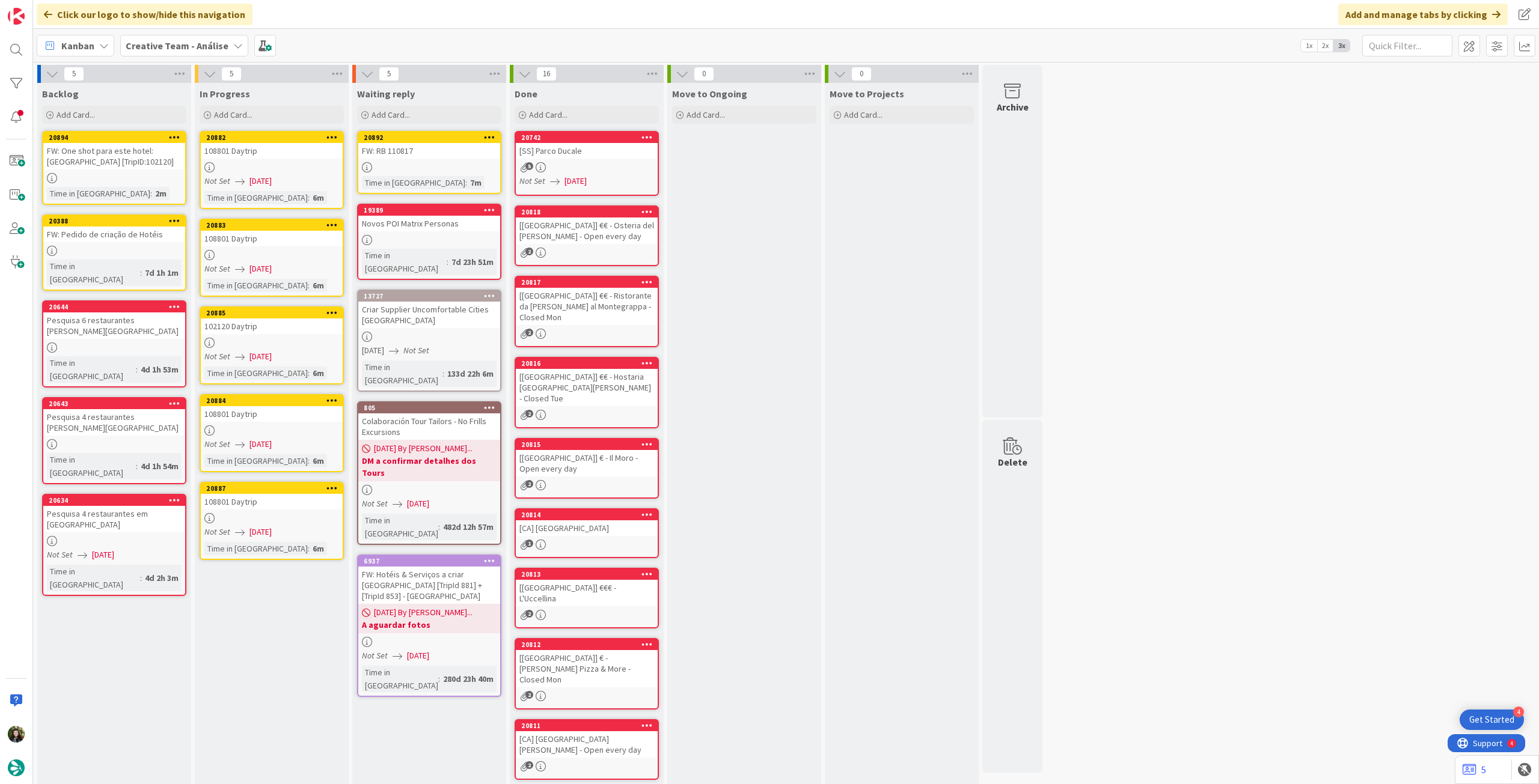
click at [269, 341] on div at bounding box center [272, 342] width 142 height 10
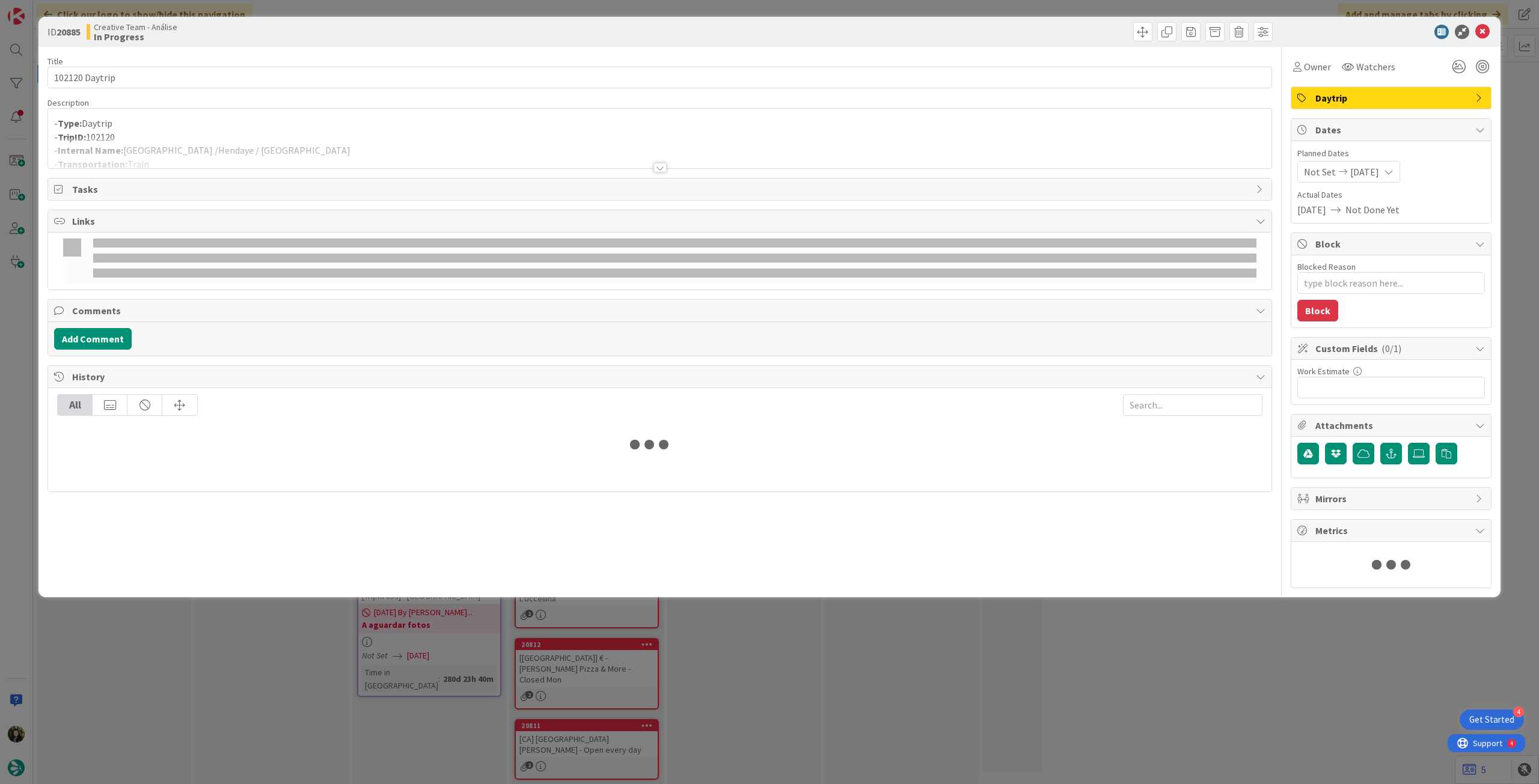
click at [268, 158] on div at bounding box center [660, 153] width 1223 height 30
type textarea "x"
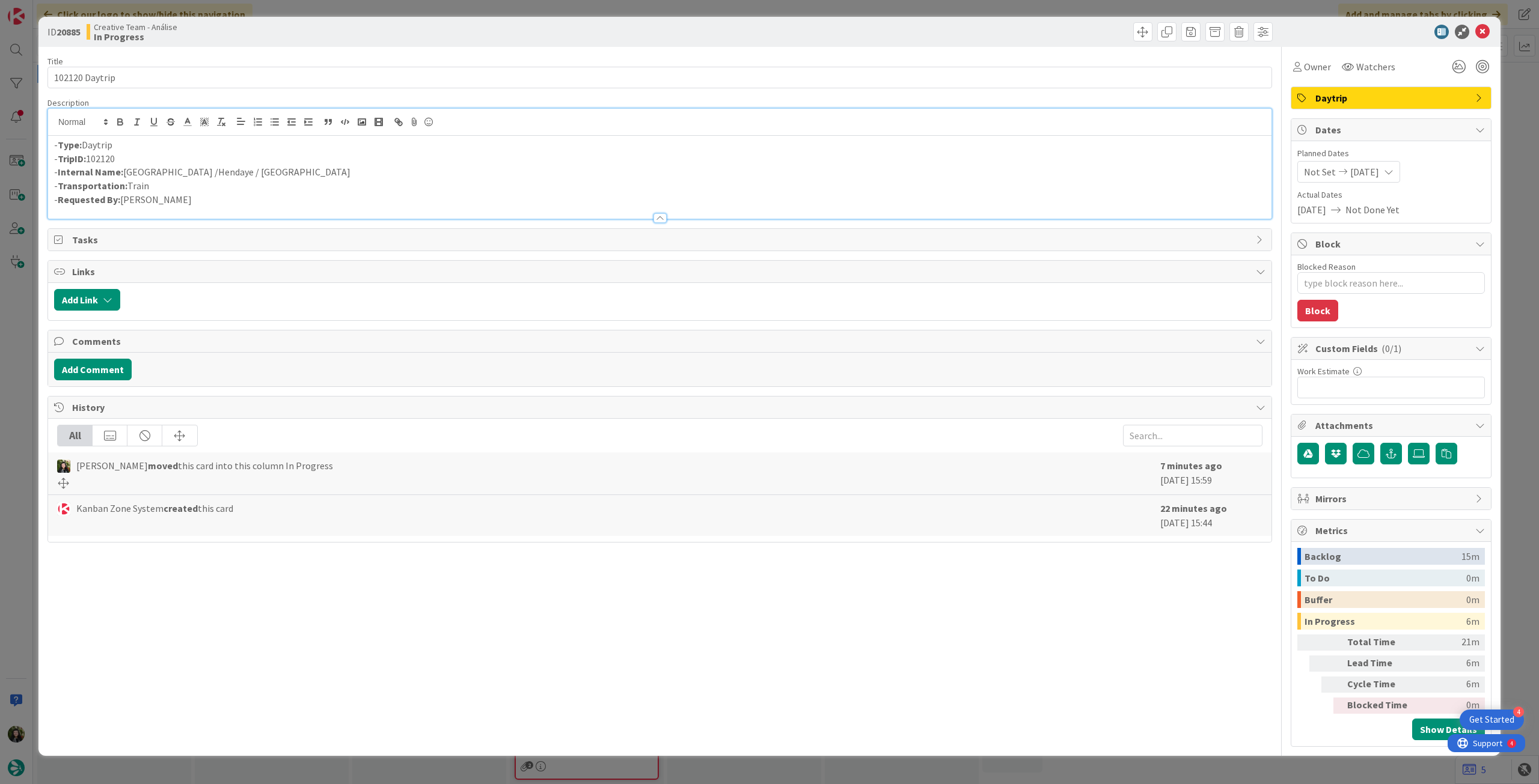
drag, startPoint x: 152, startPoint y: 172, endPoint x: 163, endPoint y: 167, distance: 12.1
click at [150, 172] on p "- Internal Name: Paris /Hendaye / San Sebastian" at bounding box center [660, 172] width 1212 height 14
click at [1482, 31] on icon at bounding box center [1482, 32] width 14 height 14
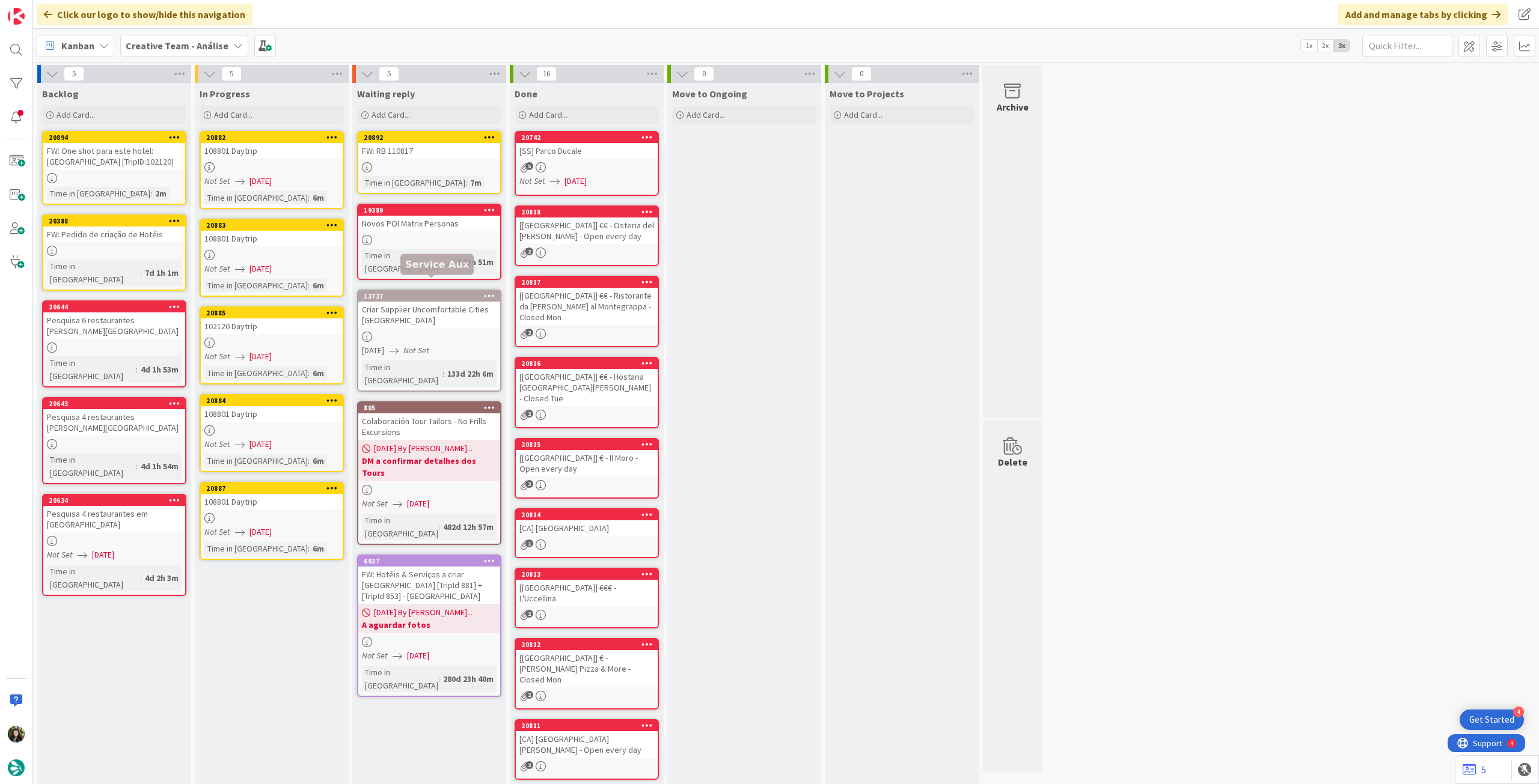
click at [267, 342] on div at bounding box center [272, 342] width 142 height 10
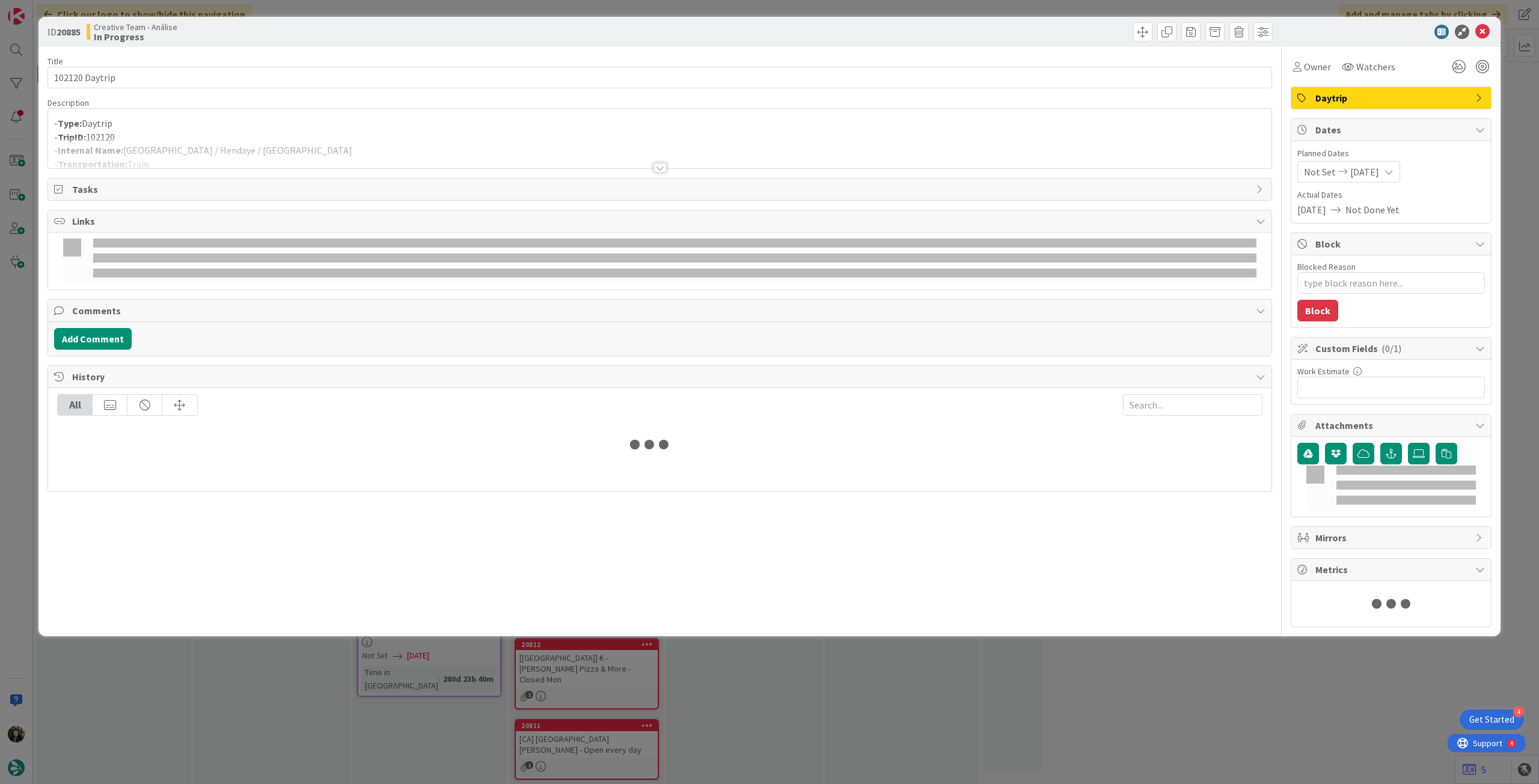
click at [279, 134] on p "- TripID: 102120" at bounding box center [660, 137] width 1212 height 14
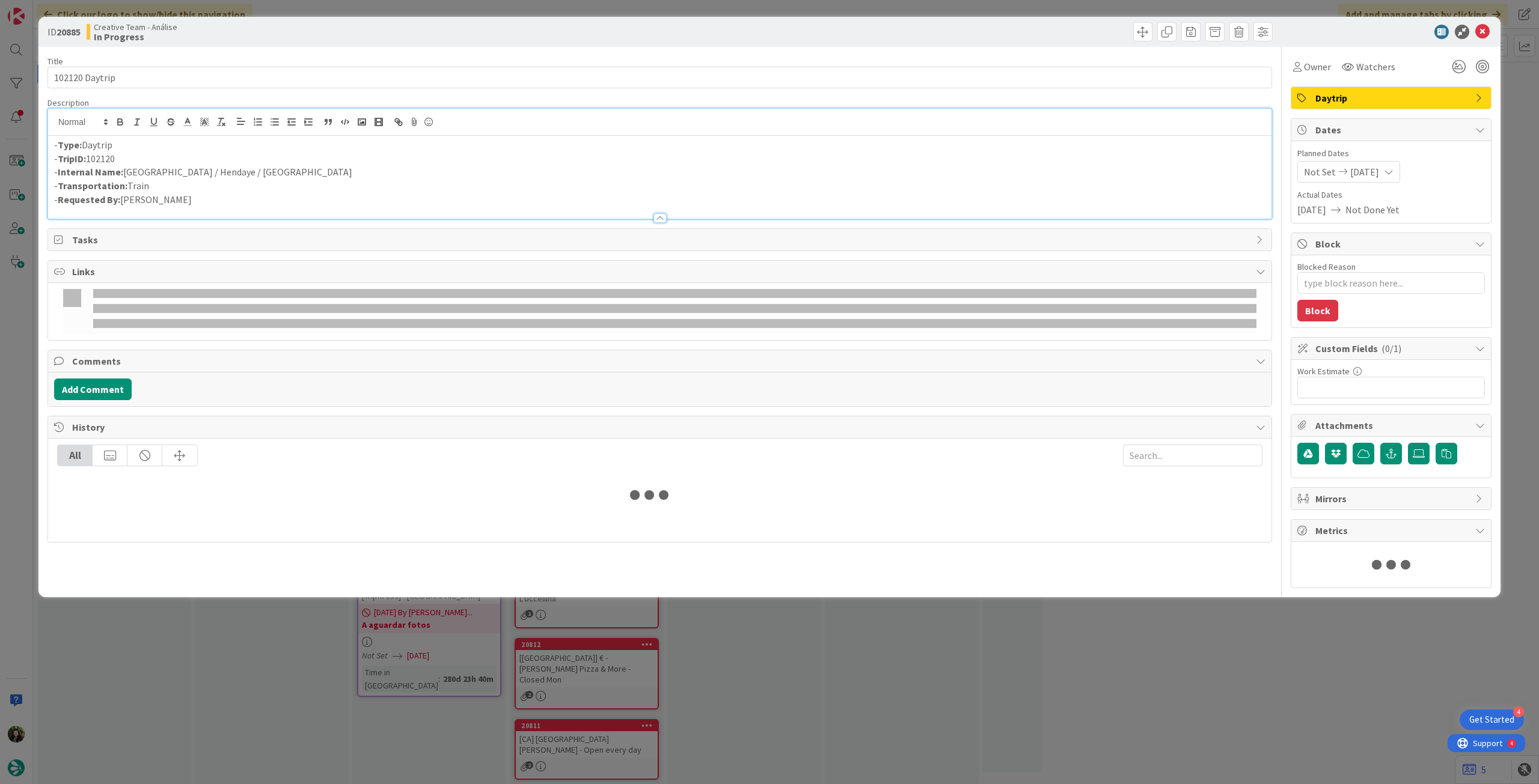
type textarea "x"
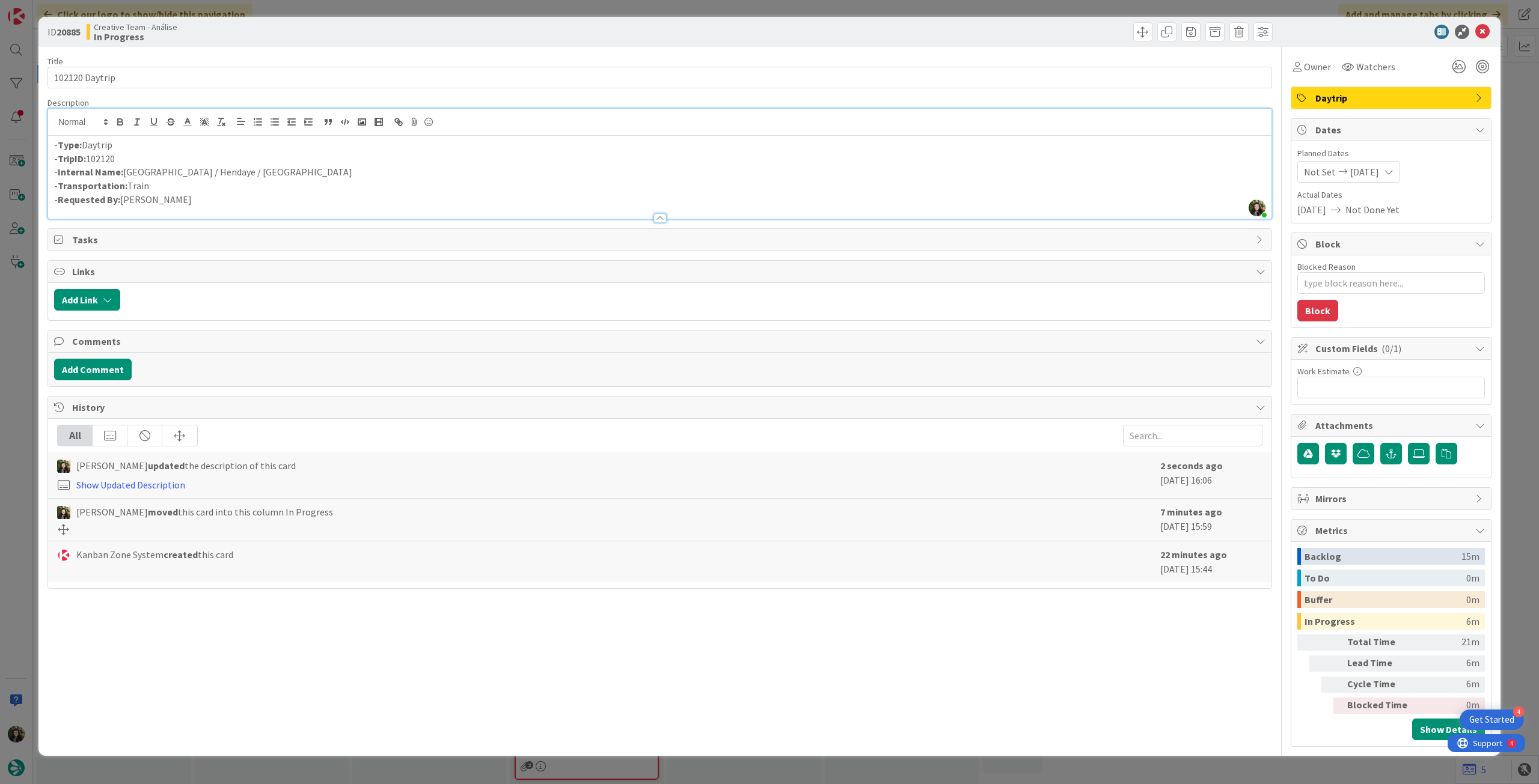
click at [149, 170] on p "- Internal Name: Paris / Hendaye / San Sebastian" at bounding box center [660, 172] width 1212 height 14
click at [1482, 34] on icon at bounding box center [1482, 32] width 14 height 14
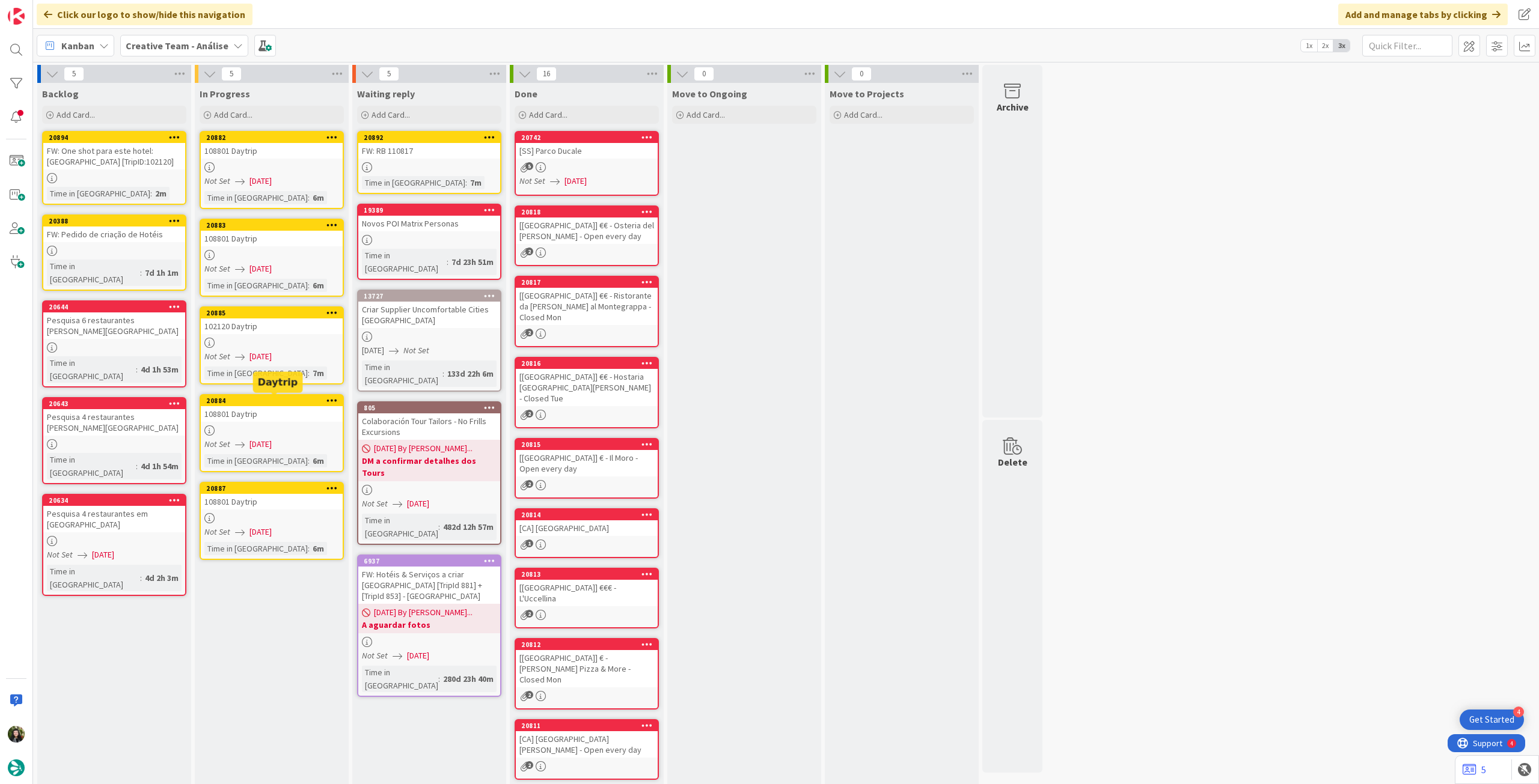
click at [255, 417] on div "108801 Daytrip" at bounding box center [272, 414] width 142 height 16
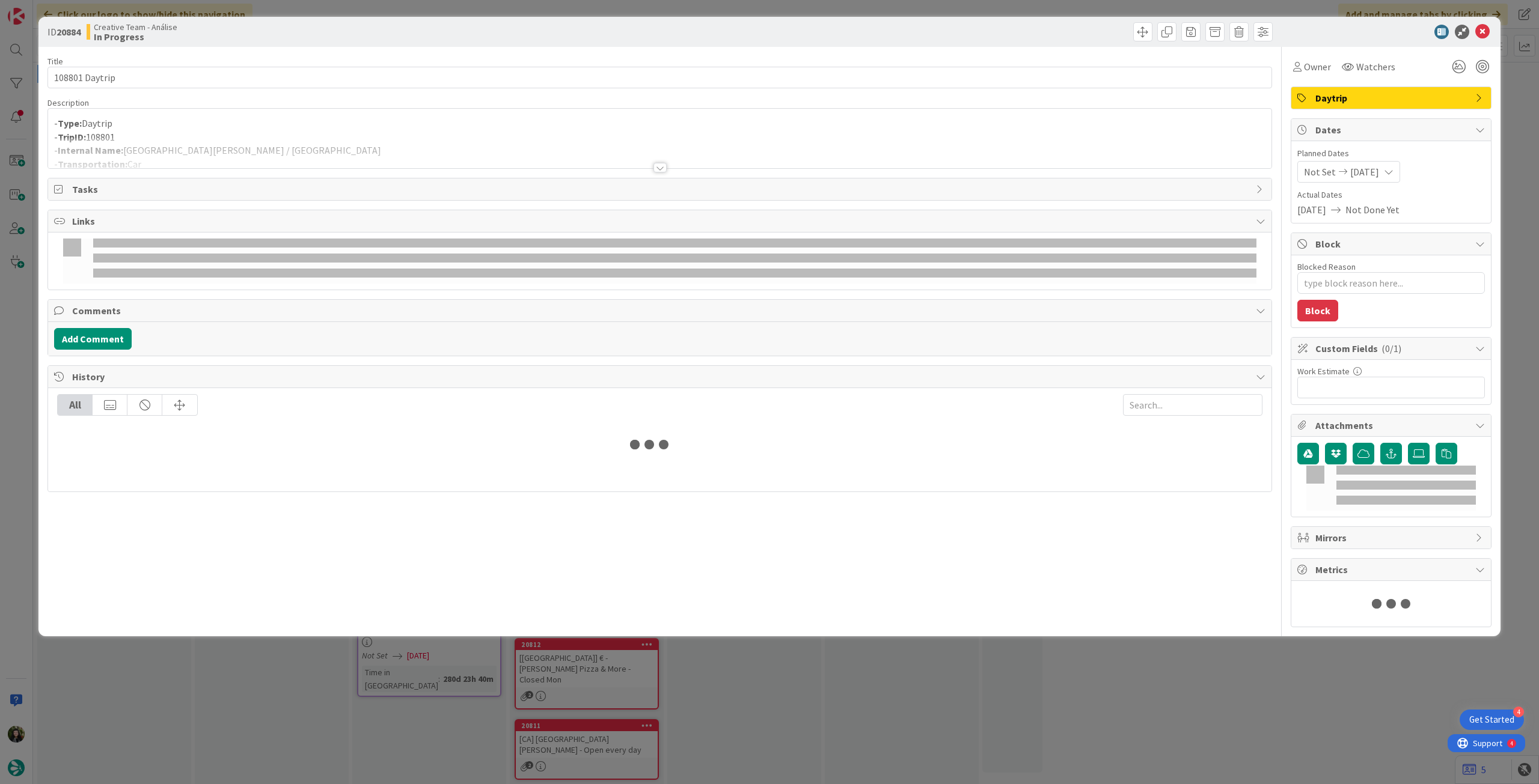
click at [266, 136] on p "- TripID: 108801" at bounding box center [660, 137] width 1212 height 14
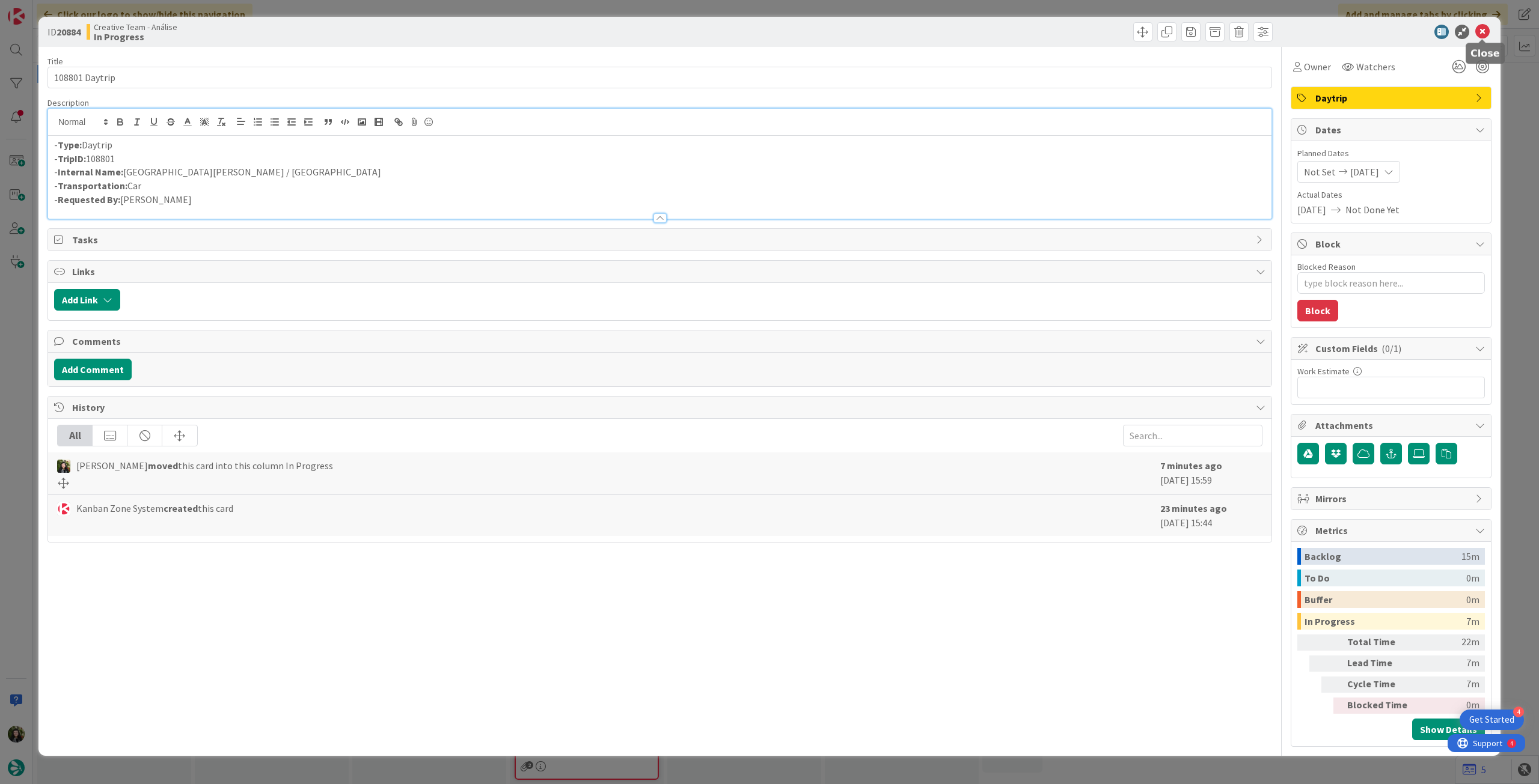
click at [1486, 27] on icon at bounding box center [1482, 32] width 14 height 14
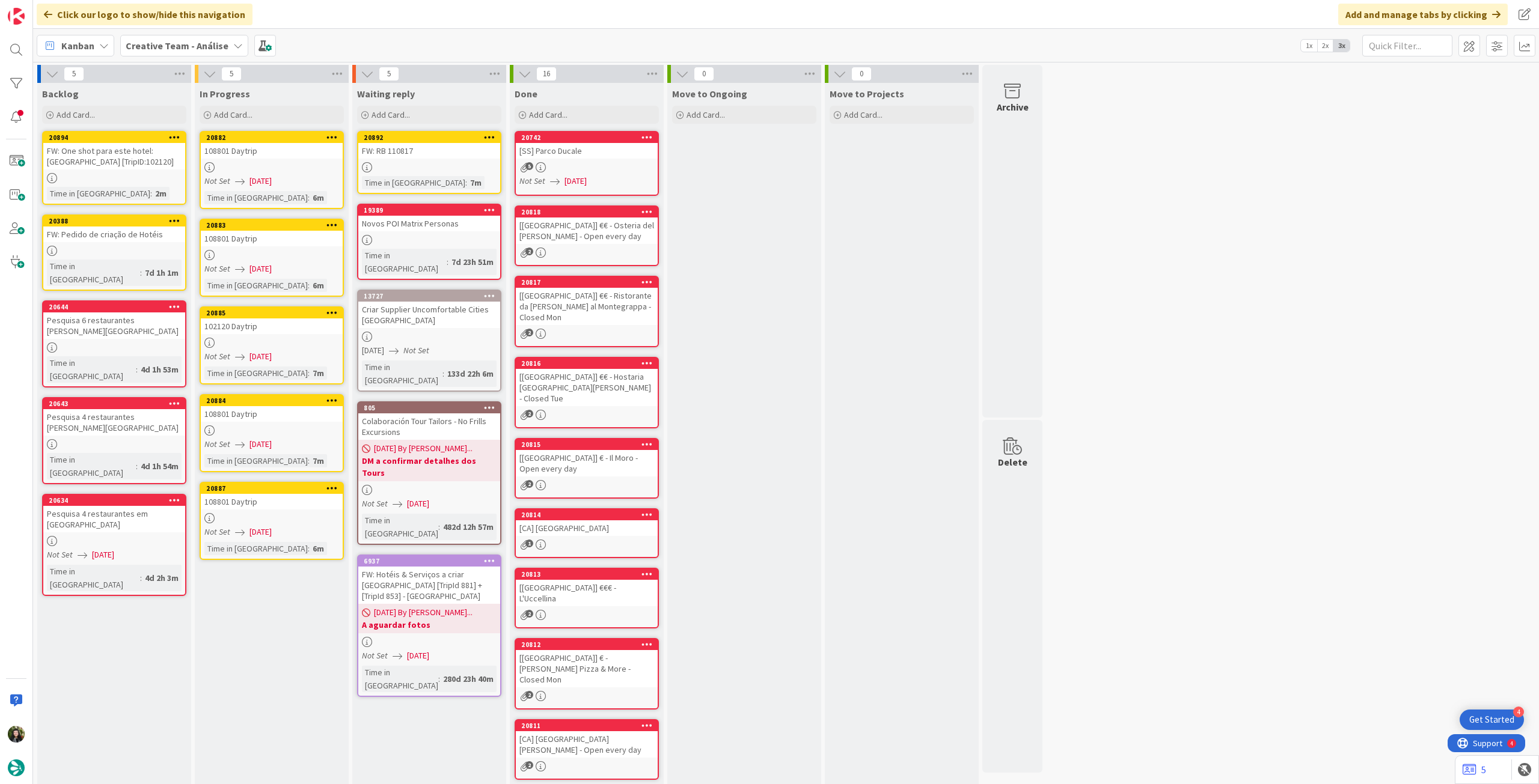
click at [272, 534] on span "[DATE]" at bounding box center [261, 532] width 22 height 12
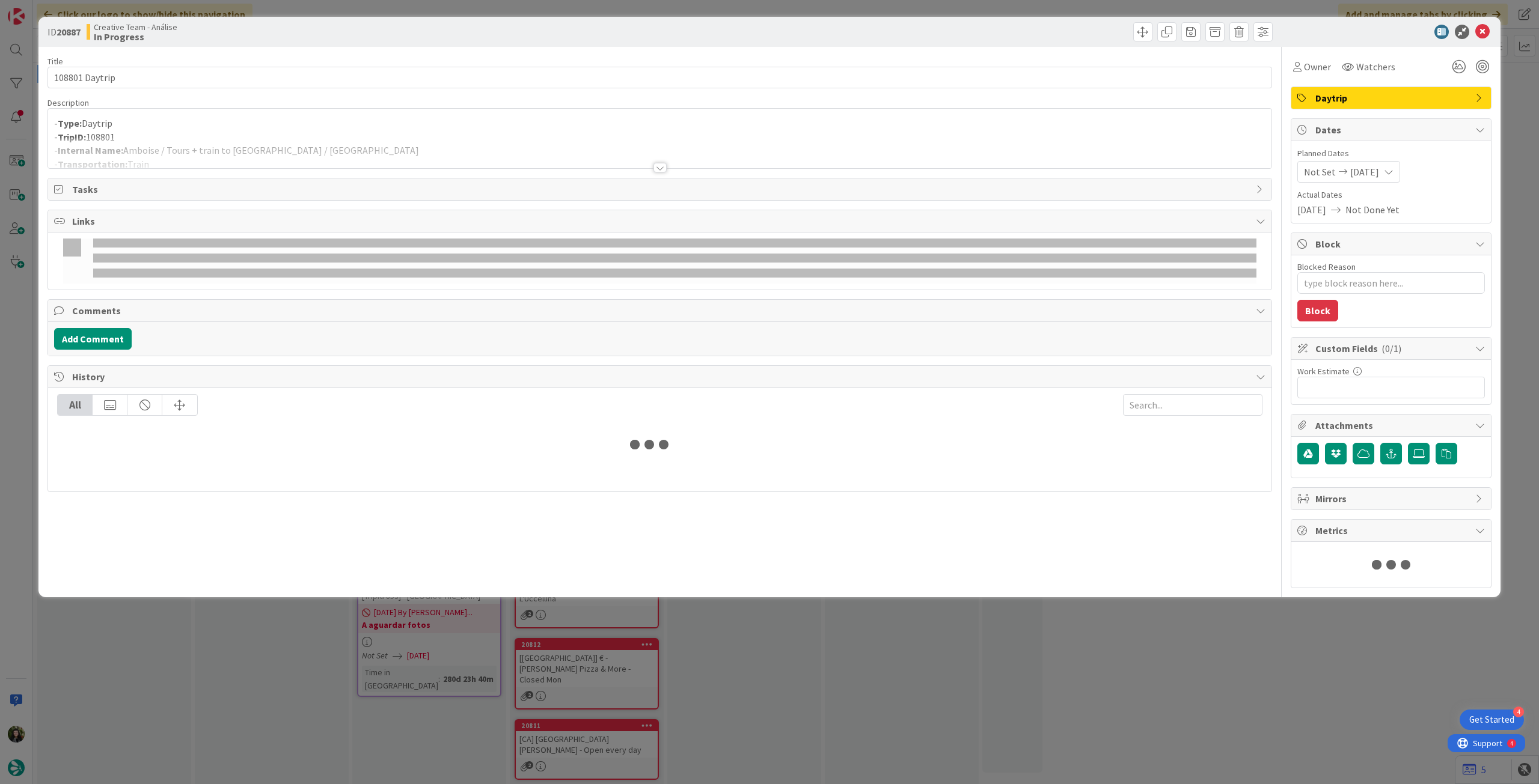
click at [254, 101] on div "Description" at bounding box center [660, 103] width 1225 height 11
type textarea "x"
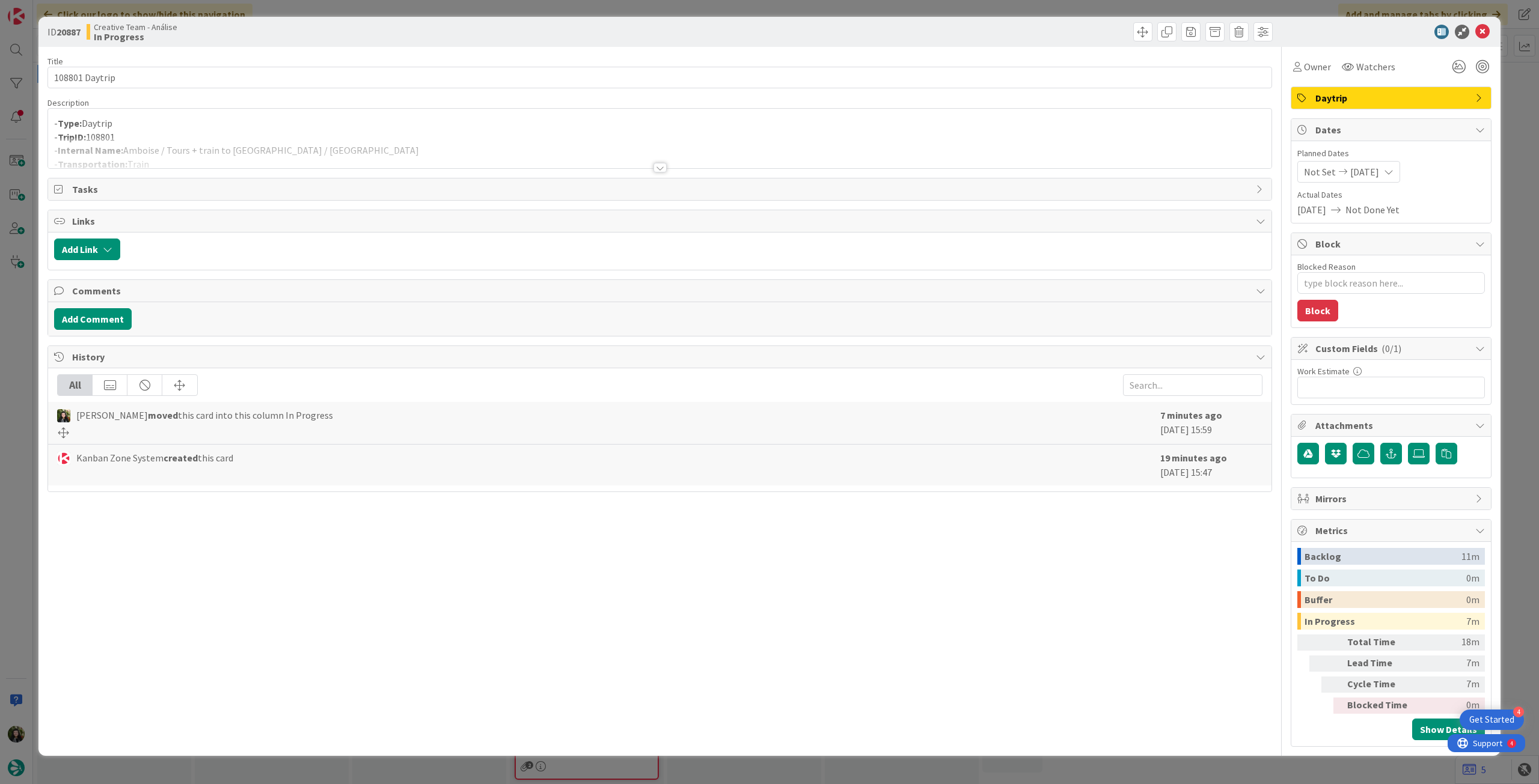
click at [266, 134] on p "- TripID: 108801" at bounding box center [660, 137] width 1212 height 14
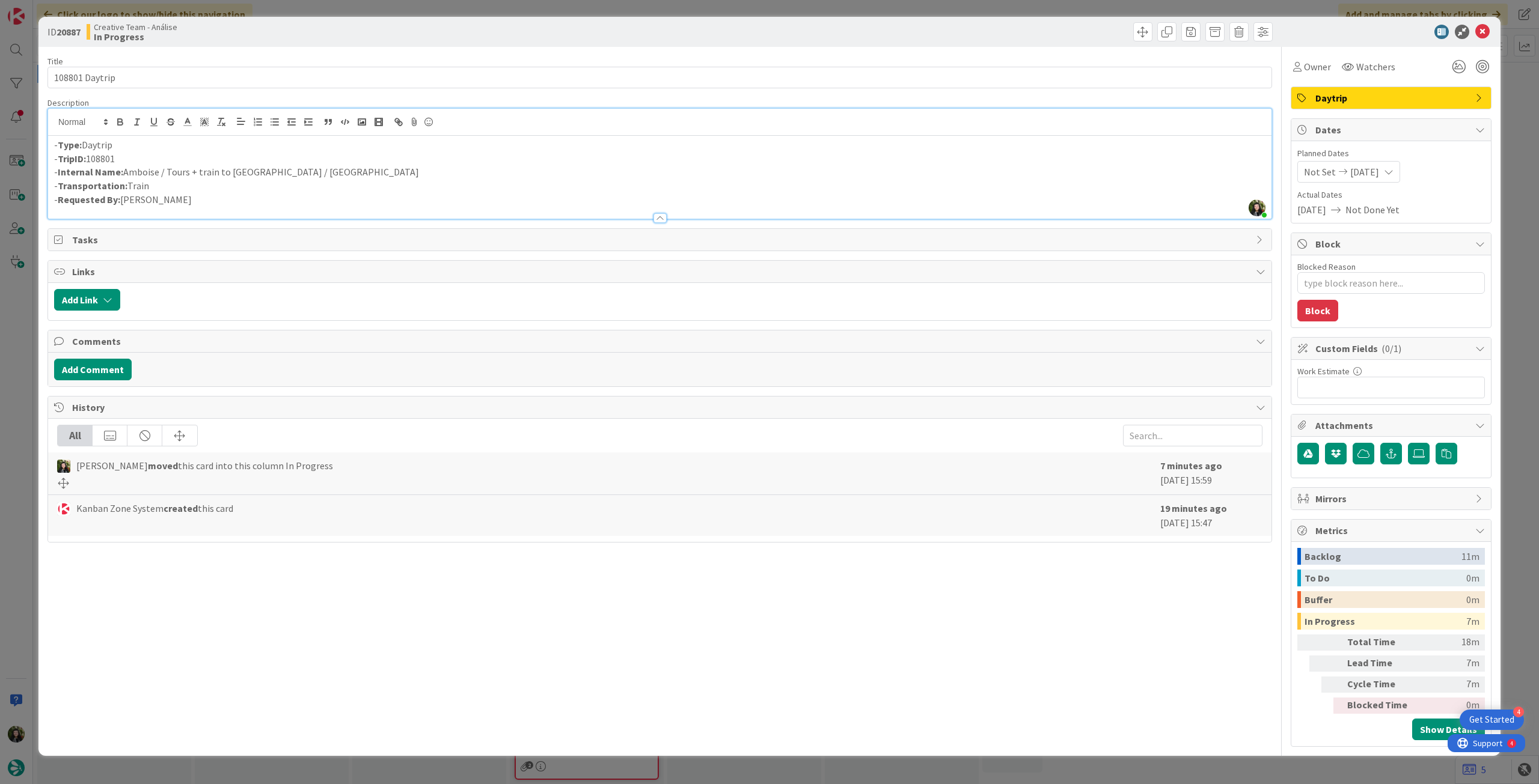
click at [200, 171] on p "- Internal Name: Amboise / Tours + train to Paris / Reims" at bounding box center [660, 172] width 1212 height 14
click at [1485, 30] on icon at bounding box center [1482, 32] width 14 height 14
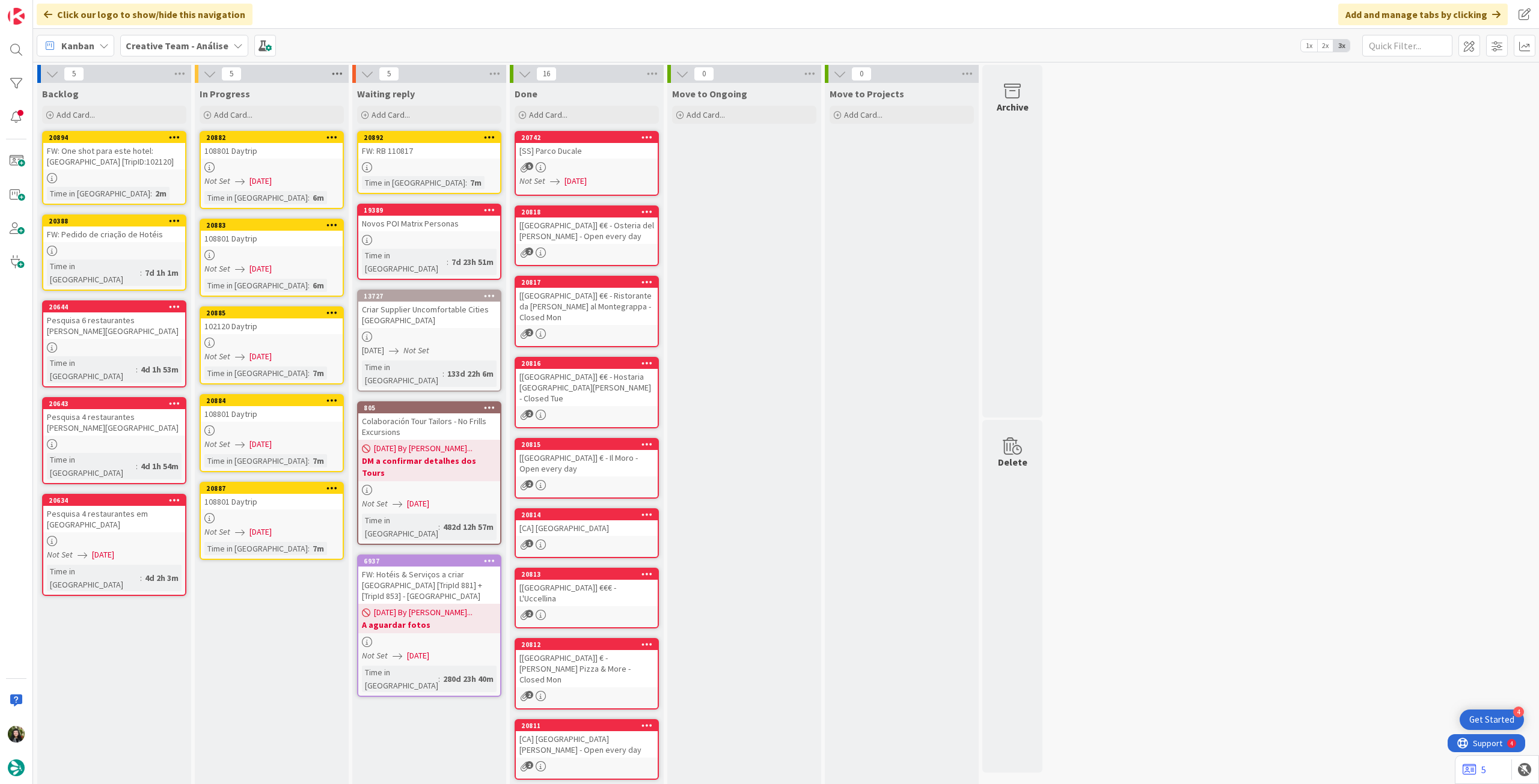
click at [341, 72] on icon at bounding box center [337, 74] width 16 height 18
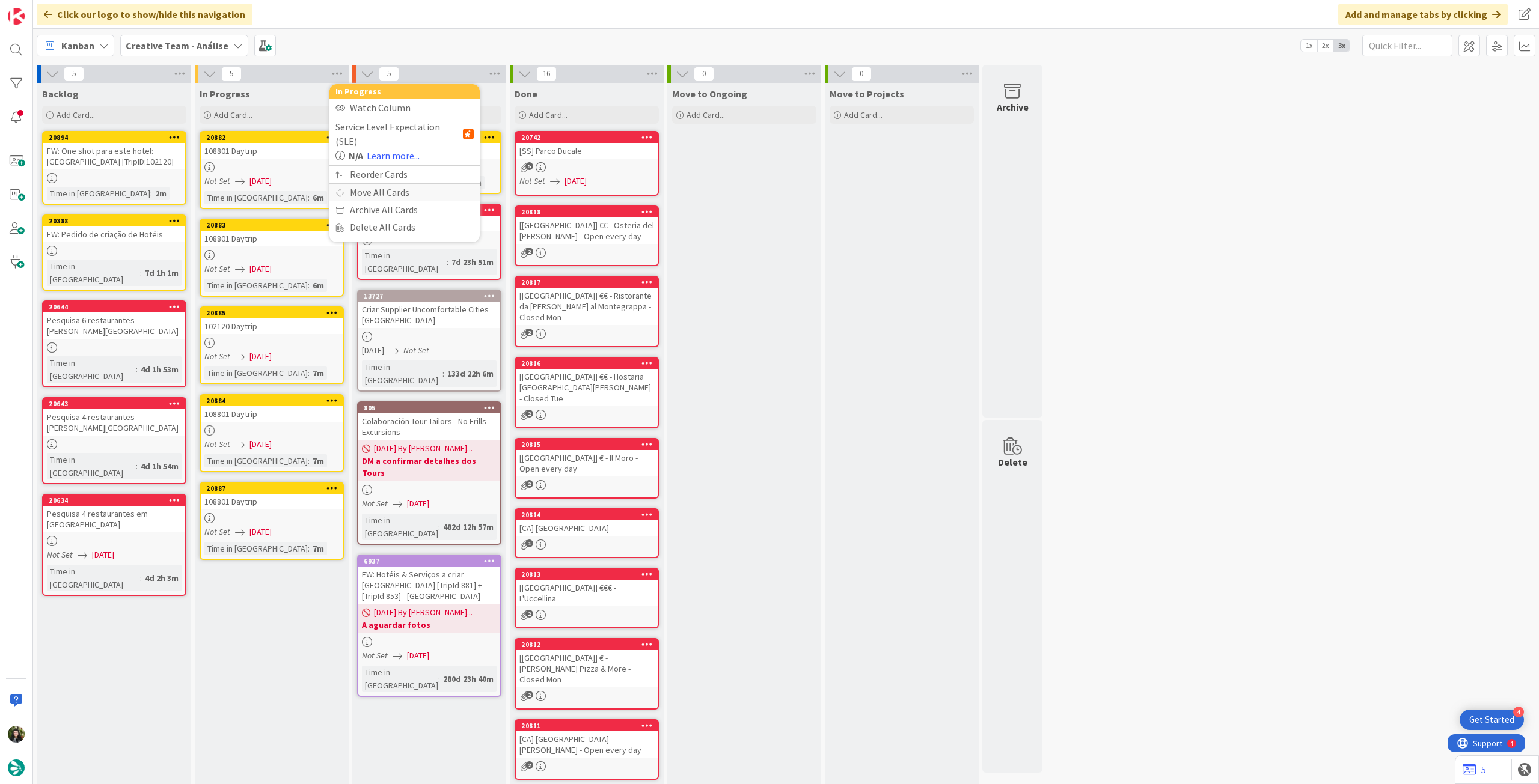
click at [370, 184] on div "Move All Cards" at bounding box center [405, 192] width 150 height 17
click at [400, 125] on span "Creative Team - Análise" at bounding box center [390, 130] width 96 height 12
click at [398, 177] on div "Creative Team - Análise Creative Team" at bounding box center [405, 175] width 139 height 63
click at [398, 185] on span "Creative Team" at bounding box center [412, 189] width 110 height 18
click at [398, 165] on span "Select a Column..." at bounding box center [381, 169] width 79 height 16
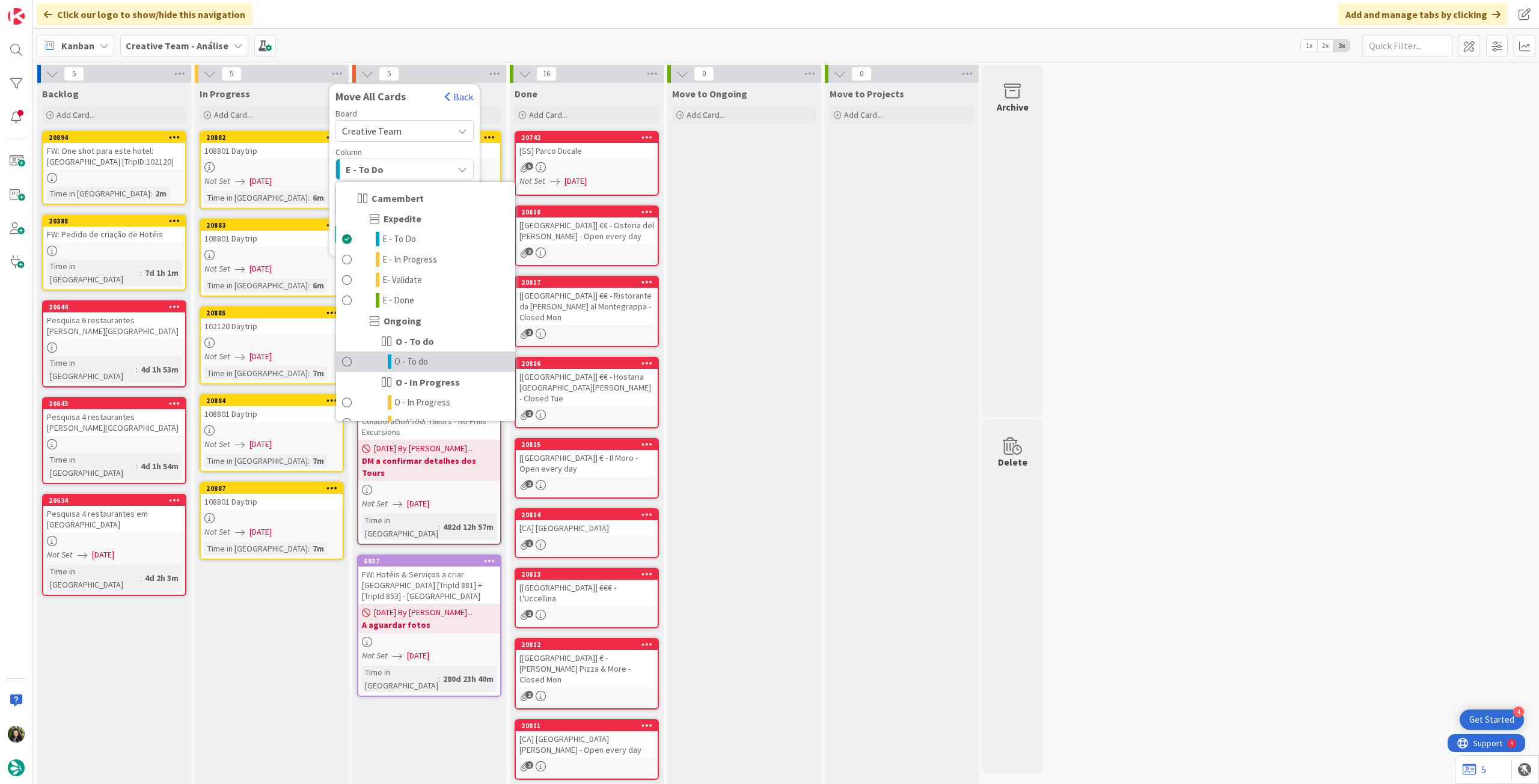
click at [415, 362] on span "O - To do" at bounding box center [411, 362] width 34 height 14
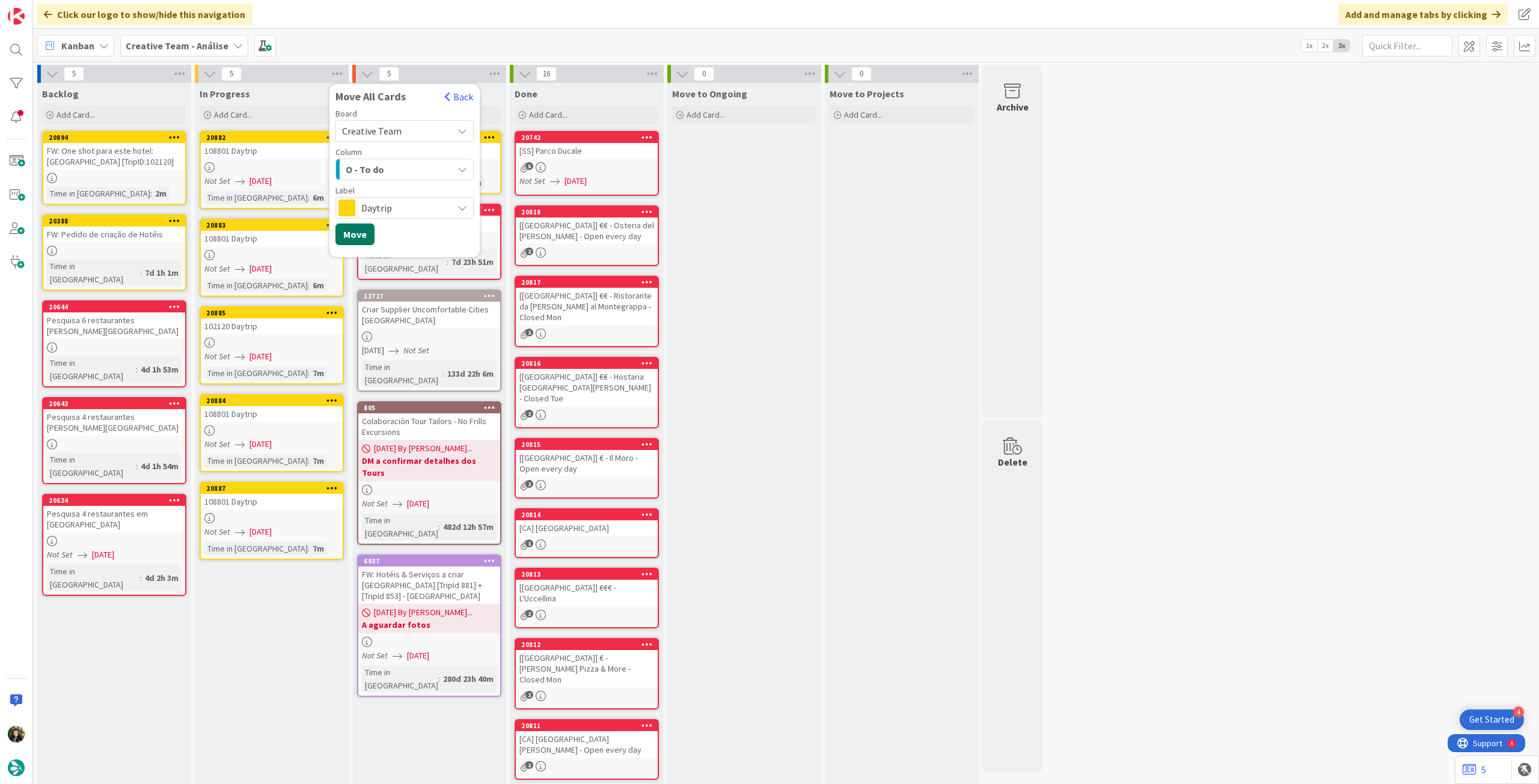
click at [351, 230] on button "Move" at bounding box center [355, 234] width 39 height 21
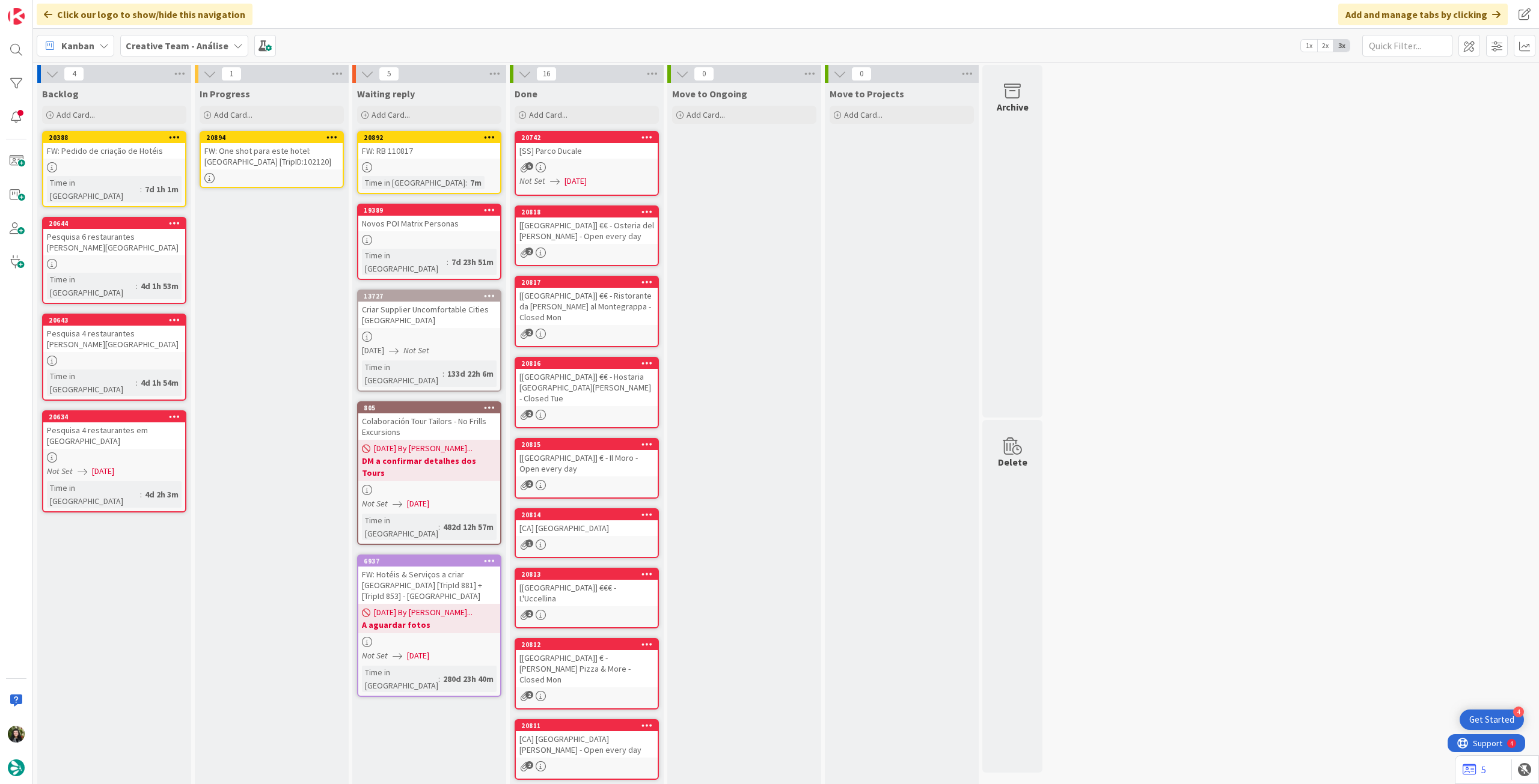
click at [256, 175] on div at bounding box center [272, 178] width 142 height 10
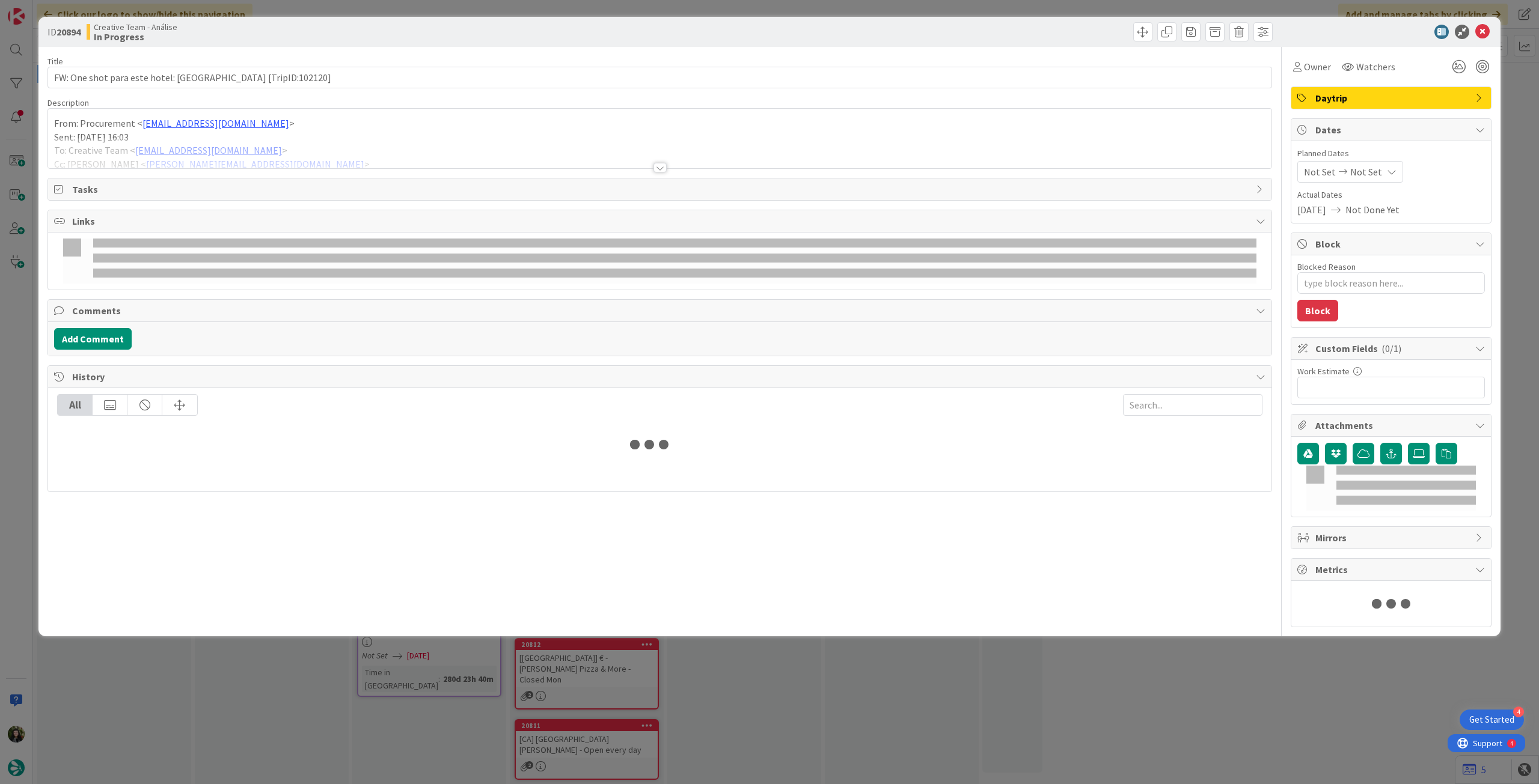
click at [260, 149] on div at bounding box center [660, 153] width 1223 height 30
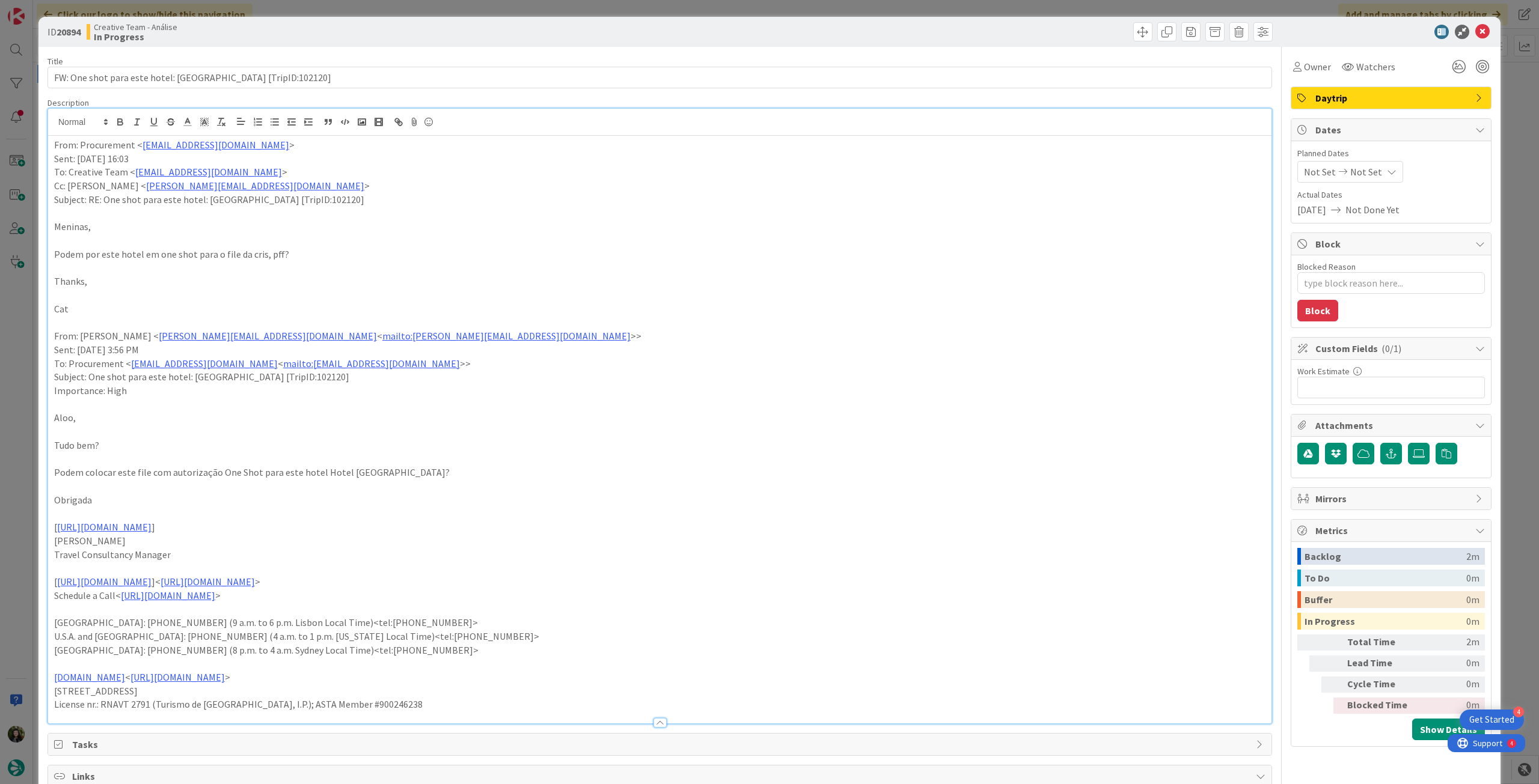
type textarea "x"
click at [1367, 171] on span "Not Set" at bounding box center [1366, 172] width 32 height 14
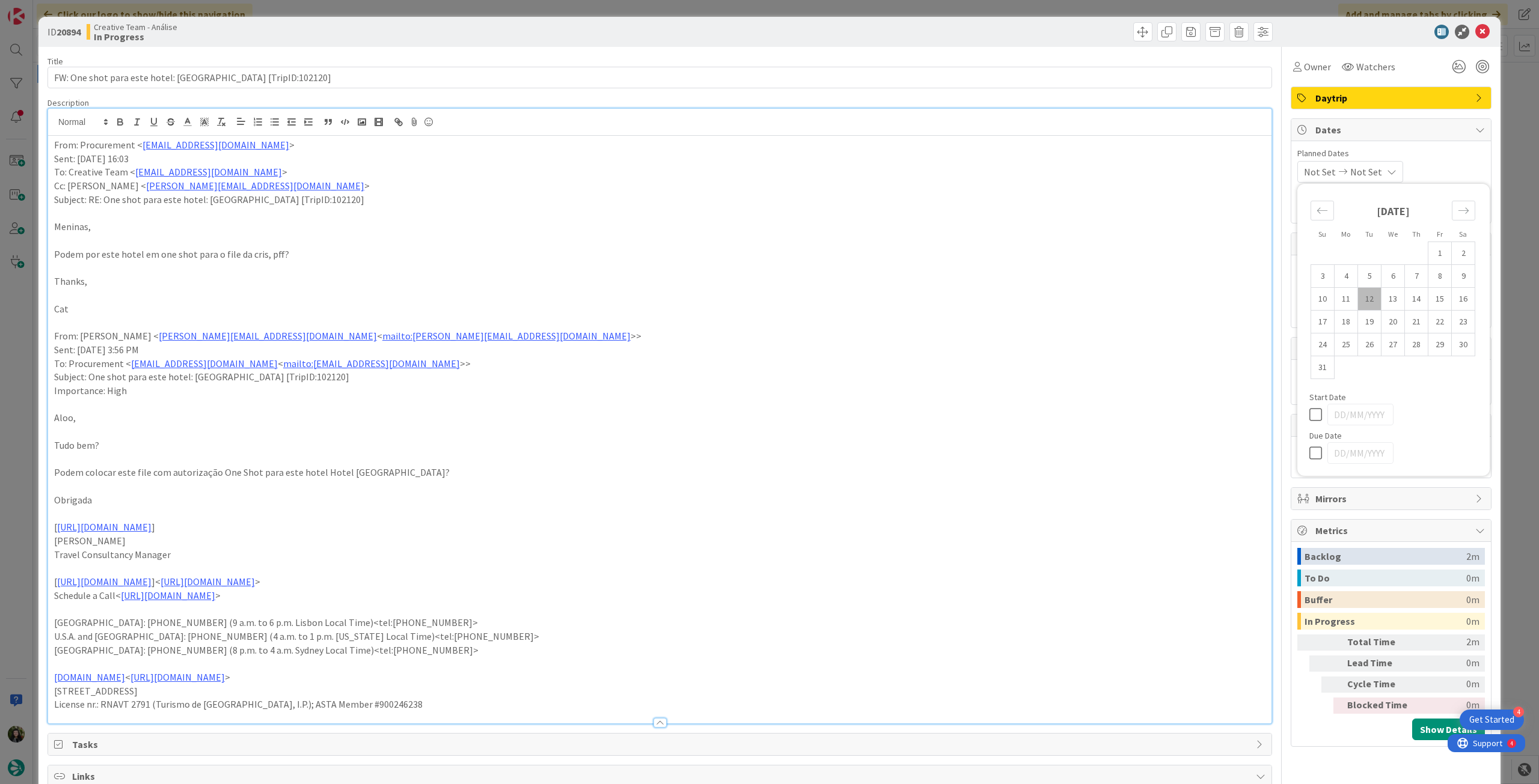
click at [1311, 452] on icon at bounding box center [1318, 453] width 18 height 14
type input "[DATE]"
click at [1476, 34] on icon at bounding box center [1482, 32] width 14 height 14
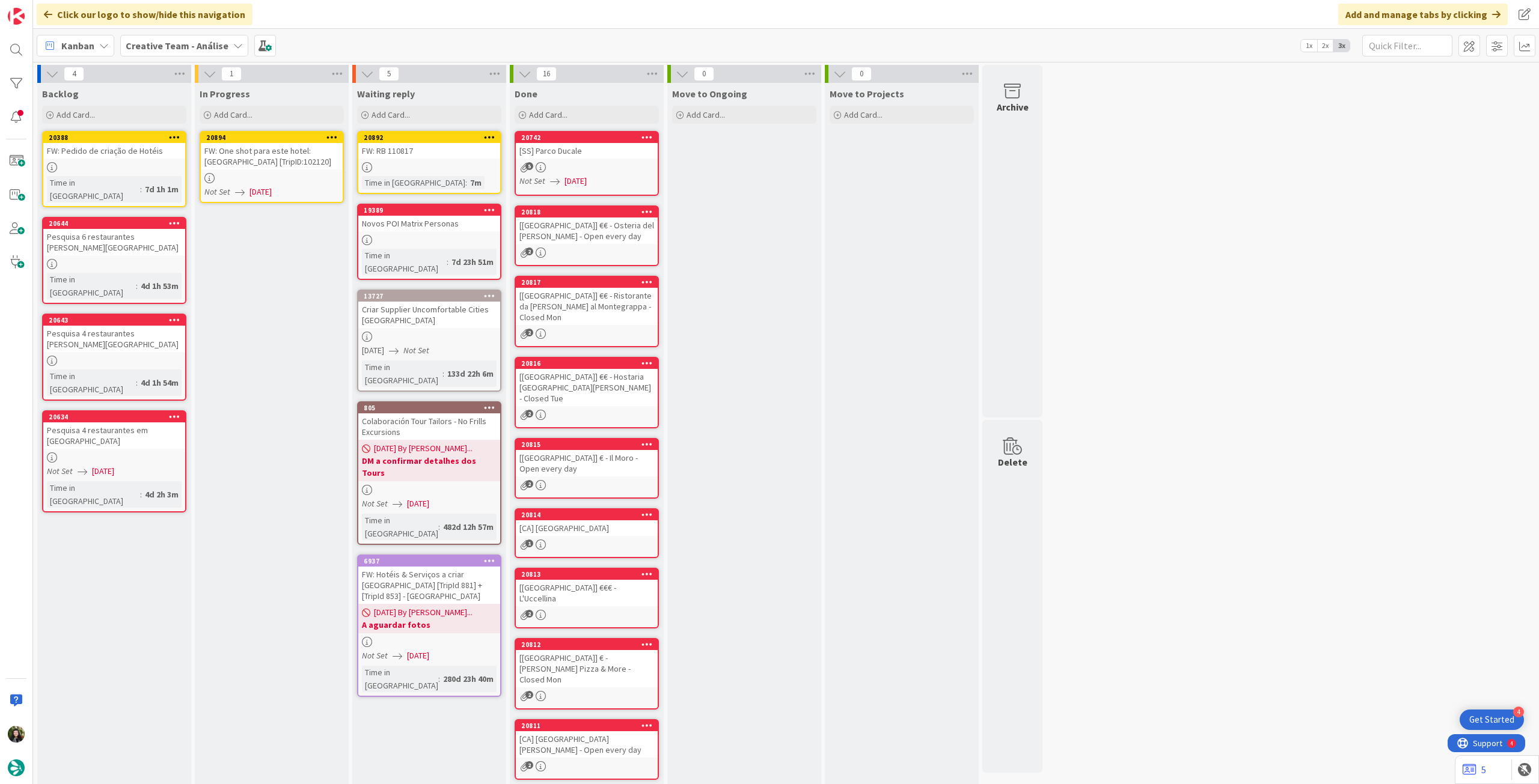
click at [303, 164] on div "FW: One shot para este hotel: Hotel Des Deux-Iles [TripID:102120]" at bounding box center [272, 156] width 142 height 26
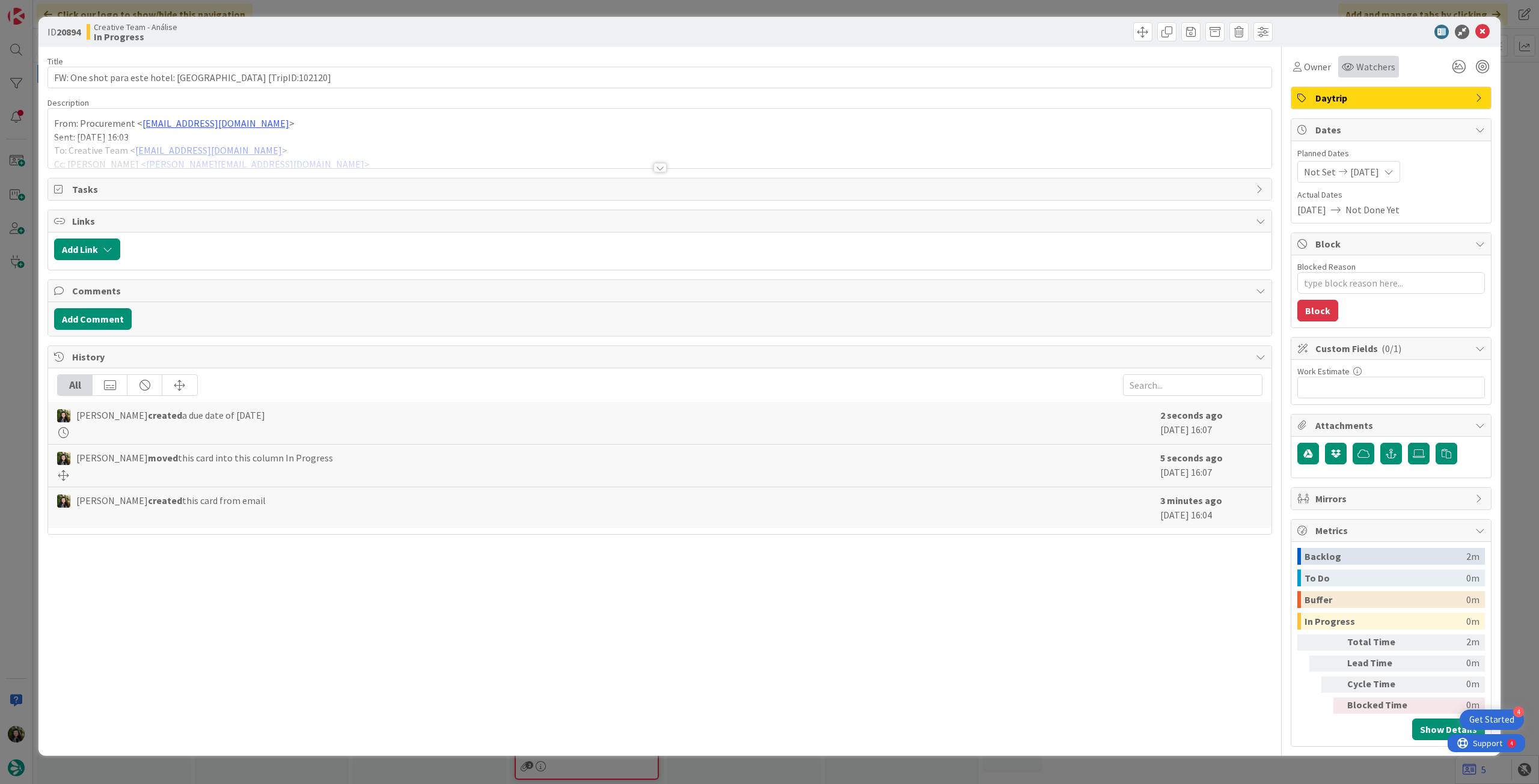
type textarea "x"
click at [267, 159] on div at bounding box center [660, 153] width 1223 height 30
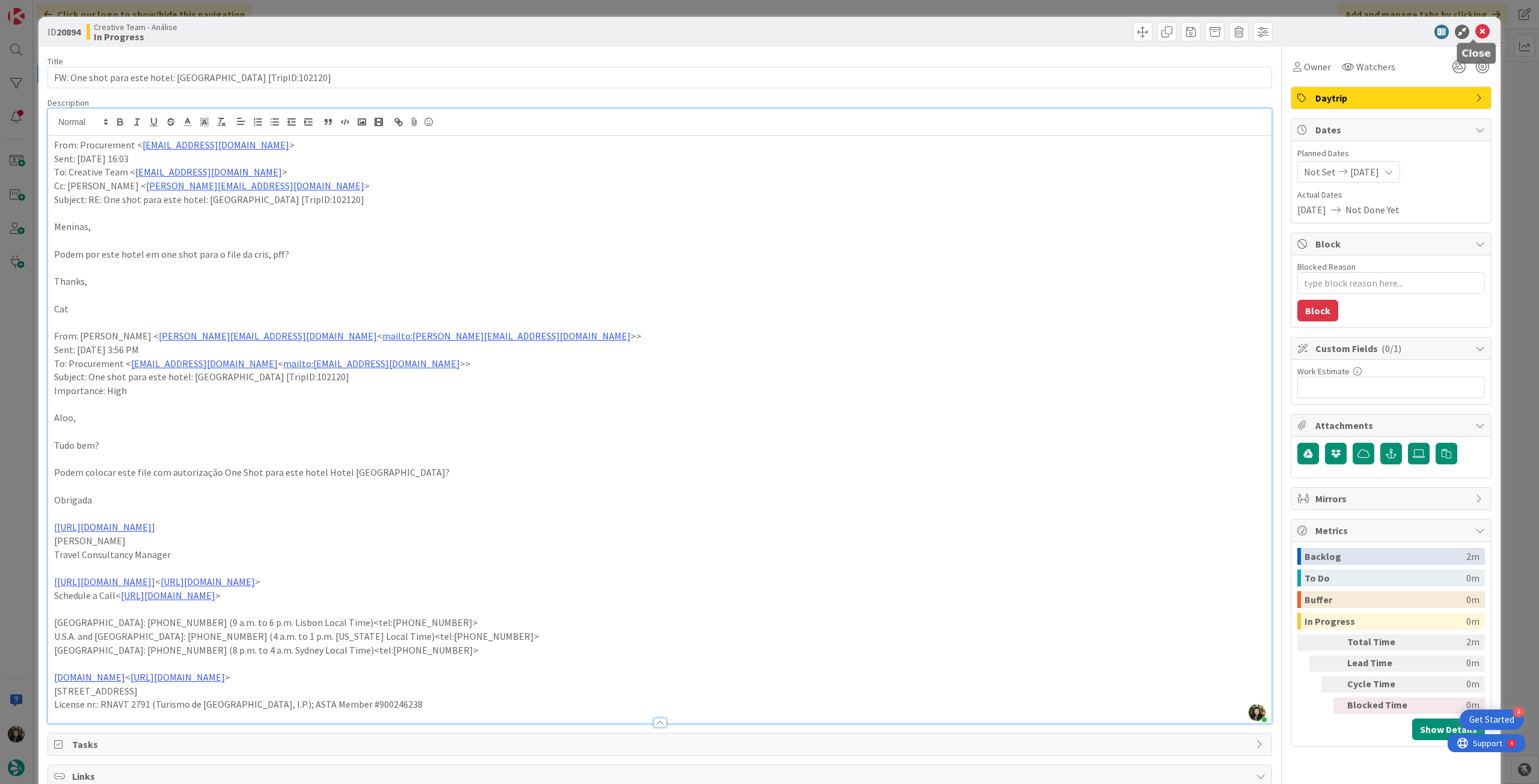
click at [1476, 33] on icon at bounding box center [1482, 32] width 14 height 14
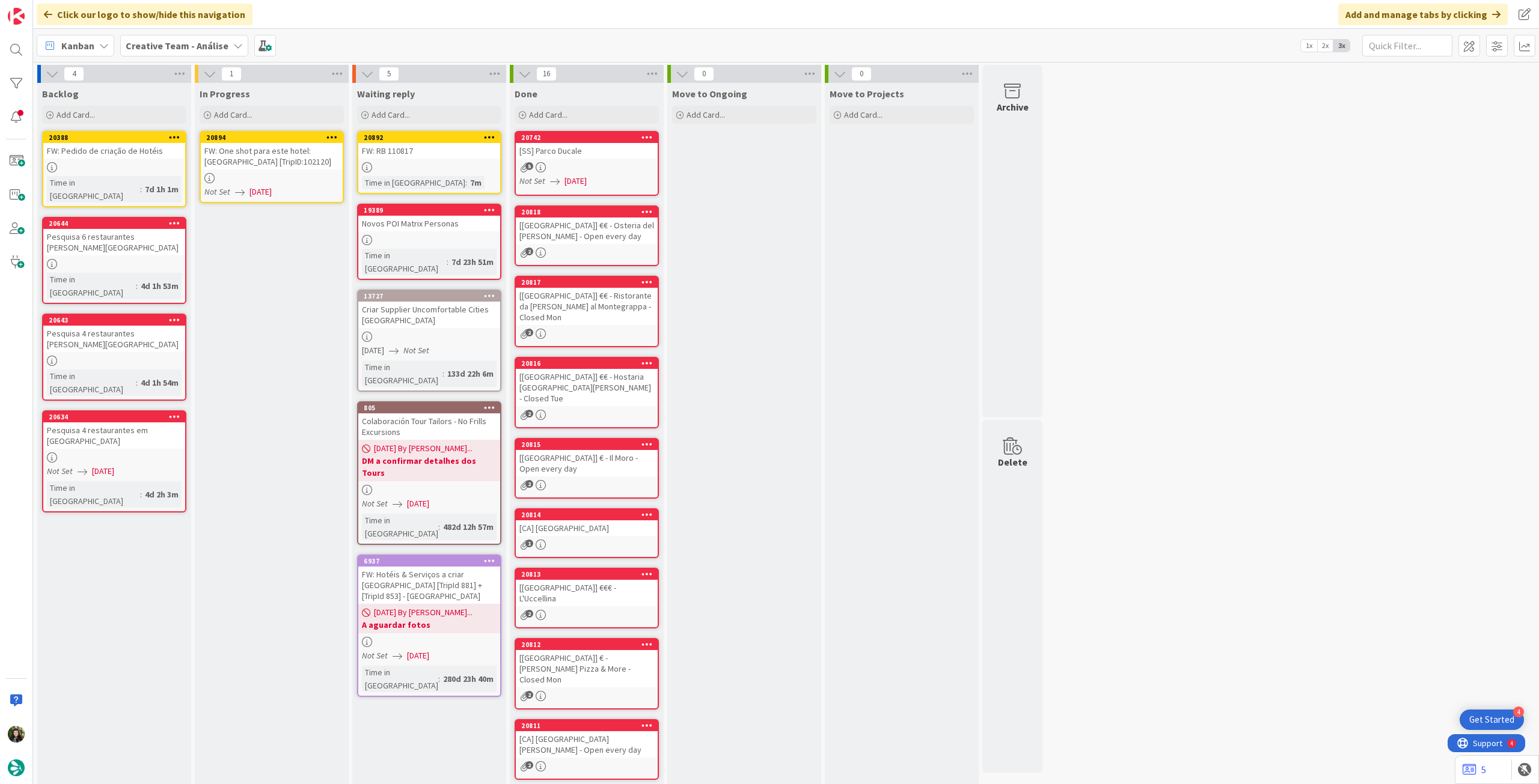
click at [332, 134] on icon at bounding box center [332, 137] width 12 height 8
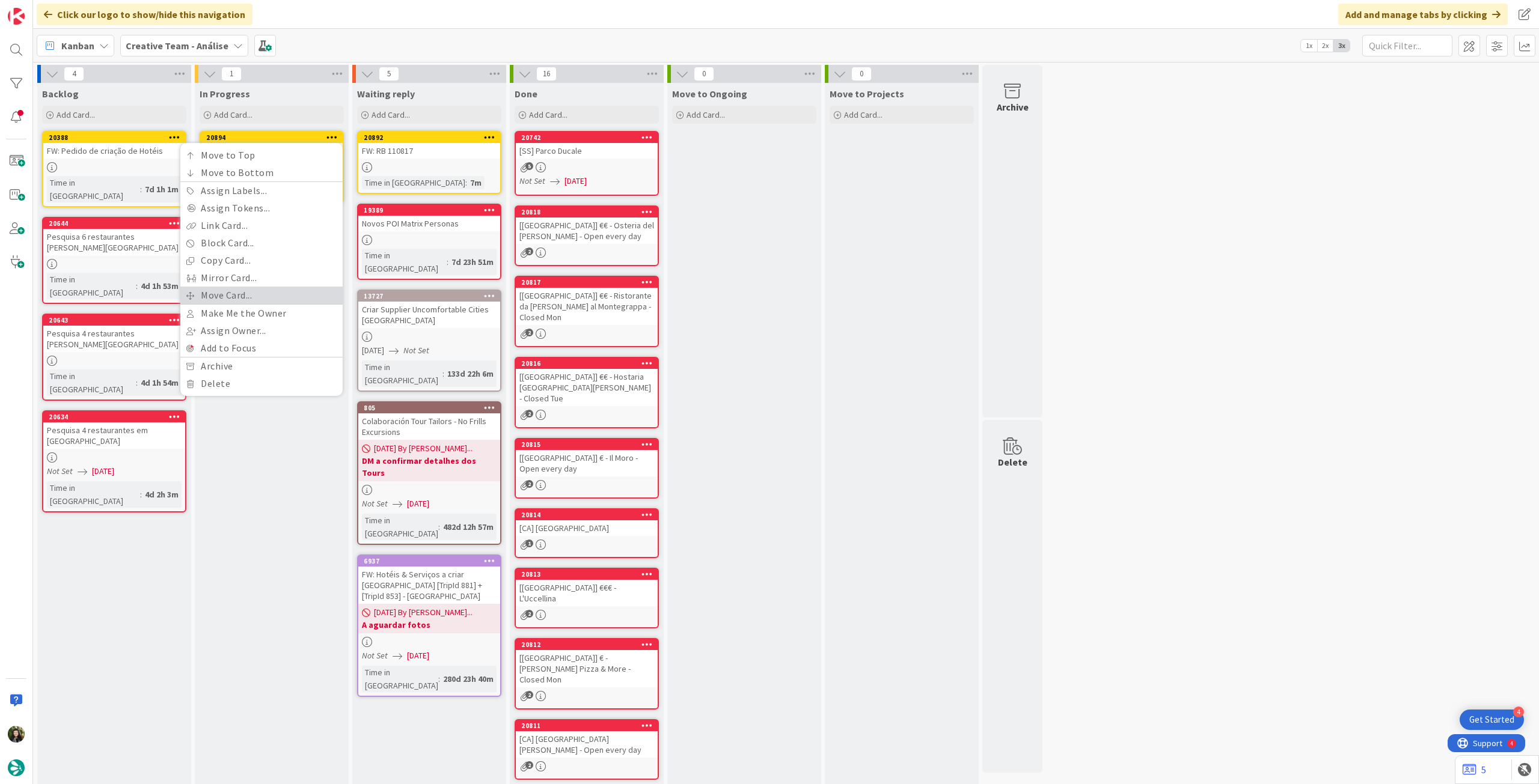
click at [252, 294] on link "Move Card..." at bounding box center [262, 295] width 163 height 17
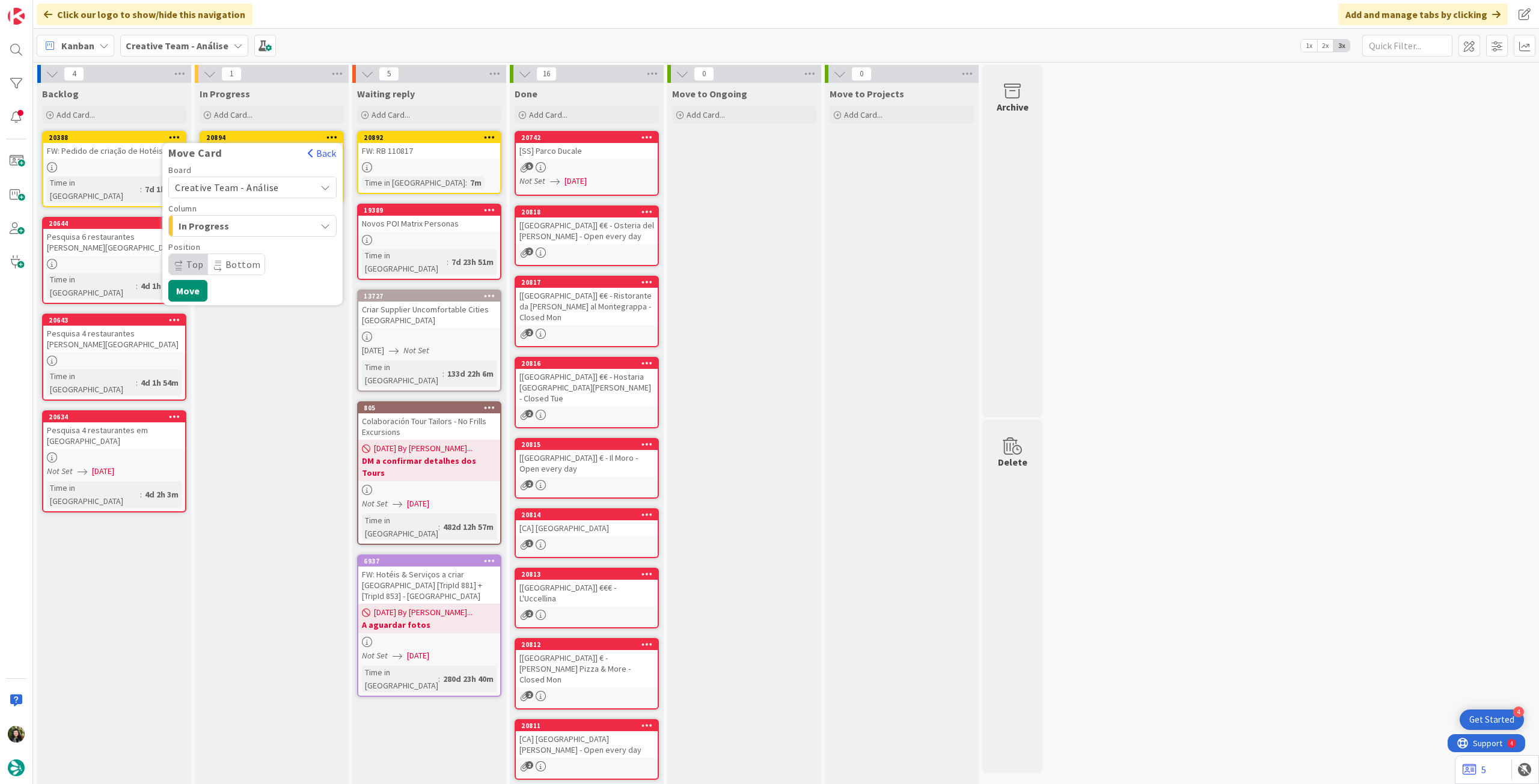
click at [252, 189] on span "Creative Team - Análise" at bounding box center [227, 187] width 104 height 12
click at [252, 243] on span "Creative Team" at bounding box center [261, 244] width 139 height 18
click at [254, 227] on span "Select a Column..." at bounding box center [220, 226] width 90 height 16
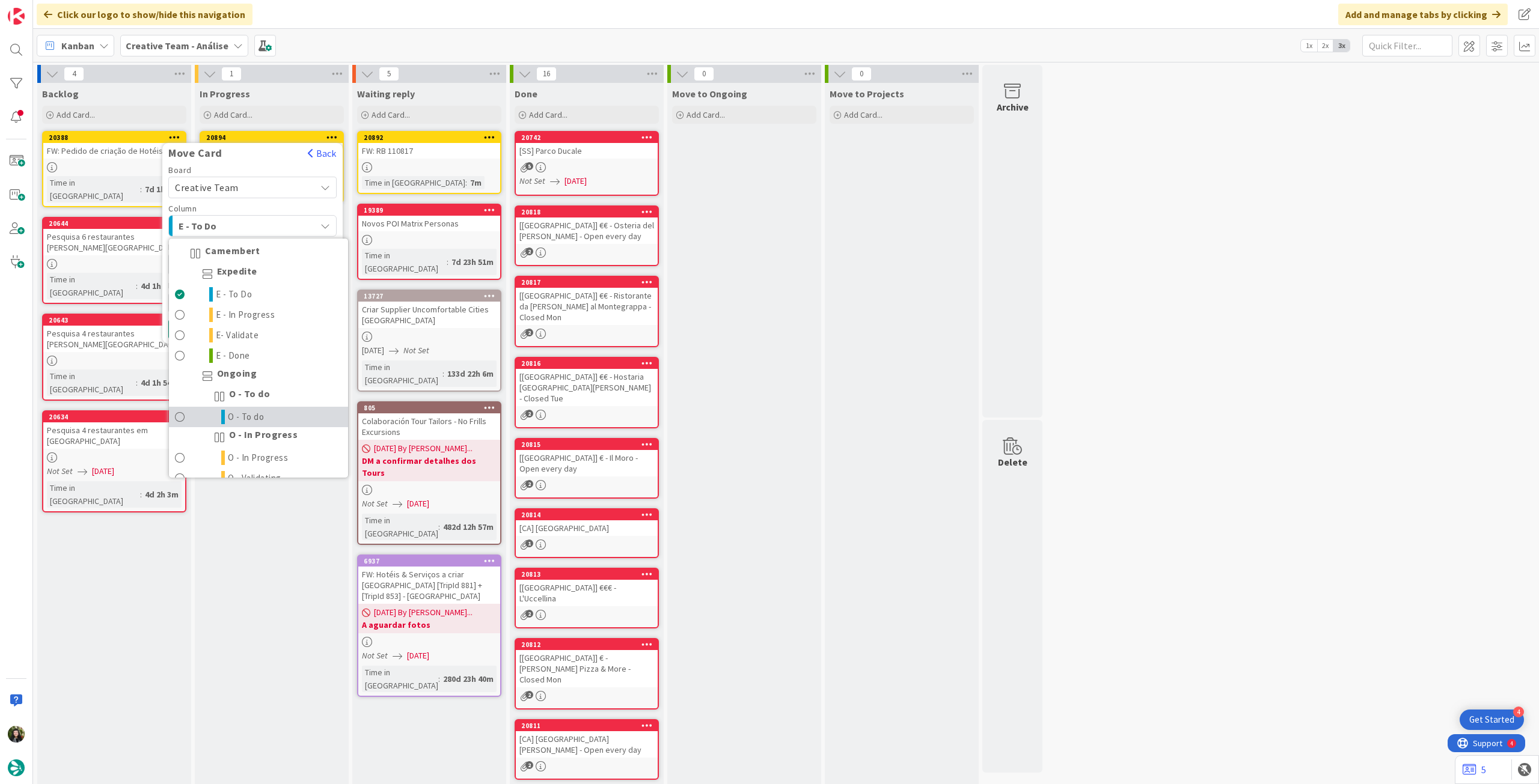
click at [270, 407] on link "O - To do" at bounding box center [258, 417] width 179 height 21
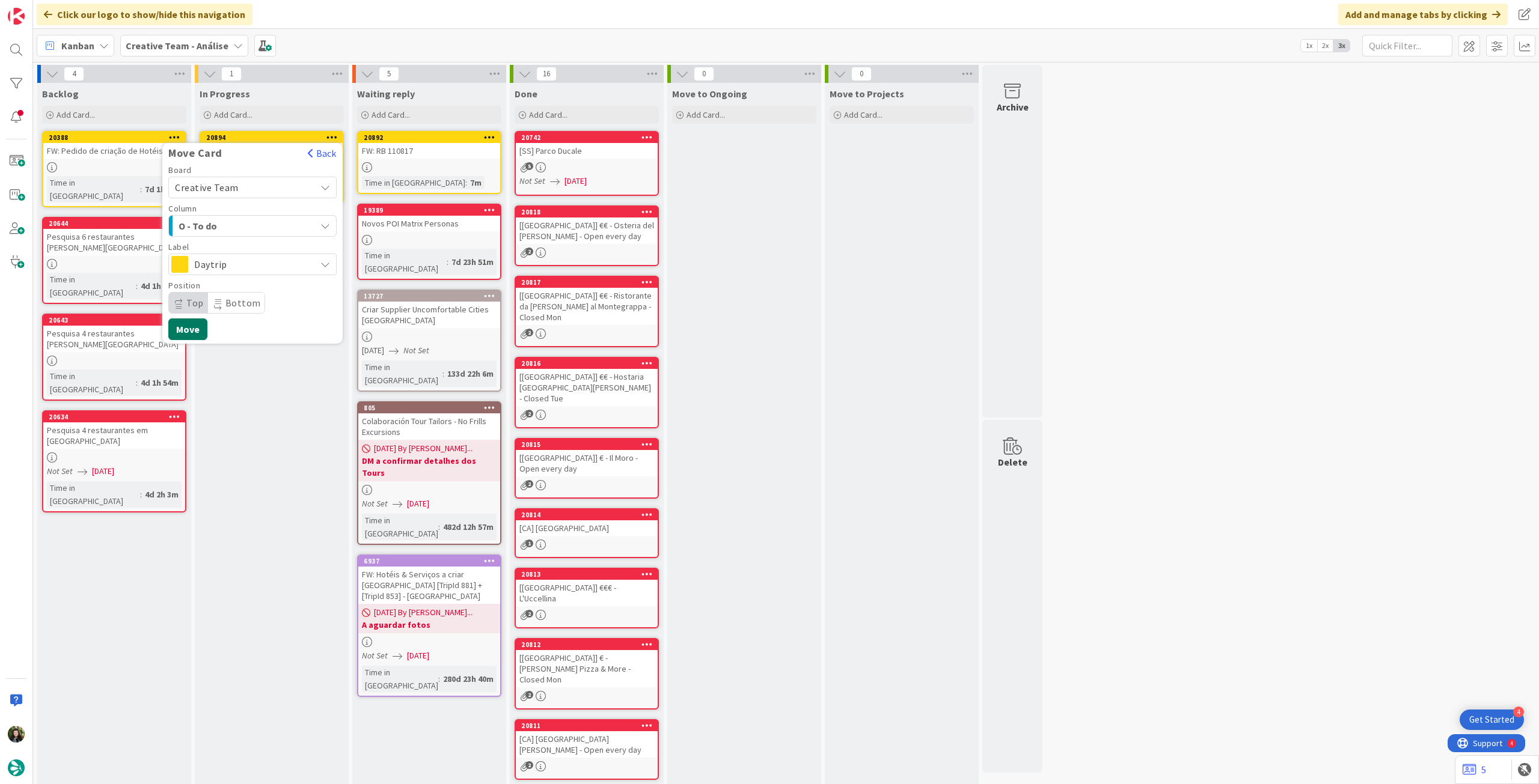
click at [186, 327] on button "Move" at bounding box center [187, 329] width 39 height 21
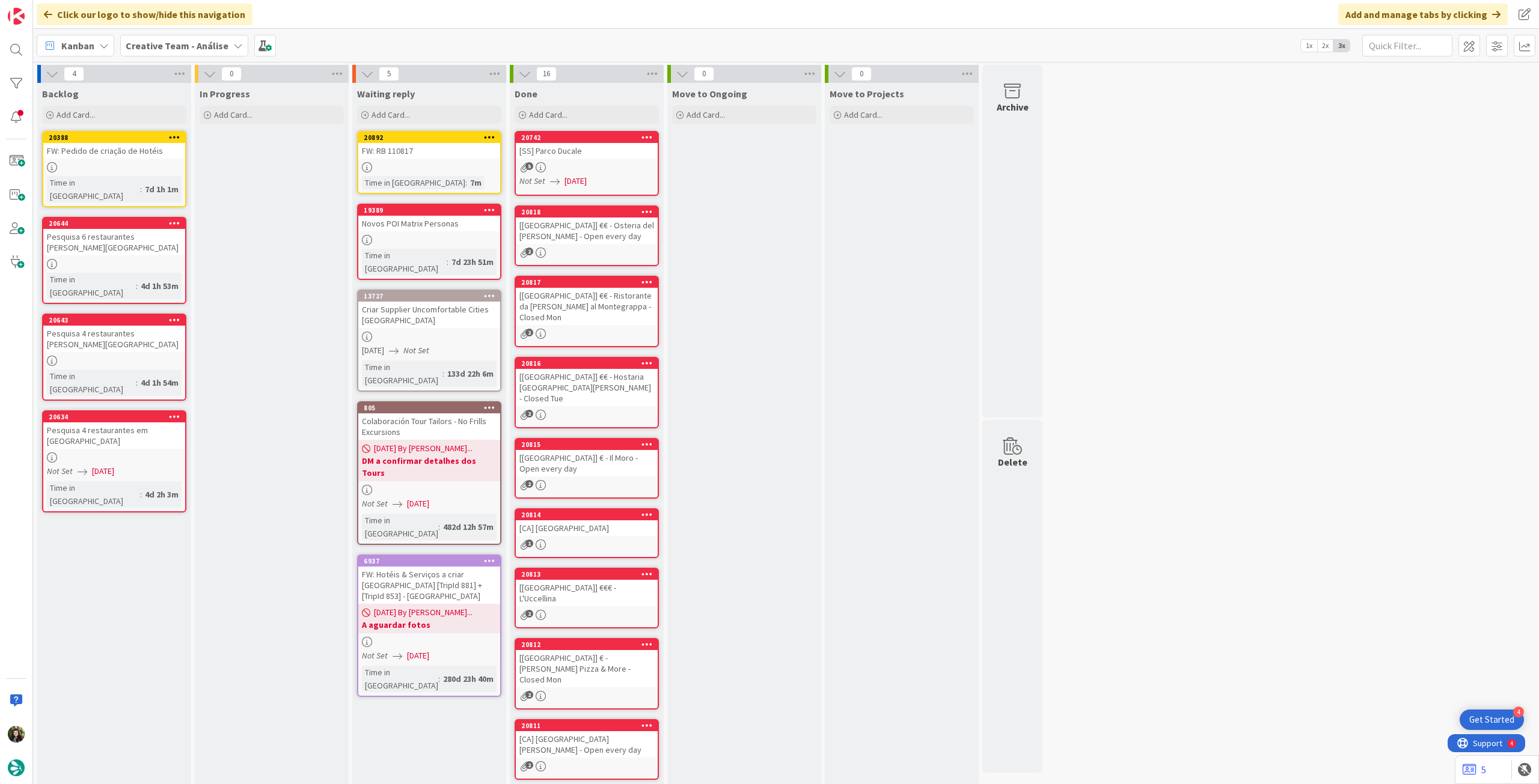
click at [161, 44] on b "Creative Team - Análise" at bounding box center [176, 45] width 103 height 12
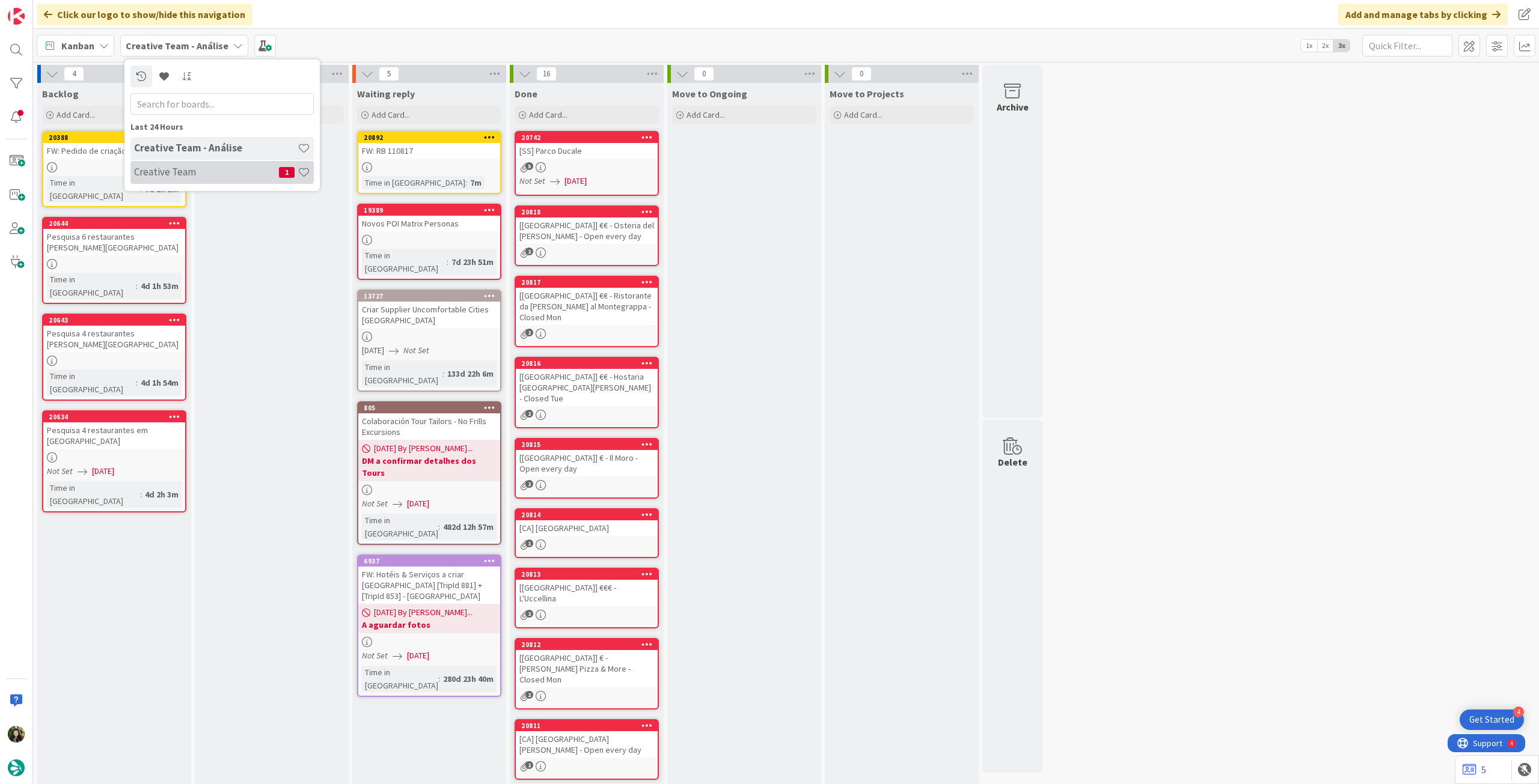
click at [167, 172] on h4 "Creative Team" at bounding box center [207, 172] width 145 height 12
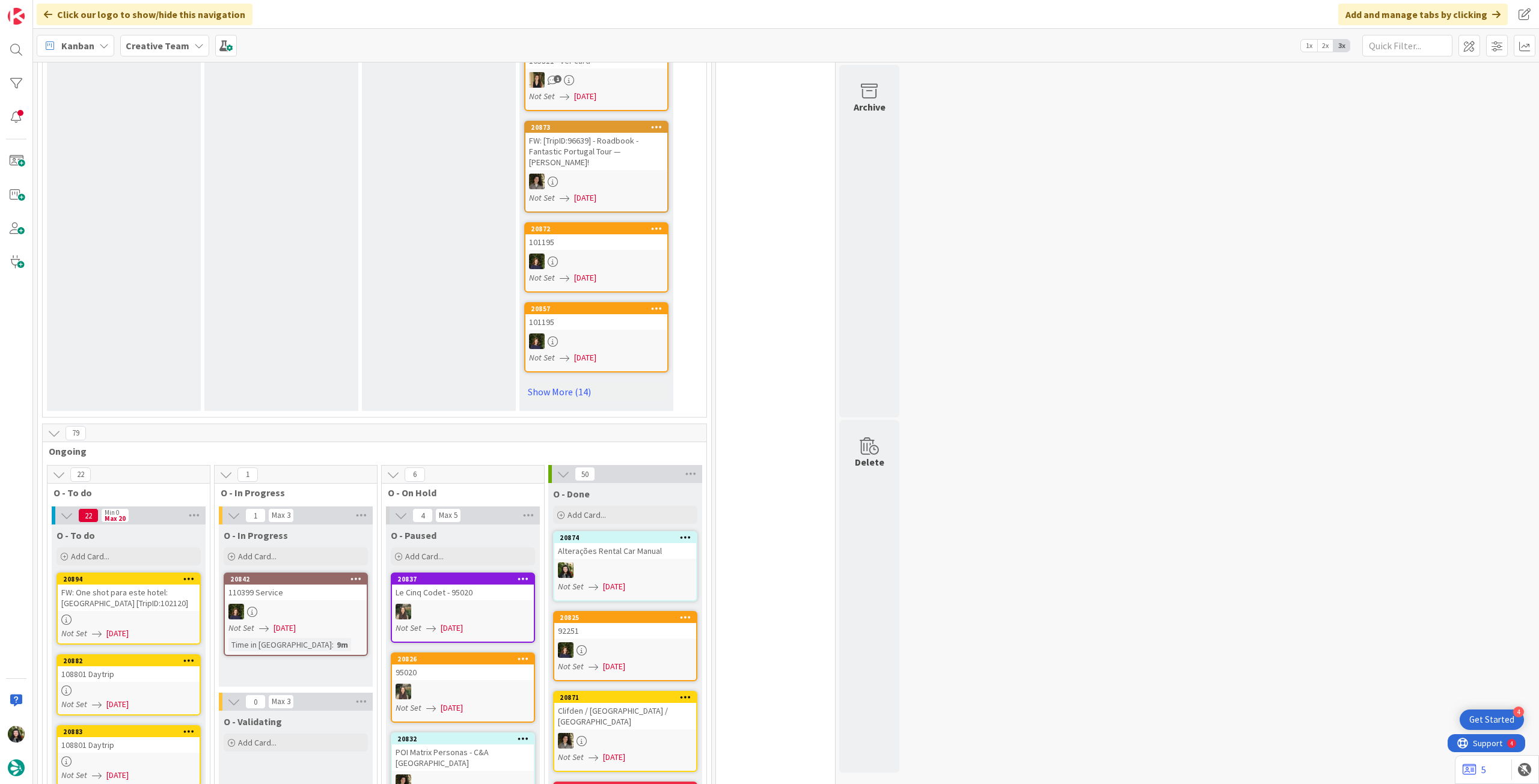
scroll to position [801, 0]
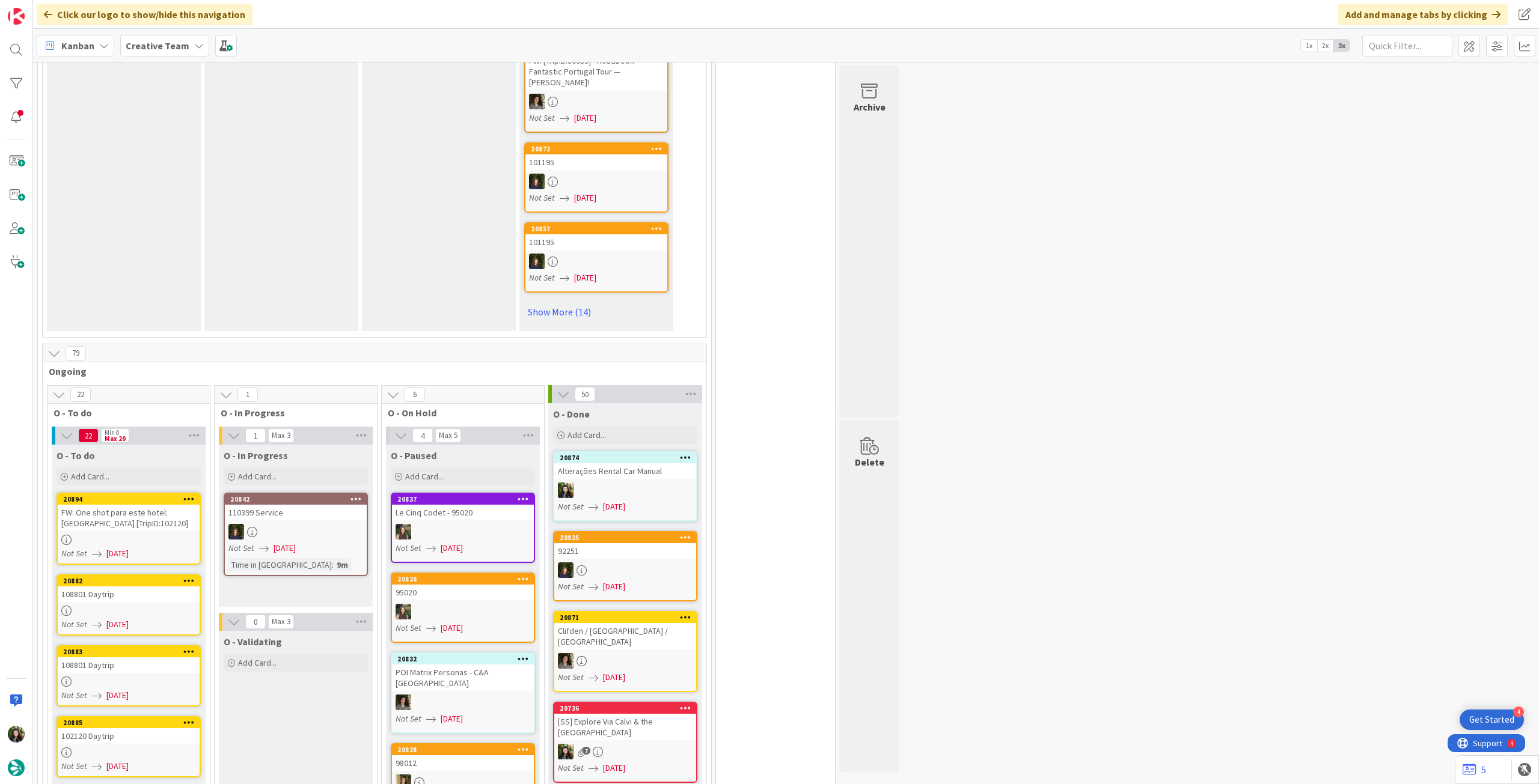
click at [134, 52] on span "Creative Team" at bounding box center [157, 45] width 63 height 14
click at [164, 174] on h4 "Creative Team - Análise" at bounding box center [216, 172] width 163 height 12
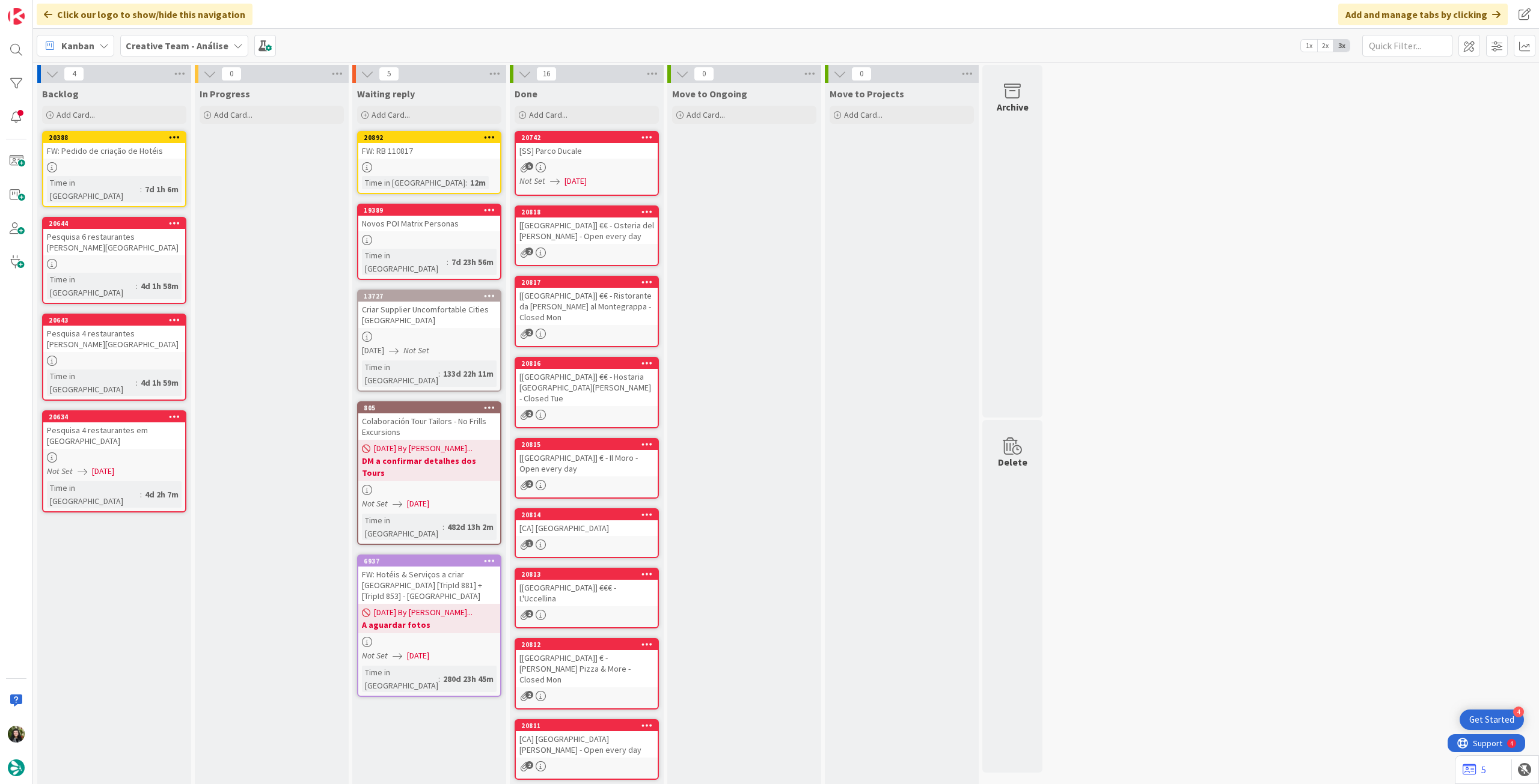
click at [485, 138] on icon at bounding box center [489, 137] width 12 height 8
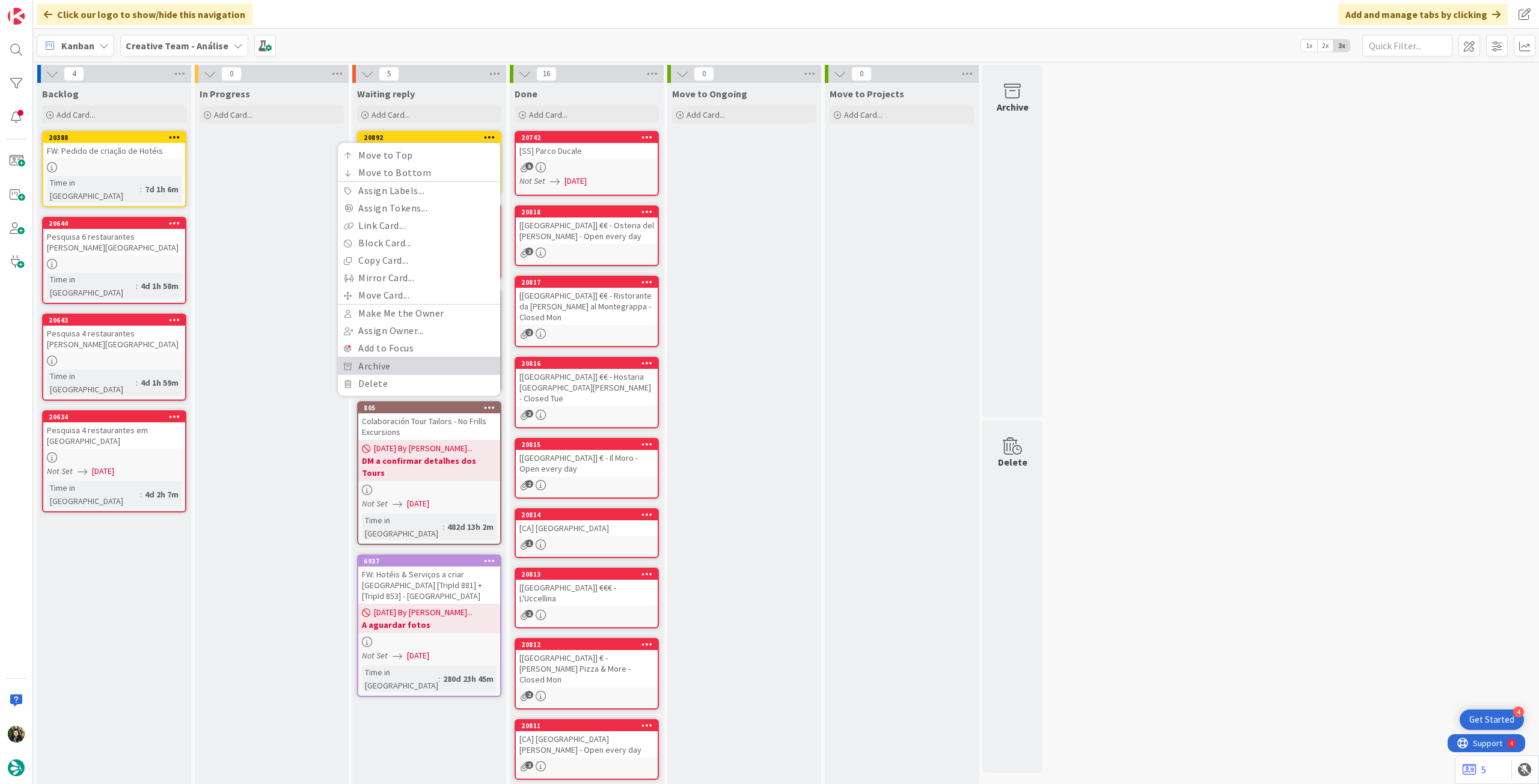
click at [460, 370] on link "Archive" at bounding box center [419, 366] width 163 height 17
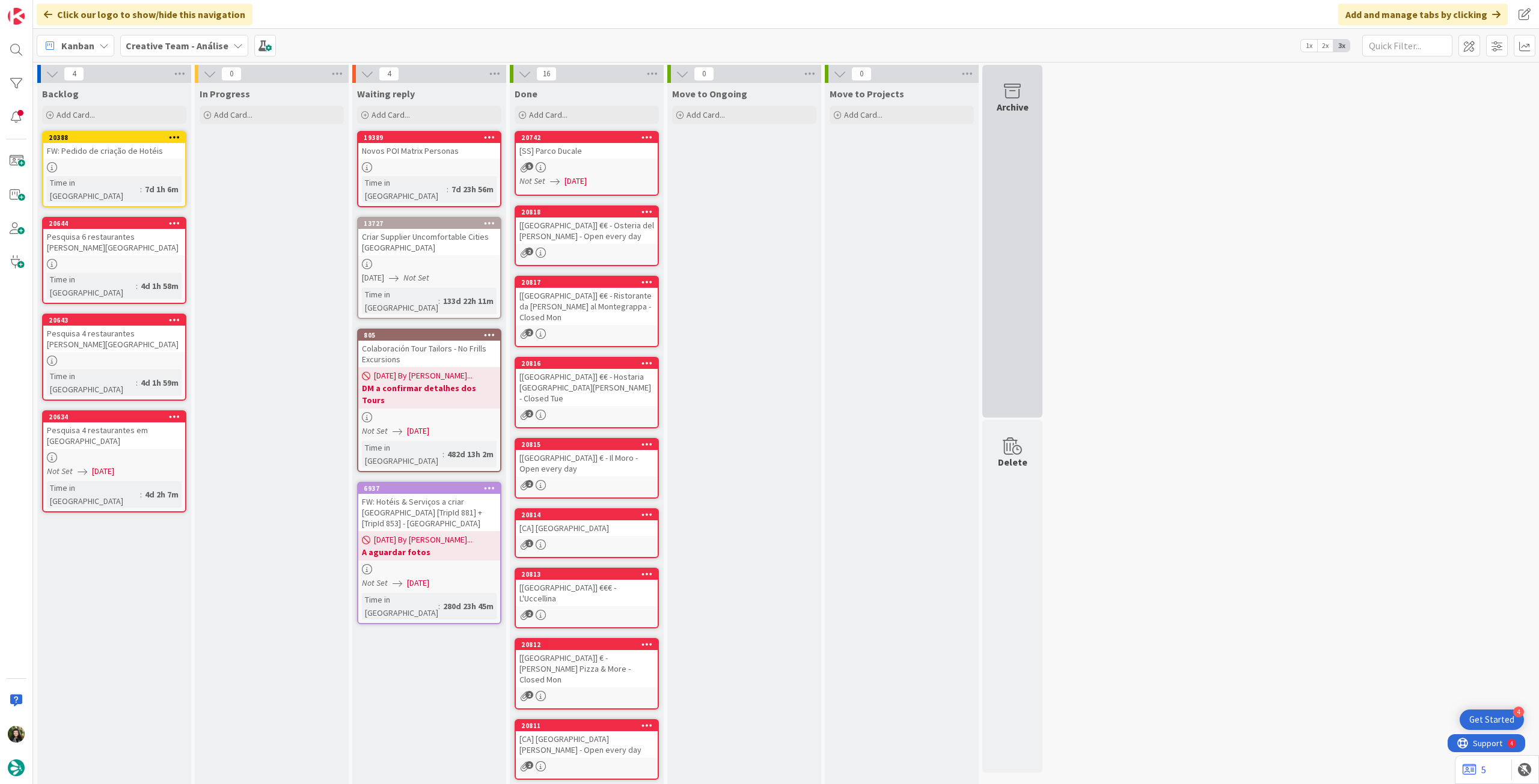
click at [1005, 149] on div "Archive" at bounding box center [1012, 241] width 60 height 353
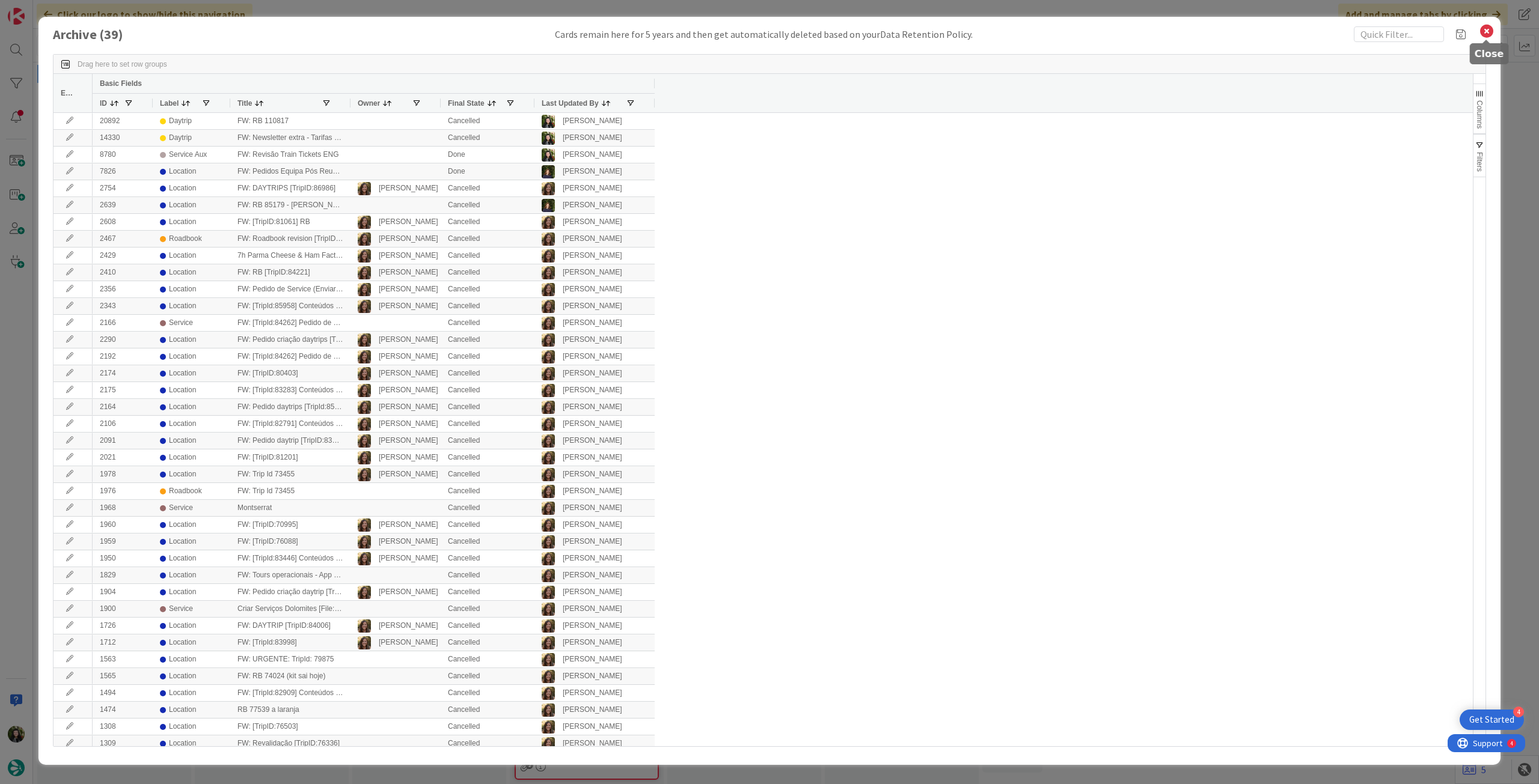
click at [1482, 30] on icon at bounding box center [1487, 31] width 16 height 17
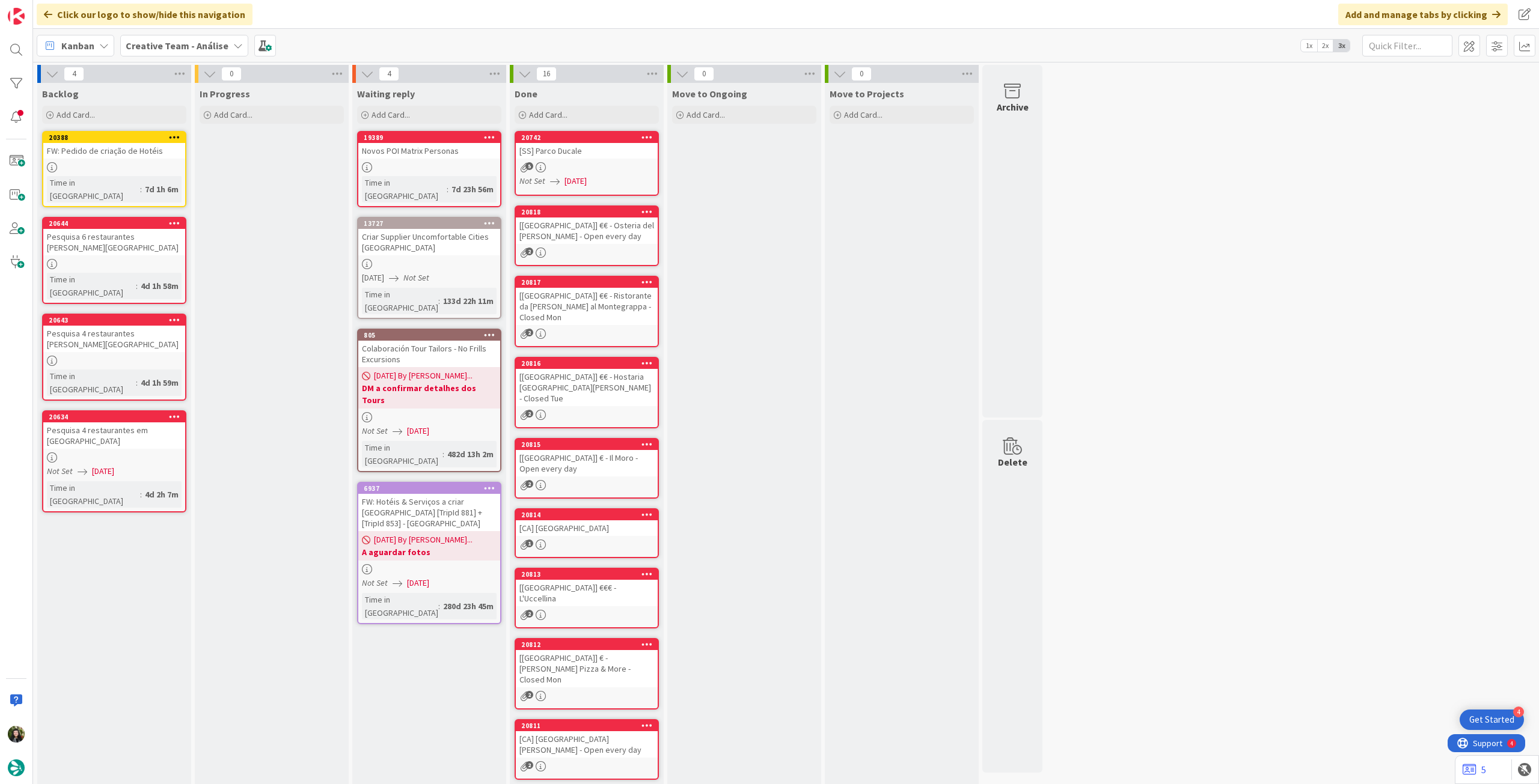
click at [192, 50] on b "Creative Team - Análise" at bounding box center [176, 45] width 103 height 12
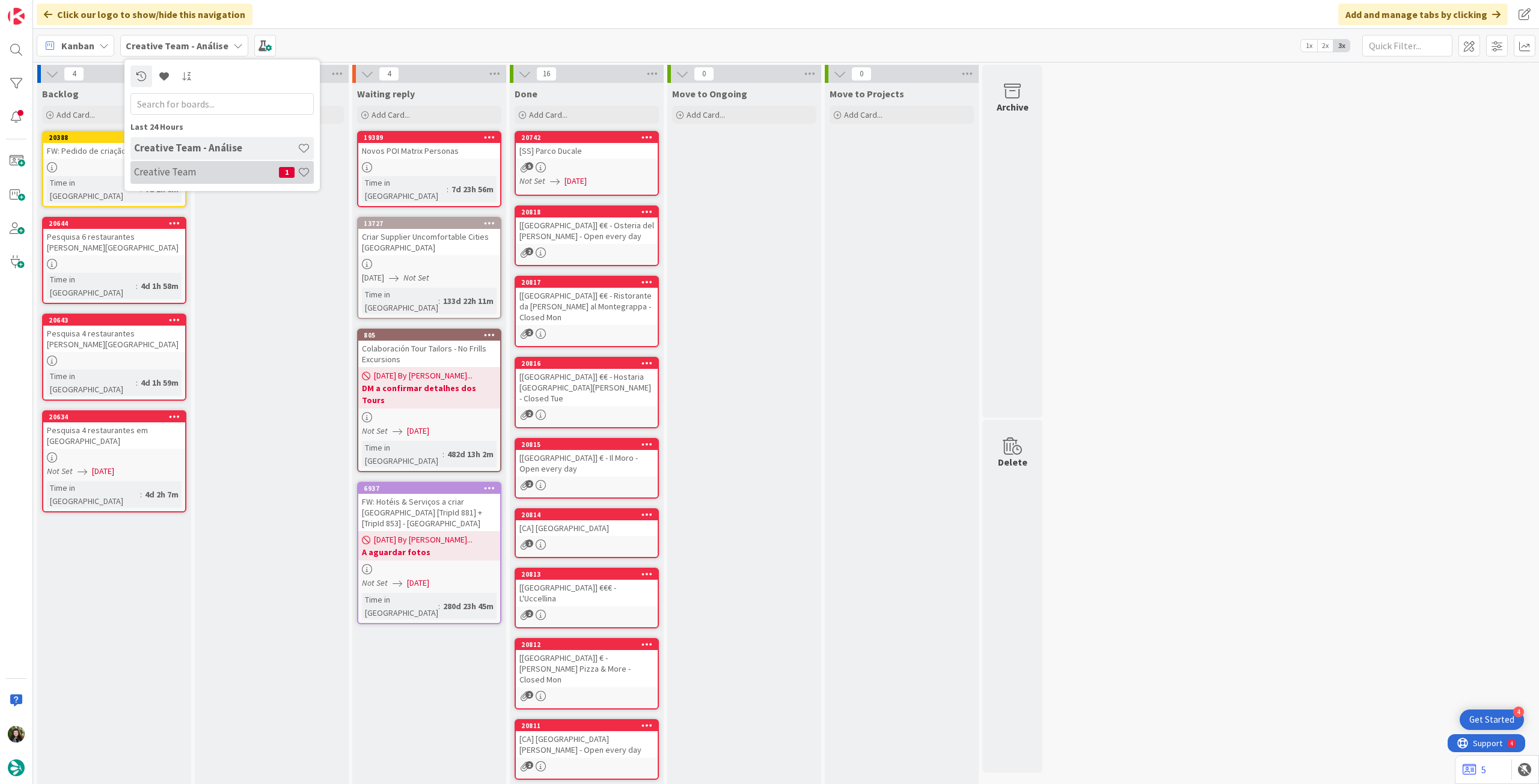
click at [190, 167] on h4 "Creative Team" at bounding box center [207, 172] width 145 height 12
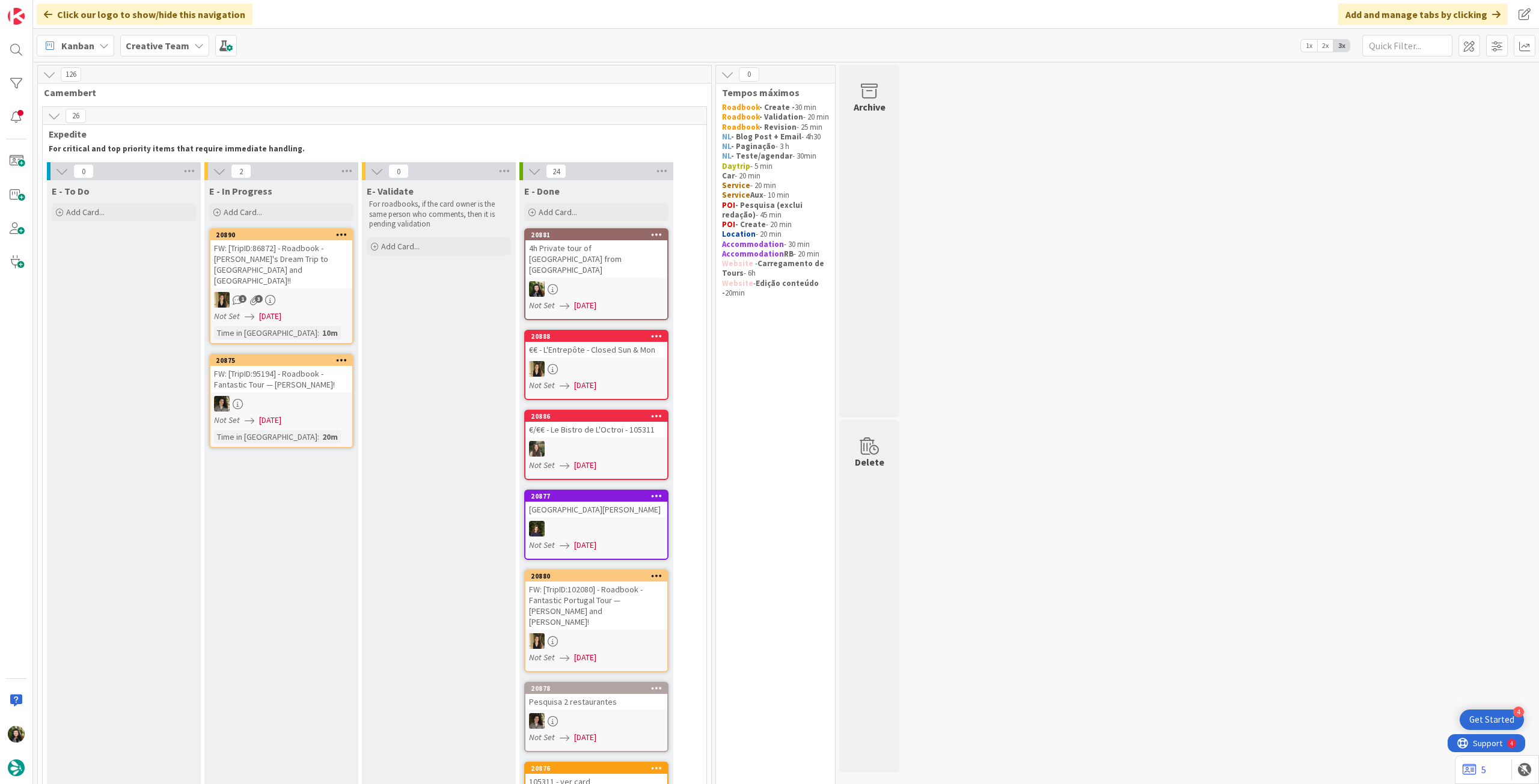
click at [155, 50] on b "Creative Team" at bounding box center [157, 45] width 63 height 12
click at [186, 176] on h4 "Creative Team - Análise" at bounding box center [216, 172] width 163 height 12
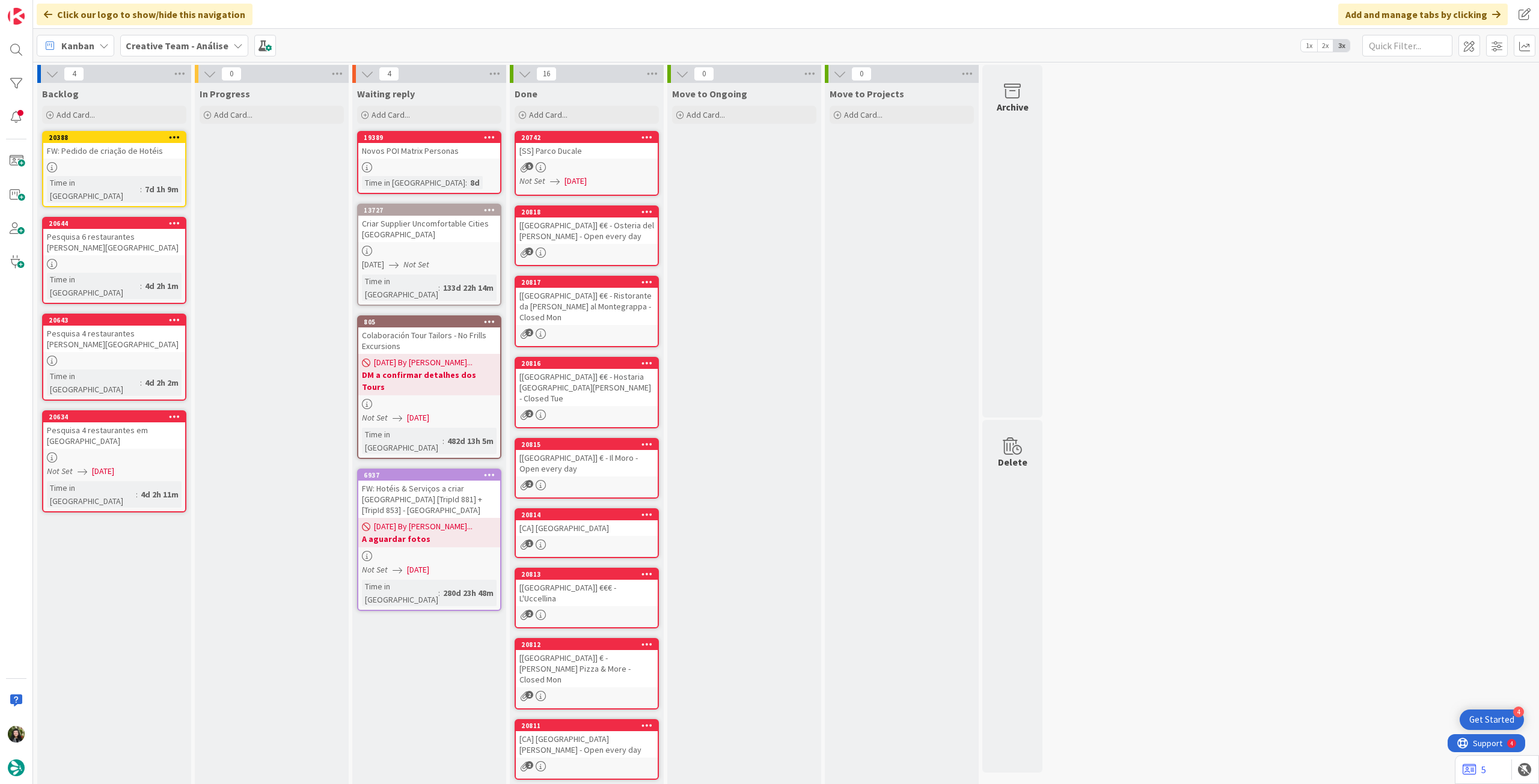
click at [177, 52] on span "Creative Team - Análise" at bounding box center [176, 45] width 103 height 14
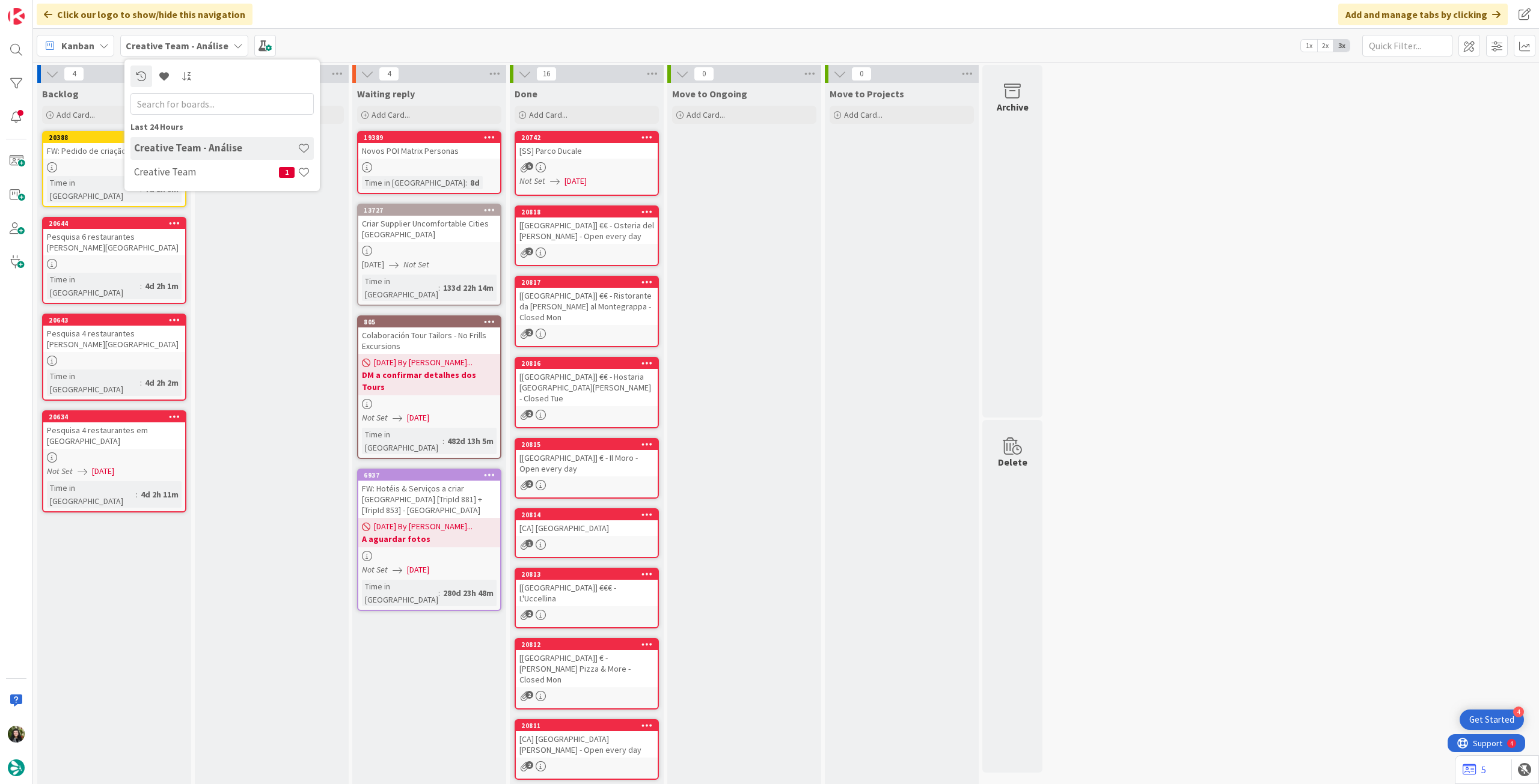
click at [233, 287] on div "In Progress Add Card..." at bounding box center [272, 486] width 154 height 806
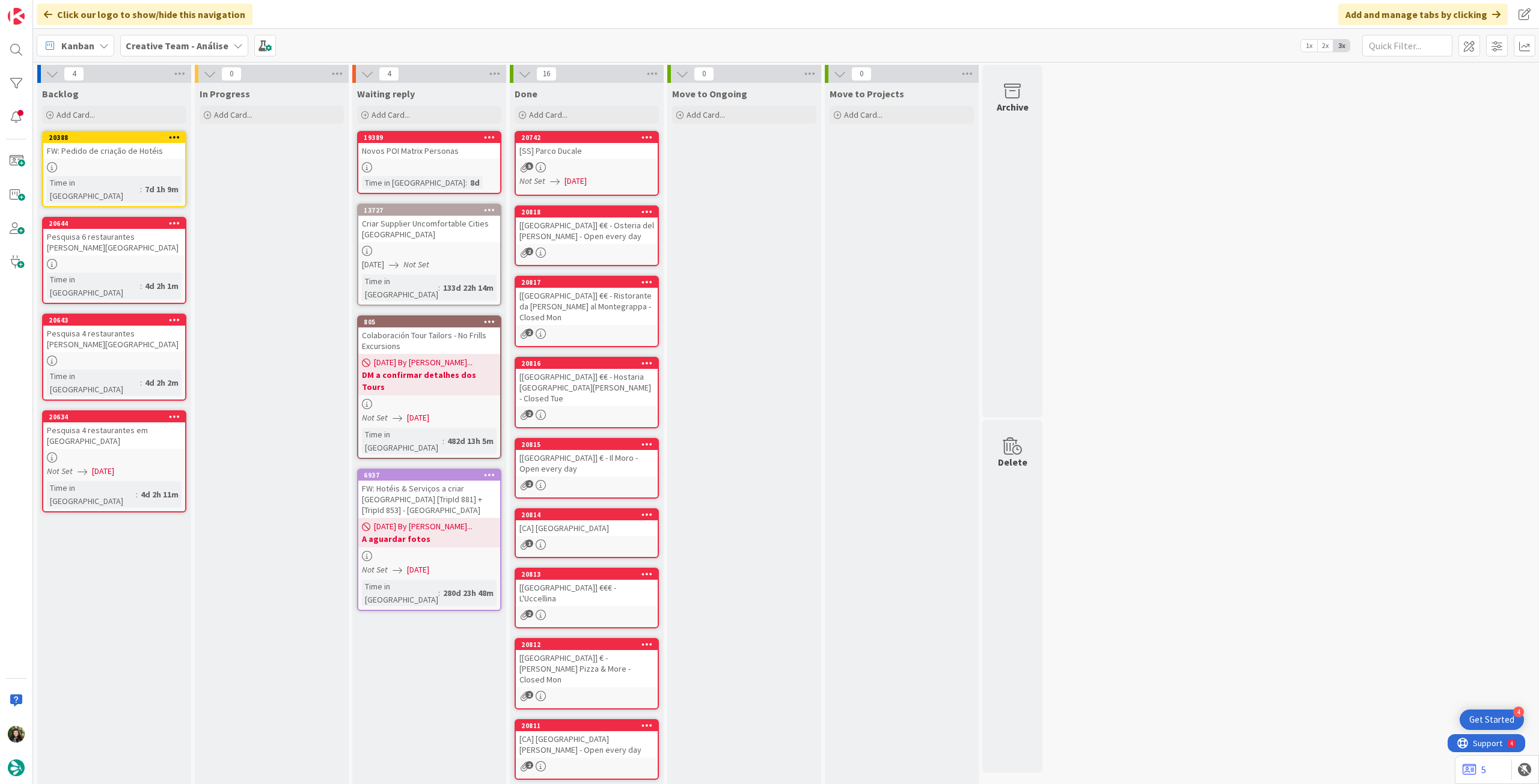
click at [149, 41] on b "Creative Team - Análise" at bounding box center [176, 45] width 103 height 12
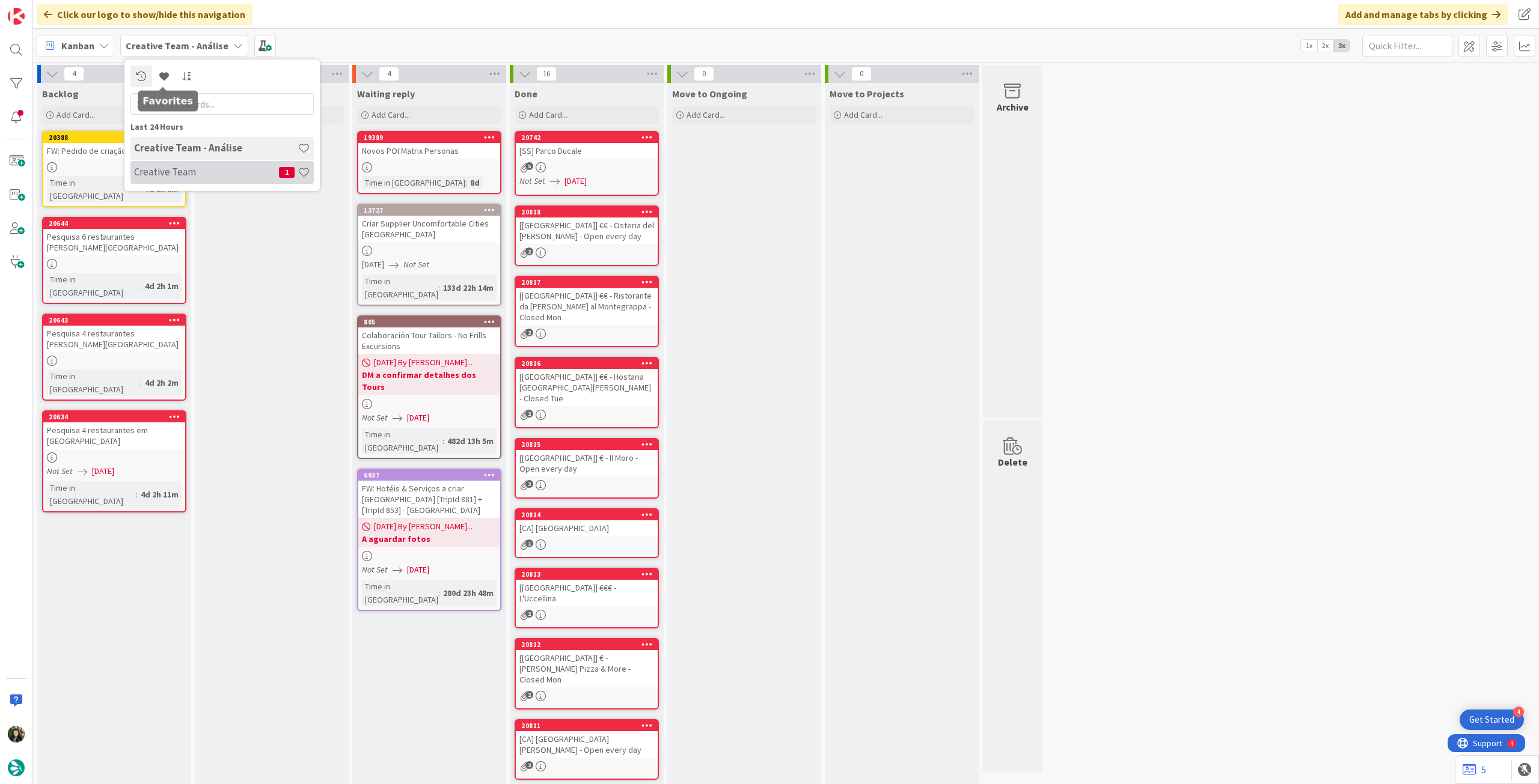
click at [172, 167] on h4 "Creative Team" at bounding box center [207, 172] width 145 height 12
